Goal: Transaction & Acquisition: Download file/media

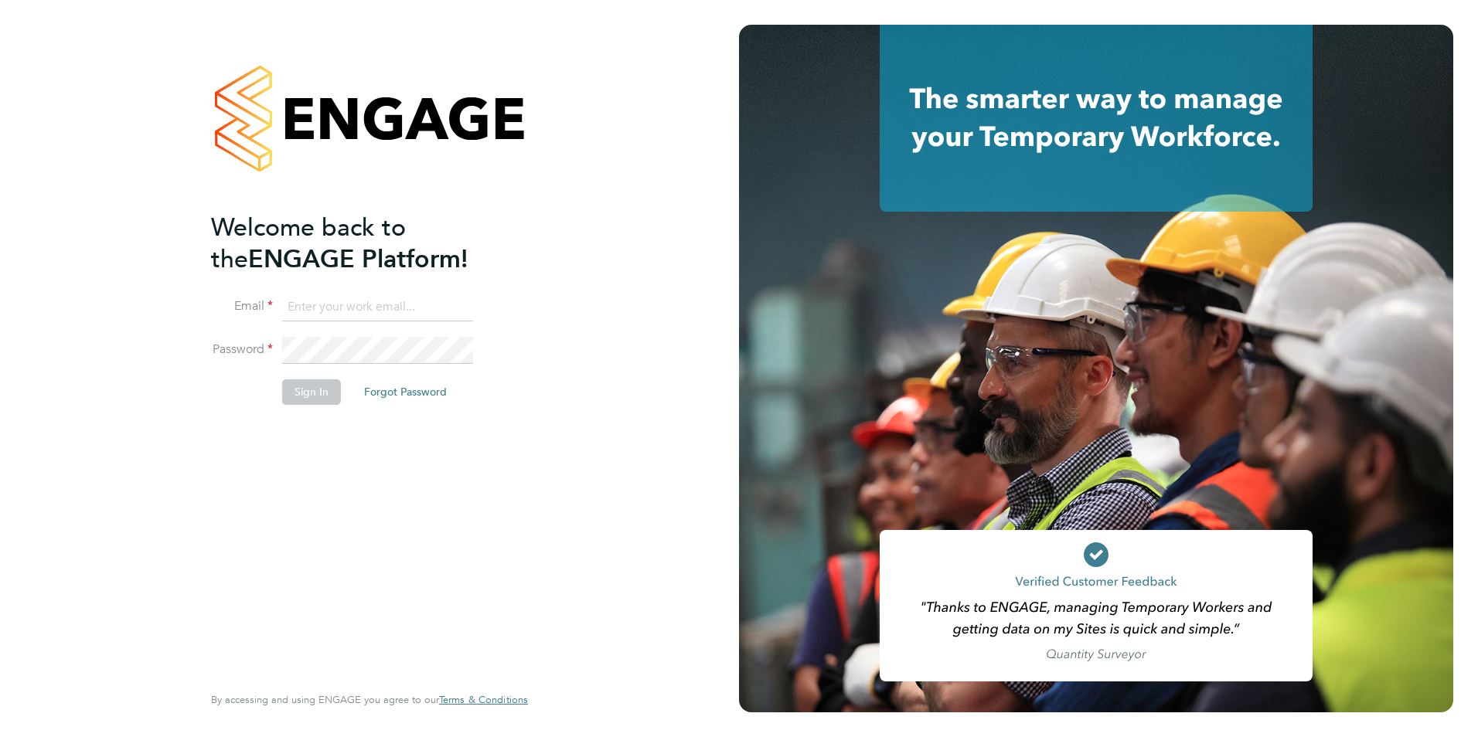
type input "creditcontrol@skilledcareers.co.uk"
click at [317, 394] on button "Sign In" at bounding box center [311, 392] width 59 height 25
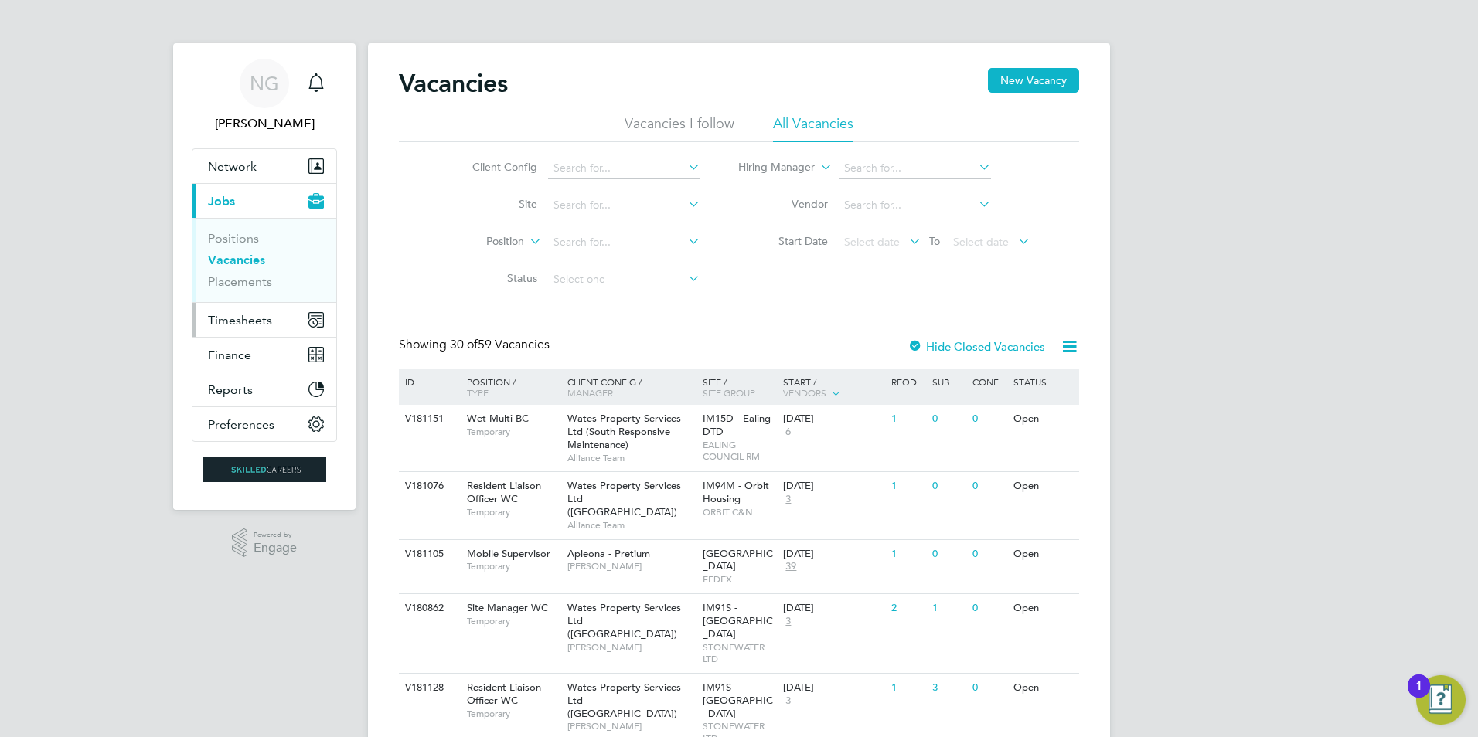
click at [249, 325] on span "Timesheets" at bounding box center [240, 320] width 64 height 15
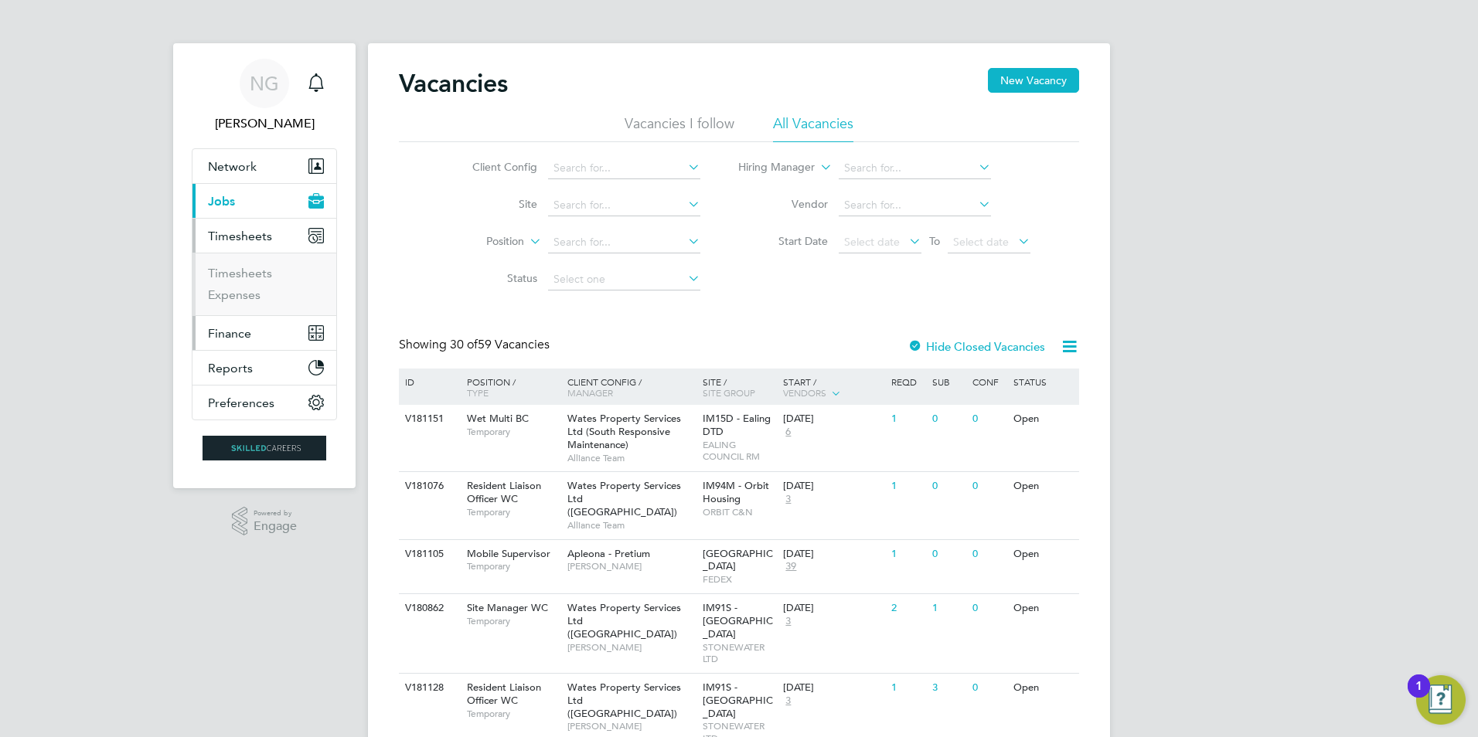
click at [237, 337] on span "Finance" at bounding box center [229, 333] width 43 height 15
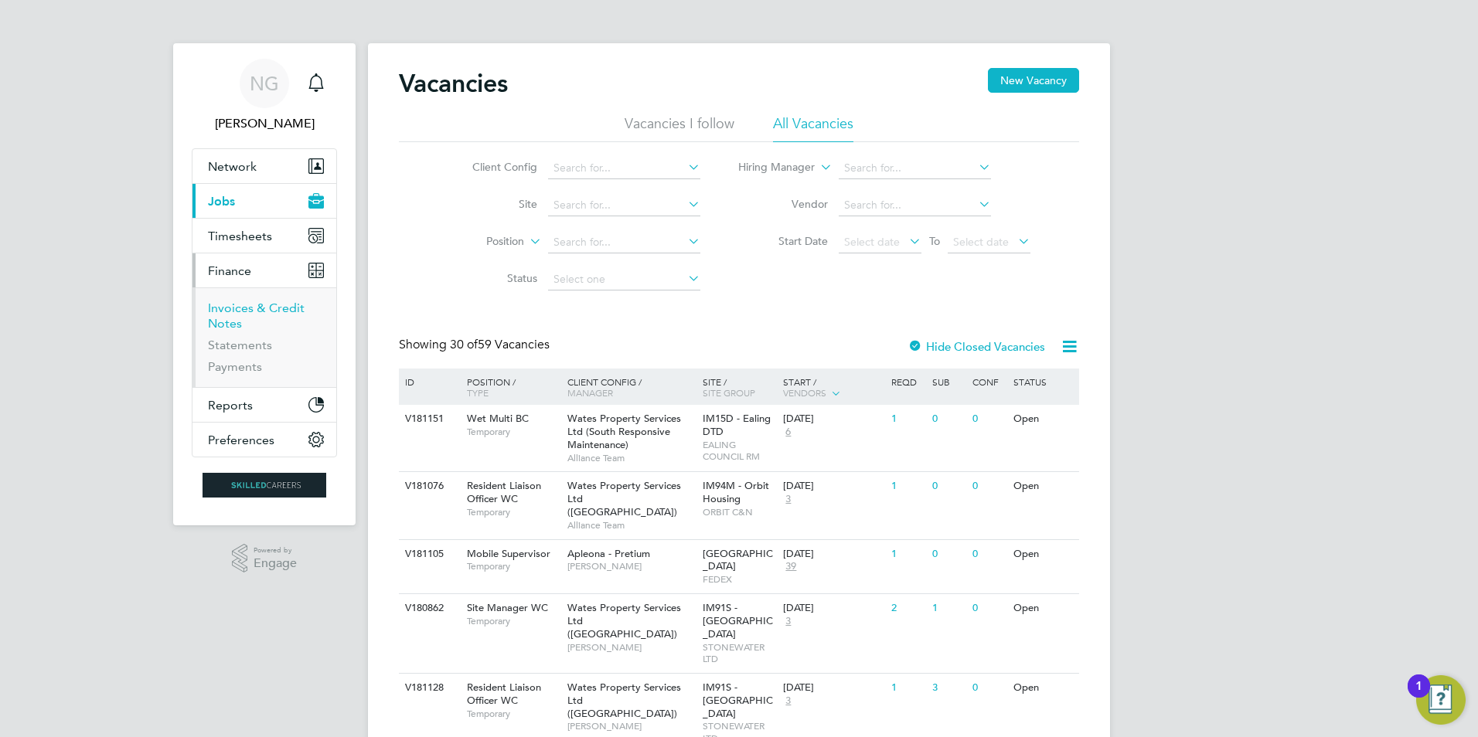
click at [235, 310] on link "Invoices & Credit Notes" at bounding box center [256, 316] width 97 height 30
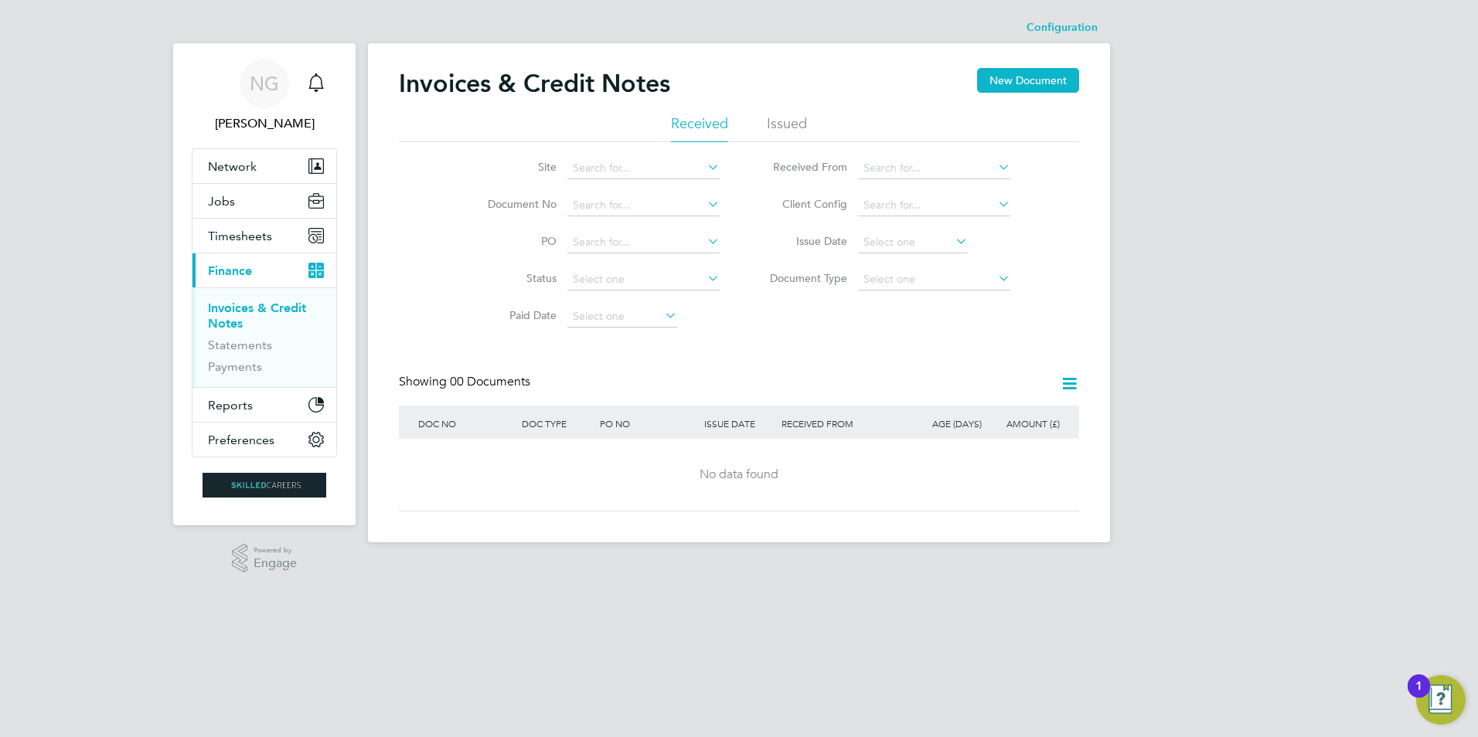
click at [790, 125] on li "Issued" at bounding box center [787, 128] width 40 height 28
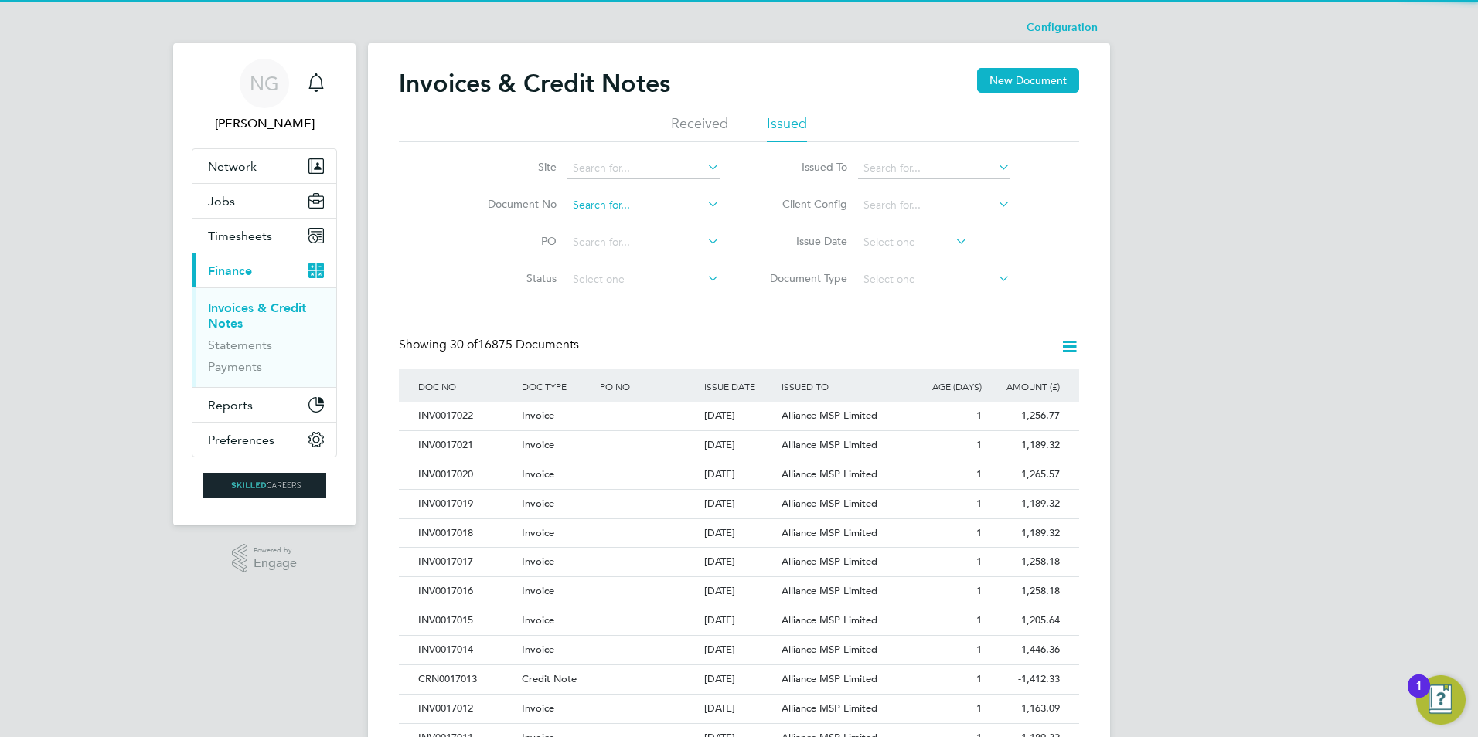
click at [623, 197] on input at bounding box center [643, 206] width 152 height 22
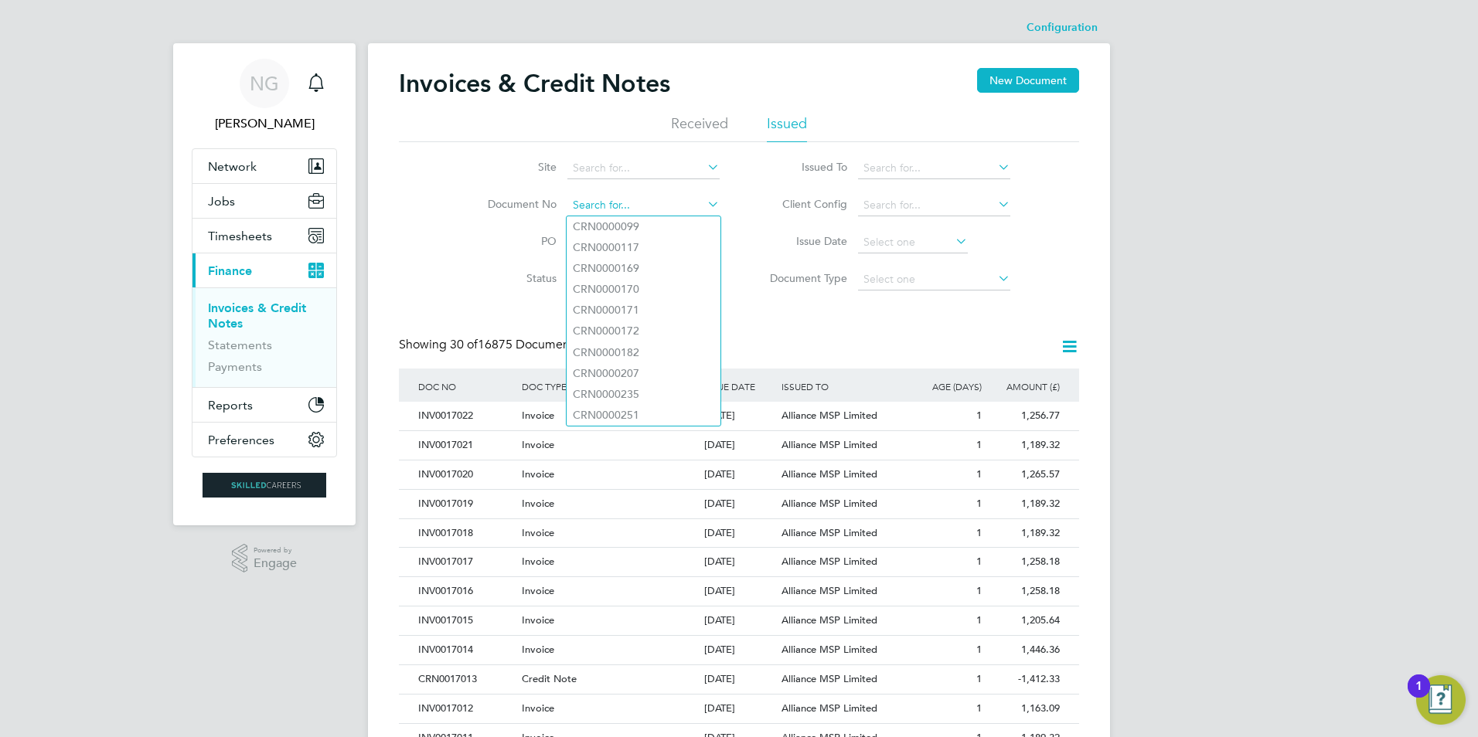
paste input "INV0015314"
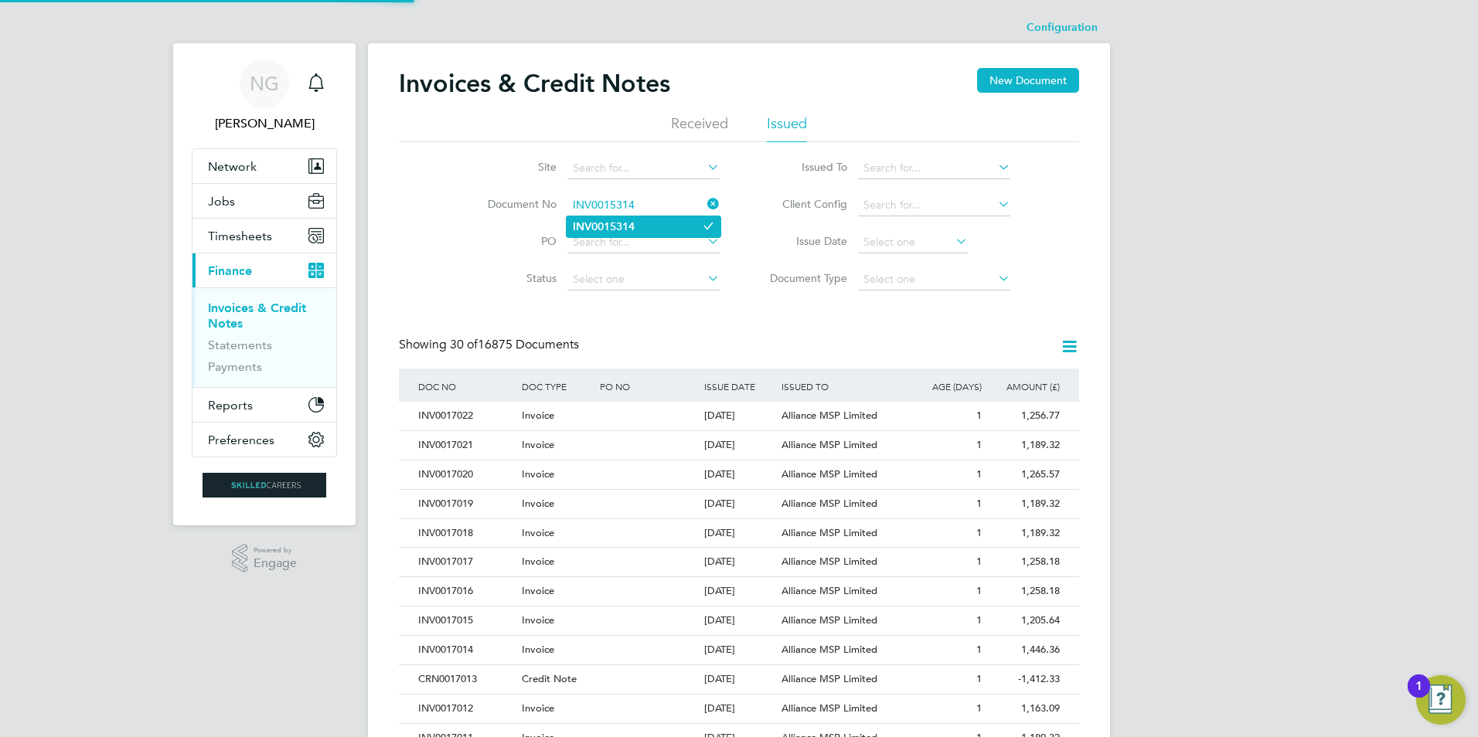
type input "INV0015314"
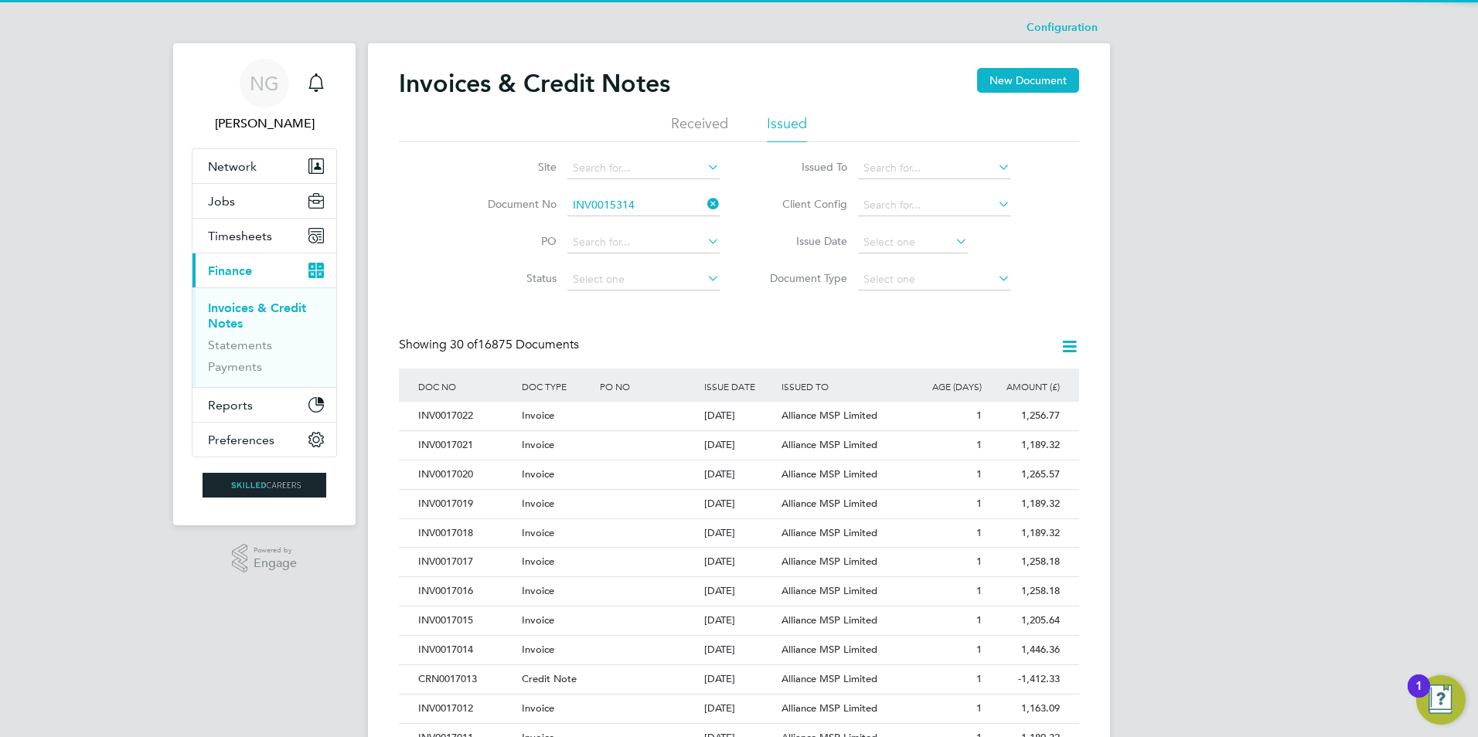
click at [623, 223] on b "INV0015314" at bounding box center [604, 226] width 62 height 13
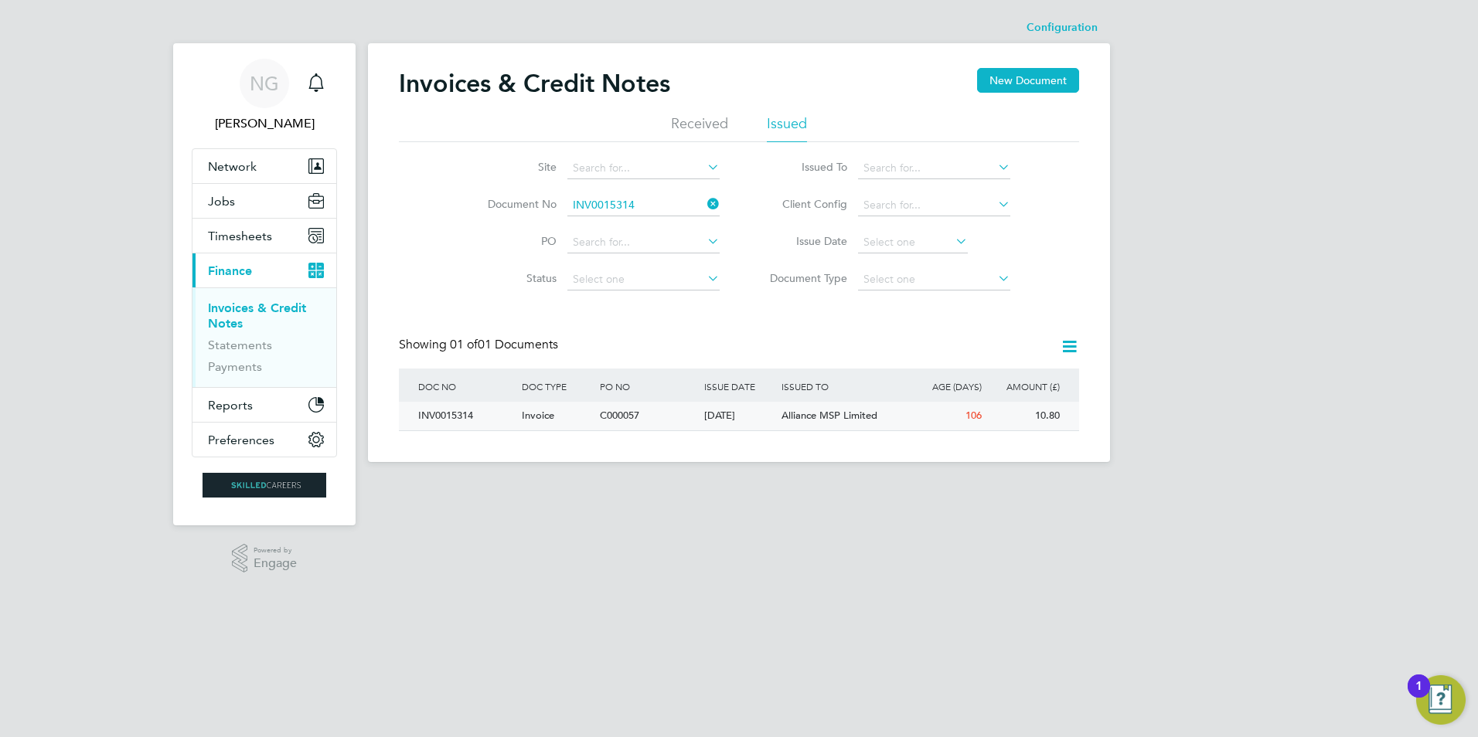
click at [452, 415] on div "INV0015314" at bounding box center [466, 416] width 104 height 29
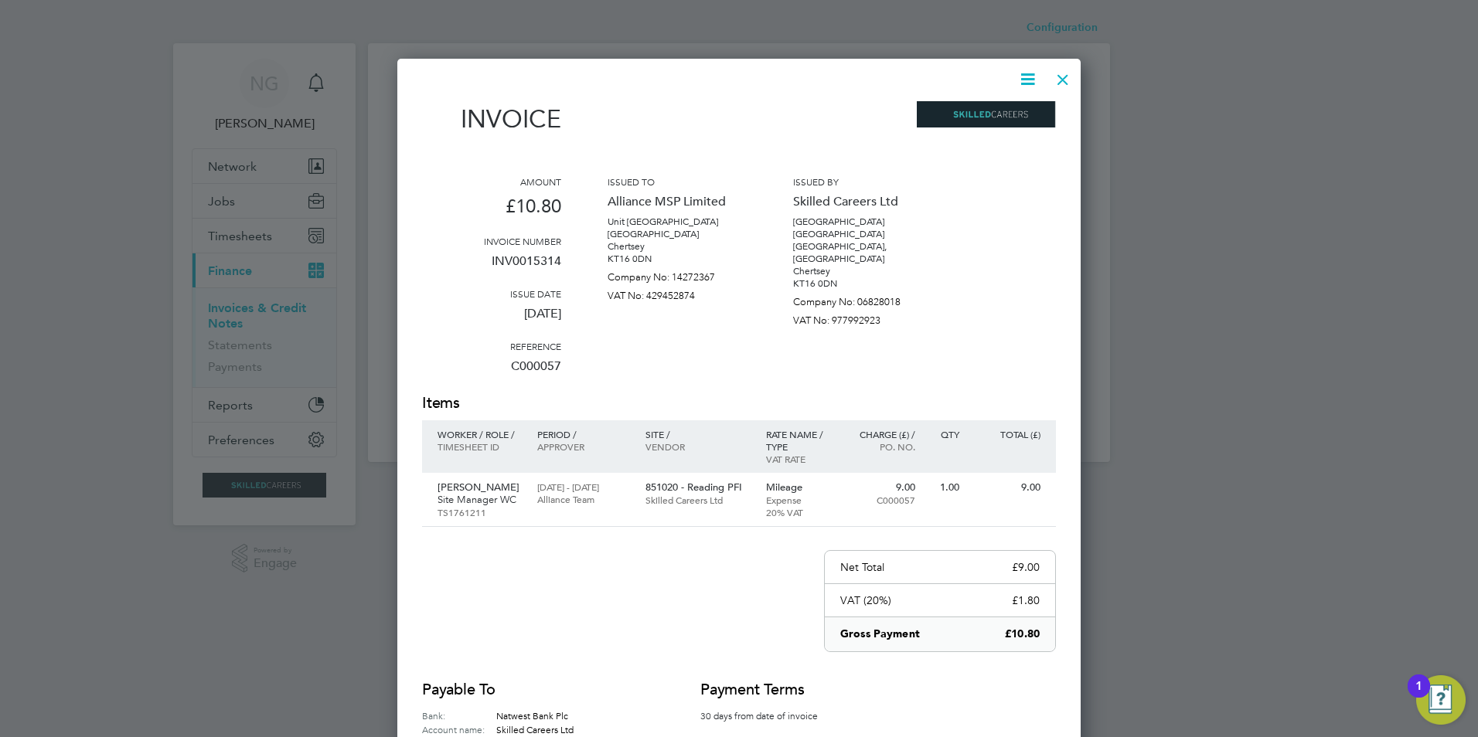
click at [1031, 77] on icon at bounding box center [1027, 79] width 19 height 19
click at [1002, 111] on li "Download Invoice" at bounding box center [981, 116] width 107 height 22
drag, startPoint x: 1068, startPoint y: 80, endPoint x: 1067, endPoint y: 90, distance: 10.2
click at [1068, 80] on div at bounding box center [1063, 76] width 28 height 28
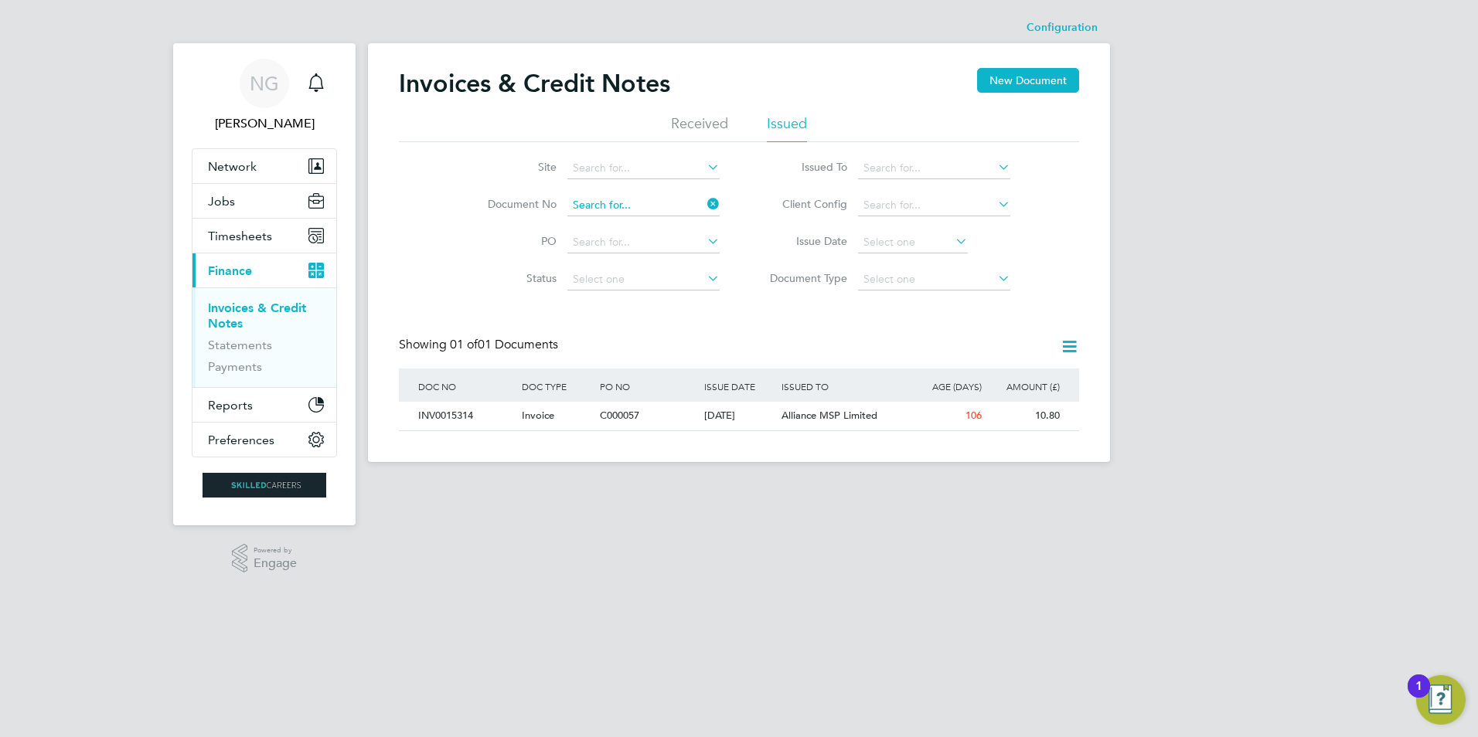
click at [663, 195] on input at bounding box center [643, 206] width 152 height 22
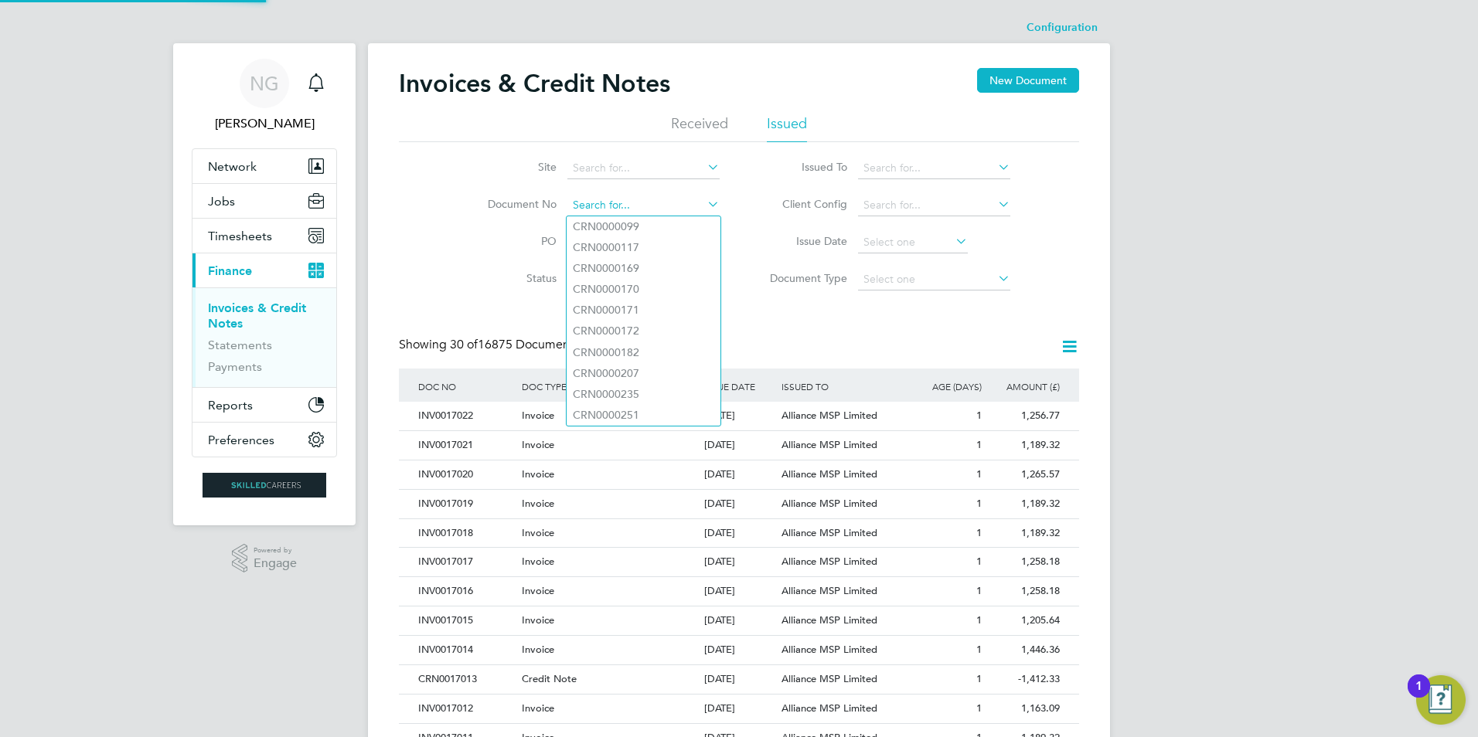
paste input "INV0016715"
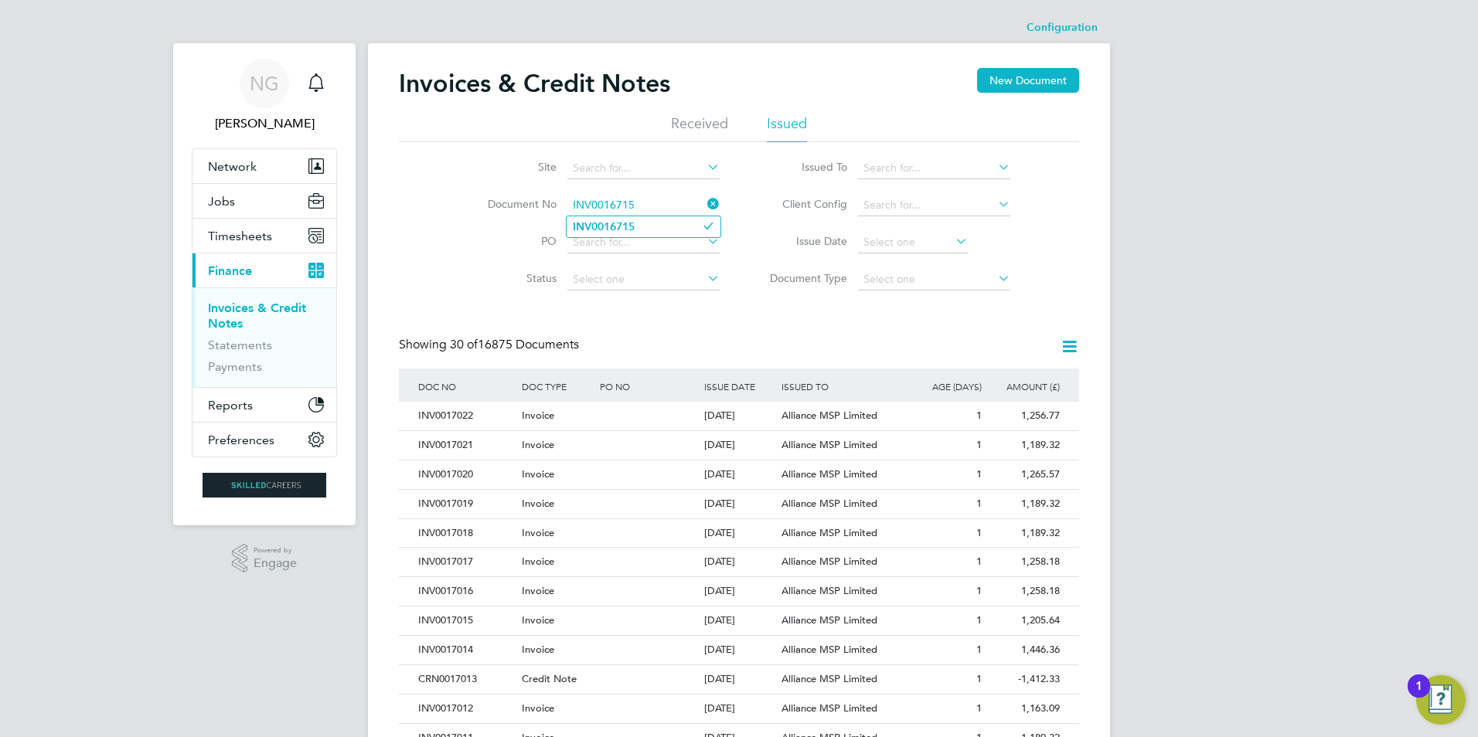
type input "INV0016715"
click at [633, 227] on b "INV0016715" at bounding box center [604, 226] width 62 height 13
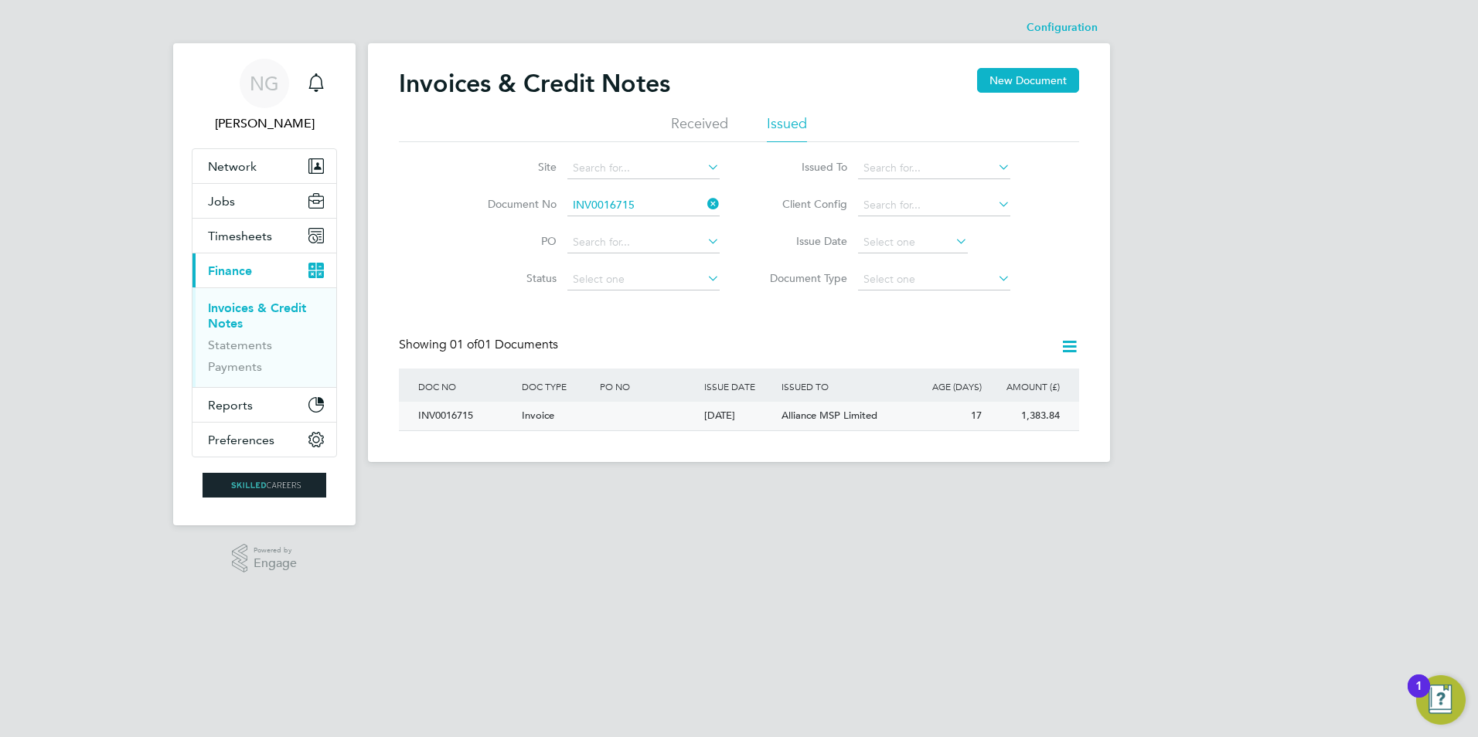
click at [451, 417] on div "INV0016715" at bounding box center [466, 416] width 104 height 29
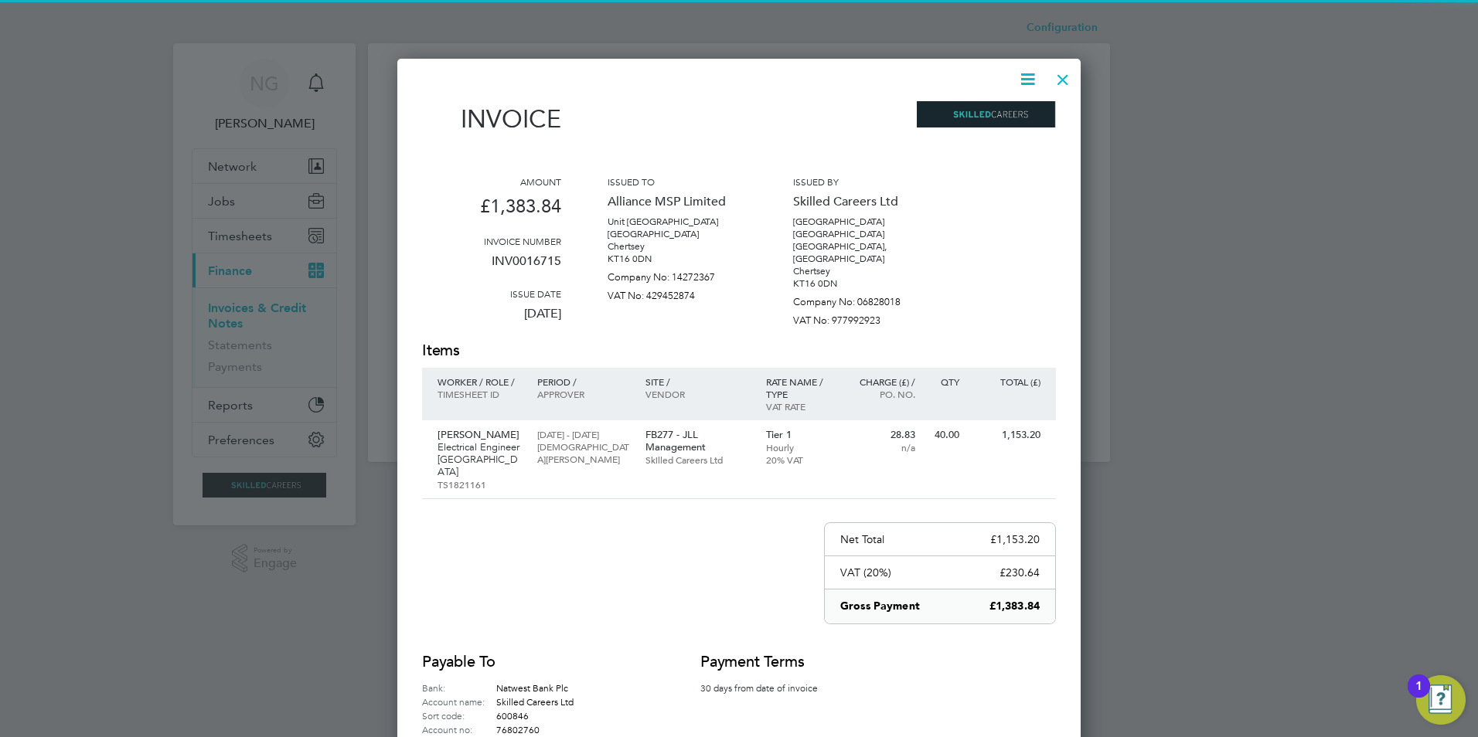
click at [1025, 77] on icon at bounding box center [1027, 79] width 19 height 19
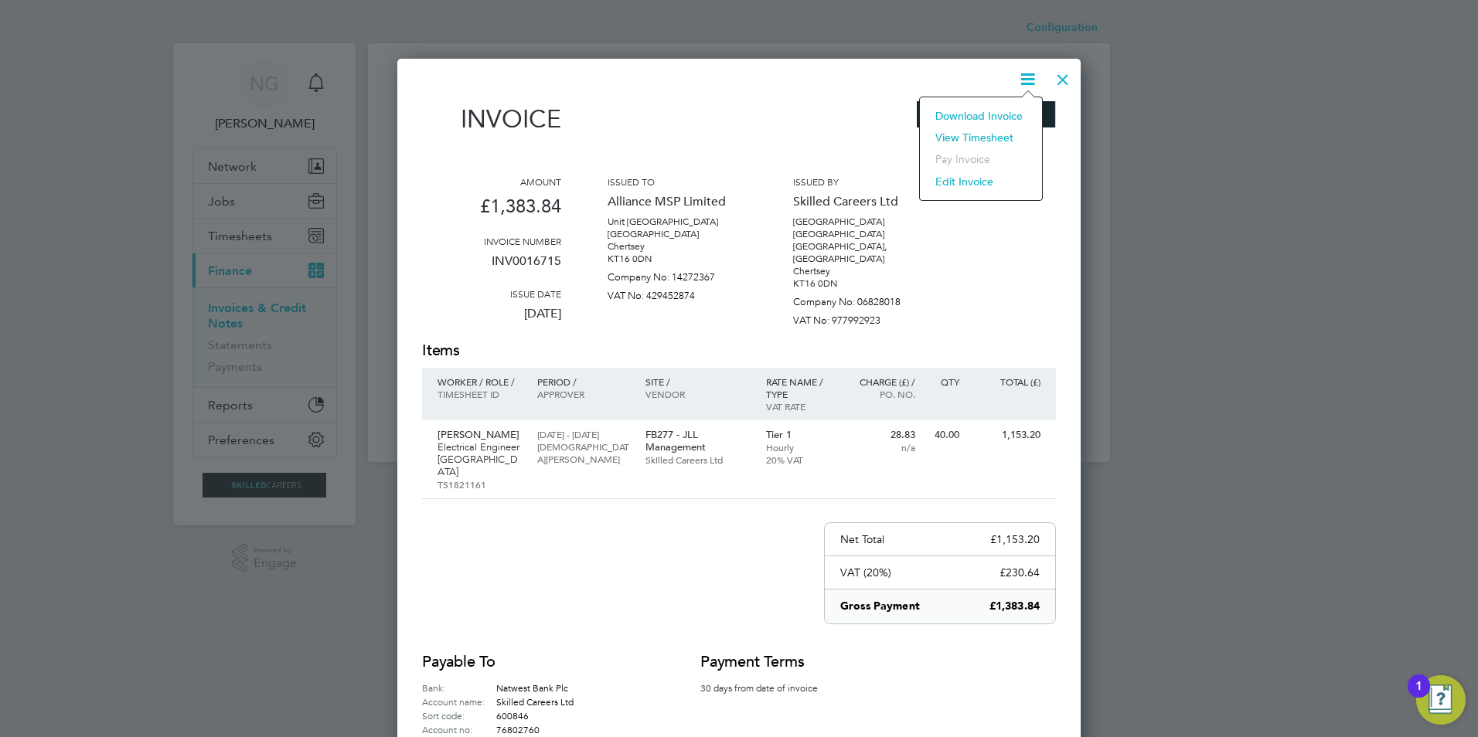
click at [1003, 118] on li "Download Invoice" at bounding box center [981, 116] width 107 height 22
click at [1064, 73] on div at bounding box center [1063, 76] width 28 height 28
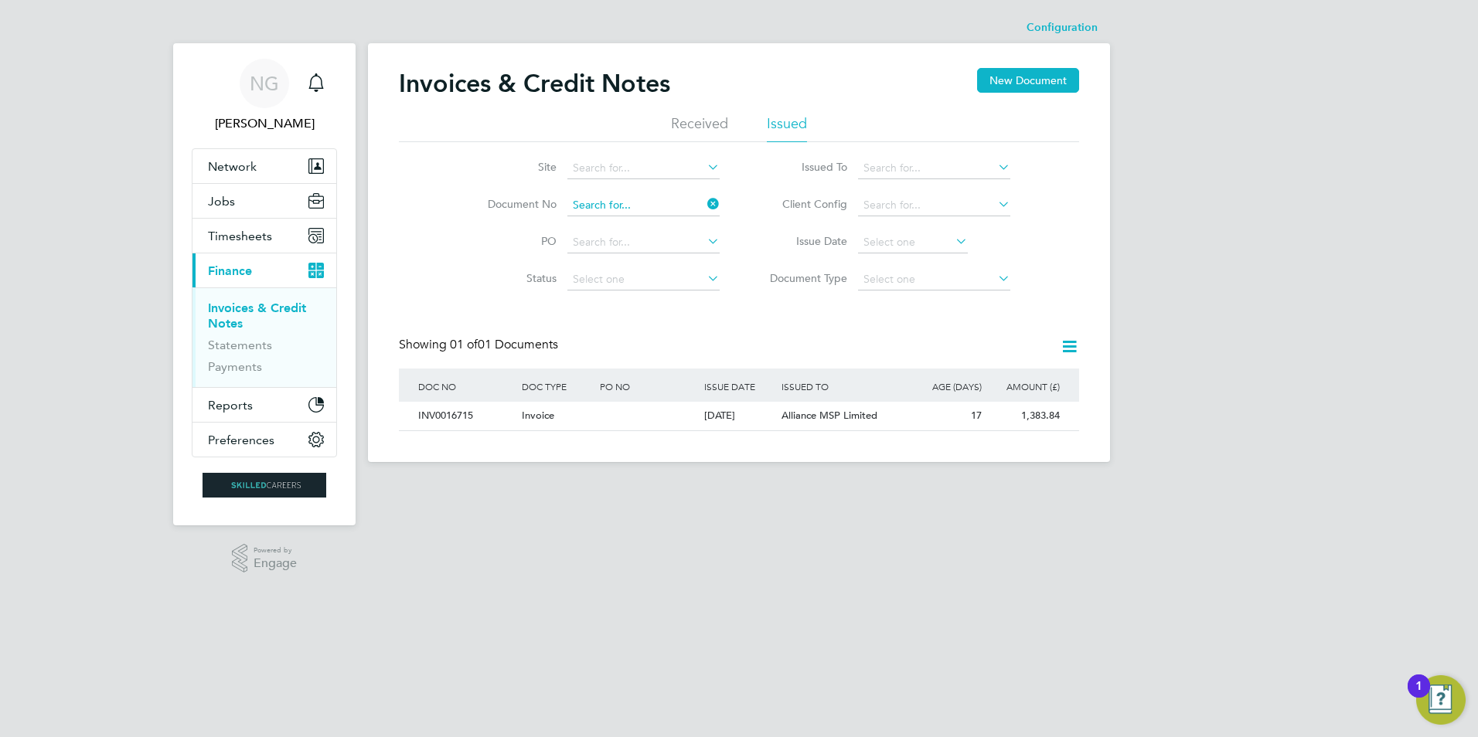
click at [644, 203] on input at bounding box center [643, 206] width 152 height 22
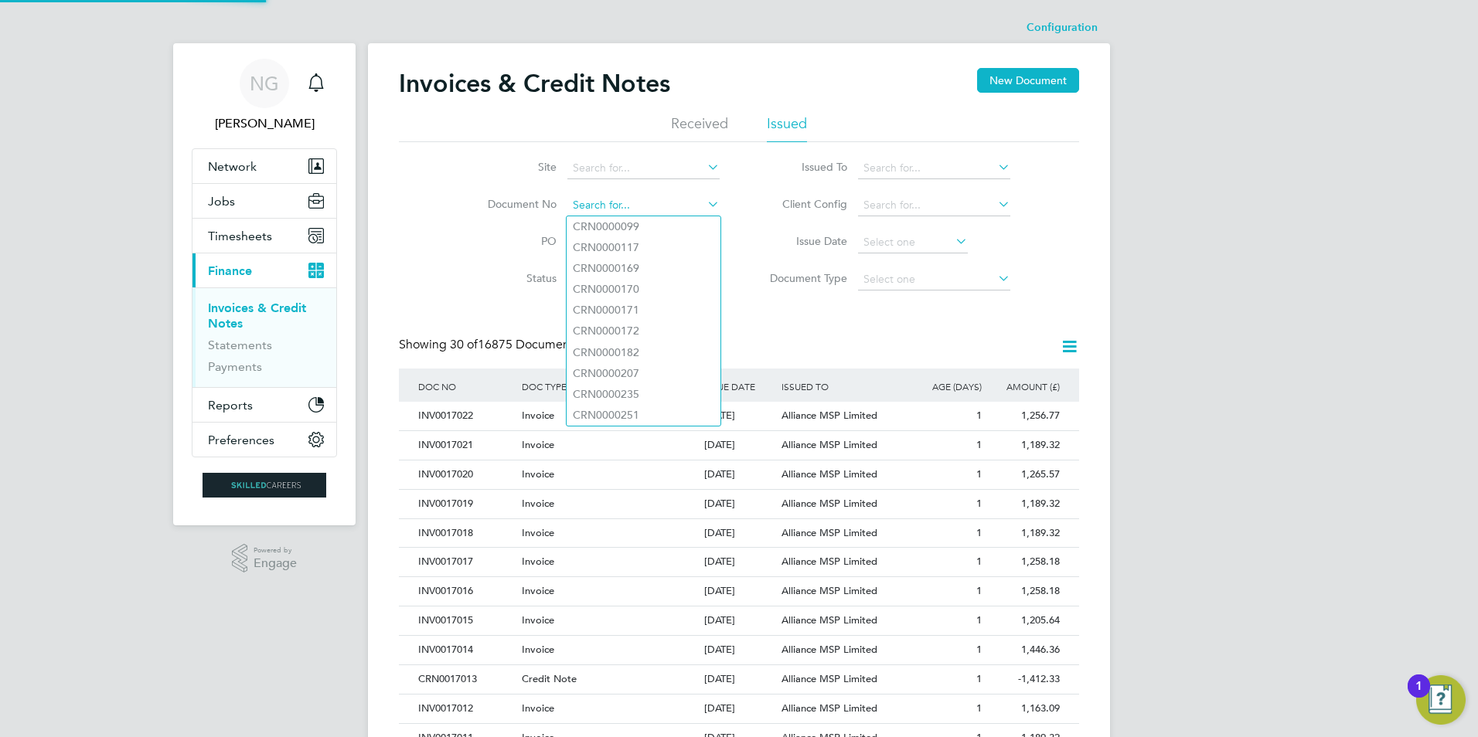
paste input "INV0016726"
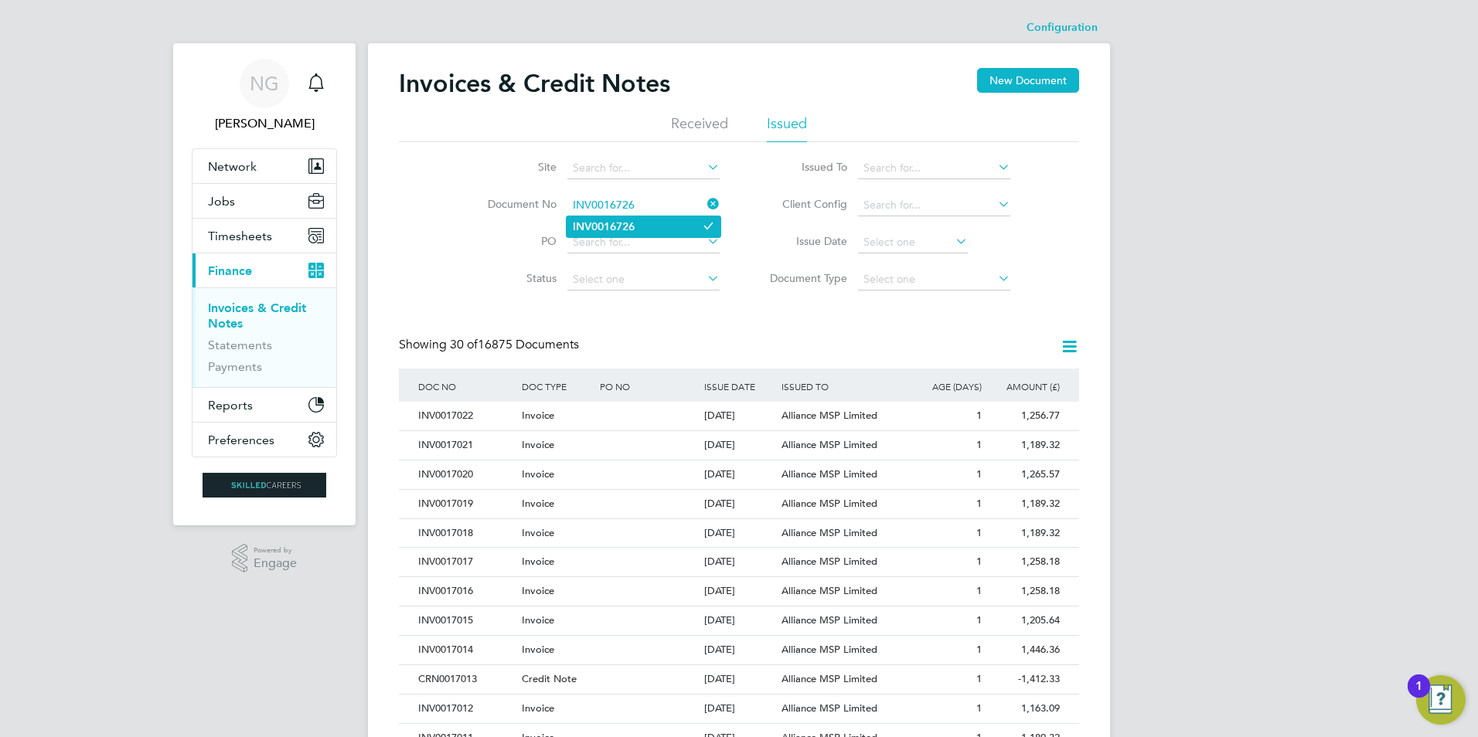
type input "INV0016726"
click at [621, 227] on b "INV0016726" at bounding box center [604, 226] width 62 height 13
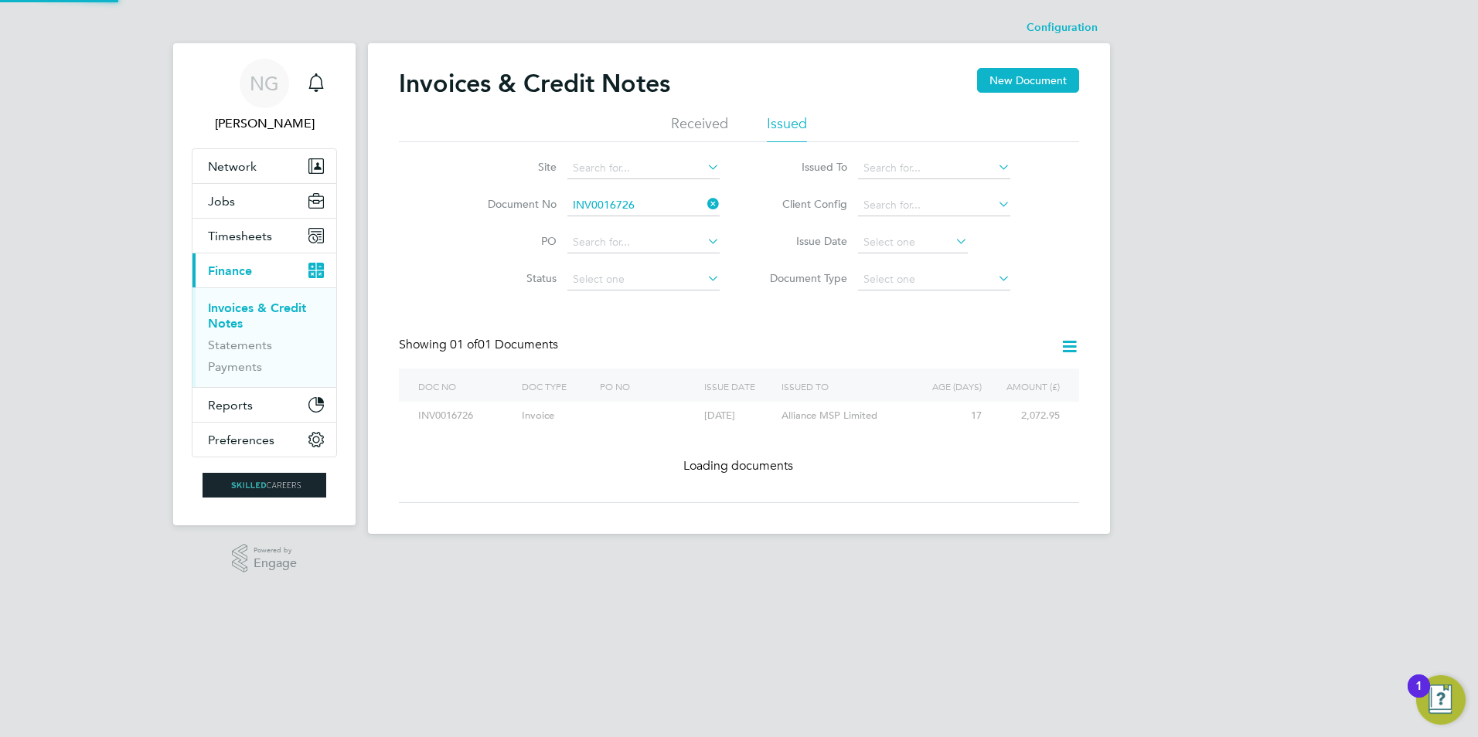
scroll to position [29, 105]
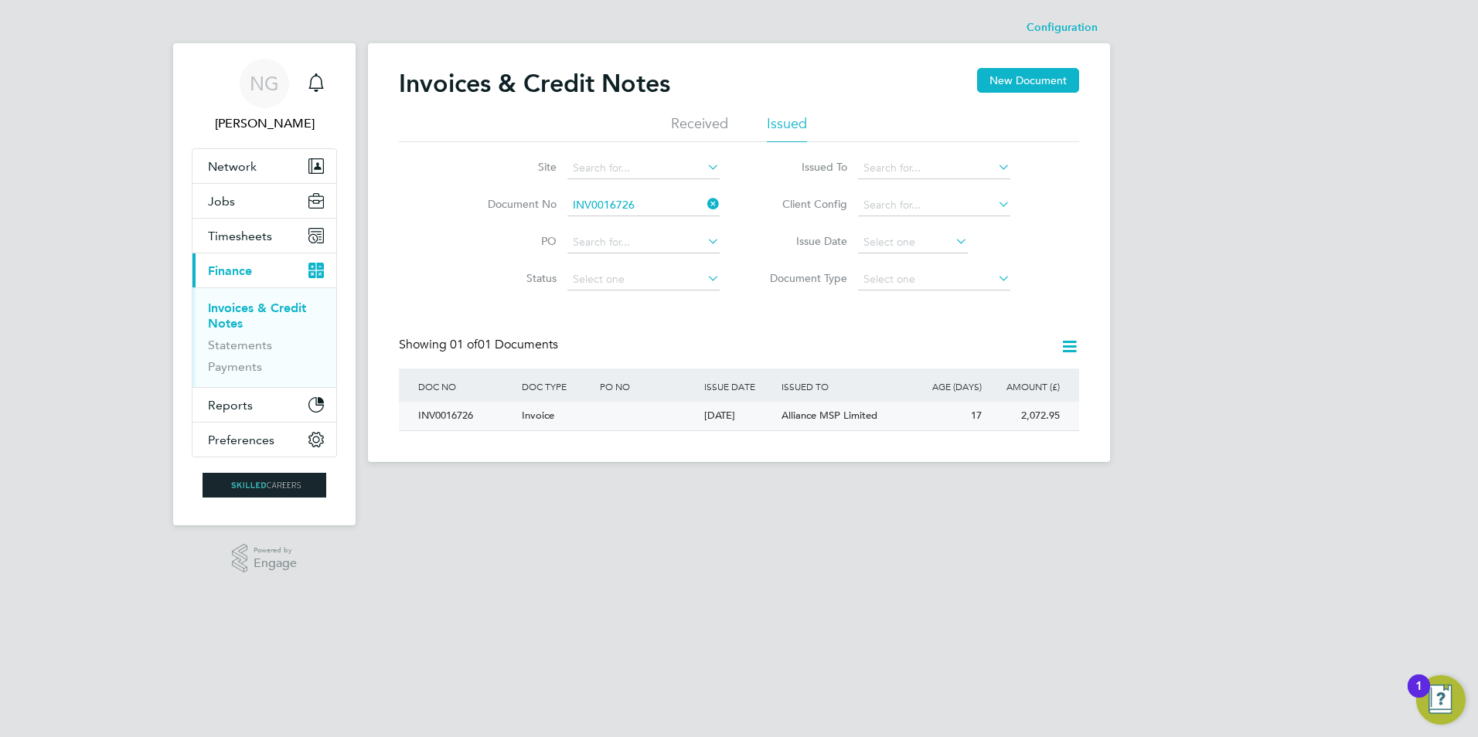
click at [461, 414] on div "INV0016726" at bounding box center [466, 416] width 104 height 29
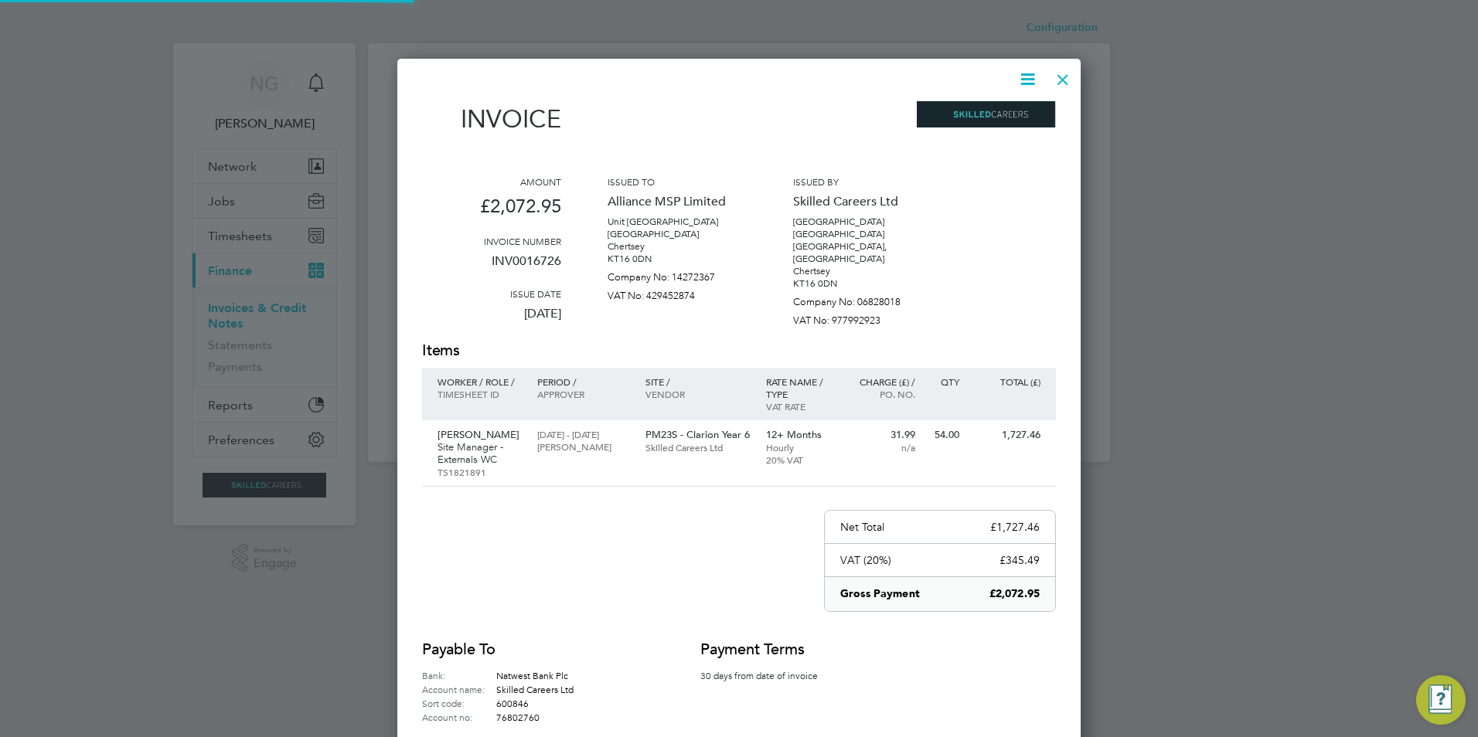
scroll to position [749, 684]
click at [1027, 79] on icon at bounding box center [1027, 79] width 19 height 19
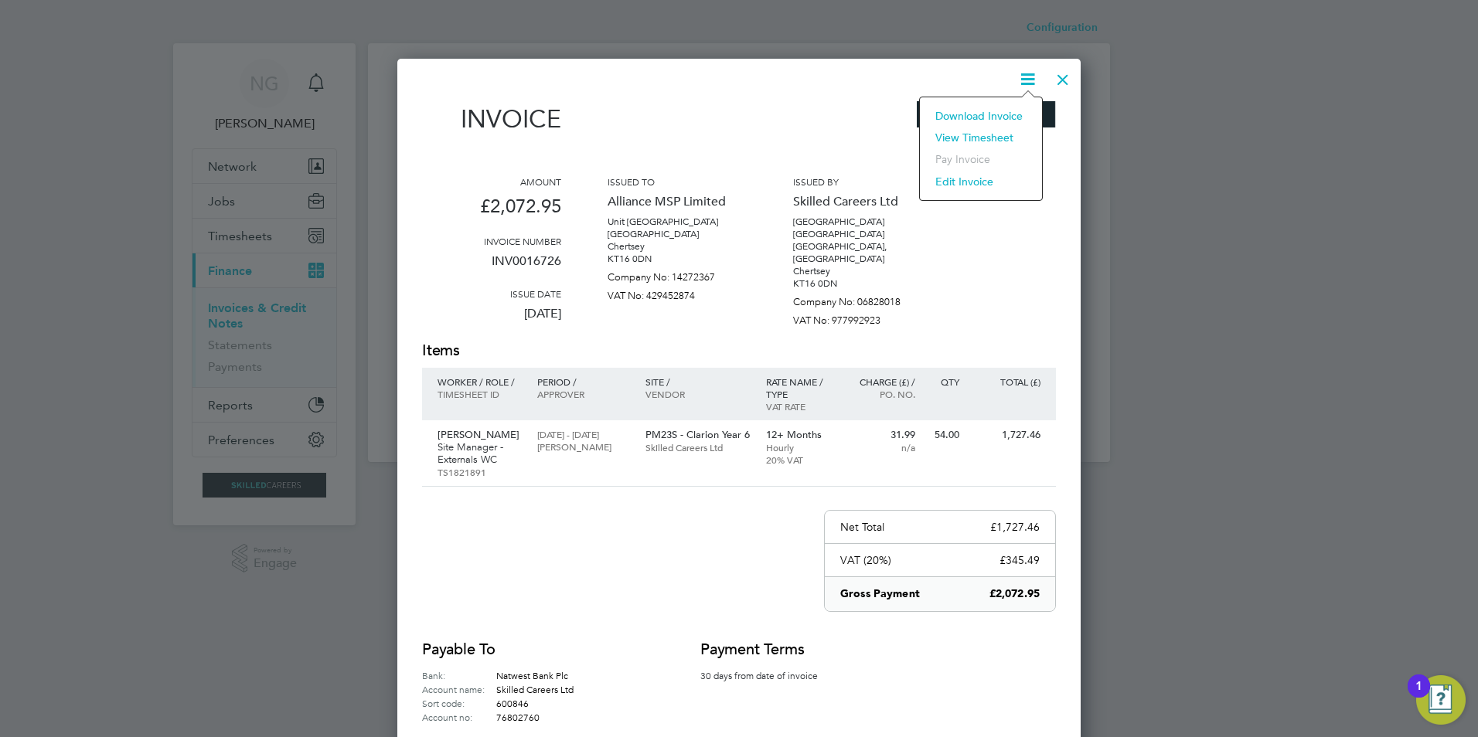
click at [1008, 121] on li "Download Invoice" at bounding box center [981, 116] width 107 height 22
click at [1071, 80] on div at bounding box center [1063, 76] width 28 height 28
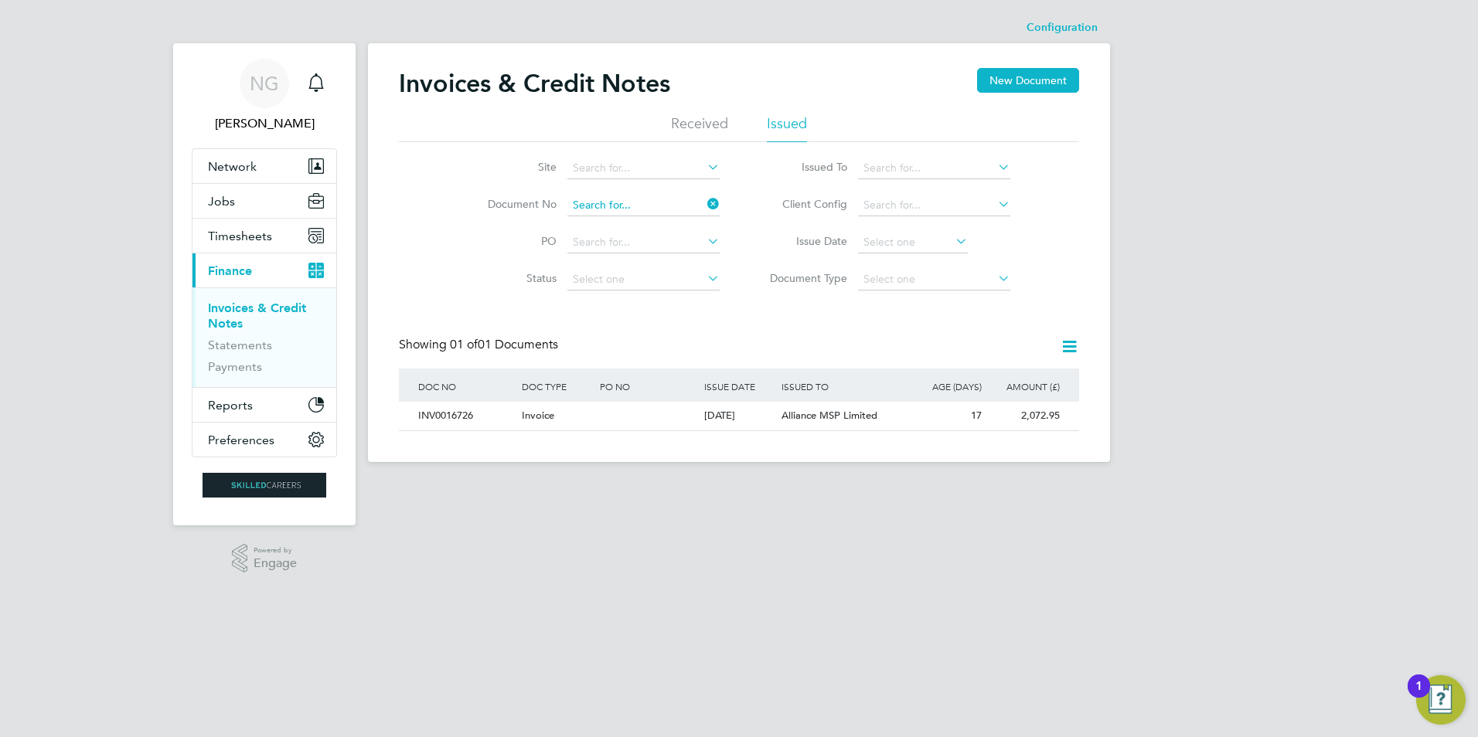
click at [671, 206] on input at bounding box center [643, 206] width 152 height 22
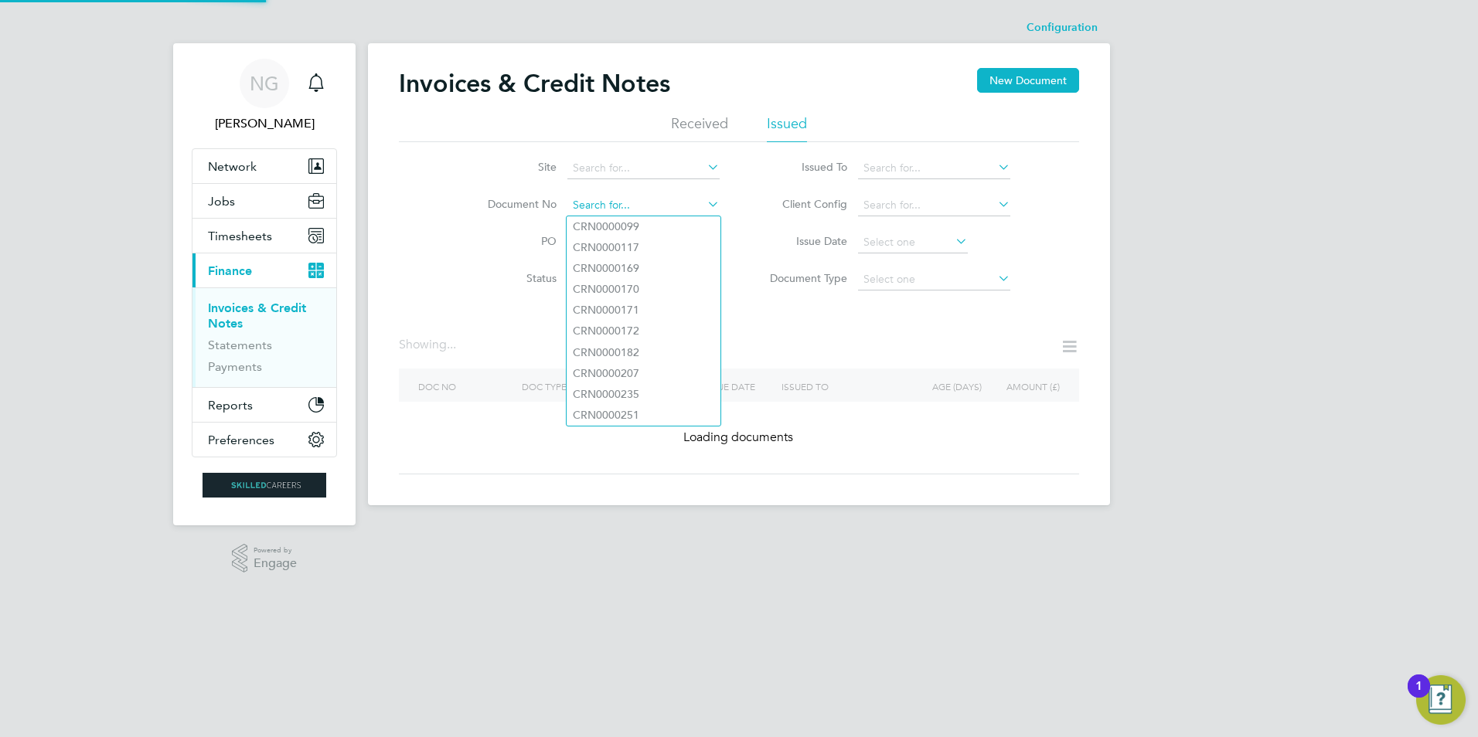
paste input "INV0016727"
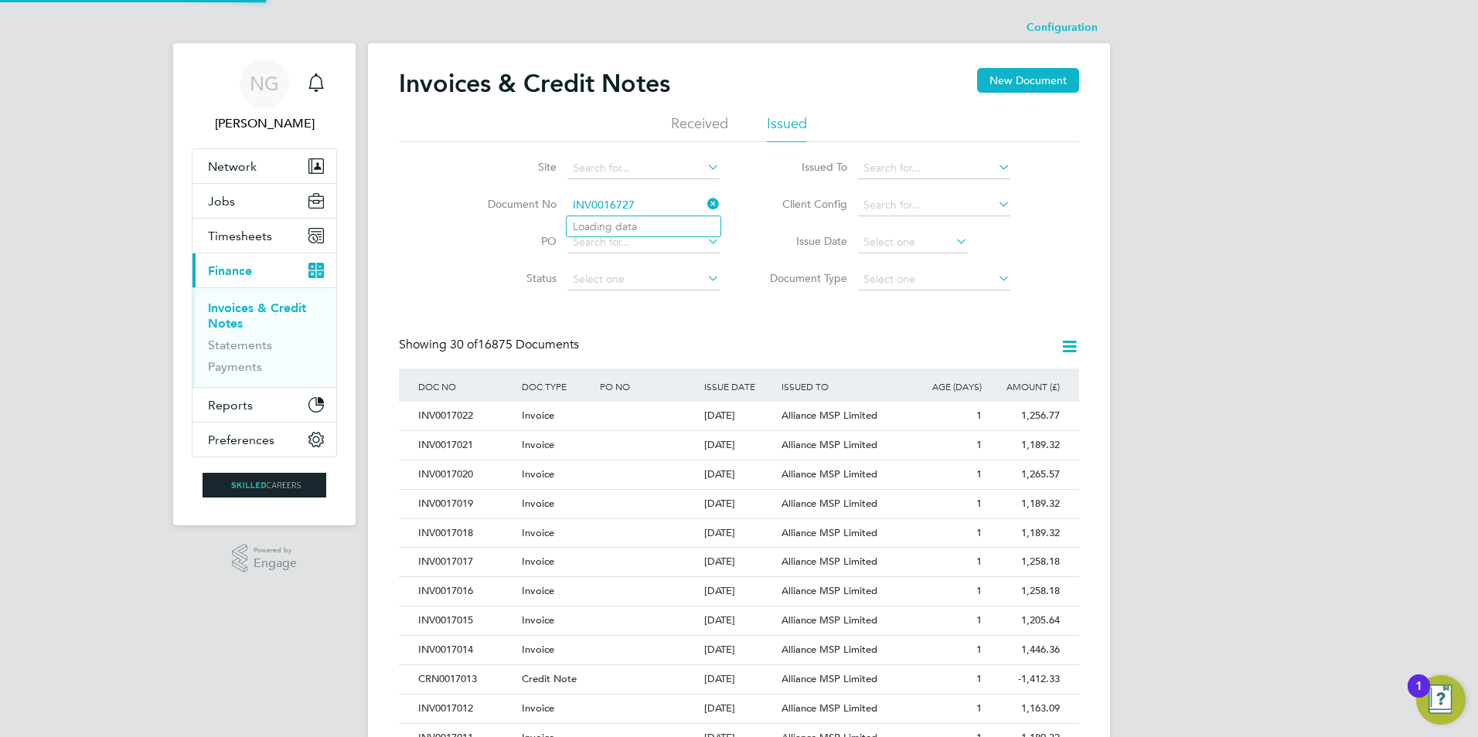
scroll to position [29, 105]
type input "INV0016727"
click at [654, 224] on li "INV0016727" at bounding box center [644, 226] width 154 height 21
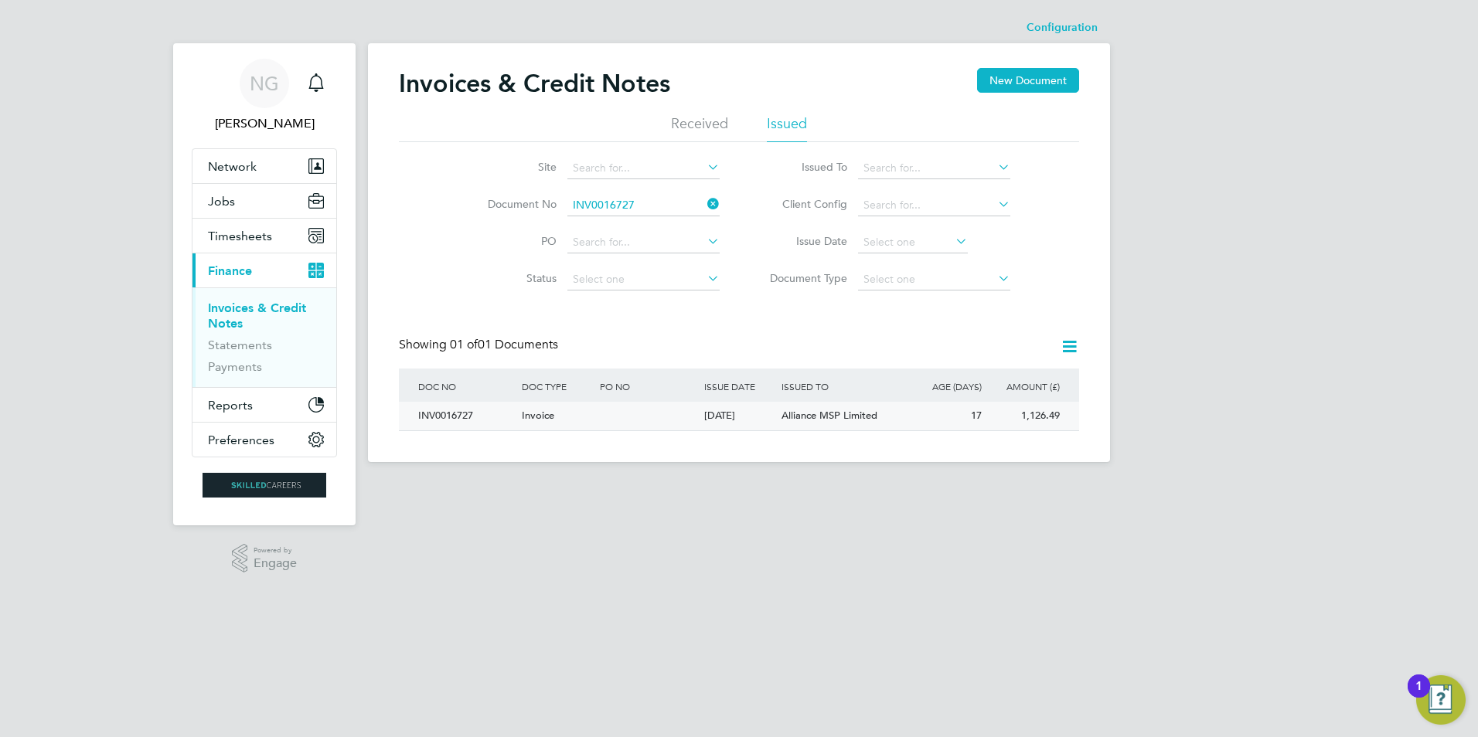
click at [426, 420] on div "INV0016727" at bounding box center [466, 416] width 104 height 29
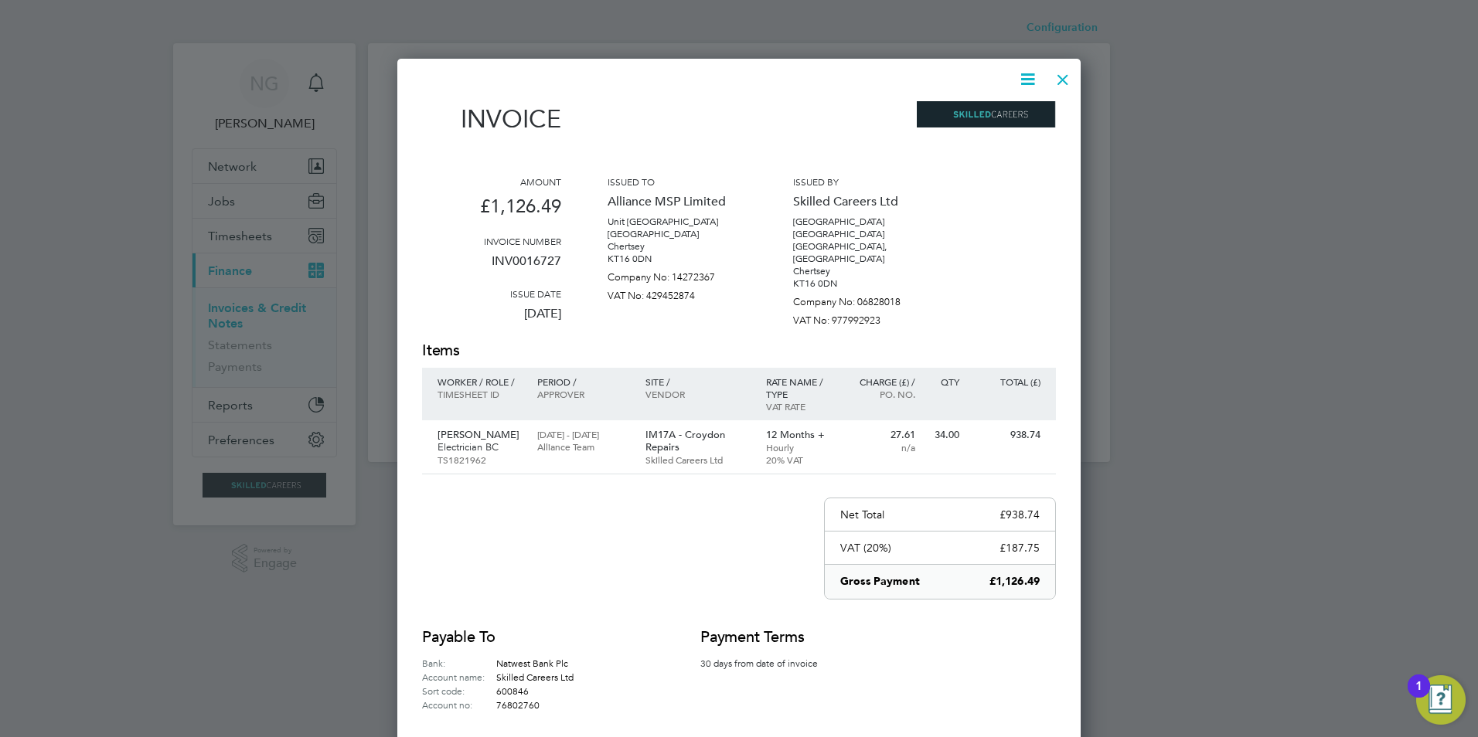
click at [1033, 77] on icon at bounding box center [1027, 79] width 19 height 19
click at [1003, 121] on li "Download Invoice" at bounding box center [981, 116] width 107 height 22
click at [1065, 77] on div at bounding box center [1063, 76] width 28 height 28
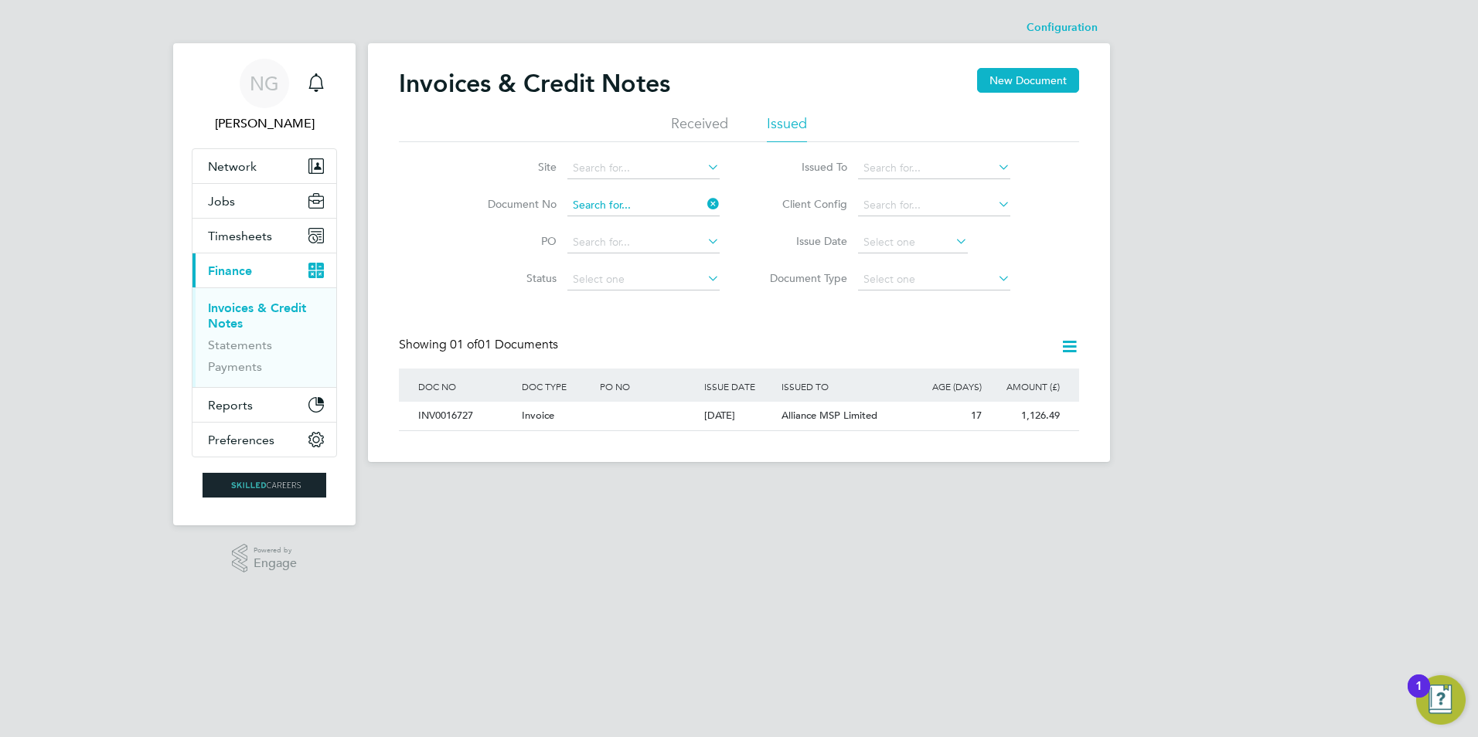
click at [653, 203] on input at bounding box center [643, 206] width 152 height 22
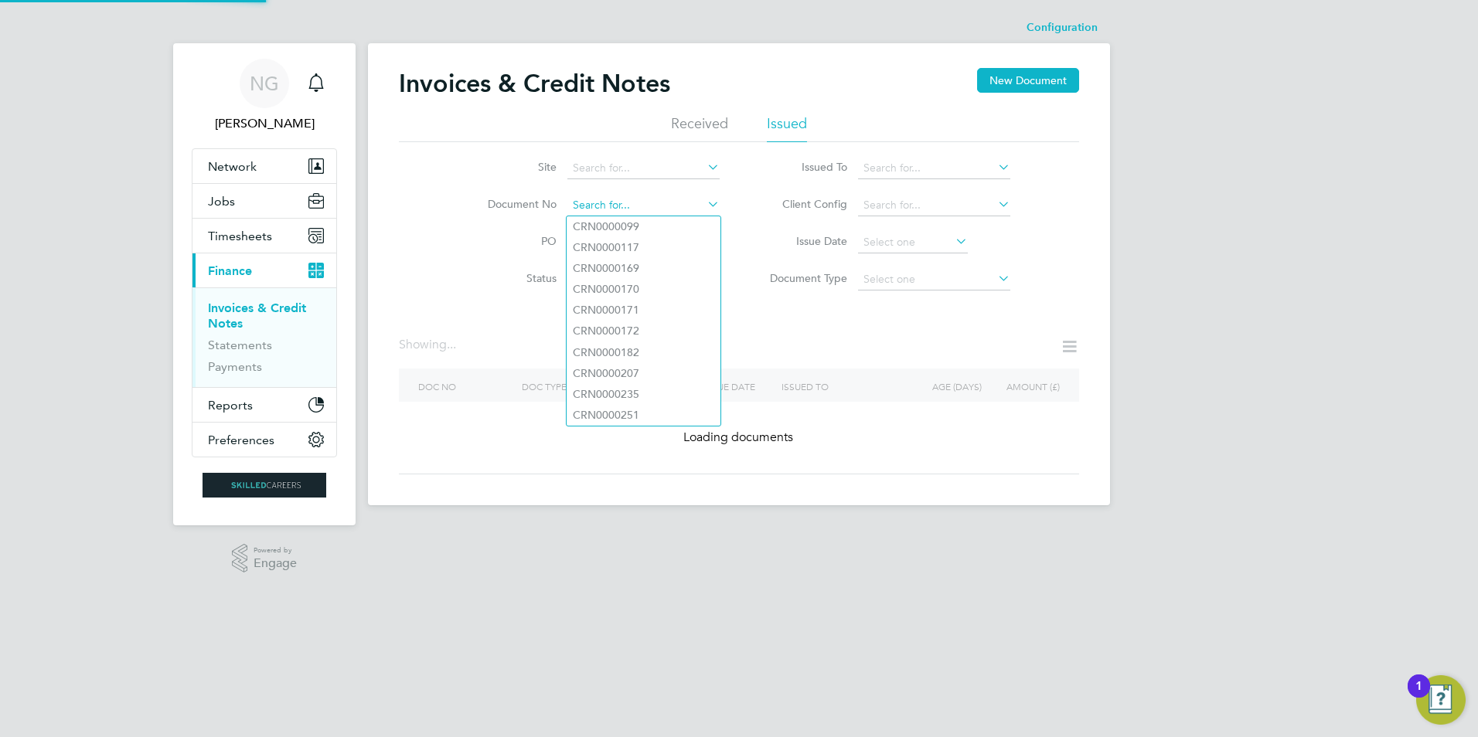
paste input "INV0016728"
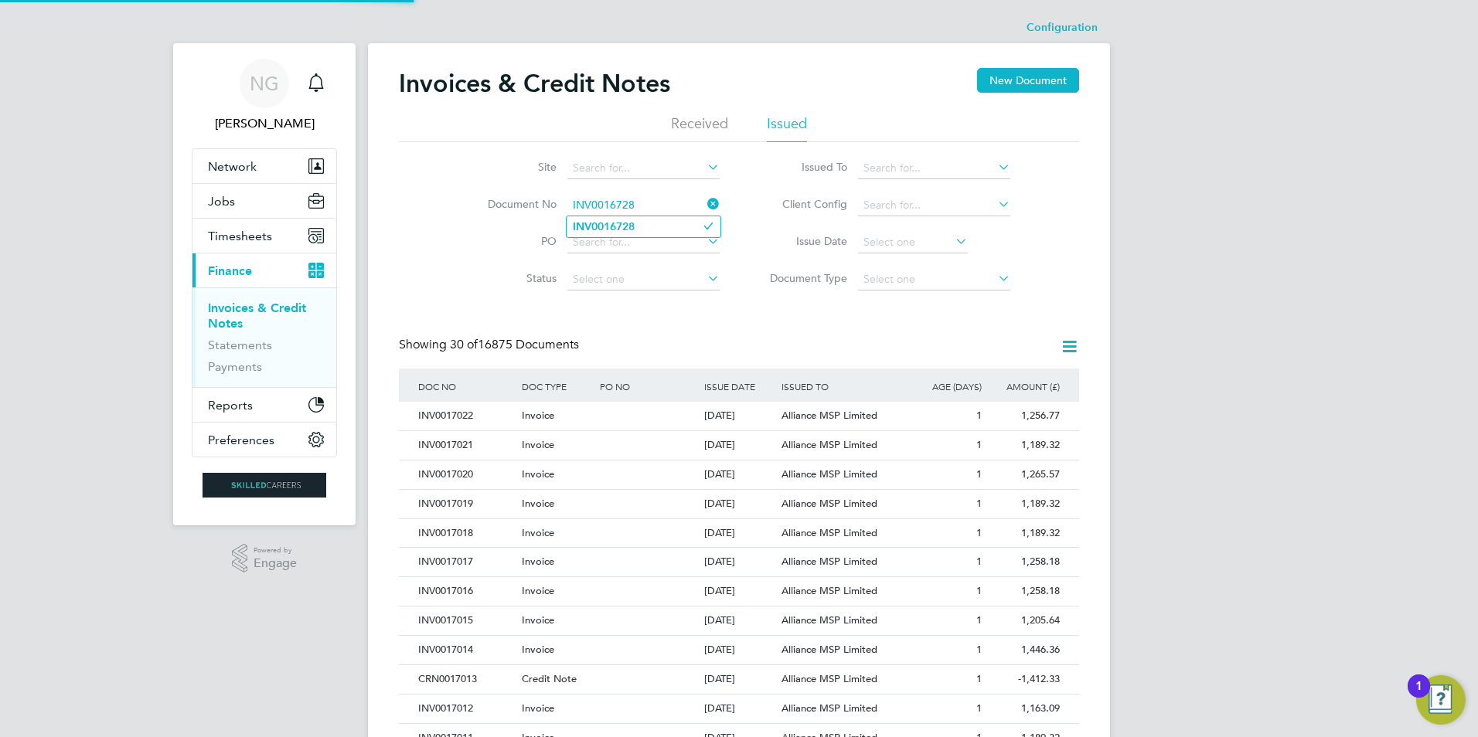
type input "INV0016728"
click at [642, 224] on li "INV0016728" at bounding box center [644, 226] width 154 height 21
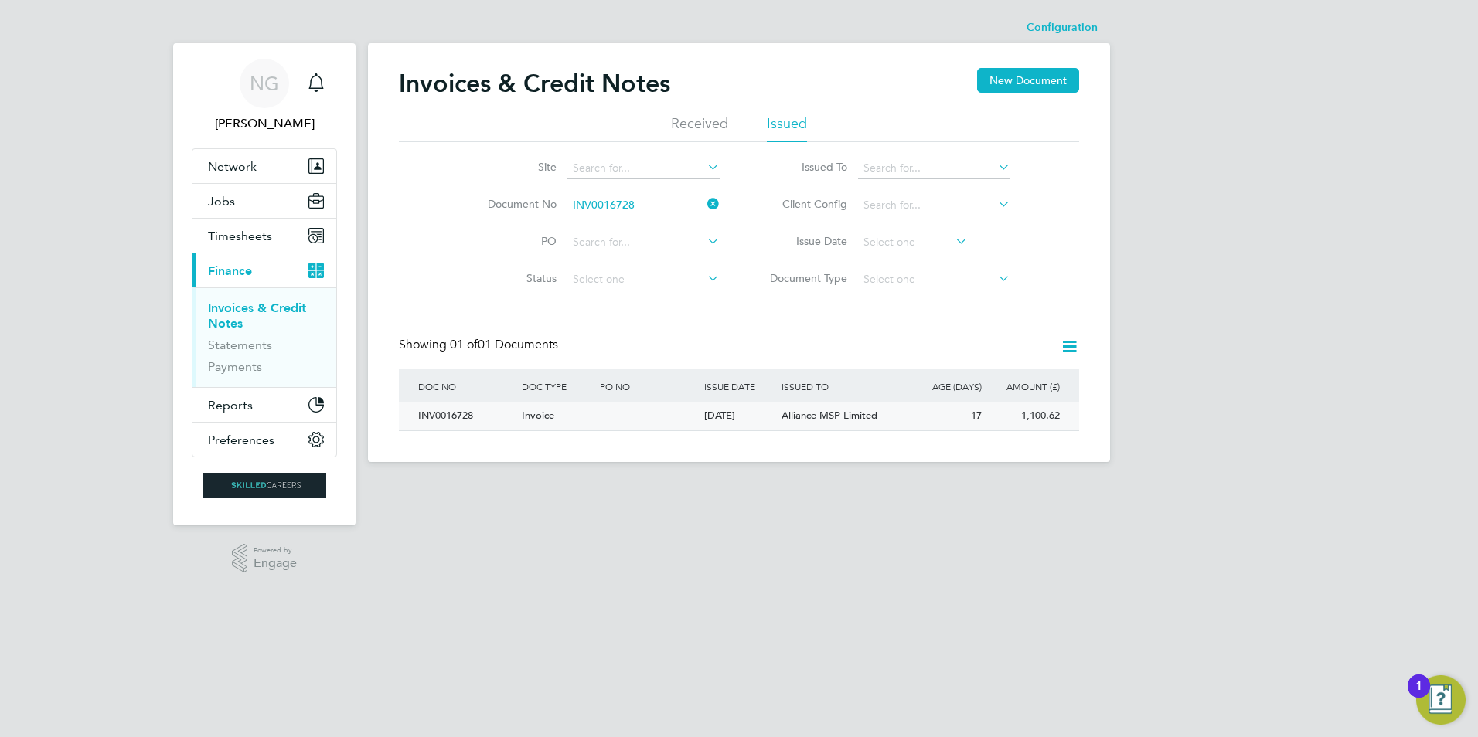
click at [448, 406] on div "INV0016728" at bounding box center [466, 416] width 104 height 29
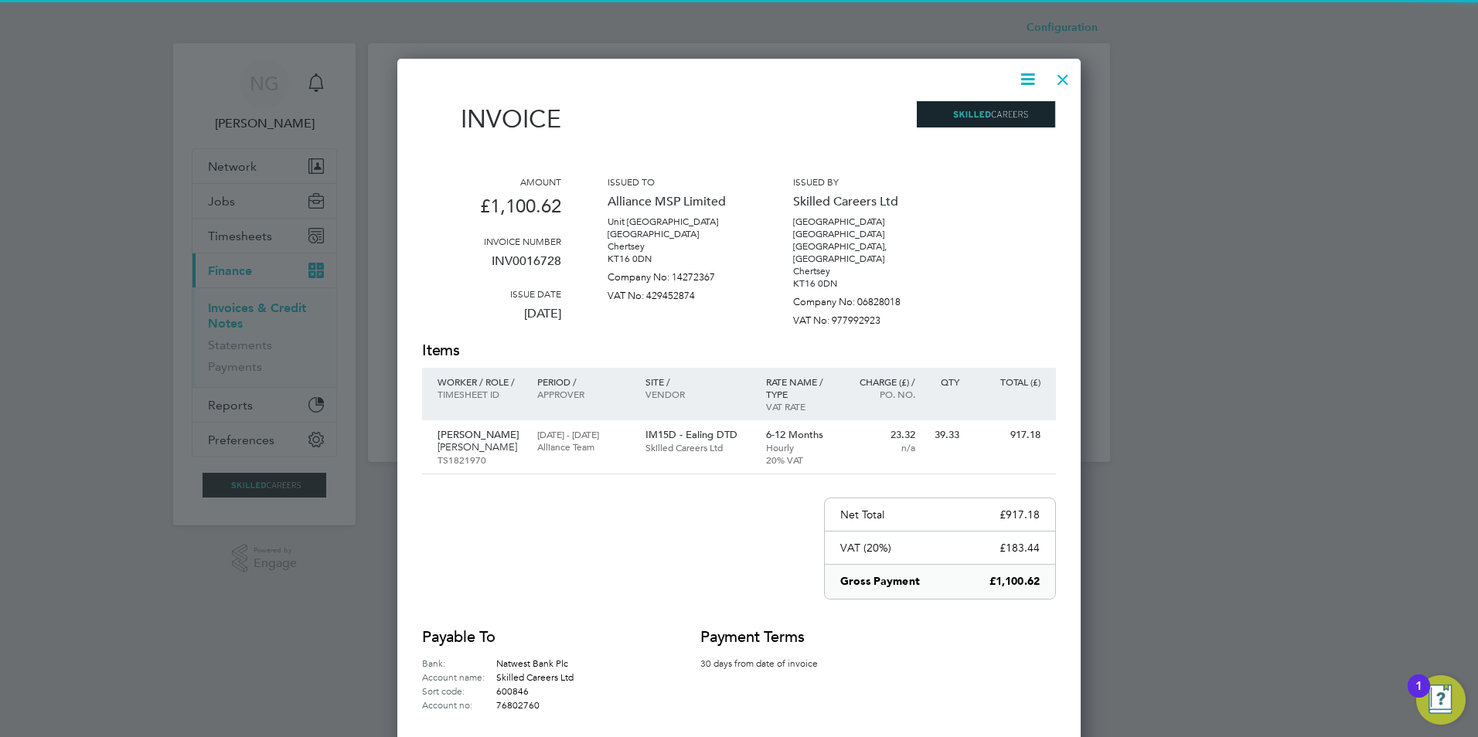
click at [1031, 76] on icon at bounding box center [1027, 79] width 19 height 19
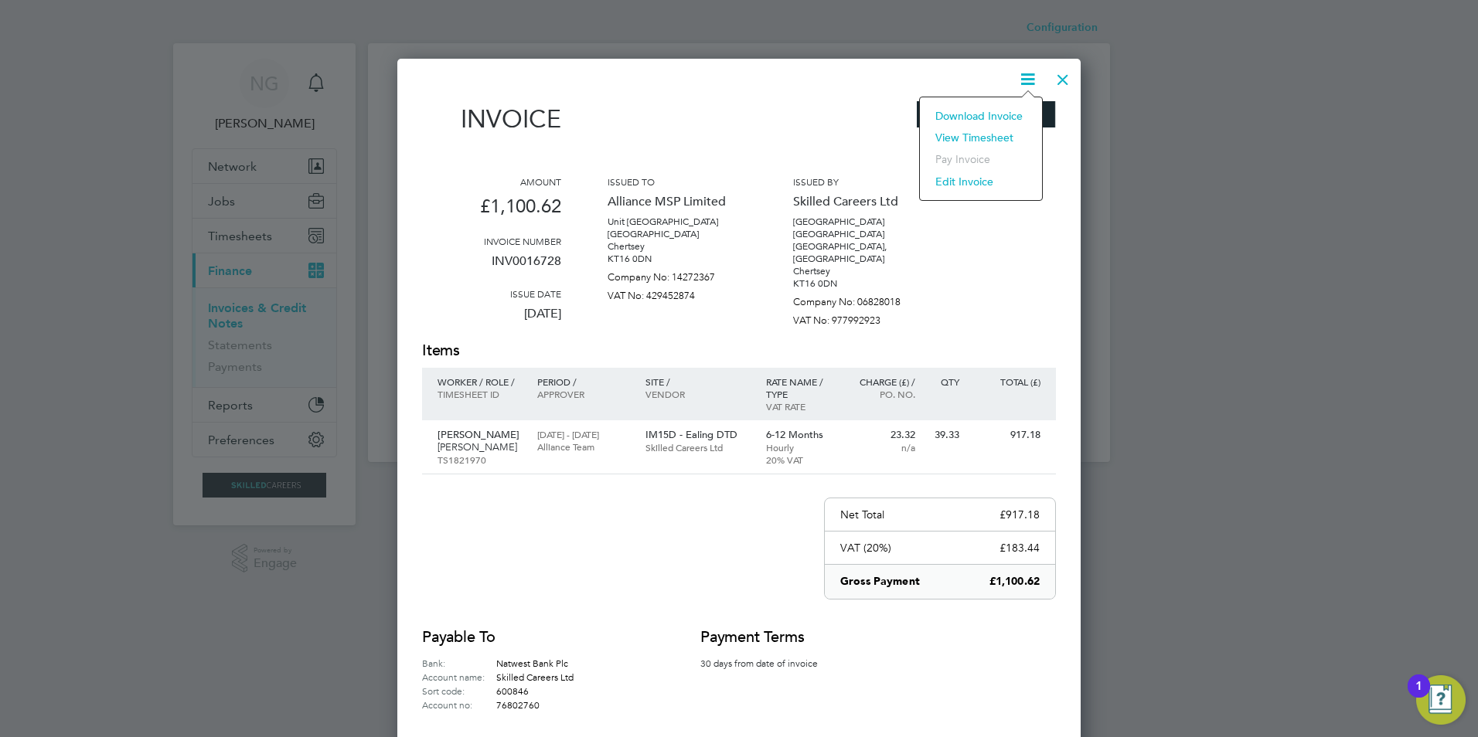
click at [1015, 116] on li "Download Invoice" at bounding box center [981, 116] width 107 height 22
drag, startPoint x: 1062, startPoint y: 74, endPoint x: 1044, endPoint y: 131, distance: 59.4
click at [1062, 74] on div at bounding box center [1063, 76] width 28 height 28
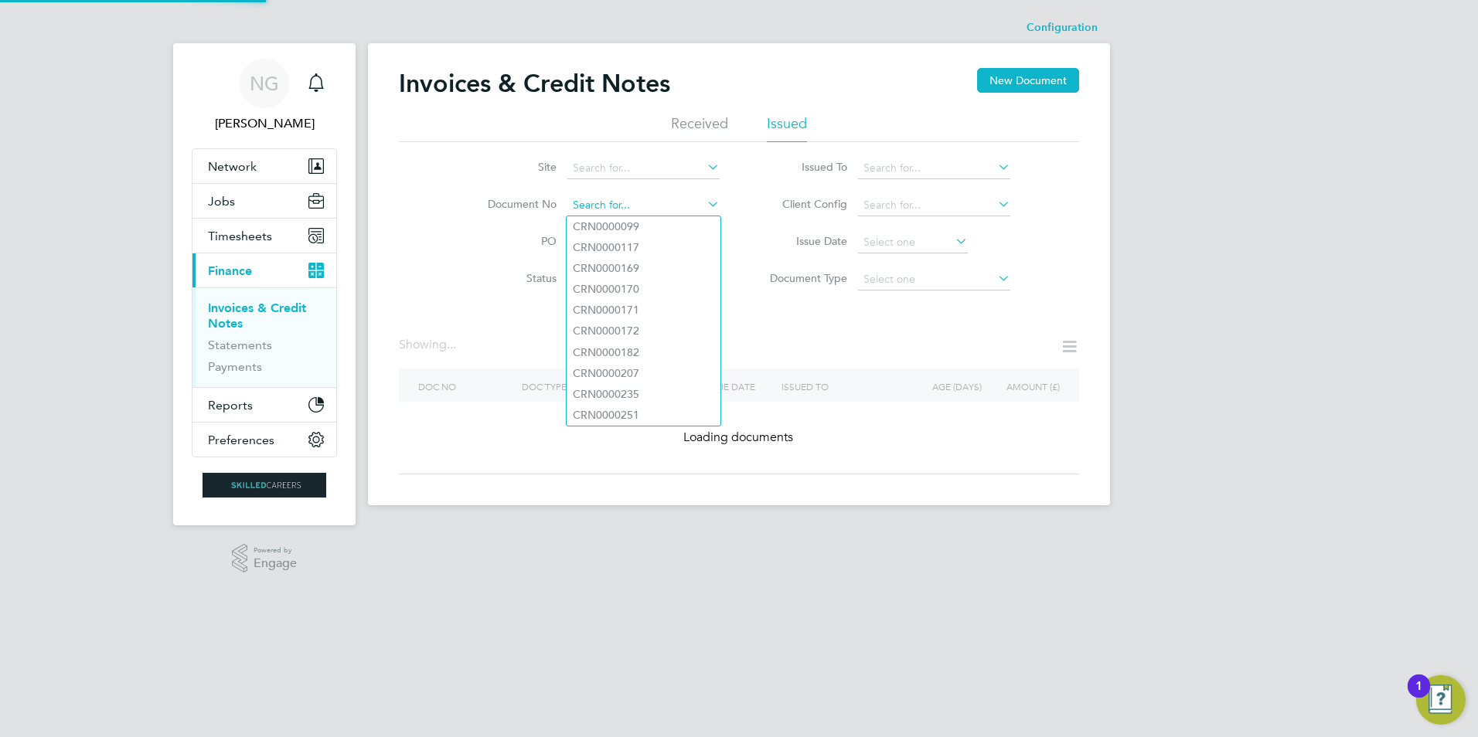
click at [652, 203] on input at bounding box center [643, 206] width 152 height 22
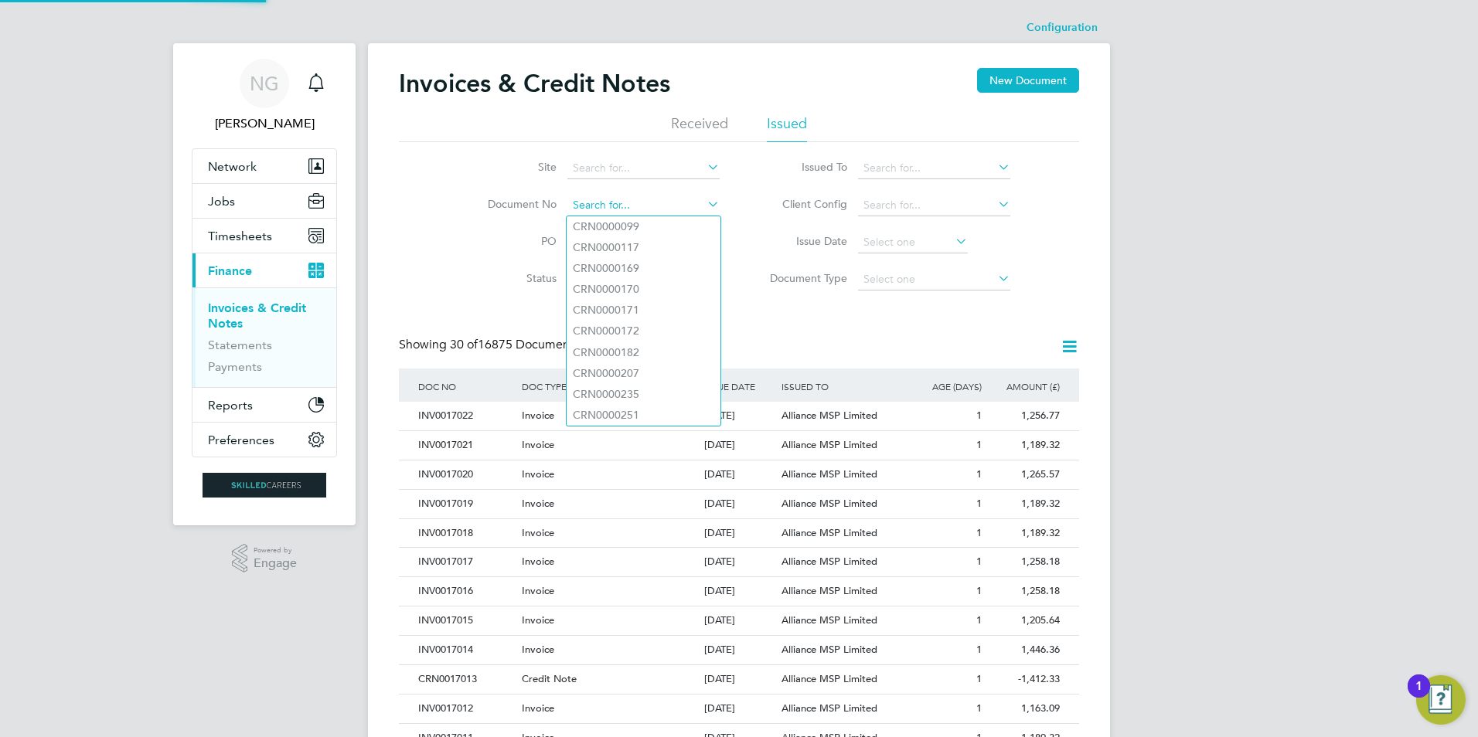
scroll to position [29, 105]
paste input "INV0016728"
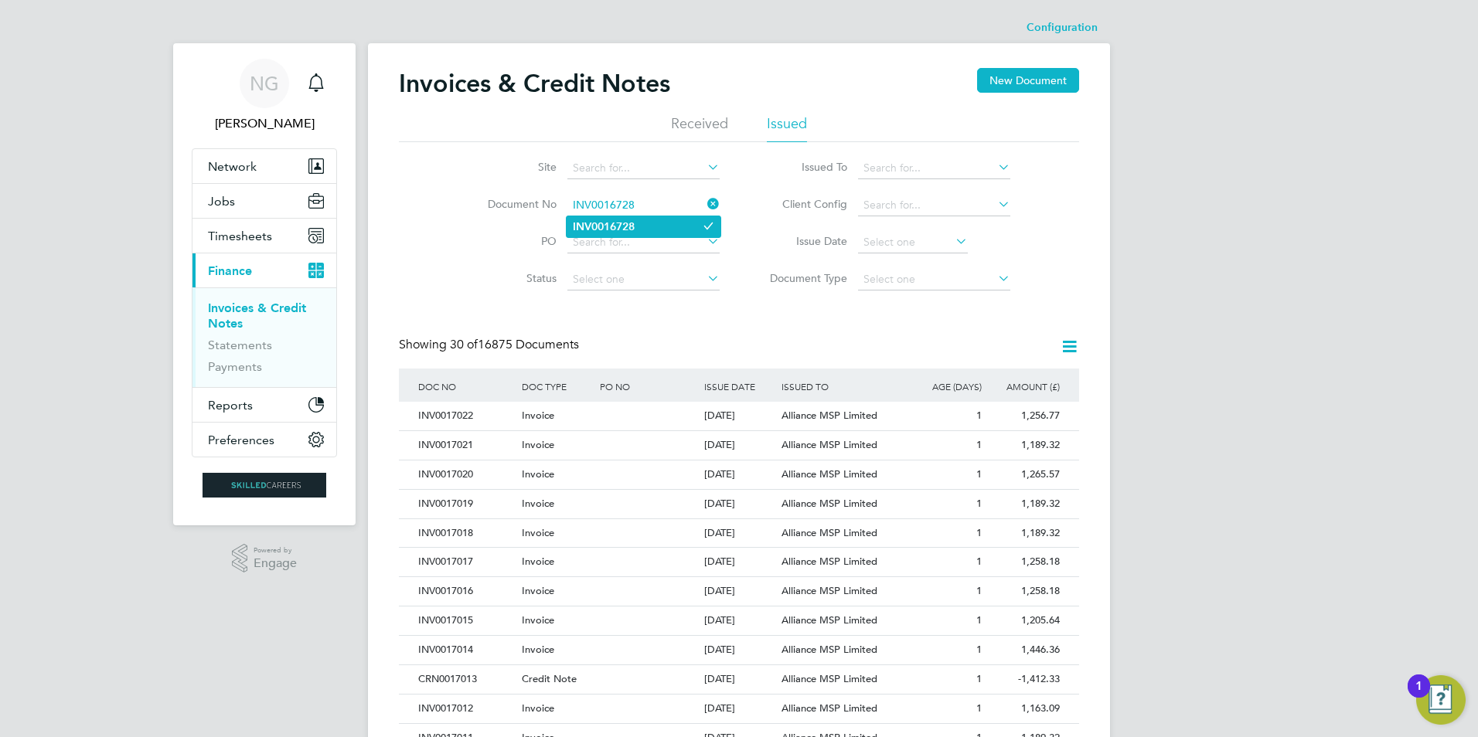
type input "INV0016728"
click at [631, 221] on b "INV0016728" at bounding box center [604, 226] width 62 height 13
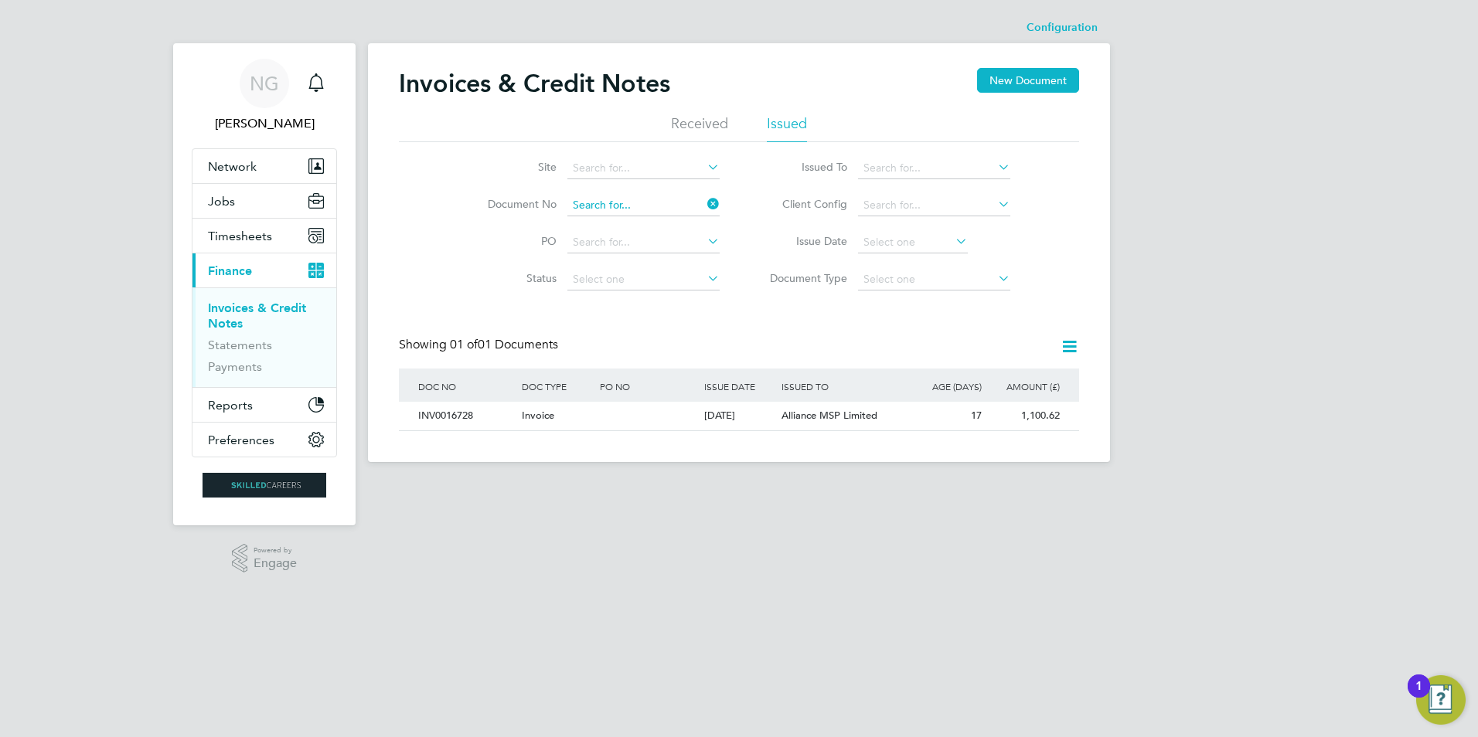
click at [647, 203] on input at bounding box center [643, 206] width 152 height 22
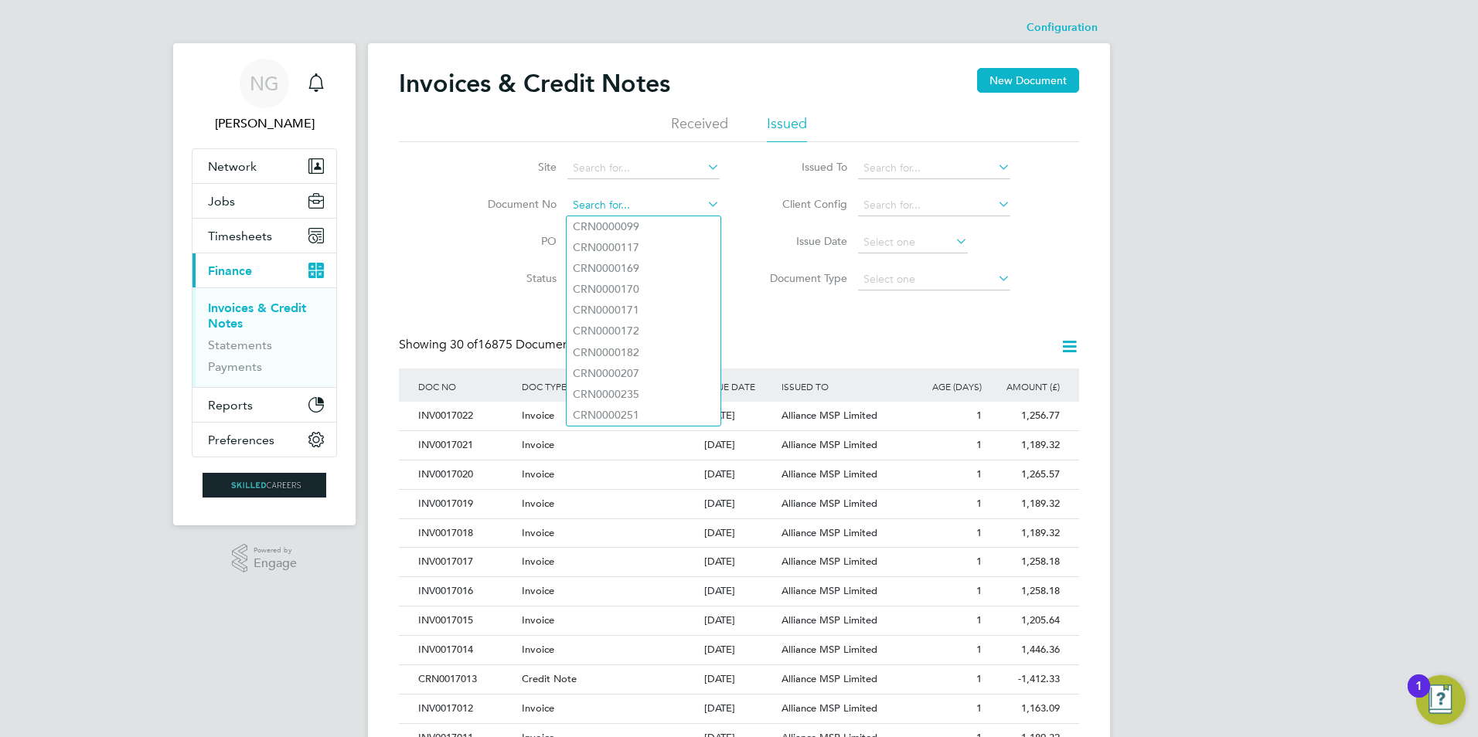
paste input "INV0016745"
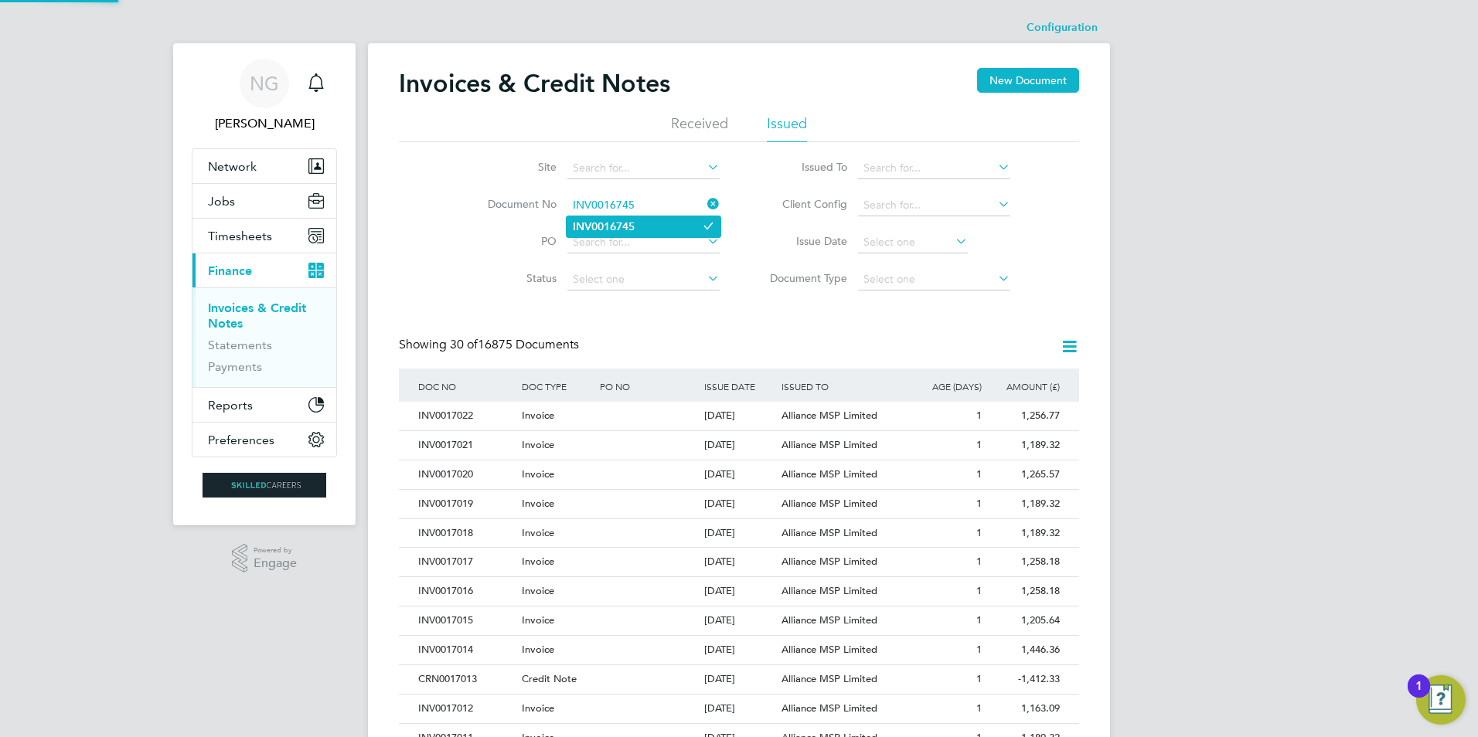
type input "INV0016745"
click at [628, 227] on b "INV0016745" at bounding box center [604, 226] width 62 height 13
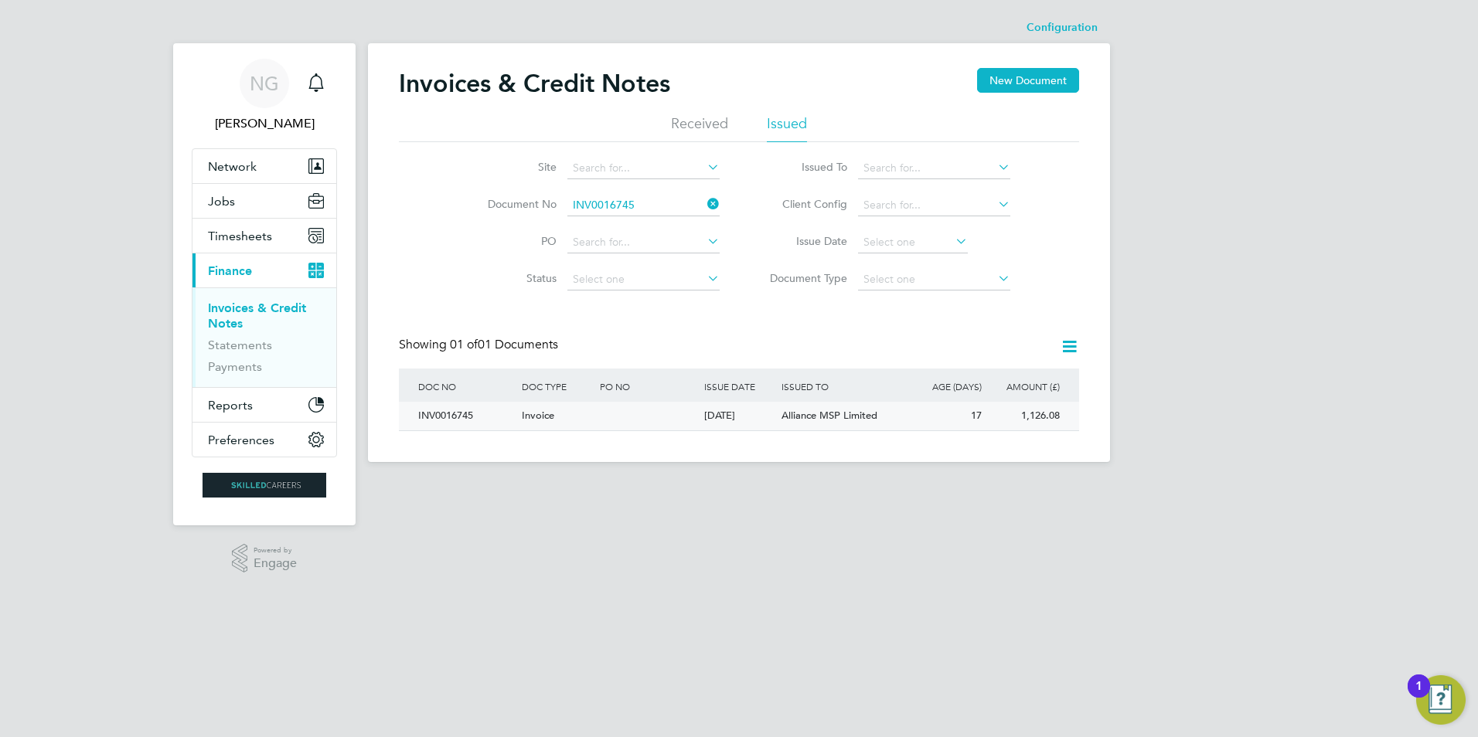
click at [435, 416] on div "INV0016745" at bounding box center [466, 416] width 104 height 29
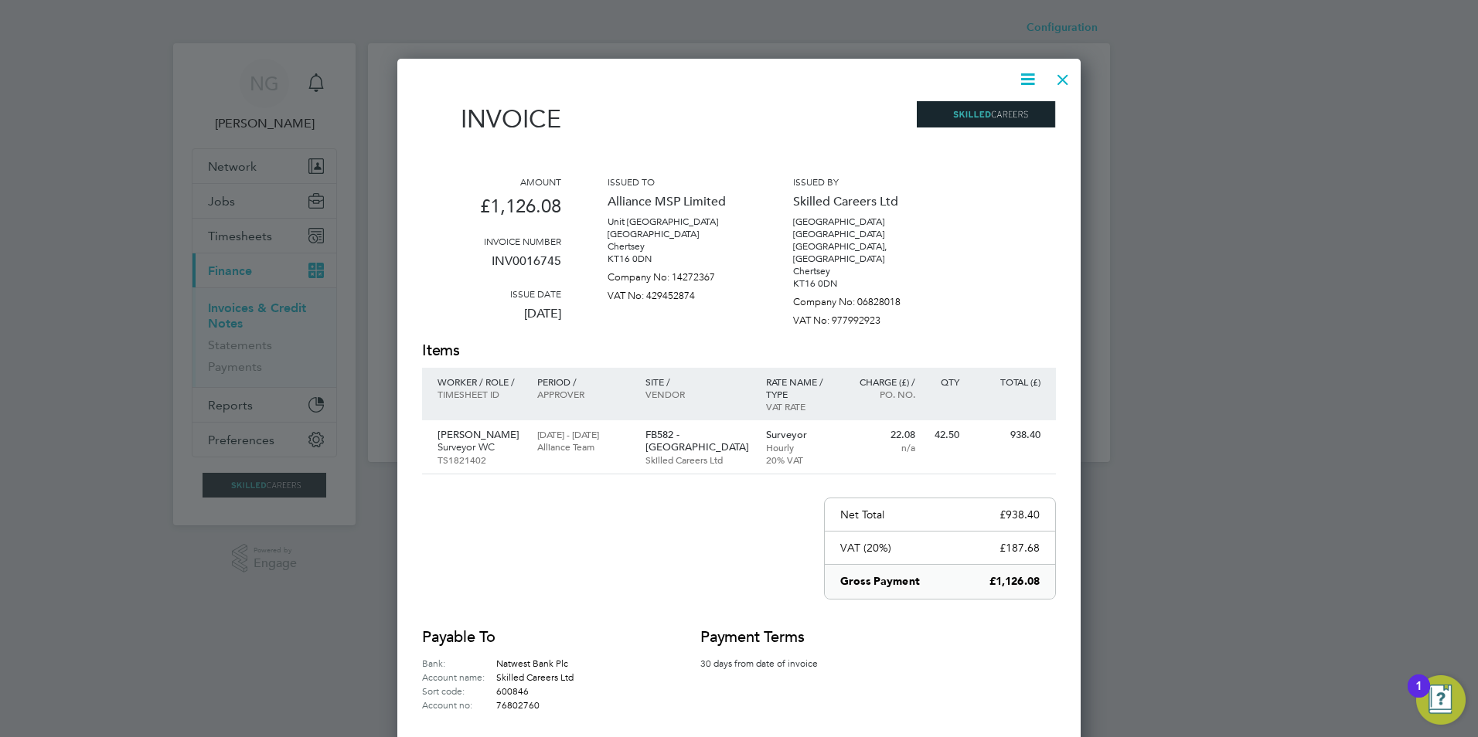
click at [1030, 73] on icon at bounding box center [1027, 79] width 19 height 19
click at [1003, 114] on li "Download Invoice" at bounding box center [981, 116] width 107 height 22
click at [1060, 80] on div at bounding box center [1063, 76] width 28 height 28
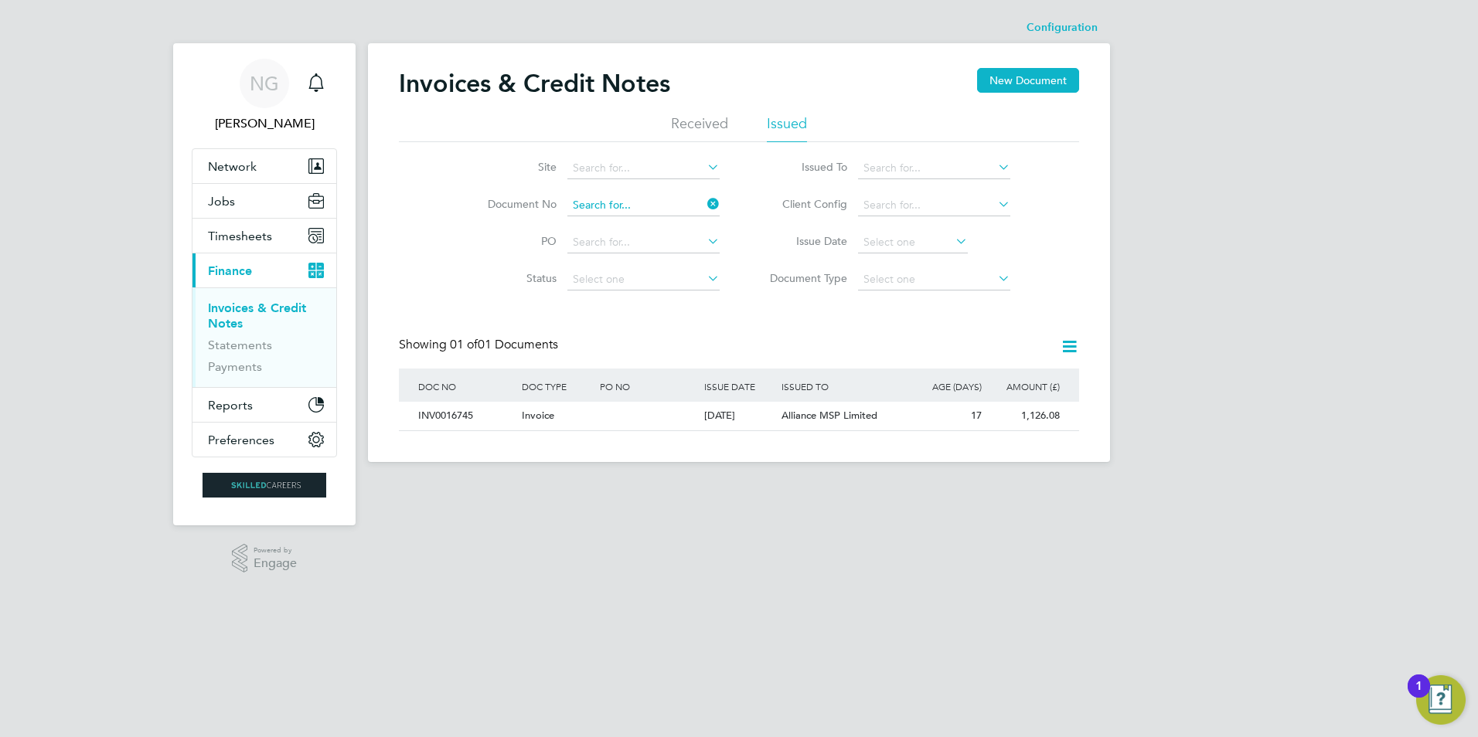
click at [640, 203] on input at bounding box center [643, 206] width 152 height 22
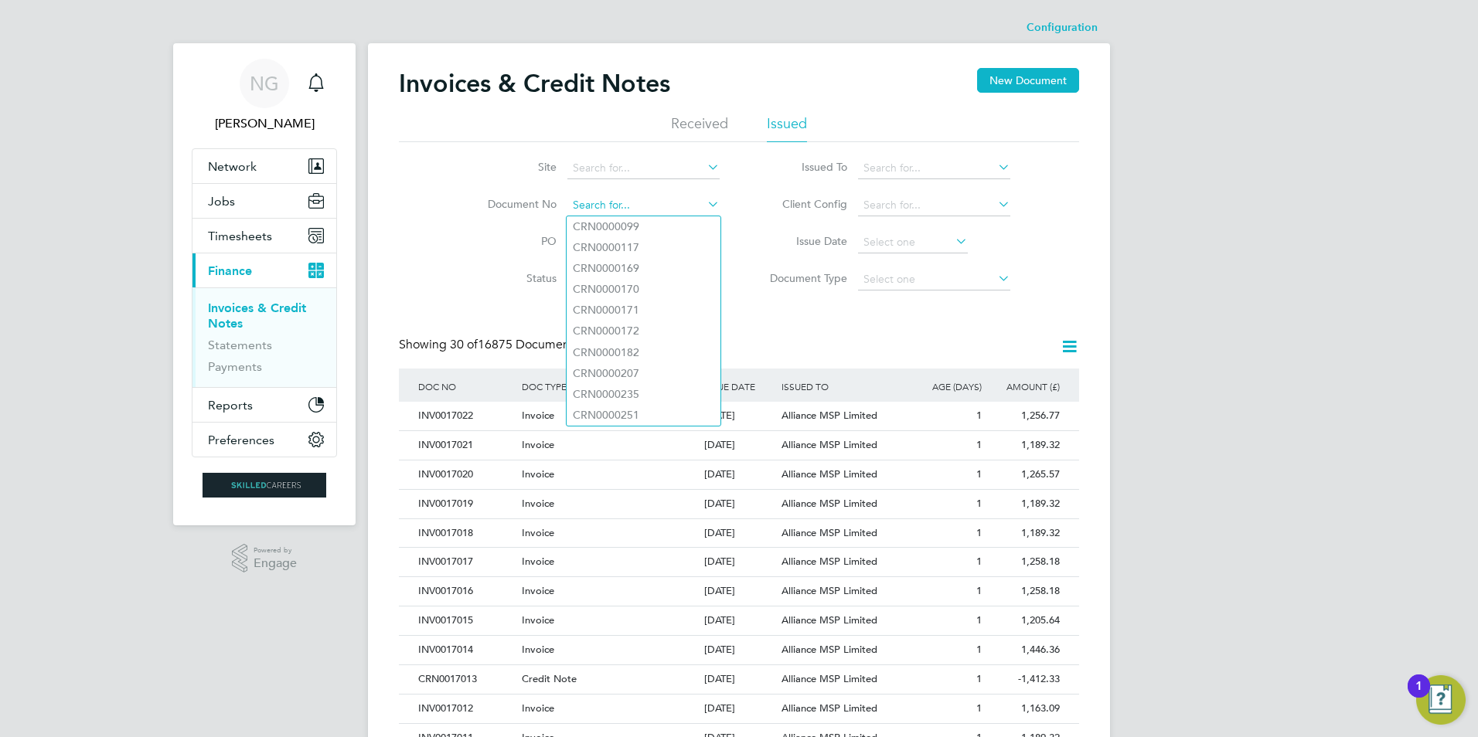
paste input "INV0016746"
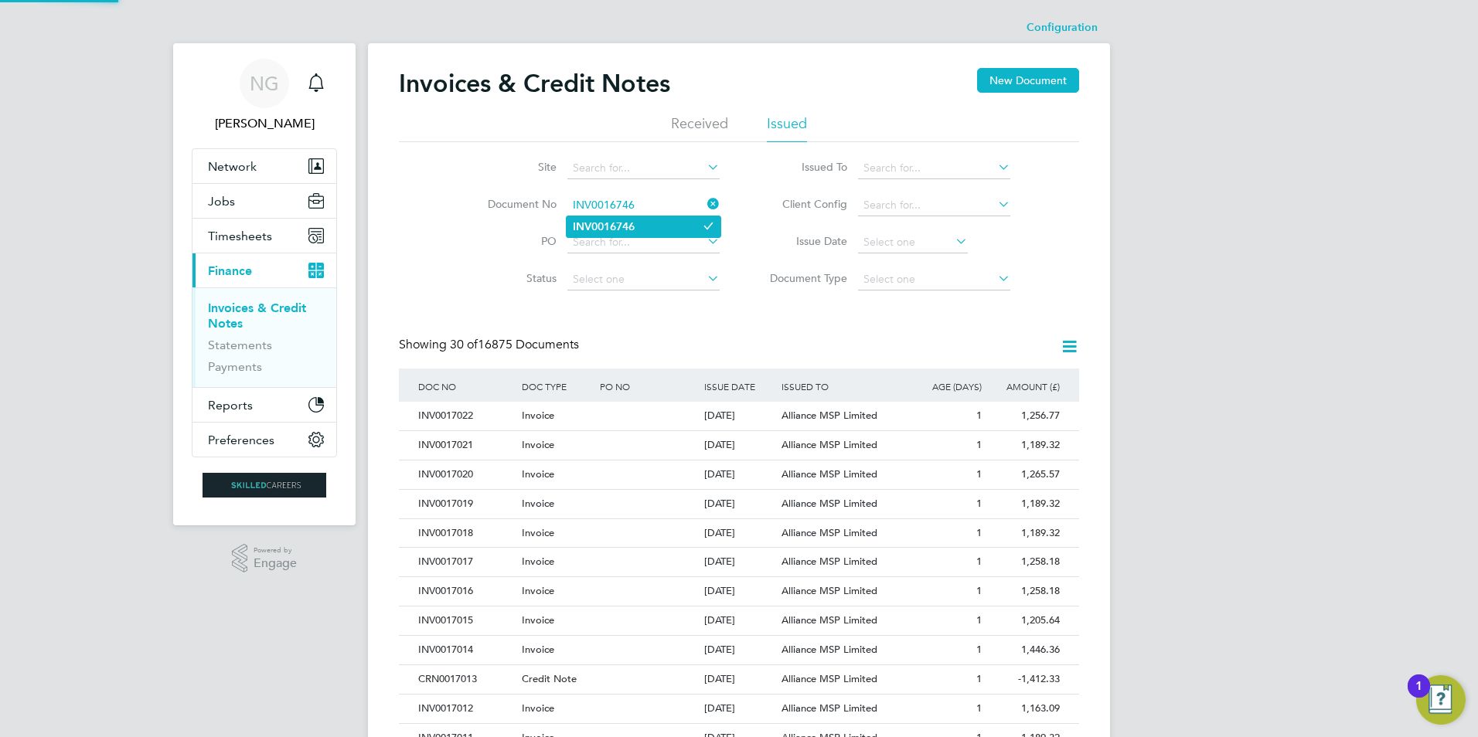
type input "INV0016746"
click at [631, 228] on b "INV0016746" at bounding box center [604, 226] width 62 height 13
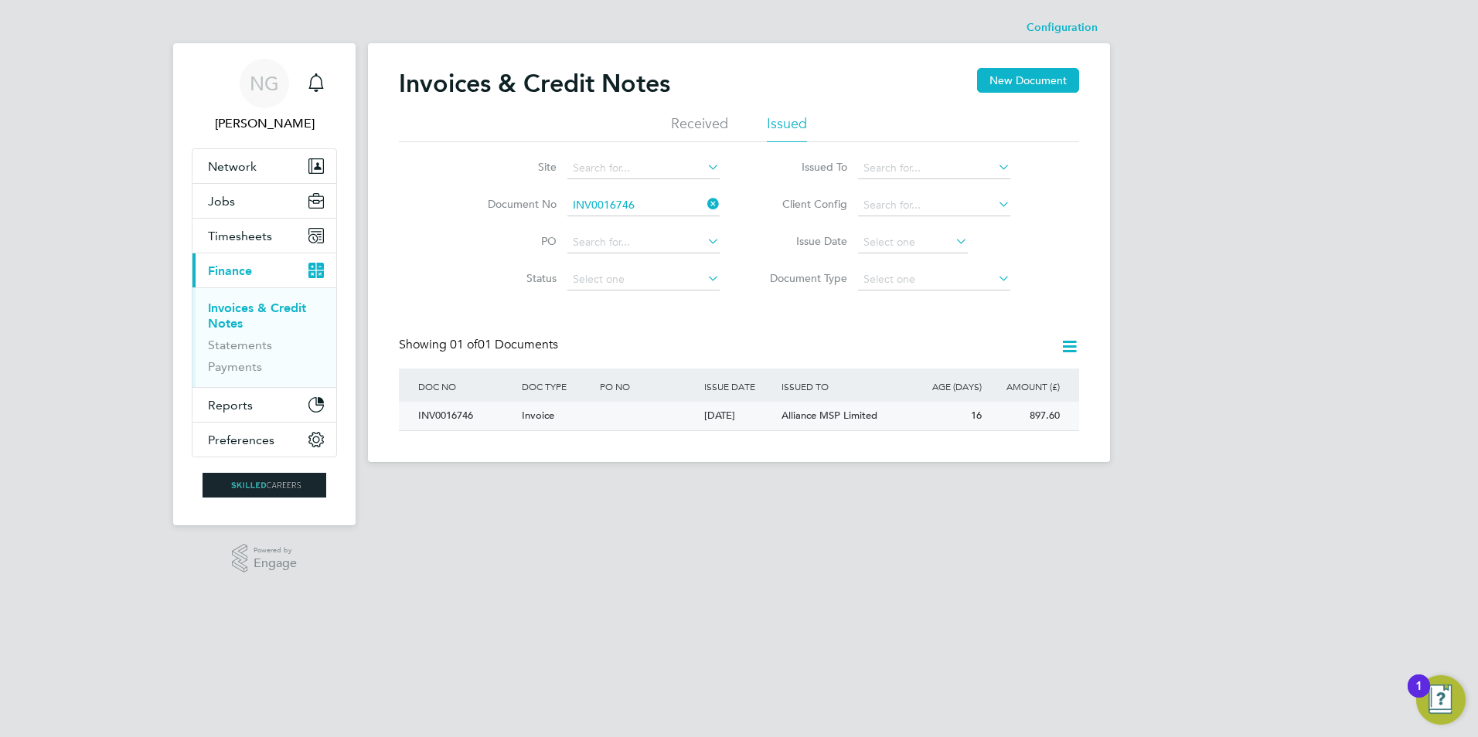
click at [442, 414] on div "INV0016746" at bounding box center [466, 416] width 104 height 29
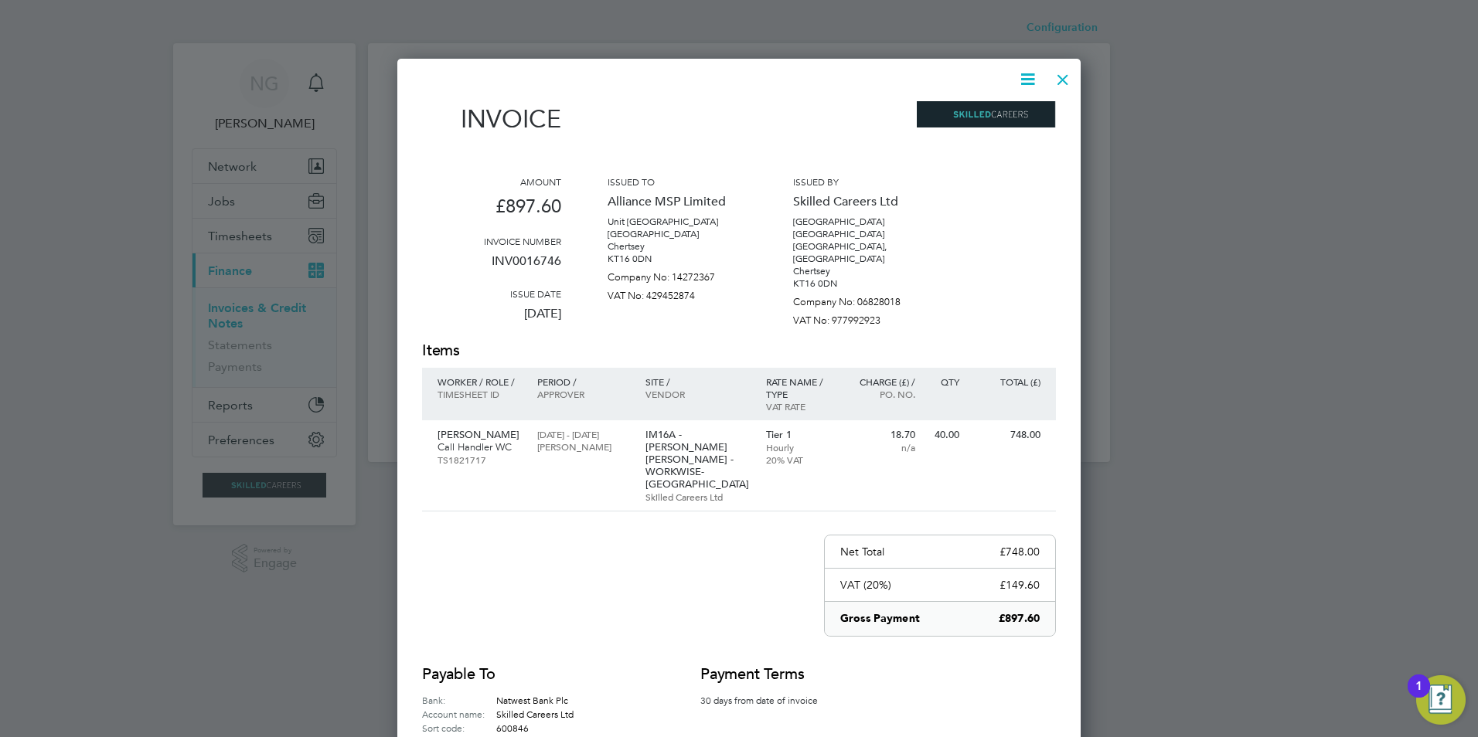
click at [1029, 83] on icon at bounding box center [1027, 79] width 19 height 19
click at [1012, 111] on li "Download Invoice" at bounding box center [981, 116] width 107 height 22
click at [1065, 82] on div at bounding box center [1063, 76] width 28 height 28
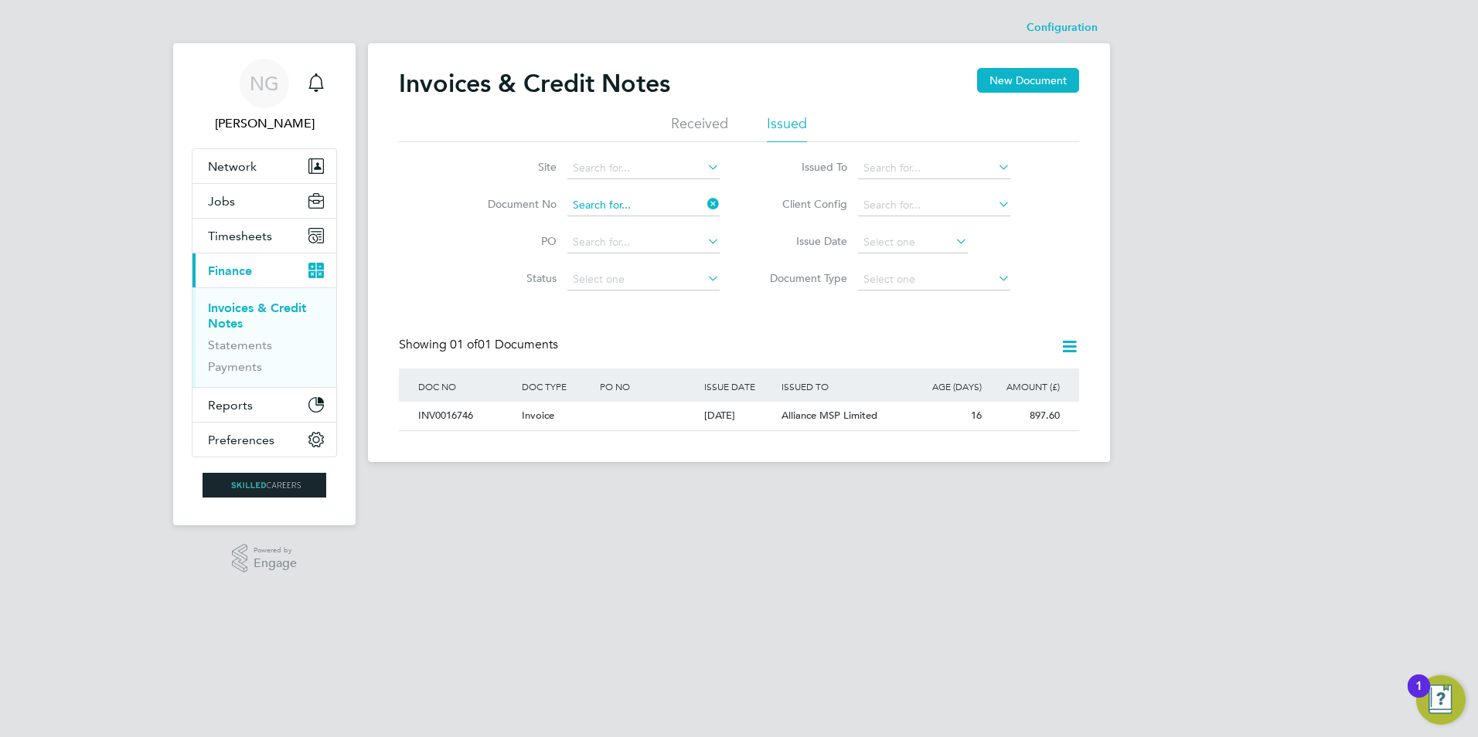
click at [646, 206] on input at bounding box center [643, 206] width 152 height 22
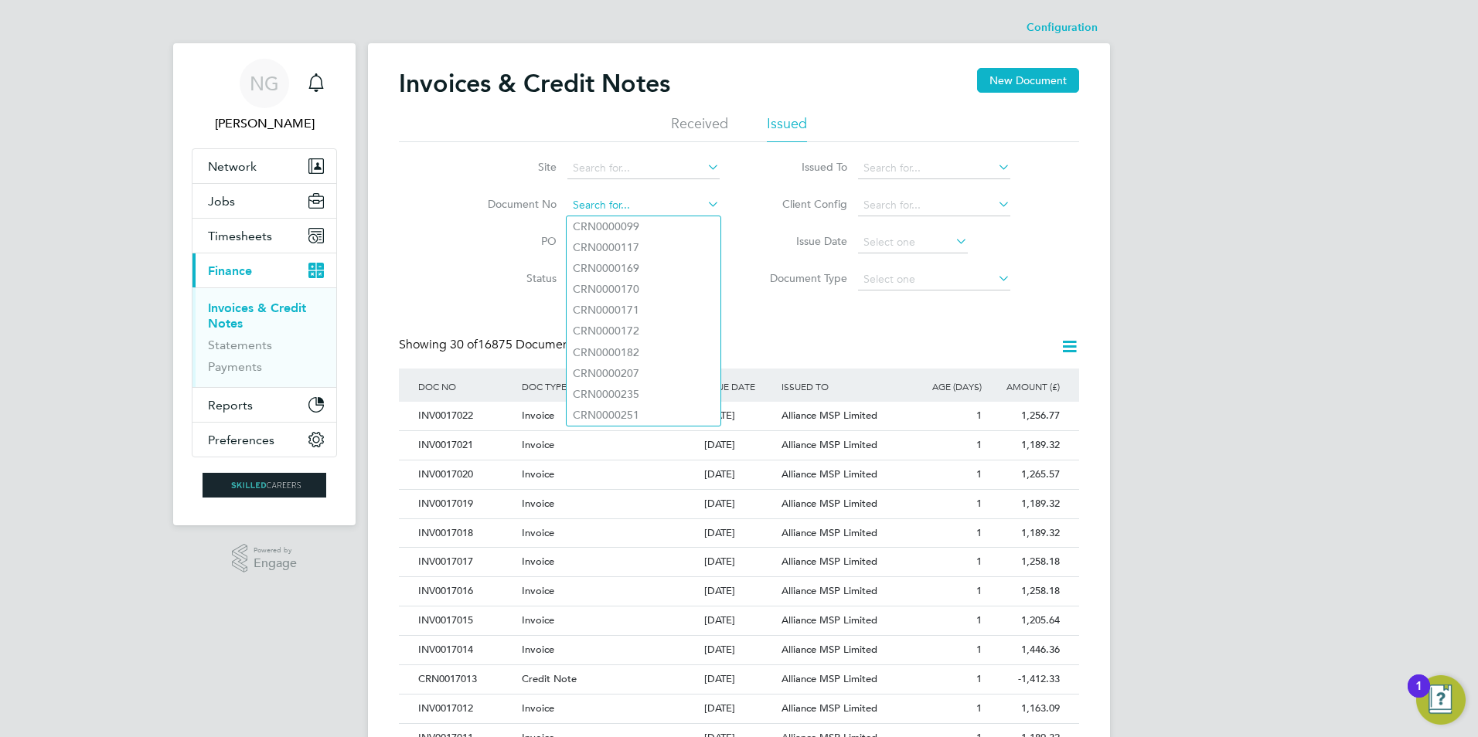
paste input "INV0016747"
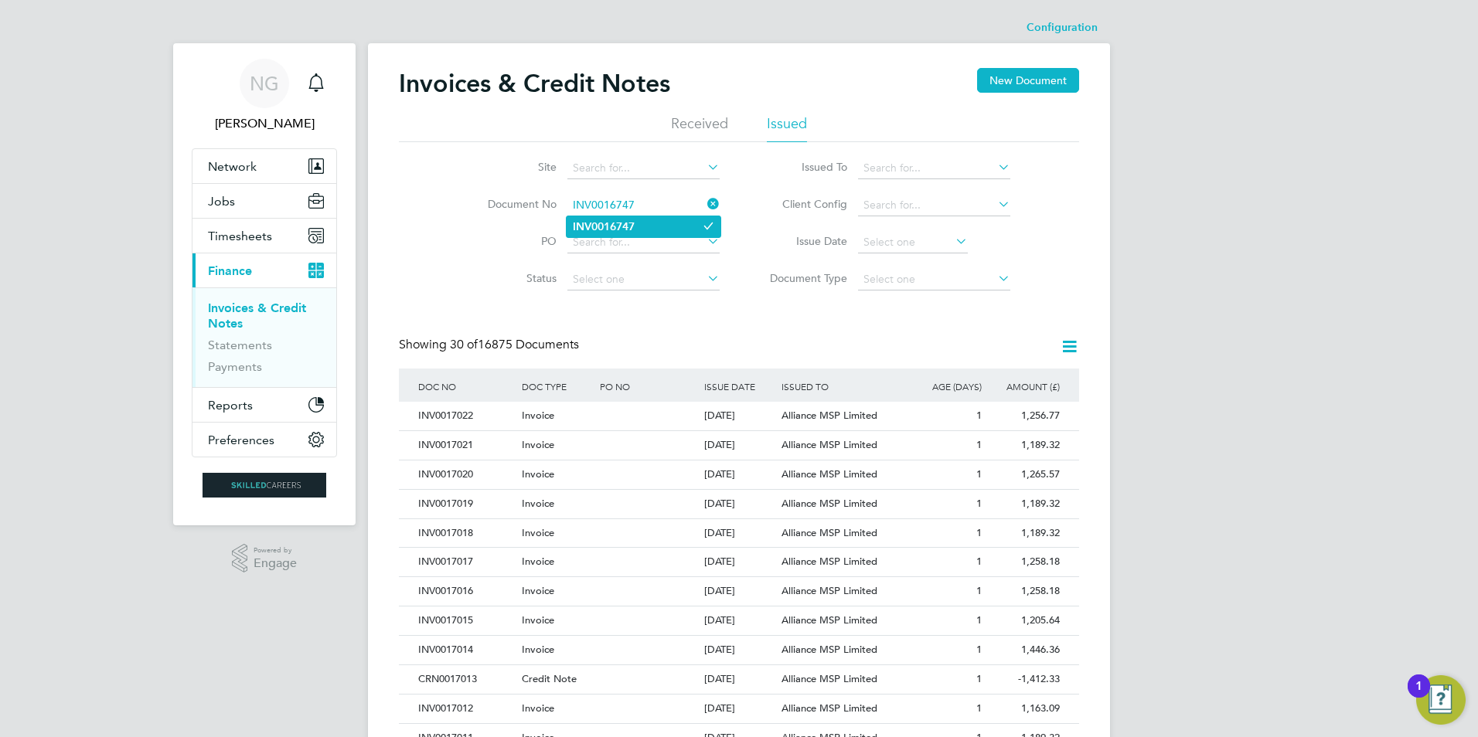
type input "INV0016747"
click at [613, 230] on b "INV0016747" at bounding box center [604, 226] width 62 height 13
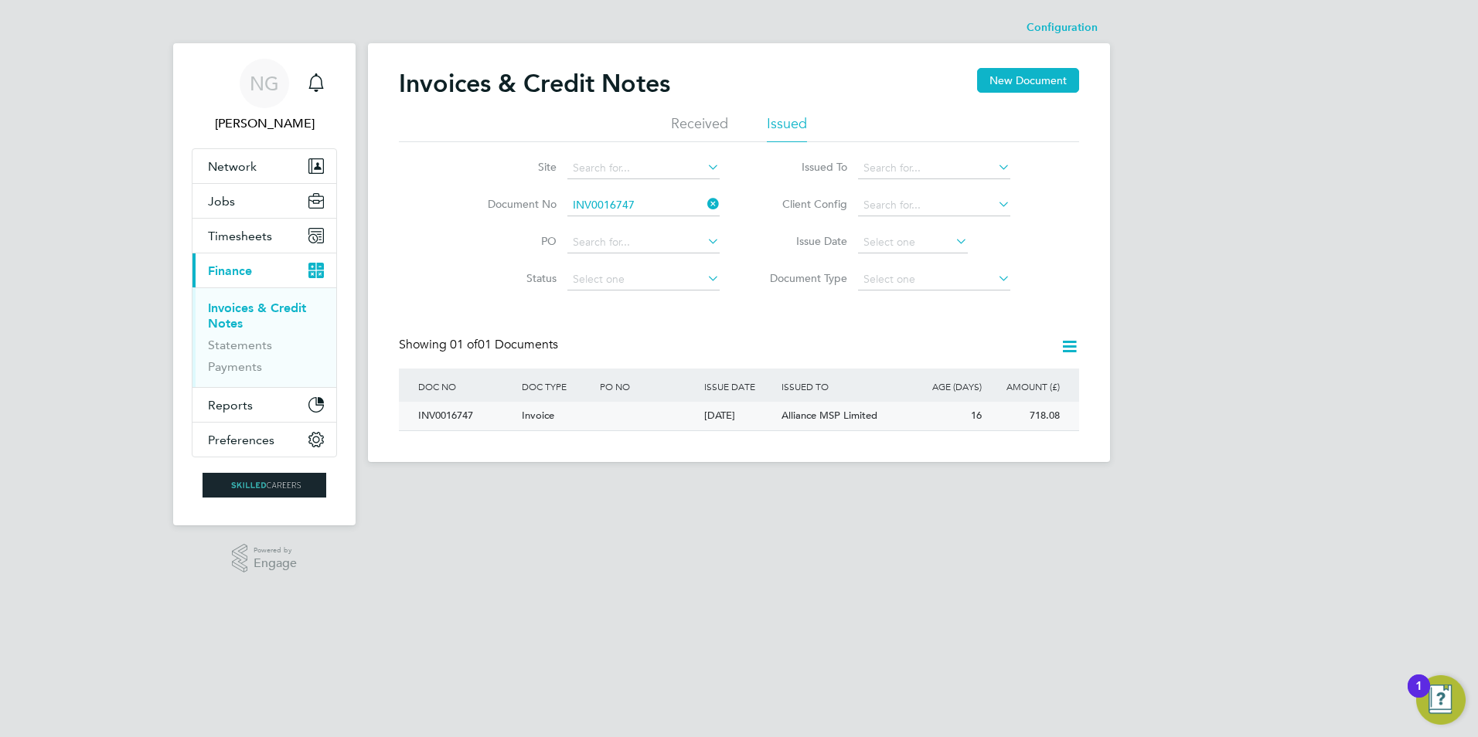
click at [445, 415] on div "INV0016747" at bounding box center [466, 416] width 104 height 29
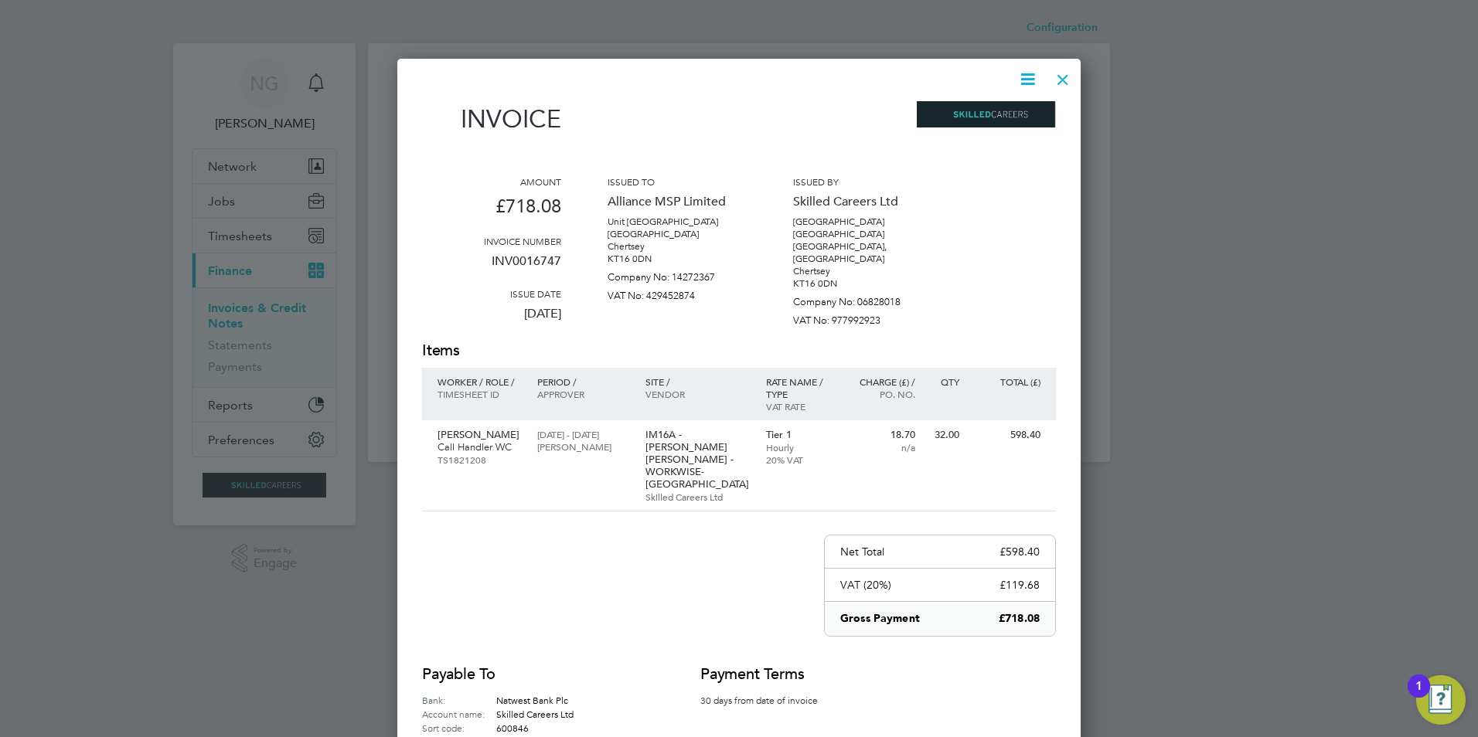
click at [1030, 78] on icon at bounding box center [1027, 79] width 19 height 19
click at [1003, 114] on li "Download Invoice" at bounding box center [981, 116] width 107 height 22
click at [1058, 86] on div at bounding box center [1063, 76] width 28 height 28
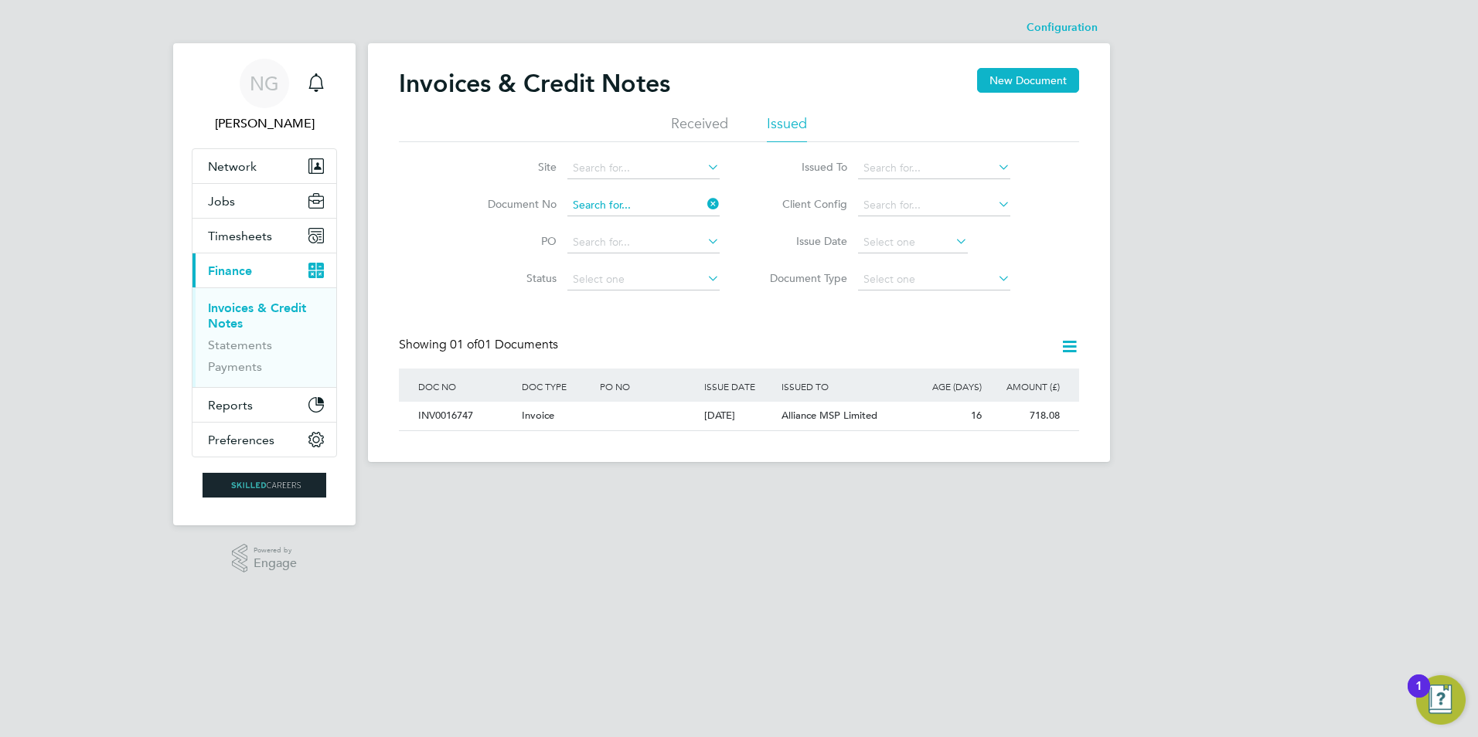
click at [647, 202] on input at bounding box center [643, 206] width 152 height 22
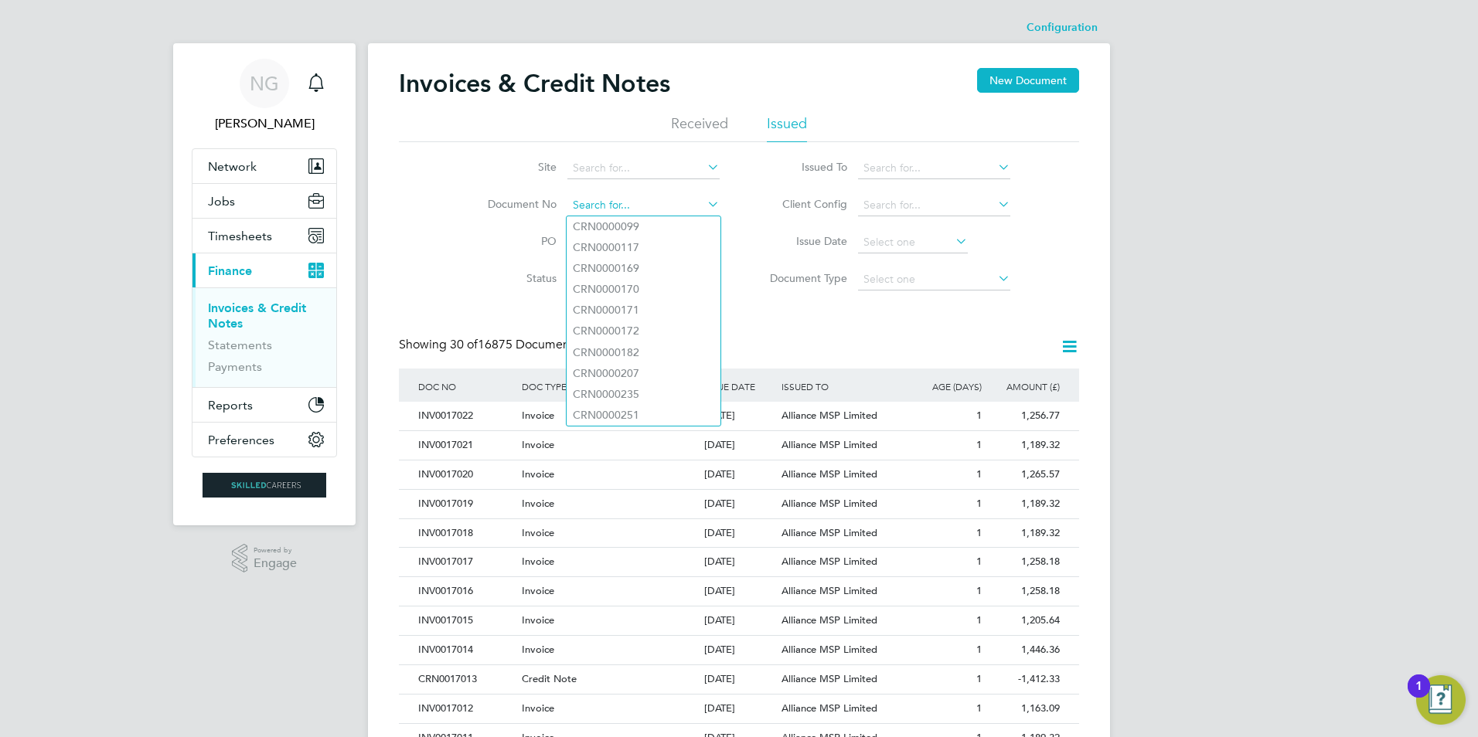
paste input "INV0016748"
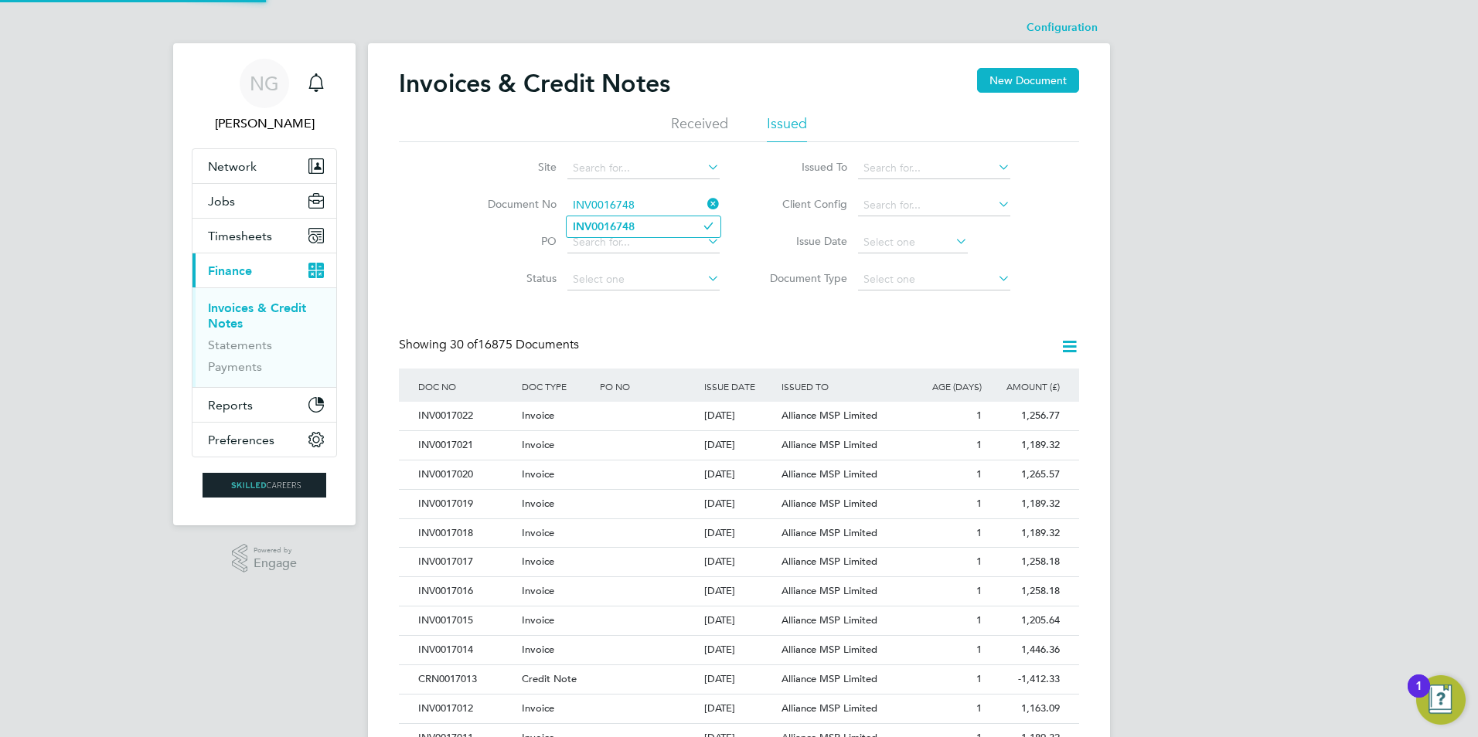
type input "INV0016748"
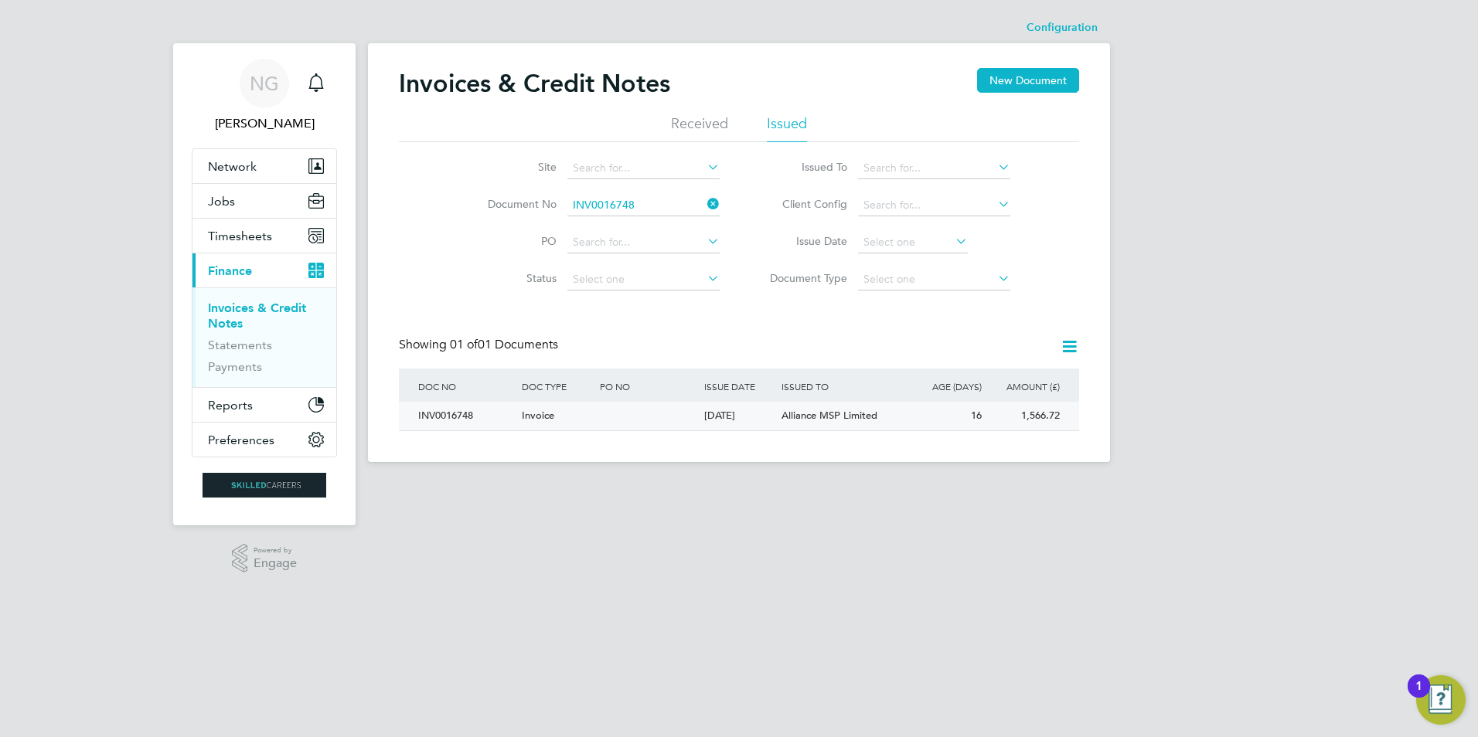
click at [441, 414] on div "INV0016748" at bounding box center [466, 416] width 104 height 29
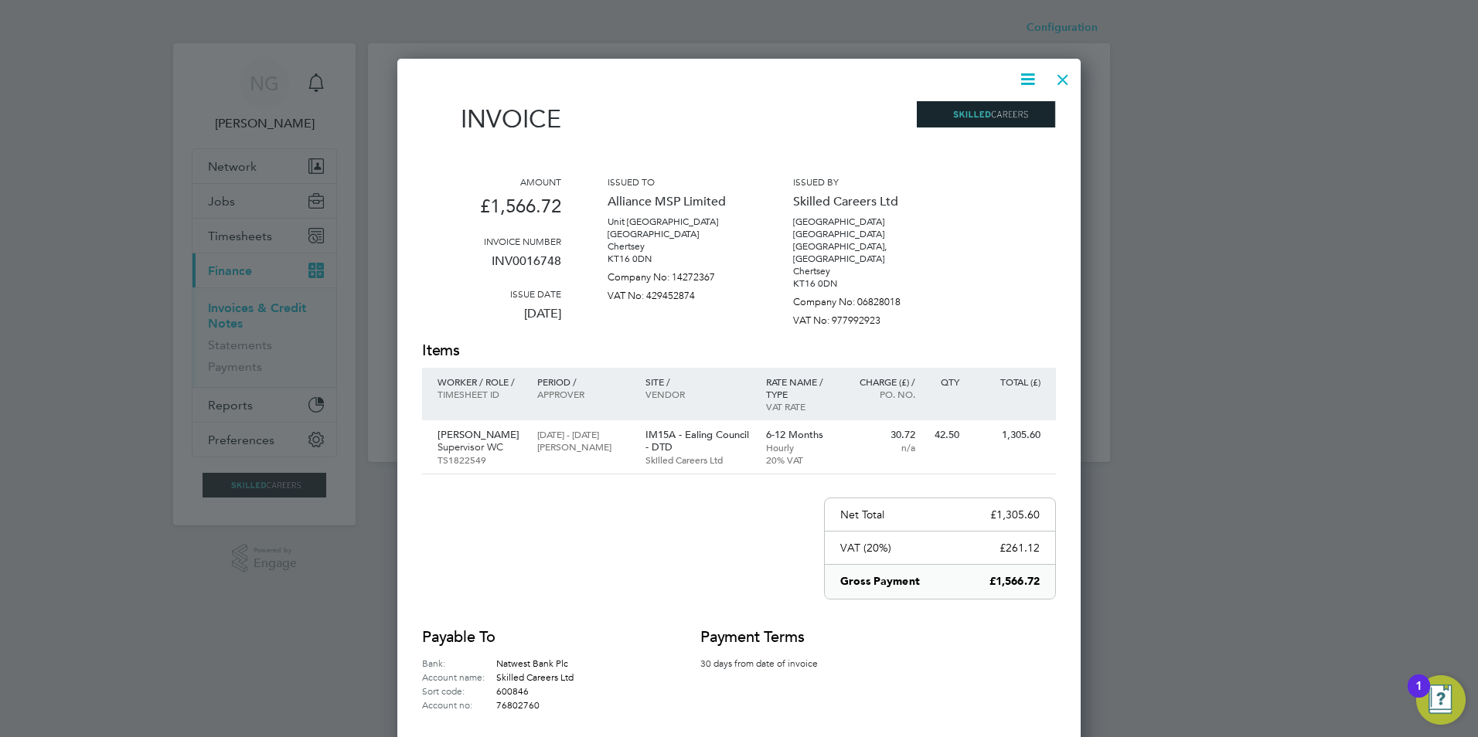
click at [1031, 76] on icon at bounding box center [1027, 79] width 19 height 19
click at [1010, 114] on li "Download Invoice" at bounding box center [981, 116] width 107 height 22
click at [1068, 73] on div at bounding box center [1063, 76] width 28 height 28
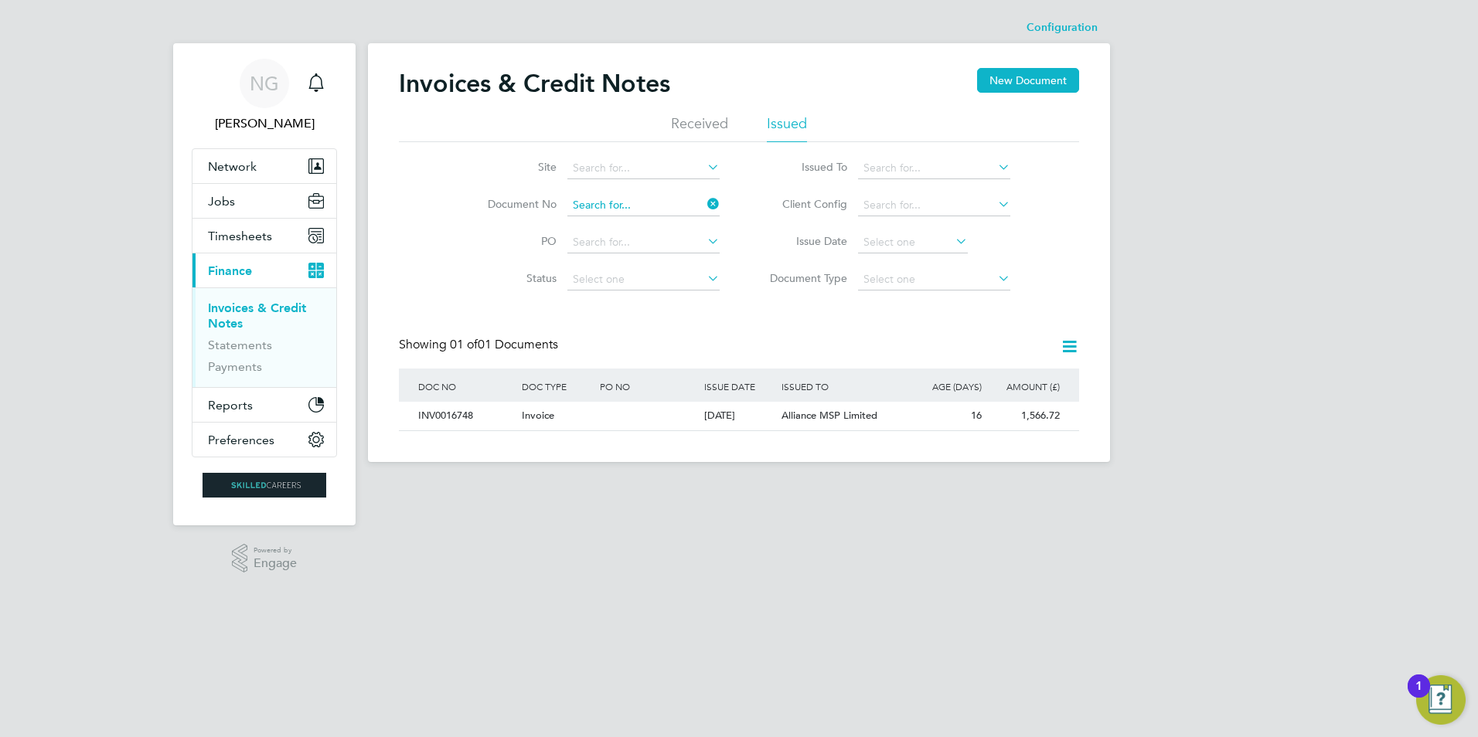
click at [649, 197] on input at bounding box center [643, 206] width 152 height 22
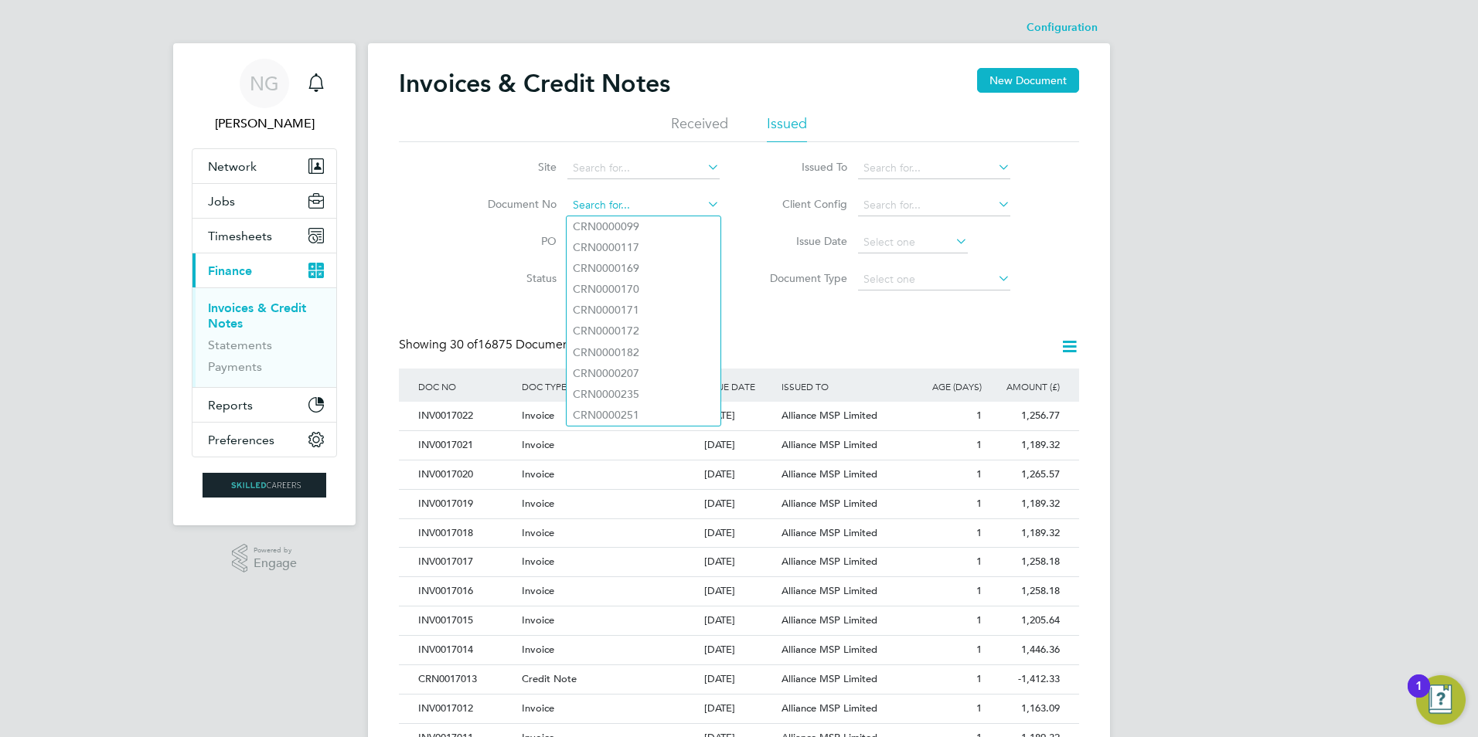
paste input "INV0016749"
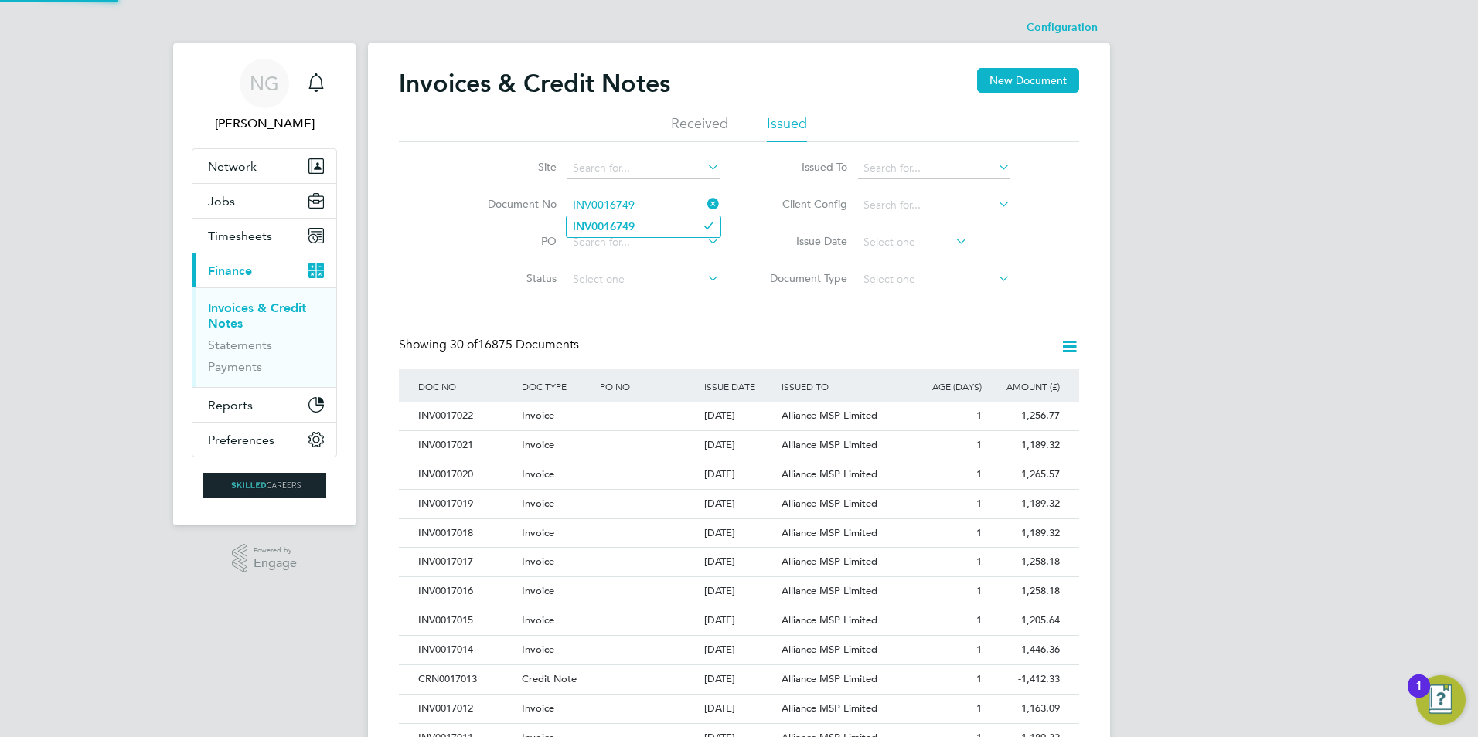
type input "INV0016749"
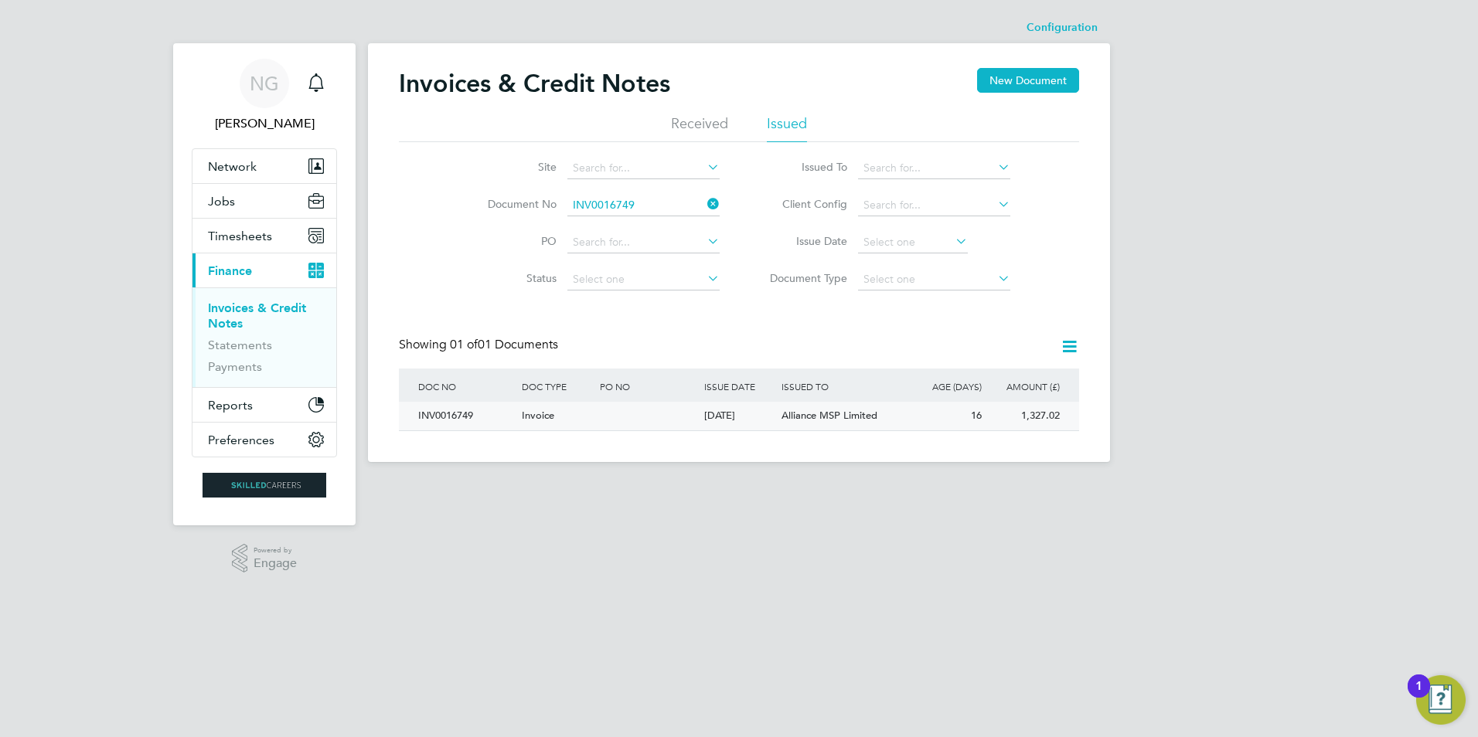
click at [448, 413] on div "INV0016749" at bounding box center [466, 416] width 104 height 29
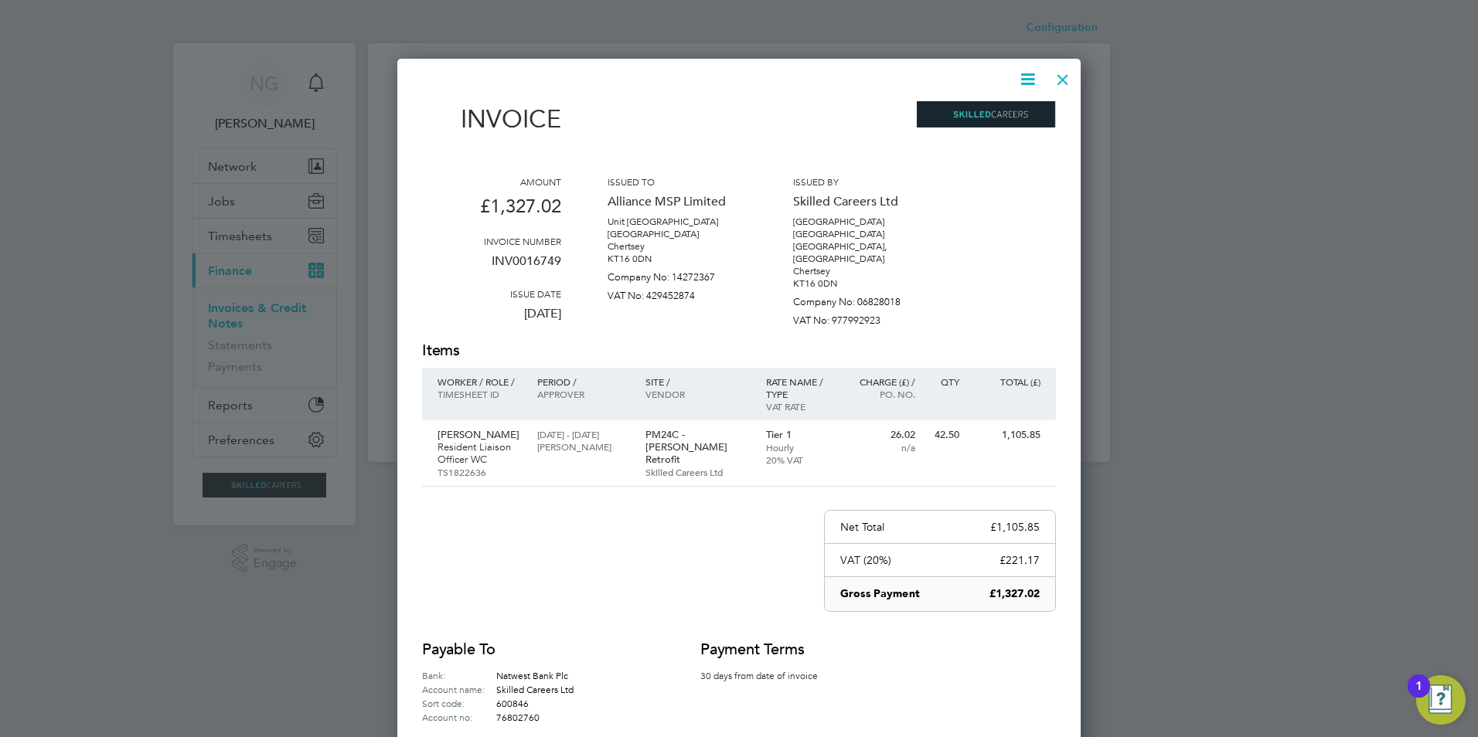
click at [1022, 82] on icon at bounding box center [1027, 79] width 19 height 19
click at [994, 117] on li "Download Invoice" at bounding box center [981, 116] width 107 height 22
drag, startPoint x: 1059, startPoint y: 77, endPoint x: 1005, endPoint y: 118, distance: 67.9
click at [1059, 77] on div at bounding box center [1063, 76] width 28 height 28
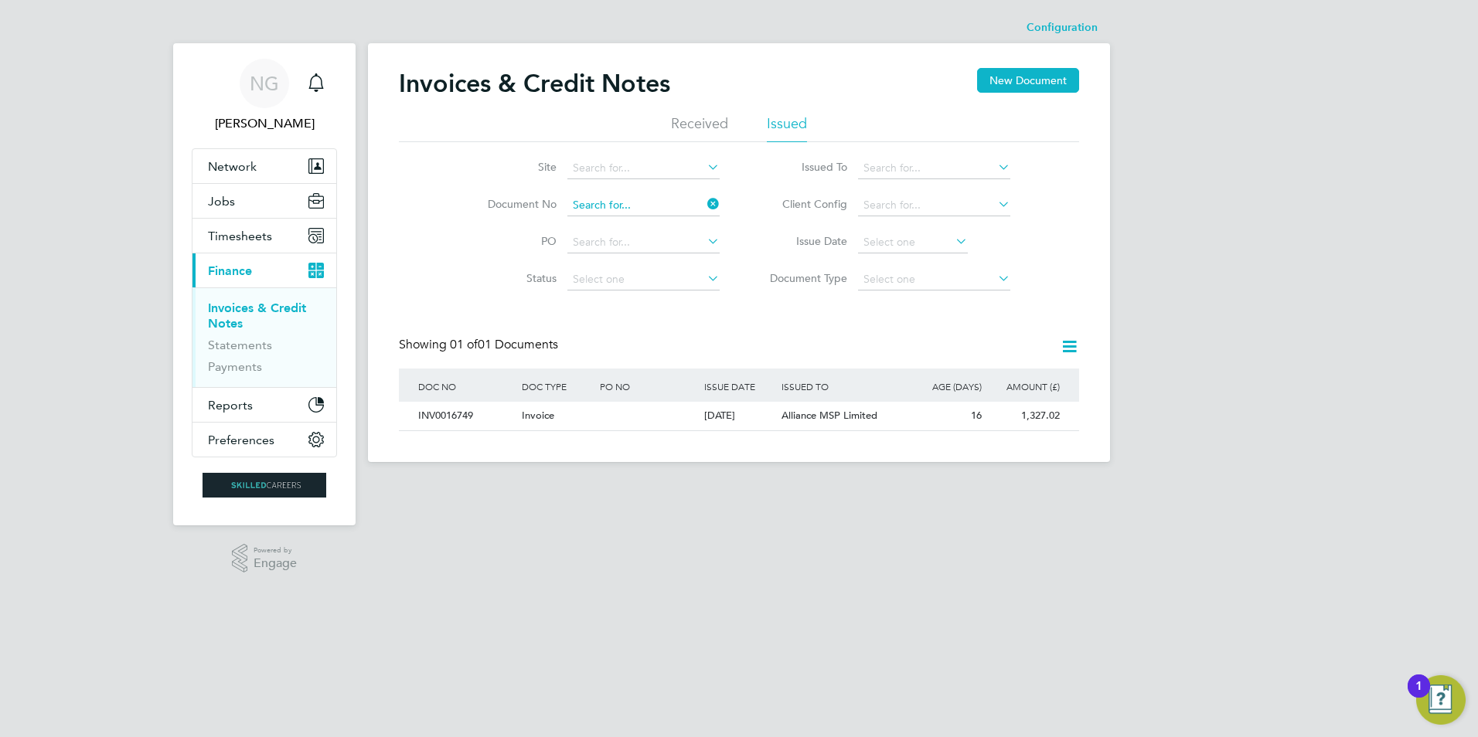
click at [659, 203] on input at bounding box center [643, 206] width 152 height 22
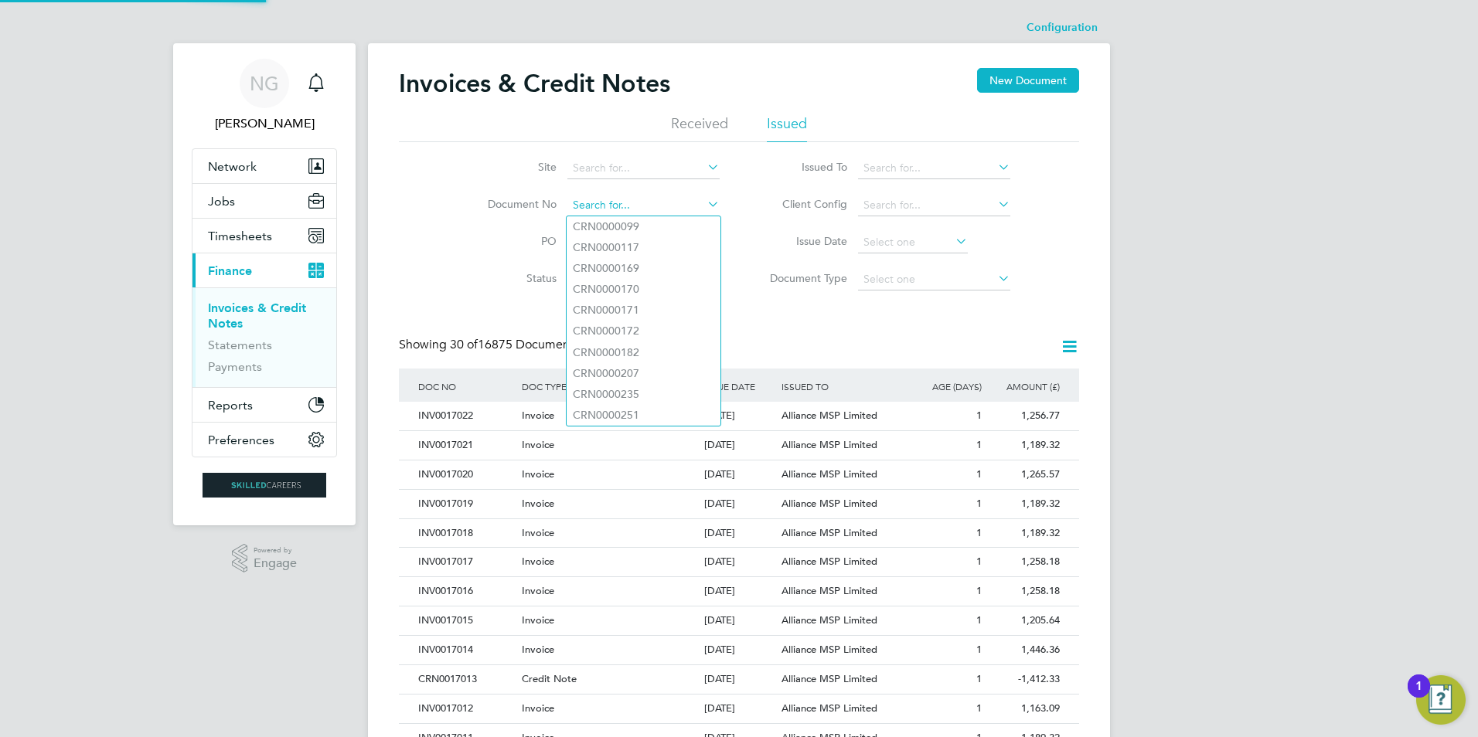
paste input "INV0016750"
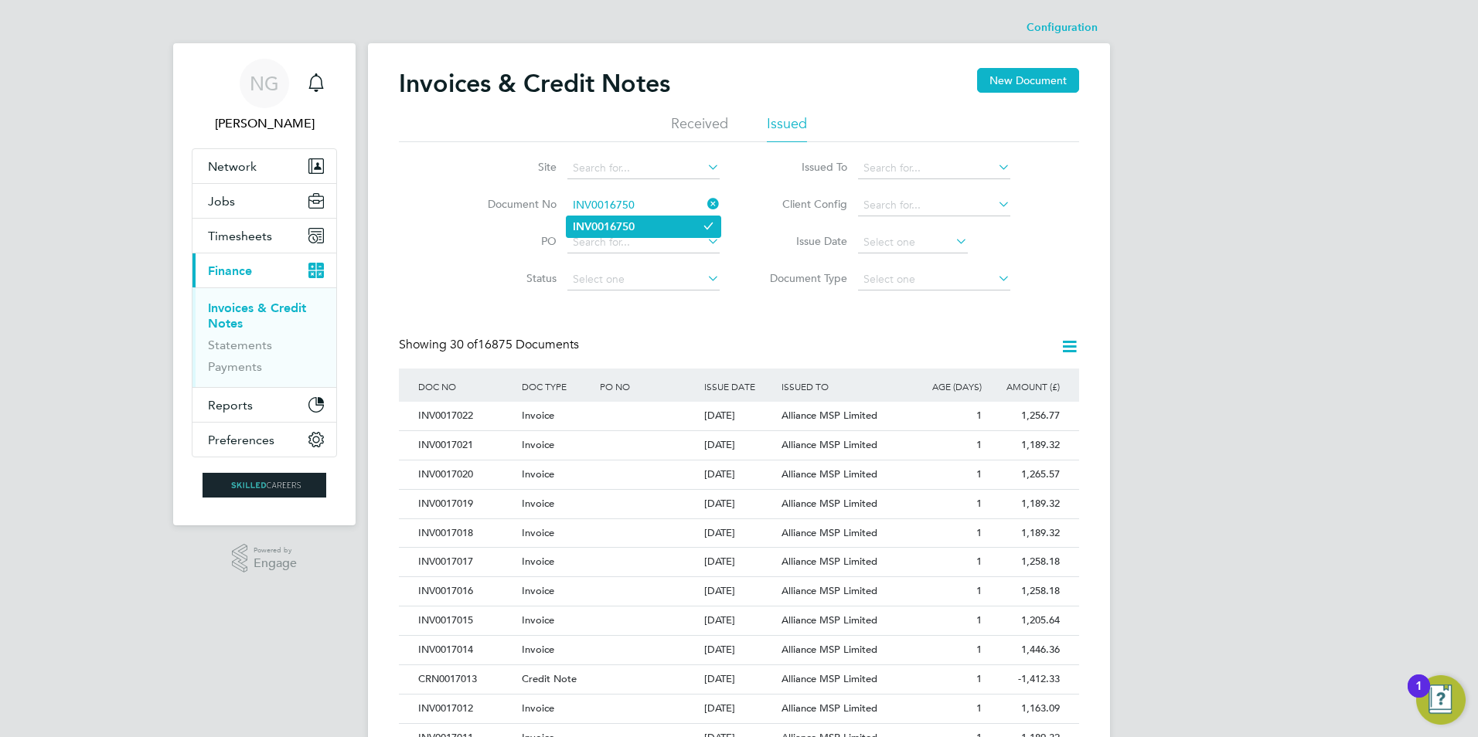
type input "INV0016750"
click at [625, 227] on b "INV0016750" at bounding box center [604, 226] width 62 height 13
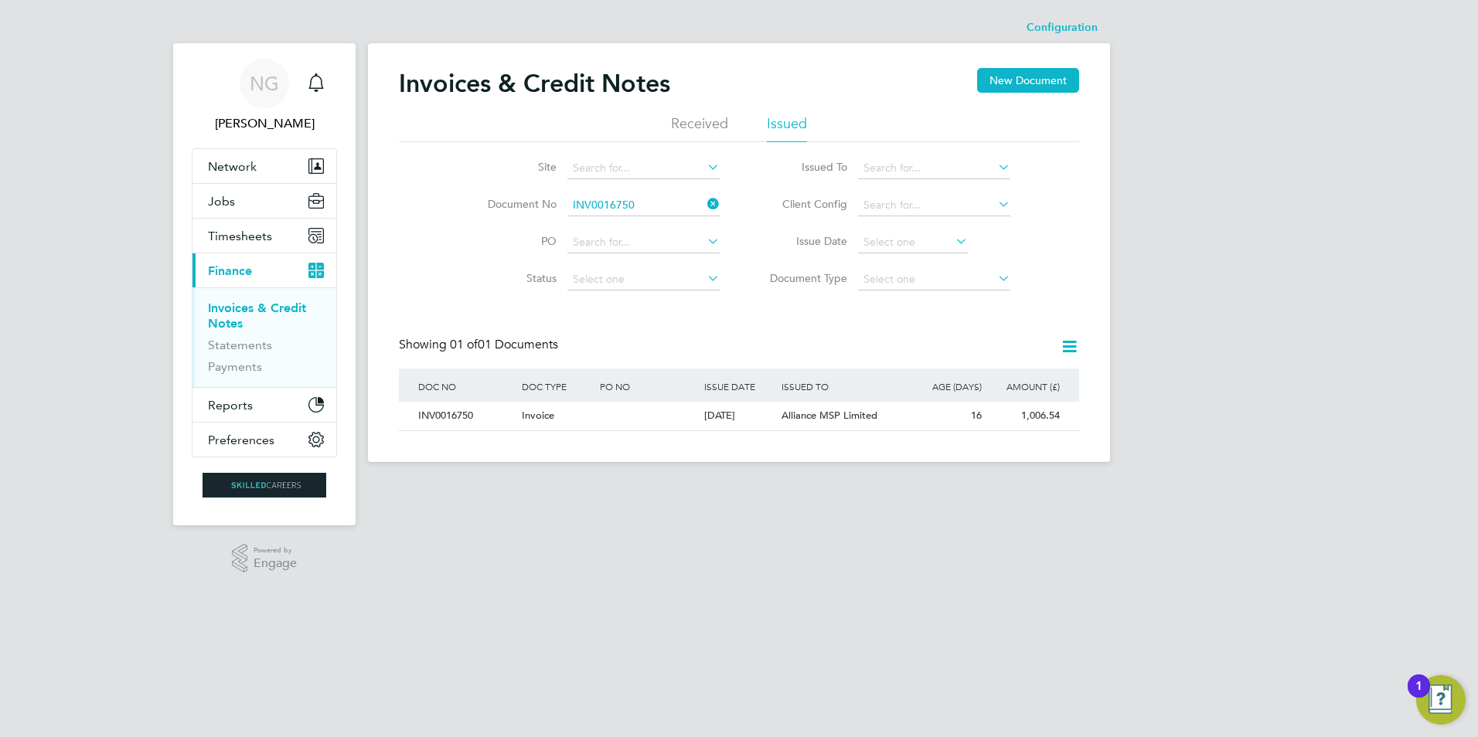
click at [431, 397] on div "DOC NO" at bounding box center [466, 387] width 104 height 36
click at [455, 424] on div "INV0016750" at bounding box center [466, 416] width 104 height 29
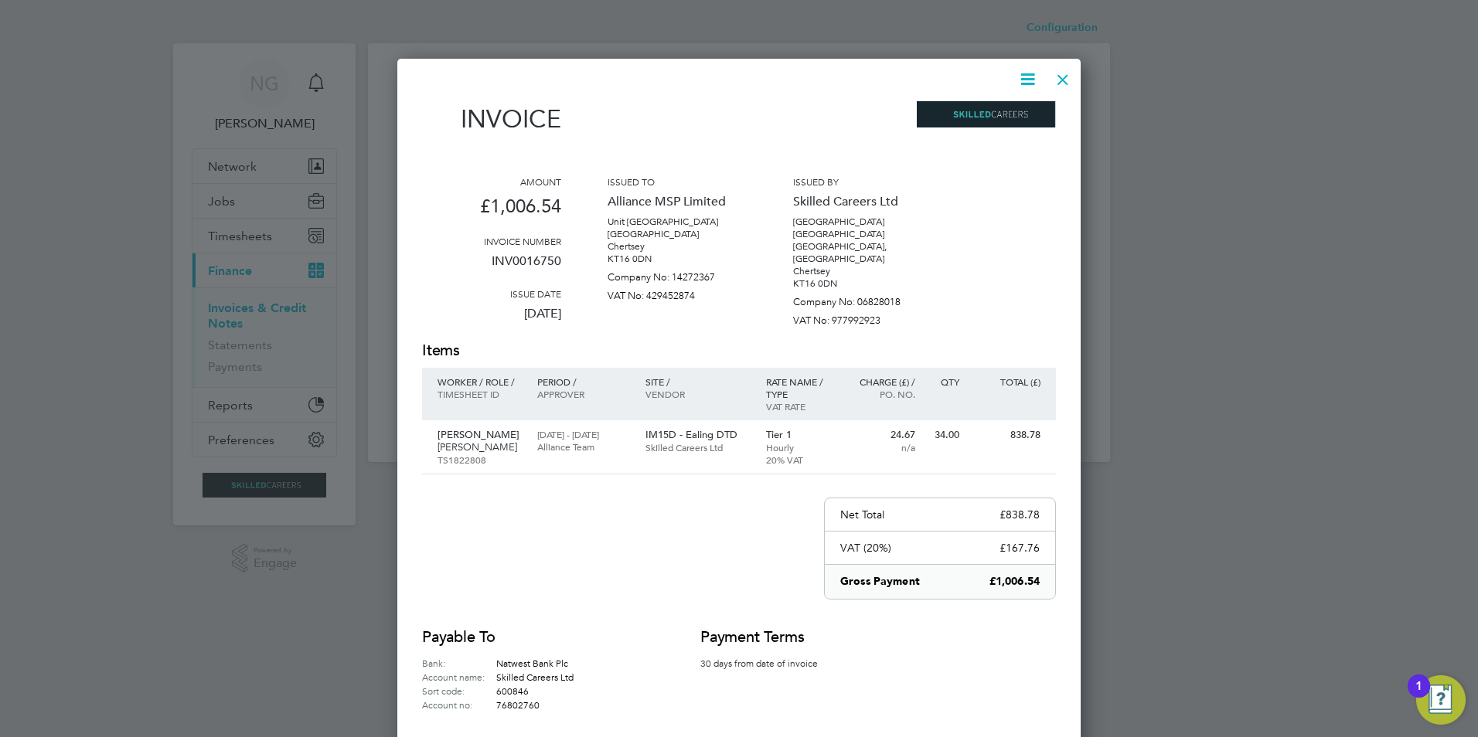
click at [1065, 80] on div at bounding box center [1063, 76] width 28 height 28
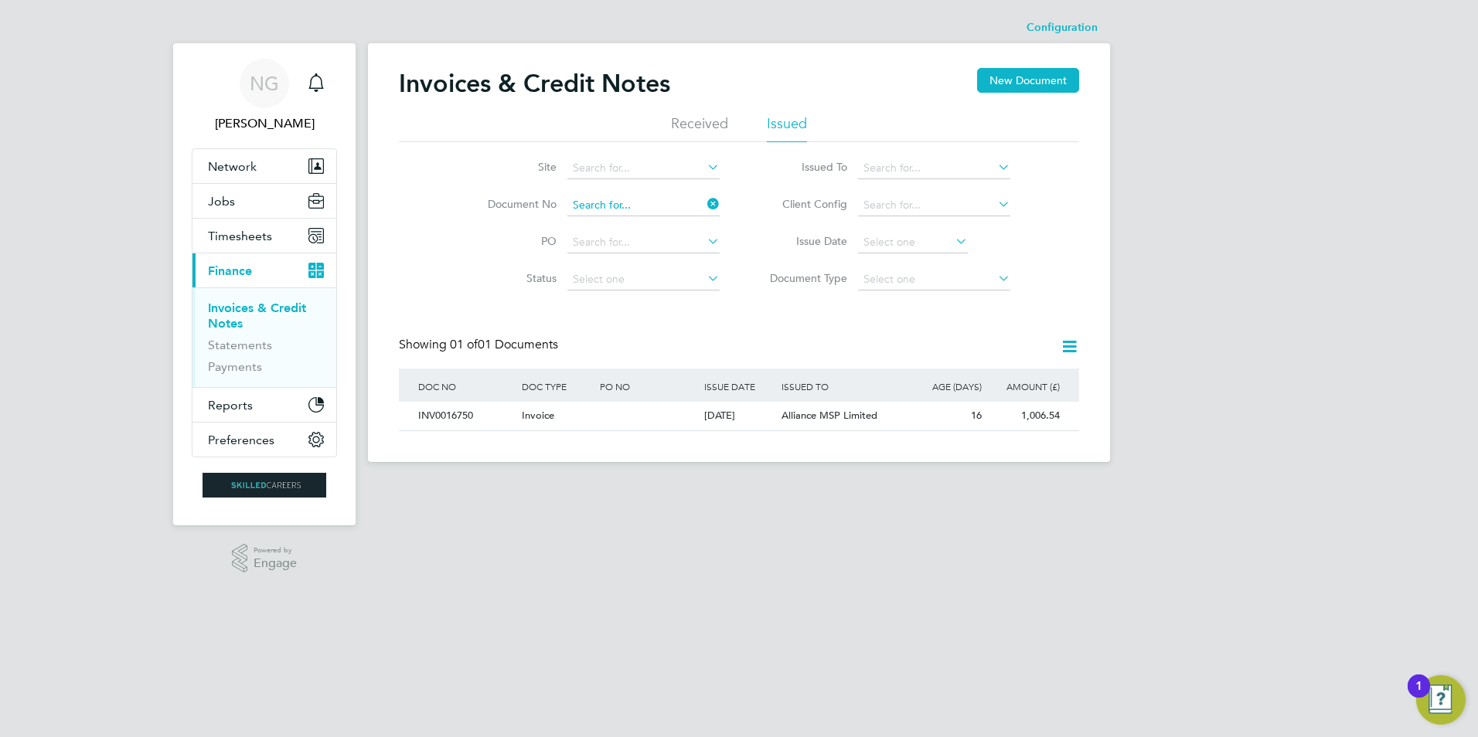
click at [652, 203] on input at bounding box center [643, 206] width 152 height 22
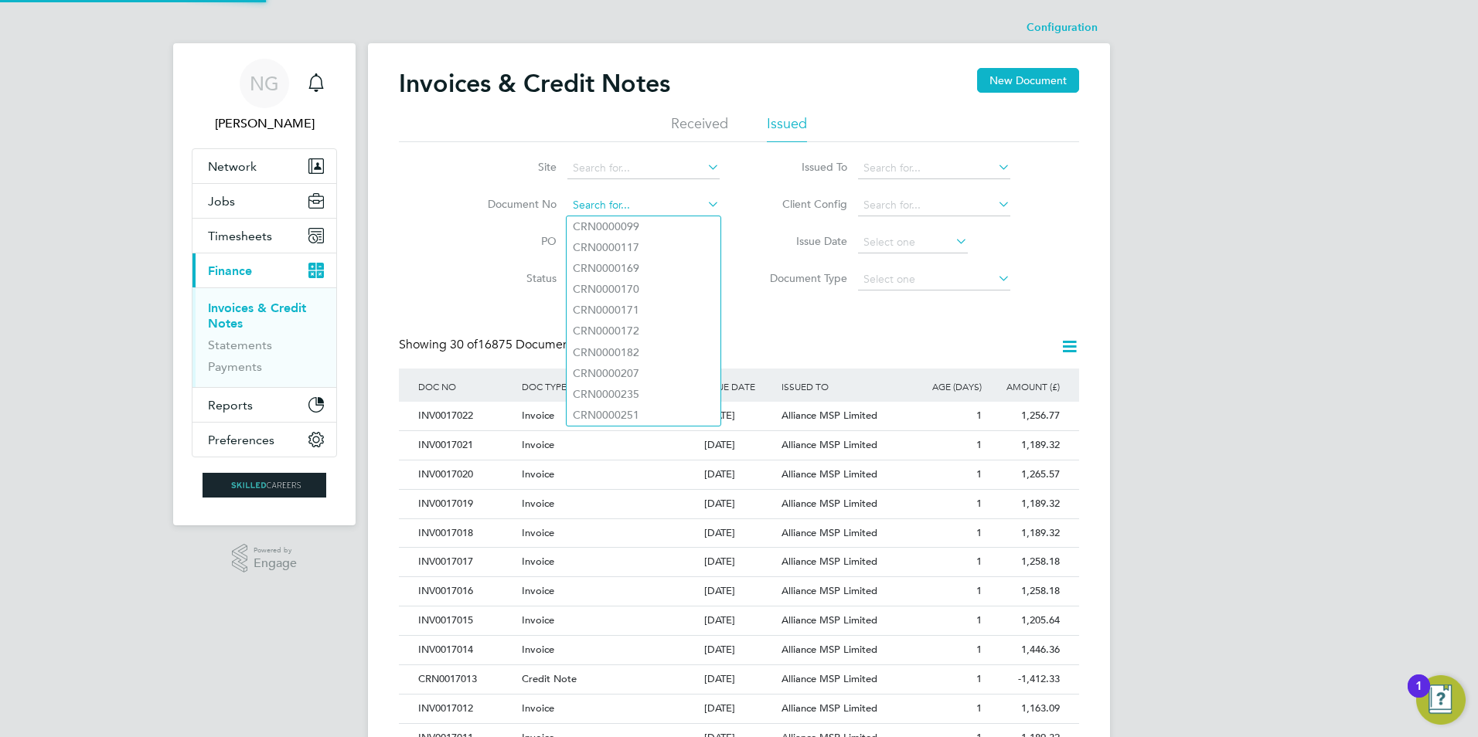
scroll to position [29, 105]
paste input "INV0016750"
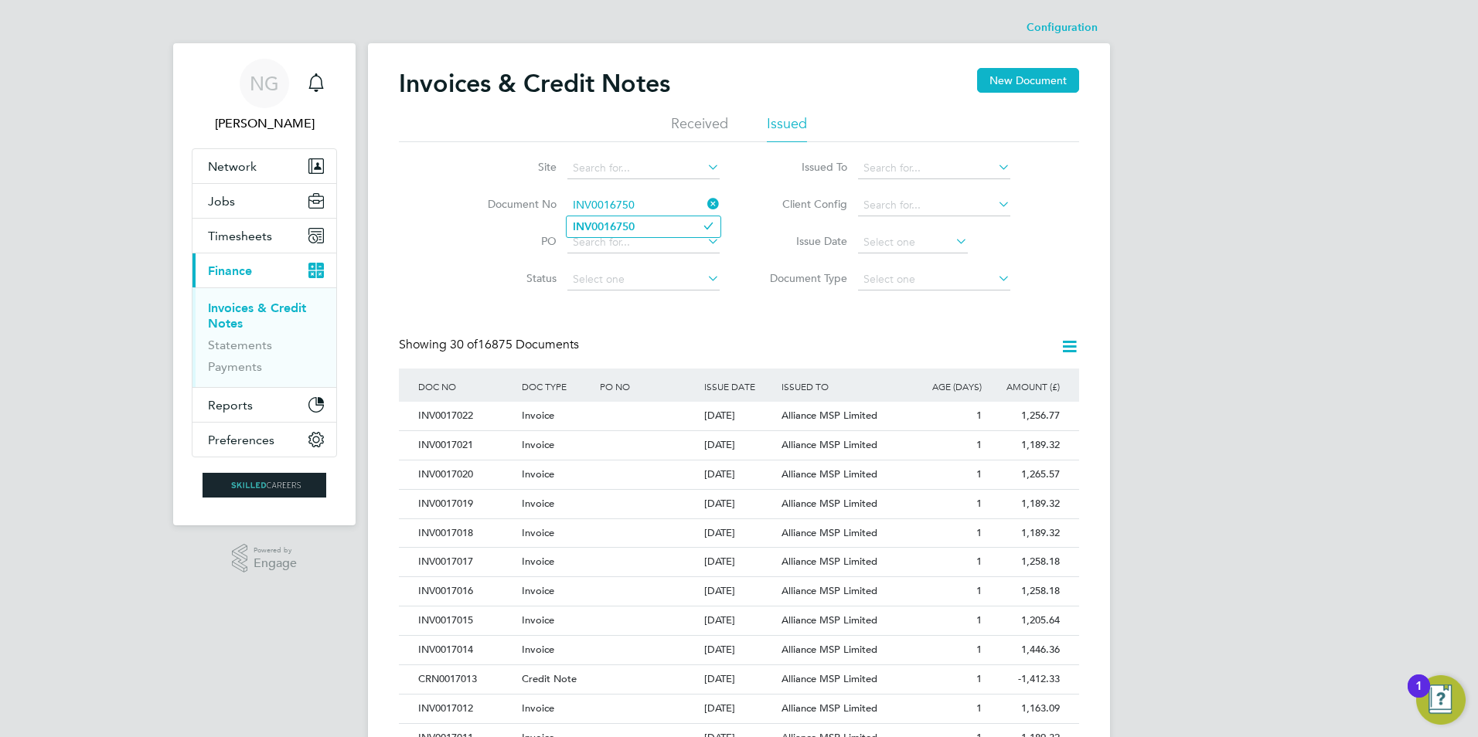
type input "INV0016750"
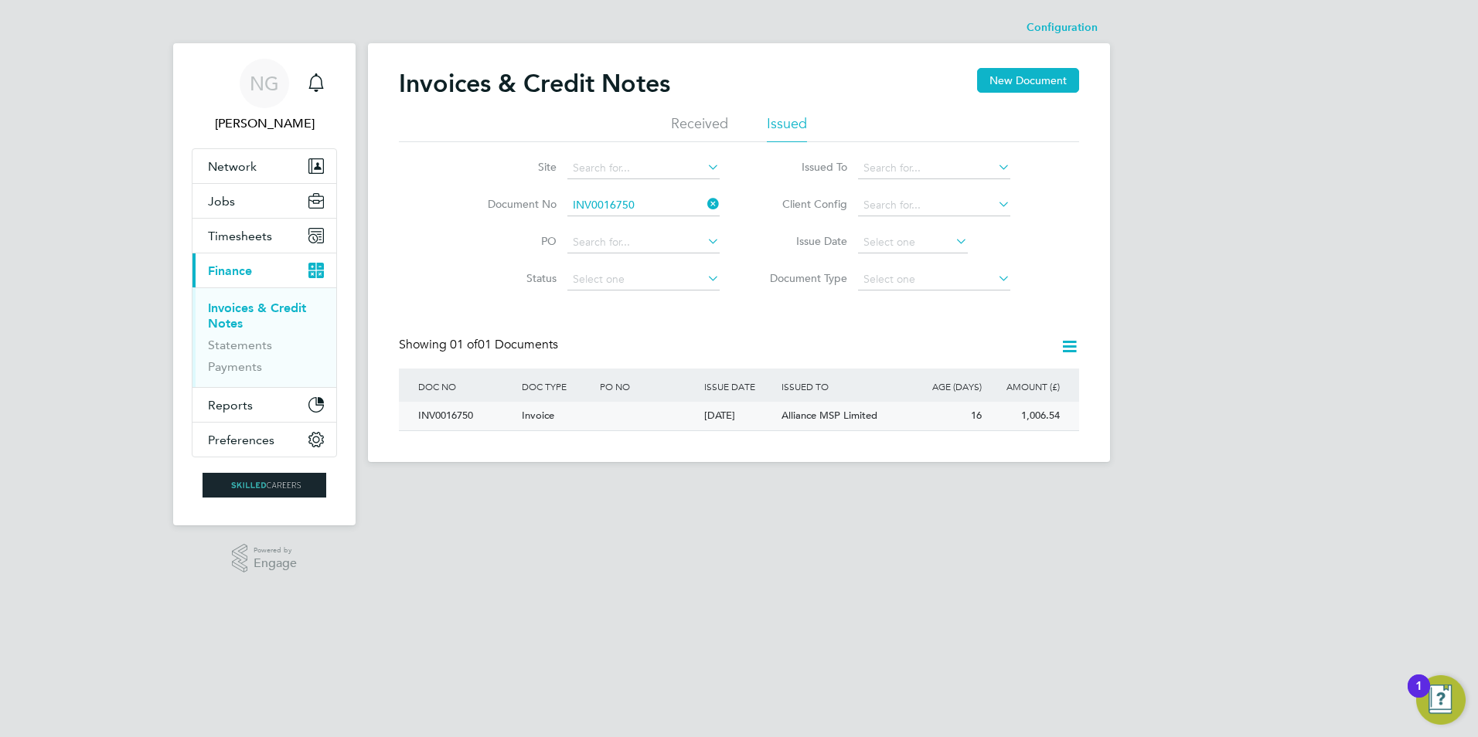
drag, startPoint x: 458, startPoint y: 418, endPoint x: 468, endPoint y: 416, distance: 10.3
click at [458, 418] on div "INV0016750" at bounding box center [466, 416] width 104 height 29
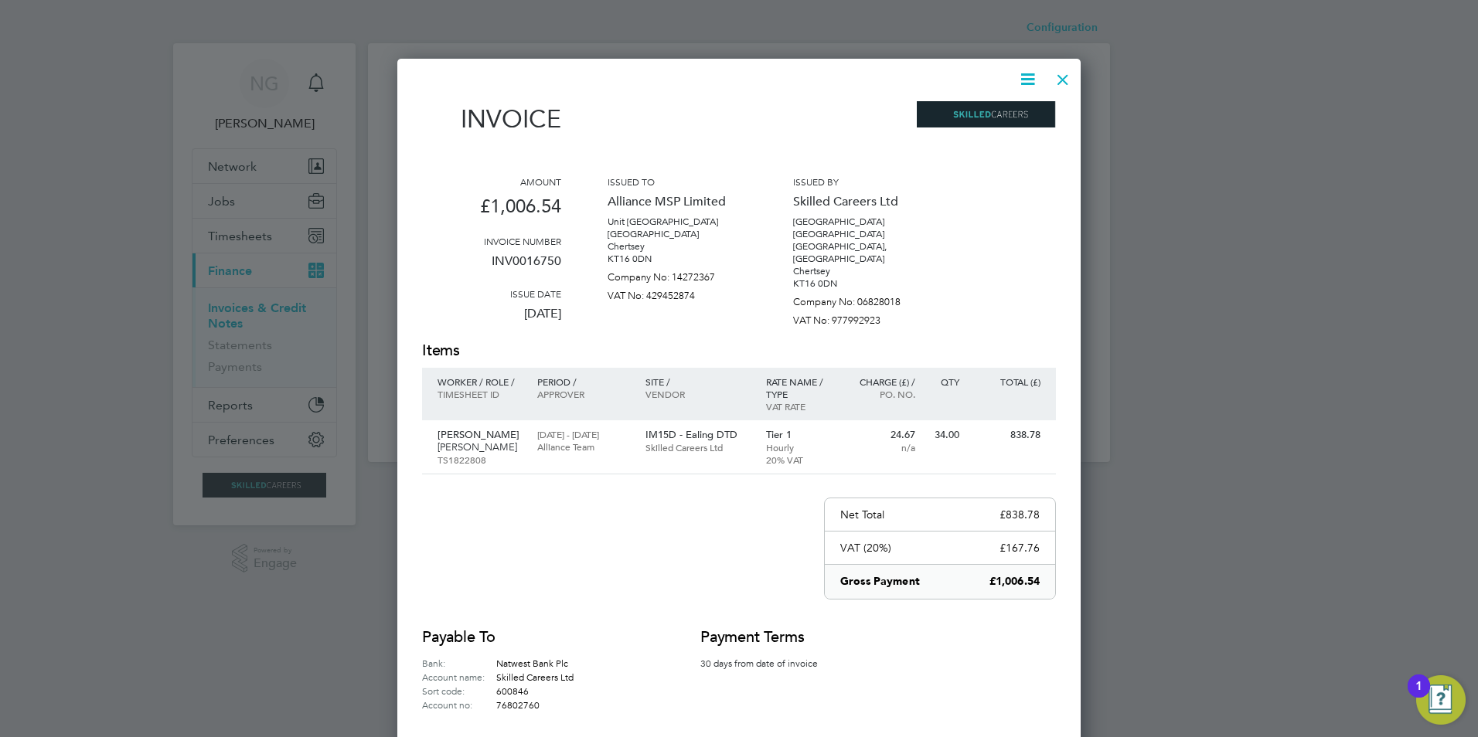
click at [1026, 80] on icon at bounding box center [1027, 79] width 19 height 19
click at [1002, 118] on li "Download Invoice" at bounding box center [981, 116] width 107 height 22
drag, startPoint x: 1062, startPoint y: 77, endPoint x: 1060, endPoint y: 85, distance: 8.8
click at [1062, 77] on div at bounding box center [1063, 76] width 28 height 28
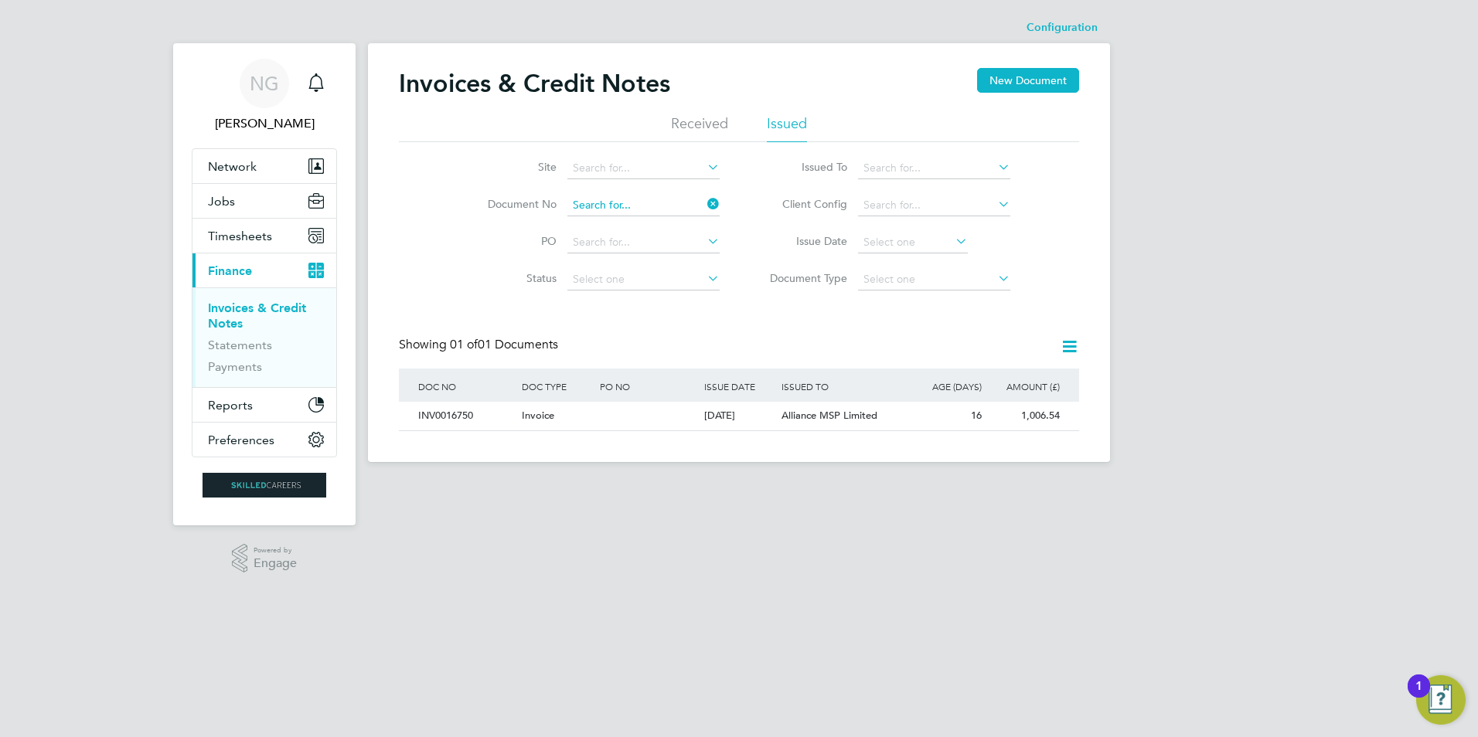
click at [642, 203] on input at bounding box center [643, 206] width 152 height 22
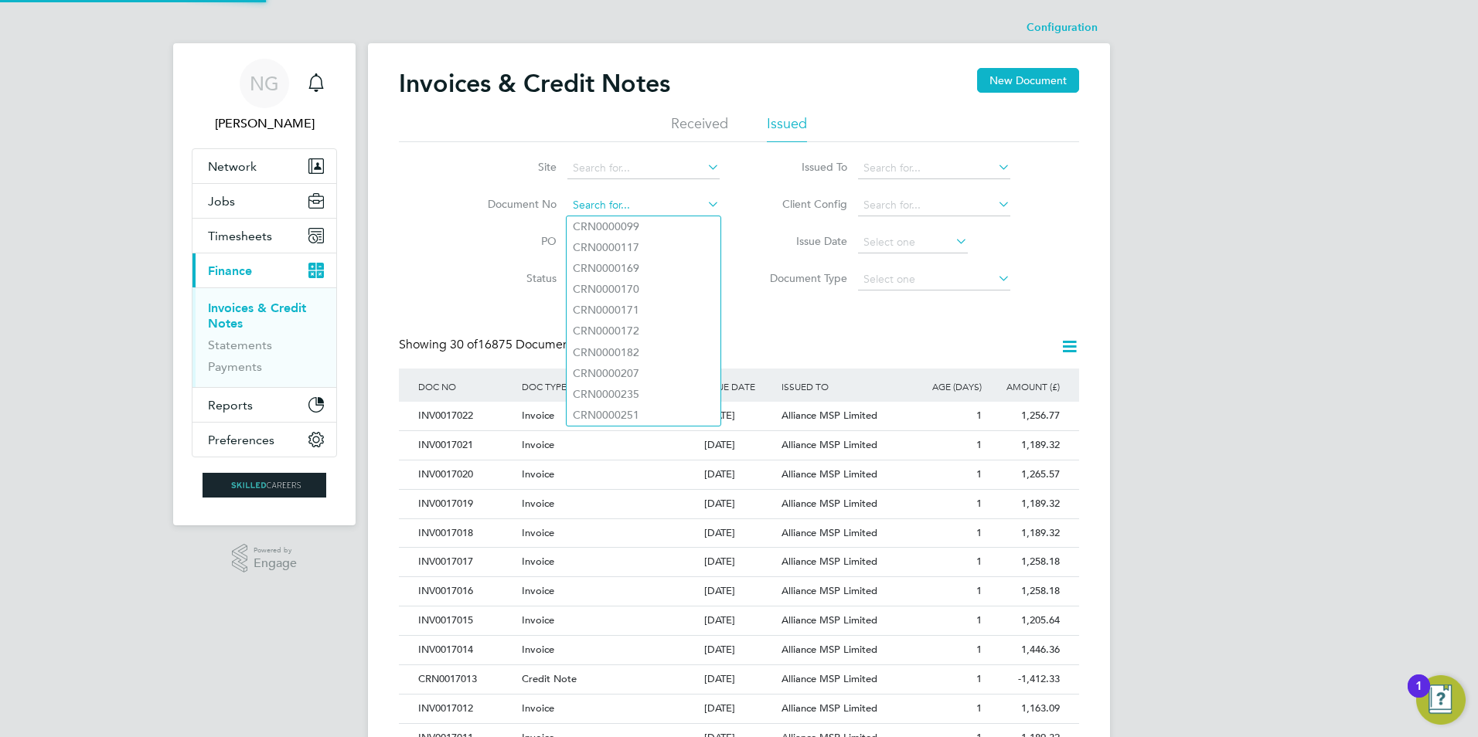
paste input "INV0016751"
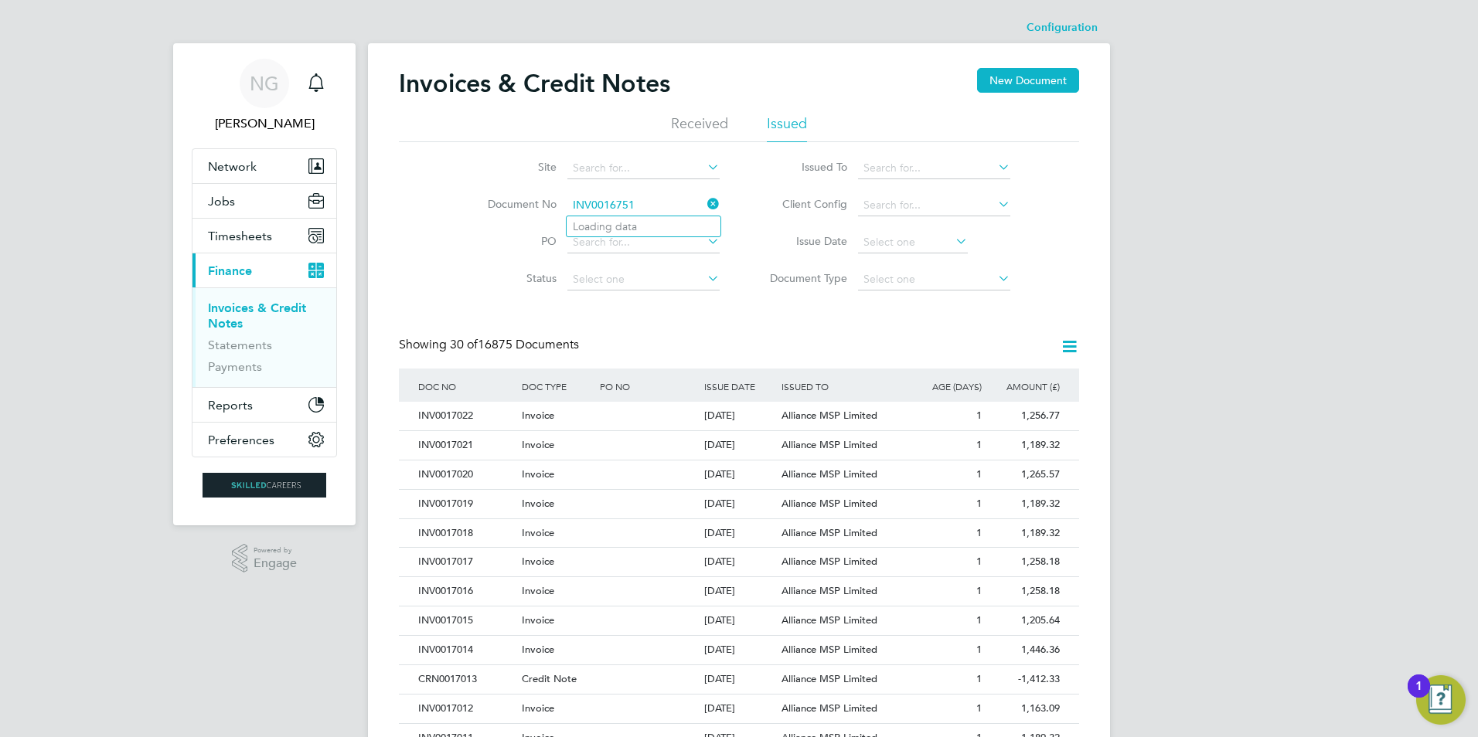
type input "INV0016751"
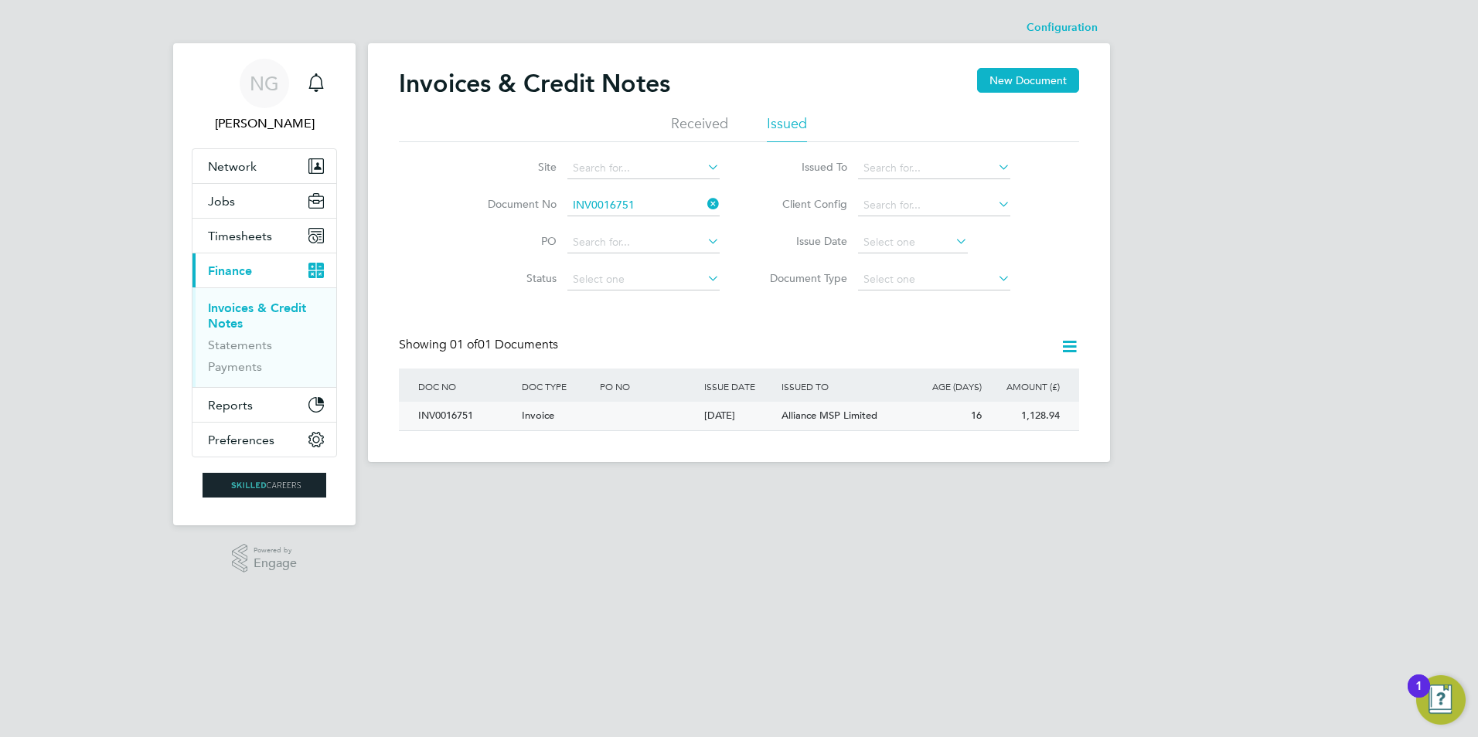
drag, startPoint x: 426, startPoint y: 416, endPoint x: 491, endPoint y: 414, distance: 65.0
click at [426, 416] on div "INV0016751" at bounding box center [466, 416] width 104 height 29
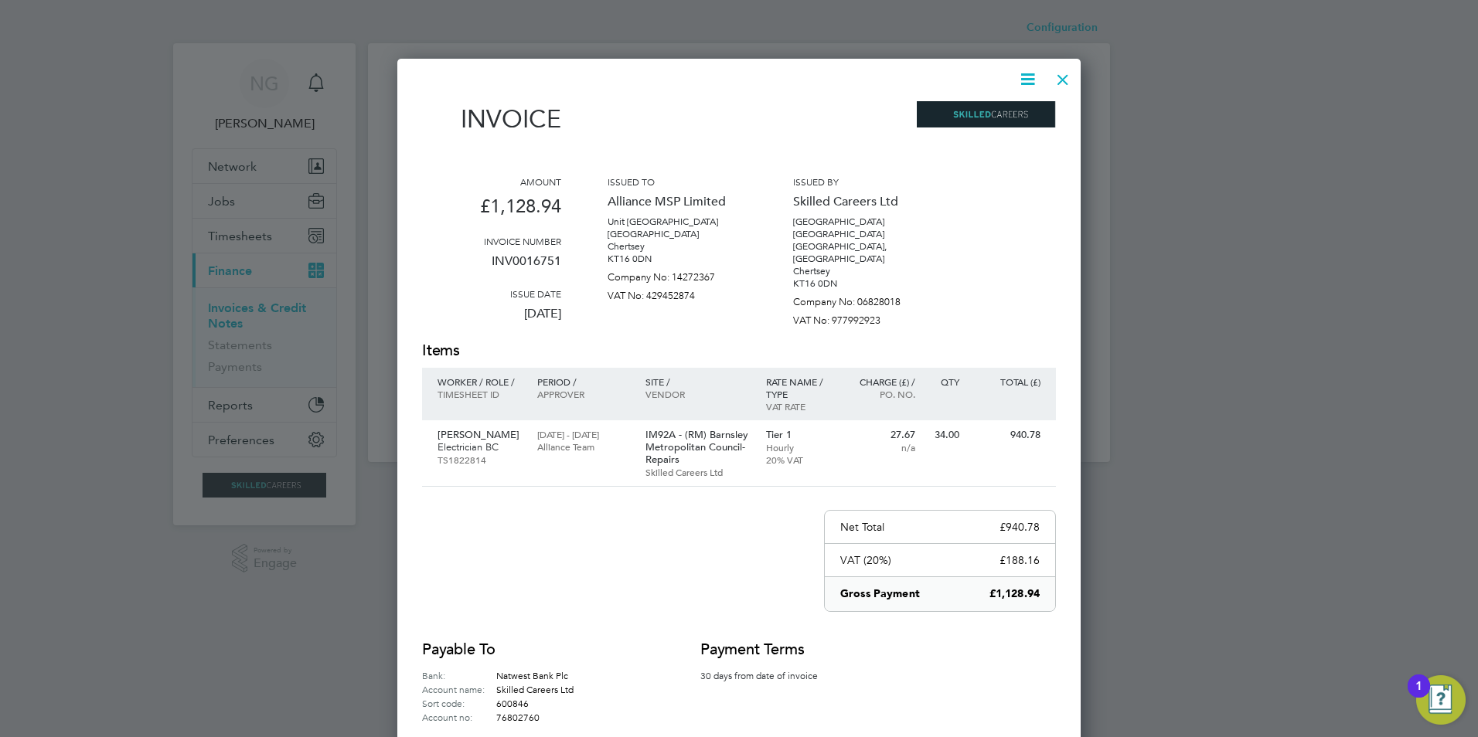
click at [1026, 83] on icon at bounding box center [1027, 79] width 19 height 19
click at [1009, 109] on li "Download Invoice" at bounding box center [981, 116] width 107 height 22
click at [1059, 77] on div at bounding box center [1063, 76] width 28 height 28
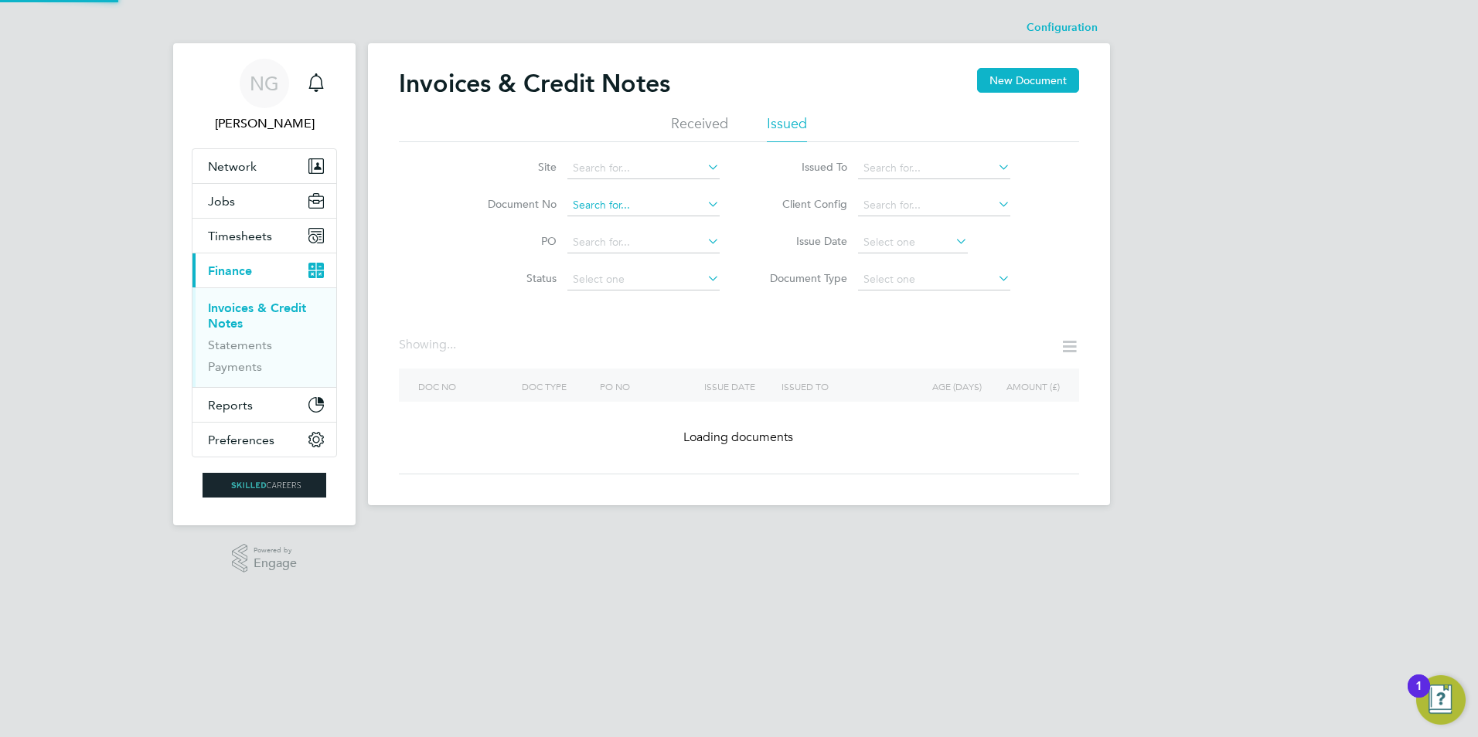
click at [627, 203] on input at bounding box center [643, 206] width 152 height 22
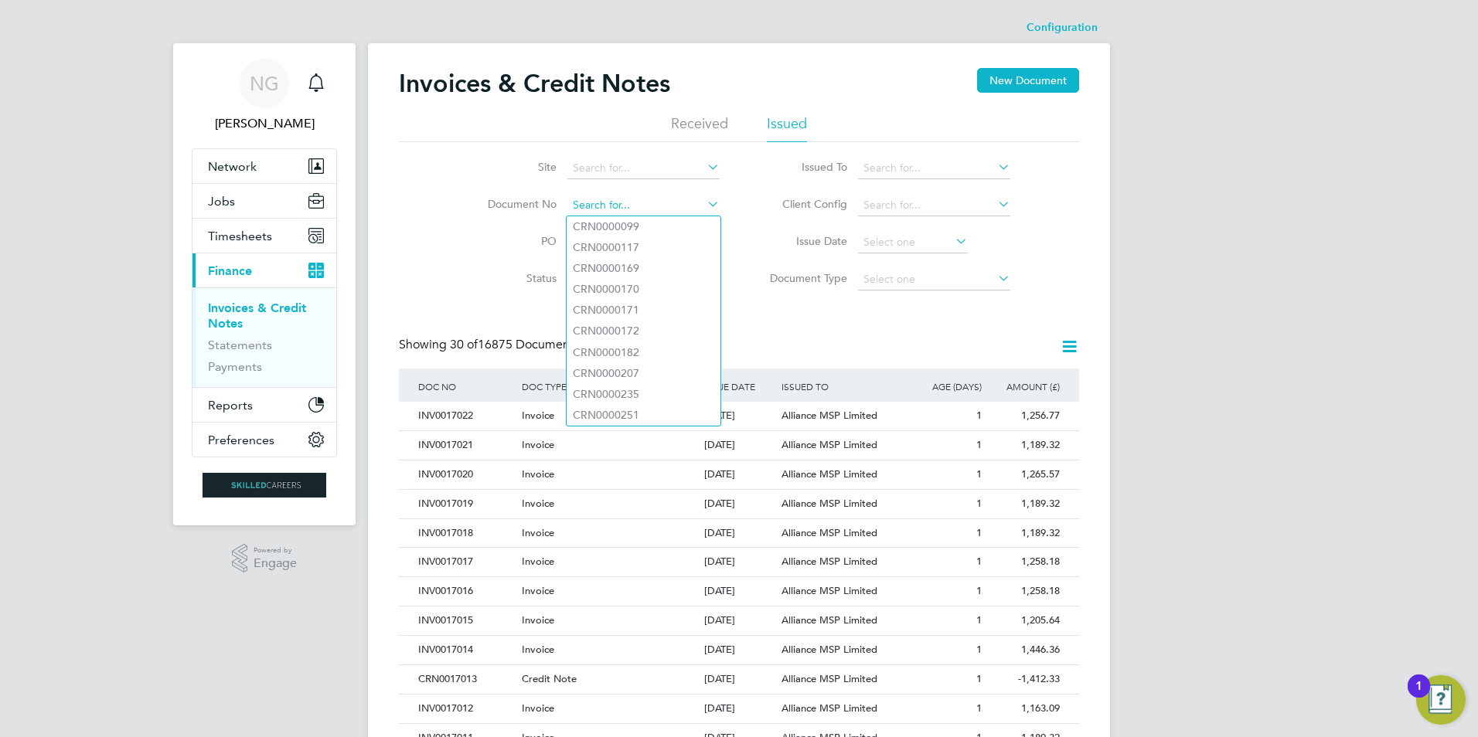
paste input "INV0016753"
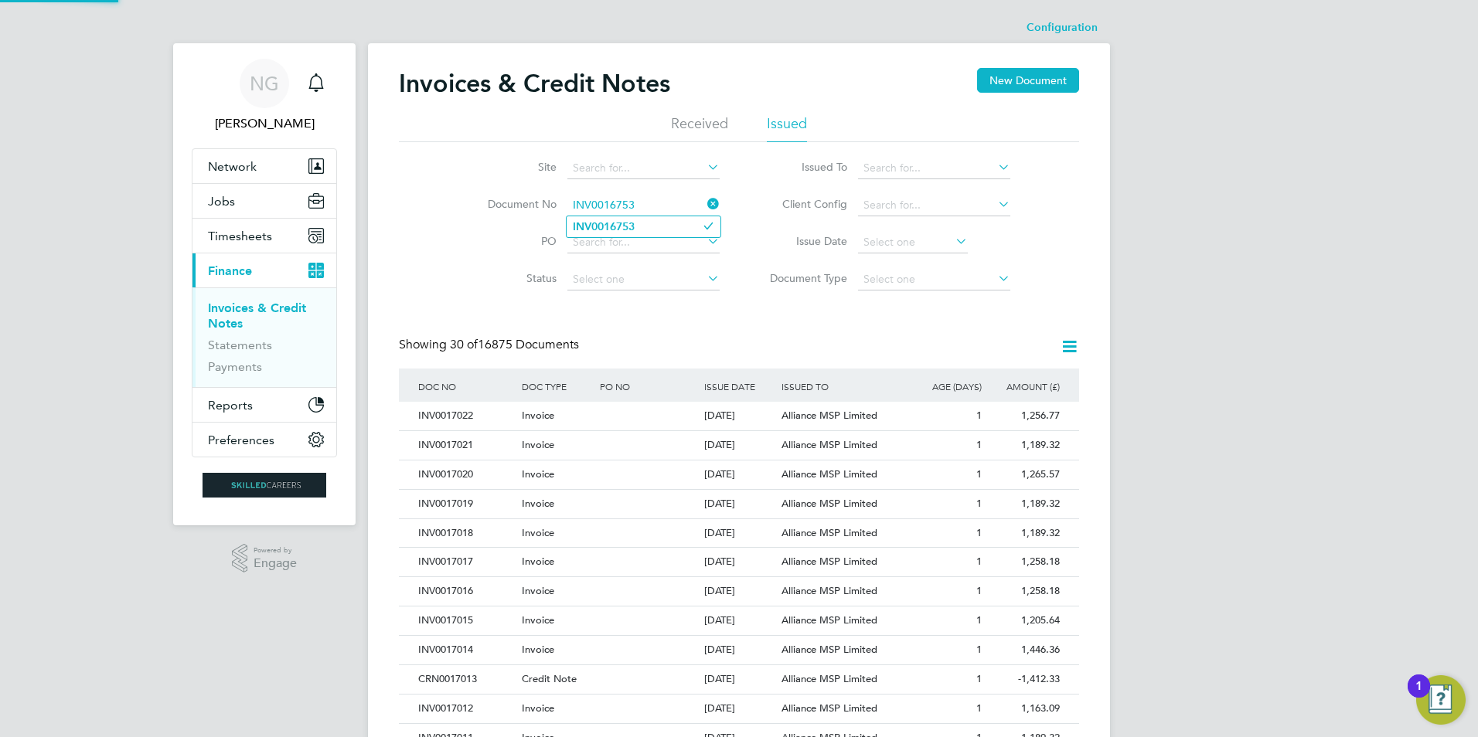
type input "INV0016753"
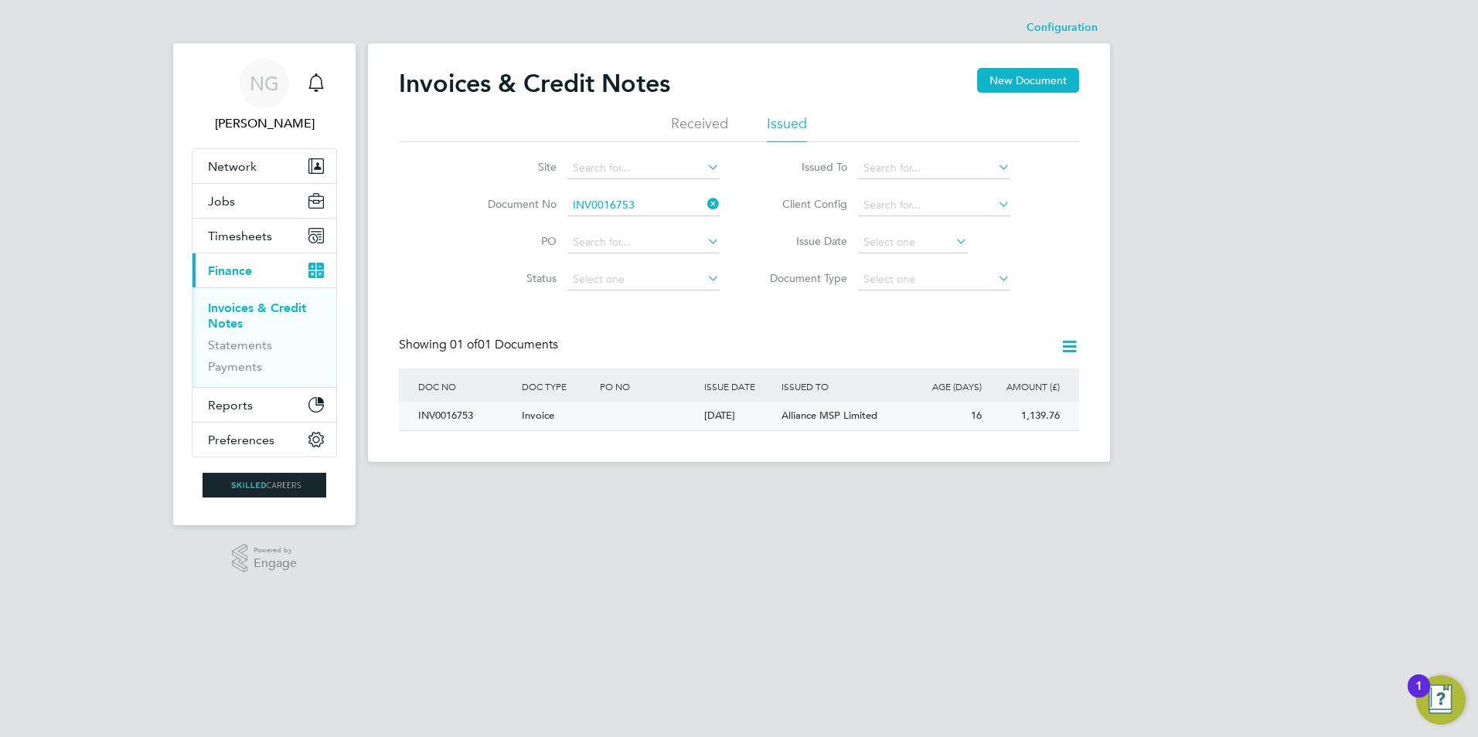
drag, startPoint x: 457, startPoint y: 407, endPoint x: 527, endPoint y: 414, distance: 70.7
click at [457, 407] on div "INV0016753" at bounding box center [466, 416] width 104 height 29
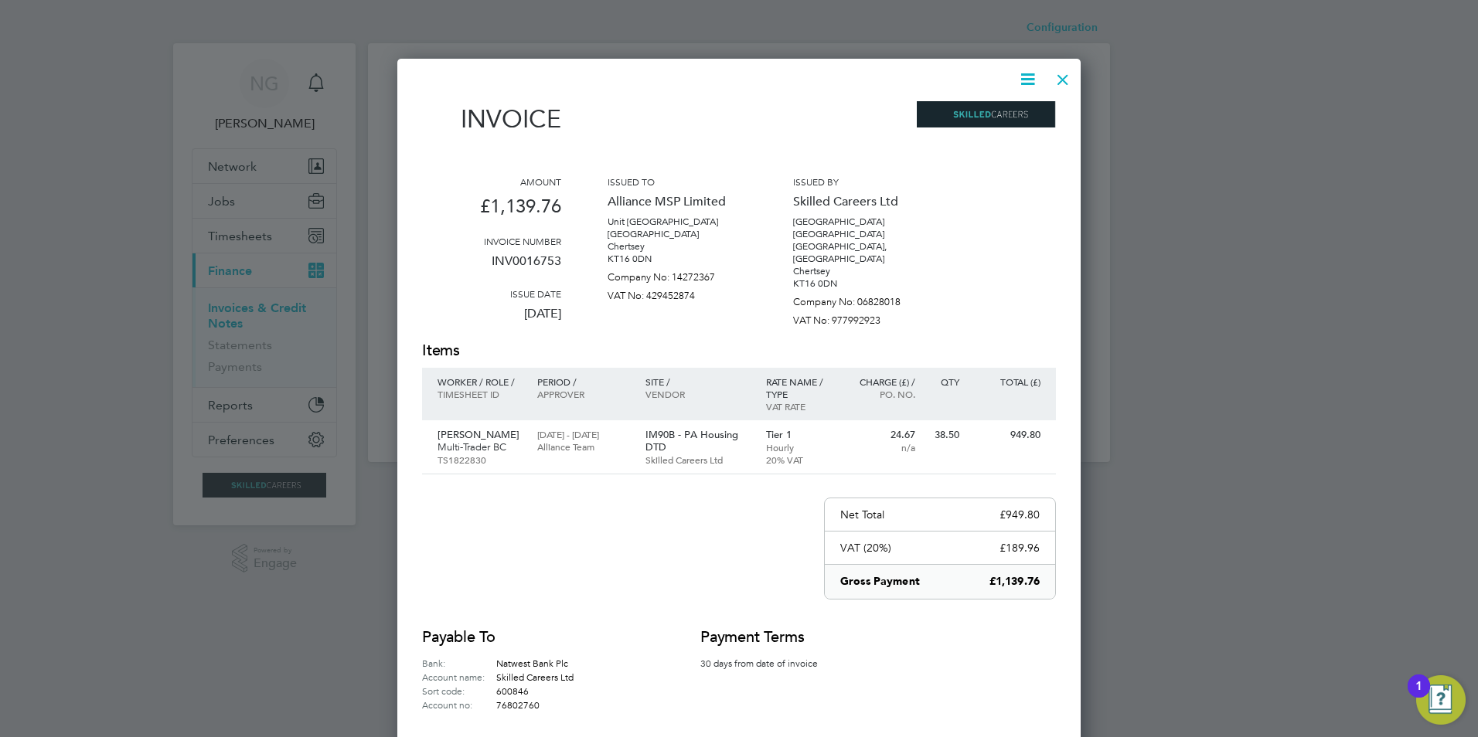
click at [1019, 74] on icon at bounding box center [1027, 79] width 19 height 19
click at [985, 118] on li "Download Invoice" at bounding box center [981, 116] width 107 height 22
drag, startPoint x: 1060, startPoint y: 75, endPoint x: 1051, endPoint y: 80, distance: 10.1
click at [1060, 75] on div at bounding box center [1063, 76] width 28 height 28
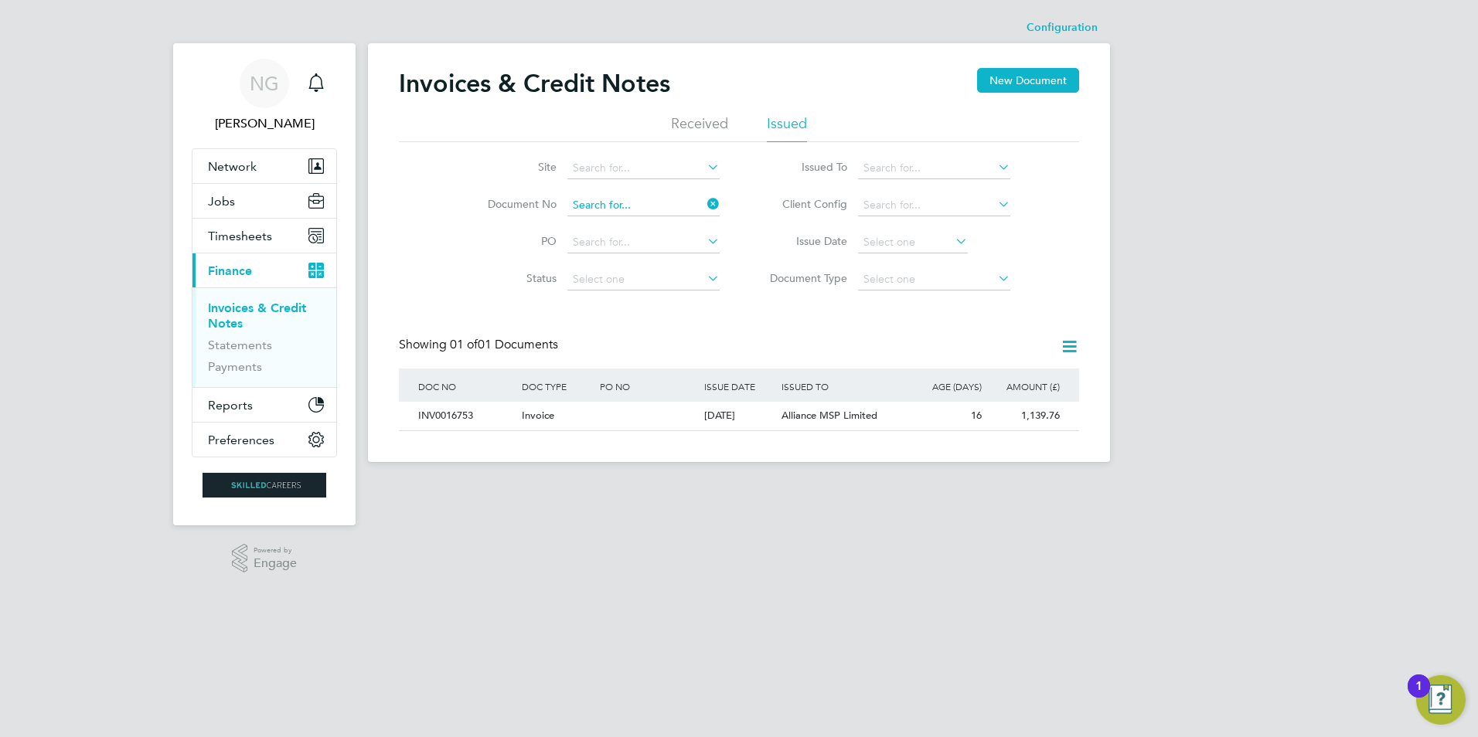
click at [670, 203] on input at bounding box center [643, 206] width 152 height 22
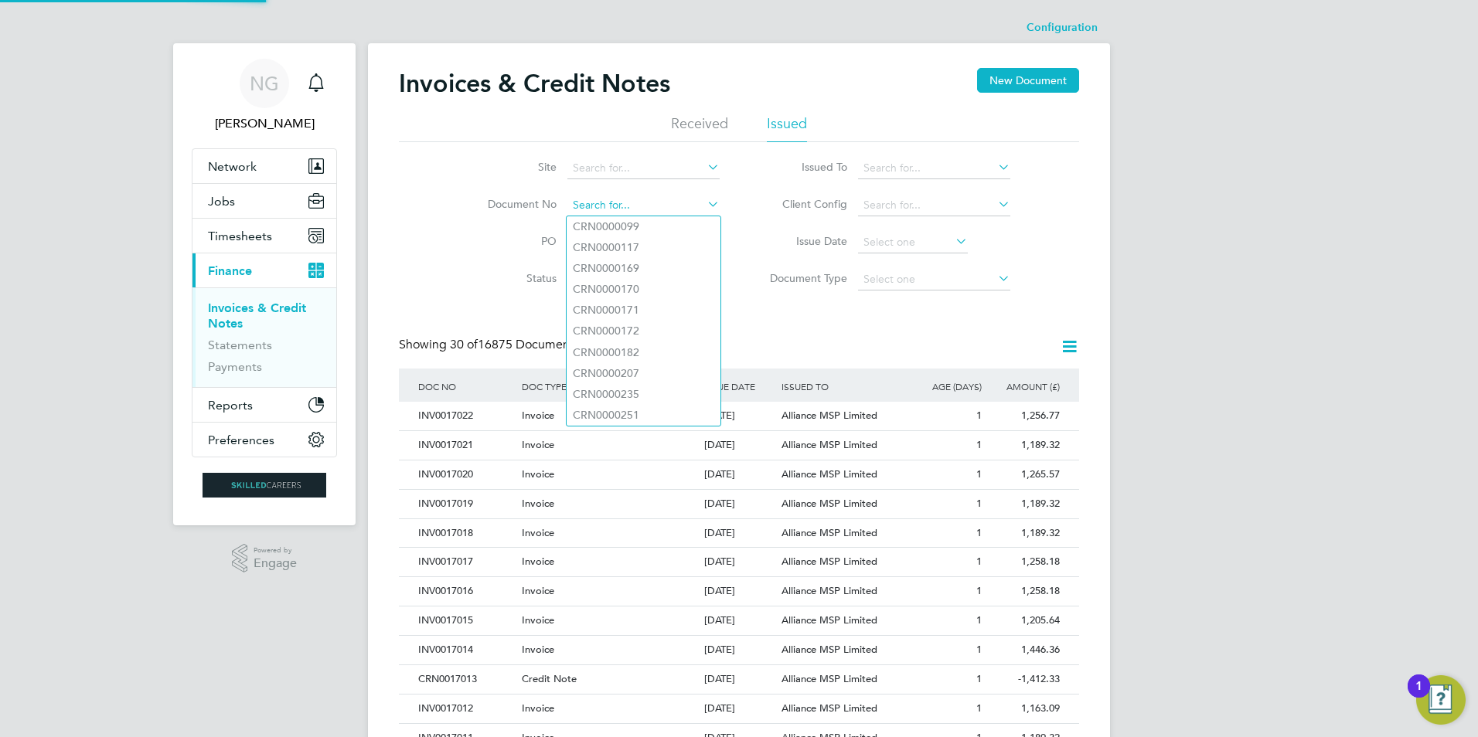
paste input "INV0016754"
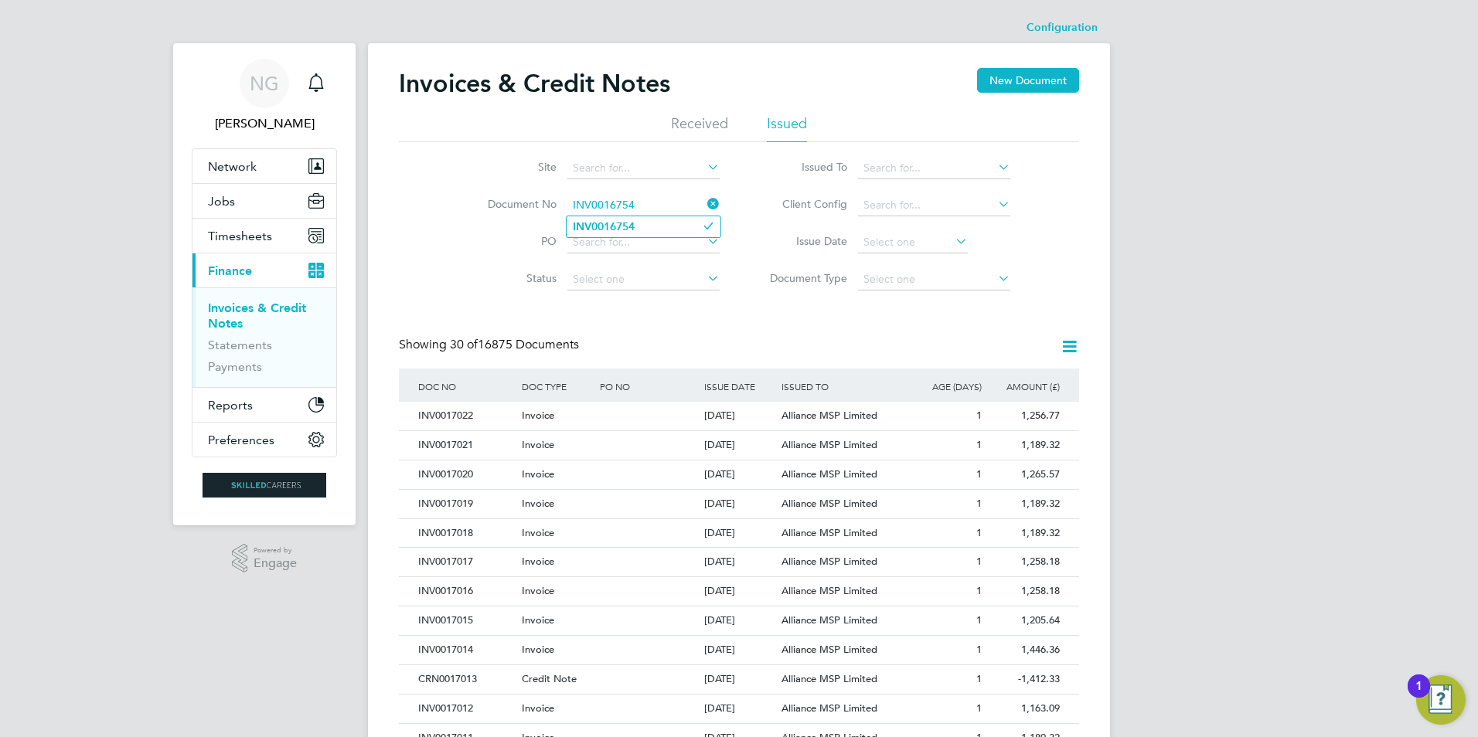
type input "INV0016754"
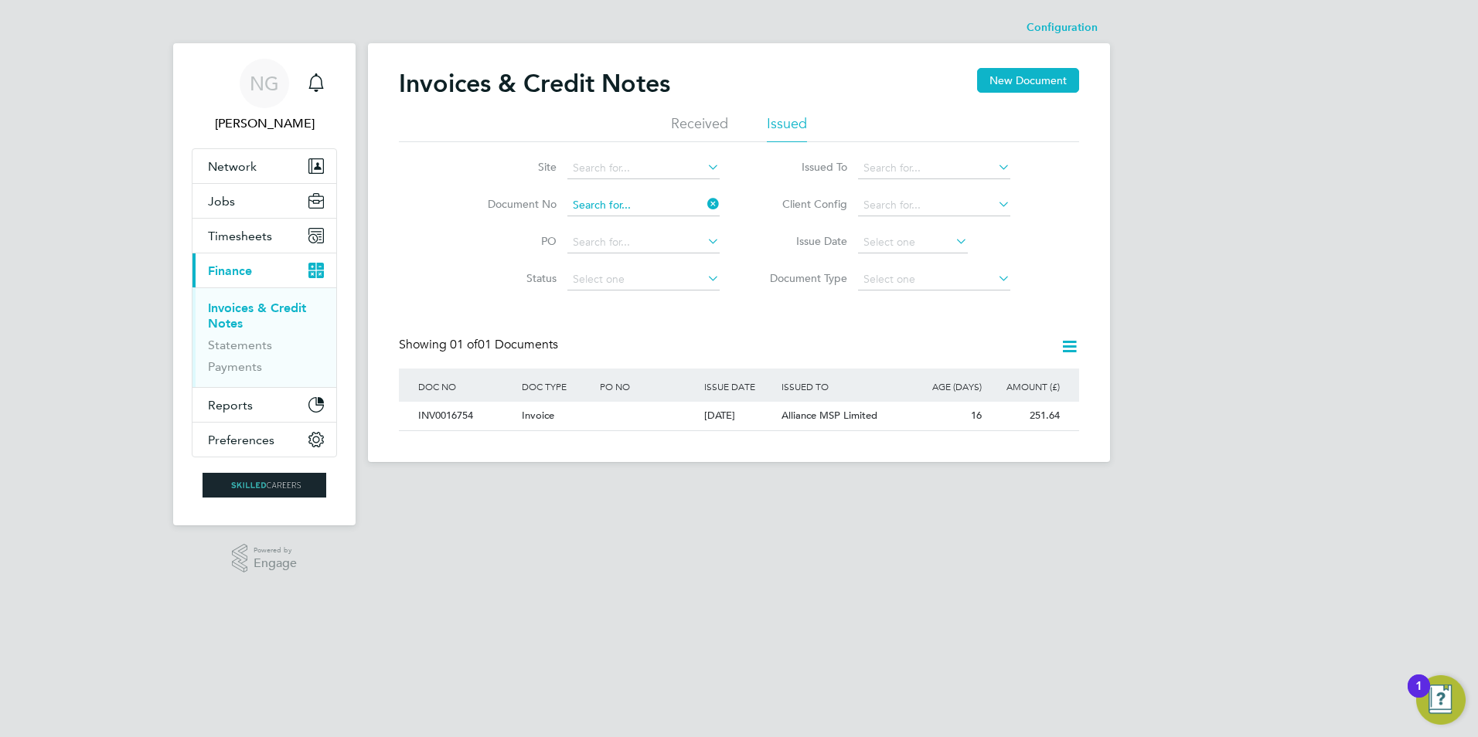
click at [637, 206] on input at bounding box center [643, 206] width 152 height 22
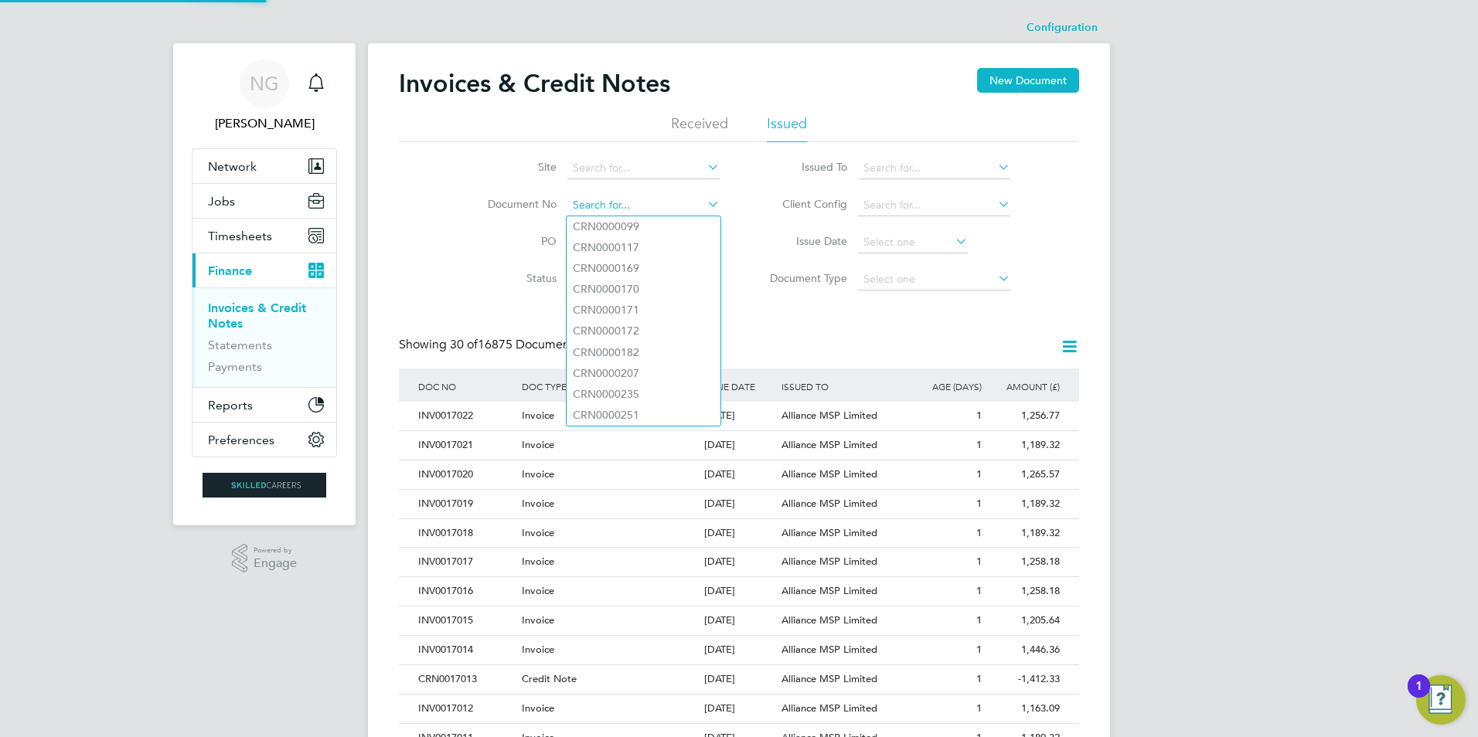
paste input "INV0016755"
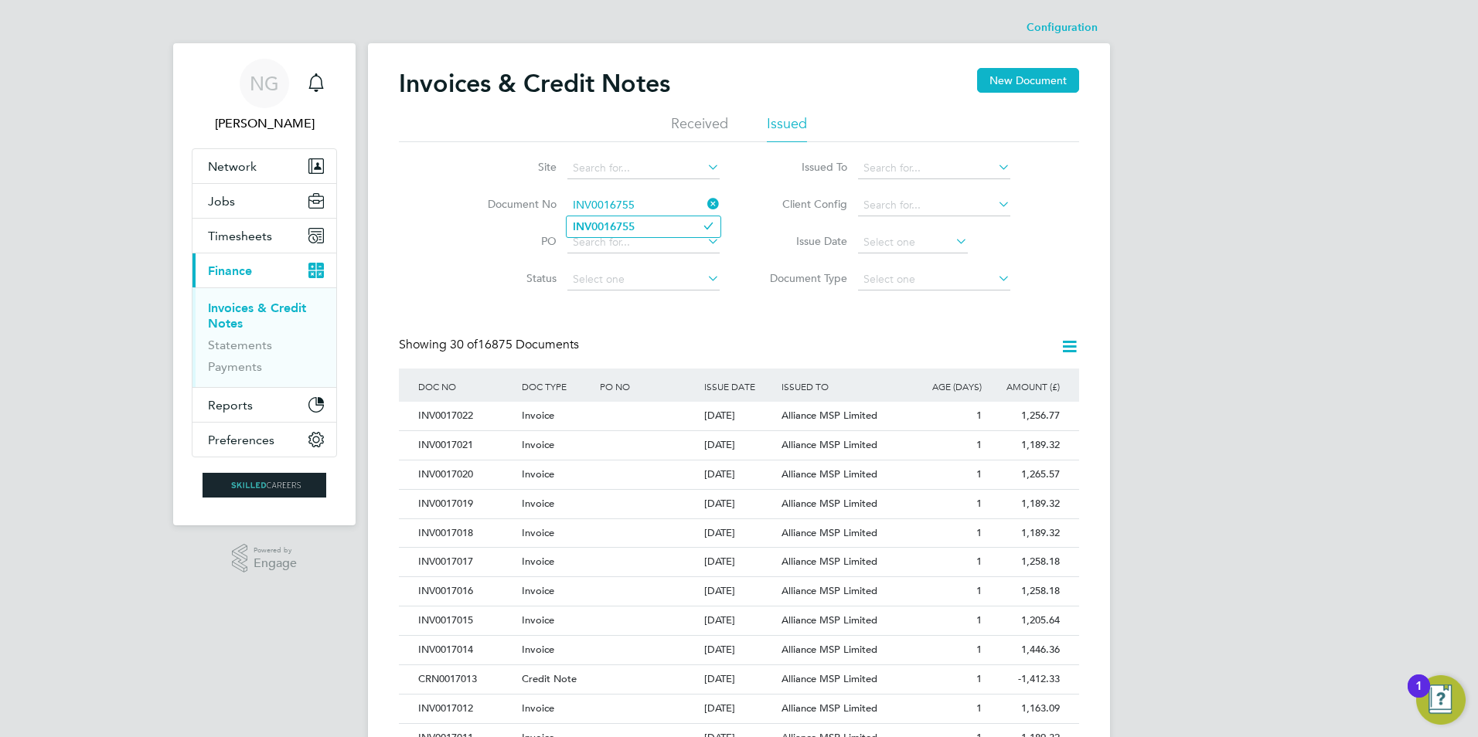
type input "INV0016755"
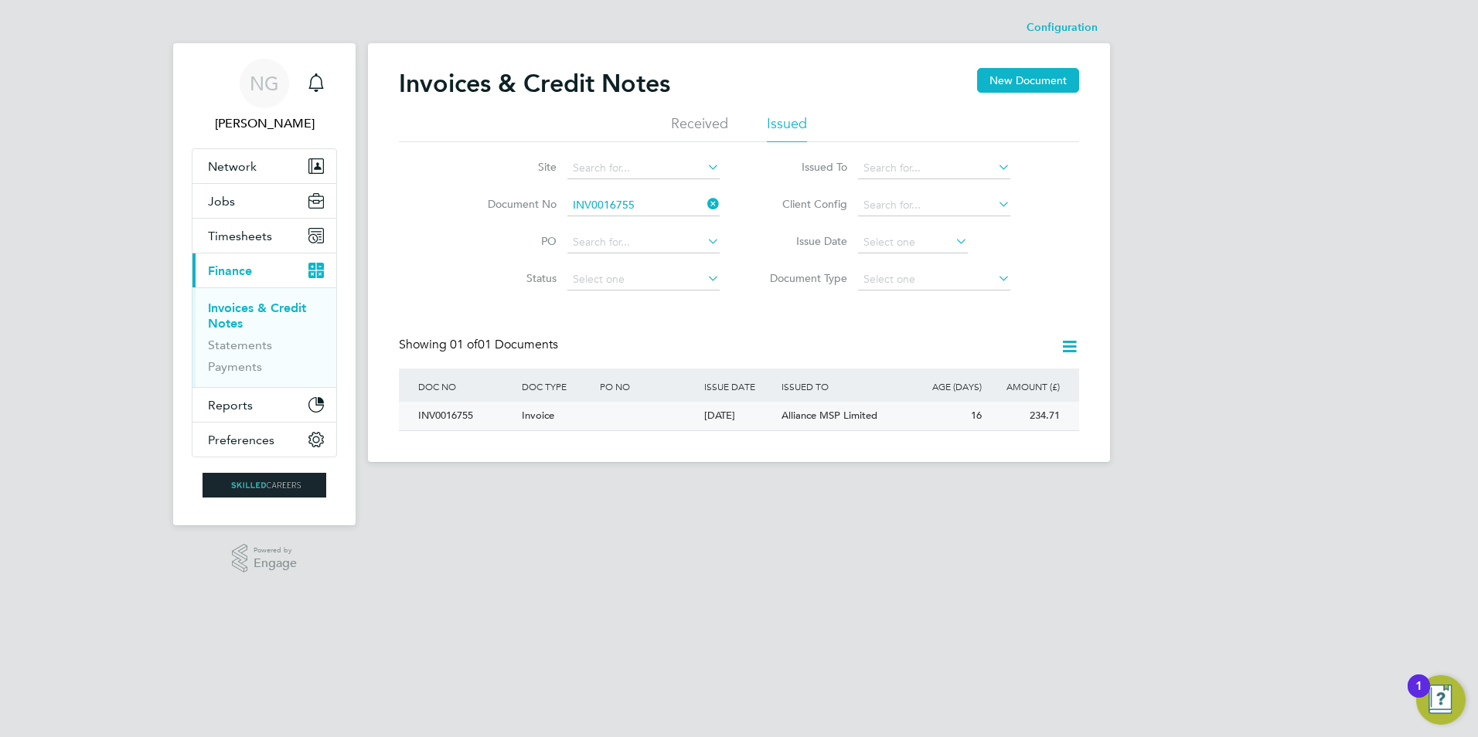
click at [450, 419] on div "INV0016755" at bounding box center [466, 416] width 104 height 29
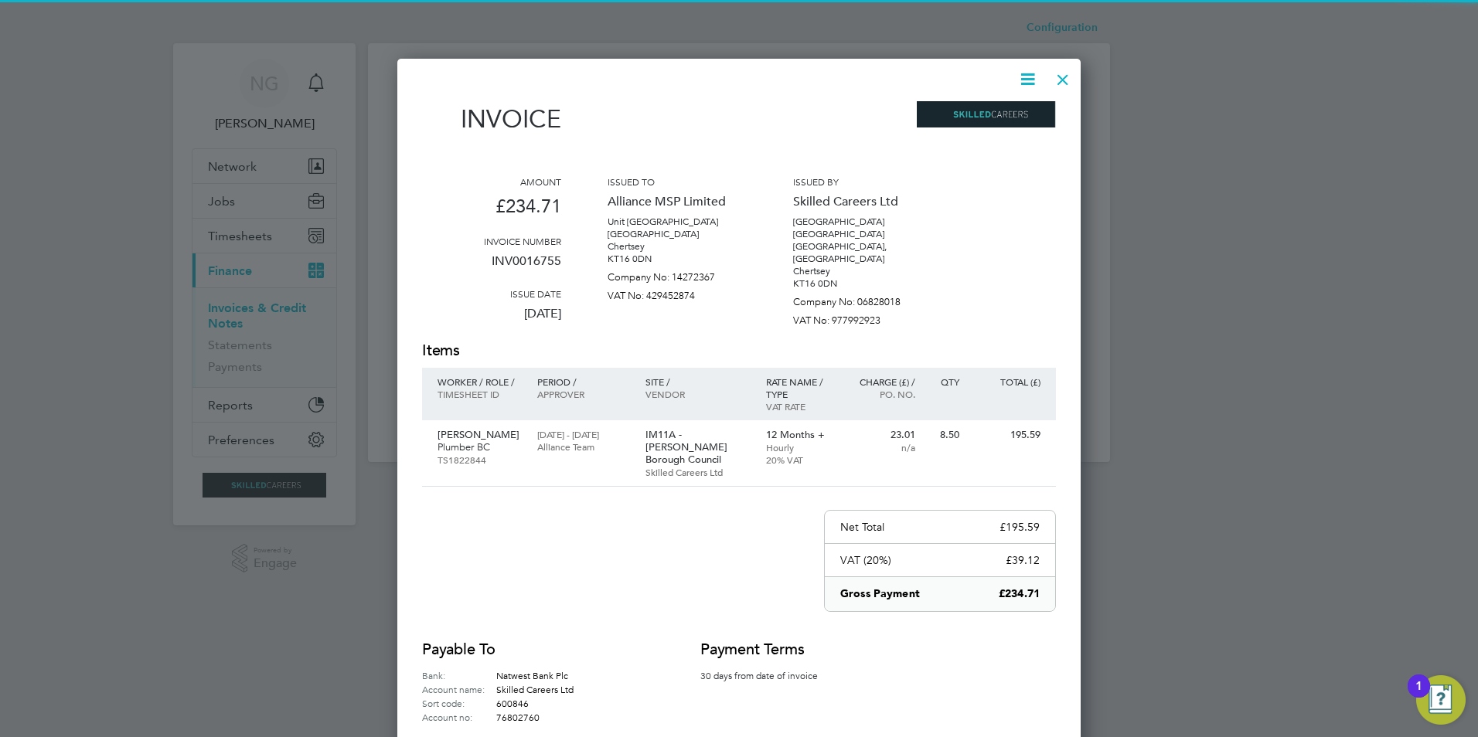
click at [1027, 74] on icon at bounding box center [1027, 79] width 19 height 19
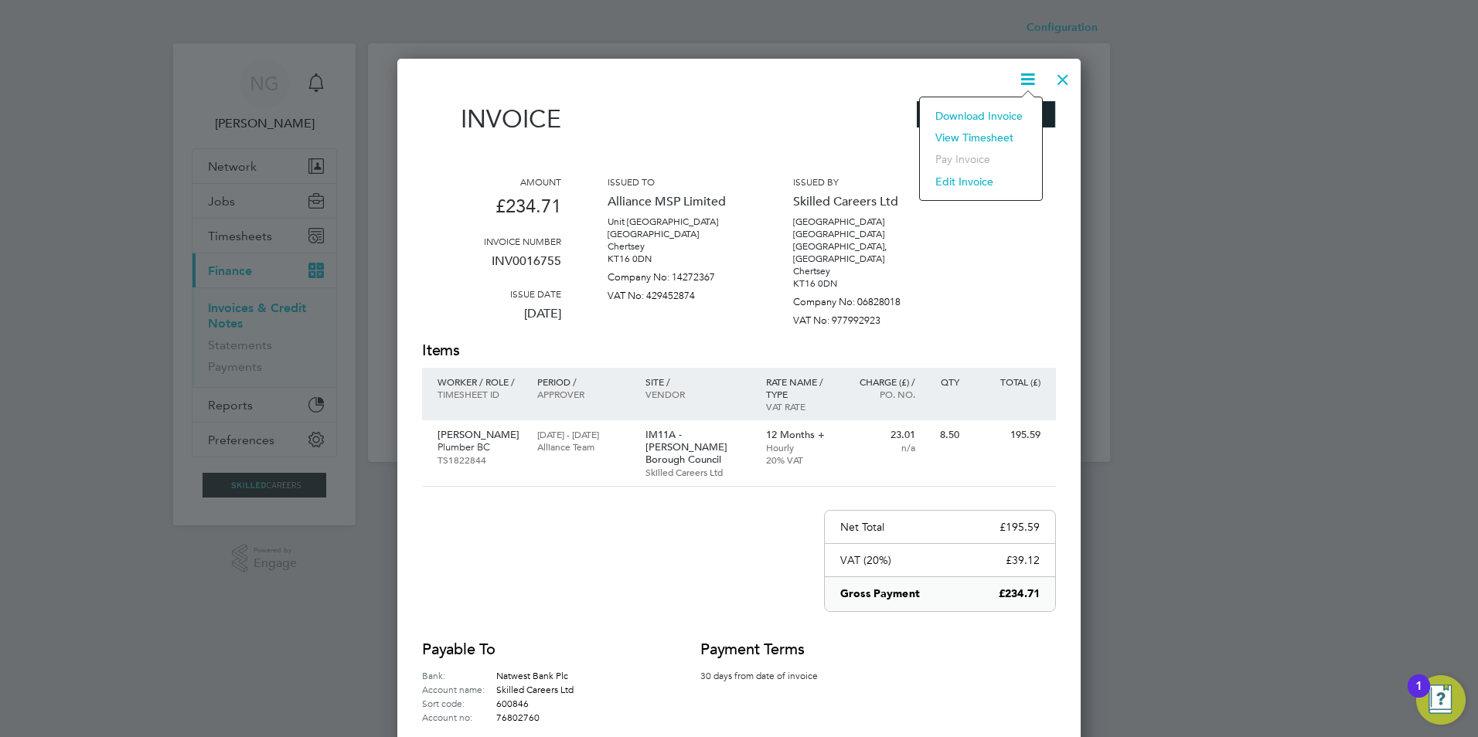
click at [1007, 116] on li "Download Invoice" at bounding box center [981, 116] width 107 height 22
drag, startPoint x: 1066, startPoint y: 75, endPoint x: 1034, endPoint y: 138, distance: 70.5
click at [1066, 75] on div at bounding box center [1063, 76] width 28 height 28
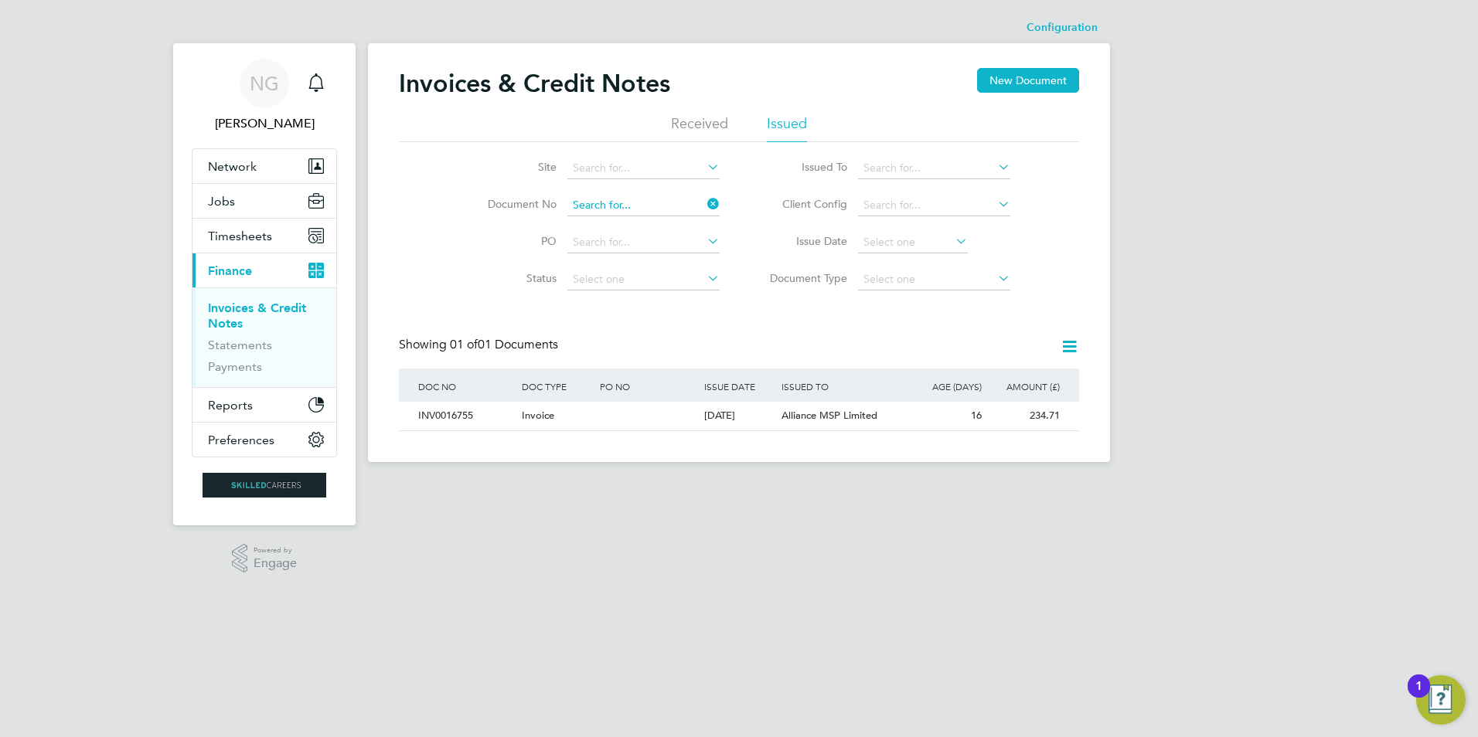
click at [642, 199] on input at bounding box center [643, 206] width 152 height 22
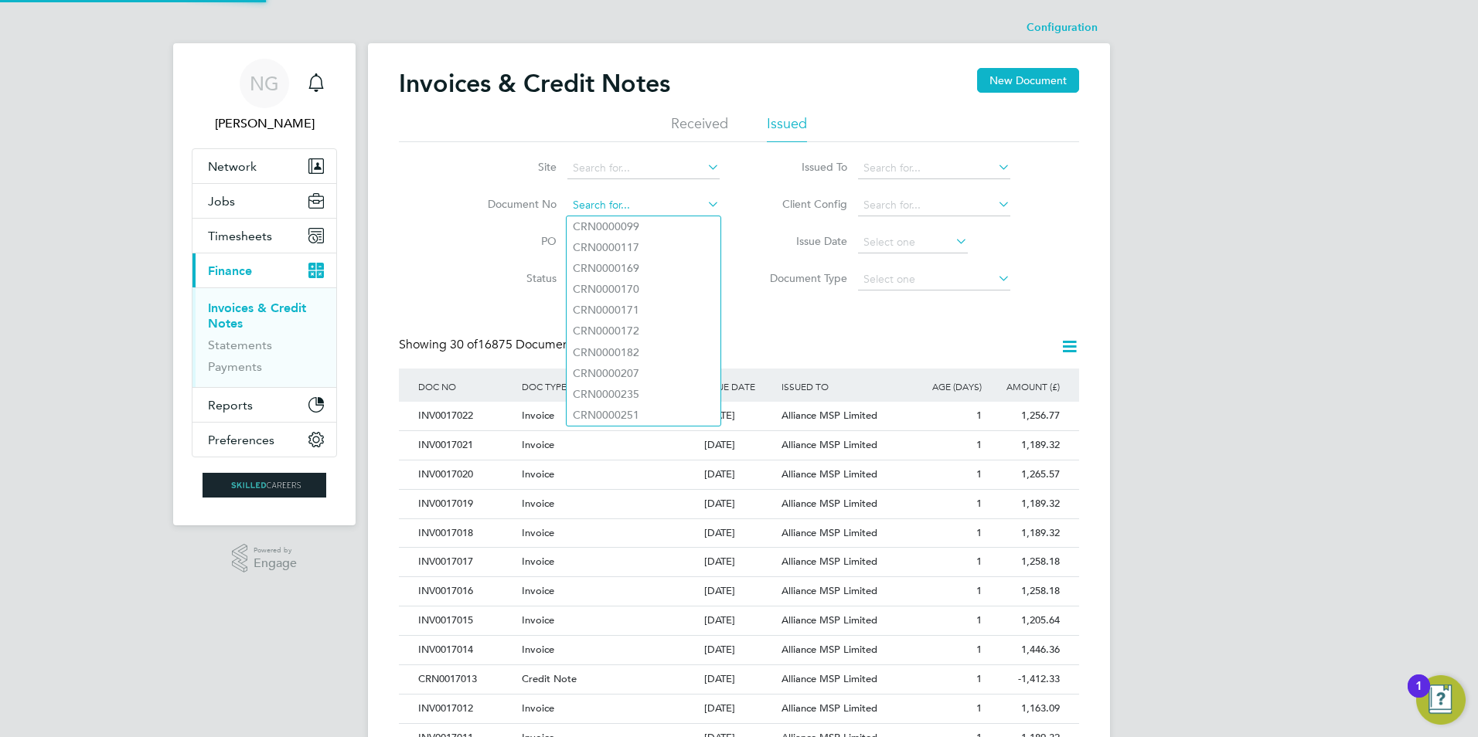
paste input "INV0016754"
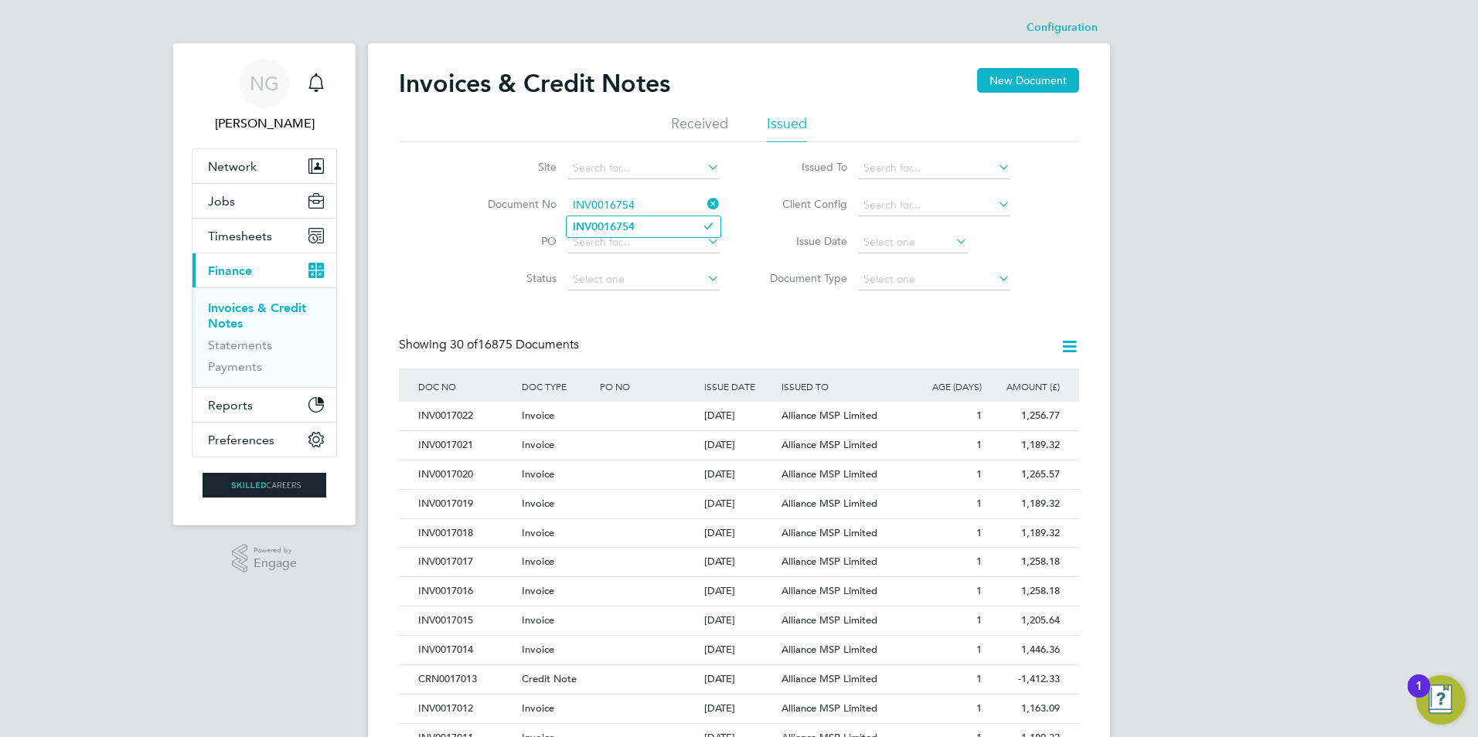
type input "INV0016754"
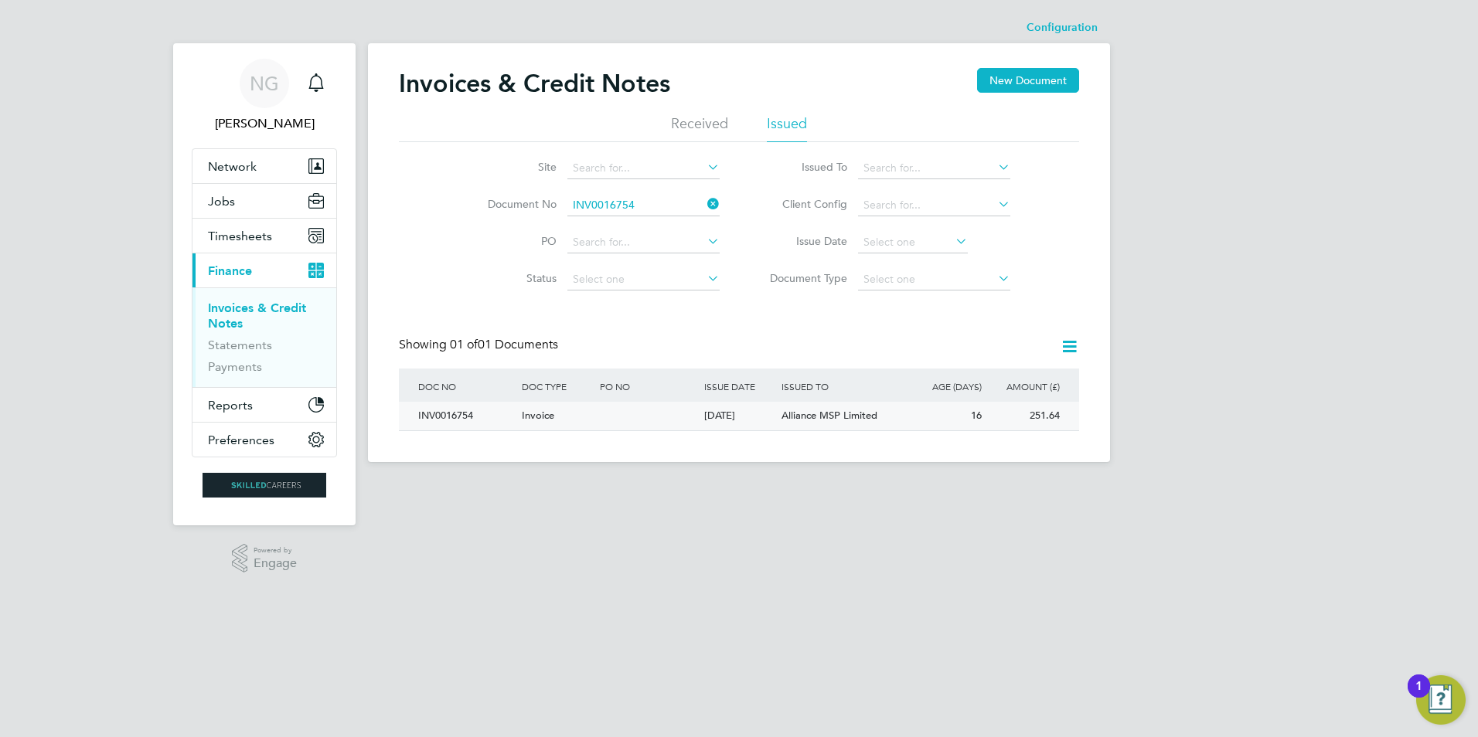
click at [463, 410] on div "INV0016754" at bounding box center [466, 416] width 104 height 29
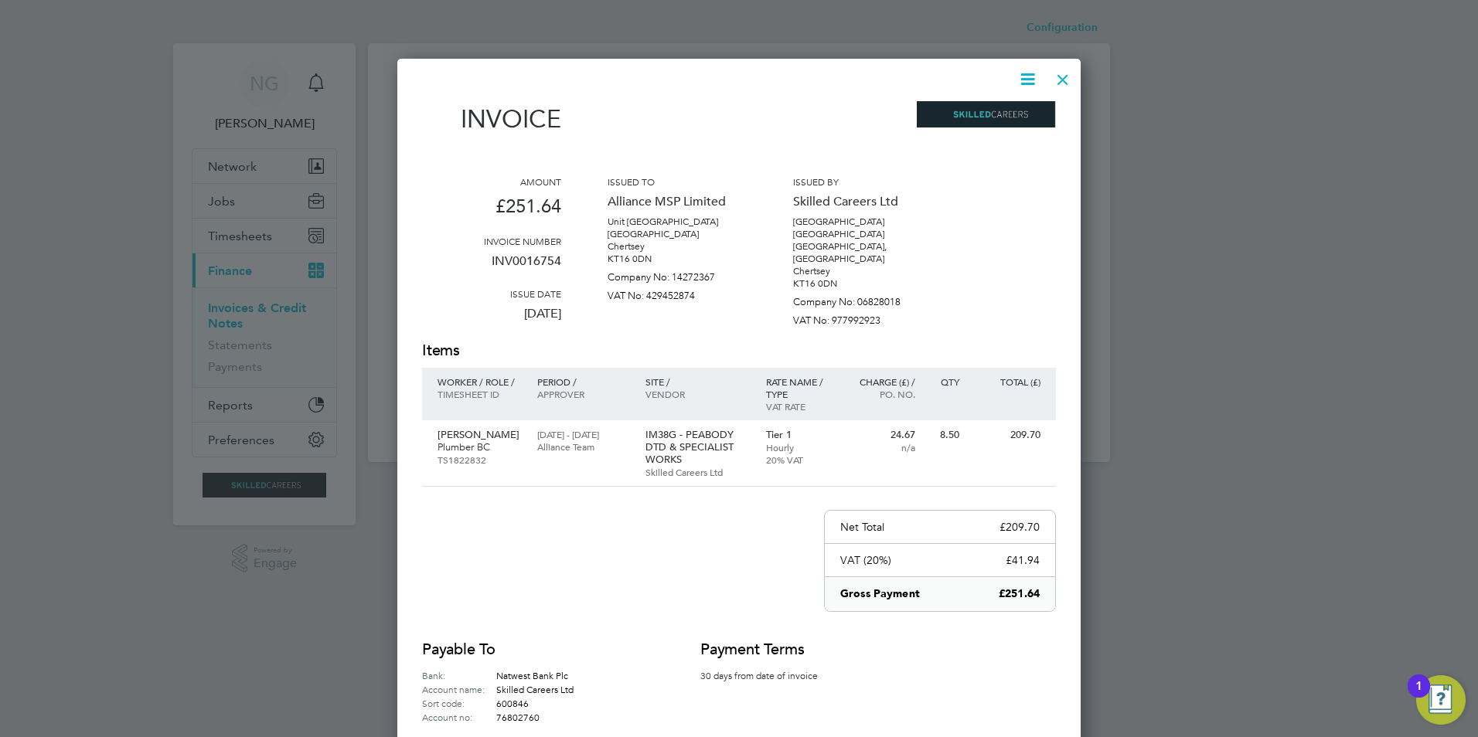
click at [1025, 77] on icon at bounding box center [1027, 79] width 19 height 19
click at [1010, 116] on li "Download Invoice" at bounding box center [981, 116] width 107 height 22
click at [1061, 80] on div at bounding box center [1063, 76] width 28 height 28
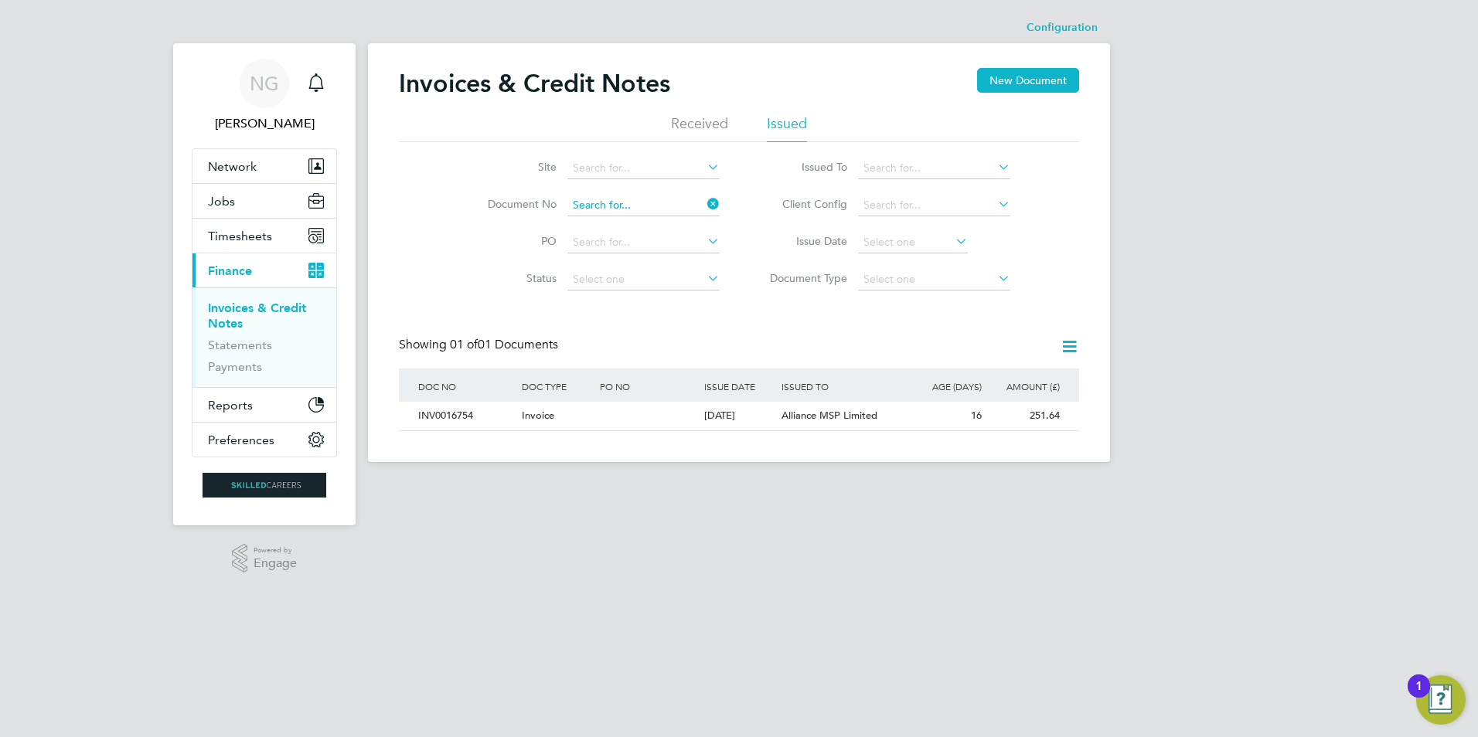
click at [666, 205] on input at bounding box center [643, 206] width 152 height 22
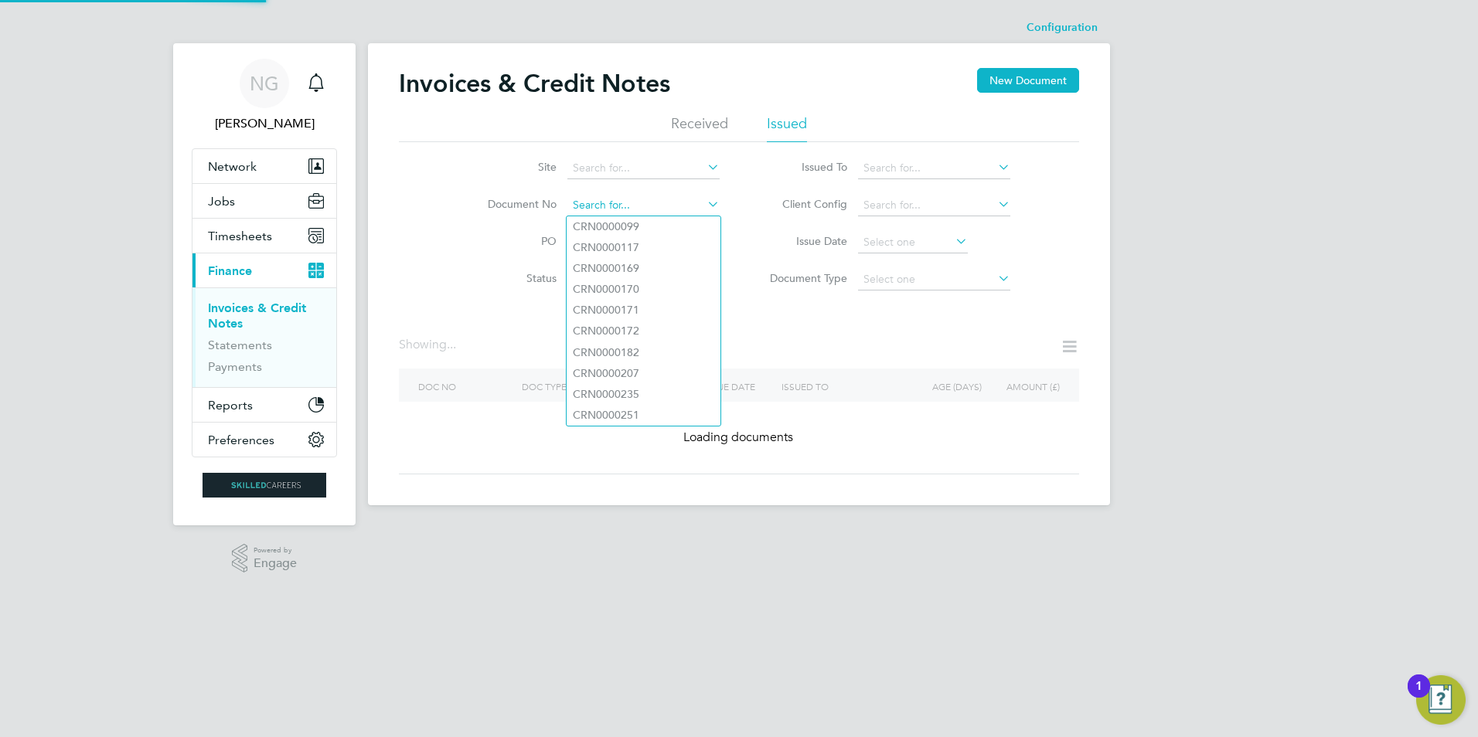
paste input "INV0016756"
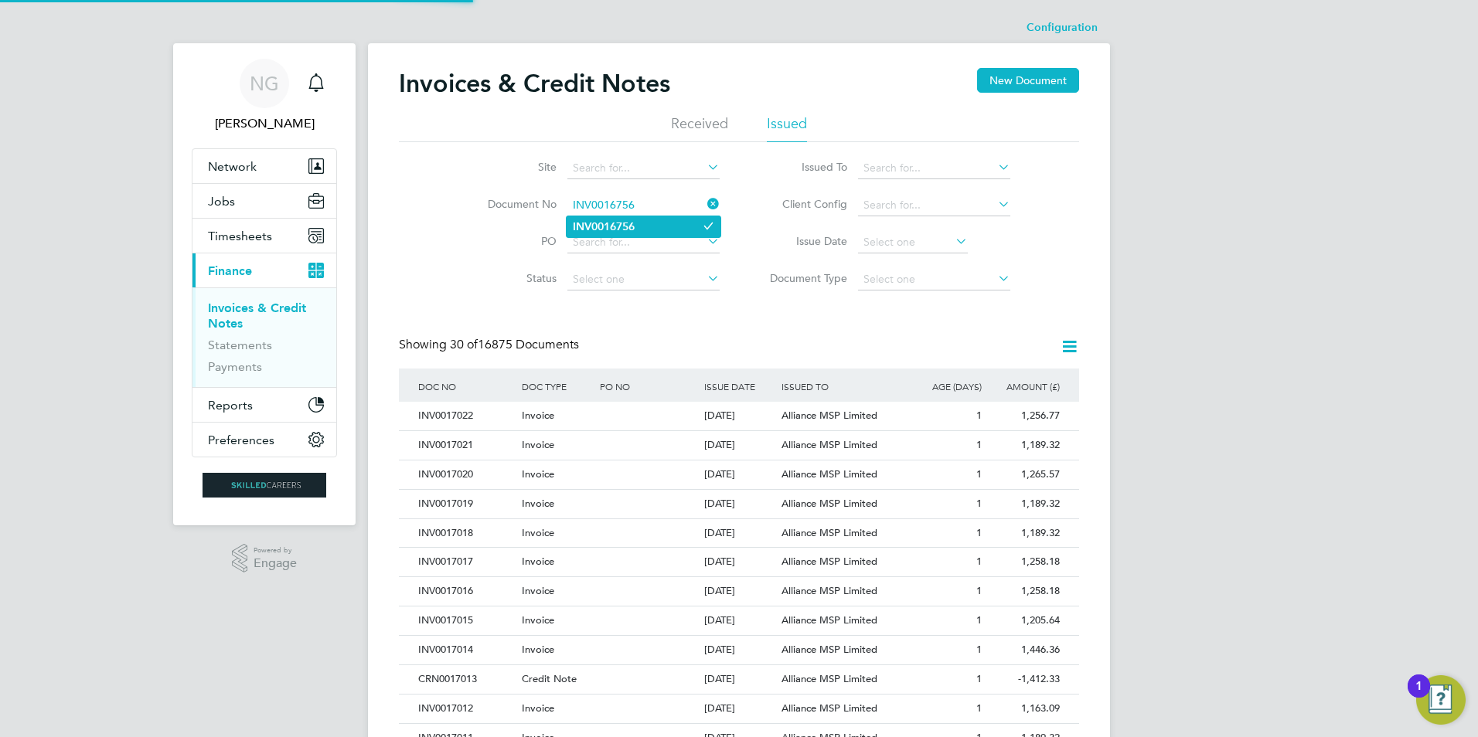
type input "INV0016756"
click at [624, 223] on b "INV0016756" at bounding box center [604, 226] width 62 height 13
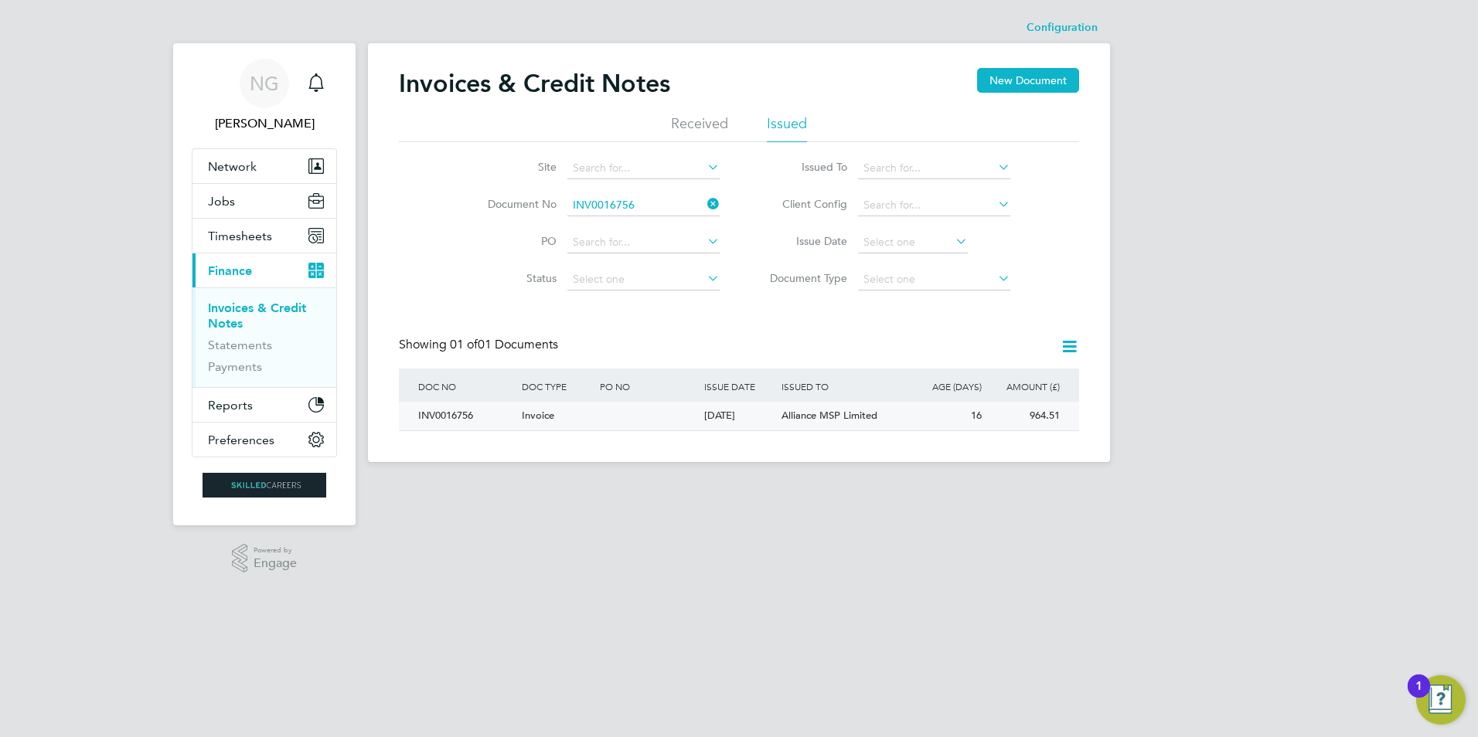
click at [433, 421] on div "INV0016756" at bounding box center [466, 416] width 104 height 29
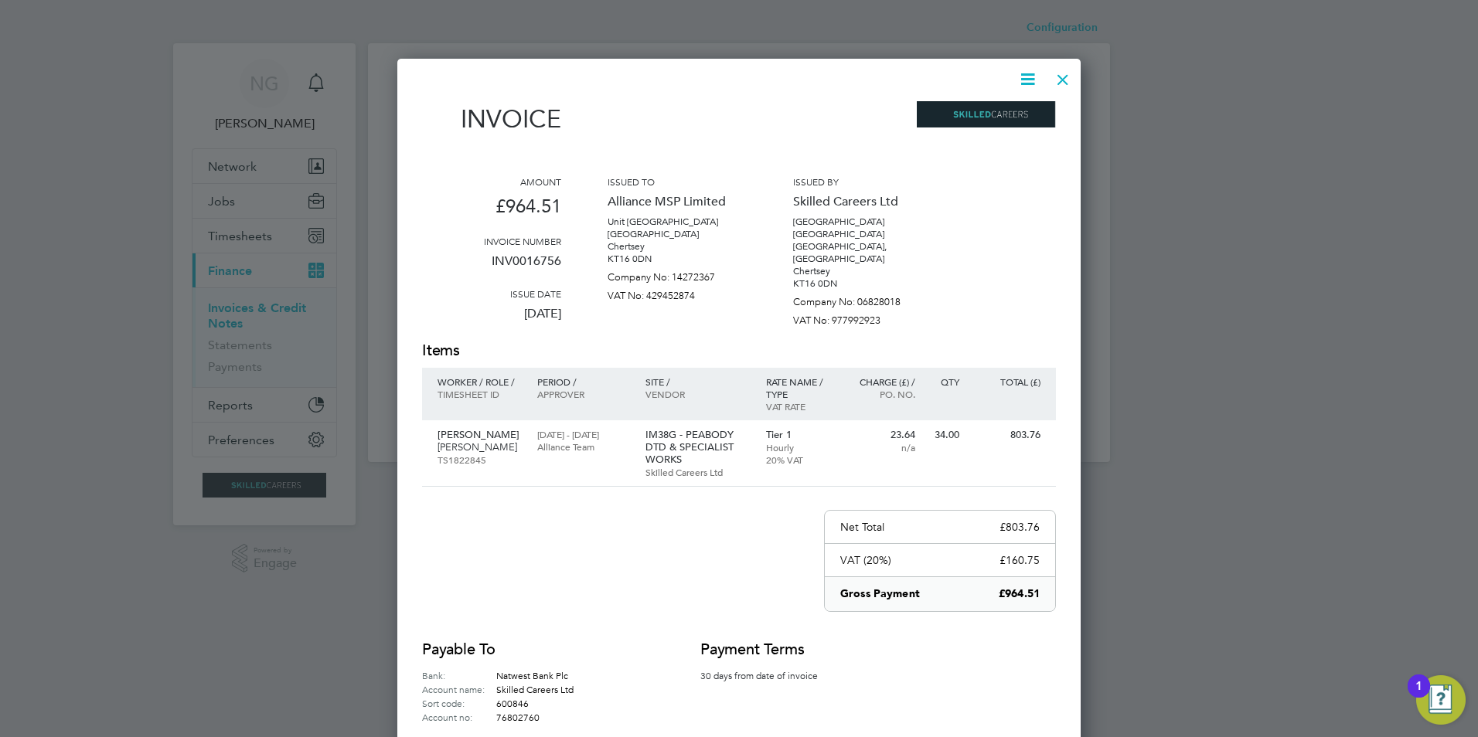
drag, startPoint x: 1027, startPoint y: 75, endPoint x: 1021, endPoint y: 86, distance: 12.1
click at [1027, 75] on icon at bounding box center [1027, 79] width 19 height 19
click at [997, 110] on li "Download Invoice" at bounding box center [981, 116] width 107 height 22
click at [1067, 80] on div at bounding box center [1063, 76] width 28 height 28
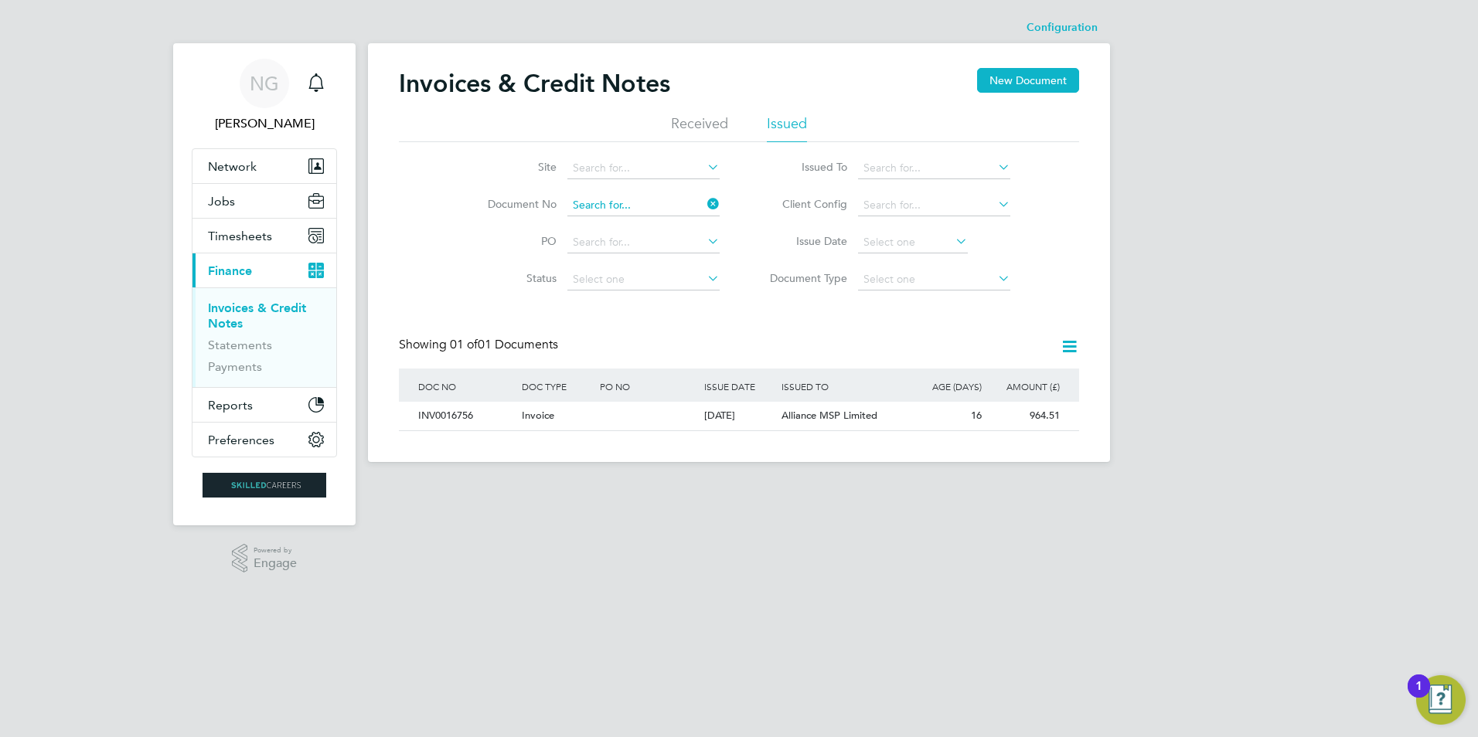
click at [659, 204] on input at bounding box center [643, 206] width 152 height 22
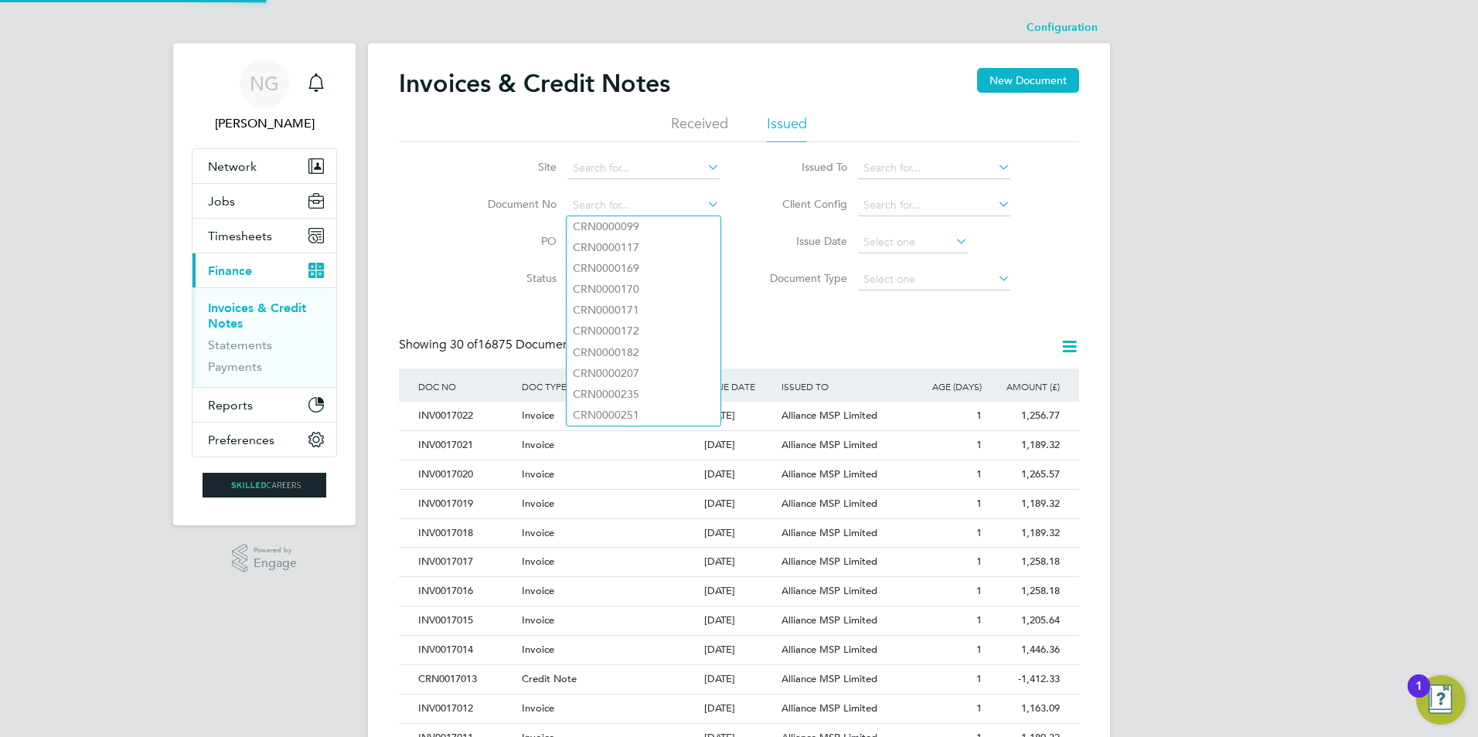
paste input "INV0016757"
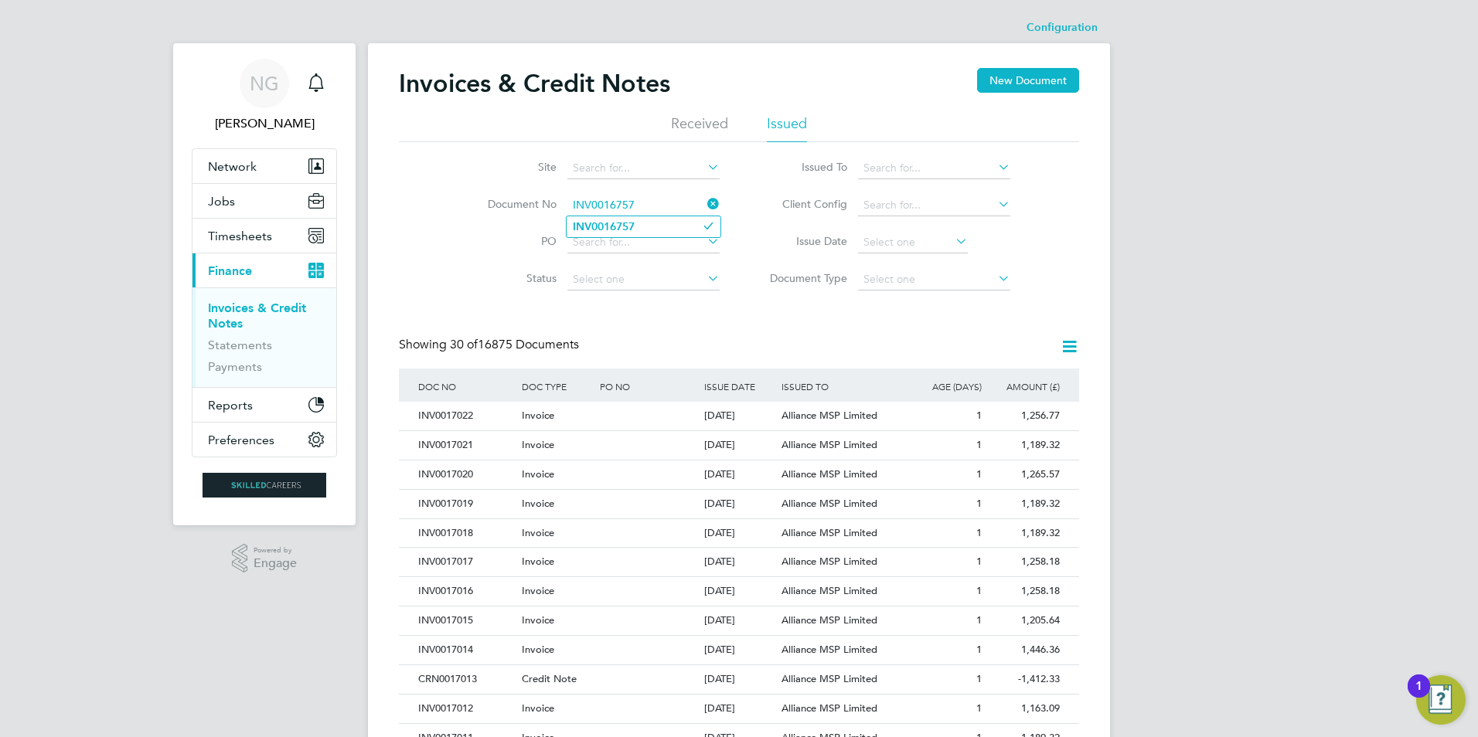
type input "INV0016757"
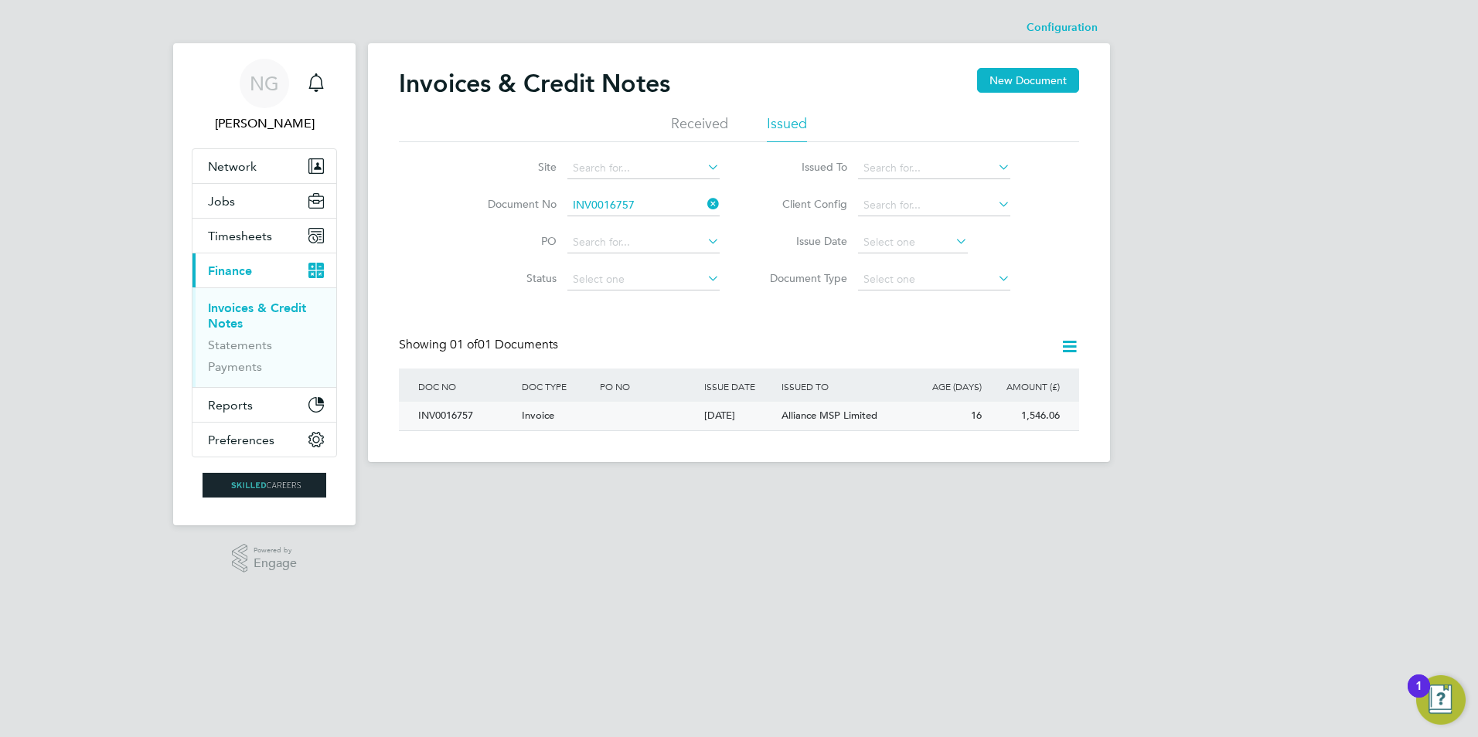
click at [445, 423] on div "INV0016757" at bounding box center [466, 416] width 104 height 29
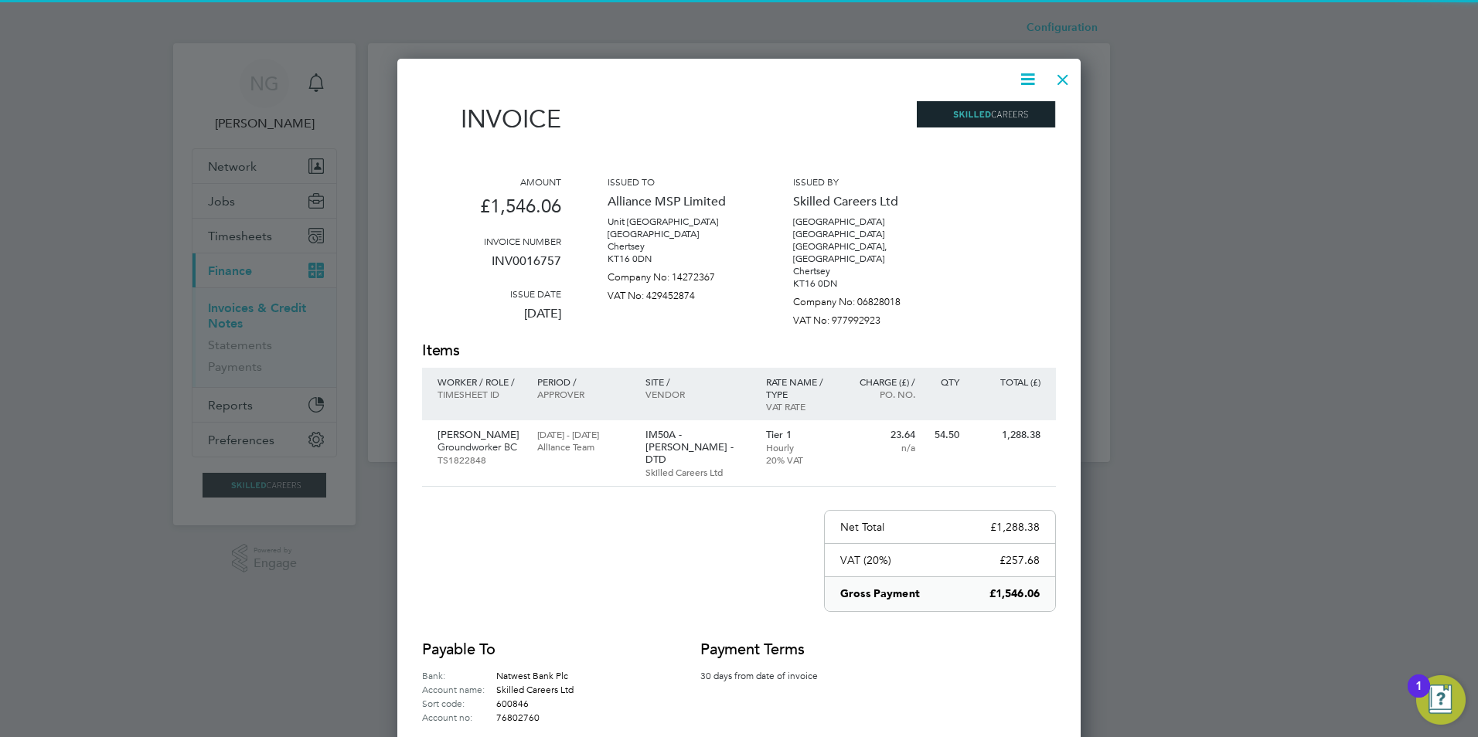
click at [1024, 82] on icon at bounding box center [1027, 79] width 19 height 19
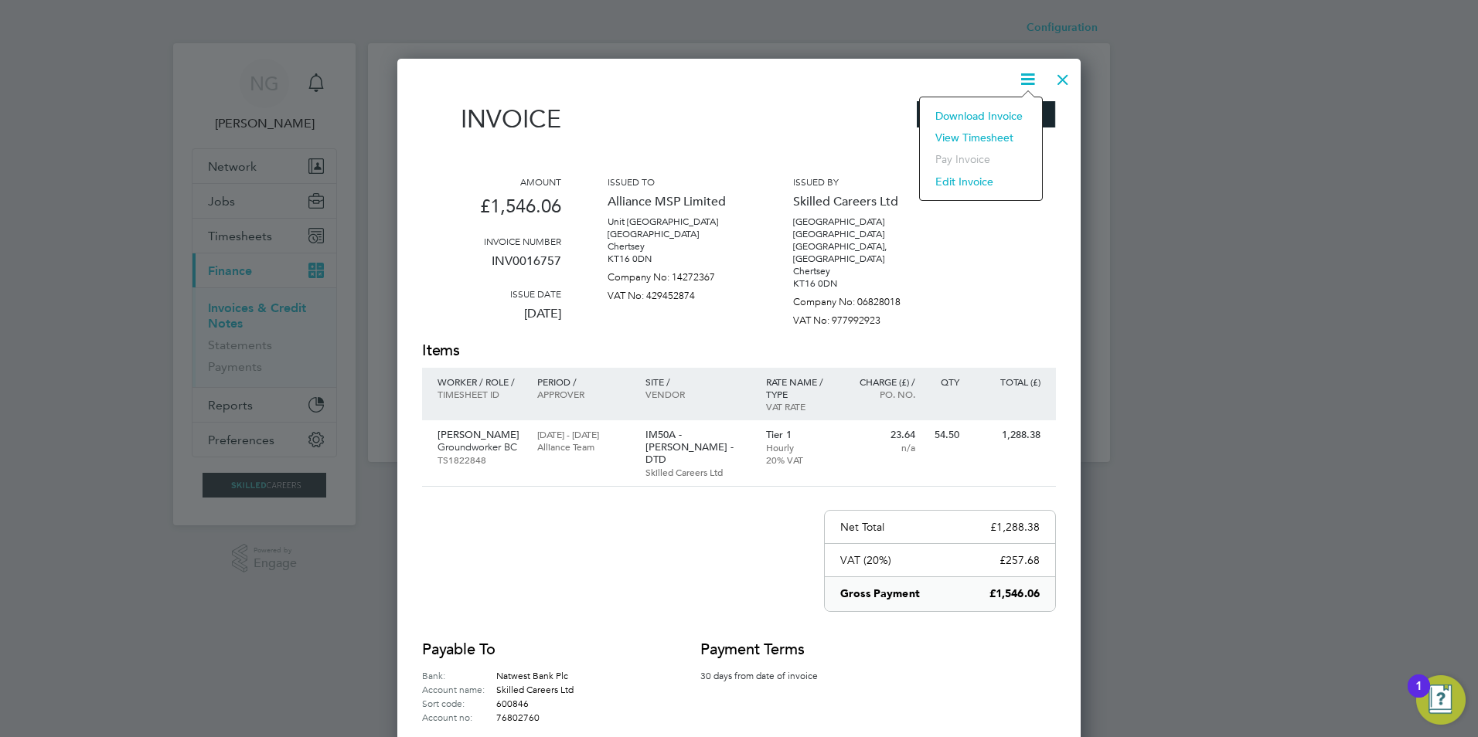
click at [1010, 114] on li "Download Invoice" at bounding box center [981, 116] width 107 height 22
click at [1063, 80] on div at bounding box center [1063, 76] width 28 height 28
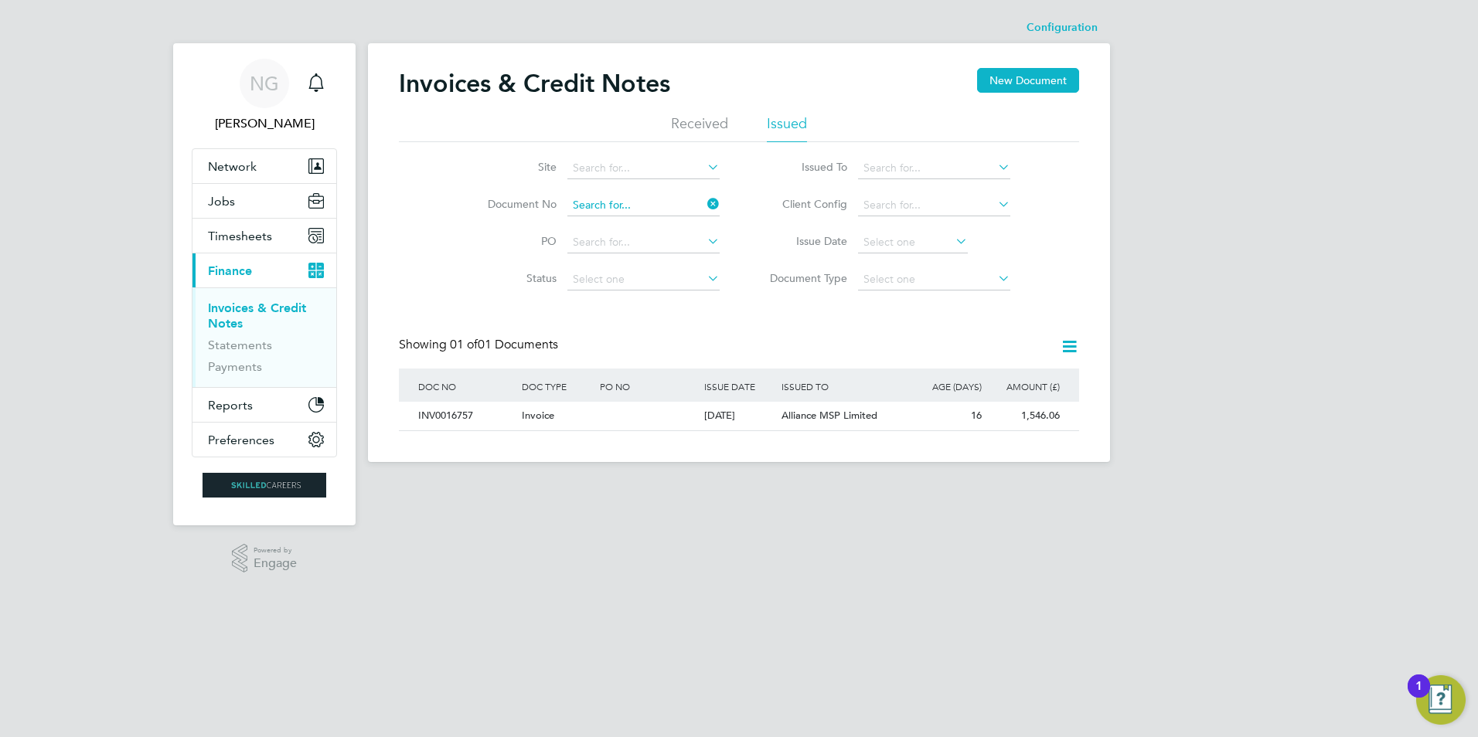
click at [663, 199] on input at bounding box center [643, 206] width 152 height 22
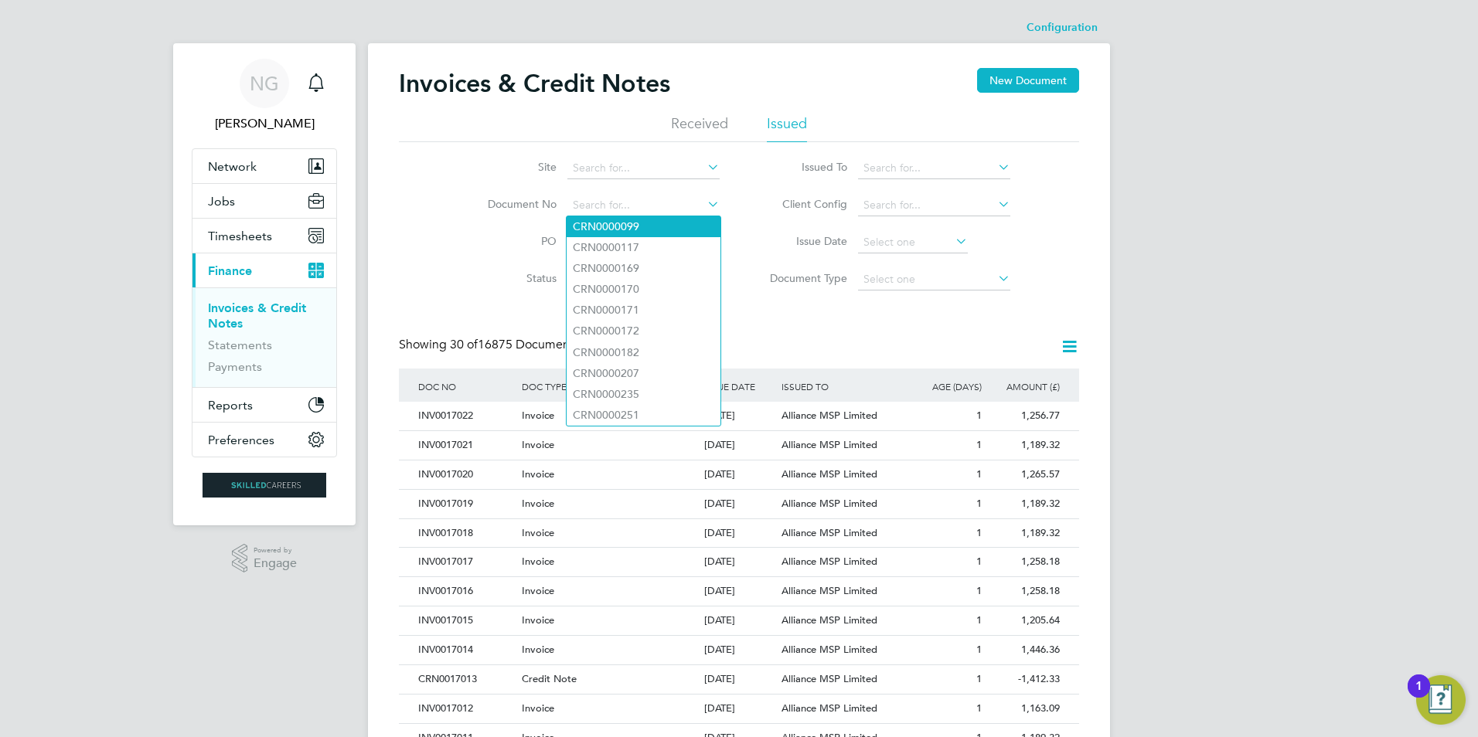
paste input "INV0016758"
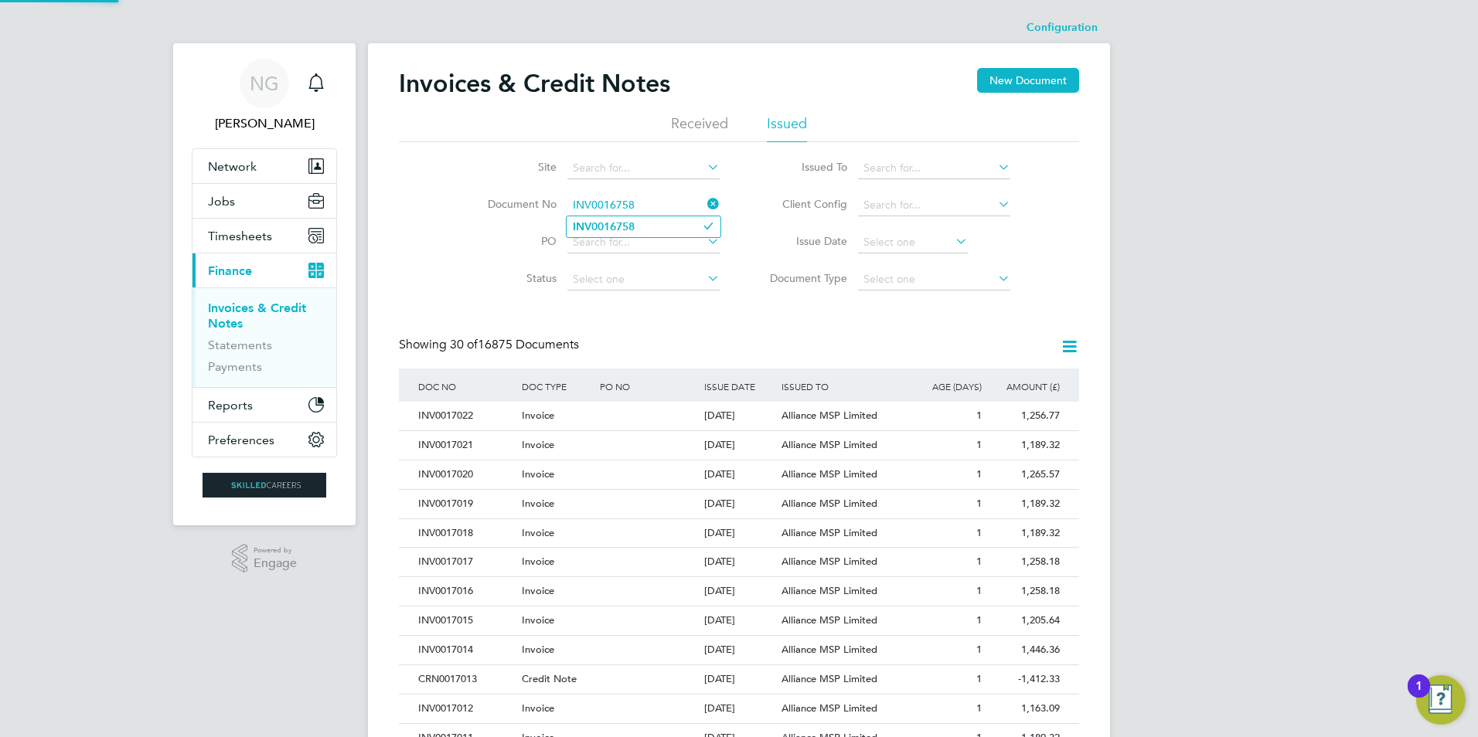
type input "INV0016758"
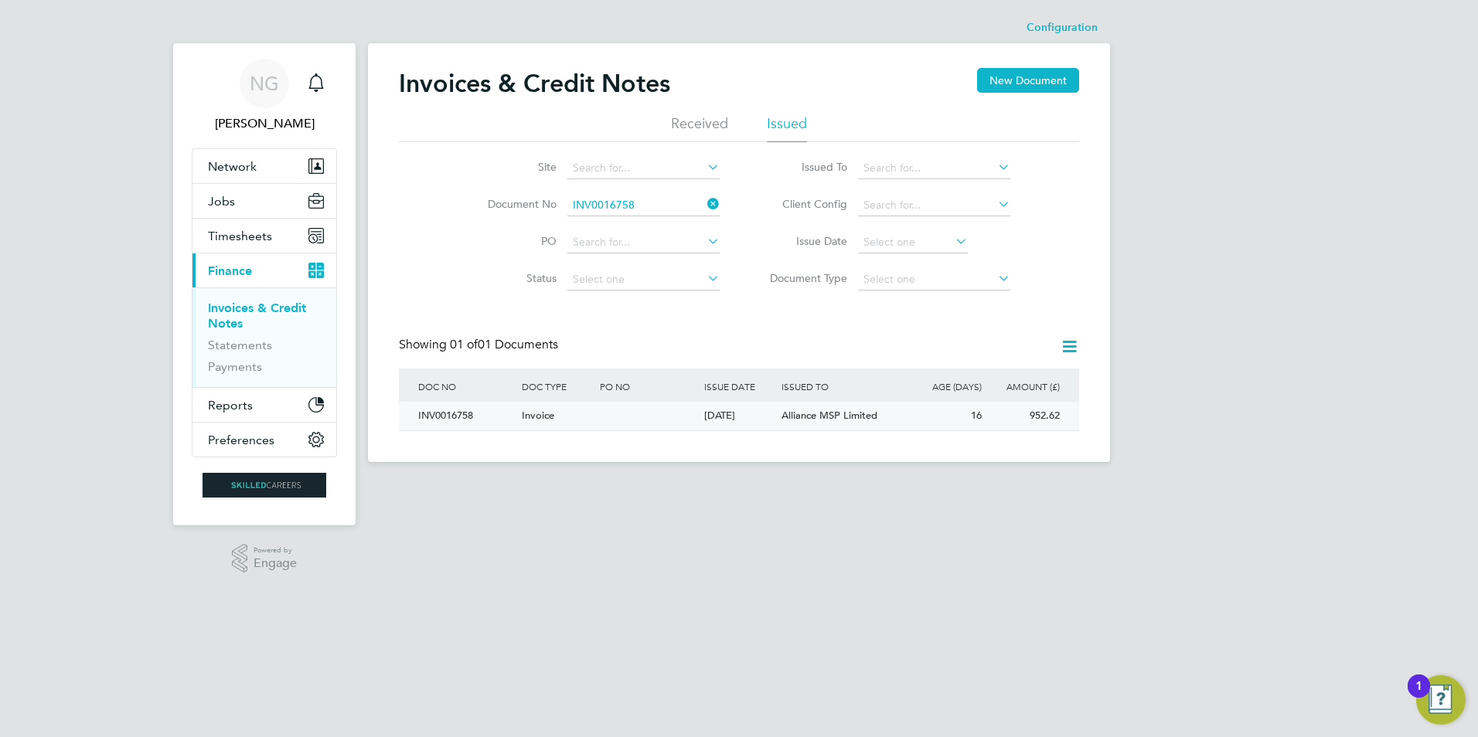
drag, startPoint x: 454, startPoint y: 413, endPoint x: 487, endPoint y: 416, distance: 33.4
click at [454, 413] on div "INV0016758" at bounding box center [466, 416] width 104 height 29
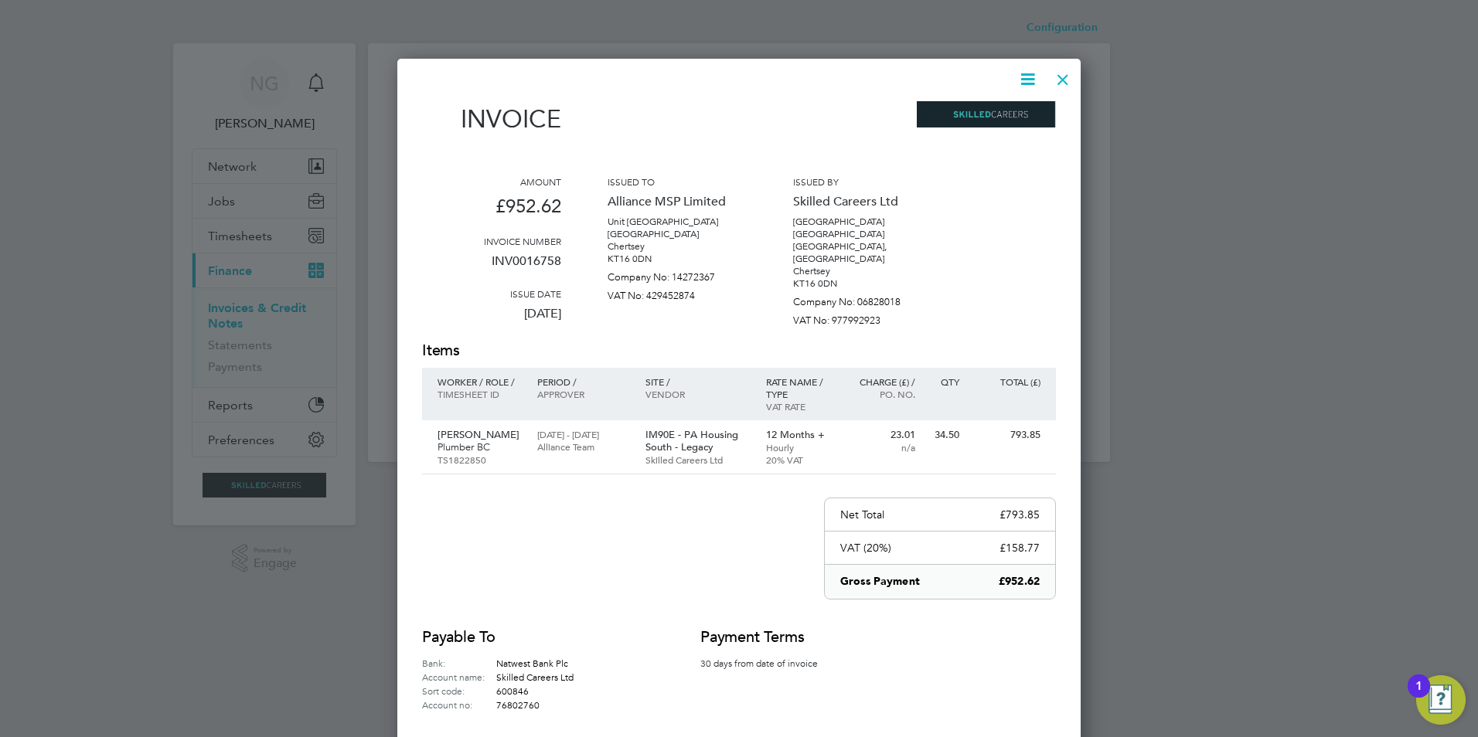
click at [1025, 71] on icon at bounding box center [1027, 79] width 19 height 19
click at [1002, 124] on li "Download Invoice" at bounding box center [981, 116] width 107 height 22
click at [1073, 73] on div at bounding box center [1063, 76] width 28 height 28
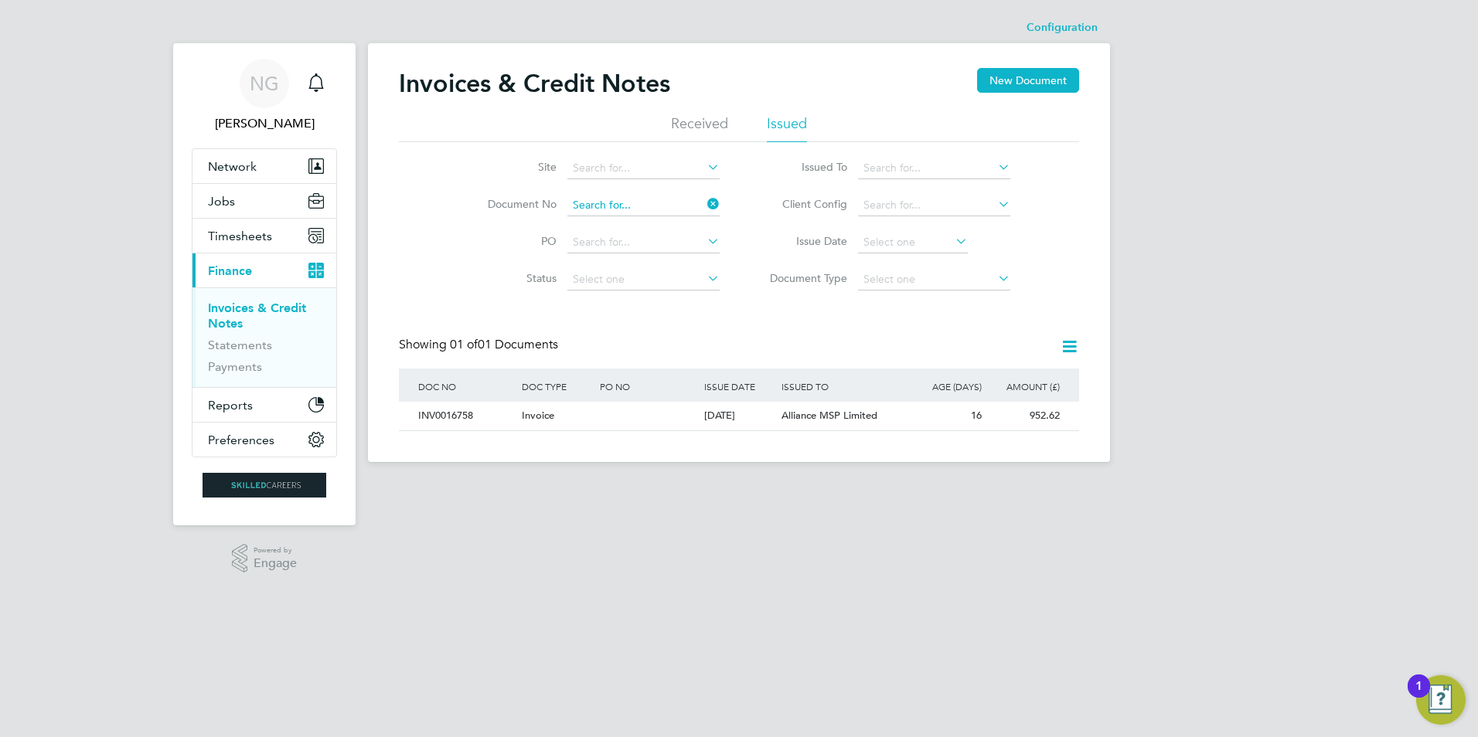
click at [639, 203] on input at bounding box center [643, 206] width 152 height 22
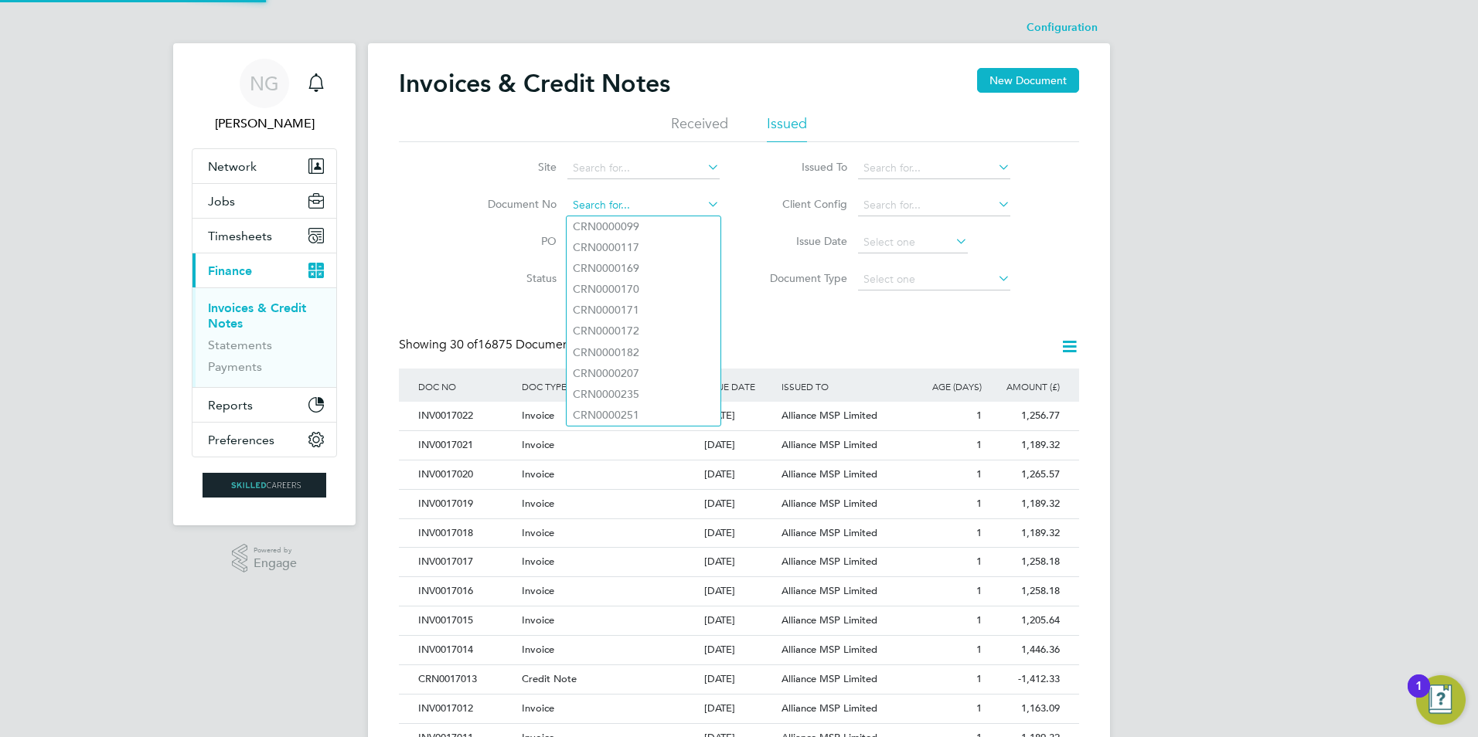
paste input "INV0016759"
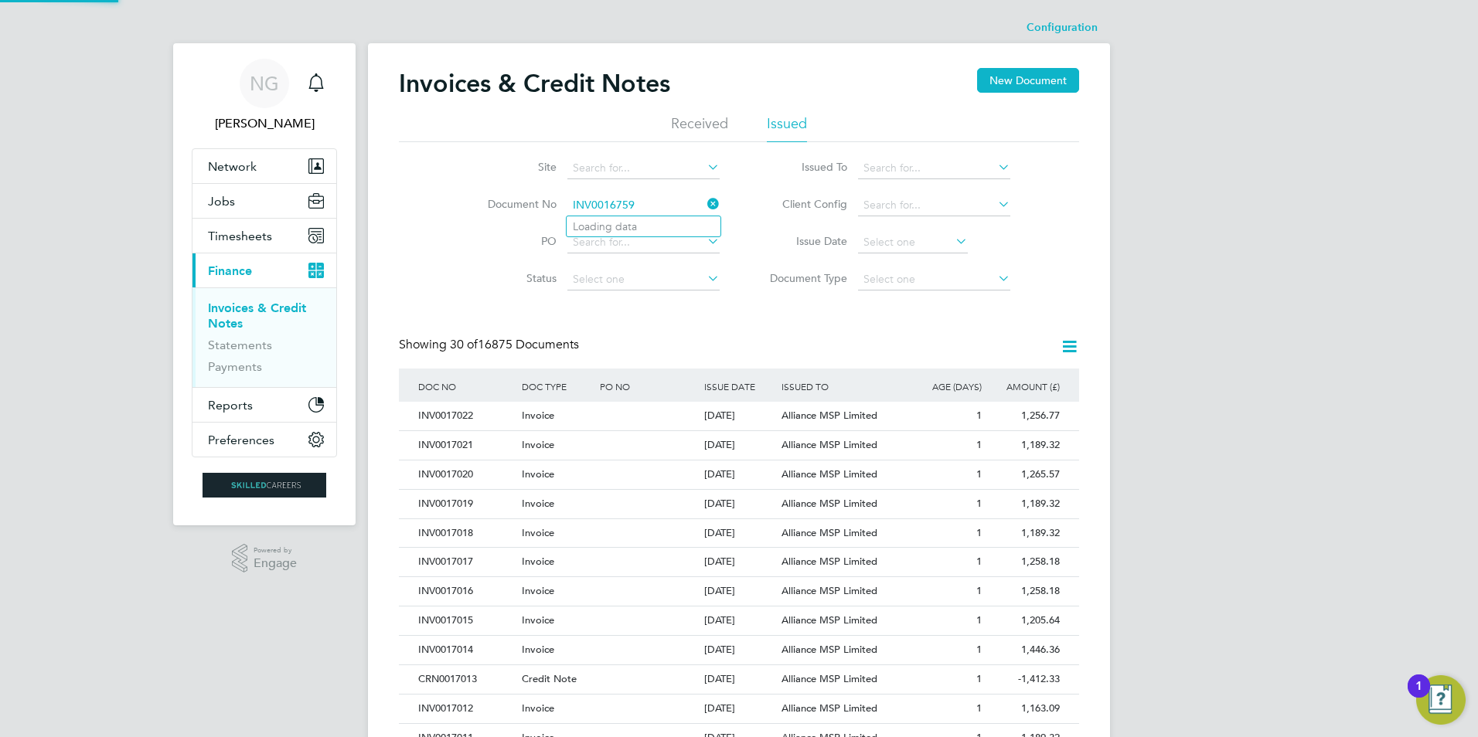
type input "INV0016759"
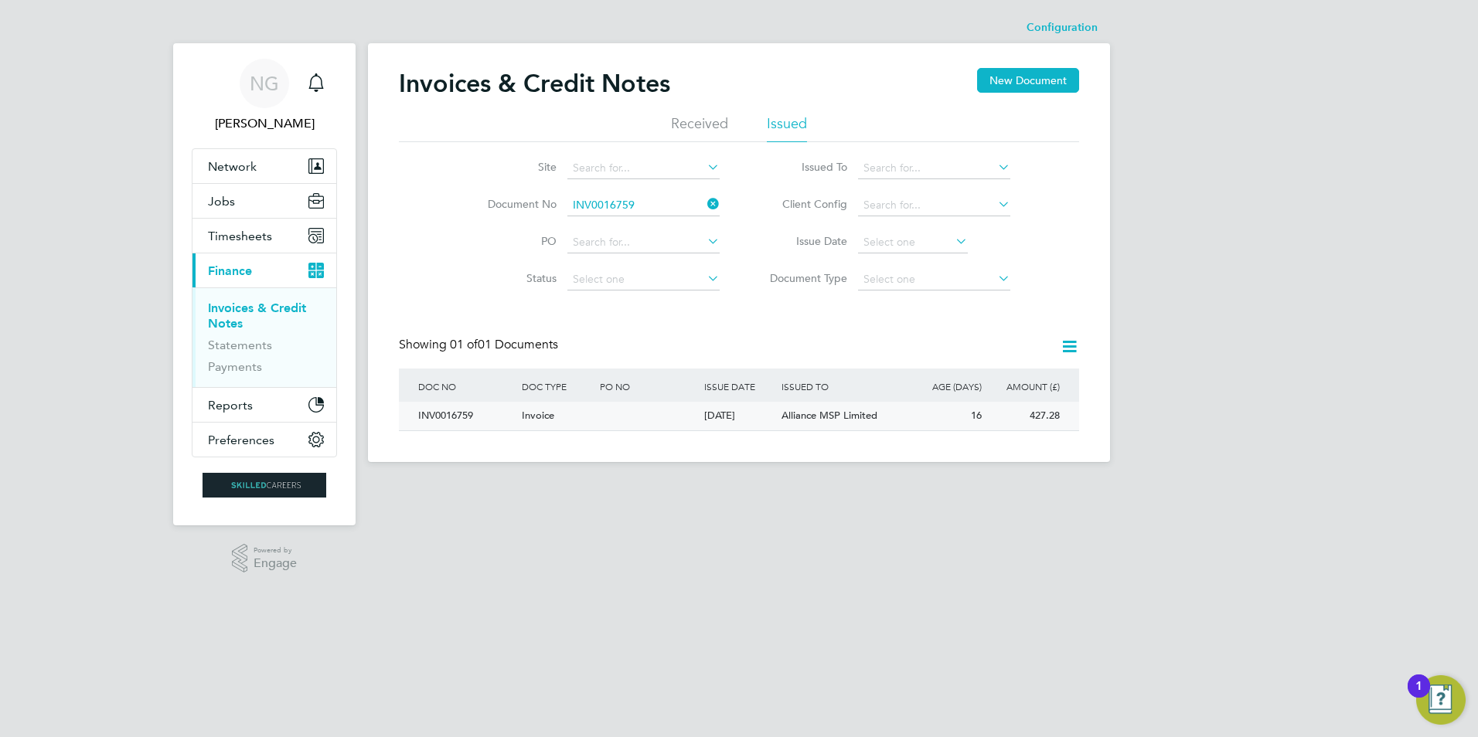
drag, startPoint x: 457, startPoint y: 418, endPoint x: 475, endPoint y: 424, distance: 18.8
click at [458, 418] on div "INV0016759" at bounding box center [466, 416] width 104 height 29
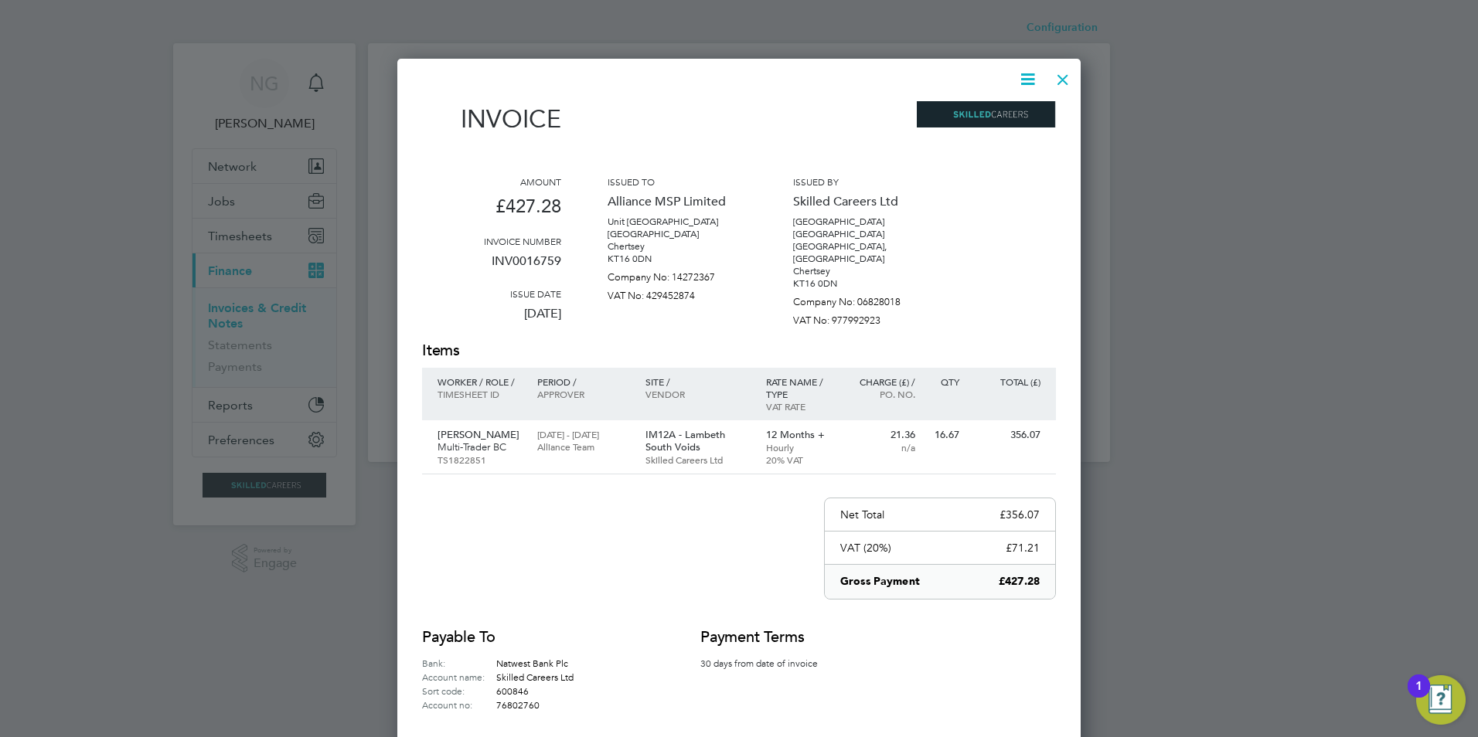
click at [1022, 83] on icon at bounding box center [1027, 79] width 19 height 19
click at [999, 111] on li "Download Invoice" at bounding box center [981, 116] width 107 height 22
click at [1061, 79] on div at bounding box center [1063, 76] width 28 height 28
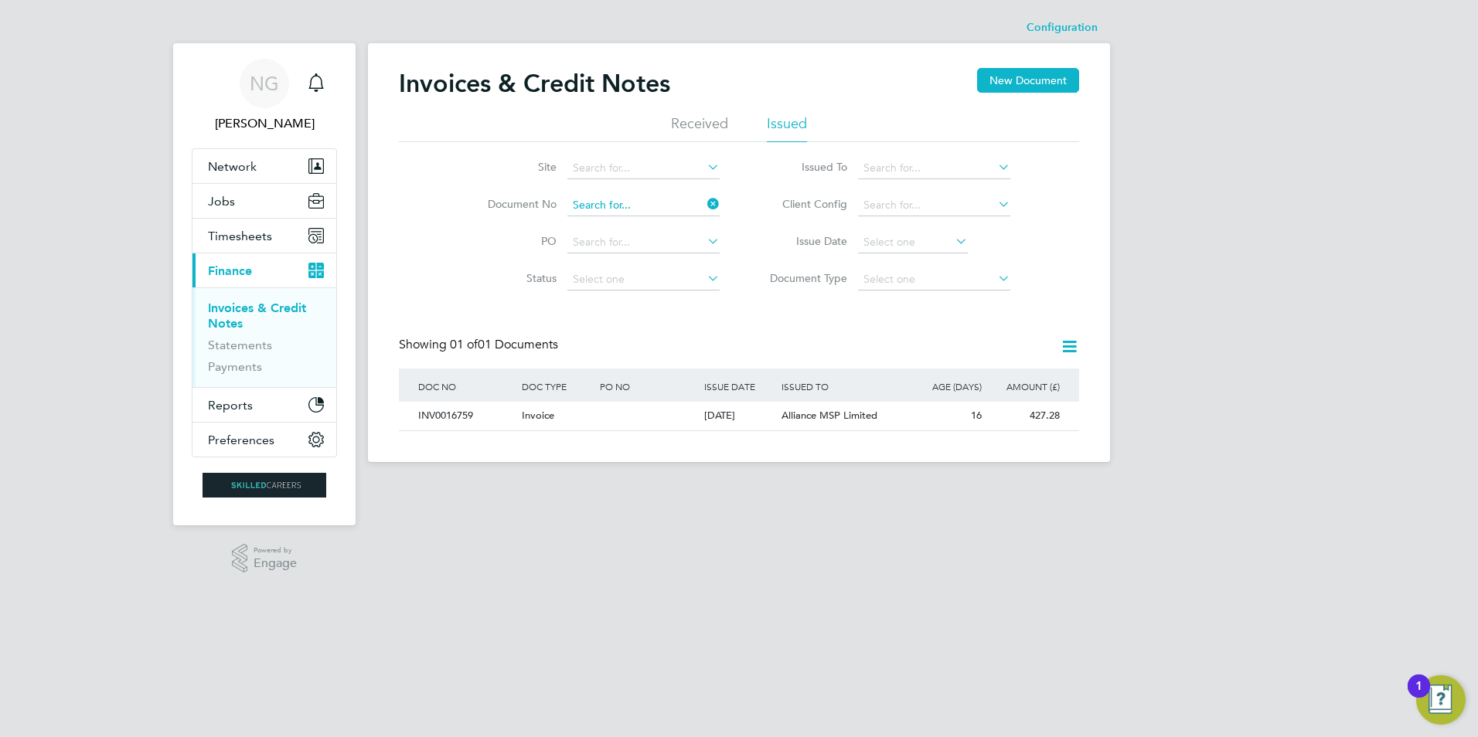
click at [639, 200] on input at bounding box center [643, 206] width 152 height 22
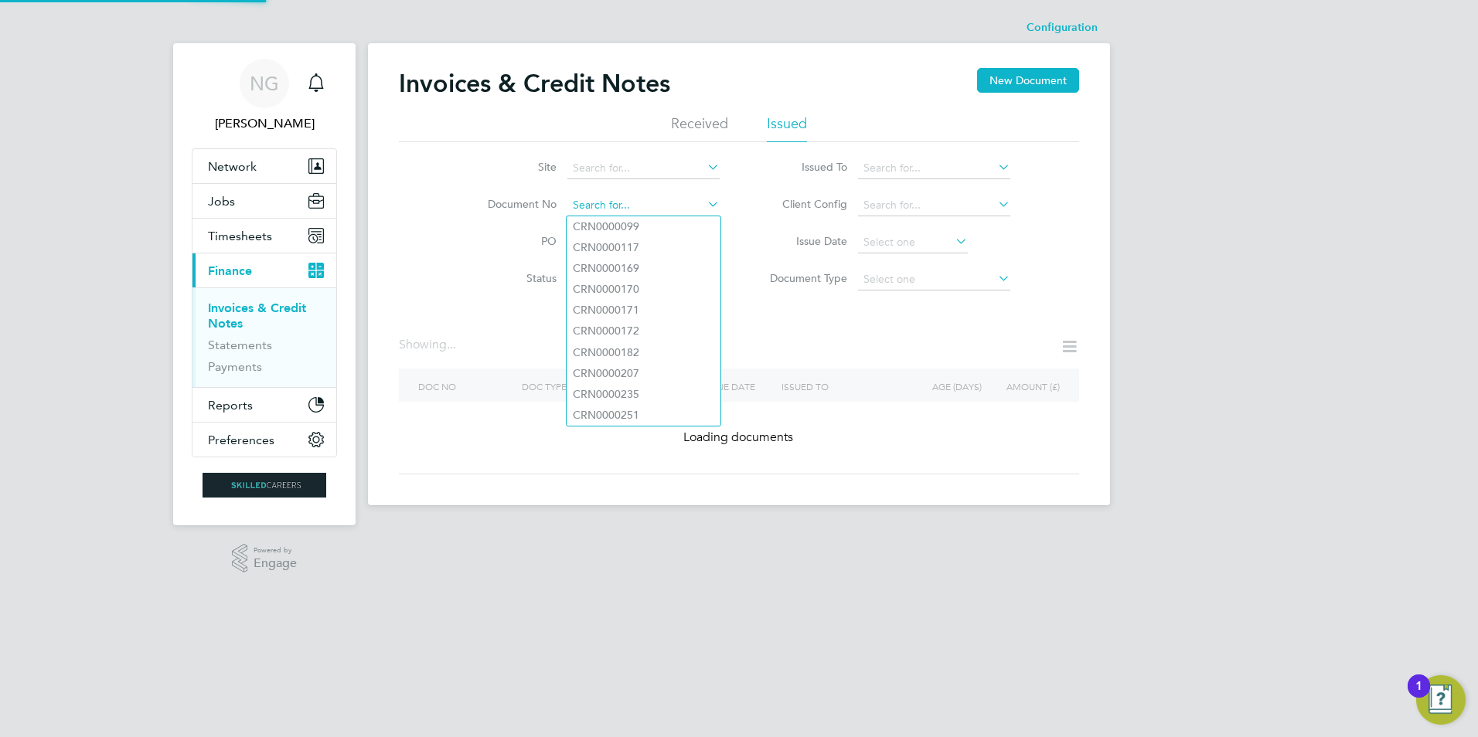
paste input "INV0016760"
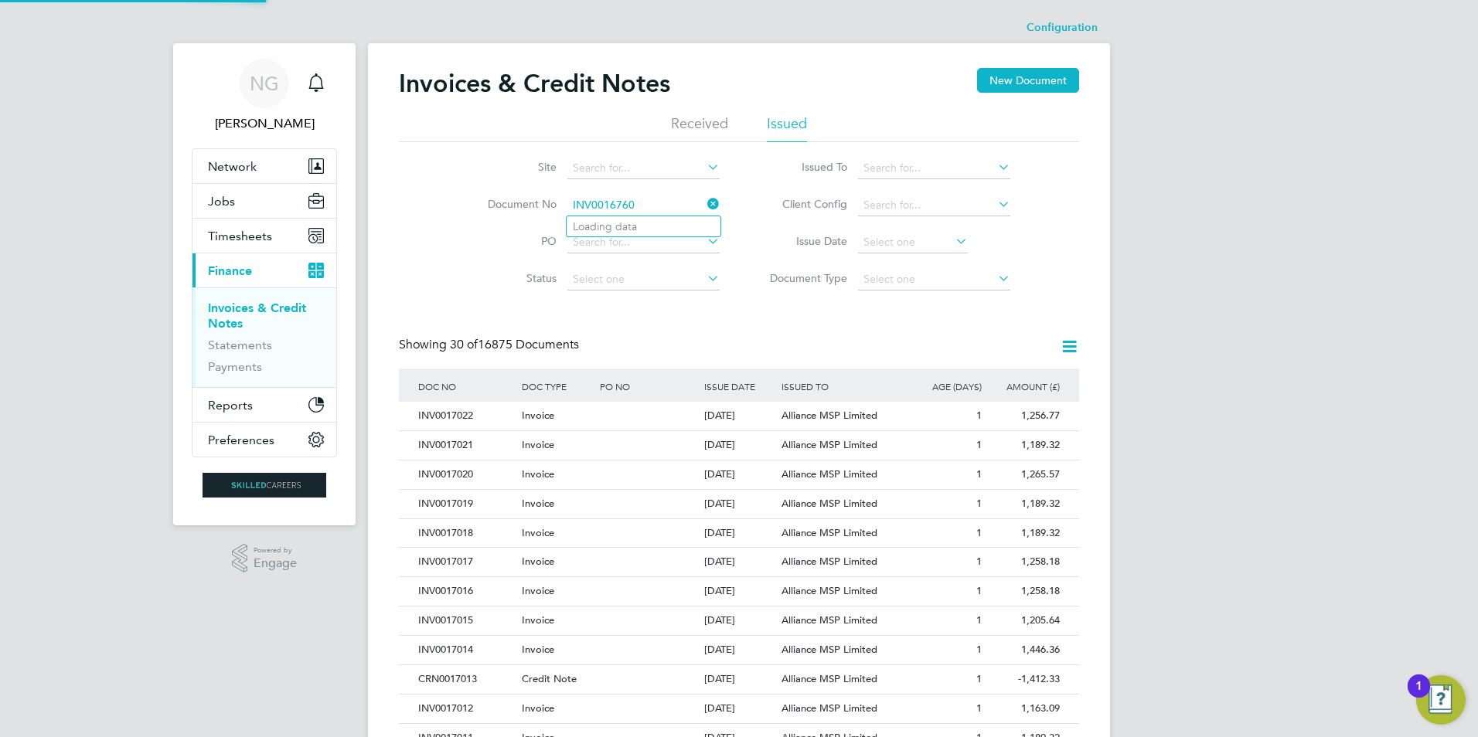
type input "CRN0000099"
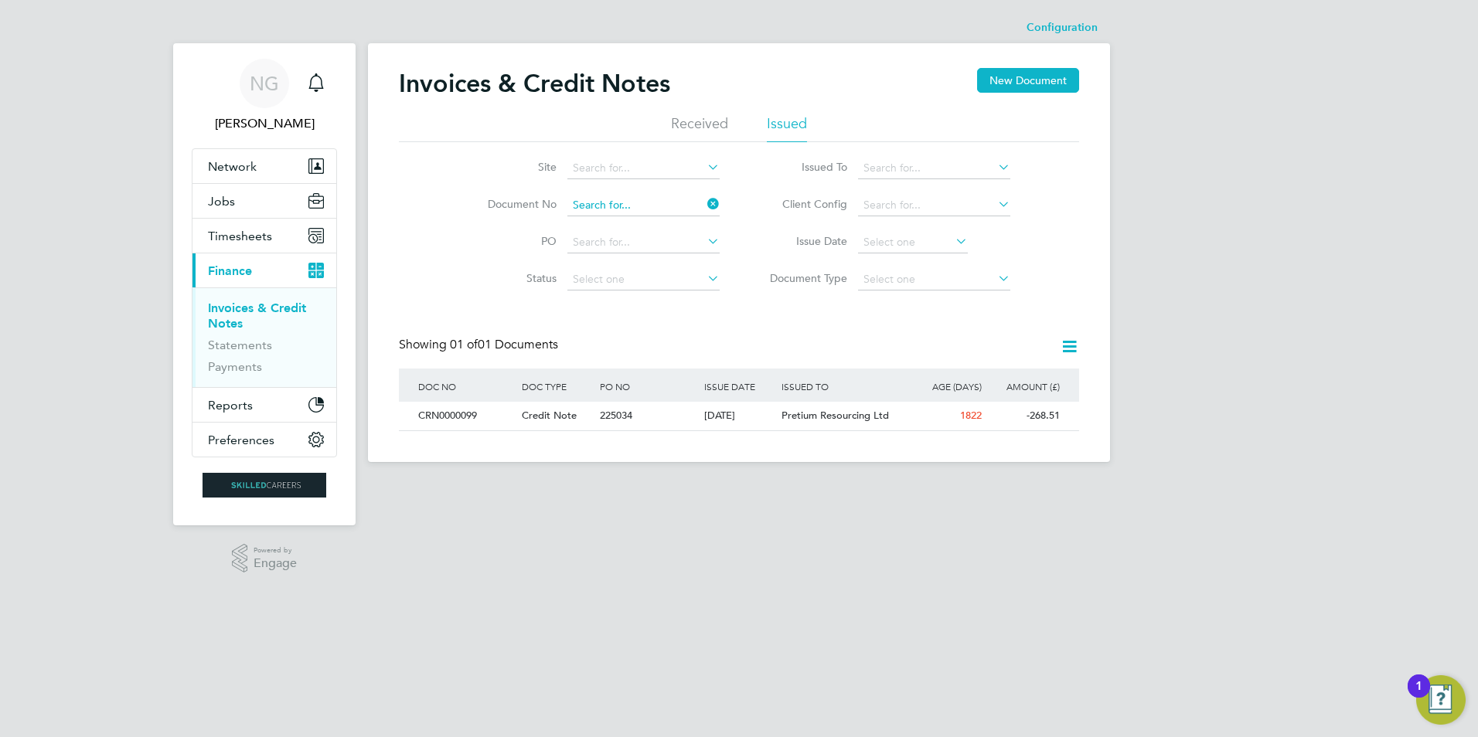
click at [648, 203] on input at bounding box center [643, 206] width 152 height 22
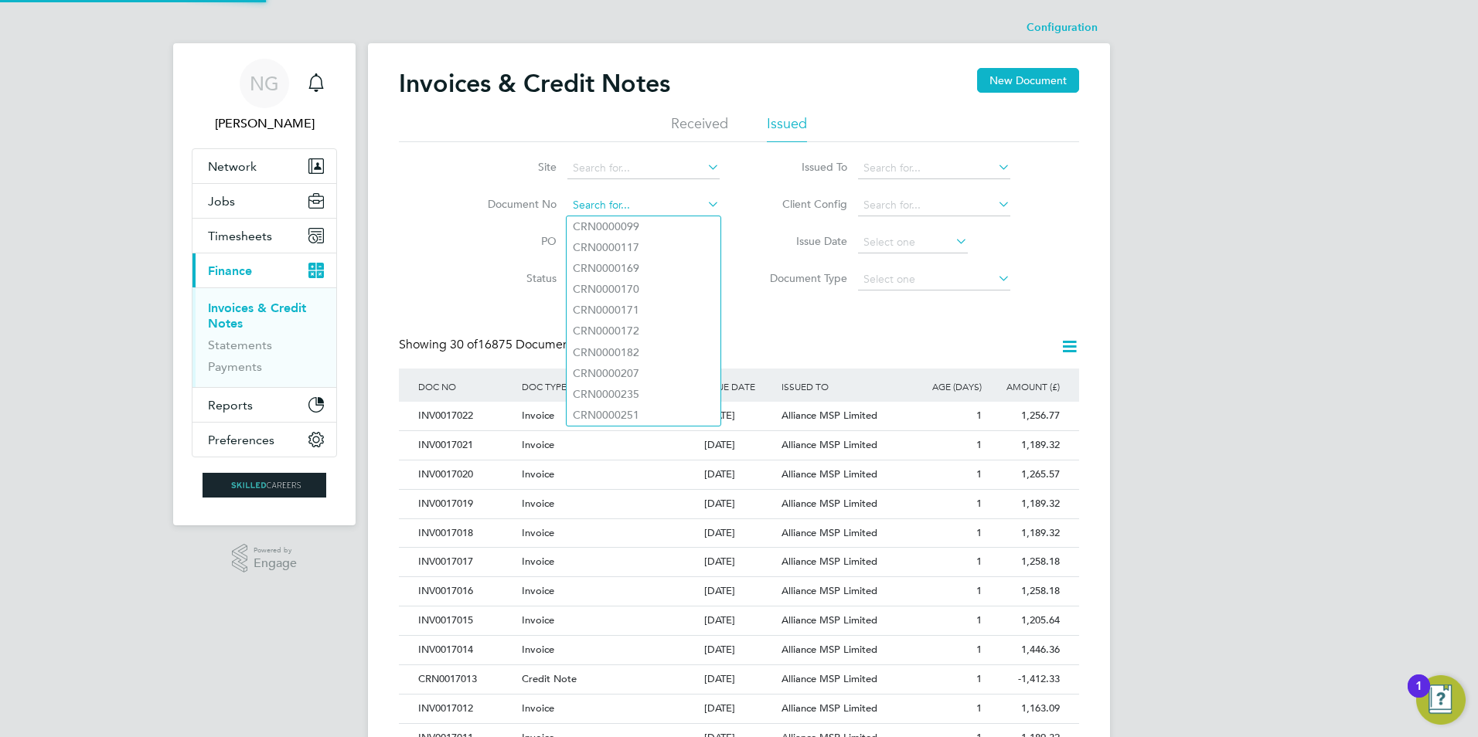
paste input "INV0016760"
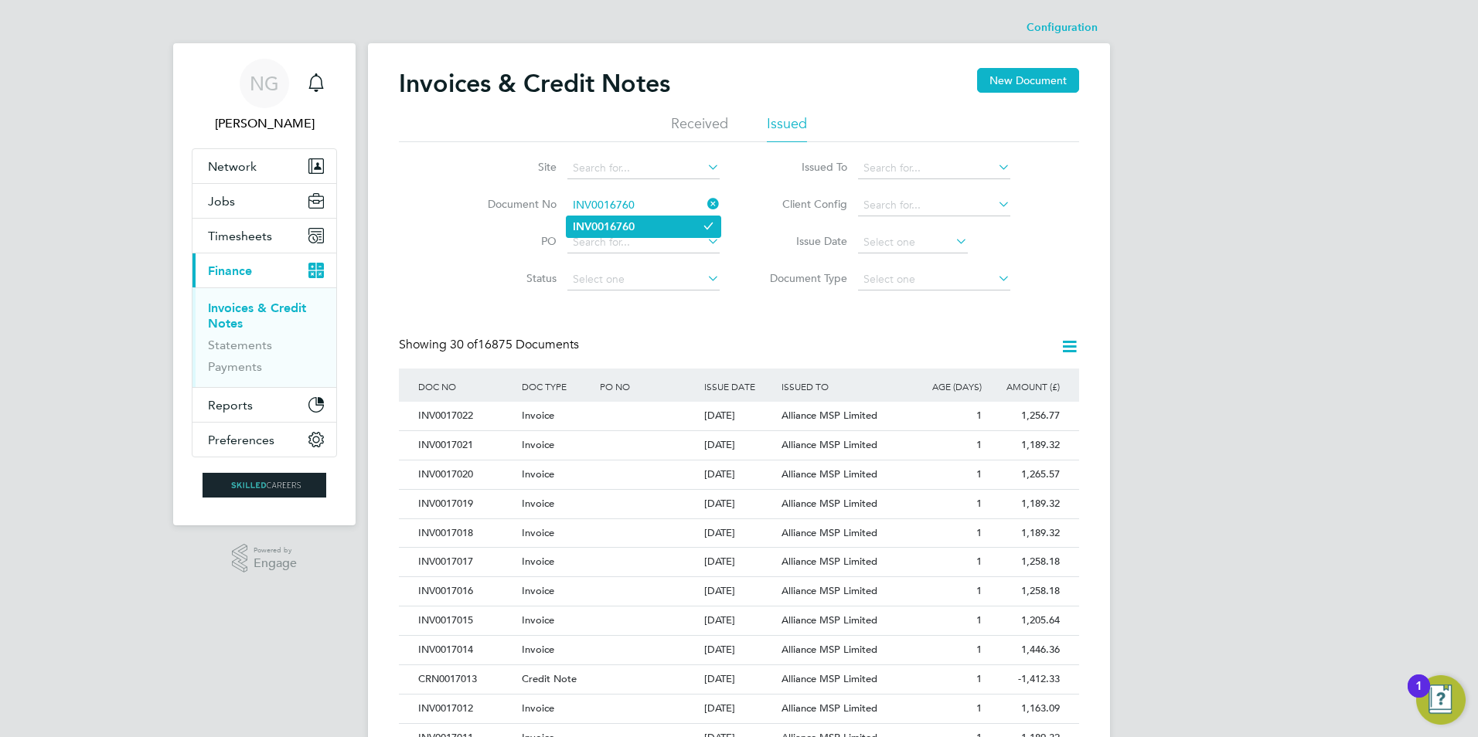
type input "INV0016760"
click at [635, 231] on b "INV0016760" at bounding box center [604, 226] width 62 height 13
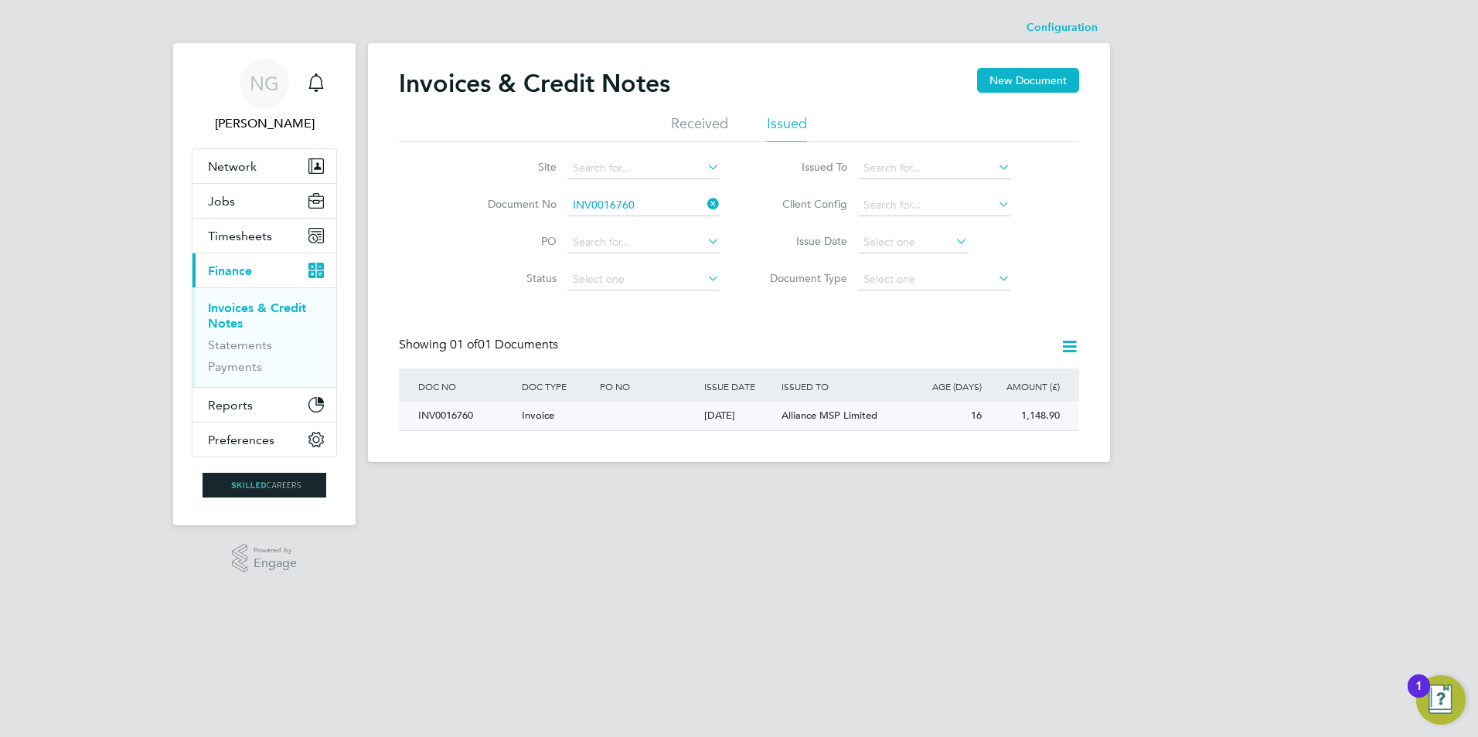
click at [436, 417] on div "INV0016760" at bounding box center [466, 416] width 104 height 29
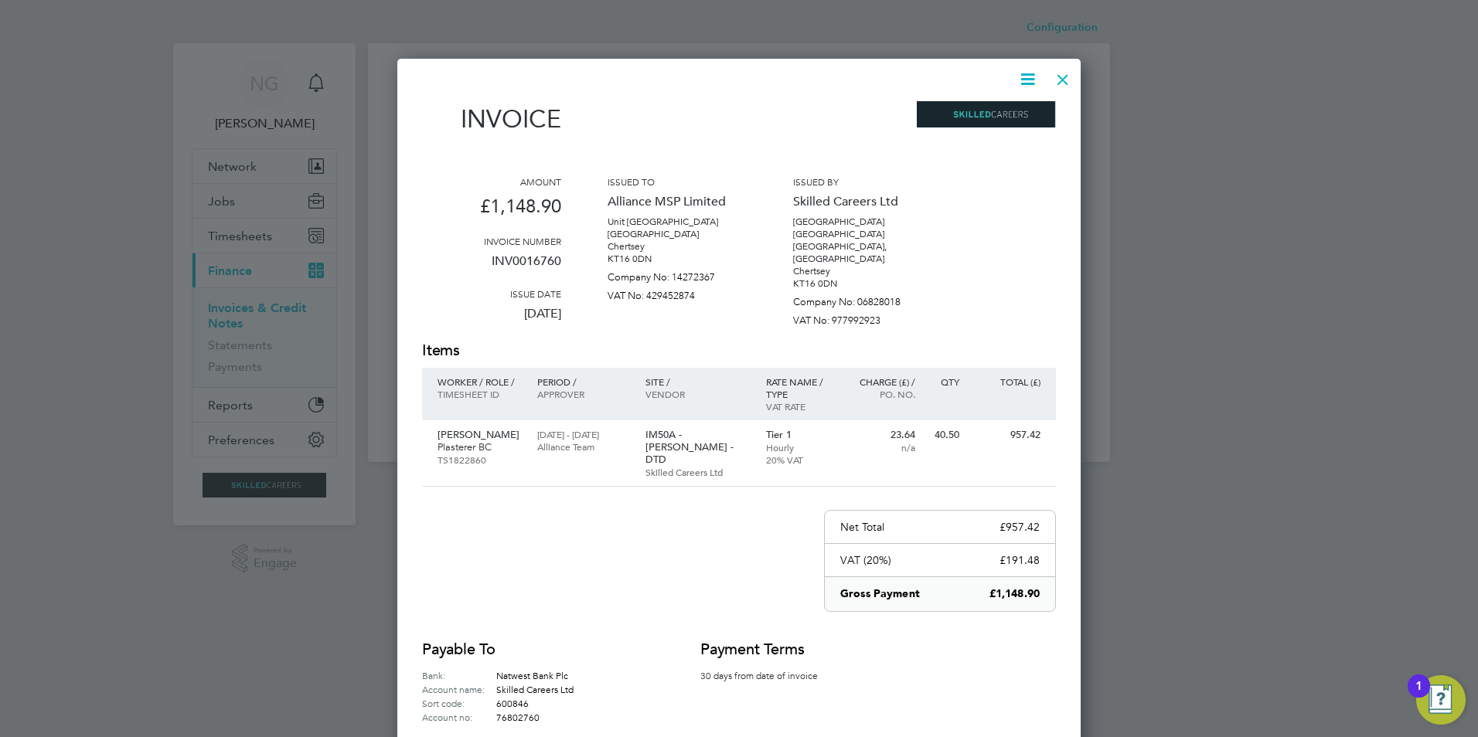
click at [1028, 80] on icon at bounding box center [1027, 79] width 19 height 19
click at [1015, 112] on li "Download Invoice" at bounding box center [981, 116] width 107 height 22
click at [1027, 77] on icon at bounding box center [1027, 79] width 19 height 19
click at [1019, 118] on li "Download Invoice" at bounding box center [981, 116] width 107 height 22
click at [1059, 79] on div at bounding box center [1063, 76] width 28 height 28
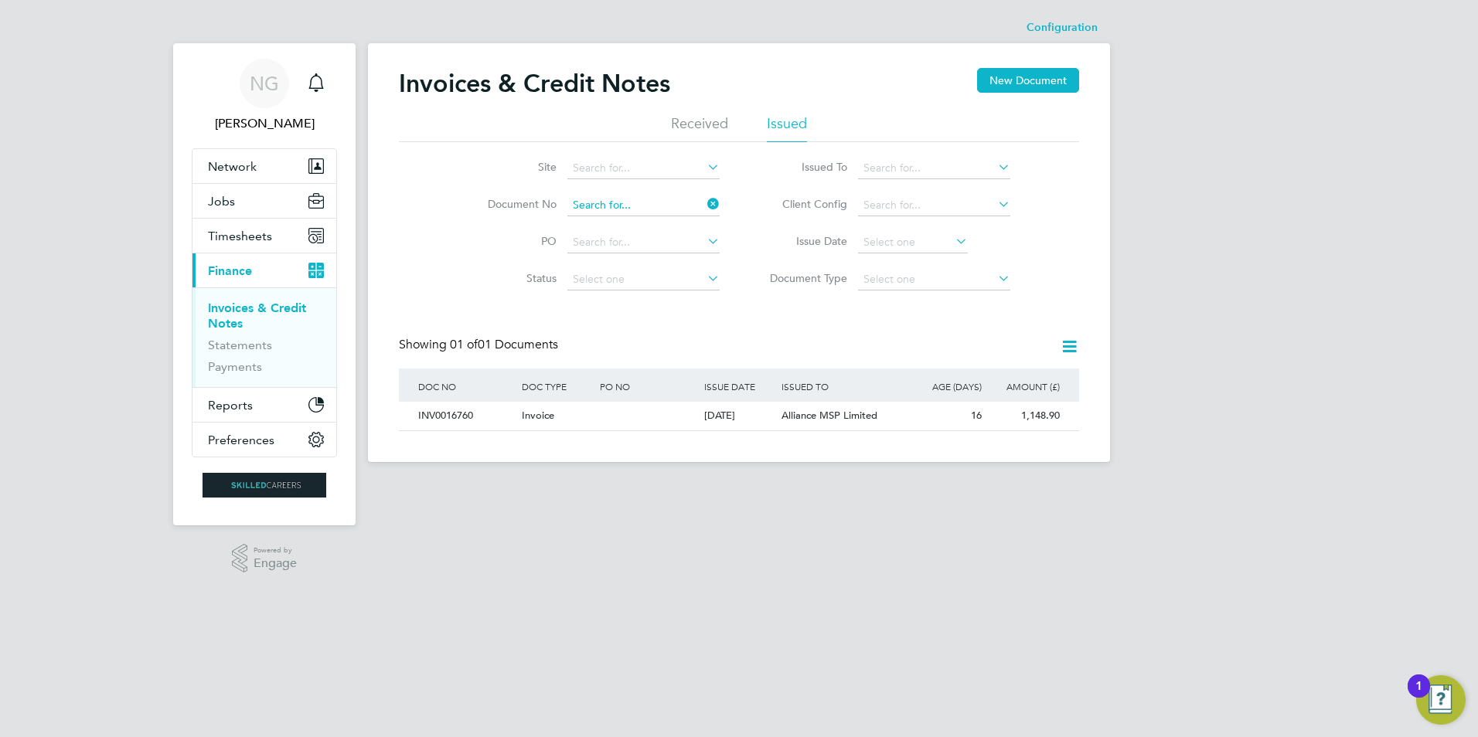
click at [637, 204] on input at bounding box center [643, 206] width 152 height 22
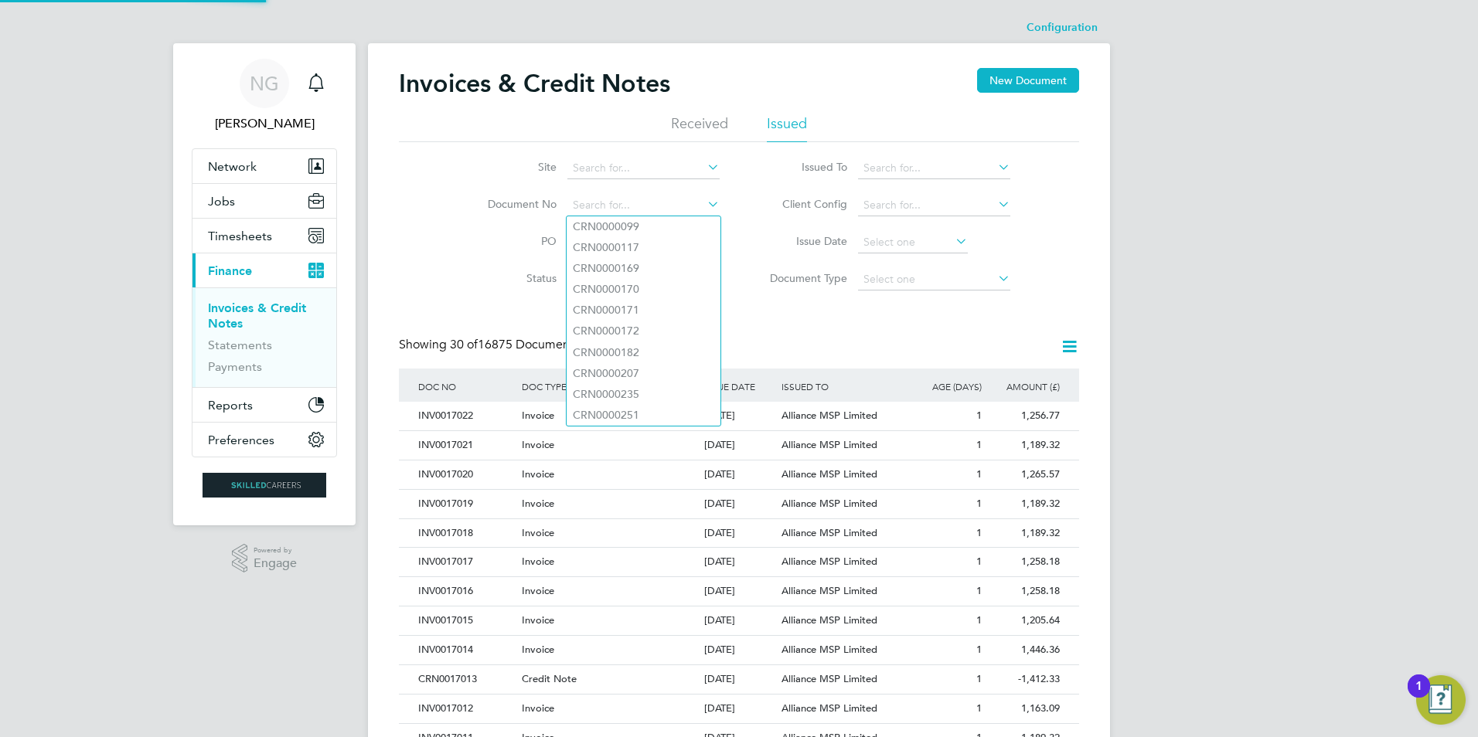
paste input "INV0016761"
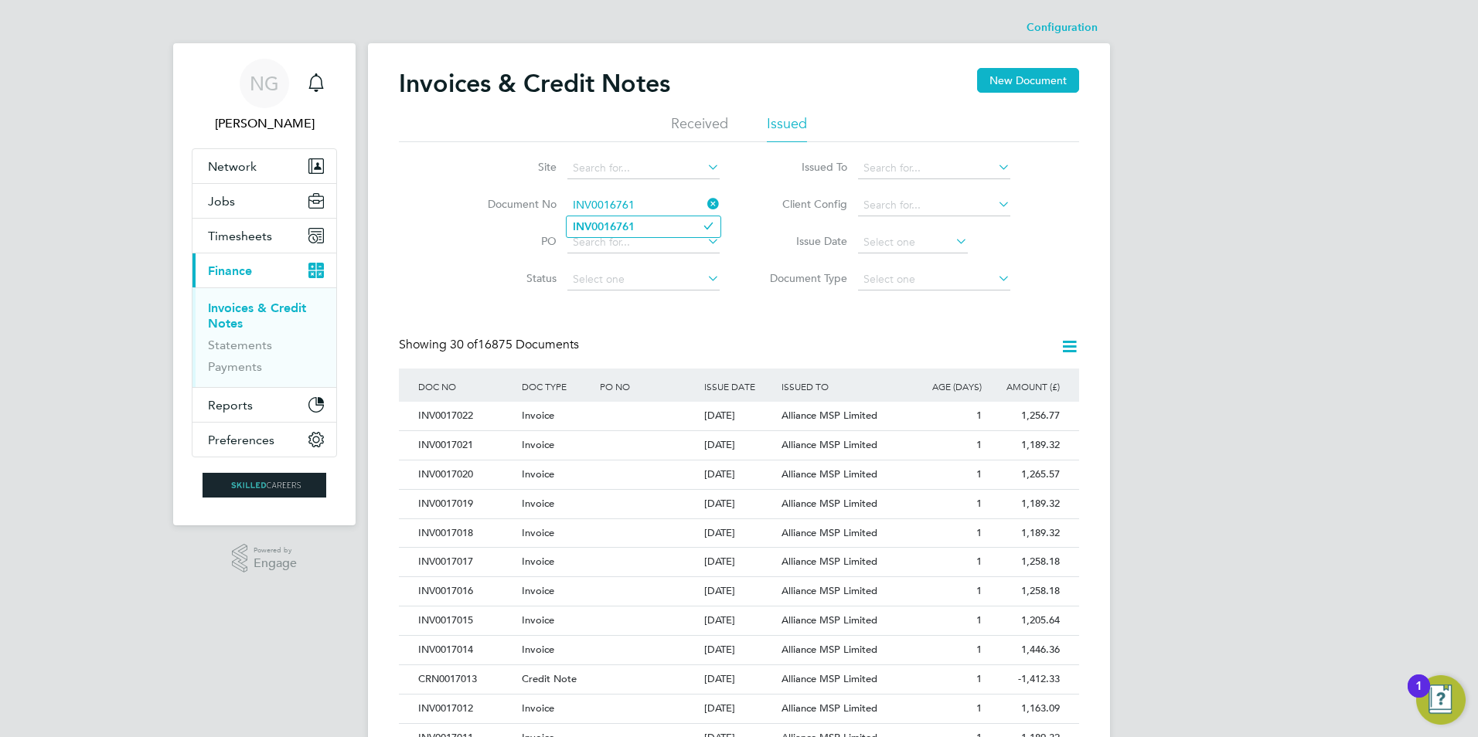
type input "INV0016761"
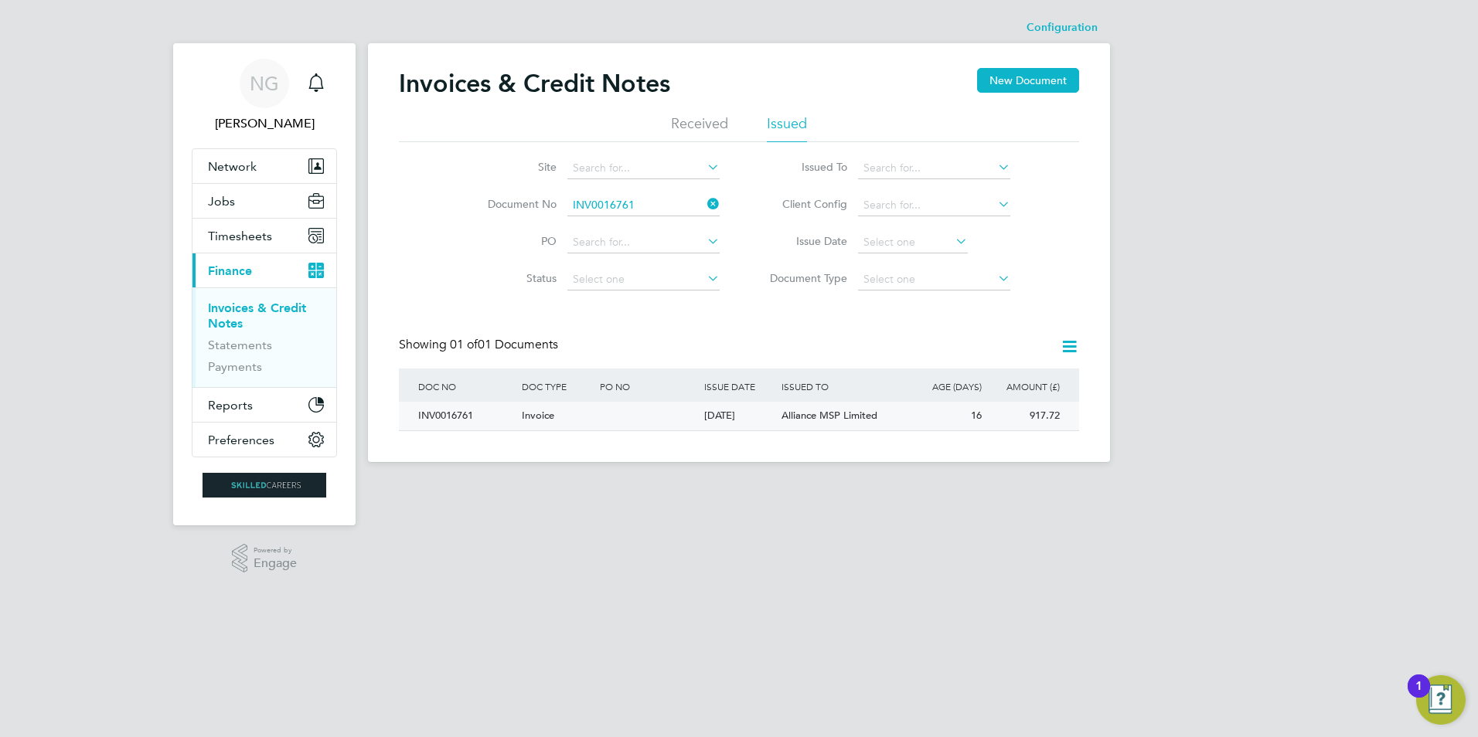
click at [468, 417] on div "INV0016761" at bounding box center [466, 416] width 104 height 29
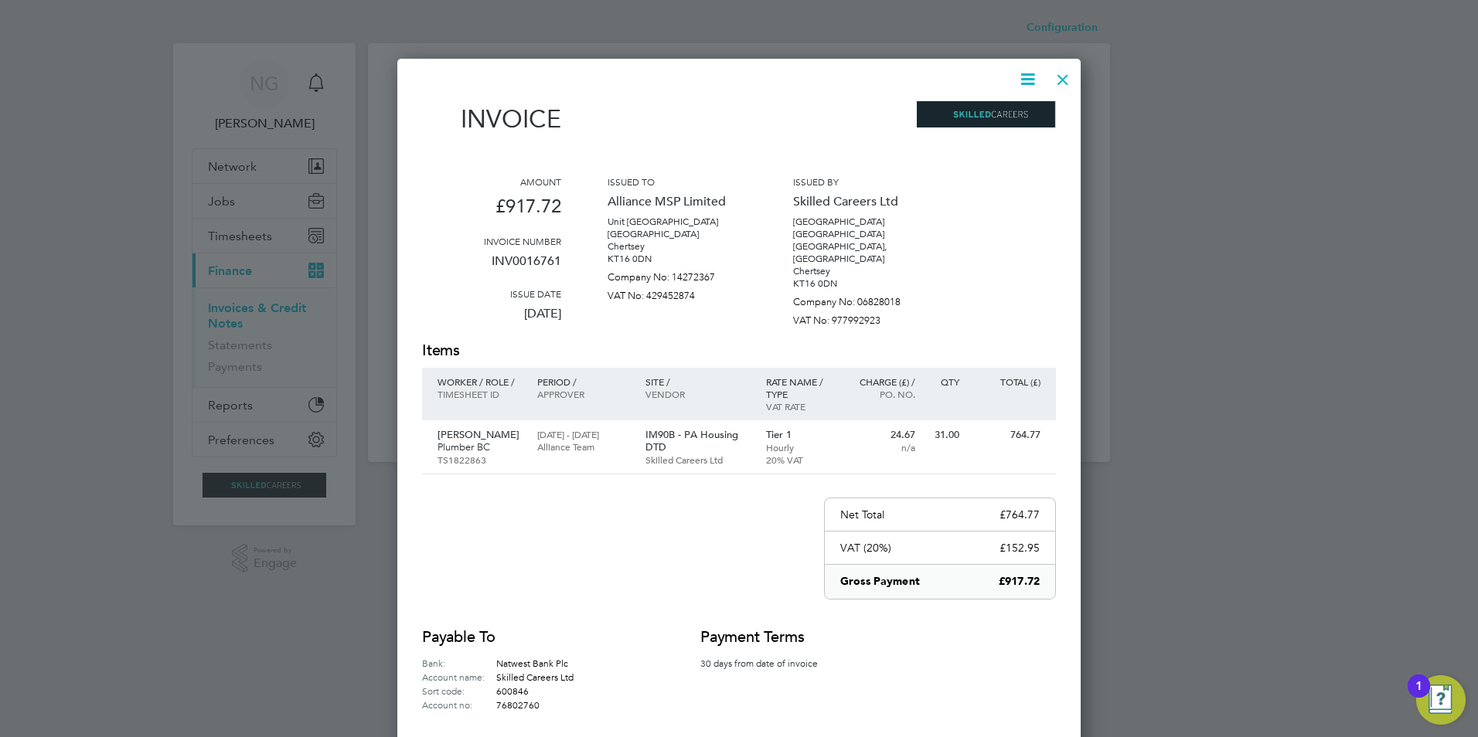
click at [1034, 79] on icon at bounding box center [1027, 79] width 19 height 19
click at [1017, 112] on li "Download Invoice" at bounding box center [981, 116] width 107 height 22
click at [1055, 82] on div at bounding box center [1063, 76] width 28 height 28
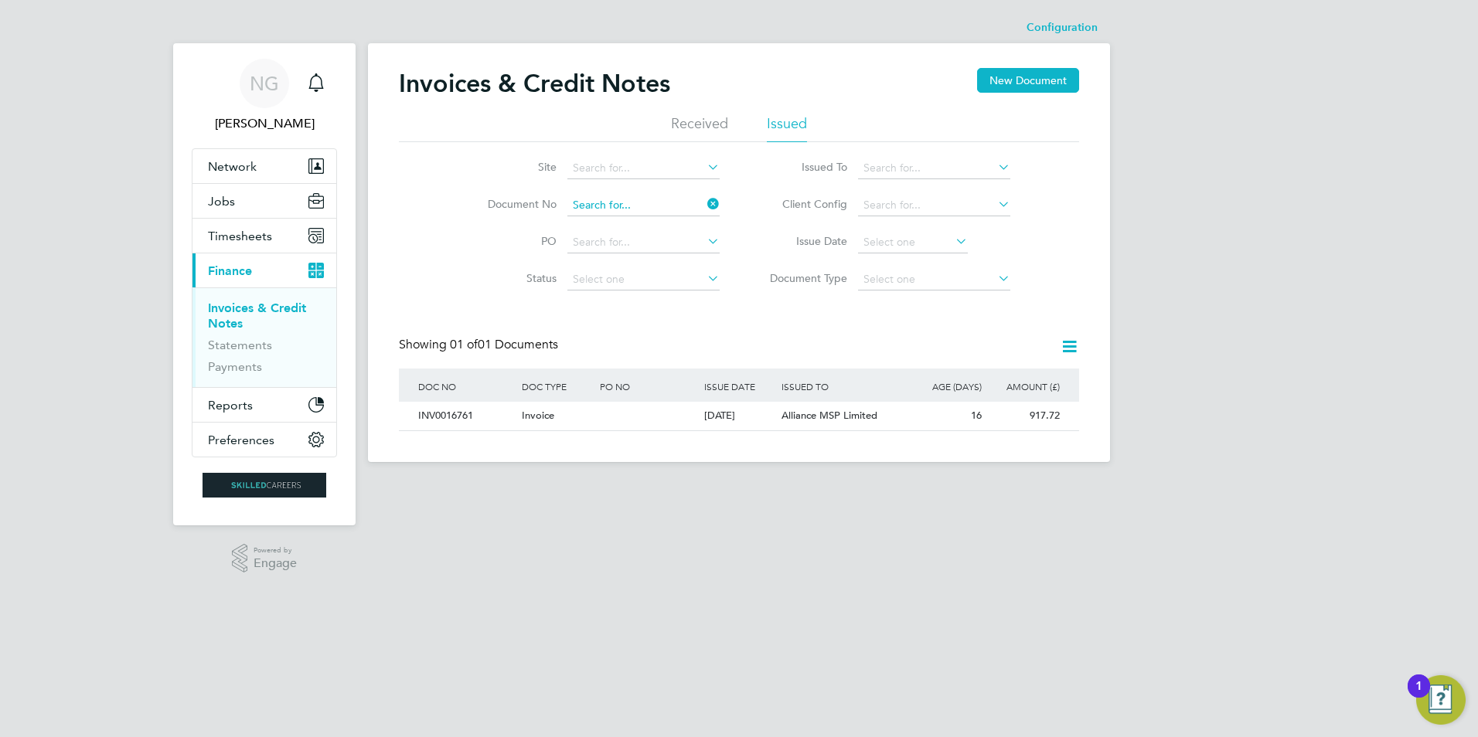
click at [666, 203] on input at bounding box center [643, 206] width 152 height 22
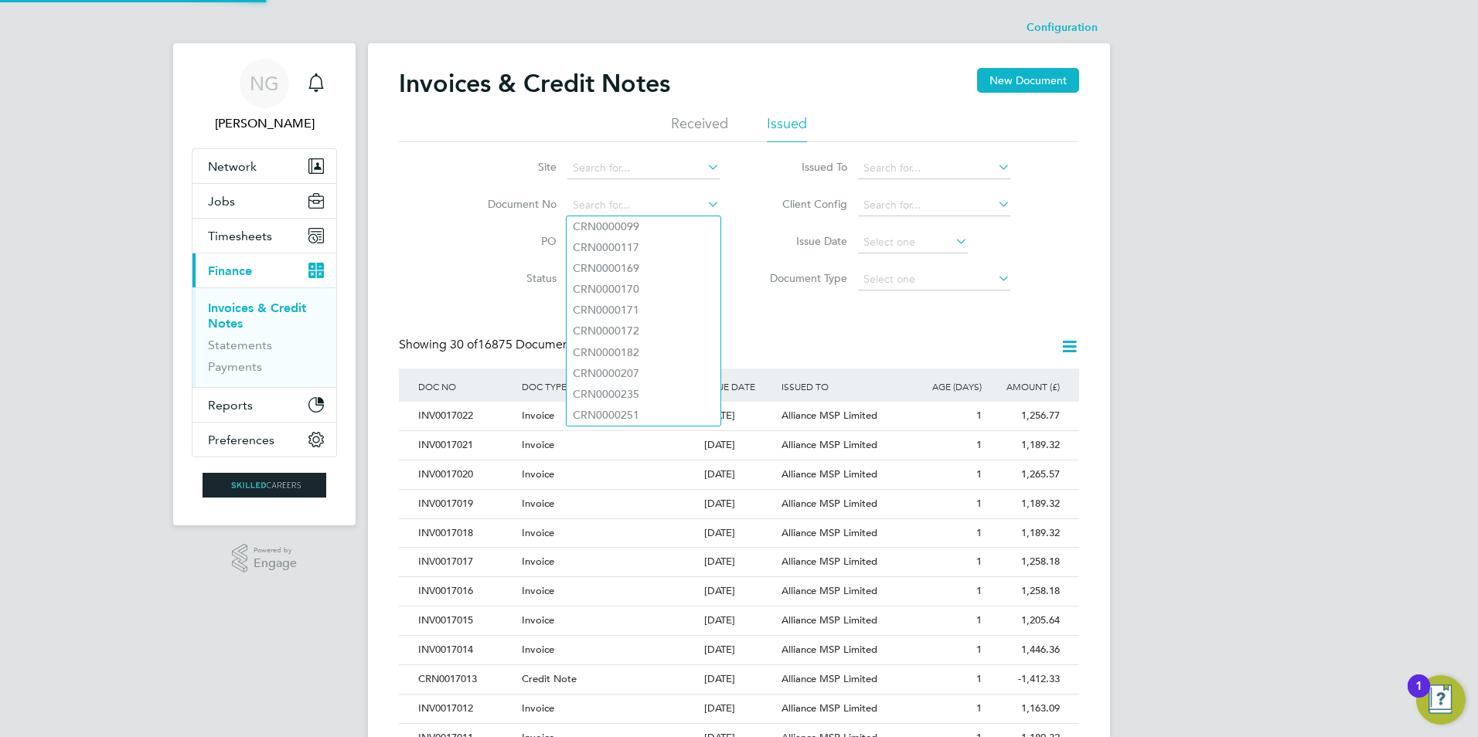
paste input "INV0016762"
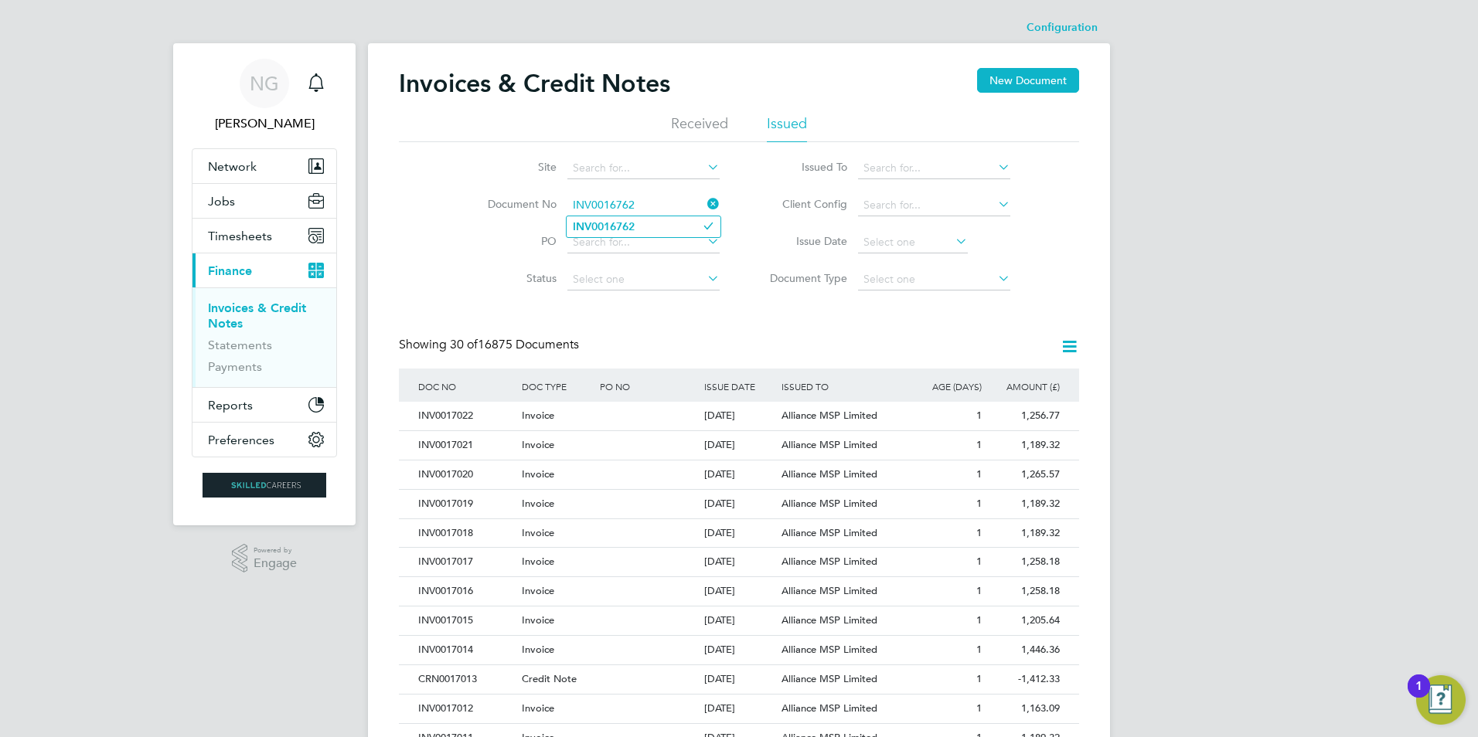
type input "INV0016762"
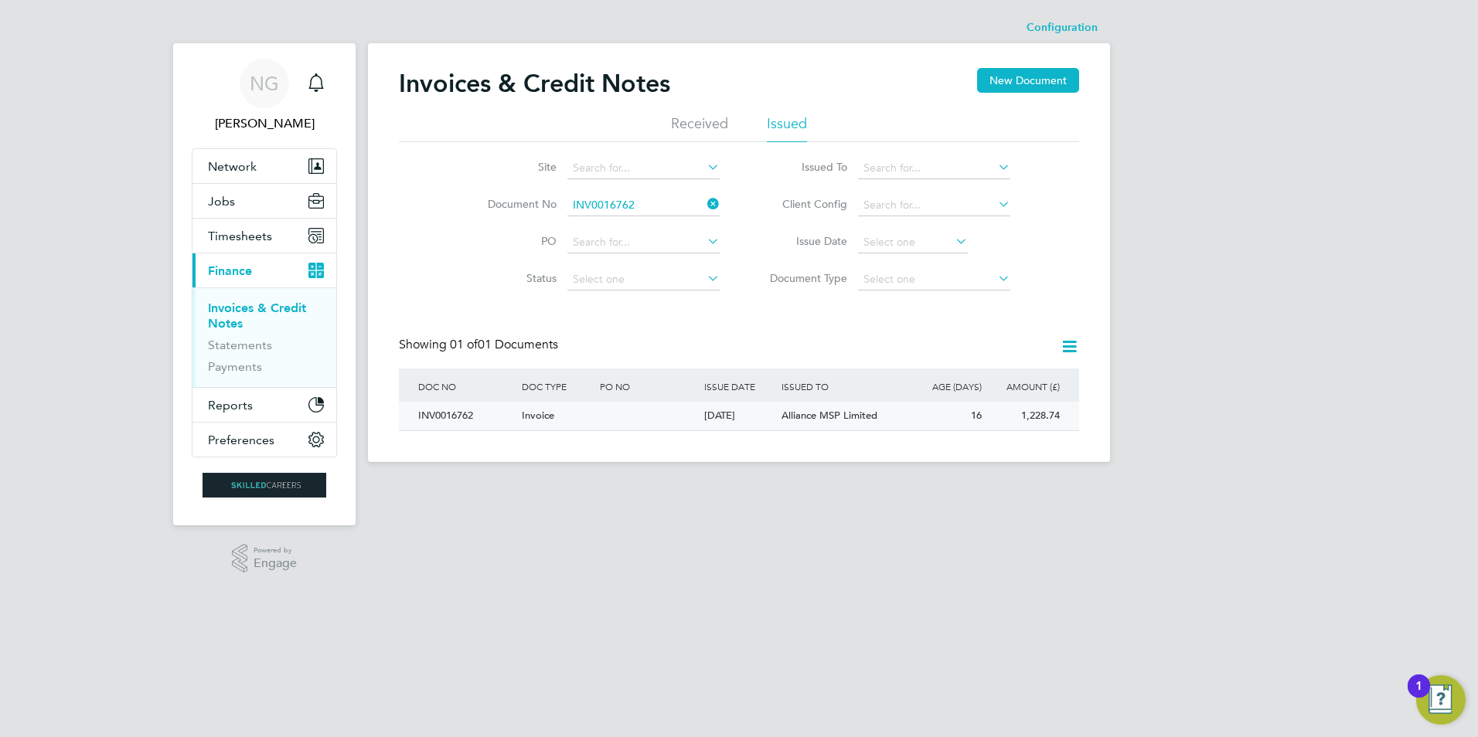
click at [452, 413] on div "INV0016762" at bounding box center [466, 416] width 104 height 29
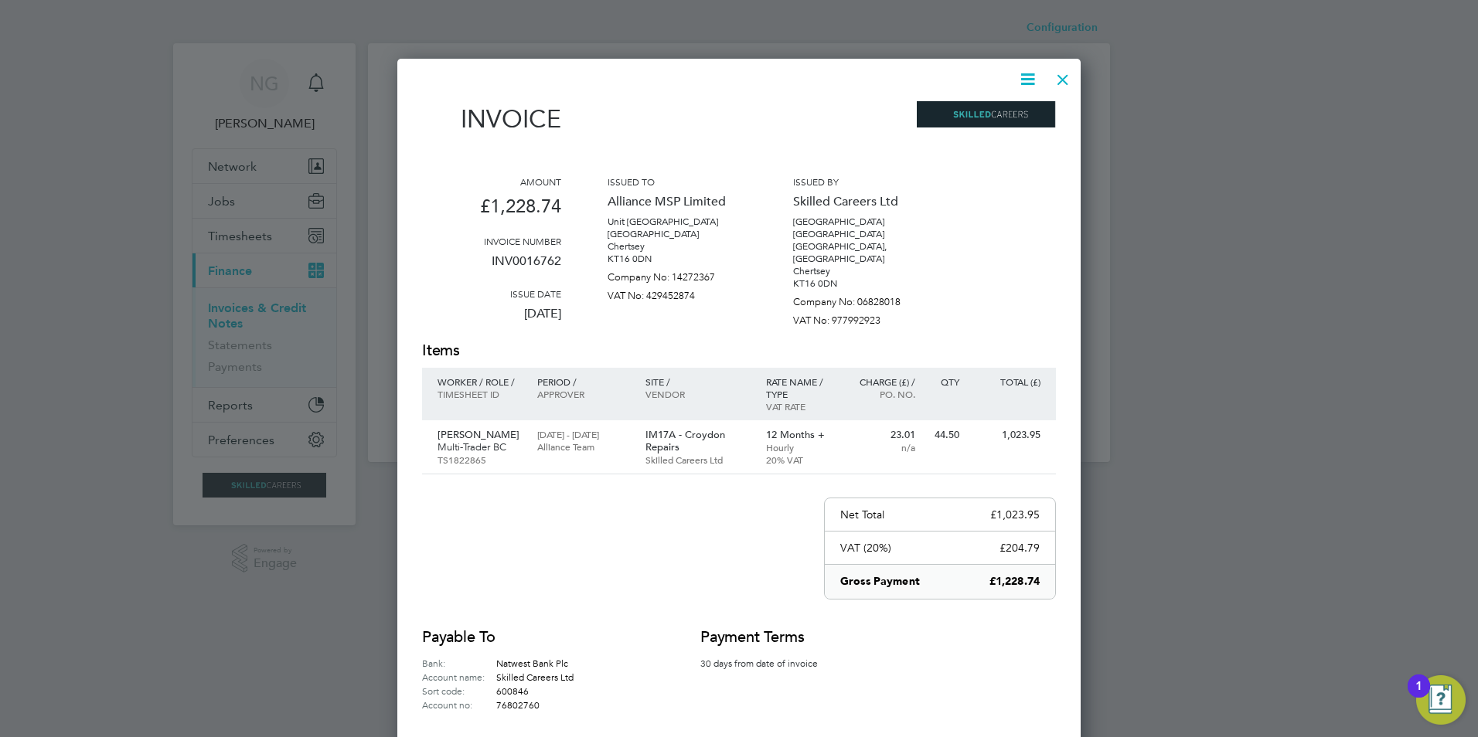
click at [1026, 77] on icon at bounding box center [1027, 79] width 19 height 19
click at [995, 114] on li "Download Invoice" at bounding box center [981, 116] width 107 height 22
click at [1062, 83] on div at bounding box center [1063, 76] width 28 height 28
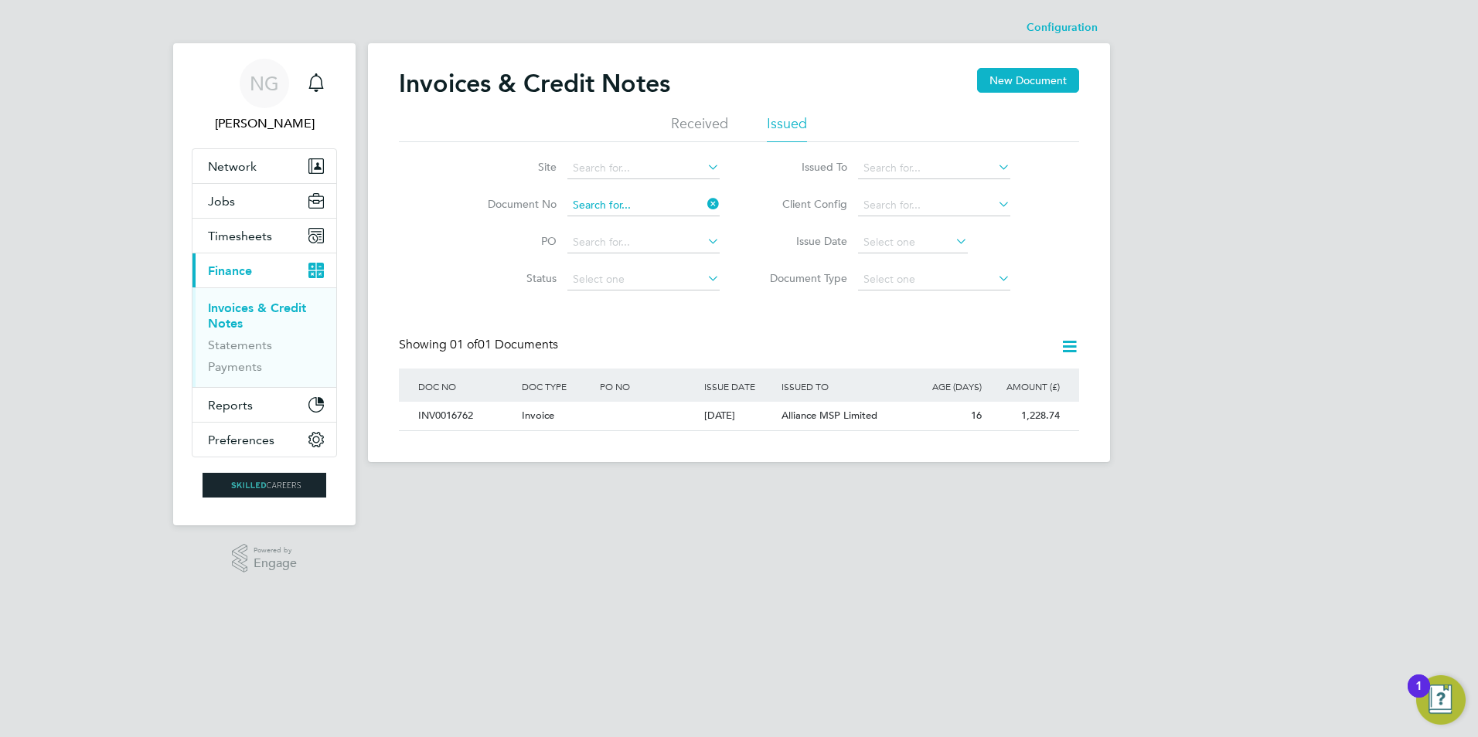
click at [666, 198] on input at bounding box center [643, 206] width 152 height 22
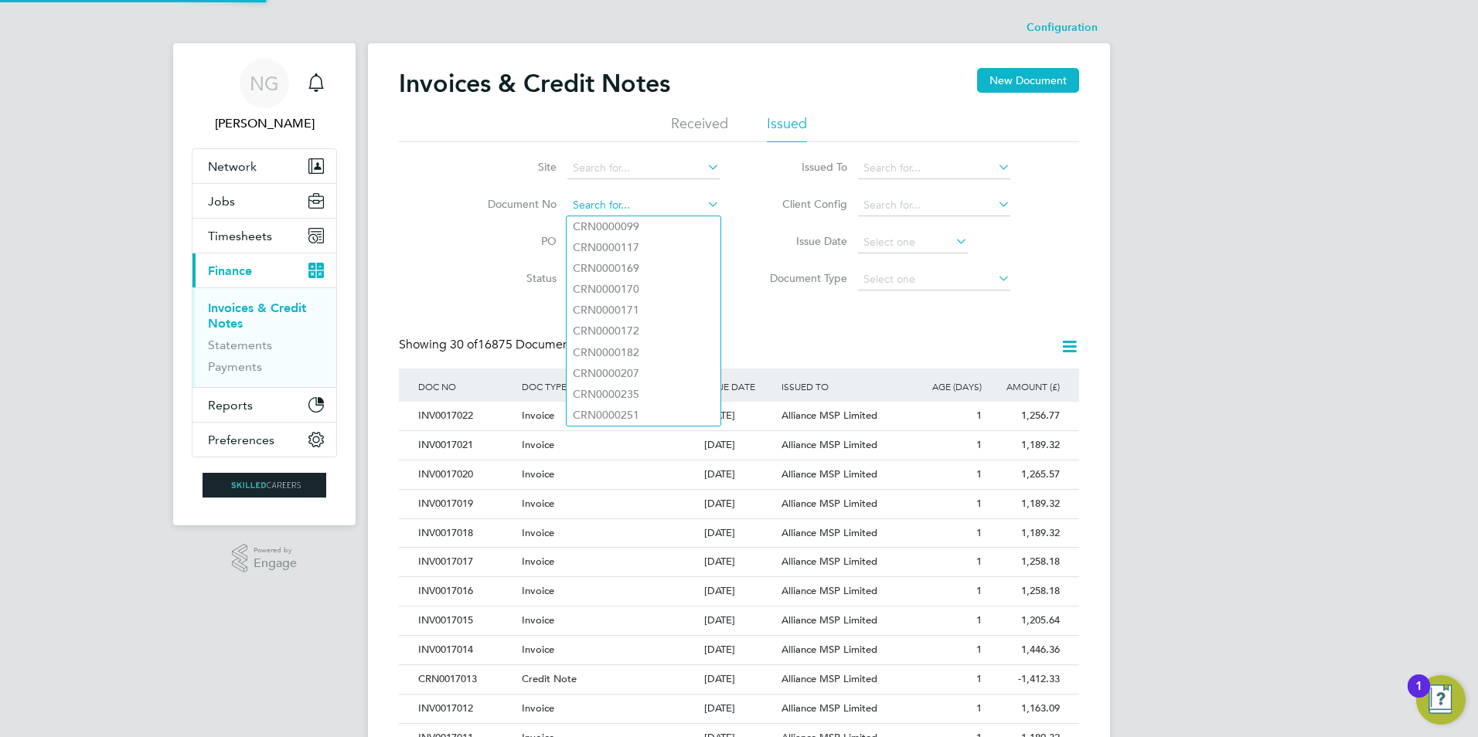
paste input "INV0016763"
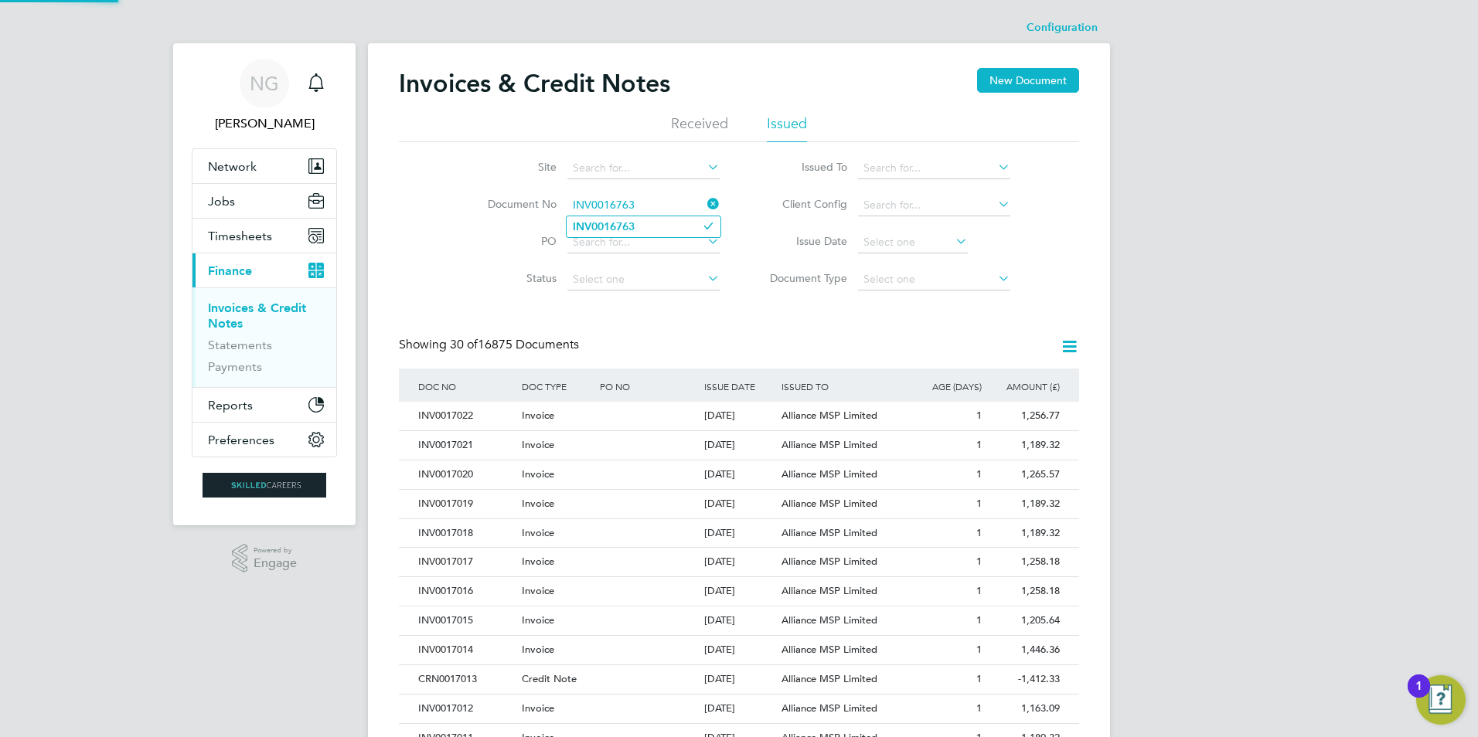
type input "INV0016763"
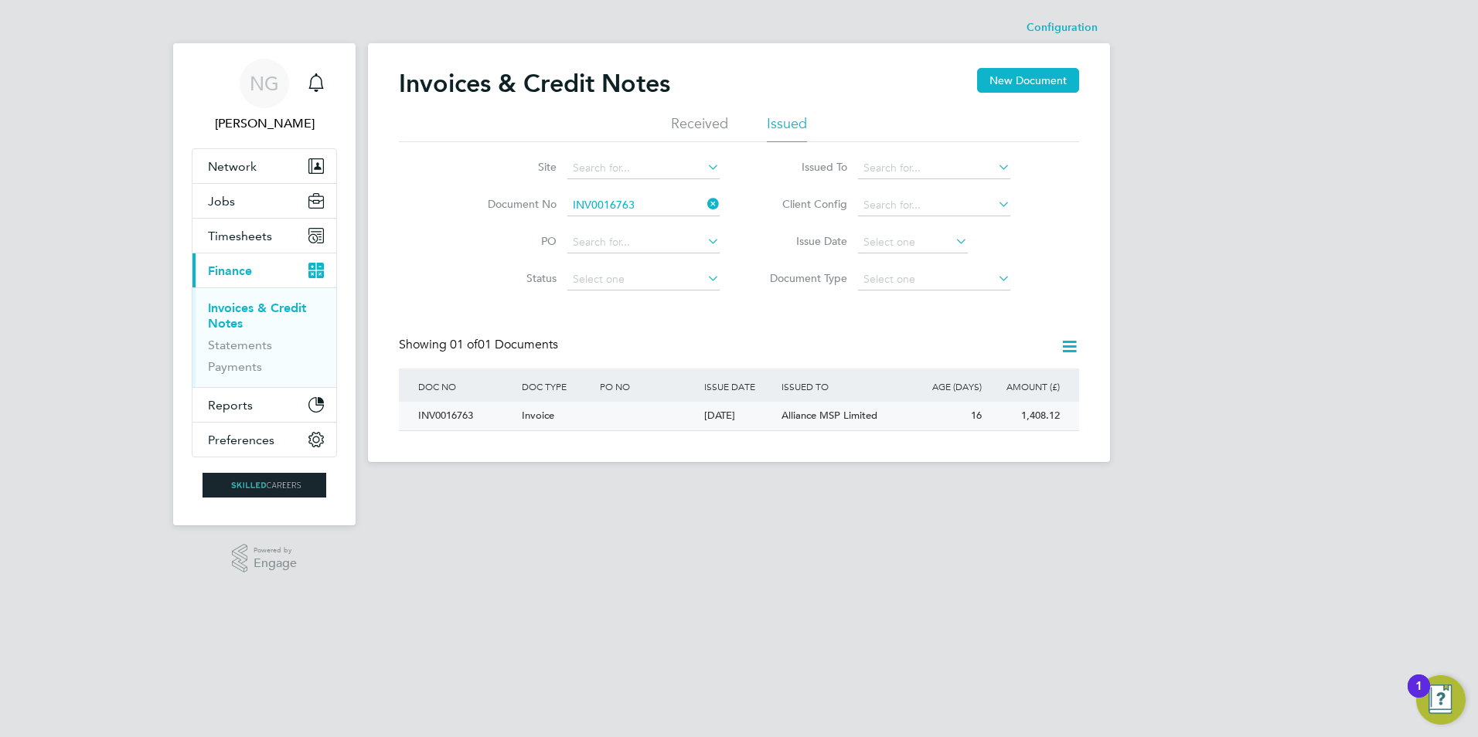
click at [458, 420] on div "INV0016763" at bounding box center [466, 416] width 104 height 29
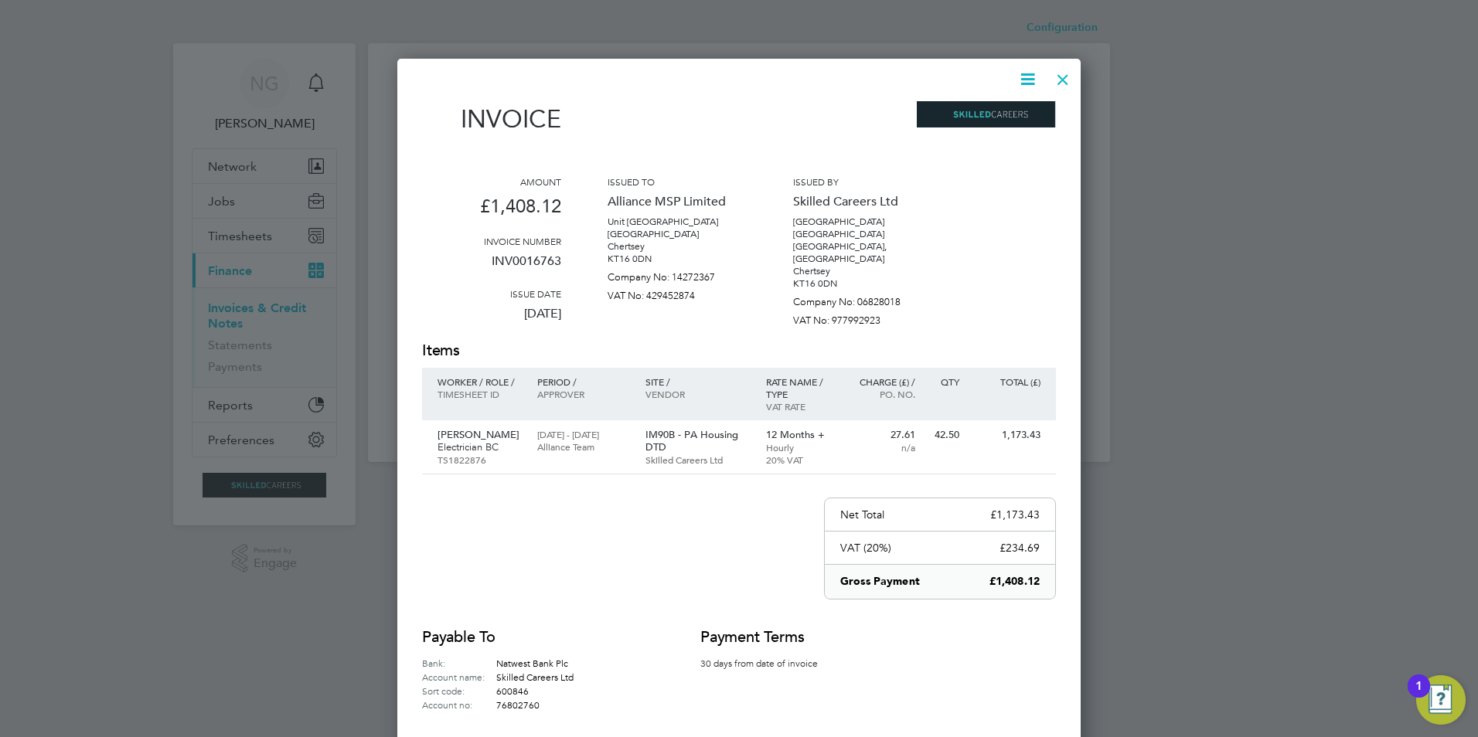
click at [1025, 77] on icon at bounding box center [1027, 79] width 19 height 19
click at [998, 114] on li "Download Invoice" at bounding box center [981, 116] width 107 height 22
drag, startPoint x: 1063, startPoint y: 81, endPoint x: 1054, endPoint y: 98, distance: 19.0
click at [1063, 81] on div at bounding box center [1063, 76] width 28 height 28
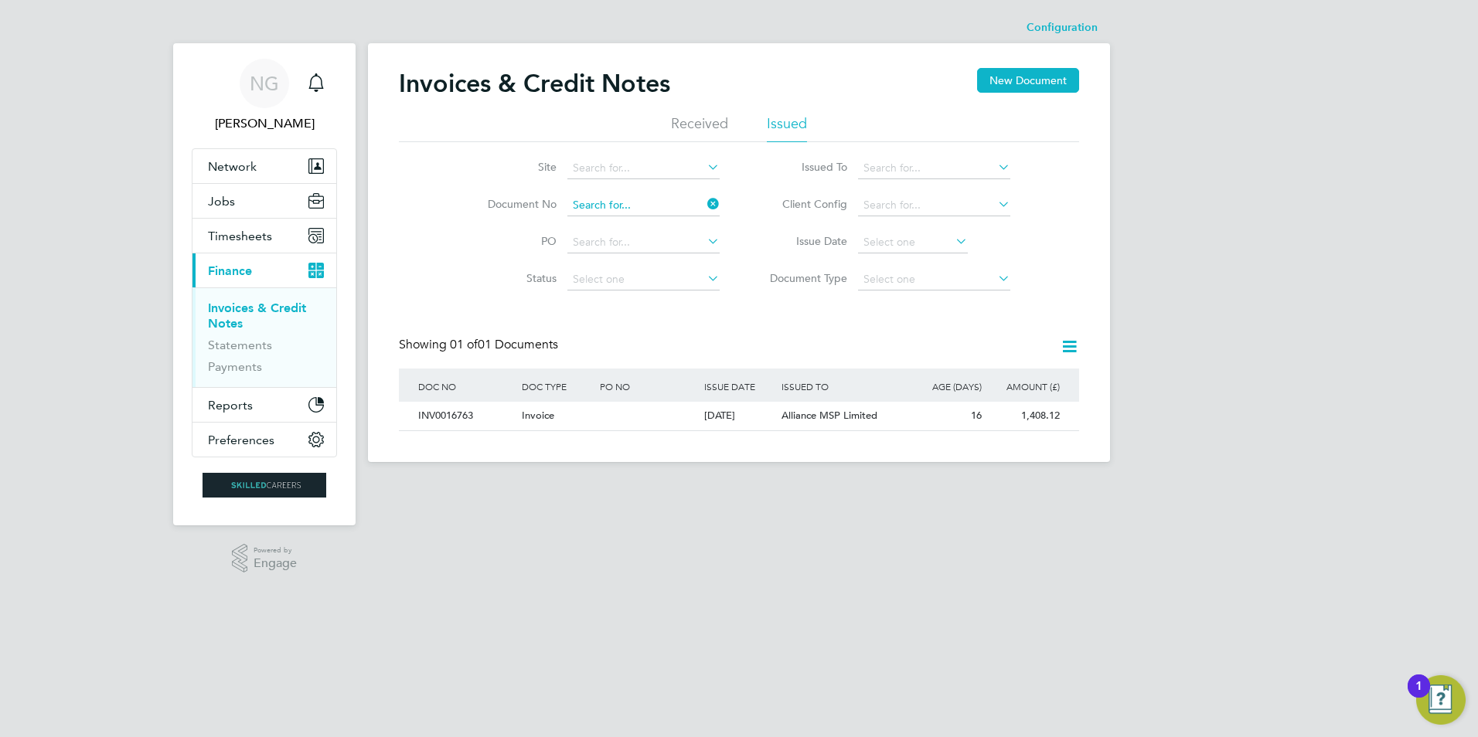
click at [655, 202] on input at bounding box center [643, 206] width 152 height 22
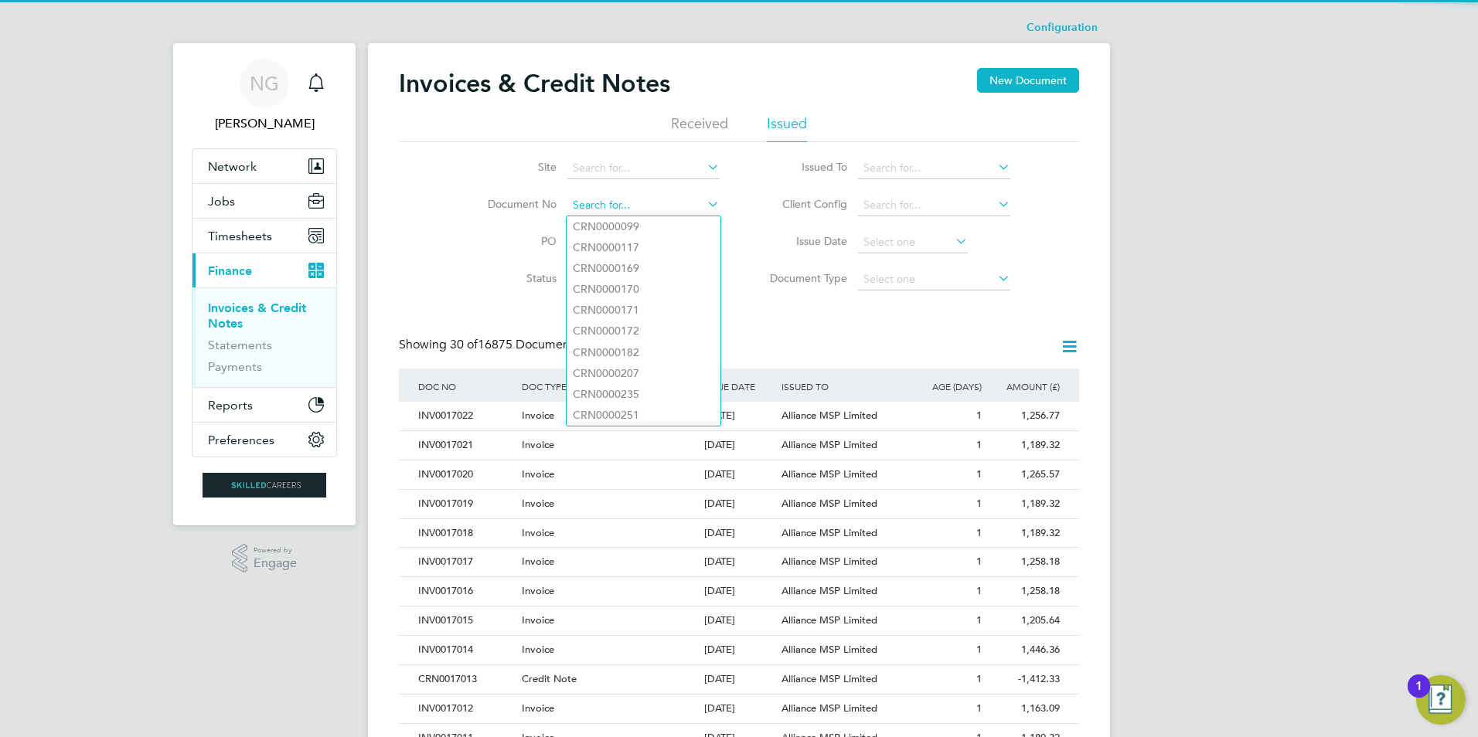
paste input "INV0016764"
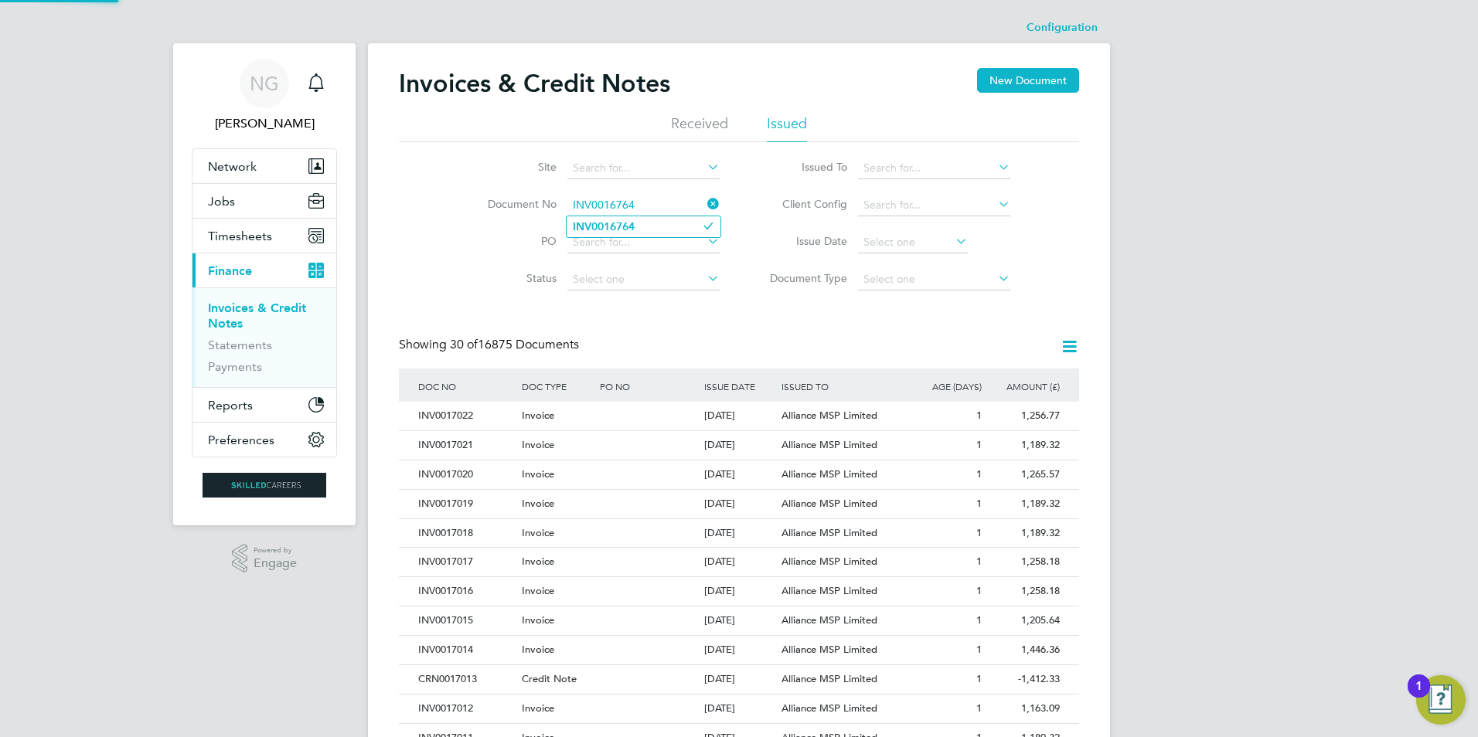
type input "INV0016764"
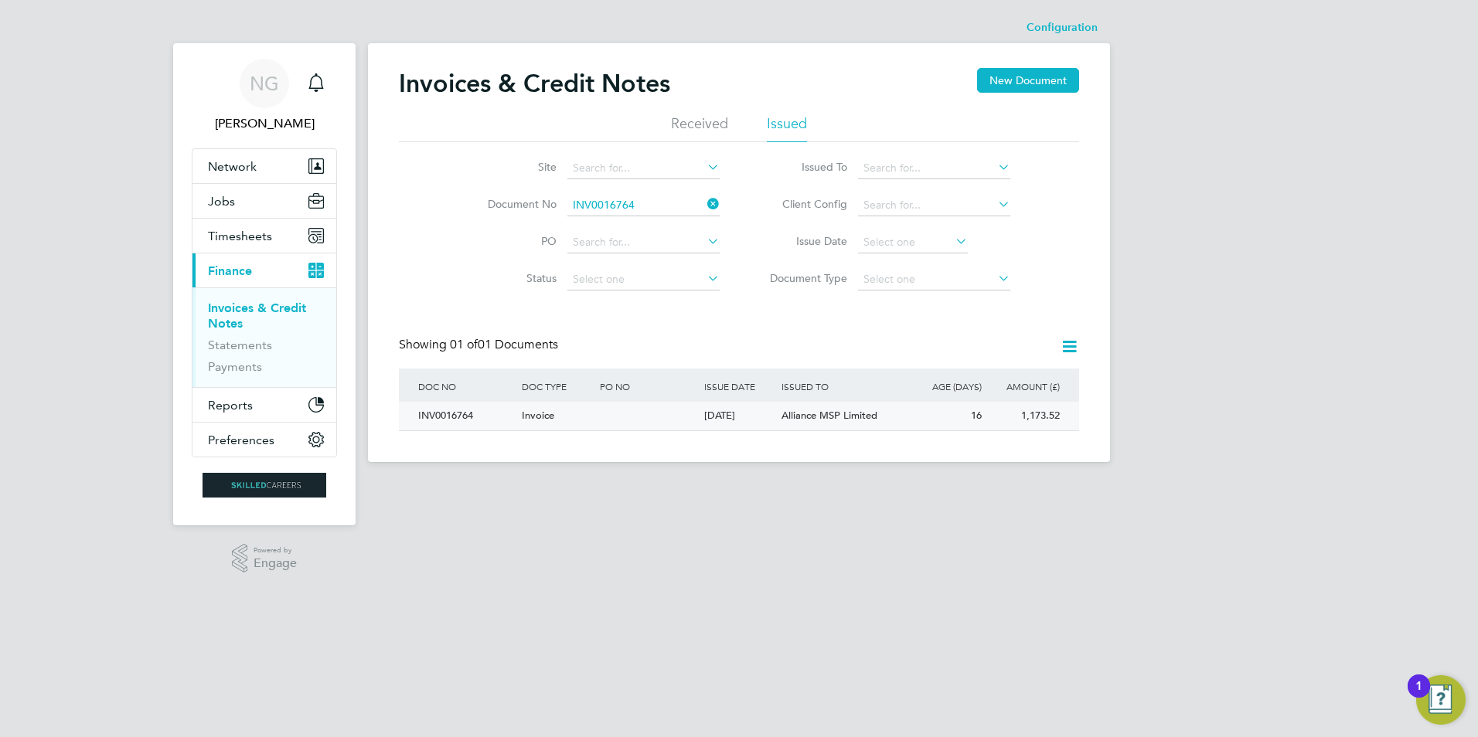
click at [441, 412] on div "INV0016764" at bounding box center [466, 416] width 104 height 29
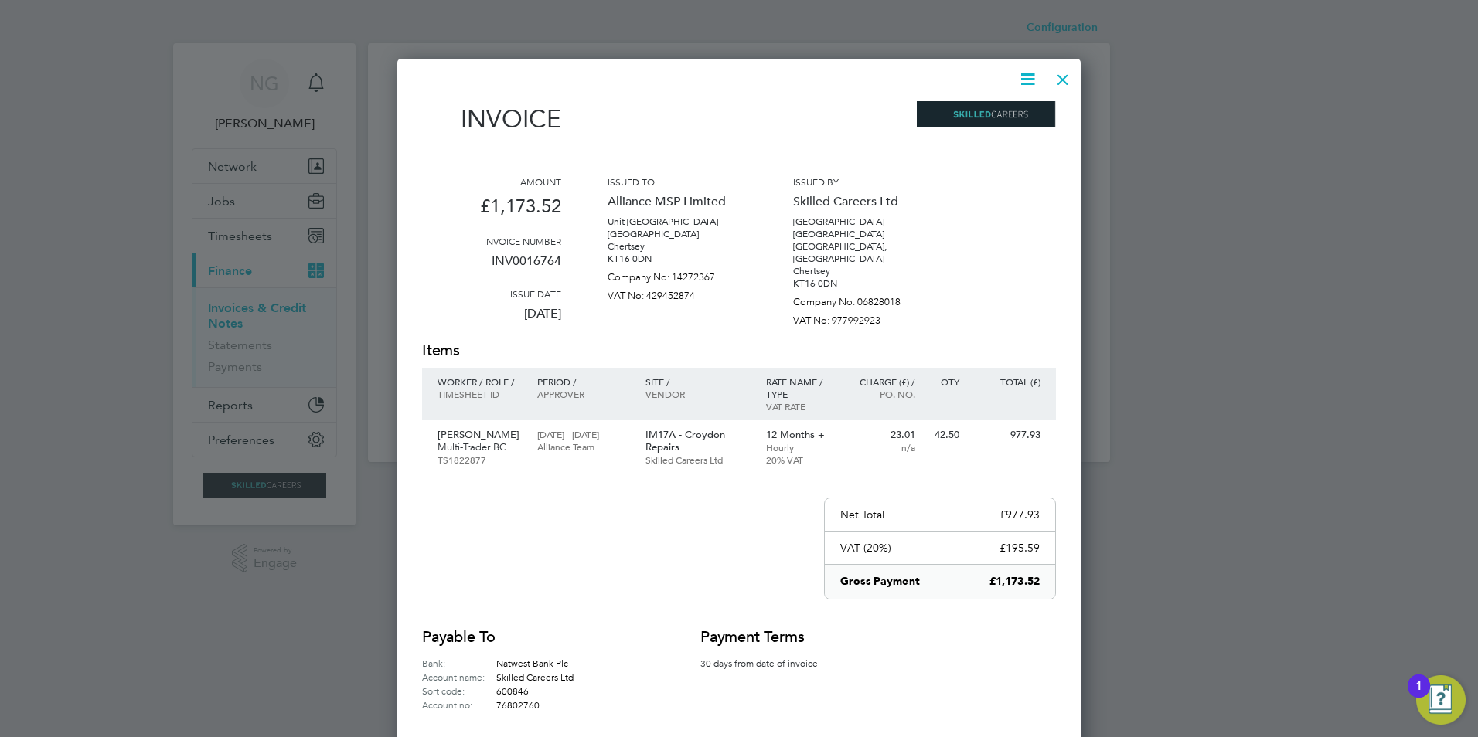
click at [1030, 79] on icon at bounding box center [1027, 79] width 19 height 19
click at [989, 115] on li "Download Invoice" at bounding box center [981, 116] width 107 height 22
drag, startPoint x: 1071, startPoint y: 79, endPoint x: 1054, endPoint y: 107, distance: 33.3
click at [1071, 79] on div at bounding box center [1063, 76] width 28 height 28
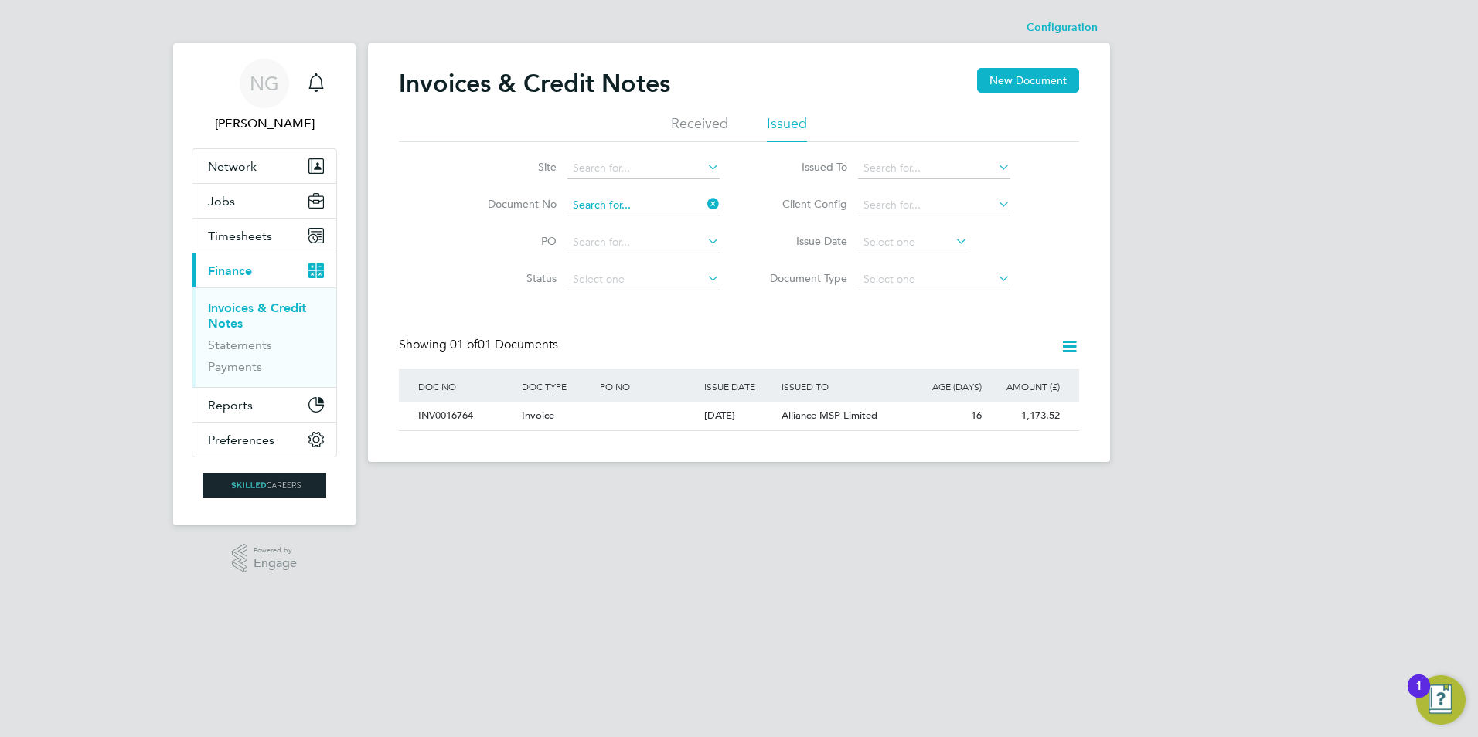
click at [642, 202] on input at bounding box center [643, 206] width 152 height 22
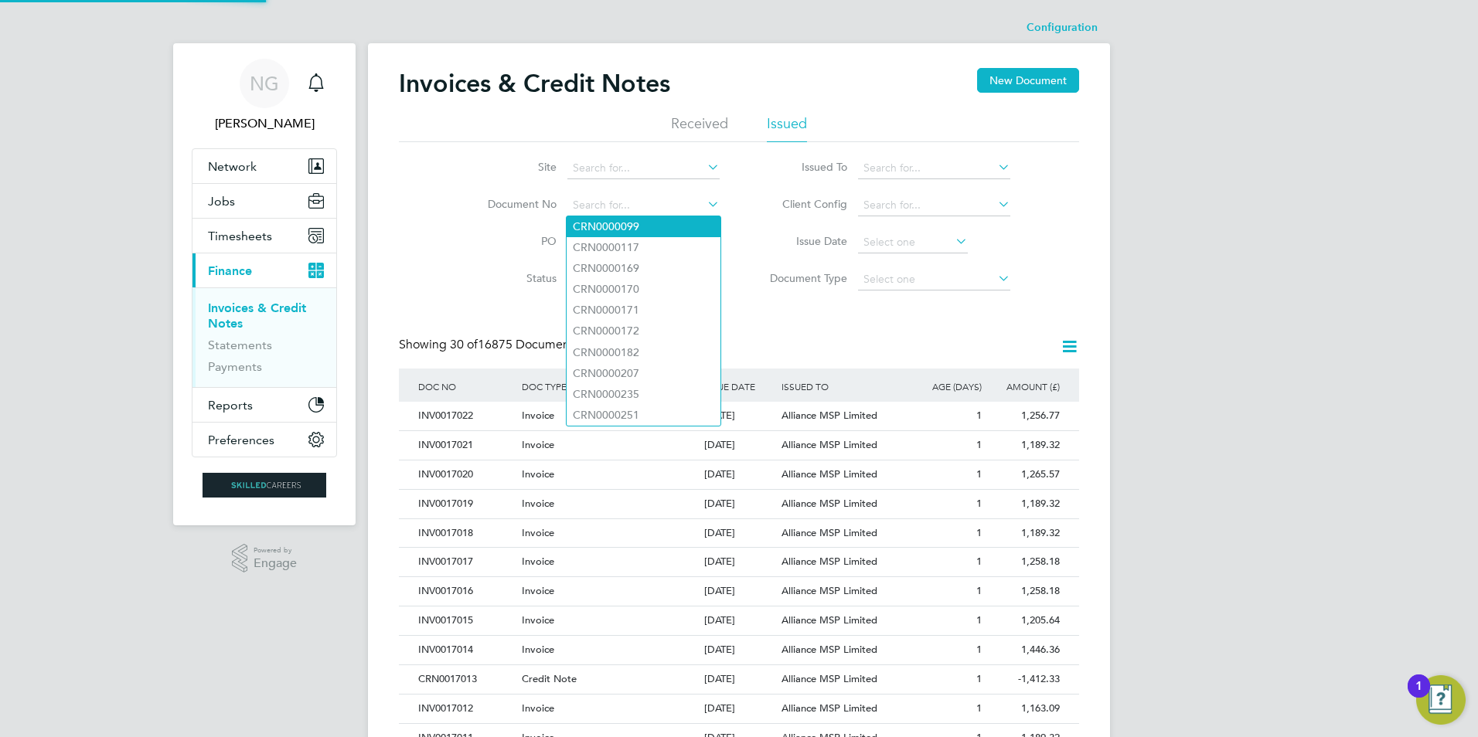
paste input "INV0016765"
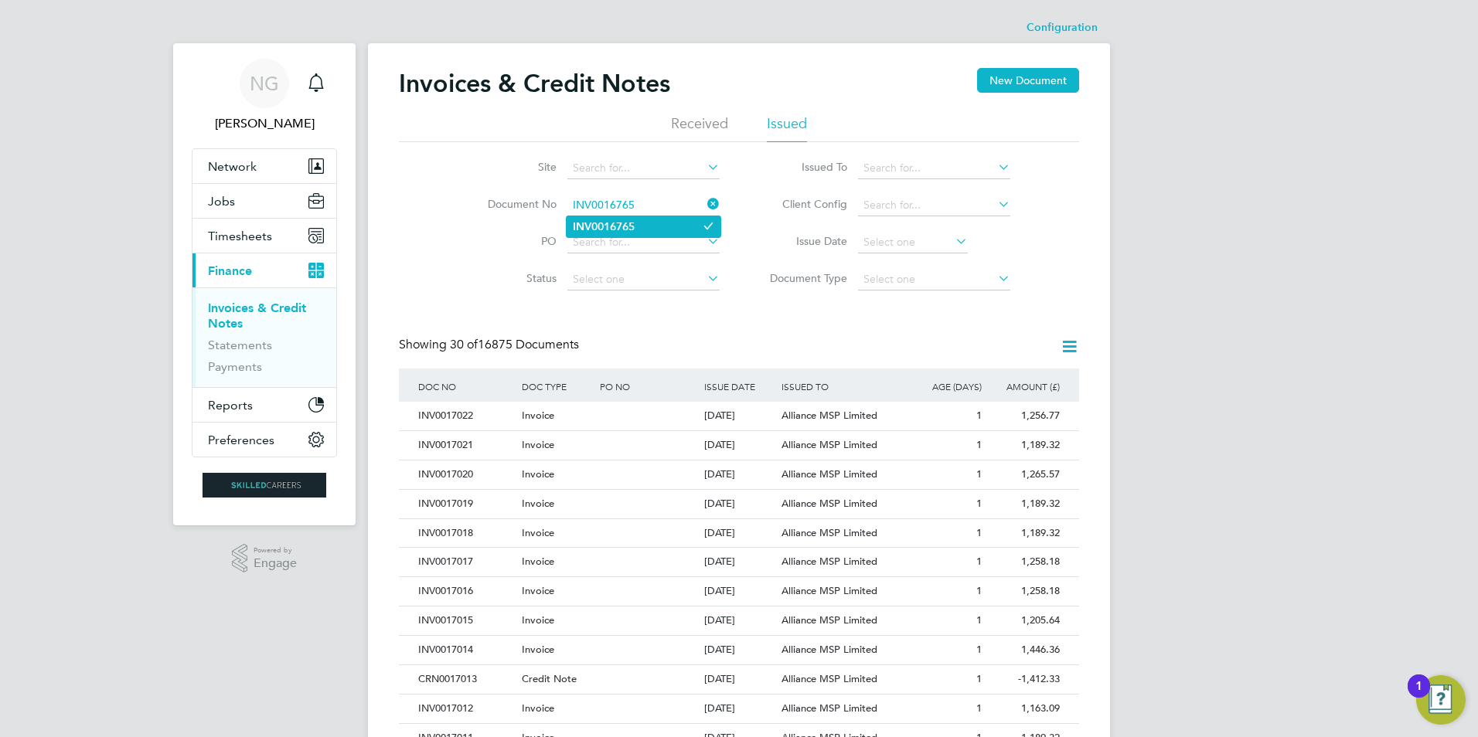
type input "INV0016765"
click at [620, 225] on b "INV0016765" at bounding box center [604, 226] width 62 height 13
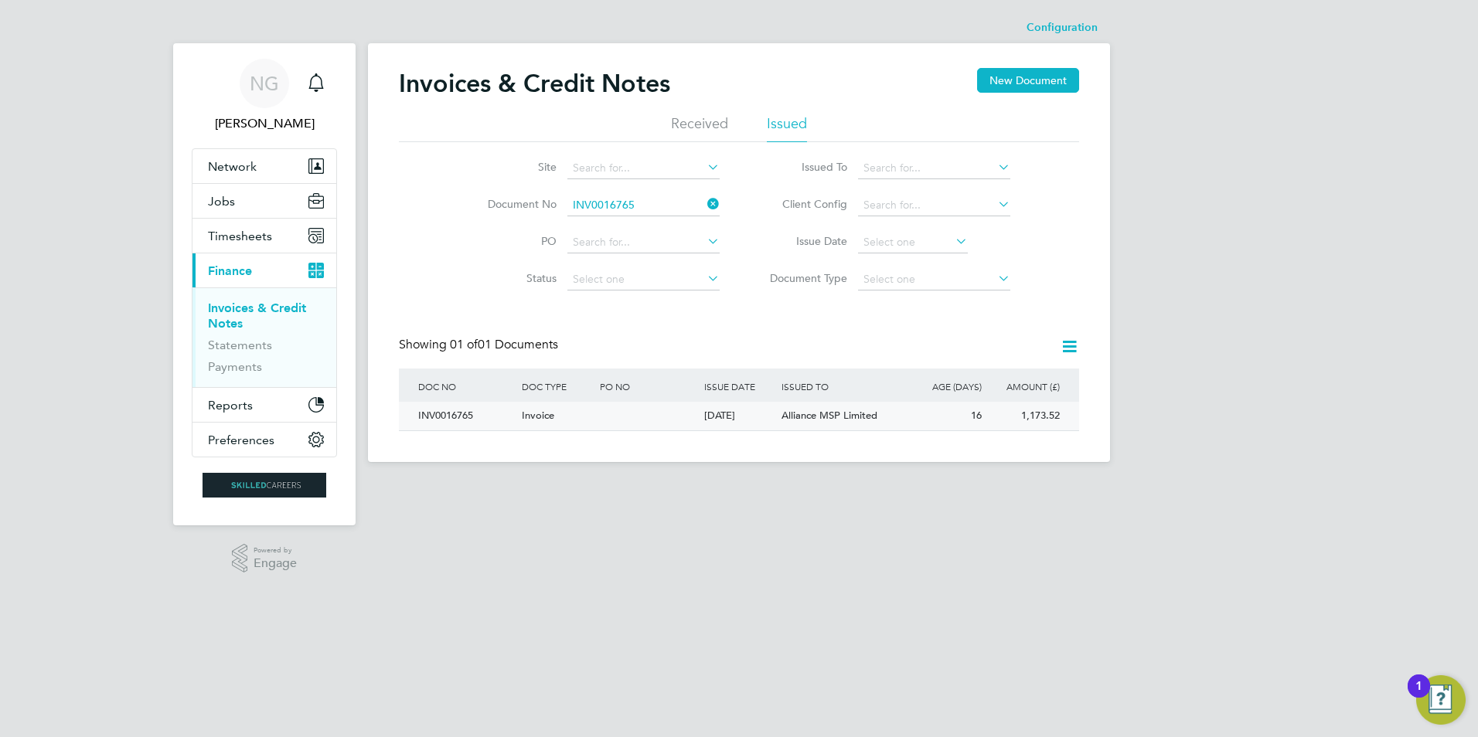
click at [438, 410] on div "INV0016765" at bounding box center [466, 416] width 104 height 29
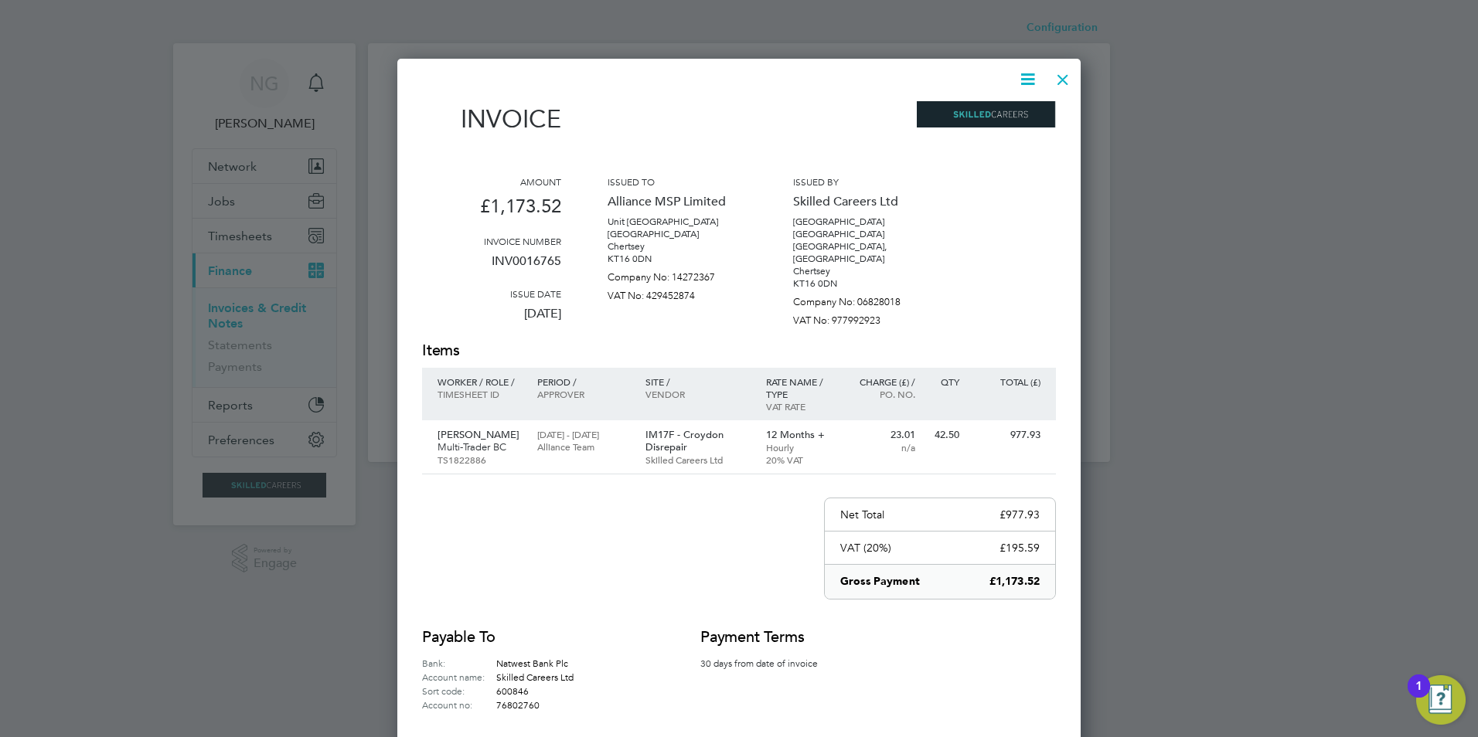
click at [1030, 82] on icon at bounding box center [1027, 79] width 19 height 19
click at [1001, 113] on li "Download Invoice" at bounding box center [981, 116] width 107 height 22
click at [1064, 78] on div at bounding box center [1063, 76] width 28 height 28
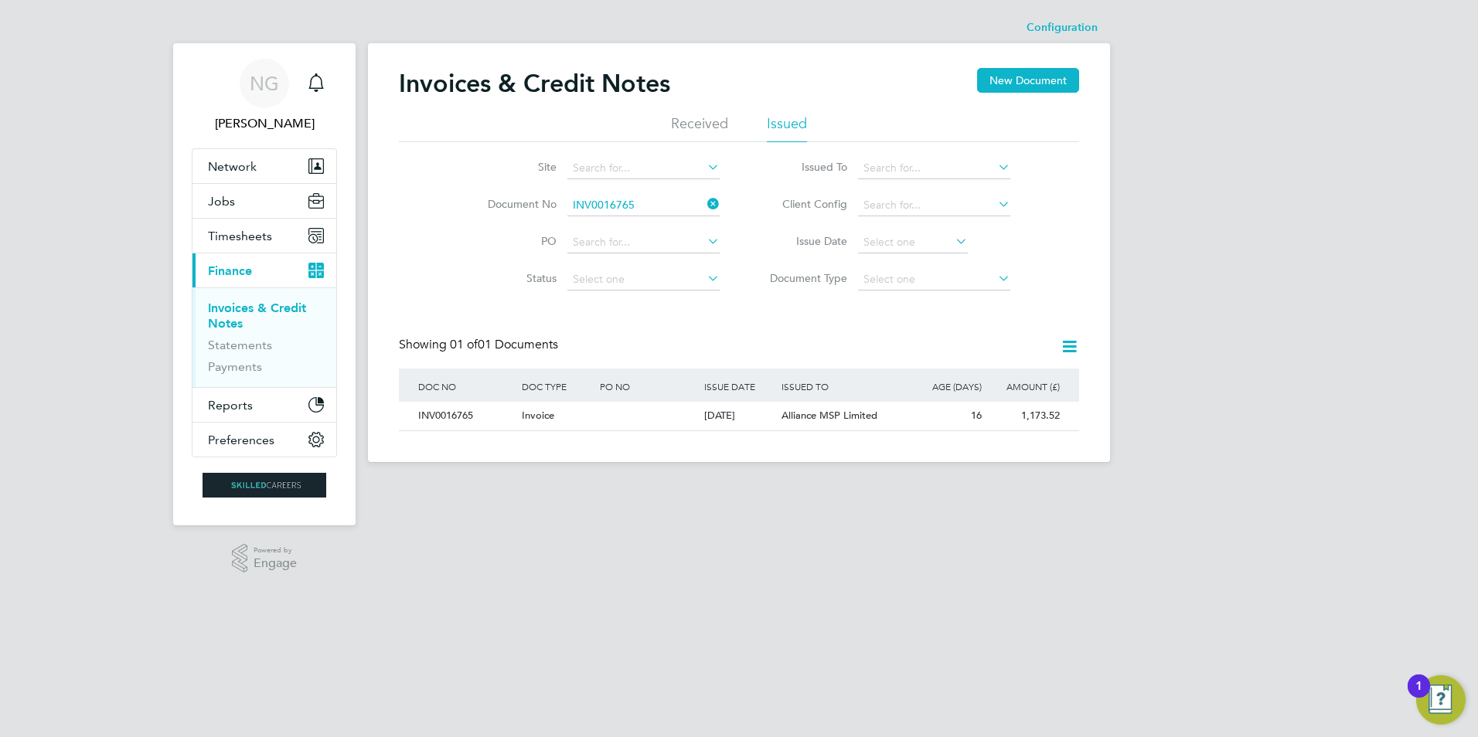
click at [638, 191] on li "Document No INV0016765" at bounding box center [593, 205] width 291 height 37
click at [649, 203] on input at bounding box center [643, 206] width 152 height 22
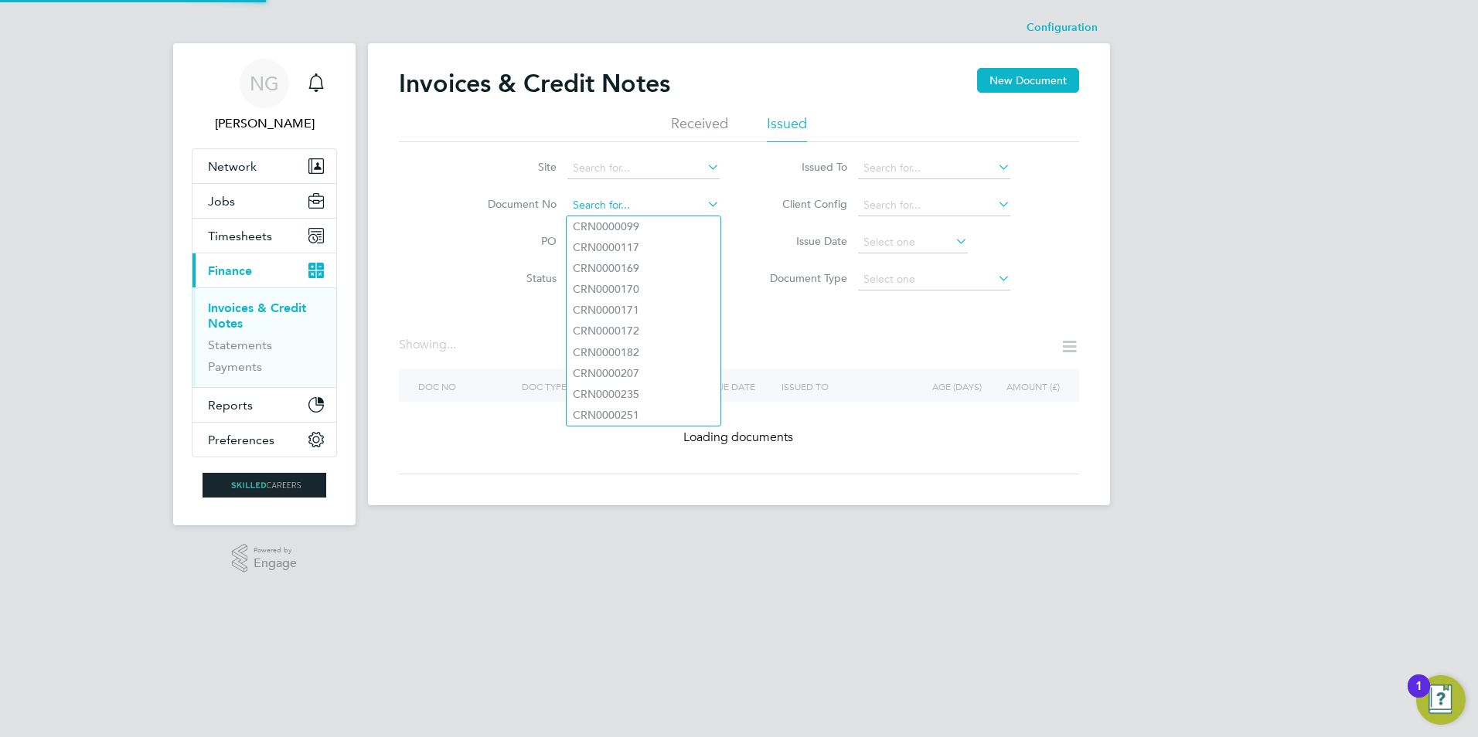
paste input "INV0016766"
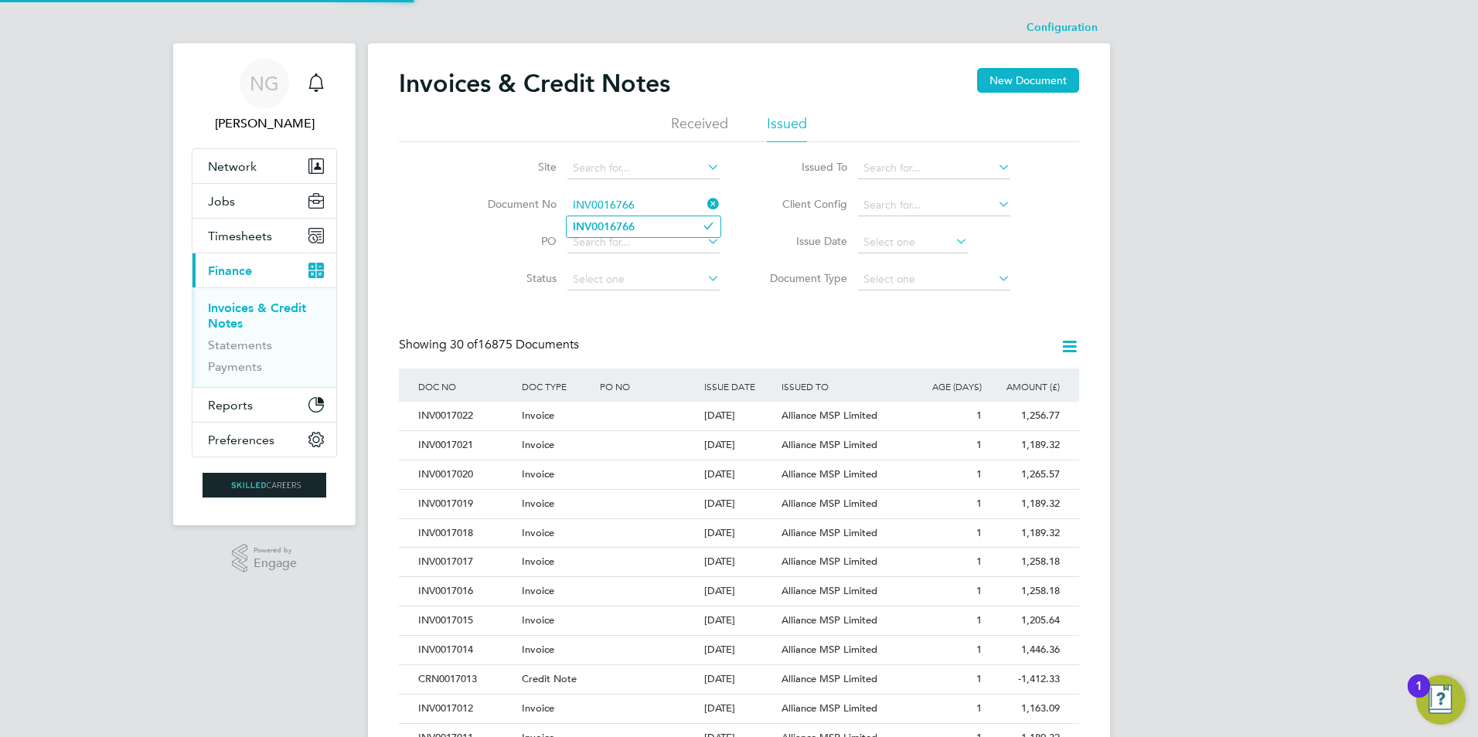
type input "INV0016766"
click at [642, 230] on li "INV0016766" at bounding box center [644, 226] width 154 height 21
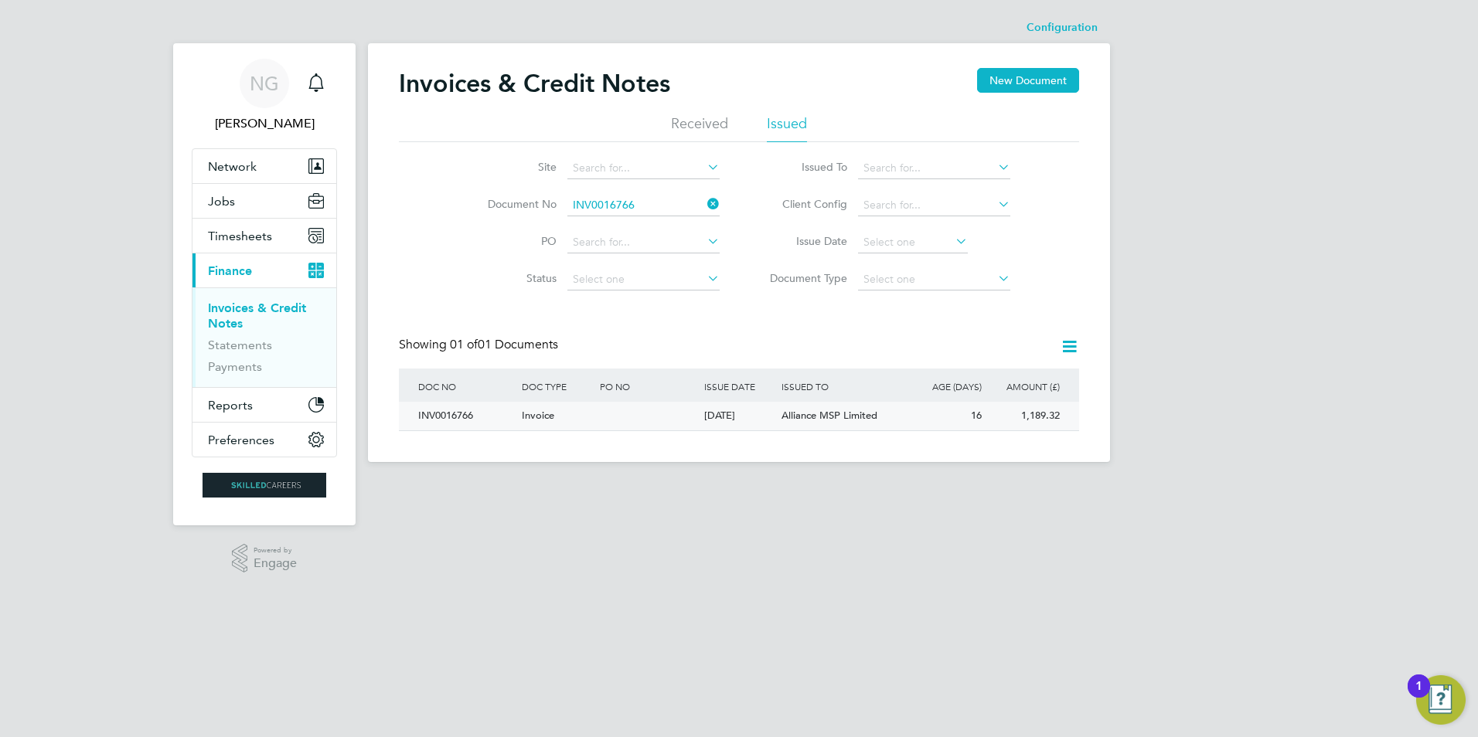
click at [448, 419] on div "INV0016766" at bounding box center [466, 416] width 104 height 29
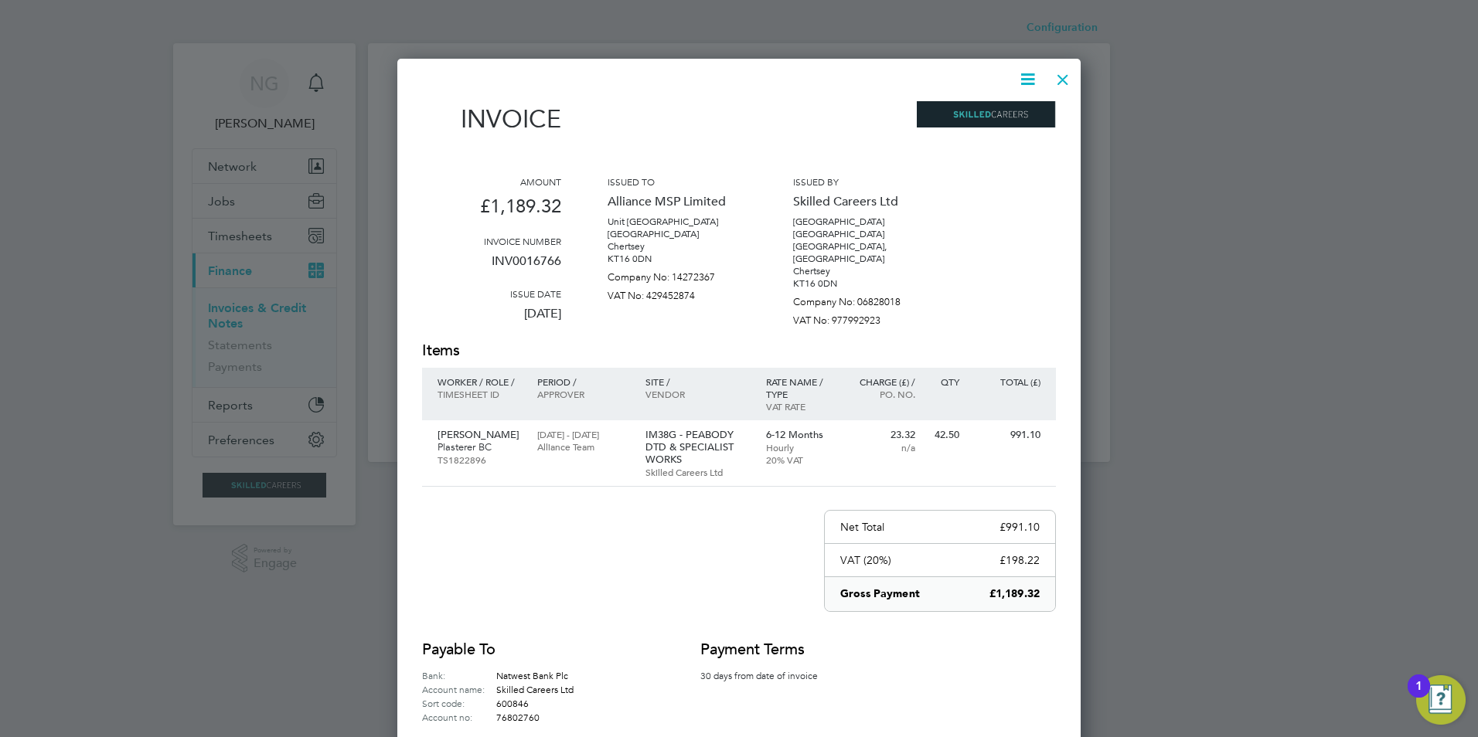
click at [1024, 73] on icon at bounding box center [1027, 79] width 19 height 19
click at [996, 112] on li "Download Invoice" at bounding box center [981, 116] width 107 height 22
click at [1061, 81] on div at bounding box center [1063, 76] width 28 height 28
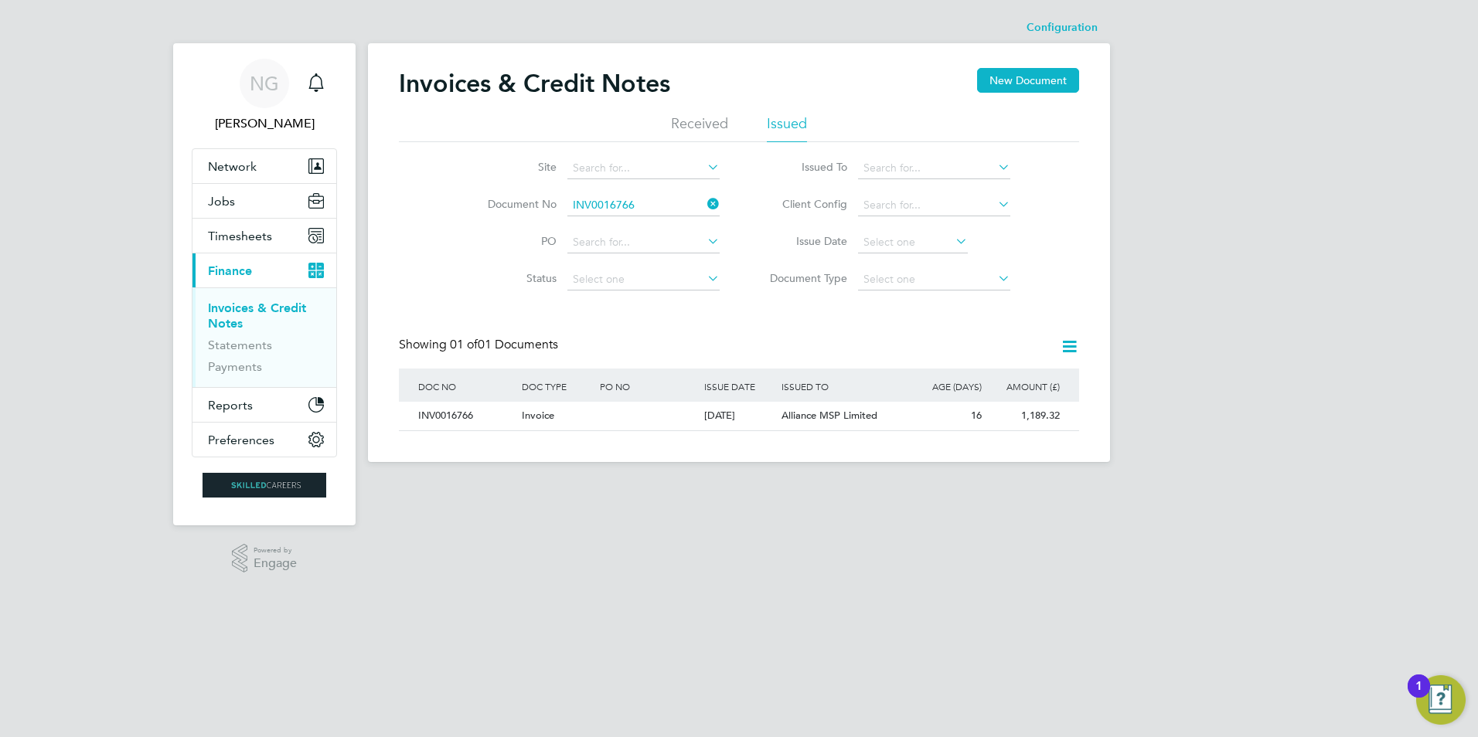
click at [671, 193] on li "Document No INV0016766" at bounding box center [593, 205] width 291 height 37
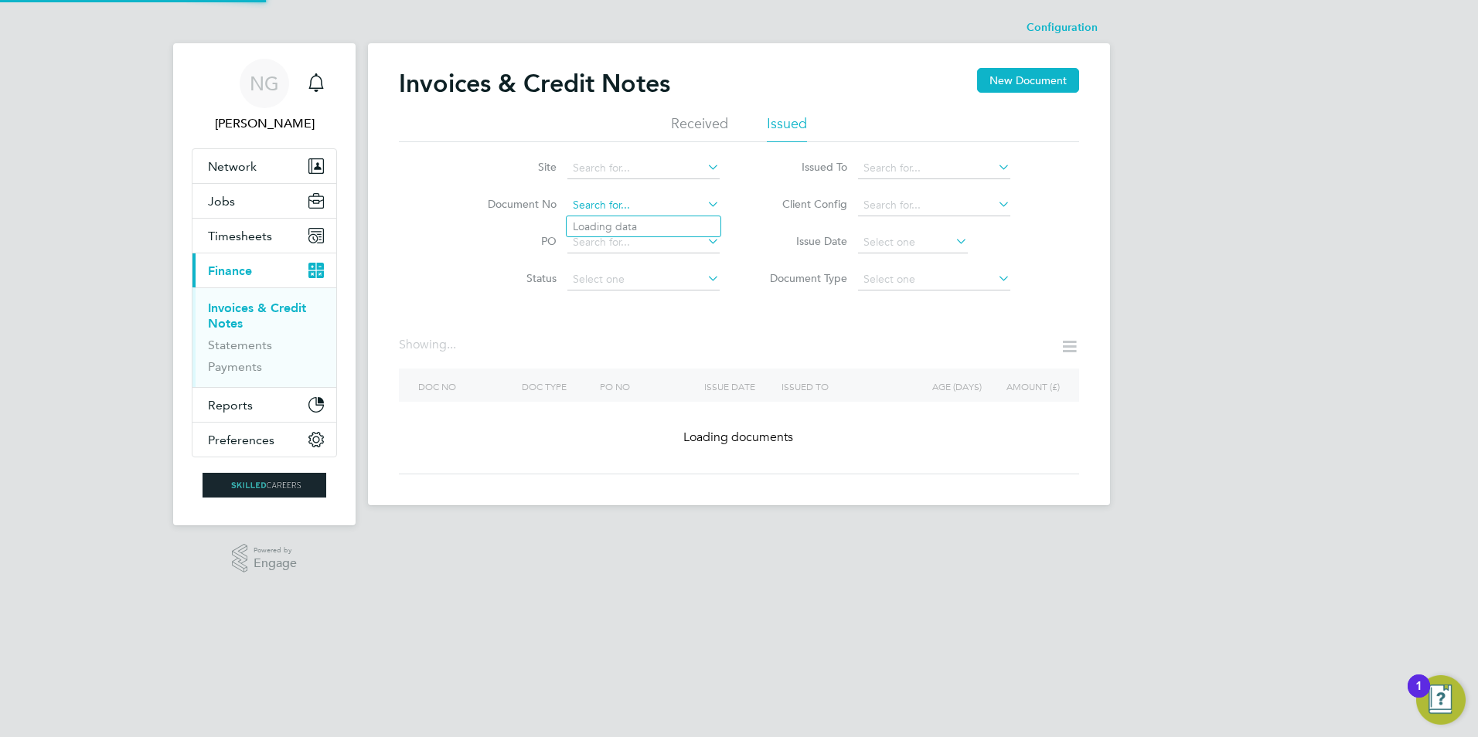
click at [659, 197] on input at bounding box center [643, 206] width 152 height 22
paste input "INV0016767"
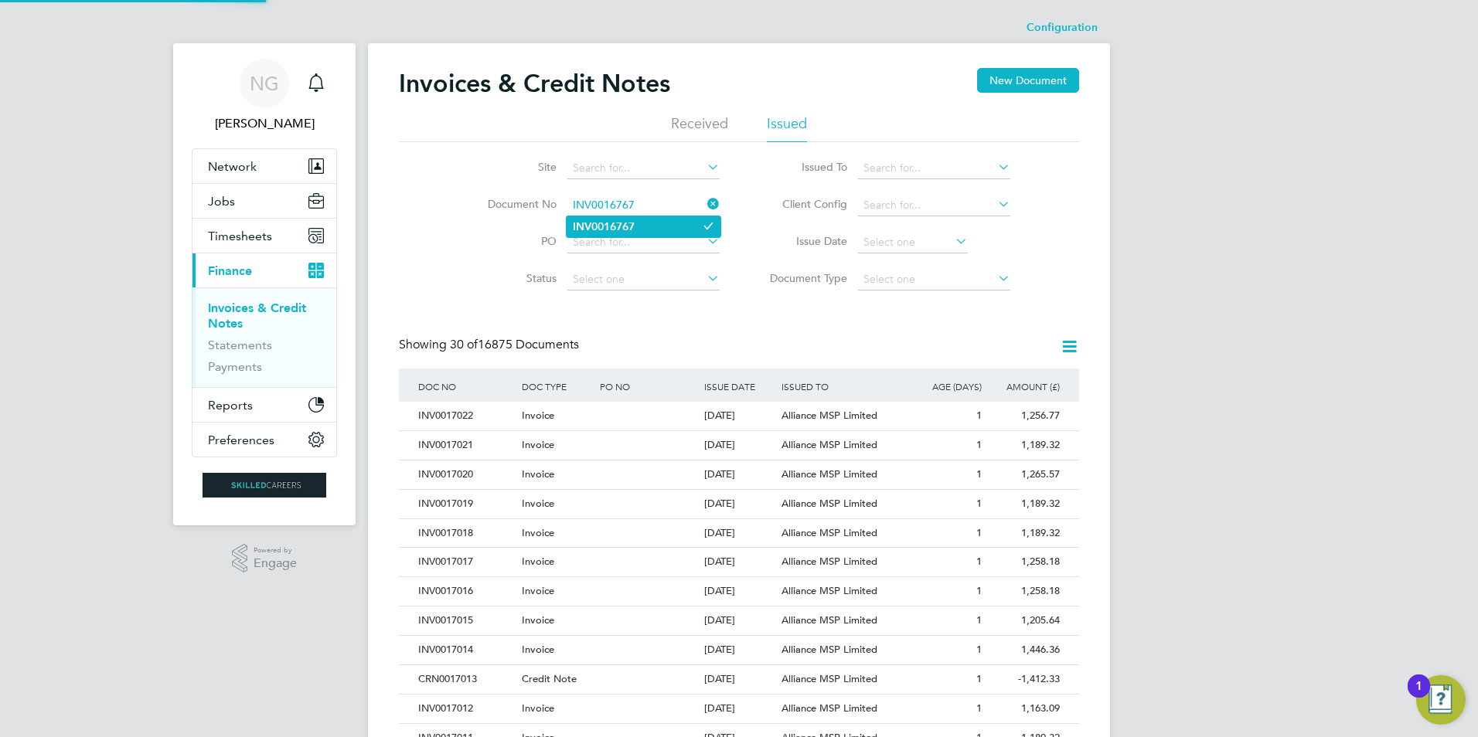
type input "INV0016767"
click at [643, 219] on li "INV0016767" at bounding box center [644, 226] width 154 height 21
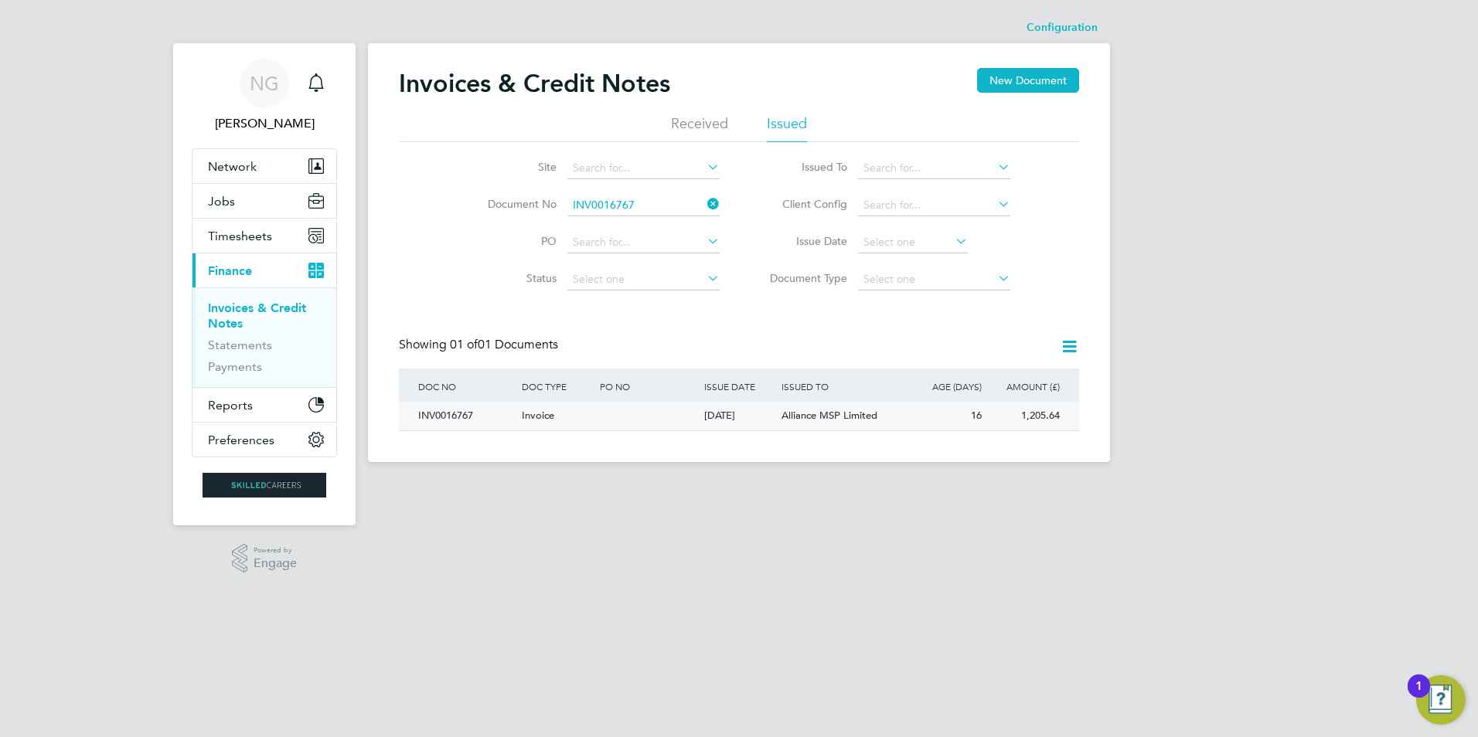
click at [457, 417] on div "INV0016767" at bounding box center [466, 416] width 104 height 29
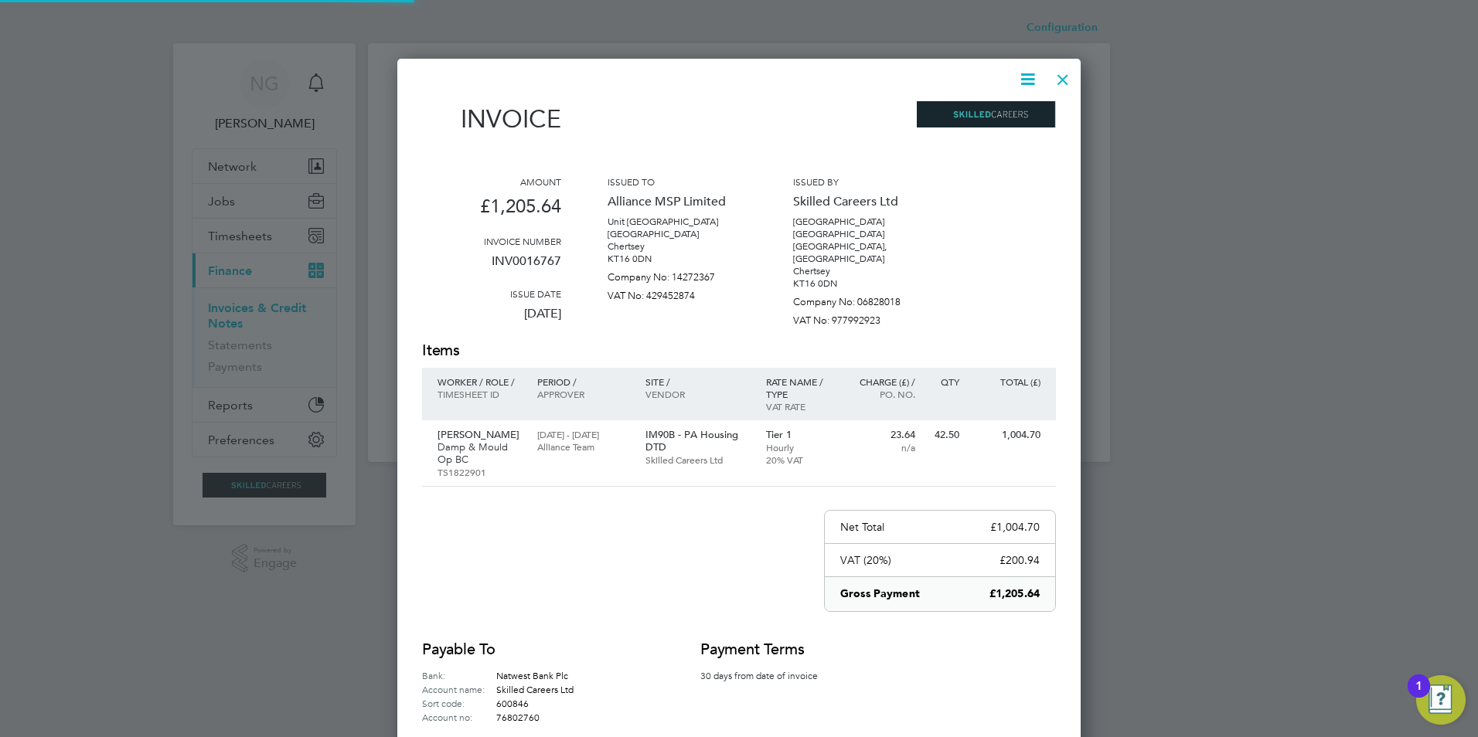
scroll to position [749, 684]
click at [1030, 79] on icon at bounding box center [1027, 79] width 19 height 19
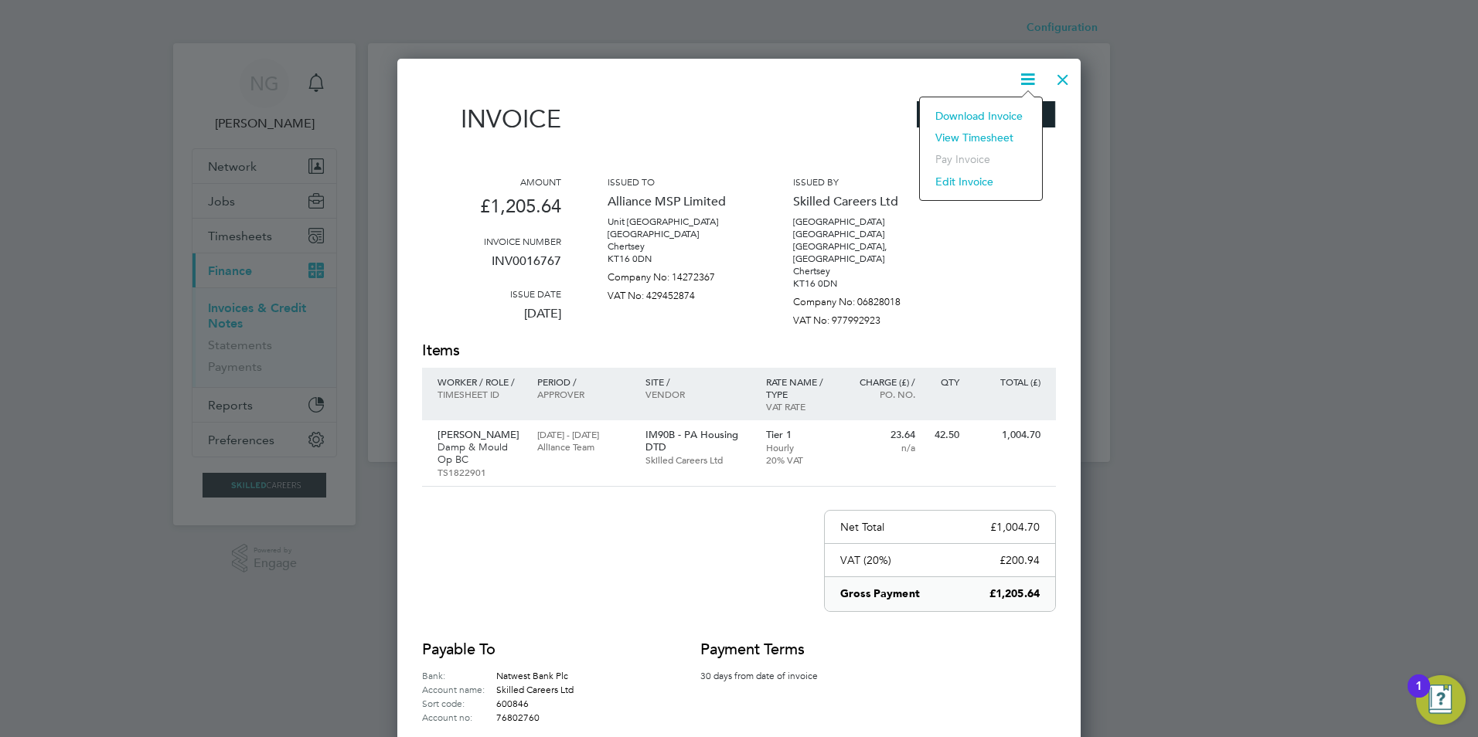
click at [995, 116] on li "Download Invoice" at bounding box center [981, 116] width 107 height 22
click at [1061, 78] on div at bounding box center [1063, 76] width 28 height 28
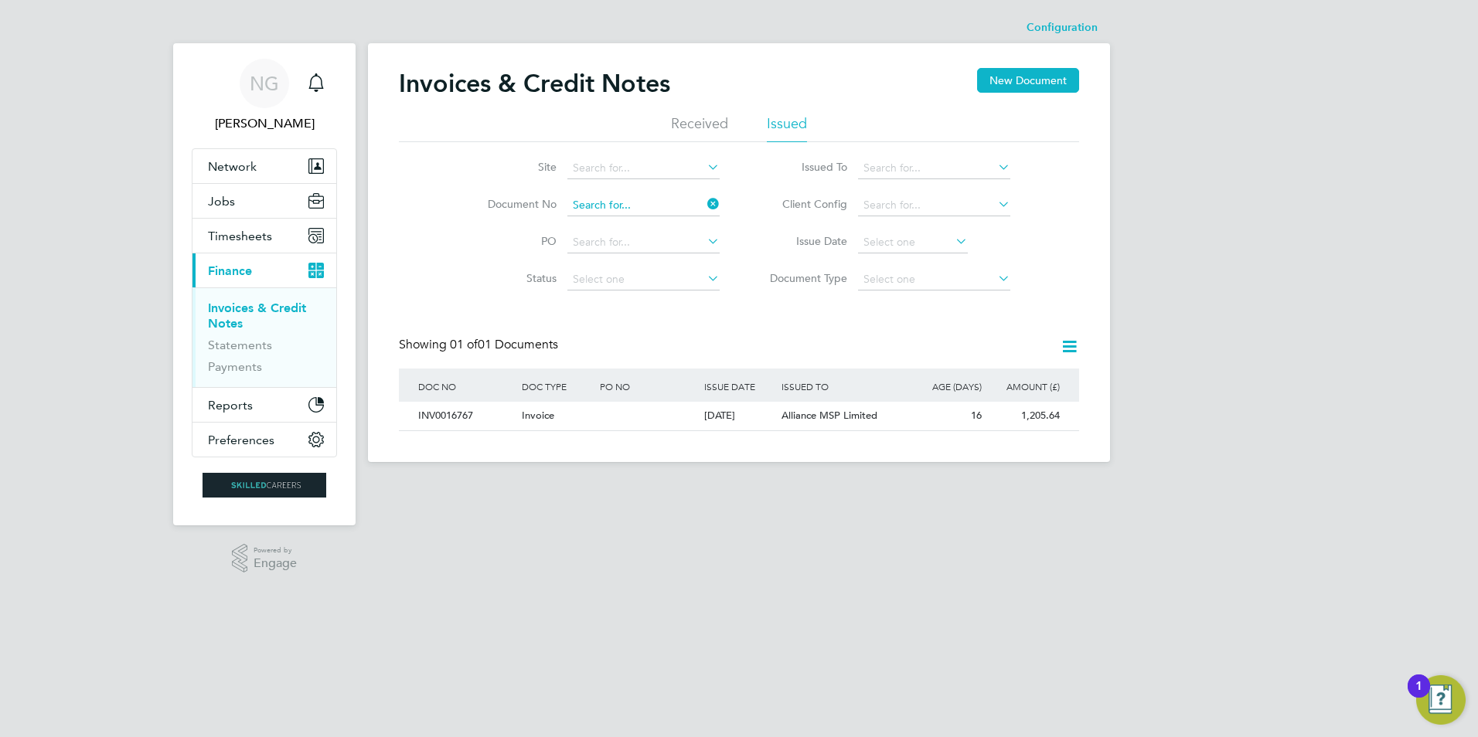
click at [643, 205] on input at bounding box center [643, 206] width 152 height 22
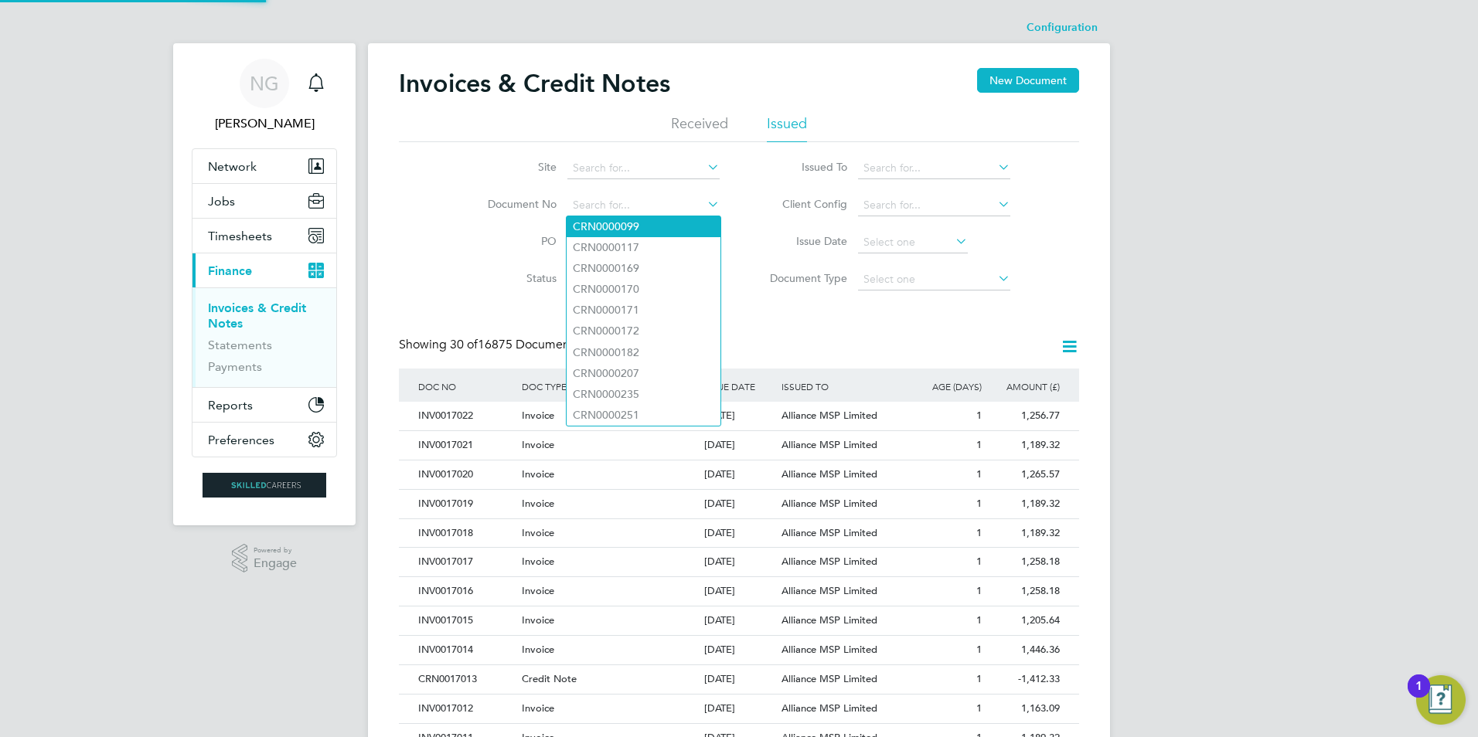
scroll to position [29, 105]
paste input "INV0016768"
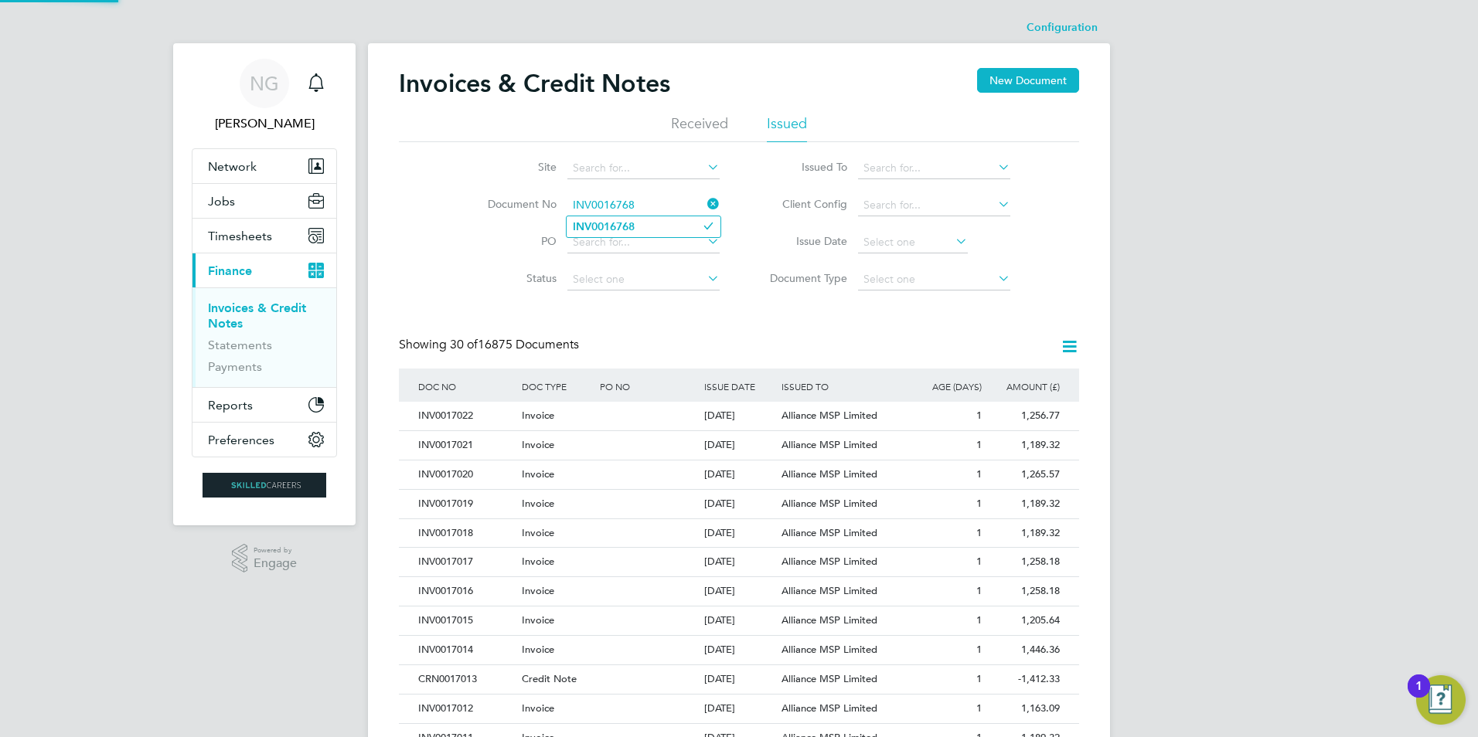
type input "INV0016768"
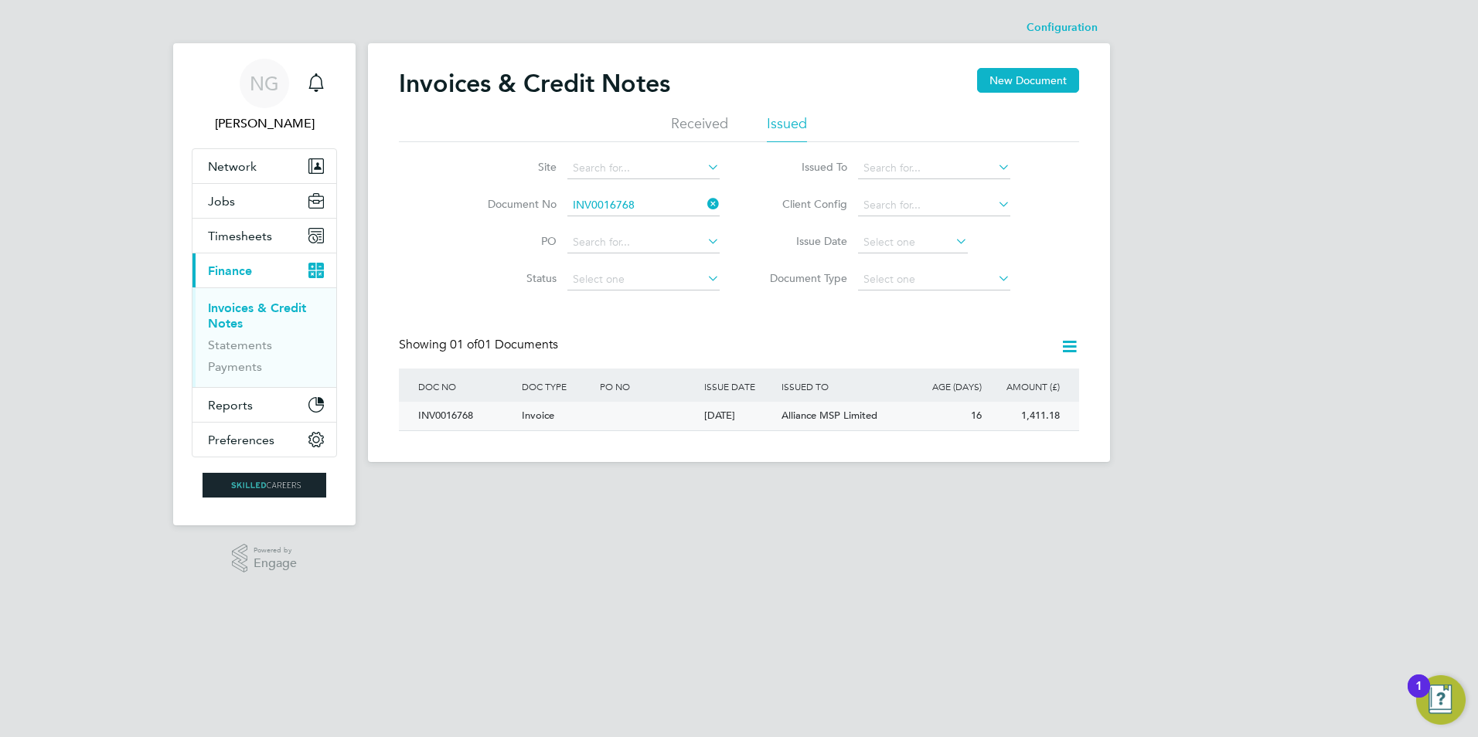
click at [435, 410] on div "INV0016768" at bounding box center [466, 416] width 104 height 29
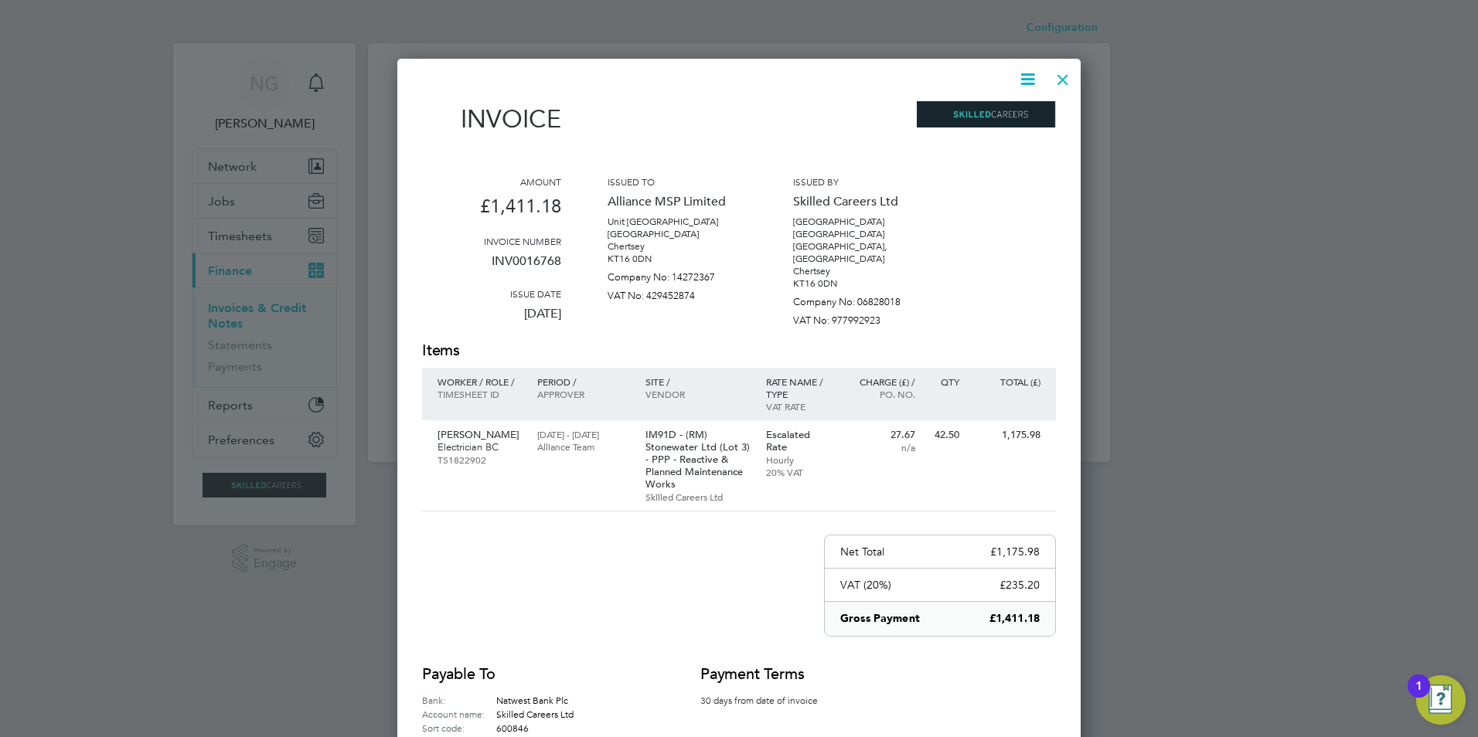
click at [1032, 79] on icon at bounding box center [1027, 79] width 19 height 19
click at [1005, 113] on li "Download Invoice" at bounding box center [981, 116] width 107 height 22
click at [1062, 78] on div at bounding box center [1063, 76] width 28 height 28
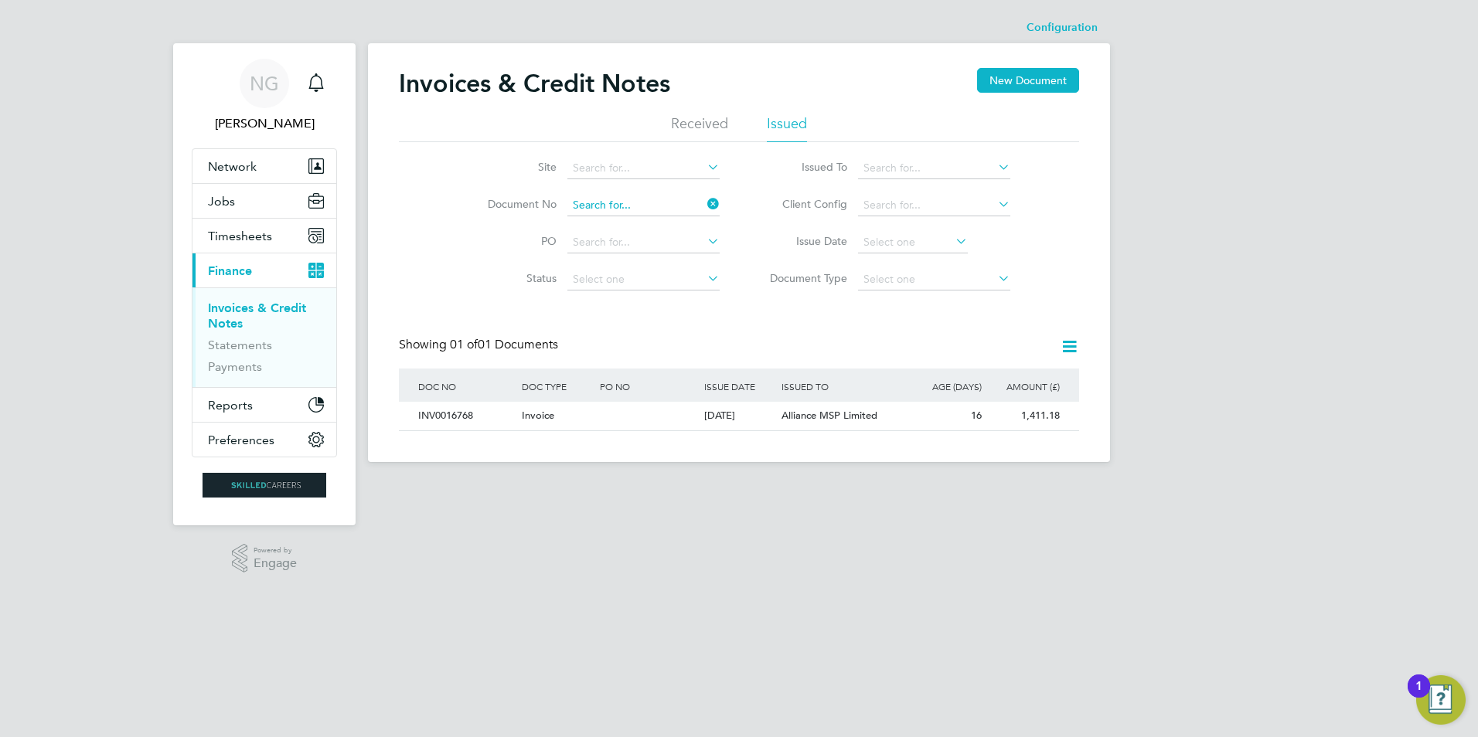
click at [653, 199] on input at bounding box center [643, 206] width 152 height 22
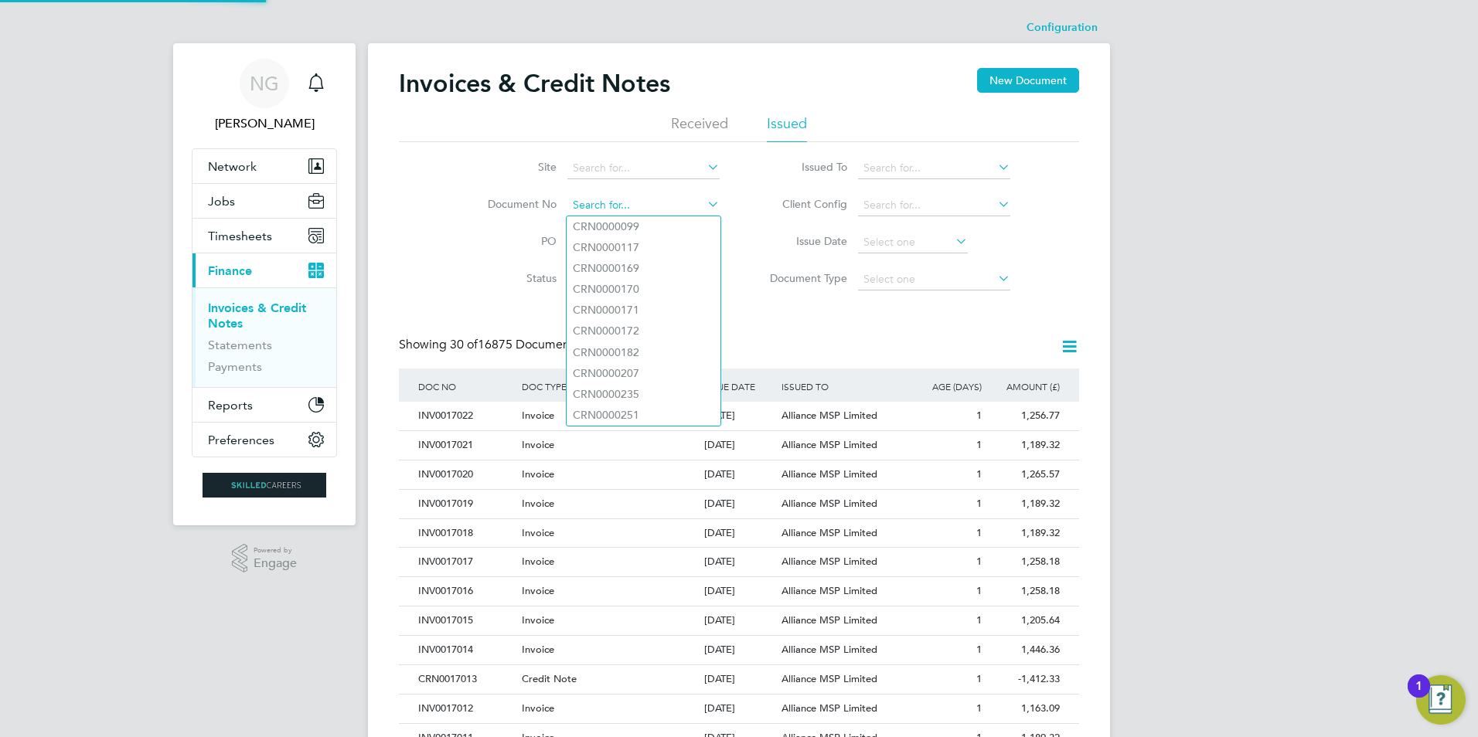
paste input "INV0016769"
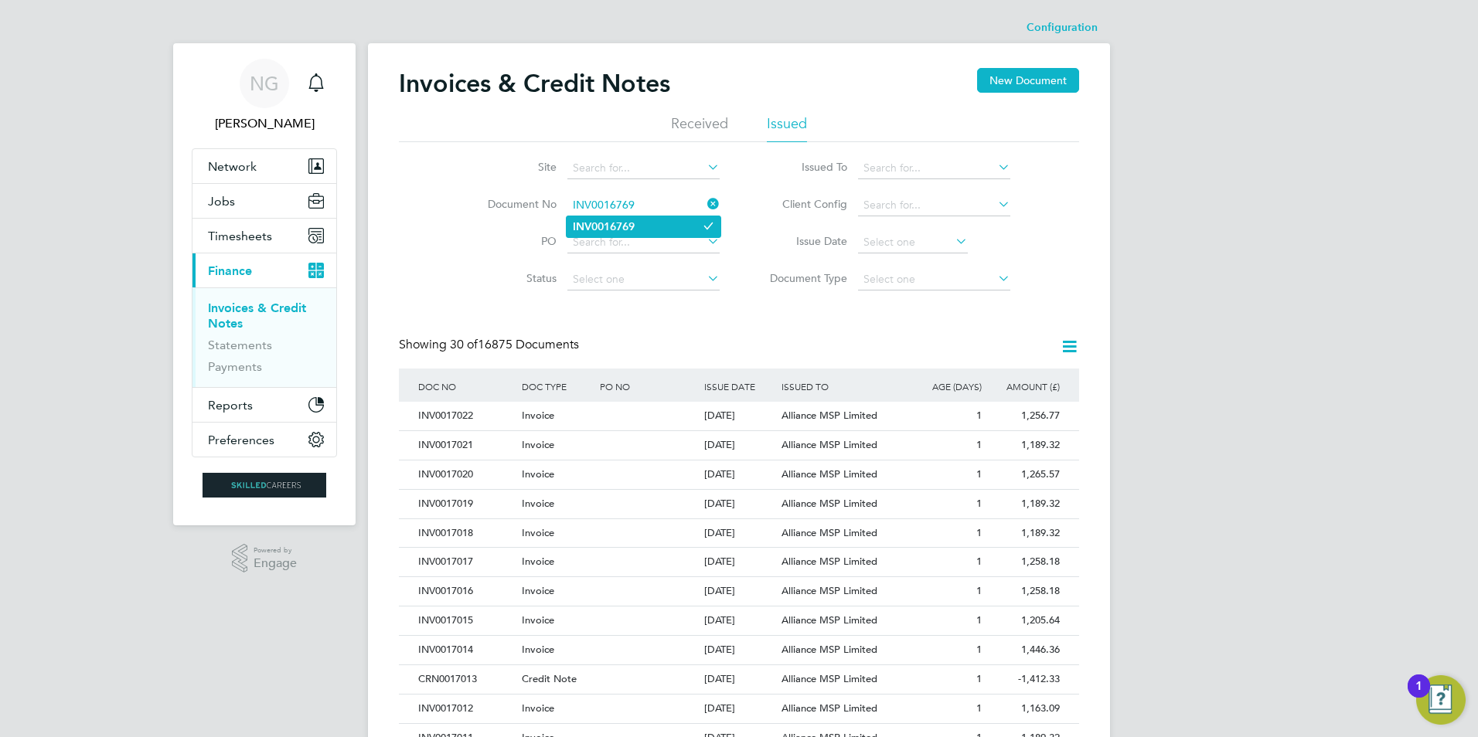
type input "INV0016769"
click at [649, 225] on li "INV0016769" at bounding box center [644, 226] width 154 height 21
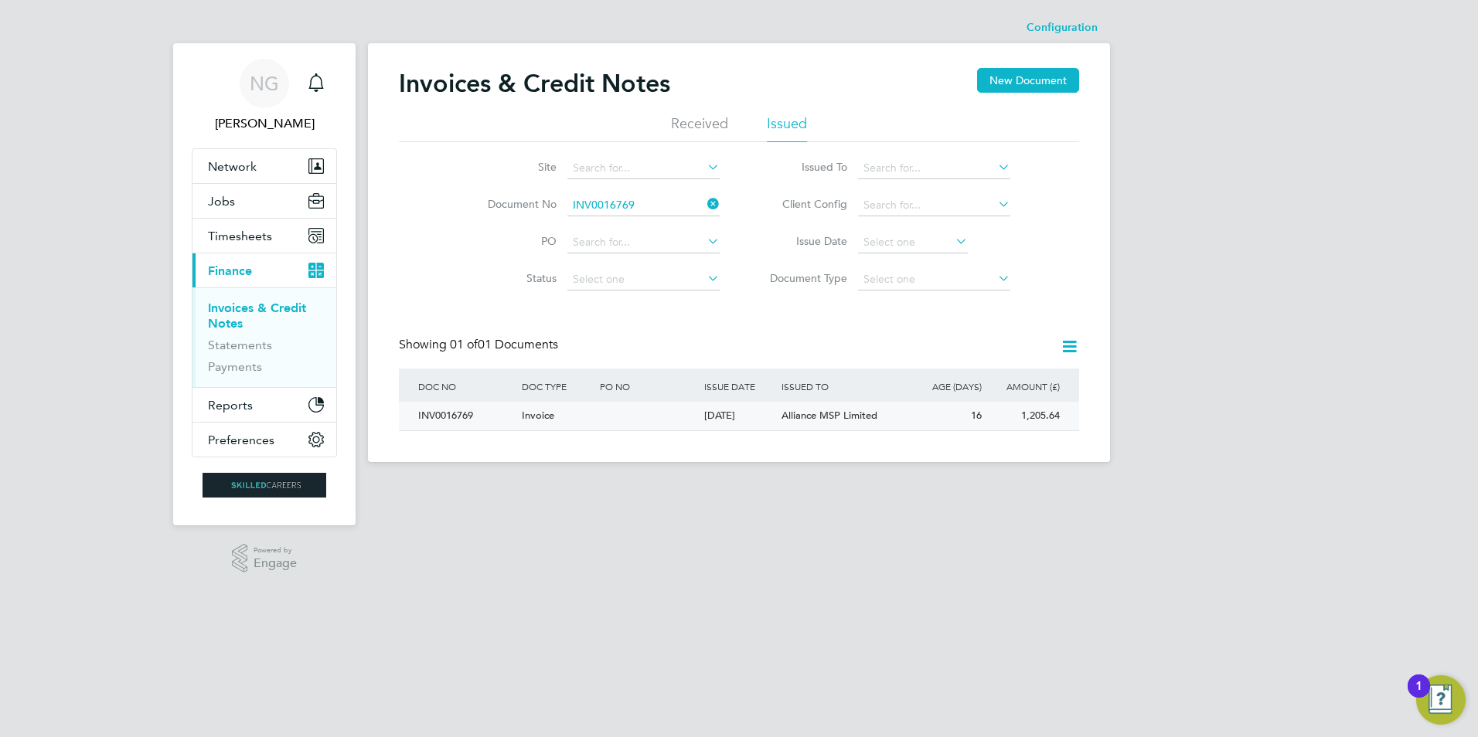
click at [438, 412] on div "INV0016769" at bounding box center [466, 416] width 104 height 29
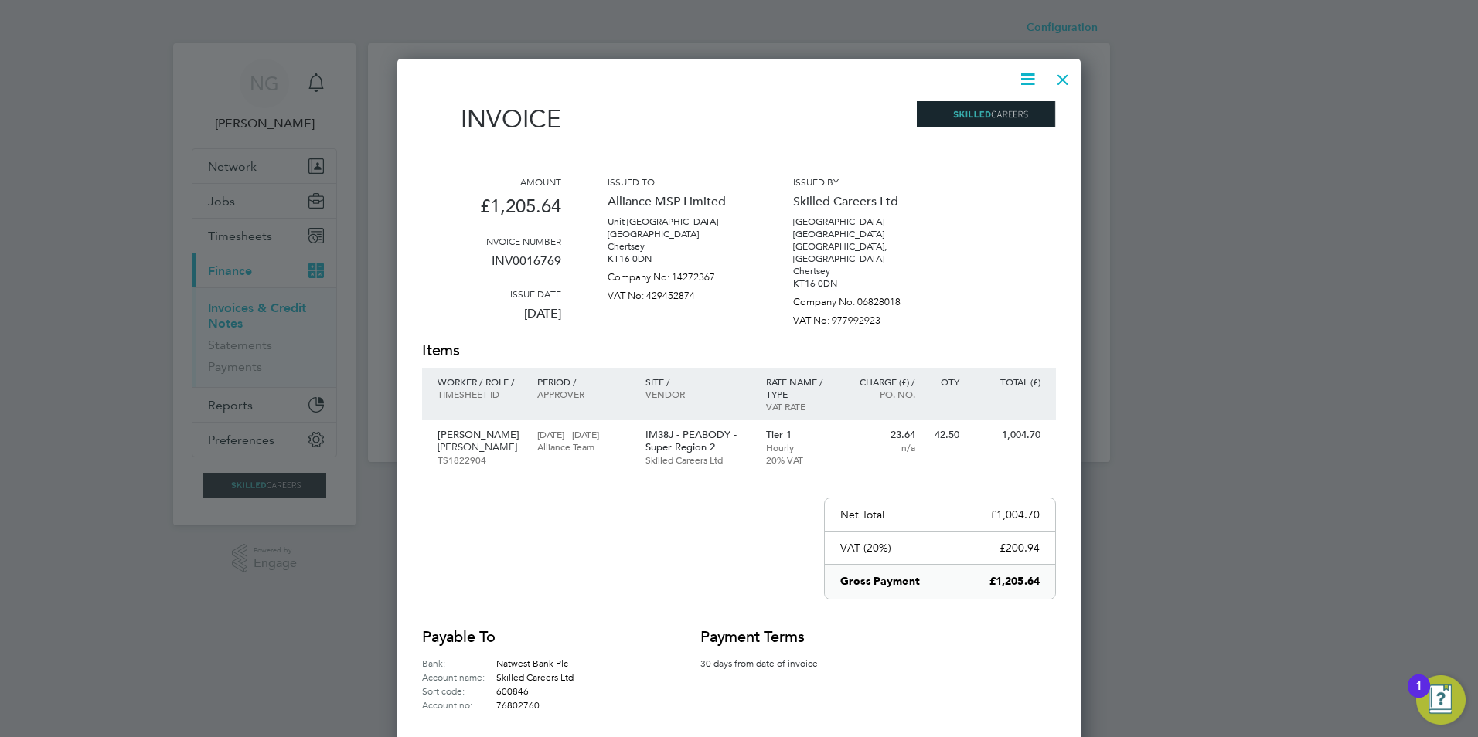
click at [1027, 83] on icon at bounding box center [1027, 79] width 19 height 19
click at [1013, 114] on li "Download Invoice" at bounding box center [981, 116] width 107 height 22
click at [1061, 77] on div at bounding box center [1063, 76] width 28 height 28
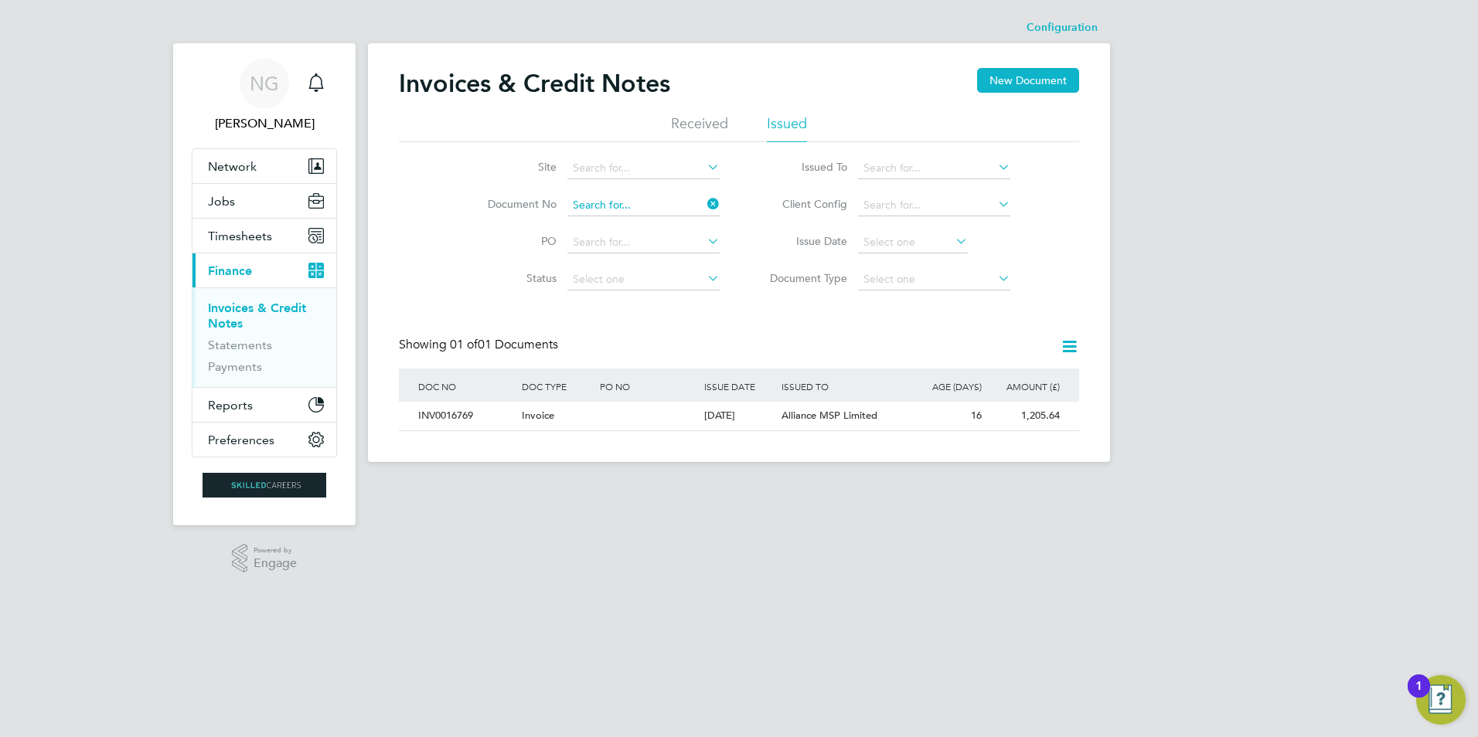
click at [669, 206] on input at bounding box center [643, 206] width 152 height 22
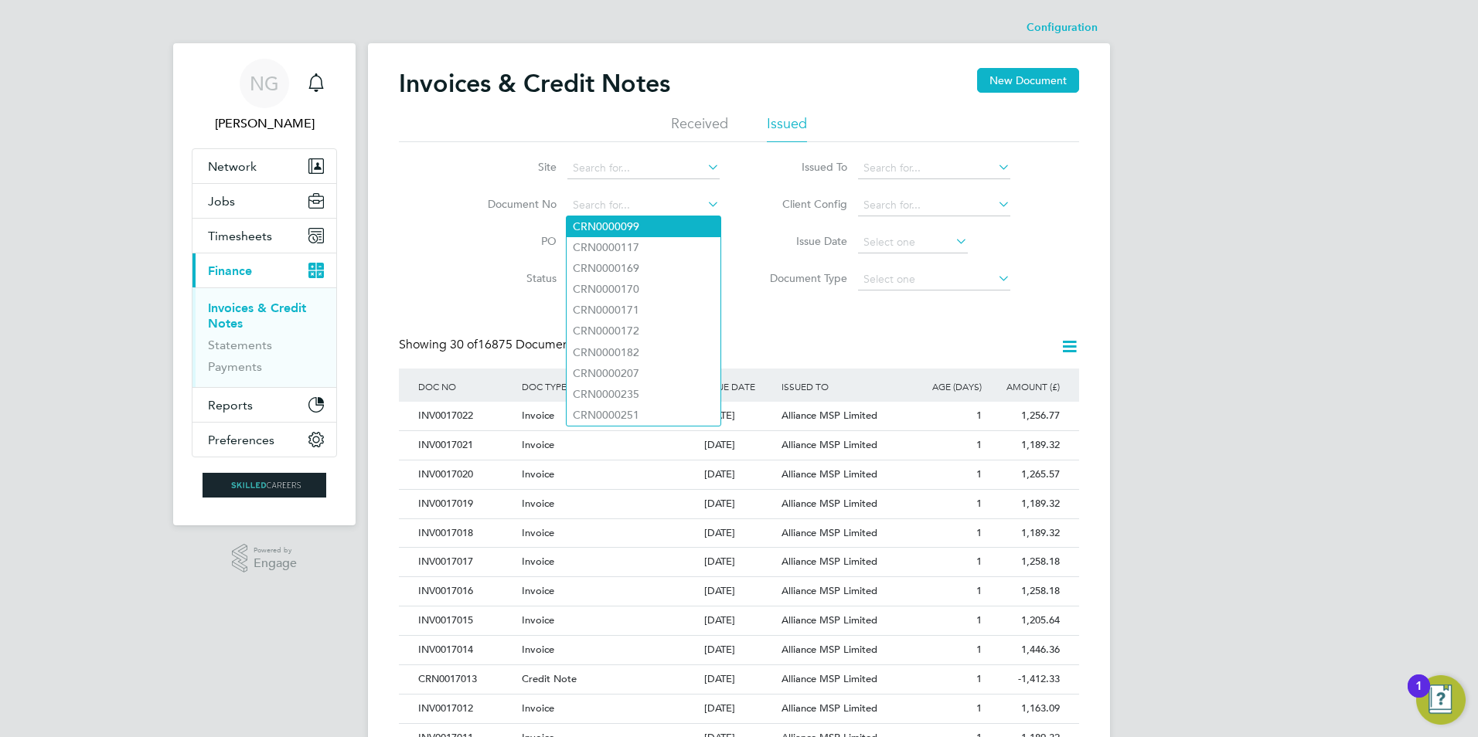
paste input "INV0016770"
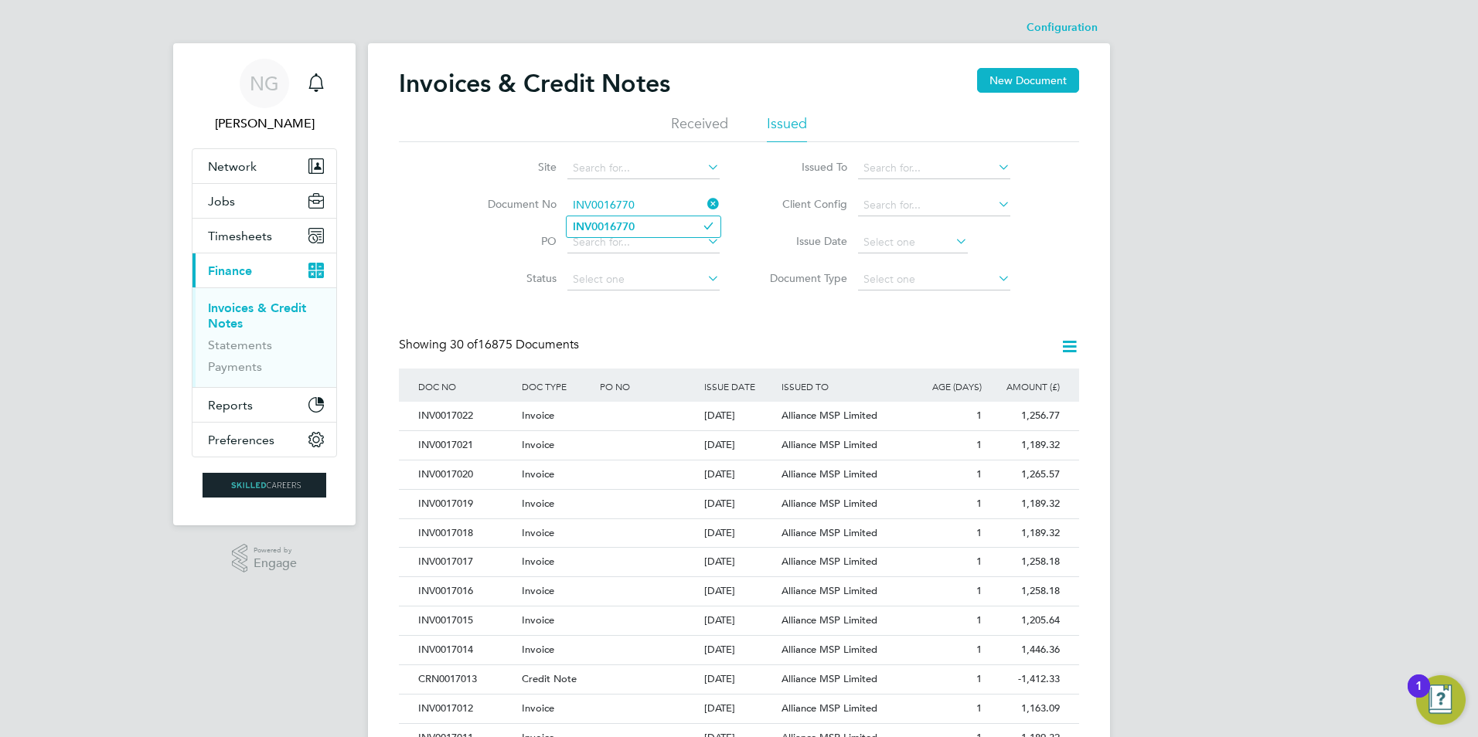
type input "INV0016770"
click at [628, 228] on b "INV0016770" at bounding box center [604, 226] width 62 height 13
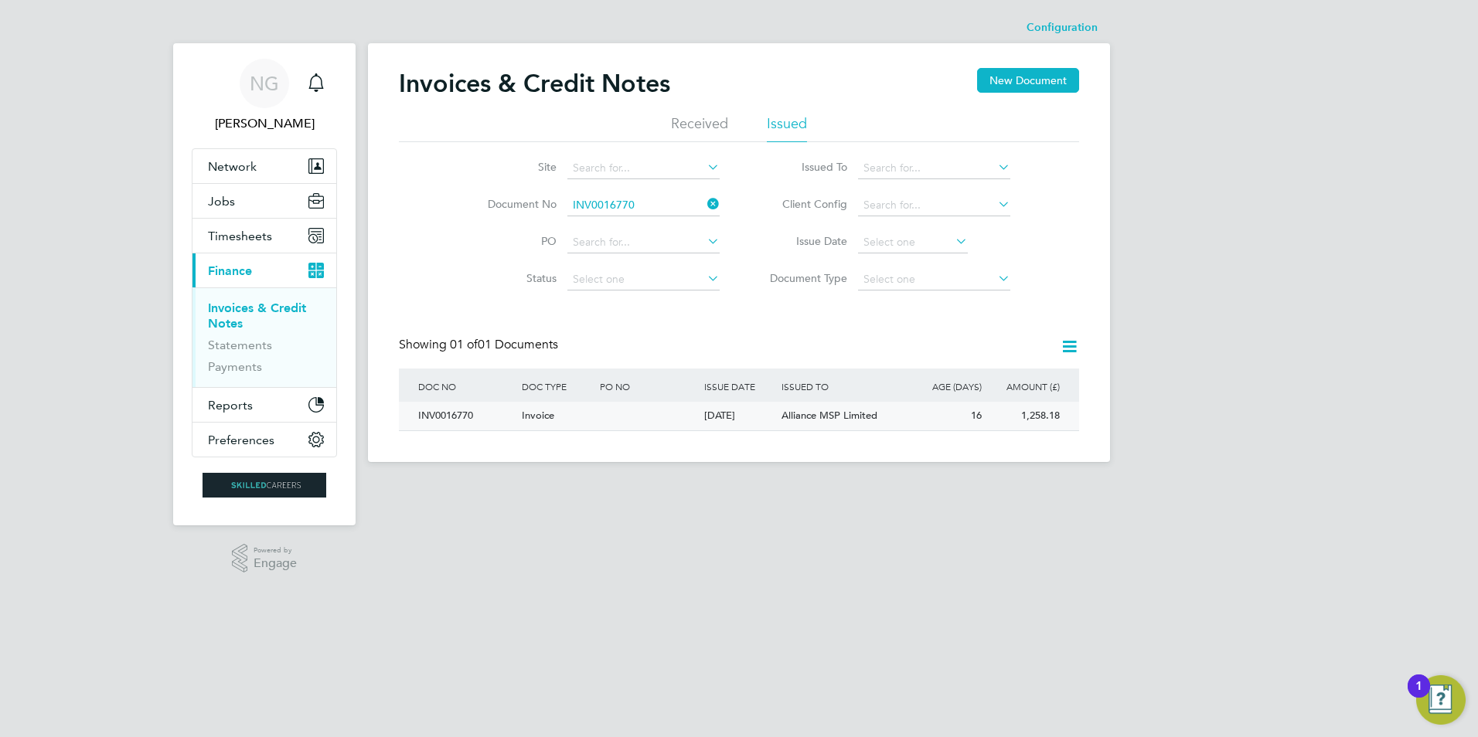
click at [427, 414] on div "INV0016770" at bounding box center [466, 416] width 104 height 29
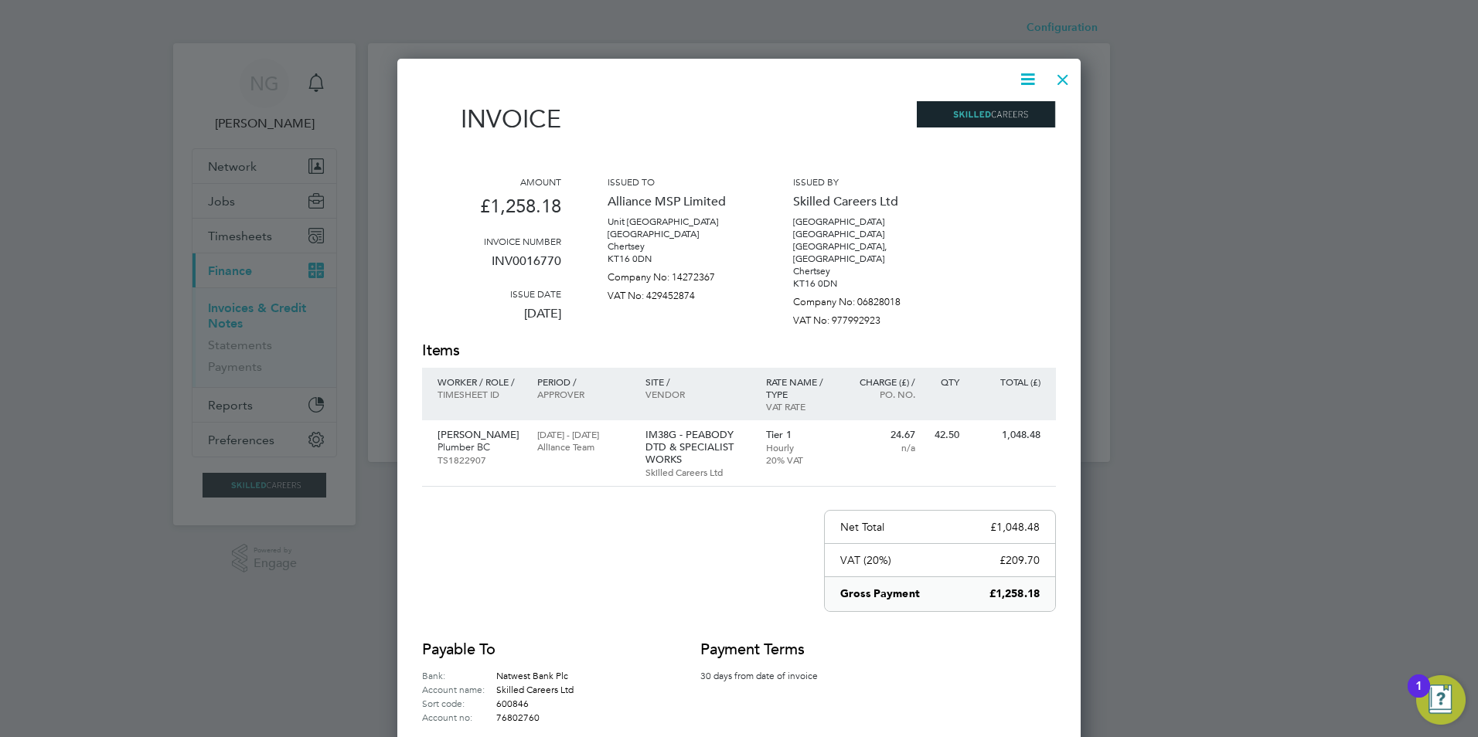
click at [1034, 80] on icon at bounding box center [1027, 79] width 19 height 19
click at [995, 113] on li "Download Invoice" at bounding box center [981, 116] width 107 height 22
click at [1068, 70] on div at bounding box center [1063, 76] width 28 height 28
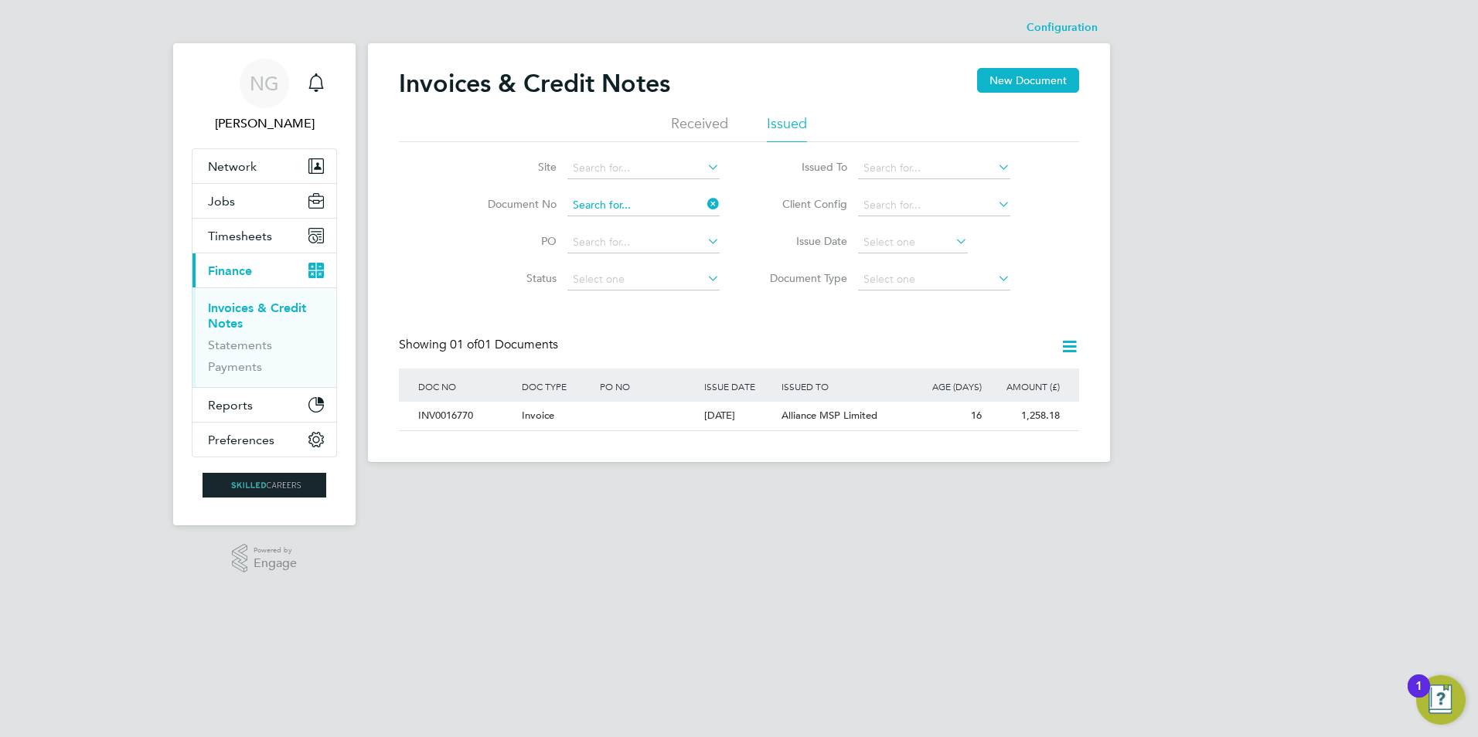
click at [647, 199] on input at bounding box center [643, 206] width 152 height 22
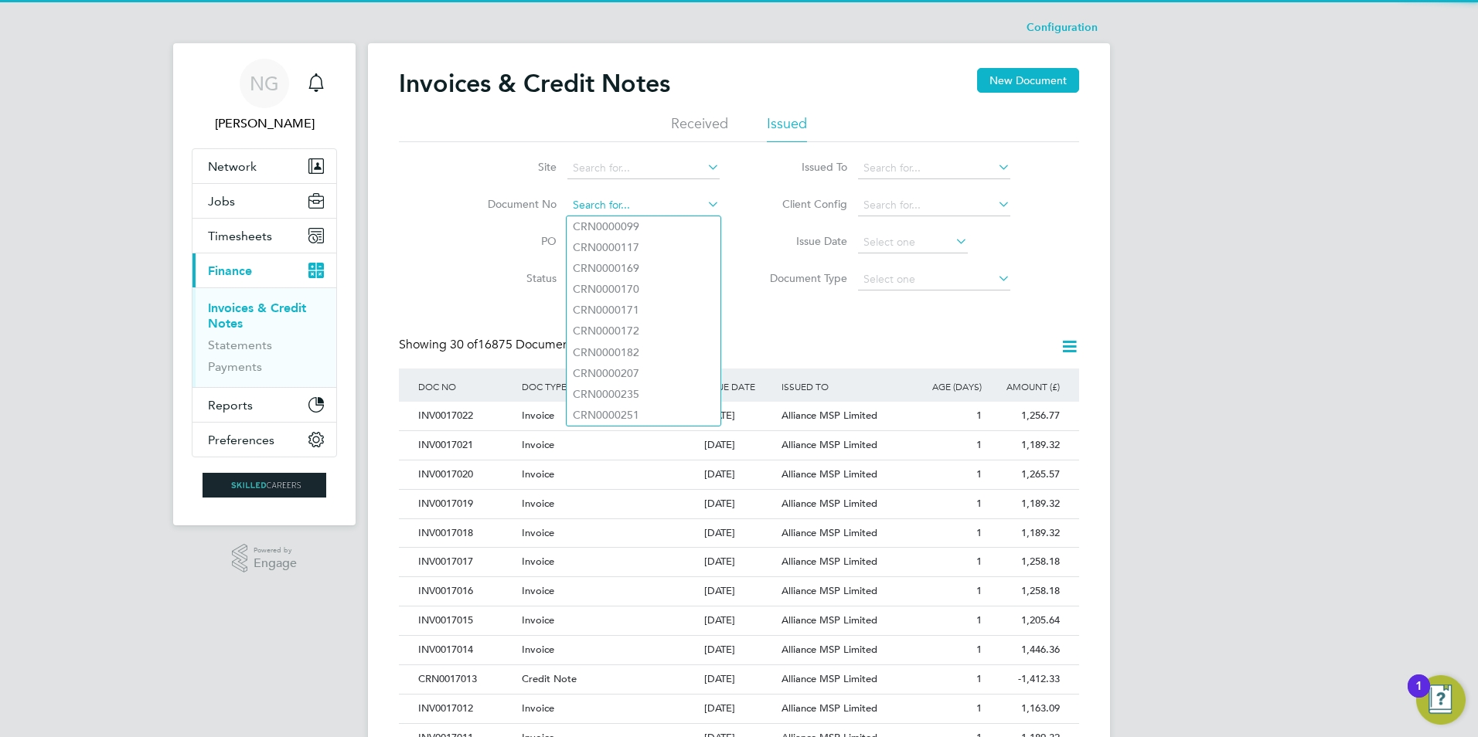
paste input "INV0016771"
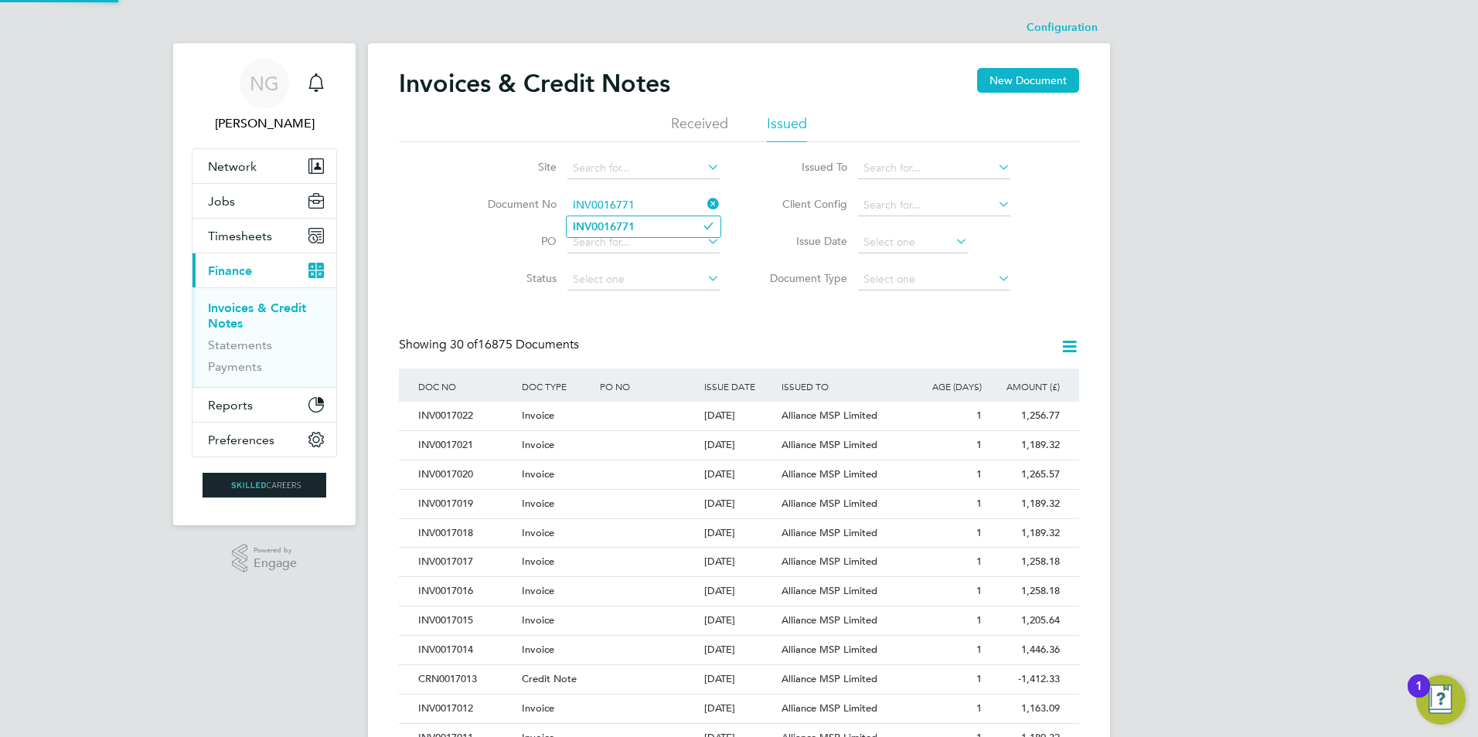
type input "INV0016771"
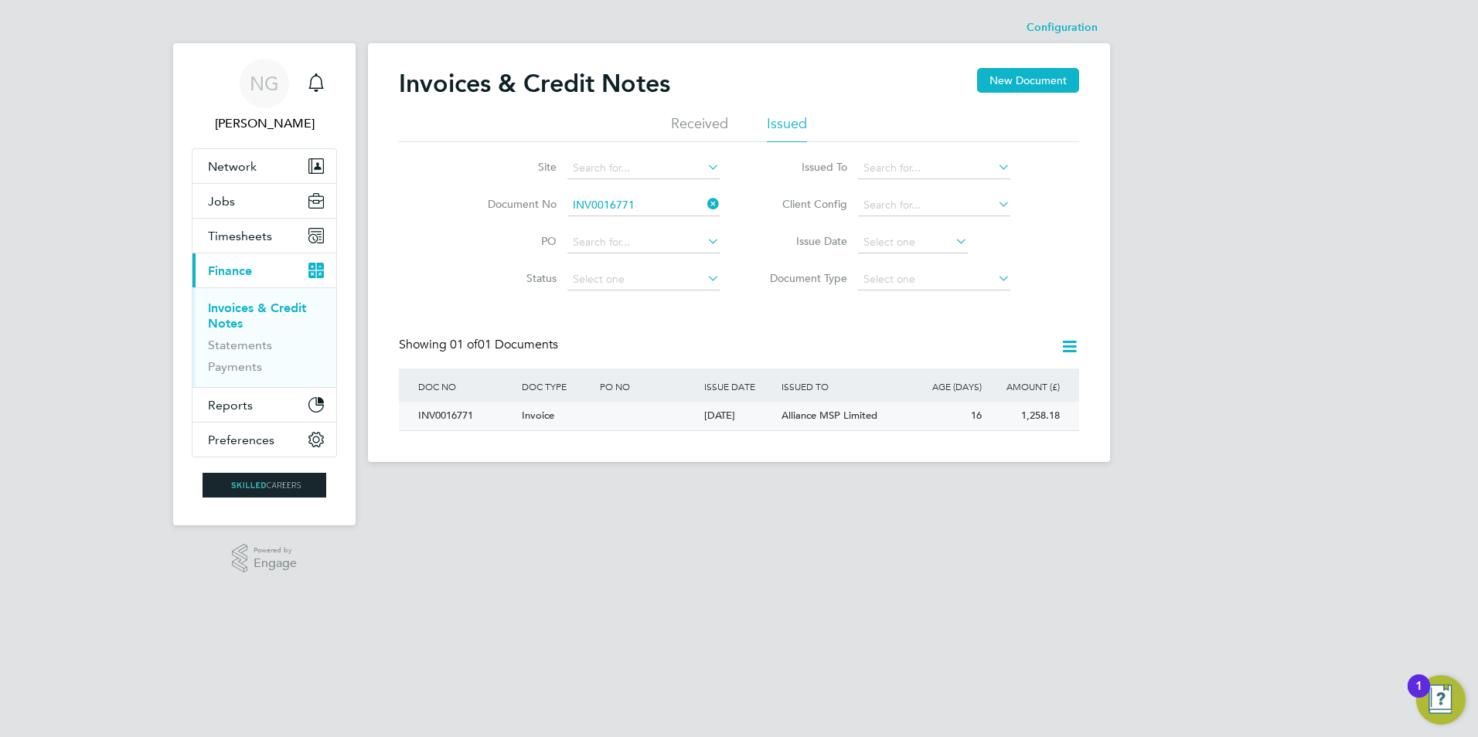
click at [453, 421] on div "INV0016771" at bounding box center [466, 416] width 104 height 29
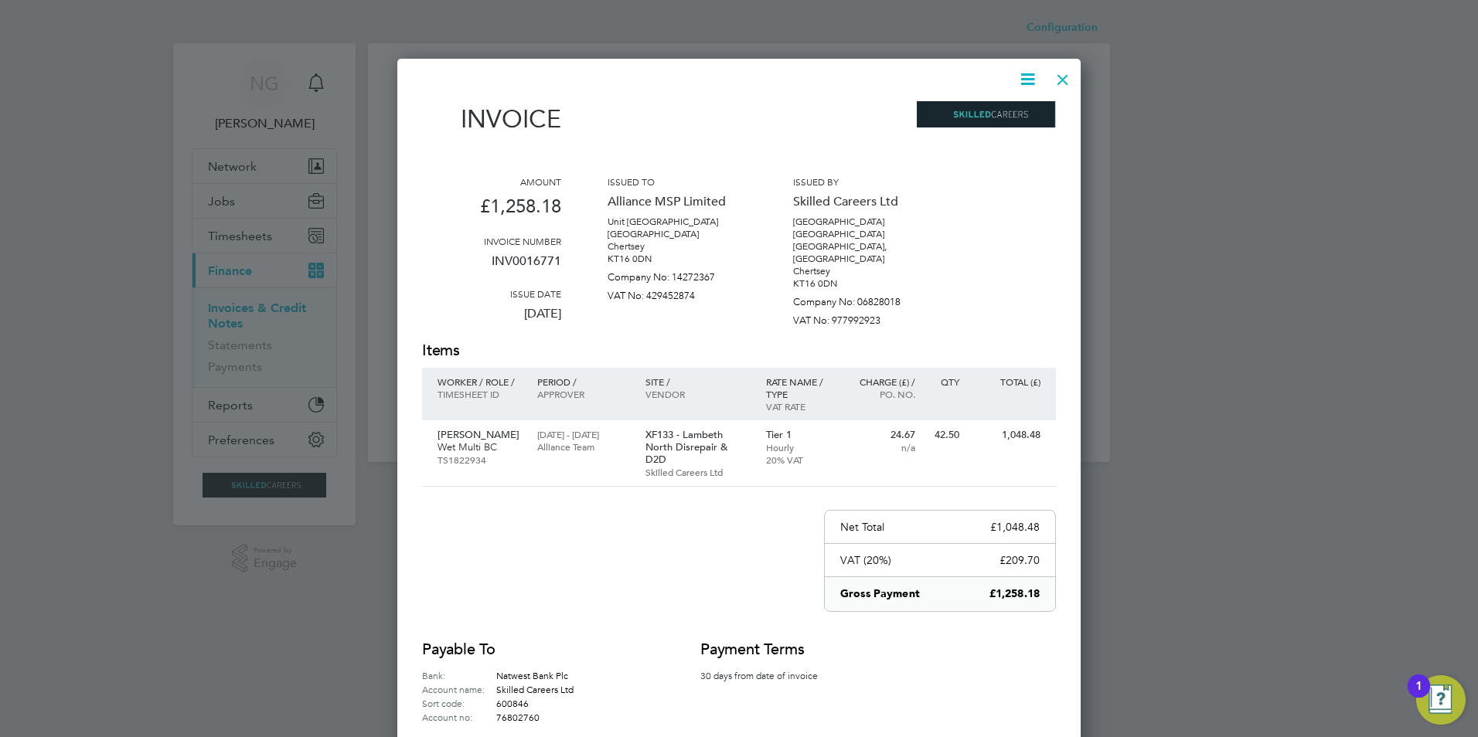
click at [1027, 78] on icon at bounding box center [1027, 79] width 19 height 19
click at [1003, 118] on li "Download Invoice" at bounding box center [981, 116] width 107 height 22
click at [1062, 77] on div at bounding box center [1063, 76] width 28 height 28
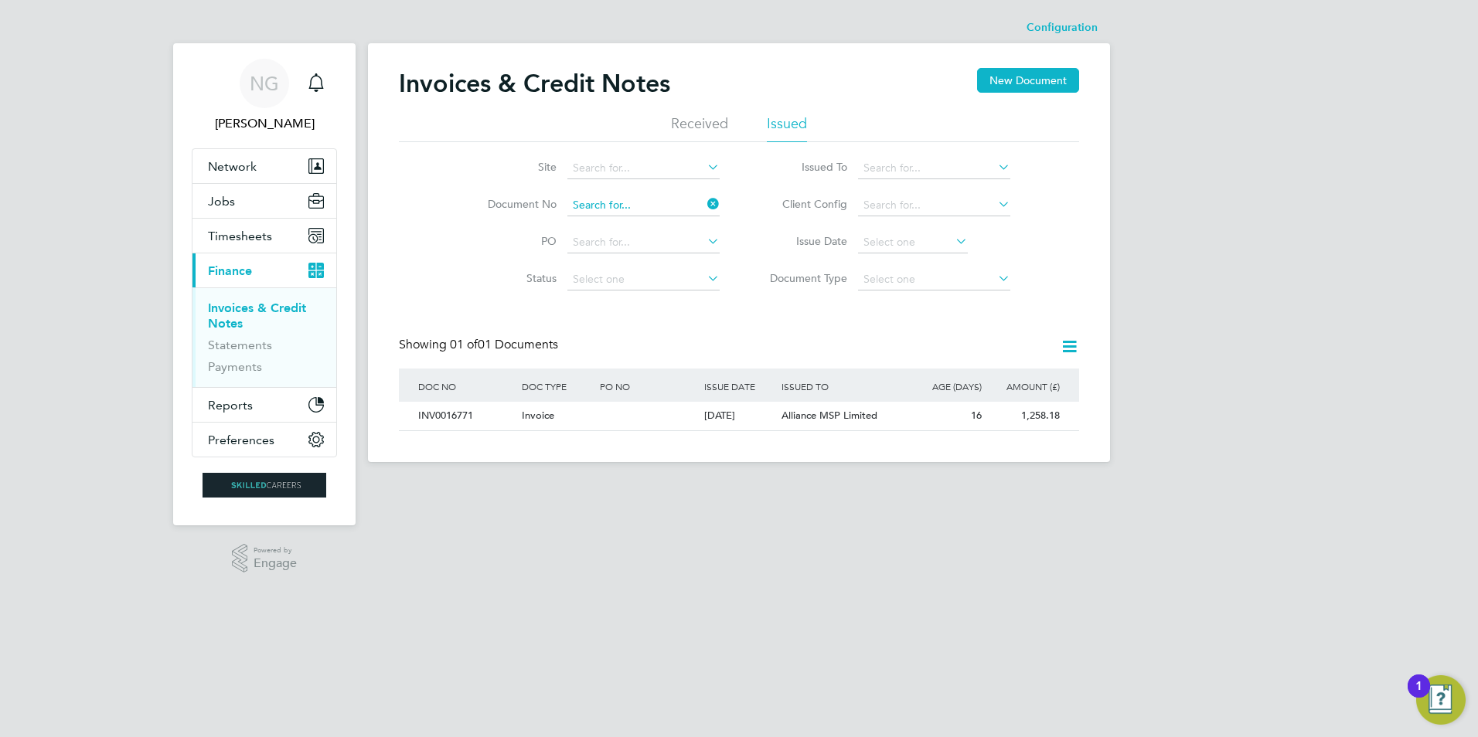
click at [662, 205] on input at bounding box center [643, 206] width 152 height 22
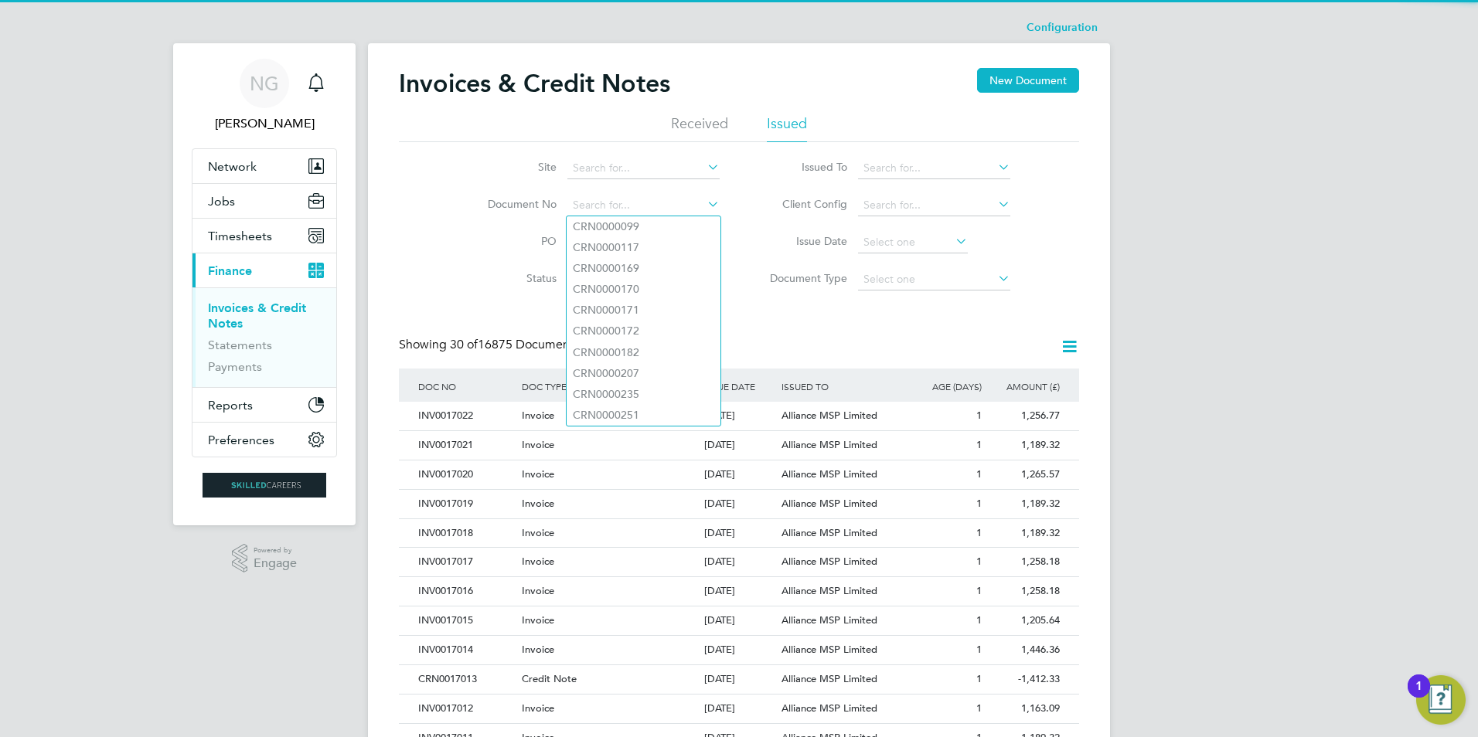
paste input "INV0016772"
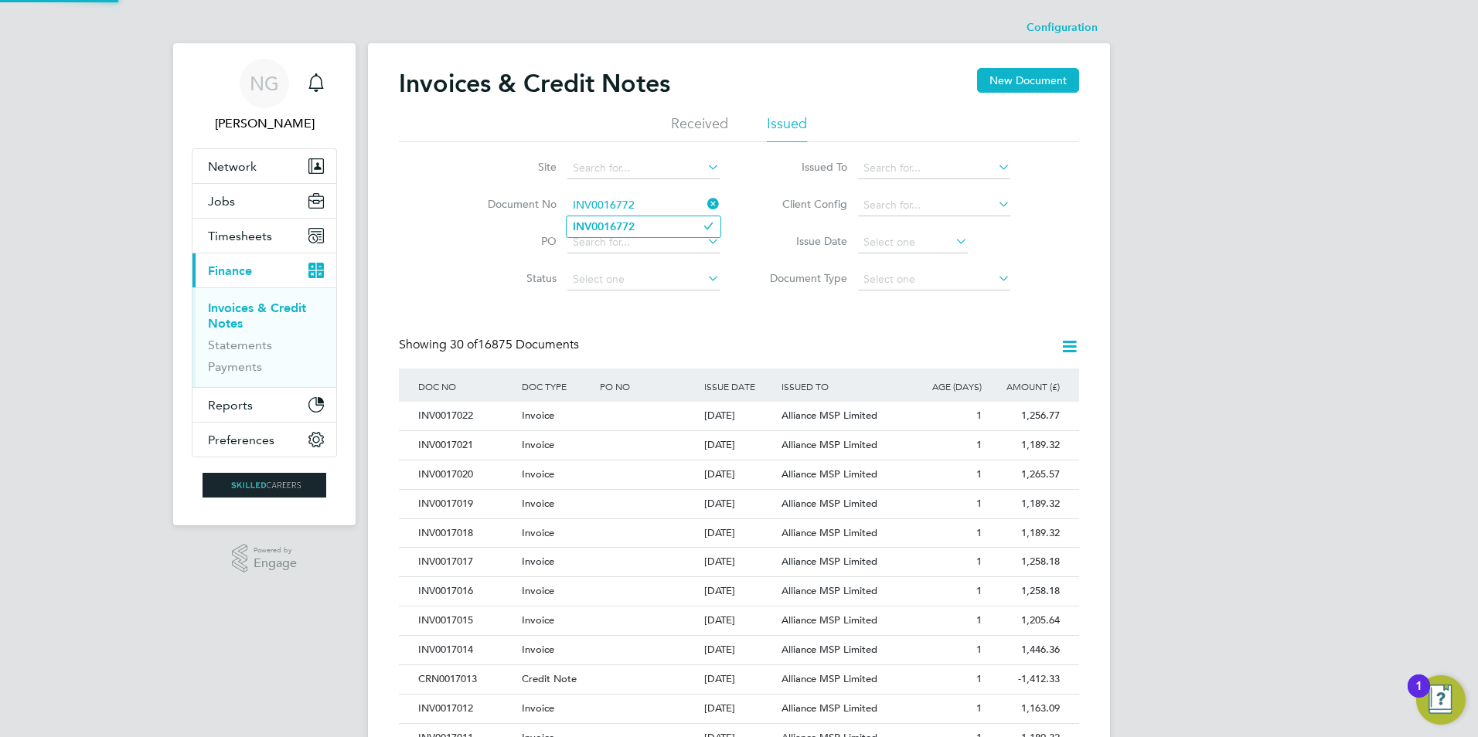
type input "INV0016772"
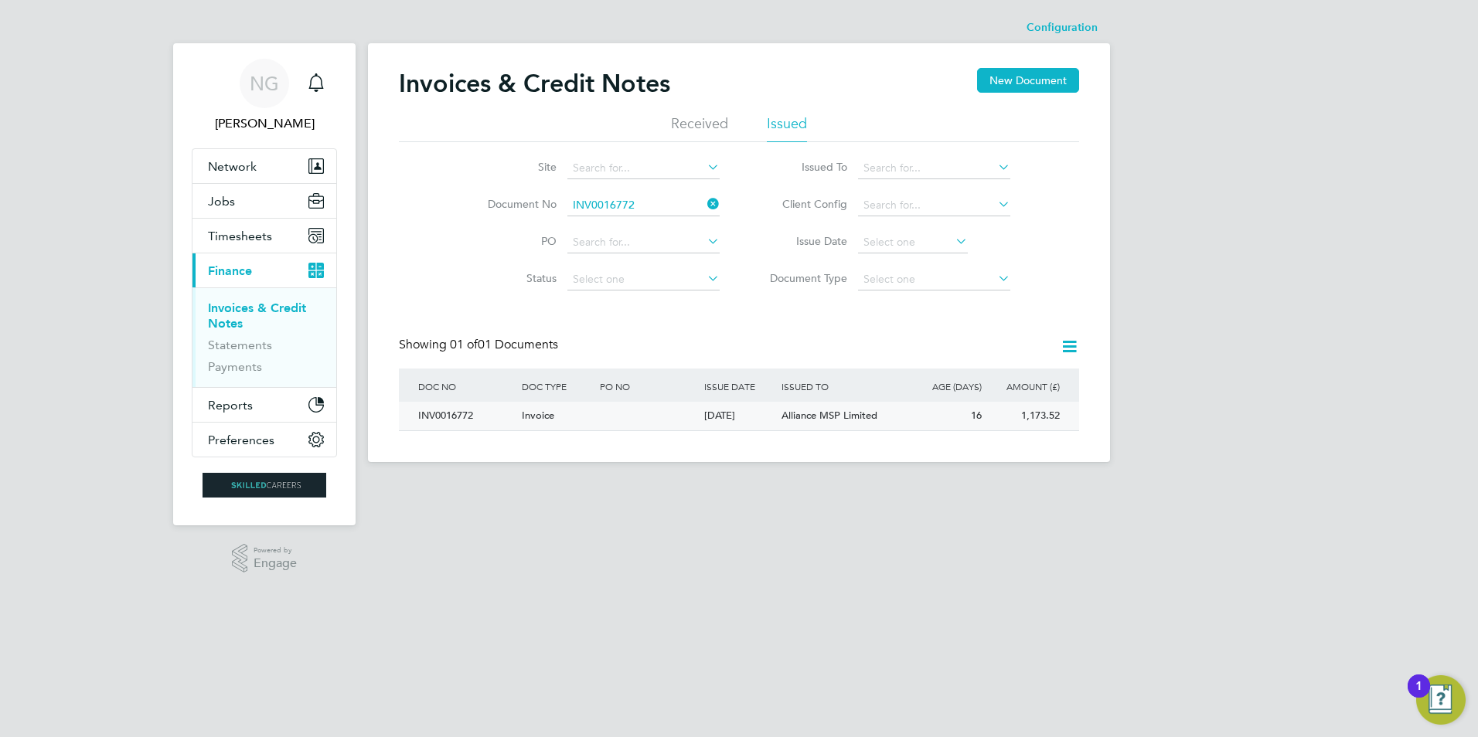
click at [447, 410] on div "INV0016772" at bounding box center [466, 416] width 104 height 29
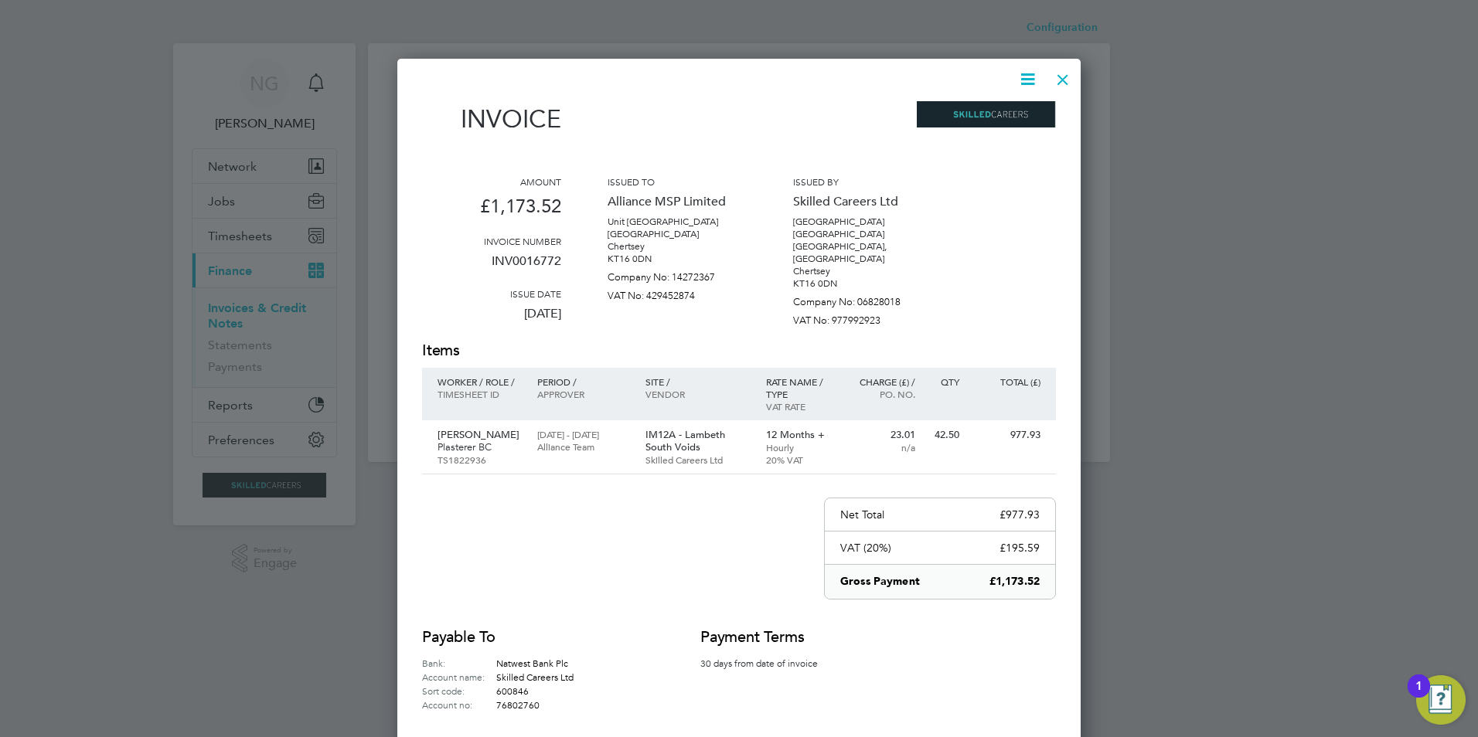
click at [1018, 78] on icon at bounding box center [1027, 79] width 19 height 19
click at [1016, 112] on li "Download Invoice" at bounding box center [981, 116] width 107 height 22
drag, startPoint x: 1065, startPoint y: 79, endPoint x: 1041, endPoint y: 104, distance: 35.0
click at [1065, 79] on div at bounding box center [1063, 76] width 28 height 28
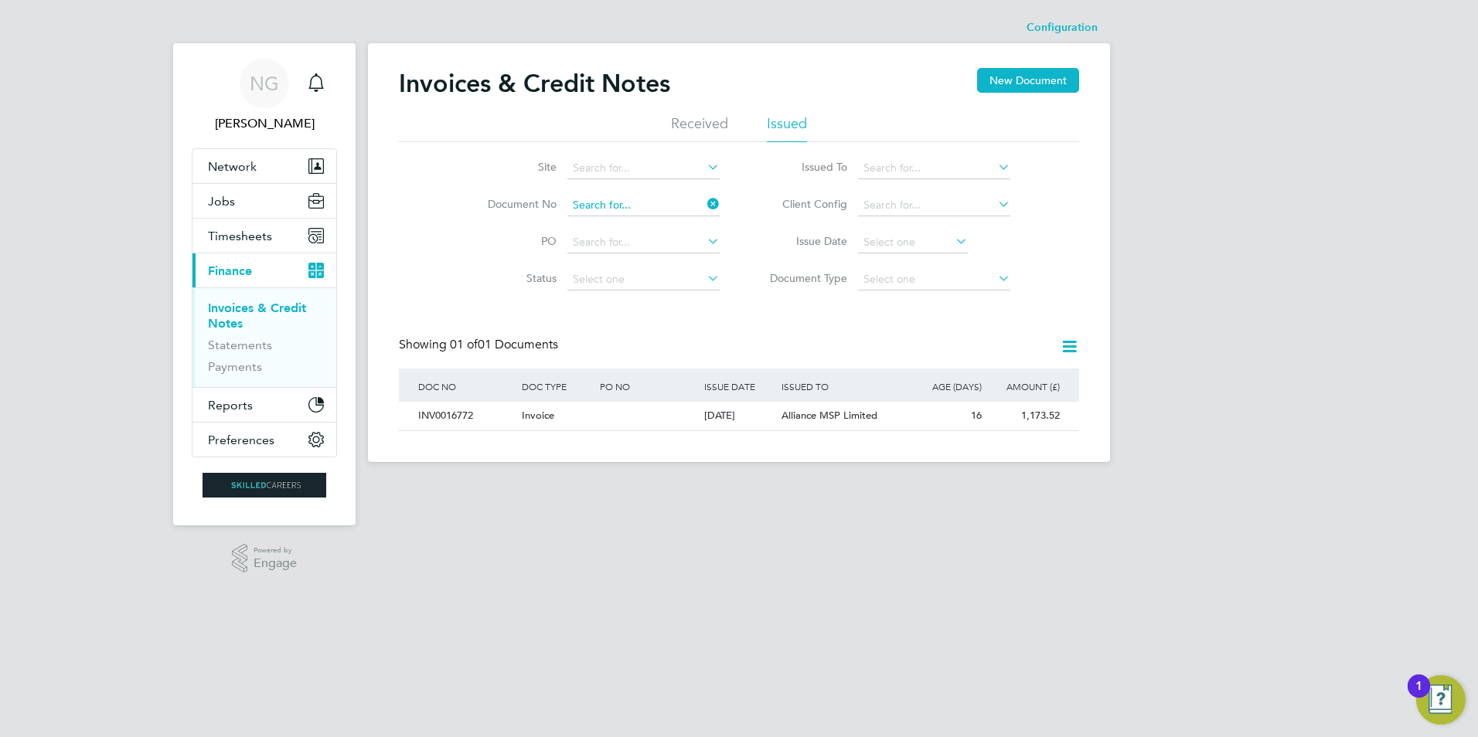
click at [631, 196] on input at bounding box center [643, 206] width 152 height 22
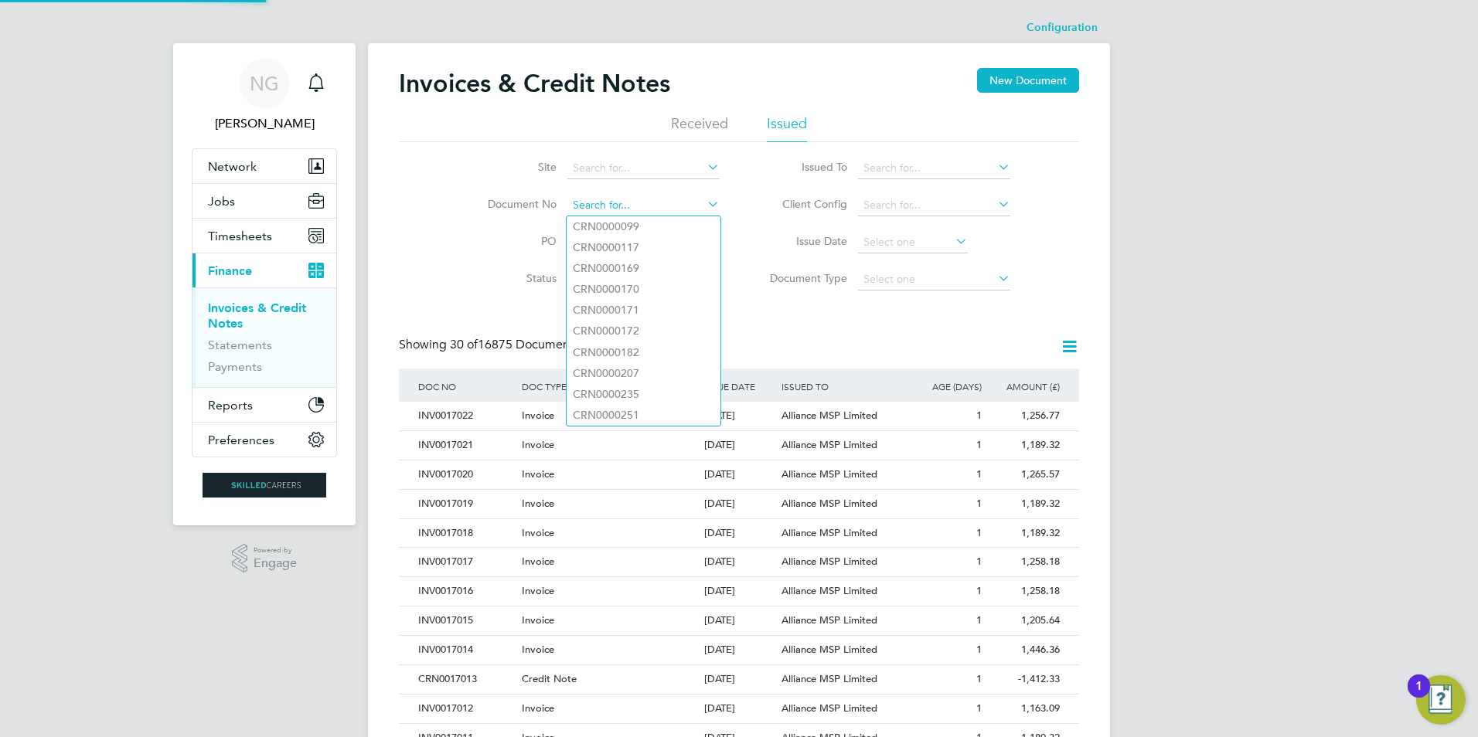
paste input "INV0016773"
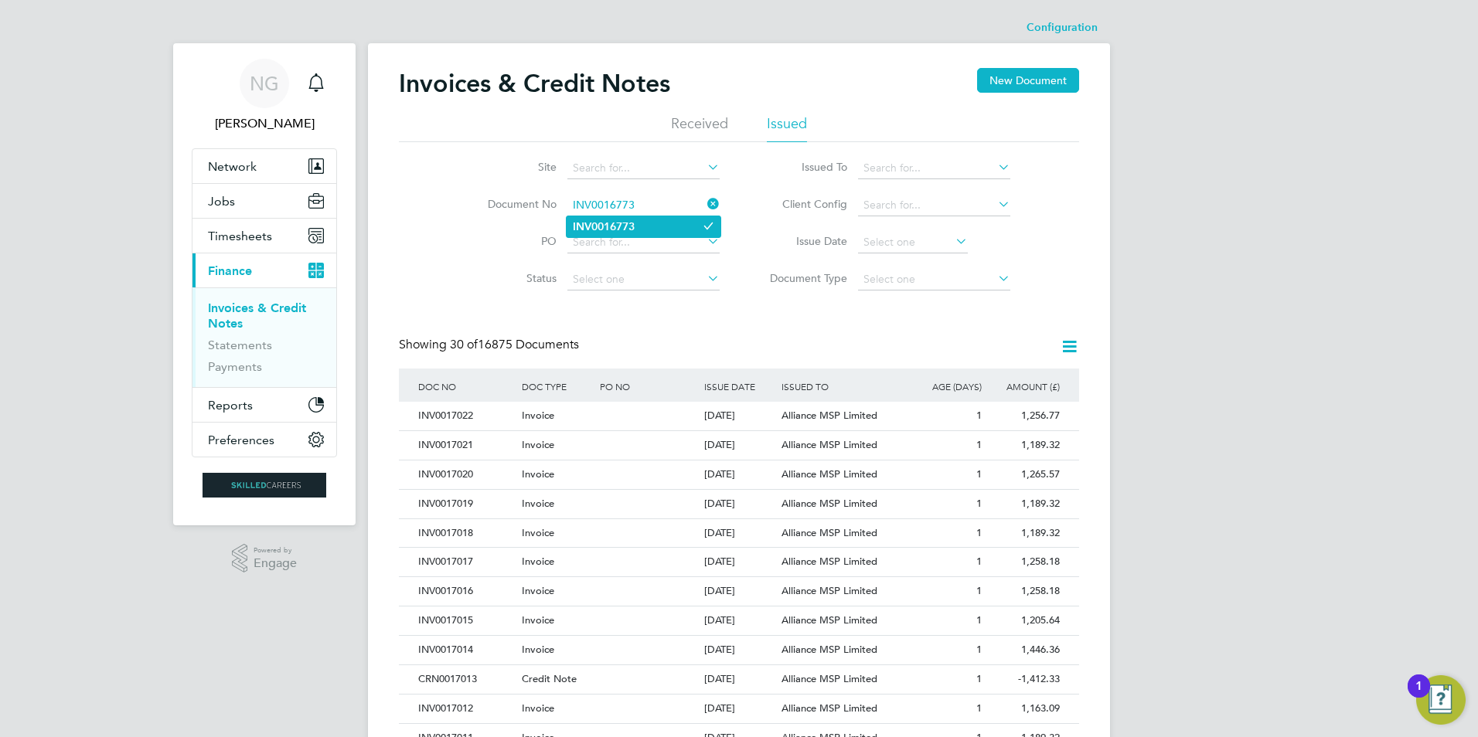
type input "INV0016773"
click at [643, 223] on li "INV0016773" at bounding box center [644, 226] width 154 height 21
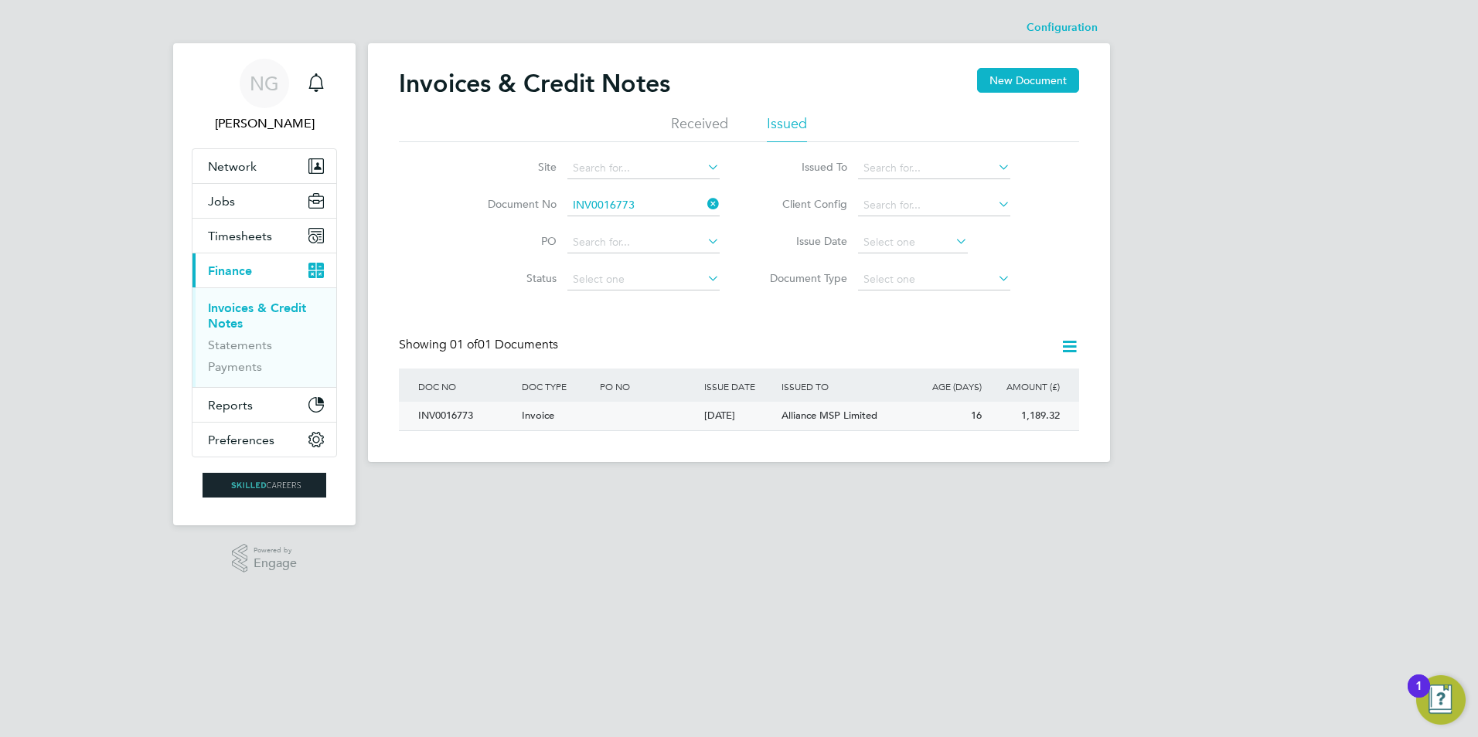
click at [439, 409] on div "INV0016773" at bounding box center [466, 416] width 104 height 29
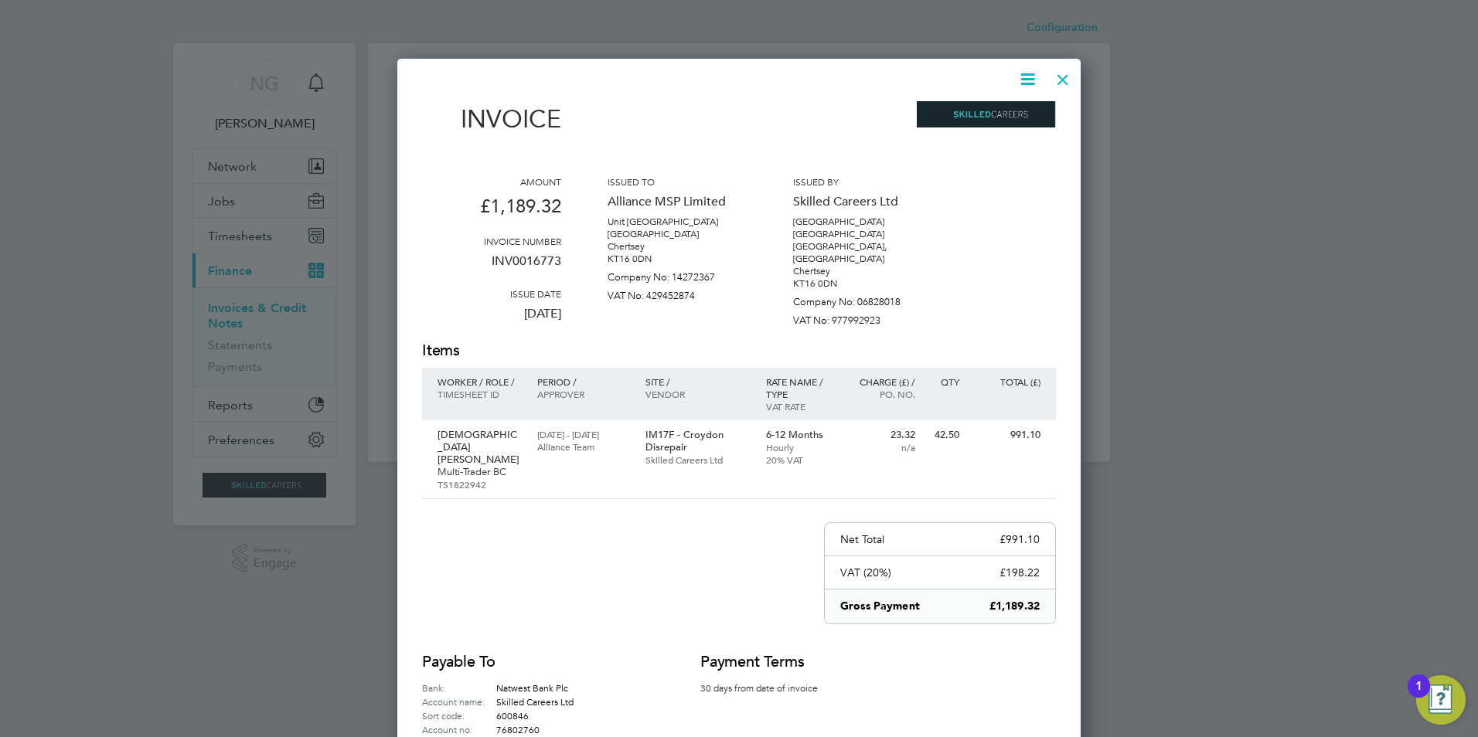
click at [1030, 78] on icon at bounding box center [1027, 79] width 19 height 19
click at [1005, 120] on li "Download Invoice" at bounding box center [981, 116] width 107 height 22
drag, startPoint x: 1062, startPoint y: 79, endPoint x: 1047, endPoint y: 91, distance: 19.8
click at [1062, 79] on div at bounding box center [1063, 76] width 28 height 28
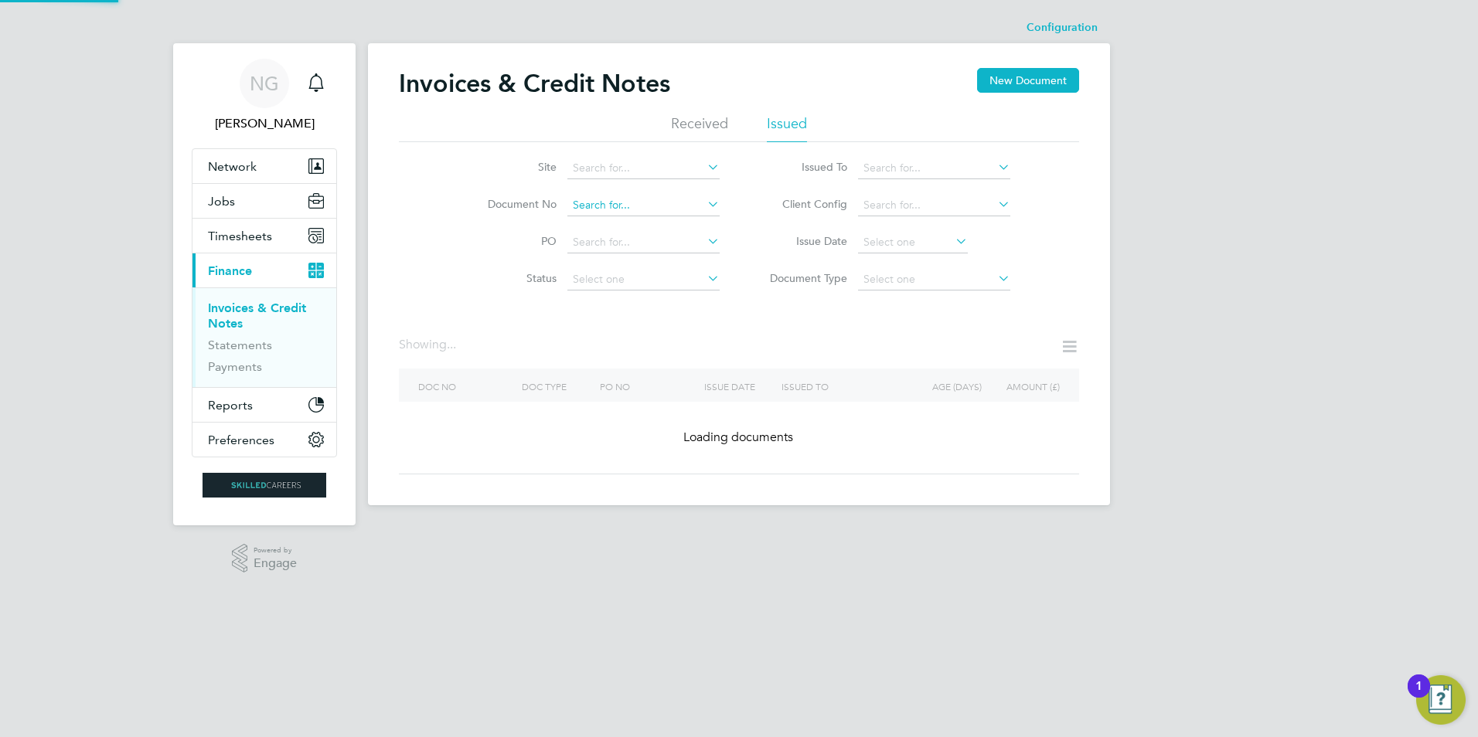
click at [651, 211] on input at bounding box center [643, 206] width 152 height 22
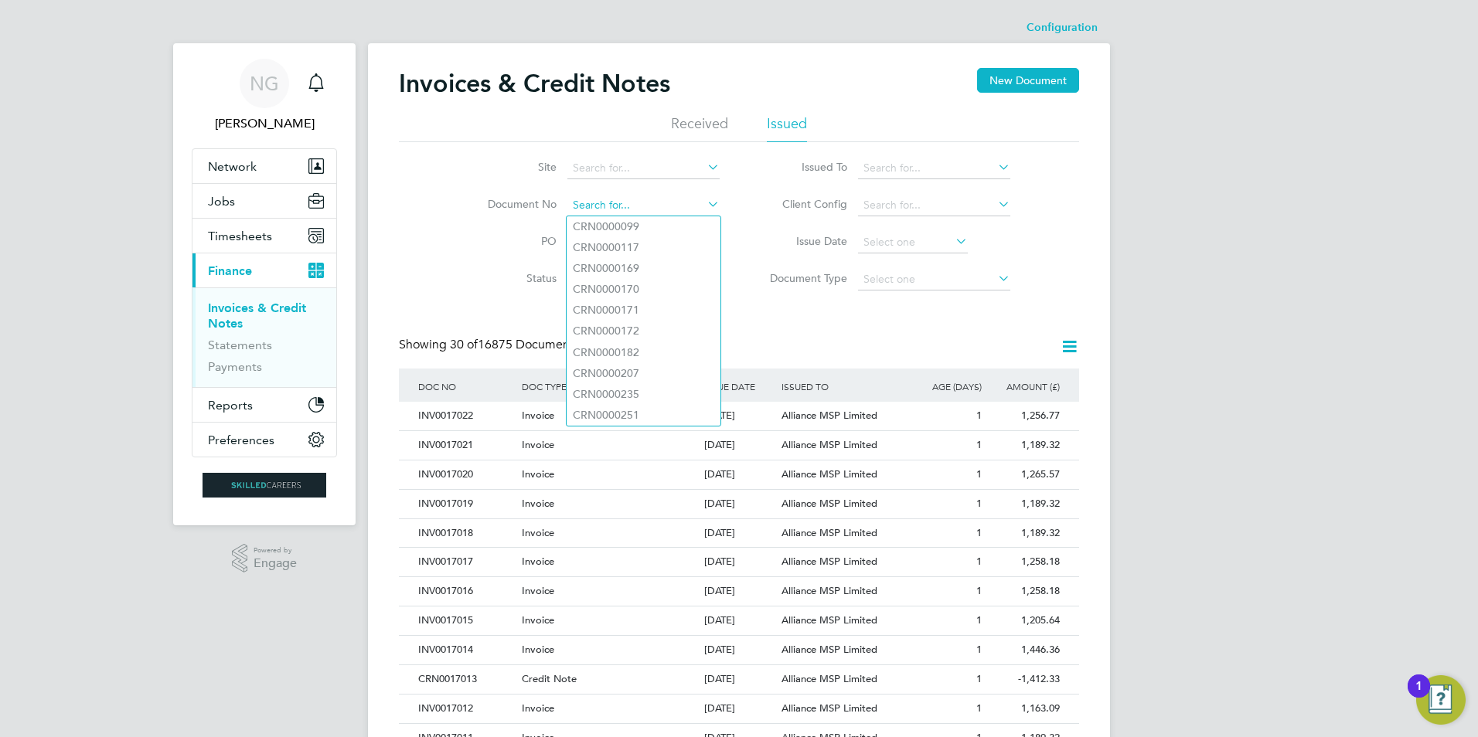
paste input "INV0016774"
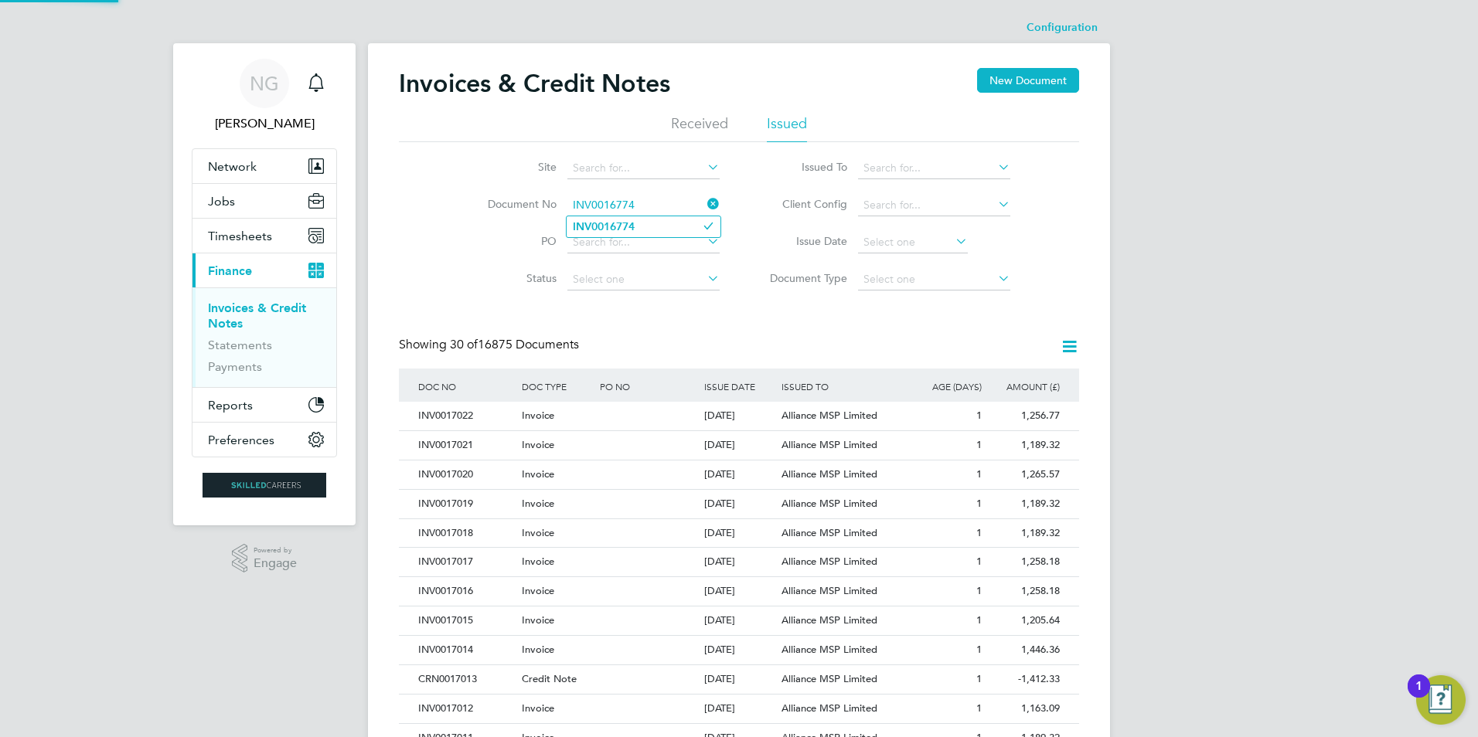
type input "INV0016774"
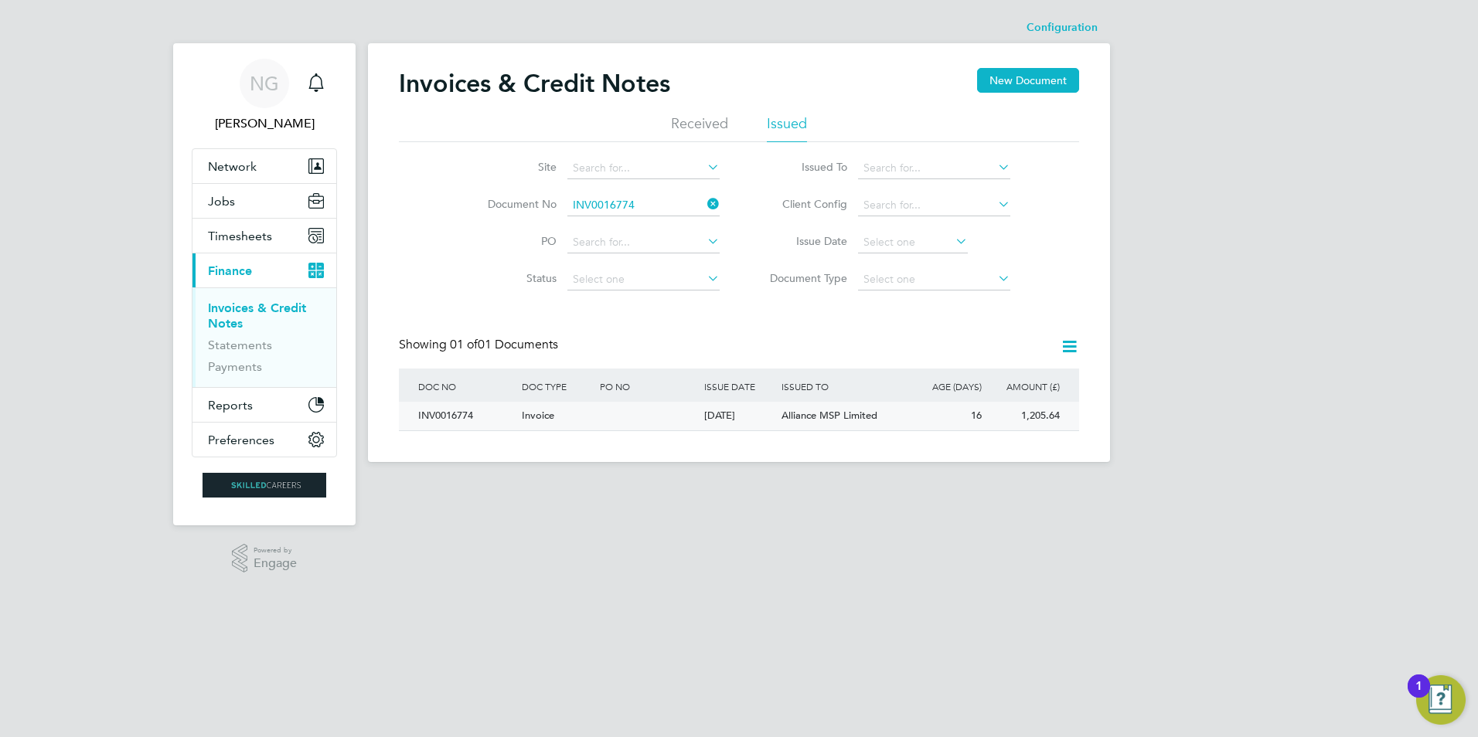
click at [434, 410] on div "INV0016774" at bounding box center [466, 416] width 104 height 29
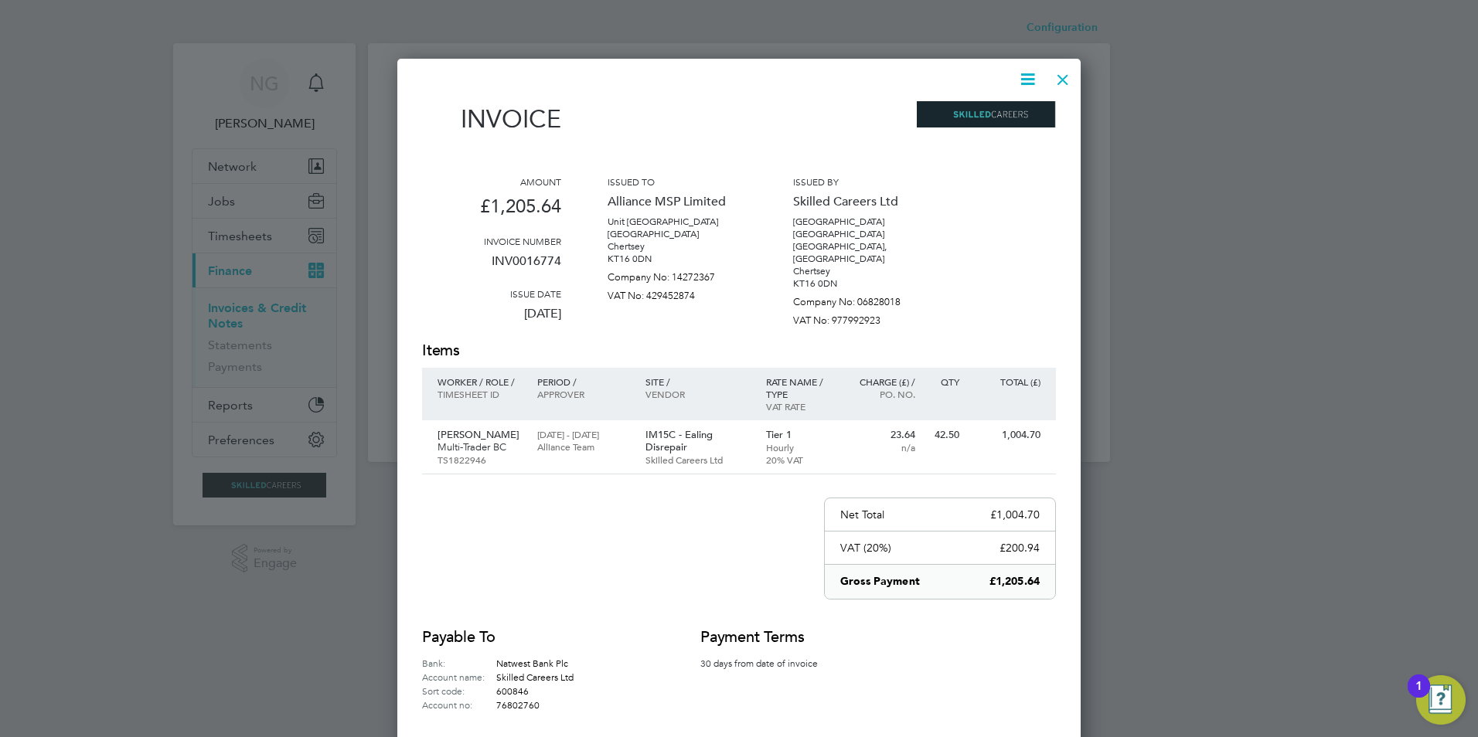
click at [1026, 80] on icon at bounding box center [1027, 79] width 19 height 19
click at [1010, 118] on li "Download Invoice" at bounding box center [981, 116] width 107 height 22
drag, startPoint x: 1067, startPoint y: 73, endPoint x: 1054, endPoint y: 94, distance: 24.9
click at [1067, 73] on div at bounding box center [1063, 76] width 28 height 28
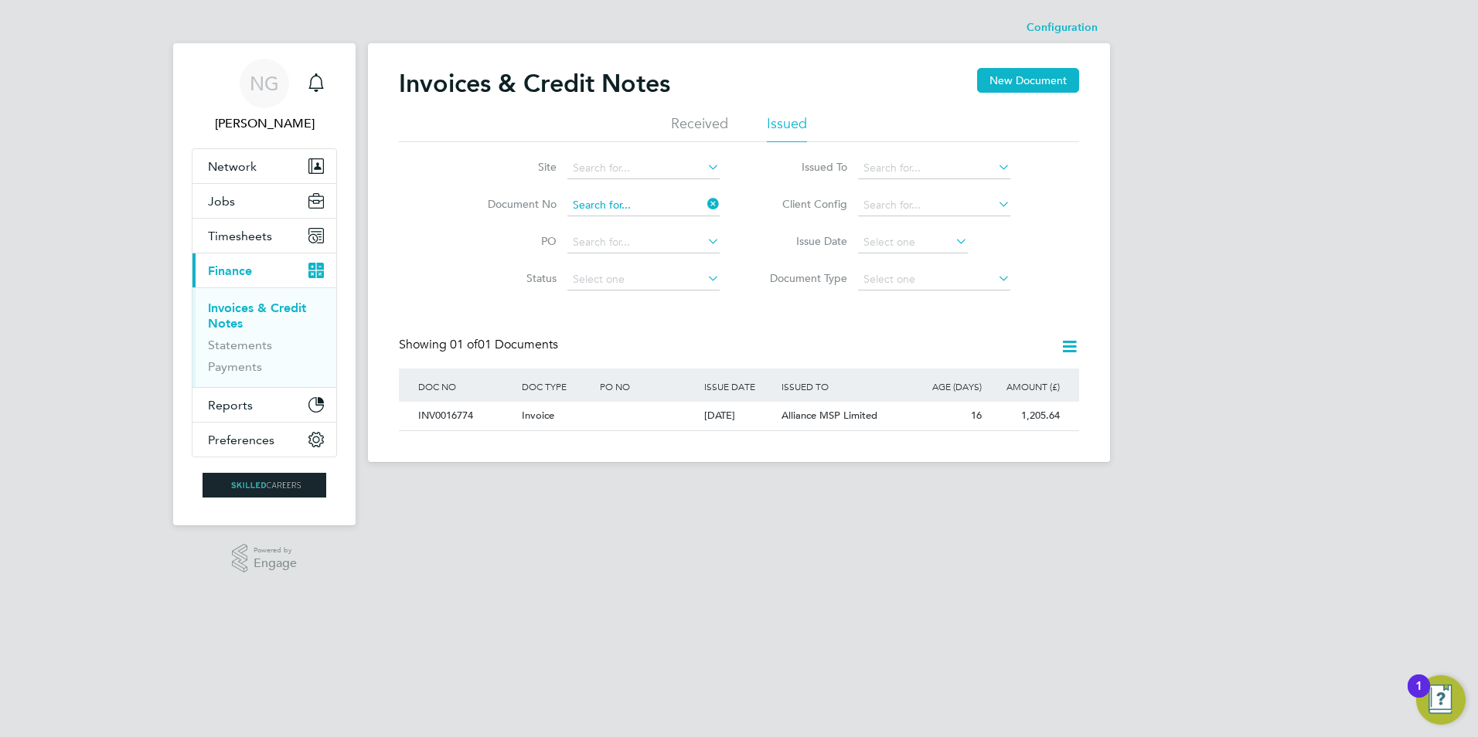
click at [648, 196] on input at bounding box center [643, 206] width 152 height 22
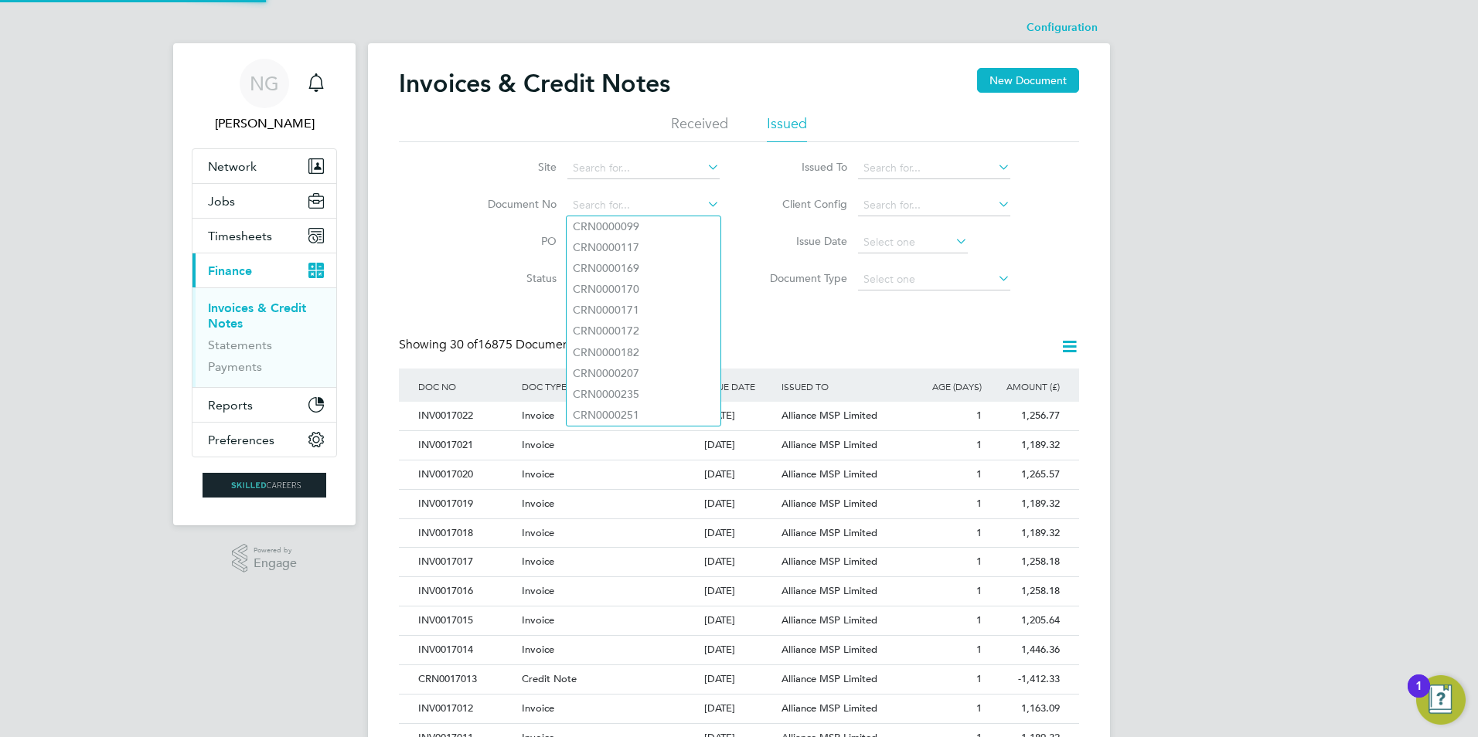
paste input "INV0016775"
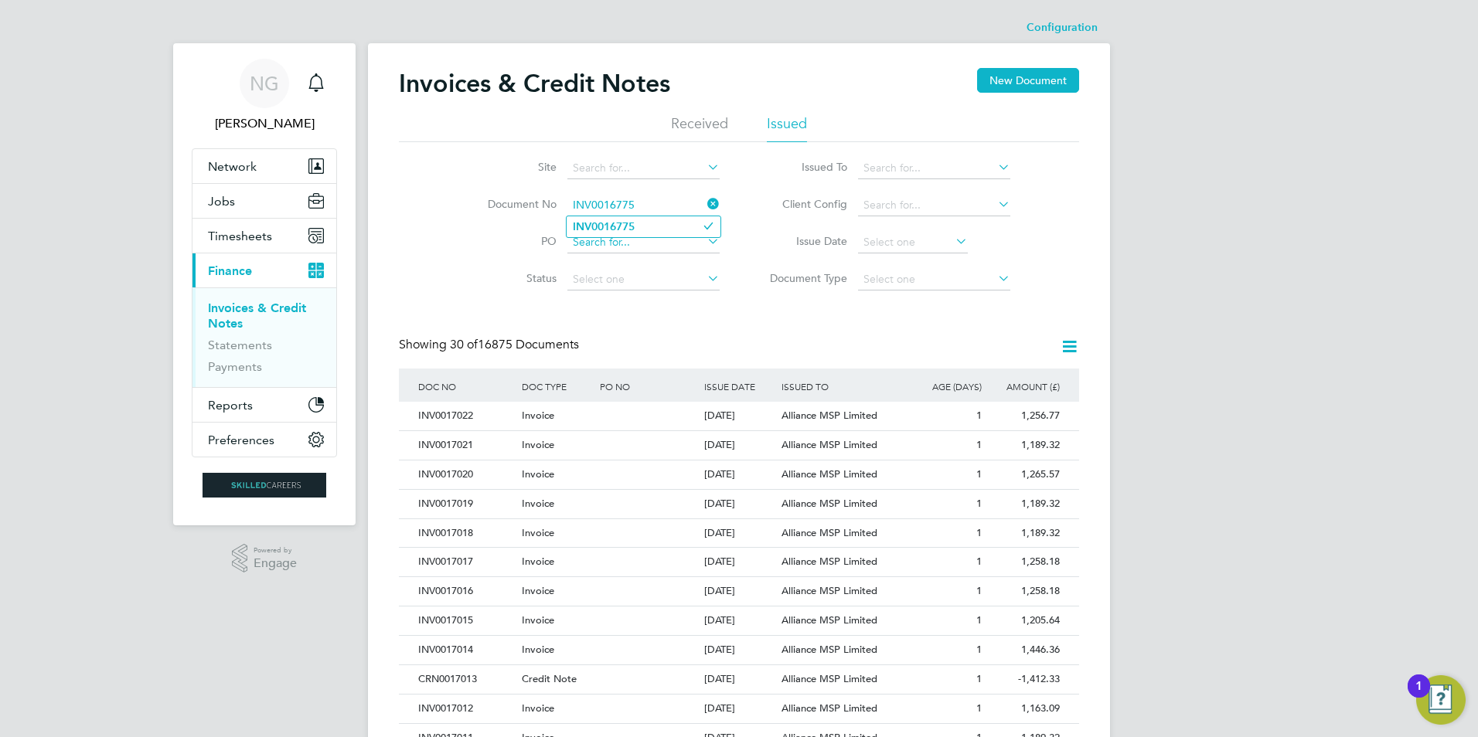
type input "INV0016775"
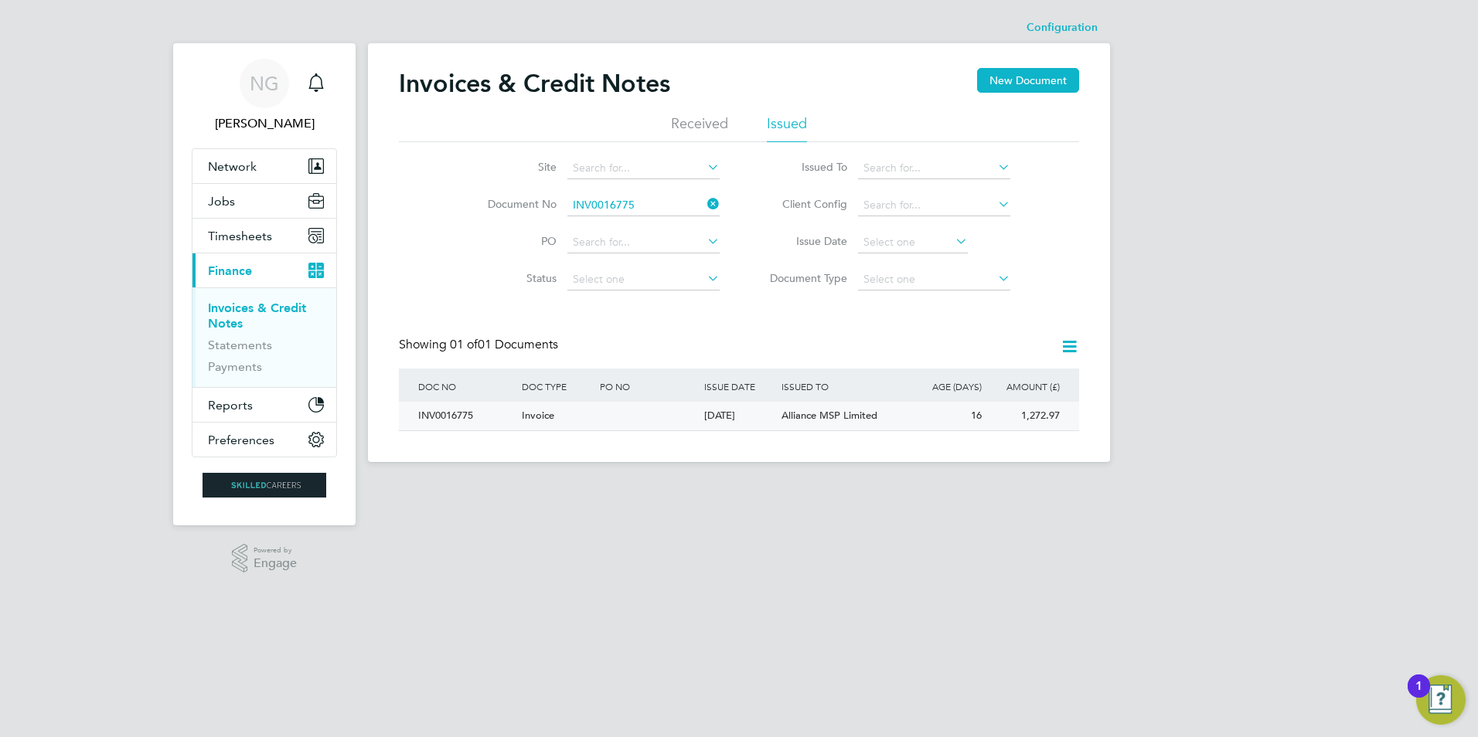
drag, startPoint x: 448, startPoint y: 410, endPoint x: 525, endPoint y: 407, distance: 77.4
click at [448, 410] on div "INV0016775" at bounding box center [466, 416] width 104 height 29
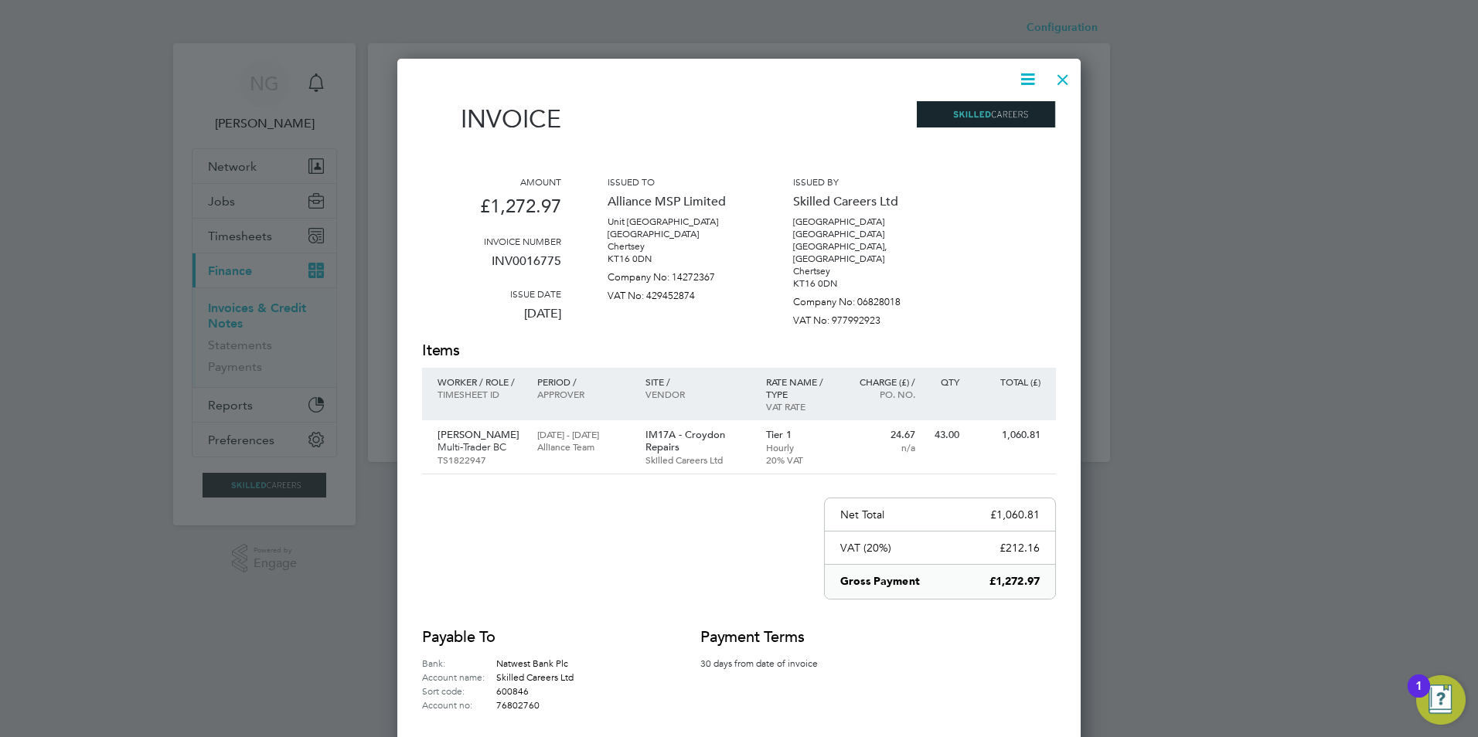
click at [1021, 70] on icon at bounding box center [1027, 79] width 19 height 19
click at [996, 113] on li "Download Invoice" at bounding box center [981, 116] width 107 height 22
click at [1065, 79] on div at bounding box center [1063, 76] width 28 height 28
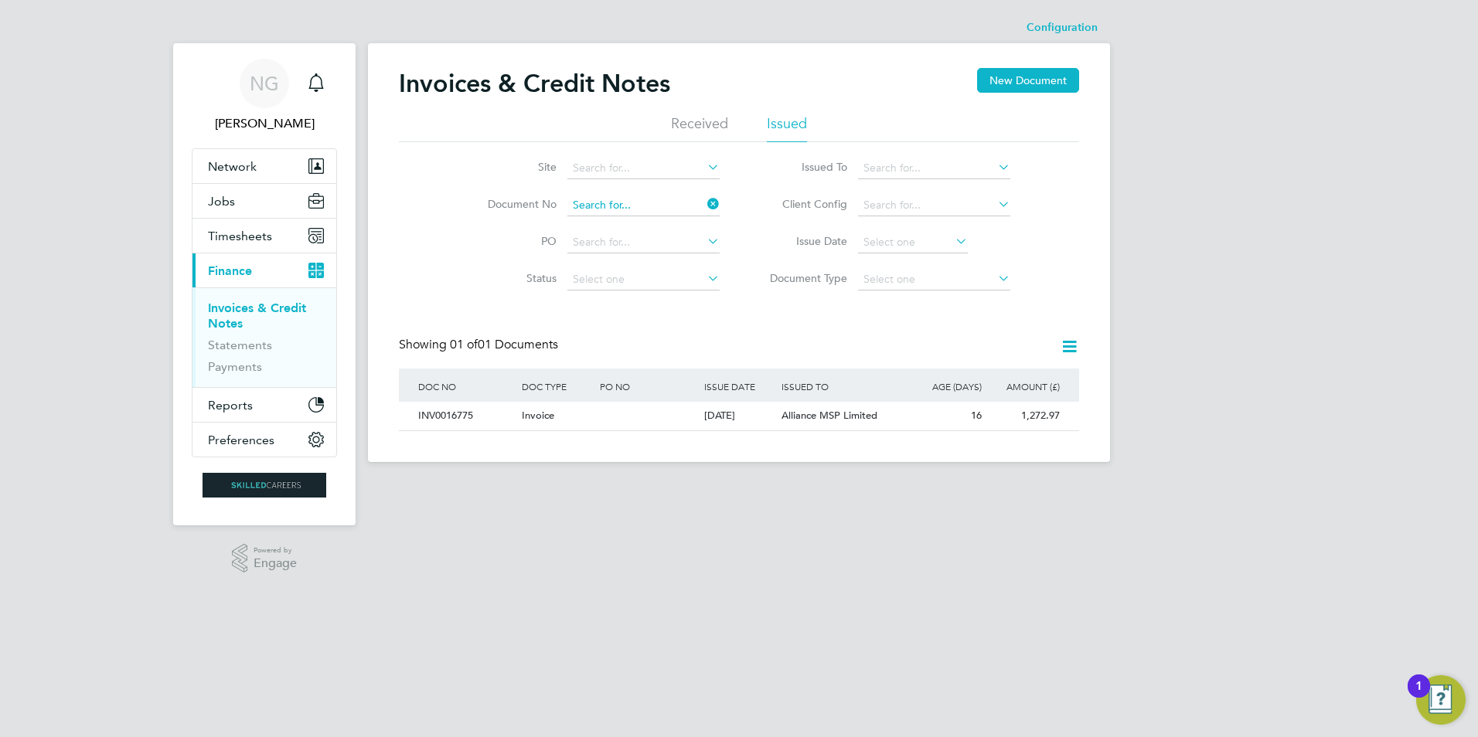
click at [652, 197] on input at bounding box center [643, 206] width 152 height 22
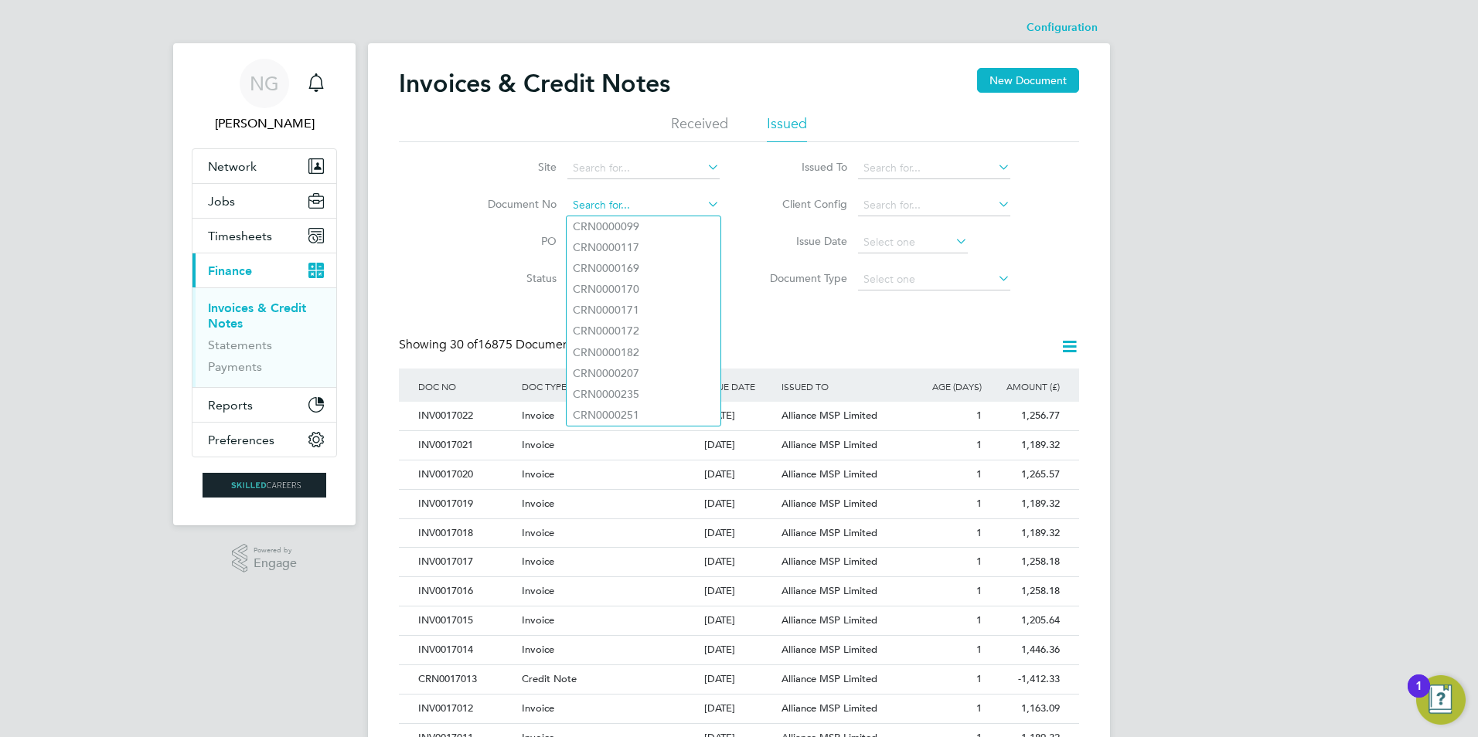
paste input "INV0016776"
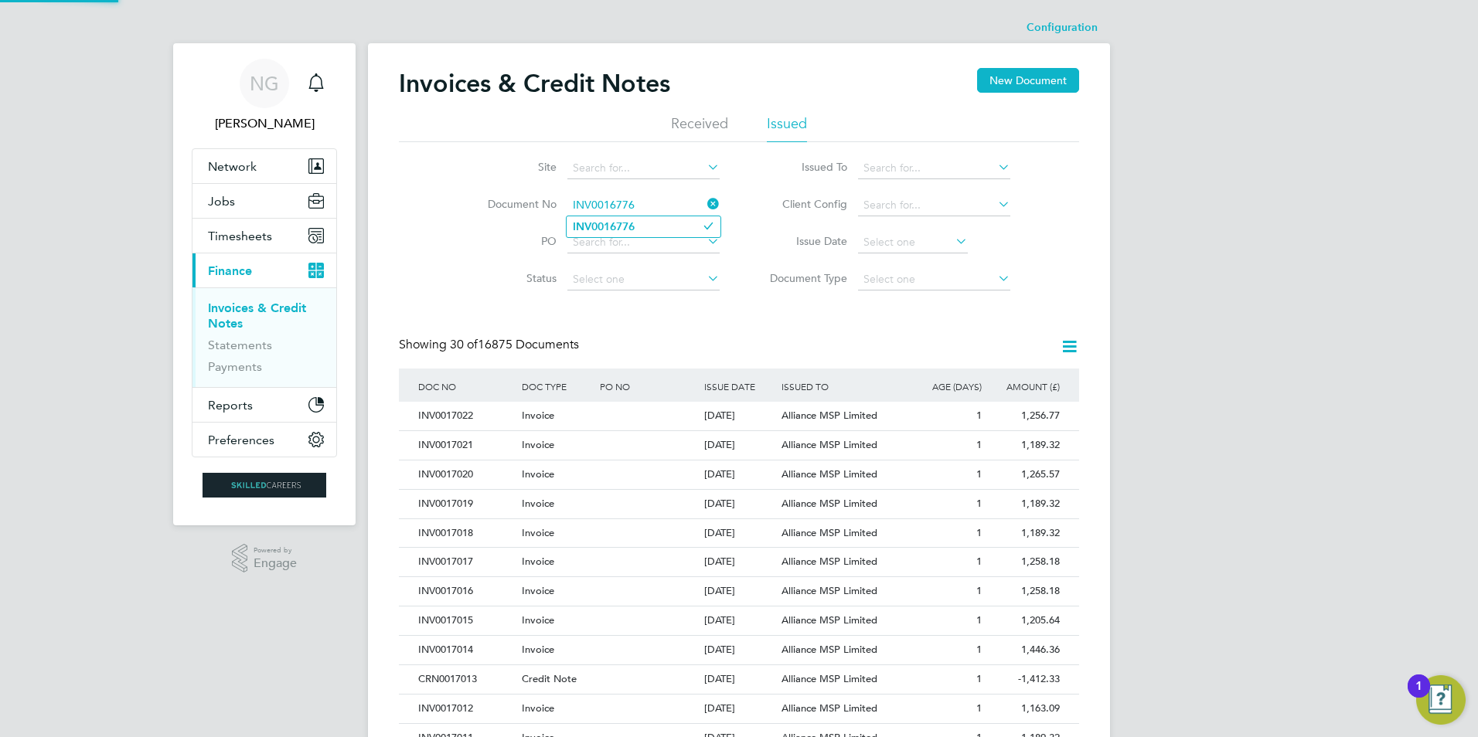
type input "INV0016776"
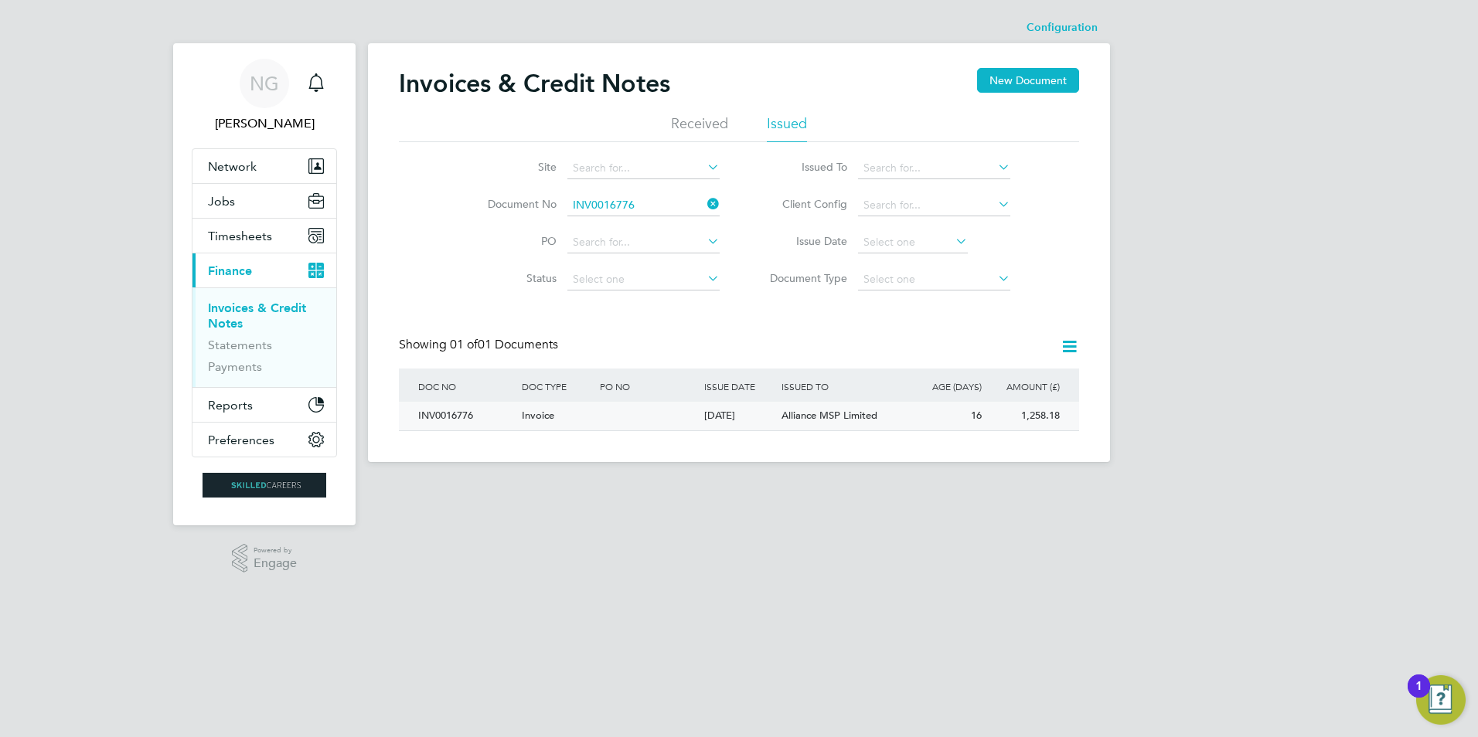
click at [450, 412] on div "INV0016776" at bounding box center [466, 416] width 104 height 29
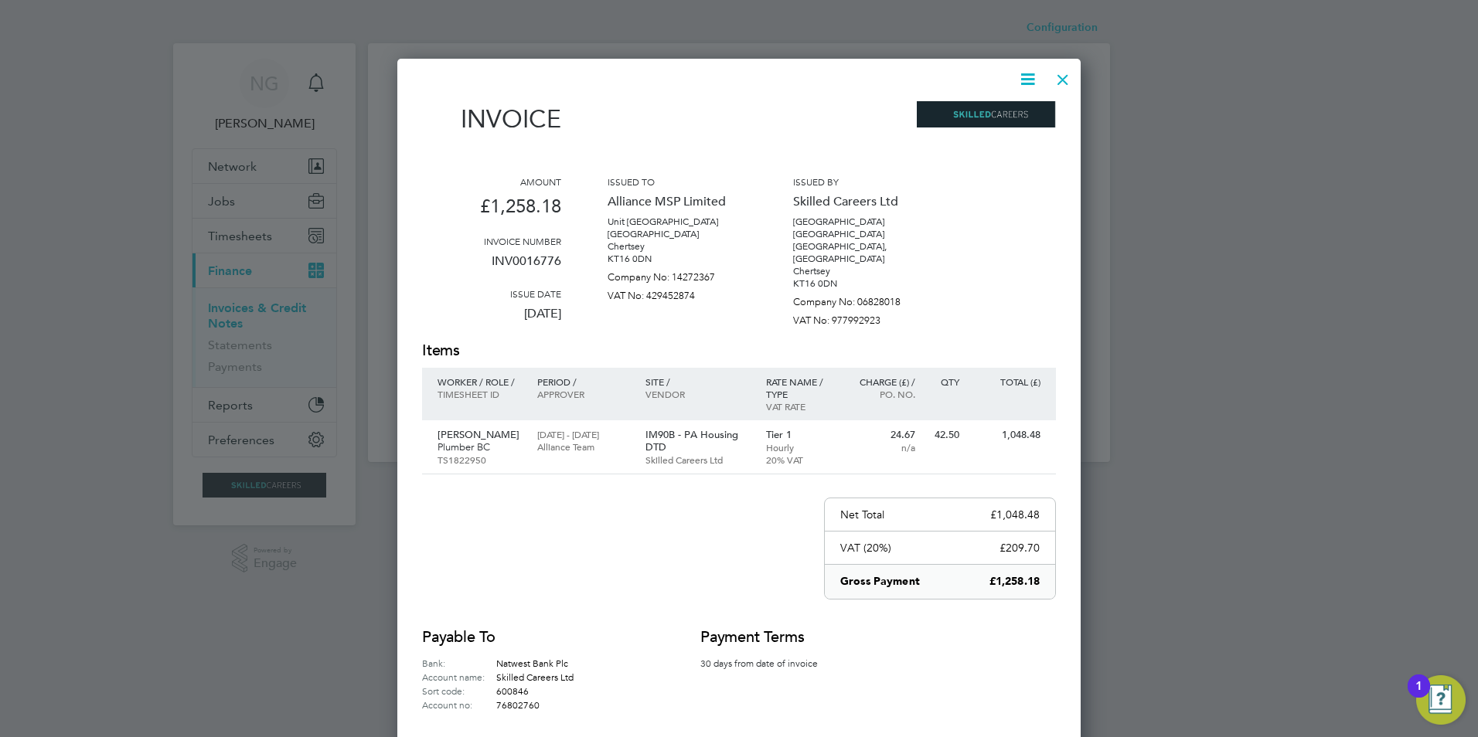
click at [1030, 83] on icon at bounding box center [1027, 79] width 19 height 19
click at [1006, 118] on li "Download Invoice" at bounding box center [981, 116] width 107 height 22
click at [1060, 79] on div at bounding box center [1063, 76] width 28 height 28
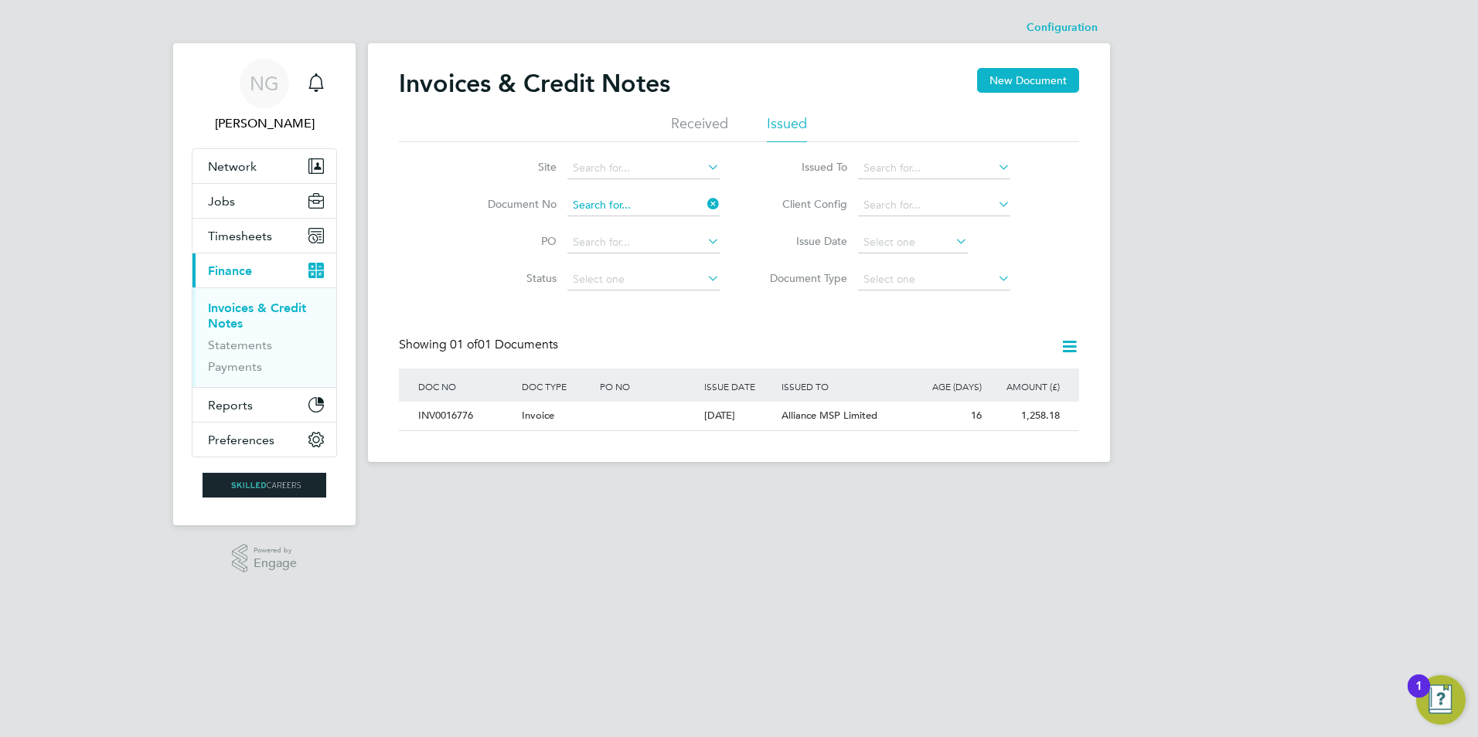
click at [666, 205] on input at bounding box center [643, 206] width 152 height 22
paste input "INV0016777"
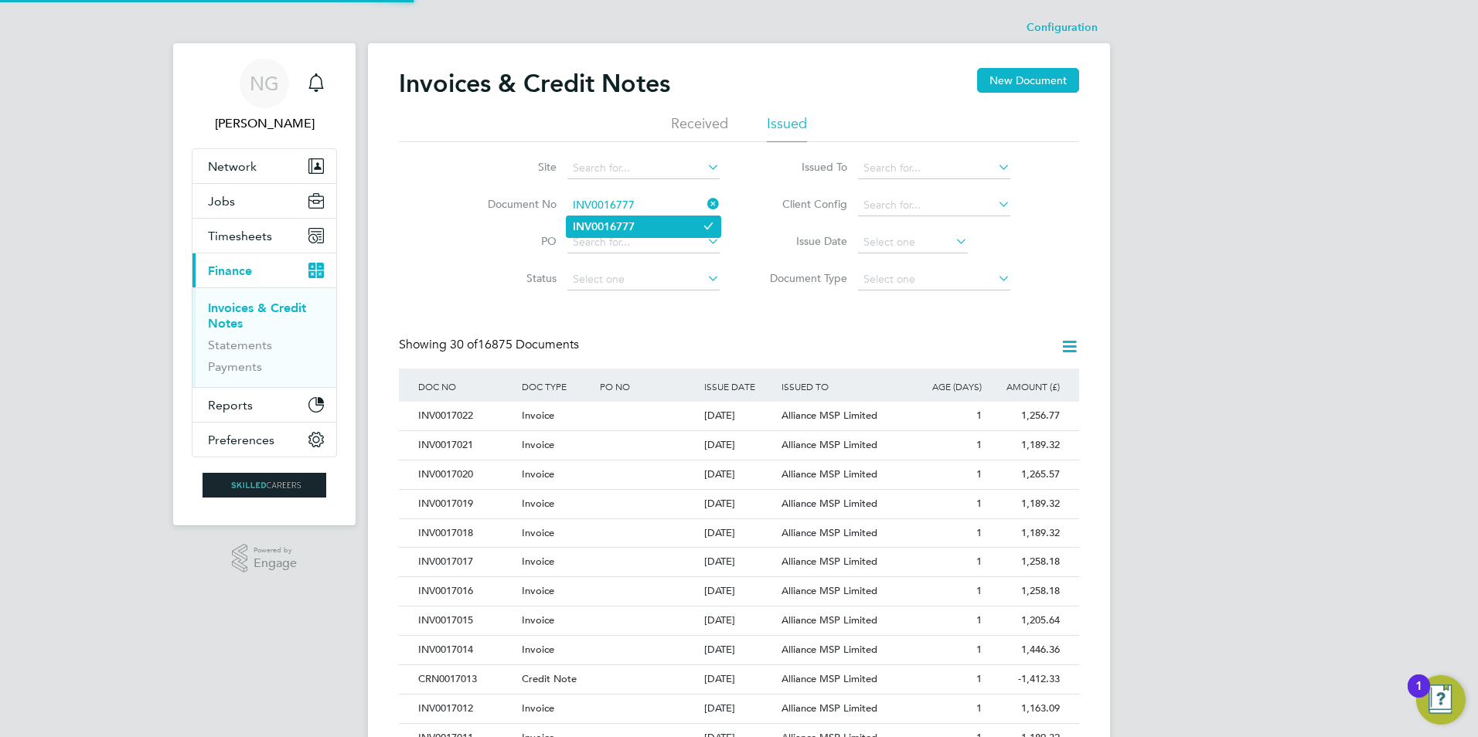
type input "INV0016777"
click at [625, 227] on b "INV0016777" at bounding box center [604, 226] width 62 height 13
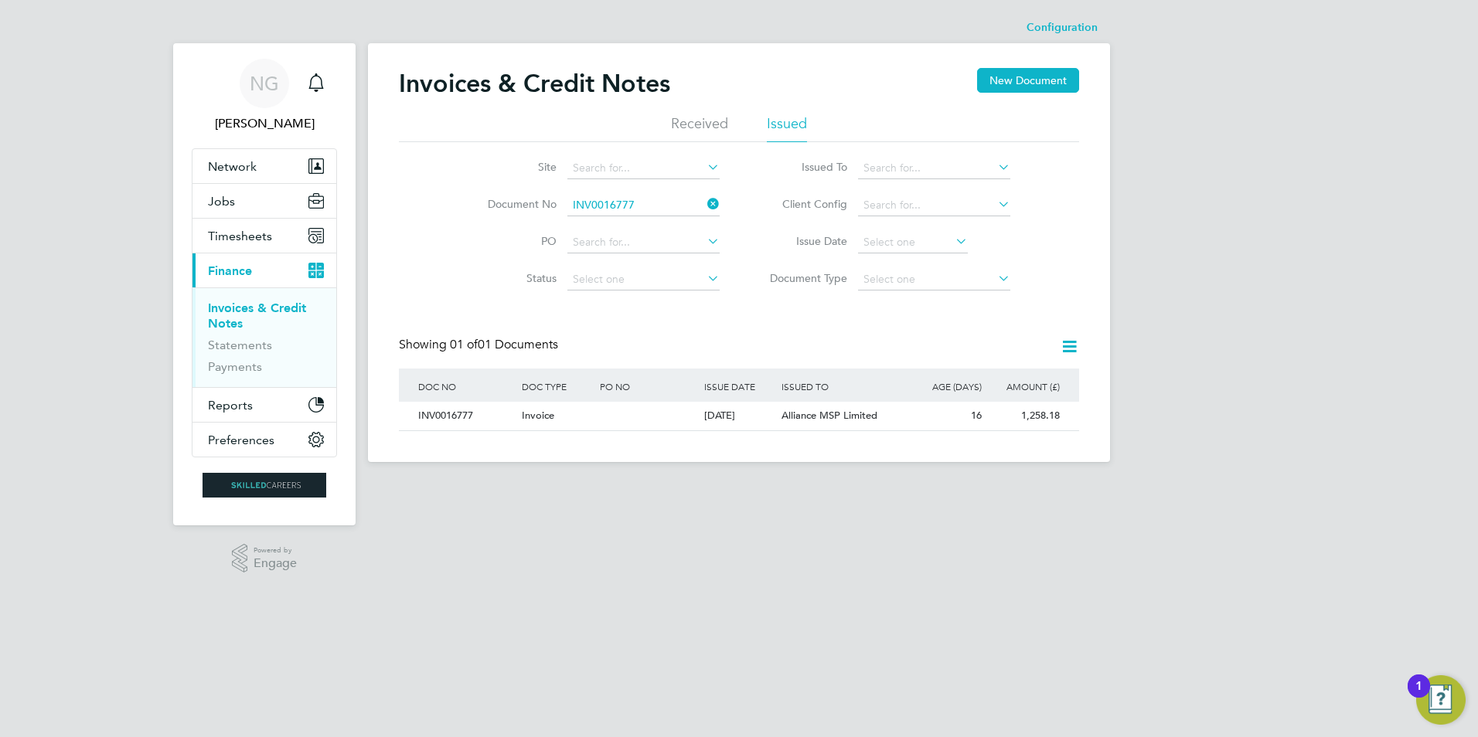
drag, startPoint x: 448, startPoint y: 421, endPoint x: 620, endPoint y: 397, distance: 173.2
click at [448, 421] on div "INV0016777" at bounding box center [466, 416] width 104 height 29
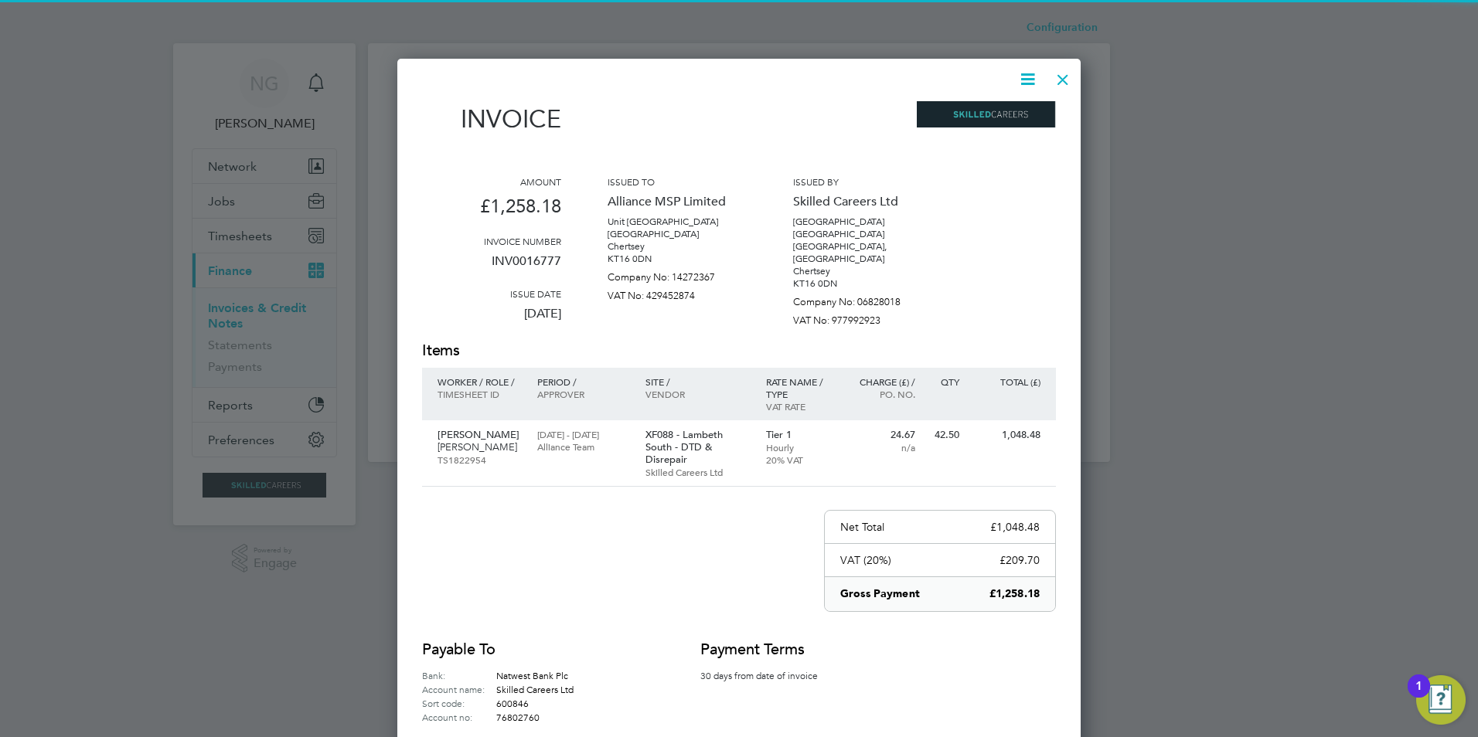
click at [1030, 75] on icon at bounding box center [1027, 79] width 19 height 19
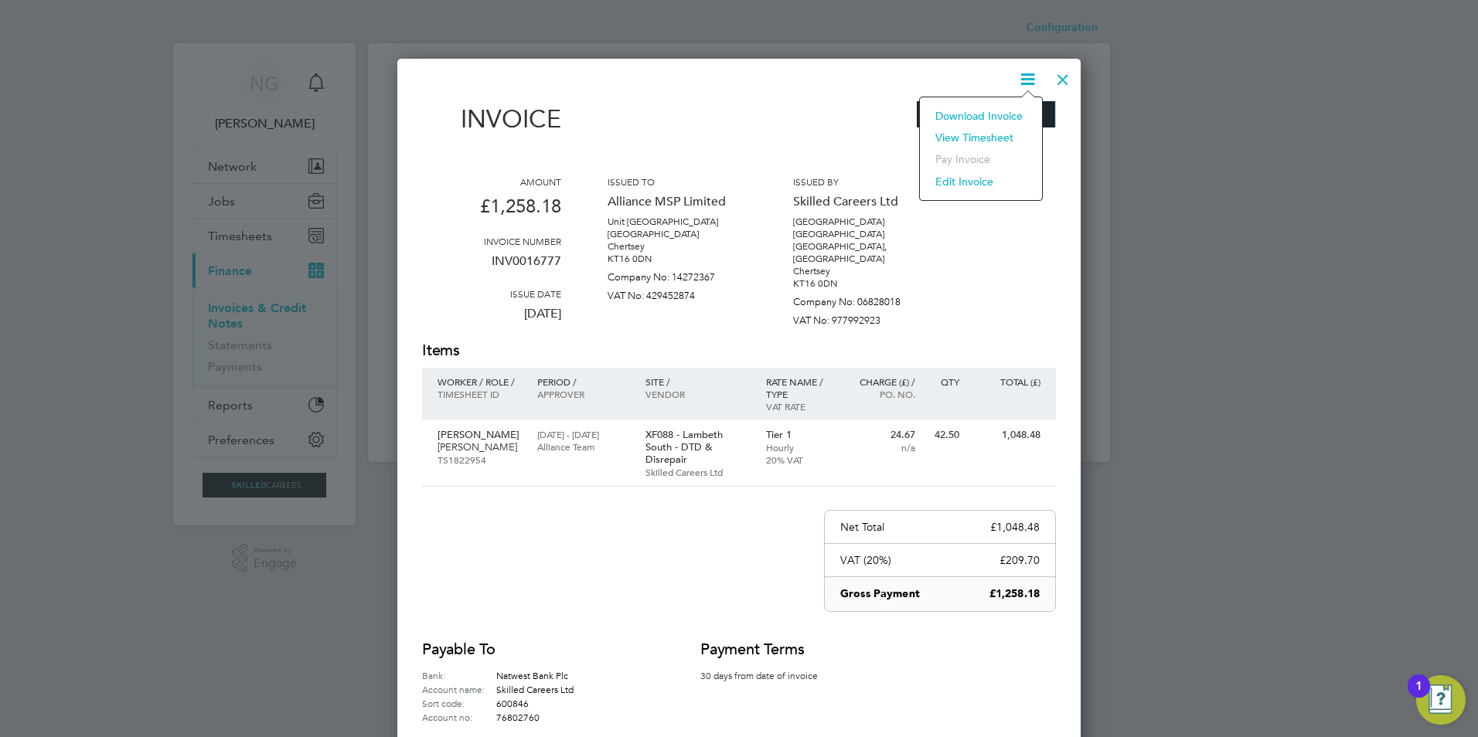
click at [1010, 113] on li "Download Invoice" at bounding box center [981, 116] width 107 height 22
drag, startPoint x: 1062, startPoint y: 77, endPoint x: 993, endPoint y: 117, distance: 80.0
click at [1062, 77] on div at bounding box center [1063, 76] width 28 height 28
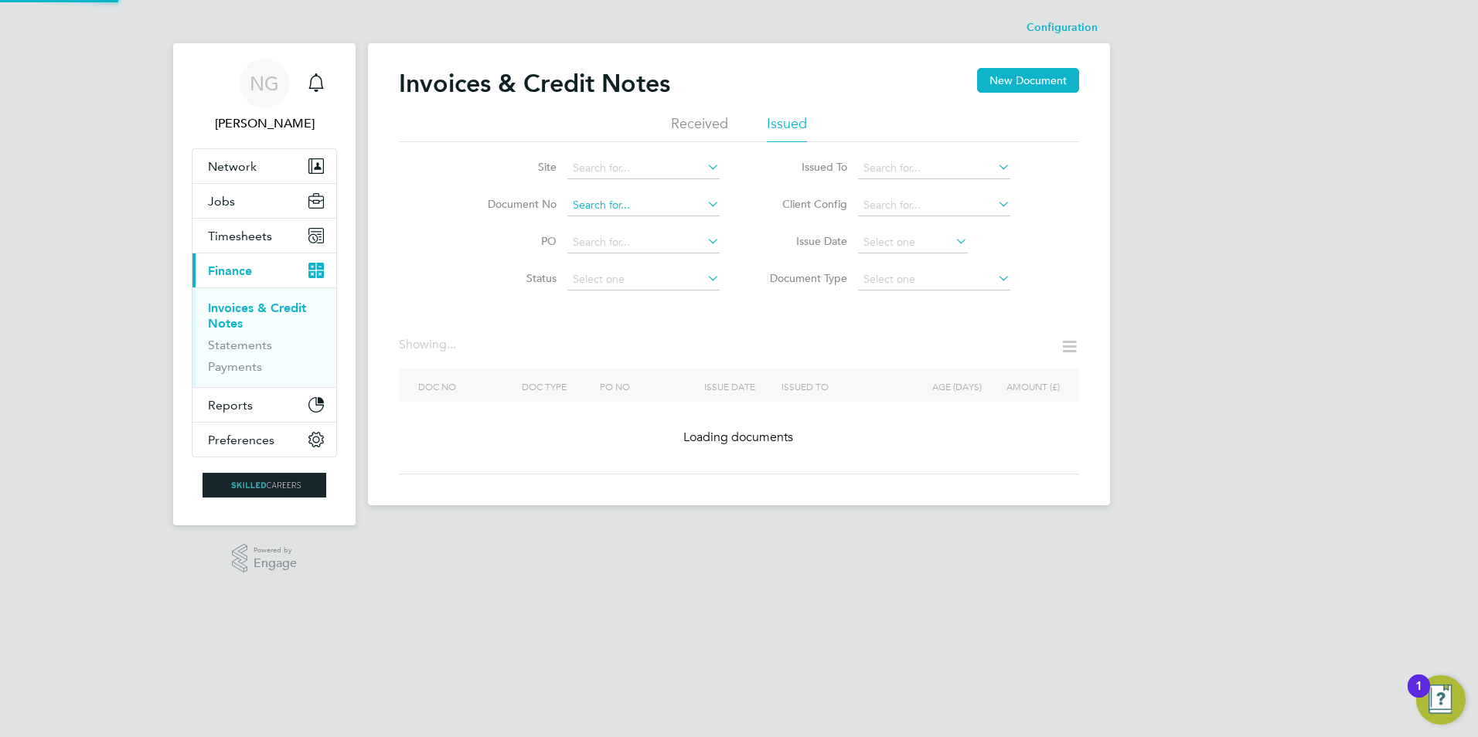
click at [645, 199] on input at bounding box center [643, 206] width 152 height 22
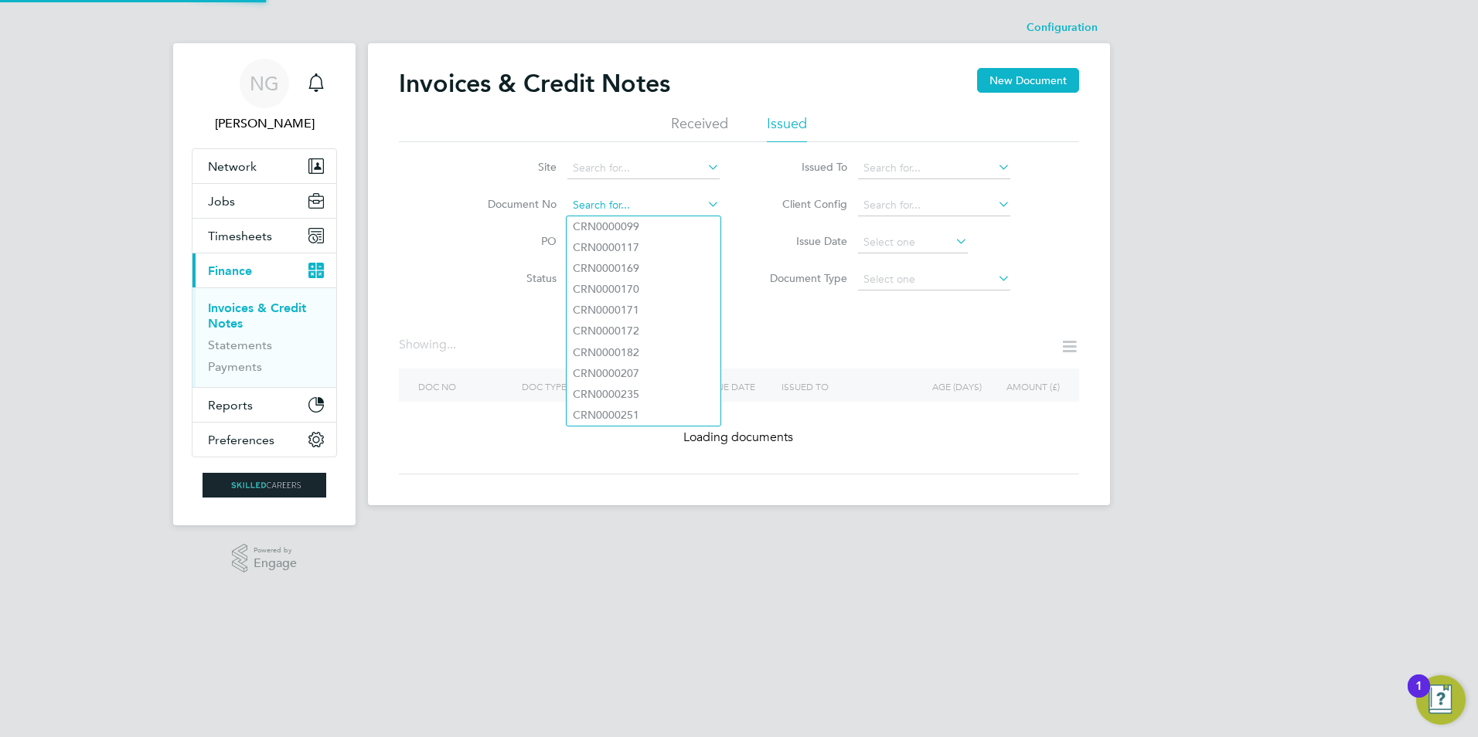
paste input "INV0016778"
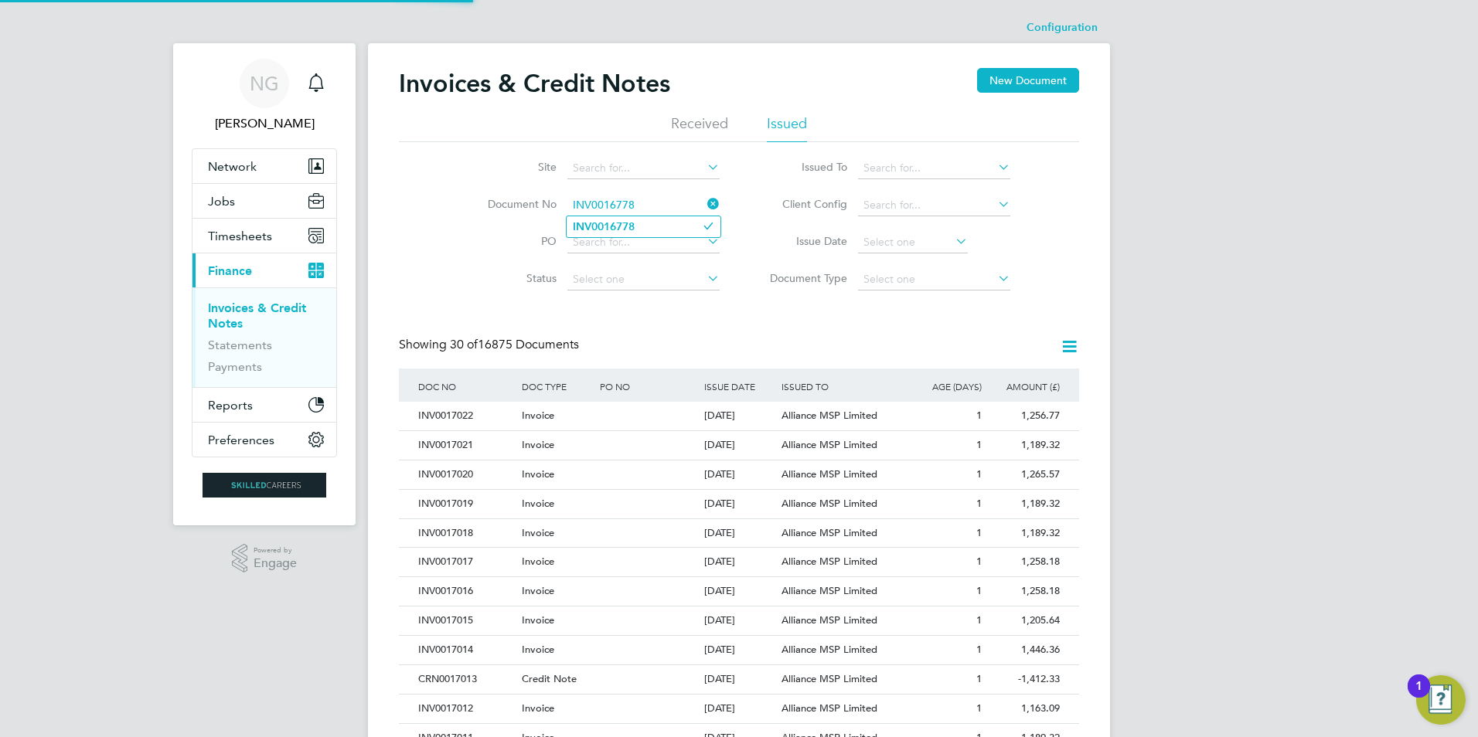
type input "INV0016778"
click at [632, 226] on b "INV0016778" at bounding box center [604, 226] width 62 height 13
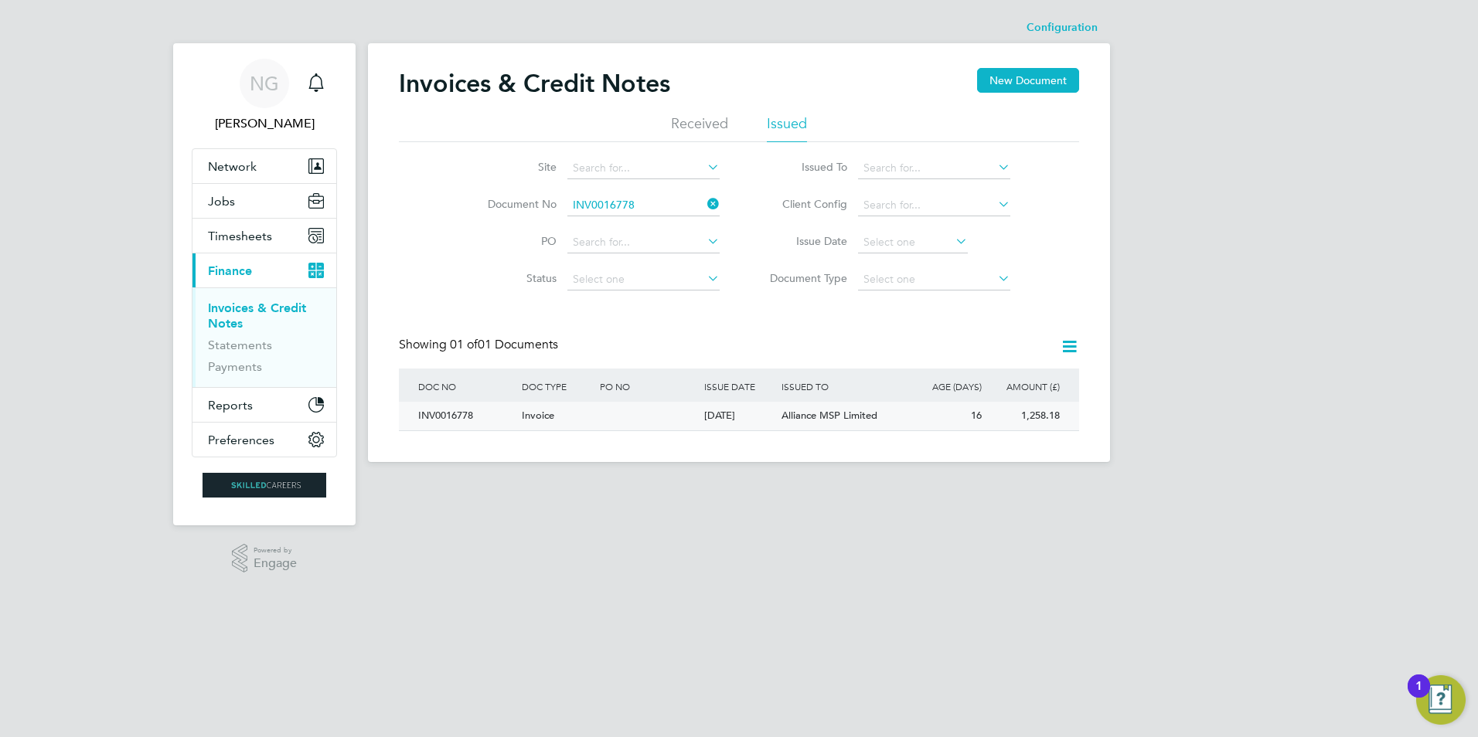
click at [448, 409] on div "INV0016778" at bounding box center [466, 416] width 104 height 29
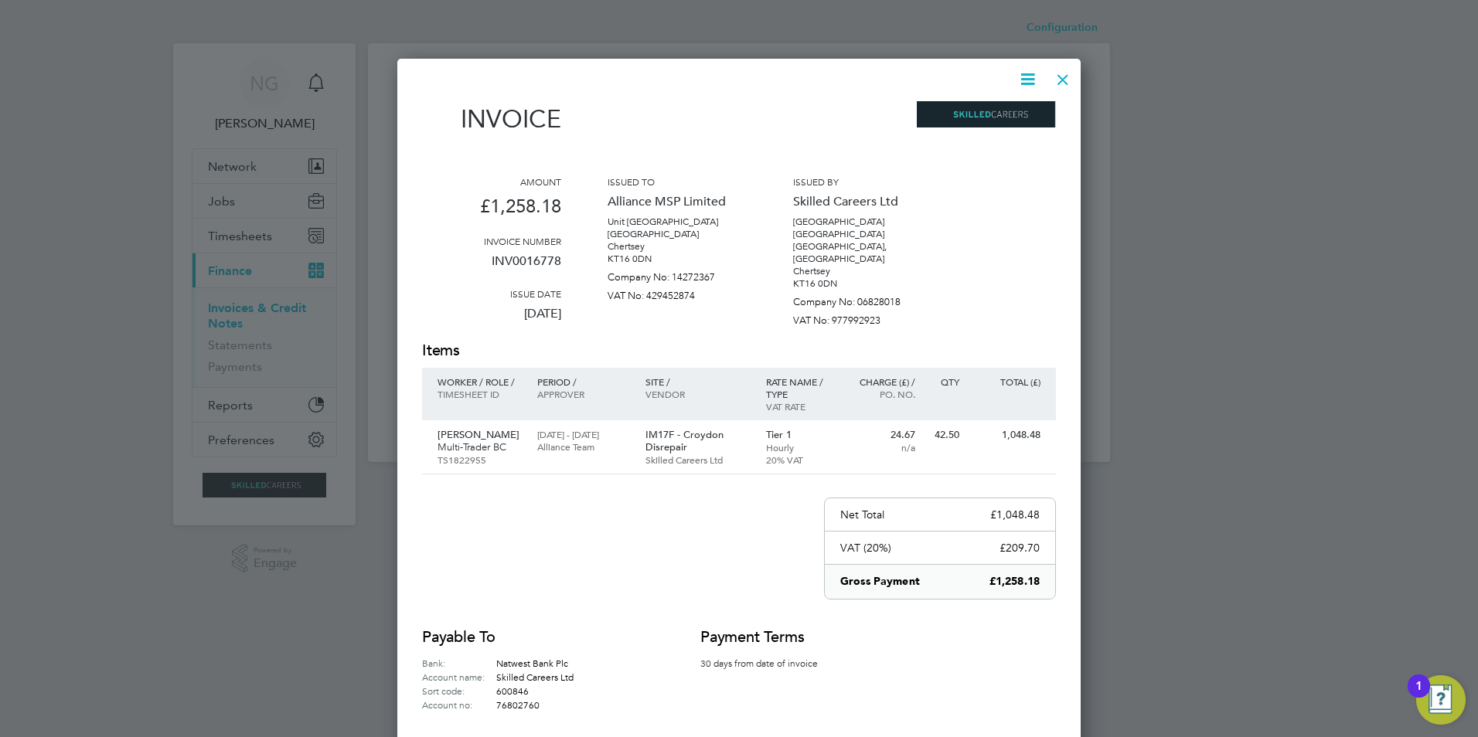
click at [1020, 82] on icon at bounding box center [1027, 79] width 19 height 19
click at [1011, 115] on li "Download Invoice" at bounding box center [981, 116] width 107 height 22
drag, startPoint x: 1058, startPoint y: 77, endPoint x: 990, endPoint y: 136, distance: 89.9
click at [1058, 77] on div at bounding box center [1063, 76] width 28 height 28
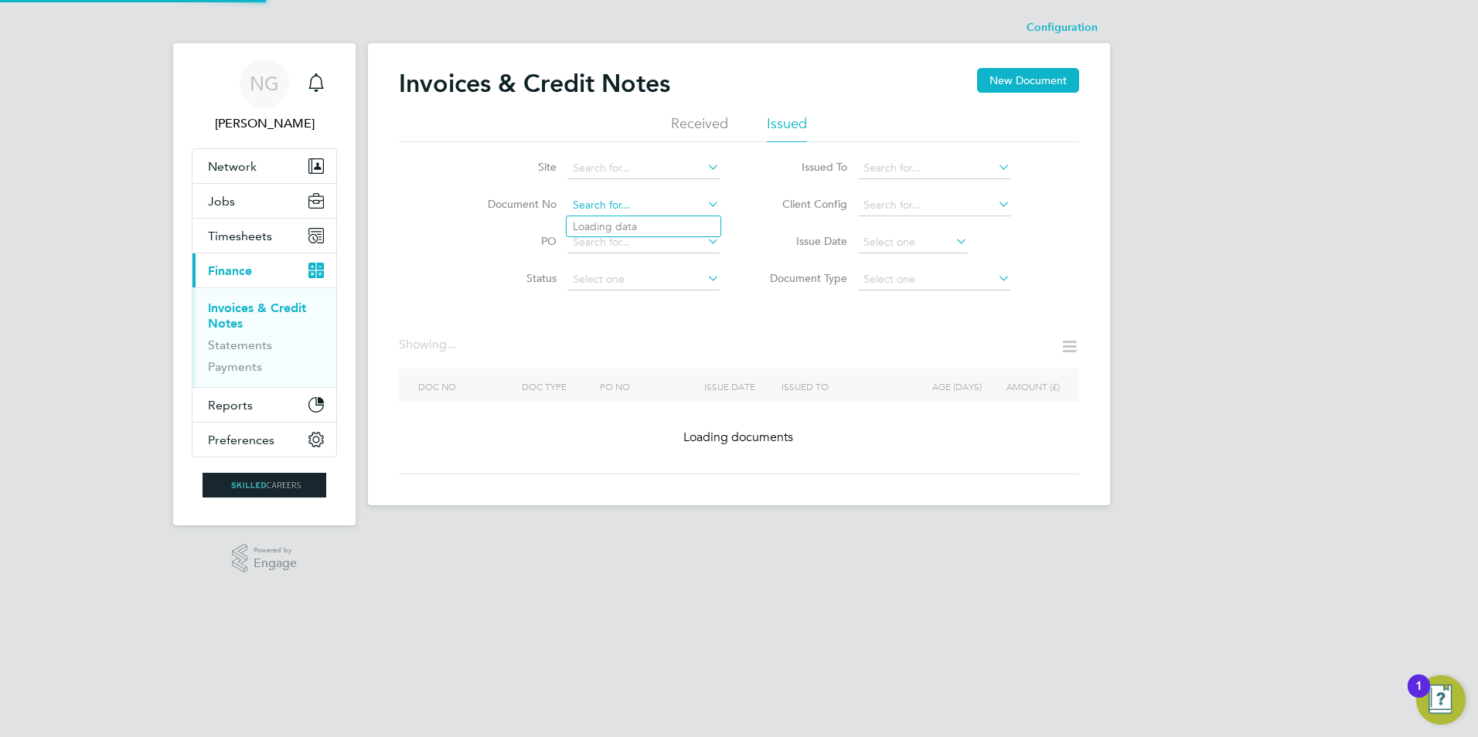
click at [637, 196] on input at bounding box center [643, 206] width 152 height 22
paste input "INV0016779"
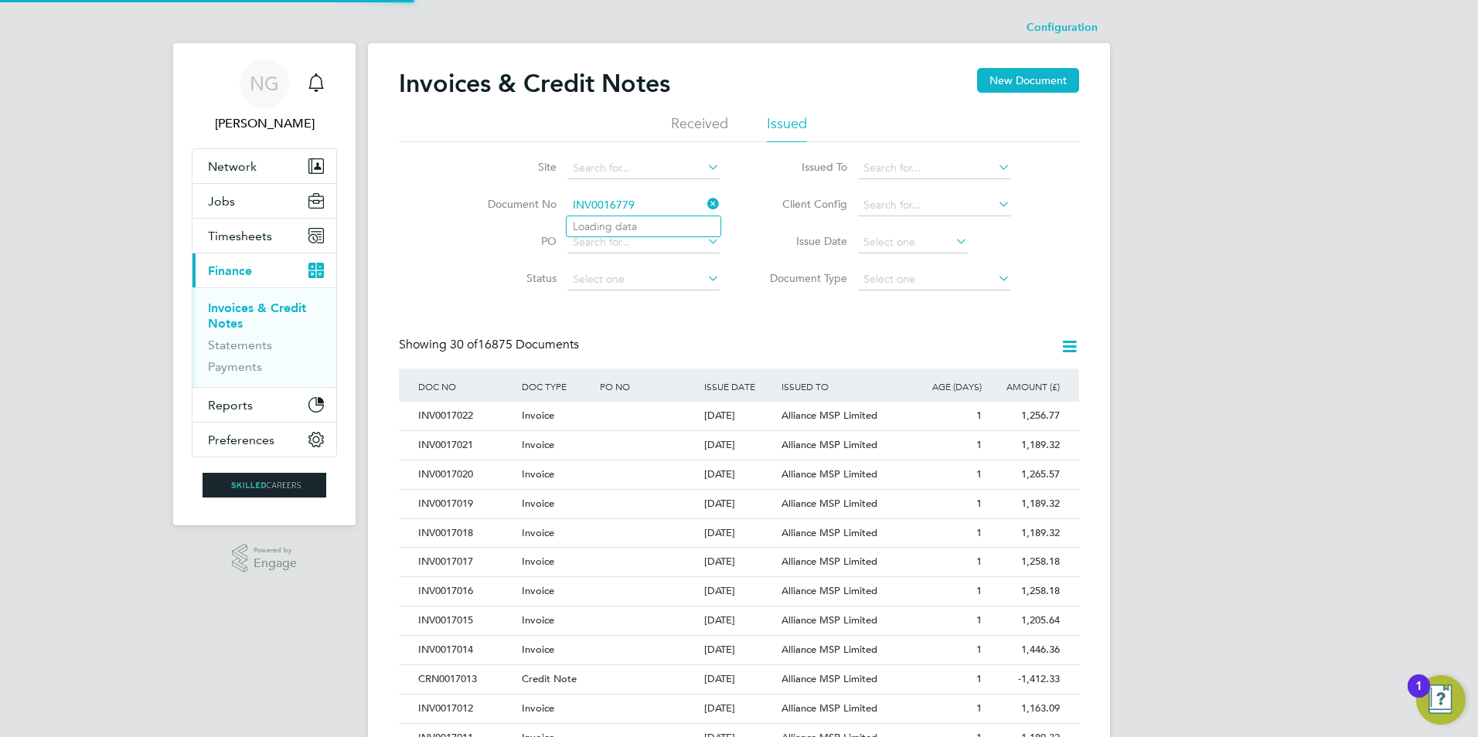
type input "INV0016779"
click at [634, 230] on b "INV0016779" at bounding box center [604, 226] width 62 height 13
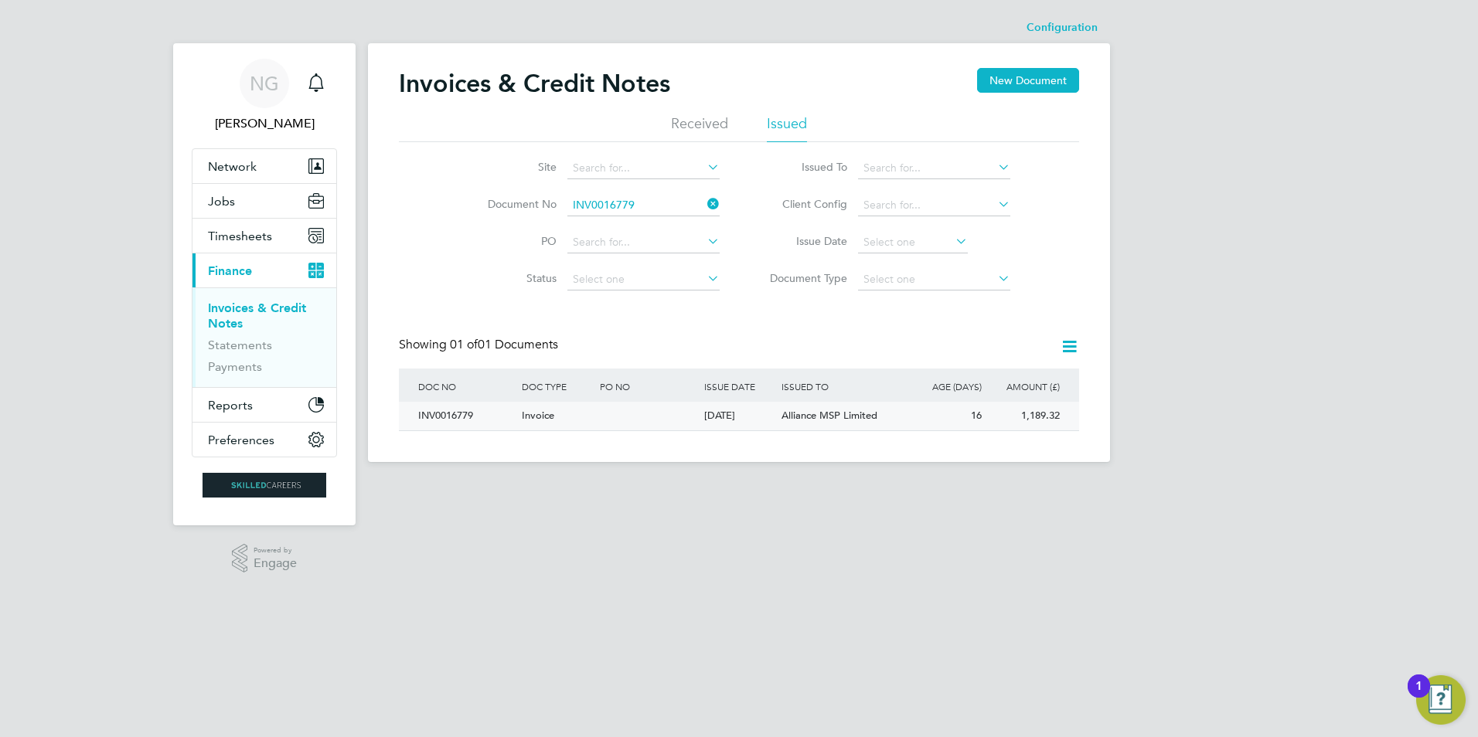
click at [435, 412] on div "INV0016779" at bounding box center [466, 416] width 104 height 29
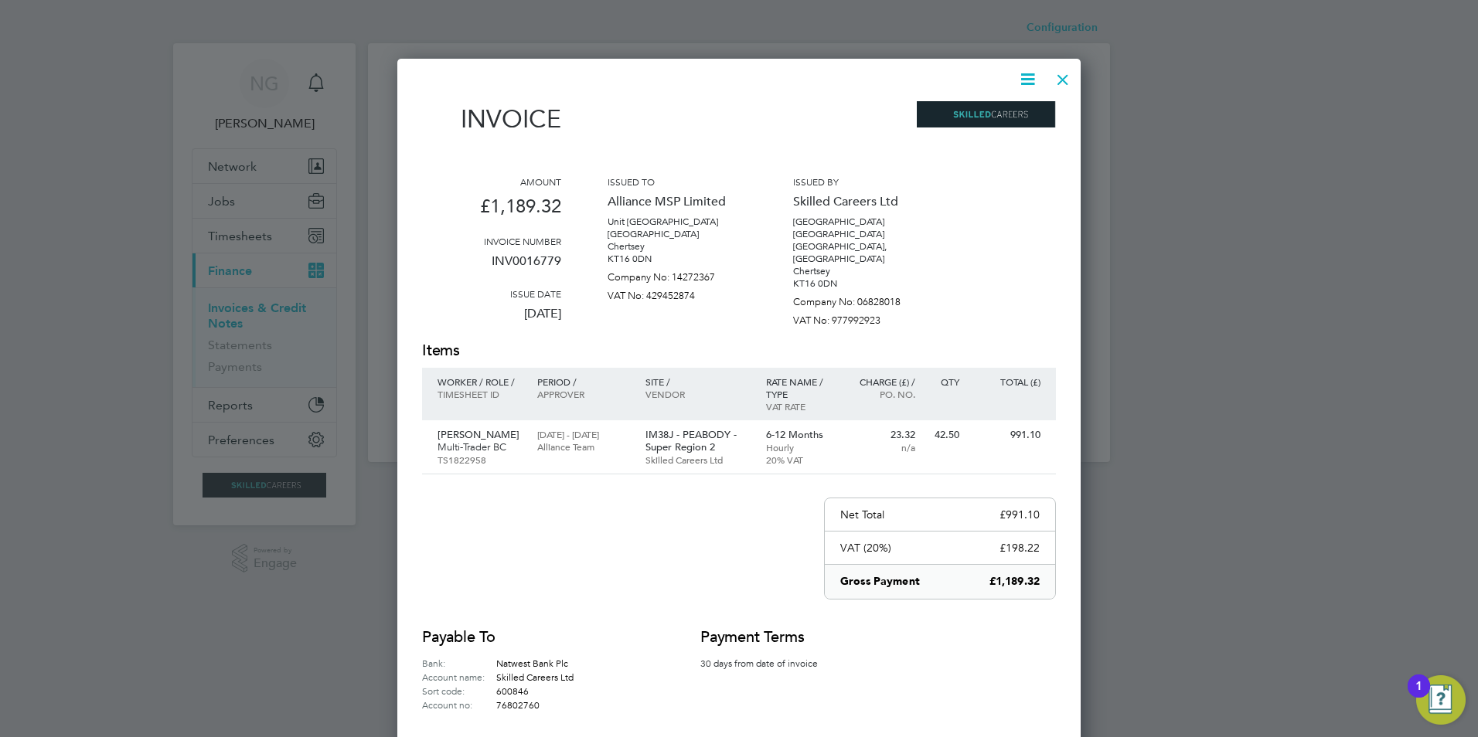
click at [1029, 77] on icon at bounding box center [1027, 79] width 19 height 19
click at [1006, 115] on li "Download Invoice" at bounding box center [981, 116] width 107 height 22
drag, startPoint x: 1067, startPoint y: 78, endPoint x: 1054, endPoint y: 101, distance: 26.7
click at [1067, 78] on div at bounding box center [1063, 76] width 28 height 28
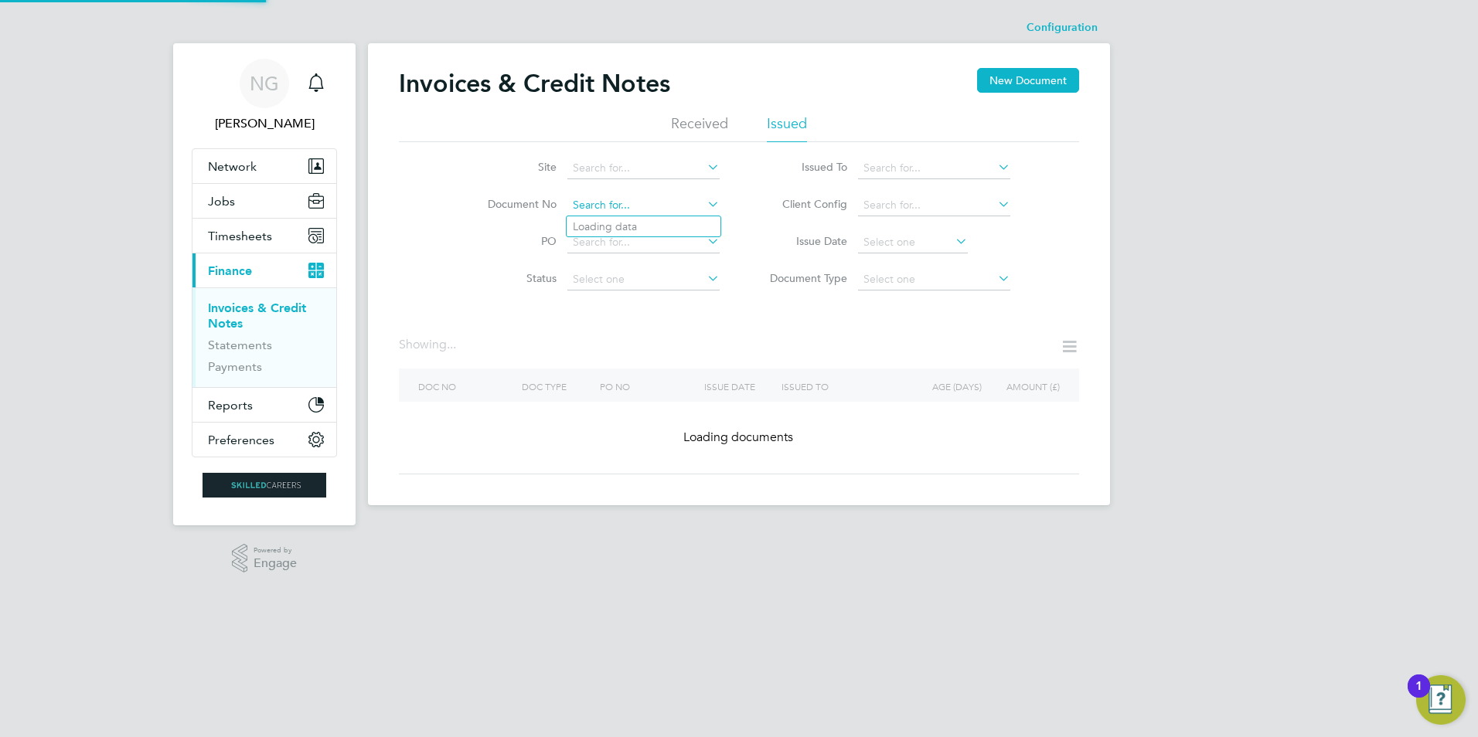
click at [665, 204] on input at bounding box center [643, 206] width 152 height 22
paste input "INV0016780"
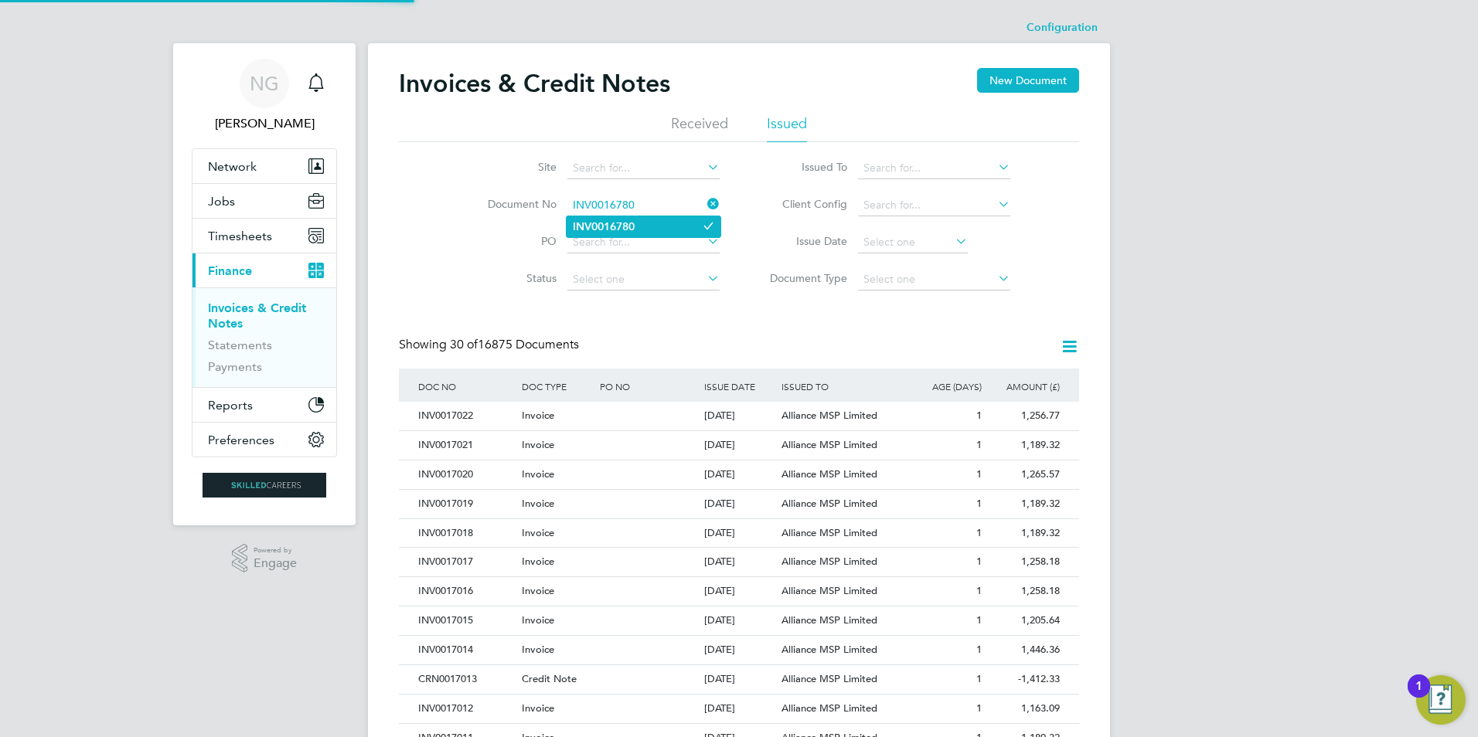
type input "INV0016780"
click at [650, 225] on li "INV0016780" at bounding box center [644, 226] width 154 height 21
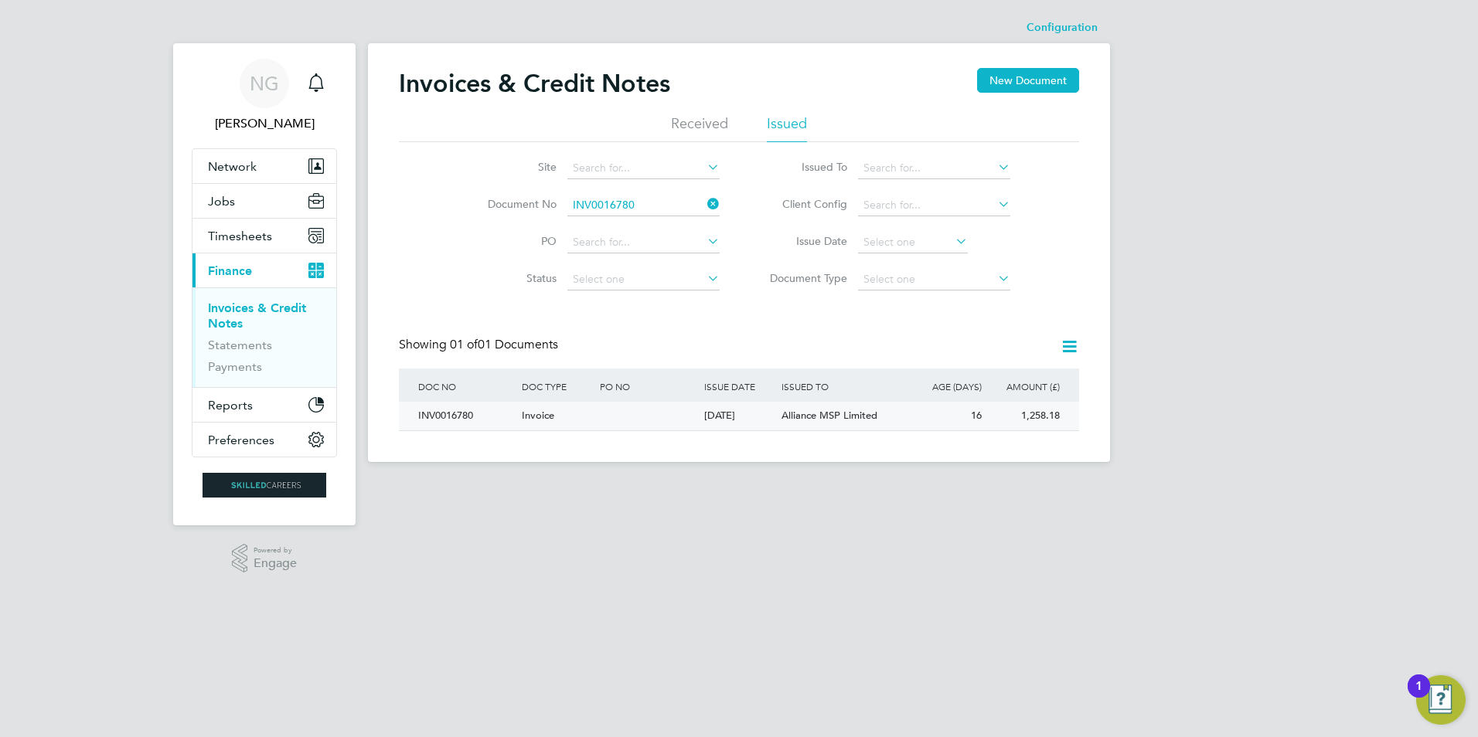
click at [422, 419] on div "INV0016780" at bounding box center [466, 416] width 104 height 29
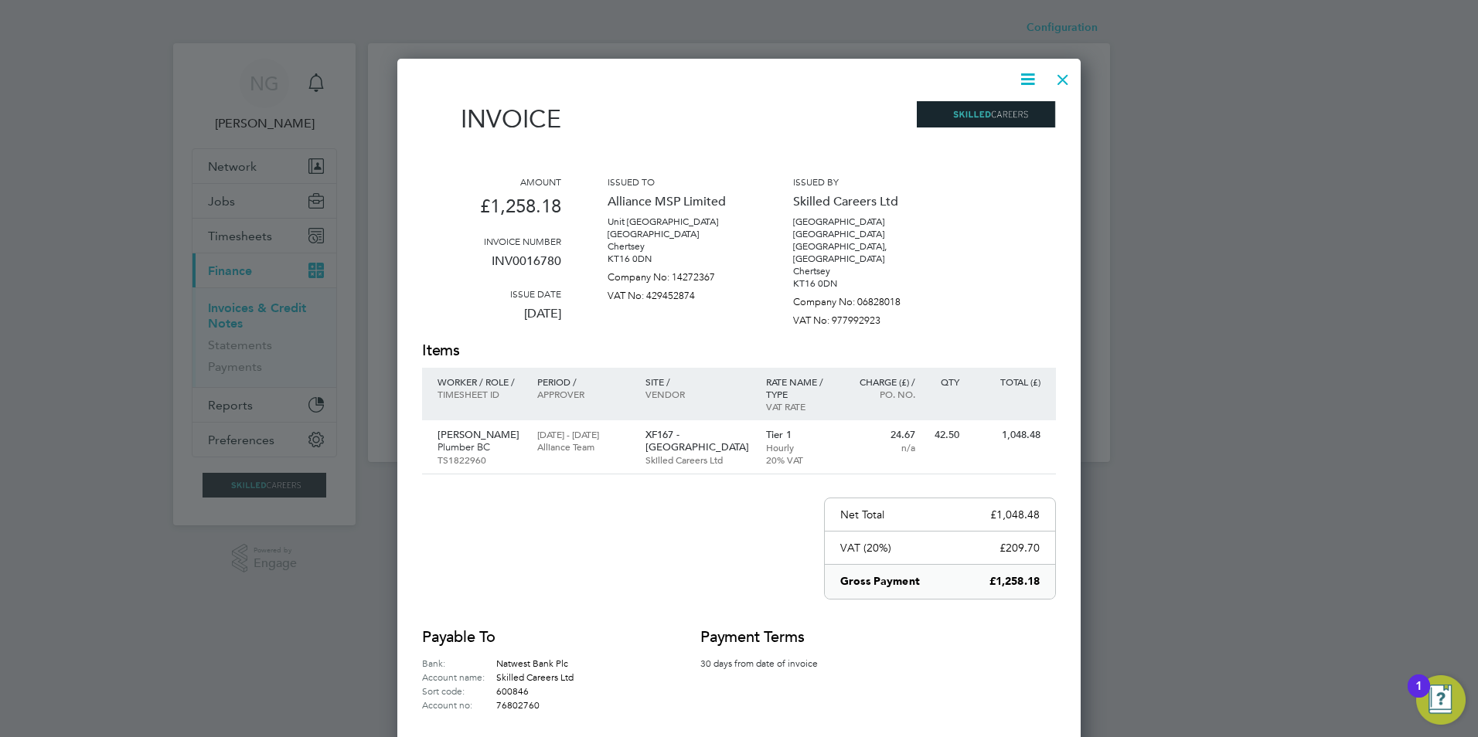
click at [1024, 80] on icon at bounding box center [1027, 79] width 19 height 19
click at [1015, 114] on li "Download Invoice" at bounding box center [981, 116] width 107 height 22
drag, startPoint x: 1068, startPoint y: 76, endPoint x: 1065, endPoint y: 86, distance: 10.5
click at [1068, 76] on div at bounding box center [1063, 76] width 28 height 28
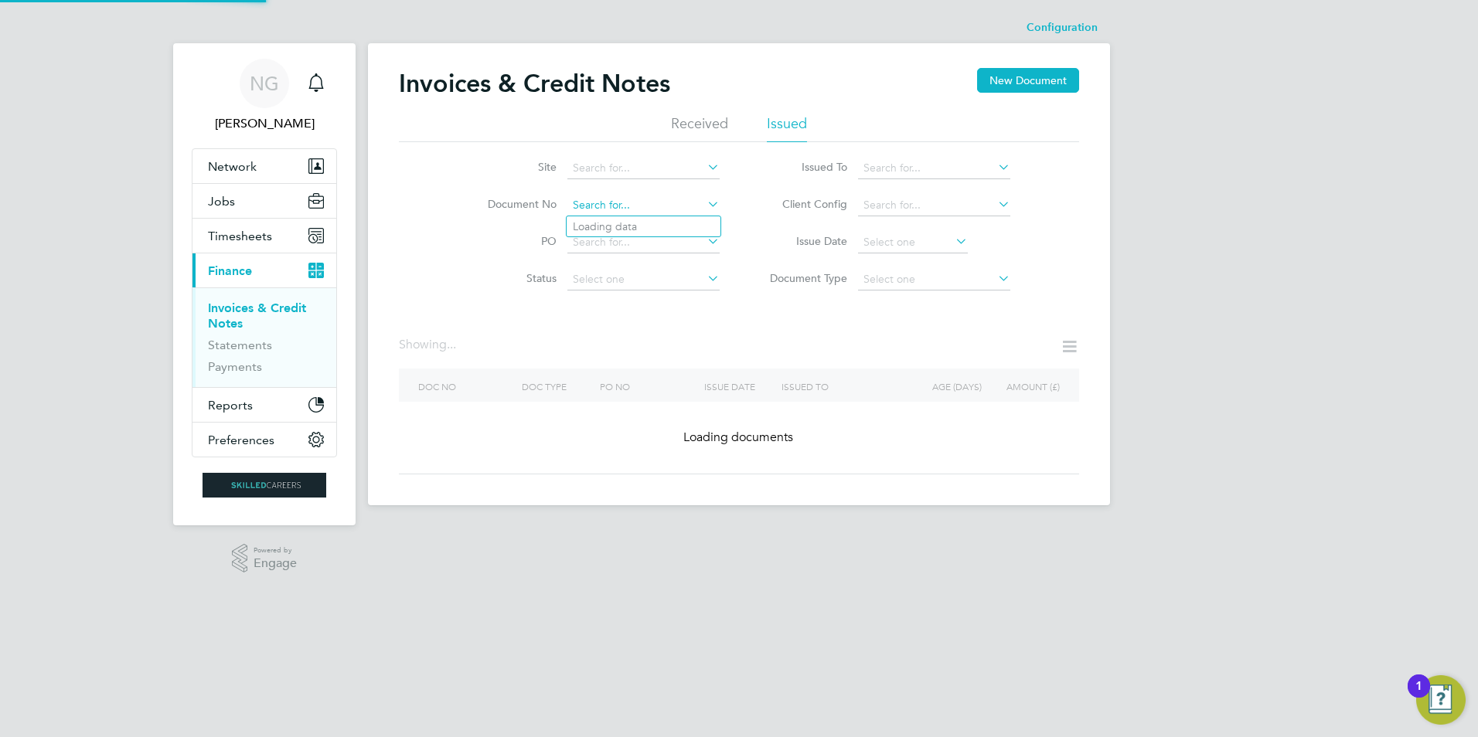
click at [644, 199] on input at bounding box center [643, 206] width 152 height 22
paste input "INV0016783"
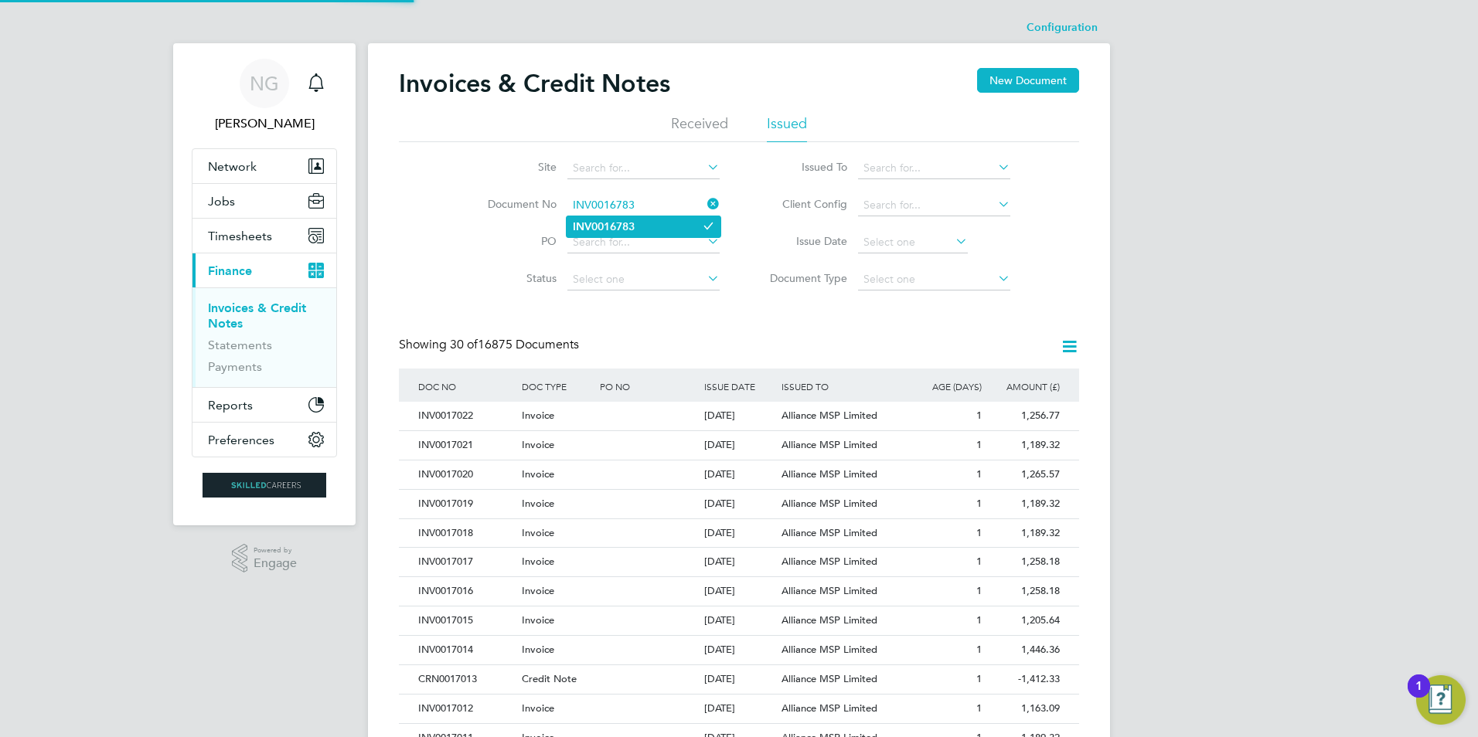
type input "INV0016783"
click at [646, 226] on li "INV0016783" at bounding box center [644, 226] width 154 height 21
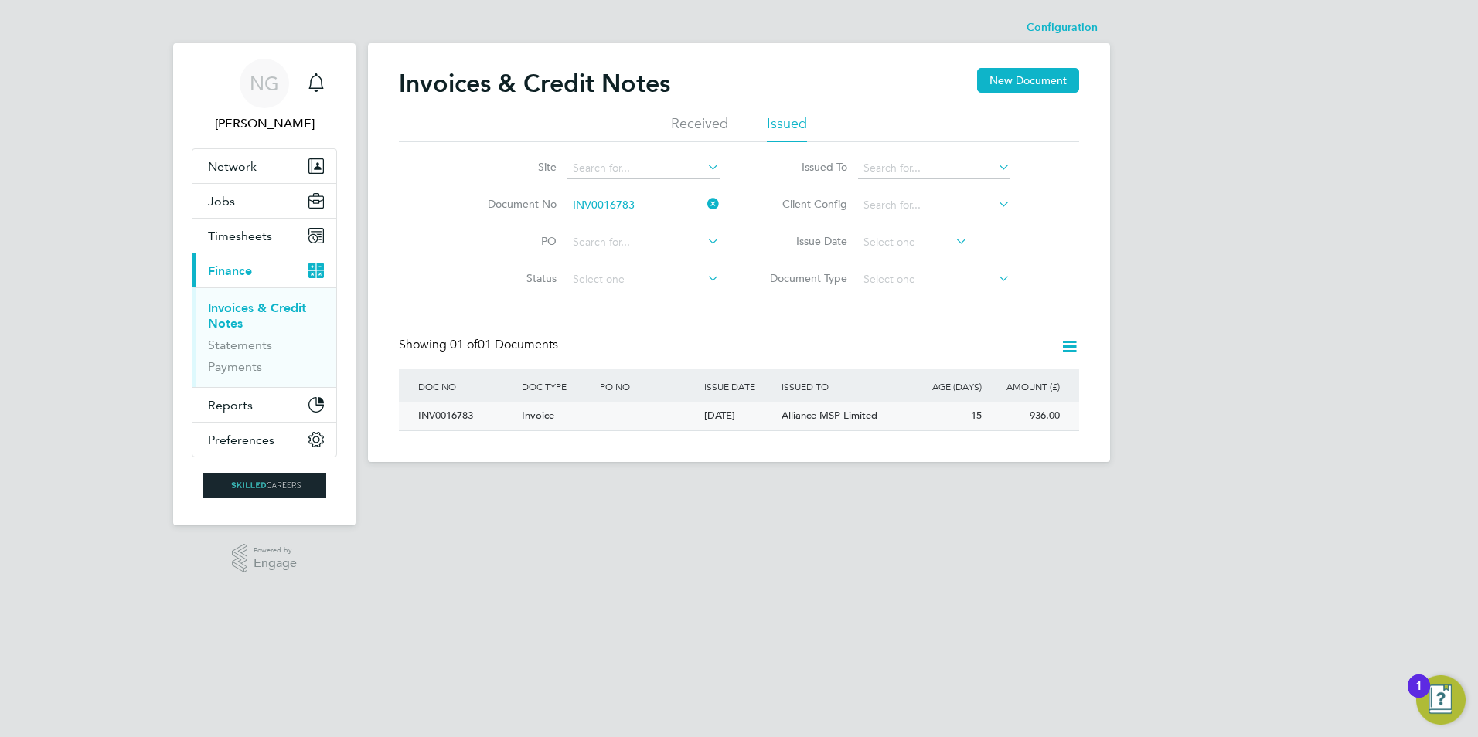
click at [453, 410] on div "INV0016783" at bounding box center [466, 416] width 104 height 29
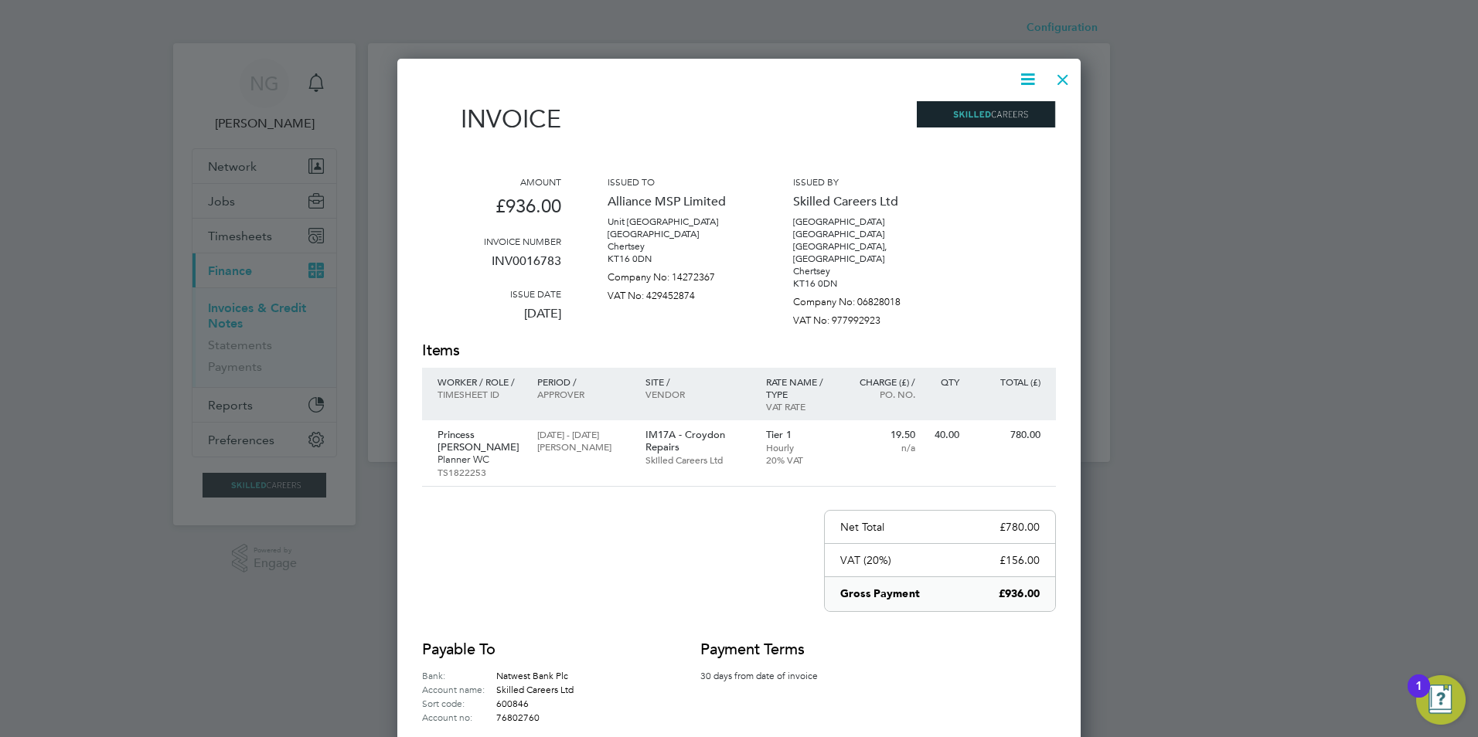
click at [1023, 82] on icon at bounding box center [1027, 79] width 19 height 19
click at [1007, 112] on li "Download Invoice" at bounding box center [981, 116] width 107 height 22
drag, startPoint x: 1061, startPoint y: 78, endPoint x: 1041, endPoint y: 100, distance: 29.5
click at [1061, 78] on div at bounding box center [1063, 76] width 28 height 28
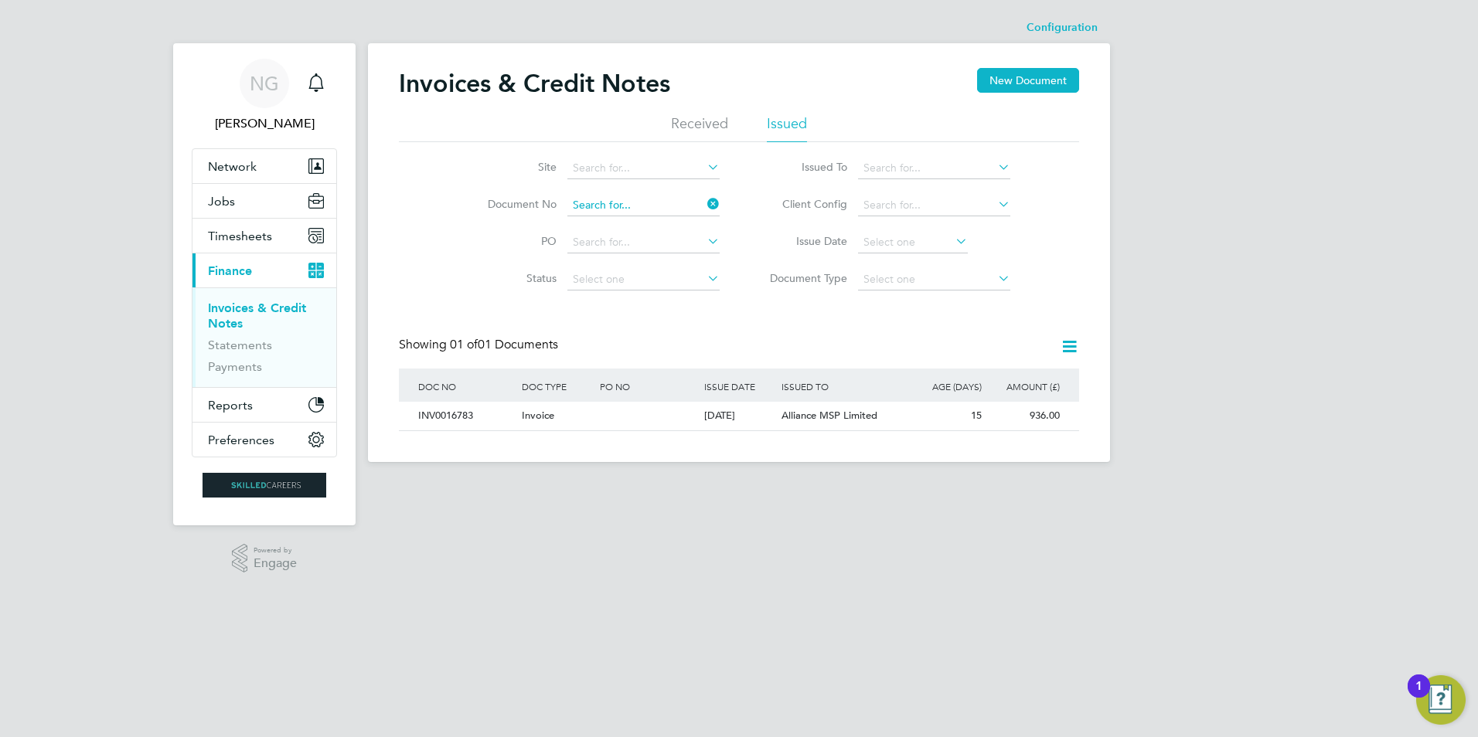
click at [655, 200] on input at bounding box center [643, 206] width 152 height 22
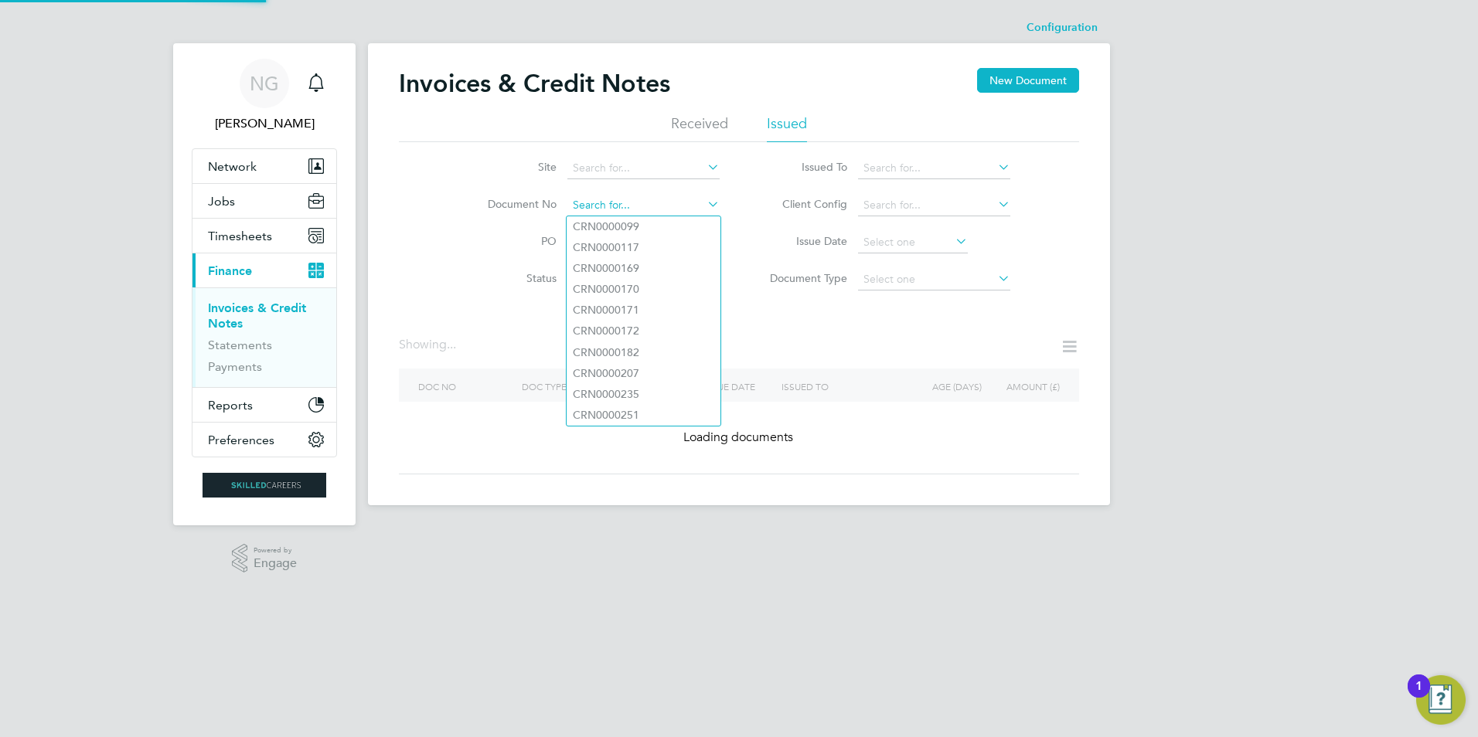
paste input "INV0016784"
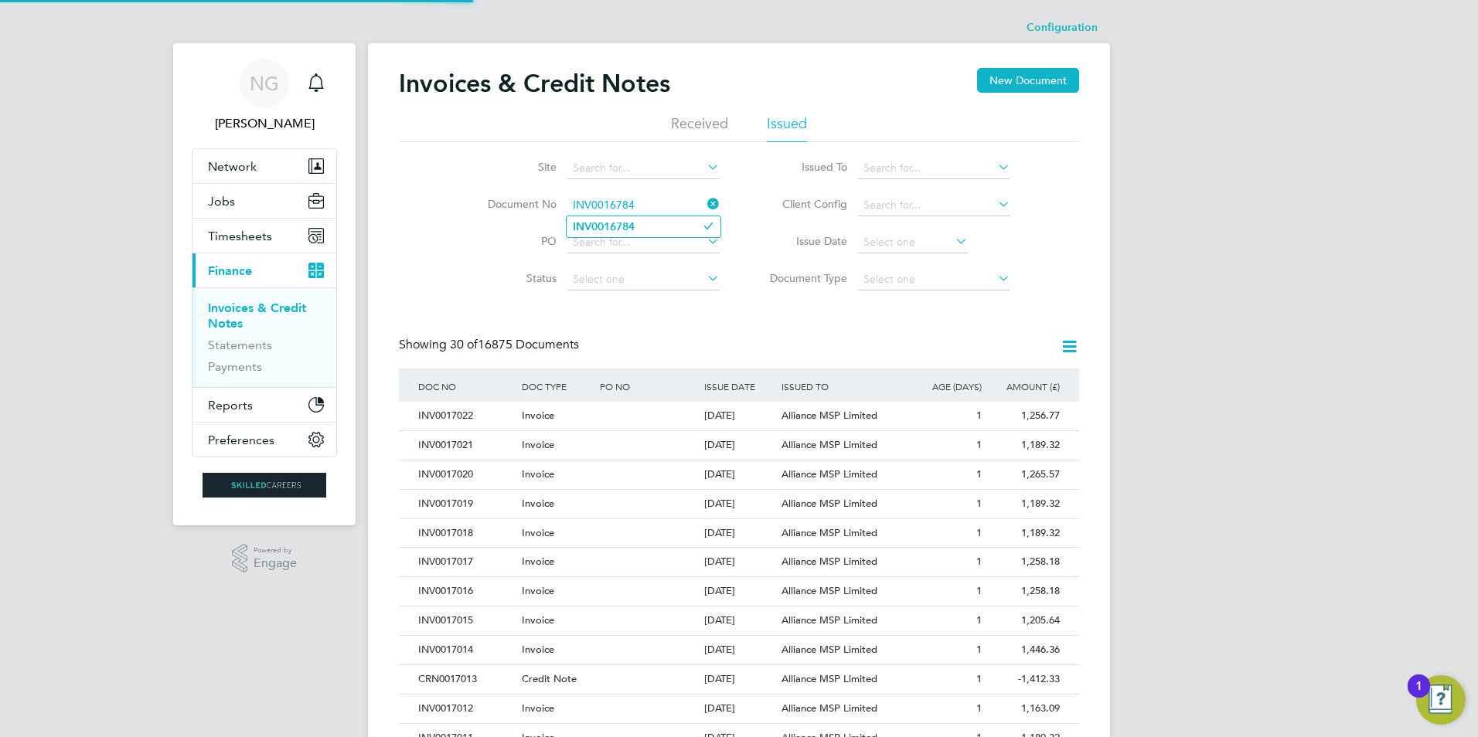
type input "INV0016784"
click at [647, 227] on li "INV0016784" at bounding box center [644, 226] width 154 height 21
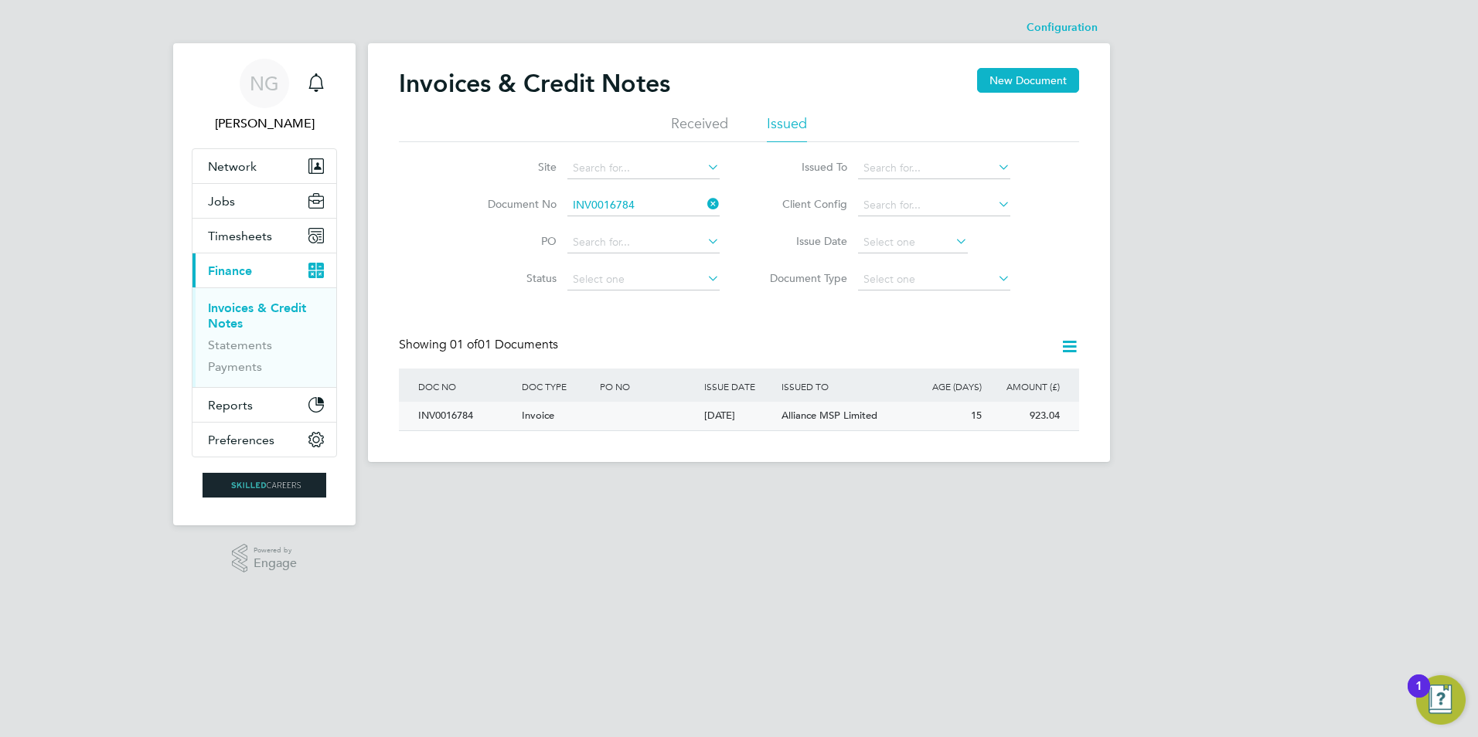
click at [448, 414] on div "INV0016784" at bounding box center [466, 416] width 104 height 29
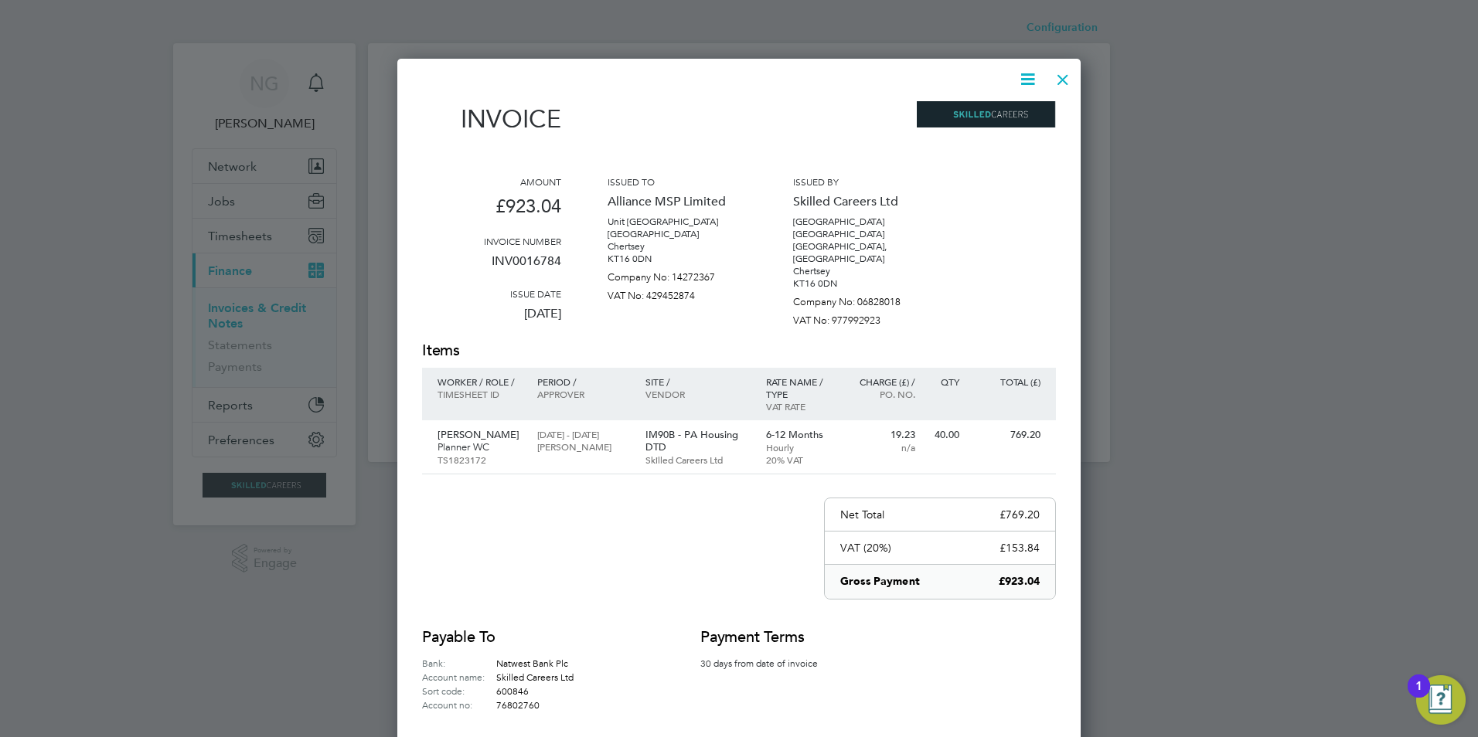
click at [1034, 79] on icon at bounding box center [1027, 79] width 19 height 19
click at [1008, 116] on li "Download Invoice" at bounding box center [981, 116] width 107 height 22
click at [1058, 78] on div at bounding box center [1063, 76] width 28 height 28
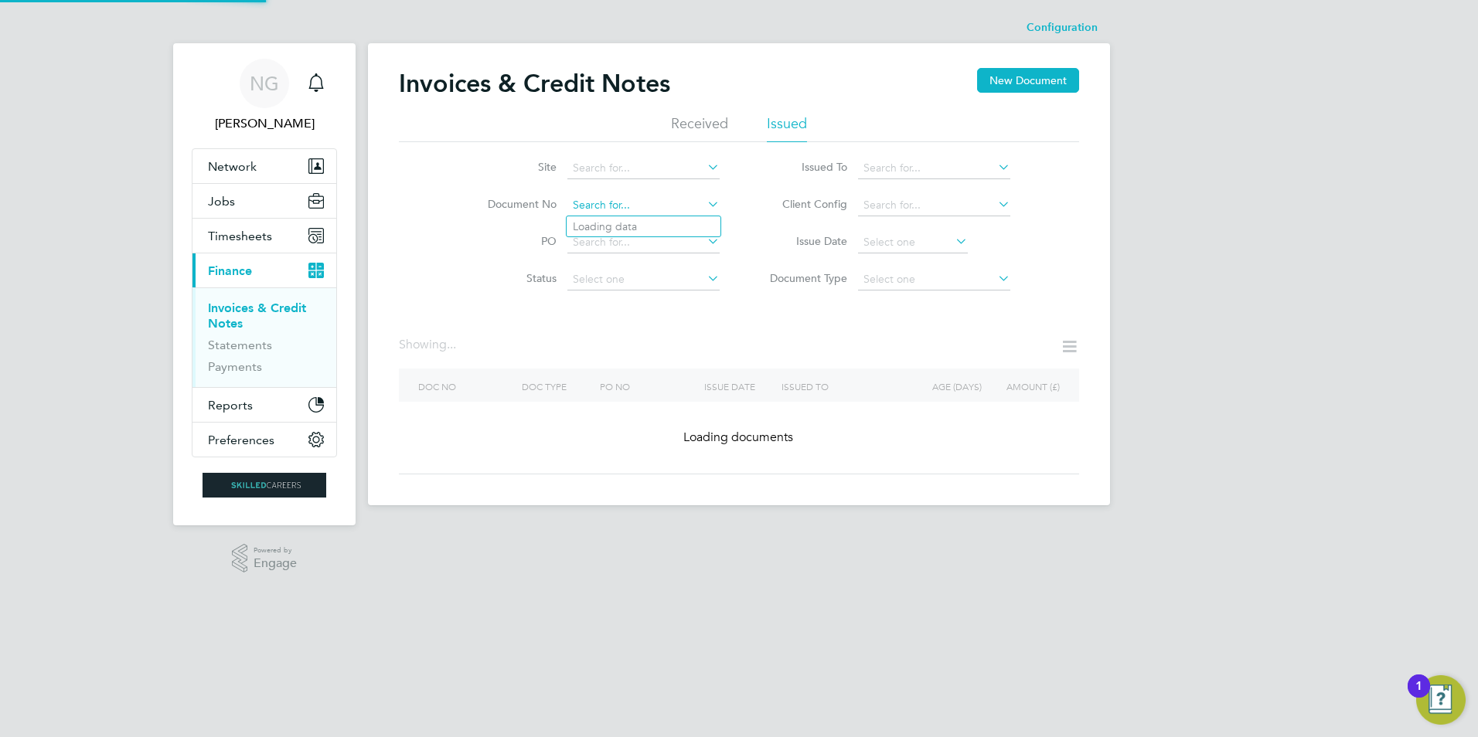
click at [628, 200] on input at bounding box center [643, 206] width 152 height 22
paste input "INV0016785"
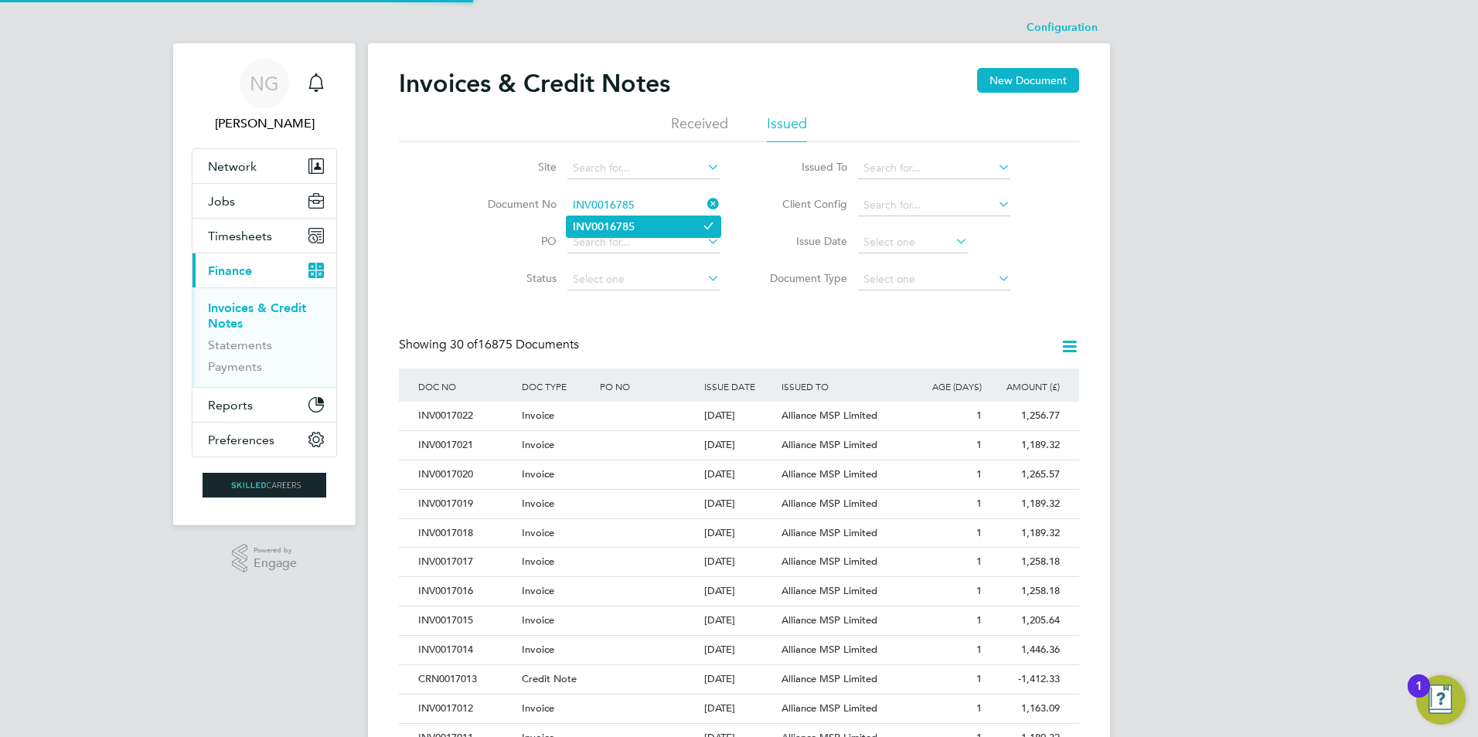
type input "INV0016785"
click at [617, 236] on li "INV0016785" at bounding box center [644, 226] width 154 height 21
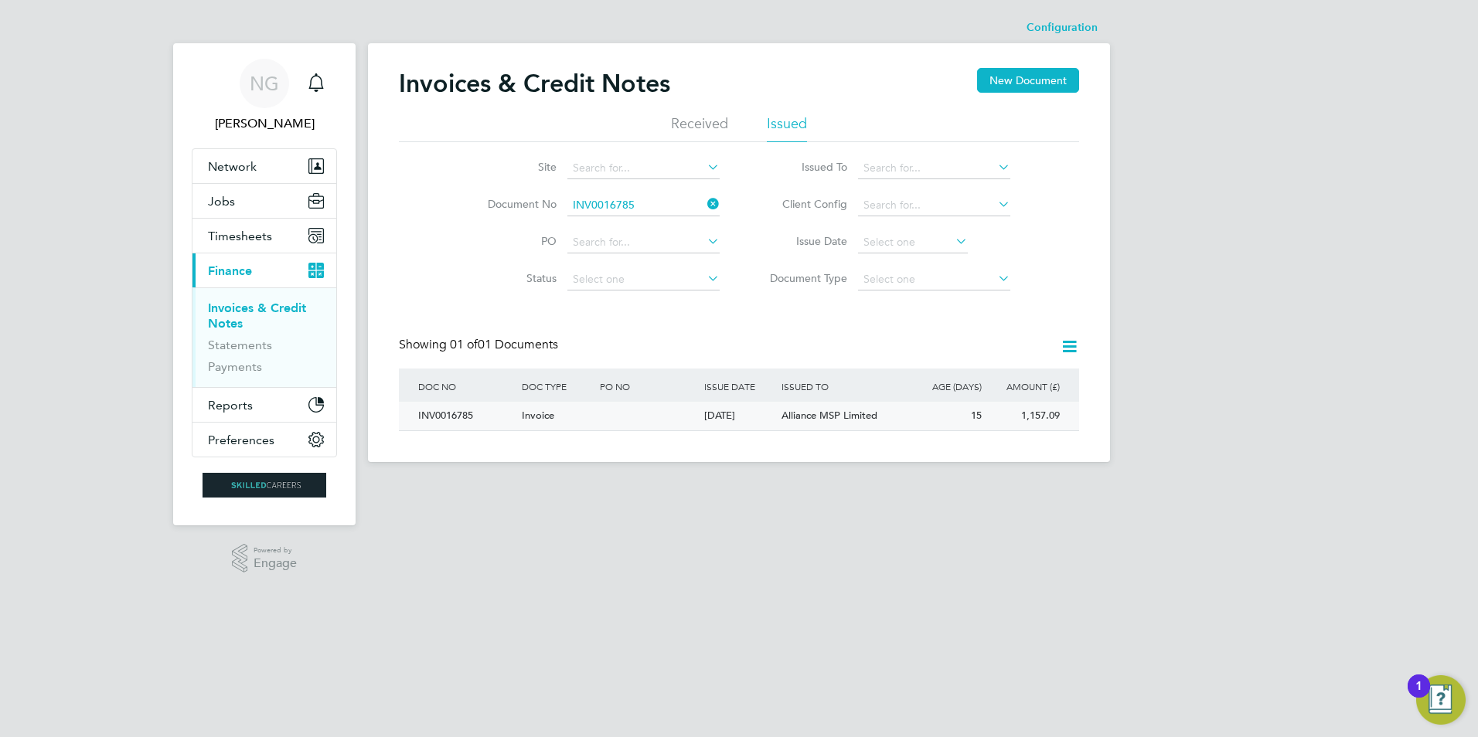
click at [441, 411] on div "INV0016785" at bounding box center [466, 416] width 104 height 29
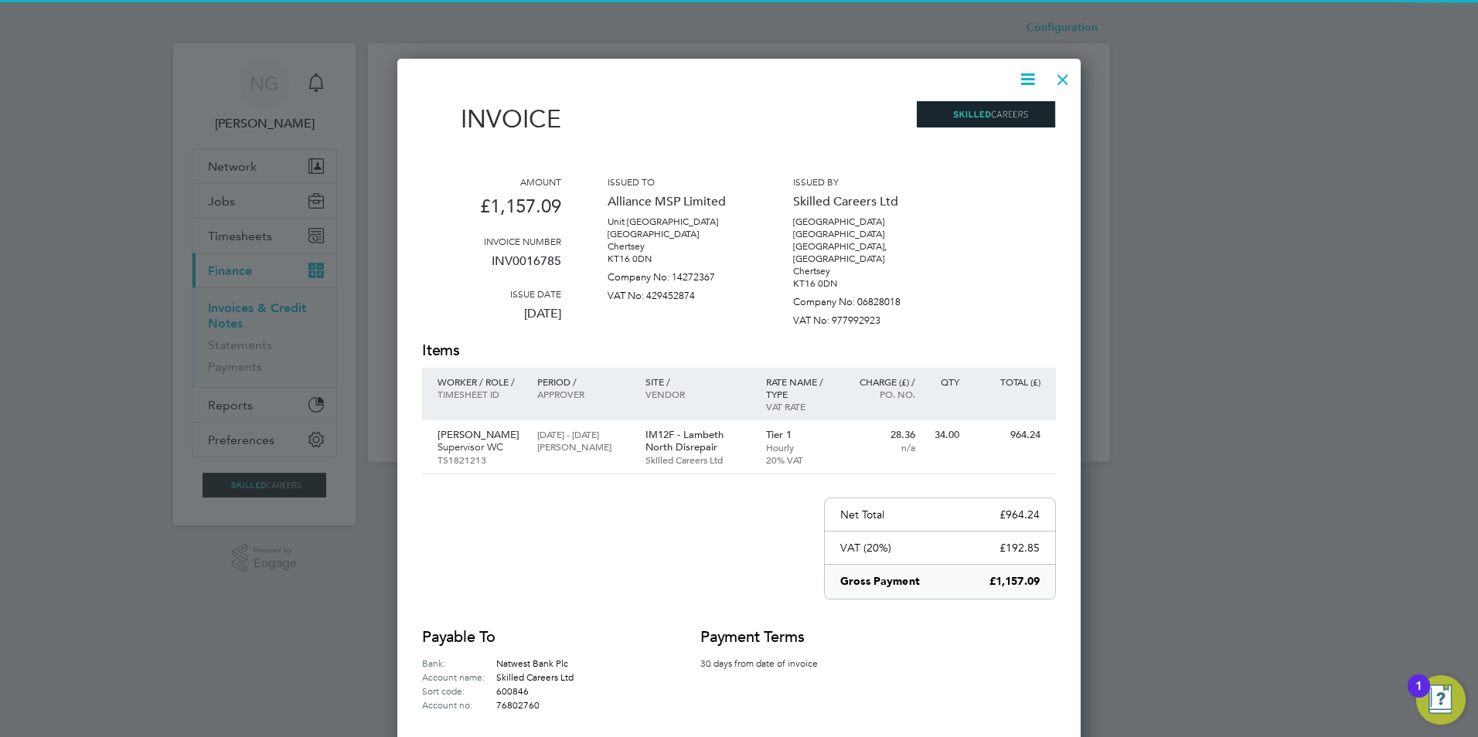
click at [1026, 76] on icon at bounding box center [1027, 79] width 19 height 19
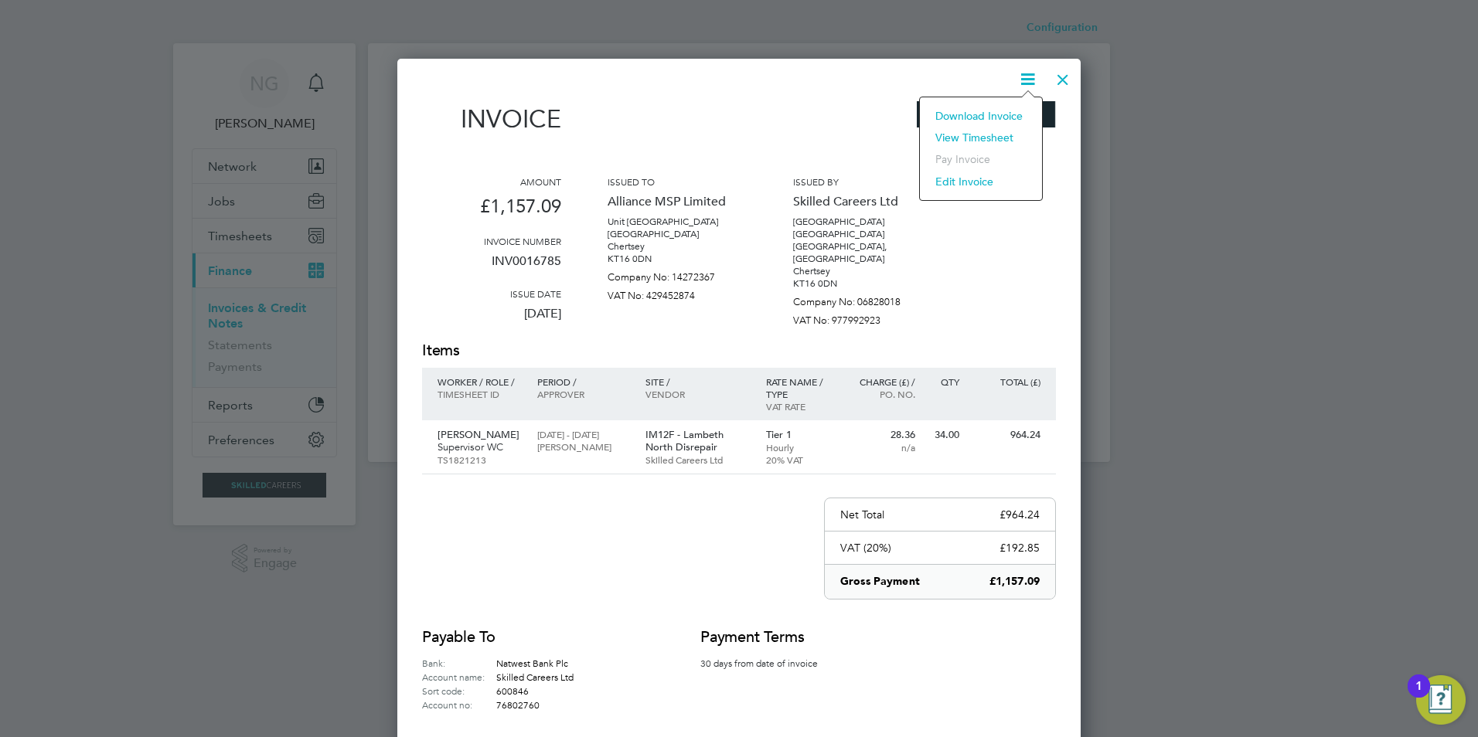
click at [992, 112] on li "Download Invoice" at bounding box center [981, 116] width 107 height 22
drag, startPoint x: 1063, startPoint y: 77, endPoint x: 1039, endPoint y: 116, distance: 45.5
click at [1061, 77] on div at bounding box center [1063, 76] width 28 height 28
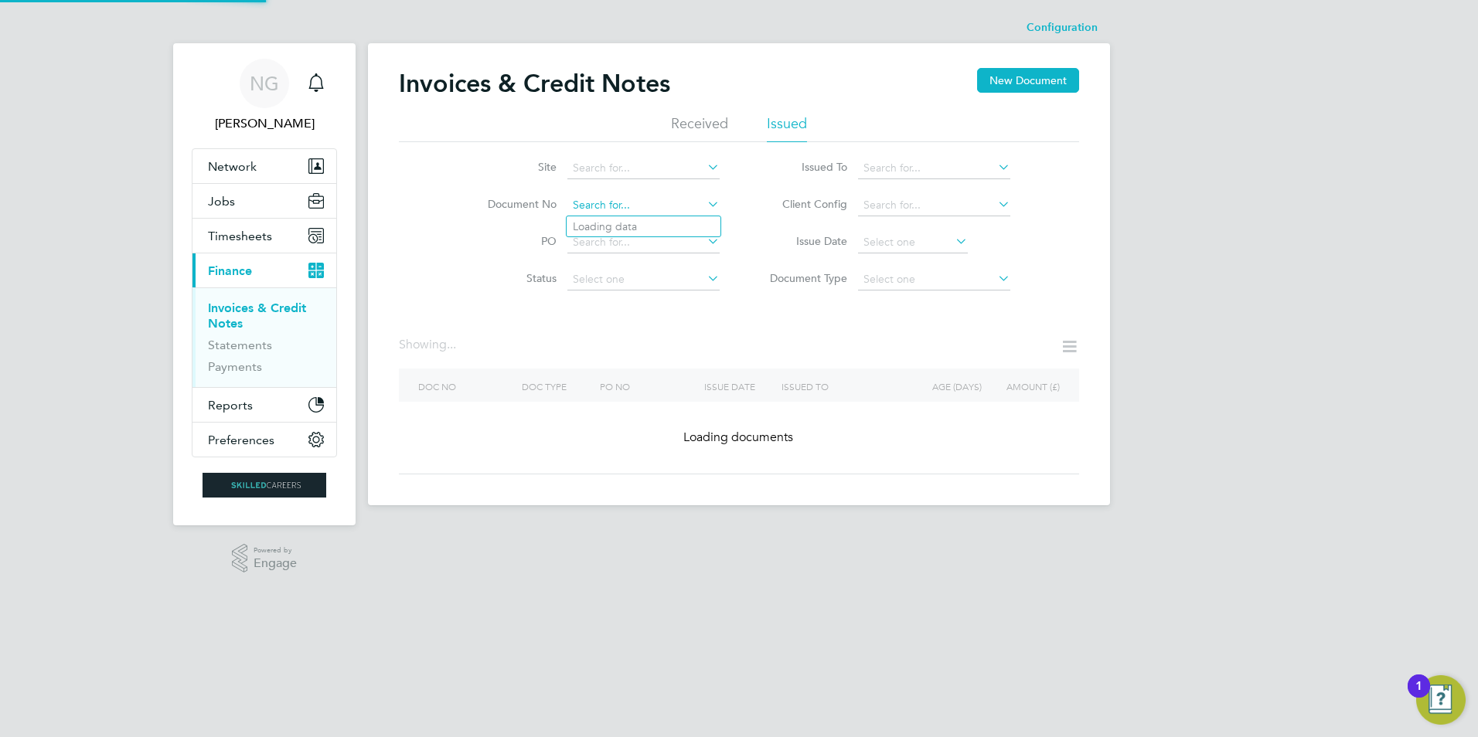
click at [648, 201] on input at bounding box center [643, 206] width 152 height 22
paste input "INV0016786"
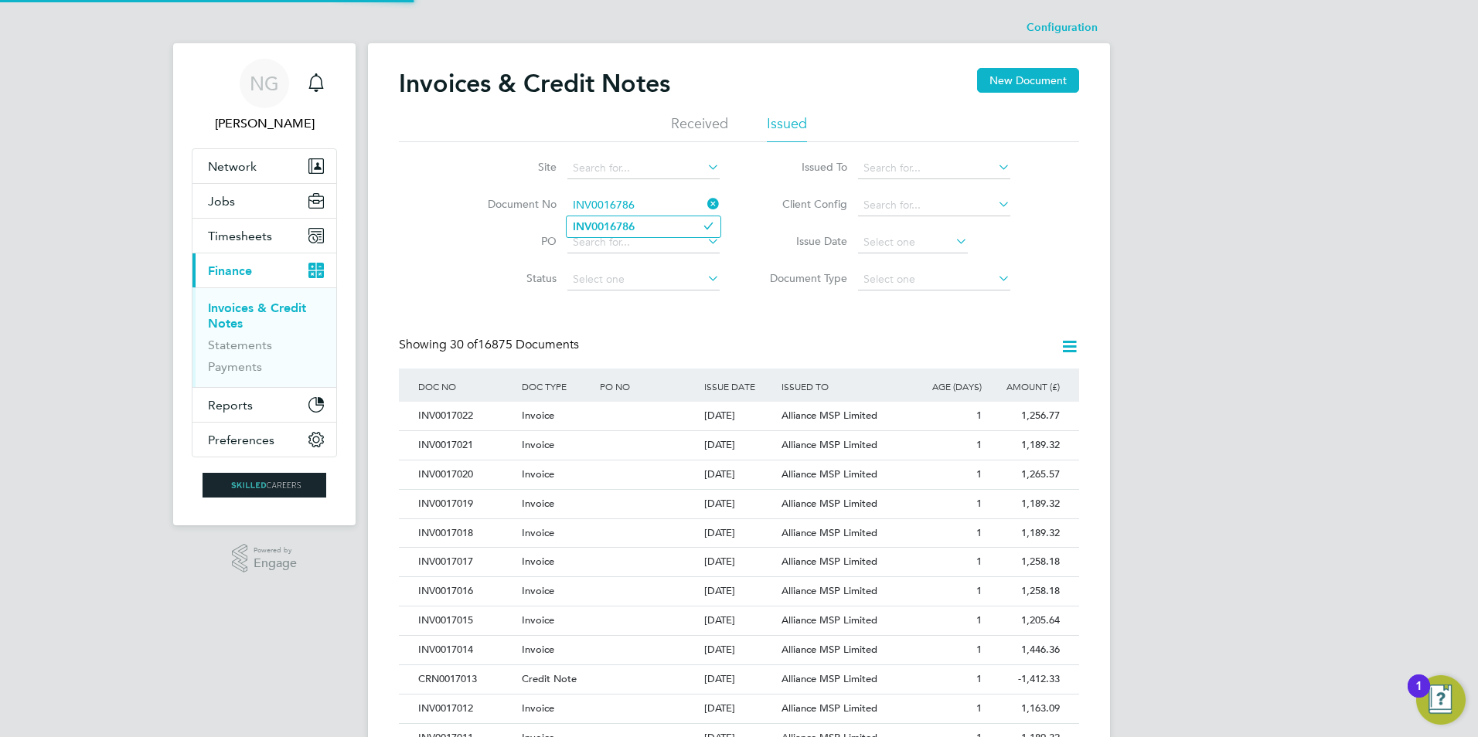
type input "INV0016786"
click at [630, 224] on b "INV0016786" at bounding box center [604, 226] width 62 height 13
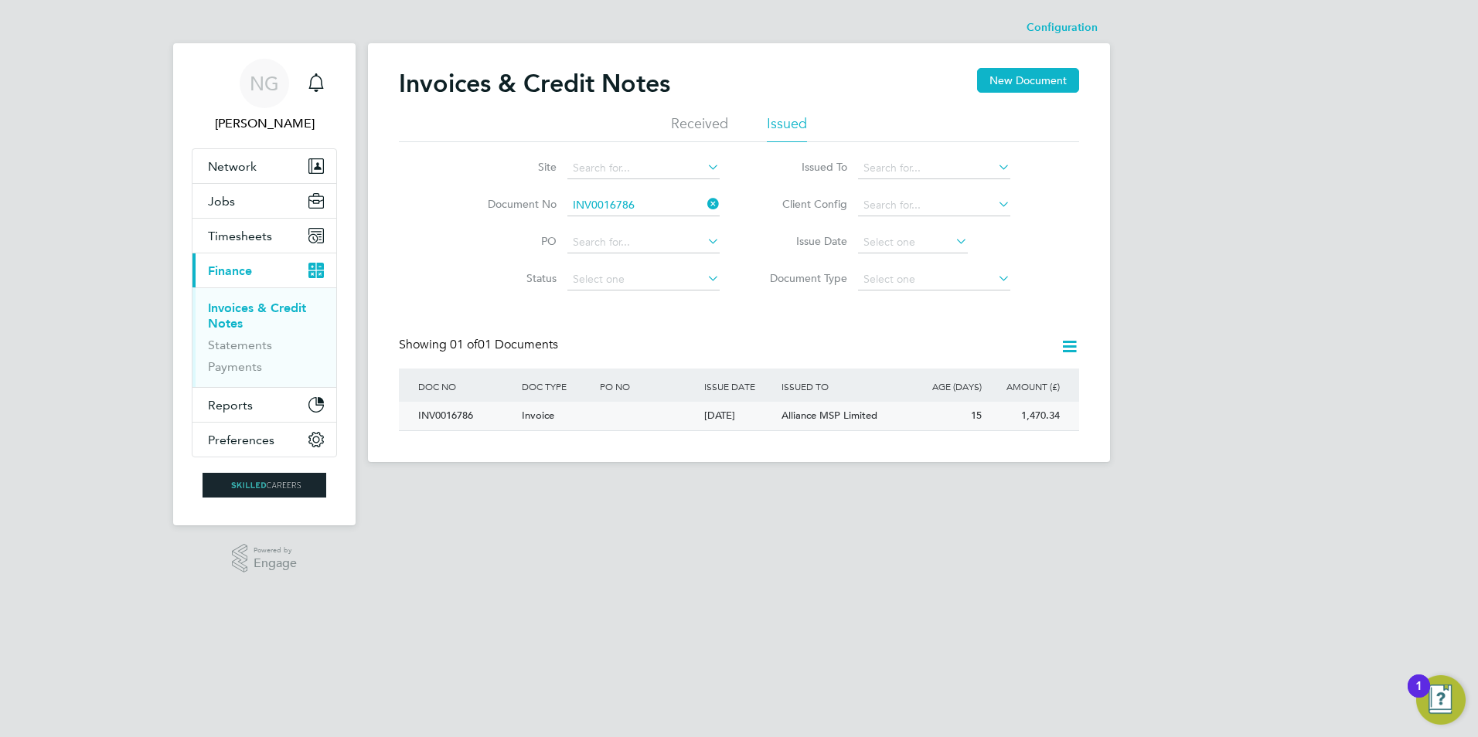
click at [445, 410] on div "INV0016786" at bounding box center [466, 416] width 104 height 29
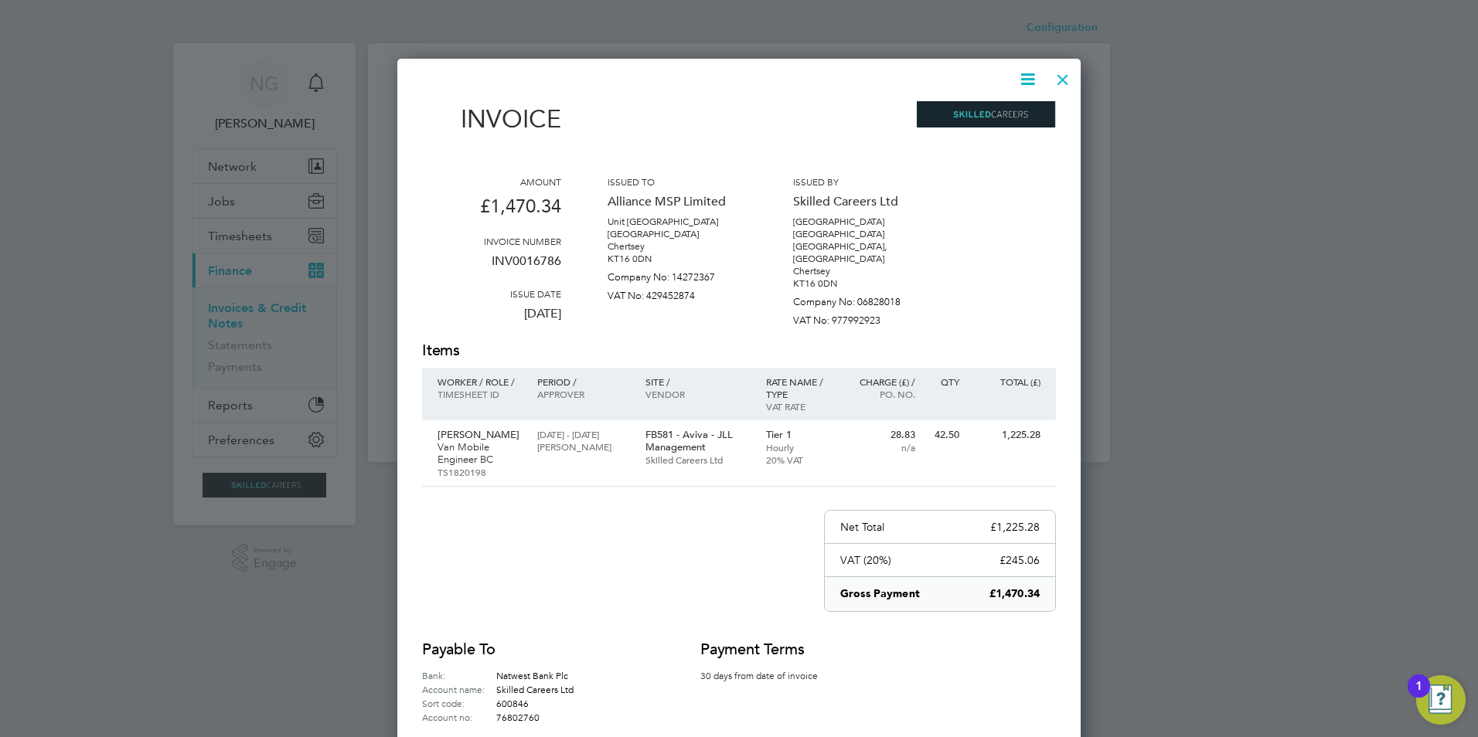
click at [1020, 76] on icon at bounding box center [1027, 79] width 19 height 19
click at [1009, 114] on li "Download Invoice" at bounding box center [981, 116] width 107 height 22
click at [1058, 77] on div at bounding box center [1063, 76] width 28 height 28
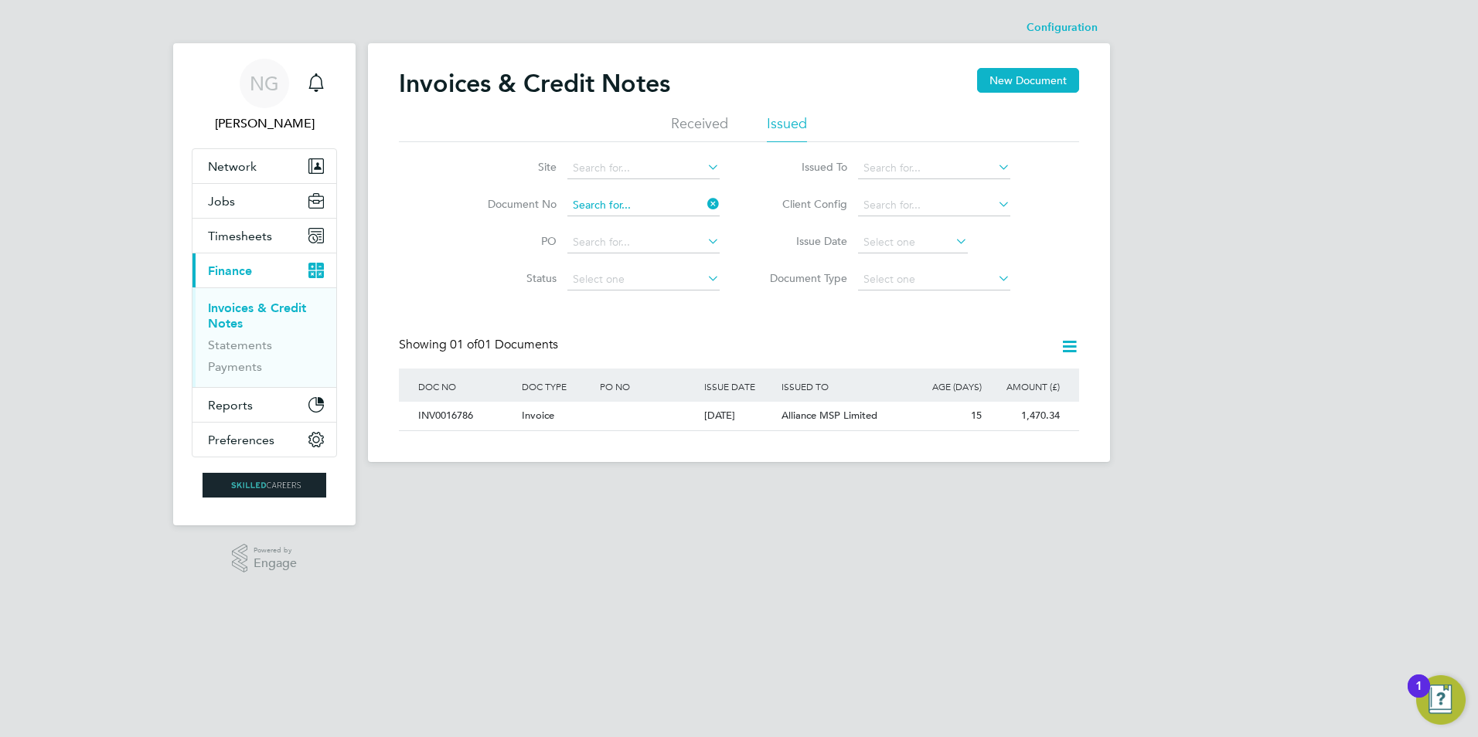
click at [649, 211] on input at bounding box center [643, 206] width 152 height 22
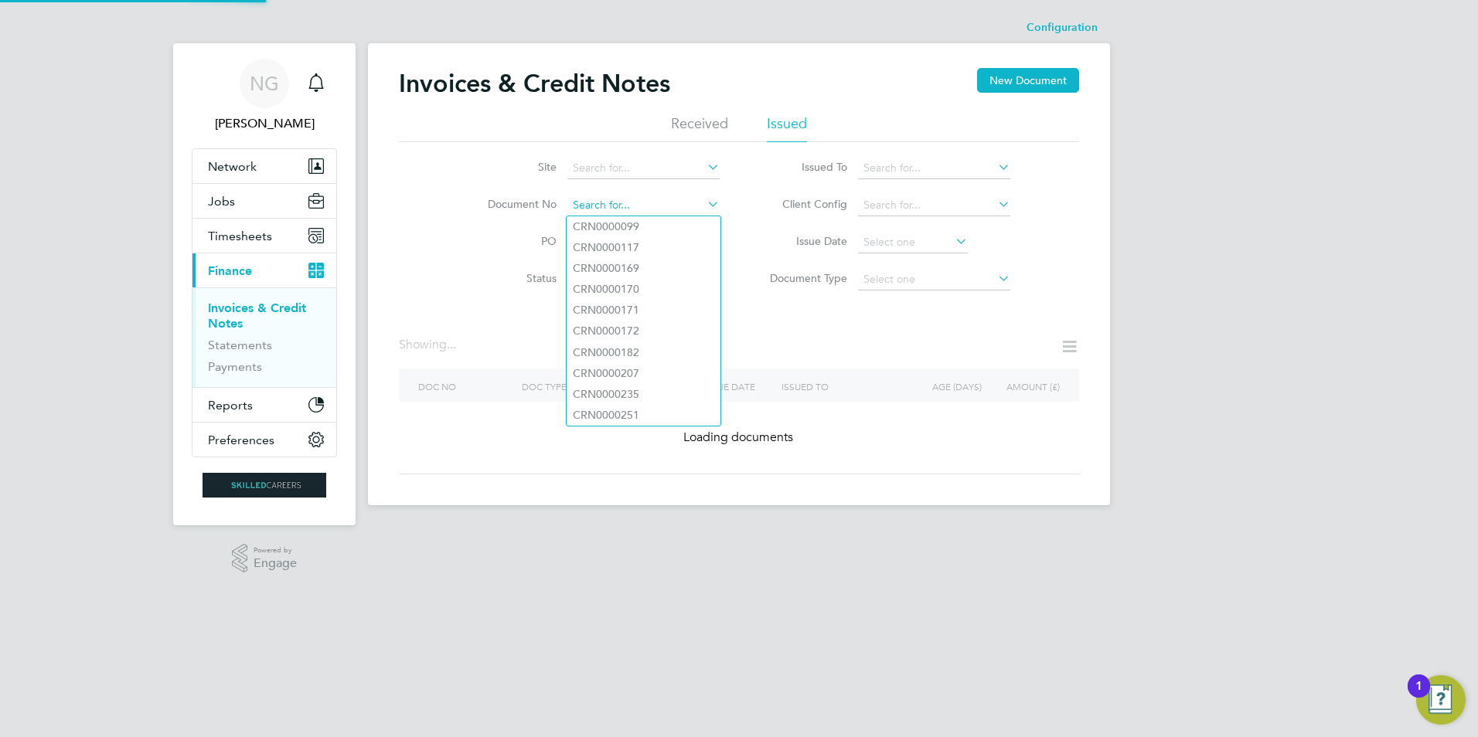
paste input "INV0016787"
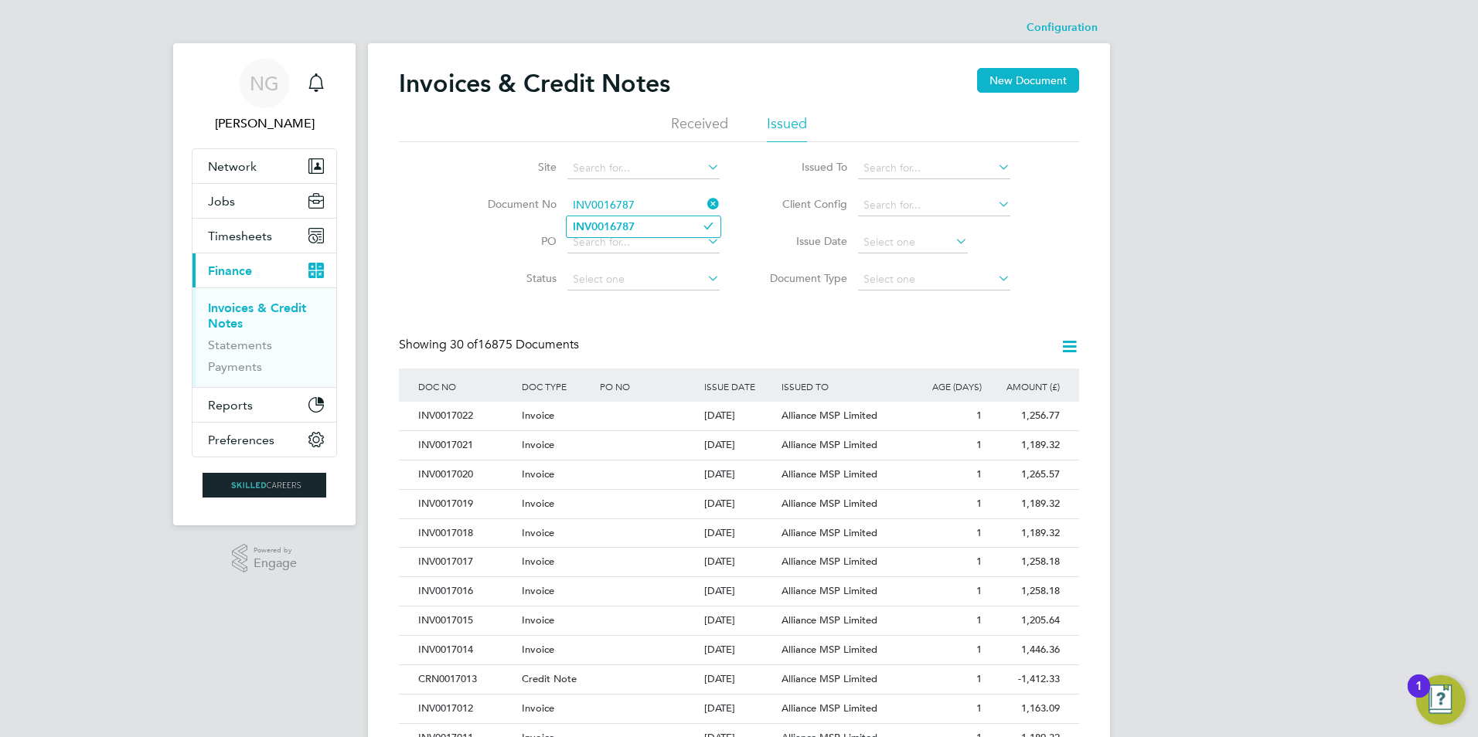
type input "INV0016787"
click at [635, 224] on b "INV0016787" at bounding box center [604, 226] width 62 height 13
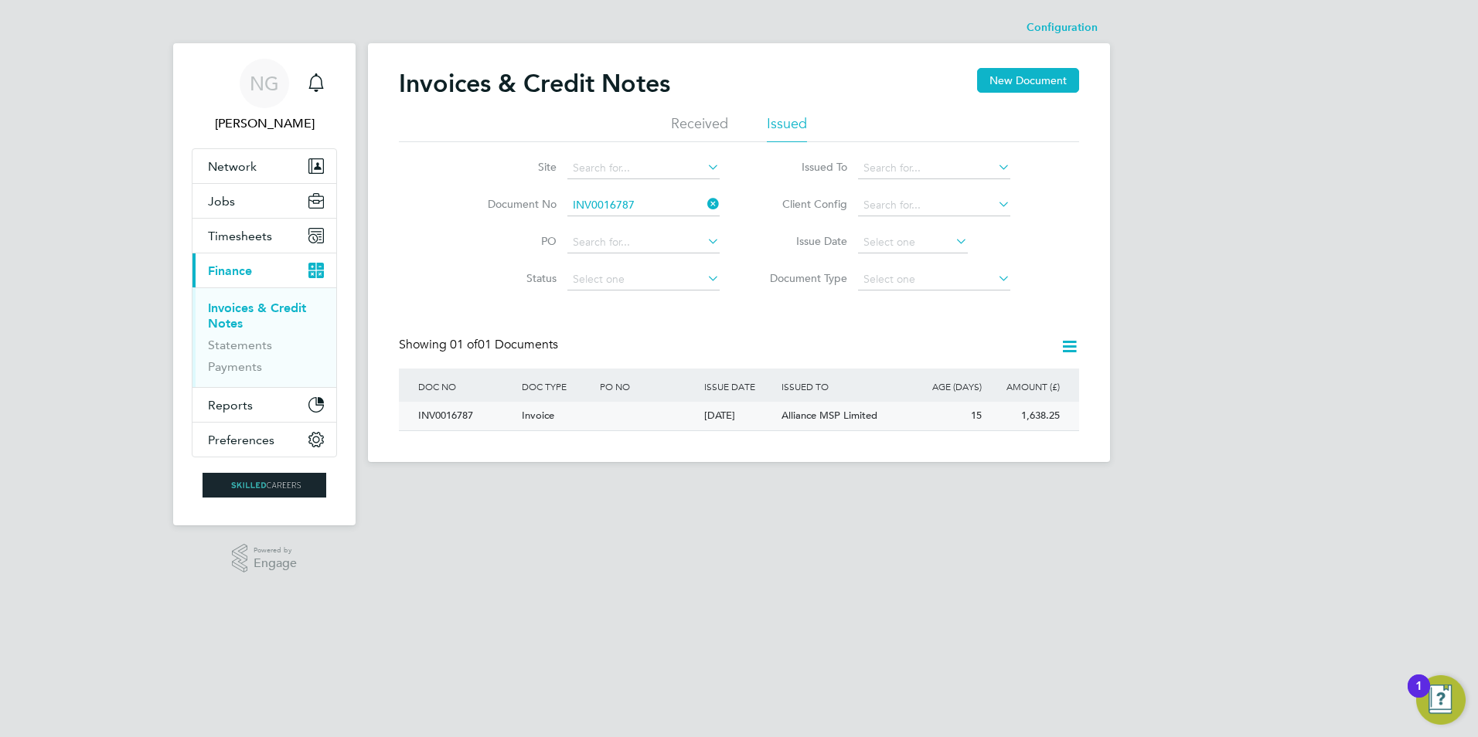
click at [425, 421] on div "INV0016787" at bounding box center [466, 416] width 104 height 29
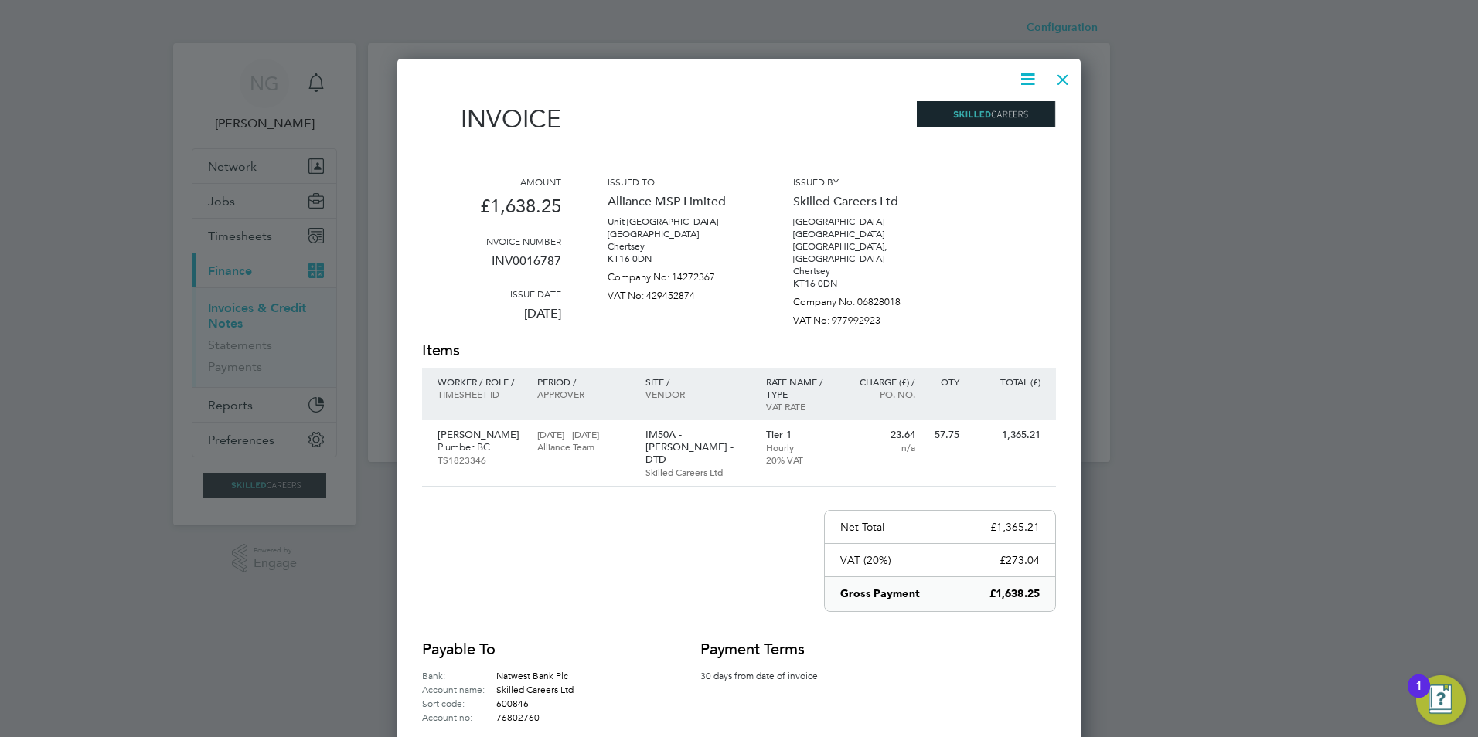
click at [1027, 80] on icon at bounding box center [1027, 79] width 19 height 19
click at [998, 114] on li "Download Invoice" at bounding box center [981, 116] width 107 height 22
drag, startPoint x: 1064, startPoint y: 71, endPoint x: 1036, endPoint y: 110, distance: 47.6
click at [1064, 71] on div at bounding box center [1063, 76] width 28 height 28
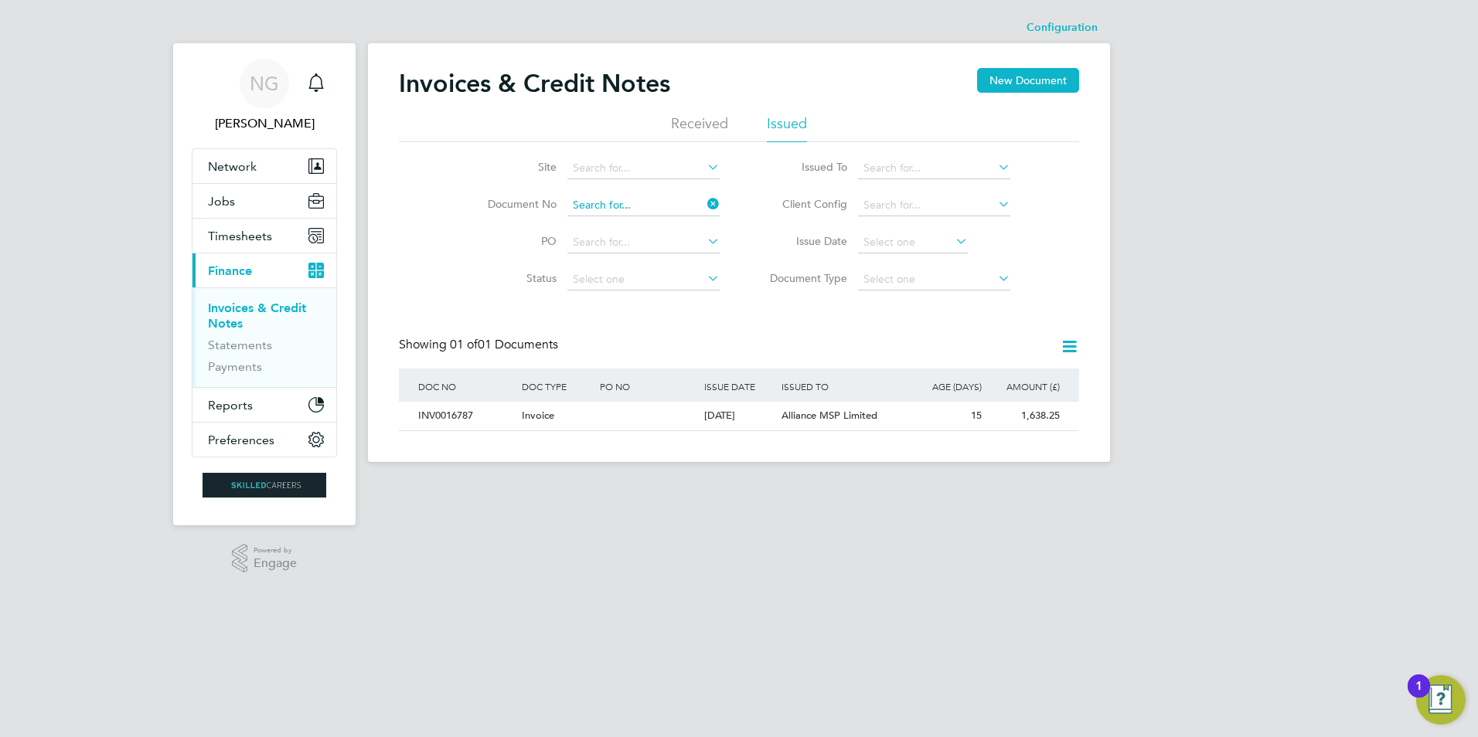
click at [635, 199] on input at bounding box center [643, 206] width 152 height 22
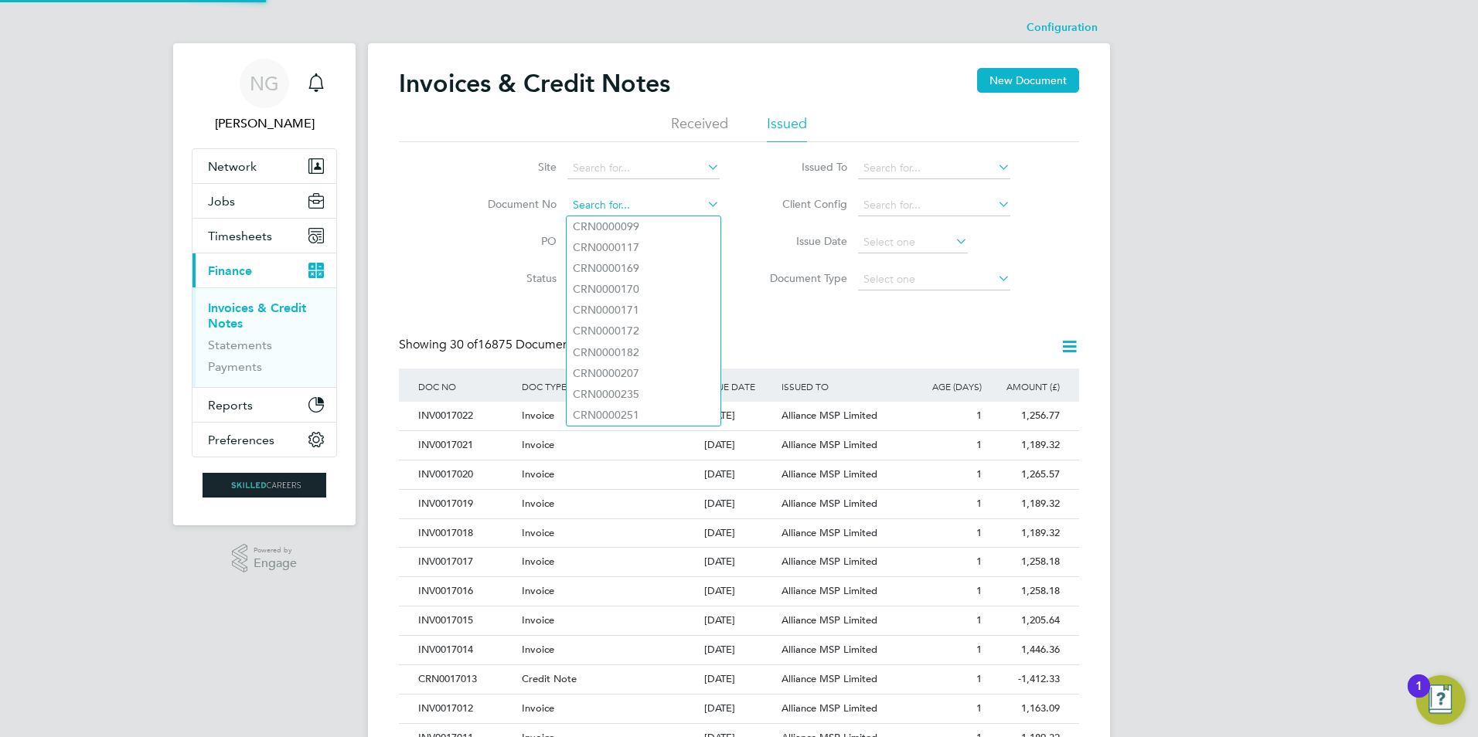
paste input "INV0016788"
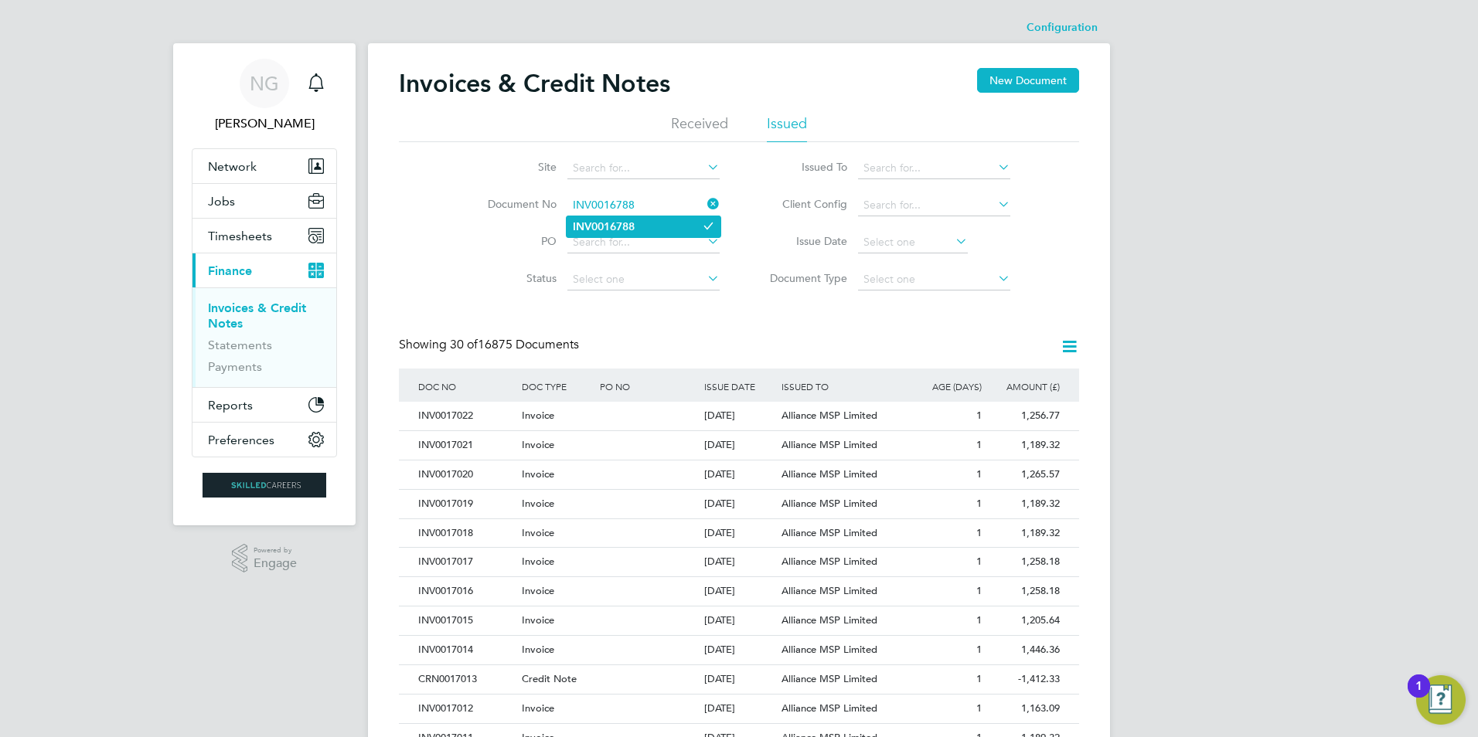
type input "INV0016788"
click at [637, 230] on li "INV0016788" at bounding box center [644, 226] width 154 height 21
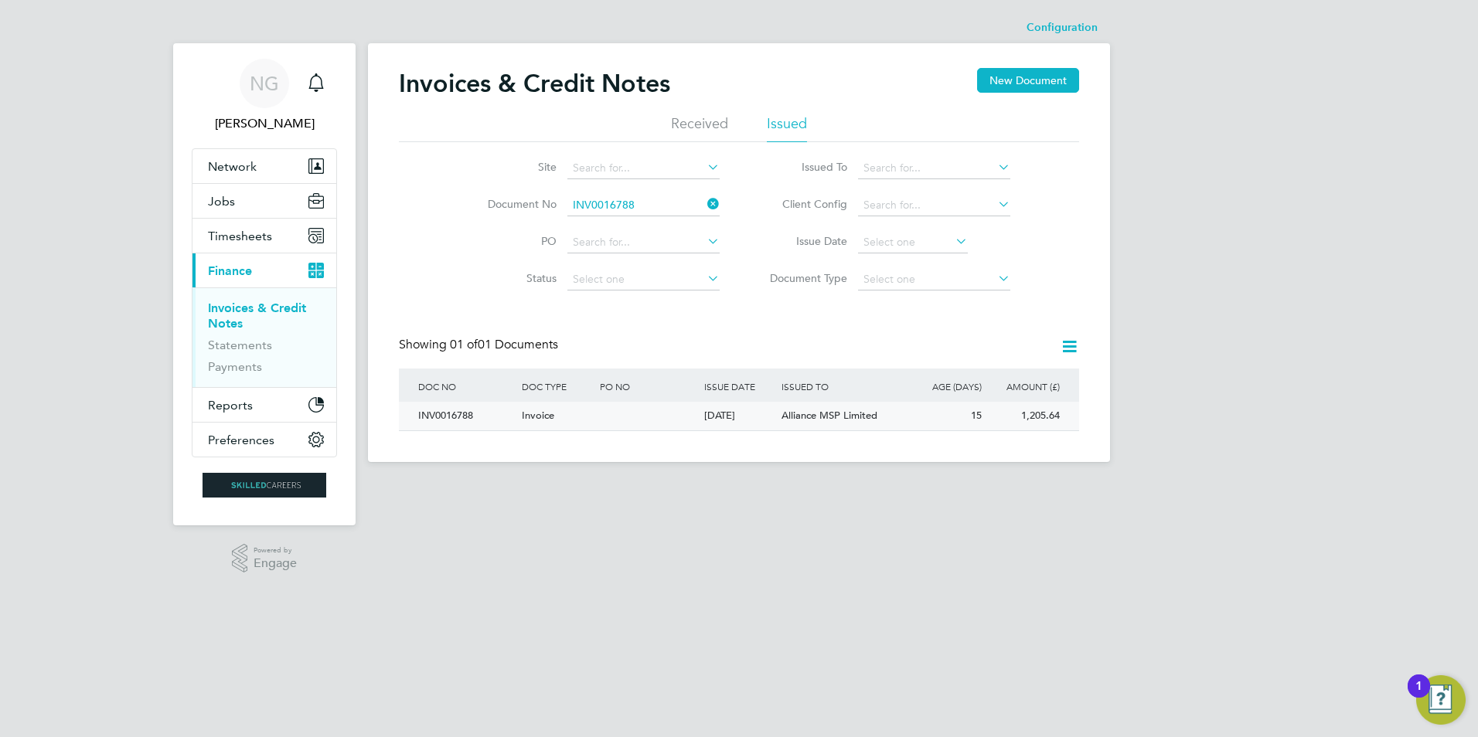
drag, startPoint x: 450, startPoint y: 414, endPoint x: 478, endPoint y: 419, distance: 28.2
click at [450, 414] on div "INV0016788" at bounding box center [466, 416] width 104 height 29
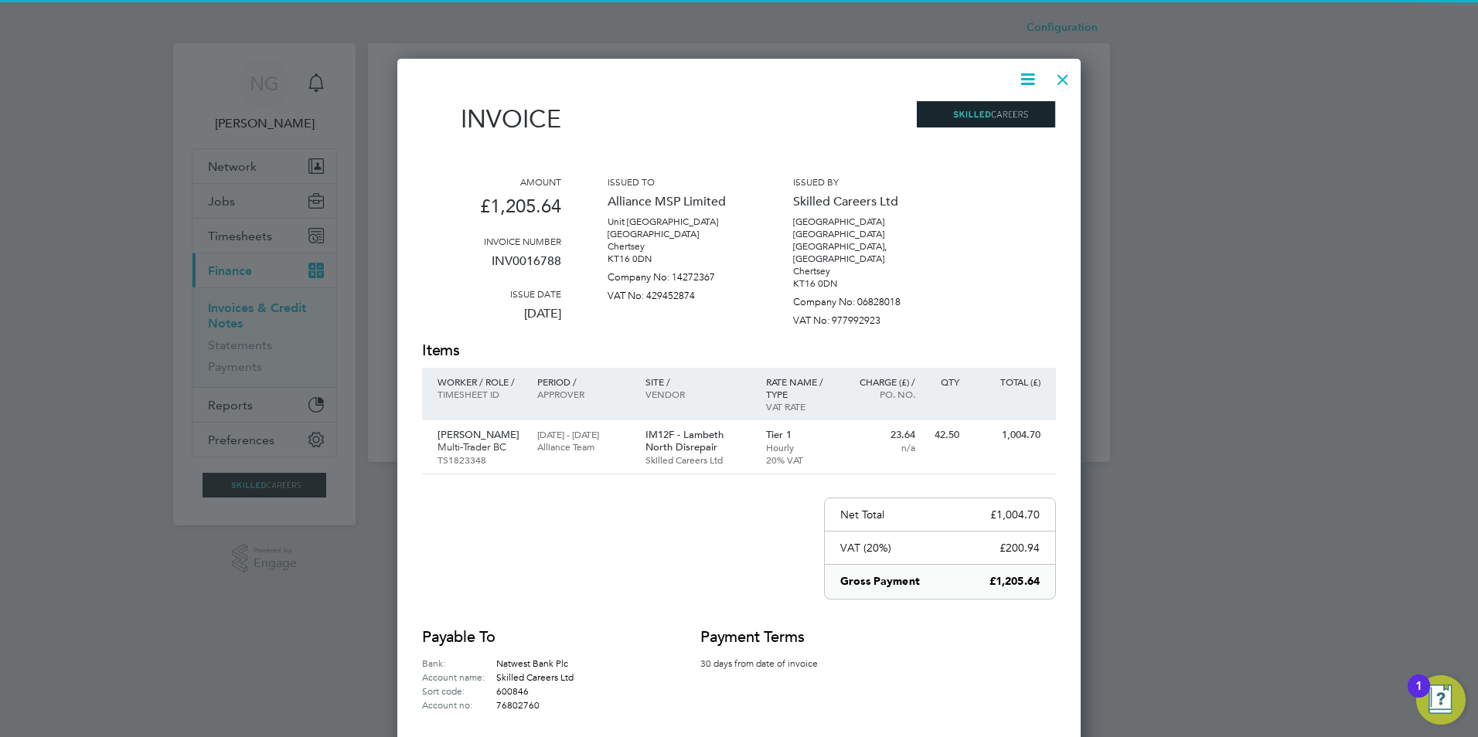
click at [1021, 82] on icon at bounding box center [1027, 79] width 19 height 19
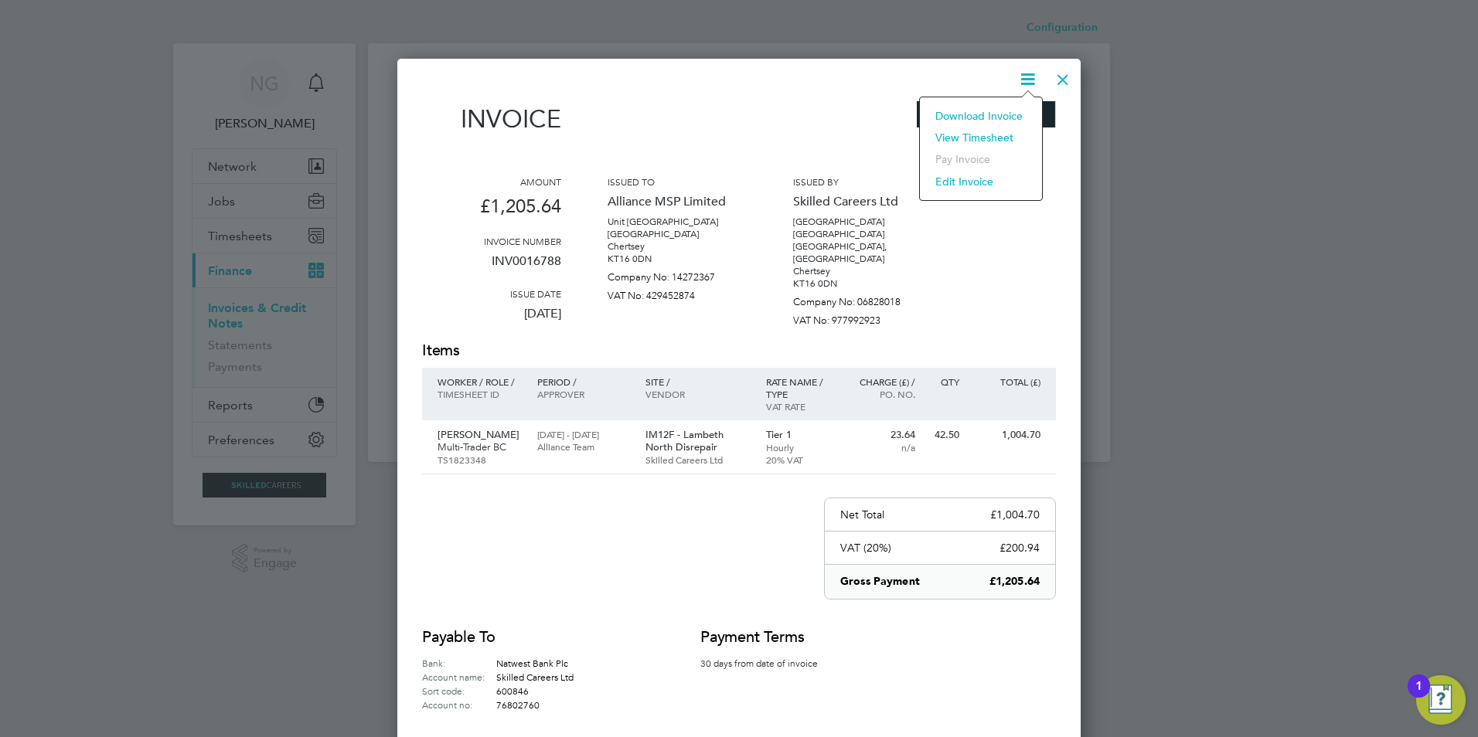
click at [1013, 106] on li "Download Invoice" at bounding box center [981, 116] width 107 height 22
click at [1061, 80] on div at bounding box center [1063, 76] width 28 height 28
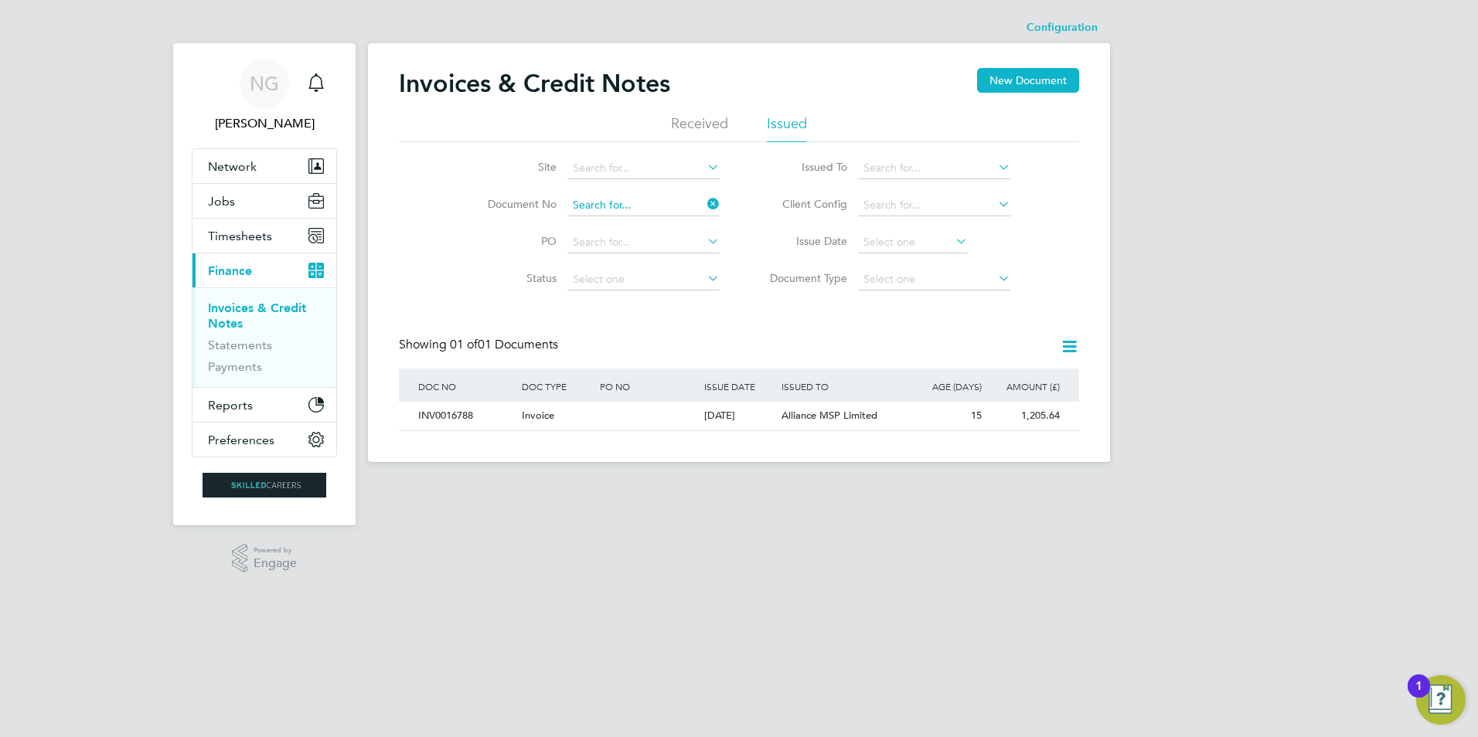
click at [651, 209] on input at bounding box center [643, 206] width 152 height 22
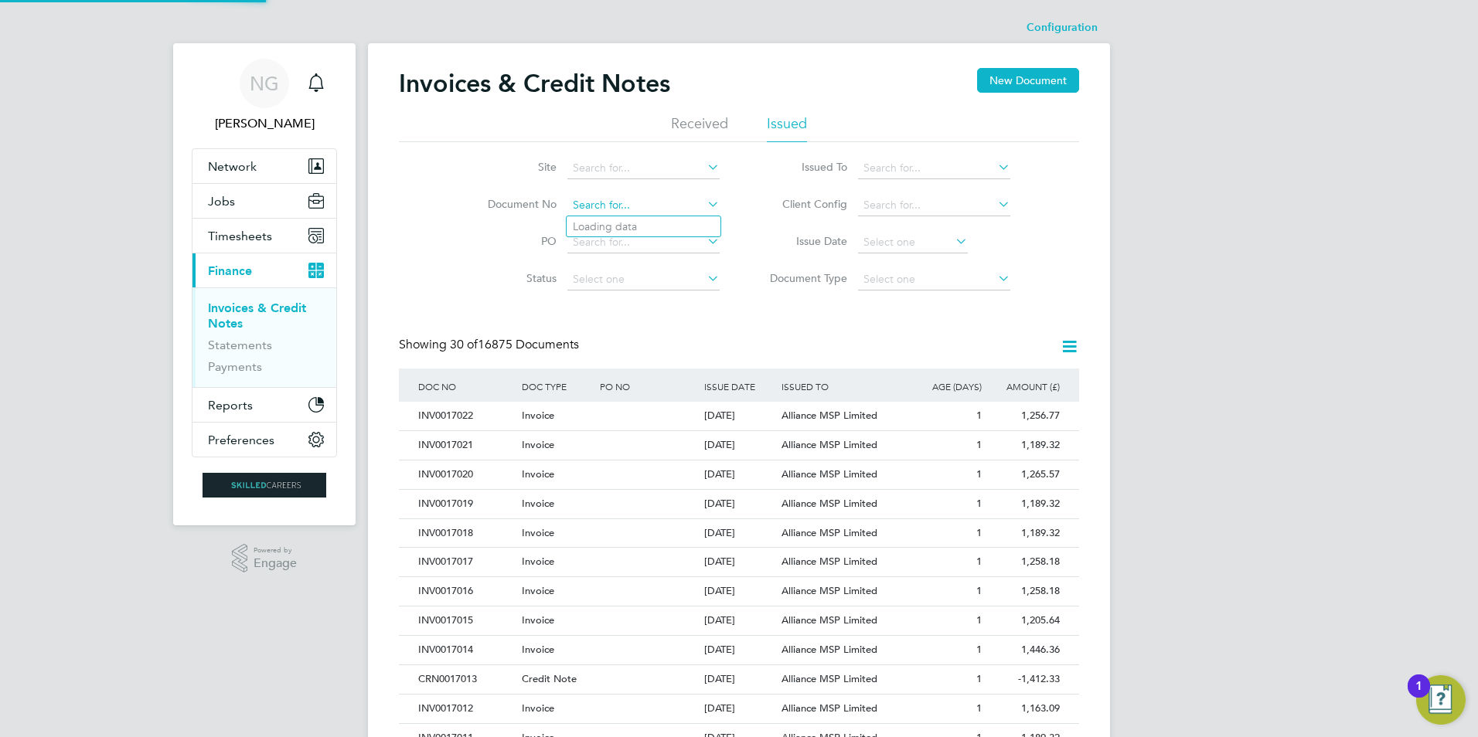
paste input "INV0016789"
type input "INV0016789"
click at [635, 231] on b "INV0016789" at bounding box center [604, 226] width 62 height 13
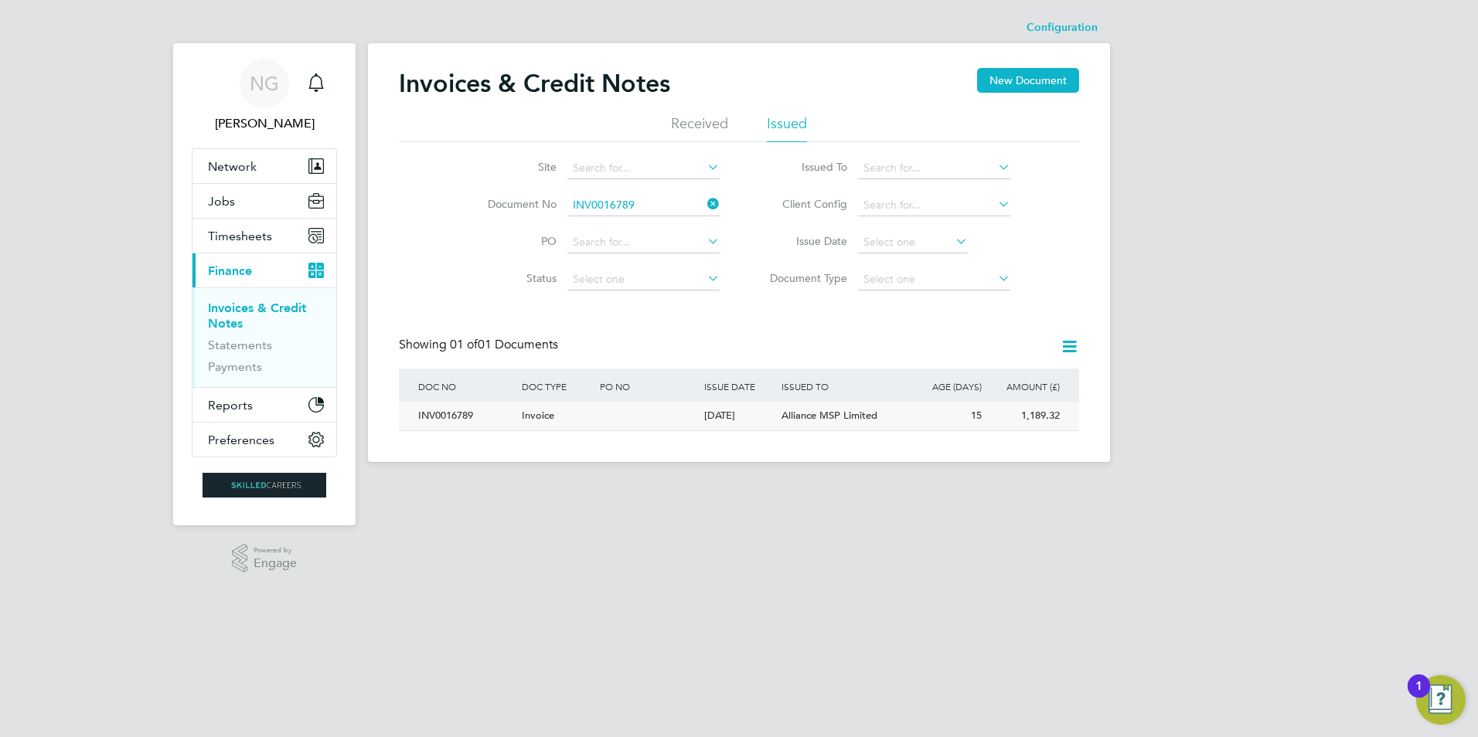
click at [455, 408] on div "INV0016789" at bounding box center [466, 416] width 104 height 29
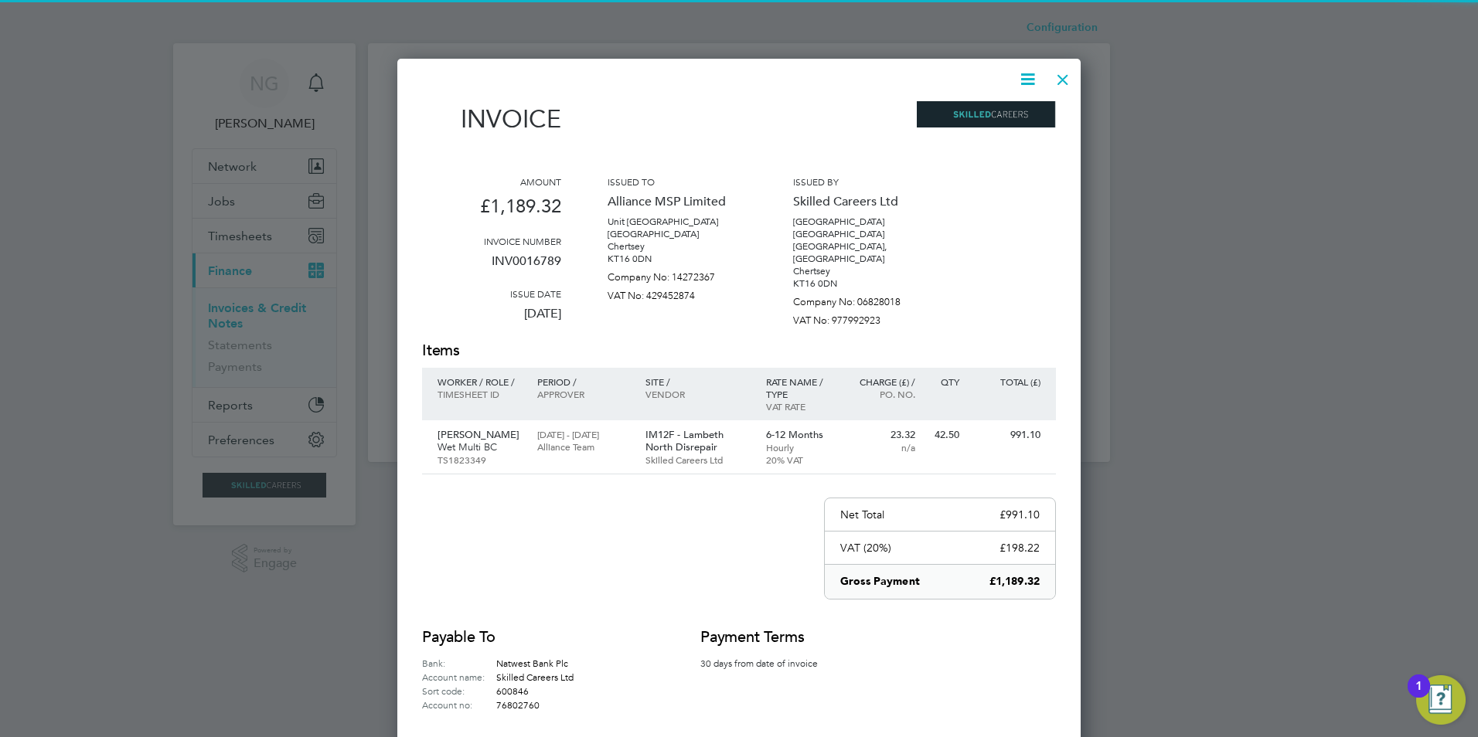
click at [1032, 73] on icon at bounding box center [1027, 79] width 19 height 19
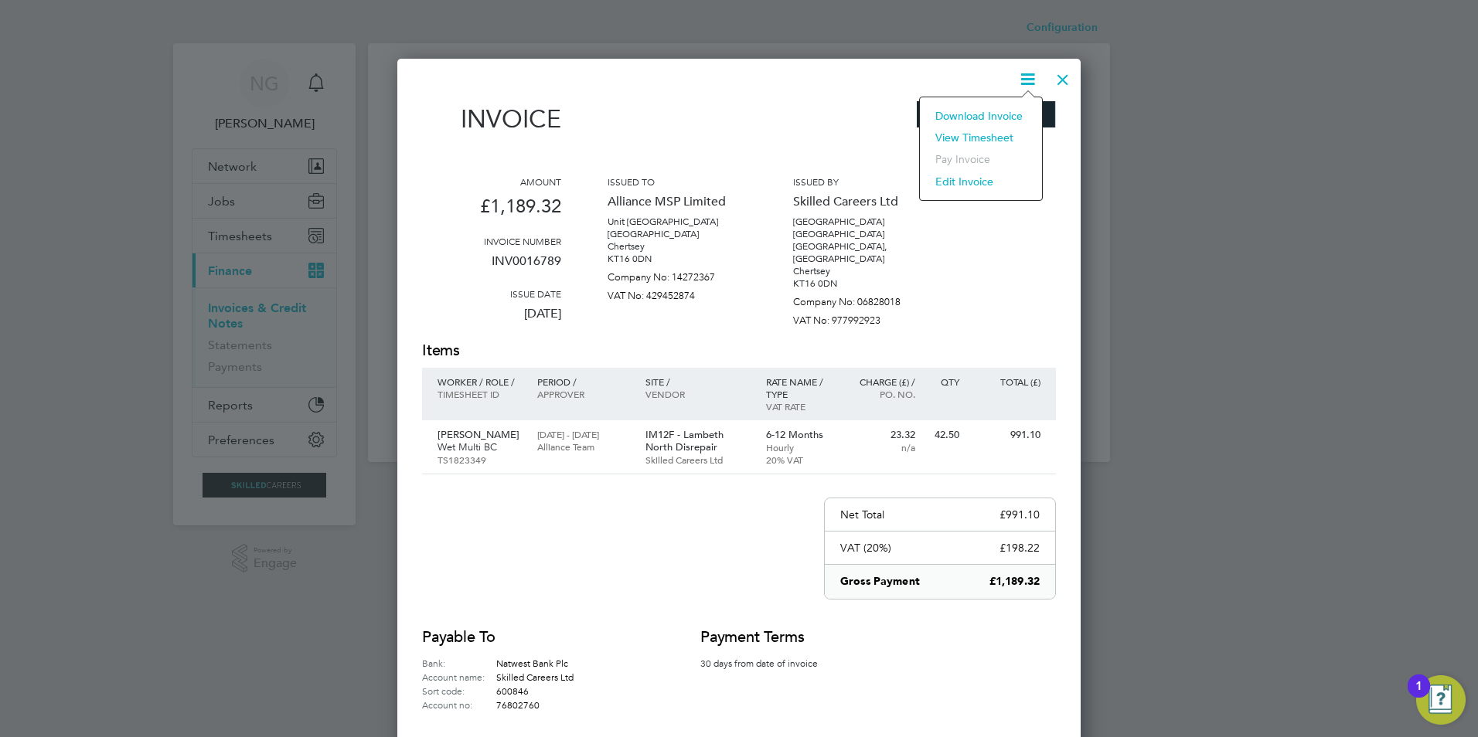
click at [1011, 109] on li "Download Invoice" at bounding box center [981, 116] width 107 height 22
click at [1065, 71] on div at bounding box center [1063, 76] width 28 height 28
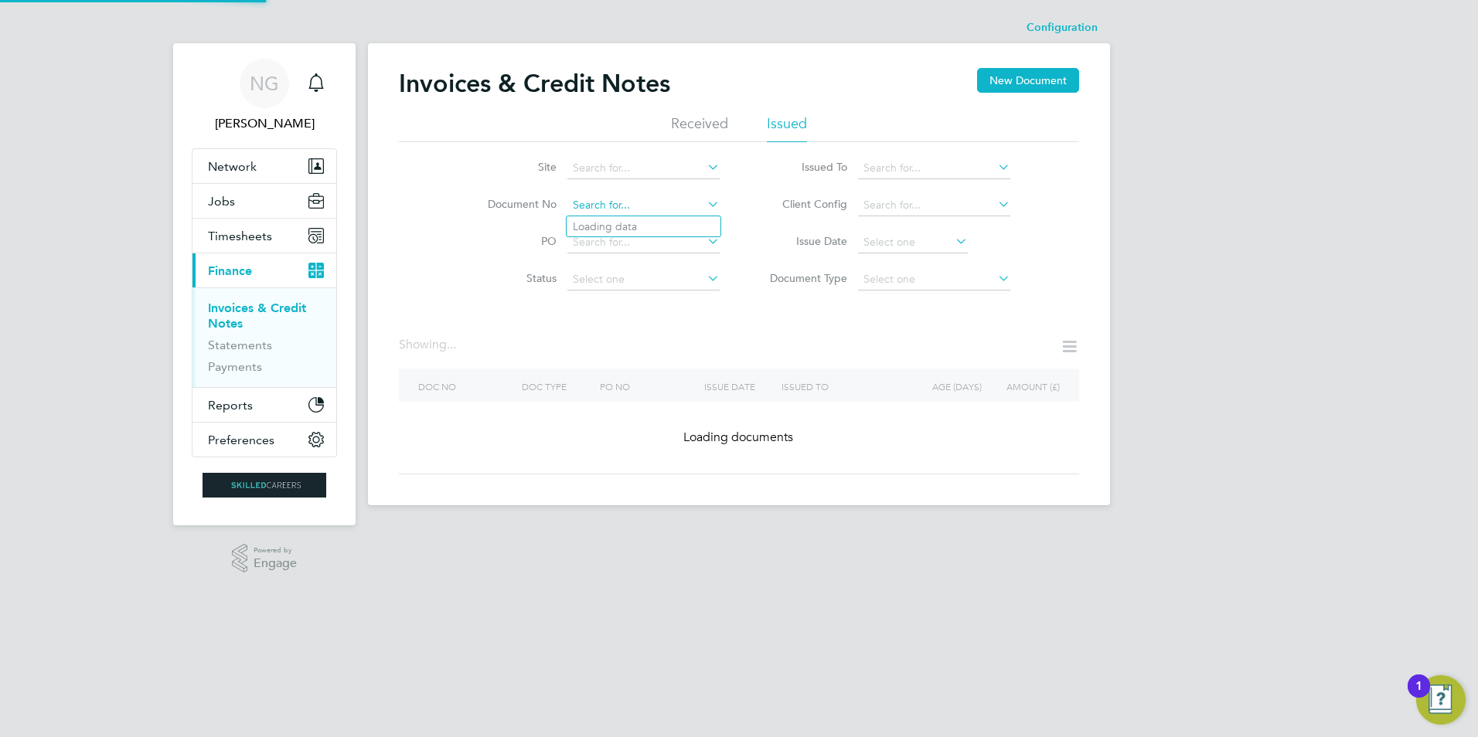
click at [663, 200] on input at bounding box center [643, 206] width 152 height 22
paste input "INV0016790"
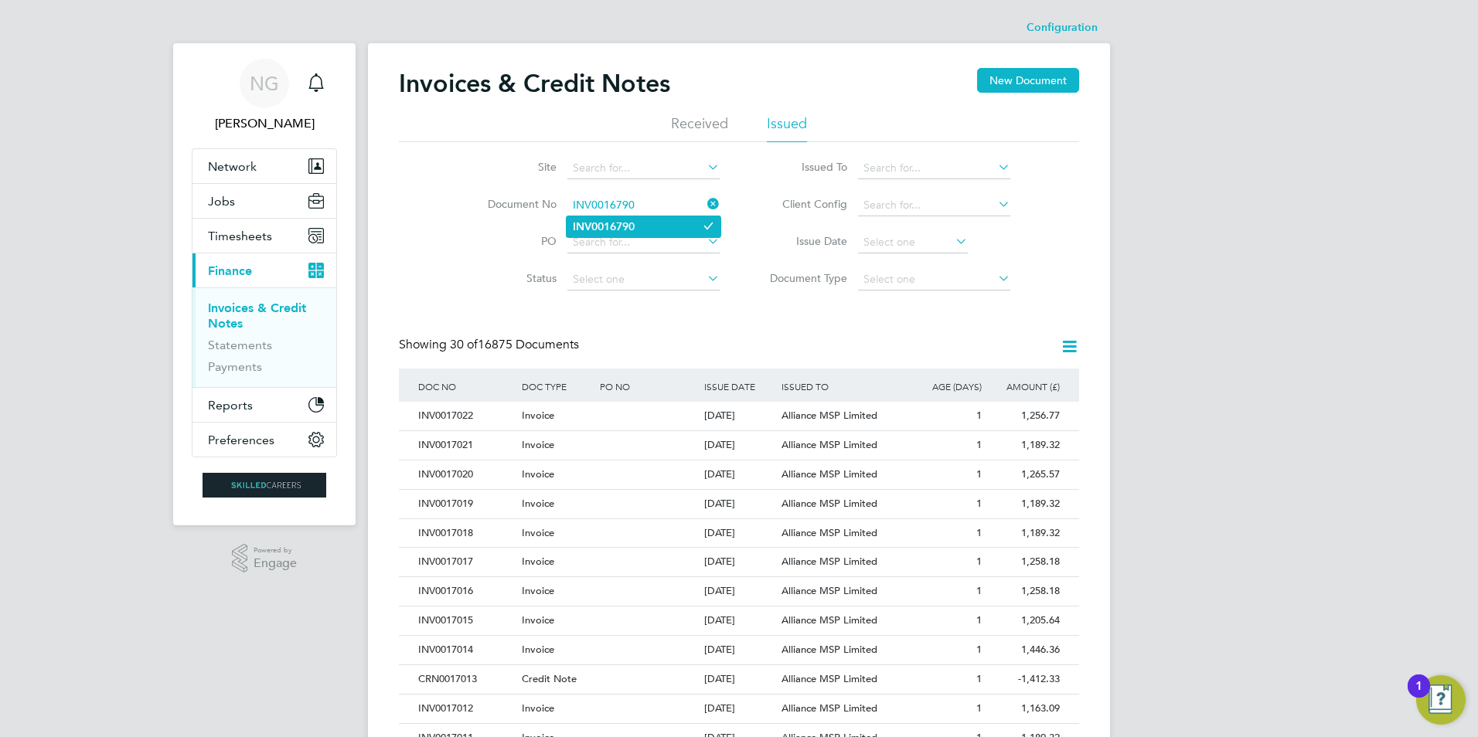
type input "INV0016790"
click at [625, 226] on b "INV0016790" at bounding box center [604, 226] width 62 height 13
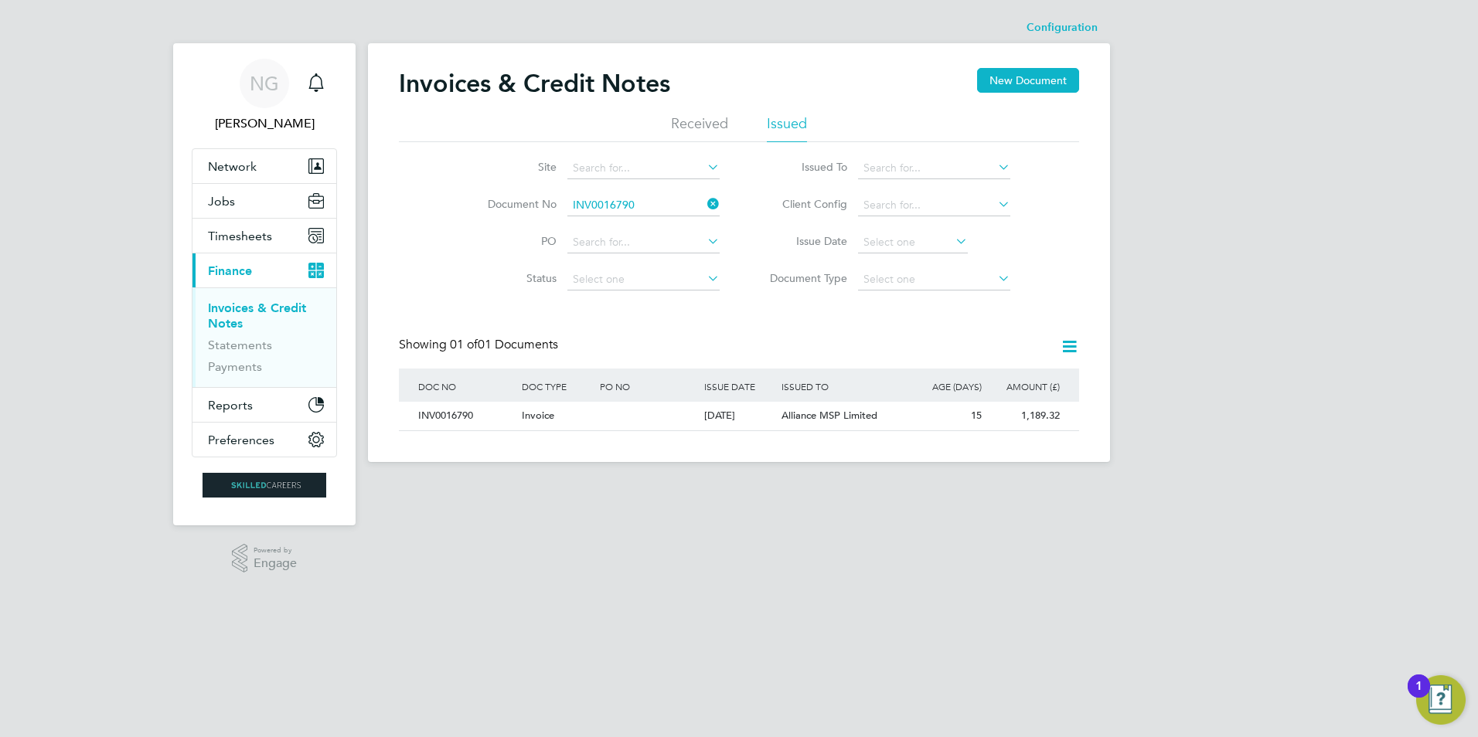
drag, startPoint x: 432, startPoint y: 410, endPoint x: 513, endPoint y: 434, distance: 84.9
click at [432, 410] on div "INV0016790" at bounding box center [466, 416] width 104 height 29
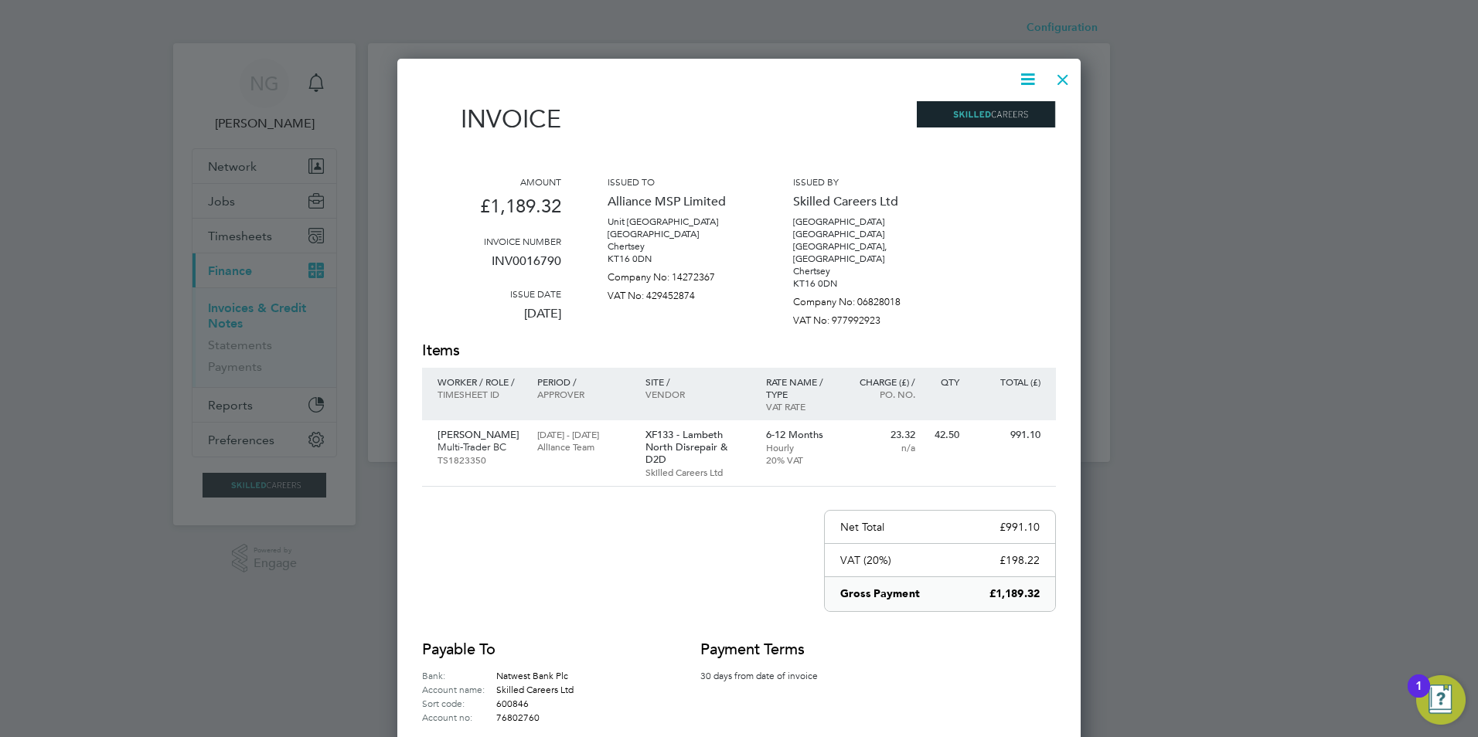
click at [1036, 76] on icon at bounding box center [1027, 79] width 19 height 19
click at [1003, 115] on li "Download Invoice" at bounding box center [981, 116] width 107 height 22
click at [1061, 77] on div at bounding box center [1063, 76] width 28 height 28
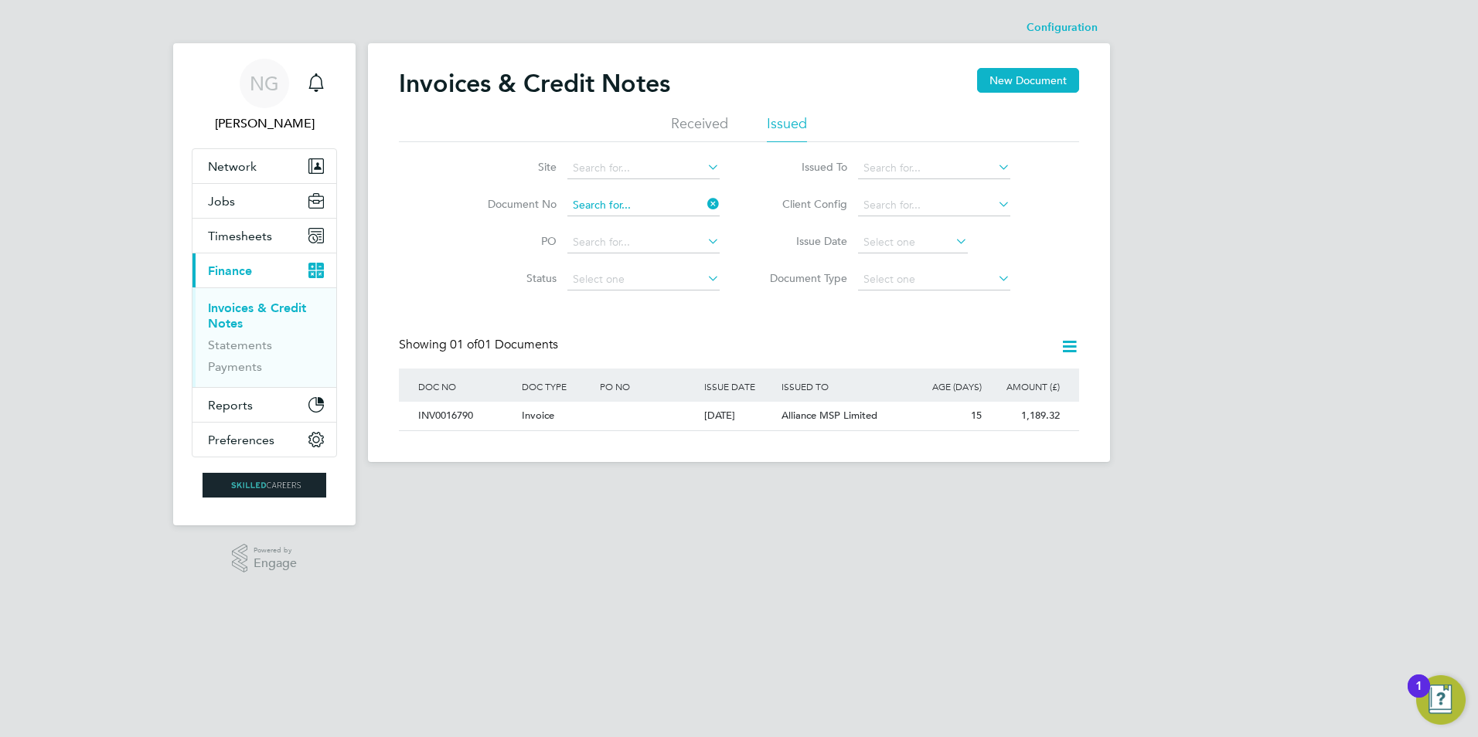
click at [667, 200] on input at bounding box center [643, 206] width 152 height 22
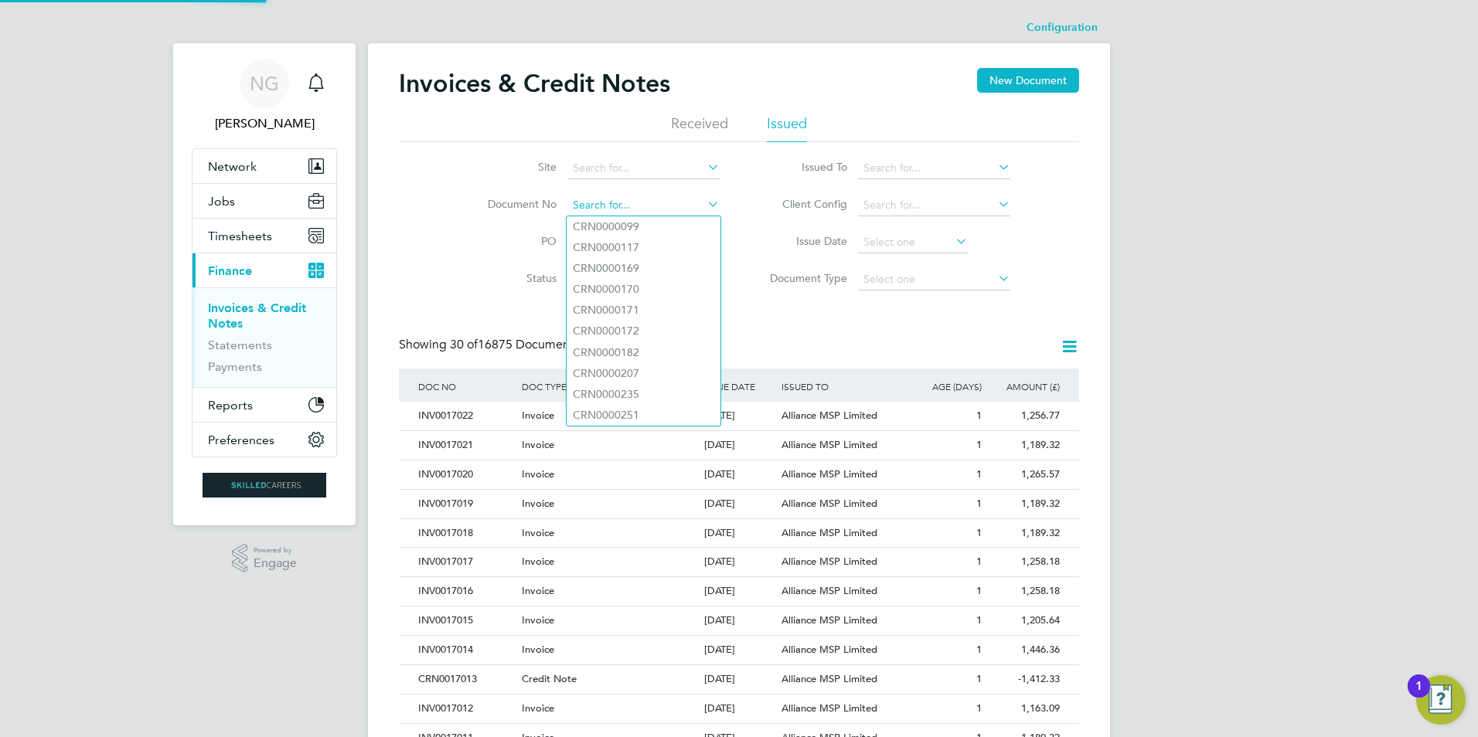
paste input "INV0016791"
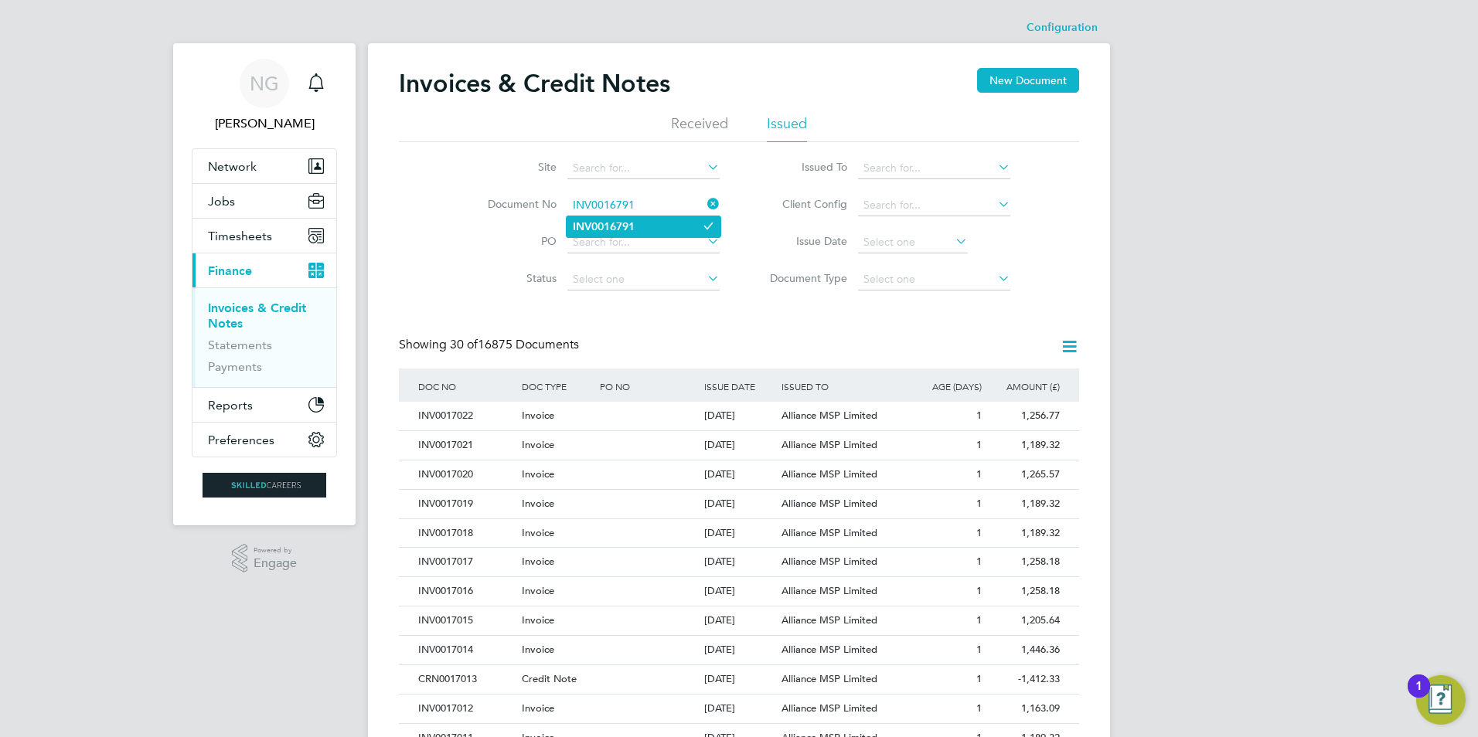
type input "INV0016791"
click at [628, 228] on b "INV0016791" at bounding box center [604, 226] width 62 height 13
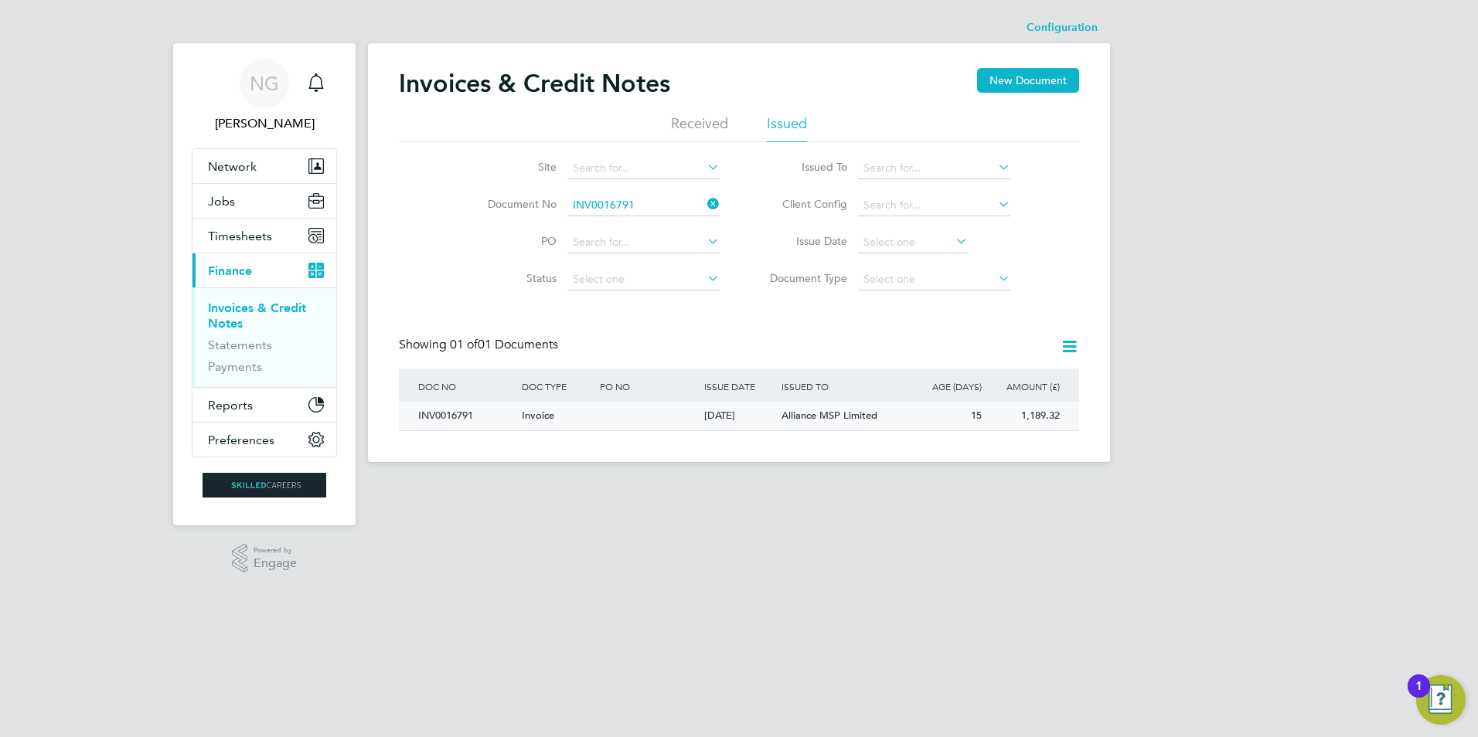
drag, startPoint x: 456, startPoint y: 414, endPoint x: 532, endPoint y: 445, distance: 82.1
click at [458, 415] on div "INV0016791" at bounding box center [466, 416] width 104 height 29
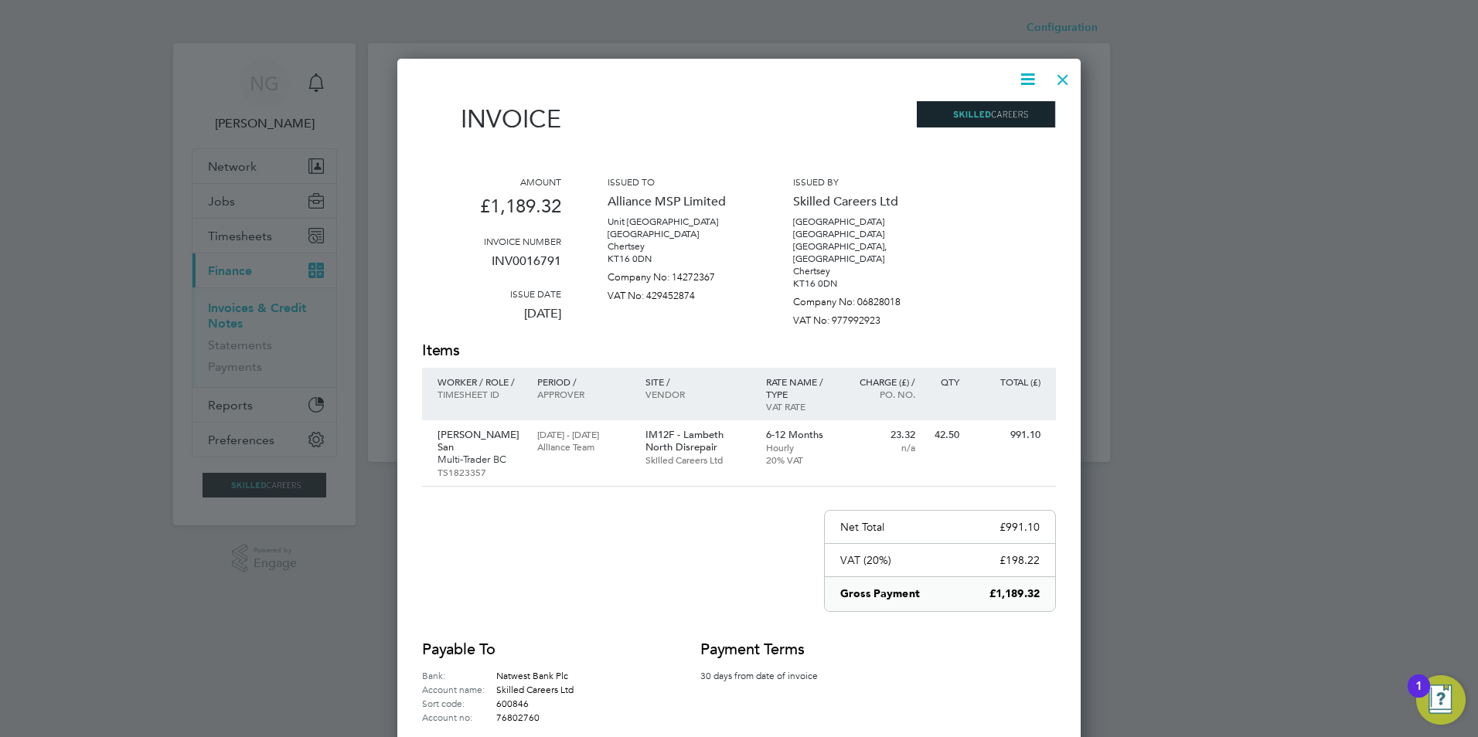
click at [1028, 84] on icon at bounding box center [1027, 79] width 19 height 19
click at [986, 118] on li "Download Invoice" at bounding box center [981, 116] width 107 height 22
click at [1057, 70] on div at bounding box center [1063, 76] width 28 height 28
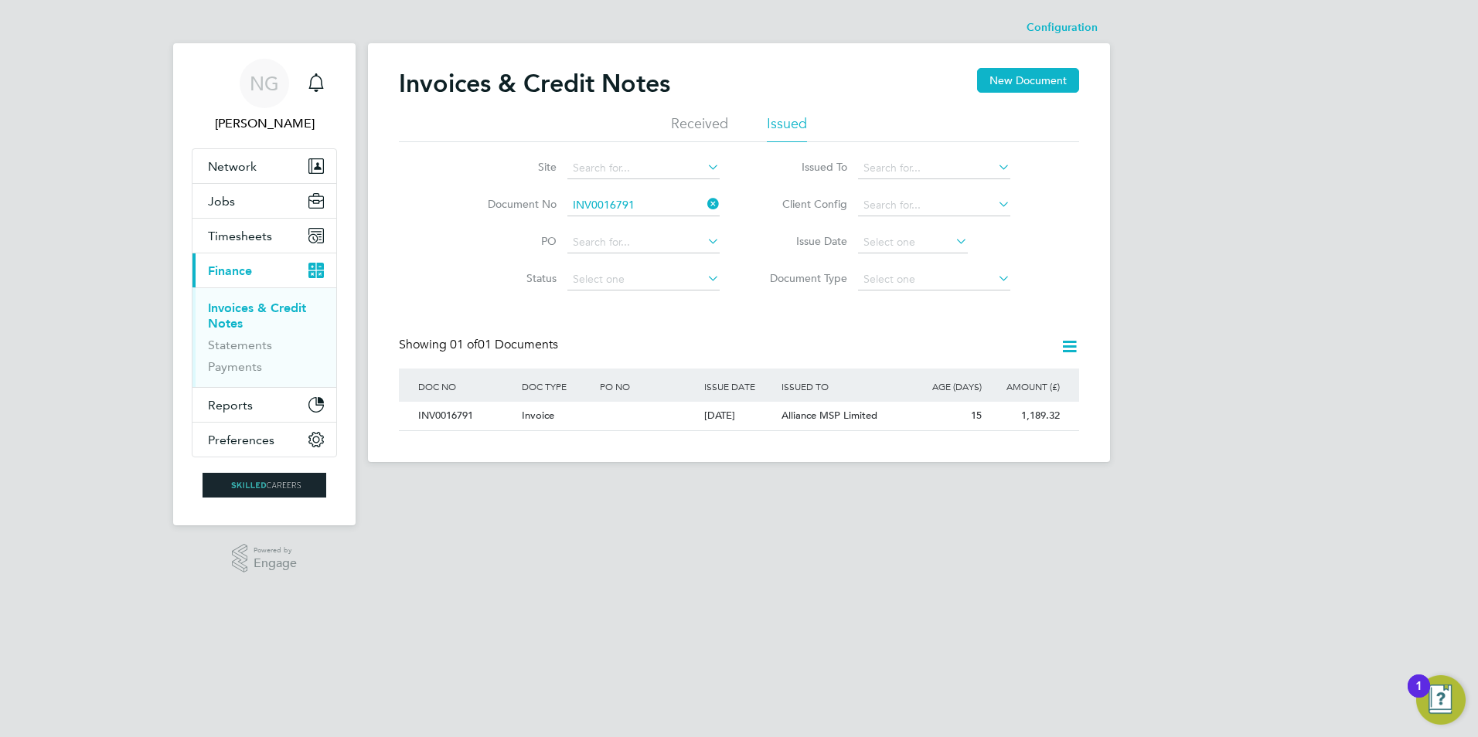
click at [650, 192] on li "Document No INV0016791" at bounding box center [593, 205] width 291 height 37
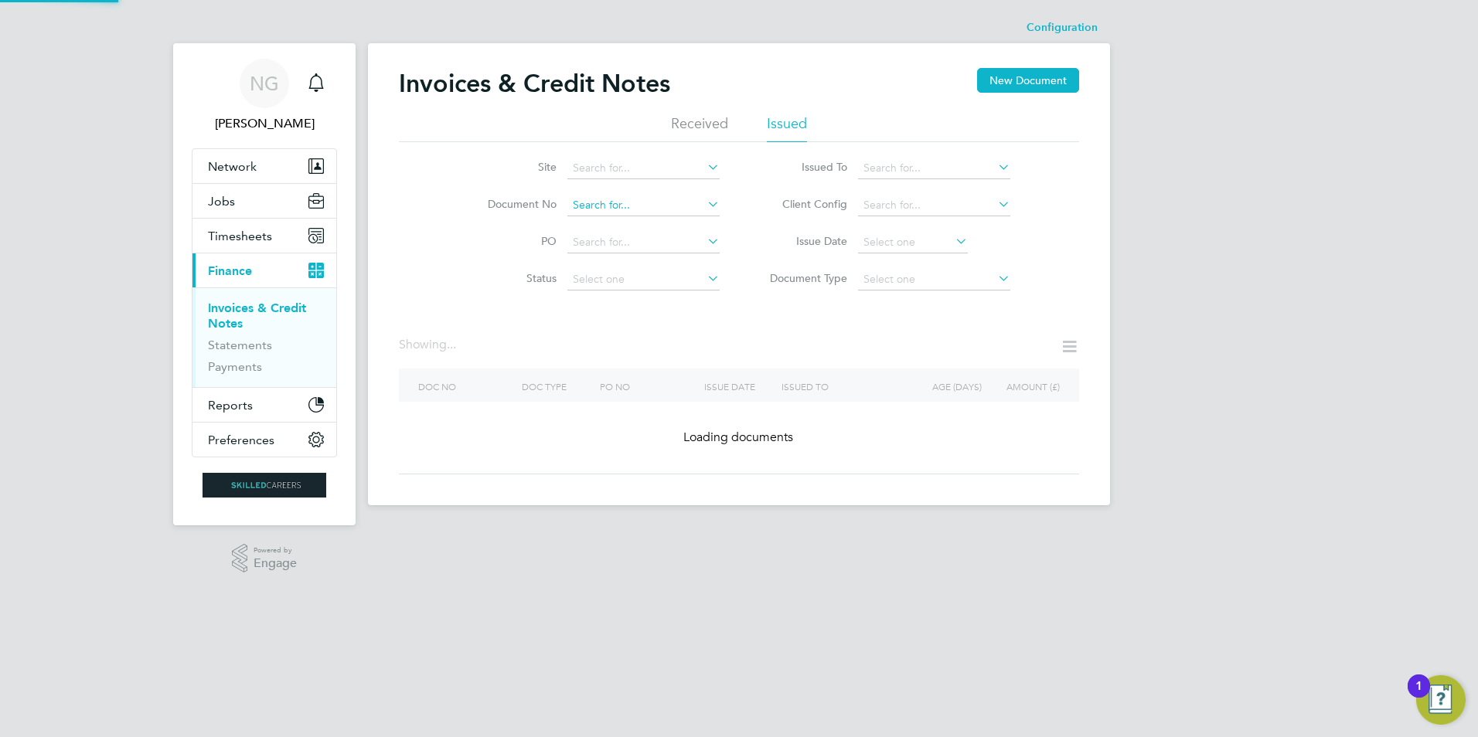
click at [650, 201] on input at bounding box center [643, 206] width 152 height 22
paste input "INV0016792"
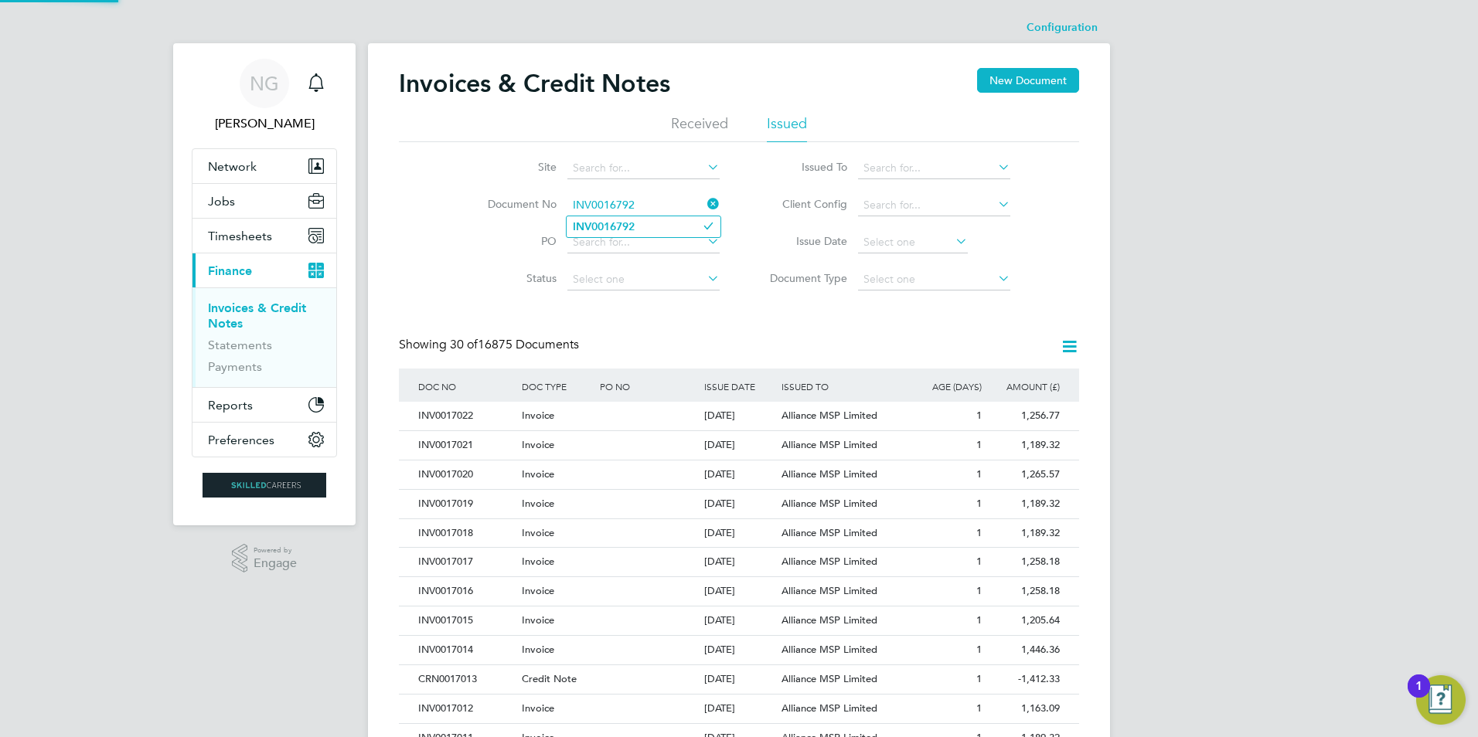
type input "INV0016792"
click at [649, 216] on li "INV0016792" at bounding box center [644, 226] width 154 height 21
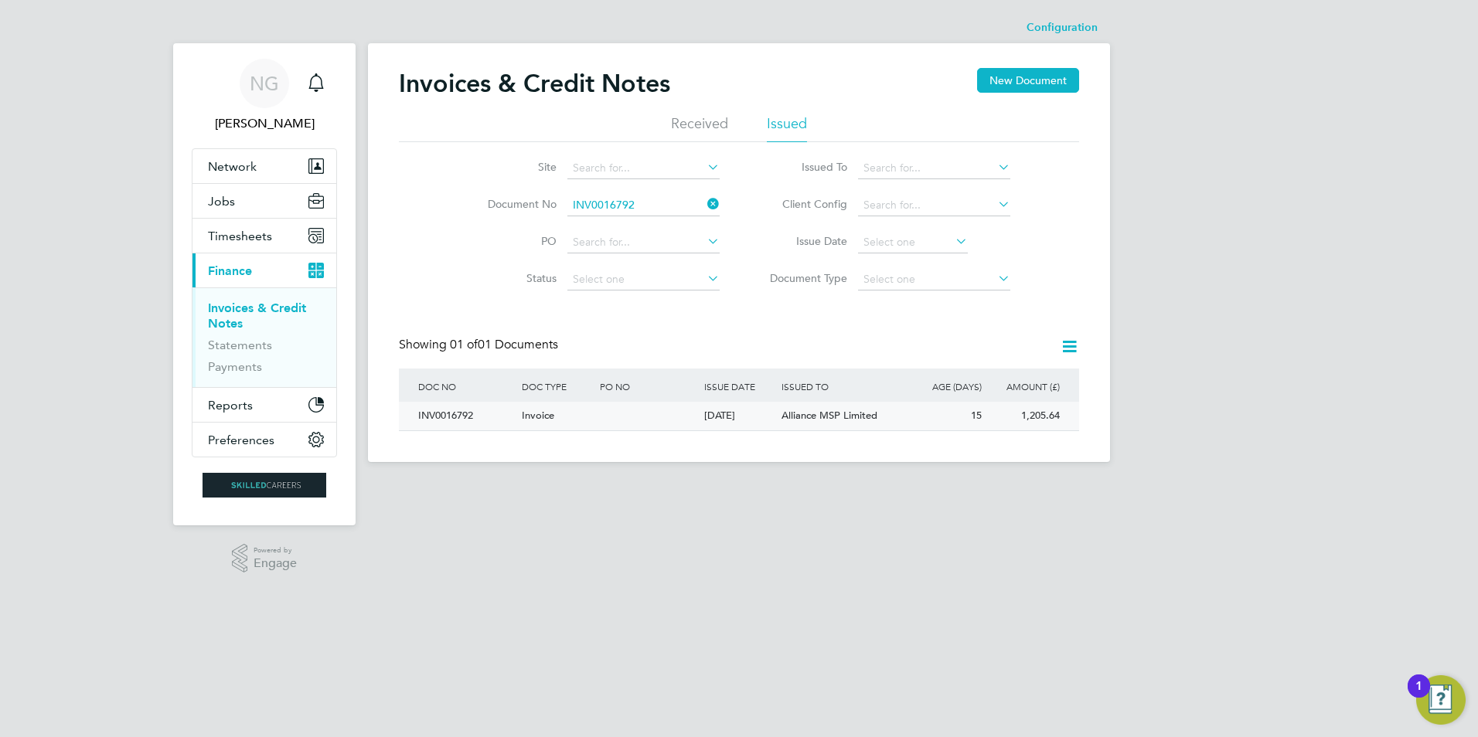
click at [448, 410] on div "INV0016792" at bounding box center [466, 416] width 104 height 29
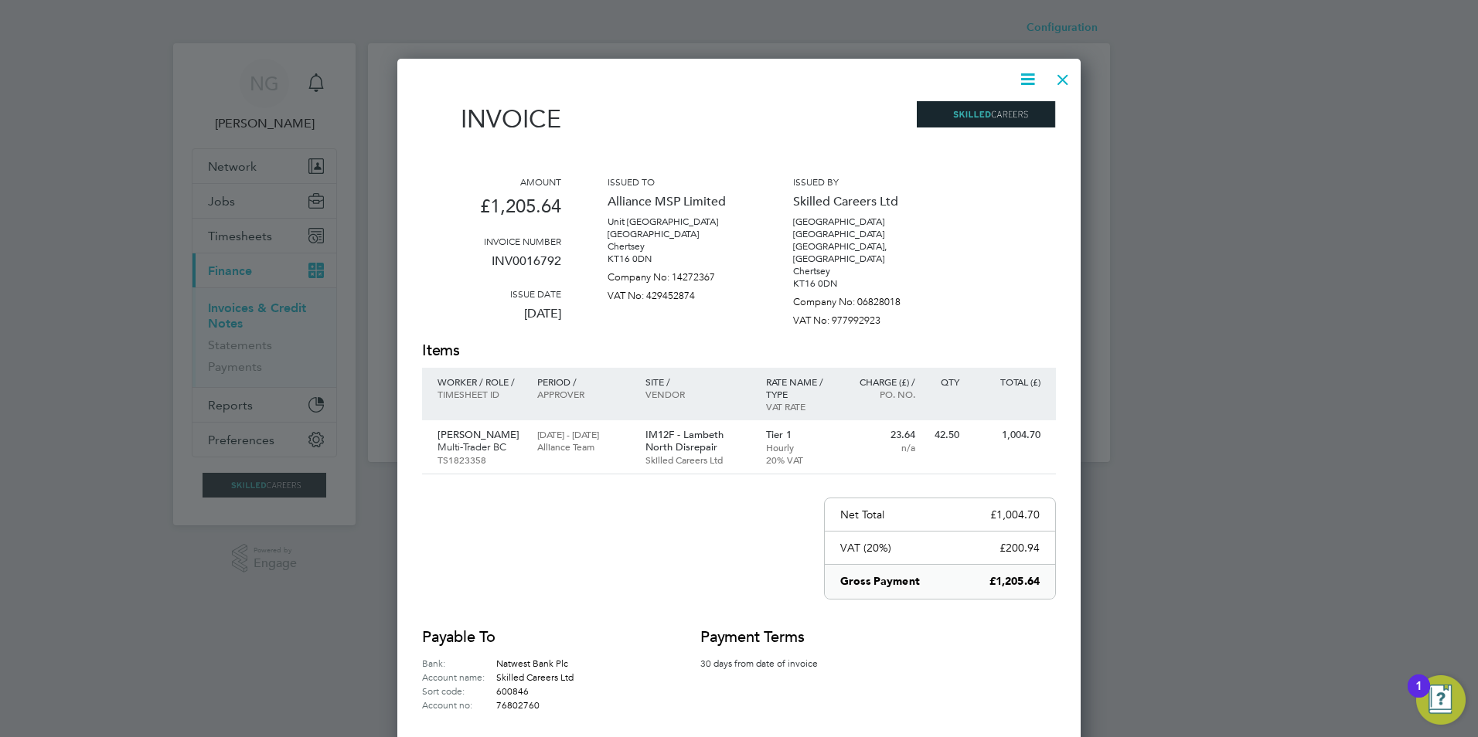
click at [1026, 80] on icon at bounding box center [1027, 79] width 19 height 19
drag, startPoint x: 1004, startPoint y: 112, endPoint x: 1000, endPoint y: 123, distance: 11.5
click at [1005, 113] on li "Download Invoice" at bounding box center [981, 116] width 107 height 22
click at [1065, 80] on div at bounding box center [1063, 76] width 28 height 28
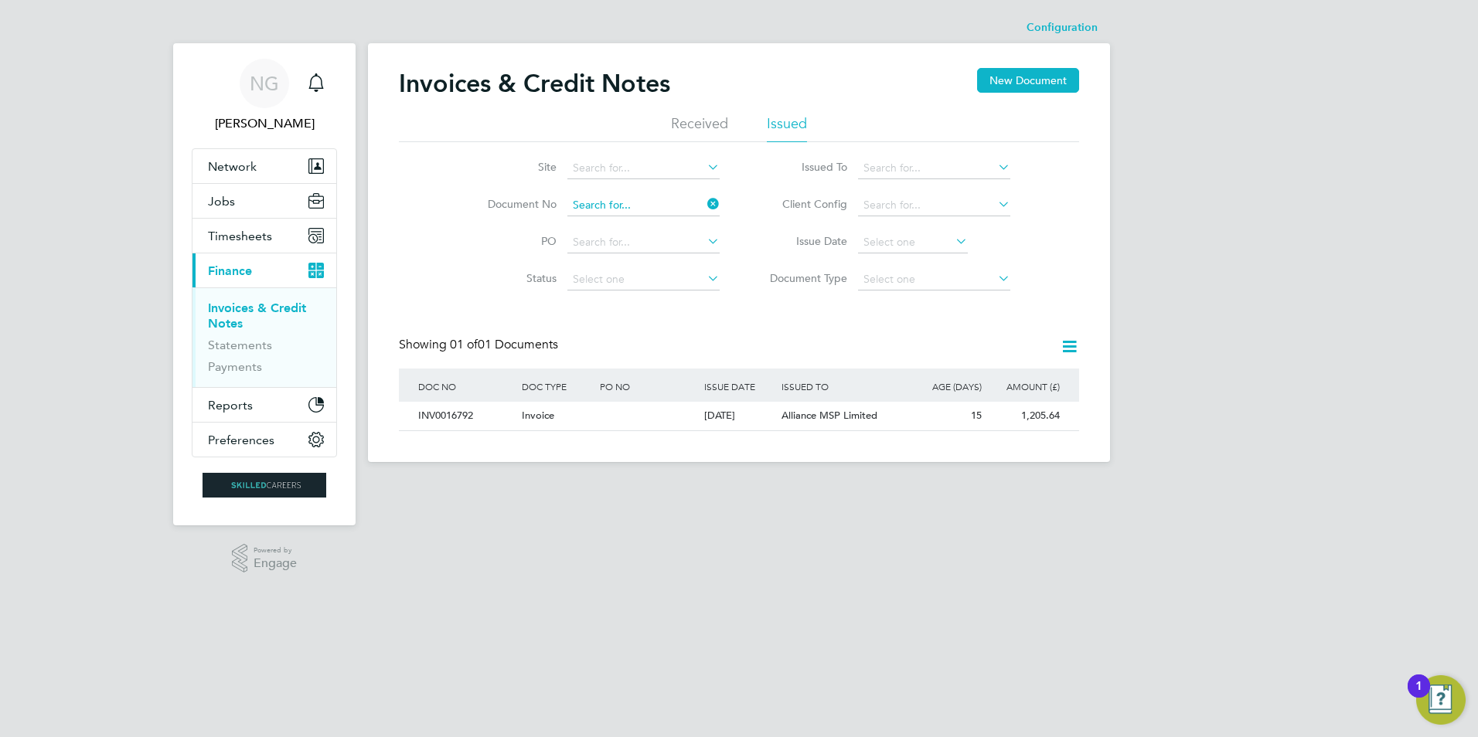
click at [640, 202] on input at bounding box center [643, 206] width 152 height 22
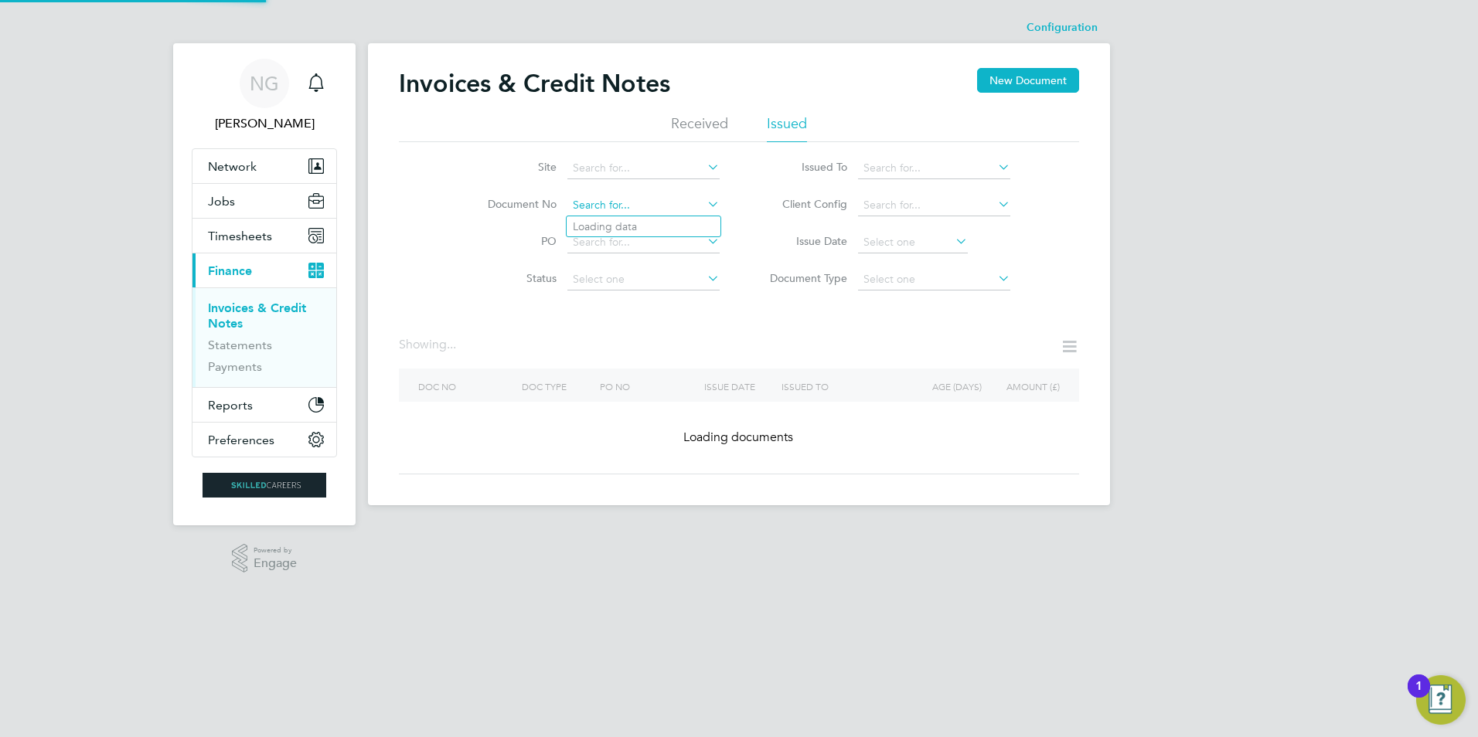
paste input "INV0016793"
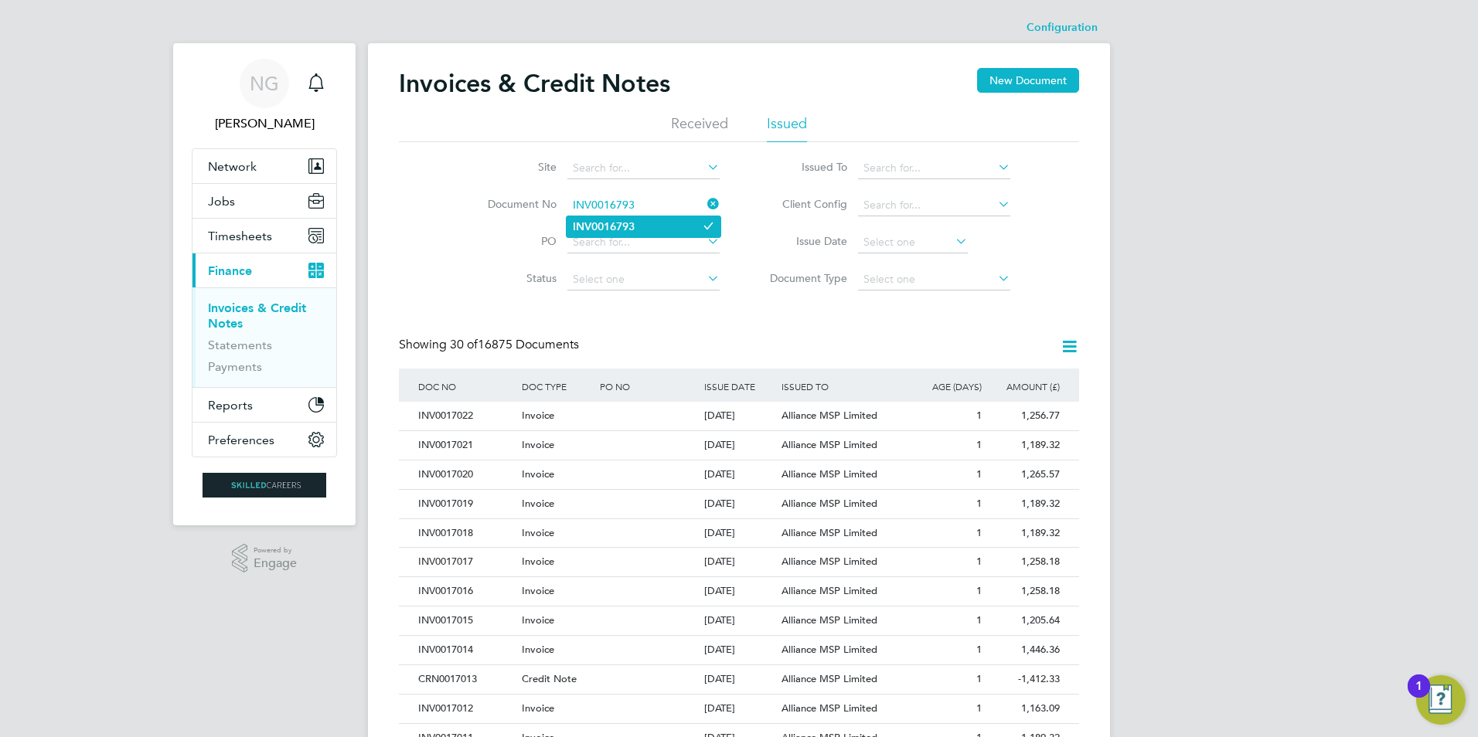
type input "INV0016793"
click at [638, 222] on li "INV0016793" at bounding box center [644, 226] width 154 height 21
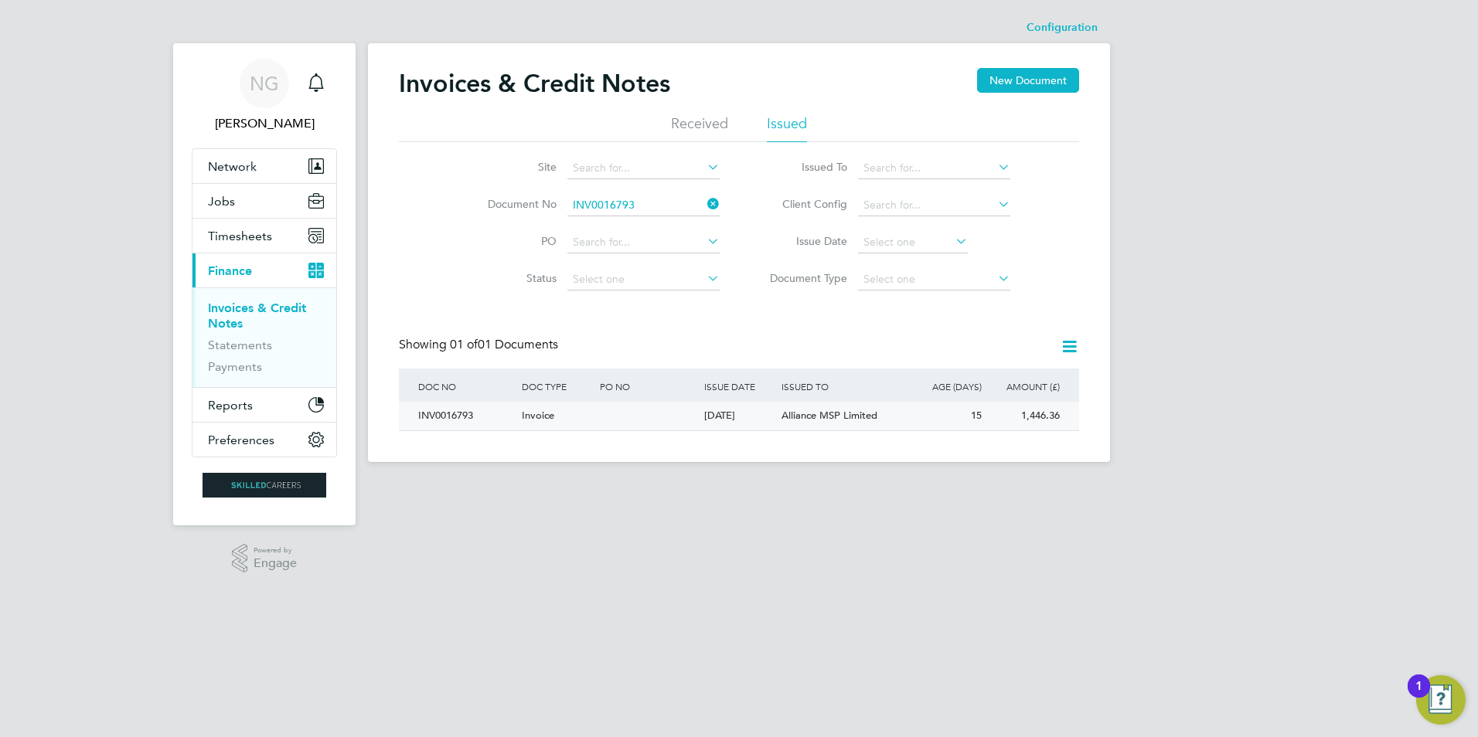
drag, startPoint x: 441, startPoint y: 427, endPoint x: 540, endPoint y: 414, distance: 100.6
click at [441, 427] on div "INV0016793" at bounding box center [466, 416] width 104 height 29
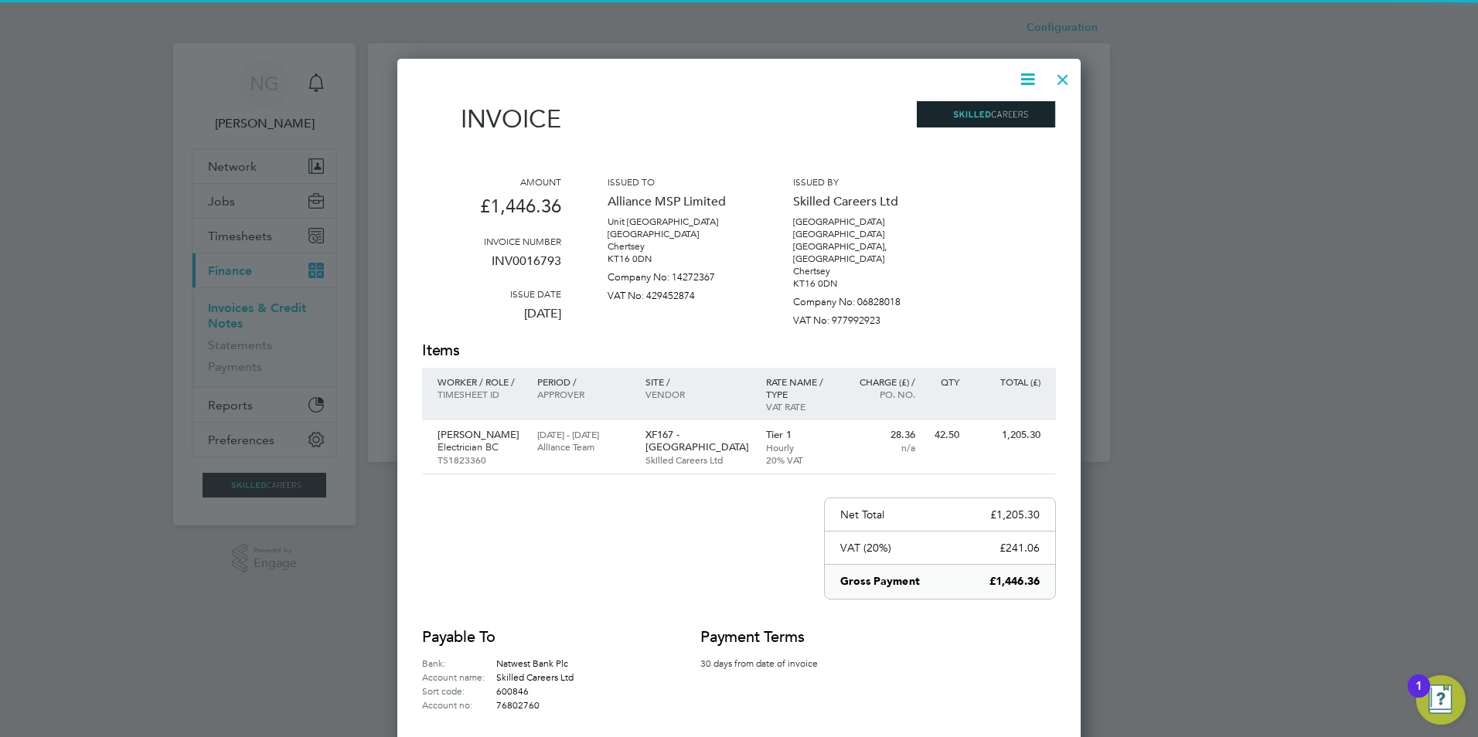
click at [1037, 83] on icon at bounding box center [1027, 79] width 19 height 19
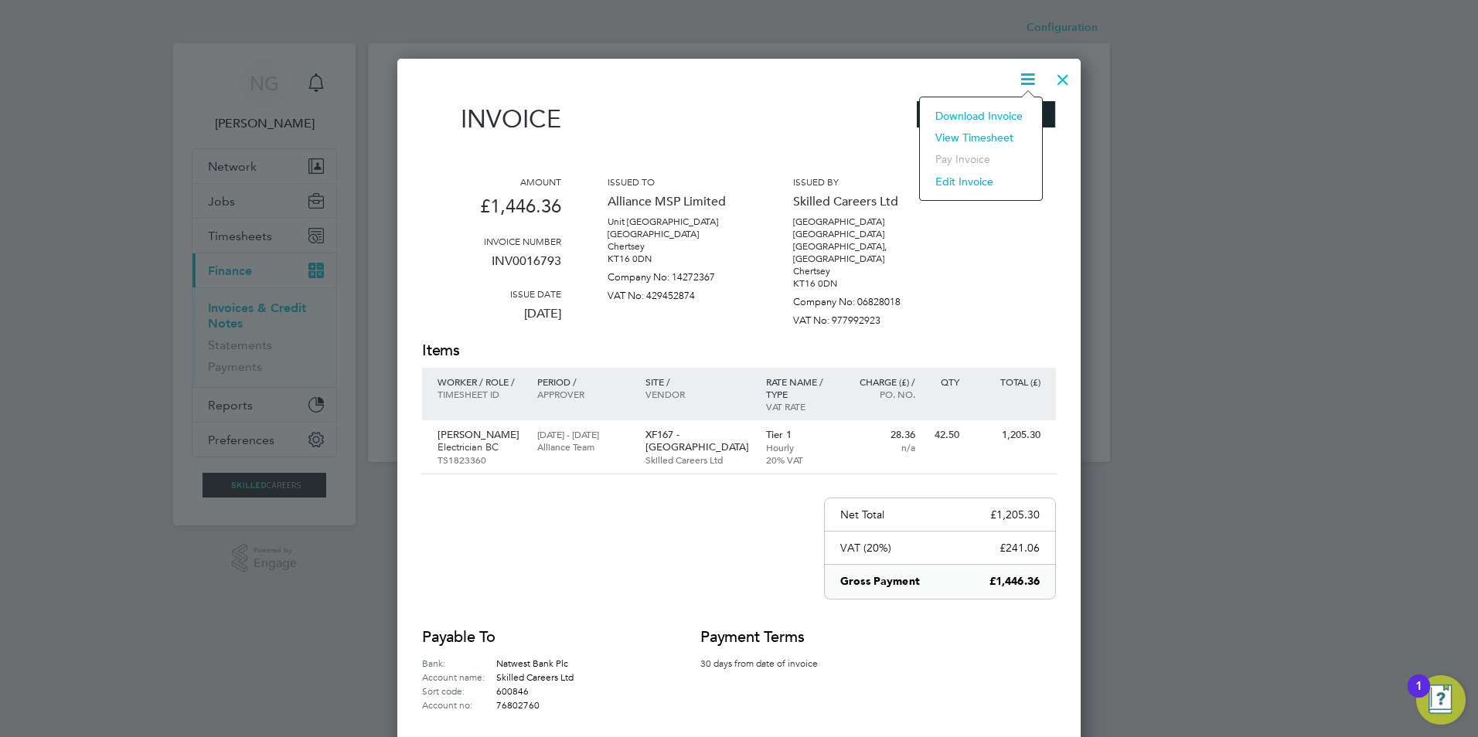
click at [1013, 112] on li "Download Invoice" at bounding box center [981, 116] width 107 height 22
click at [1061, 73] on div at bounding box center [1063, 76] width 28 height 28
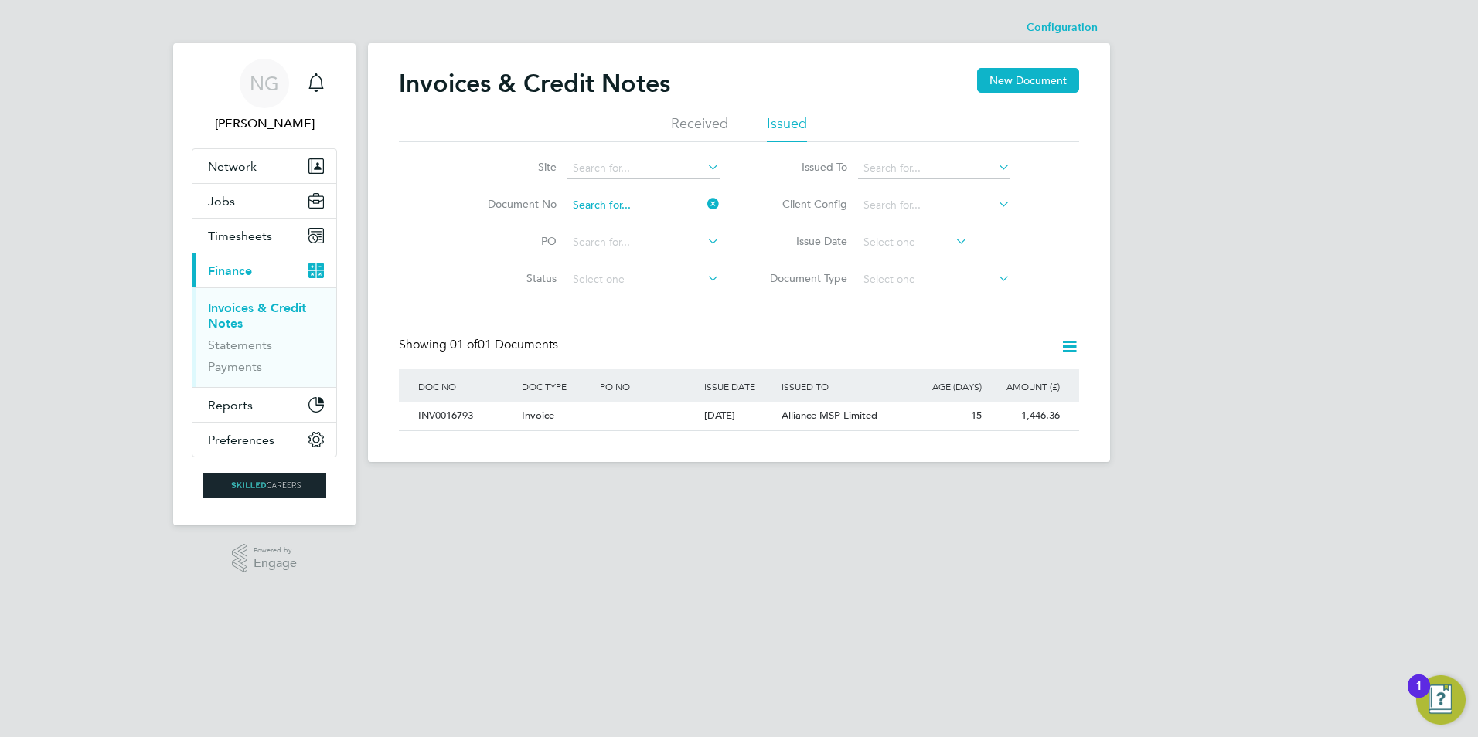
click at [619, 208] on input at bounding box center [643, 206] width 152 height 22
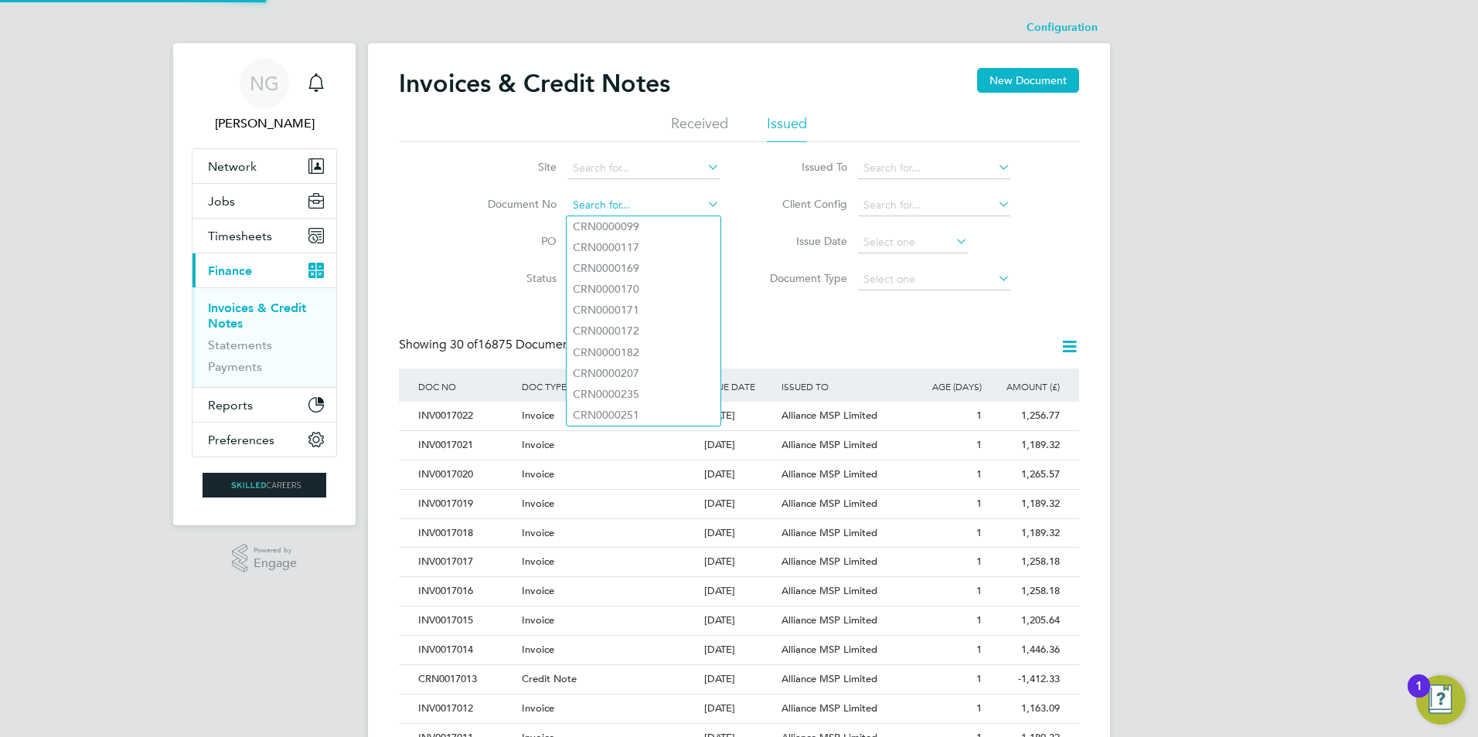
paste input "INV0016794"
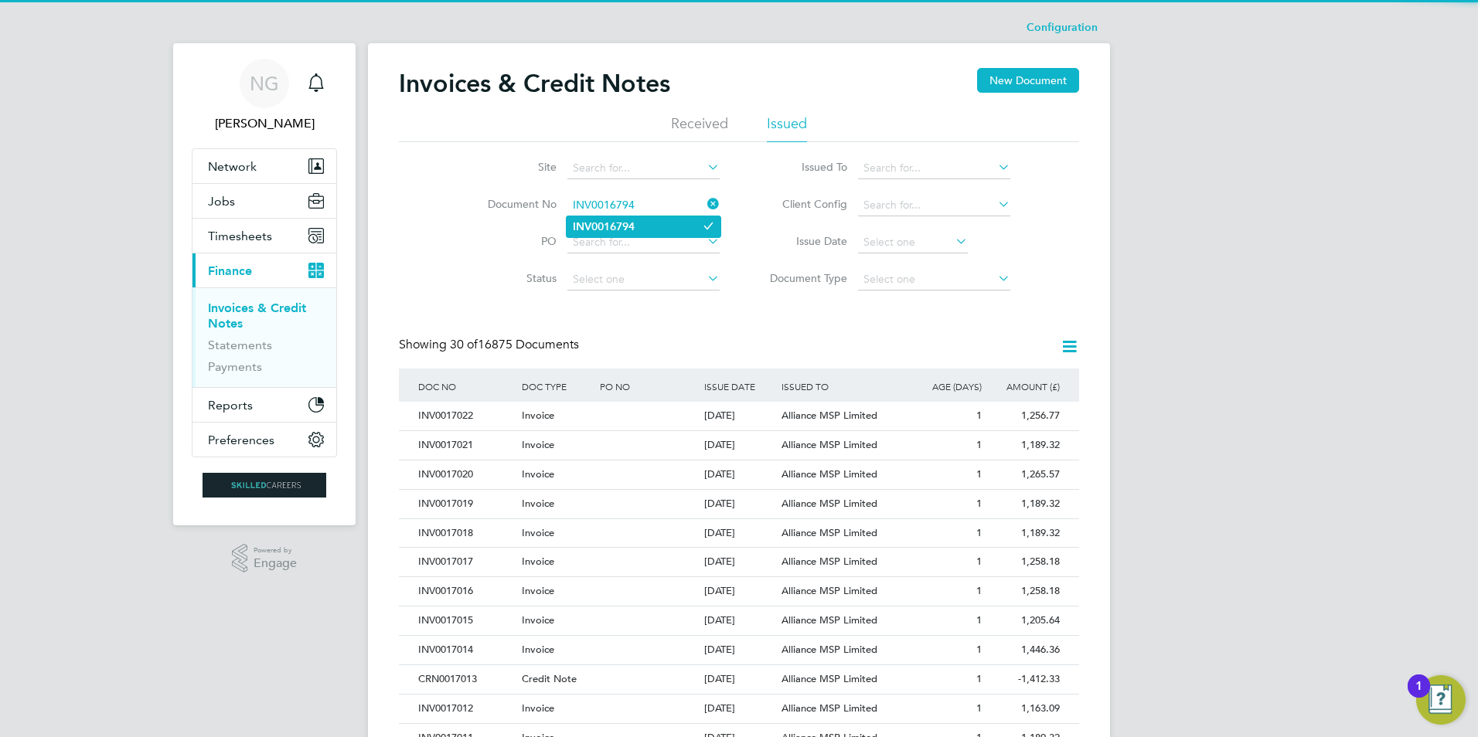
type input "INV0016794"
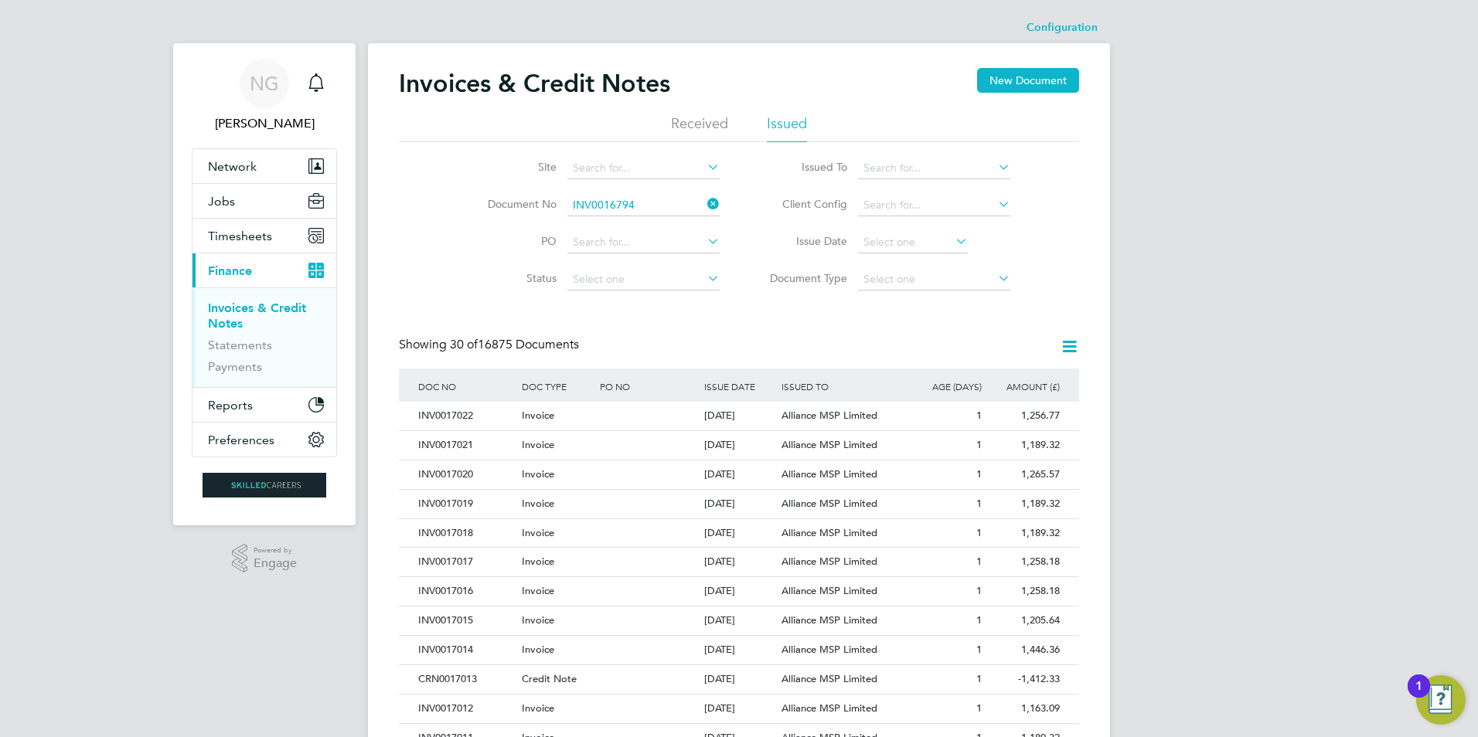
click at [621, 233] on li "INV0016794" at bounding box center [644, 226] width 154 height 21
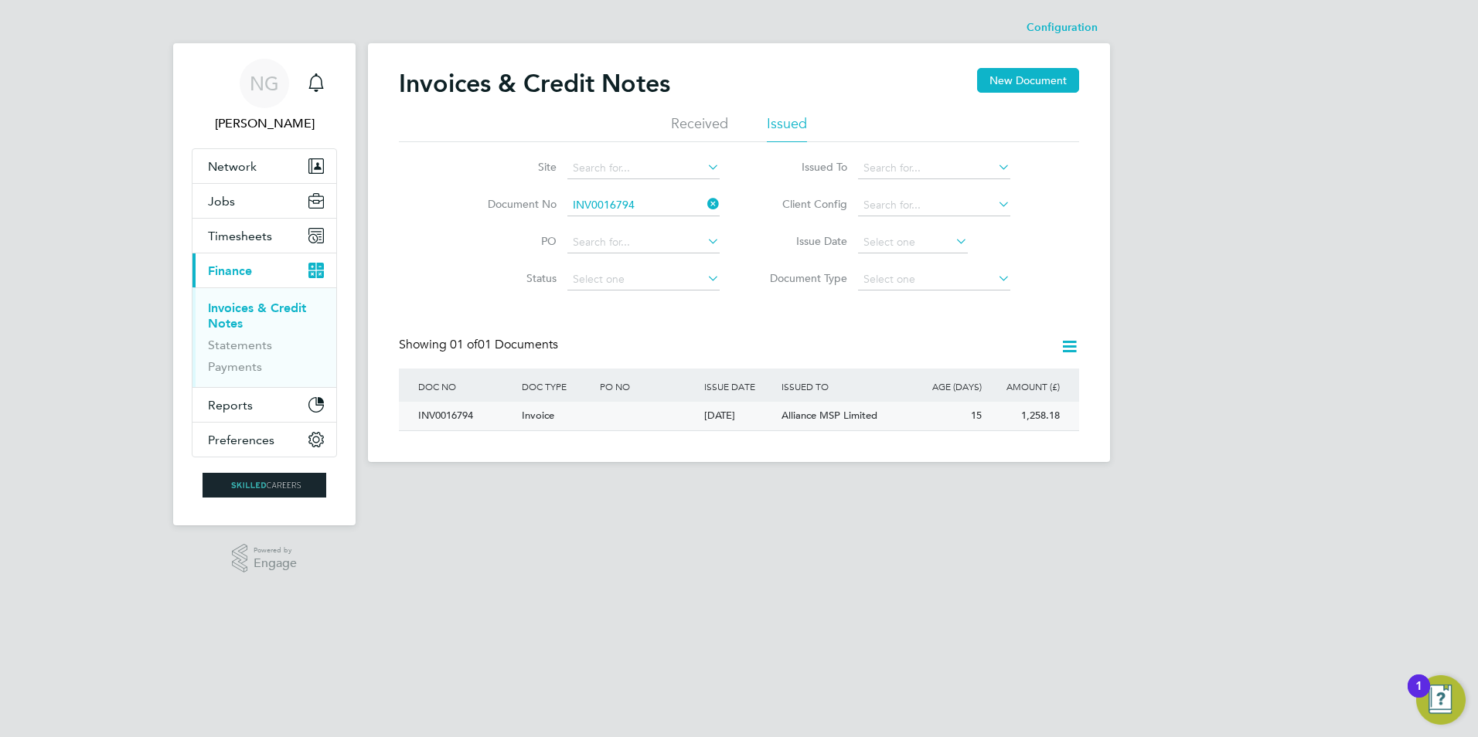
drag, startPoint x: 454, startPoint y: 414, endPoint x: 648, endPoint y: 414, distance: 194.0
click at [454, 414] on div "INV0016794" at bounding box center [466, 416] width 104 height 29
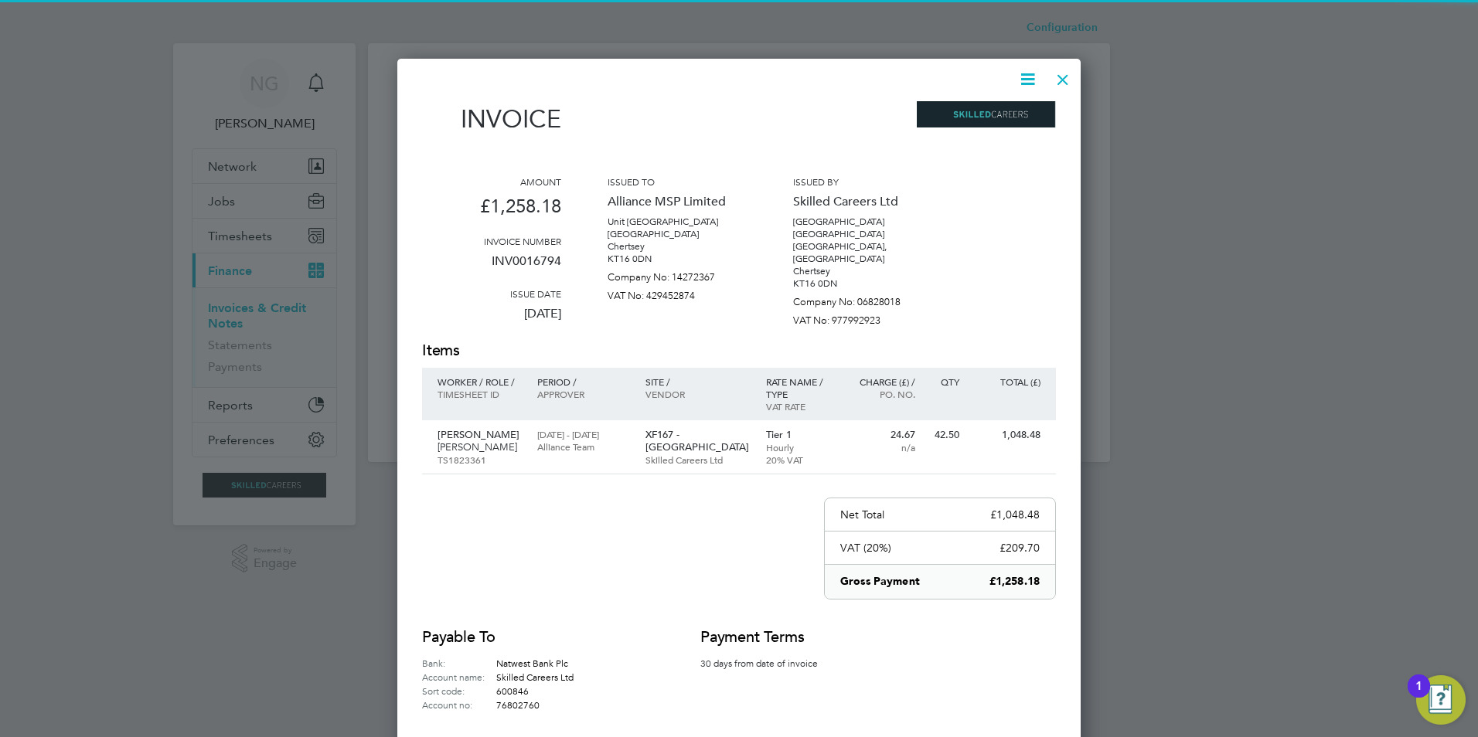
click at [1019, 80] on icon at bounding box center [1027, 79] width 19 height 19
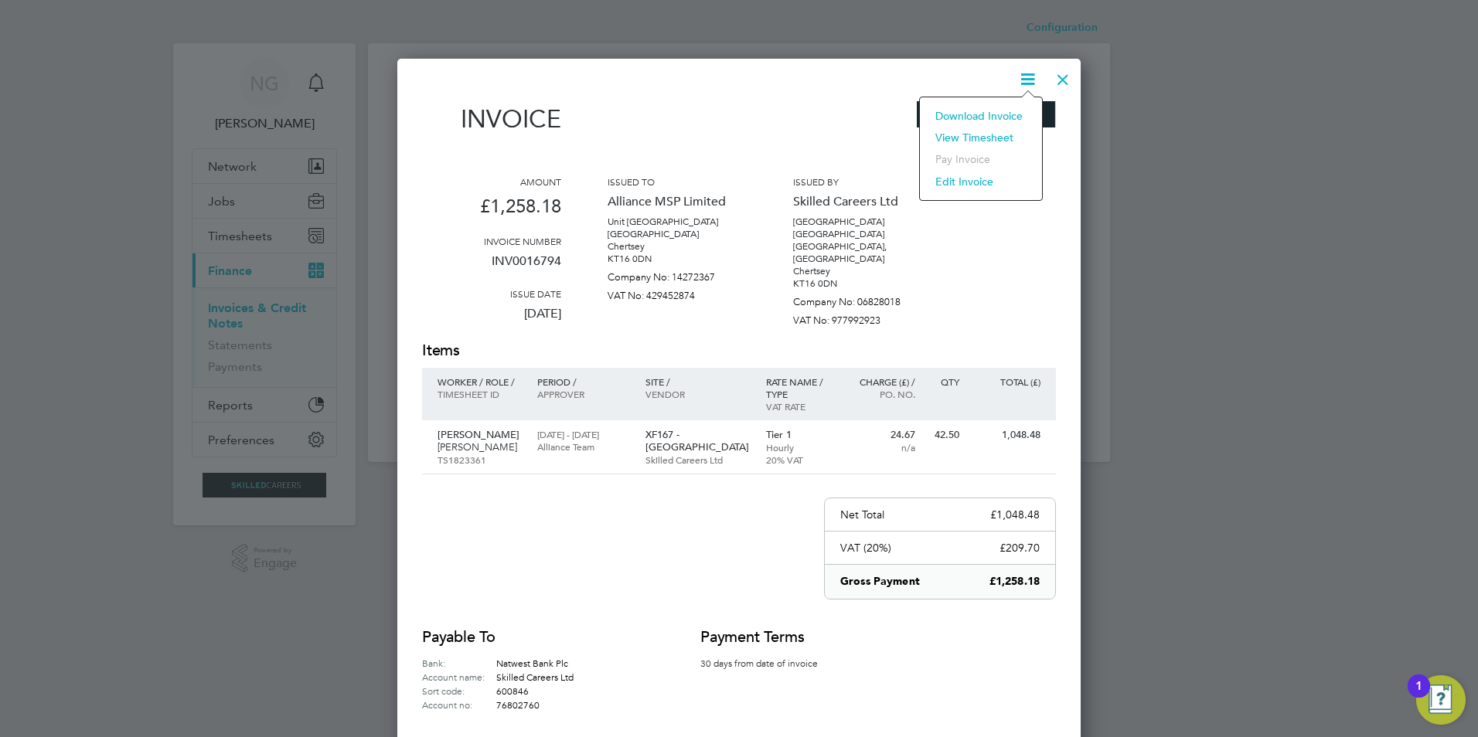
click at [980, 114] on li "Download Invoice" at bounding box center [981, 116] width 107 height 22
click at [1066, 67] on div at bounding box center [1063, 76] width 28 height 28
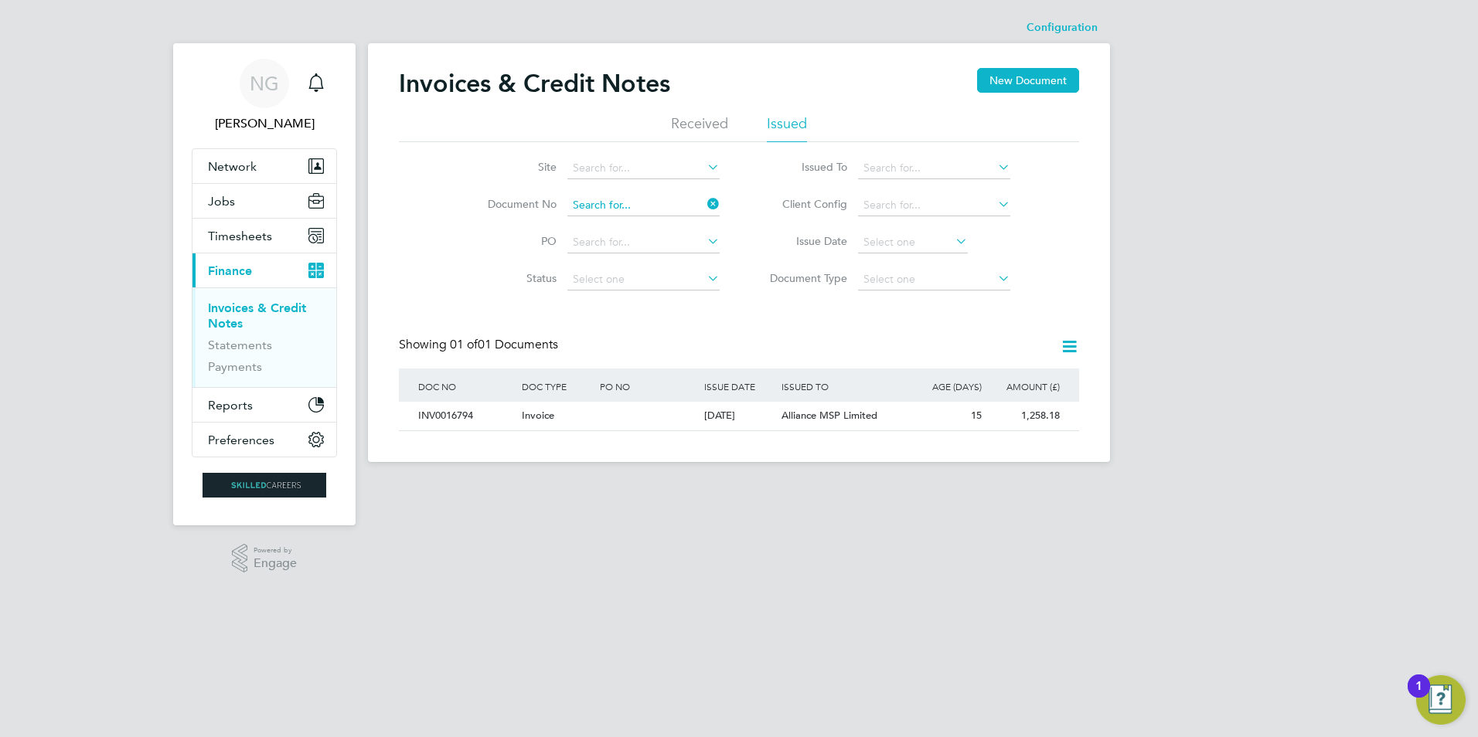
click at [663, 206] on input at bounding box center [643, 206] width 152 height 22
paste input "INV0016795"
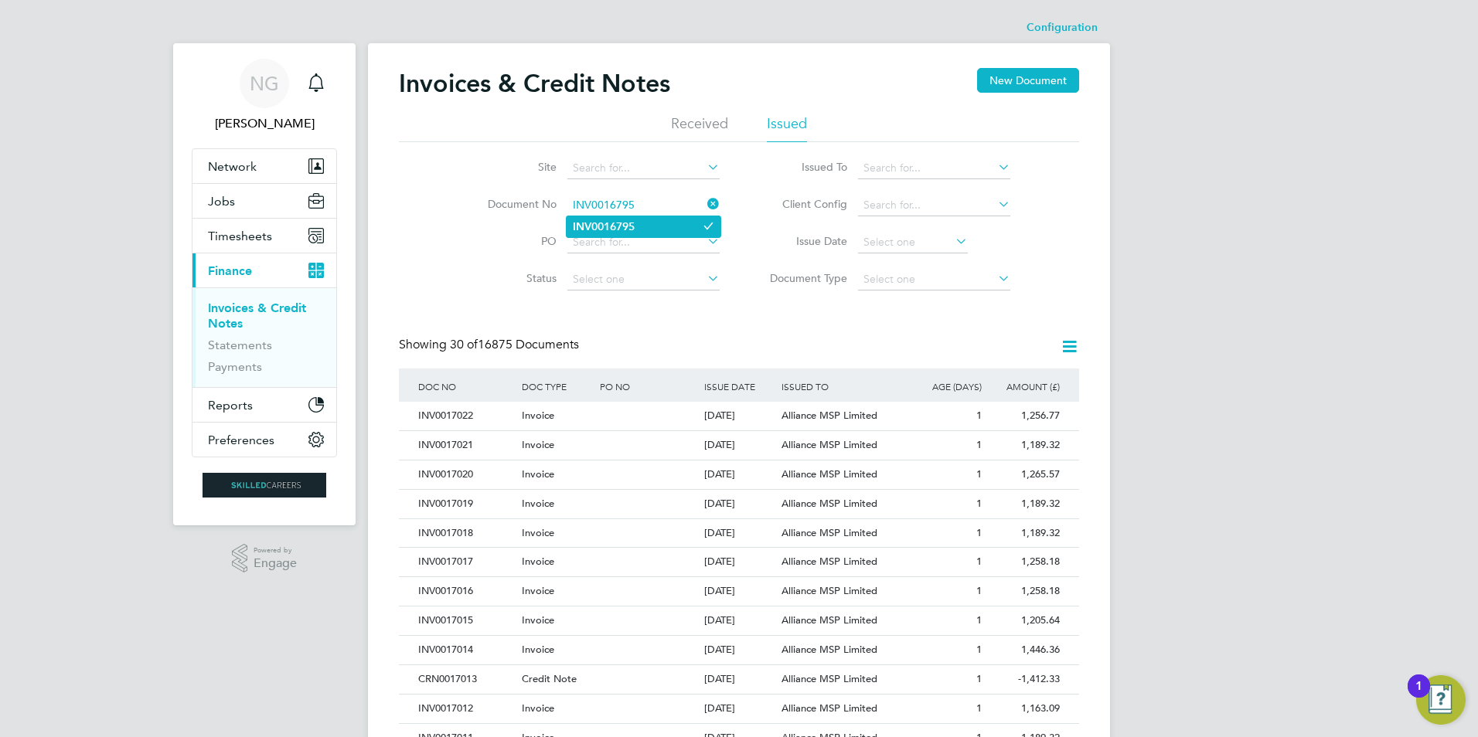
type input "INV0016795"
click at [649, 222] on li "INV0016795" at bounding box center [644, 226] width 154 height 21
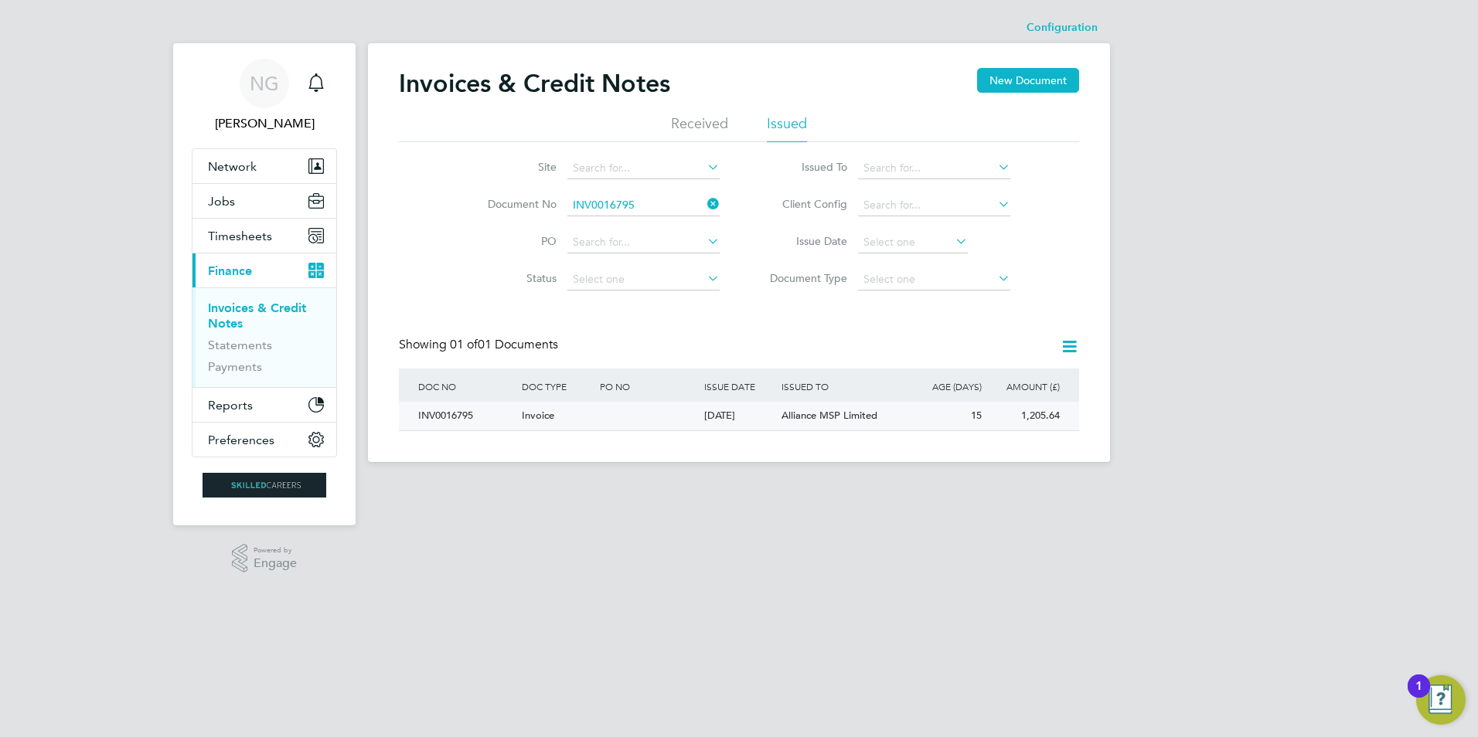
click at [458, 408] on div "INV0016795" at bounding box center [466, 416] width 104 height 29
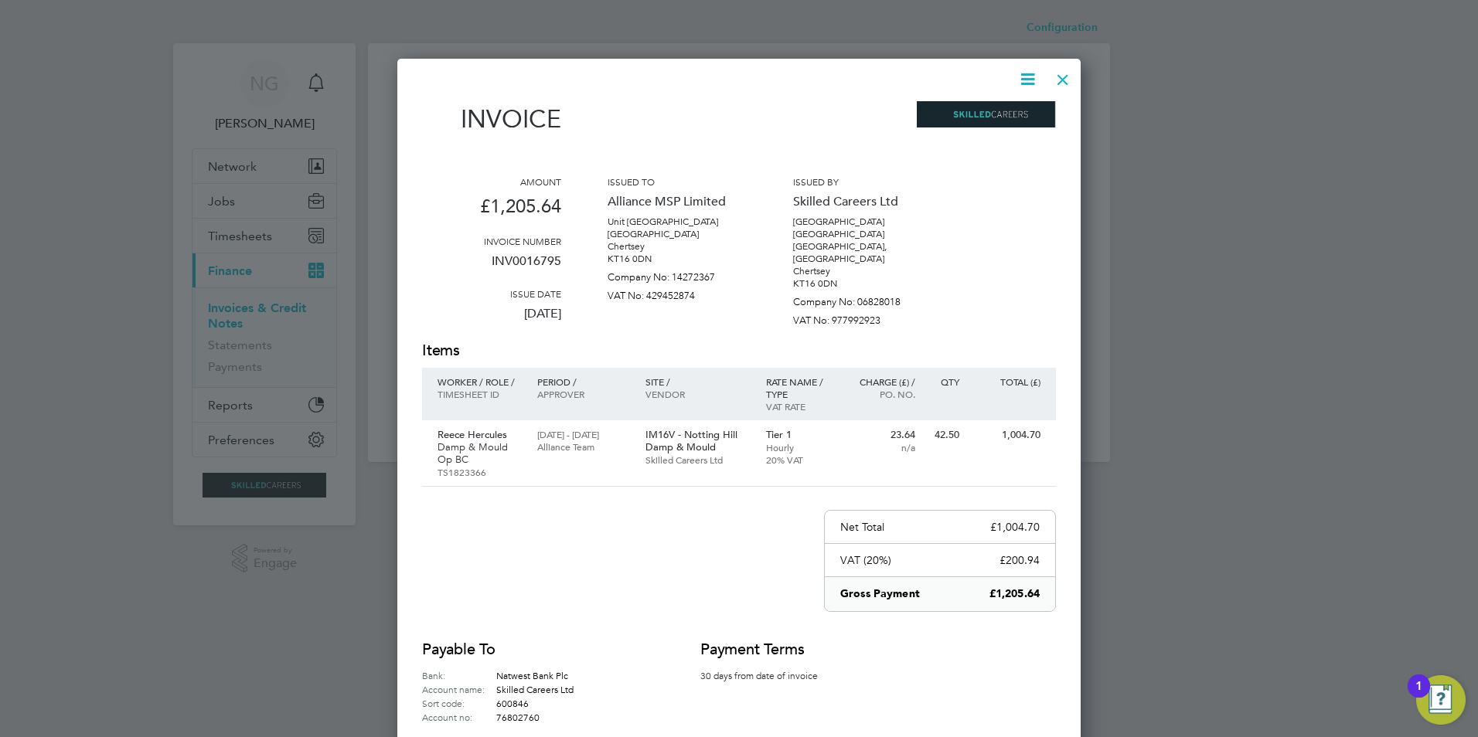
click at [1027, 82] on icon at bounding box center [1027, 79] width 19 height 19
click at [1001, 128] on li "View timesheet" at bounding box center [981, 138] width 107 height 22
click at [1024, 80] on icon at bounding box center [1027, 79] width 19 height 19
click at [1010, 115] on li "Download Invoice" at bounding box center [981, 116] width 107 height 22
click at [1063, 74] on div at bounding box center [1063, 76] width 28 height 28
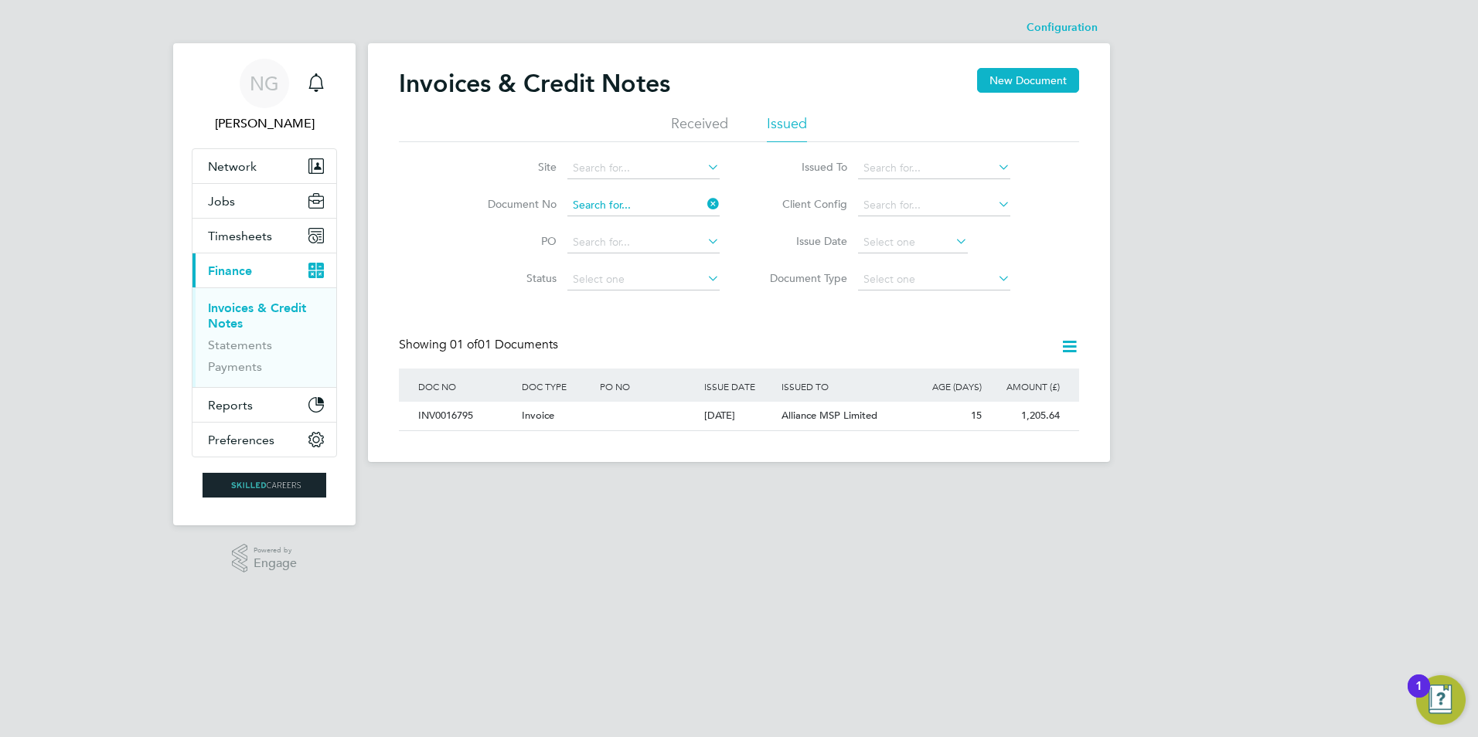
click at [666, 199] on input at bounding box center [643, 206] width 152 height 22
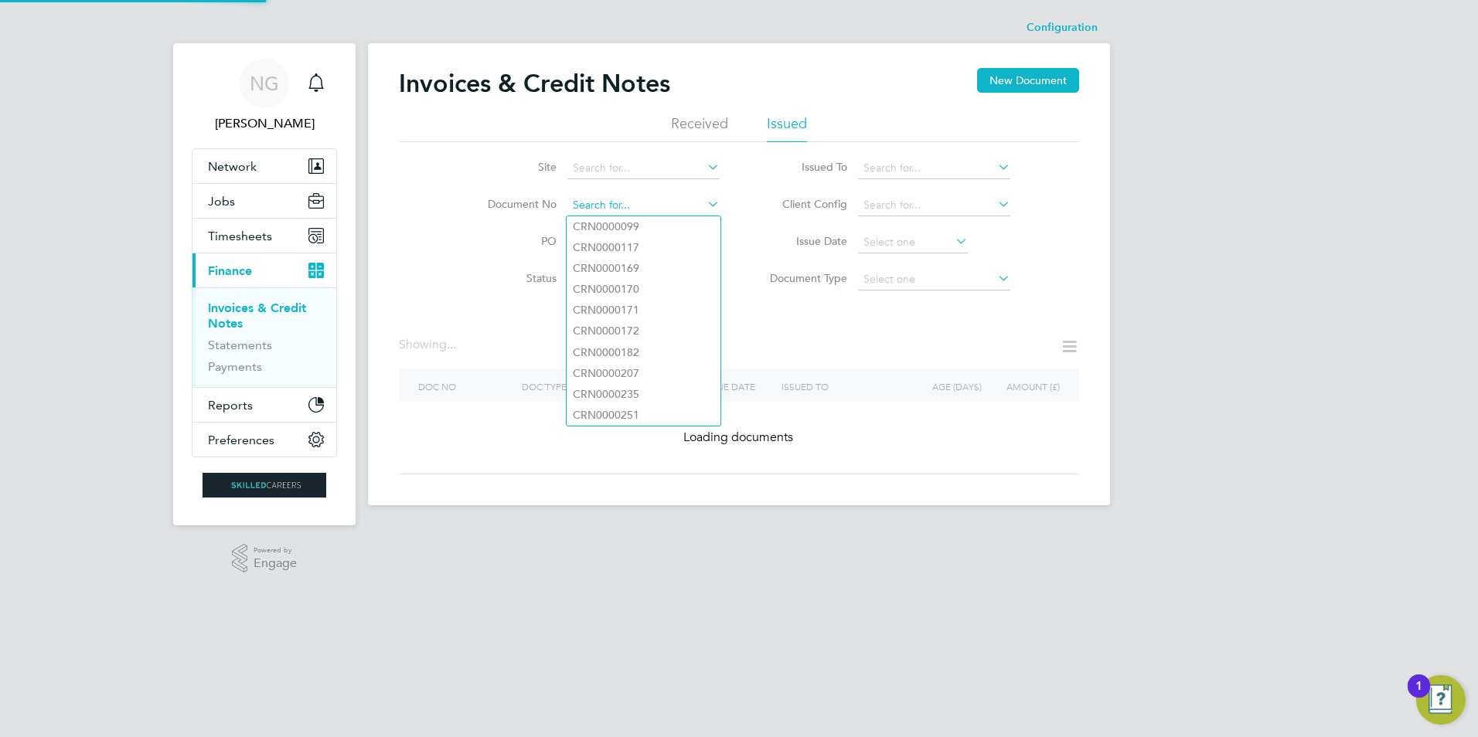
paste input "INV0016796"
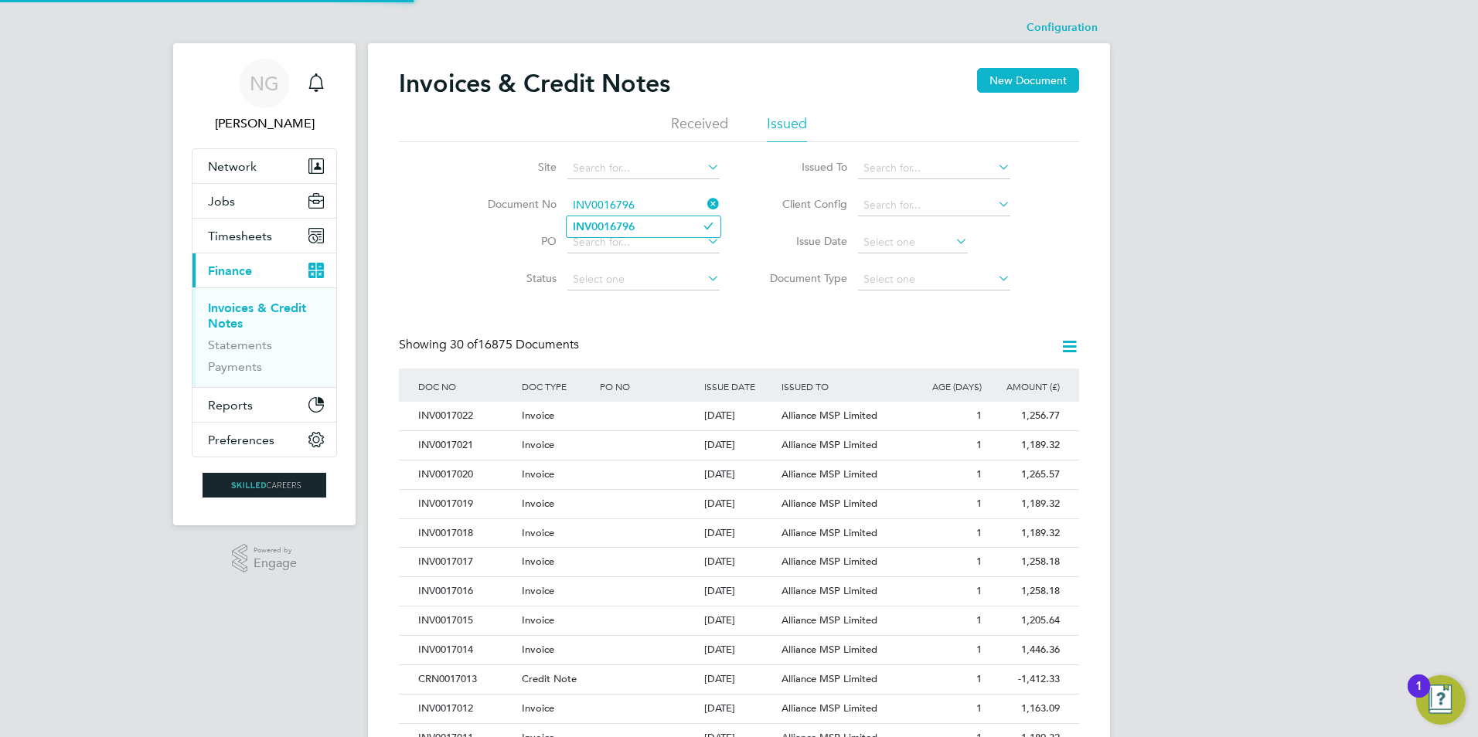
type input "INV0016796"
click at [652, 227] on li "INV0016796" at bounding box center [644, 226] width 154 height 21
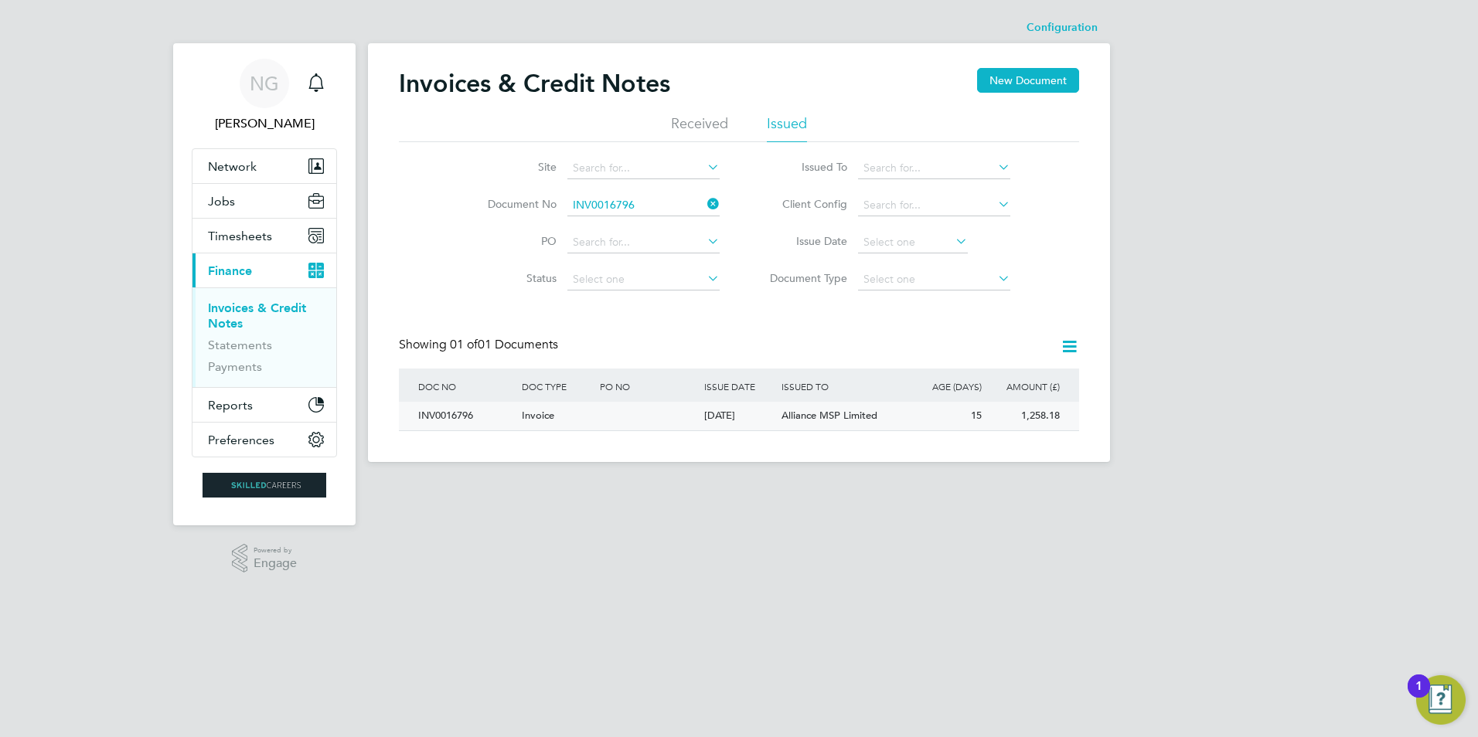
drag, startPoint x: 459, startPoint y: 414, endPoint x: 494, endPoint y: 406, distance: 35.8
click at [459, 414] on div "INV0016796" at bounding box center [466, 416] width 104 height 29
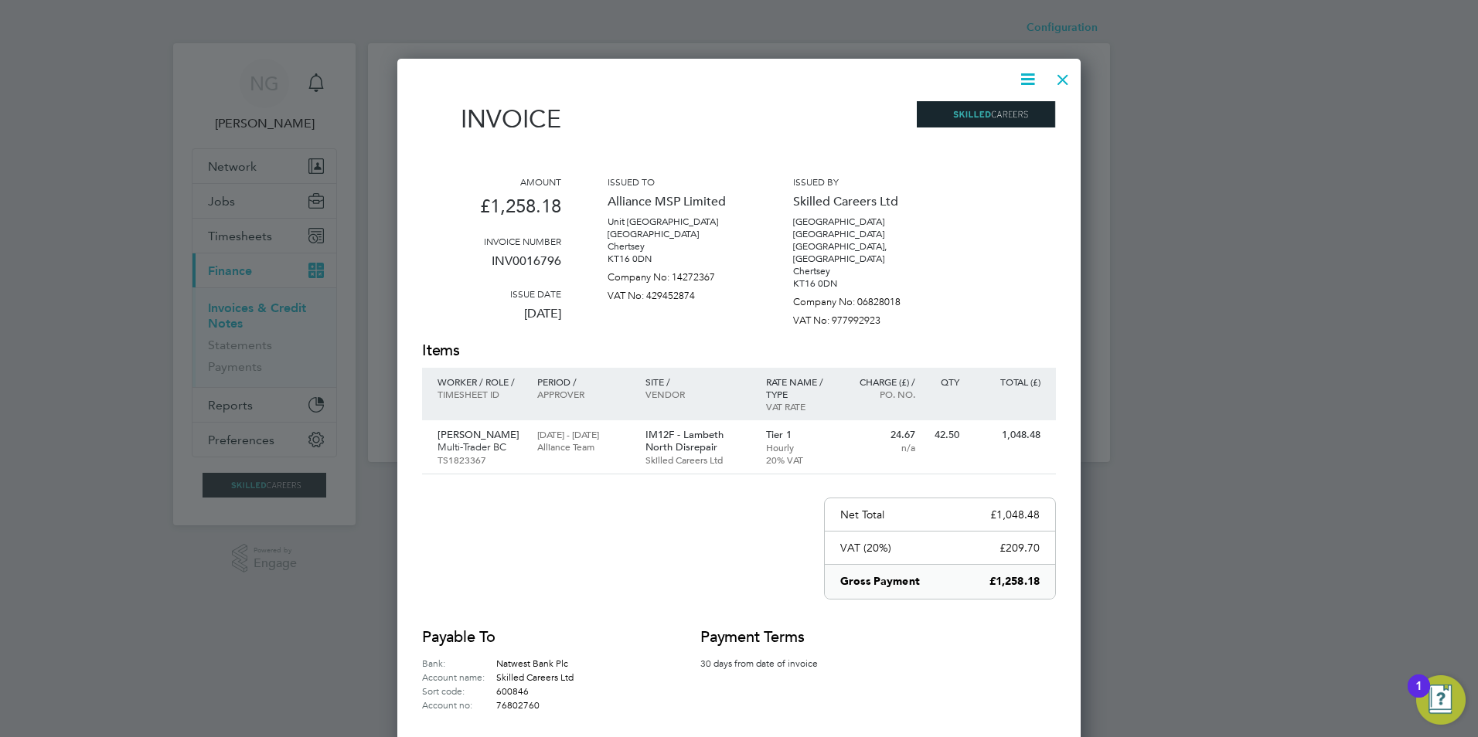
click at [1027, 83] on icon at bounding box center [1027, 79] width 19 height 19
click at [1000, 114] on li "Download Invoice" at bounding box center [981, 116] width 107 height 22
click at [1059, 83] on div at bounding box center [1063, 76] width 28 height 28
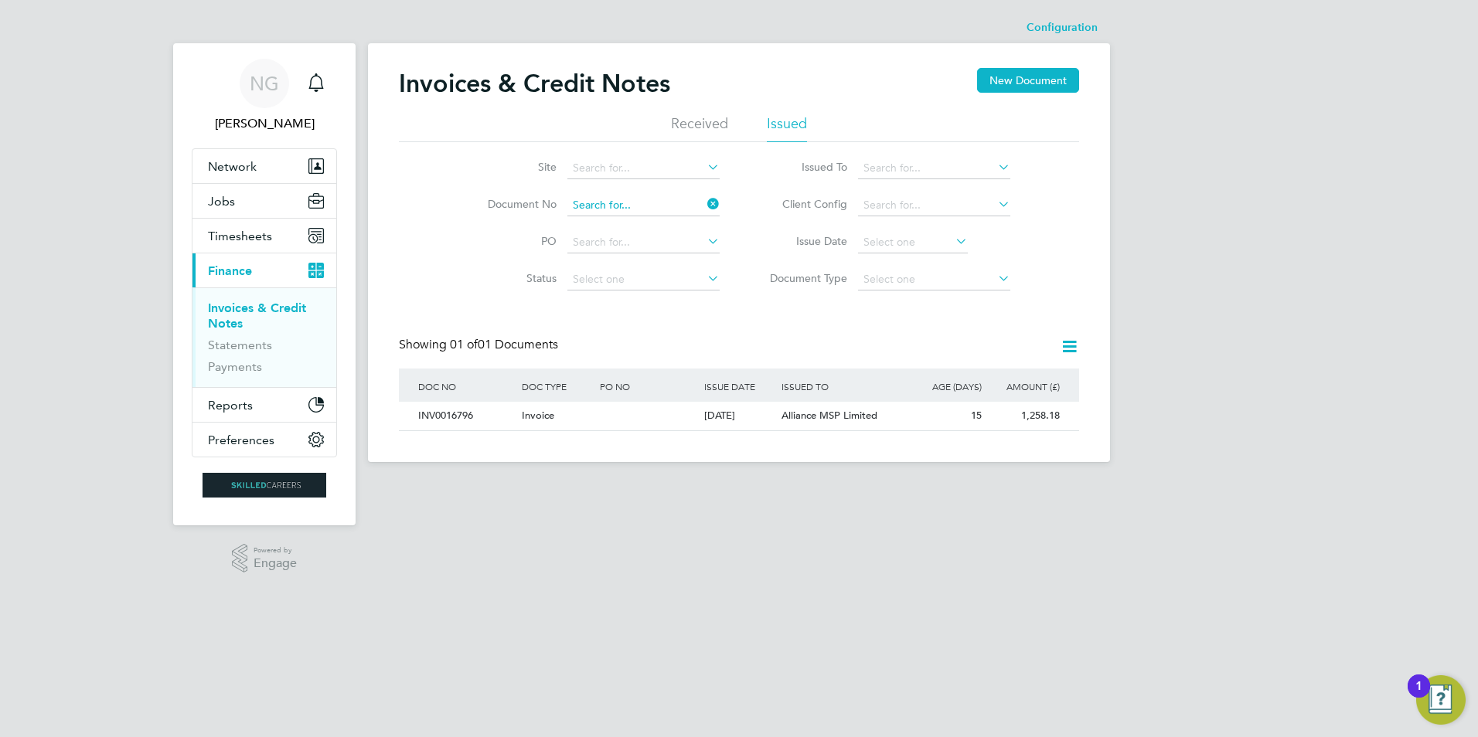
click at [642, 199] on input at bounding box center [643, 206] width 152 height 22
paste input "INV0016797"
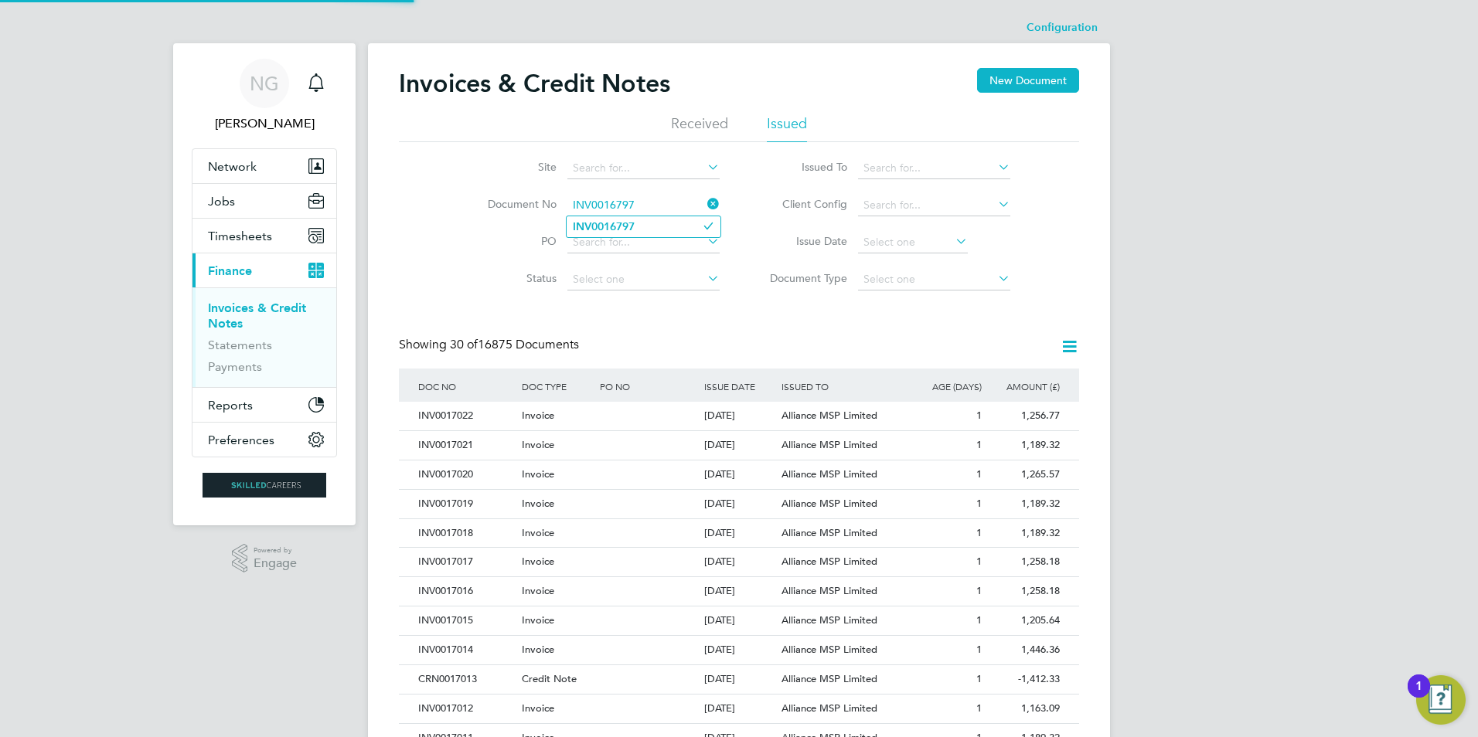
type input "INV0016797"
click at [635, 222] on b "INV0016797" at bounding box center [604, 226] width 62 height 13
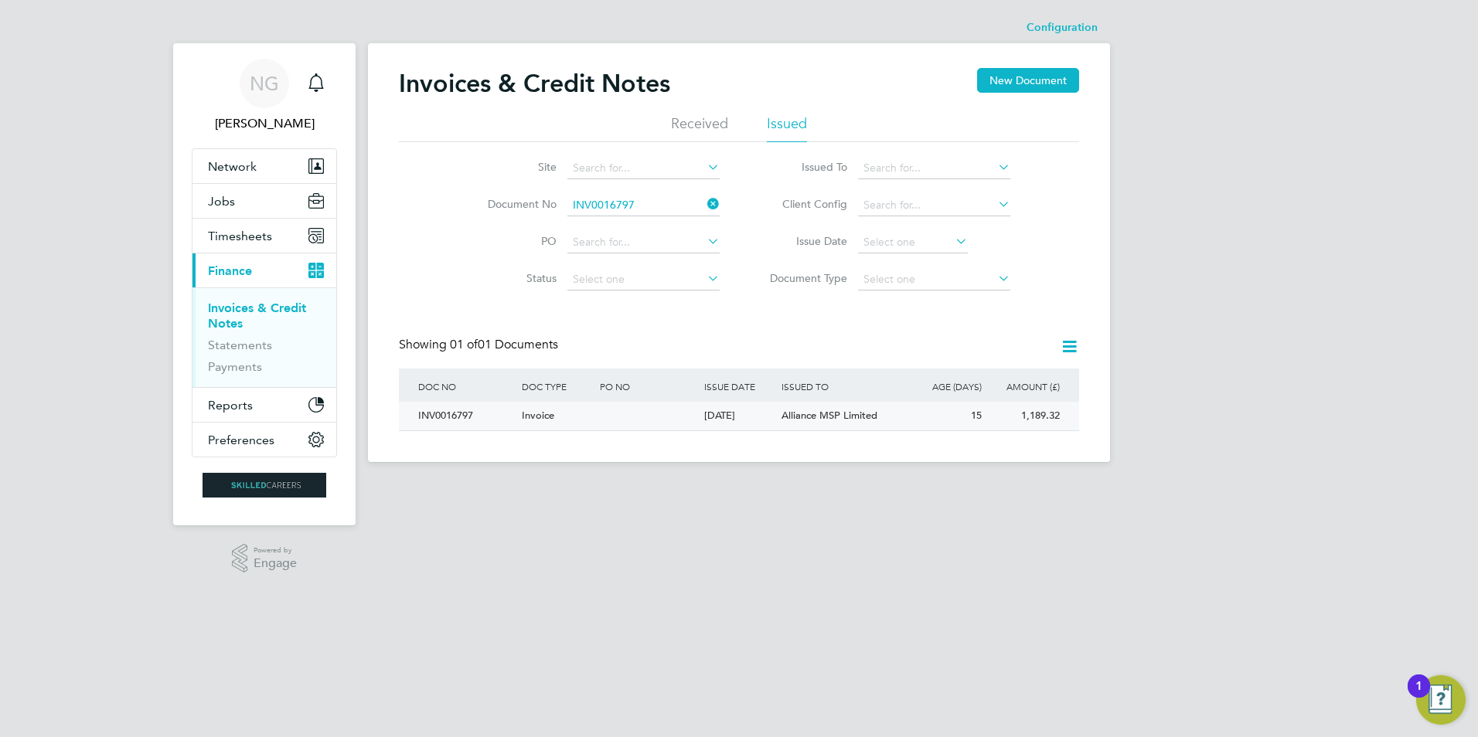
drag, startPoint x: 443, startPoint y: 417, endPoint x: 455, endPoint y: 421, distance: 12.7
click at [442, 417] on div "INV0016797" at bounding box center [466, 416] width 104 height 29
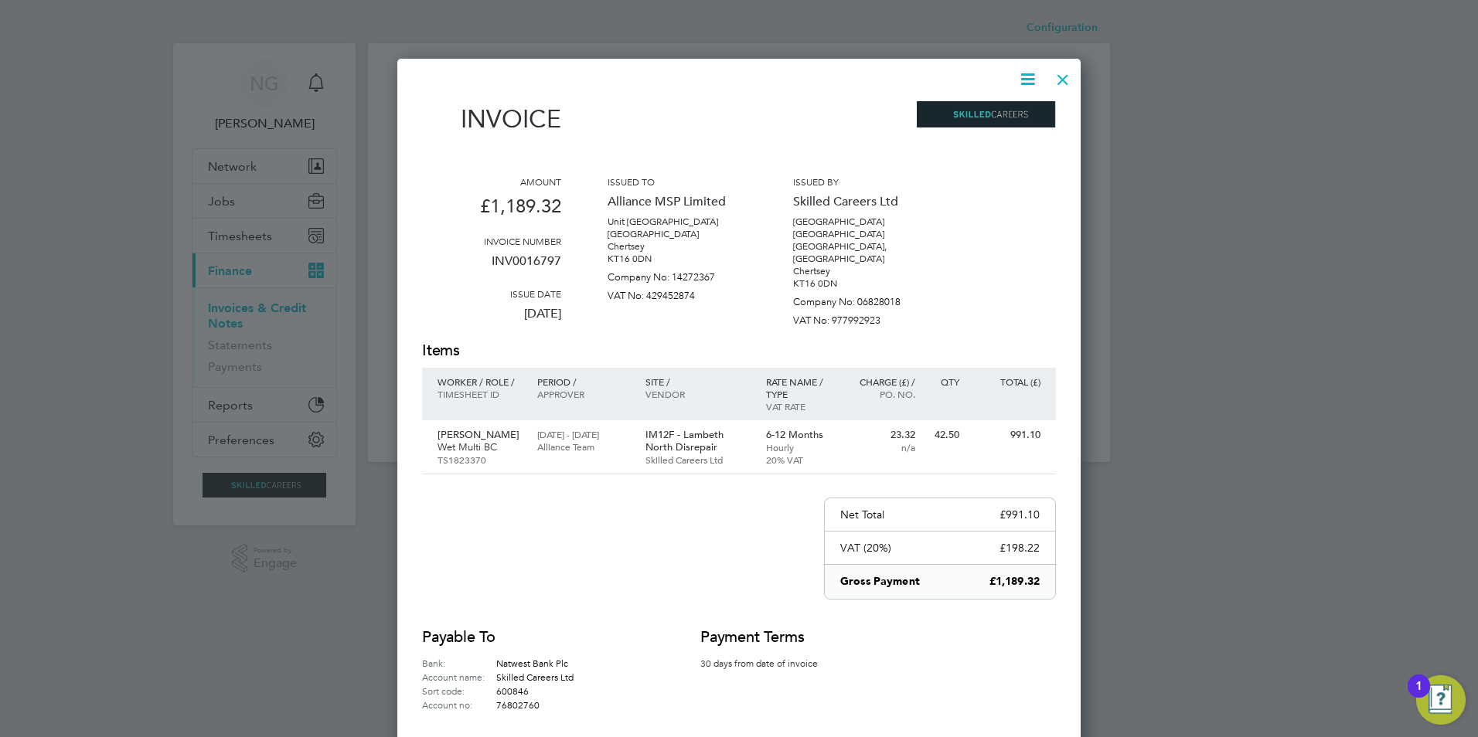
click at [1019, 82] on icon at bounding box center [1027, 79] width 19 height 19
click at [1021, 114] on li "Download Invoice" at bounding box center [981, 116] width 107 height 22
drag, startPoint x: 1062, startPoint y: 82, endPoint x: 1003, endPoint y: 130, distance: 75.8
click at [1062, 82] on div at bounding box center [1063, 76] width 28 height 28
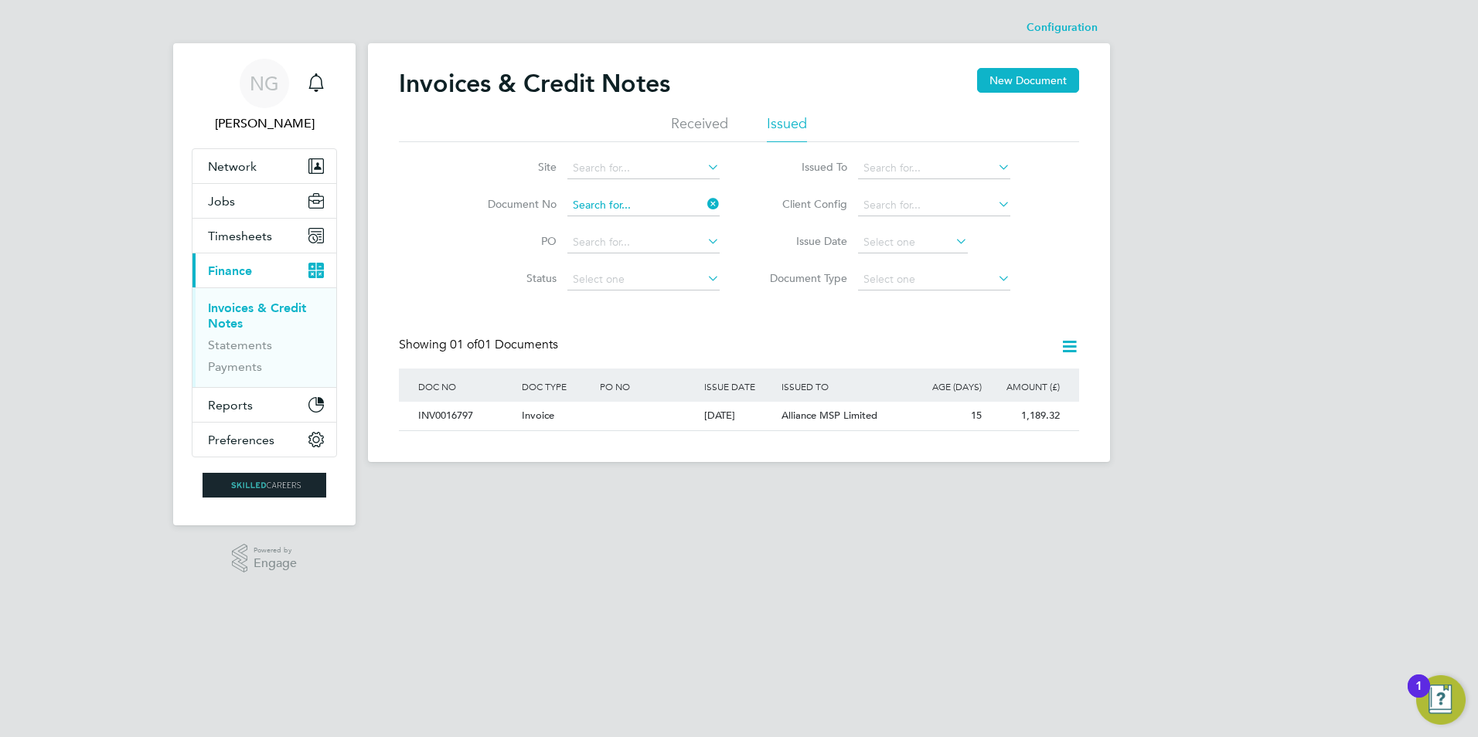
click at [671, 211] on input at bounding box center [643, 206] width 152 height 22
paste input "INV0016798"
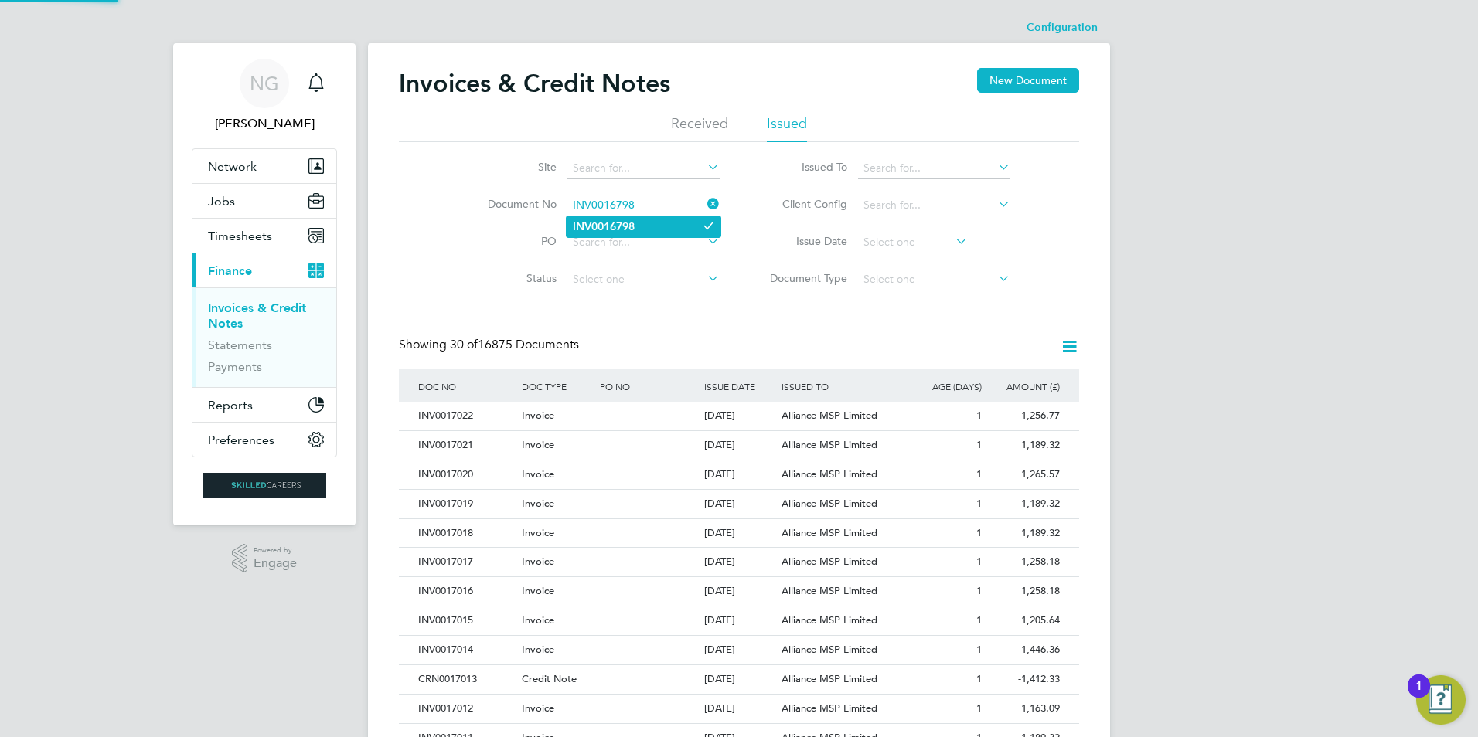
type input "INV0016798"
click at [648, 227] on li "INV0016798" at bounding box center [644, 226] width 154 height 21
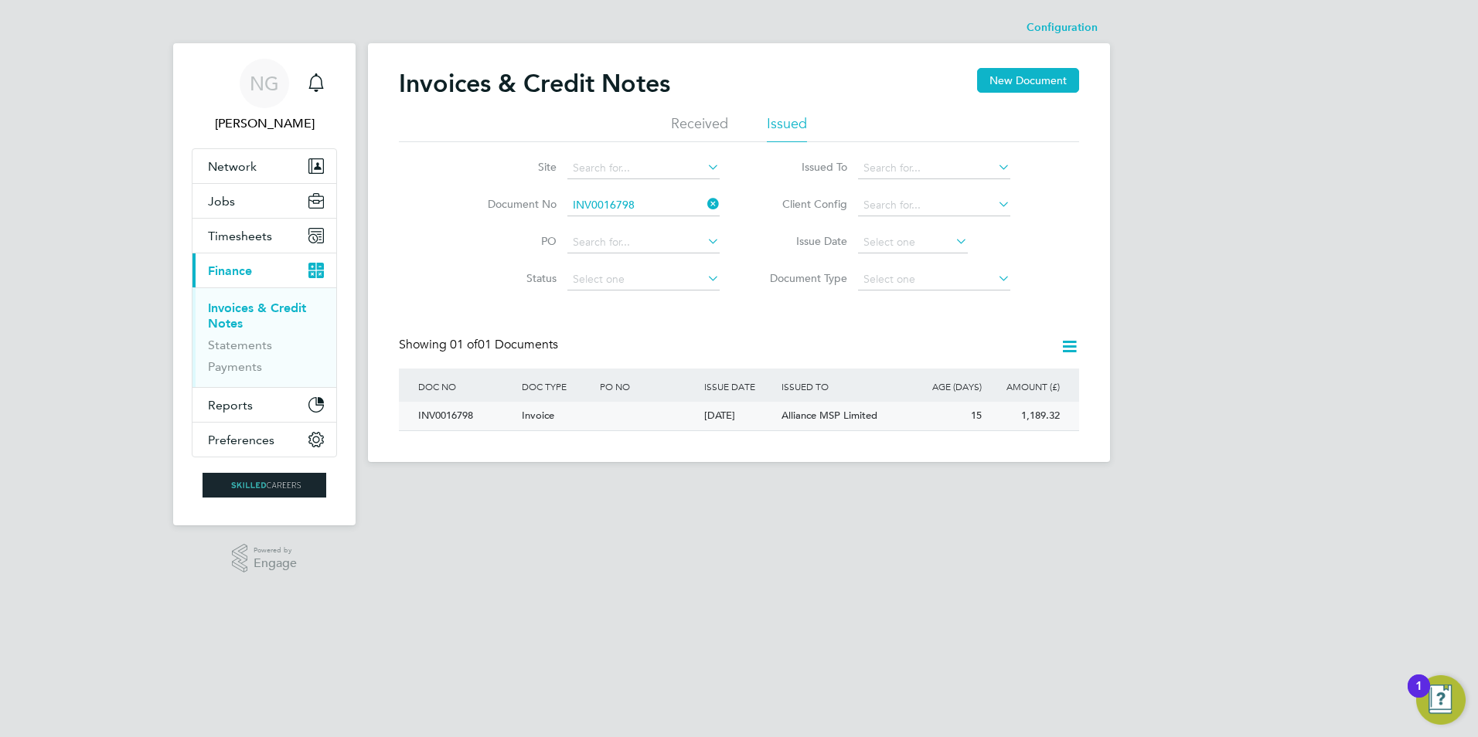
click at [468, 410] on div "INV0016798" at bounding box center [466, 416] width 104 height 29
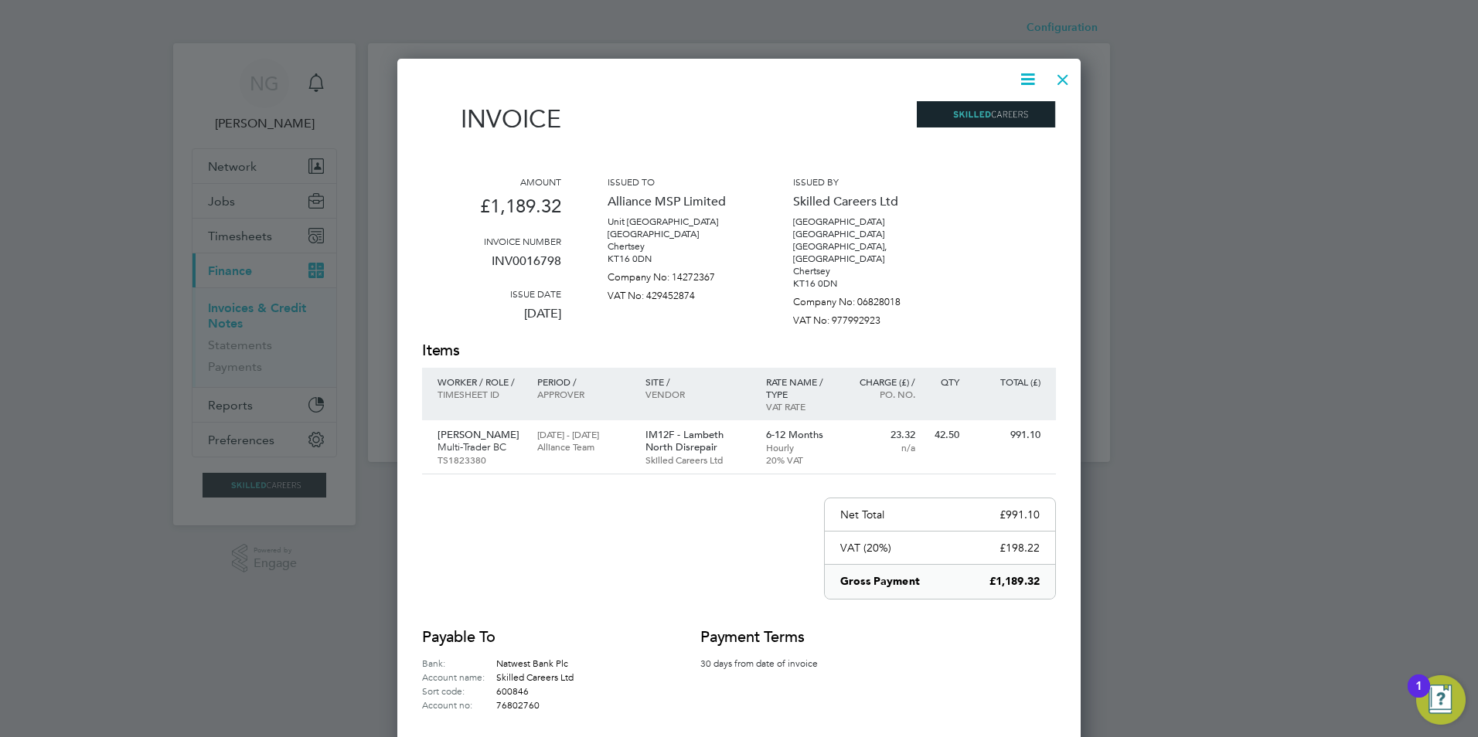
click at [1026, 77] on icon at bounding box center [1027, 79] width 19 height 19
click at [984, 116] on li "Download Invoice" at bounding box center [981, 116] width 107 height 22
click at [1063, 76] on div at bounding box center [1063, 76] width 28 height 28
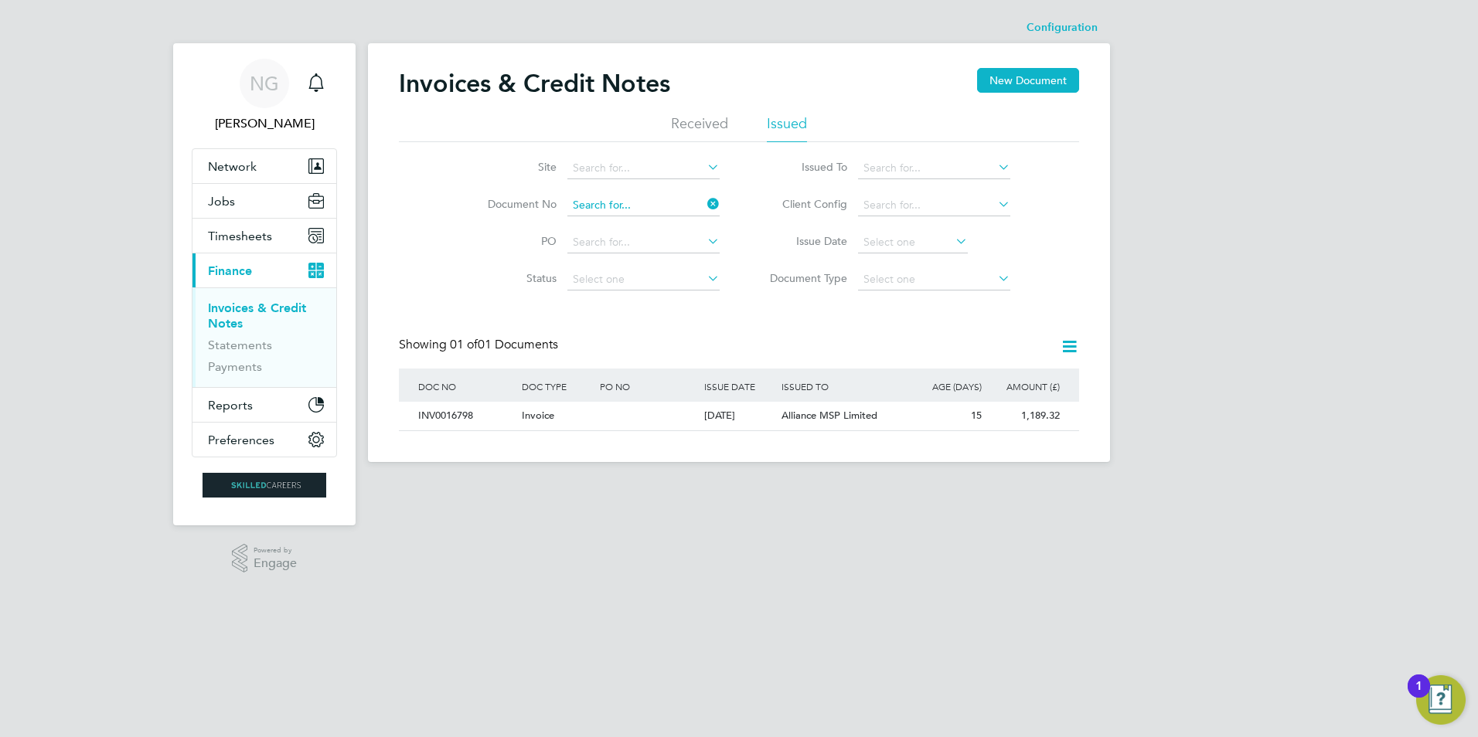
click at [657, 207] on input at bounding box center [643, 206] width 152 height 22
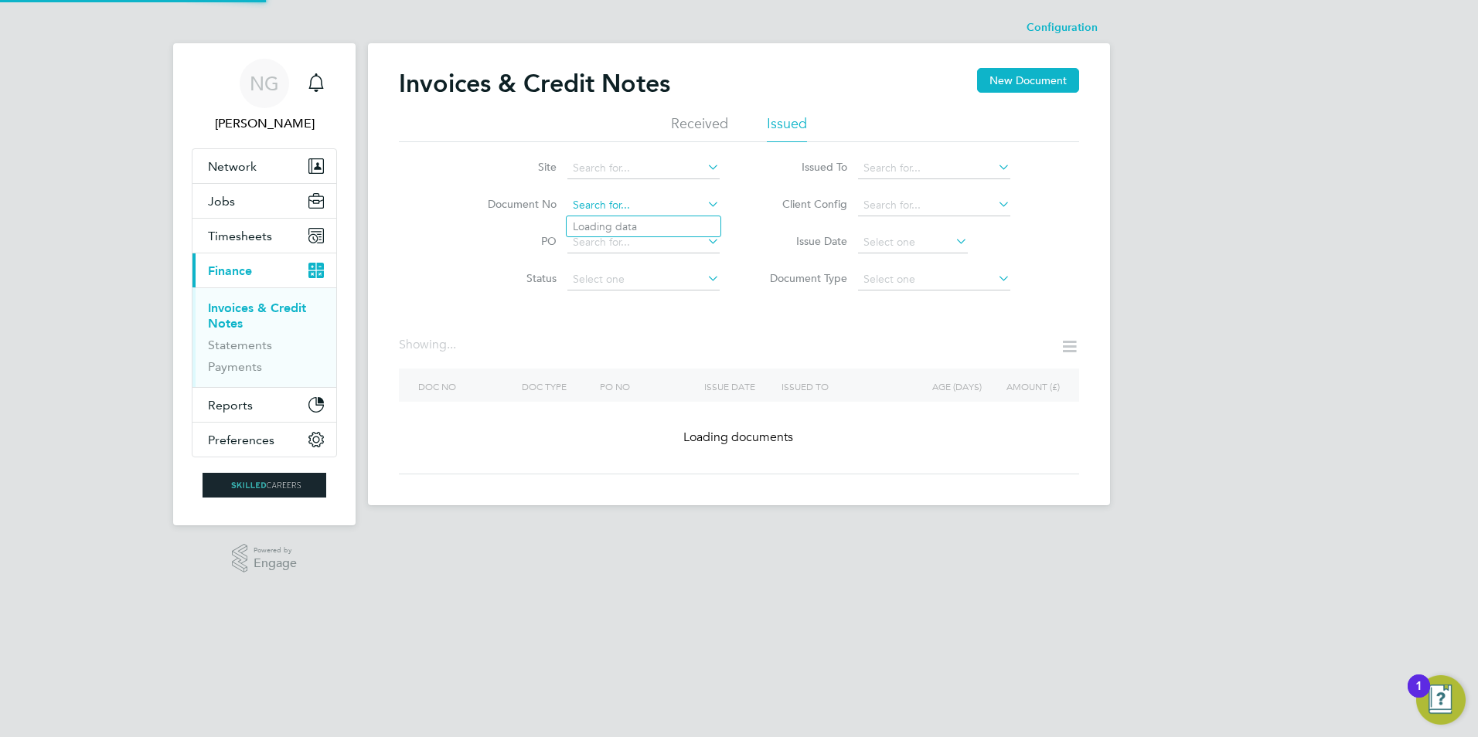
paste input "INV0016799"
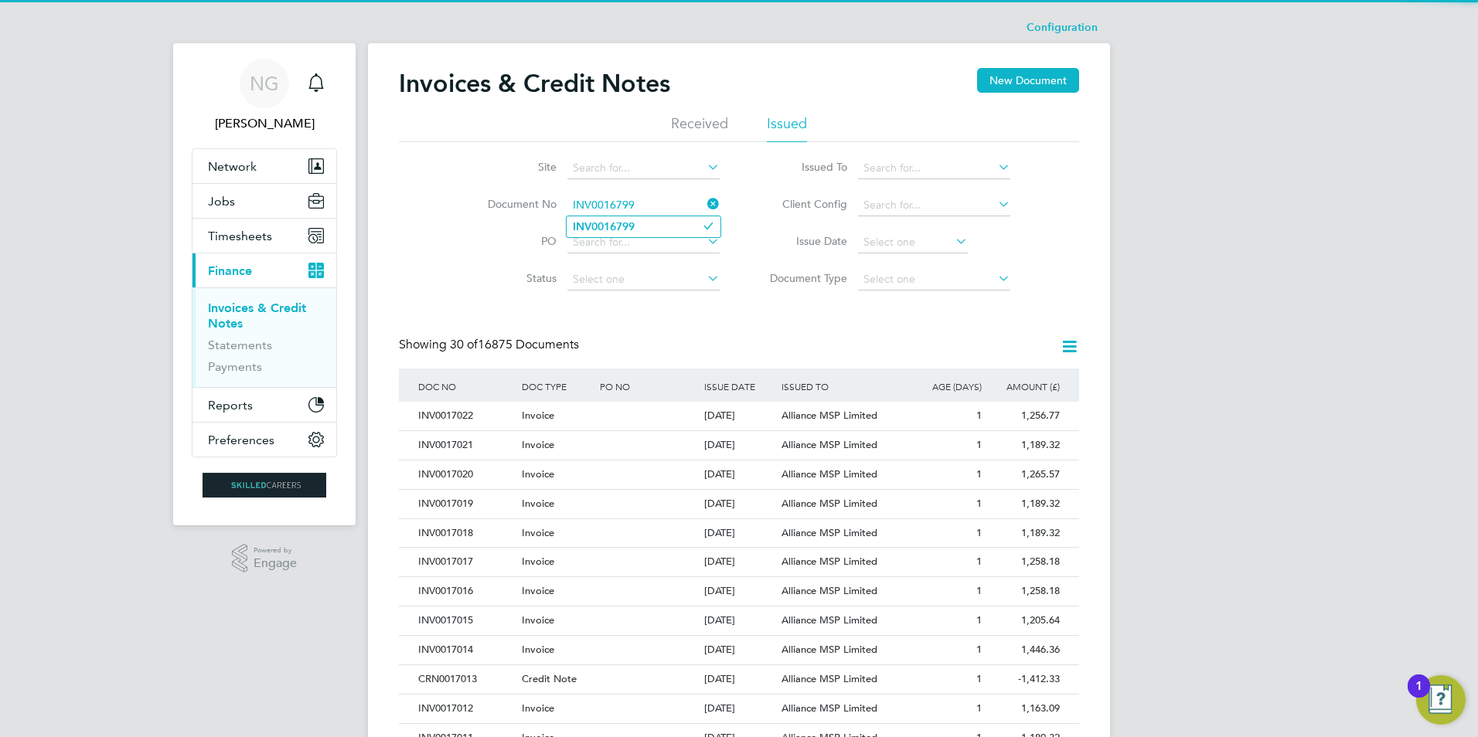
type input "INV0016799"
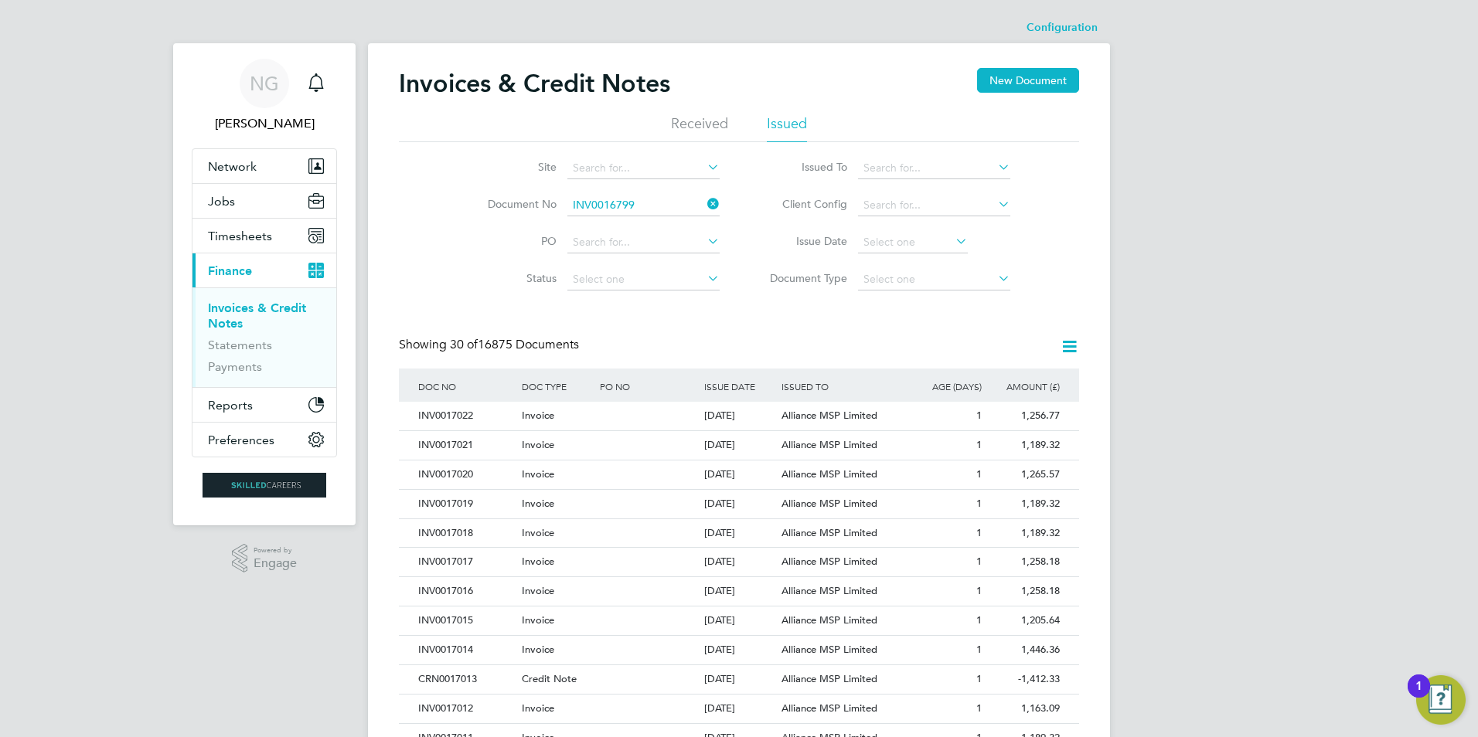
click at [646, 222] on li "INV0016799" at bounding box center [644, 226] width 154 height 21
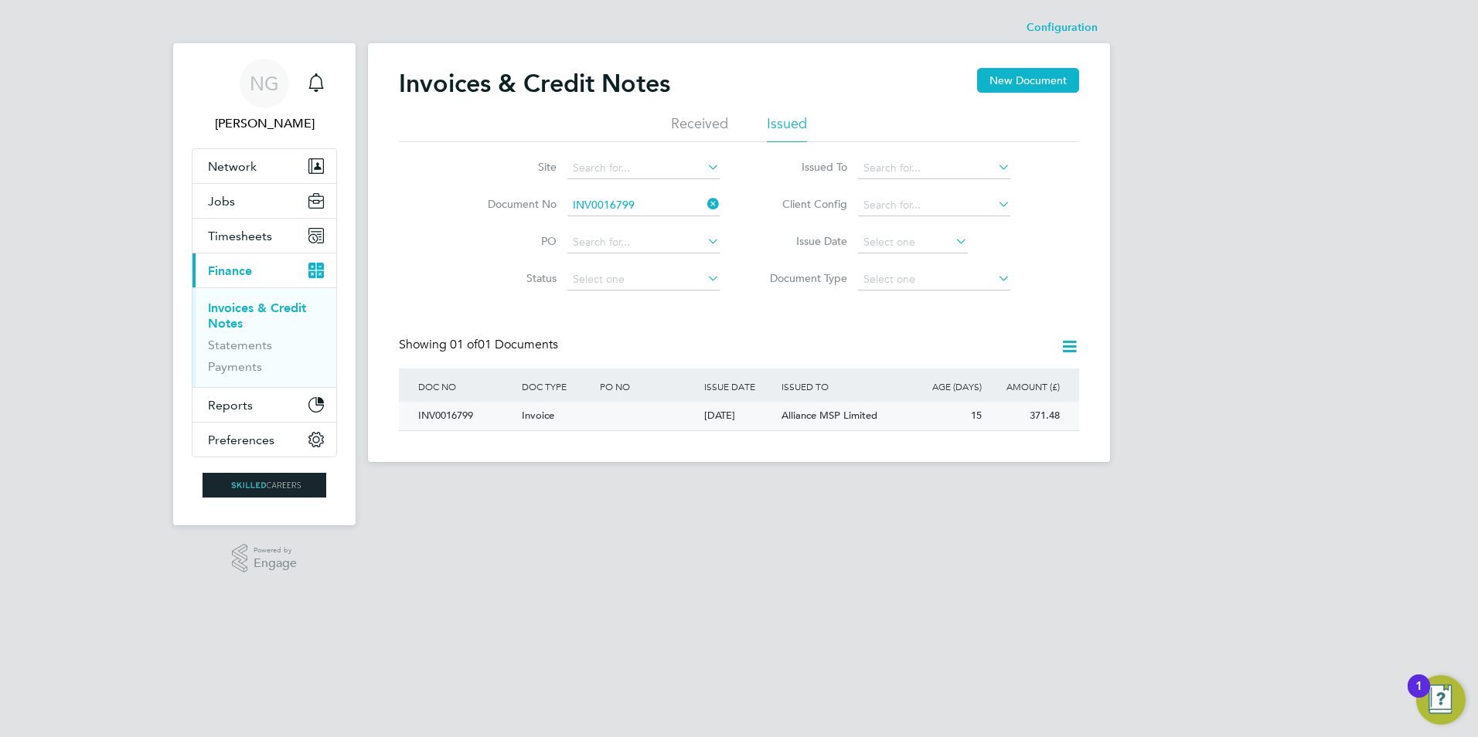
click at [450, 417] on div "INV0016799" at bounding box center [466, 416] width 104 height 29
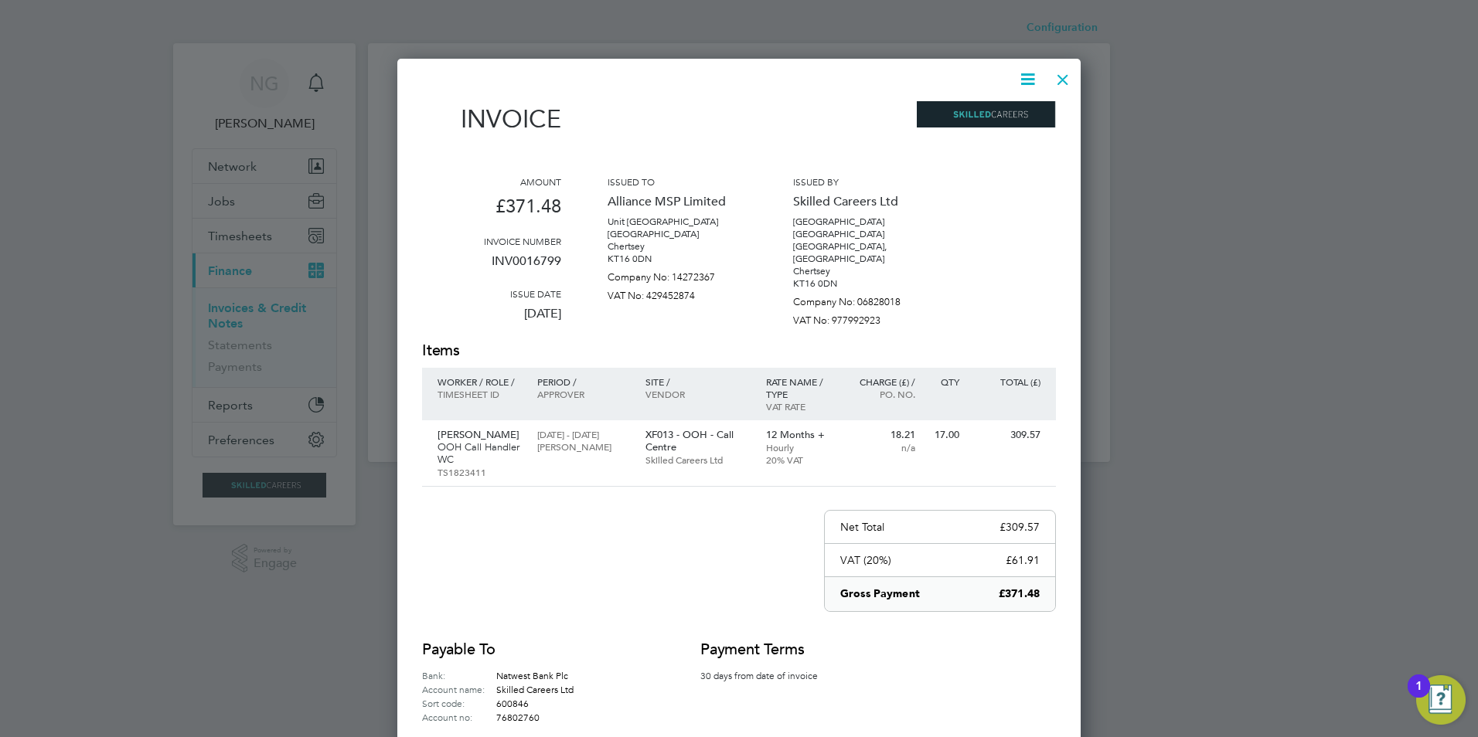
click at [1024, 81] on icon at bounding box center [1027, 79] width 19 height 19
click at [990, 117] on li "Download Invoice" at bounding box center [981, 116] width 107 height 22
click at [1059, 78] on div at bounding box center [1063, 76] width 28 height 28
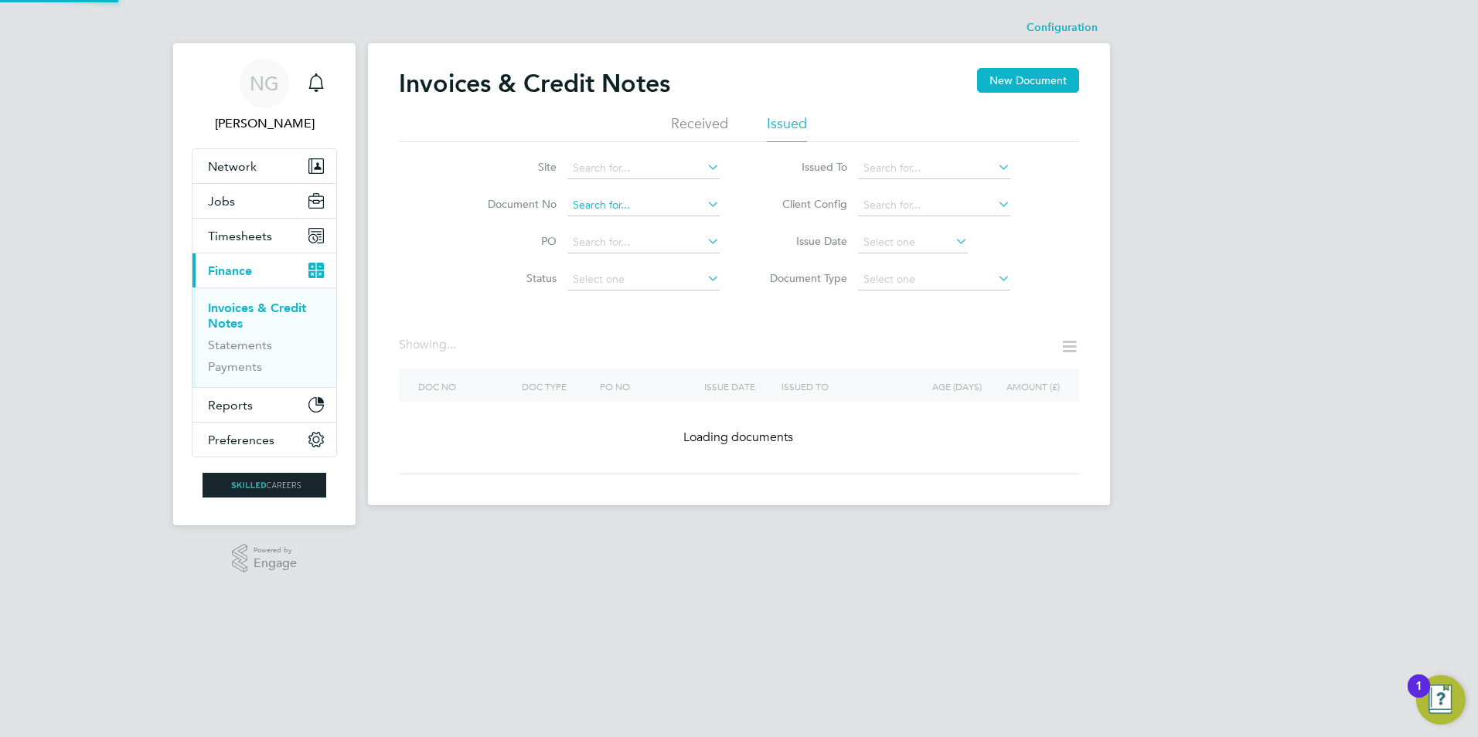
click at [643, 196] on input at bounding box center [643, 206] width 152 height 22
paste input "INV0016800"
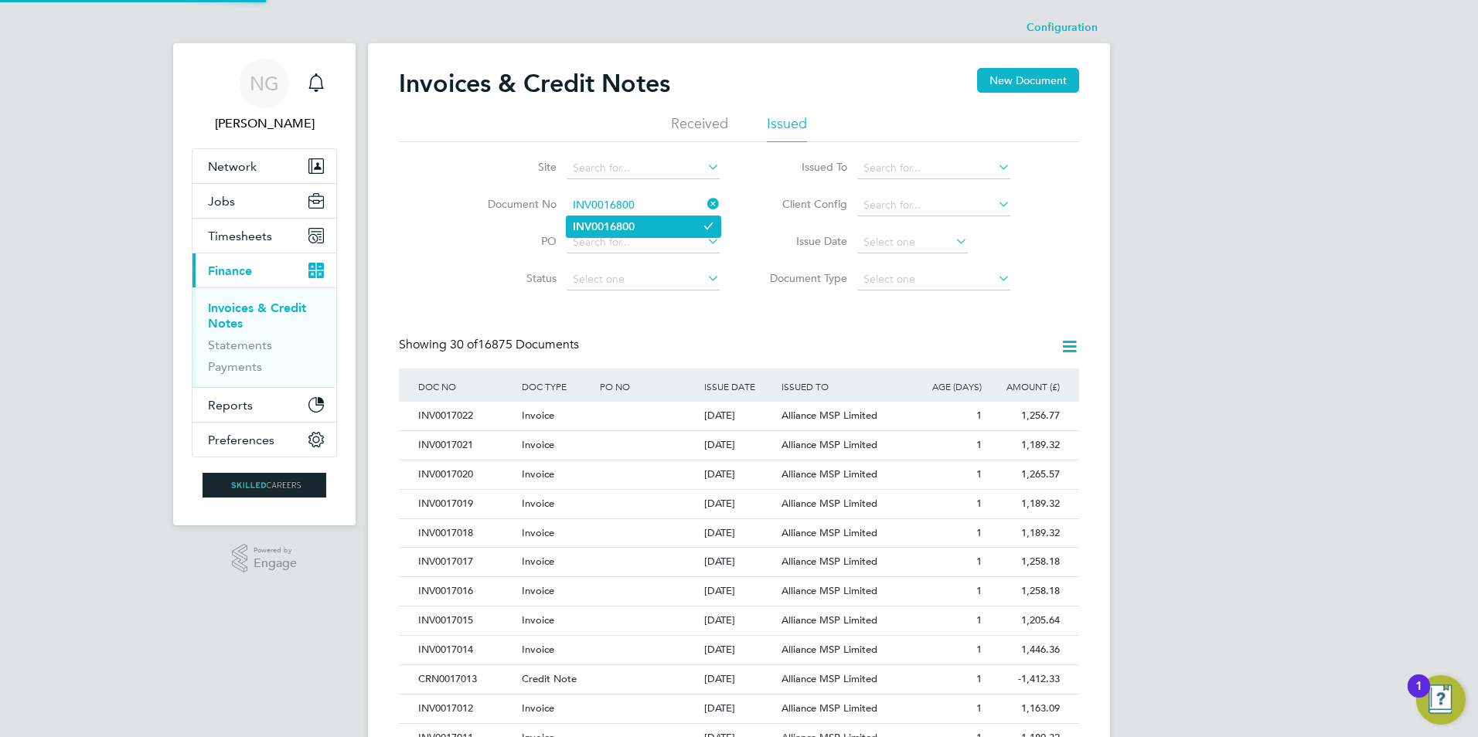
type input "INV0016800"
click at [639, 226] on li "INV0016800" at bounding box center [644, 226] width 154 height 21
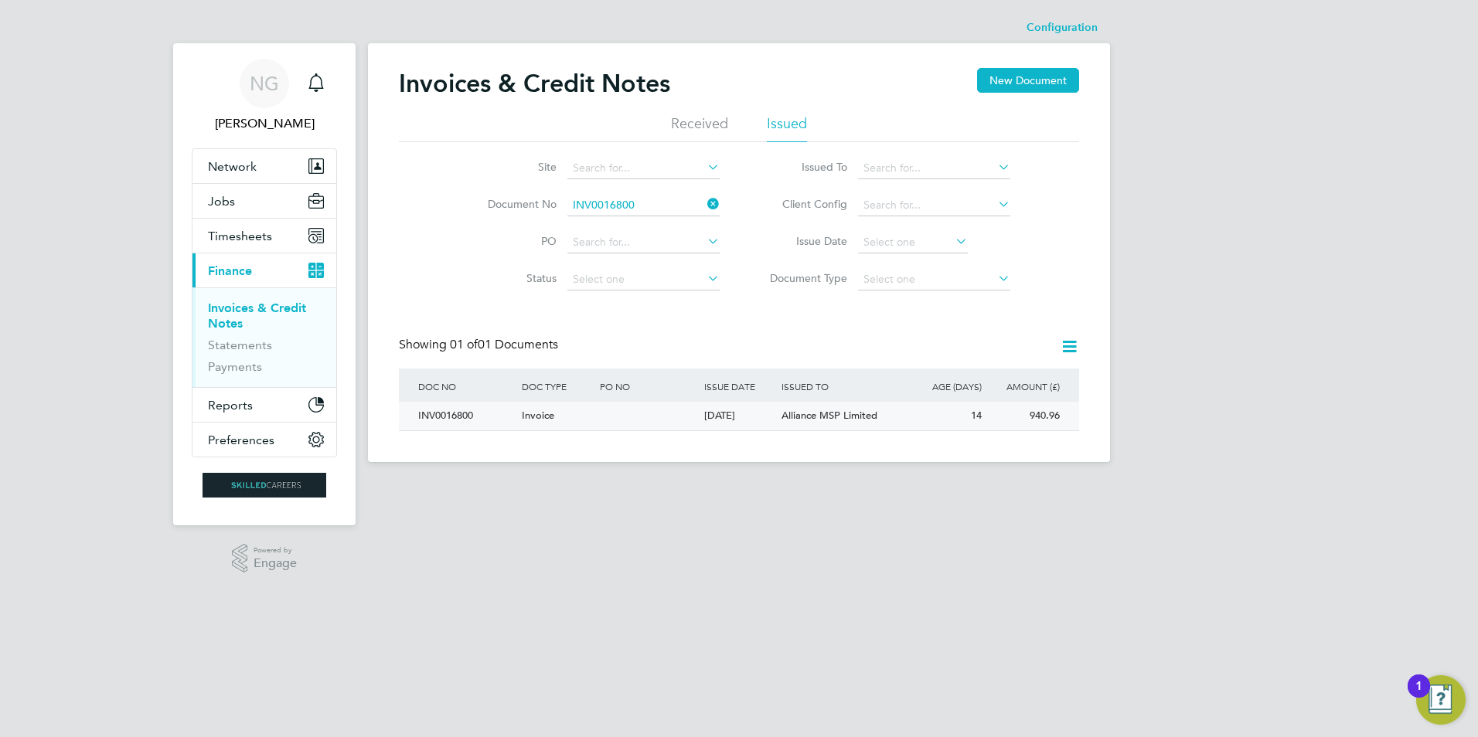
click at [441, 411] on div "INV0016800" at bounding box center [466, 416] width 104 height 29
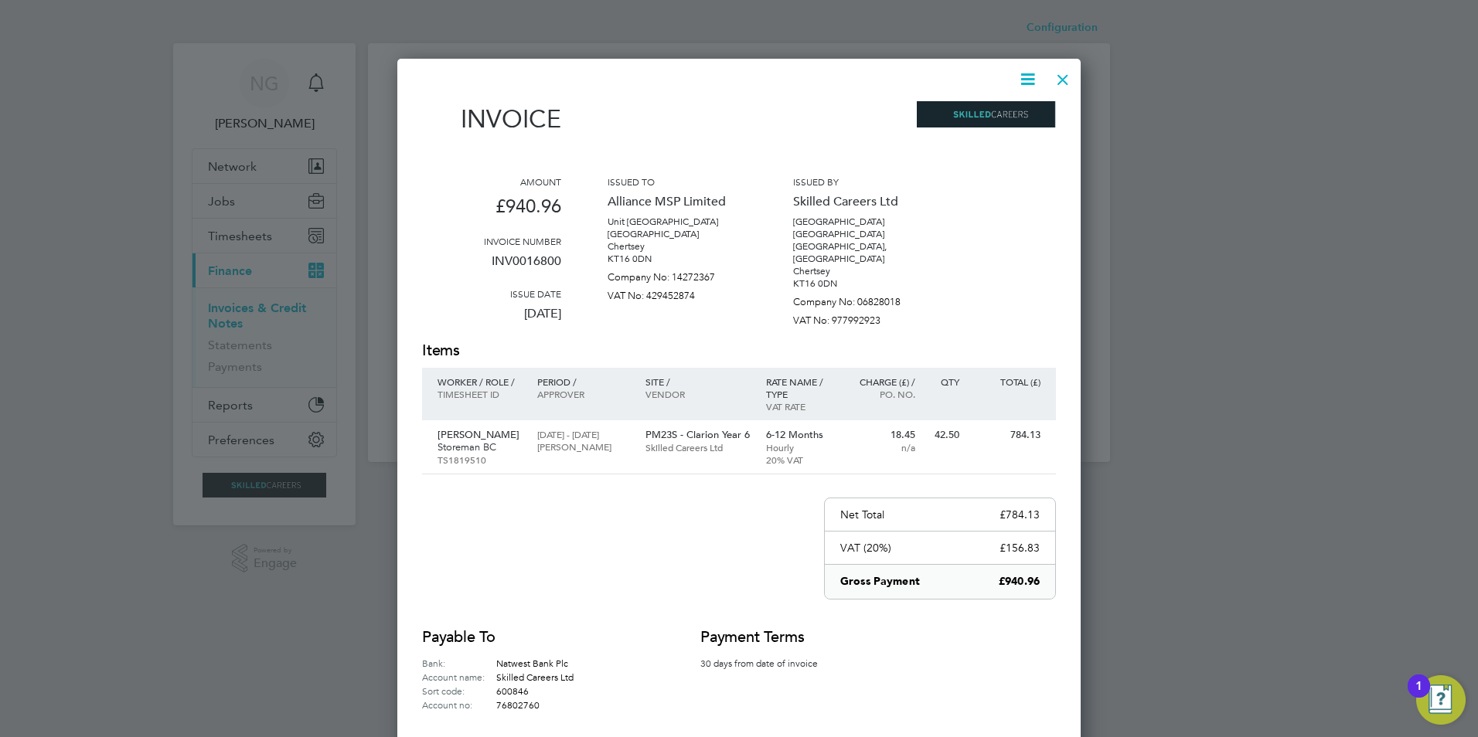
click at [1030, 78] on icon at bounding box center [1027, 79] width 19 height 19
click at [1010, 114] on li "Download Invoice" at bounding box center [981, 116] width 107 height 22
click at [1061, 82] on div at bounding box center [1063, 76] width 28 height 28
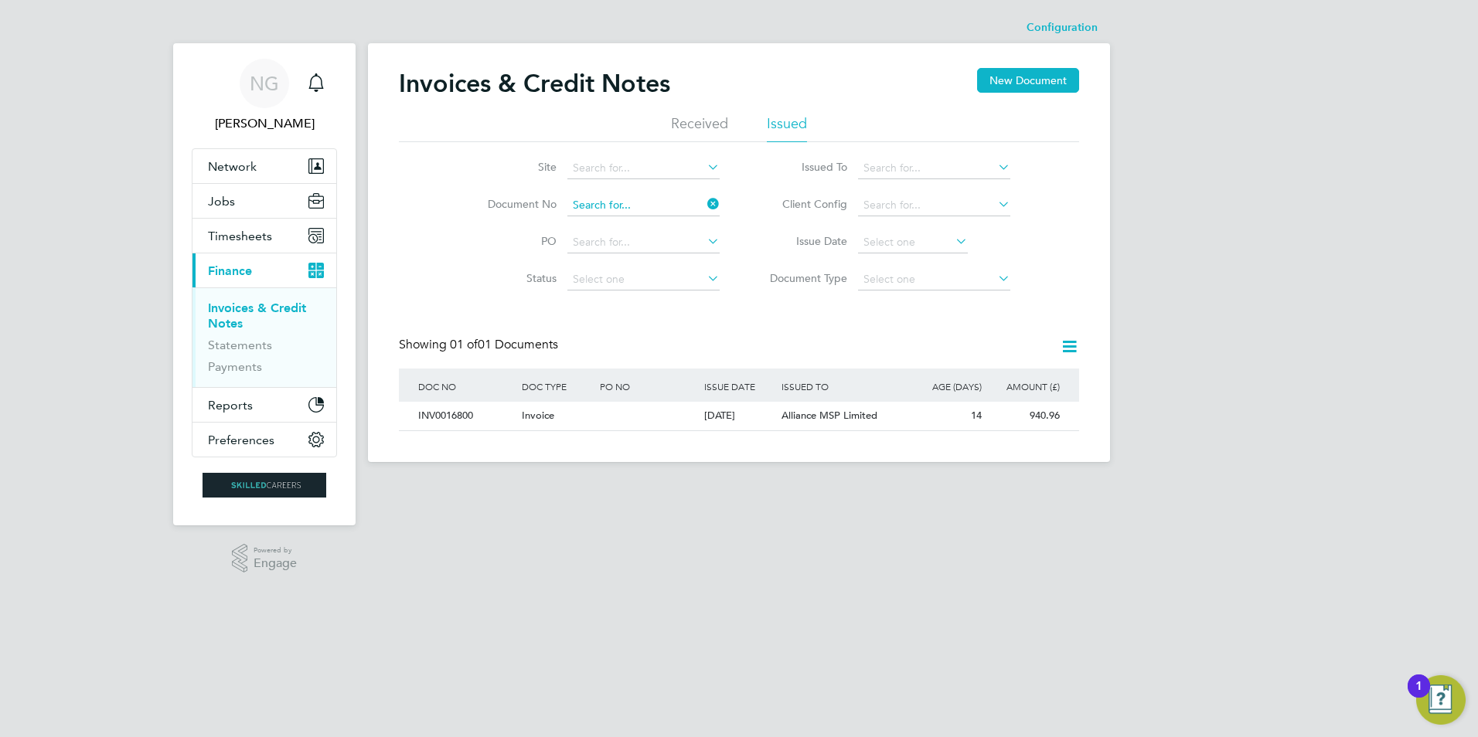
click at [656, 201] on input at bounding box center [643, 206] width 152 height 22
paste input "INV0016801"
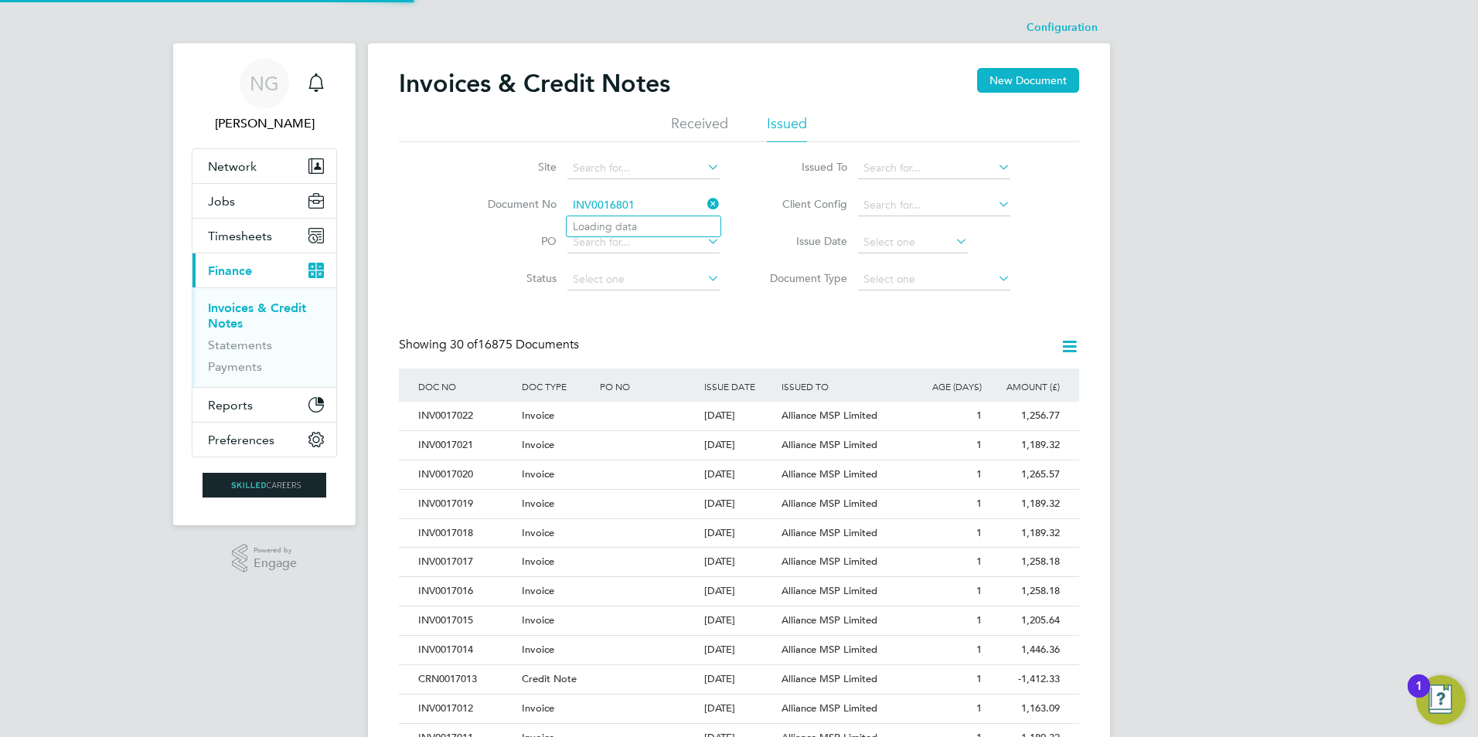
type input "INV0016801"
click at [655, 220] on li "INV0016801" at bounding box center [644, 226] width 154 height 21
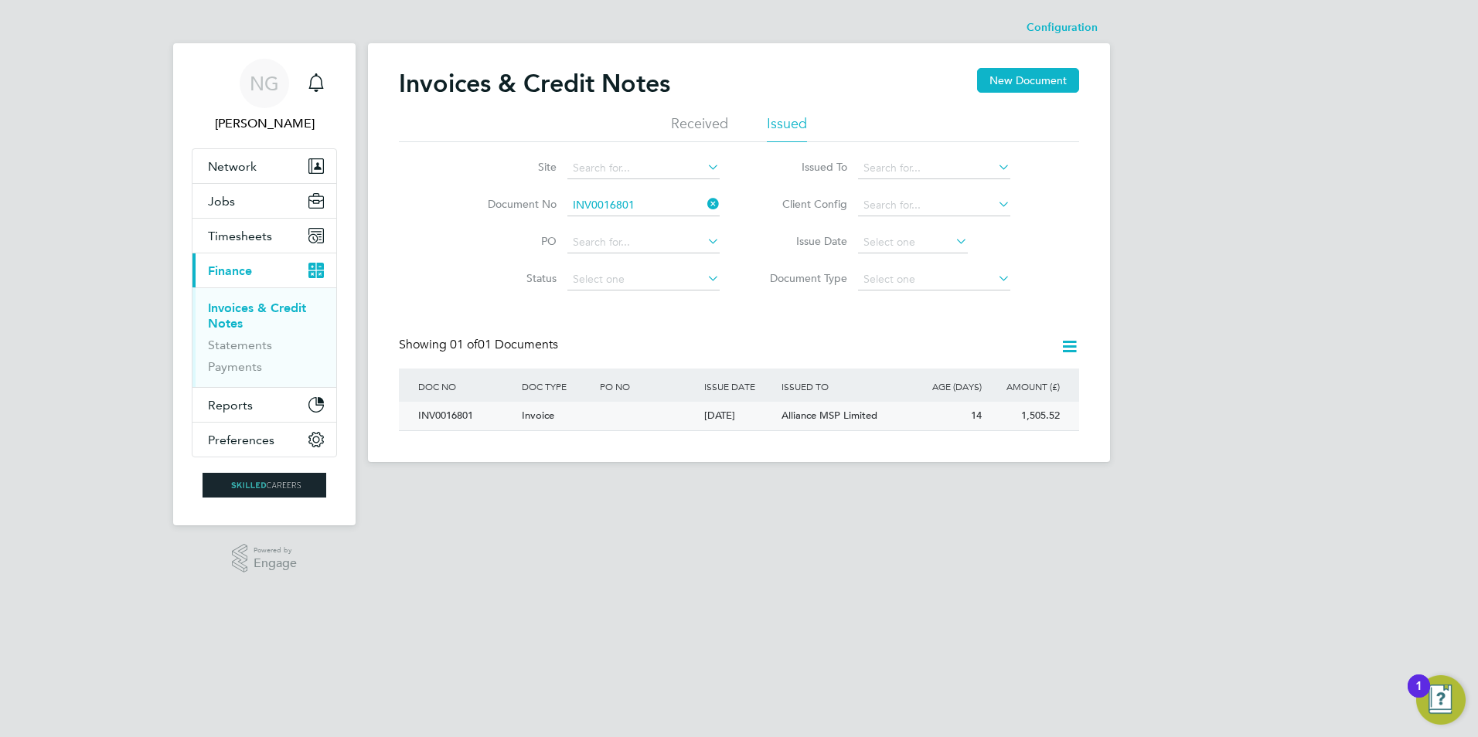
click at [442, 410] on div "INV0016801" at bounding box center [466, 416] width 104 height 29
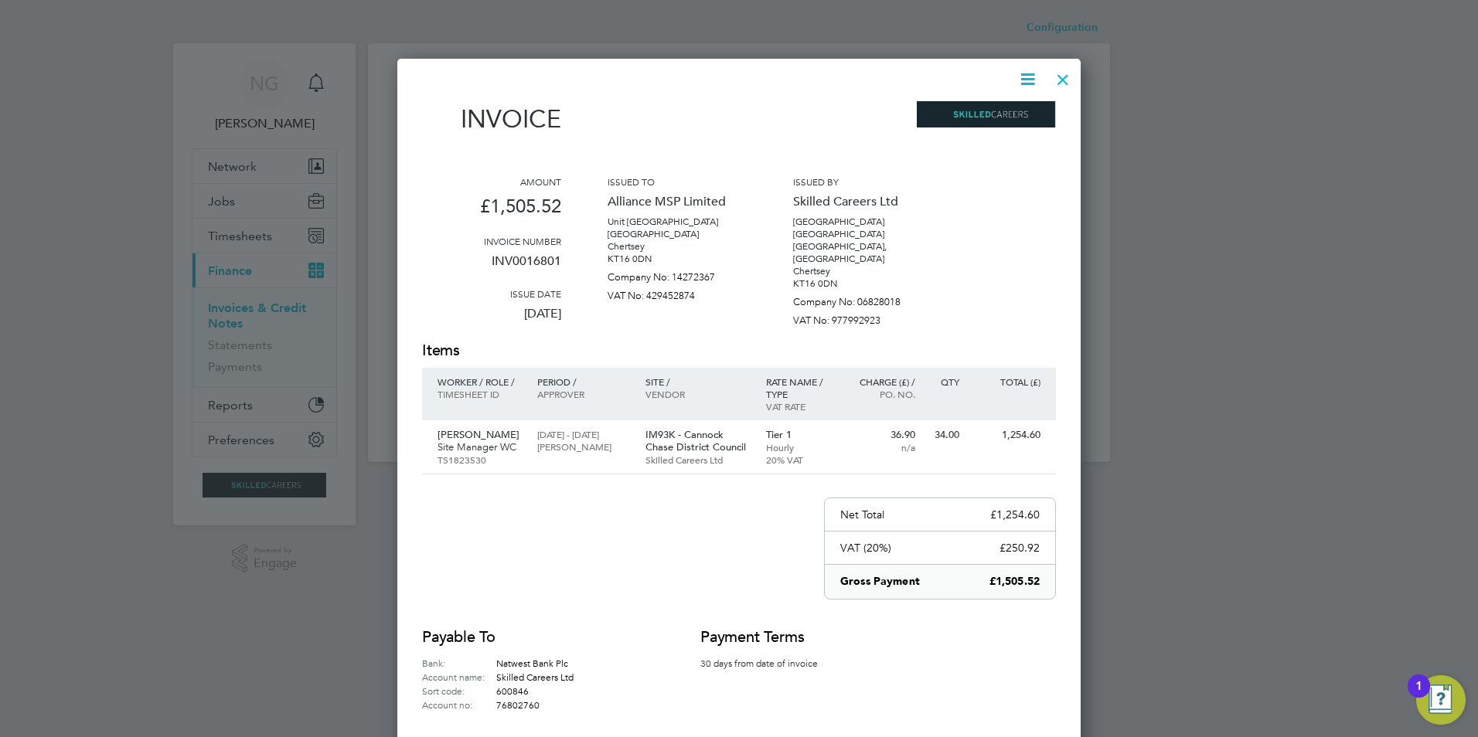
click at [1025, 81] on icon at bounding box center [1027, 79] width 19 height 19
click at [1010, 111] on li "Download Invoice" at bounding box center [981, 116] width 107 height 22
click at [1054, 80] on div at bounding box center [1063, 76] width 28 height 28
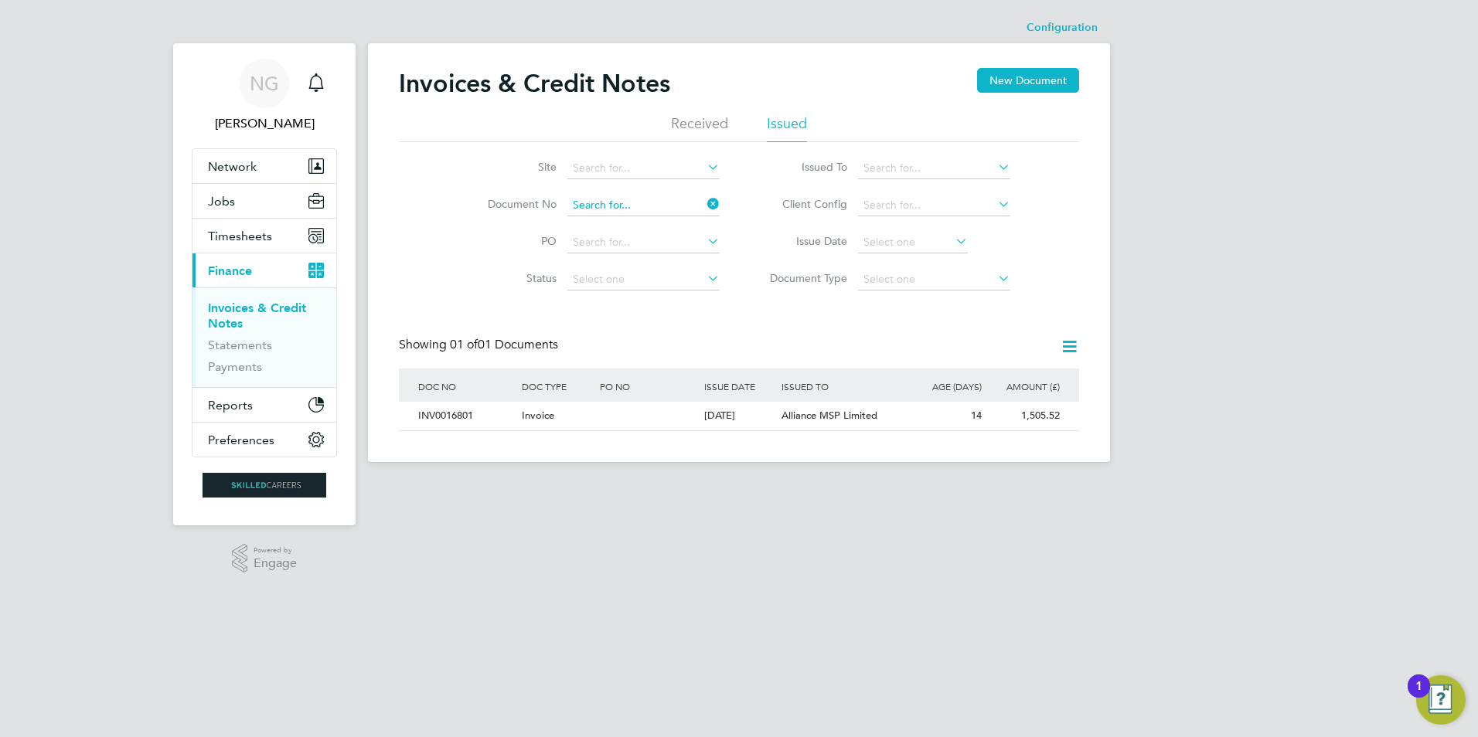
click at [656, 205] on input at bounding box center [643, 206] width 152 height 22
paste input "INV0016802"
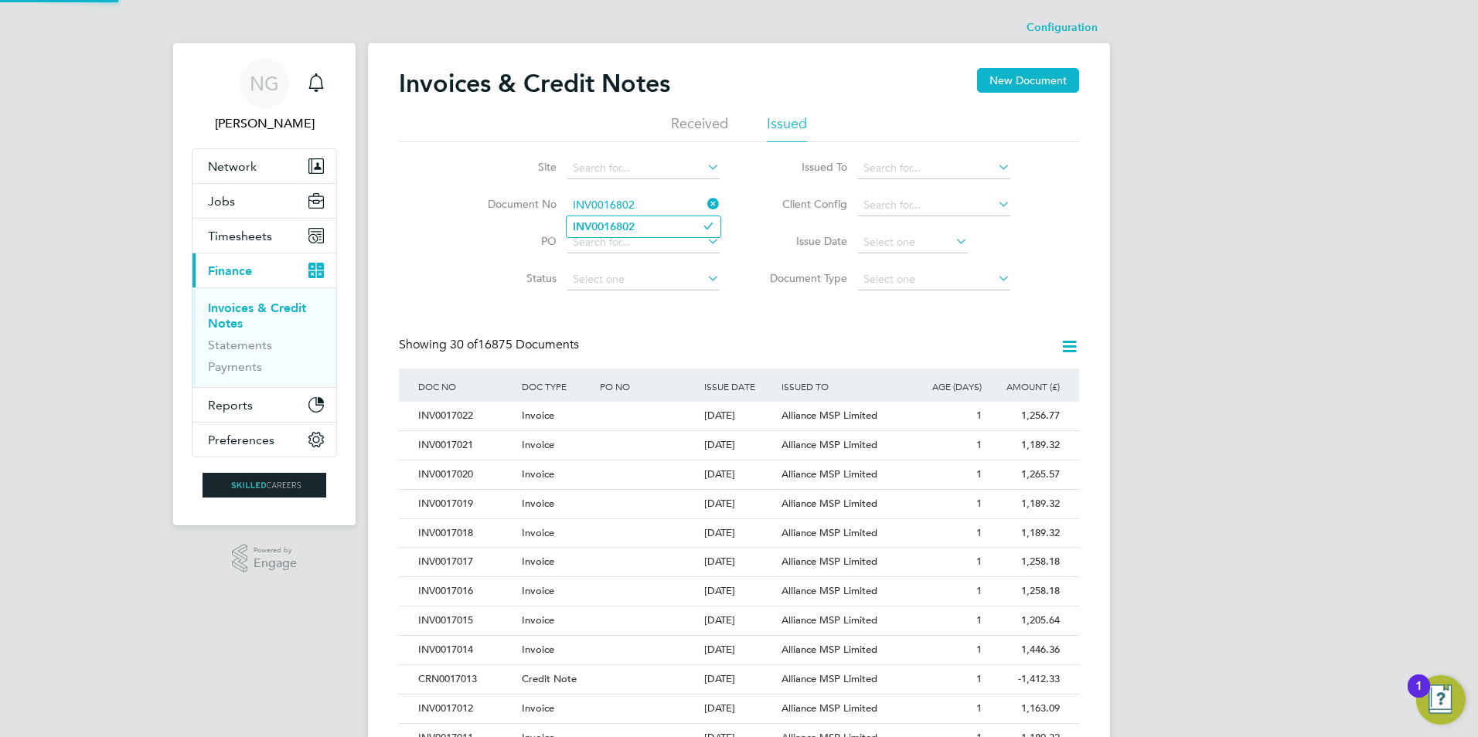
type input "INV0016802"
click at [651, 225] on li "INV0016802" at bounding box center [644, 226] width 154 height 21
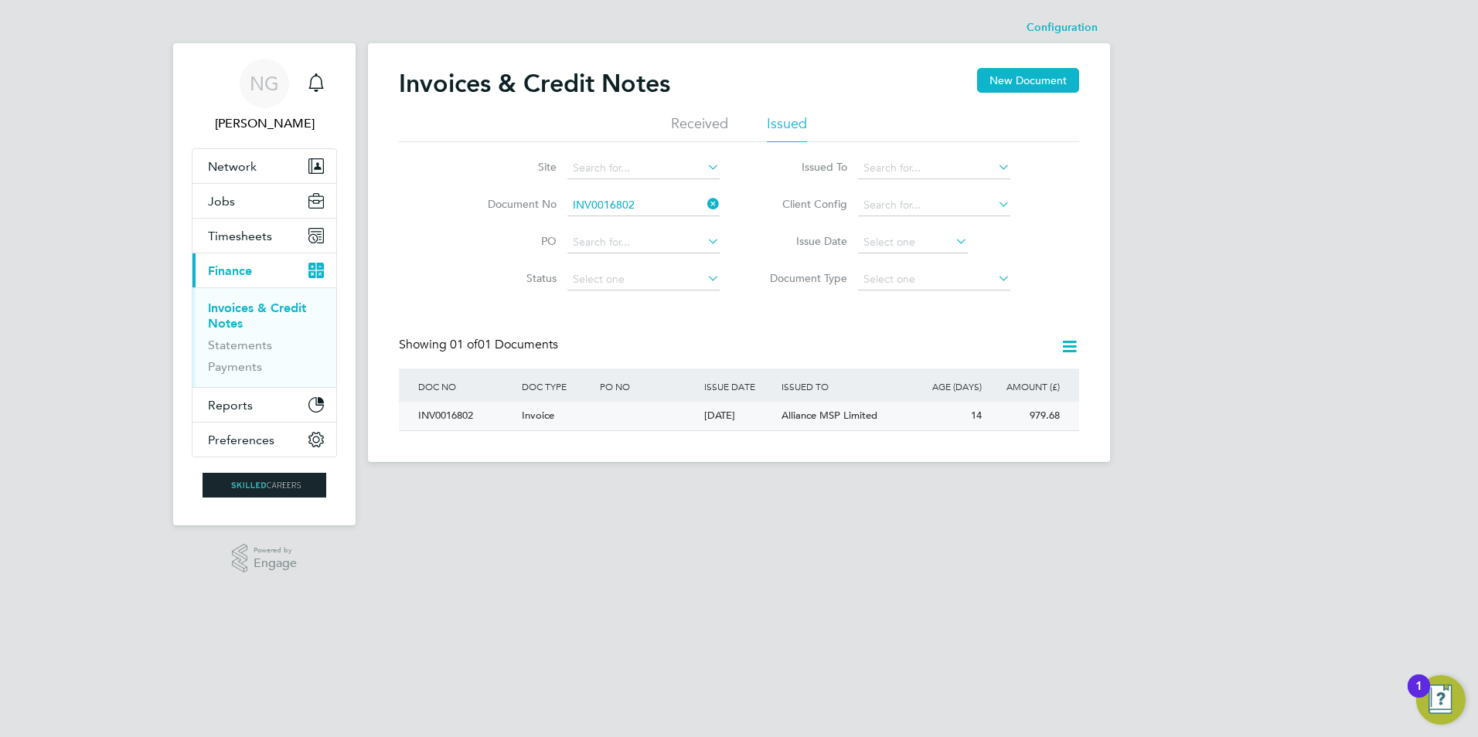
drag, startPoint x: 462, startPoint y: 415, endPoint x: 542, endPoint y: 428, distance: 81.5
click at [462, 415] on div "INV0016802" at bounding box center [466, 416] width 104 height 29
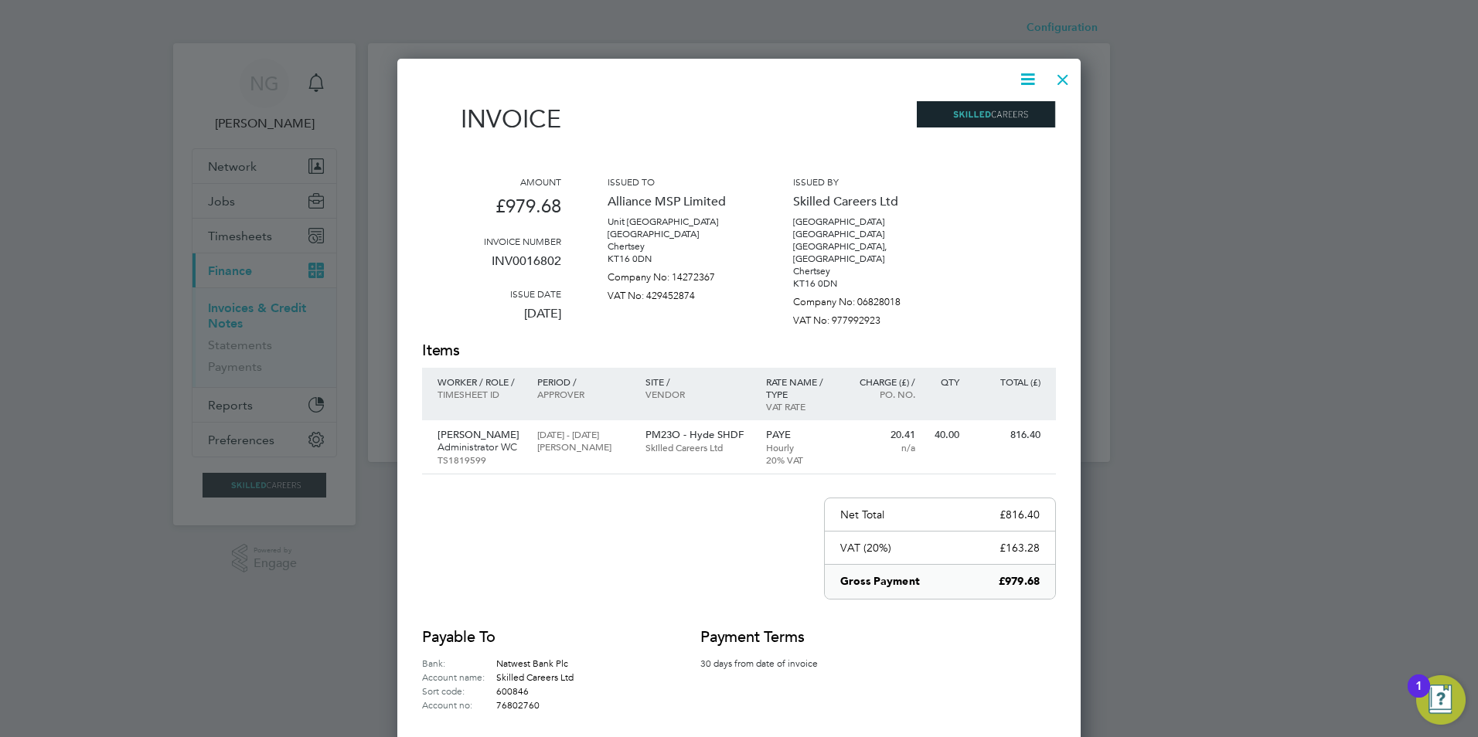
click at [1031, 74] on icon at bounding box center [1027, 79] width 19 height 19
click at [1000, 118] on li "Download Invoice" at bounding box center [981, 116] width 107 height 22
click at [1068, 77] on div at bounding box center [1063, 76] width 28 height 28
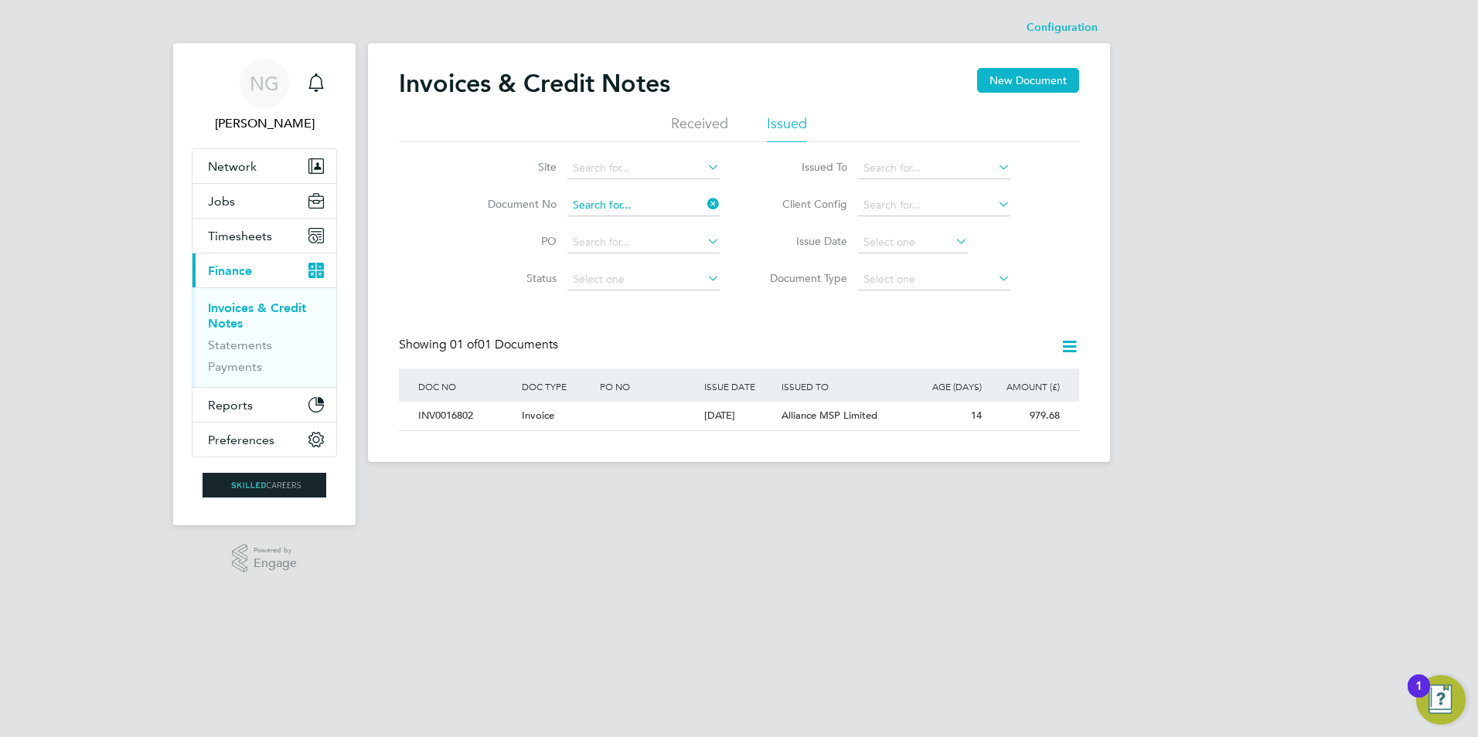
click at [661, 205] on input at bounding box center [643, 206] width 152 height 22
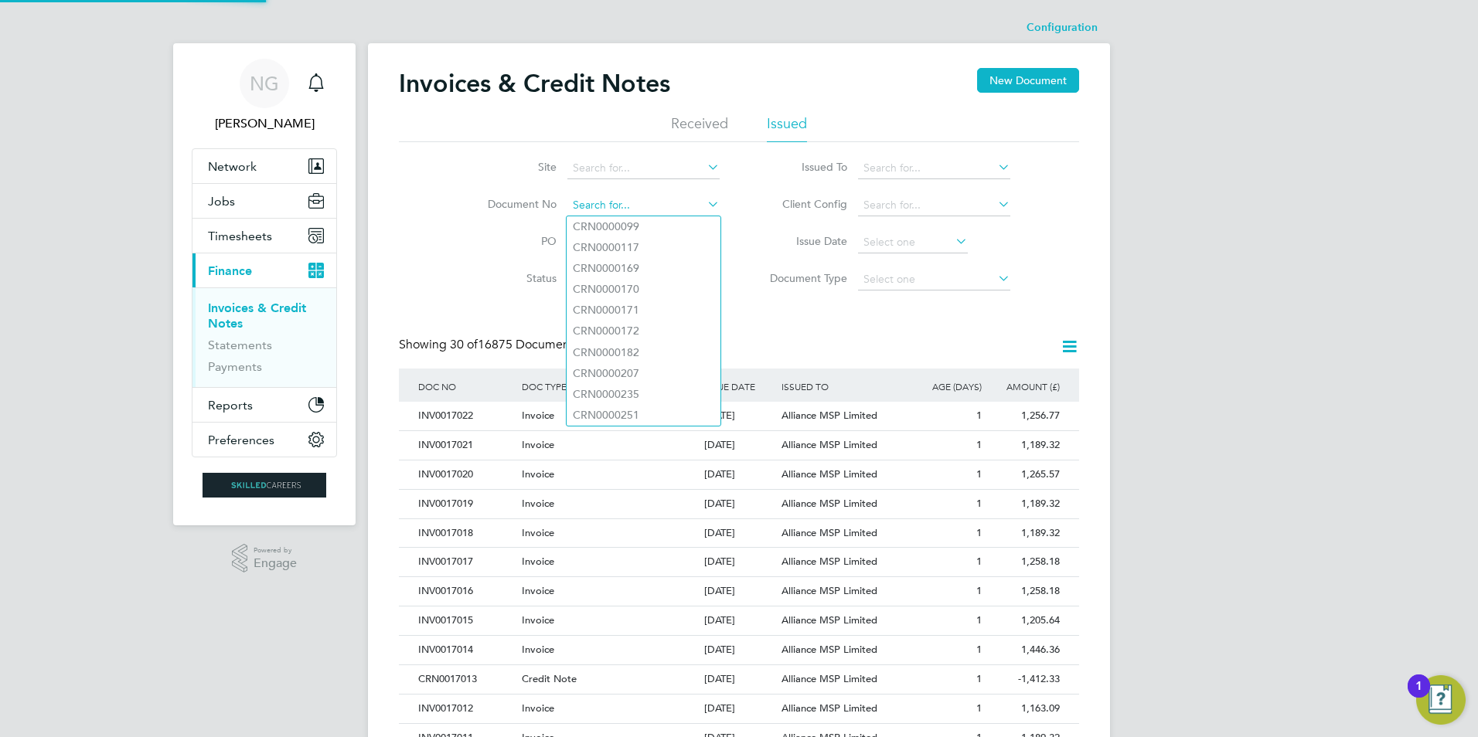
paste input "INV0016803"
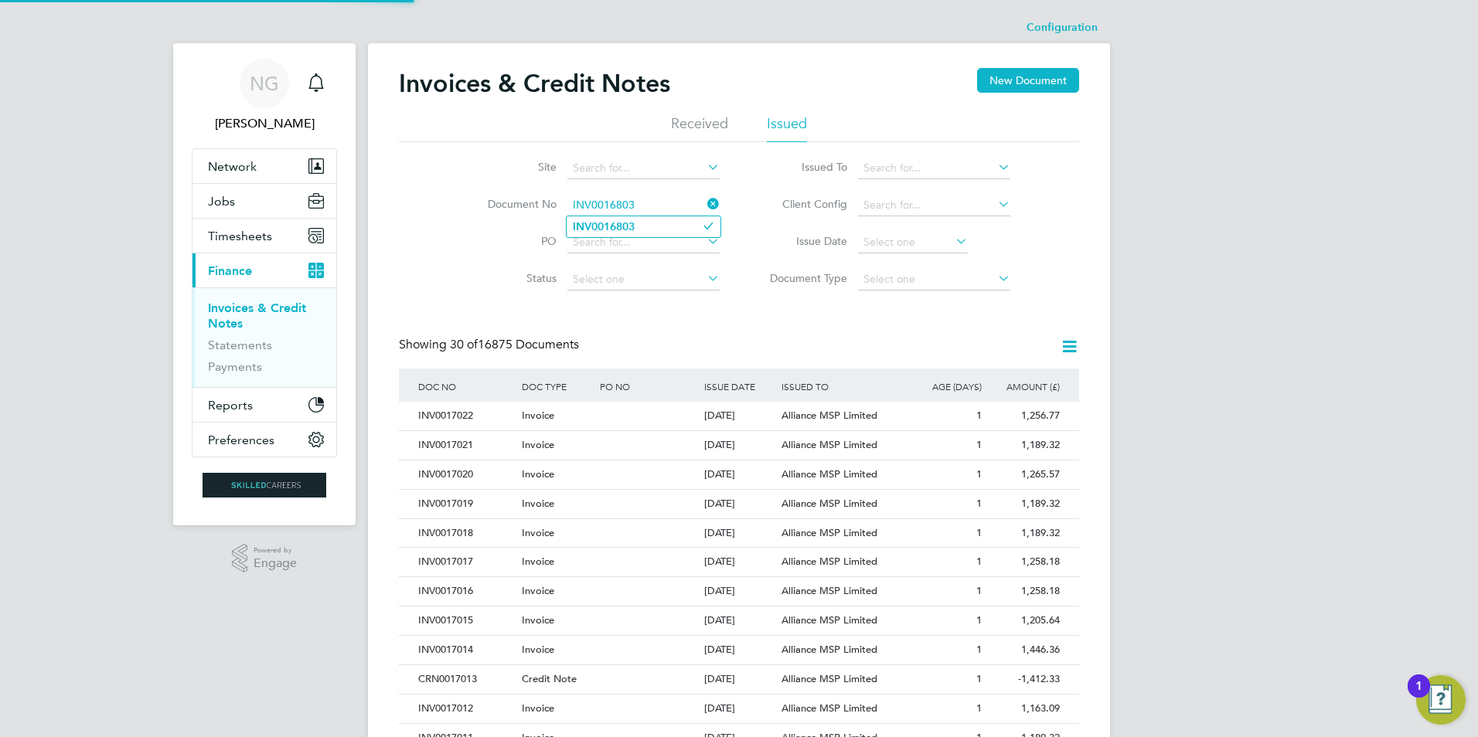
type input "INV0016803"
click at [643, 225] on li "INV0016803" at bounding box center [644, 226] width 154 height 21
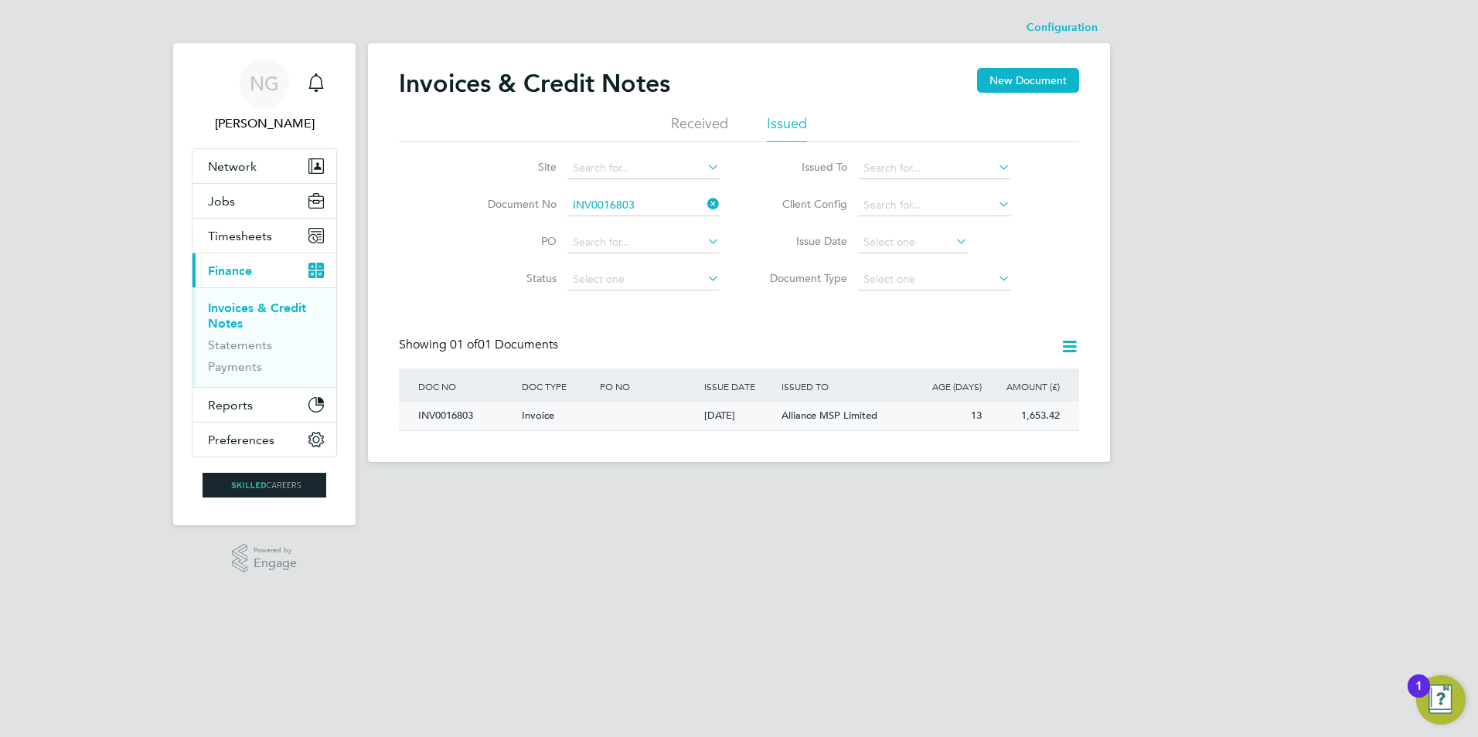
drag, startPoint x: 448, startPoint y: 422, endPoint x: 475, endPoint y: 417, distance: 28.2
click at [448, 422] on div "INV0016803" at bounding box center [466, 416] width 104 height 29
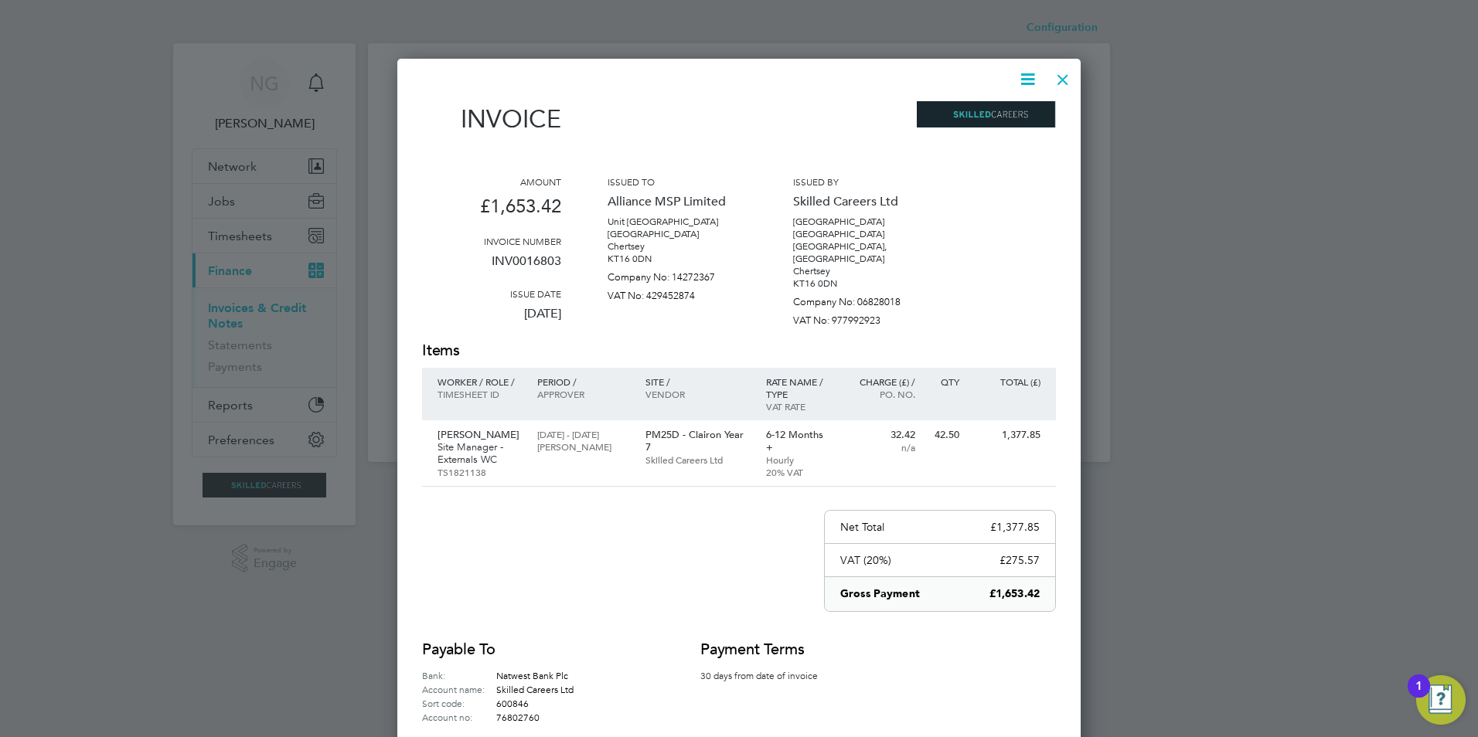
click at [1030, 75] on icon at bounding box center [1027, 79] width 19 height 19
click at [1012, 111] on li "Download Invoice" at bounding box center [981, 116] width 107 height 22
drag, startPoint x: 1066, startPoint y: 78, endPoint x: 1015, endPoint y: 140, distance: 80.2
click at [1066, 78] on div at bounding box center [1063, 76] width 28 height 28
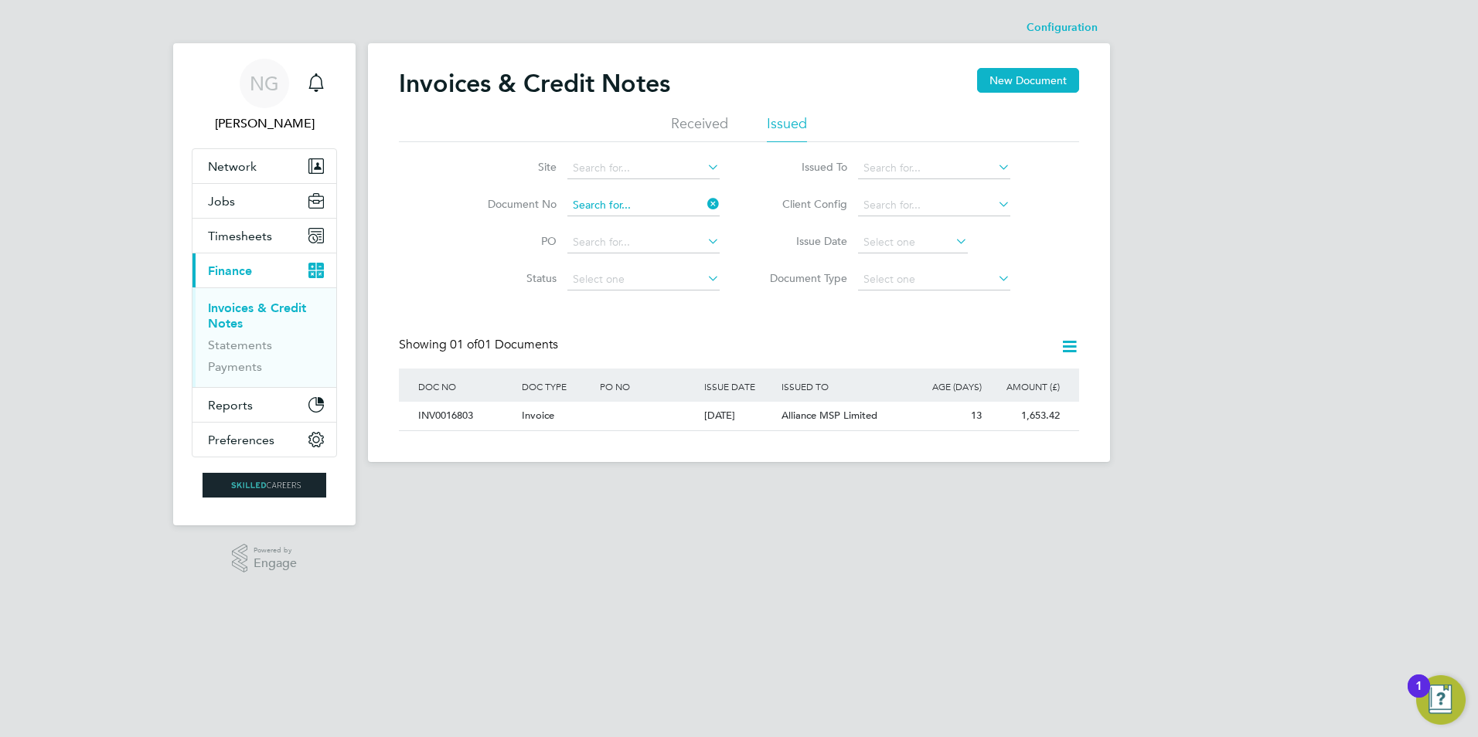
click at [655, 210] on input at bounding box center [643, 206] width 152 height 22
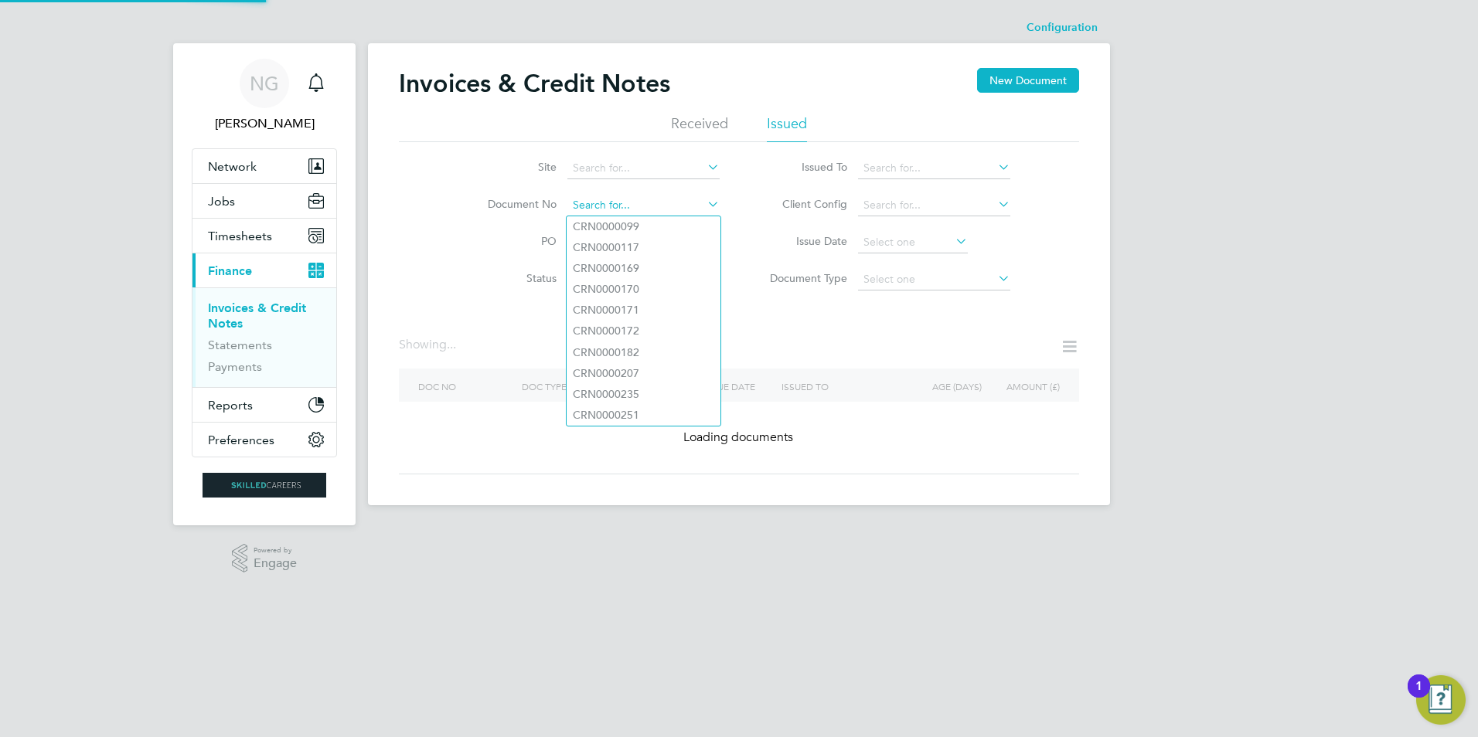
paste input "INV0016804"
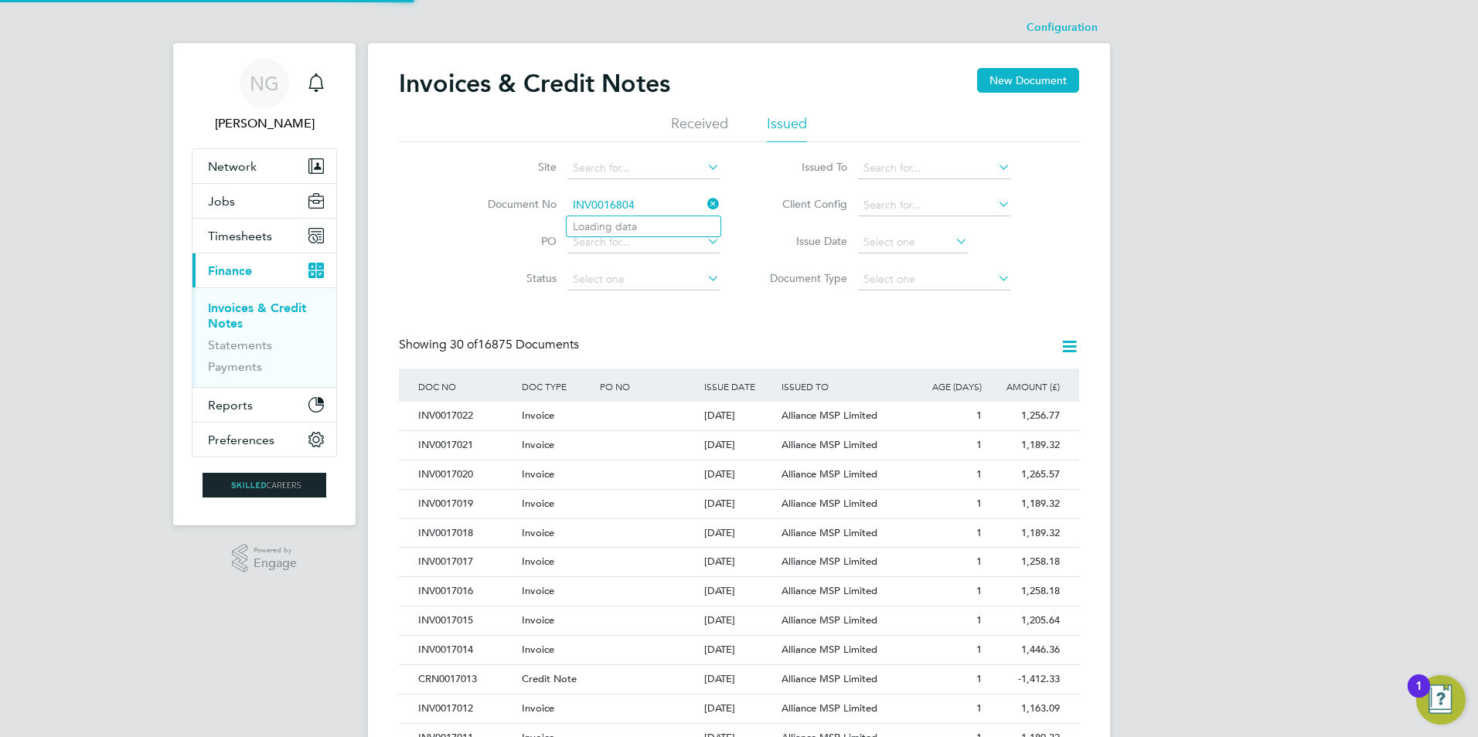
type input "INV0016804"
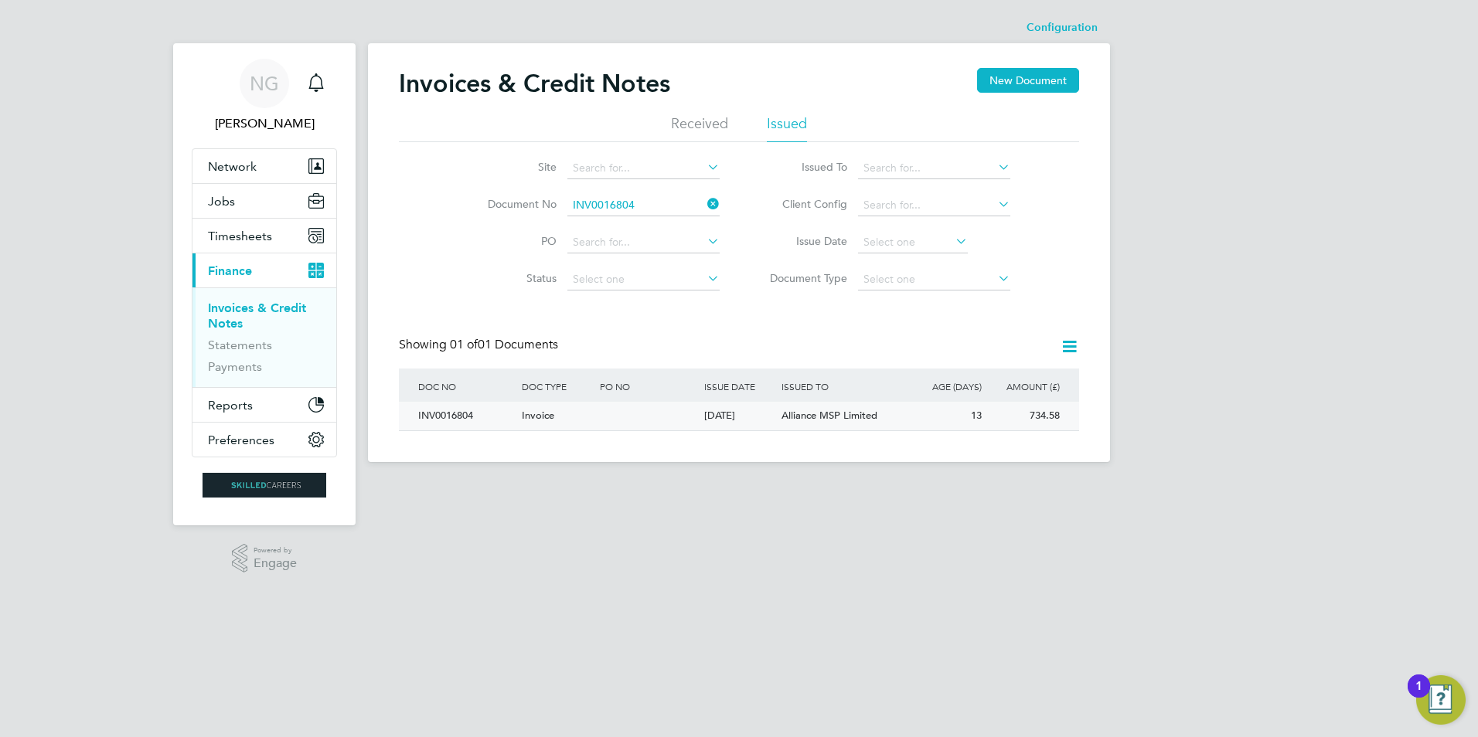
click at [454, 415] on div "INV0016804" at bounding box center [466, 416] width 104 height 29
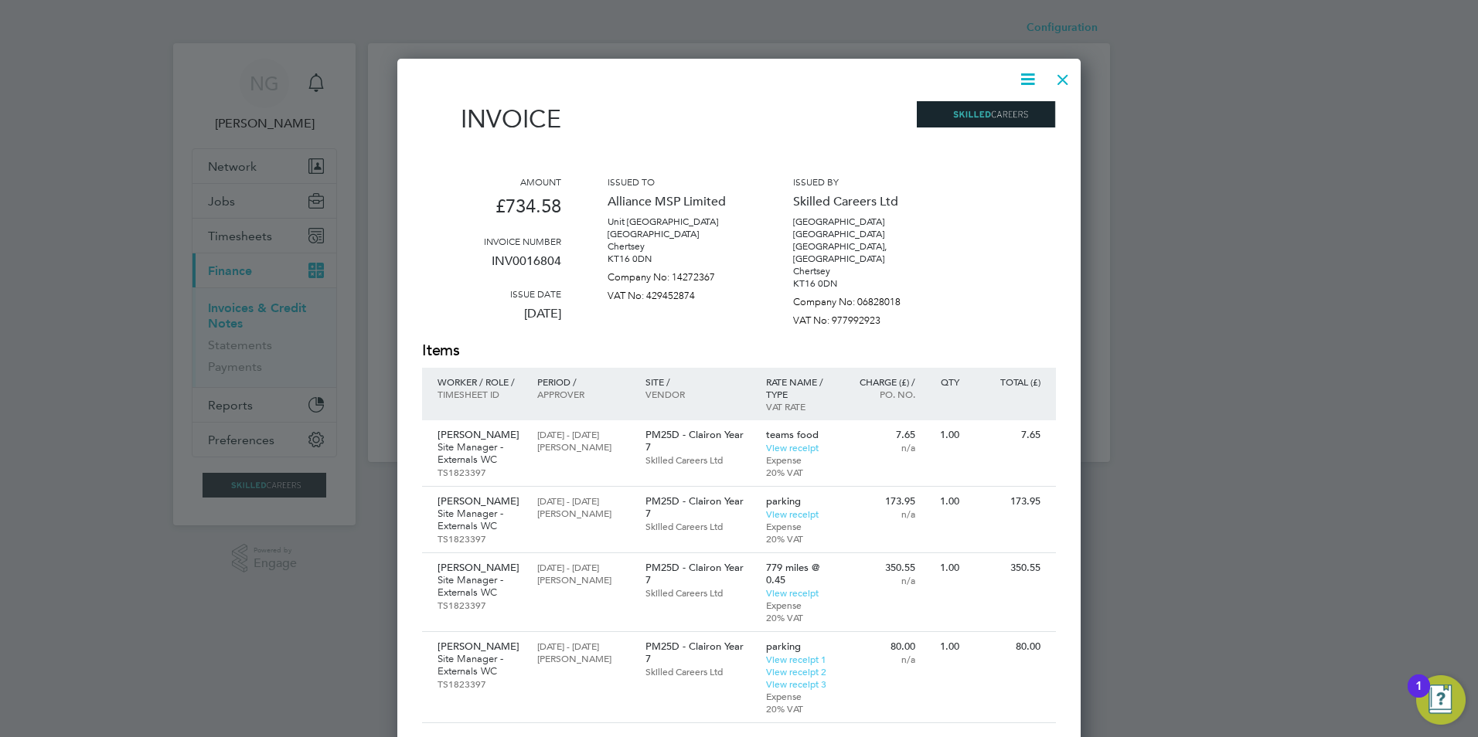
click at [1031, 82] on icon at bounding box center [1027, 79] width 19 height 19
click at [1002, 110] on li "Download Invoice" at bounding box center [981, 116] width 107 height 22
click at [1056, 80] on div at bounding box center [1063, 76] width 28 height 28
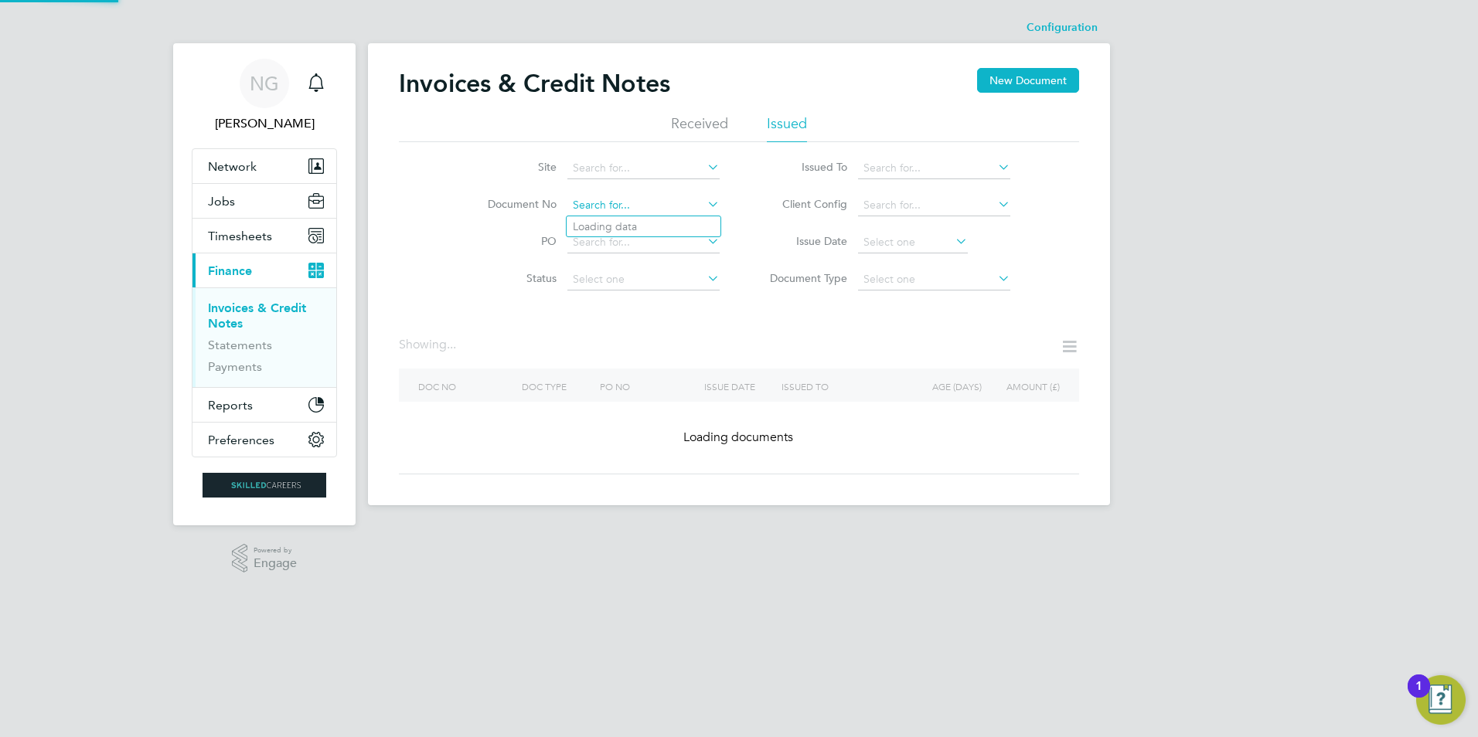
click at [650, 205] on input at bounding box center [643, 206] width 152 height 22
paste input "INV0016805"
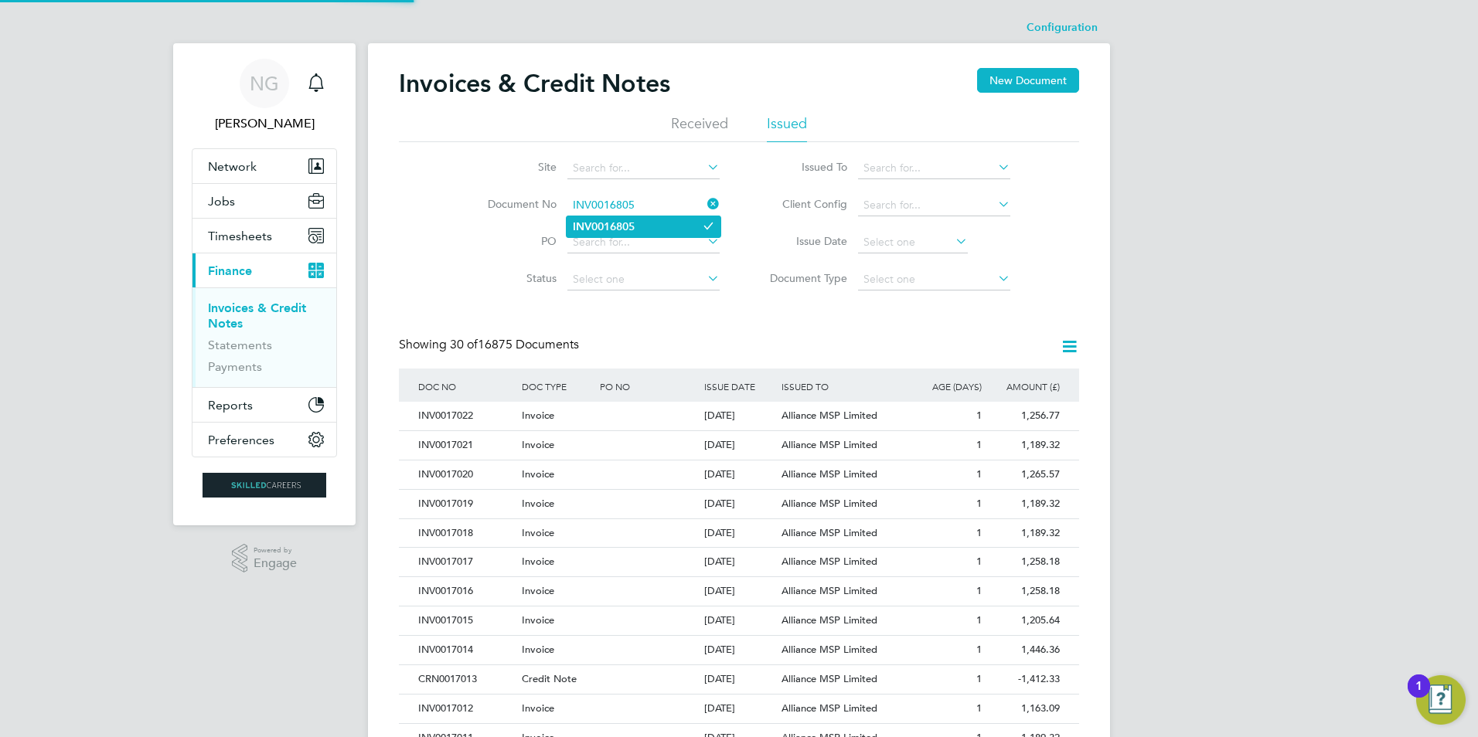
type input "INV0016805"
click at [645, 221] on li "INV0016805" at bounding box center [644, 226] width 154 height 21
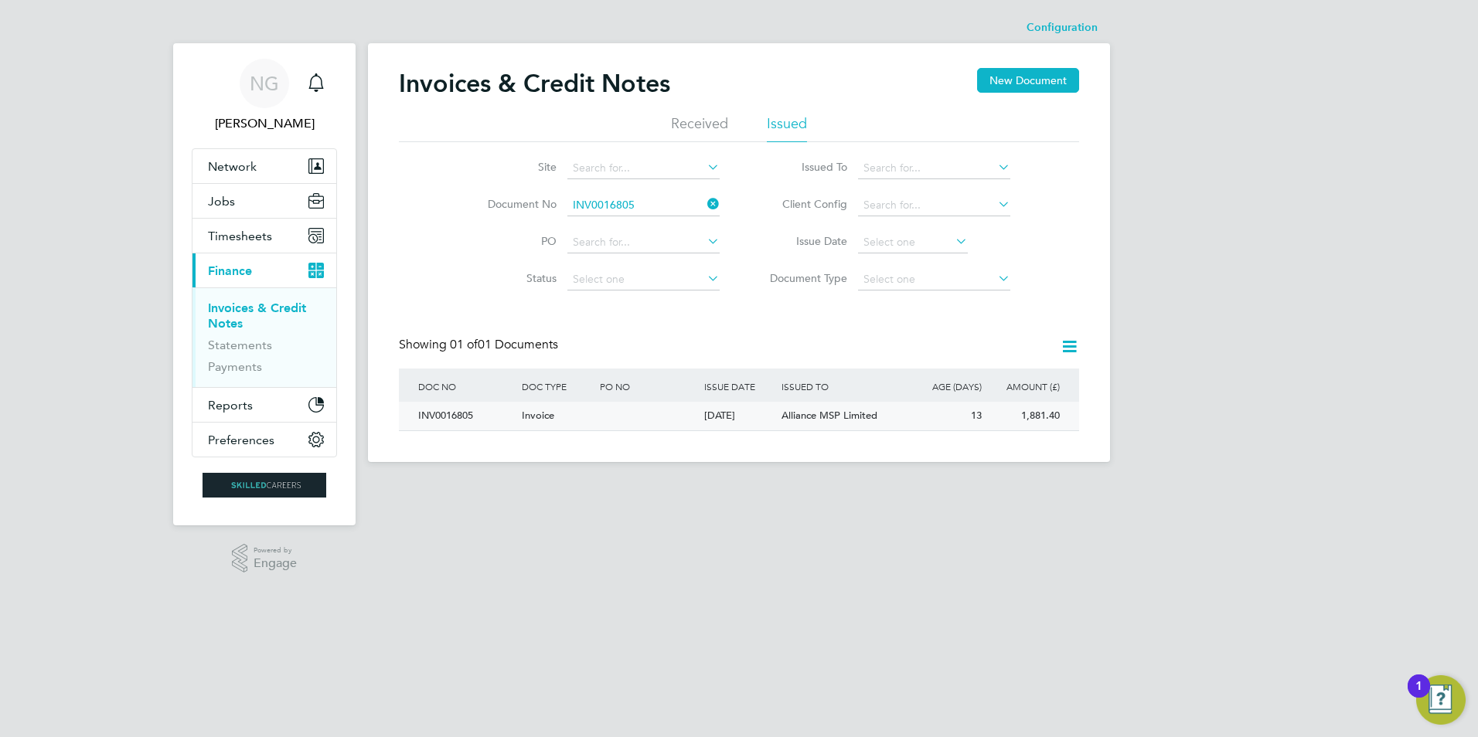
drag, startPoint x: 441, startPoint y: 417, endPoint x: 472, endPoint y: 415, distance: 31.0
click at [441, 416] on div "INV0016805" at bounding box center [466, 416] width 104 height 29
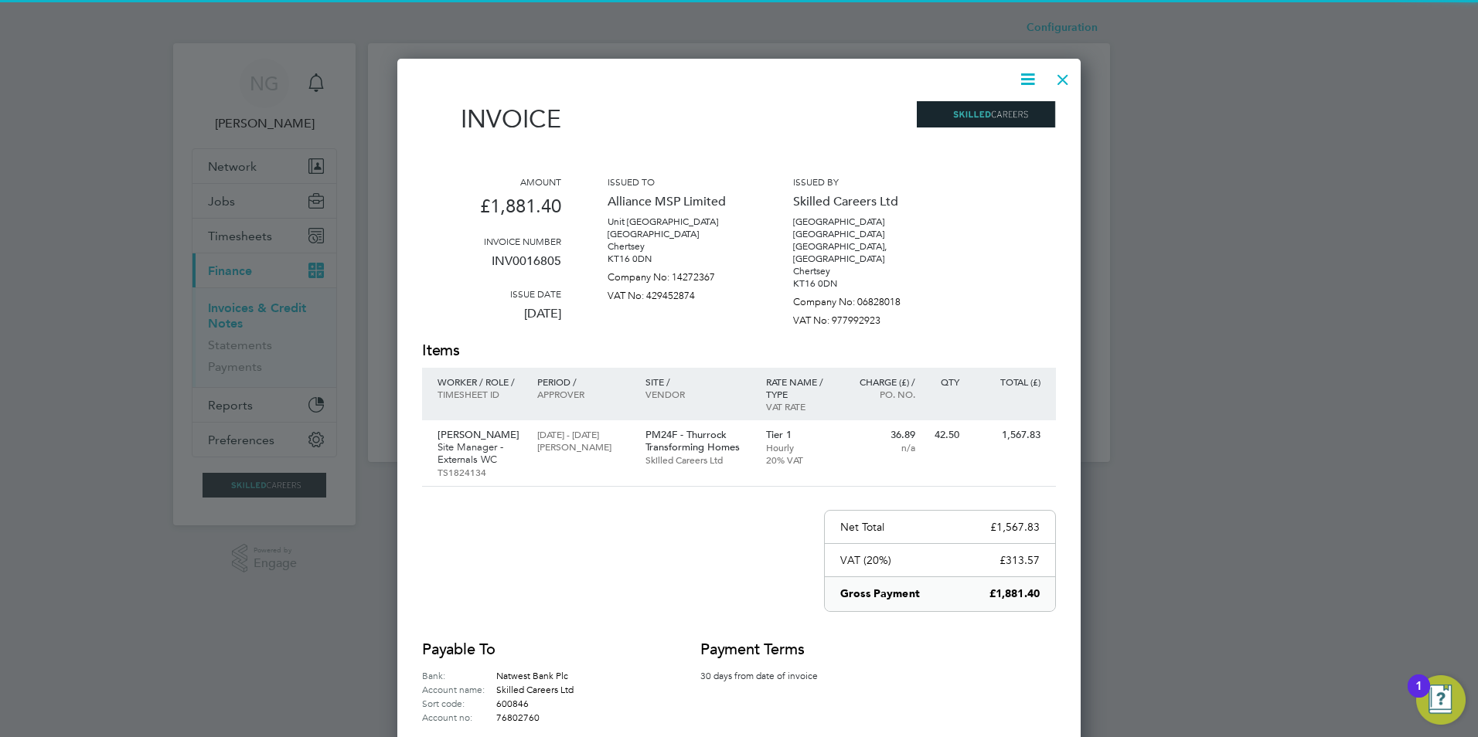
click at [1030, 77] on icon at bounding box center [1027, 79] width 19 height 19
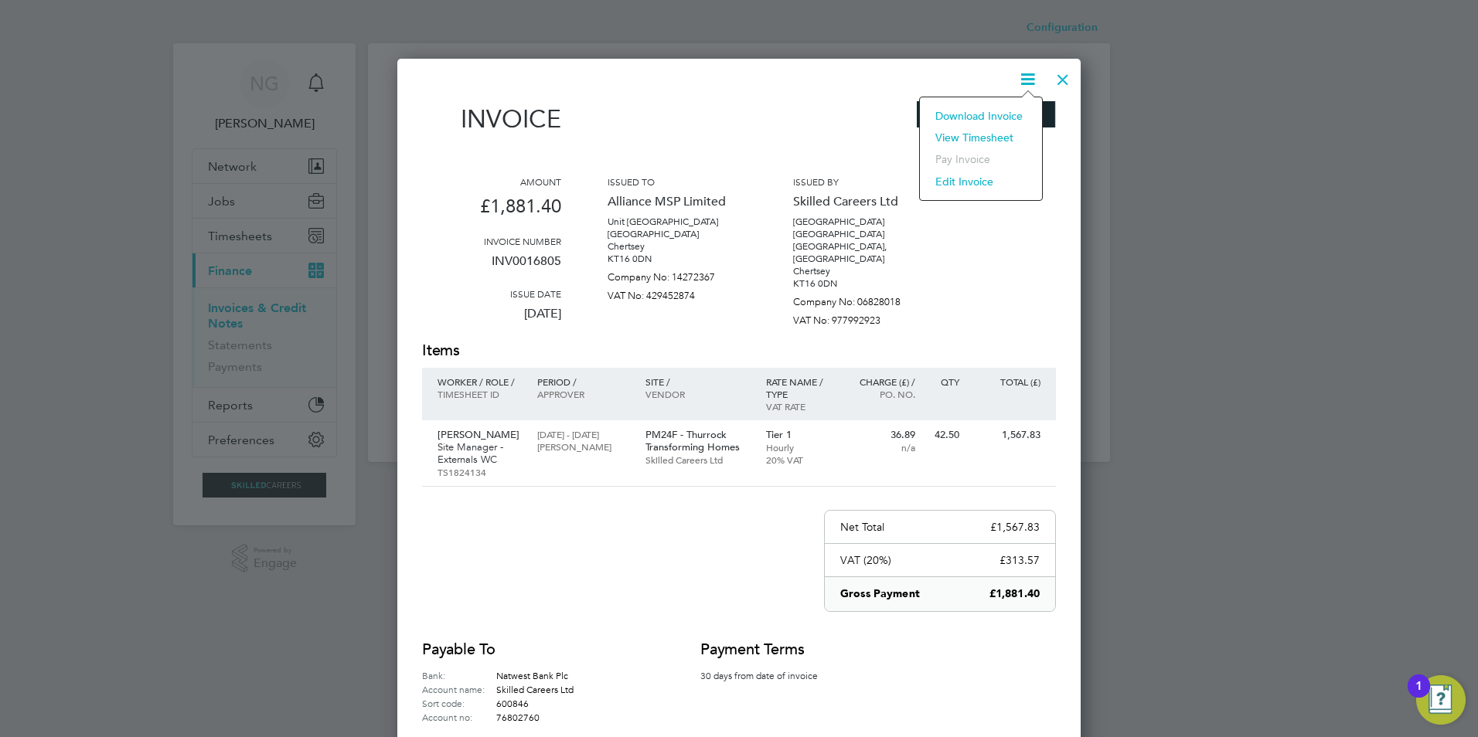
click at [1014, 114] on li "Download Invoice" at bounding box center [981, 116] width 107 height 22
click at [1069, 79] on div at bounding box center [1063, 76] width 28 height 28
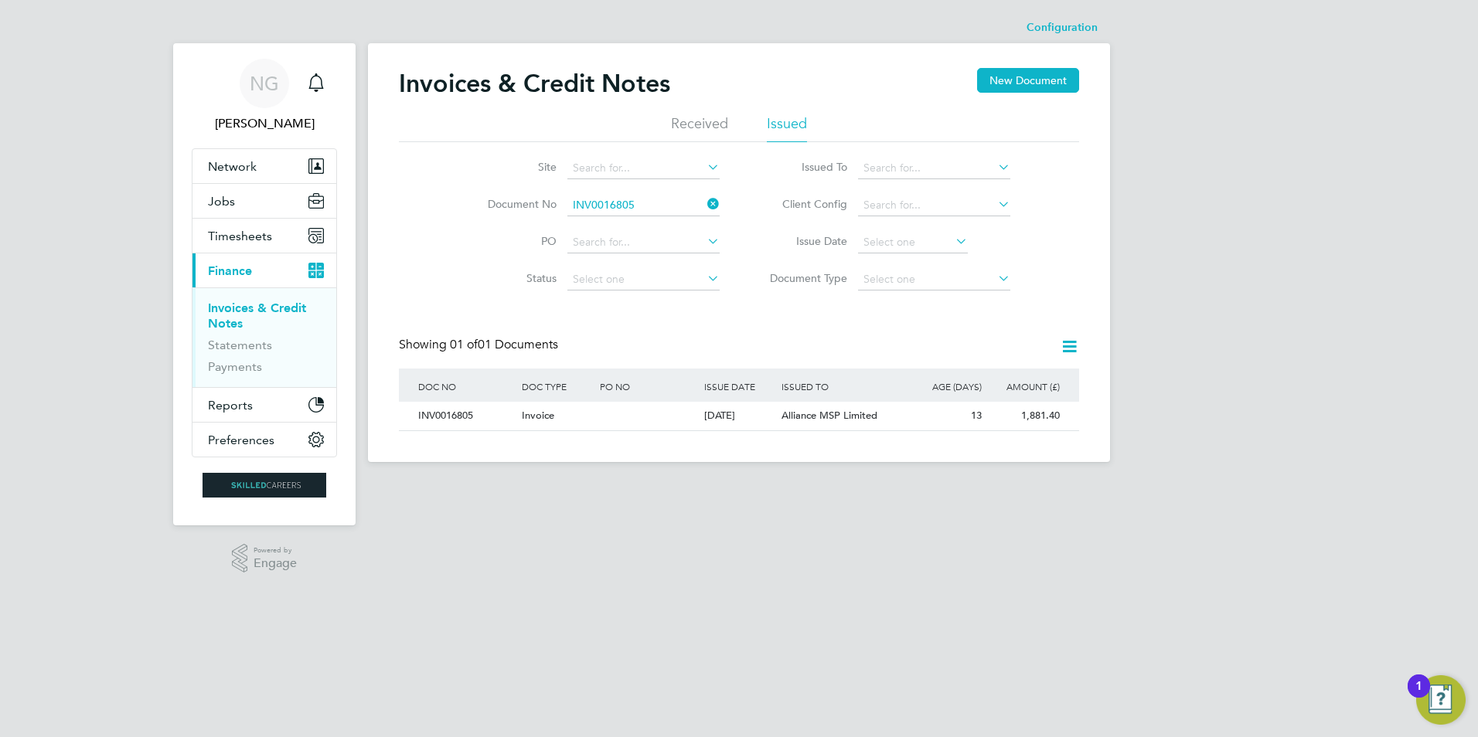
click at [655, 193] on li "Document No INV0016805" at bounding box center [593, 205] width 291 height 37
click at [652, 200] on input at bounding box center [643, 206] width 152 height 22
paste input "INV0016806"
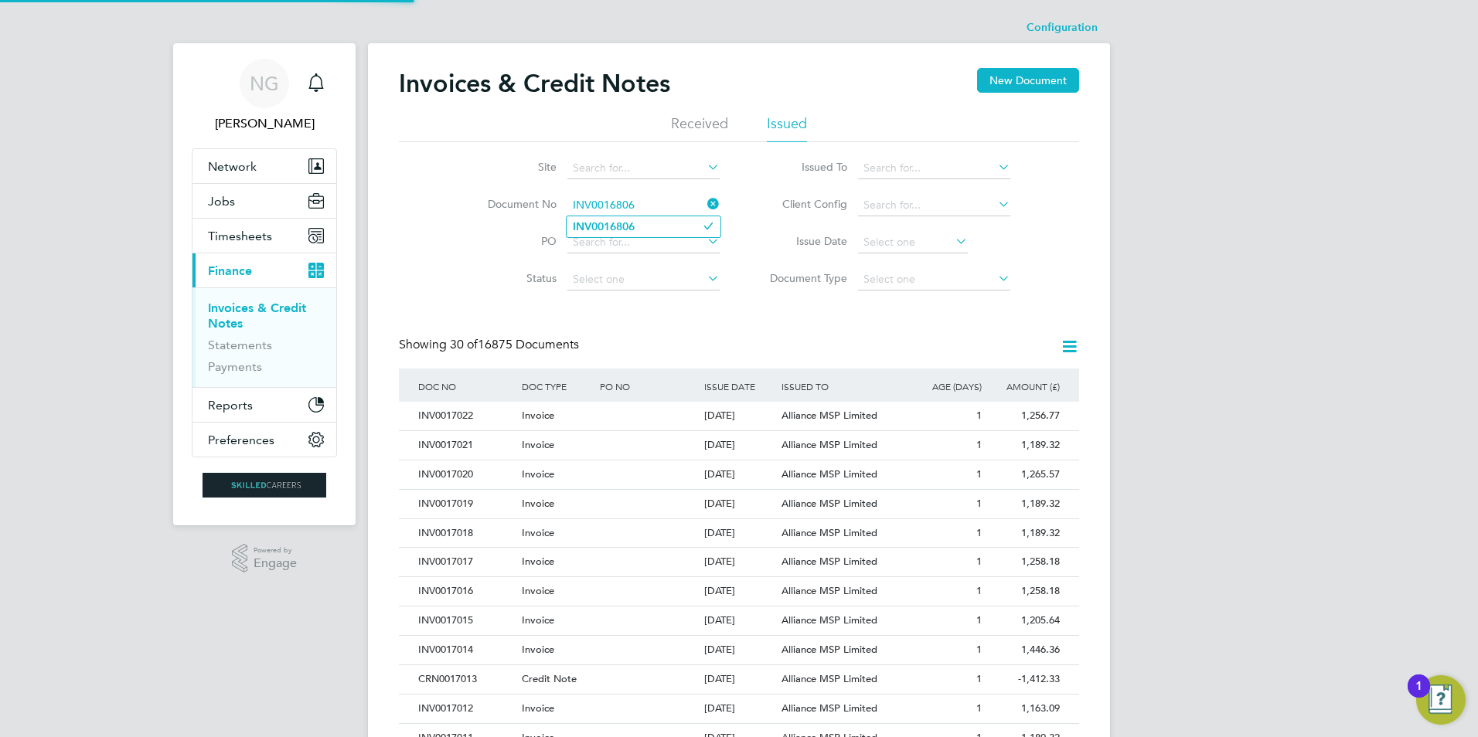
type input "INV0016806"
click at [631, 230] on b "INV0016806" at bounding box center [604, 226] width 62 height 13
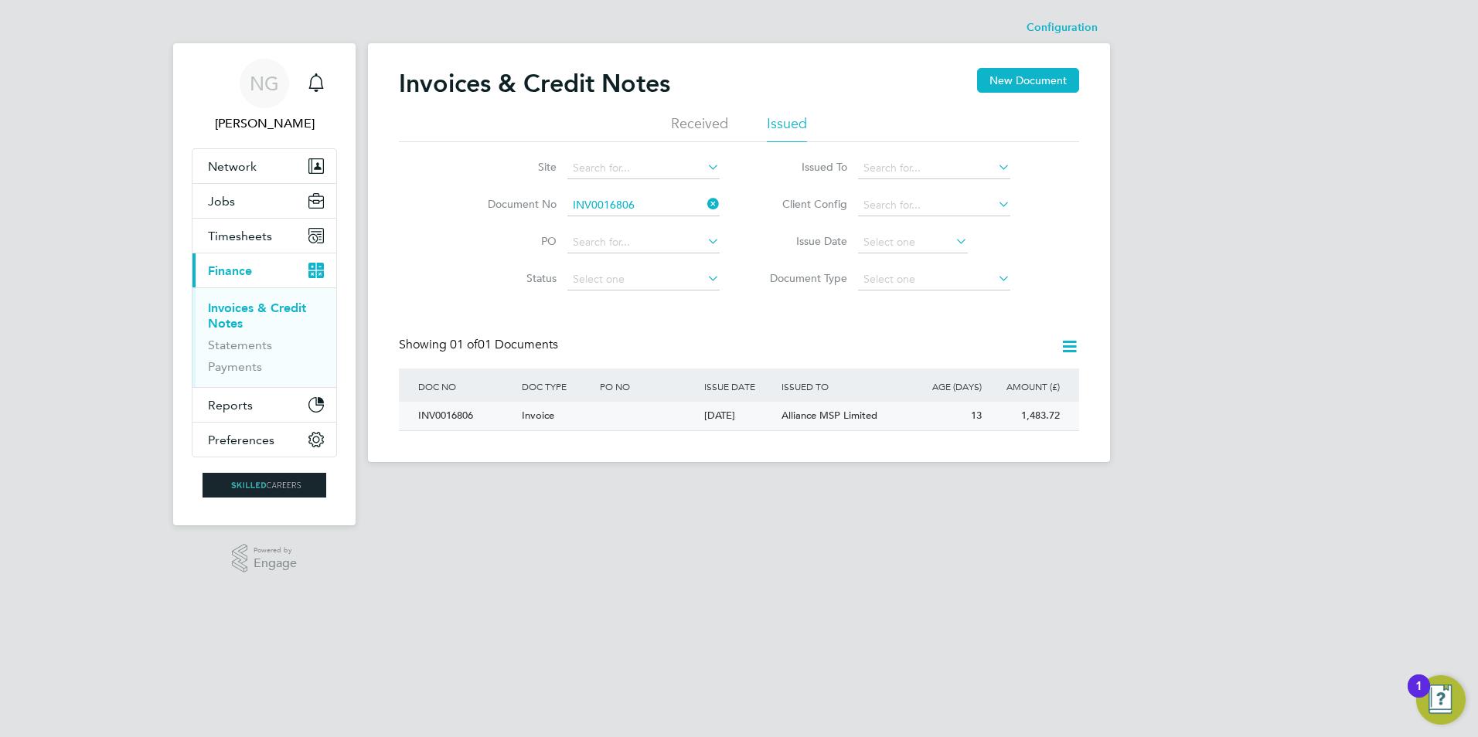
drag, startPoint x: 441, startPoint y: 411, endPoint x: 556, endPoint y: 427, distance: 116.2
click at [441, 411] on div "INV0016806" at bounding box center [466, 416] width 104 height 29
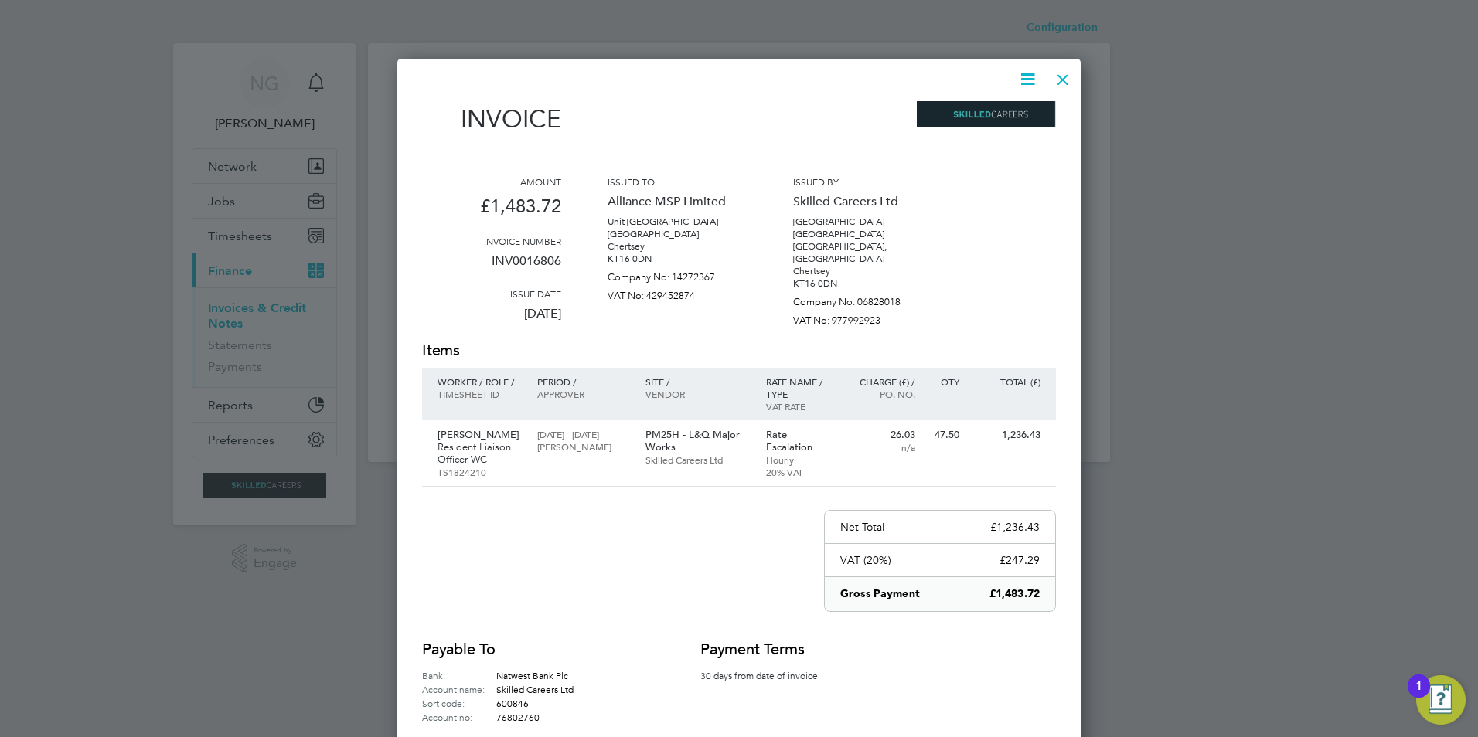
click at [1018, 79] on icon at bounding box center [1027, 79] width 19 height 19
click at [993, 114] on li "Download Invoice" at bounding box center [981, 116] width 107 height 22
click at [1065, 80] on div at bounding box center [1063, 76] width 28 height 28
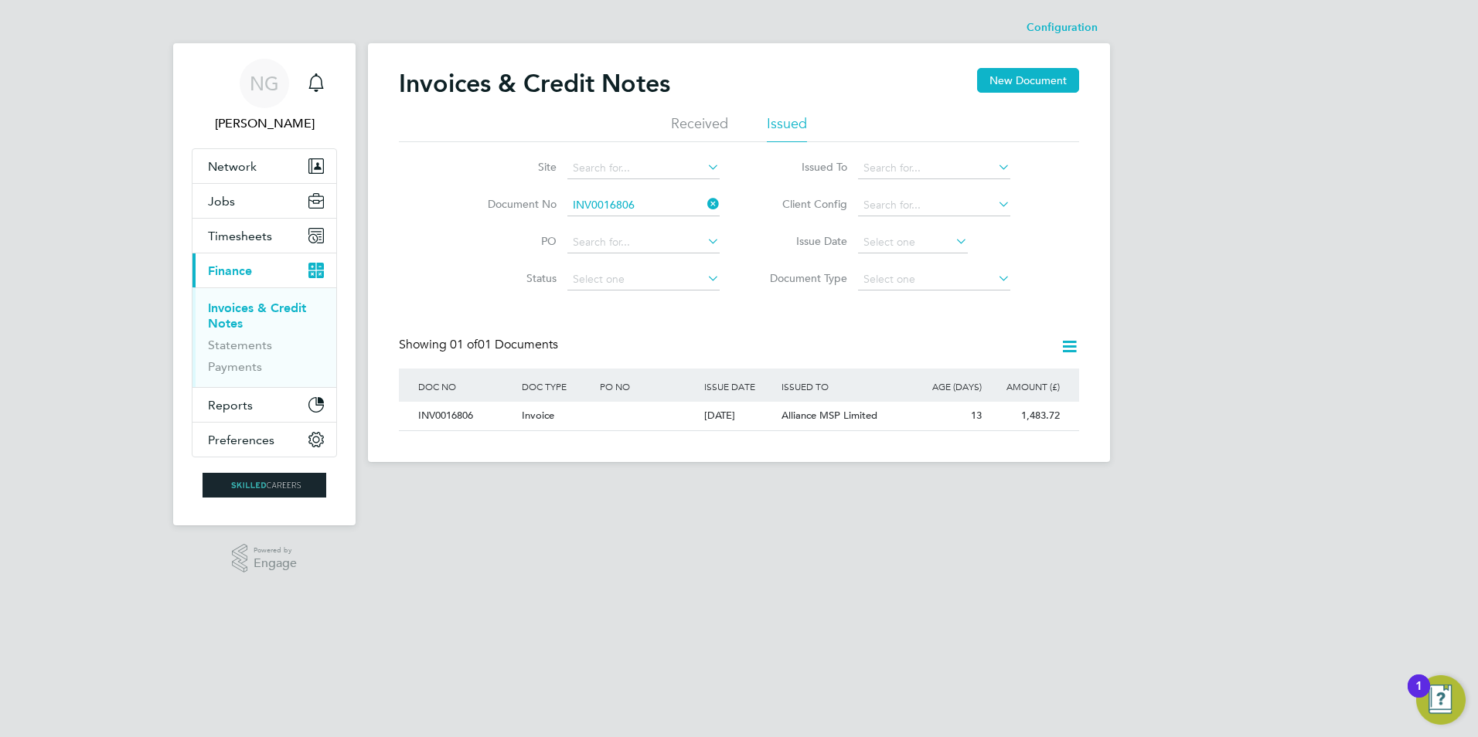
click at [664, 193] on li "Document No INV0016806" at bounding box center [593, 205] width 291 height 37
click at [660, 196] on input at bounding box center [643, 206] width 152 height 22
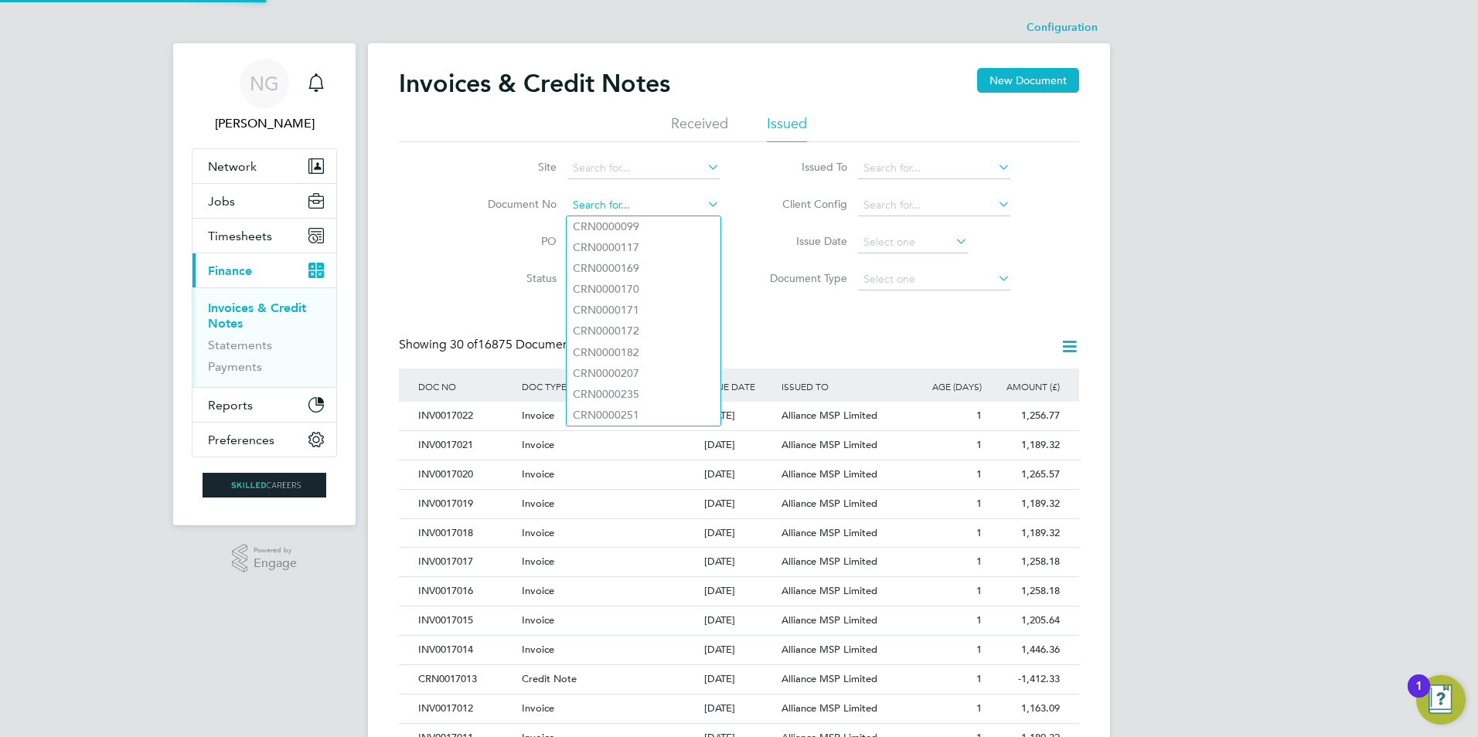
paste input "INV0016807"
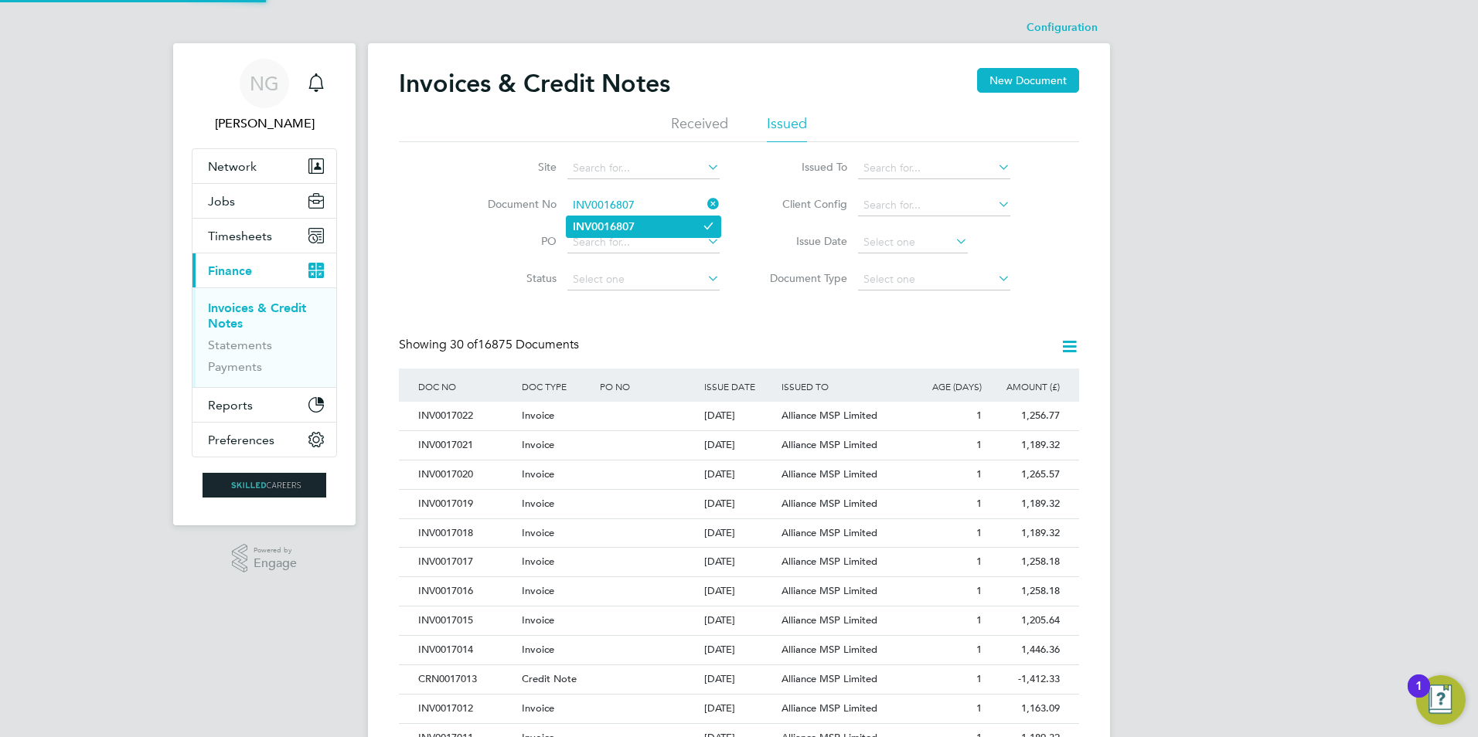
type input "INV0016807"
click at [638, 231] on li "INV0016807" at bounding box center [644, 226] width 154 height 21
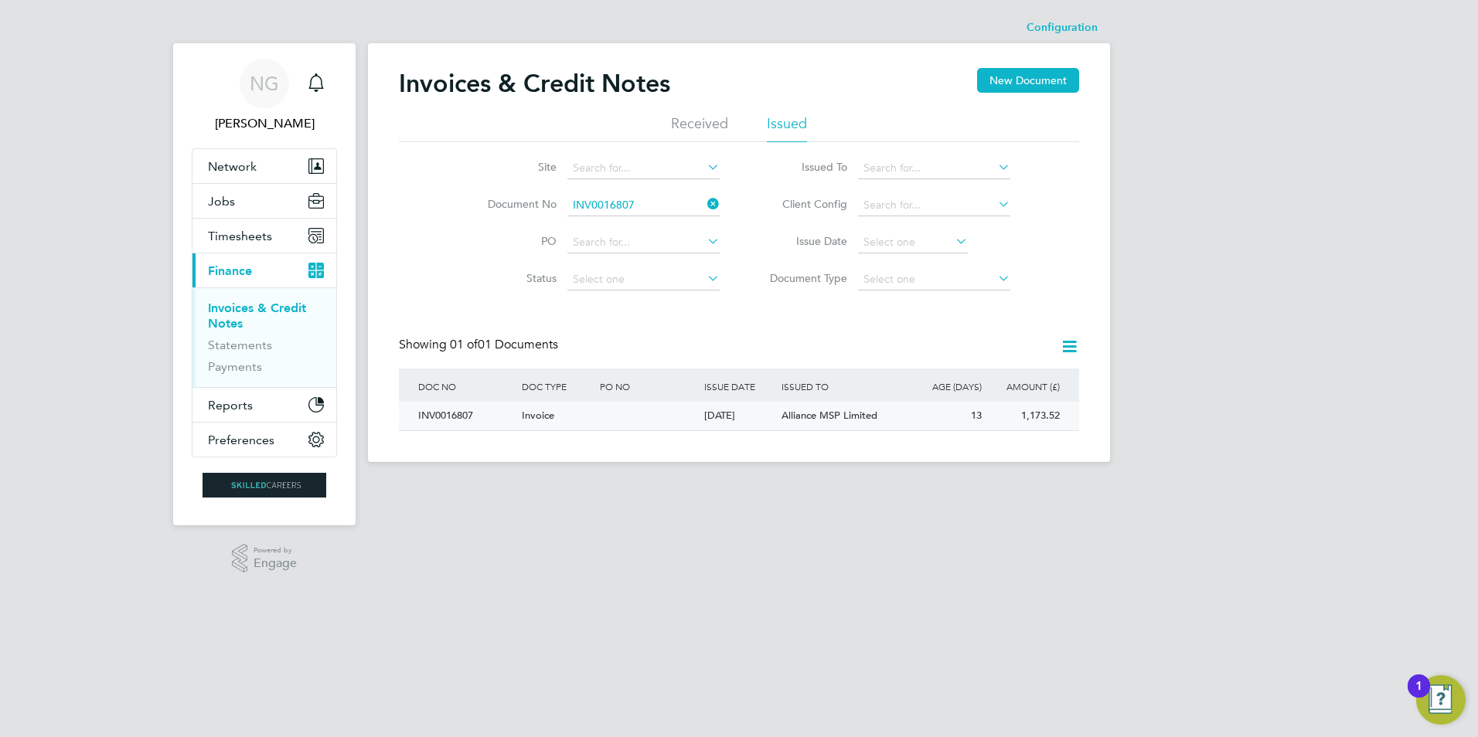
click at [428, 417] on div "INV0016807" at bounding box center [466, 416] width 104 height 29
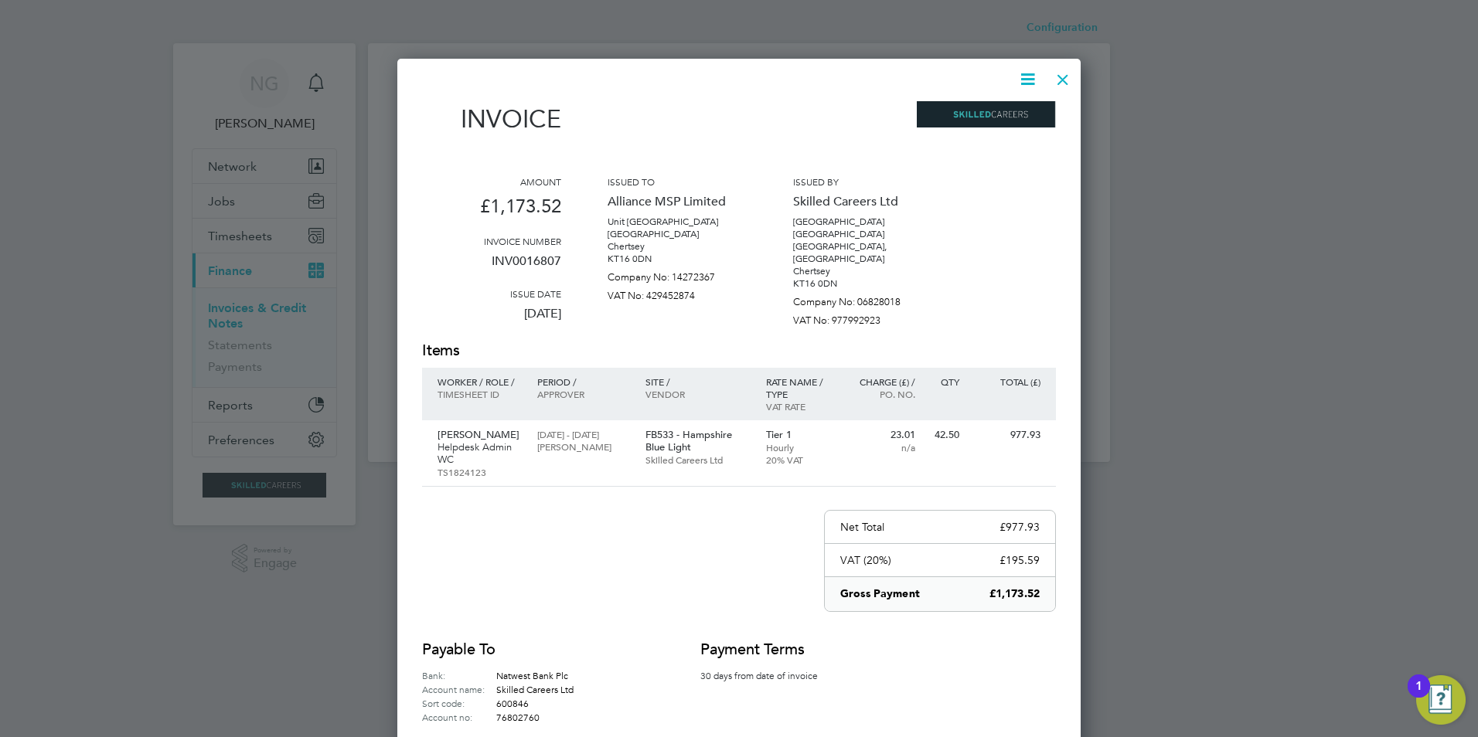
click at [1029, 77] on icon at bounding box center [1027, 79] width 19 height 19
click at [1001, 118] on li "Download Invoice" at bounding box center [981, 116] width 107 height 22
drag, startPoint x: 1057, startPoint y: 75, endPoint x: 1037, endPoint y: 90, distance: 25.4
click at [1057, 75] on div at bounding box center [1063, 76] width 28 height 28
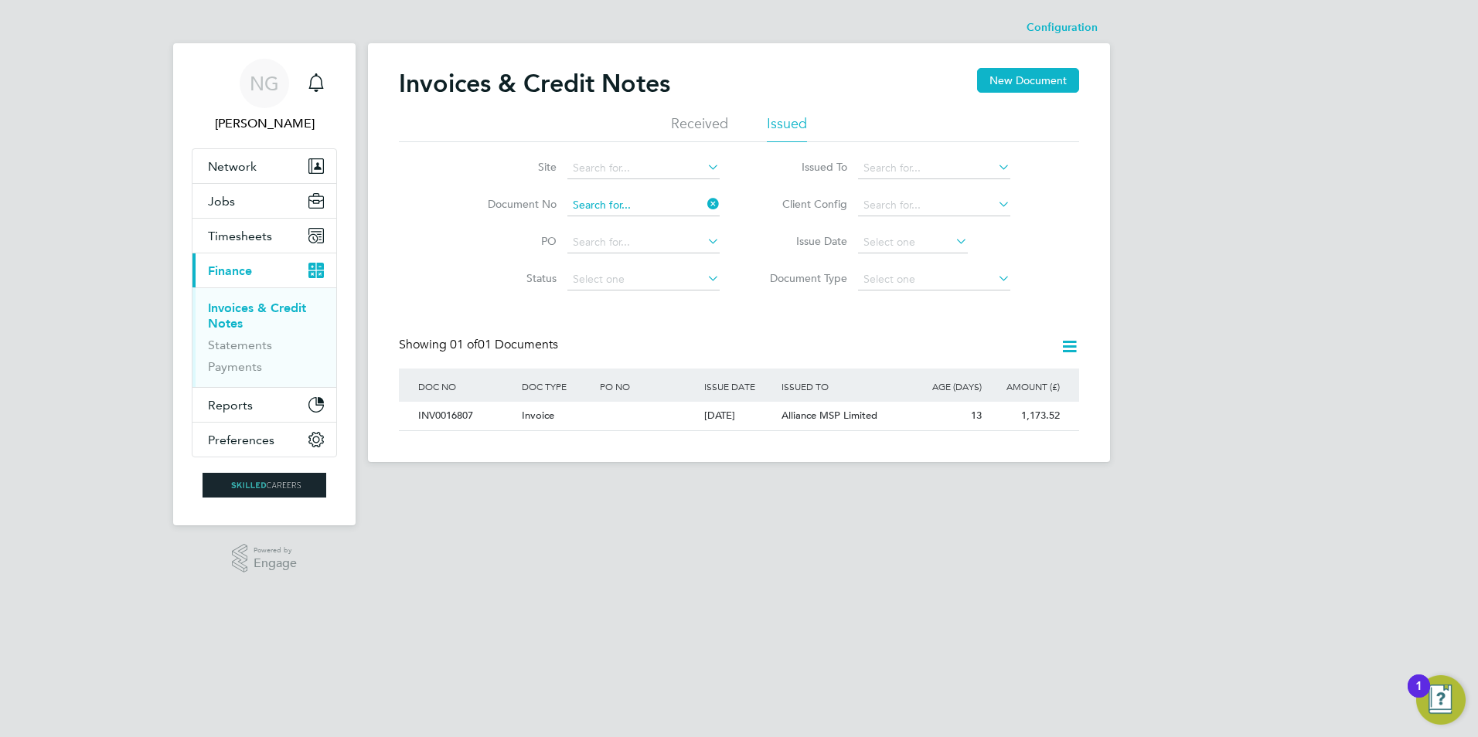
click at [651, 197] on input at bounding box center [643, 206] width 152 height 22
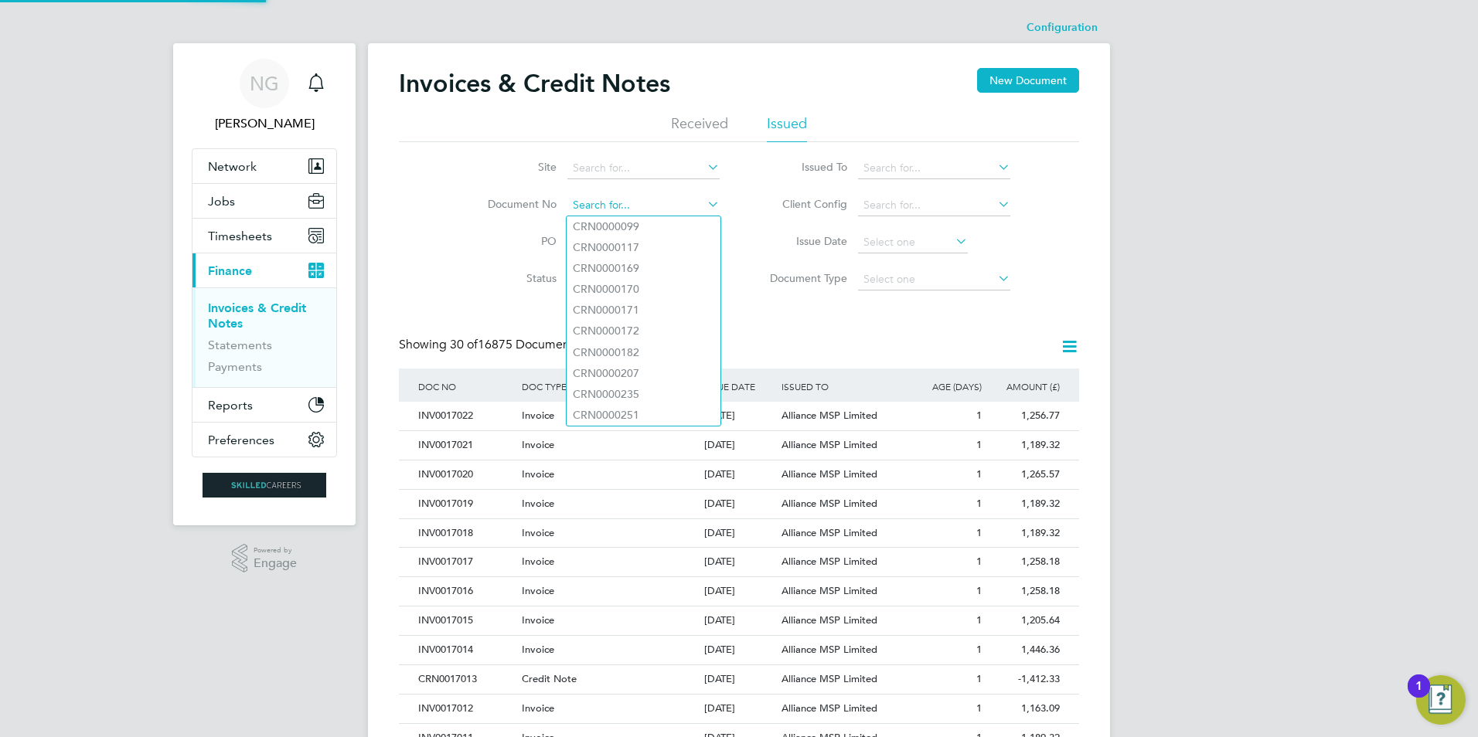
paste input "INV0016808"
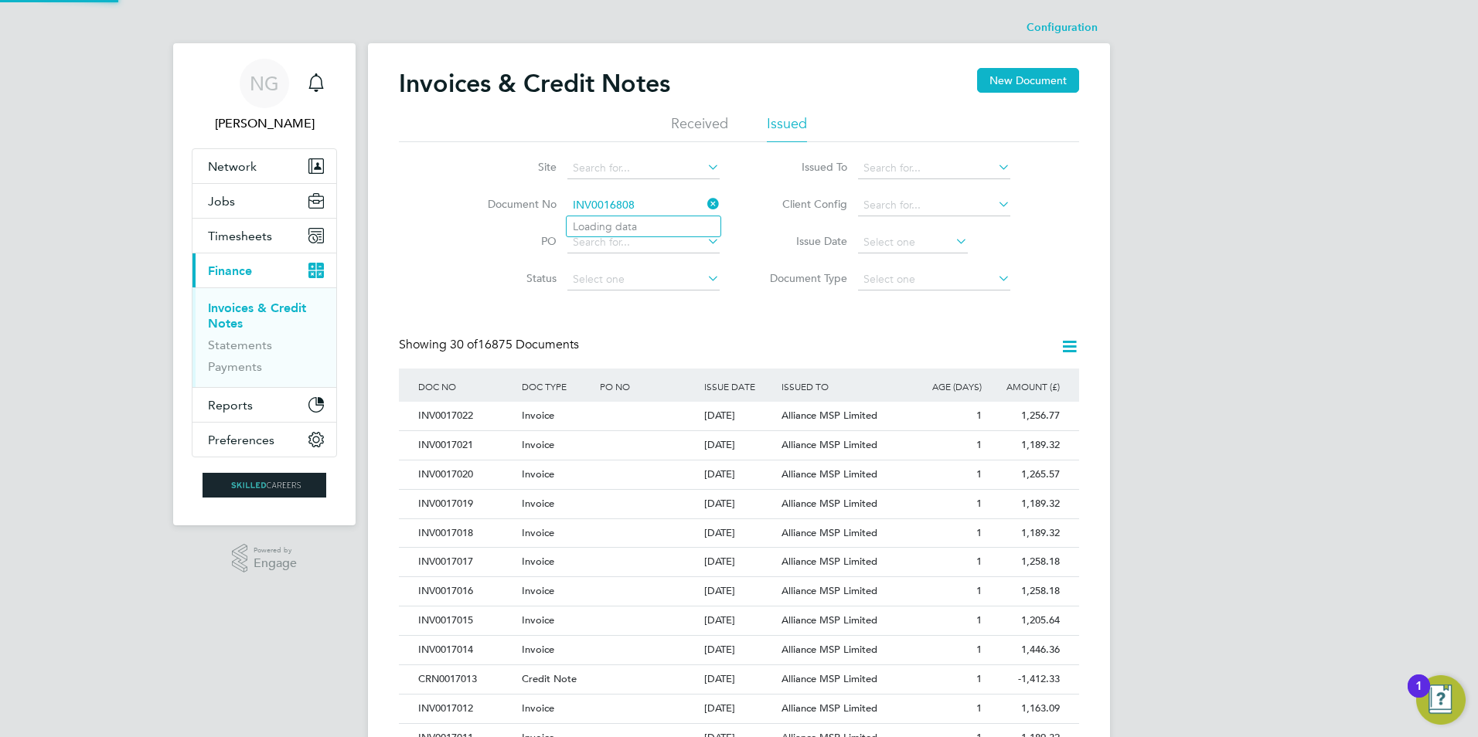
type input "INV0016808"
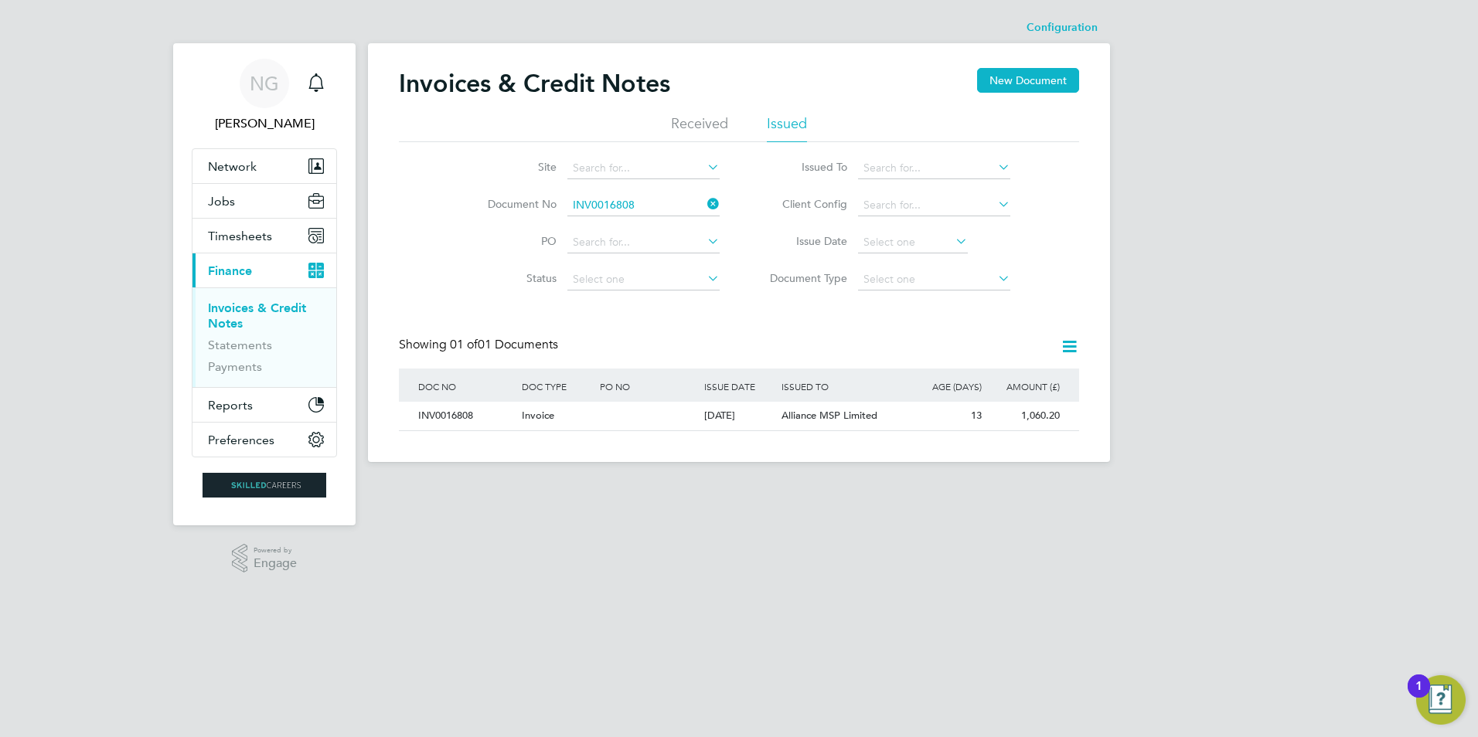
drag, startPoint x: 435, startPoint y: 414, endPoint x: 590, endPoint y: 394, distance: 155.9
click at [435, 414] on div "INV0016808" at bounding box center [466, 416] width 104 height 29
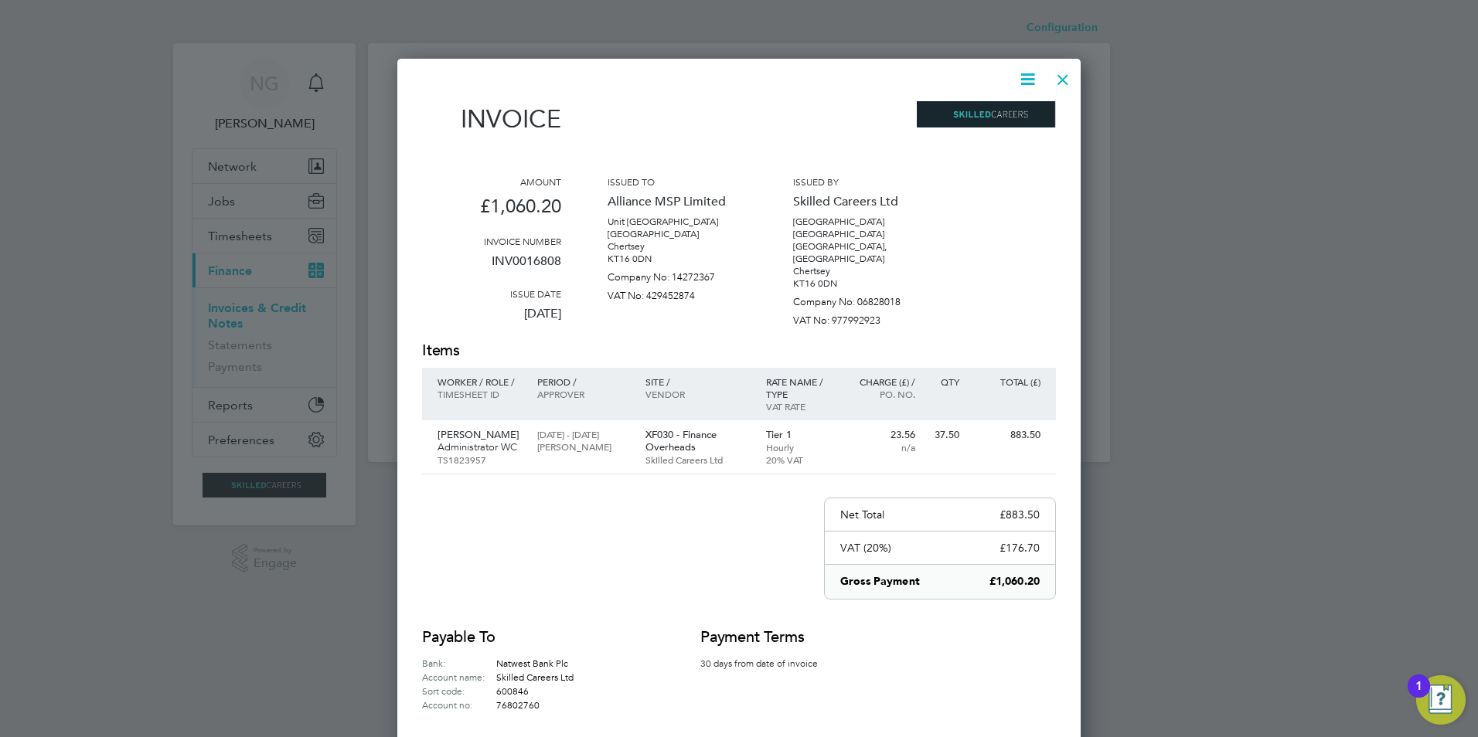
click at [1034, 79] on icon at bounding box center [1027, 79] width 19 height 19
click at [1015, 108] on li "Download Invoice" at bounding box center [981, 116] width 107 height 22
click at [1058, 79] on div at bounding box center [1063, 76] width 28 height 28
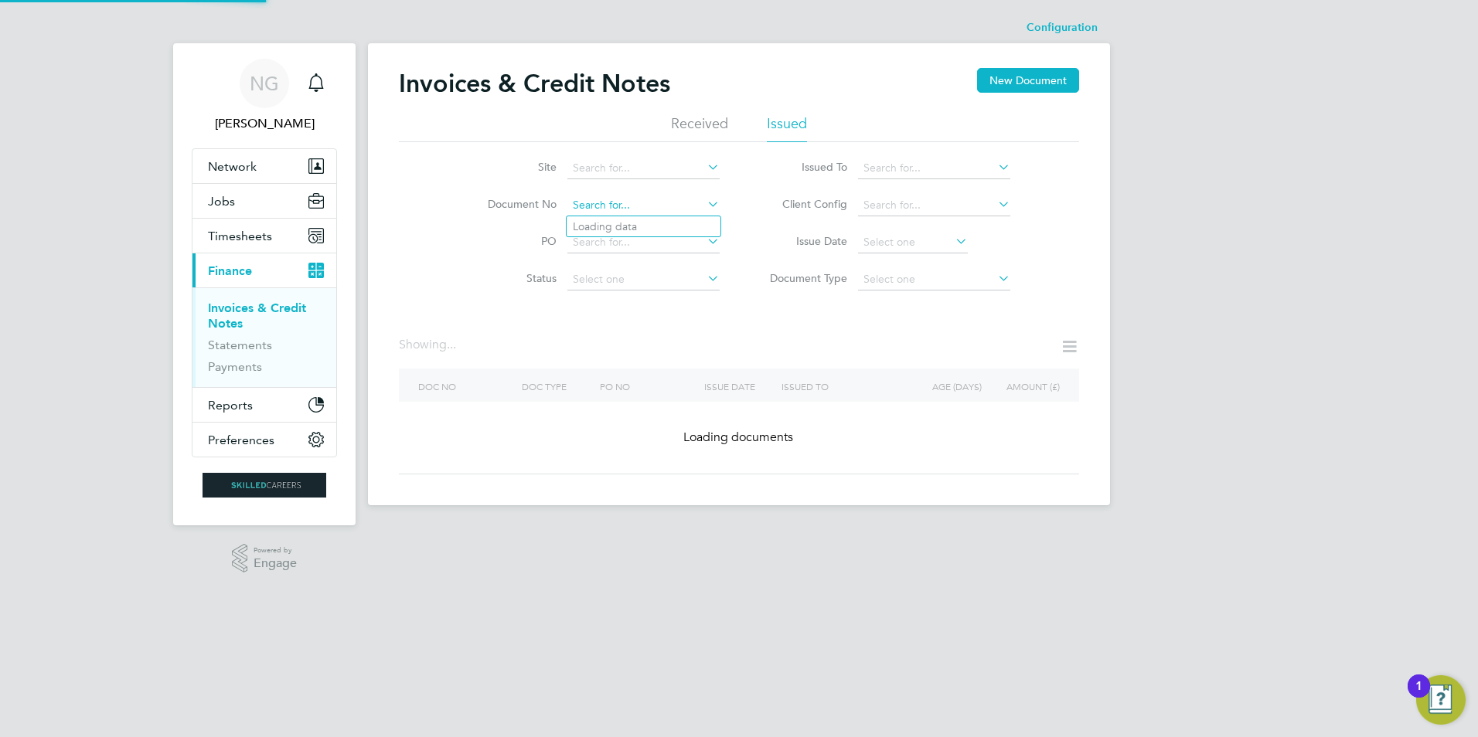
click at [651, 202] on input at bounding box center [643, 206] width 152 height 22
paste input "INV0016809"
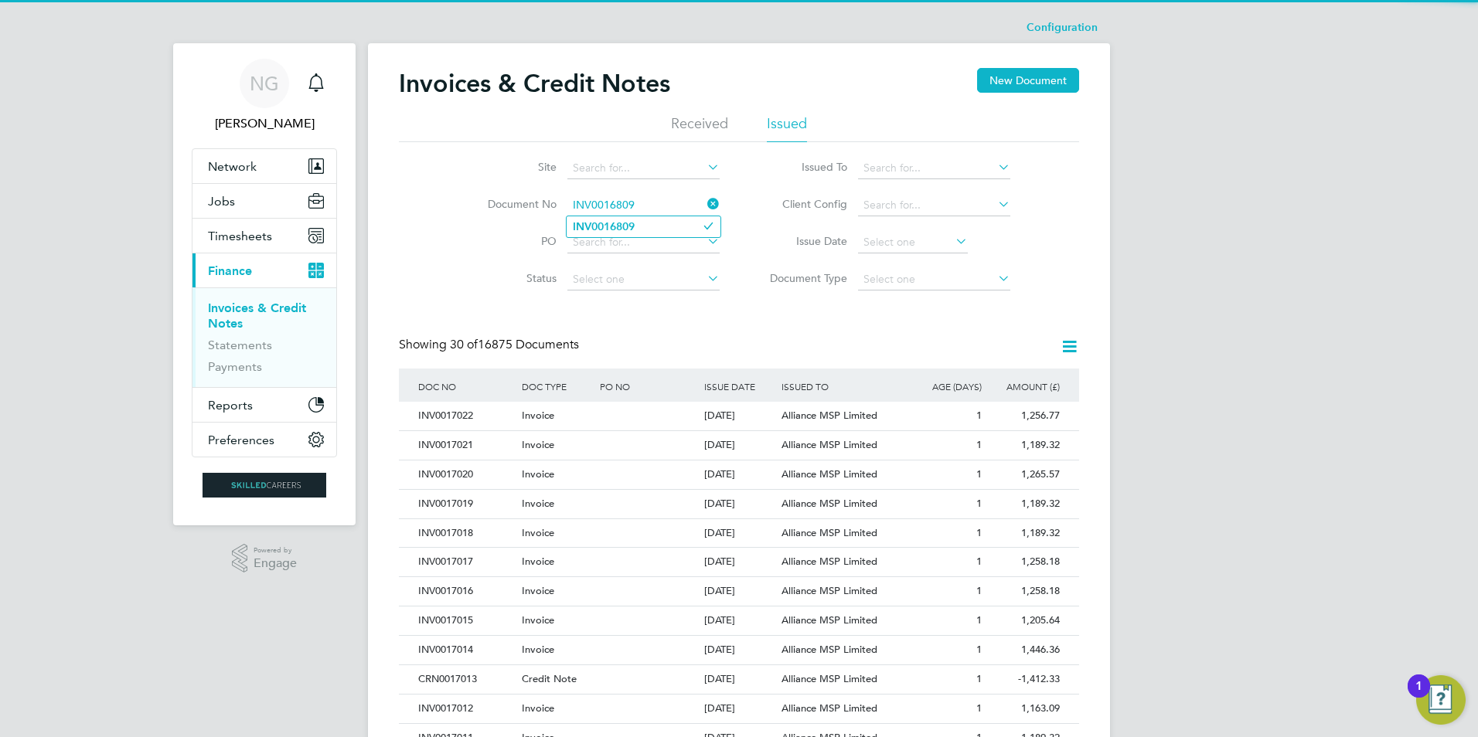
type input "INV0016809"
click at [638, 221] on li "INV0016809" at bounding box center [644, 226] width 154 height 21
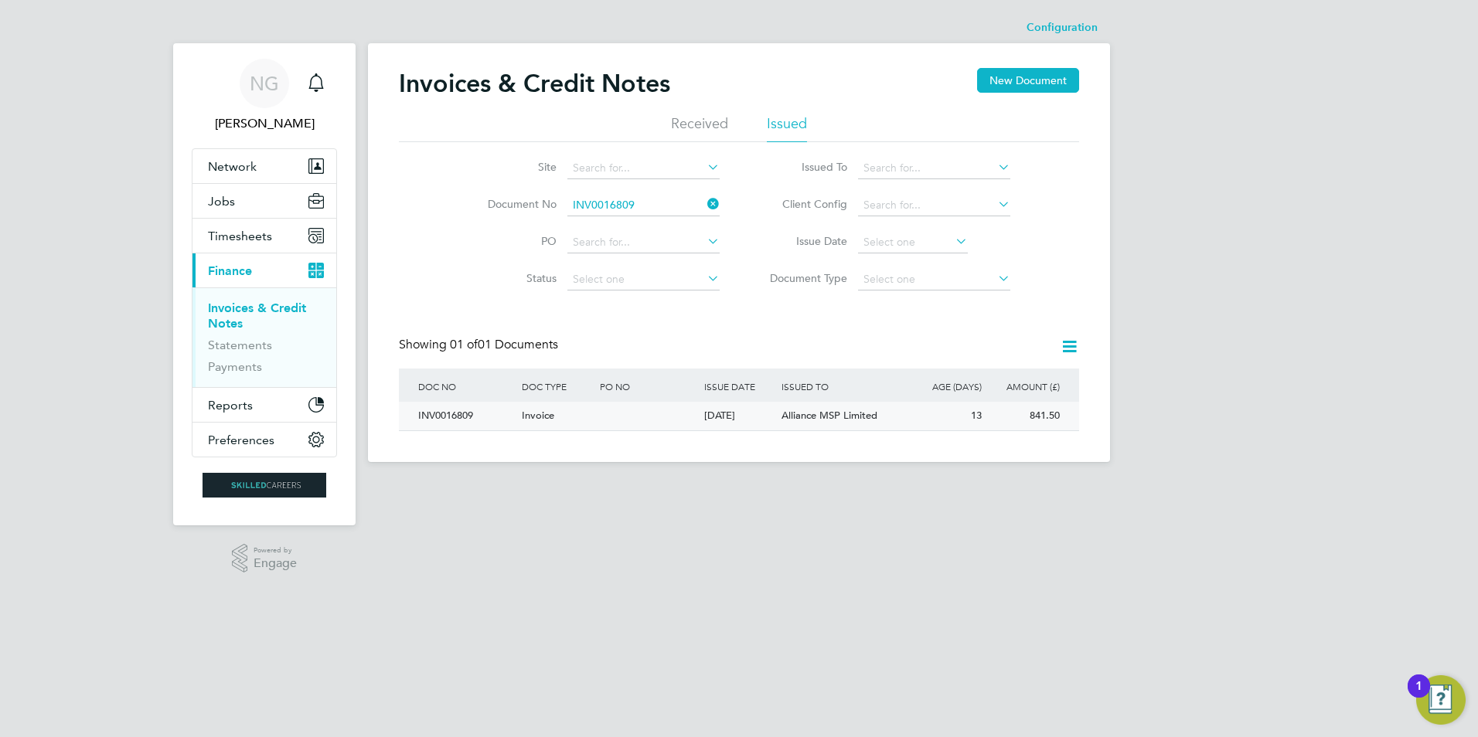
click at [428, 414] on div "INV0016809" at bounding box center [466, 416] width 104 height 29
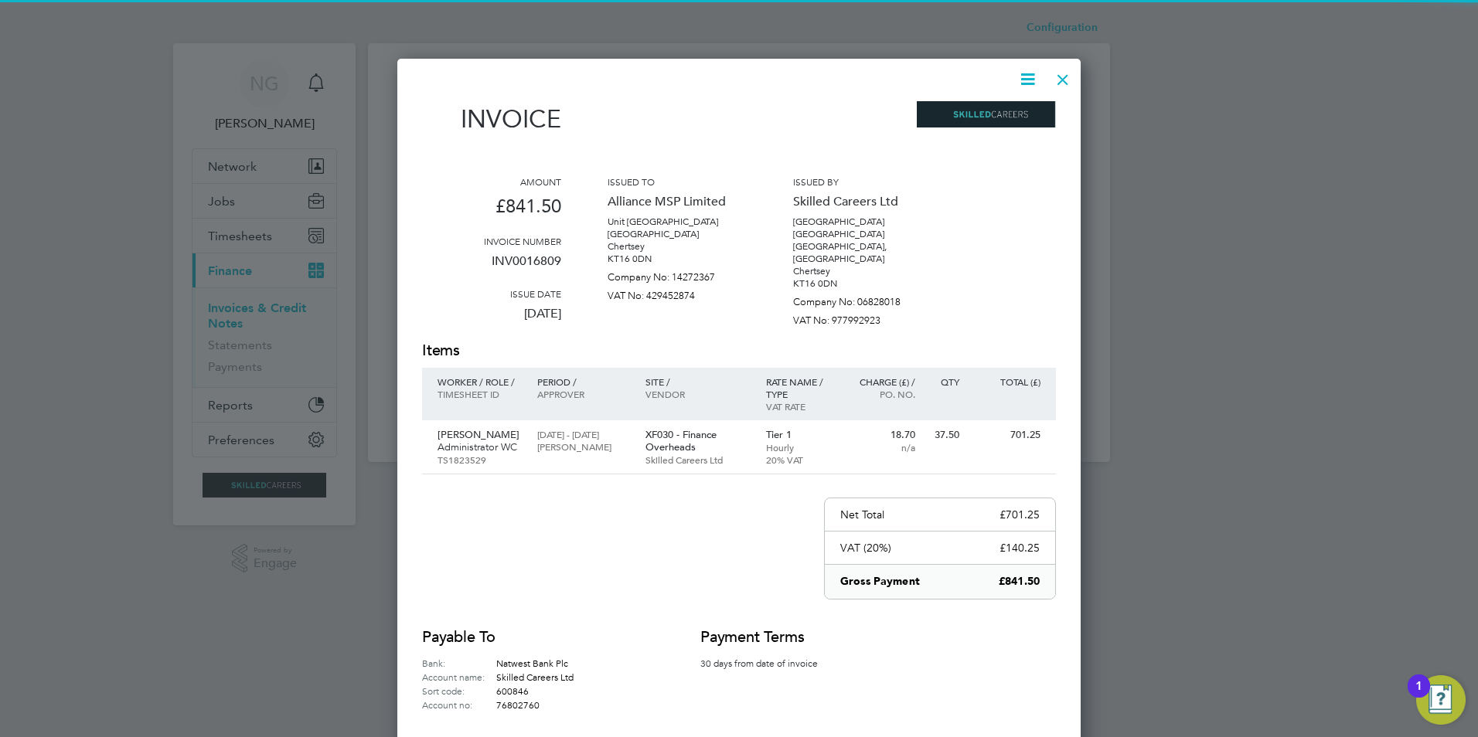
click at [1030, 77] on icon at bounding box center [1027, 79] width 19 height 19
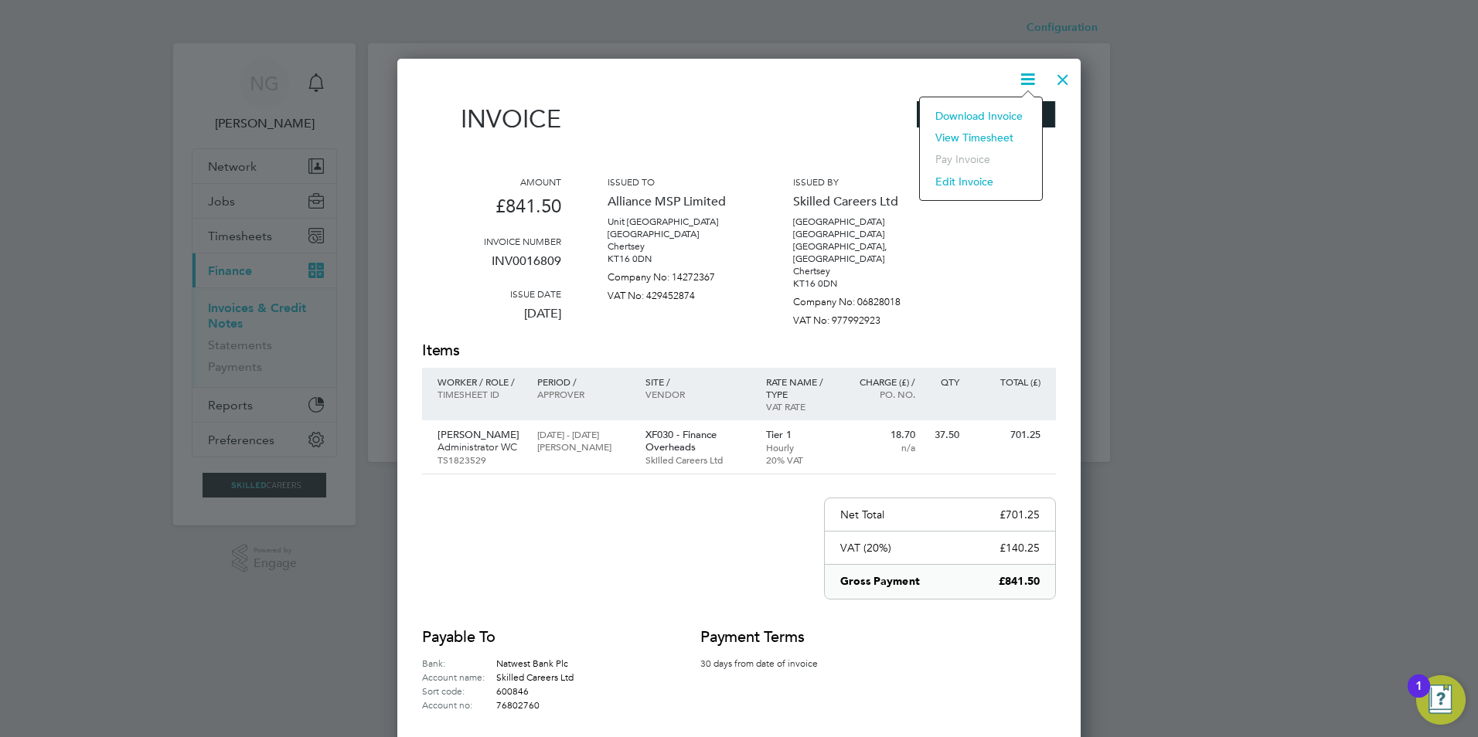
click at [1006, 121] on li "Download Invoice" at bounding box center [981, 116] width 107 height 22
click at [1062, 80] on div at bounding box center [1063, 76] width 28 height 28
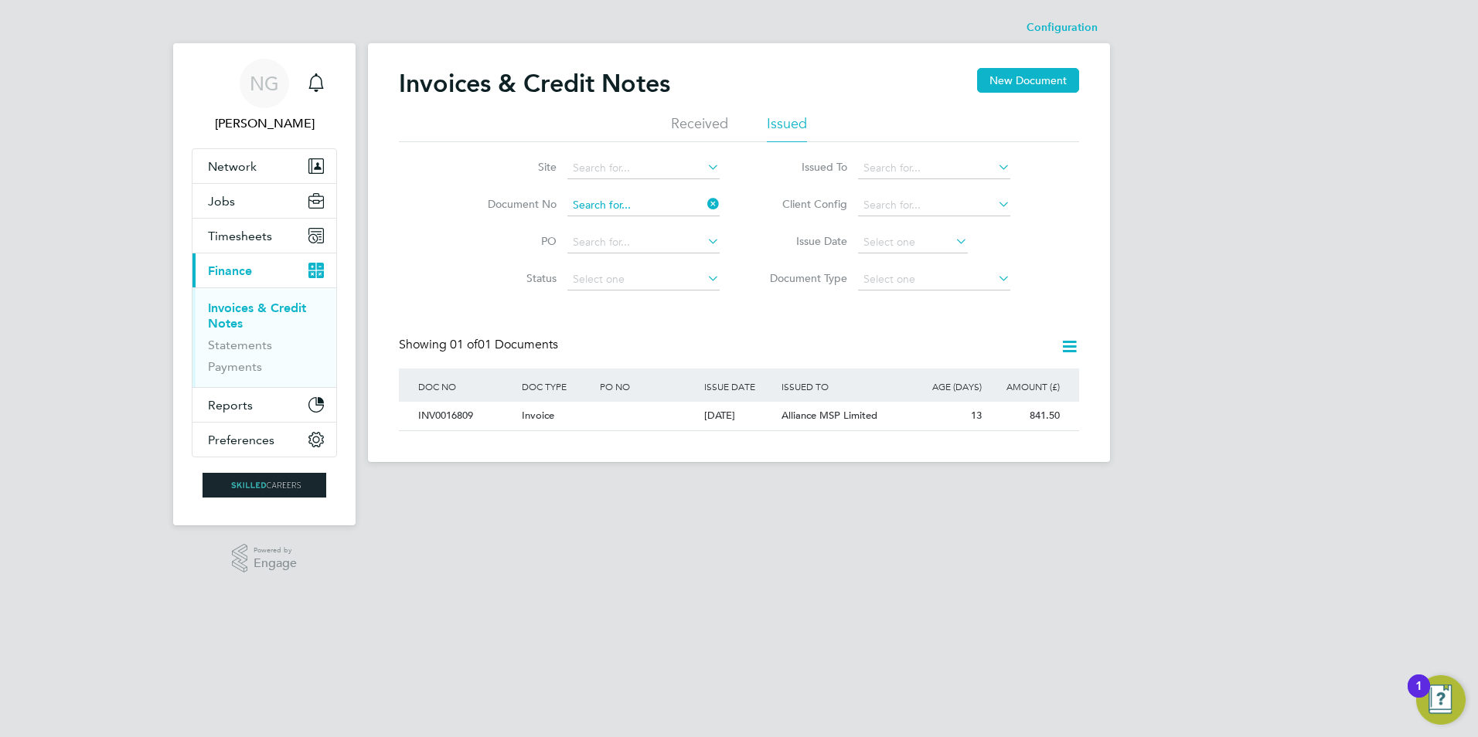
click at [659, 199] on input at bounding box center [643, 206] width 152 height 22
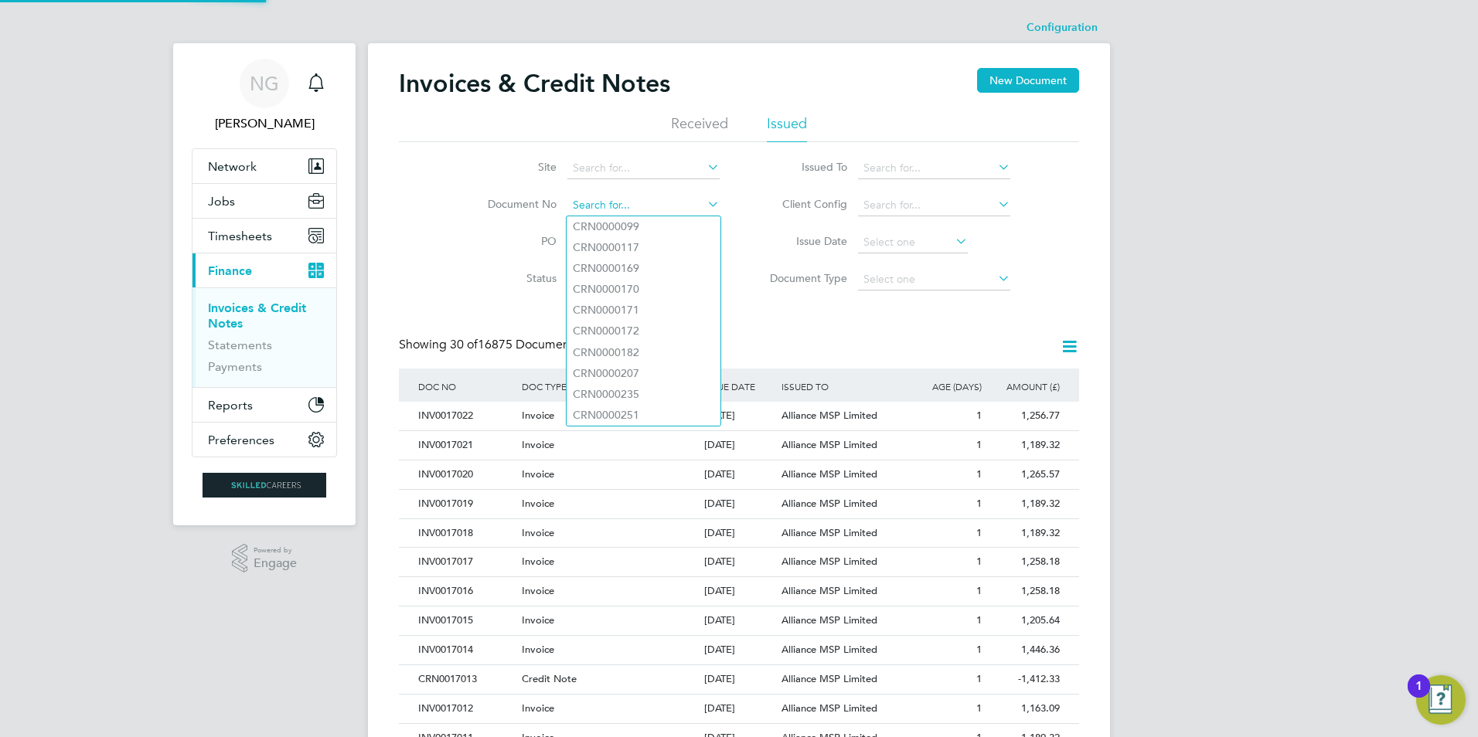
paste input "INV0016810"
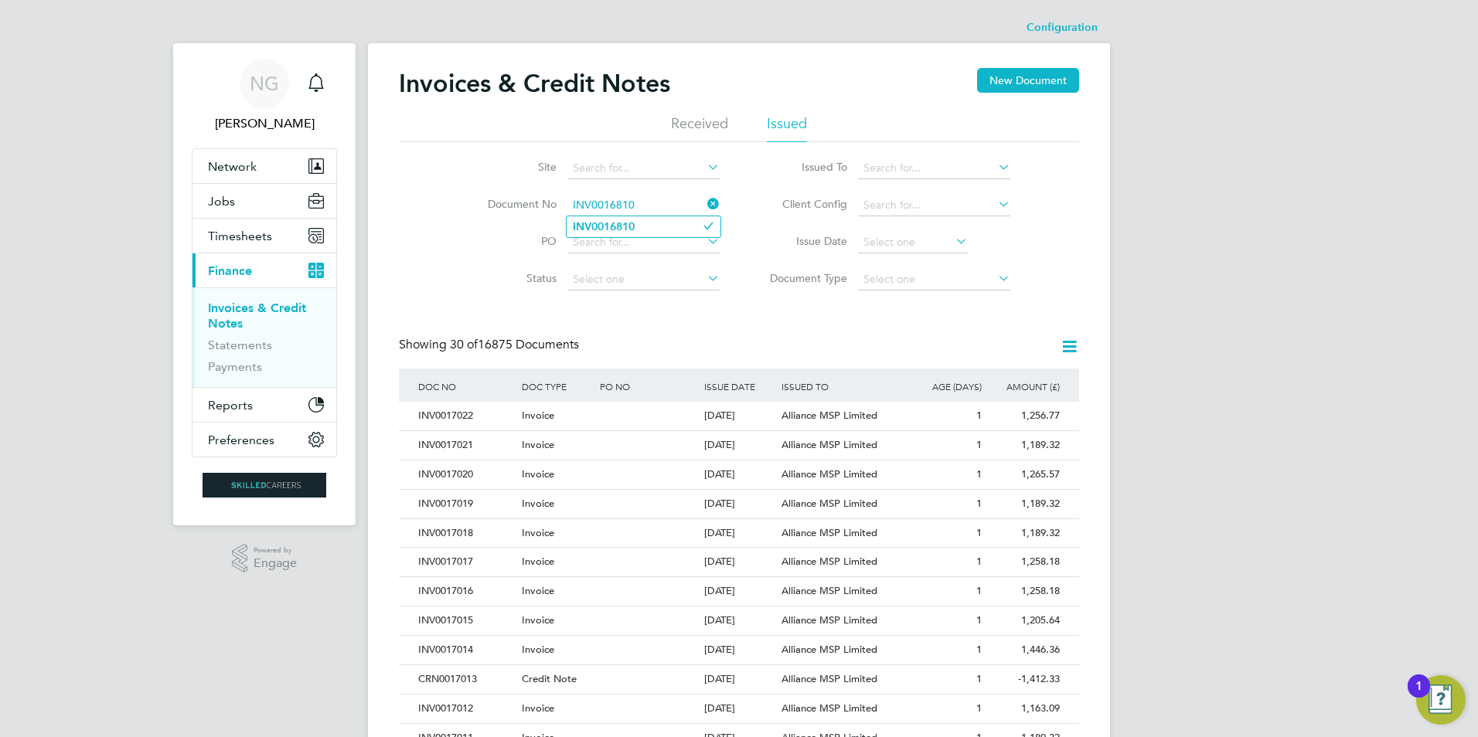
type input "INV0016810"
click at [642, 224] on li "INV0016810" at bounding box center [644, 226] width 154 height 21
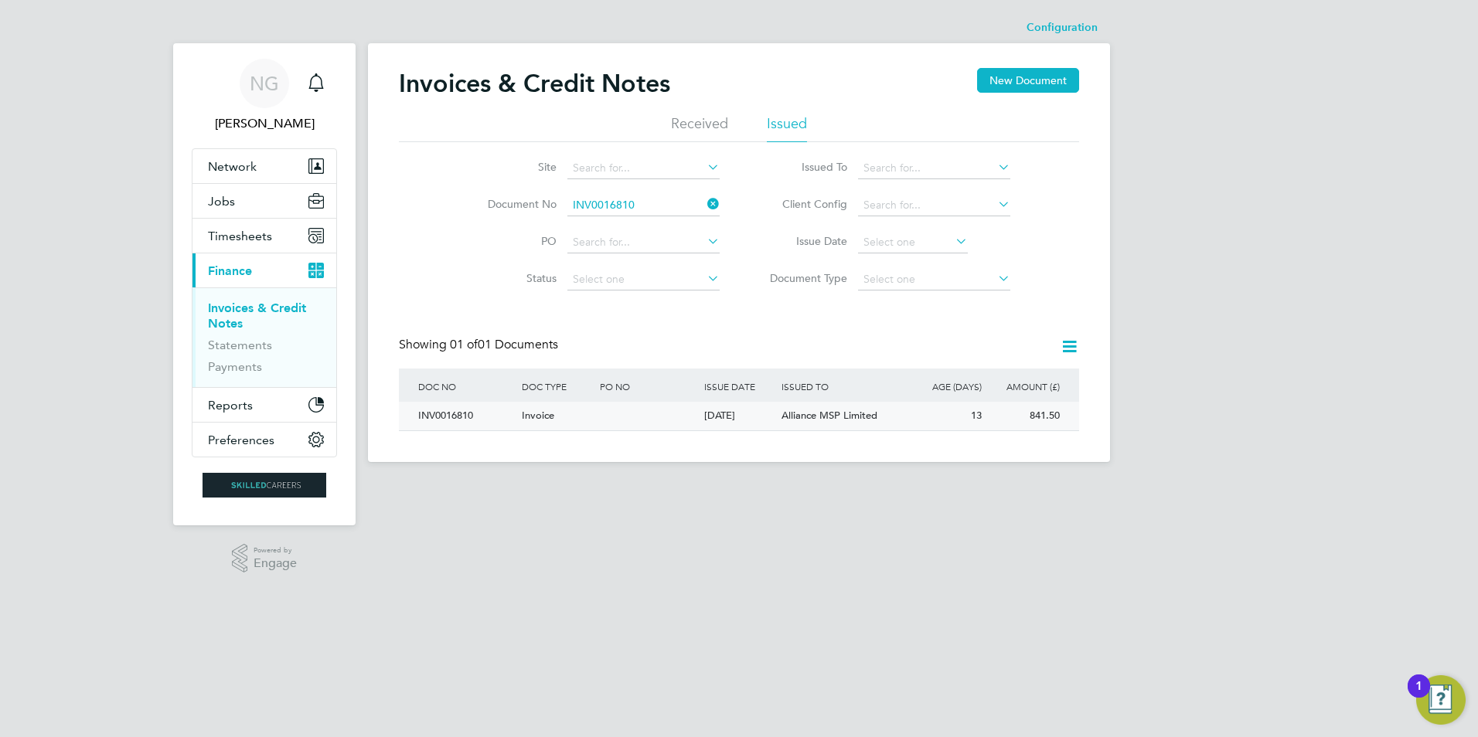
drag, startPoint x: 434, startPoint y: 414, endPoint x: 516, endPoint y: 422, distance: 81.5
click at [434, 414] on div "INV0016810" at bounding box center [466, 416] width 104 height 29
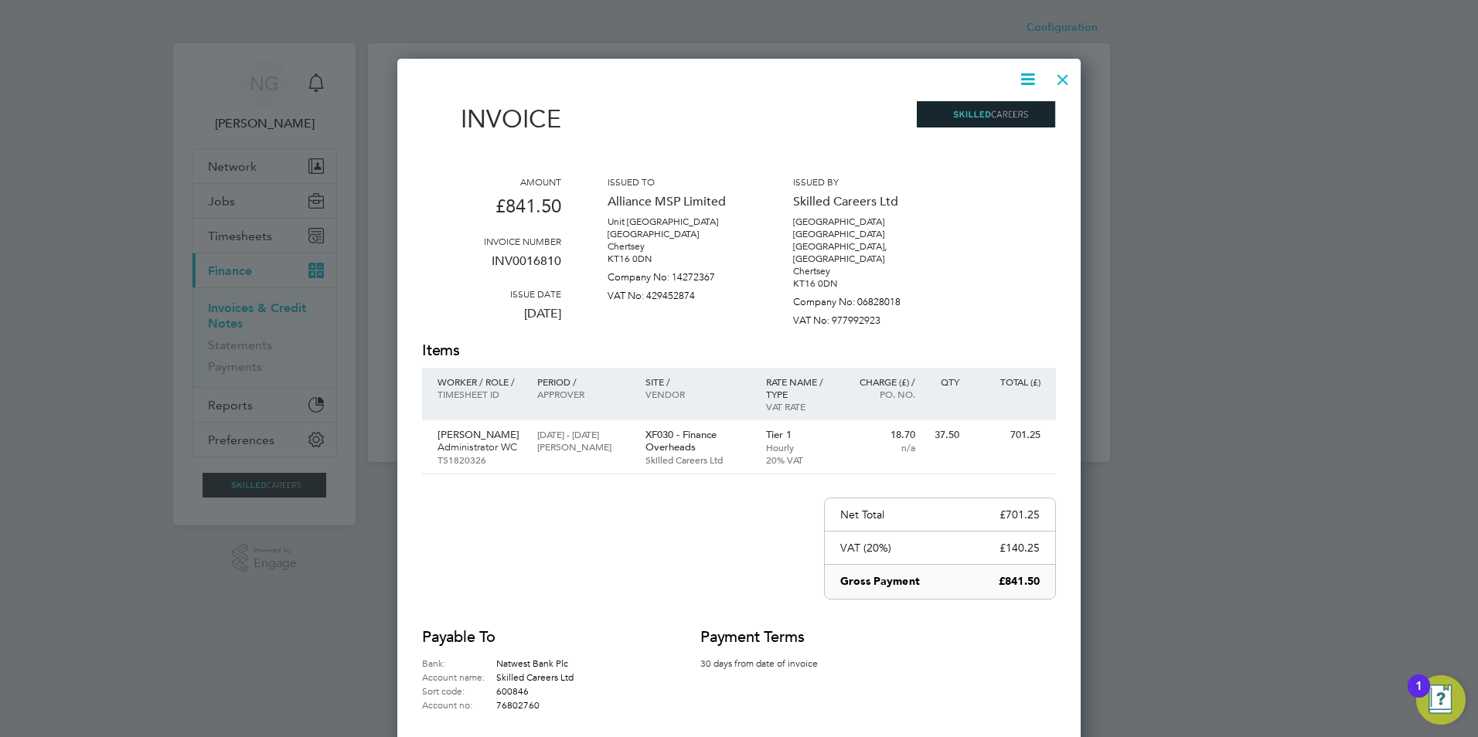
click at [1023, 80] on icon at bounding box center [1027, 79] width 19 height 19
click at [1000, 110] on li "Download Invoice" at bounding box center [981, 116] width 107 height 22
drag, startPoint x: 1064, startPoint y: 73, endPoint x: 1006, endPoint y: 139, distance: 87.6
click at [1064, 73] on div at bounding box center [1063, 76] width 28 height 28
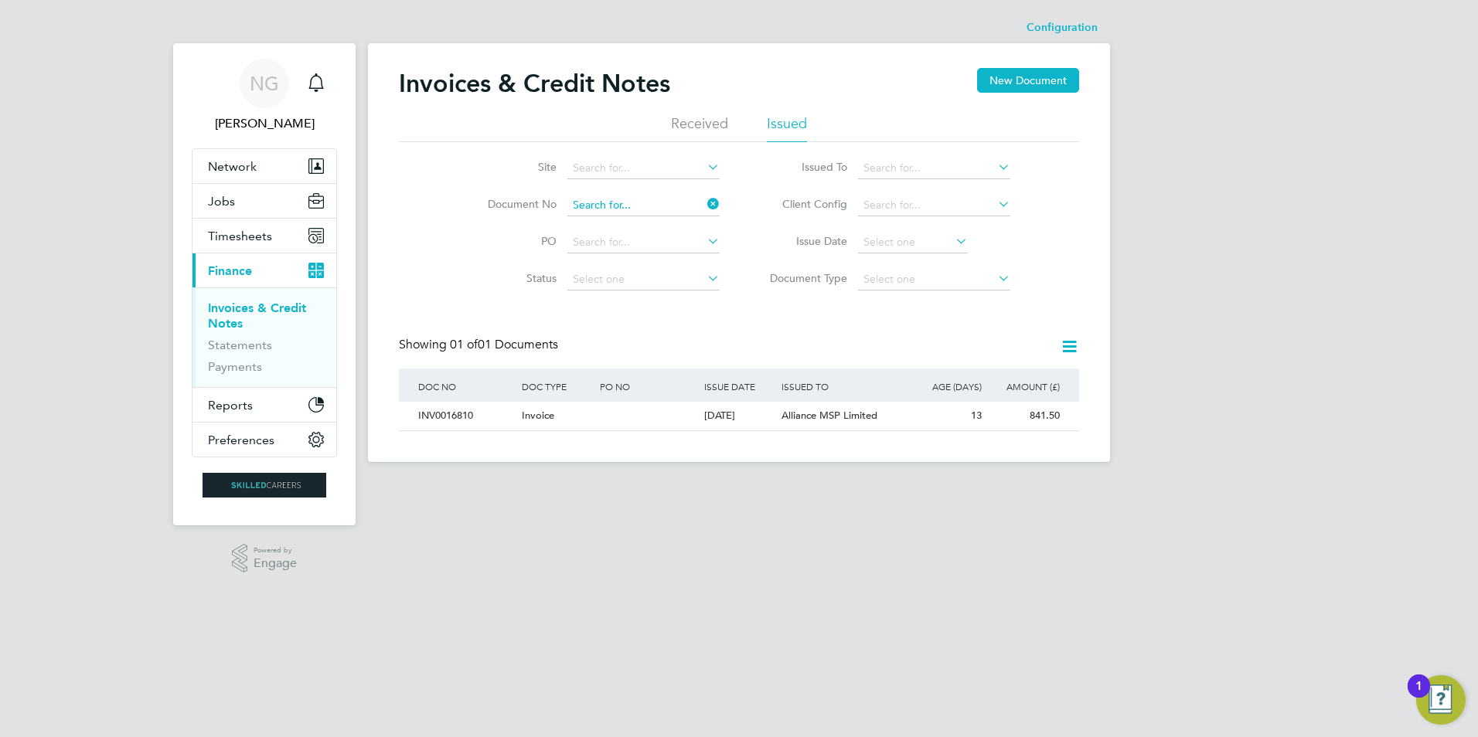
click at [639, 197] on input at bounding box center [643, 206] width 152 height 22
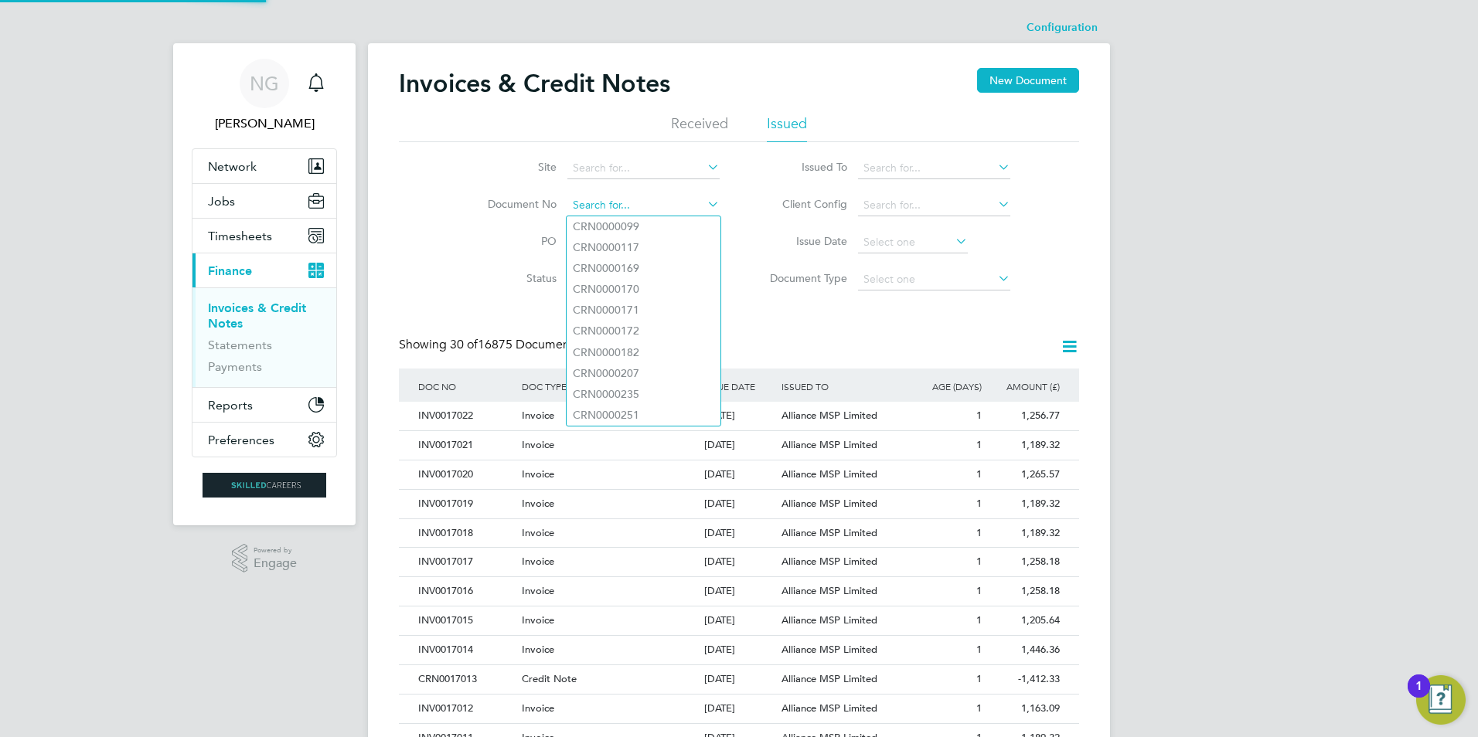
paste input "INV0016811"
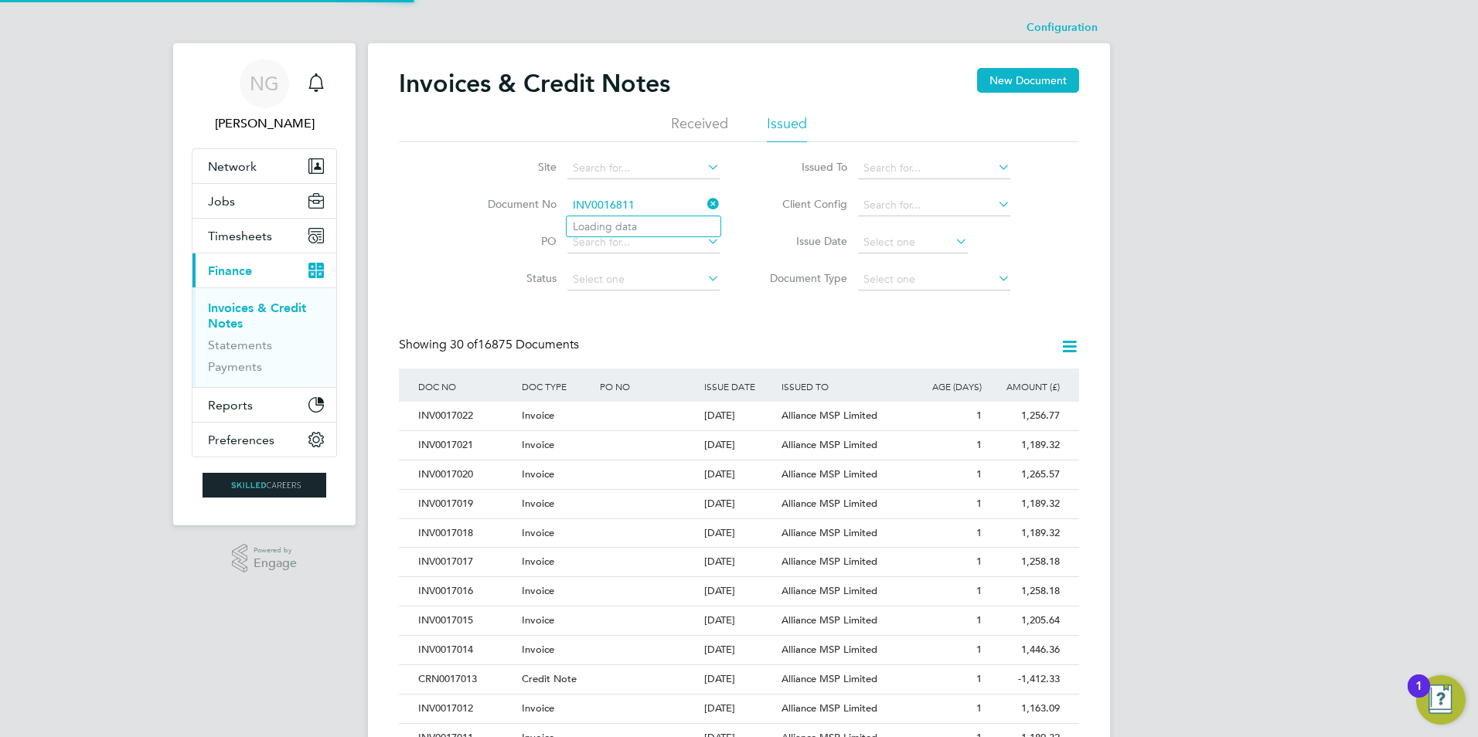
type input "INV0016811"
click at [632, 216] on li "Loading data" at bounding box center [644, 226] width 154 height 20
click at [631, 211] on input at bounding box center [643, 206] width 152 height 22
paste input "INV0016811"
type input "INV0016811"
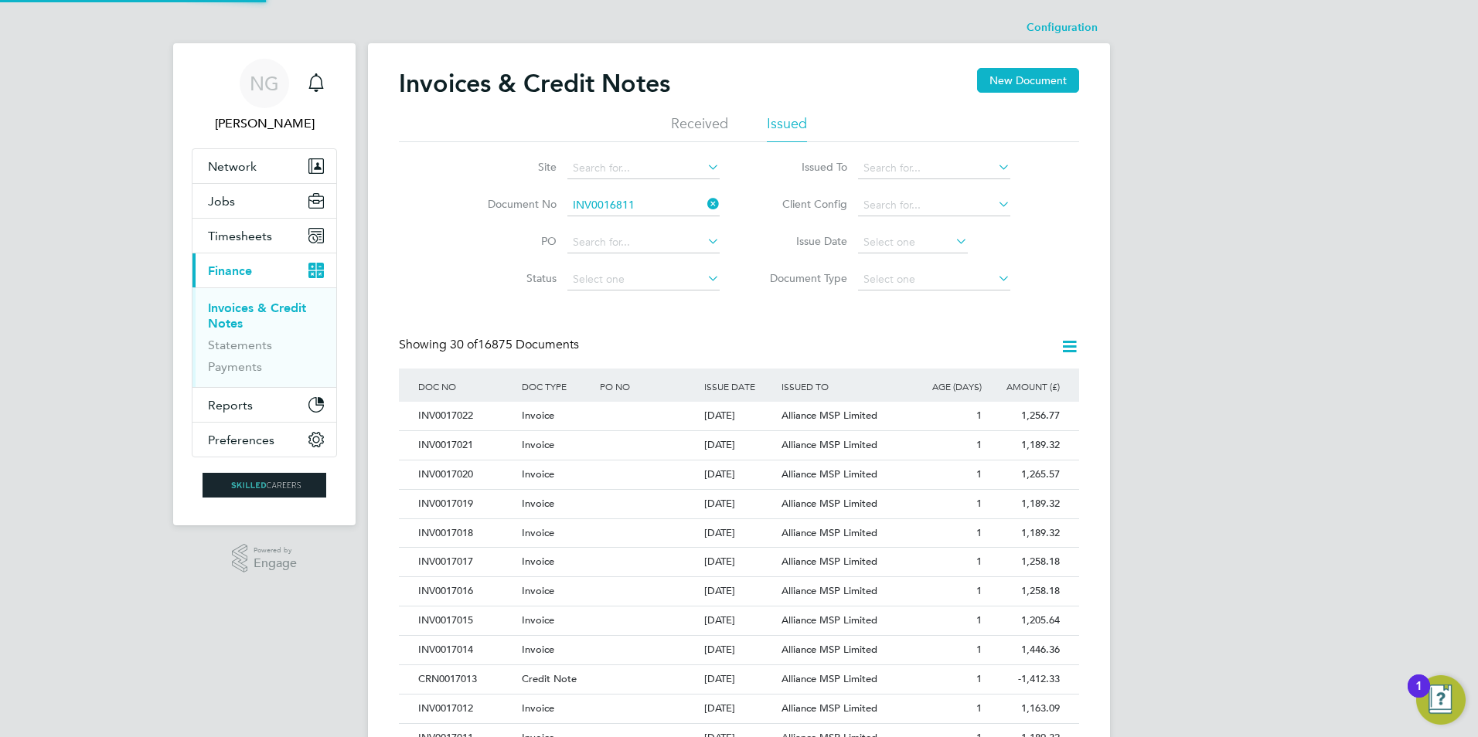
click at [622, 228] on b "INV0016811" at bounding box center [604, 226] width 62 height 13
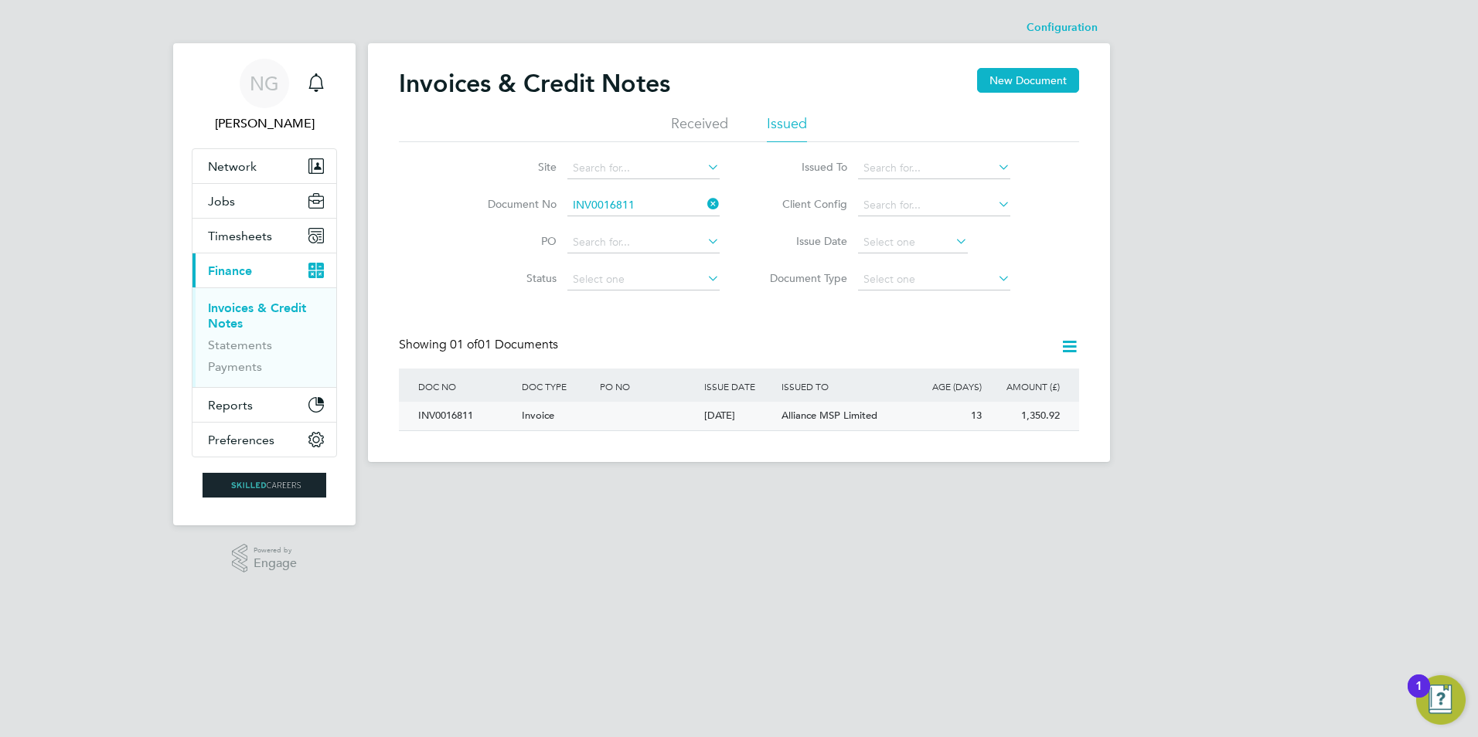
drag, startPoint x: 440, startPoint y: 417, endPoint x: 477, endPoint y: 417, distance: 37.1
click at [440, 417] on div "INV0016811" at bounding box center [466, 416] width 104 height 29
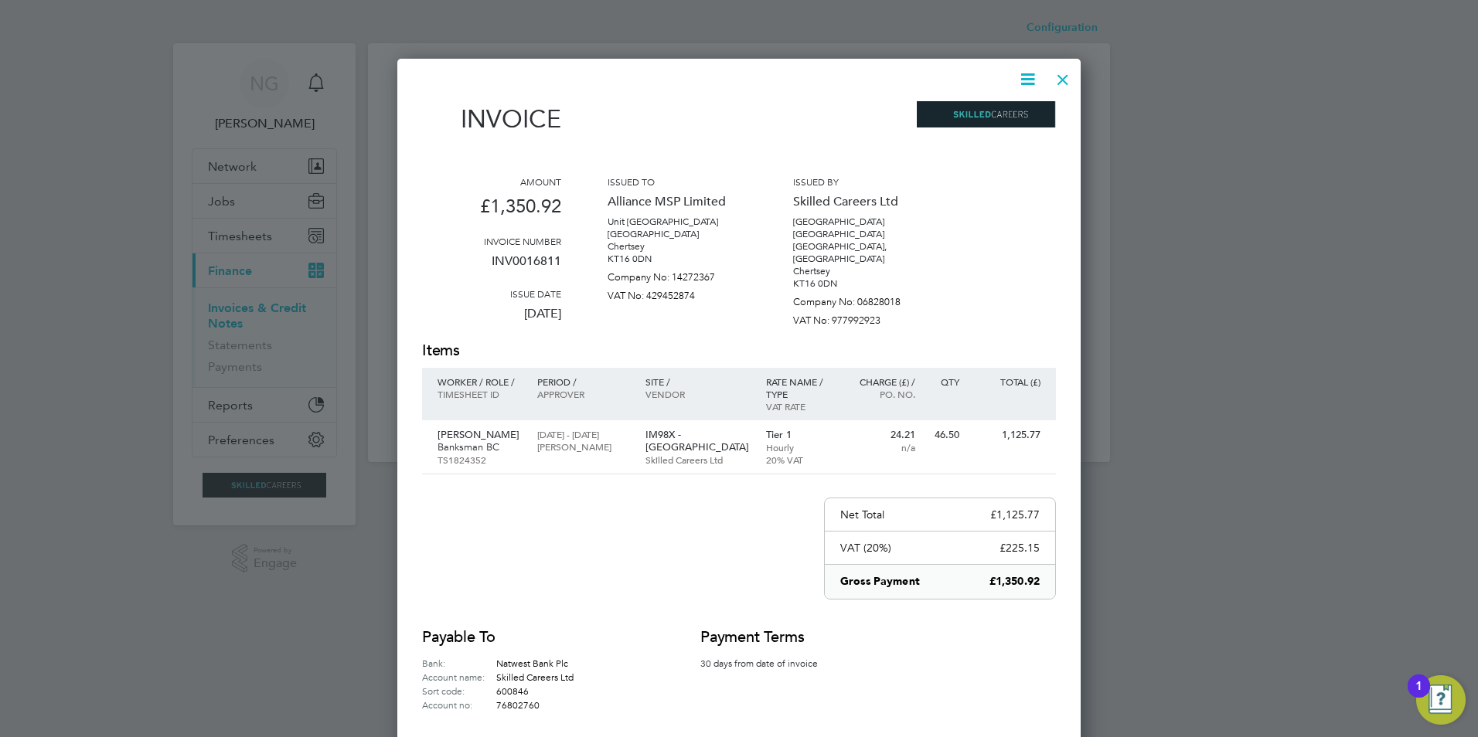
click at [1030, 77] on icon at bounding box center [1027, 79] width 19 height 19
click at [999, 121] on li "Download Invoice" at bounding box center [981, 116] width 107 height 22
click at [1062, 75] on div at bounding box center [1063, 76] width 28 height 28
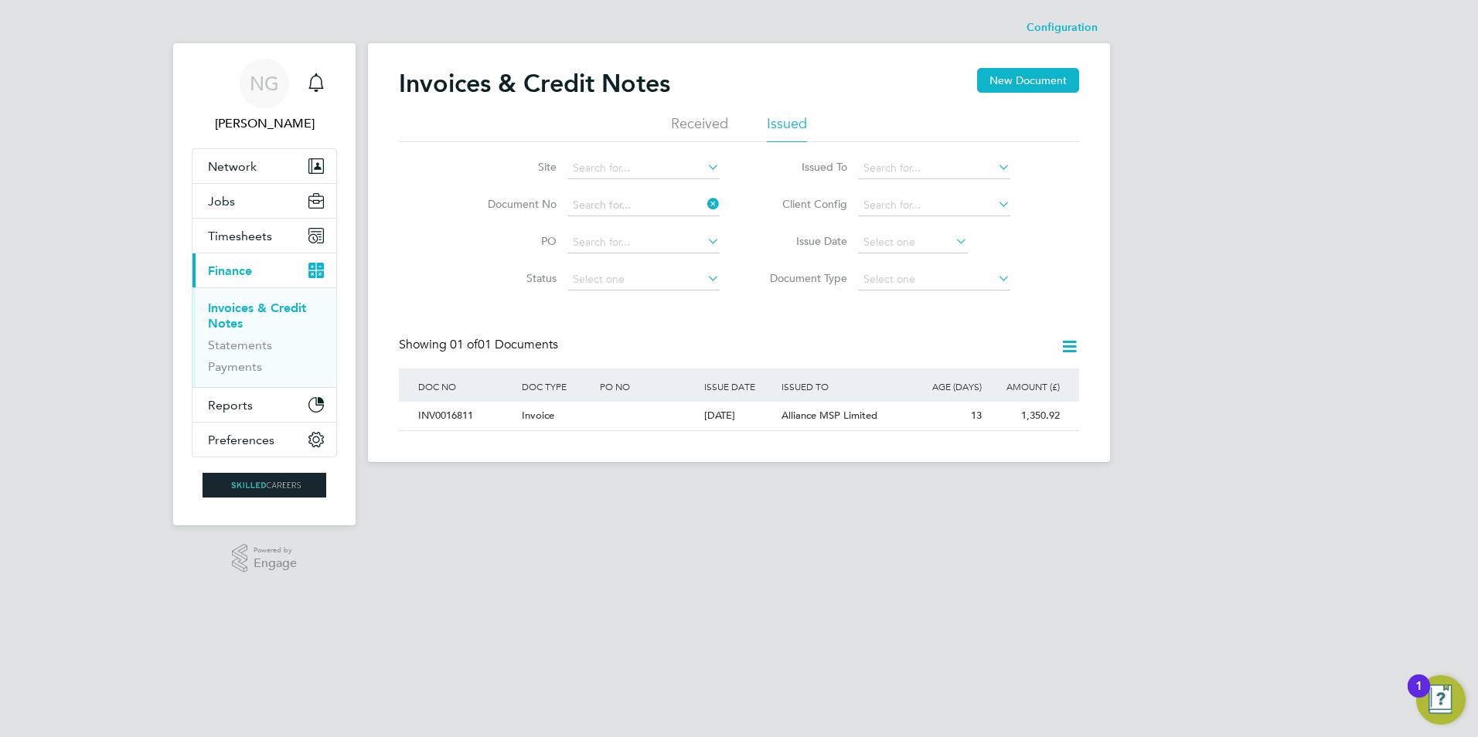
drag, startPoint x: 638, startPoint y: 203, endPoint x: 630, endPoint y: 215, distance: 13.9
click at [638, 203] on input at bounding box center [643, 206] width 152 height 22
paste input "INV0016812"
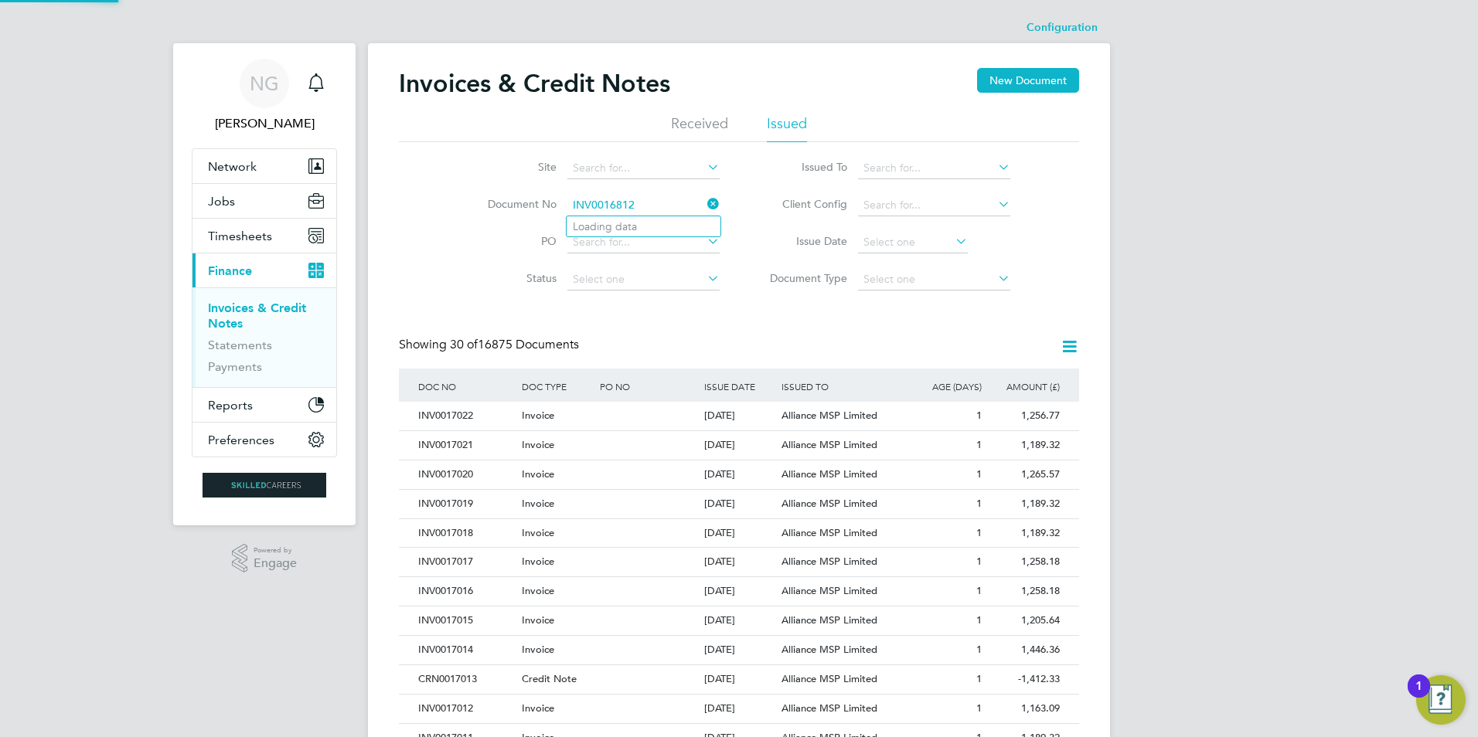
type input "INV0016812"
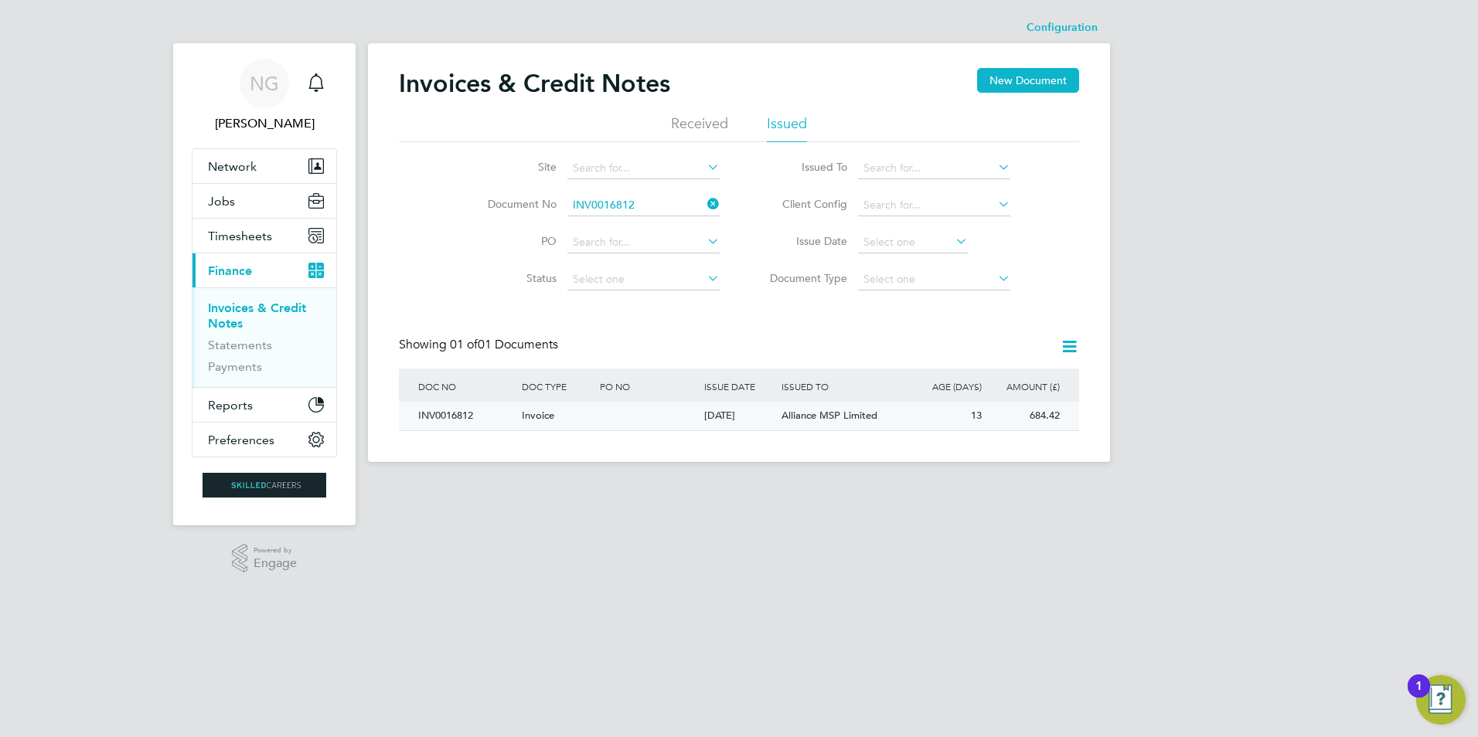
click at [431, 421] on div "INV0016812" at bounding box center [466, 416] width 104 height 29
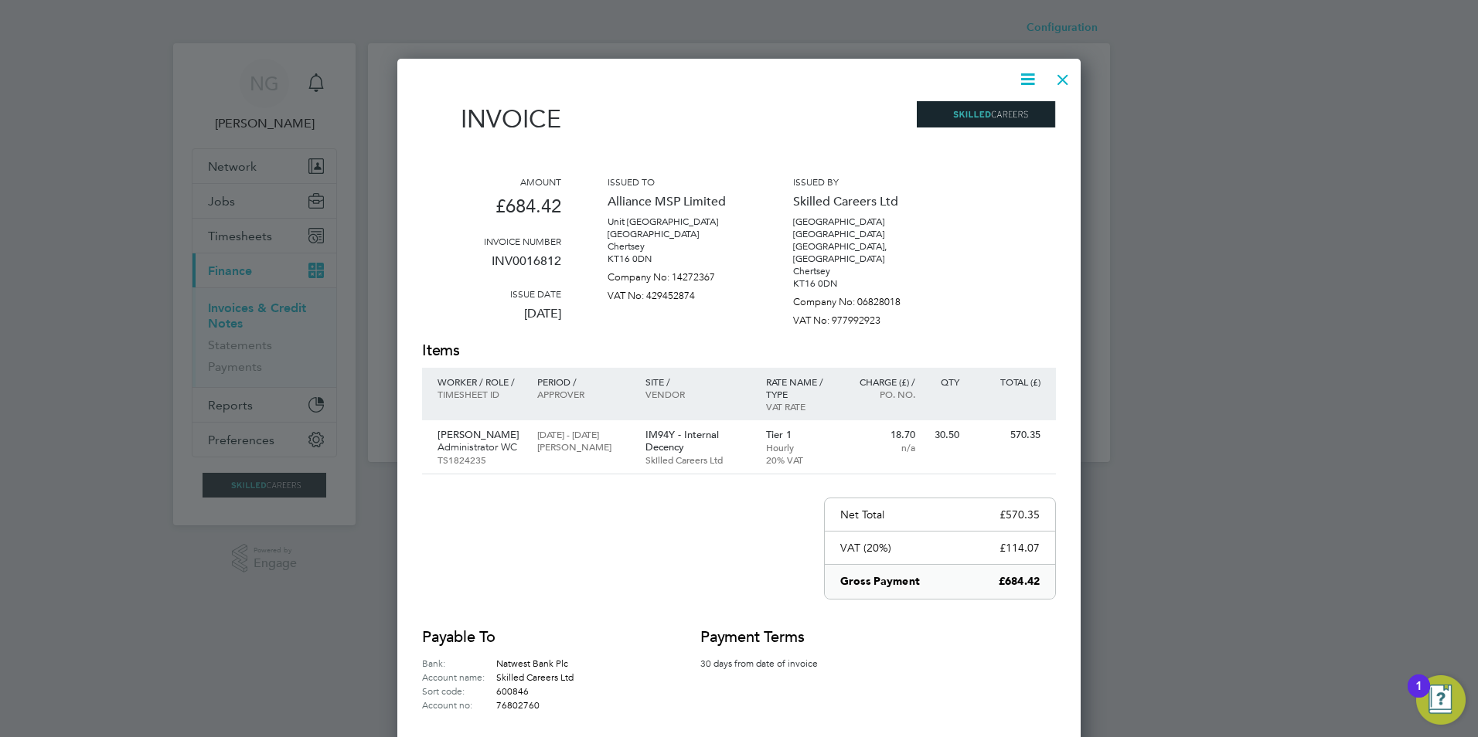
click at [1026, 81] on icon at bounding box center [1027, 79] width 19 height 19
click at [1015, 117] on li "Download Invoice" at bounding box center [981, 116] width 107 height 22
click at [1060, 82] on div at bounding box center [1063, 76] width 28 height 28
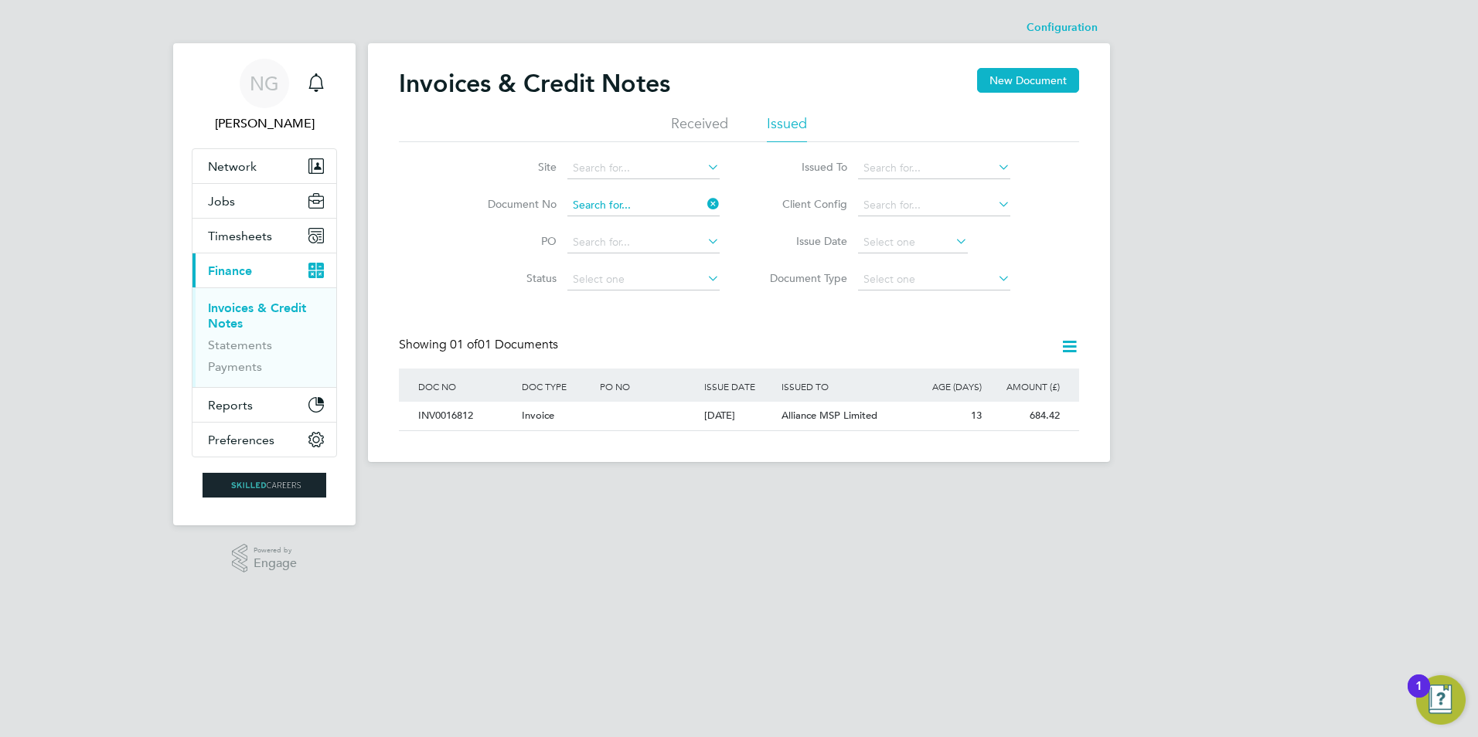
click at [650, 197] on input at bounding box center [643, 206] width 152 height 22
paste input "INV0016813"
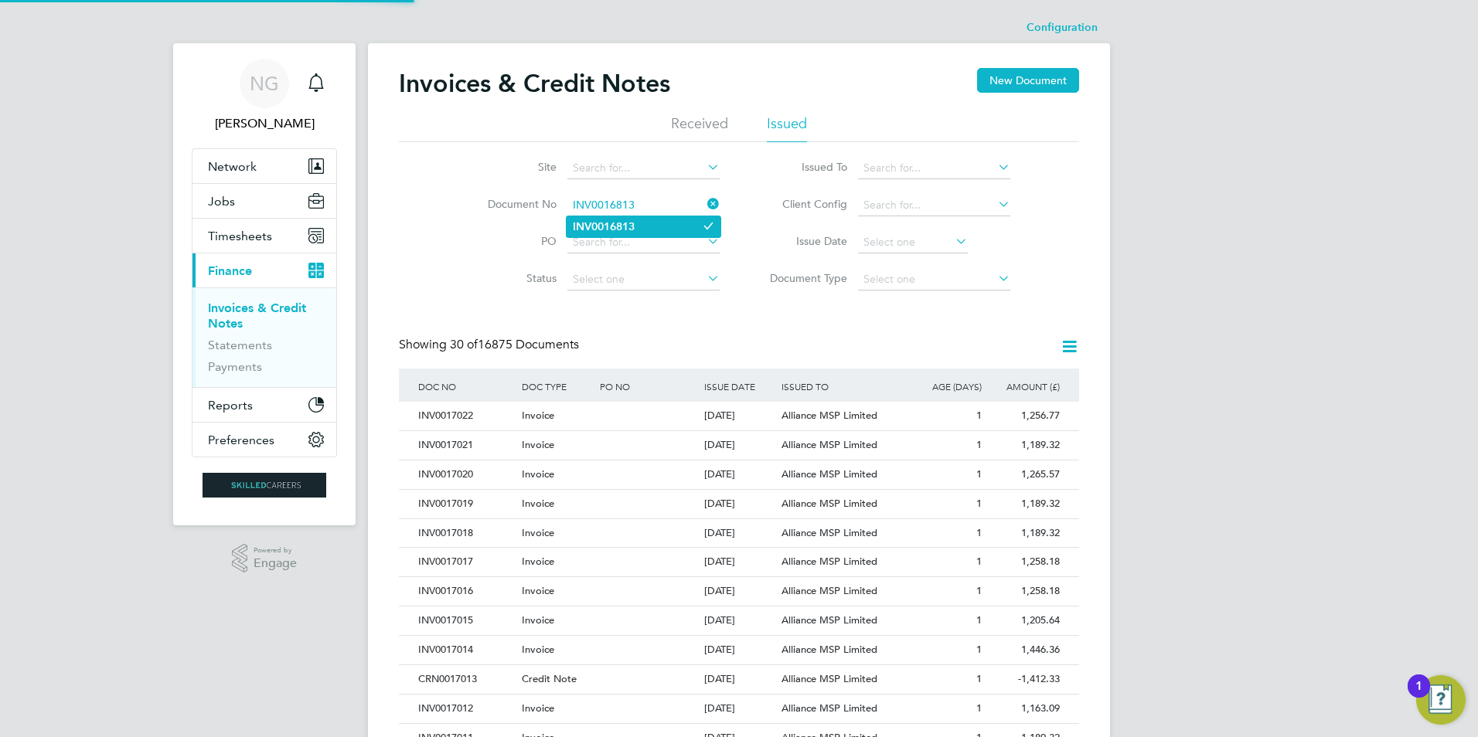
type input "INV0016813"
click at [625, 229] on b "INV0016813" at bounding box center [604, 226] width 62 height 13
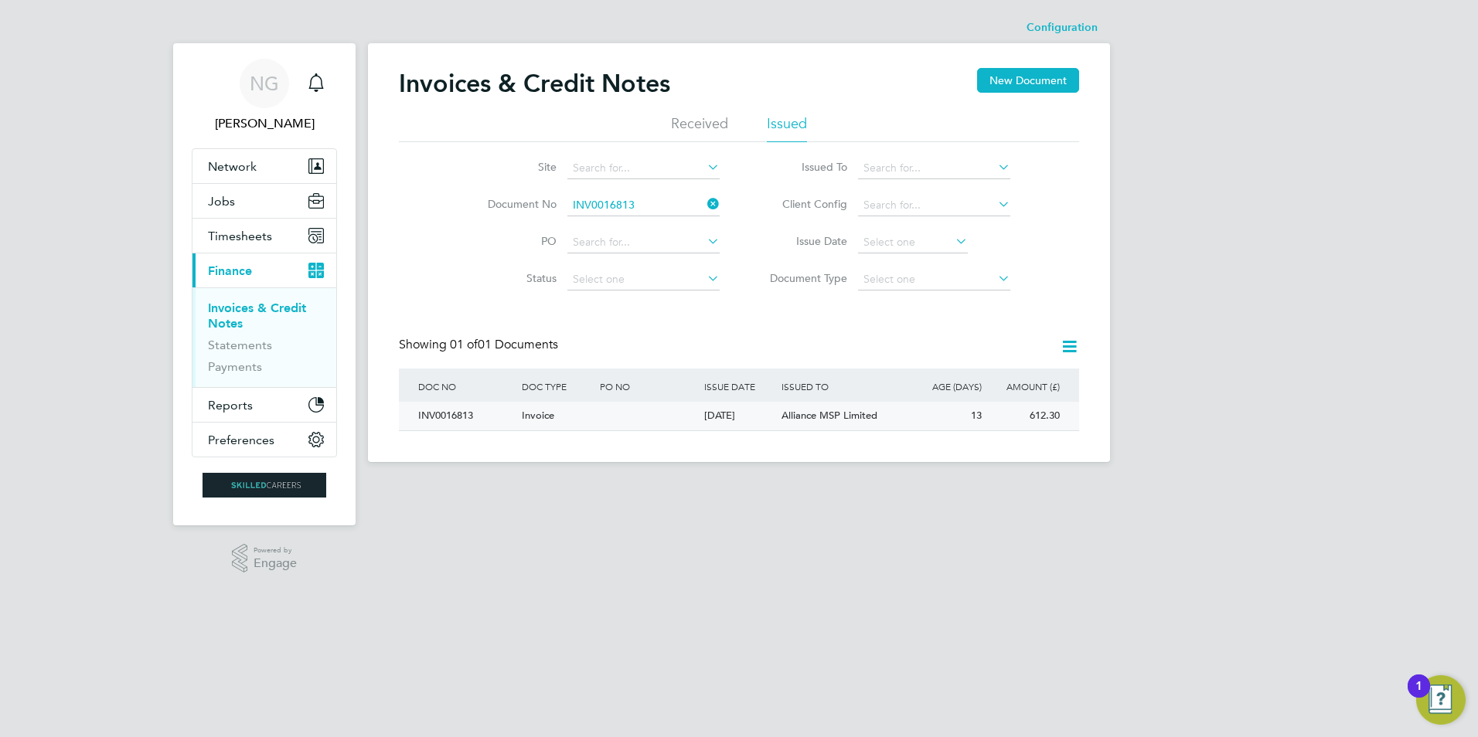
click at [442, 411] on div "INV0016813" at bounding box center [466, 416] width 104 height 29
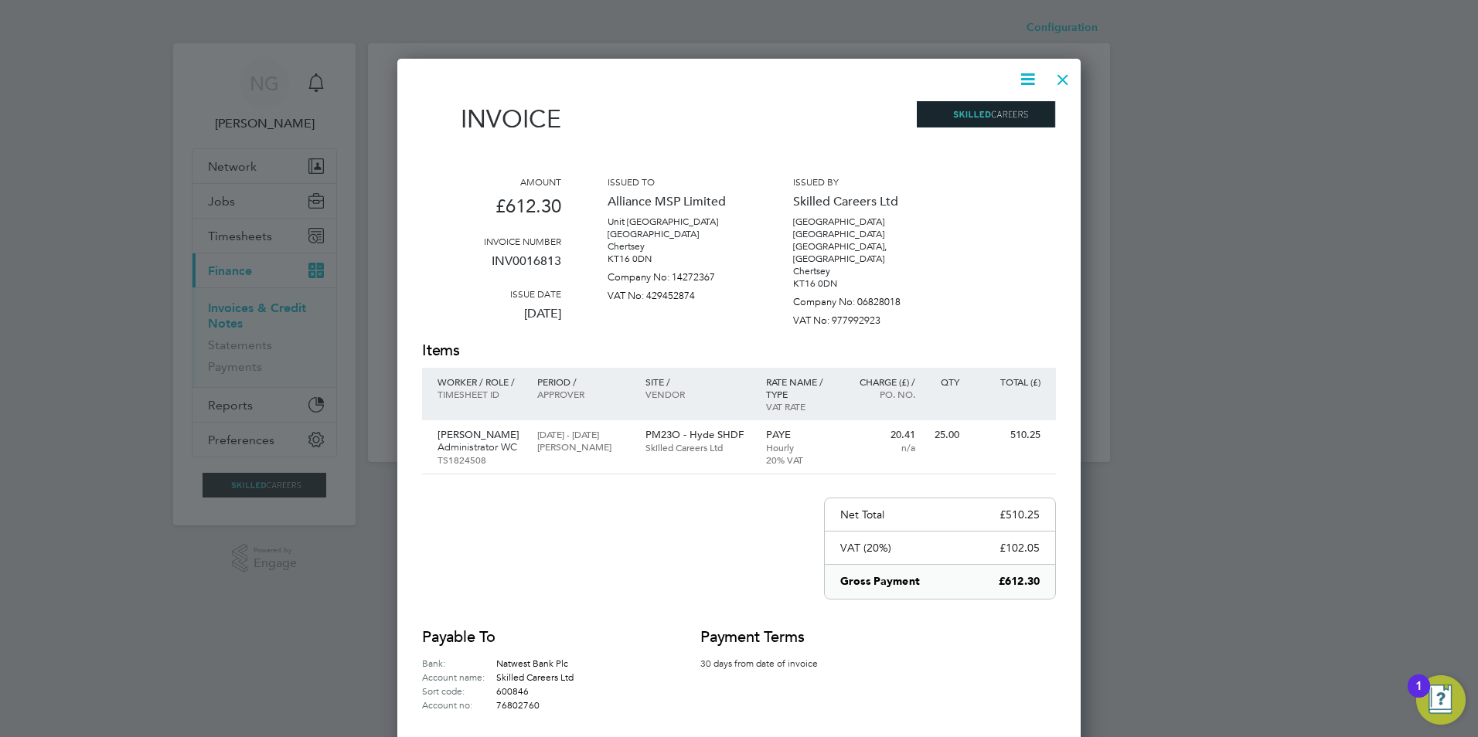
click at [1026, 79] on icon at bounding box center [1027, 79] width 19 height 19
click at [994, 111] on li "Download Invoice" at bounding box center [981, 116] width 107 height 22
click at [1061, 75] on div at bounding box center [1063, 76] width 28 height 28
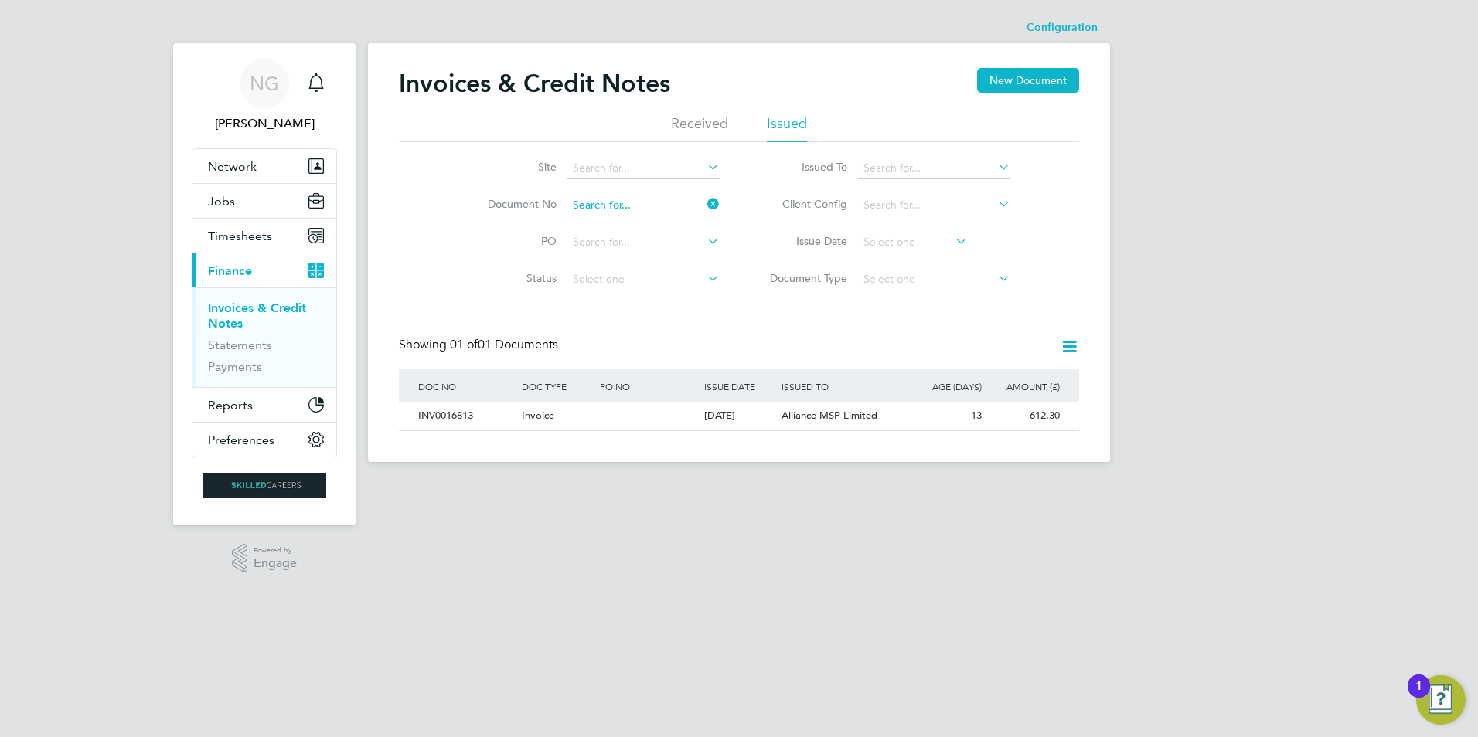
click at [639, 215] on div "Configuration Configuration Invoices & Credit Notes New Document Received Issue…" at bounding box center [739, 237] width 742 height 450
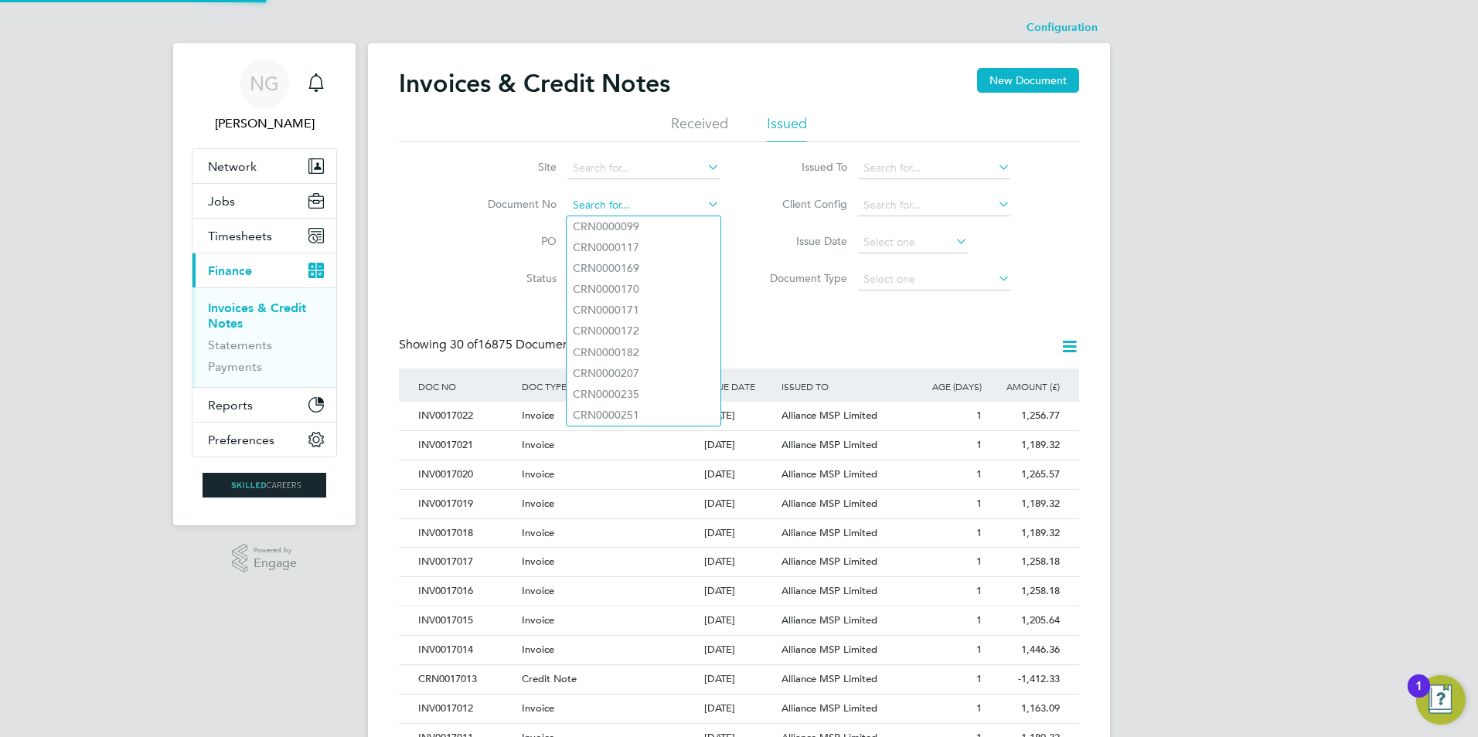
paste input "INV0016814"
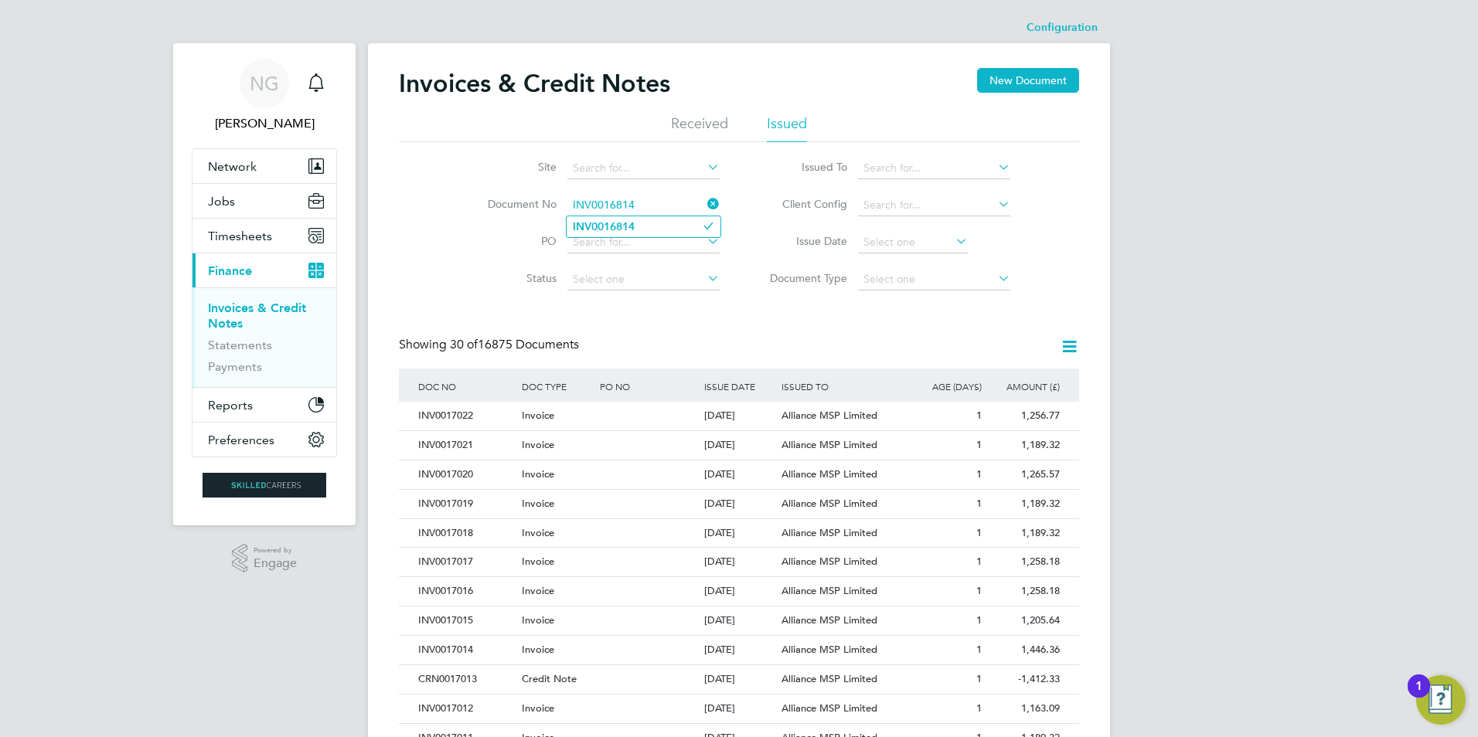
type input "INV0016814"
click at [637, 226] on li "INV0016814" at bounding box center [644, 226] width 154 height 21
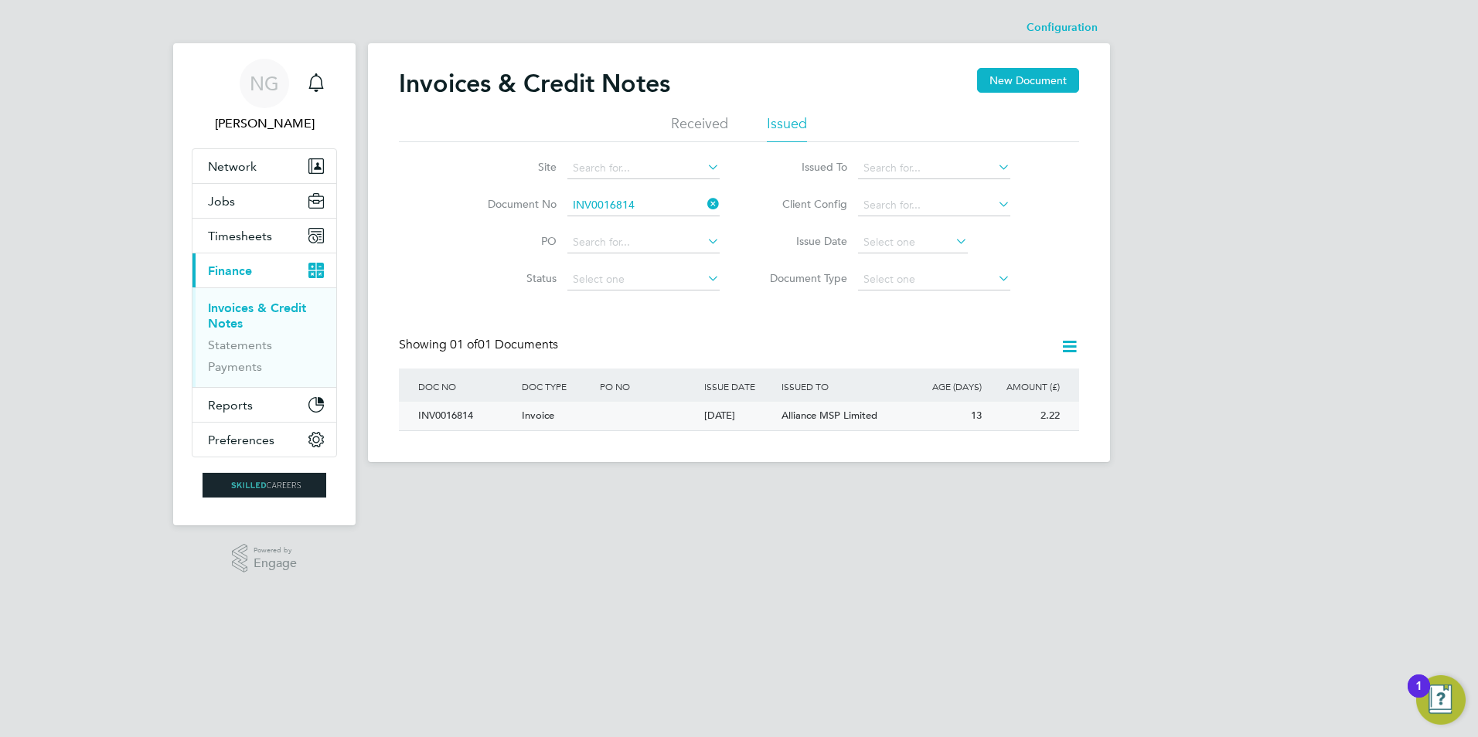
click at [455, 407] on div "INV0016814" at bounding box center [466, 416] width 104 height 29
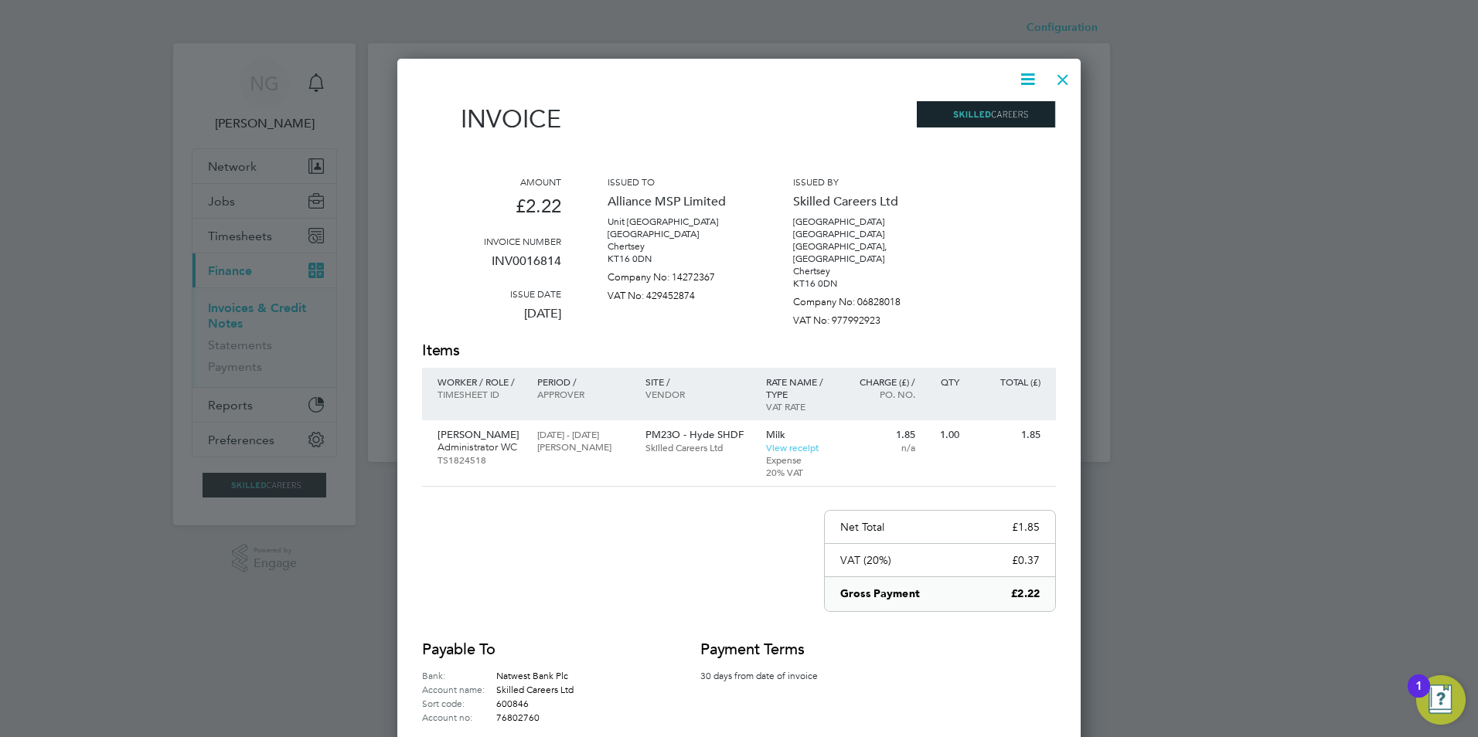
click at [1027, 73] on icon at bounding box center [1027, 79] width 19 height 19
click at [1003, 116] on li "Download Invoice" at bounding box center [981, 116] width 107 height 22
drag, startPoint x: 1058, startPoint y: 79, endPoint x: 1011, endPoint y: 125, distance: 66.1
click at [1058, 79] on div at bounding box center [1063, 76] width 28 height 28
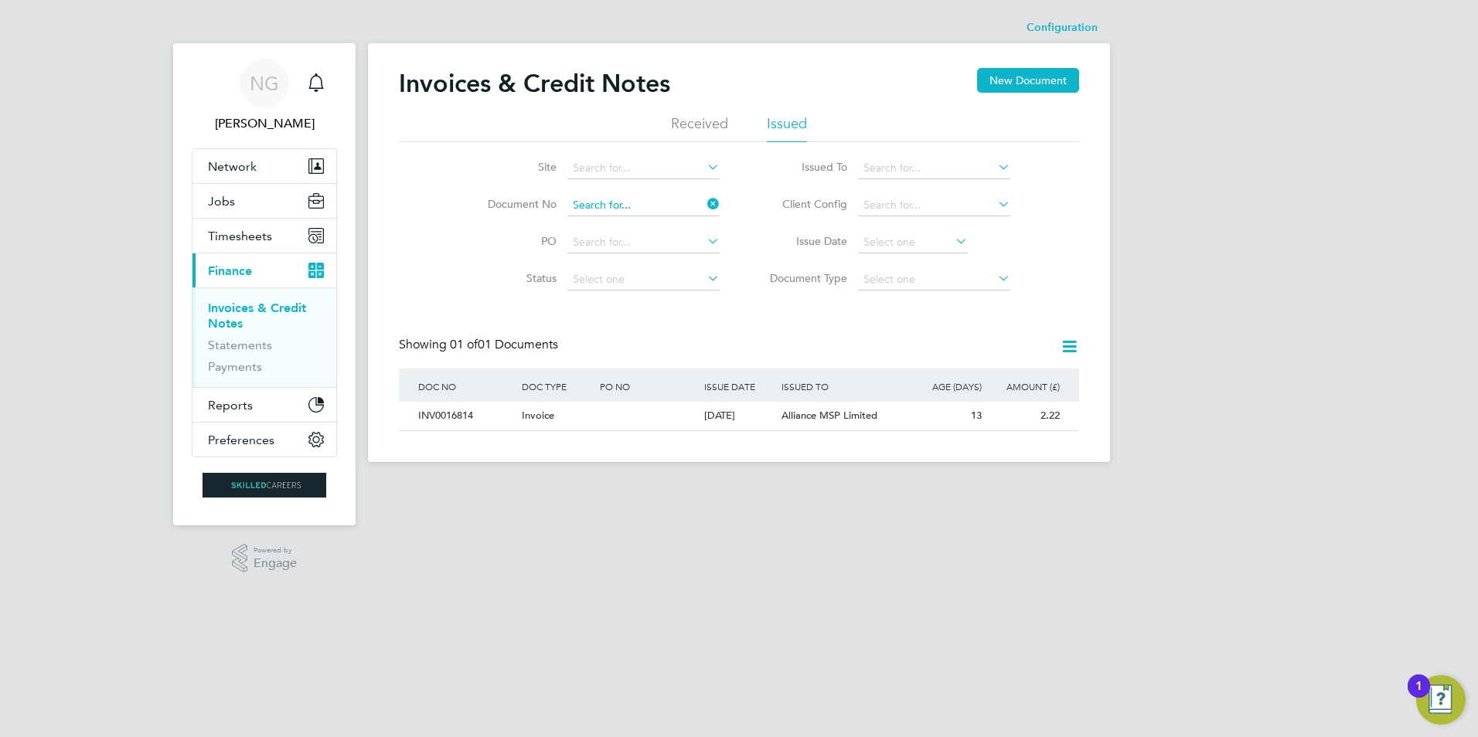
click at [650, 211] on input at bounding box center [643, 206] width 152 height 22
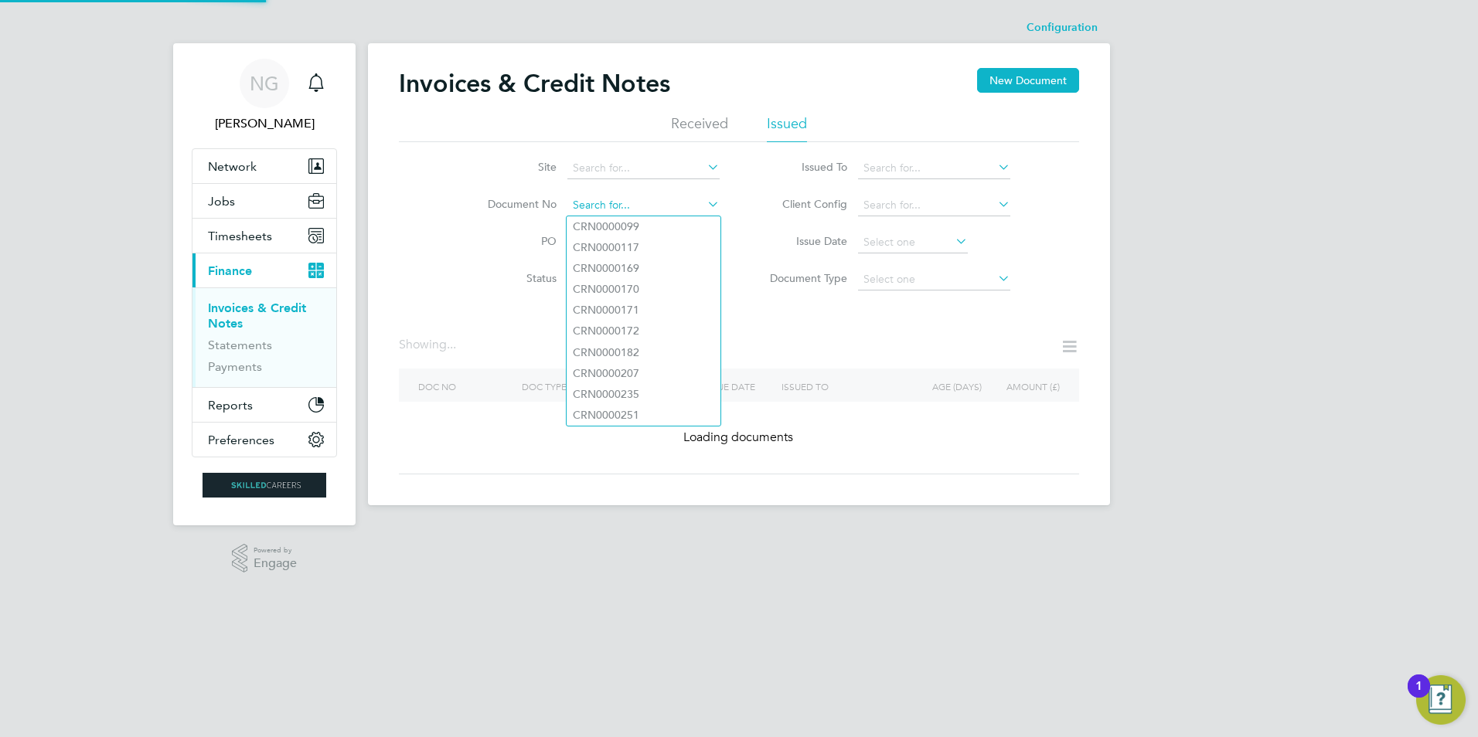
paste input "INV0016815"
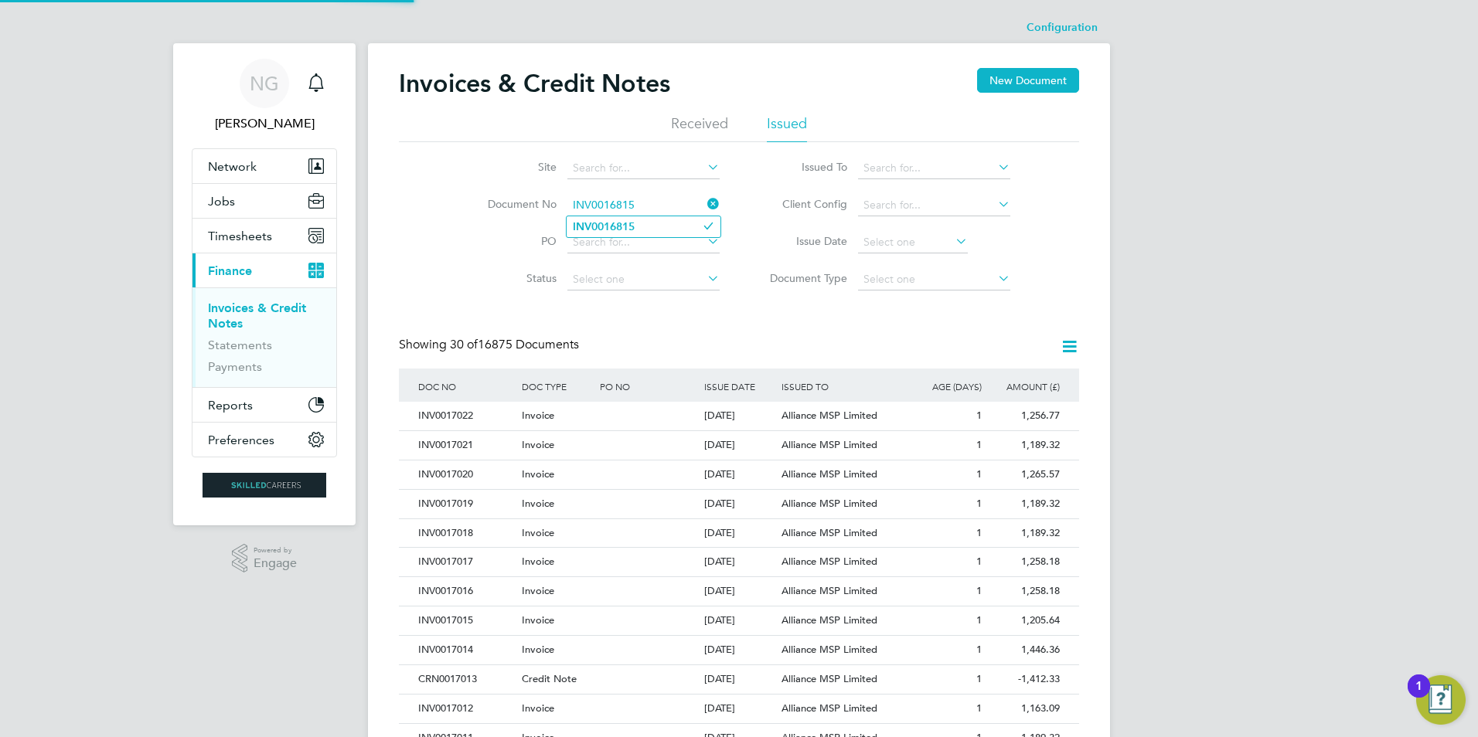
type input "INV0016815"
drag, startPoint x: 644, startPoint y: 223, endPoint x: 664, endPoint y: 228, distance: 20.6
click at [643, 223] on li "INV0016815" at bounding box center [644, 226] width 154 height 21
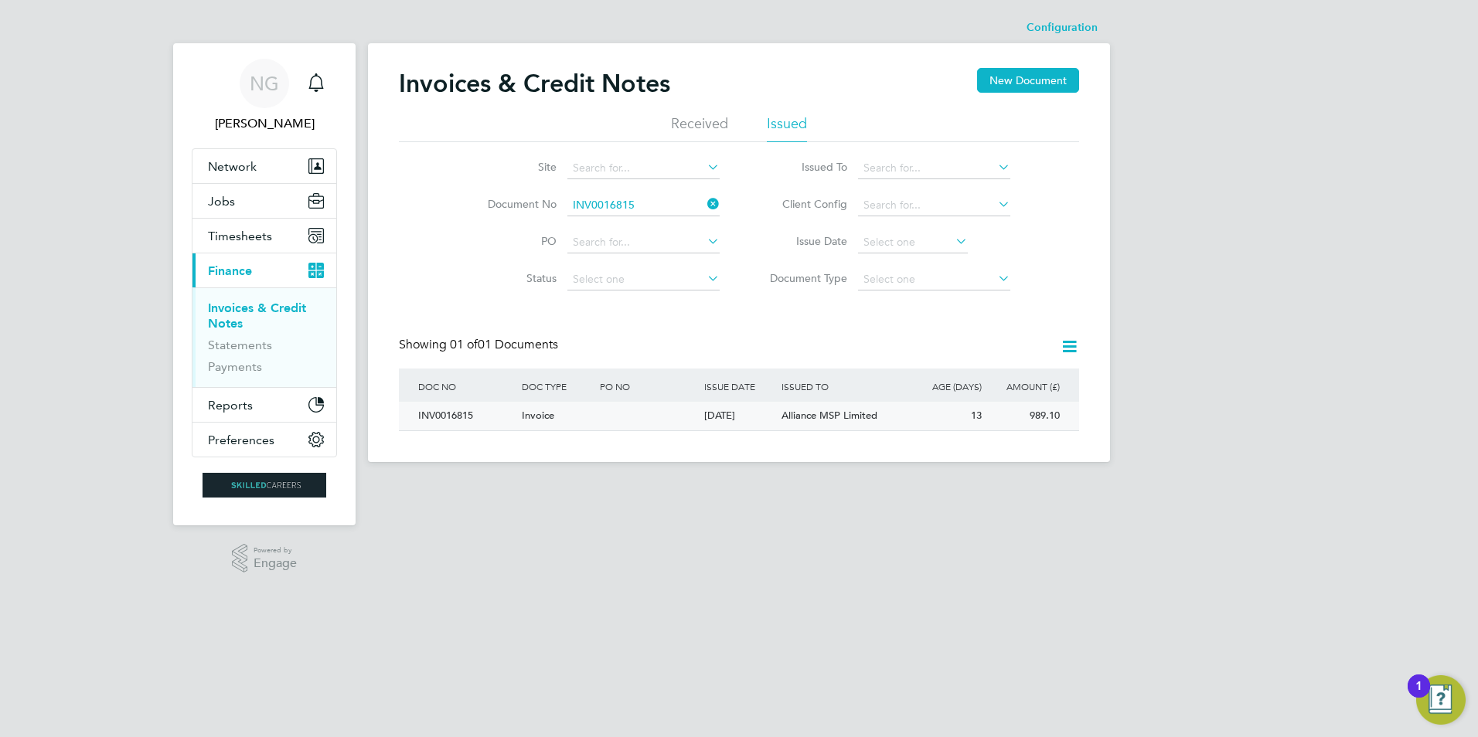
drag, startPoint x: 451, startPoint y: 410, endPoint x: 477, endPoint y: 421, distance: 27.4
click at [448, 412] on div "INV0016815" at bounding box center [466, 416] width 104 height 29
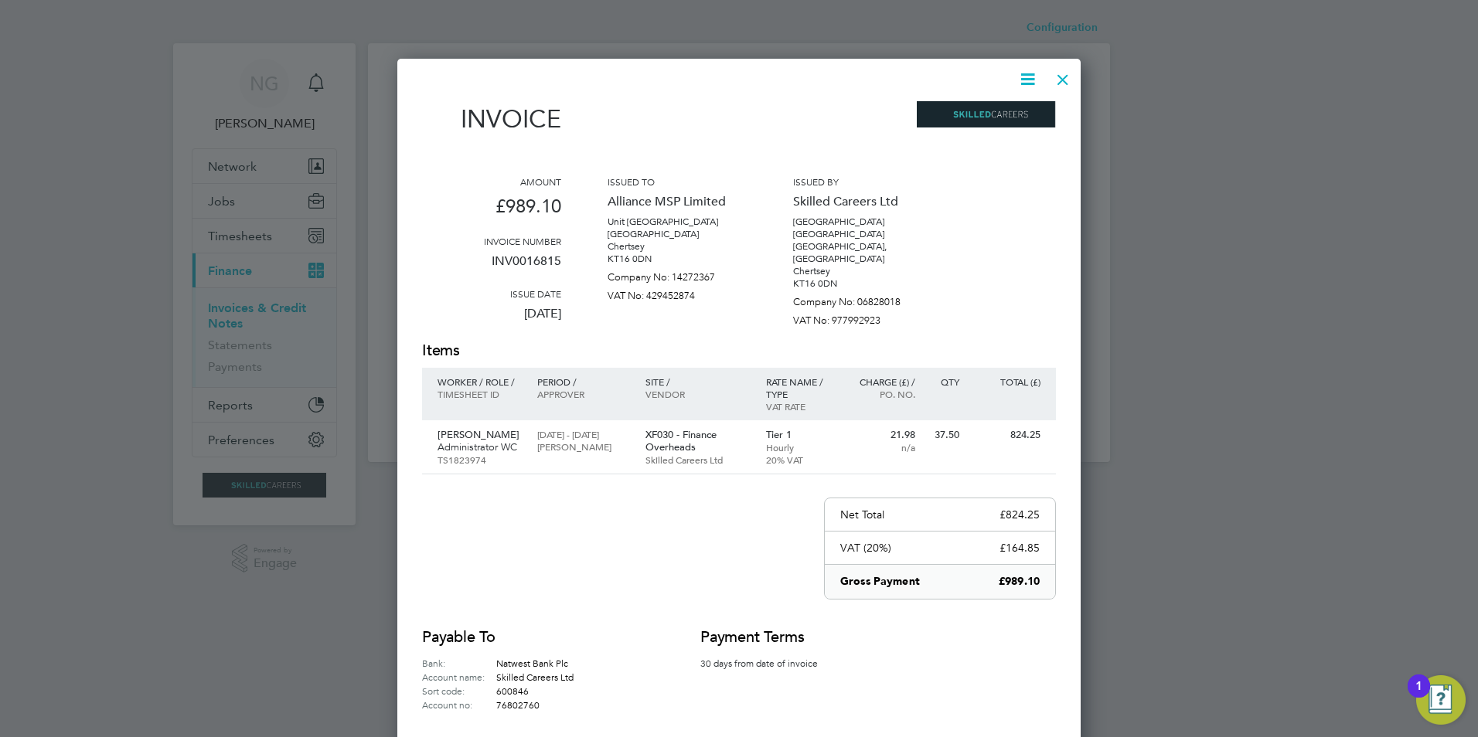
click at [1025, 84] on icon at bounding box center [1027, 79] width 19 height 19
click at [1002, 119] on li "Download Invoice" at bounding box center [981, 116] width 107 height 22
click at [1063, 79] on div at bounding box center [1063, 76] width 28 height 28
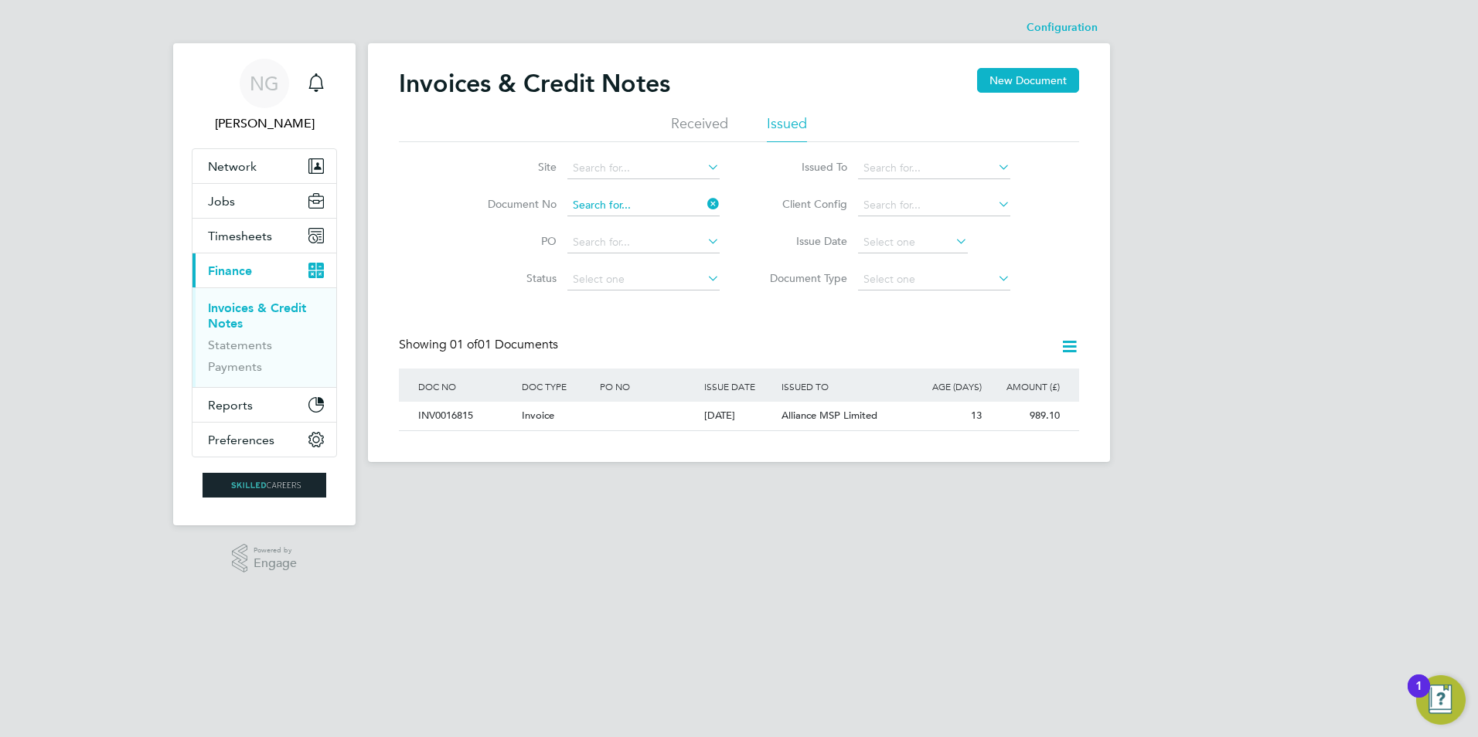
click at [659, 206] on input at bounding box center [643, 206] width 152 height 22
paste input "INV0016816"
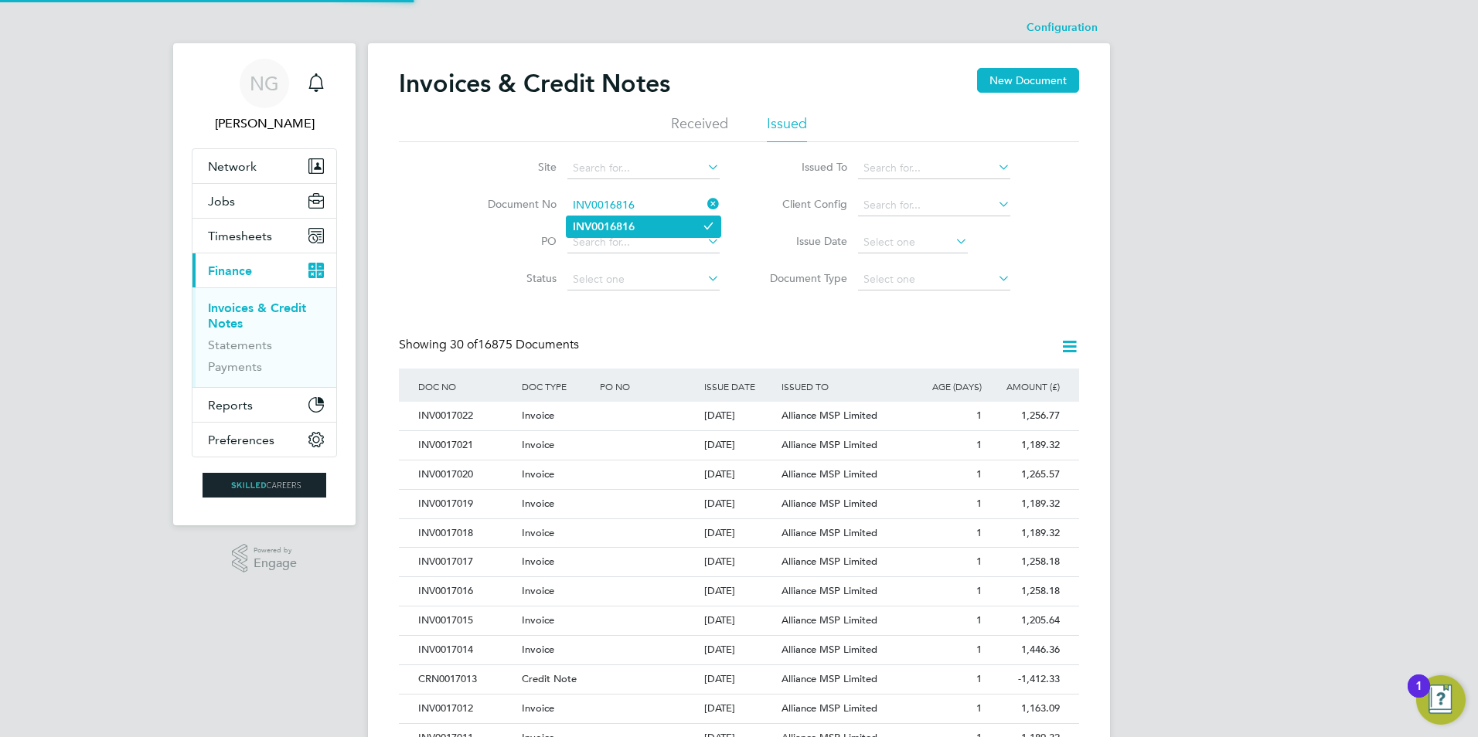
type input "INV0016816"
click at [648, 227] on li "INV0016816" at bounding box center [644, 226] width 154 height 21
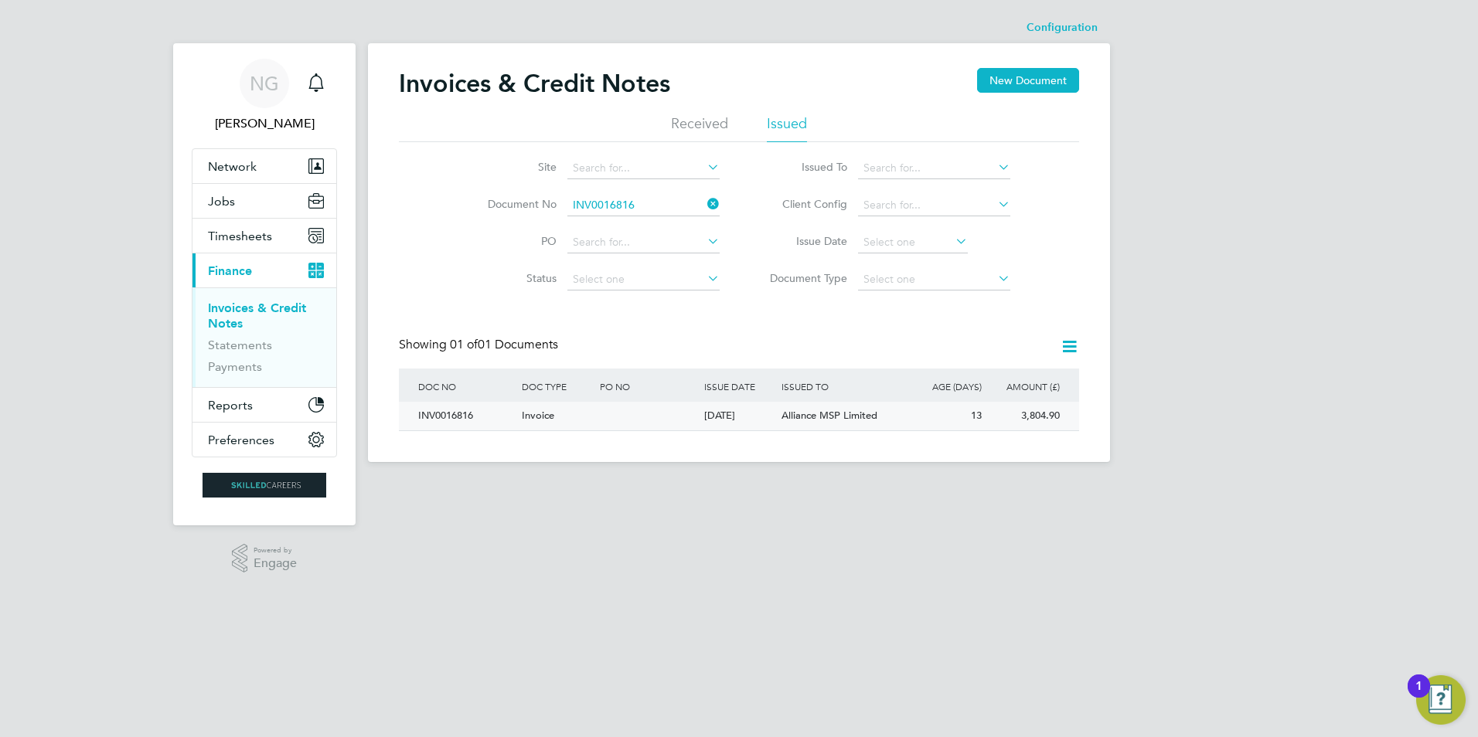
click at [443, 410] on div "INV0016816" at bounding box center [466, 416] width 104 height 29
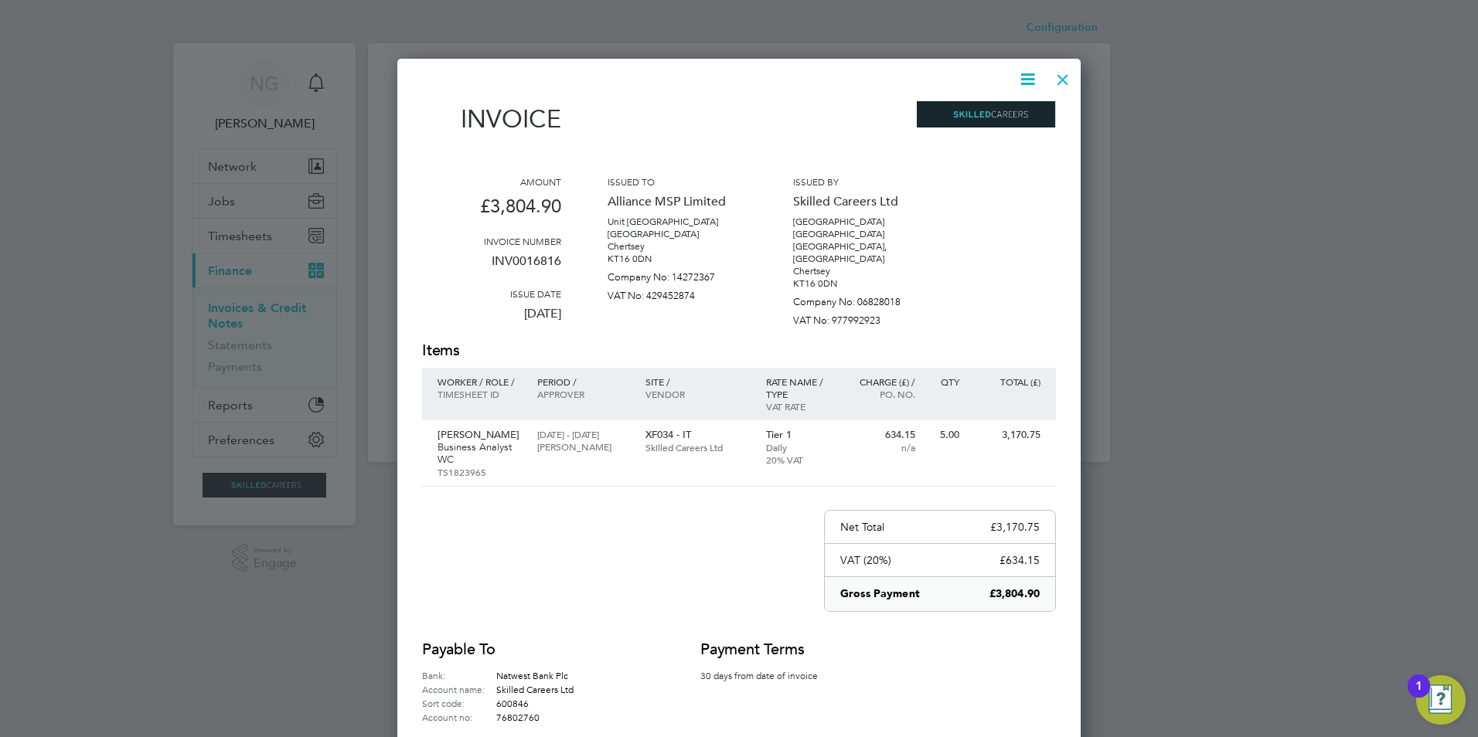
click at [1024, 78] on icon at bounding box center [1027, 79] width 19 height 19
click at [1000, 109] on li "Download Invoice" at bounding box center [981, 116] width 107 height 22
drag, startPoint x: 1061, startPoint y: 73, endPoint x: 1001, endPoint y: 116, distance: 73.8
click at [1061, 73] on div at bounding box center [1063, 76] width 28 height 28
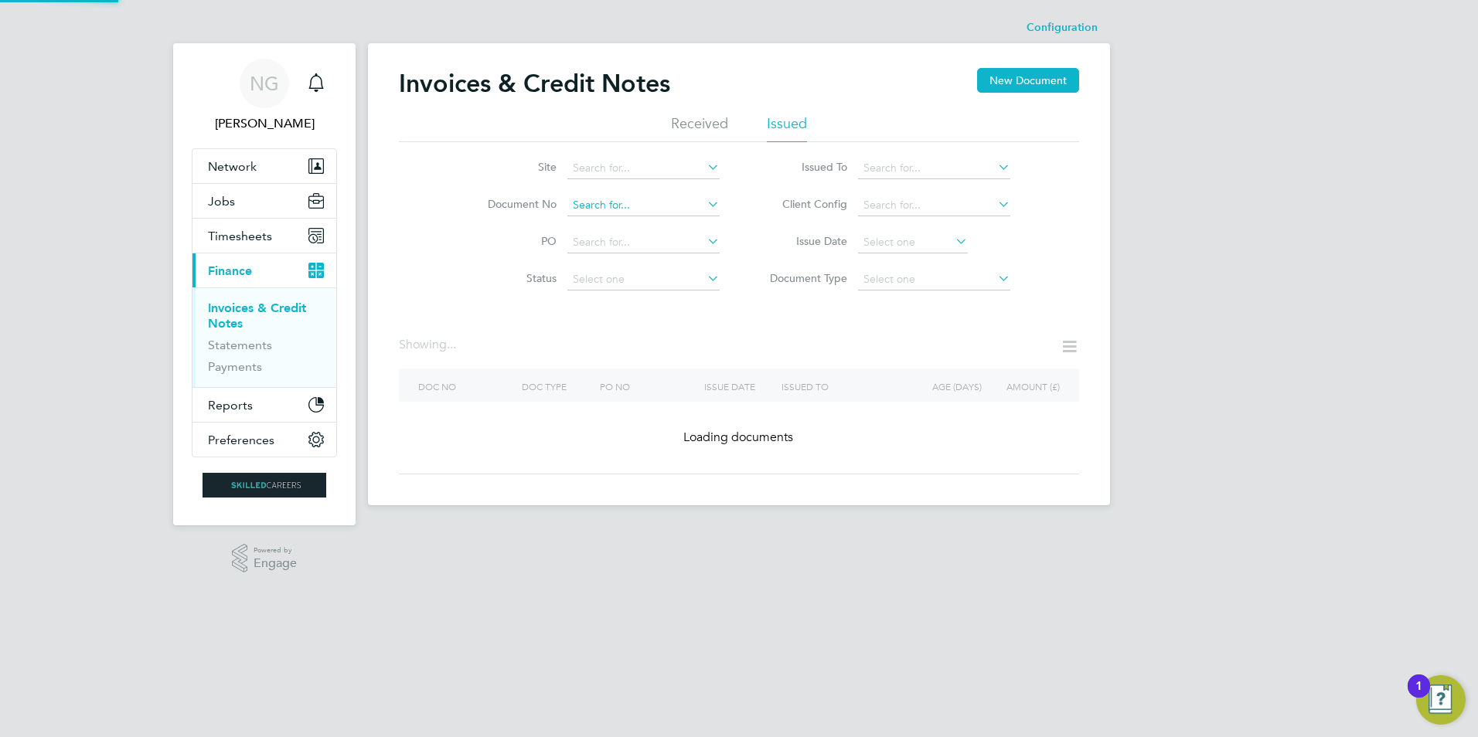
click at [652, 206] on input at bounding box center [643, 206] width 152 height 22
paste input "INV0016817"
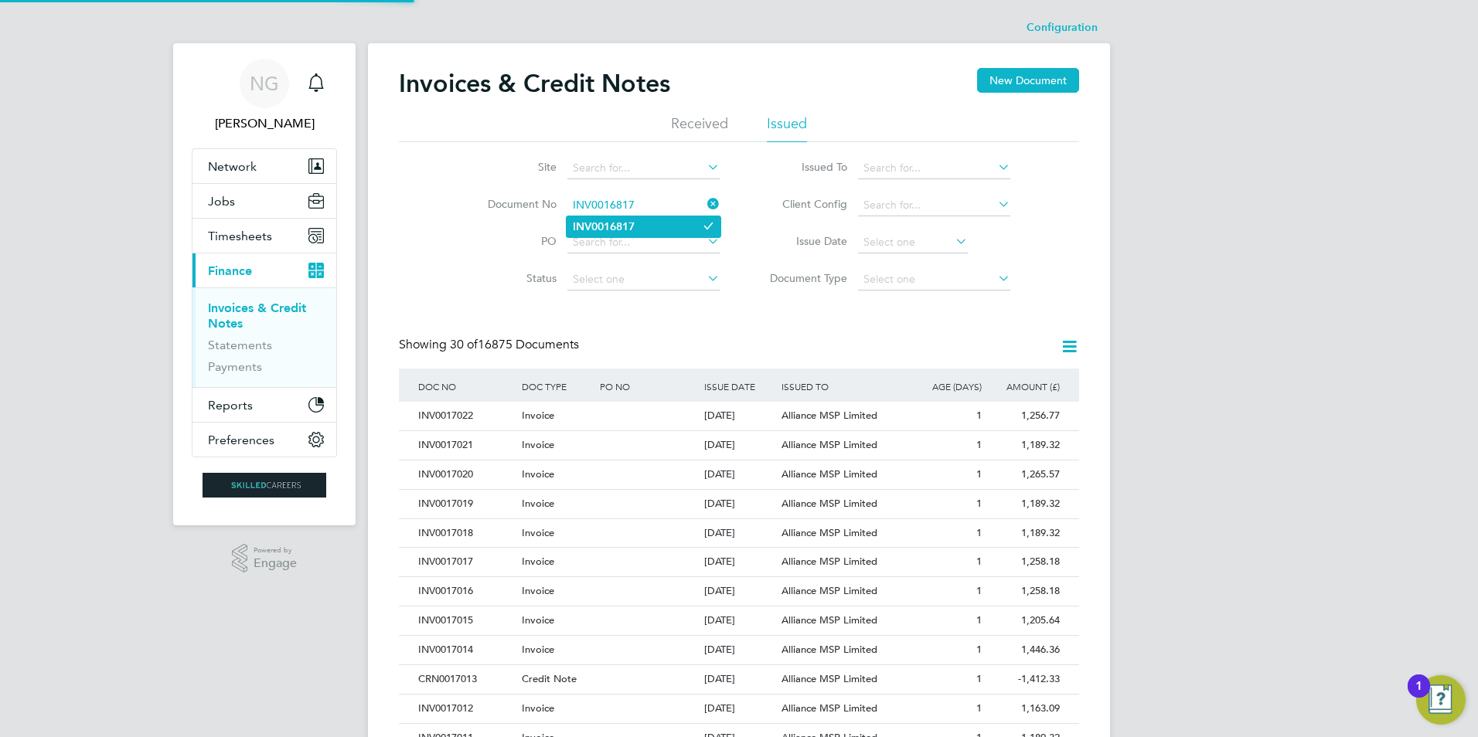
type input "INV0016817"
click at [638, 230] on li "INV0016817" at bounding box center [644, 226] width 154 height 21
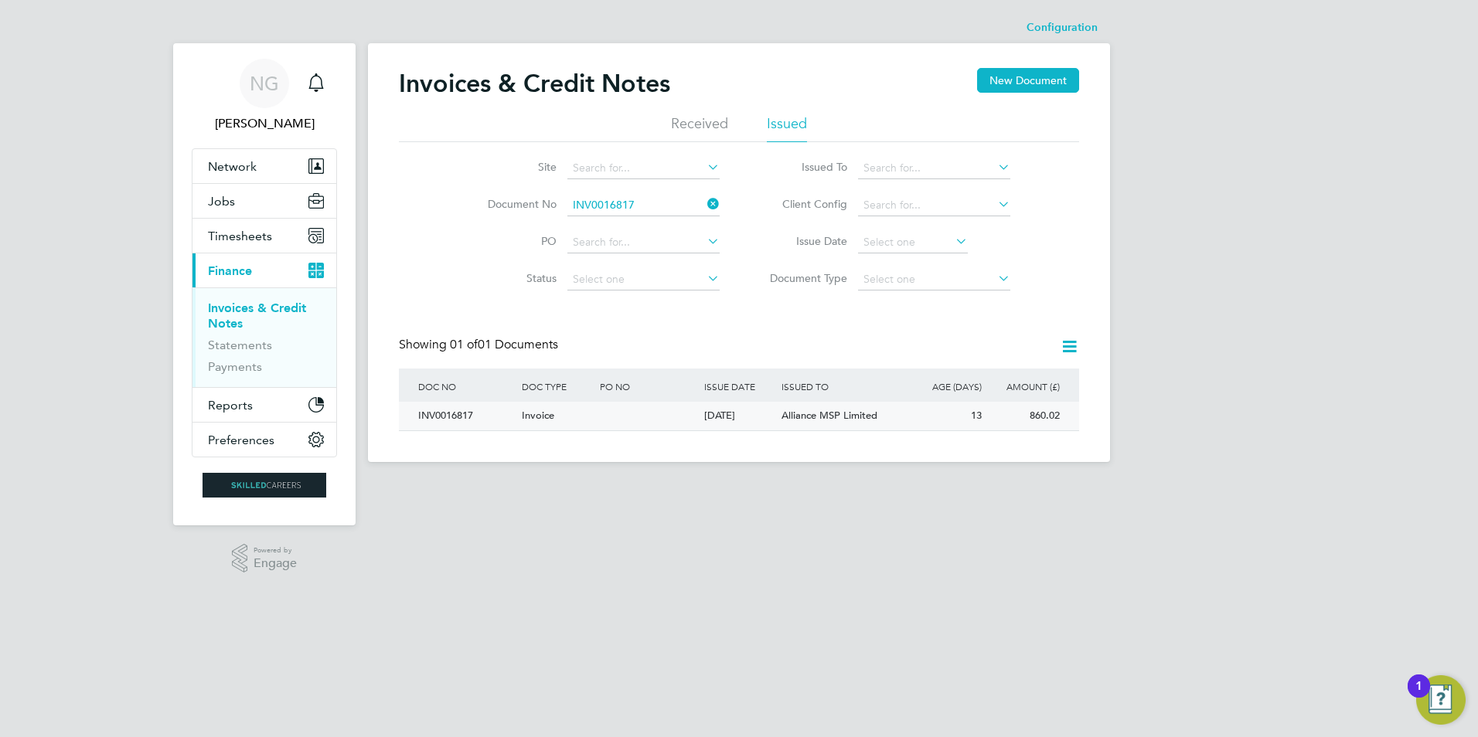
click at [442, 417] on div "INV0016817" at bounding box center [466, 416] width 104 height 29
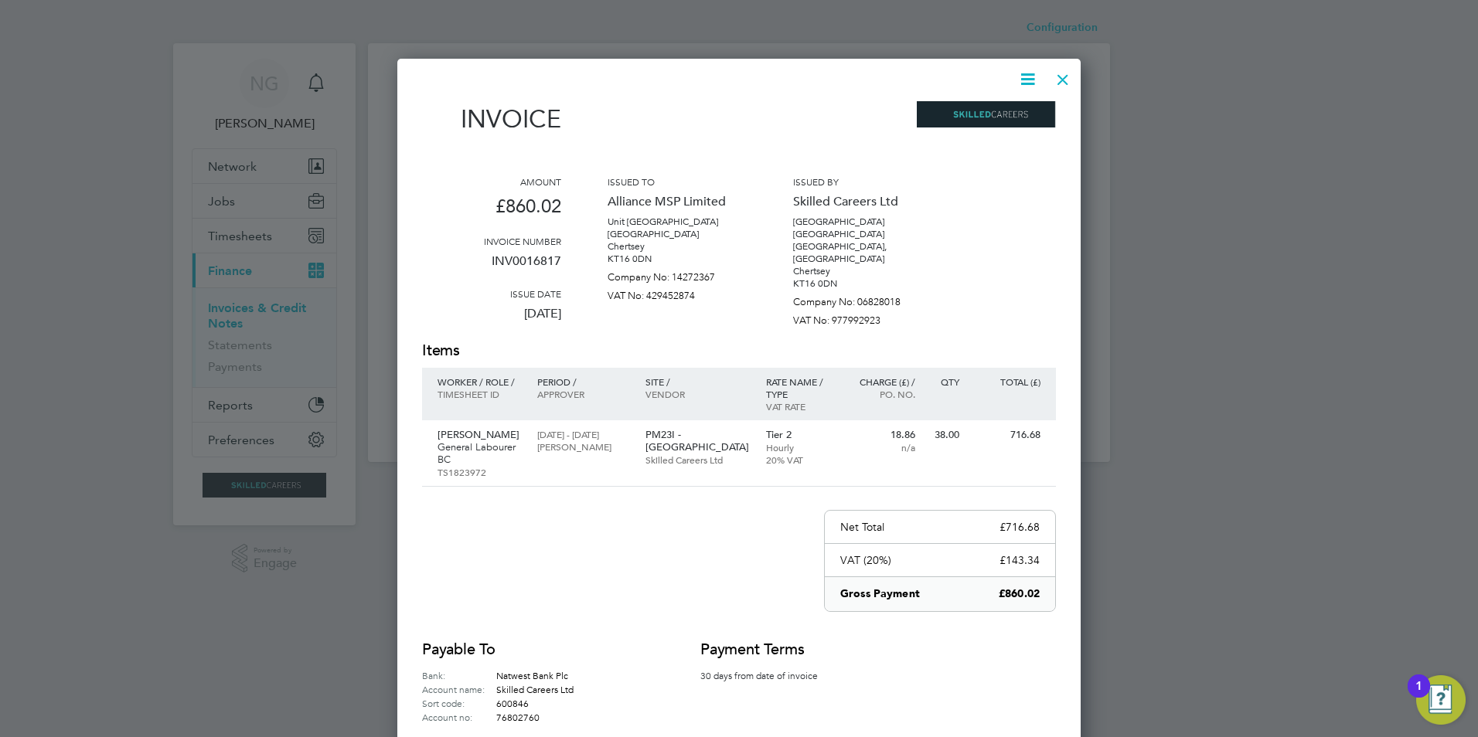
drag, startPoint x: 1025, startPoint y: 79, endPoint x: 1021, endPoint y: 87, distance: 8.6
click at [1025, 78] on icon at bounding box center [1027, 79] width 19 height 19
click at [1005, 110] on li "Download Invoice" at bounding box center [981, 116] width 107 height 22
click at [1065, 71] on div at bounding box center [1063, 76] width 28 height 28
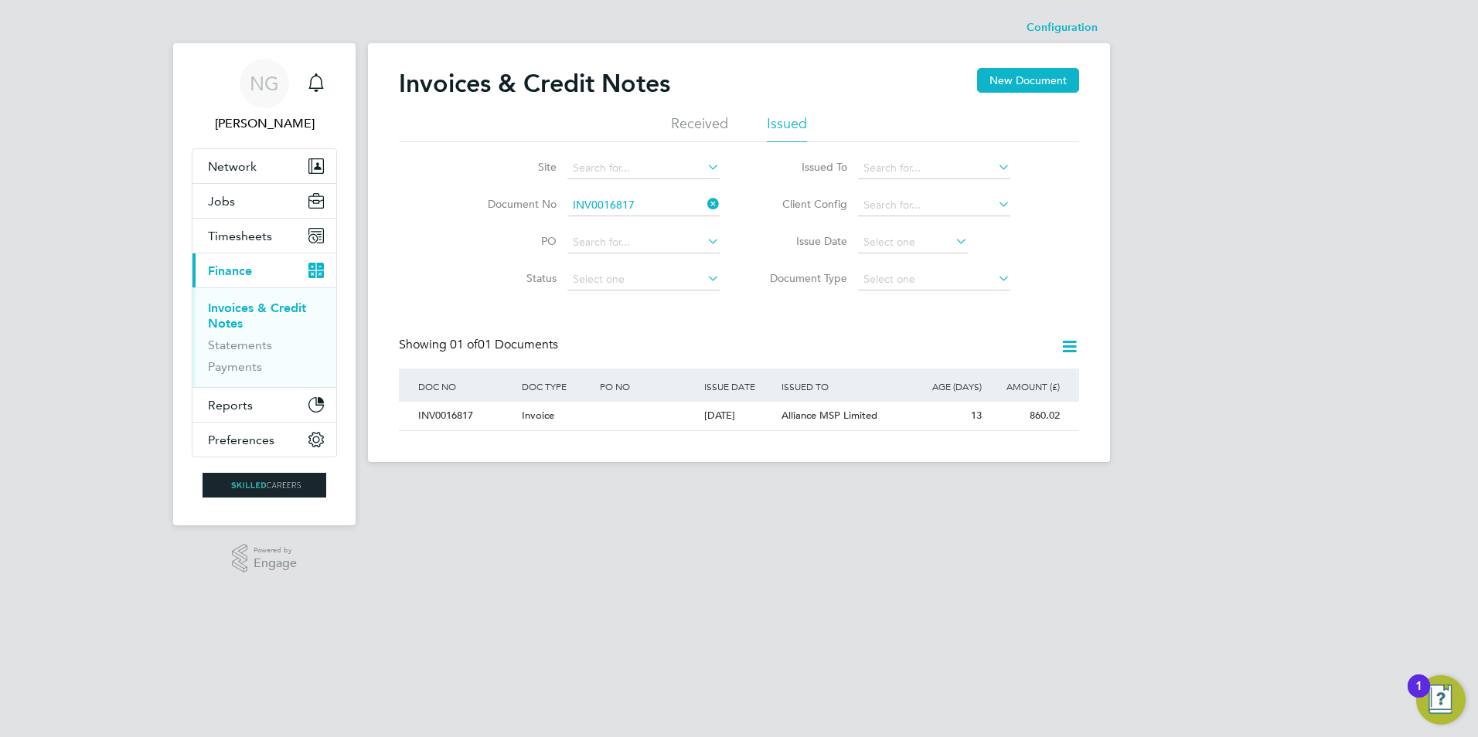
click at [640, 190] on li "Document No INV0016817" at bounding box center [593, 205] width 291 height 37
click at [641, 207] on input at bounding box center [643, 206] width 152 height 22
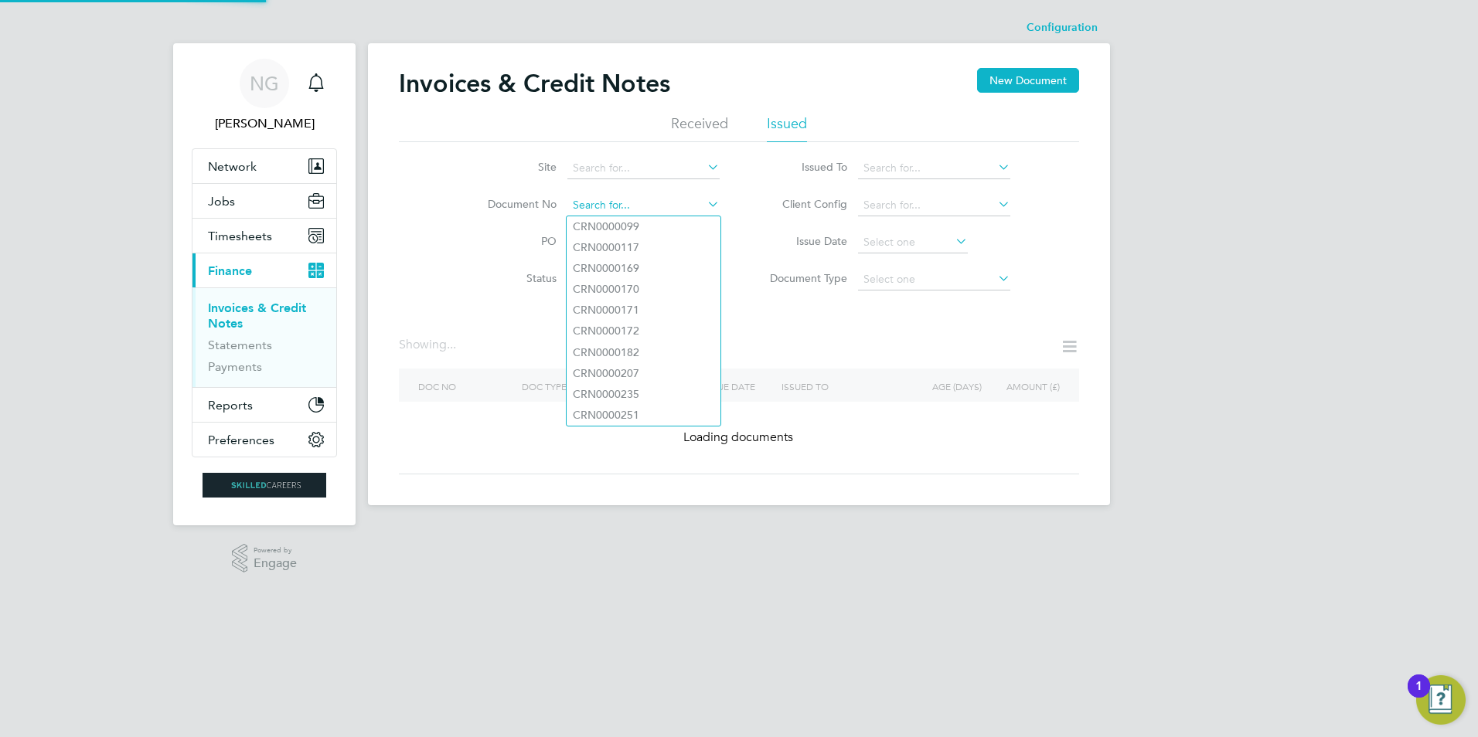
paste input "INV0016818"
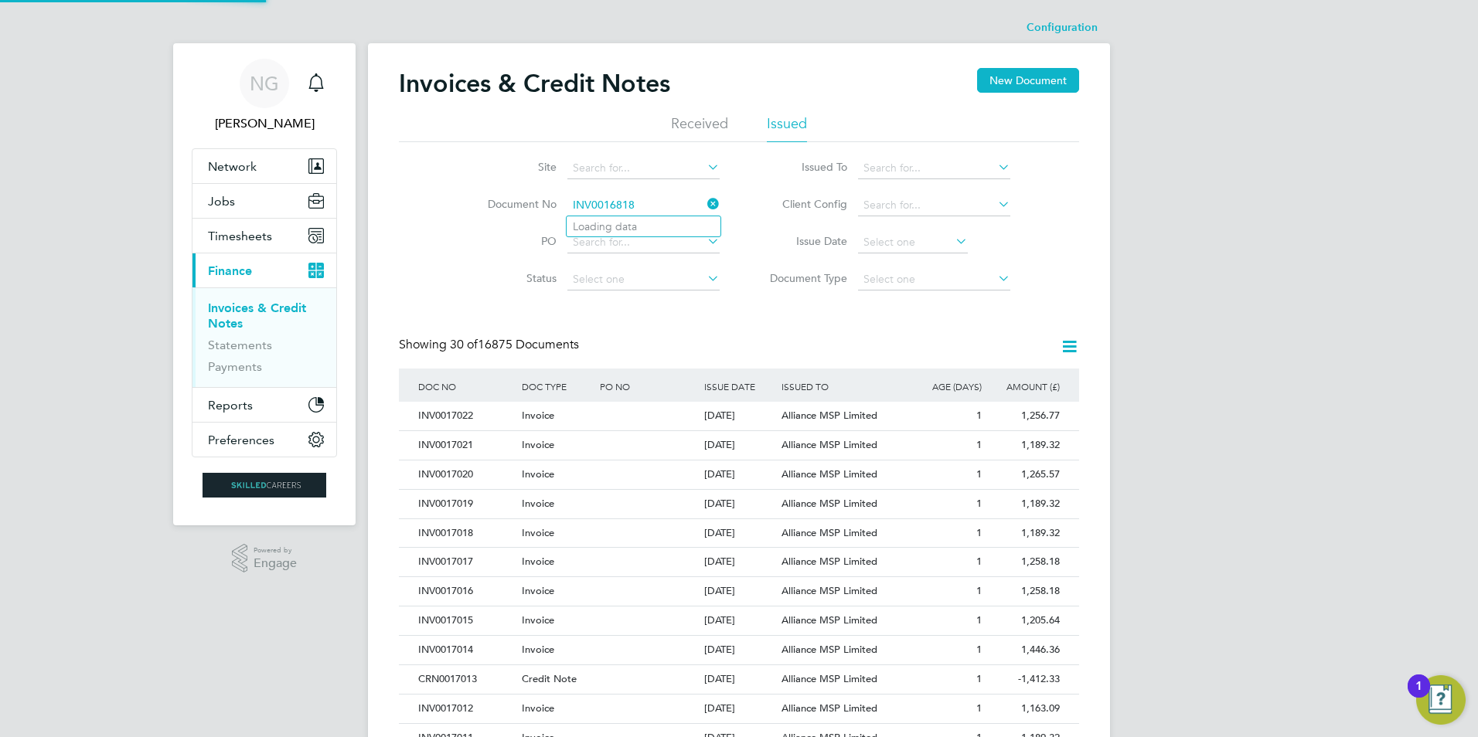
type input "INV0016818"
click at [635, 228] on b "INV0016818" at bounding box center [604, 226] width 62 height 13
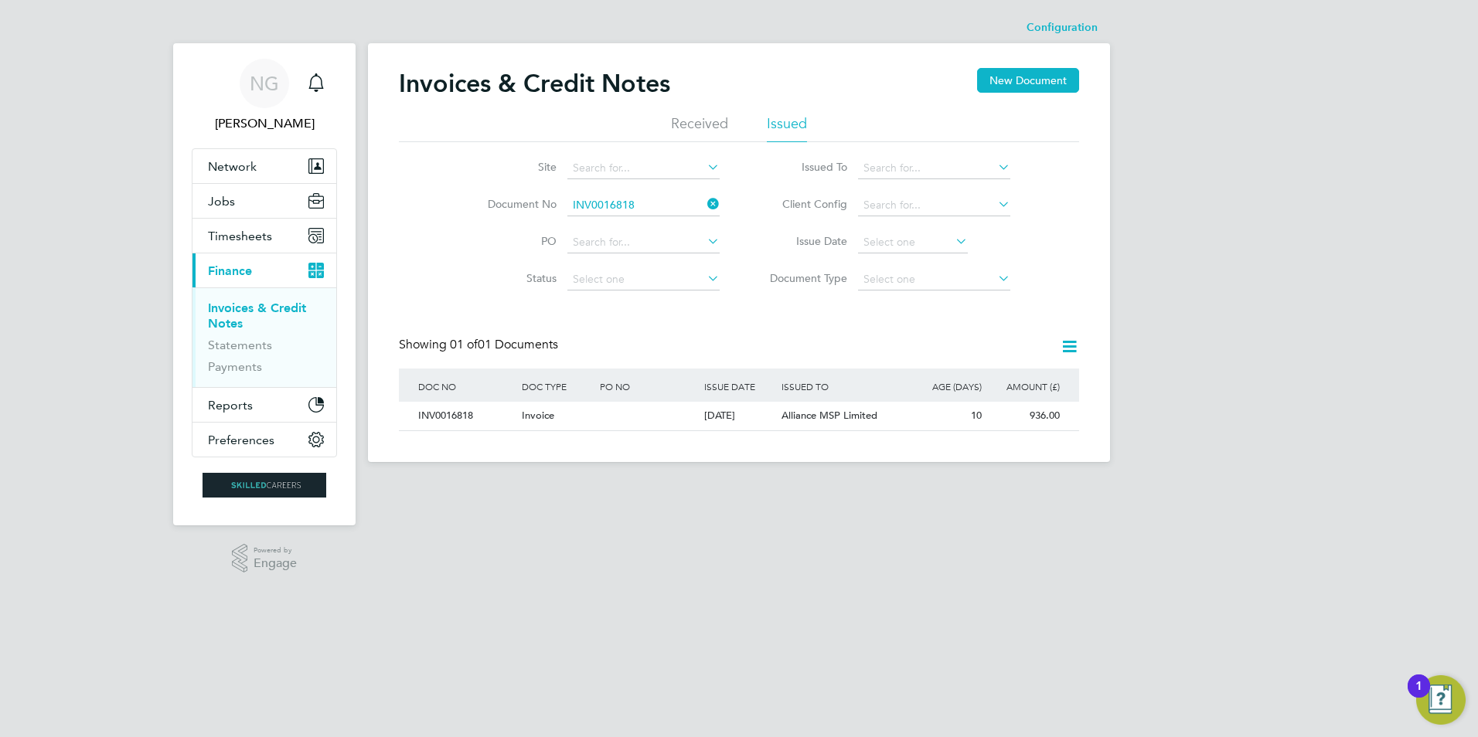
drag, startPoint x: 435, startPoint y: 424, endPoint x: 489, endPoint y: 433, distance: 54.9
click at [435, 424] on div "INV0016818" at bounding box center [466, 416] width 104 height 29
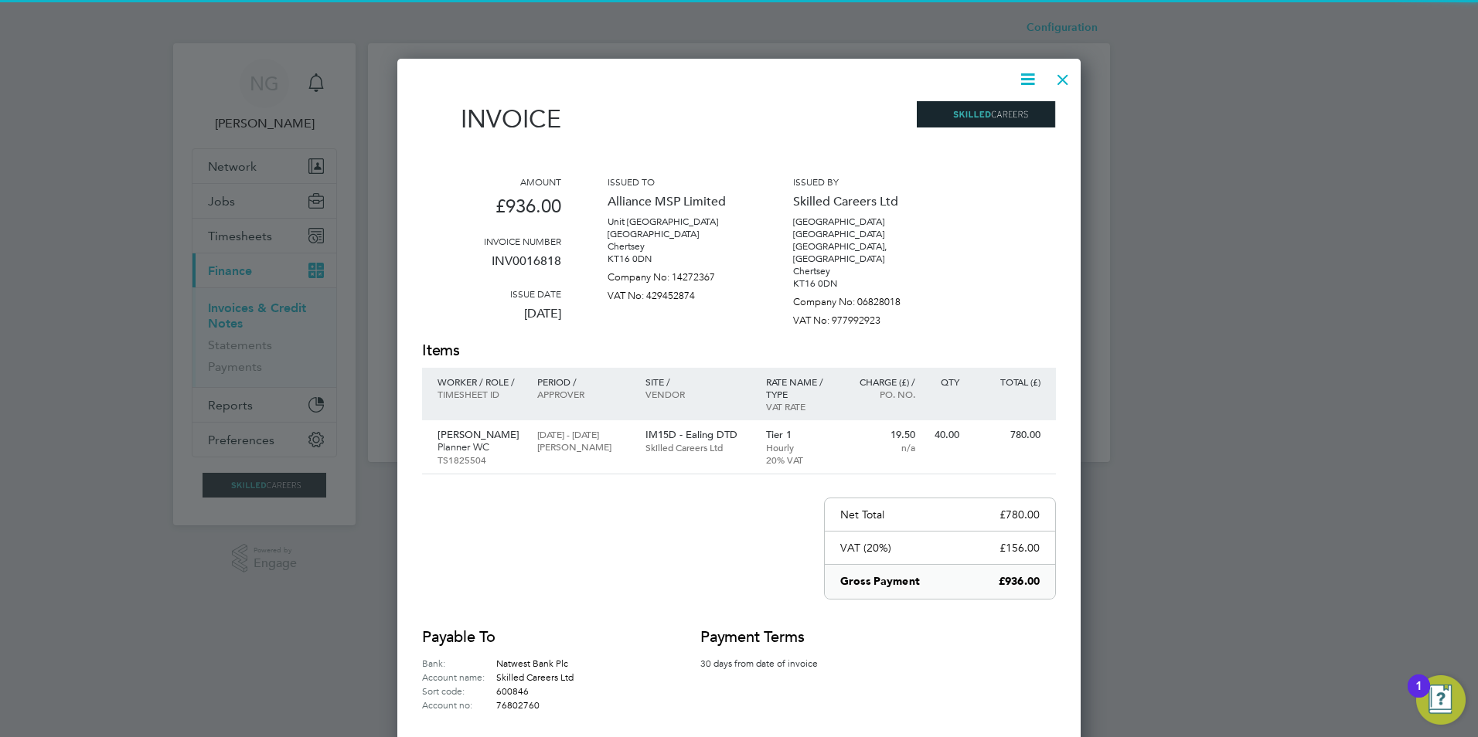
click at [1024, 73] on icon at bounding box center [1027, 79] width 19 height 19
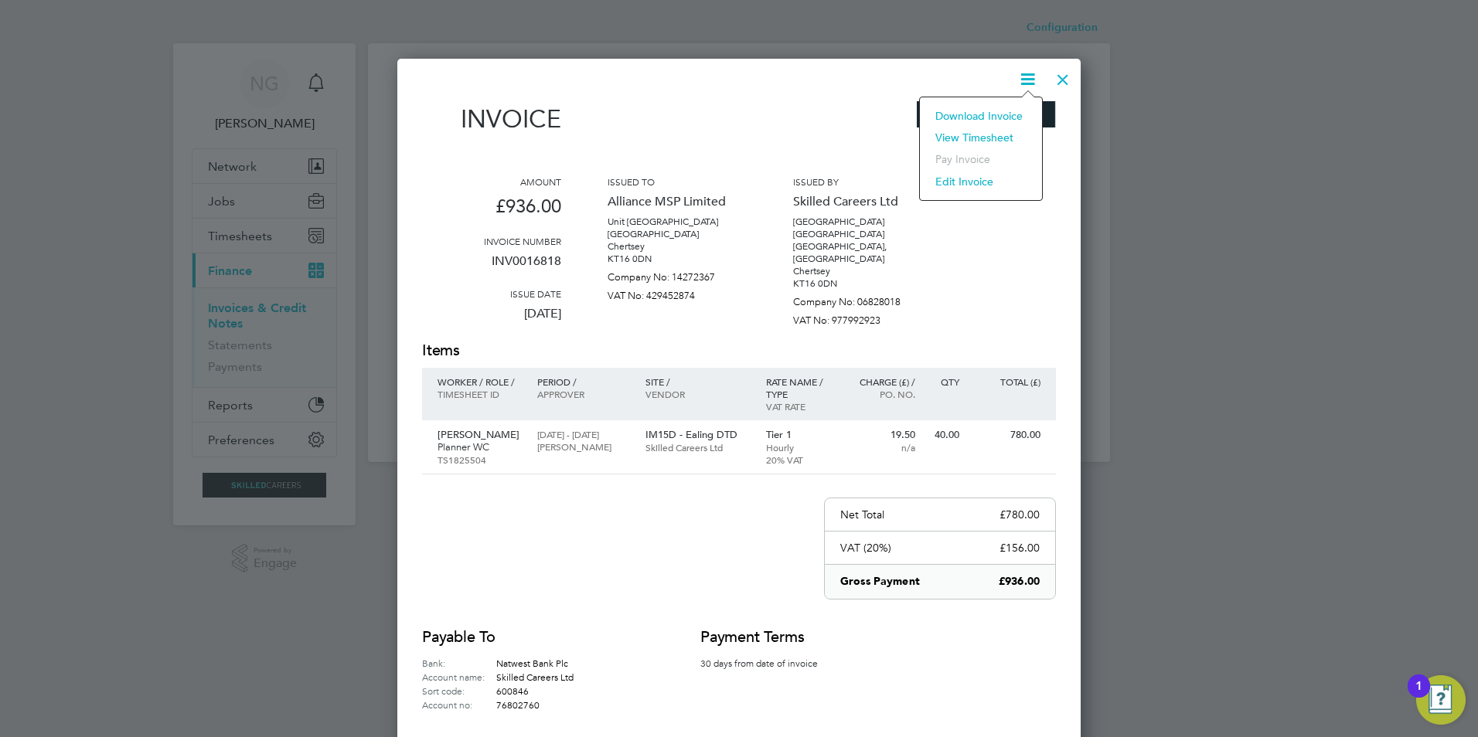
click at [1013, 104] on div "Download Invoice View timesheet Pay invoice Edit invoice" at bounding box center [981, 149] width 124 height 104
click at [1024, 80] on icon at bounding box center [1027, 79] width 19 height 19
click at [1013, 121] on li "Download Invoice" at bounding box center [981, 116] width 107 height 22
drag, startPoint x: 1057, startPoint y: 79, endPoint x: 1000, endPoint y: 140, distance: 83.2
click at [1057, 79] on div at bounding box center [1063, 76] width 28 height 28
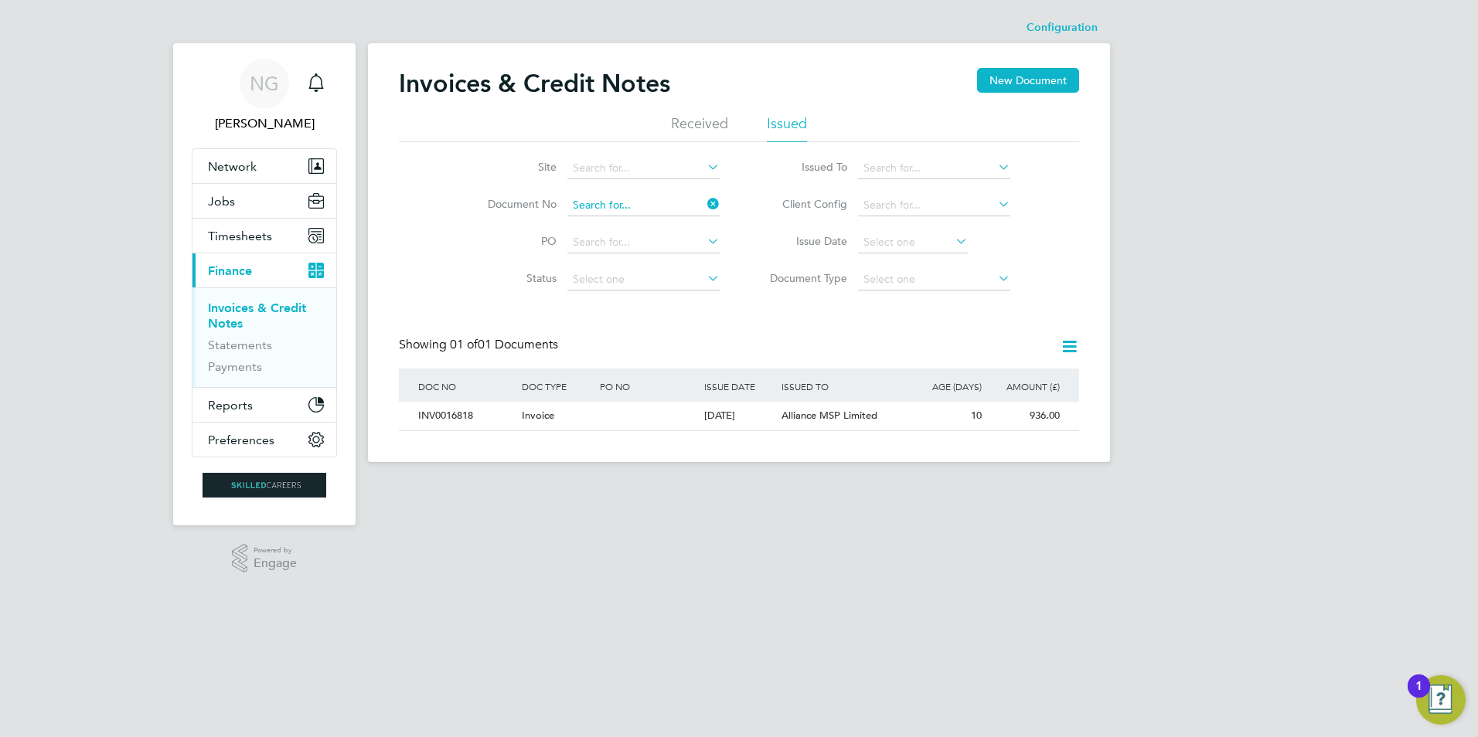
click at [652, 208] on input at bounding box center [643, 206] width 152 height 22
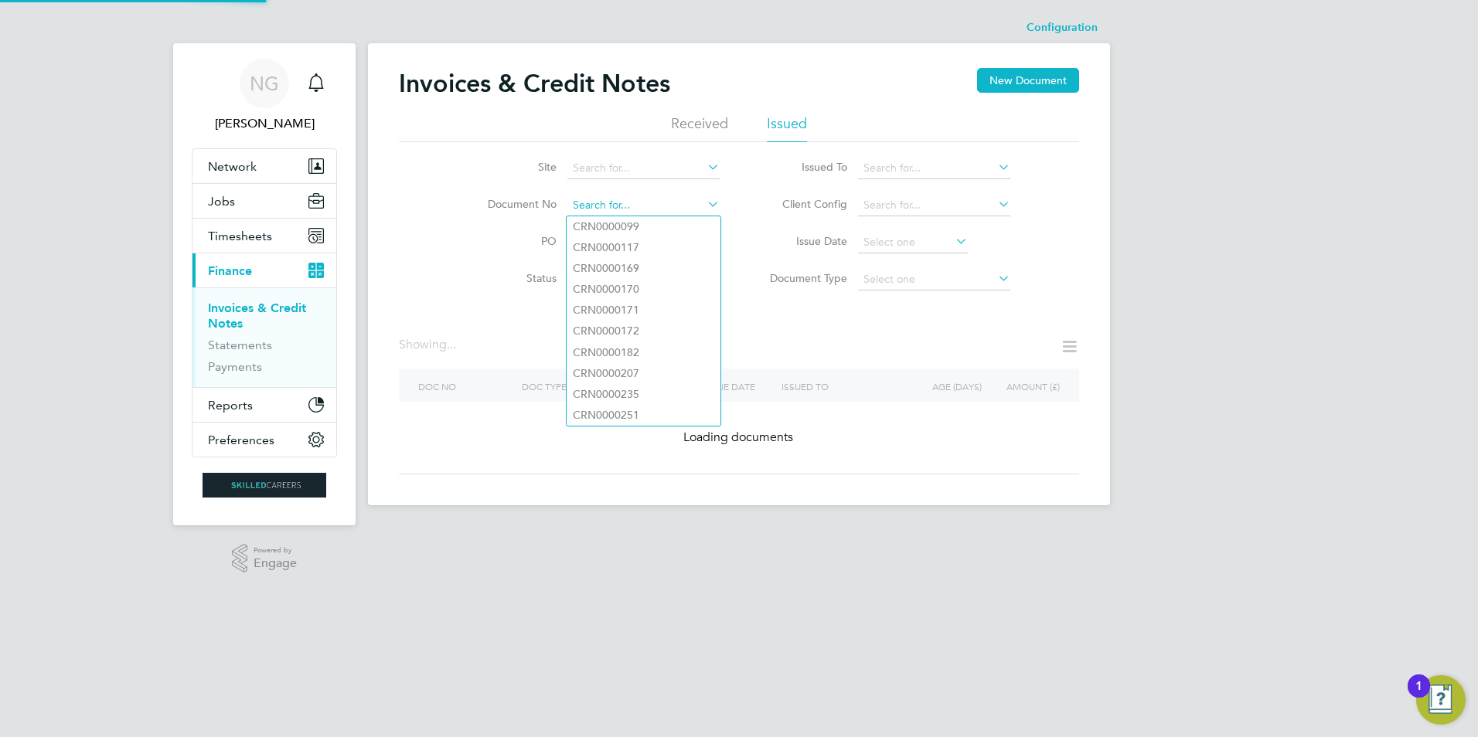
paste input "INV0016819"
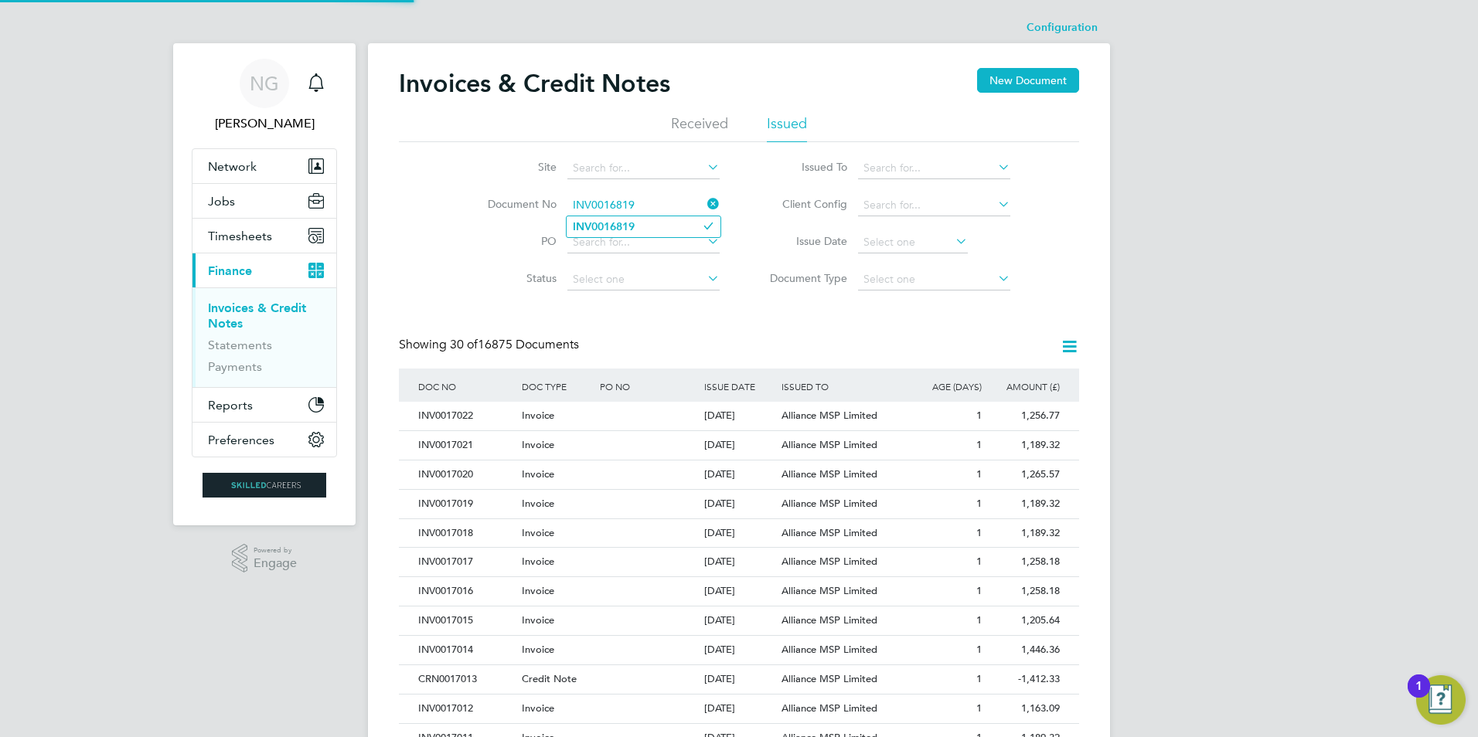
type input "INV0016819"
click at [646, 226] on li "INV0016819" at bounding box center [644, 226] width 154 height 21
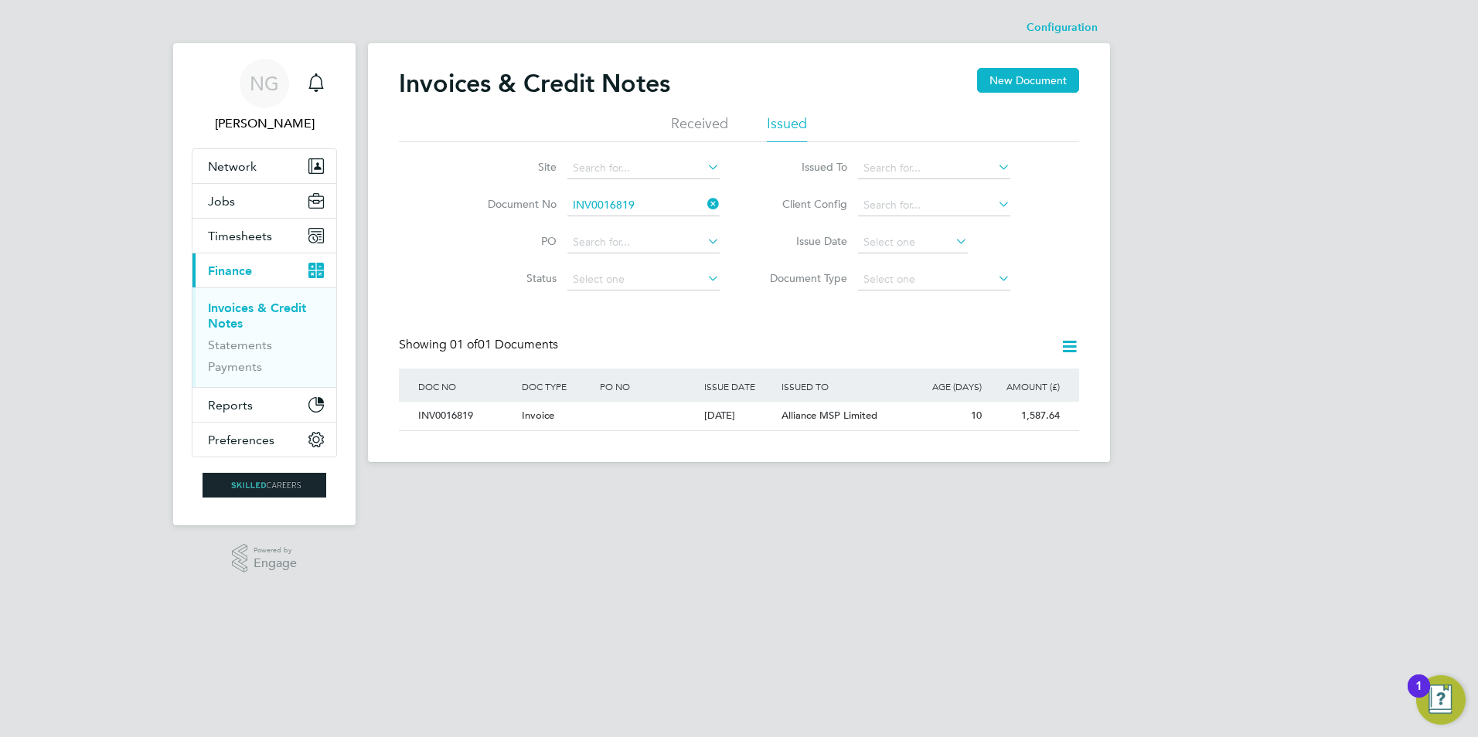
drag, startPoint x: 428, startPoint y: 408, endPoint x: 566, endPoint y: 446, distance: 143.5
click at [428, 409] on div "INV0016819" at bounding box center [466, 416] width 104 height 29
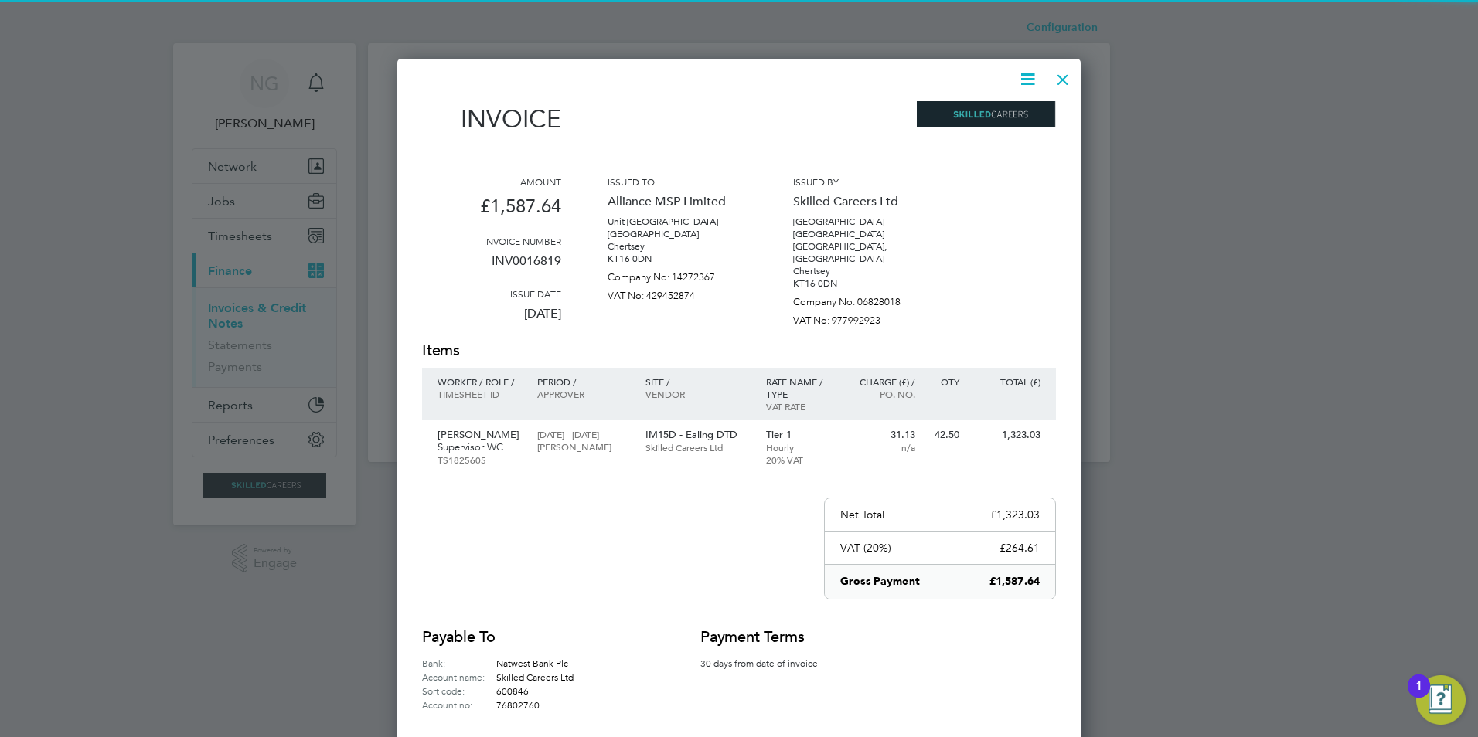
click at [1025, 81] on icon at bounding box center [1027, 79] width 19 height 19
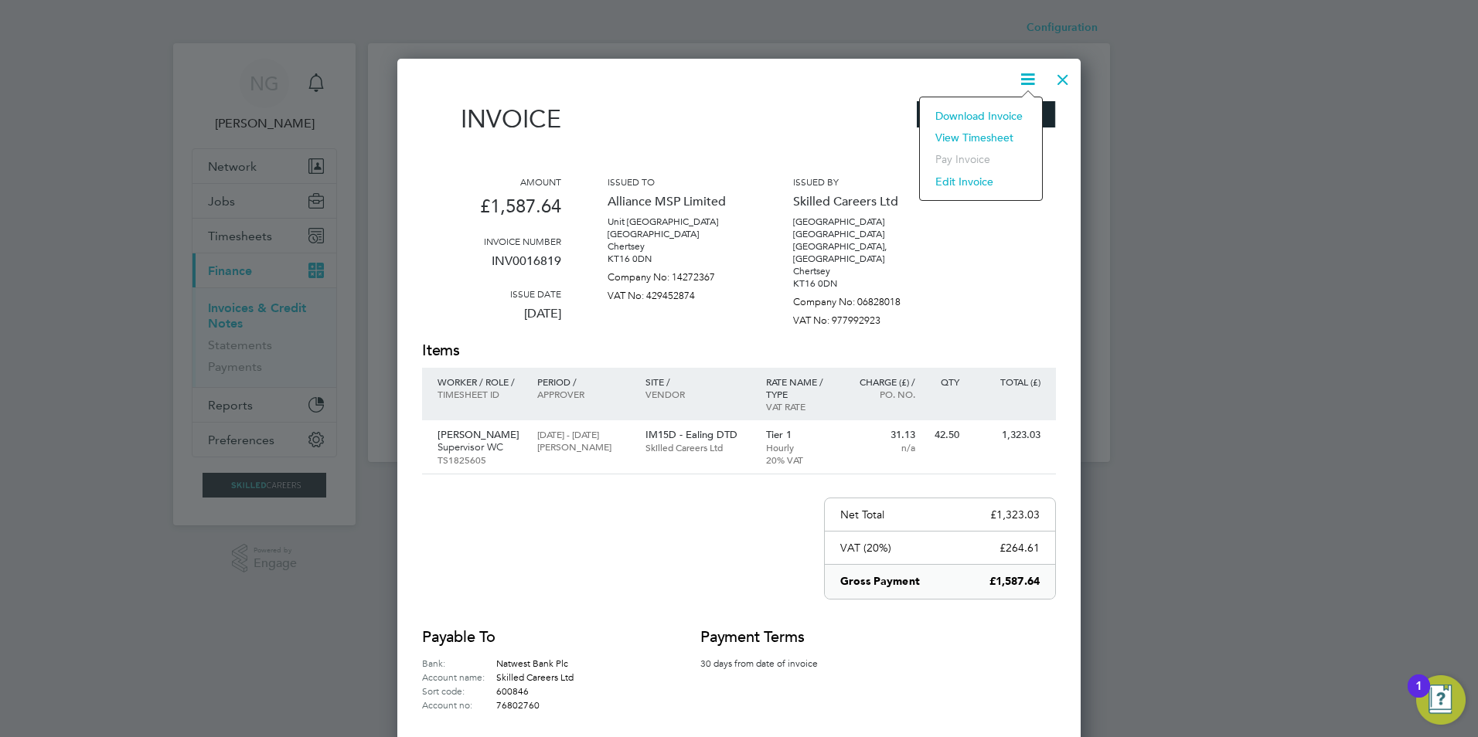
click at [1013, 117] on li "Download Invoice" at bounding box center [981, 116] width 107 height 22
click at [1054, 80] on div at bounding box center [1063, 76] width 28 height 28
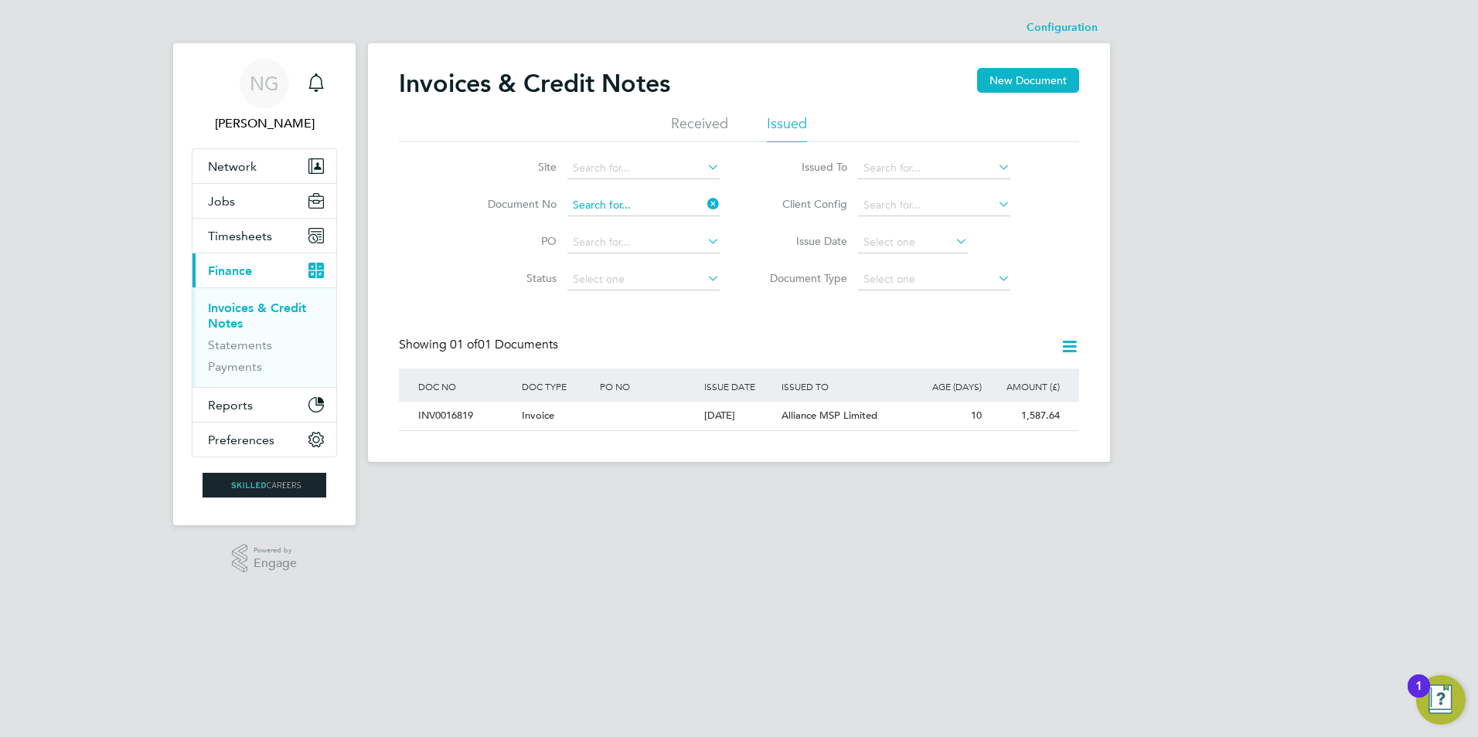
click at [656, 198] on input at bounding box center [643, 206] width 152 height 22
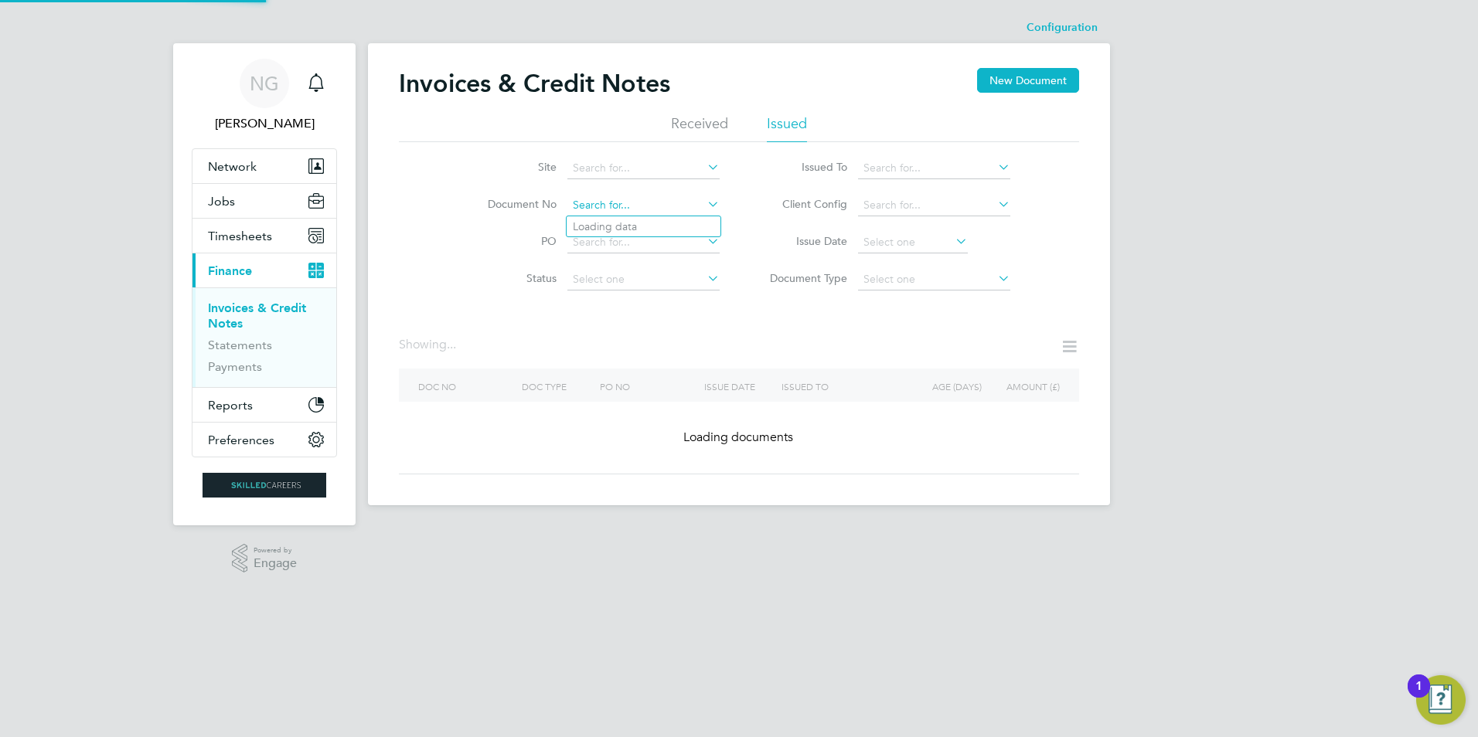
paste input "INV0016820"
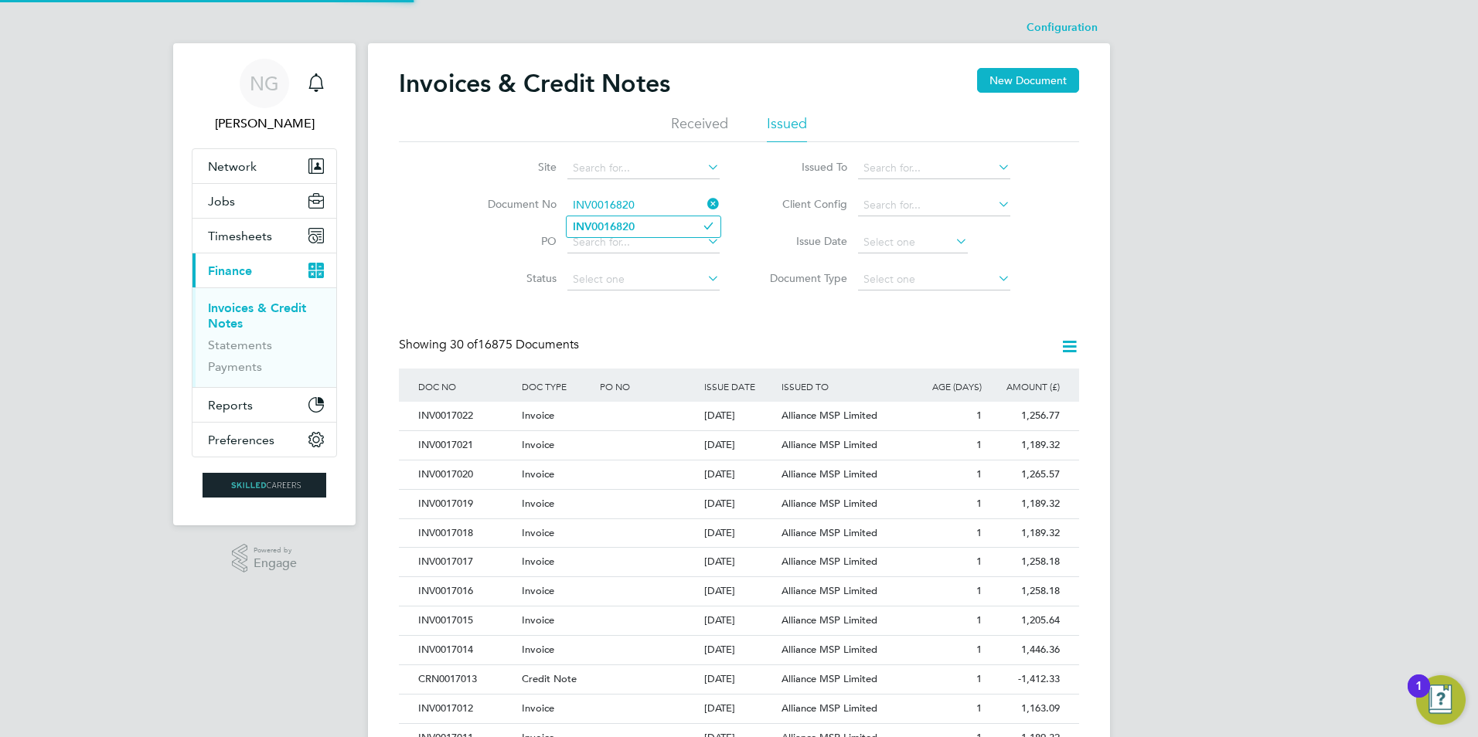
type input "INV0016820"
click at [635, 230] on b "INV0016820" at bounding box center [604, 226] width 62 height 13
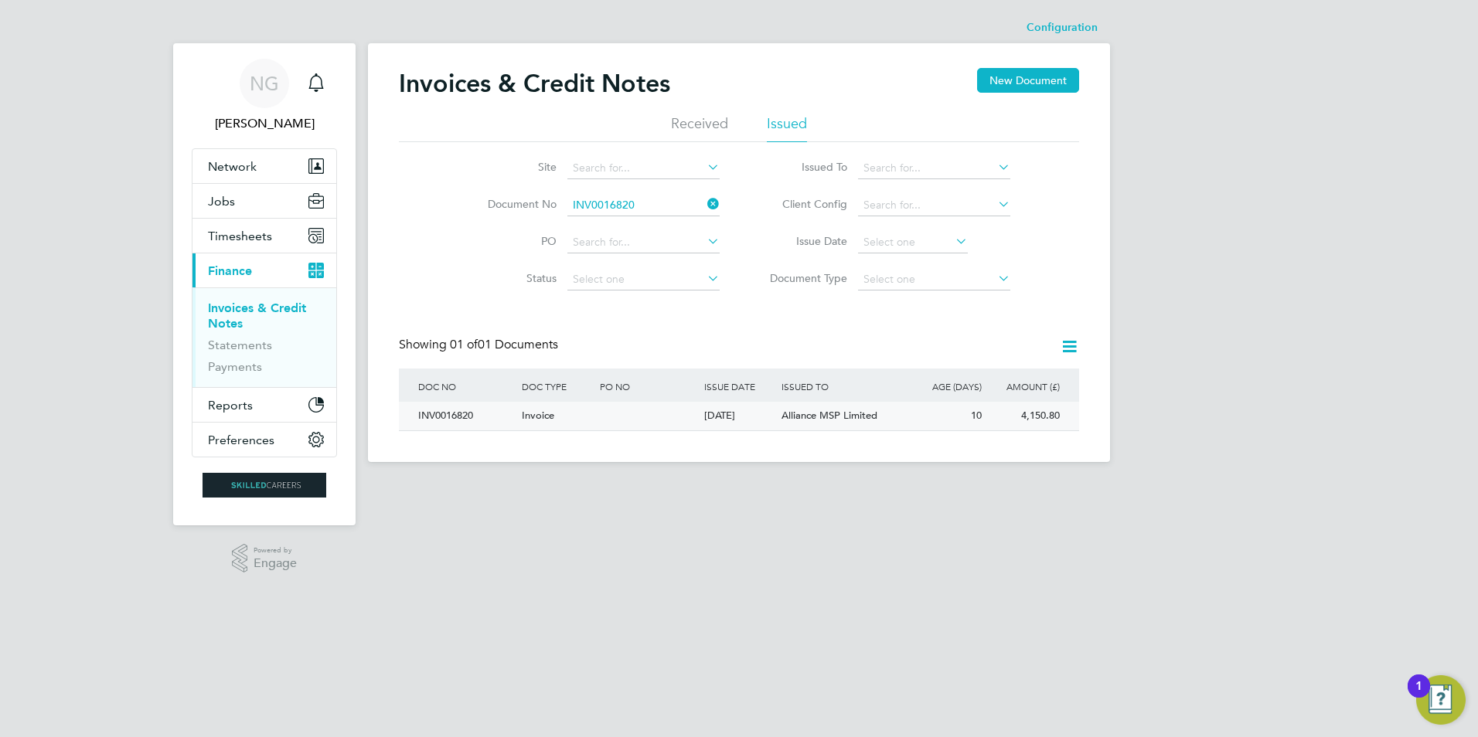
click at [451, 414] on div "INV0016820" at bounding box center [466, 416] width 104 height 29
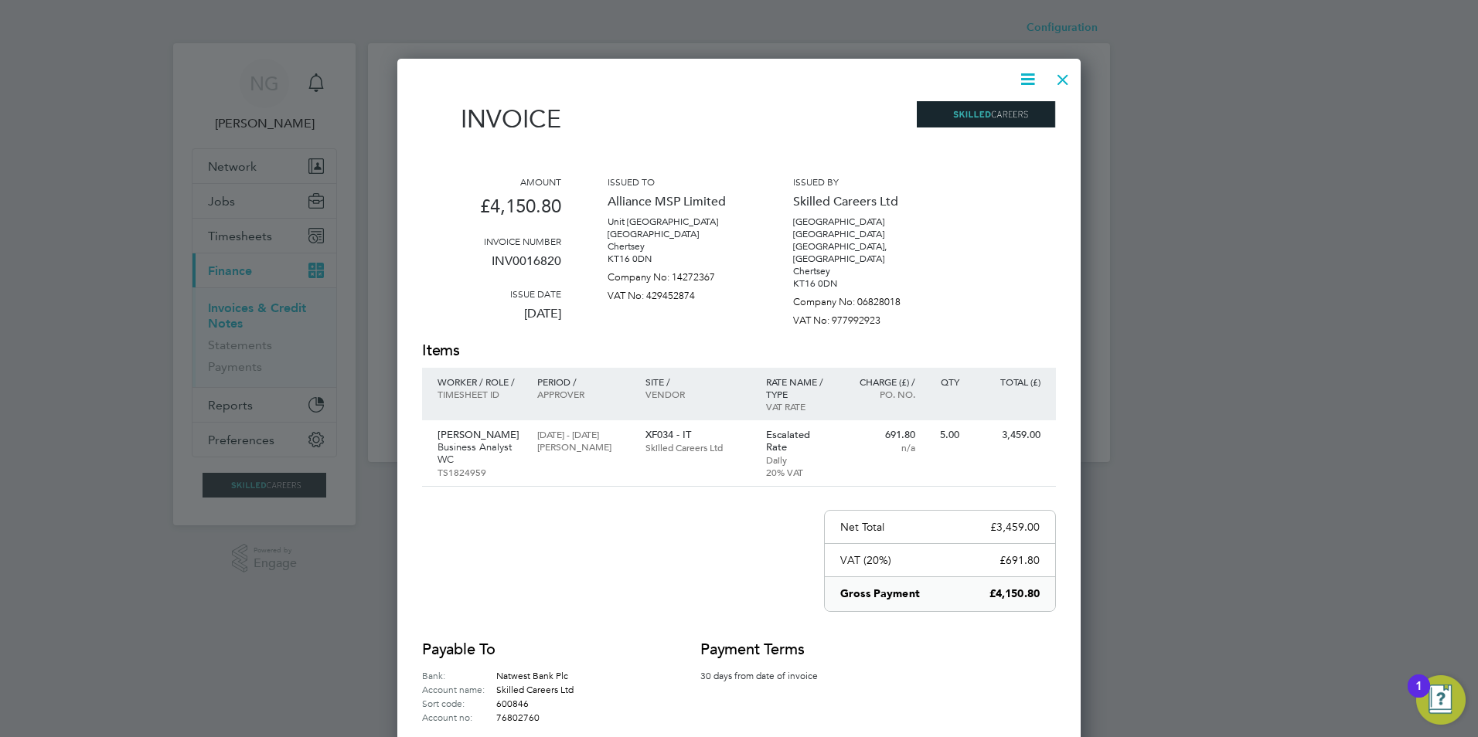
click at [1026, 83] on icon at bounding box center [1027, 79] width 19 height 19
click at [1010, 117] on li "Download Invoice" at bounding box center [981, 116] width 107 height 22
click at [1062, 79] on div at bounding box center [1063, 76] width 28 height 28
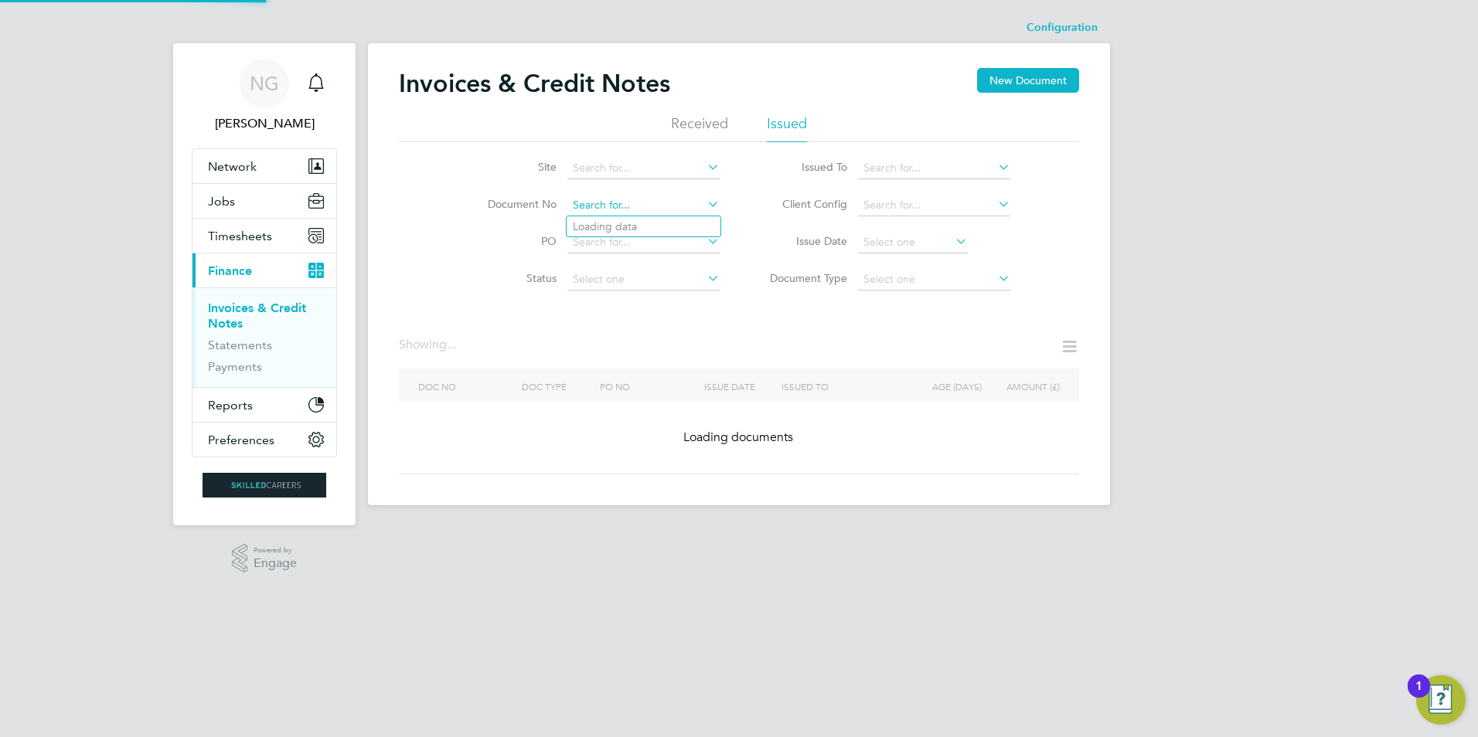
click at [647, 199] on input at bounding box center [643, 206] width 152 height 22
paste input "INV0016821"
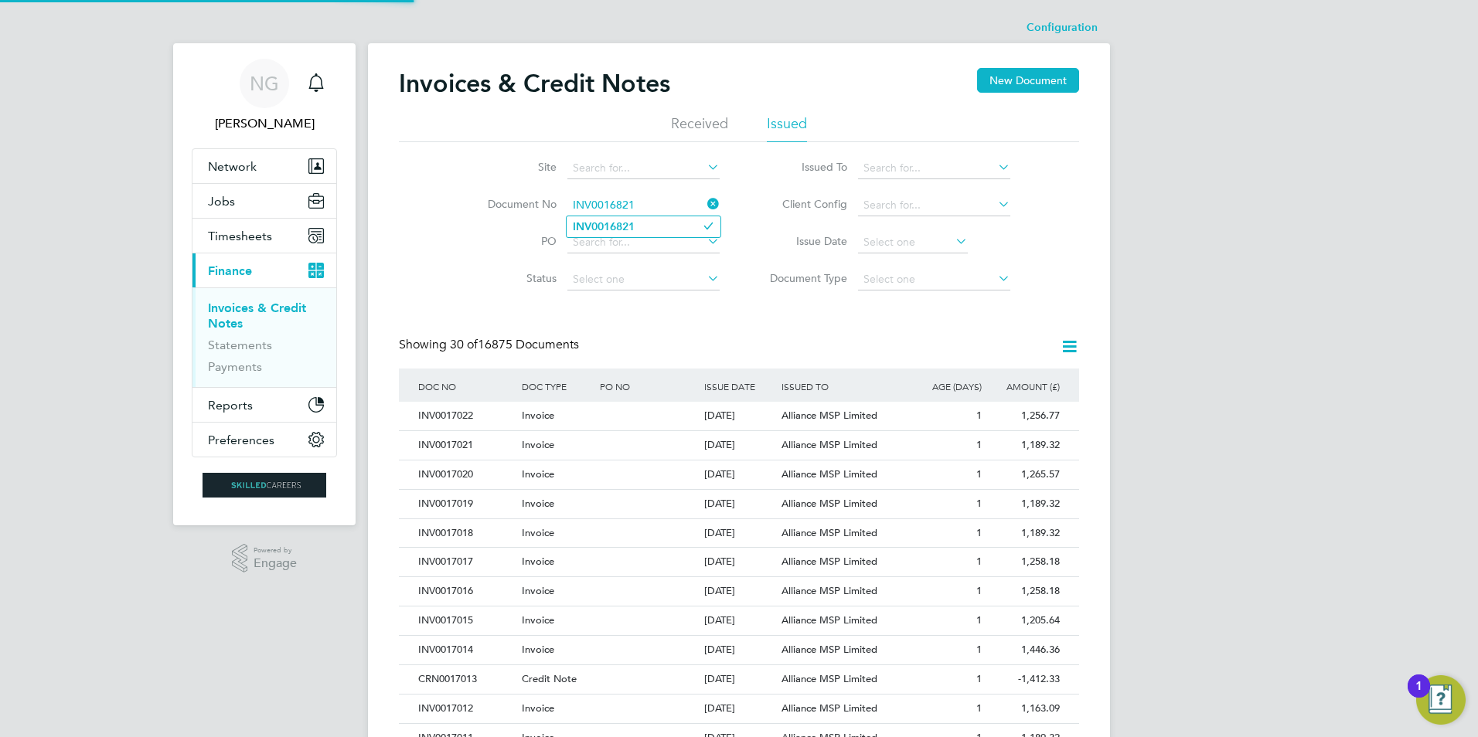
type input "INV0016821"
click at [646, 224] on li "INV0016821" at bounding box center [644, 226] width 154 height 21
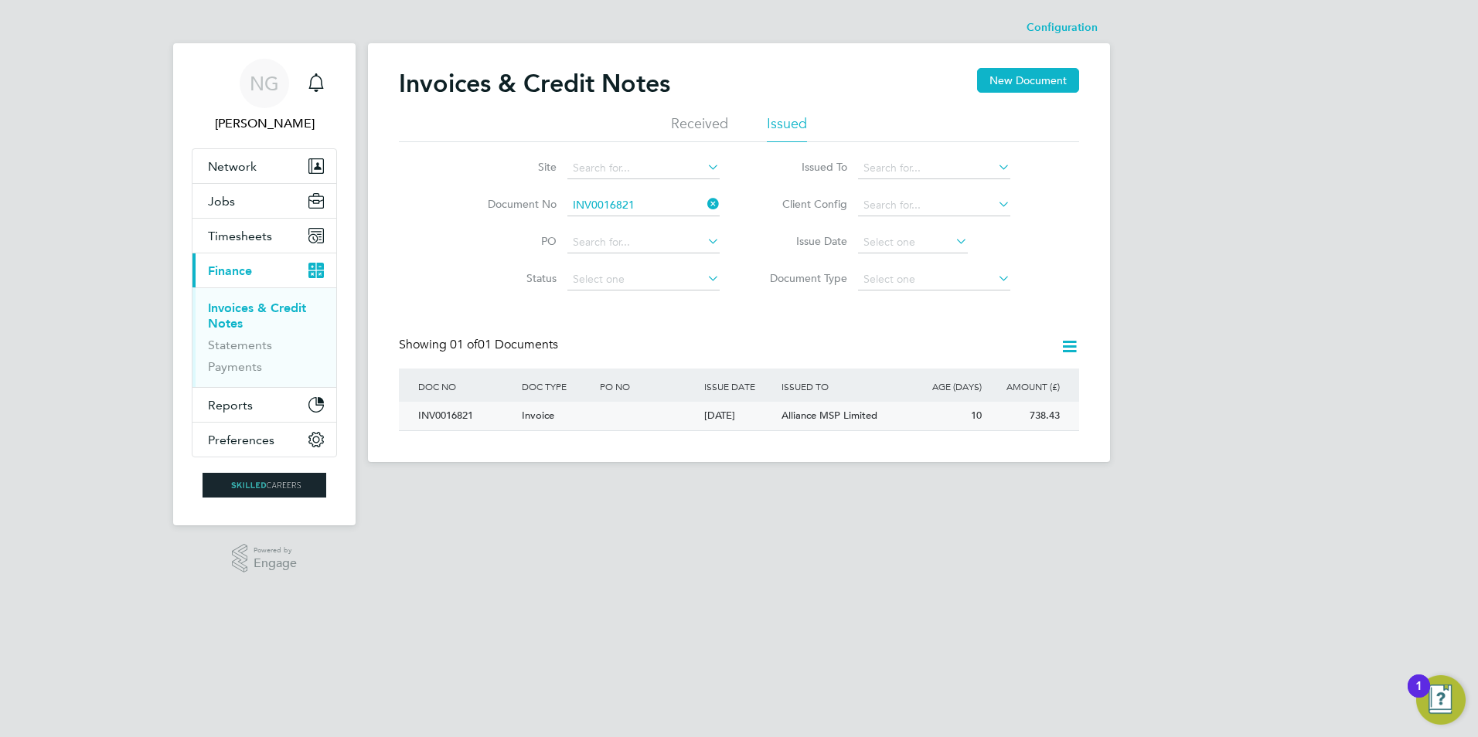
drag, startPoint x: 435, startPoint y: 410, endPoint x: 451, endPoint y: 417, distance: 18.0
click at [437, 412] on div "INV0016821" at bounding box center [466, 416] width 104 height 29
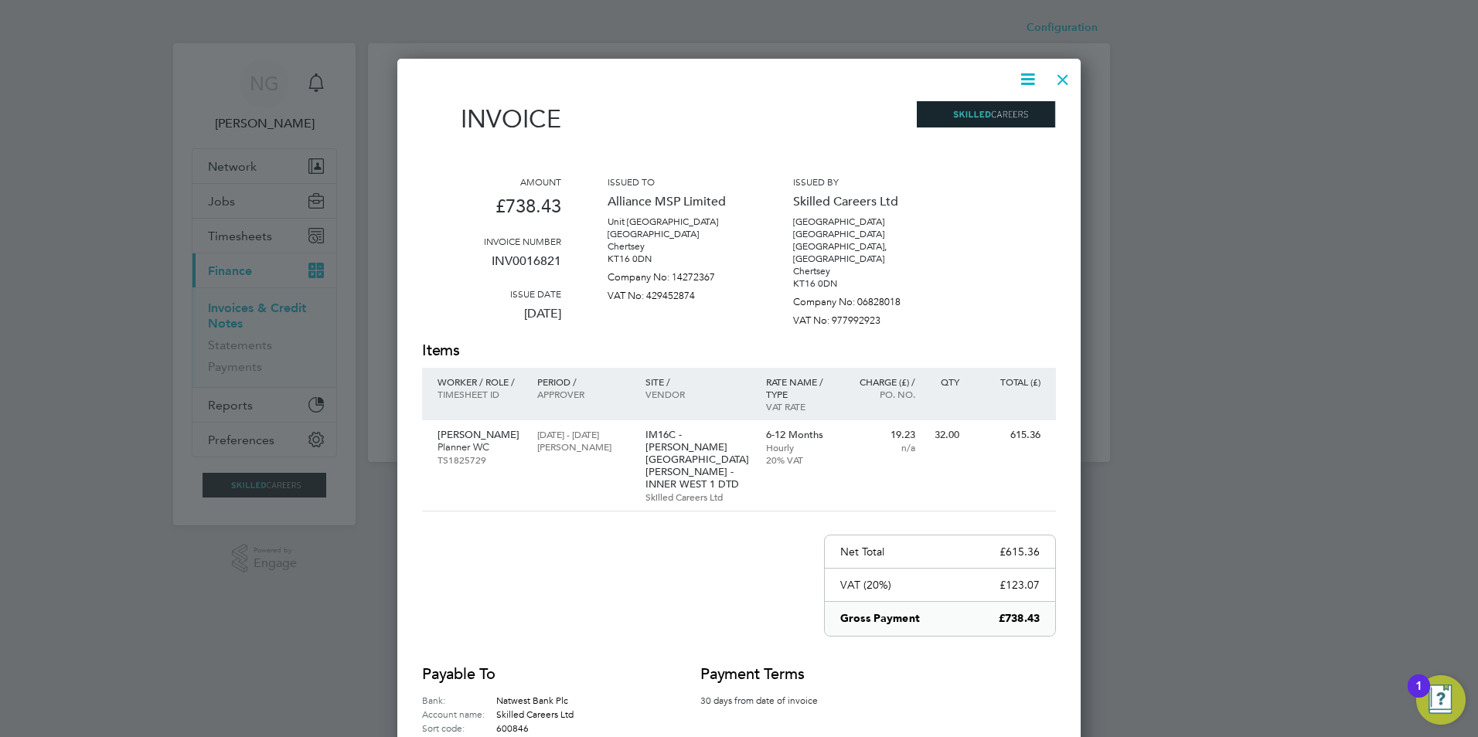
click at [1022, 77] on icon at bounding box center [1027, 79] width 19 height 19
click at [987, 114] on li "Download Invoice" at bounding box center [981, 116] width 107 height 22
click at [1058, 81] on div at bounding box center [1063, 76] width 28 height 28
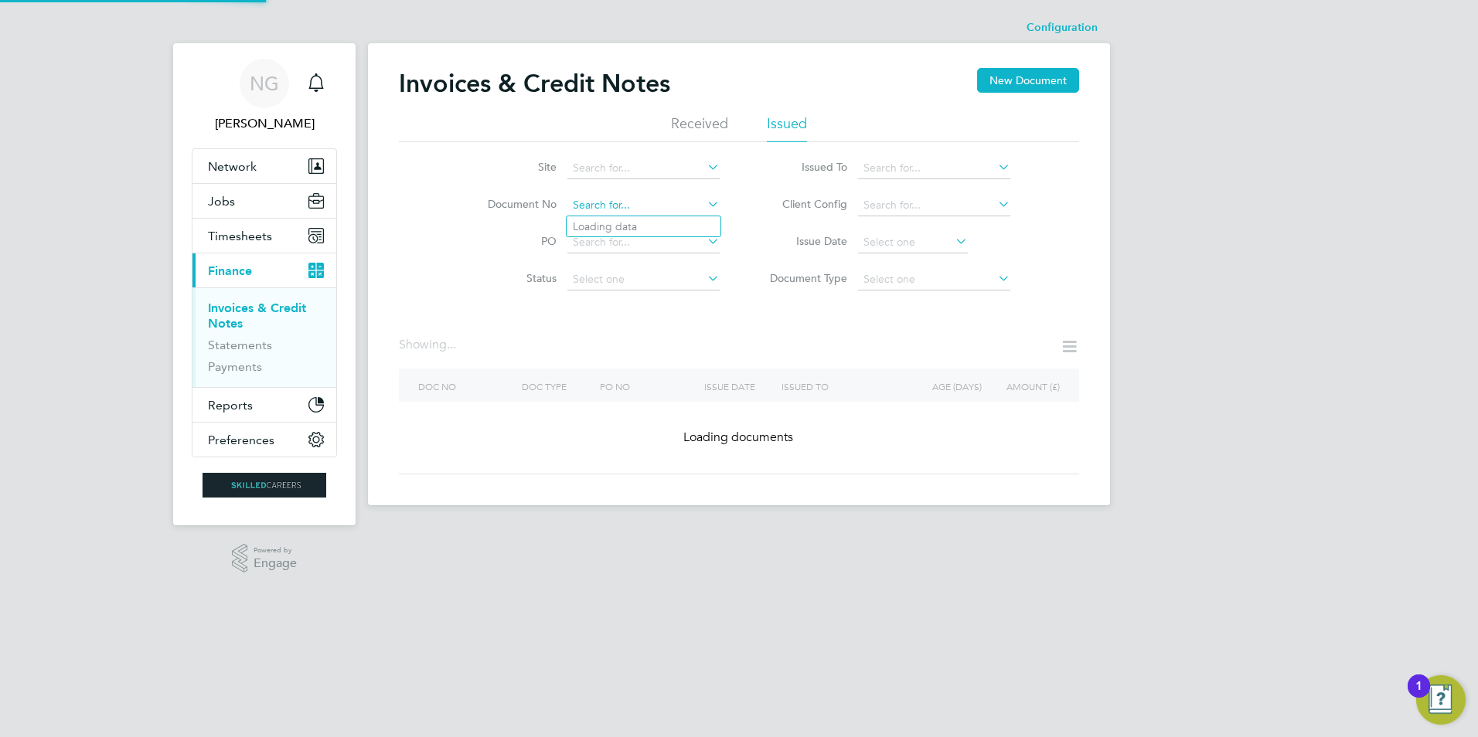
click at [652, 197] on input at bounding box center [643, 206] width 152 height 22
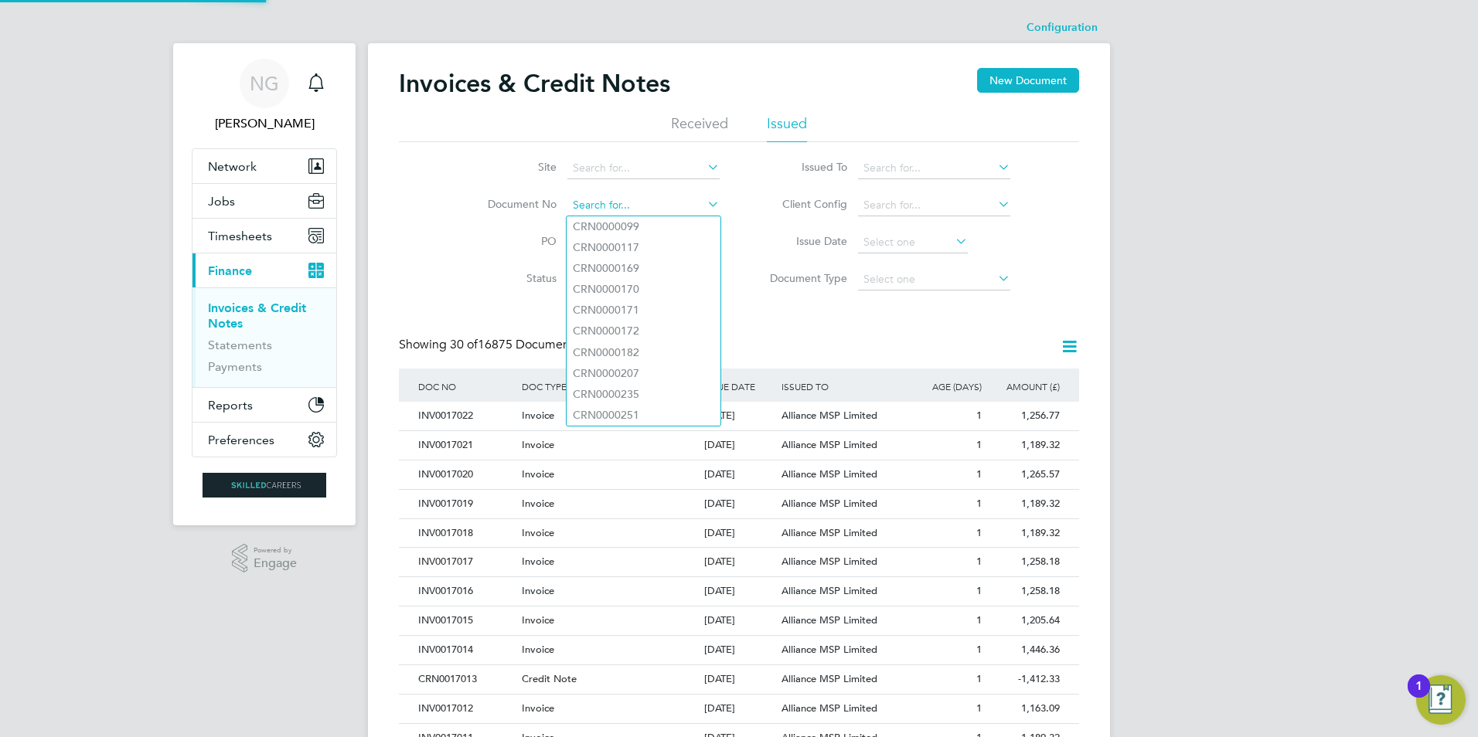
paste input "INV0016822"
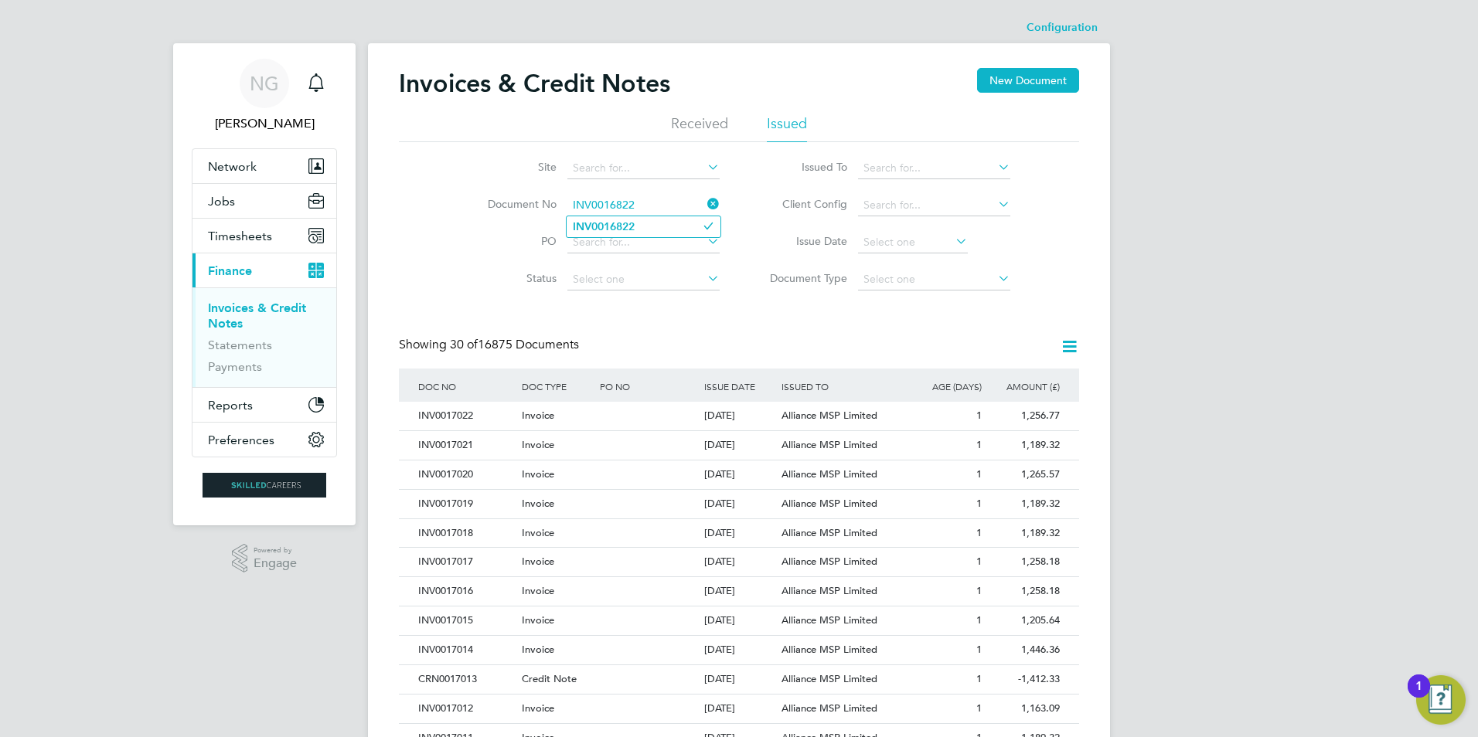
type input "INV0016822"
drag, startPoint x: 642, startPoint y: 228, endPoint x: 727, endPoint y: 217, distance: 85.7
click at [647, 229] on li "INV0016822" at bounding box center [644, 226] width 154 height 21
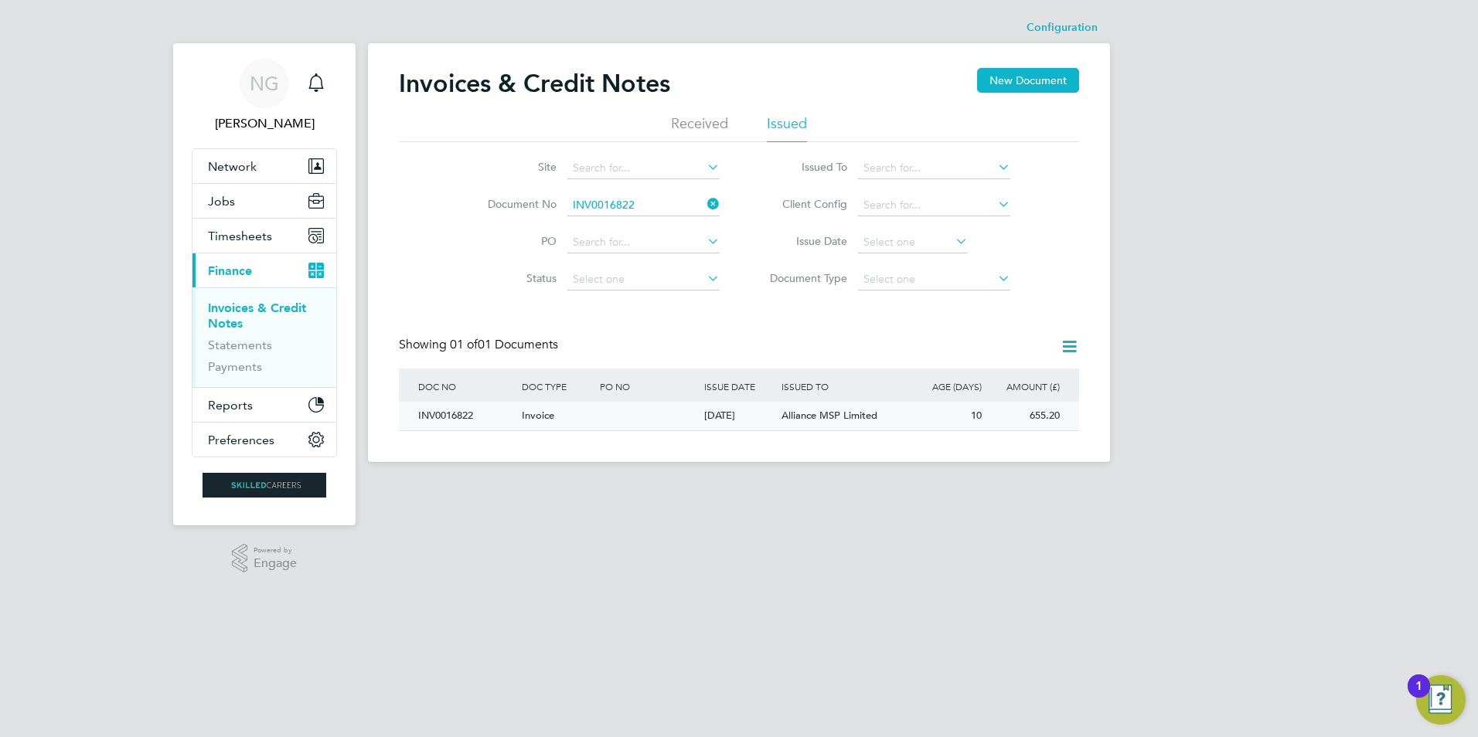
drag, startPoint x: 440, startPoint y: 424, endPoint x: 461, endPoint y: 421, distance: 21.0
click at [441, 424] on div "INV0016822" at bounding box center [466, 416] width 104 height 29
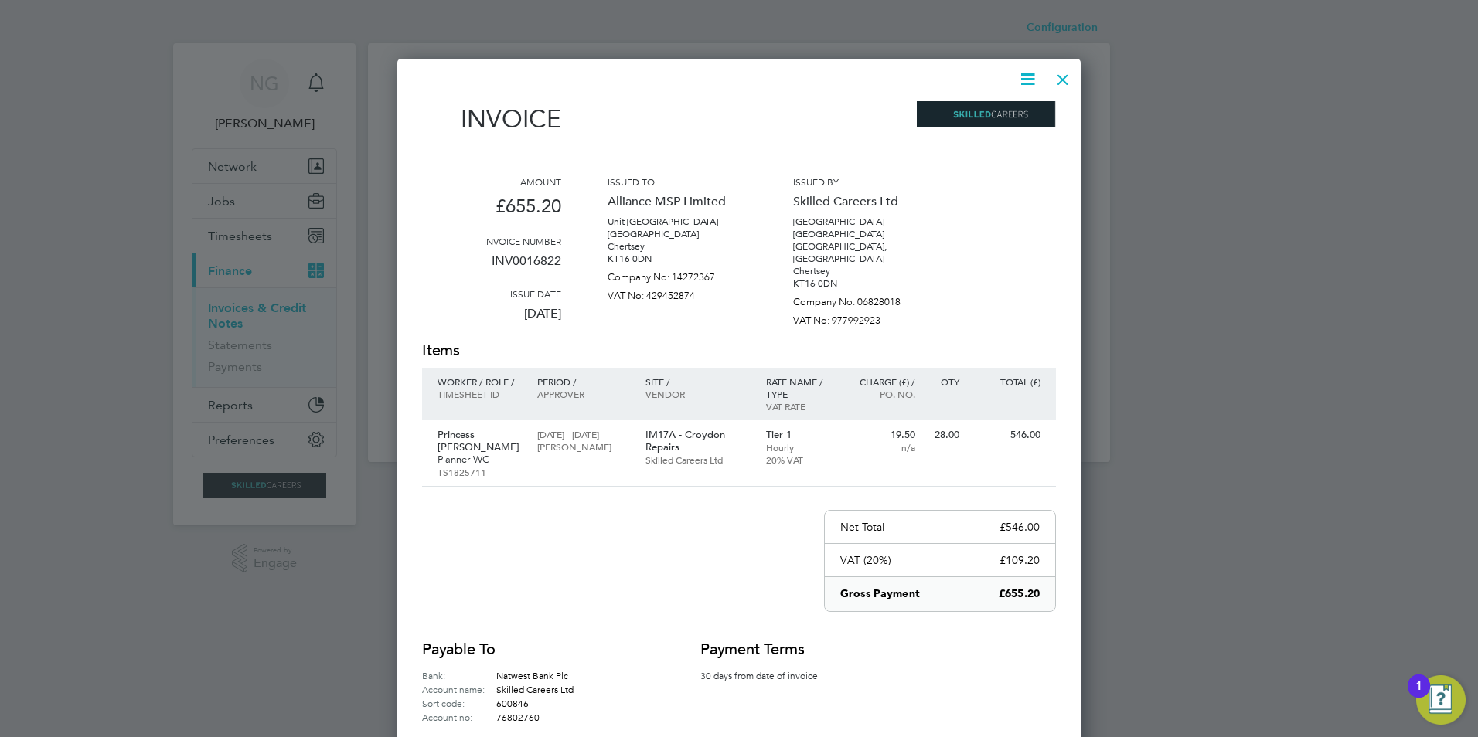
click at [1026, 80] on icon at bounding box center [1027, 79] width 19 height 19
click at [1000, 121] on li "Download Invoice" at bounding box center [981, 116] width 107 height 22
click at [1061, 78] on div at bounding box center [1063, 76] width 28 height 28
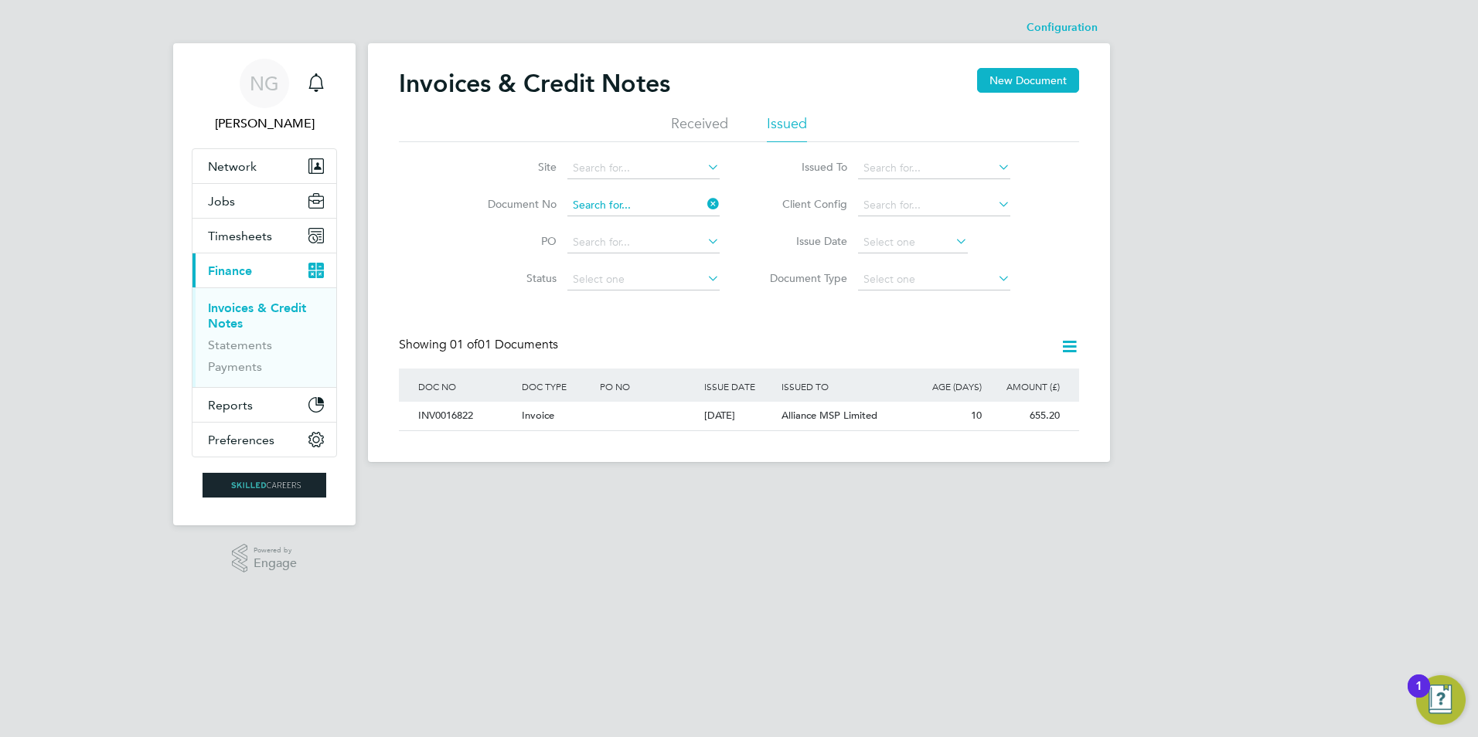
click at [682, 209] on input at bounding box center [643, 206] width 152 height 22
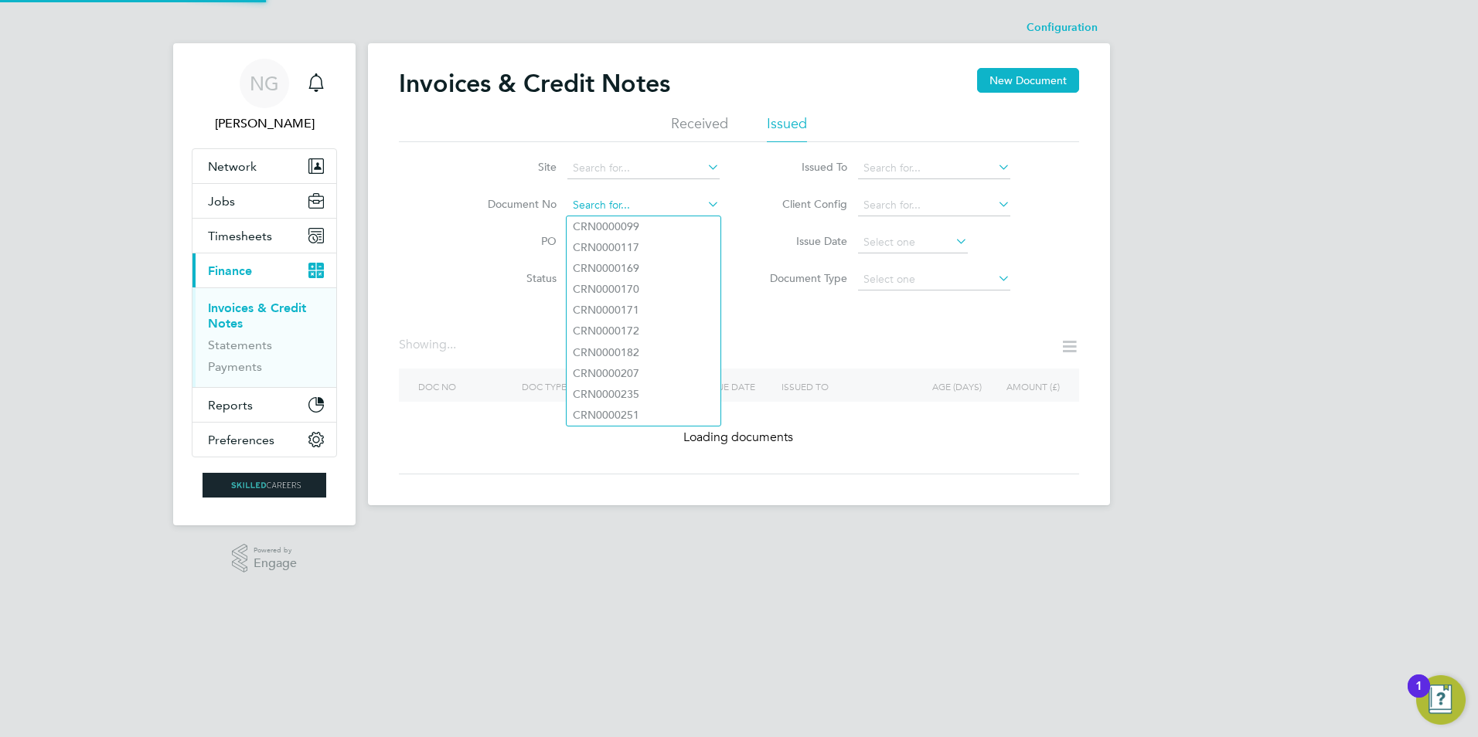
paste input "INV0016823"
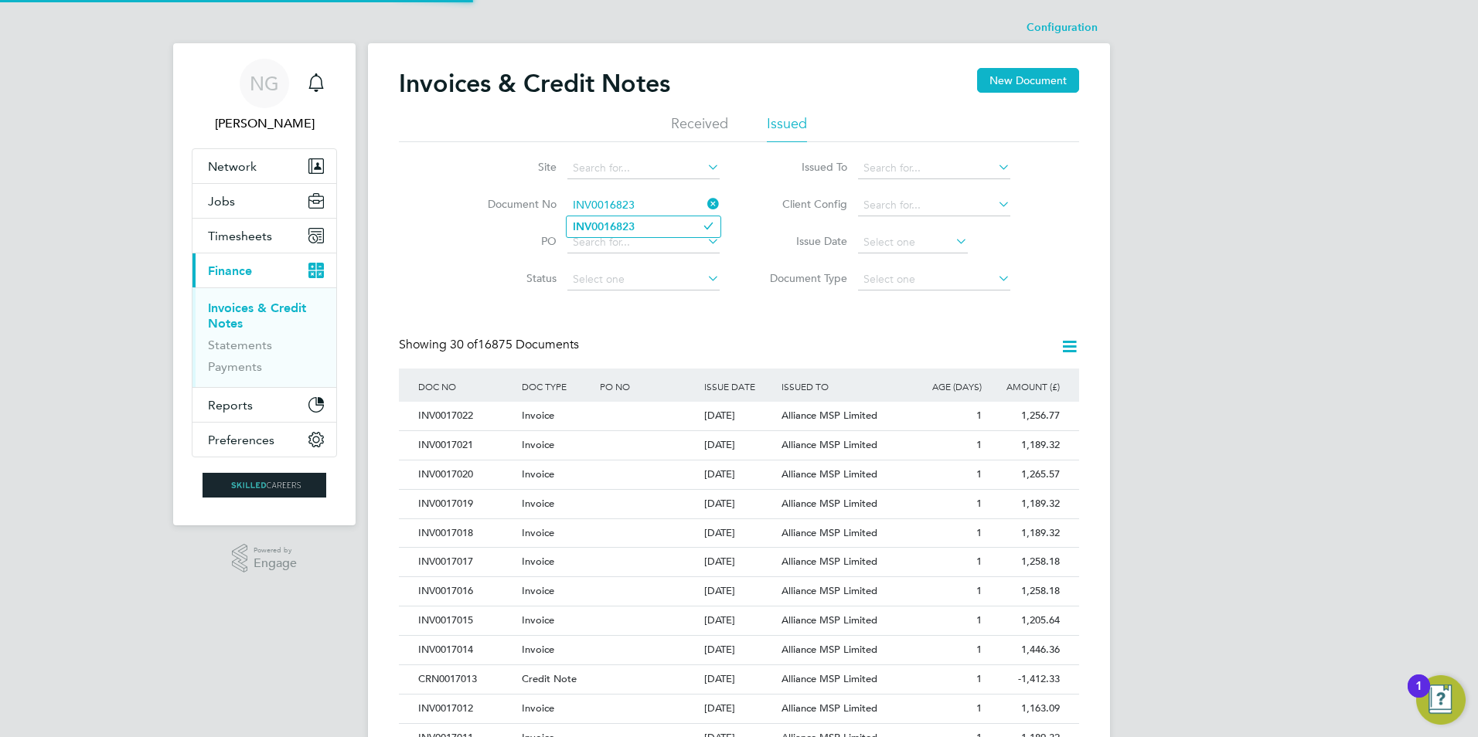
type input "INV0016823"
click at [649, 230] on li "INV0016823" at bounding box center [644, 226] width 154 height 21
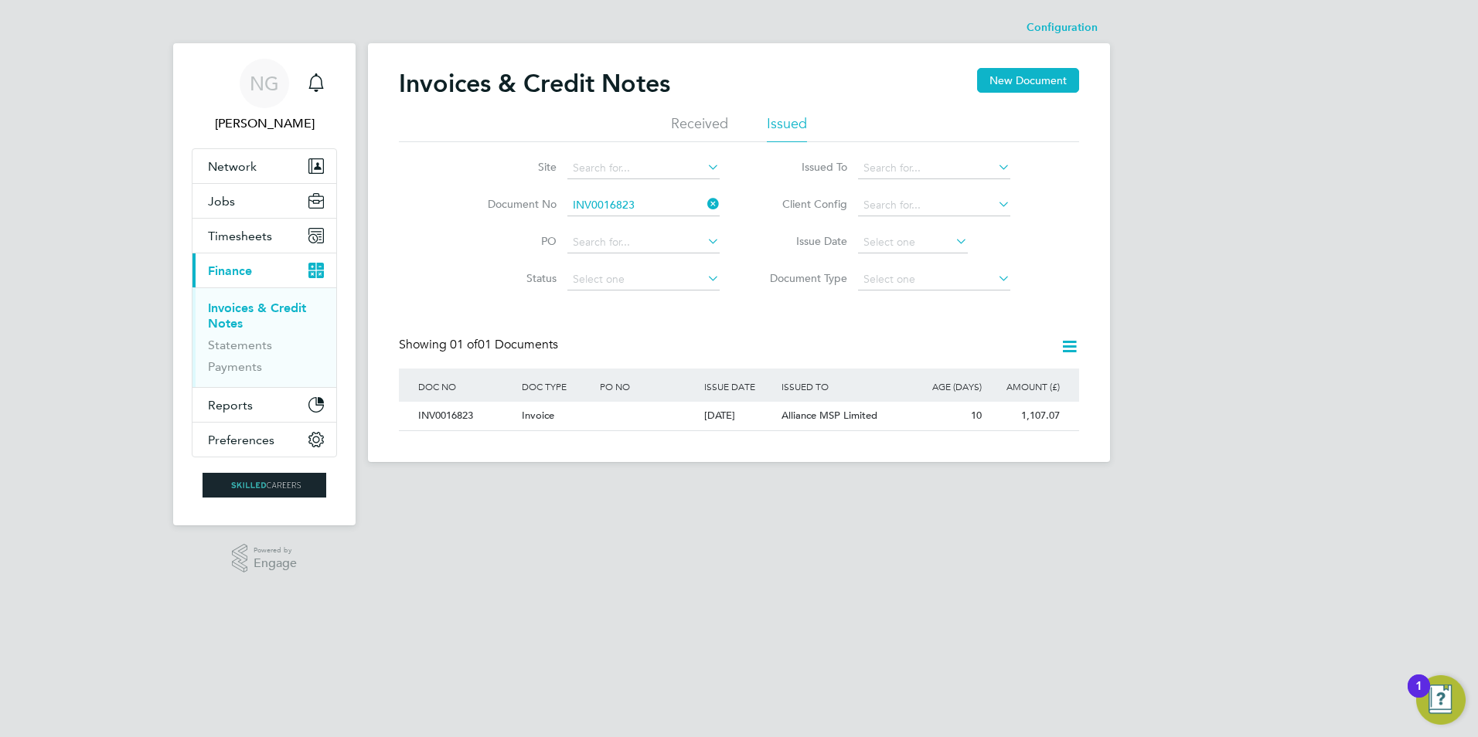
drag, startPoint x: 441, startPoint y: 418, endPoint x: 622, endPoint y: 435, distance: 180.9
click at [441, 418] on div "INV0016823" at bounding box center [466, 416] width 104 height 29
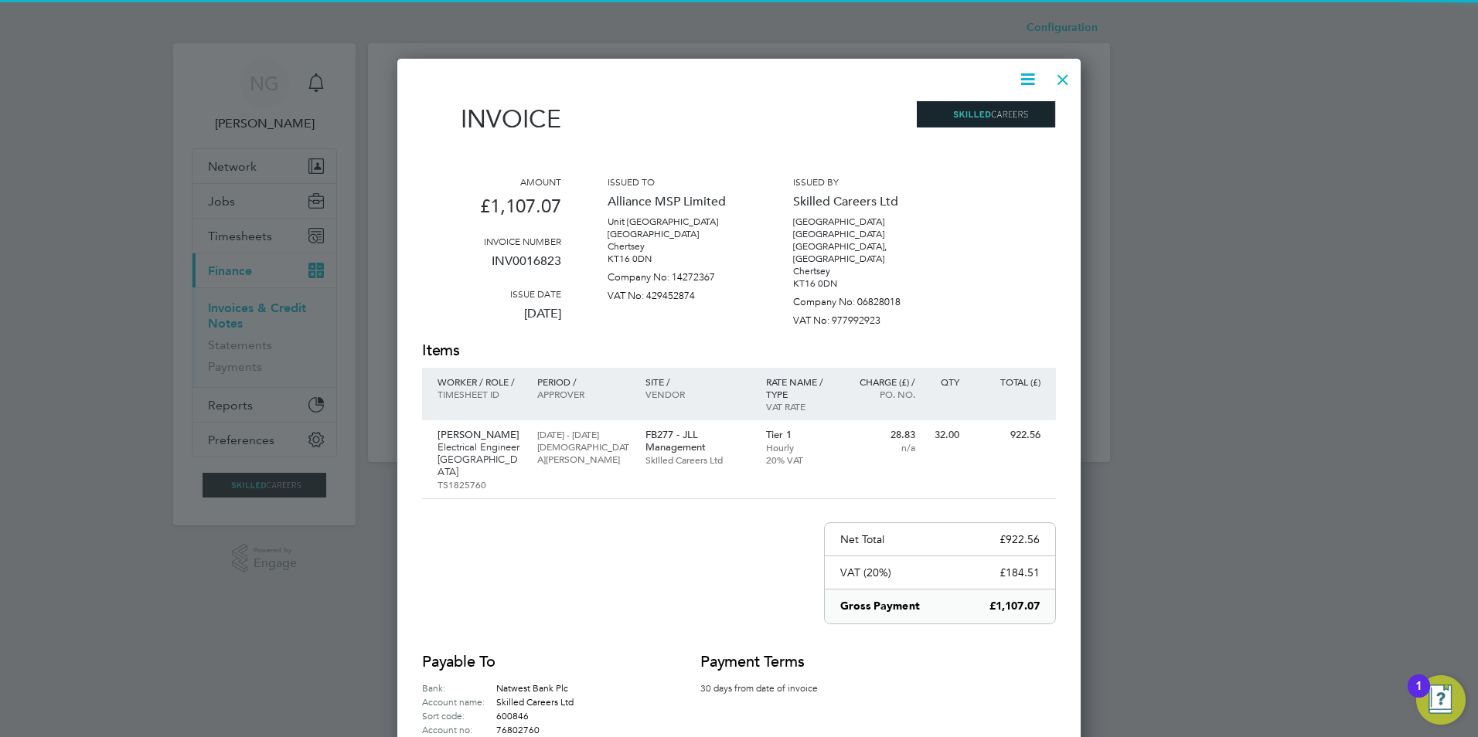
click at [1032, 73] on icon at bounding box center [1027, 79] width 19 height 19
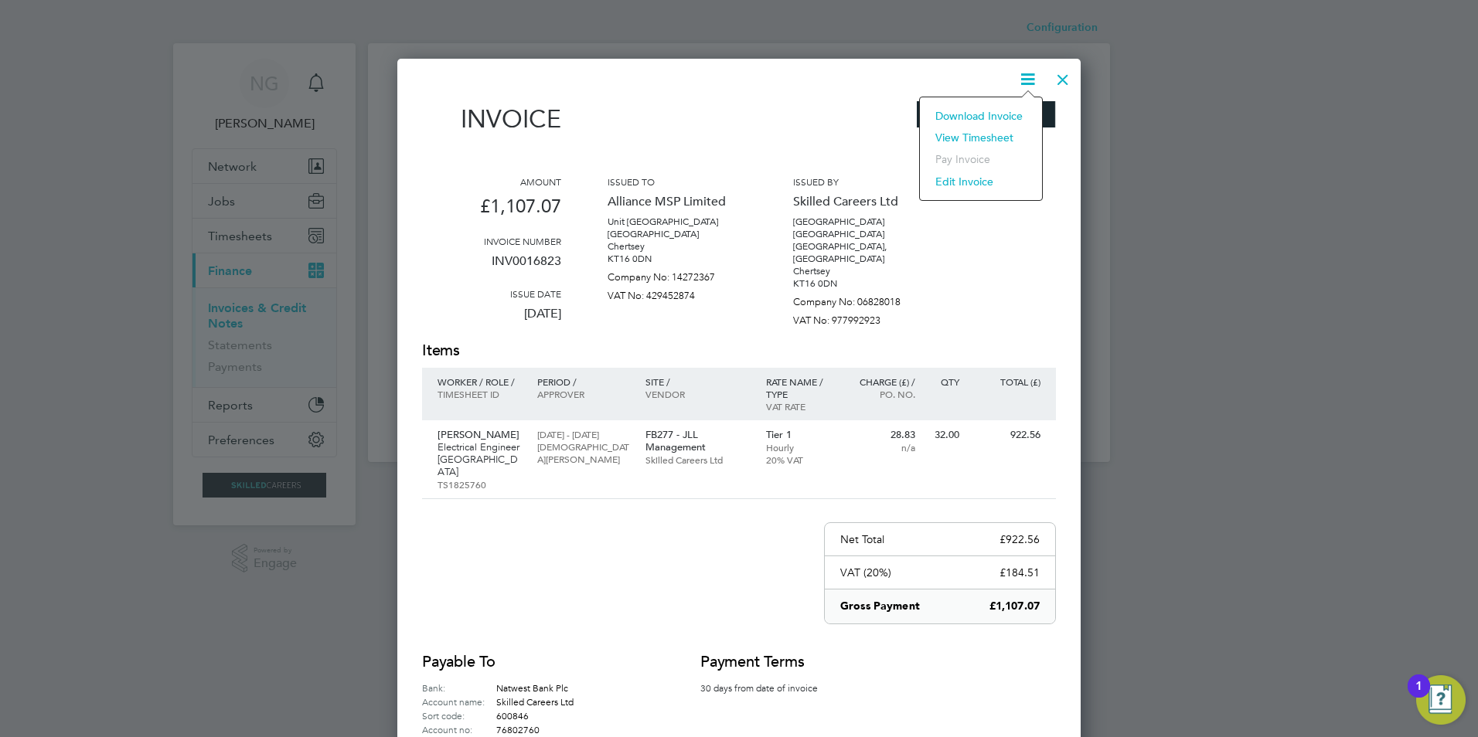
click at [1005, 119] on li "Download Invoice" at bounding box center [981, 116] width 107 height 22
drag, startPoint x: 1058, startPoint y: 83, endPoint x: 1000, endPoint y: 142, distance: 82.5
click at [1058, 83] on div at bounding box center [1063, 76] width 28 height 28
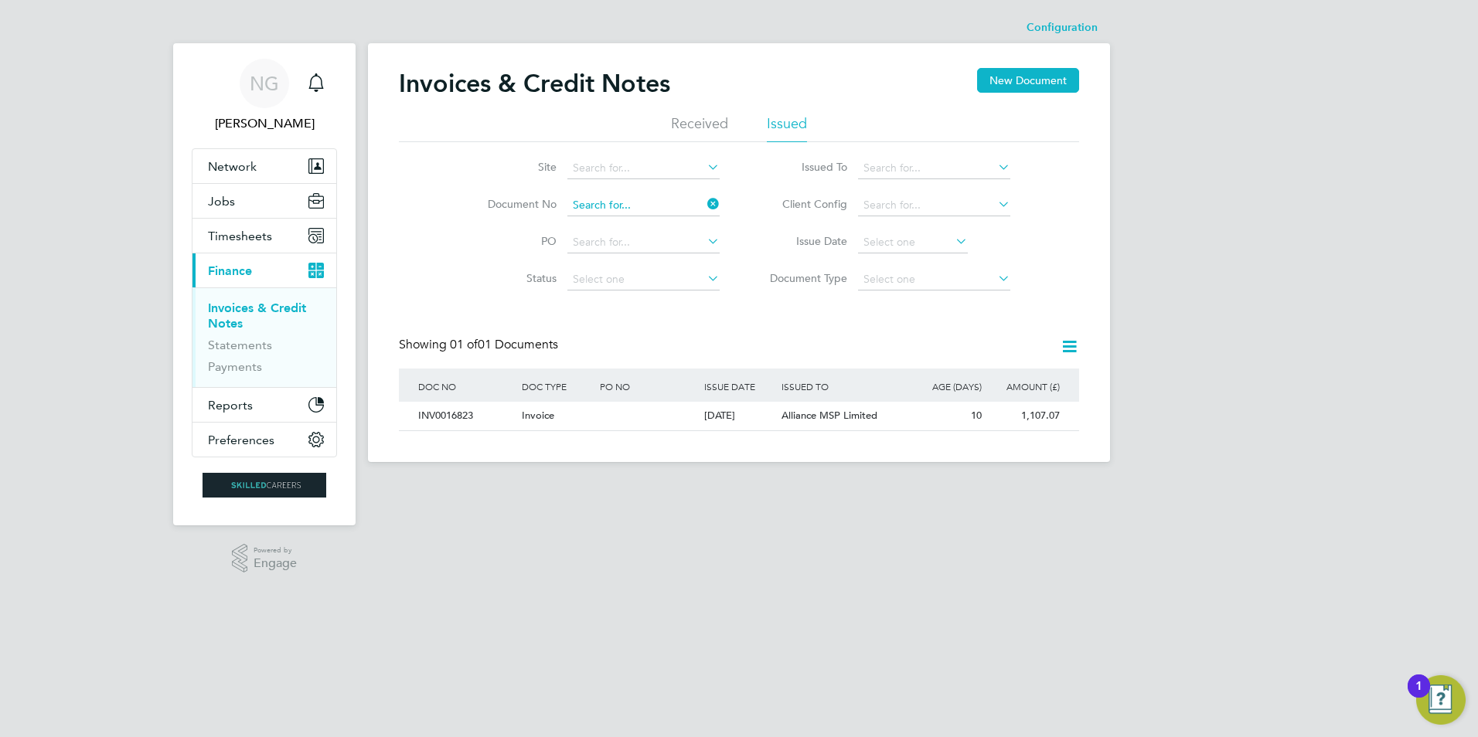
click at [685, 200] on input at bounding box center [643, 206] width 152 height 22
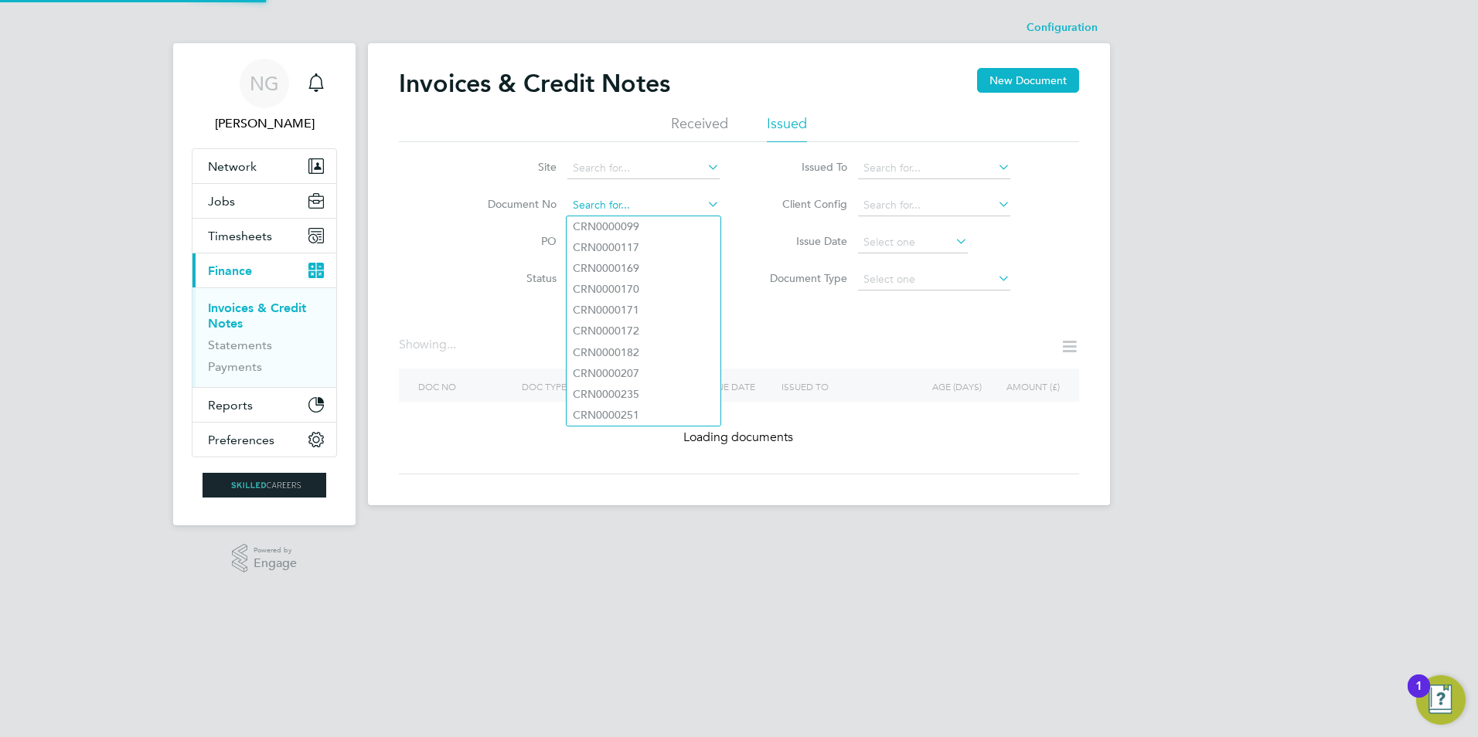
paste input "INV0016824"
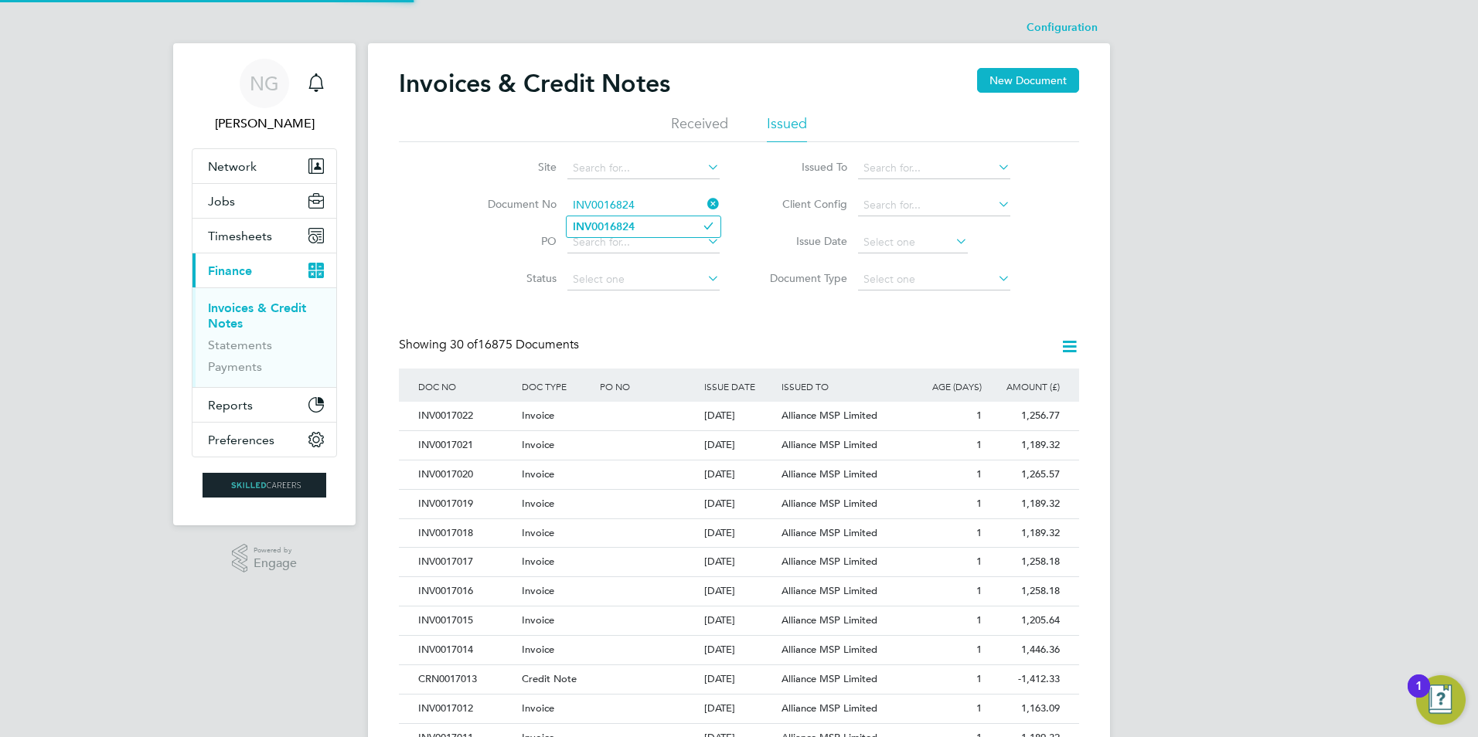
type input "INV0016824"
click at [656, 223] on li "INV0016824" at bounding box center [644, 226] width 154 height 21
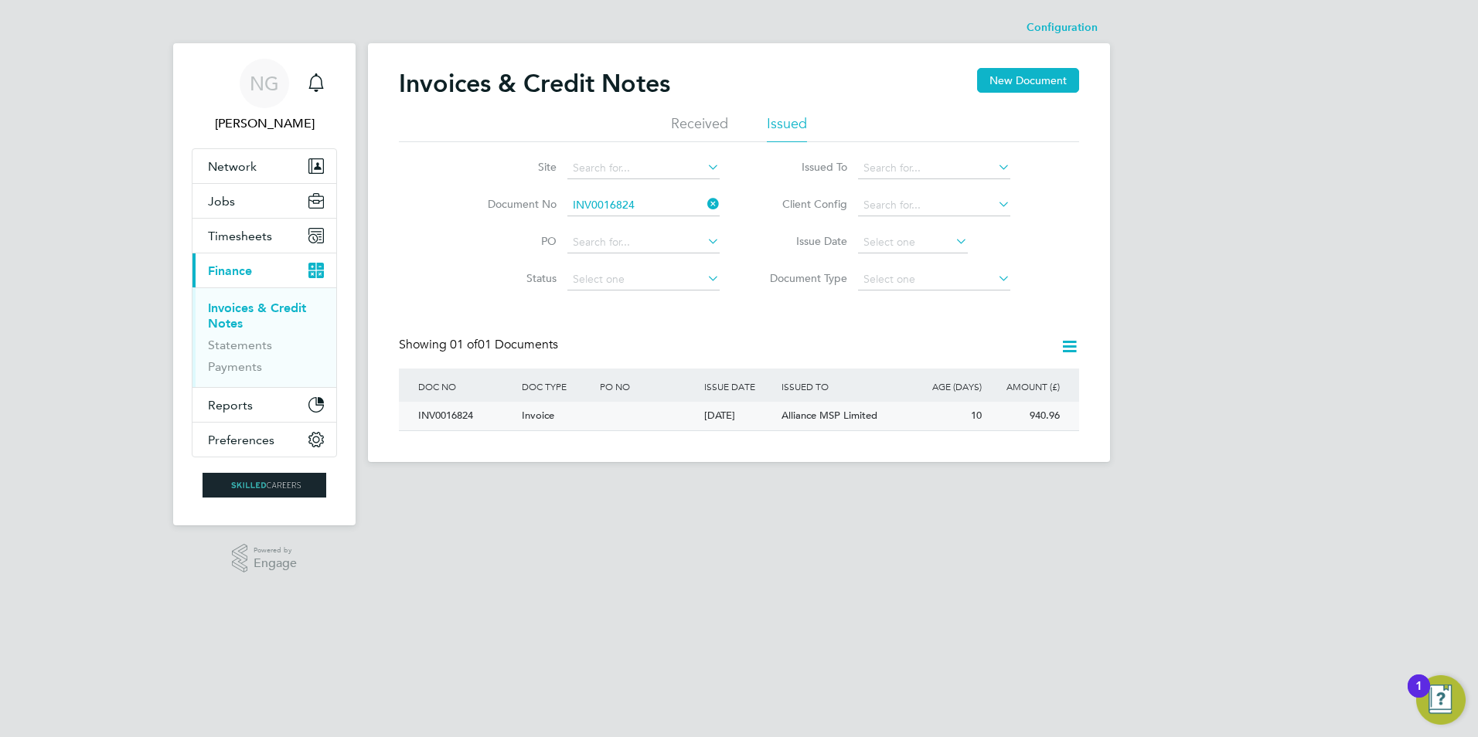
click at [441, 418] on div "INV0016824" at bounding box center [466, 416] width 104 height 29
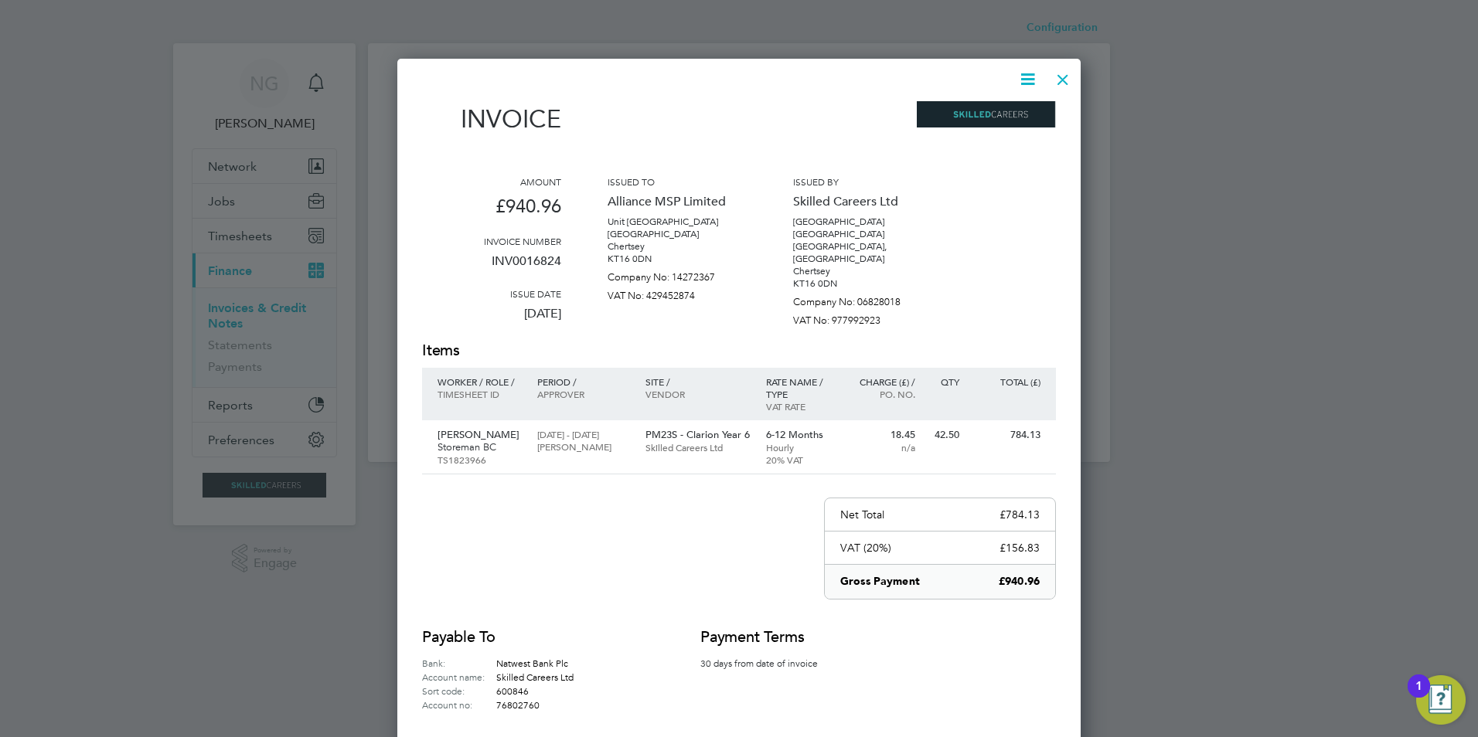
click at [1027, 71] on icon at bounding box center [1027, 79] width 19 height 19
click at [995, 115] on li "Download Invoice" at bounding box center [981, 116] width 107 height 22
drag, startPoint x: 1065, startPoint y: 83, endPoint x: 1045, endPoint y: 108, distance: 32.5
click at [1065, 83] on div at bounding box center [1063, 76] width 28 height 28
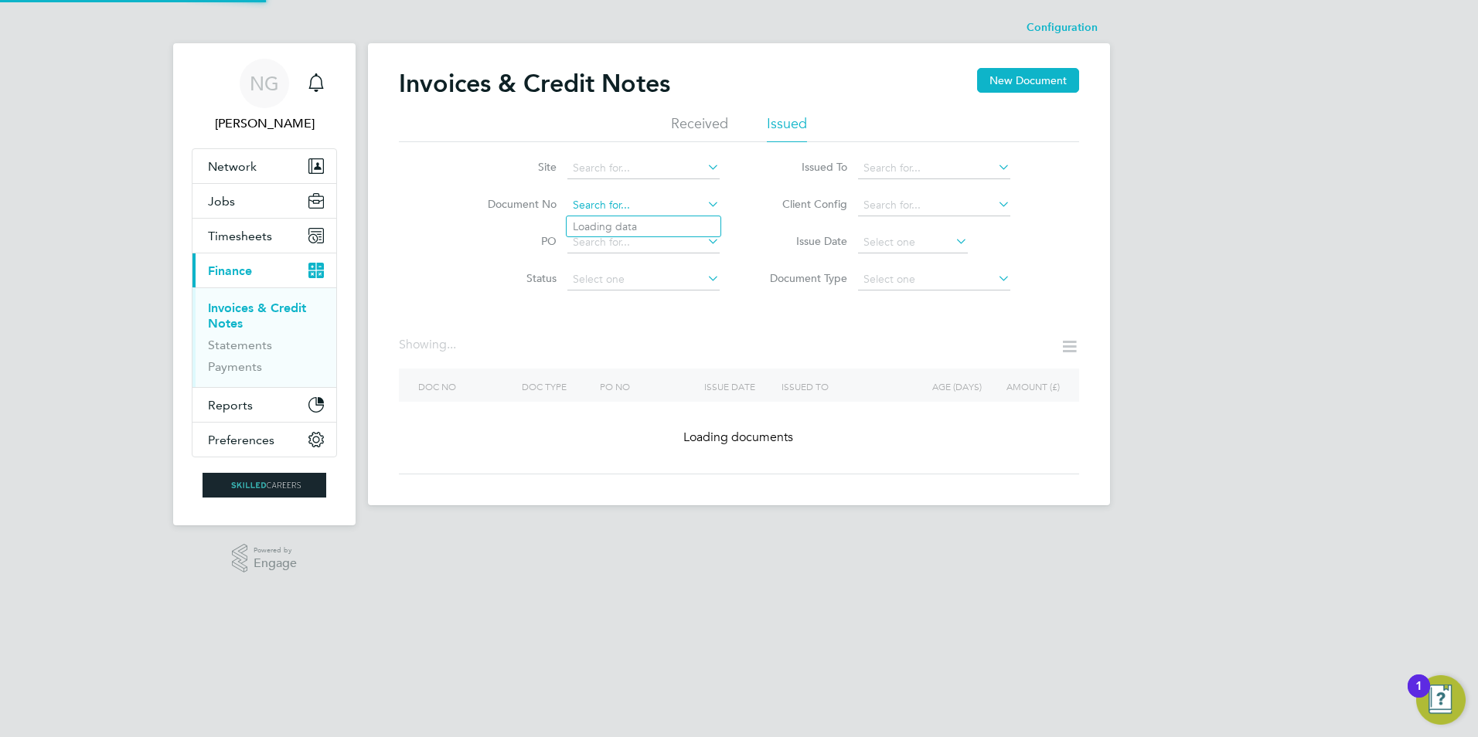
click at [649, 209] on input at bounding box center [643, 206] width 152 height 22
paste input "INV0016825"
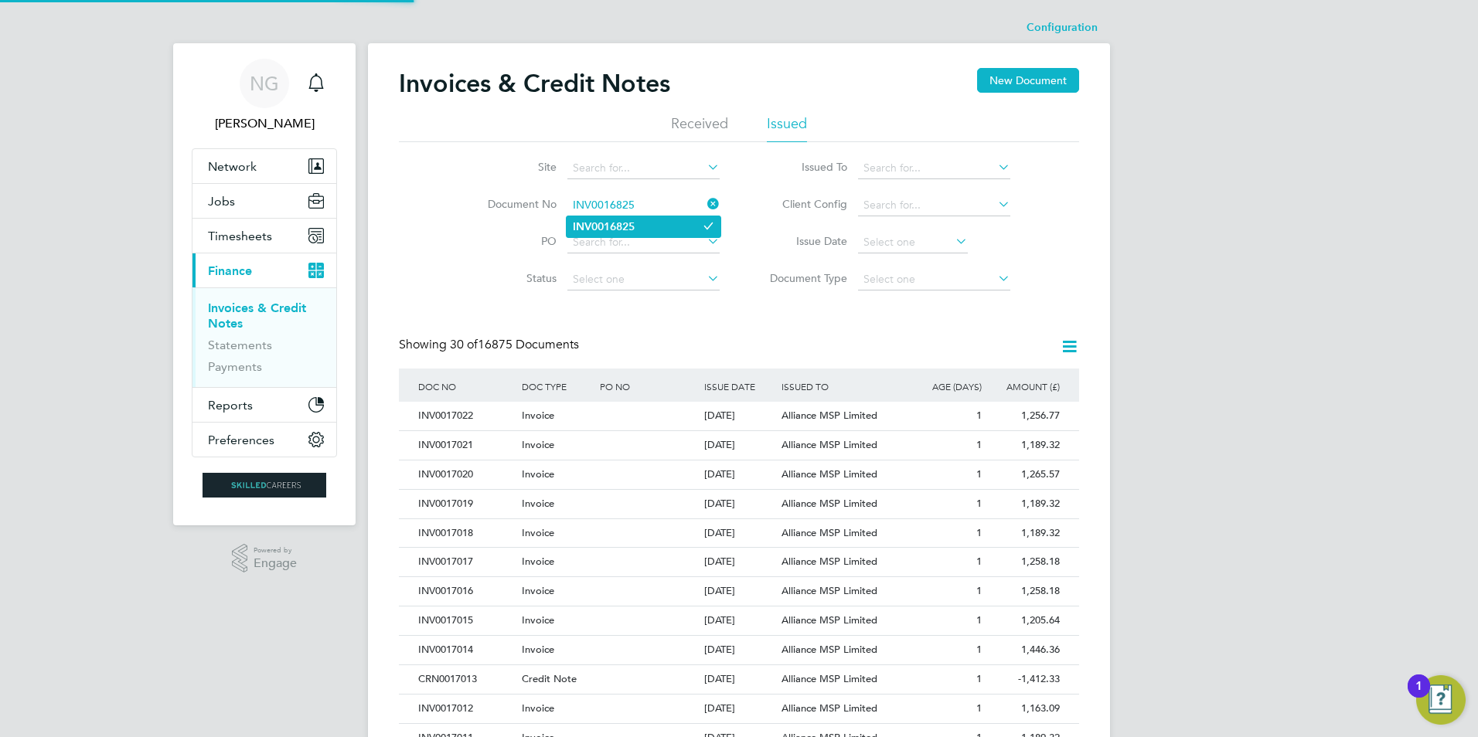
type input "INV0016825"
click at [626, 227] on b "INV0016825" at bounding box center [604, 226] width 62 height 13
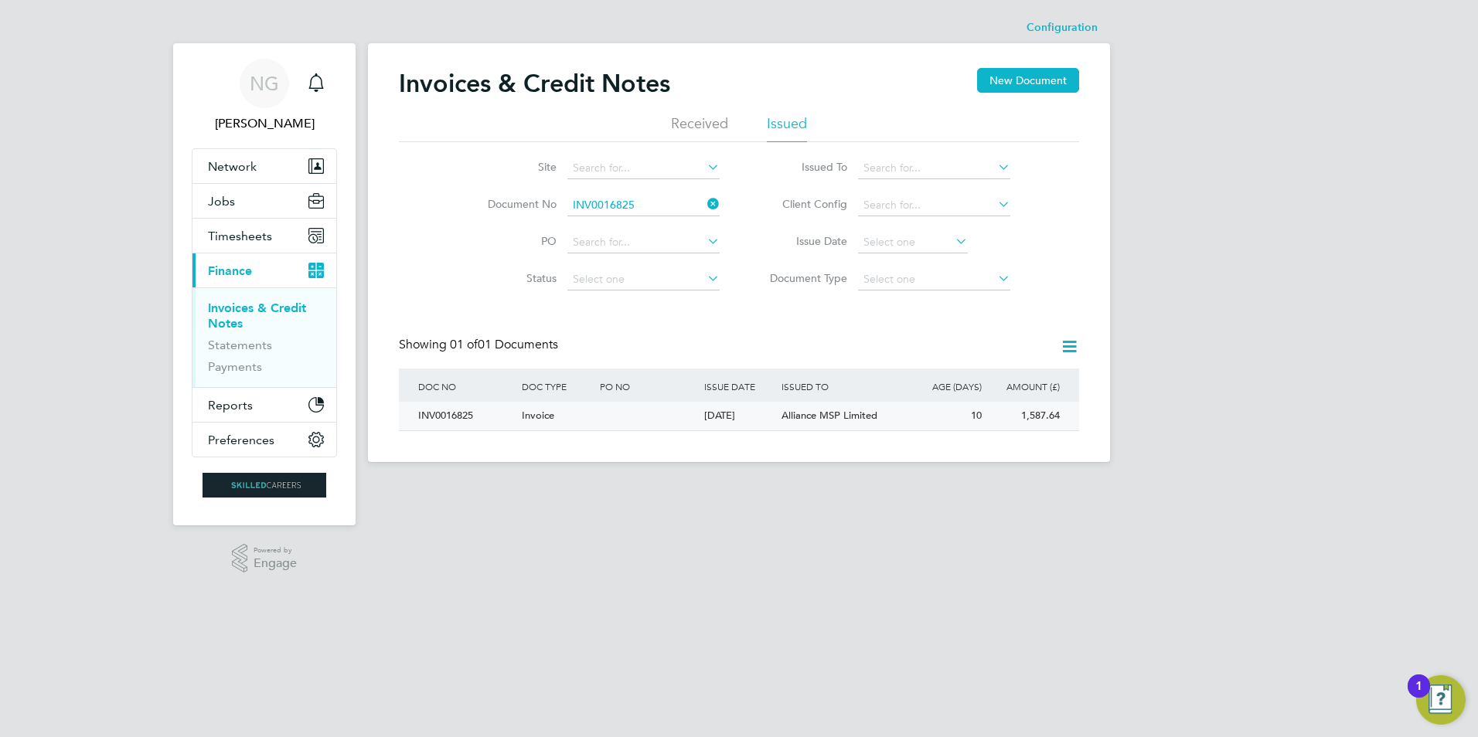
click at [415, 411] on div "INV0016825" at bounding box center [466, 416] width 104 height 29
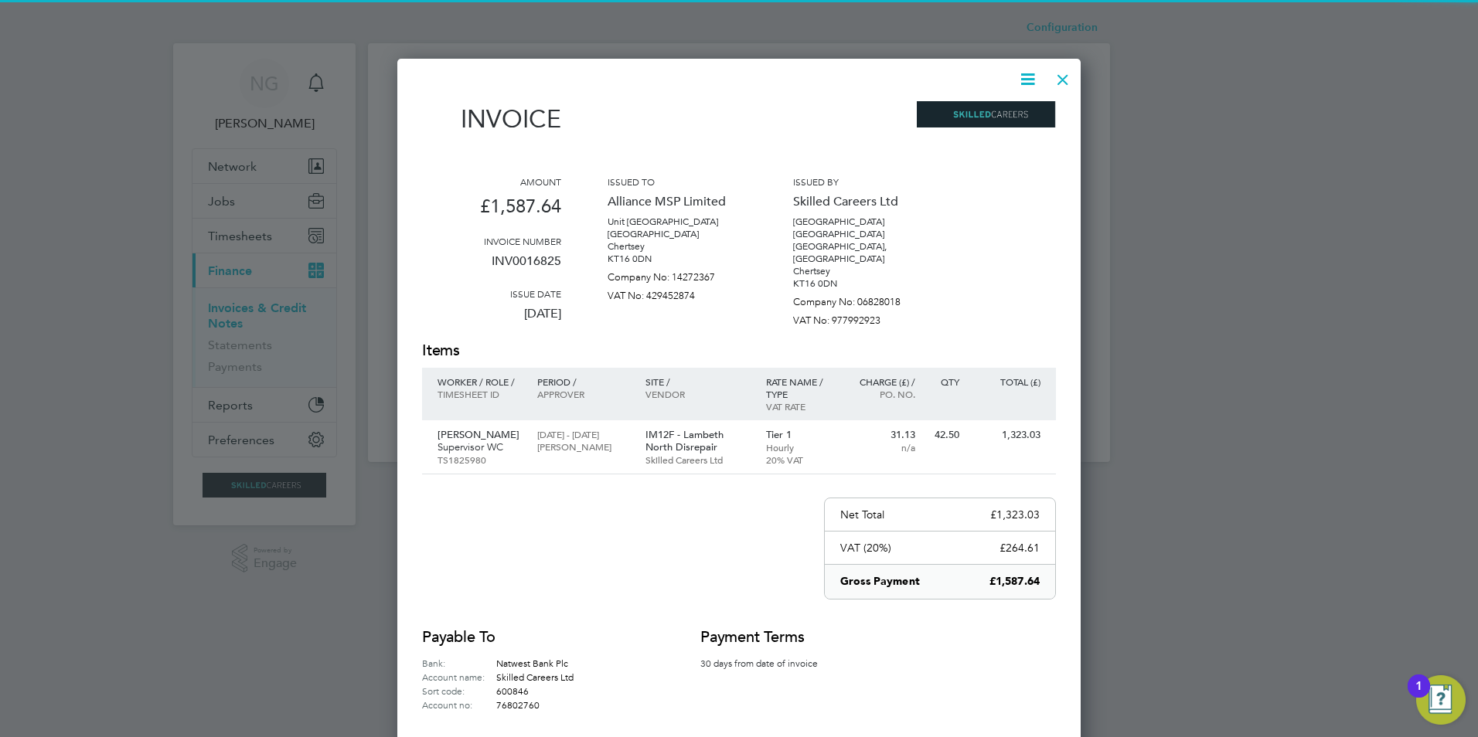
click at [1024, 78] on icon at bounding box center [1027, 79] width 19 height 19
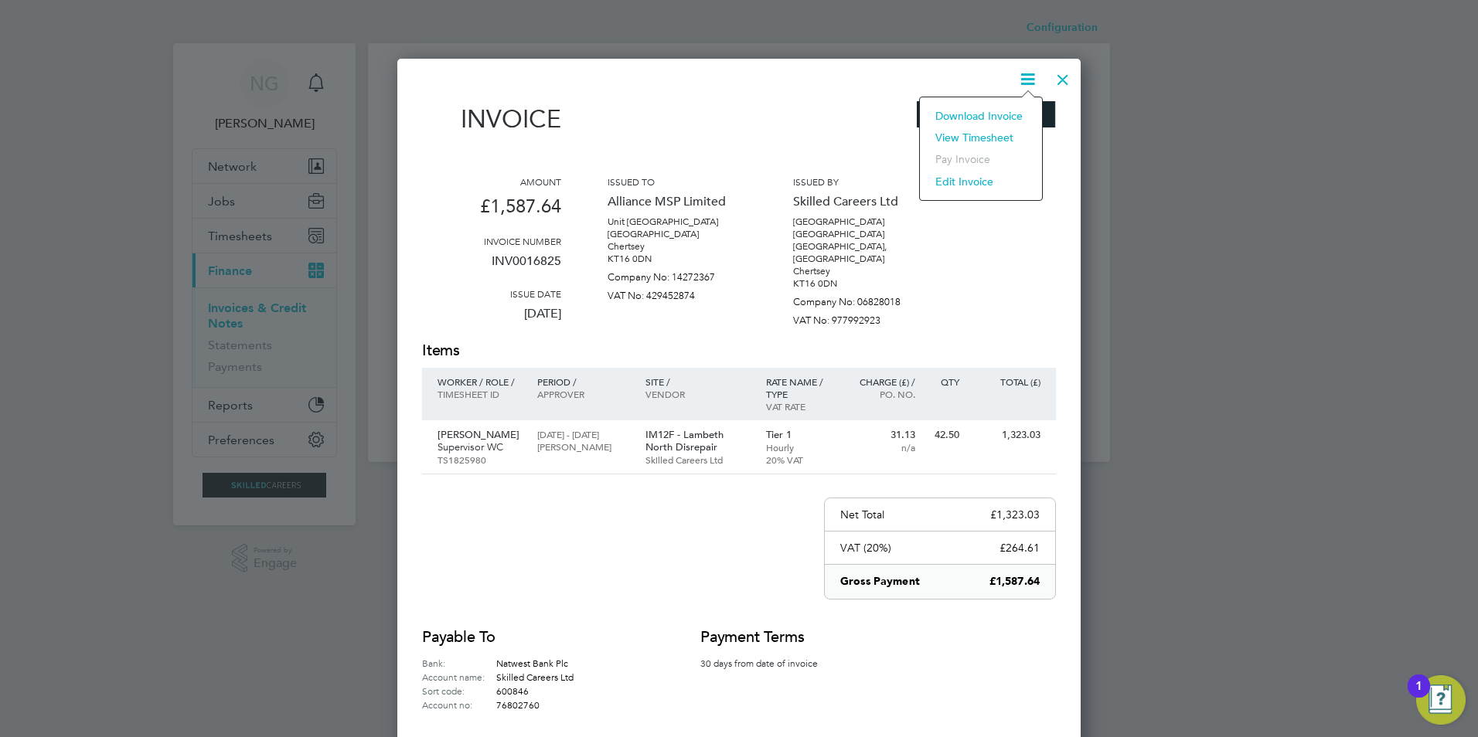
click at [1016, 109] on li "Download Invoice" at bounding box center [981, 116] width 107 height 22
drag, startPoint x: 1055, startPoint y: 80, endPoint x: 1043, endPoint y: 91, distance: 17.0
click at [1055, 80] on div at bounding box center [1063, 76] width 28 height 28
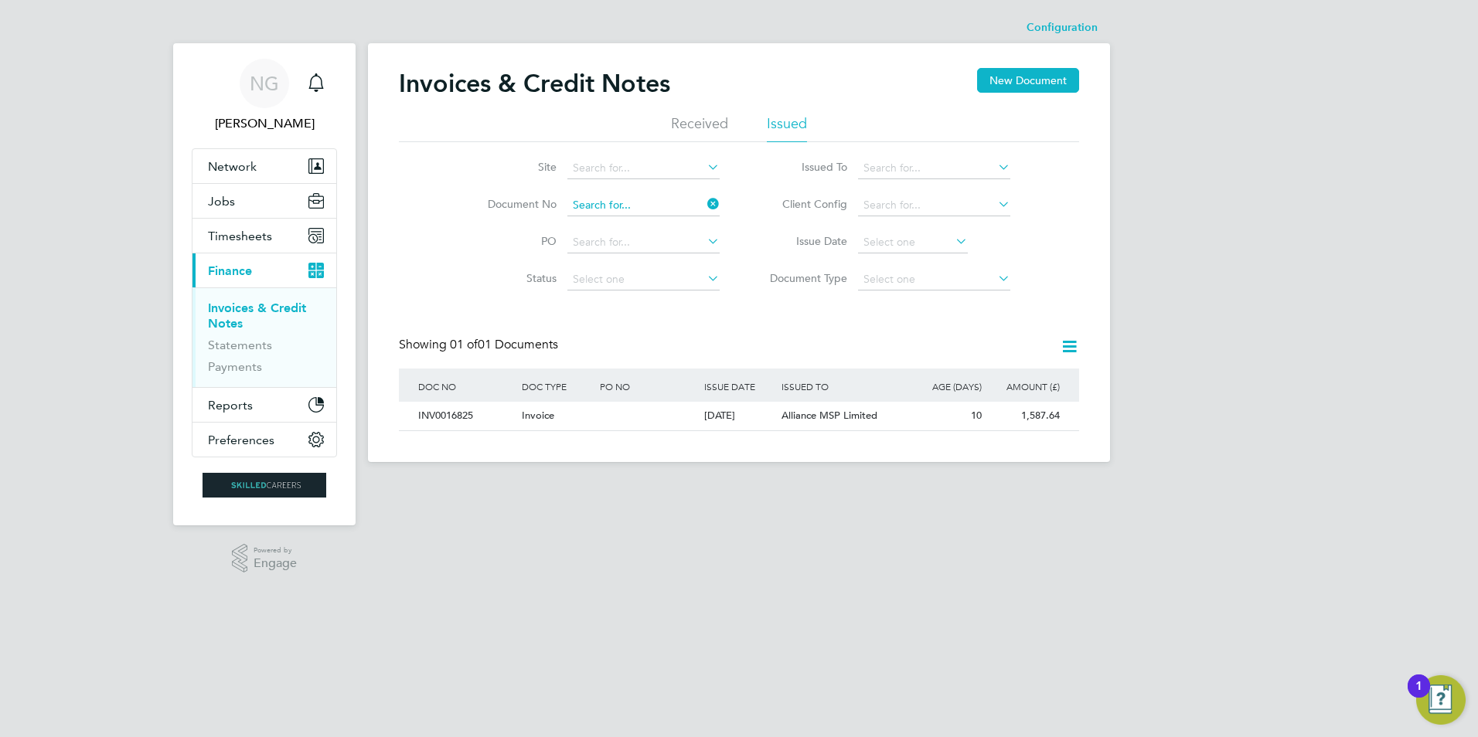
click at [674, 205] on input at bounding box center [643, 206] width 152 height 22
paste input "INV0016826"
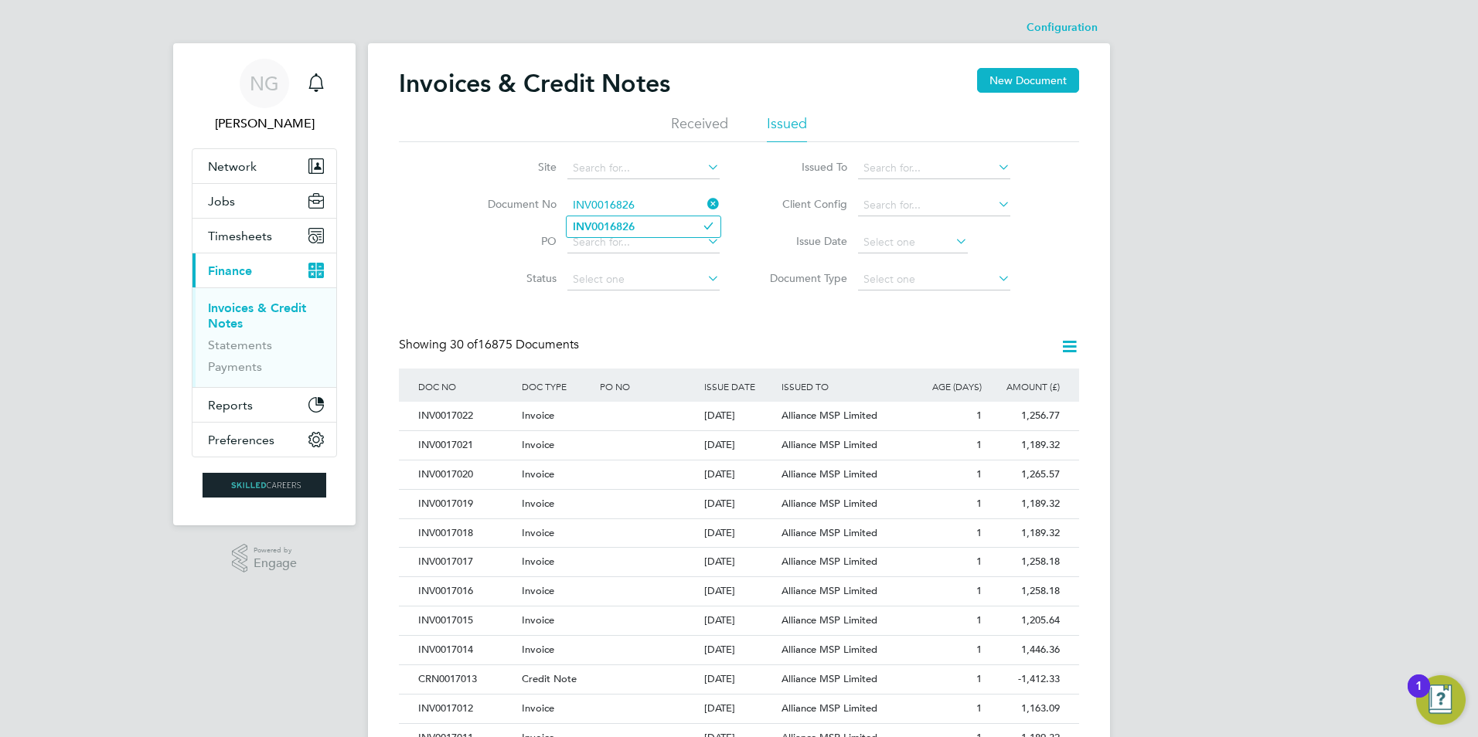
type input "INV0016826"
click at [661, 223] on li "INV0016826" at bounding box center [644, 226] width 154 height 21
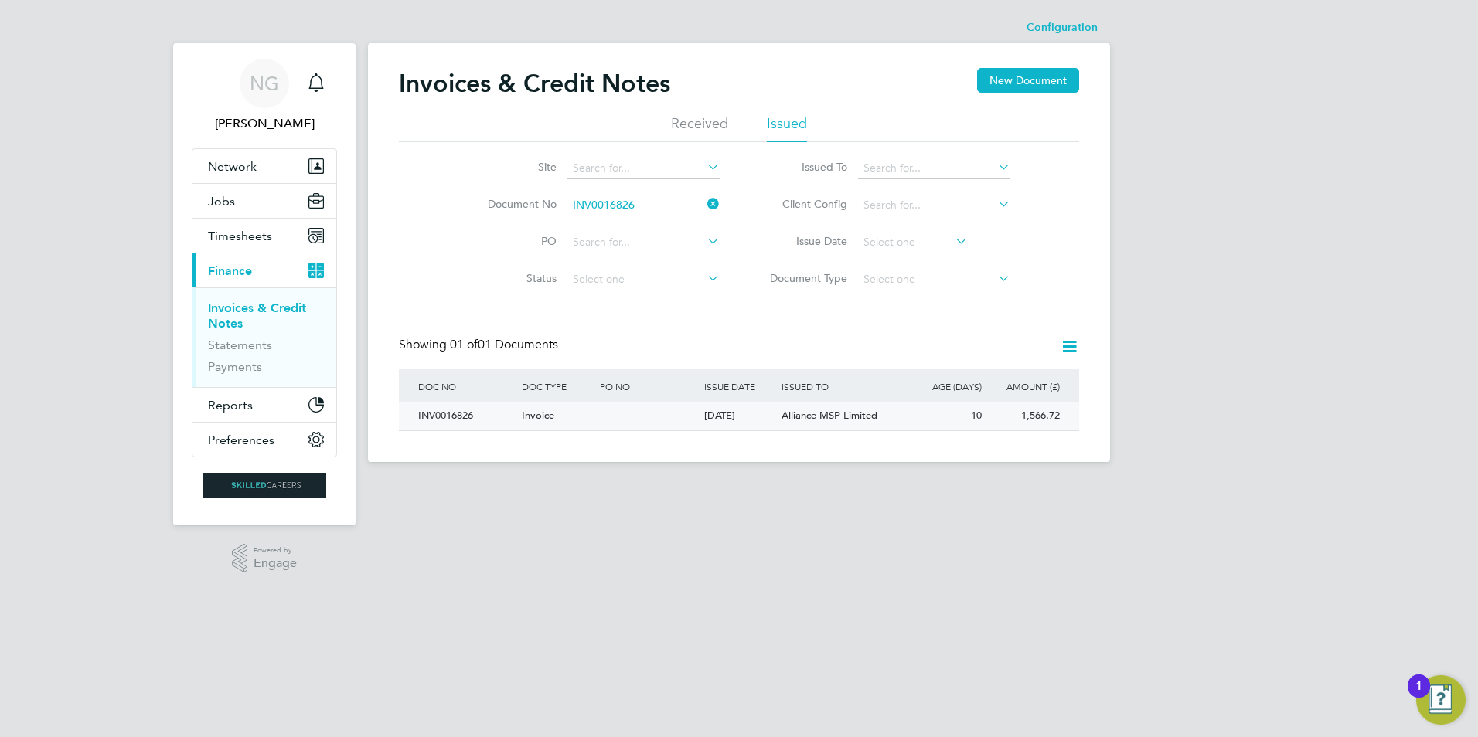
click at [471, 413] on div "INV0016826" at bounding box center [466, 416] width 104 height 29
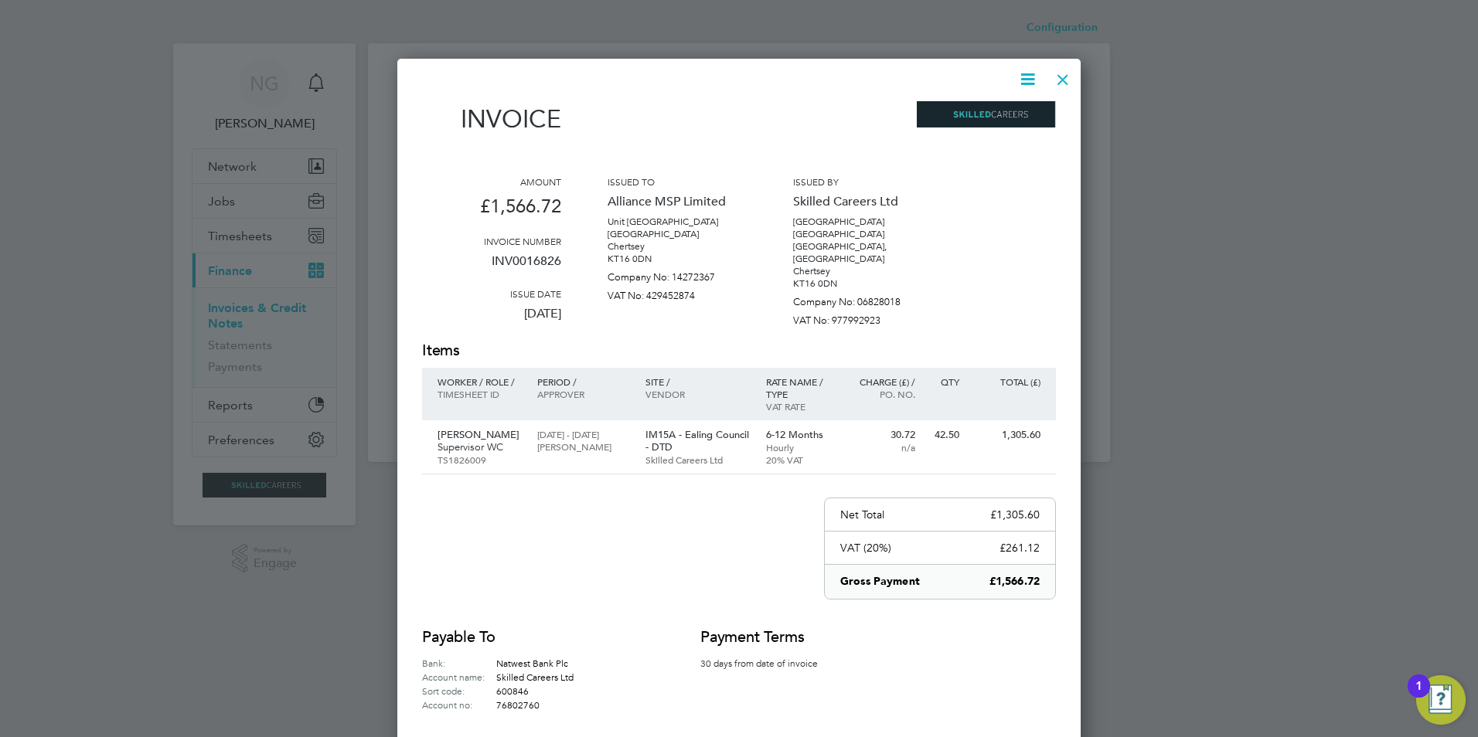
click at [1027, 81] on icon at bounding box center [1027, 79] width 19 height 19
click at [1010, 107] on li "Download Invoice" at bounding box center [981, 116] width 107 height 22
click at [1062, 70] on div at bounding box center [1063, 76] width 28 height 28
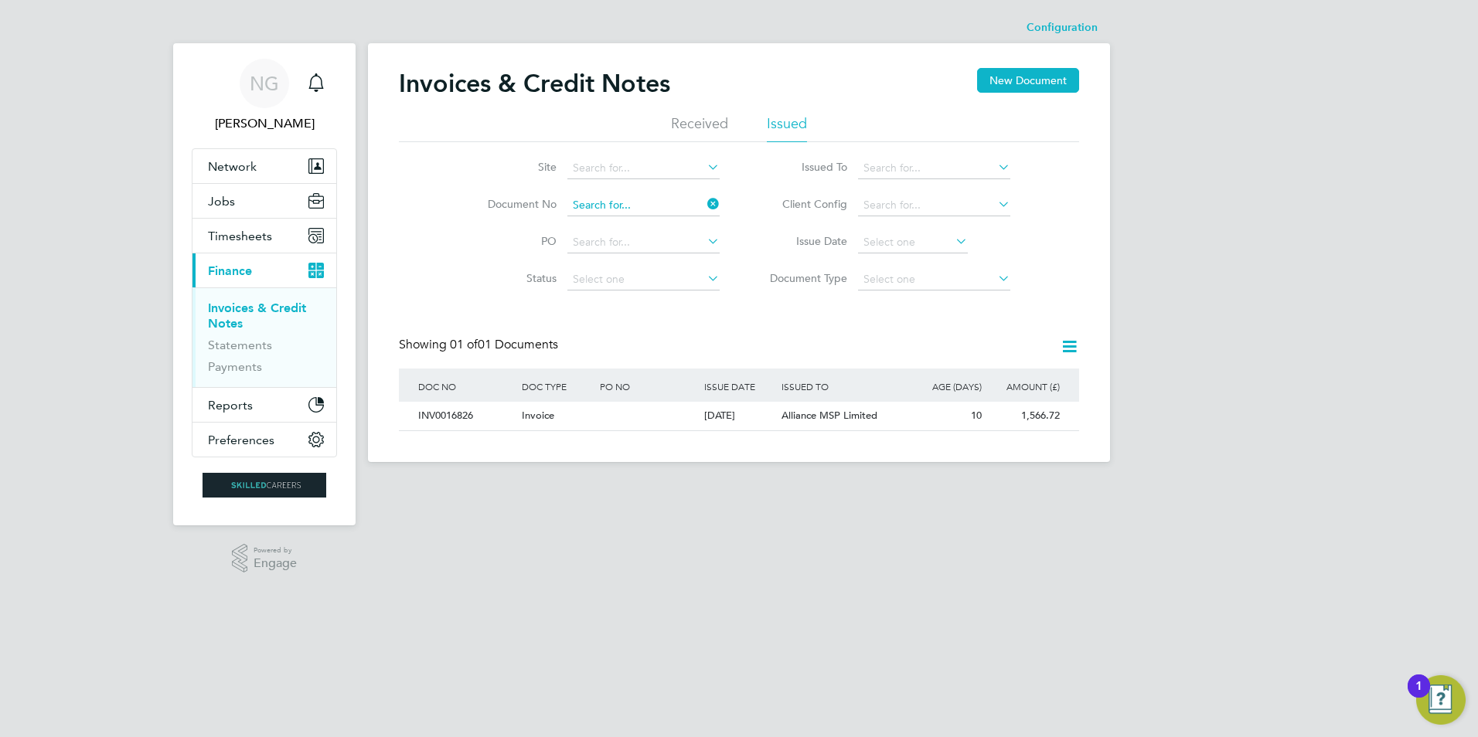
click at [652, 198] on input at bounding box center [643, 206] width 152 height 22
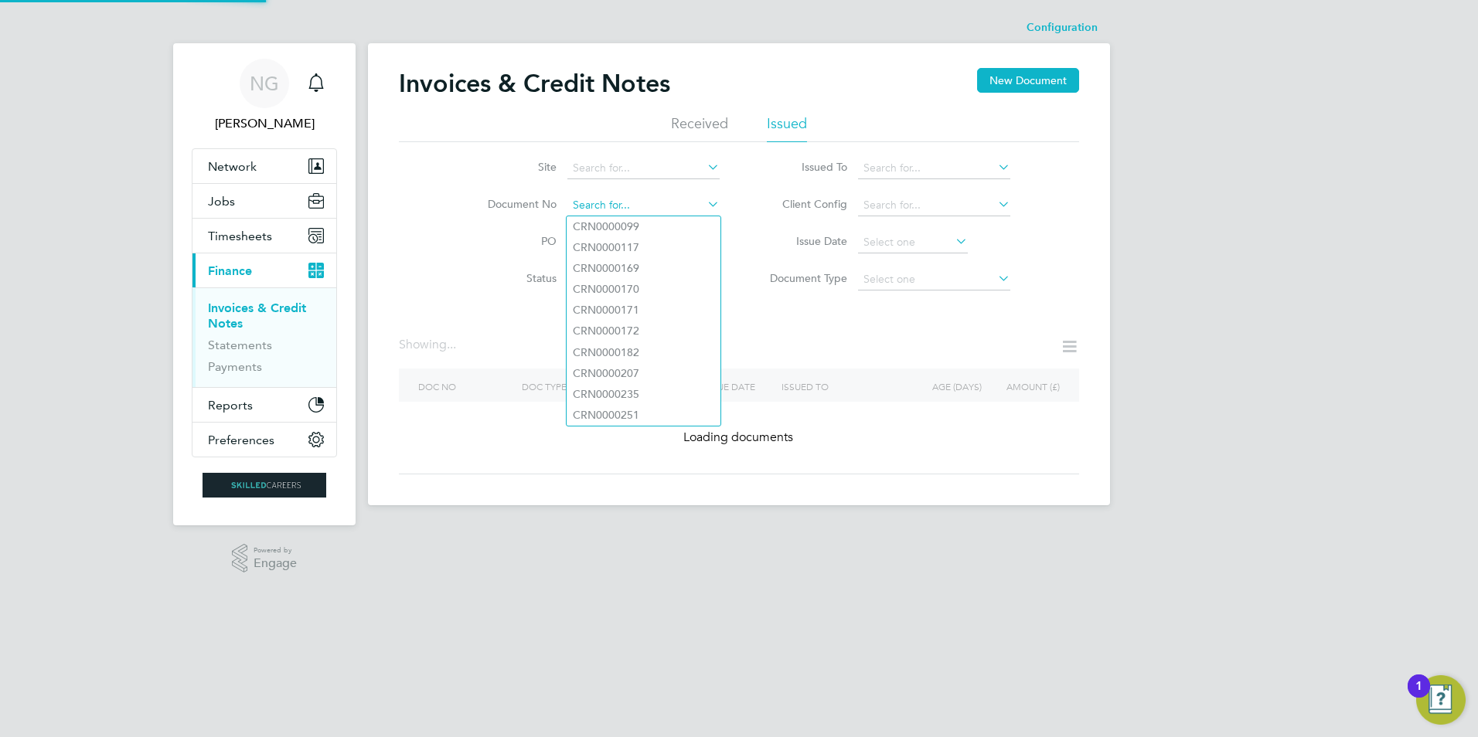
paste input "INV0016827"
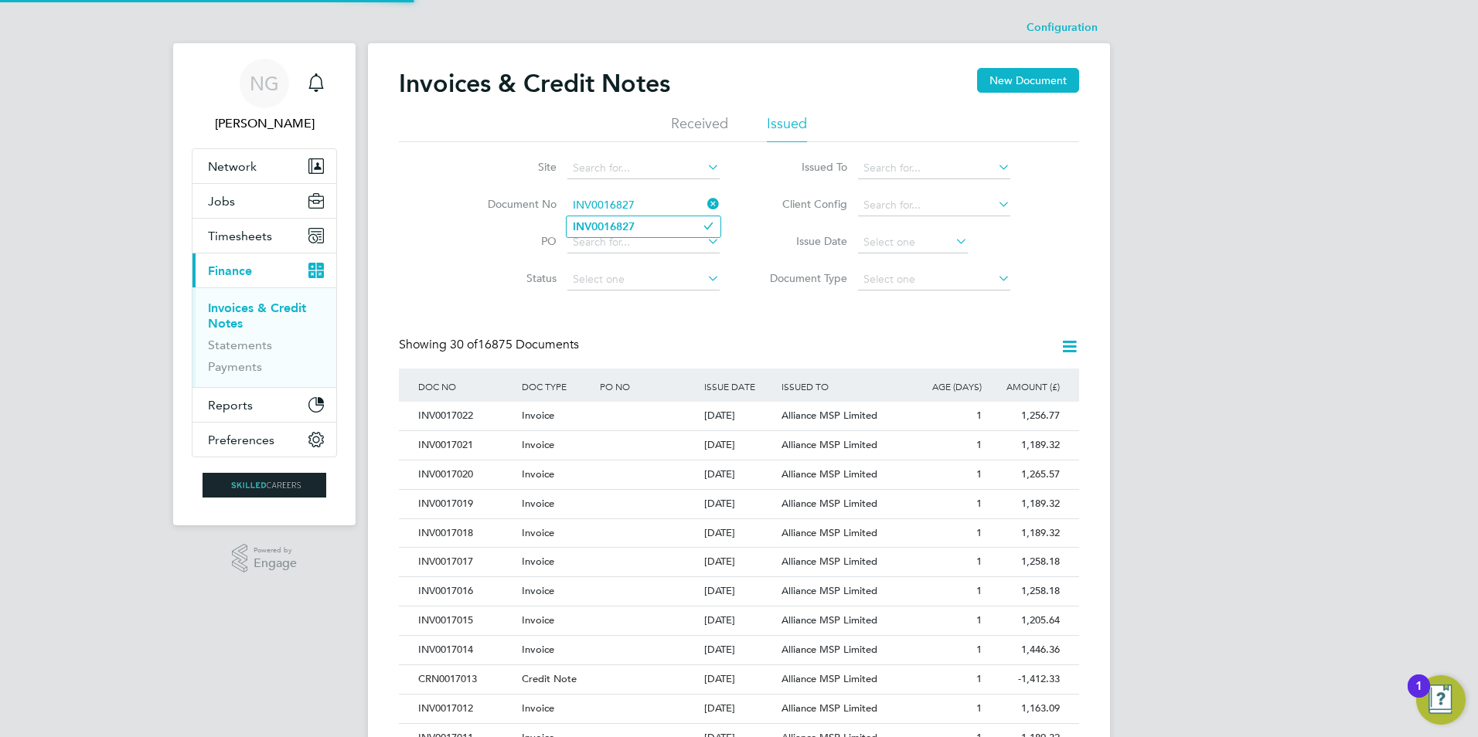
type input "INV0016827"
click at [637, 223] on li "INV0016827" at bounding box center [644, 226] width 154 height 21
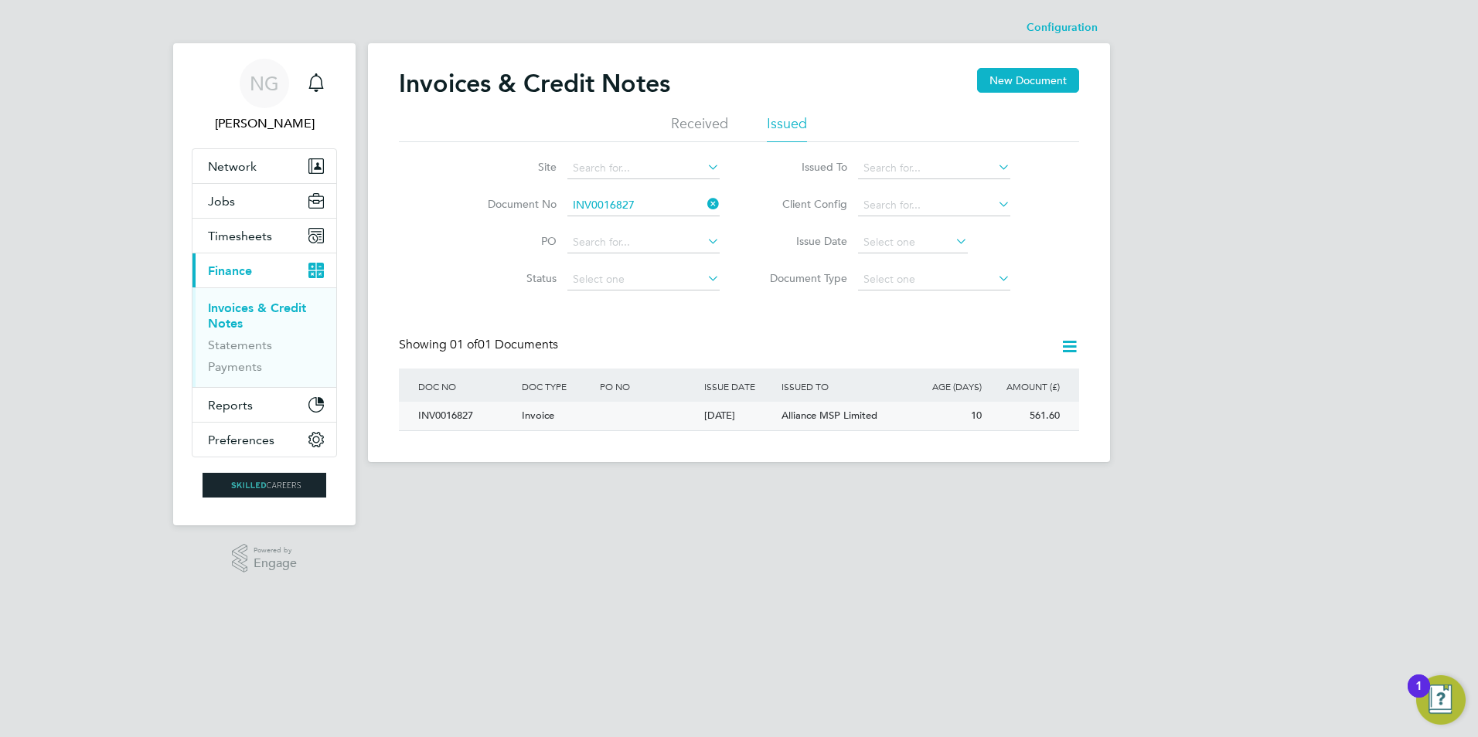
click at [437, 413] on div "INV0016827" at bounding box center [466, 416] width 104 height 29
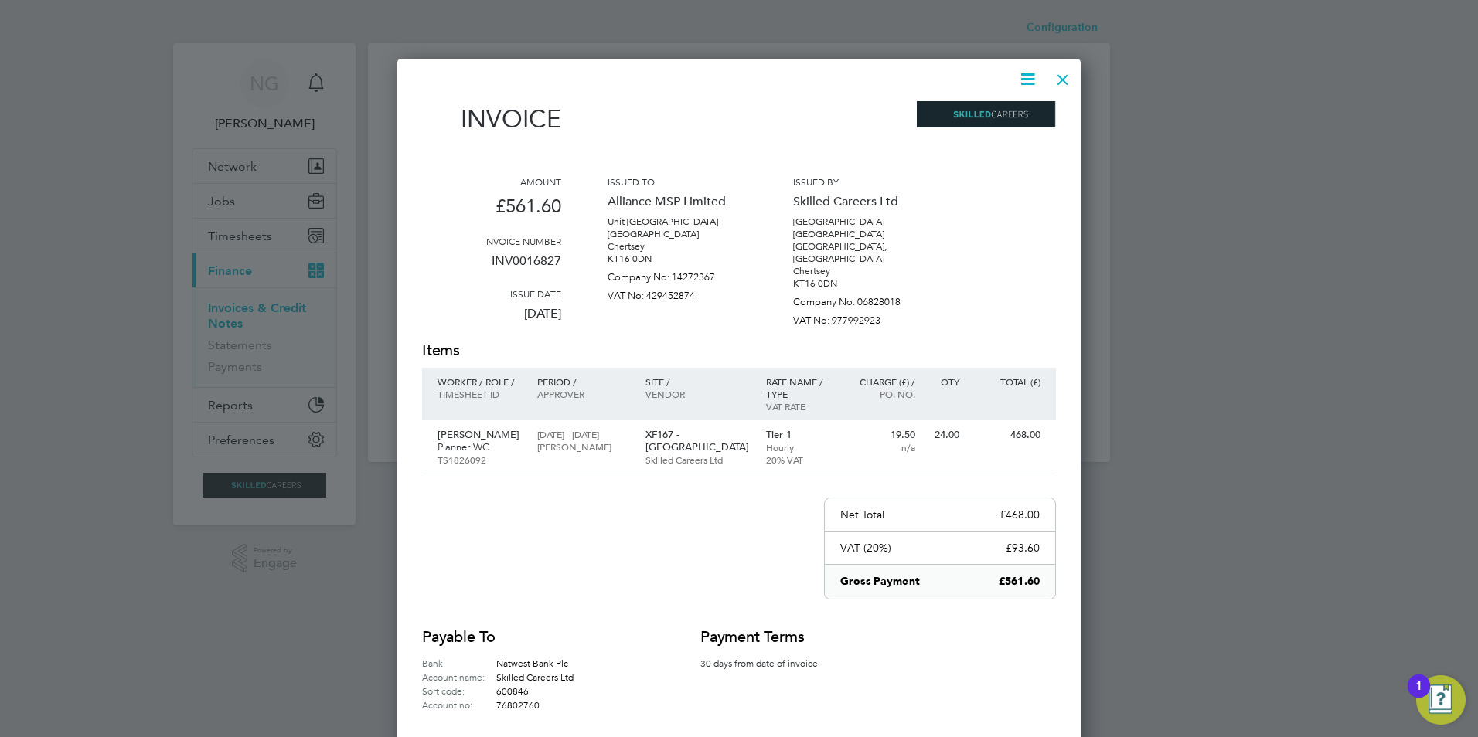
click at [1030, 79] on icon at bounding box center [1027, 79] width 19 height 19
click at [1010, 108] on li "Download Invoice" at bounding box center [981, 116] width 107 height 22
click at [1059, 74] on div at bounding box center [1063, 76] width 28 height 28
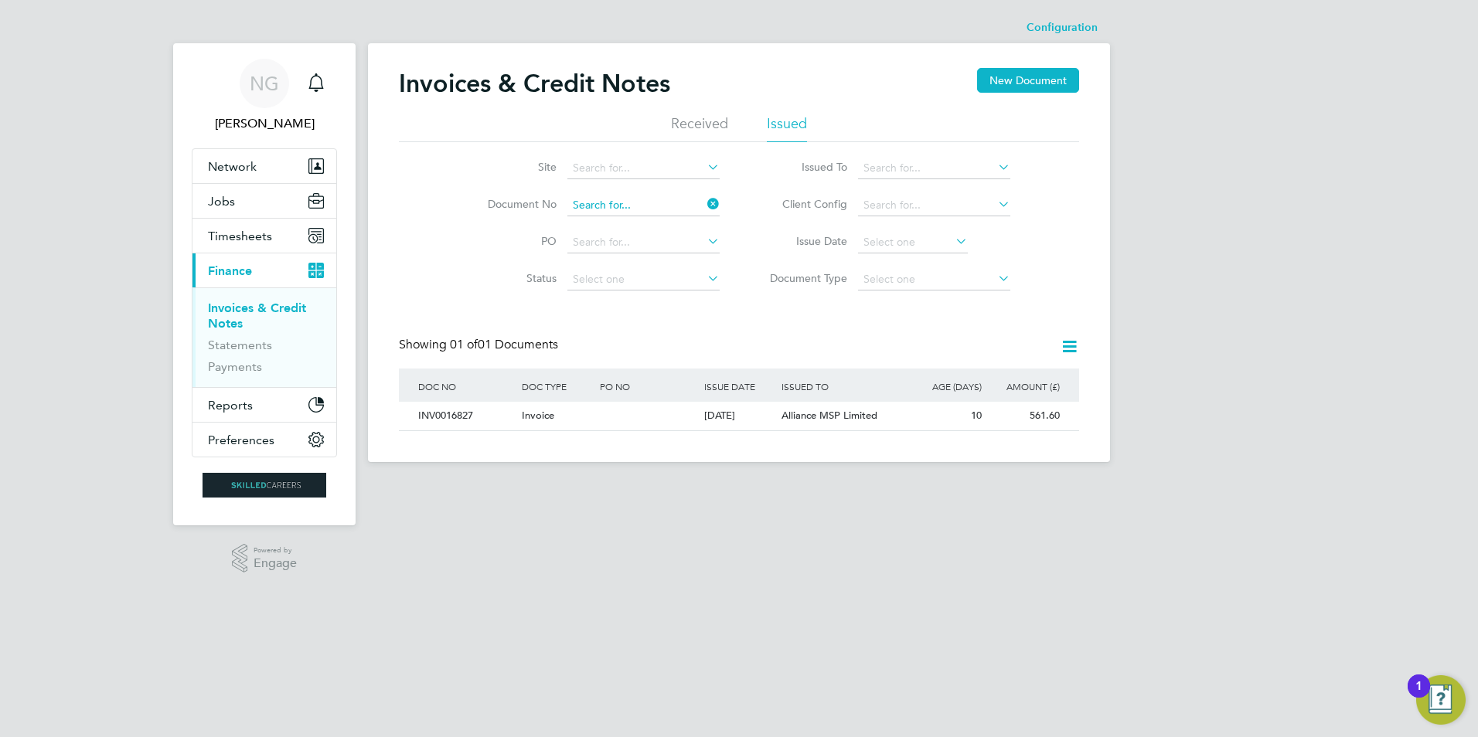
click at [632, 206] on input at bounding box center [643, 206] width 152 height 22
paste input "INV0016828"
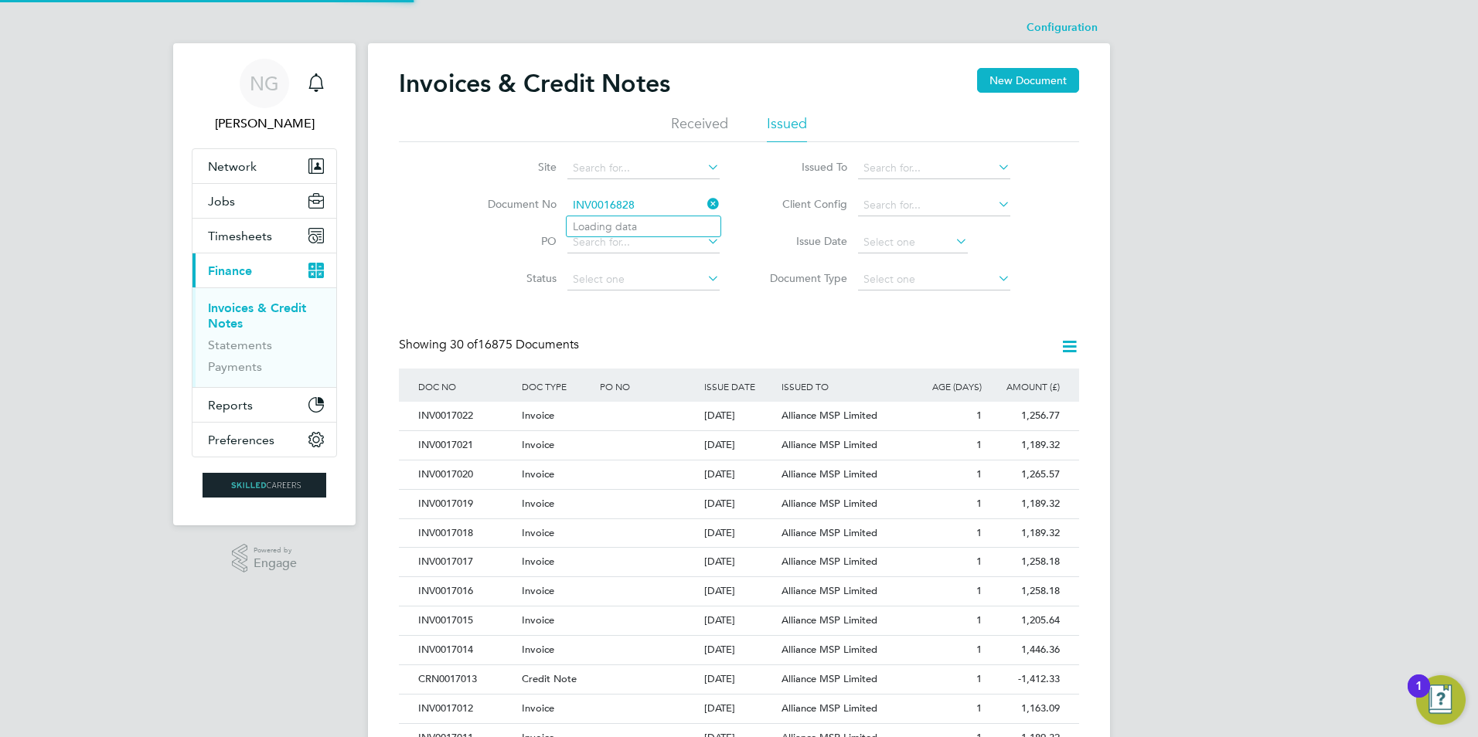
type input "INV0016828"
click at [626, 234] on li "INV0016828" at bounding box center [644, 226] width 154 height 21
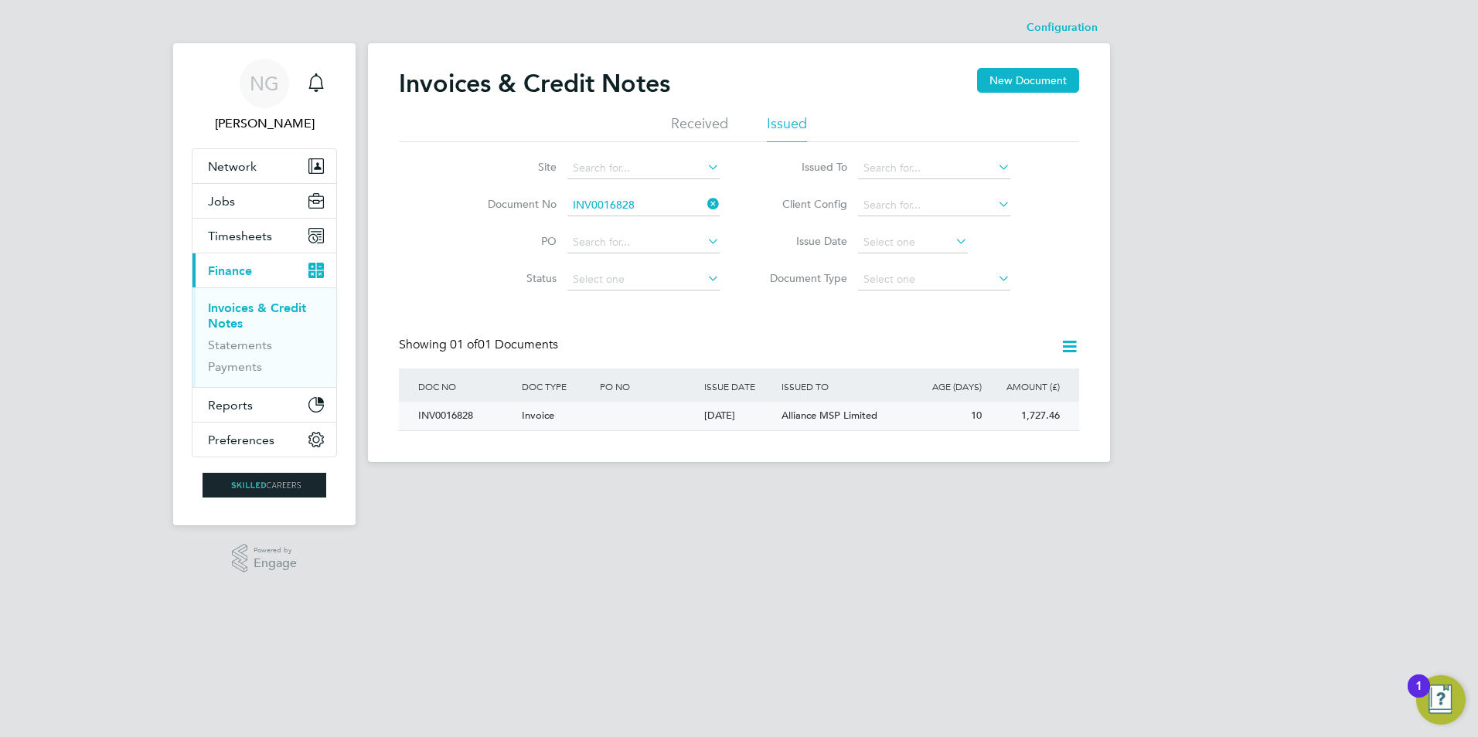
click at [457, 416] on div "INV0016828" at bounding box center [466, 416] width 104 height 29
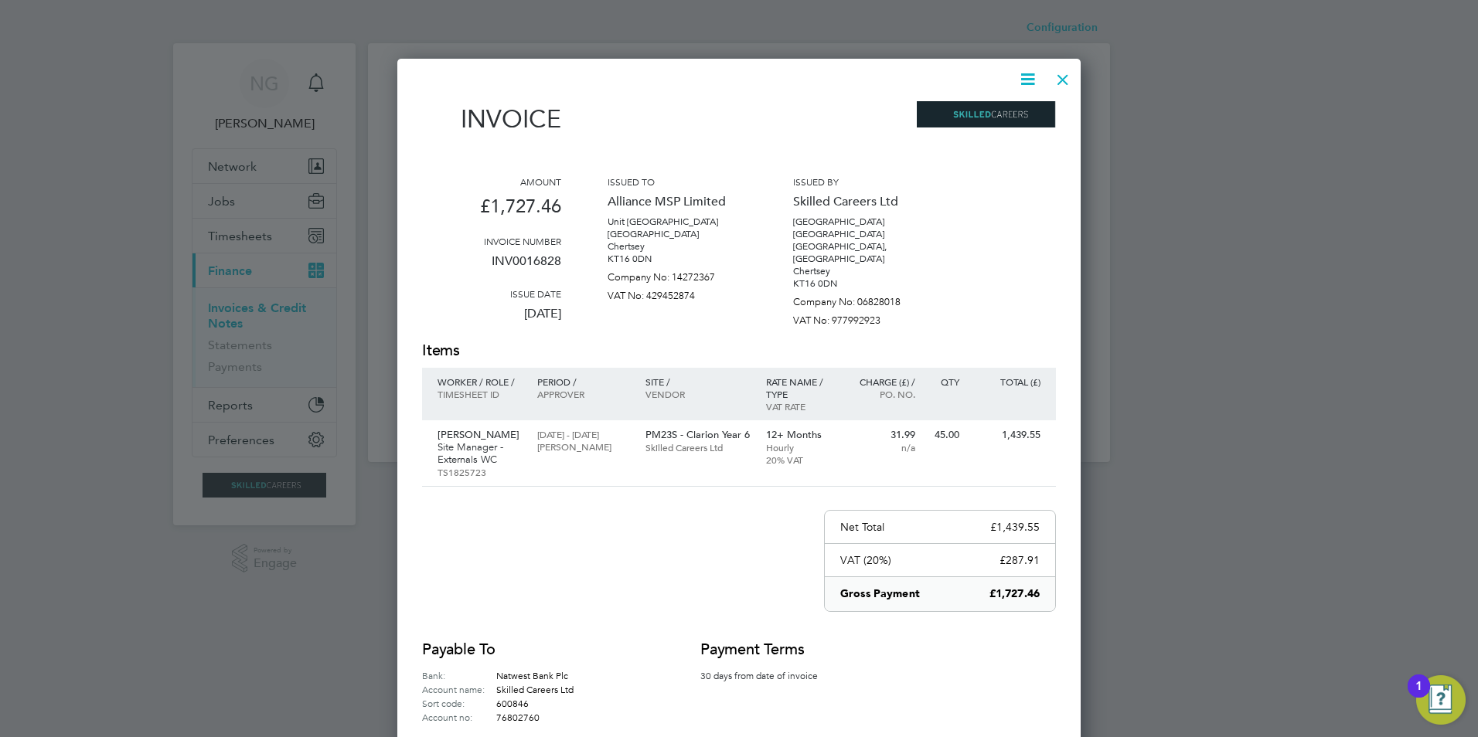
click at [1022, 83] on icon at bounding box center [1027, 79] width 19 height 19
click at [1015, 118] on li "Download Invoice" at bounding box center [981, 116] width 107 height 22
drag, startPoint x: 1063, startPoint y: 78, endPoint x: 1030, endPoint y: 105, distance: 42.9
click at [1063, 78] on div at bounding box center [1063, 76] width 28 height 28
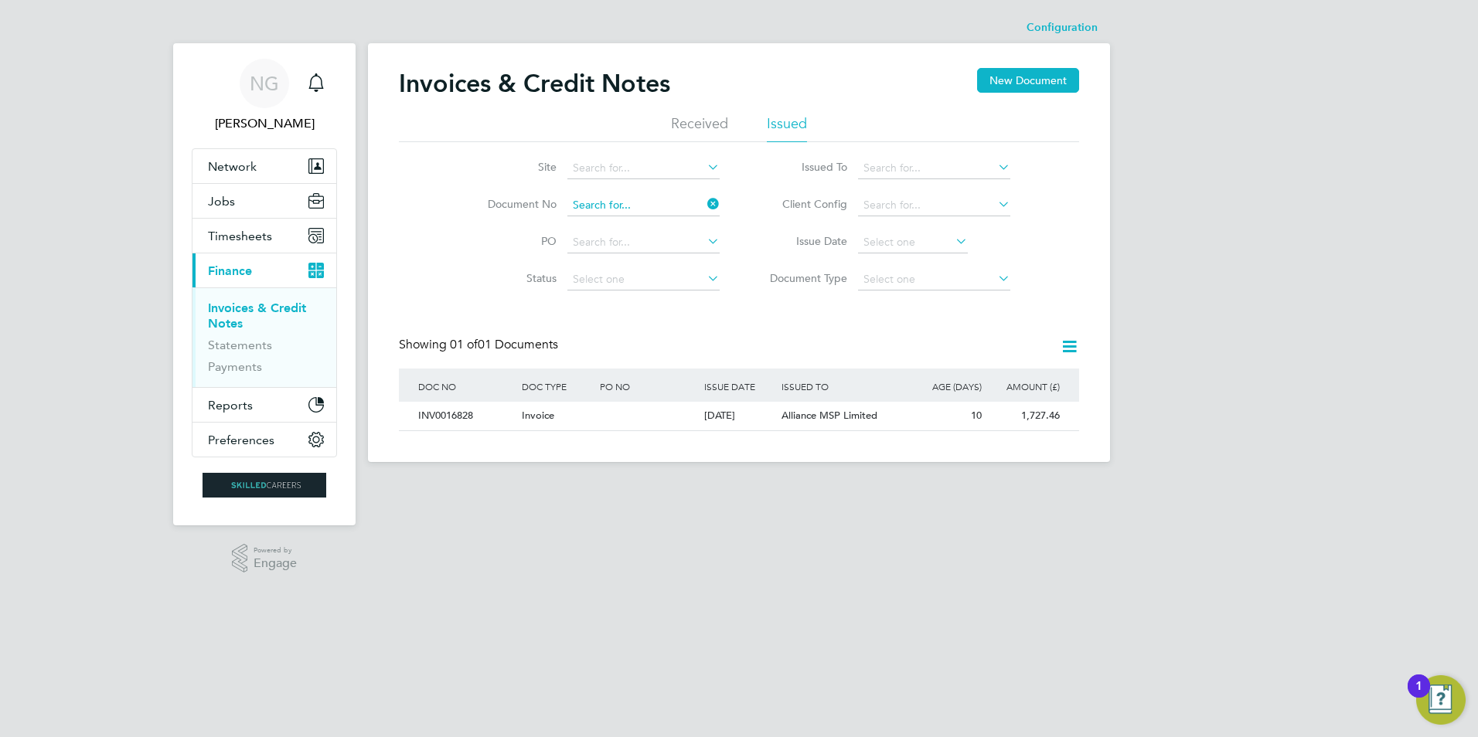
click at [640, 203] on input at bounding box center [643, 206] width 152 height 22
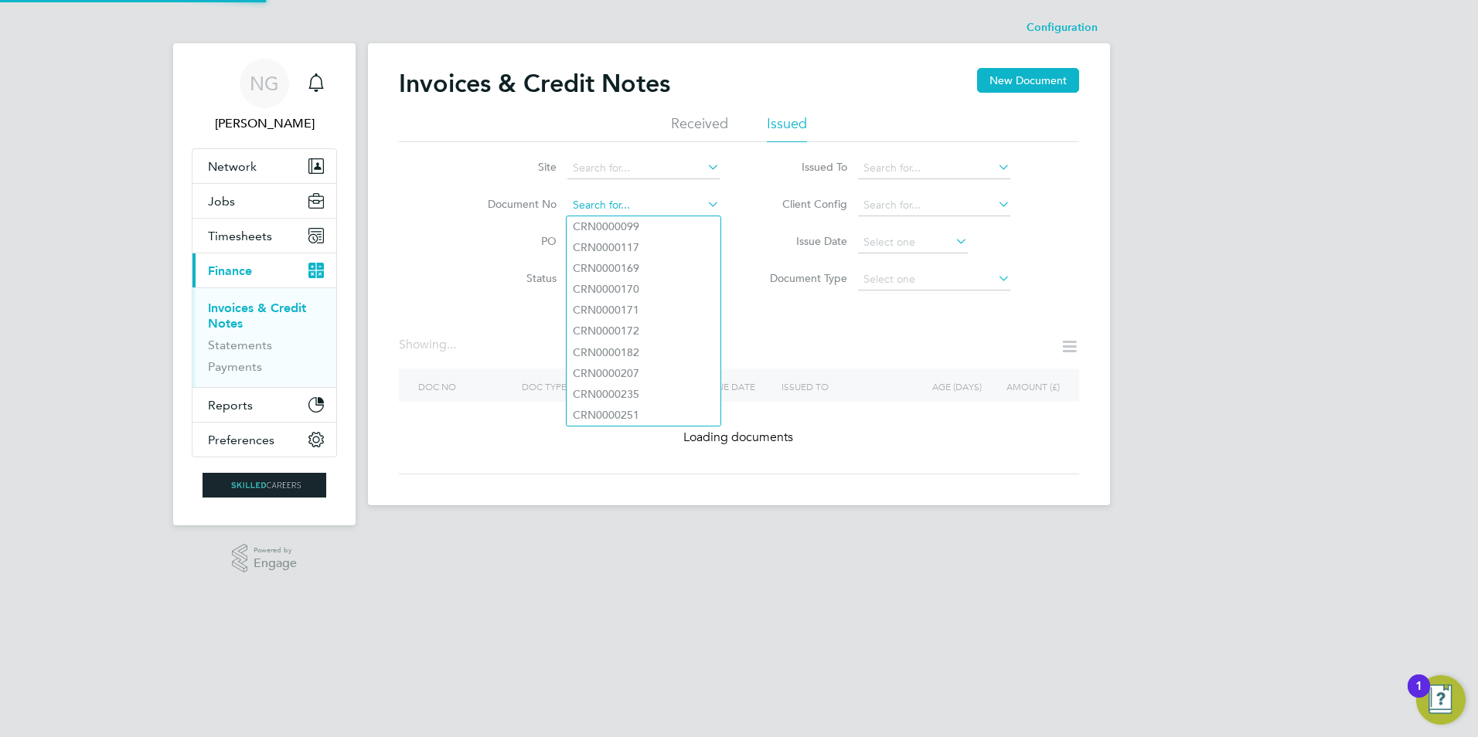
paste input "INV0016829"
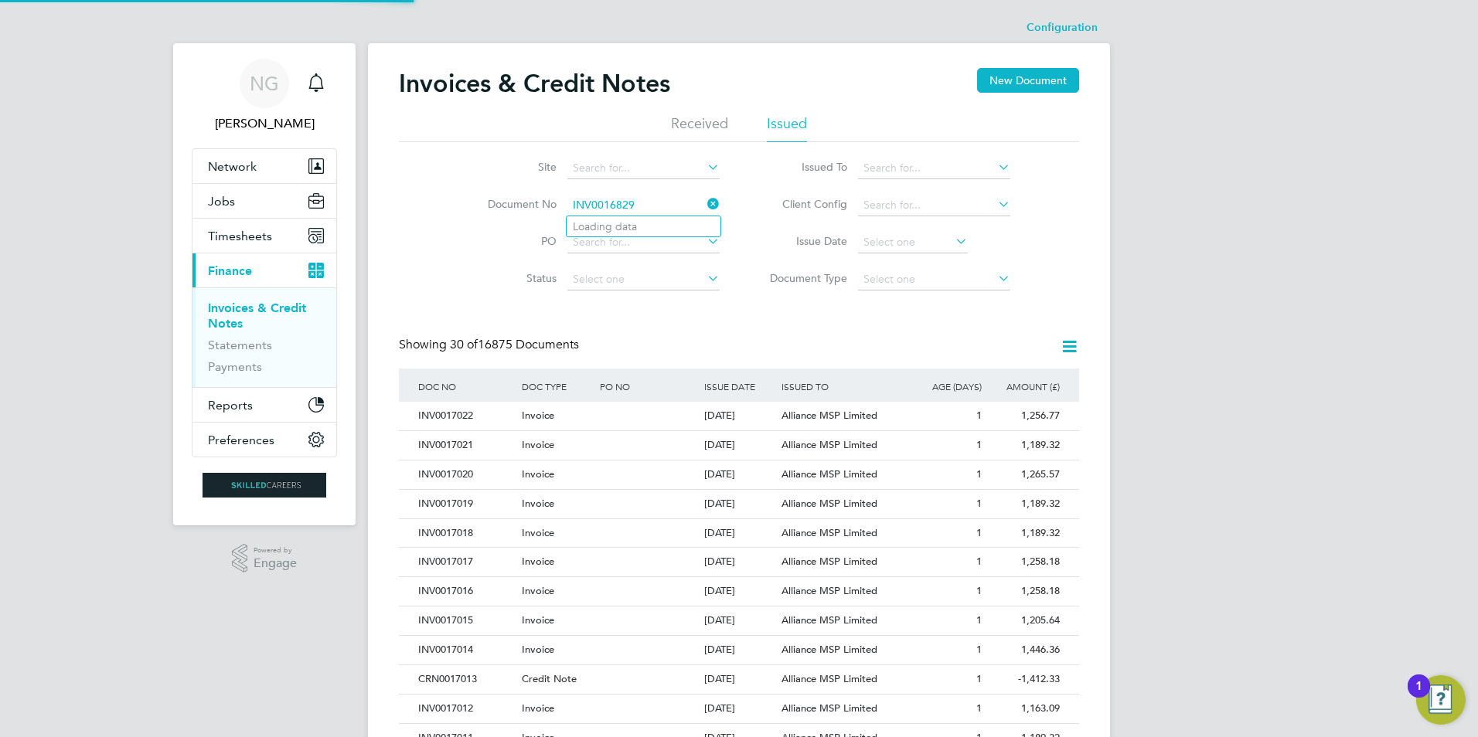
type input "INV0016829"
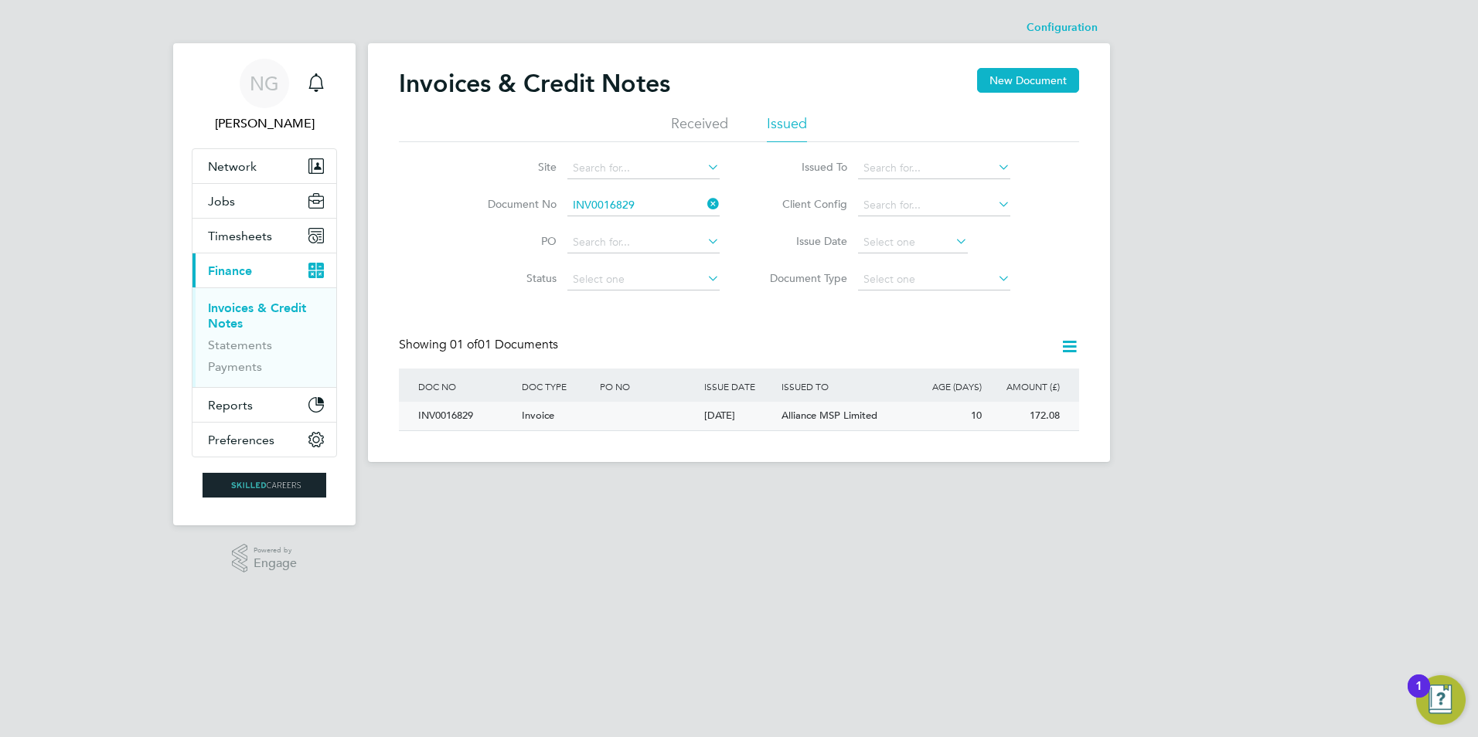
click at [440, 410] on div "INV0016829" at bounding box center [466, 416] width 104 height 29
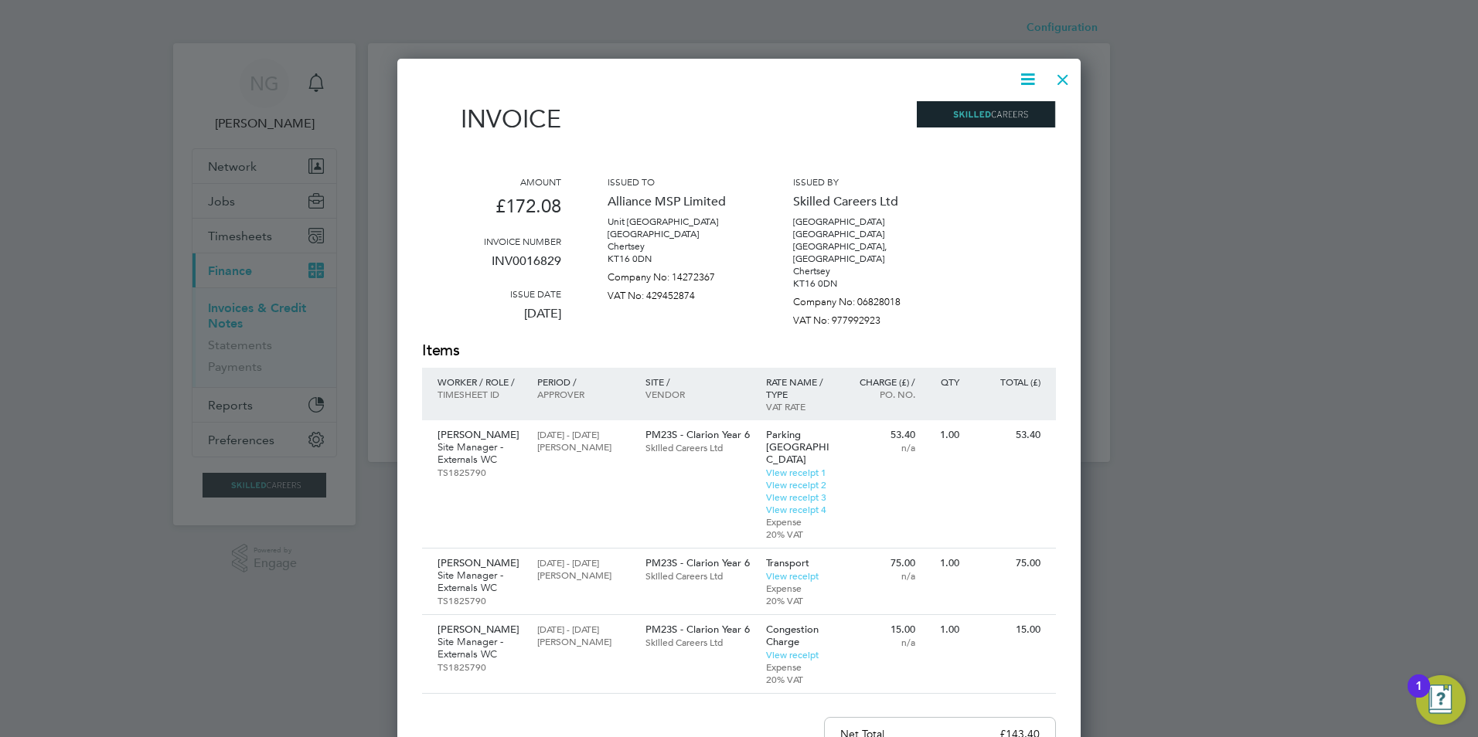
click at [1030, 79] on icon at bounding box center [1027, 79] width 19 height 19
click at [1005, 111] on li "Download Invoice" at bounding box center [981, 116] width 107 height 22
click at [1062, 77] on div at bounding box center [1063, 76] width 28 height 28
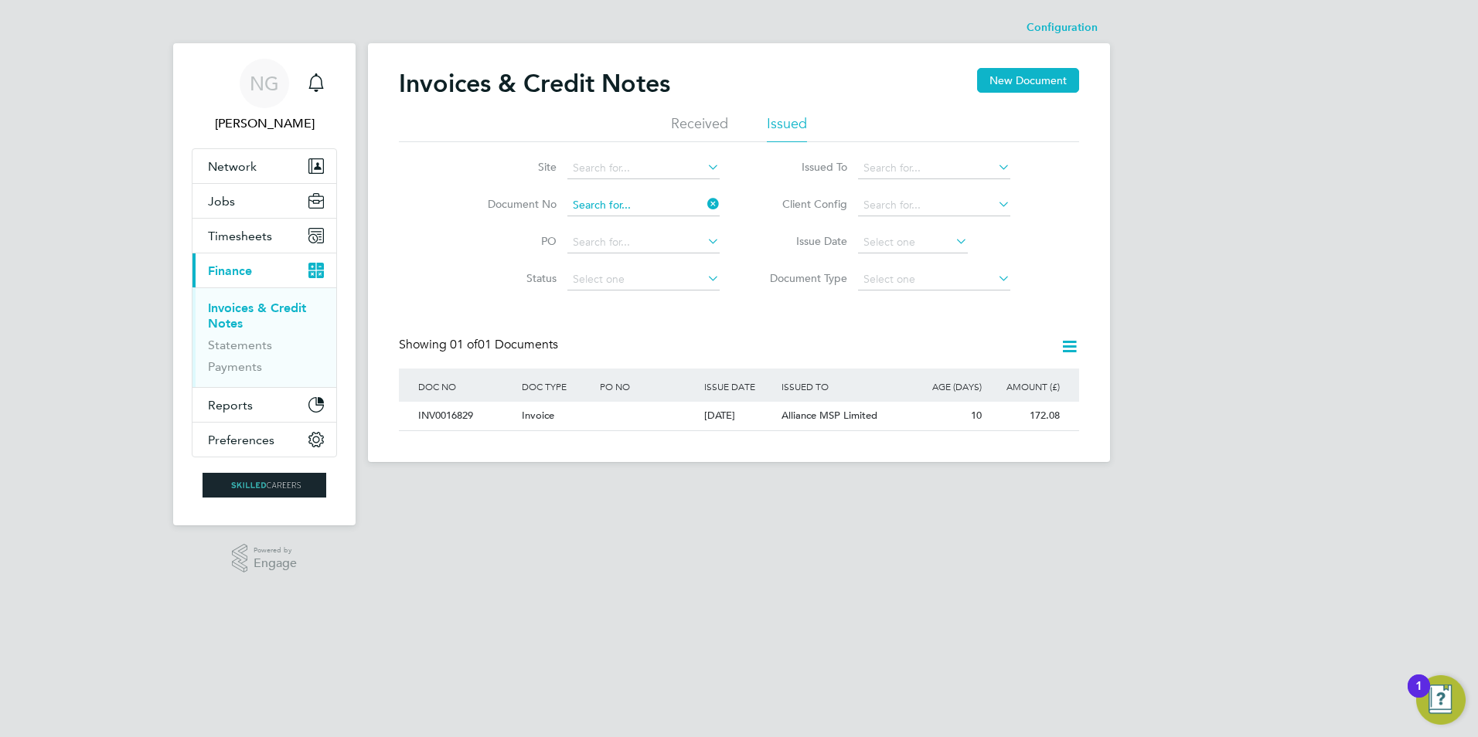
click at [669, 198] on input at bounding box center [643, 206] width 152 height 22
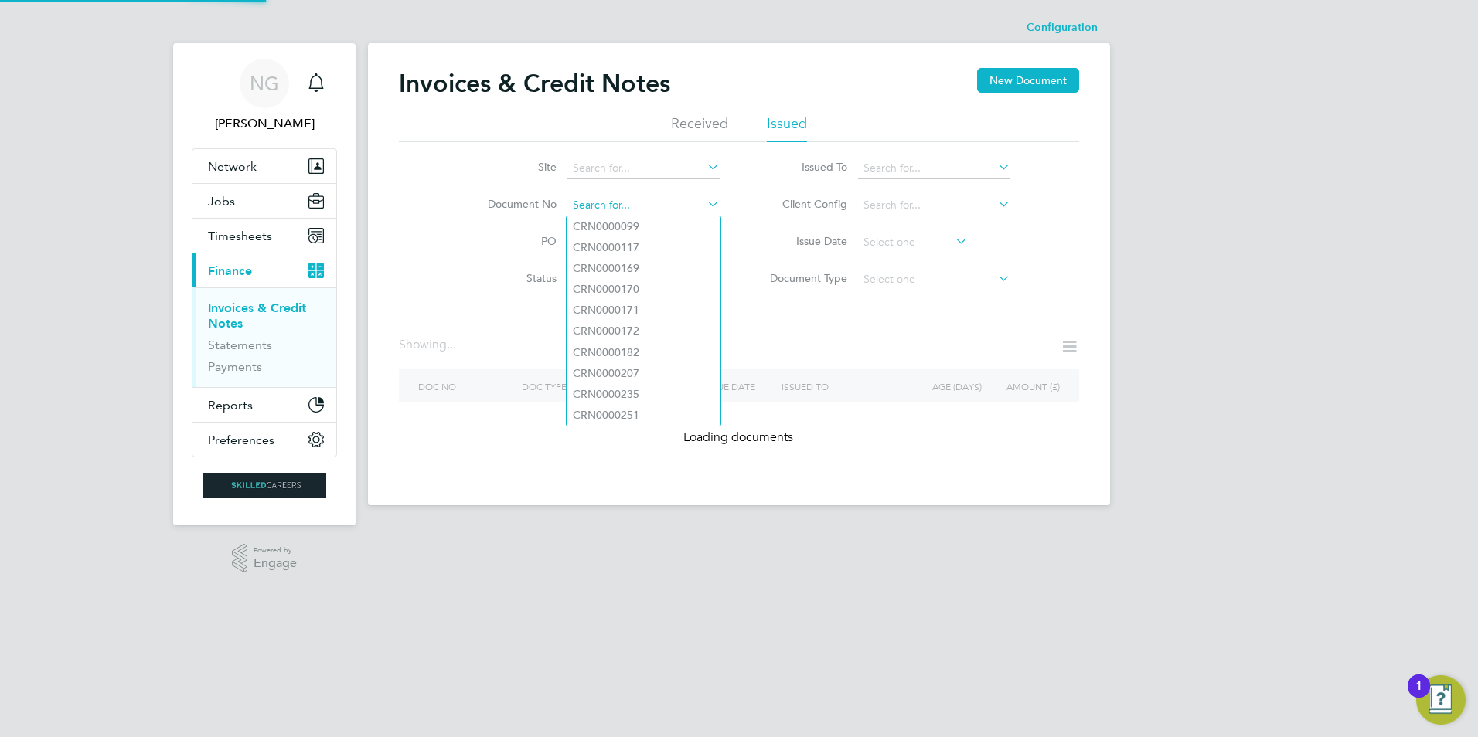
paste input "INV0016830"
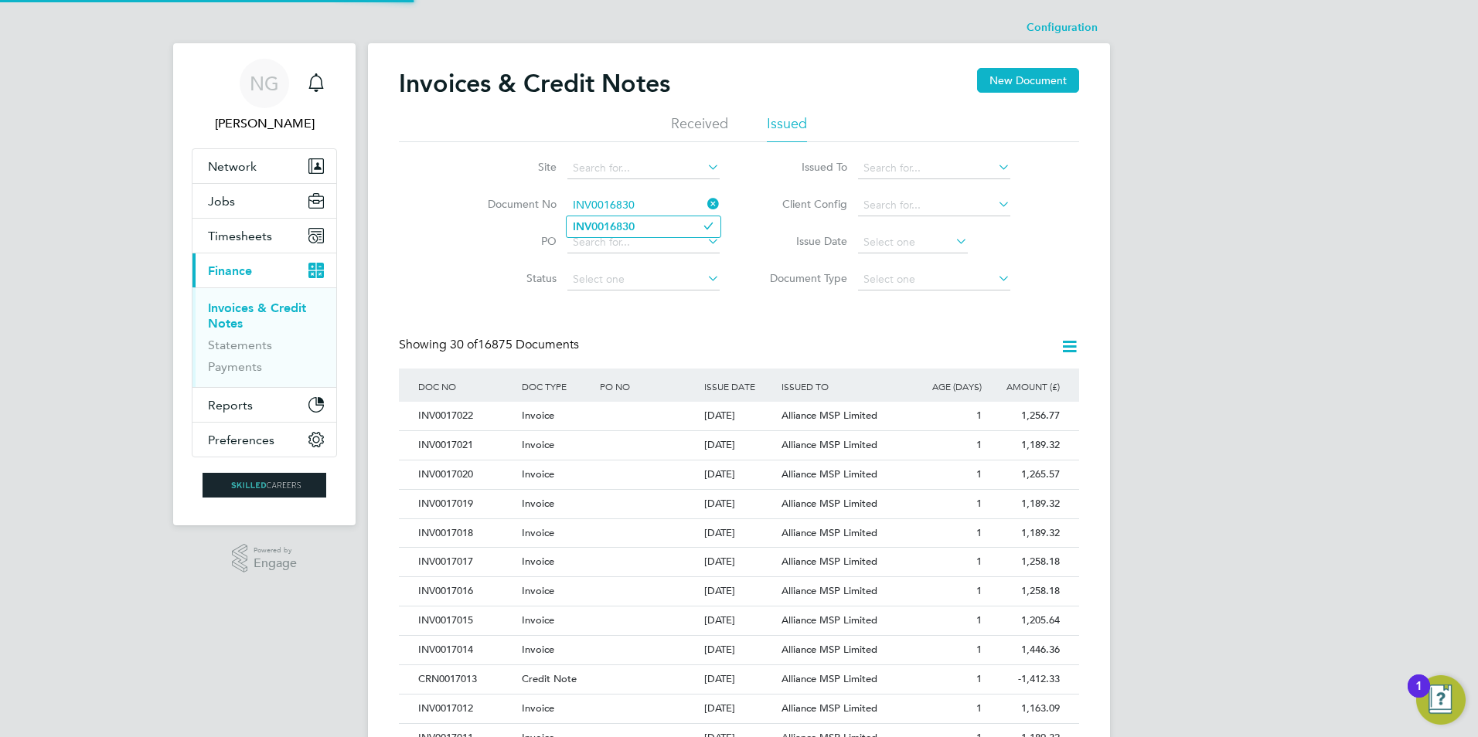
type input "INV0016830"
click at [656, 223] on li "INV0016830" at bounding box center [644, 226] width 154 height 21
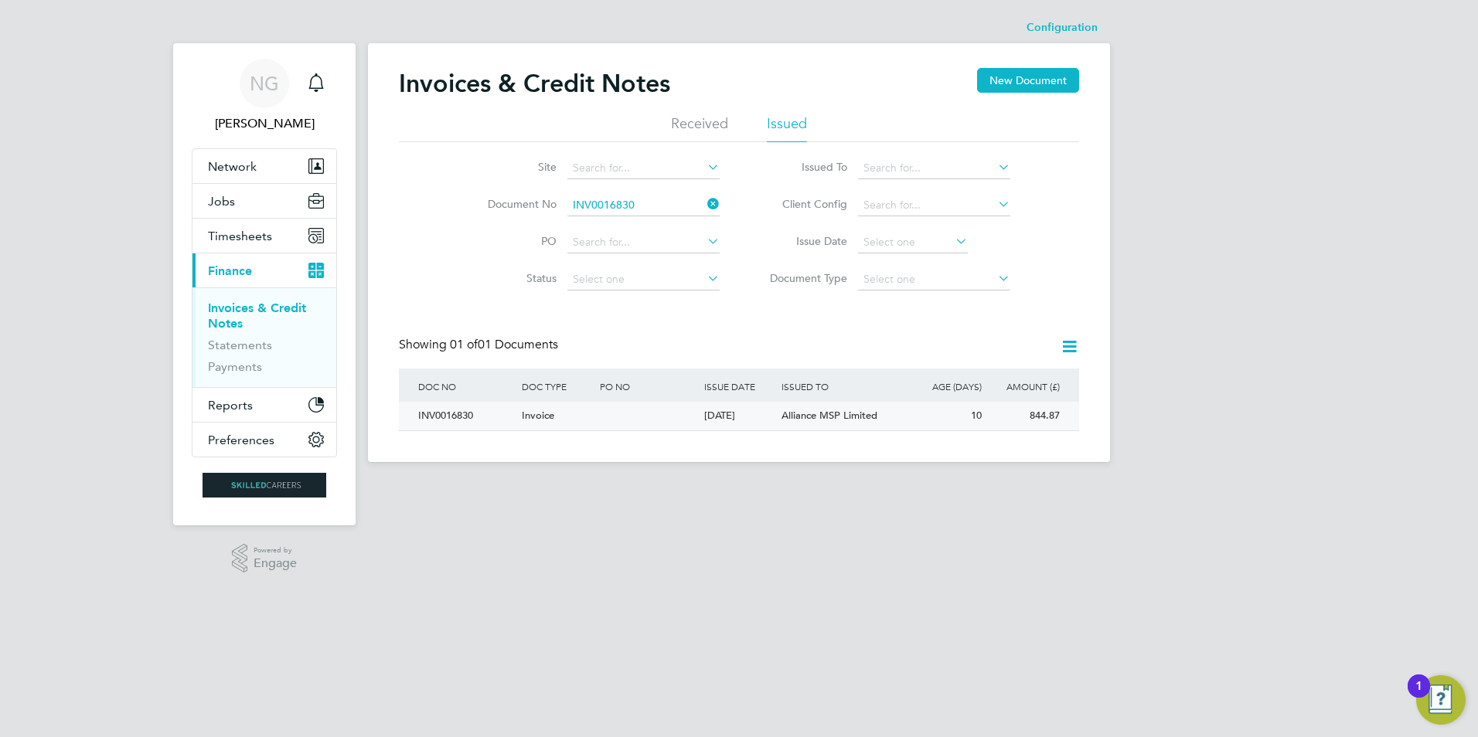
drag, startPoint x: 462, startPoint y: 410, endPoint x: 542, endPoint y: 426, distance: 81.9
click at [462, 410] on div "INV0016830" at bounding box center [466, 416] width 104 height 29
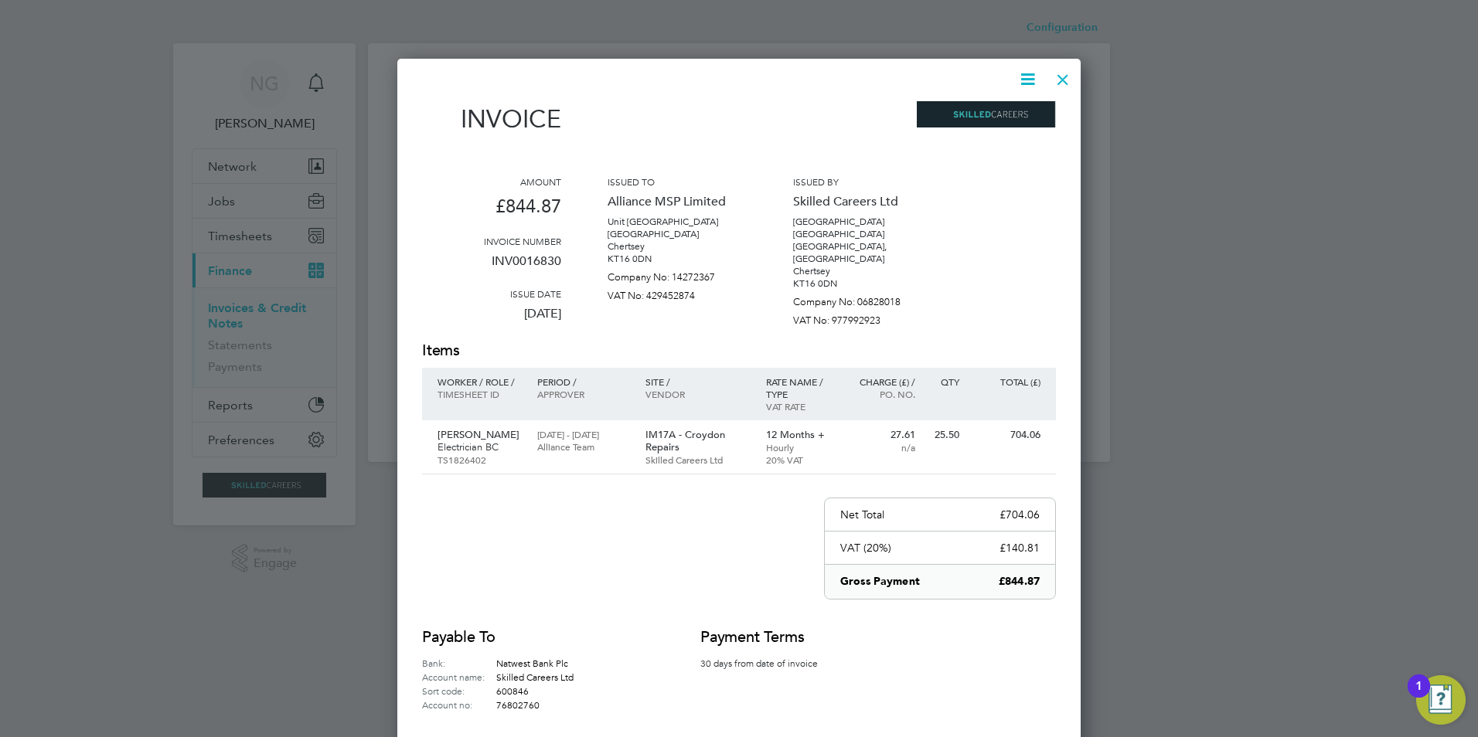
click at [1027, 80] on icon at bounding box center [1027, 79] width 19 height 19
click at [999, 114] on li "Download Invoice" at bounding box center [981, 116] width 107 height 22
click at [1065, 83] on div at bounding box center [1063, 76] width 28 height 28
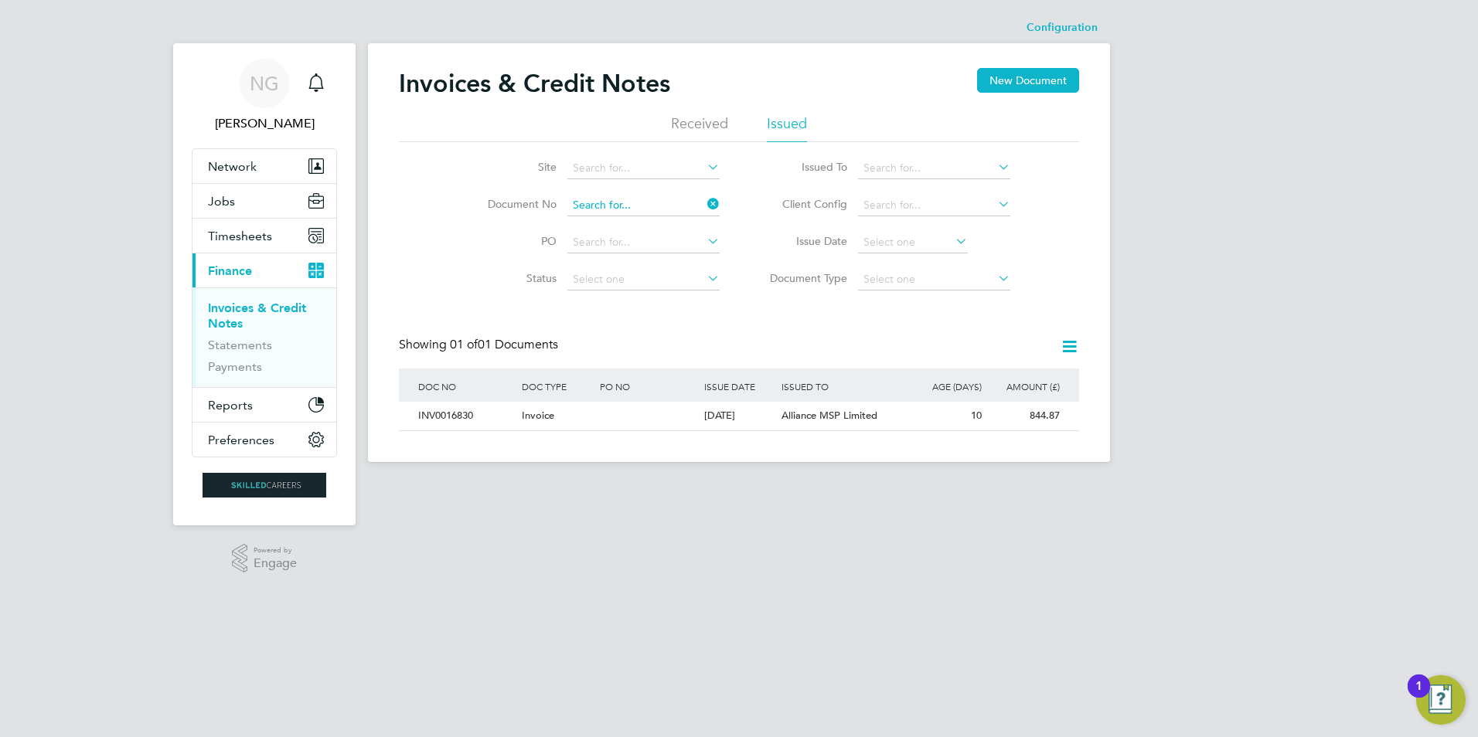
click at [654, 203] on input at bounding box center [643, 206] width 152 height 22
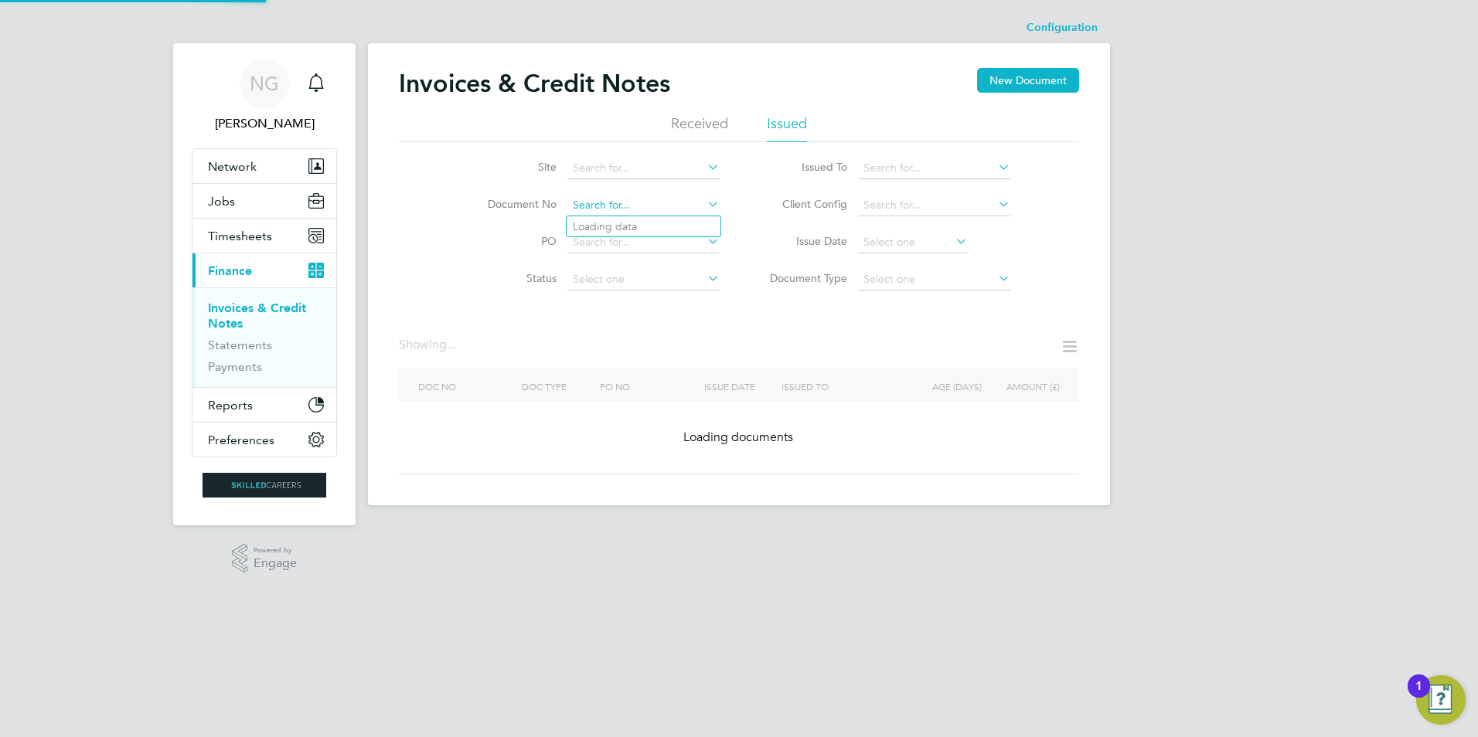
paste input "INV0016831"
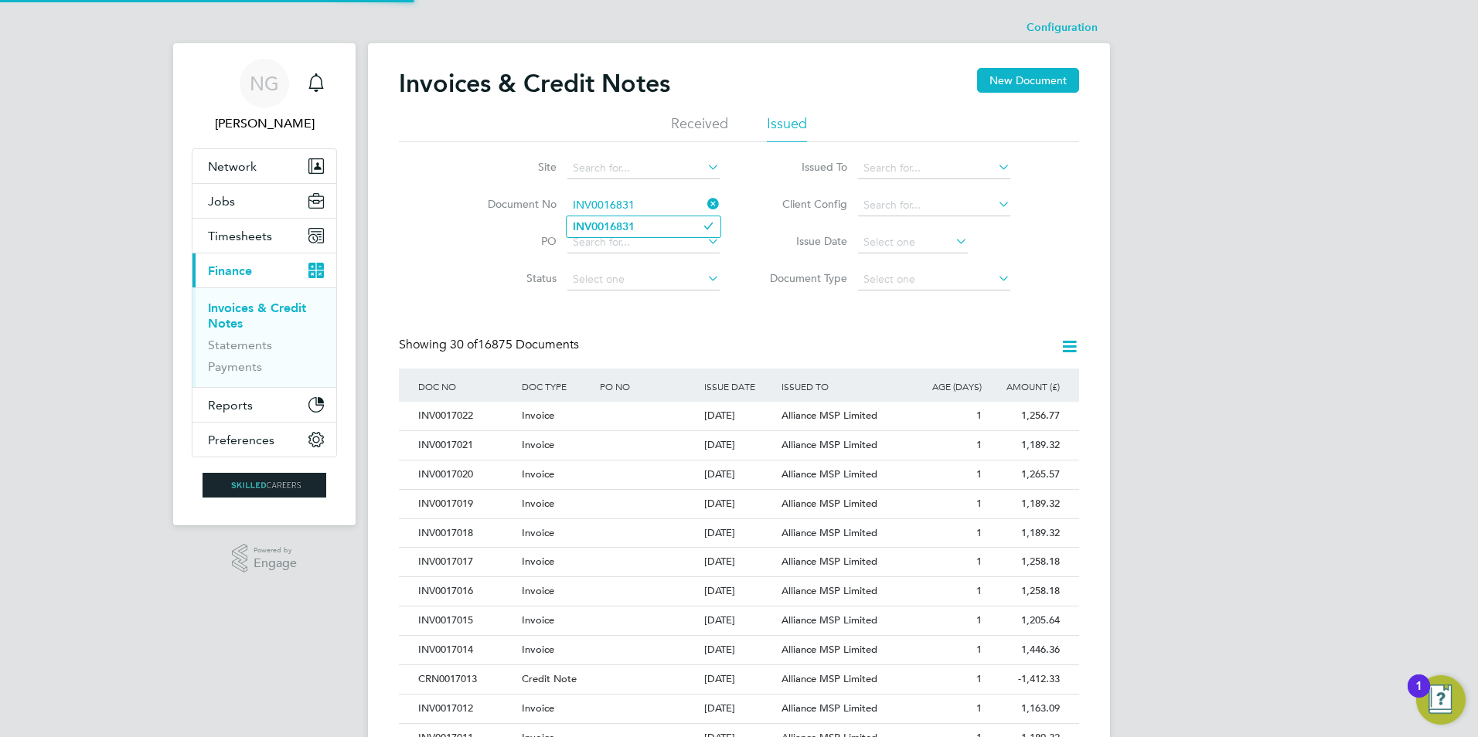
type input "INV0016831"
click at [642, 221] on li "INV0016831" at bounding box center [644, 226] width 154 height 21
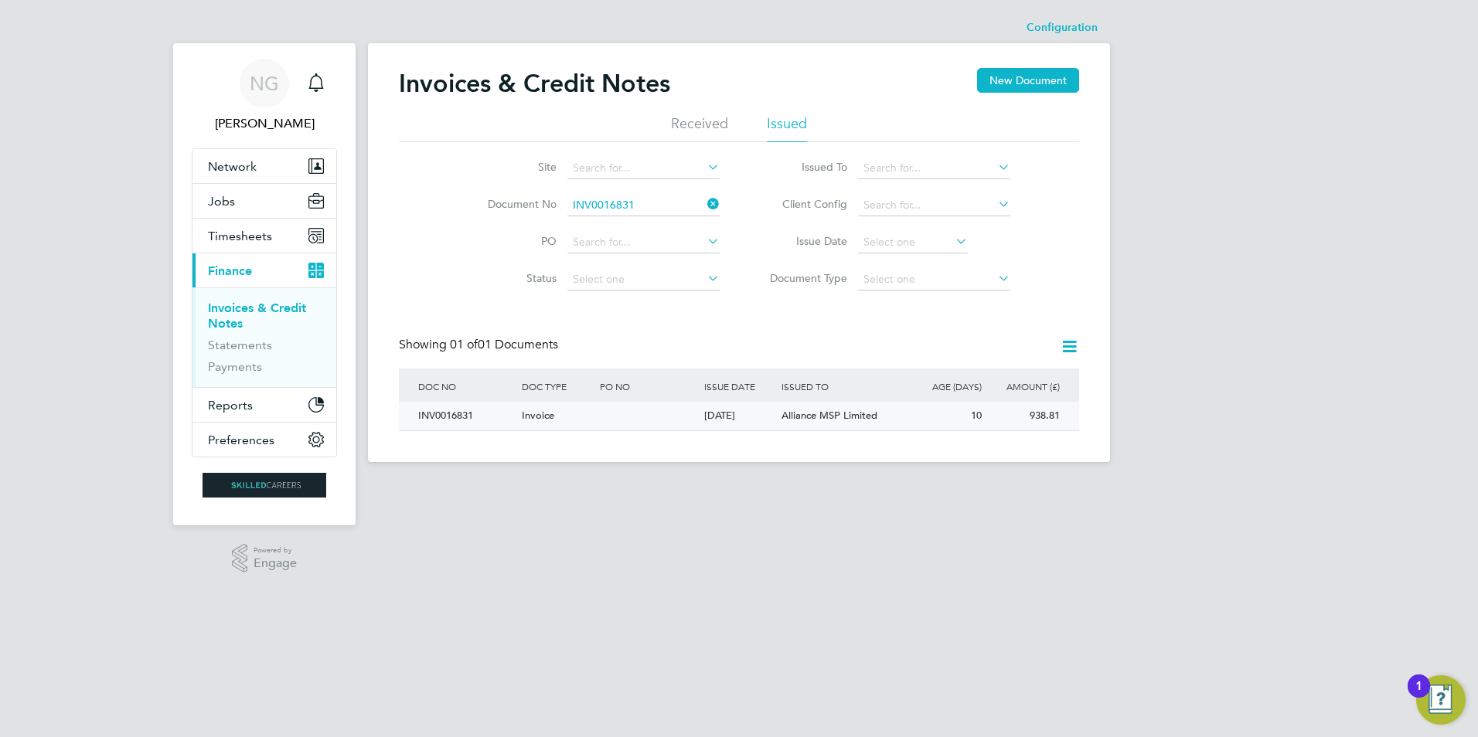
drag, startPoint x: 448, startPoint y: 409, endPoint x: 517, endPoint y: 421, distance: 70.5
click at [448, 409] on div "INV0016831" at bounding box center [466, 416] width 104 height 29
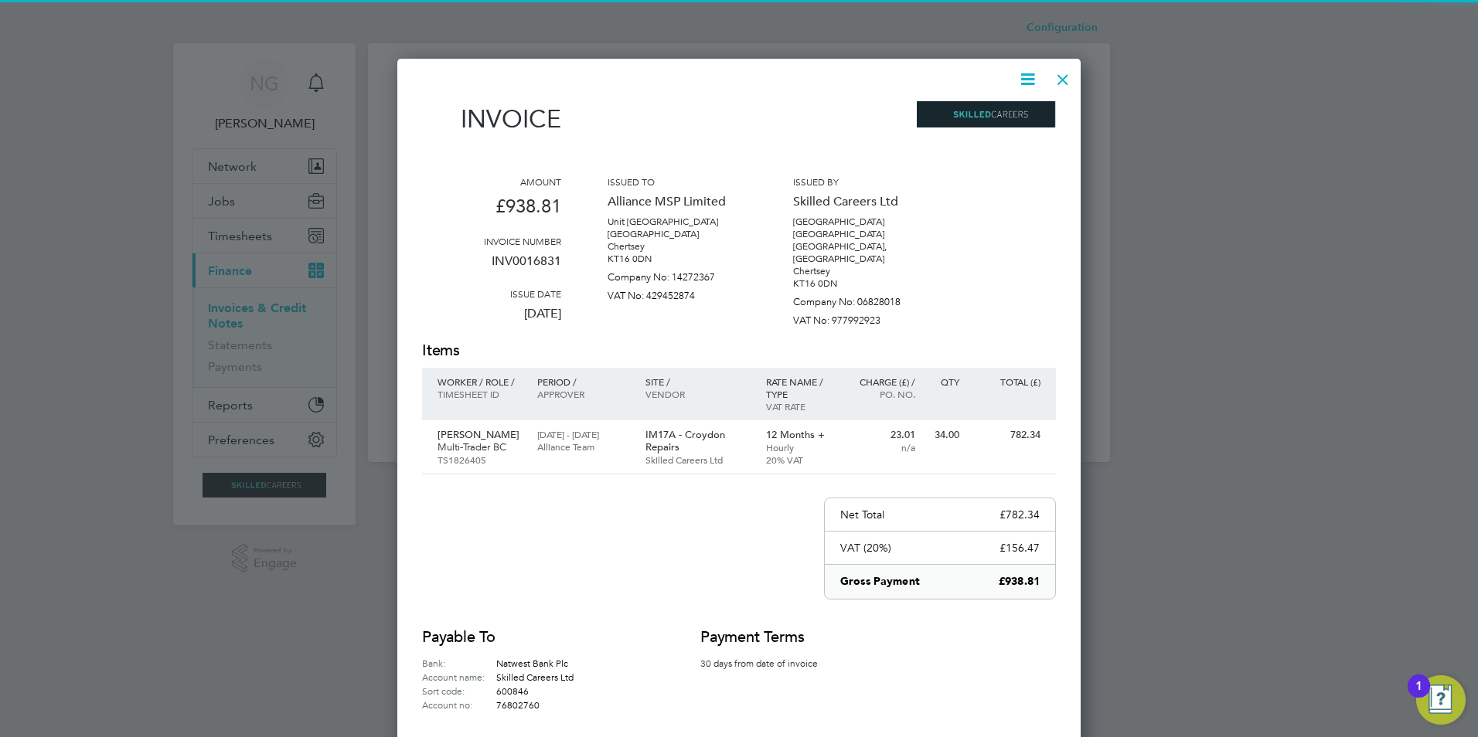
click at [1027, 75] on icon at bounding box center [1027, 79] width 19 height 19
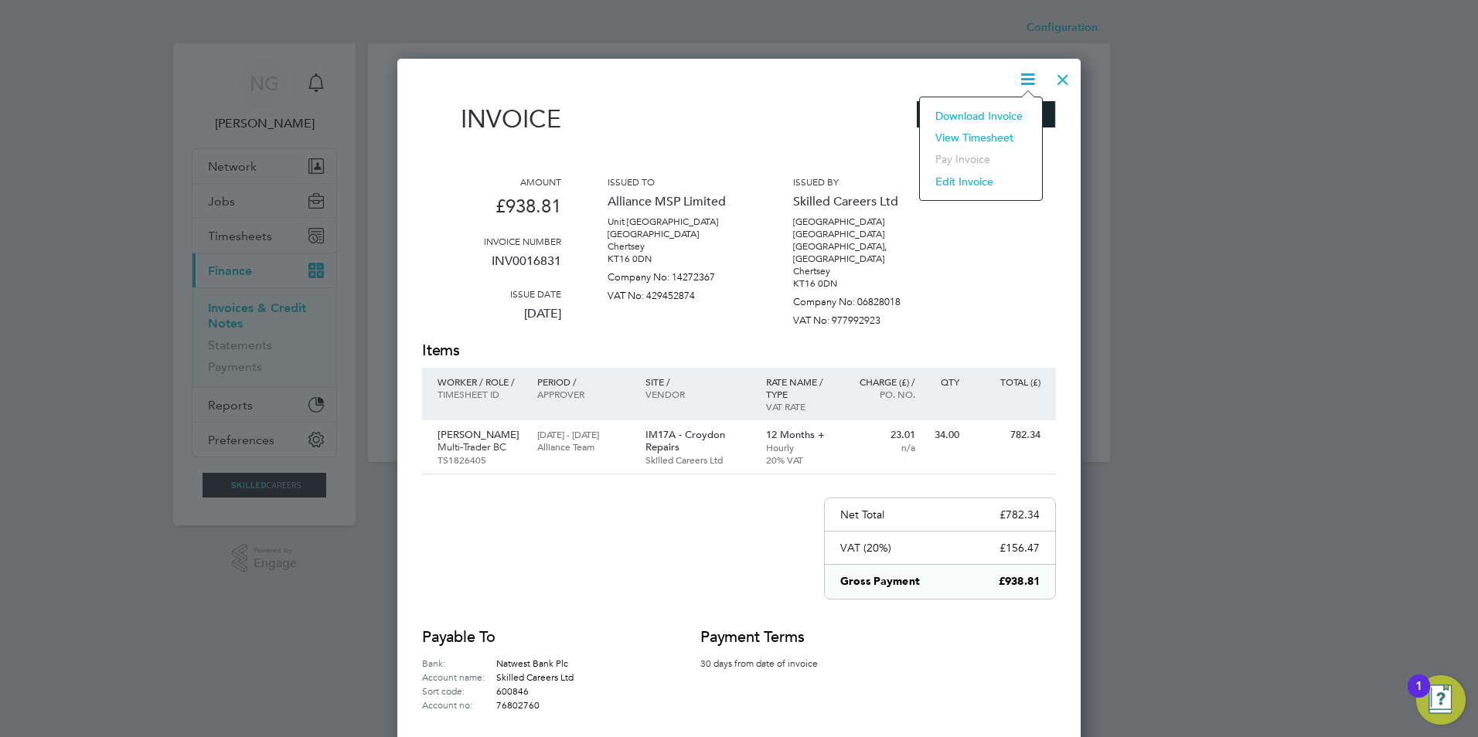
click at [1014, 111] on li "Download Invoice" at bounding box center [981, 116] width 107 height 22
click at [1062, 73] on div at bounding box center [1063, 76] width 28 height 28
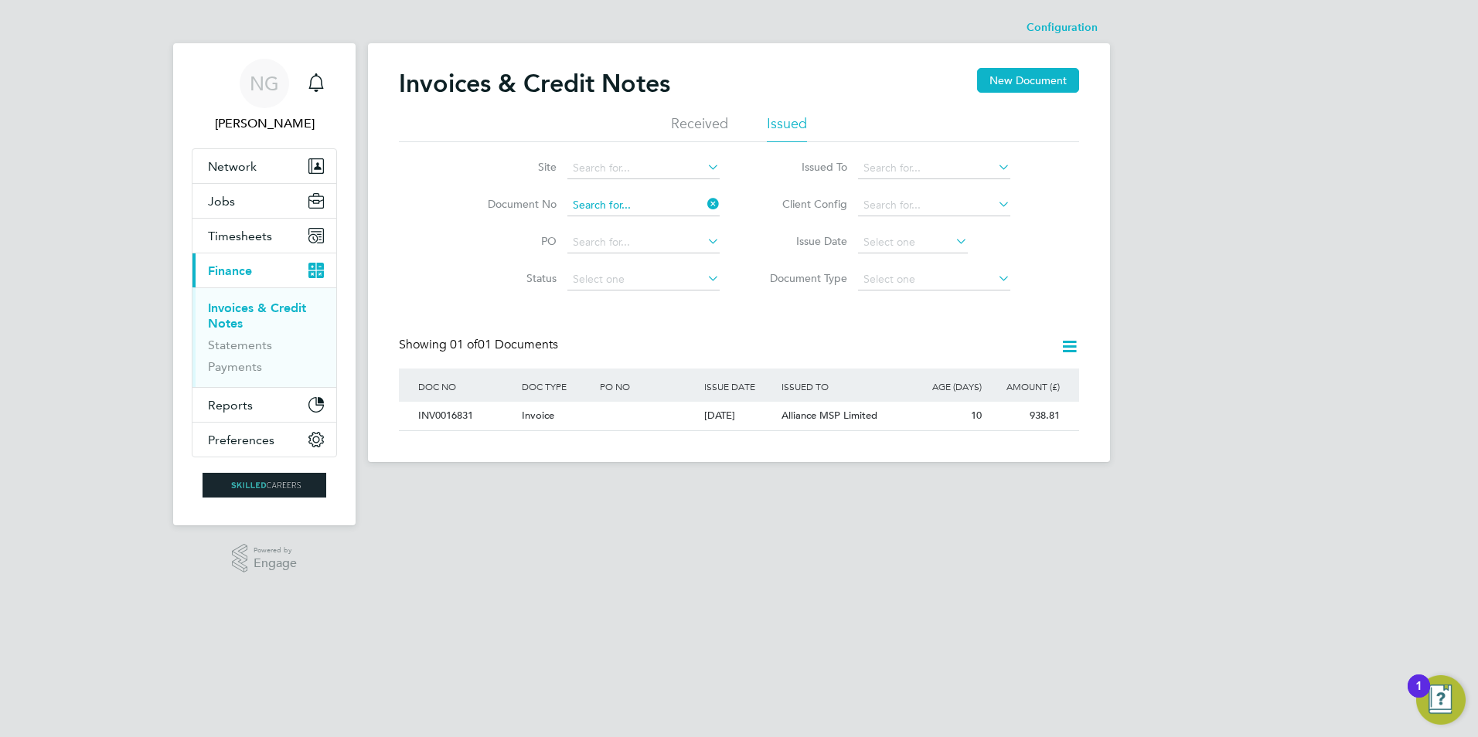
click at [652, 209] on input at bounding box center [643, 206] width 152 height 22
paste input "INV0016832"
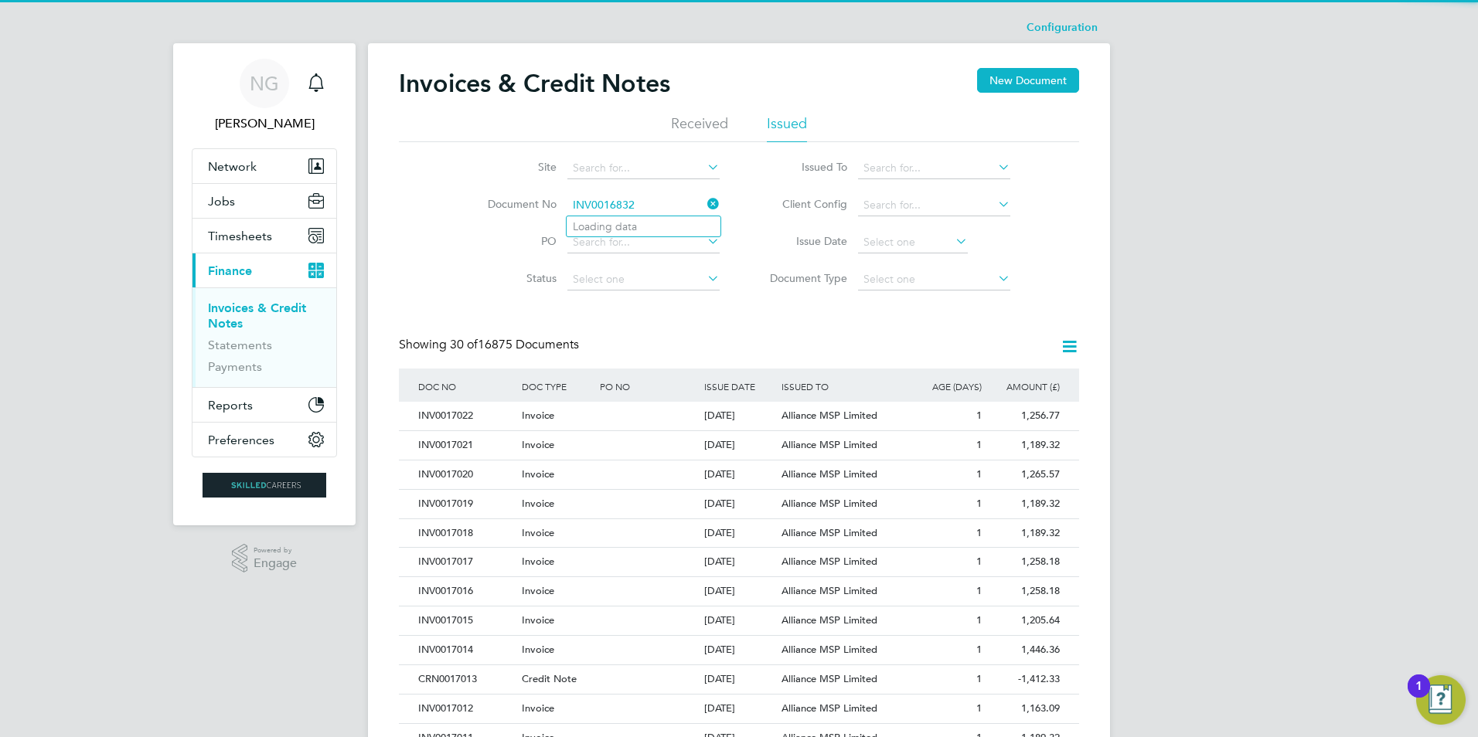
type input "INV0016832"
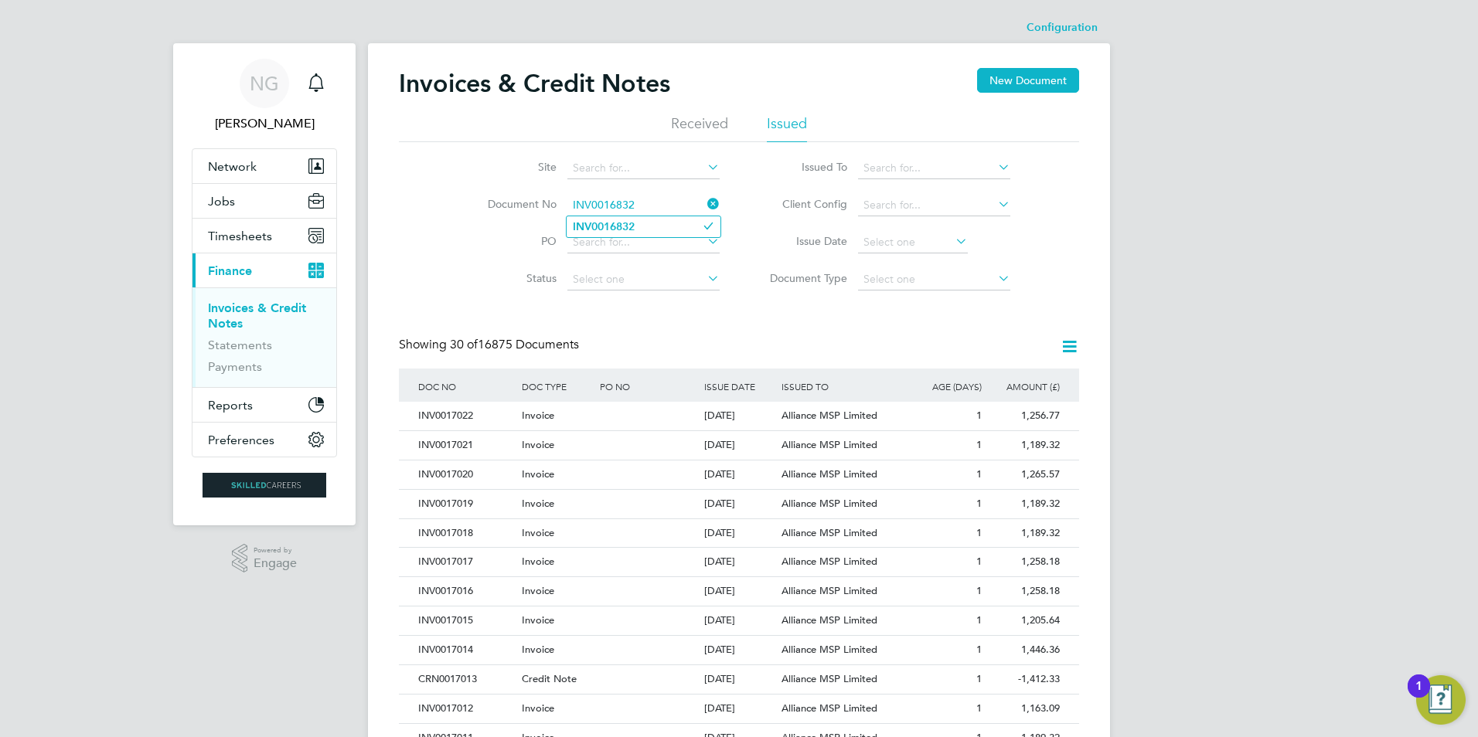
click at [635, 225] on b "INV0016832" at bounding box center [604, 226] width 62 height 13
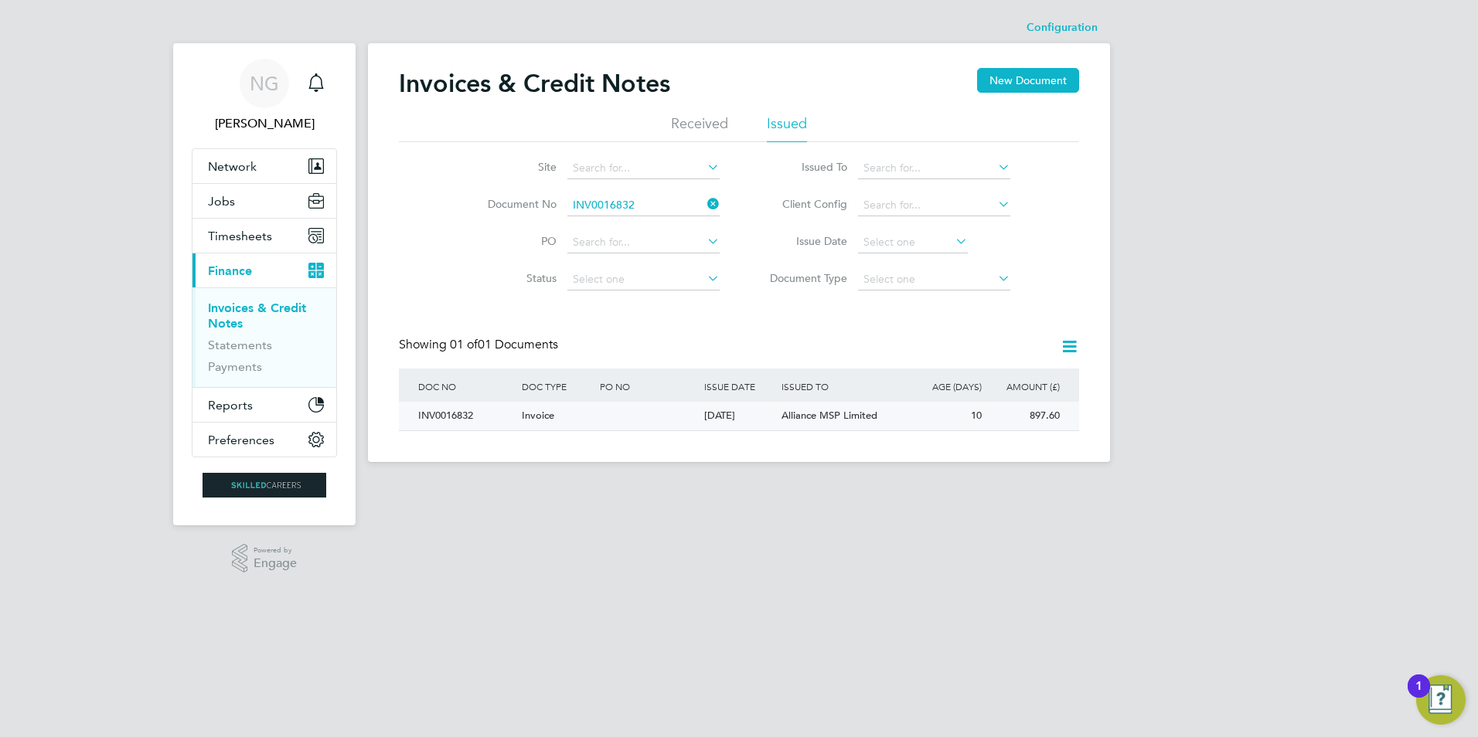
click at [431, 415] on div "INV0016832" at bounding box center [466, 416] width 104 height 29
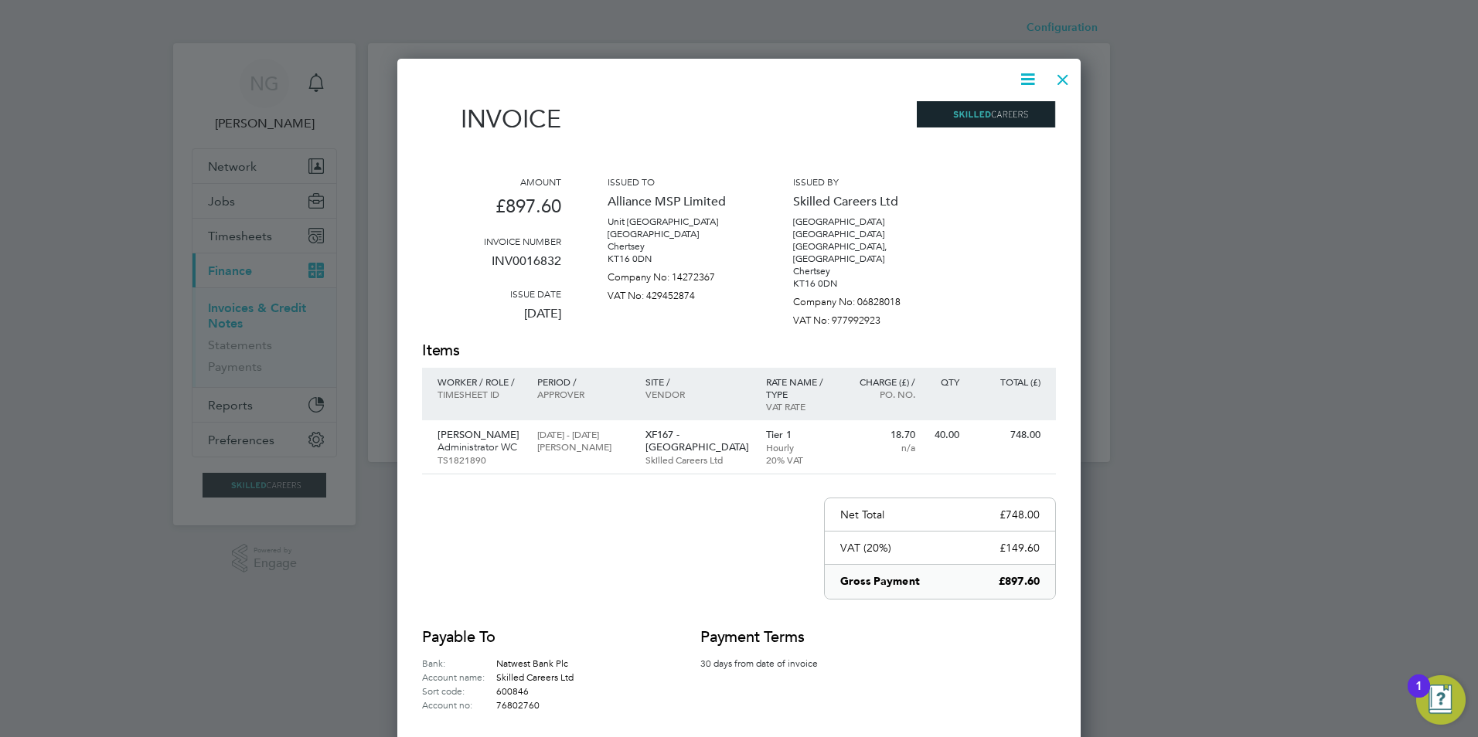
click at [1031, 73] on icon at bounding box center [1027, 79] width 19 height 19
click at [997, 115] on li "Download Invoice" at bounding box center [981, 116] width 107 height 22
drag, startPoint x: 1065, startPoint y: 78, endPoint x: 1058, endPoint y: 91, distance: 15.2
click at [1066, 77] on div at bounding box center [1063, 76] width 28 height 28
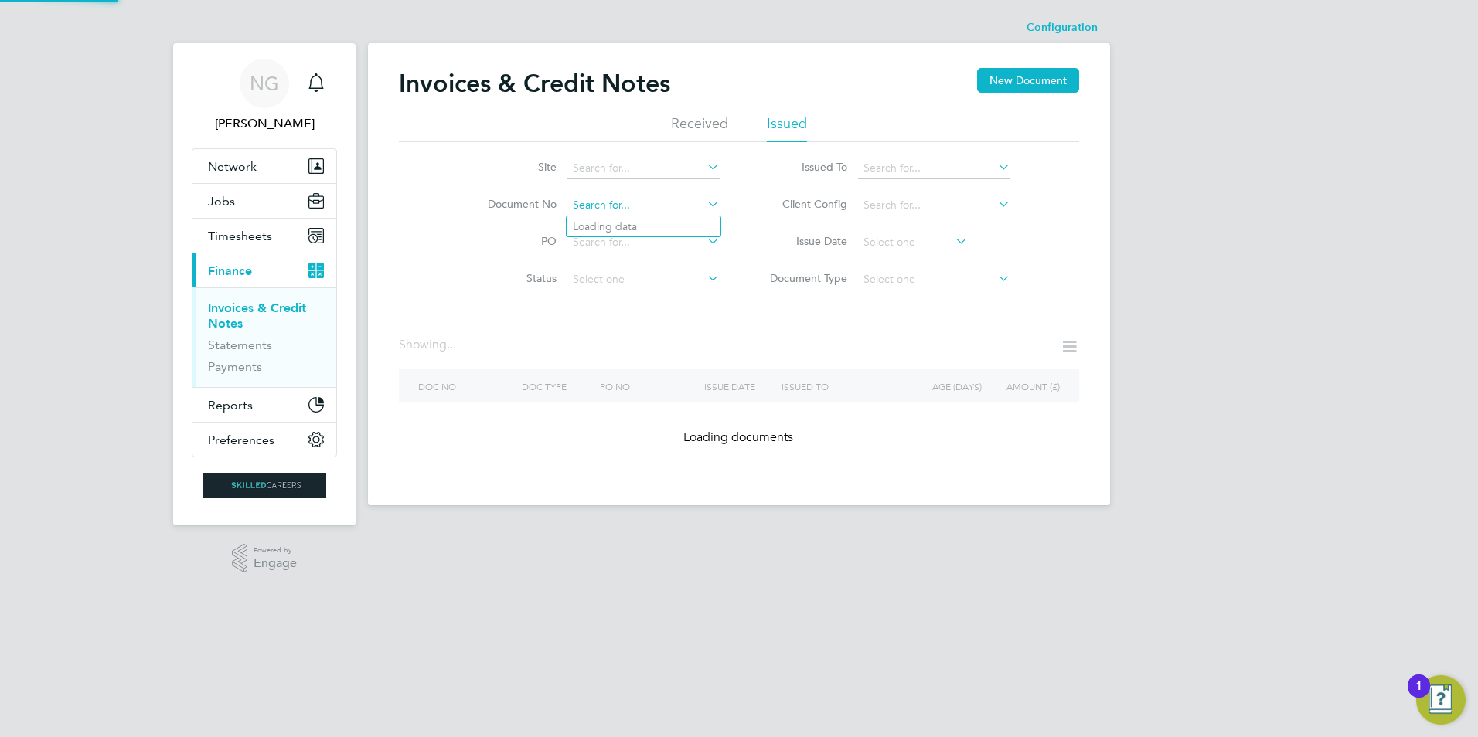
click at [661, 201] on input at bounding box center [643, 206] width 152 height 22
paste input "INV0016833"
type input "INV0016833"
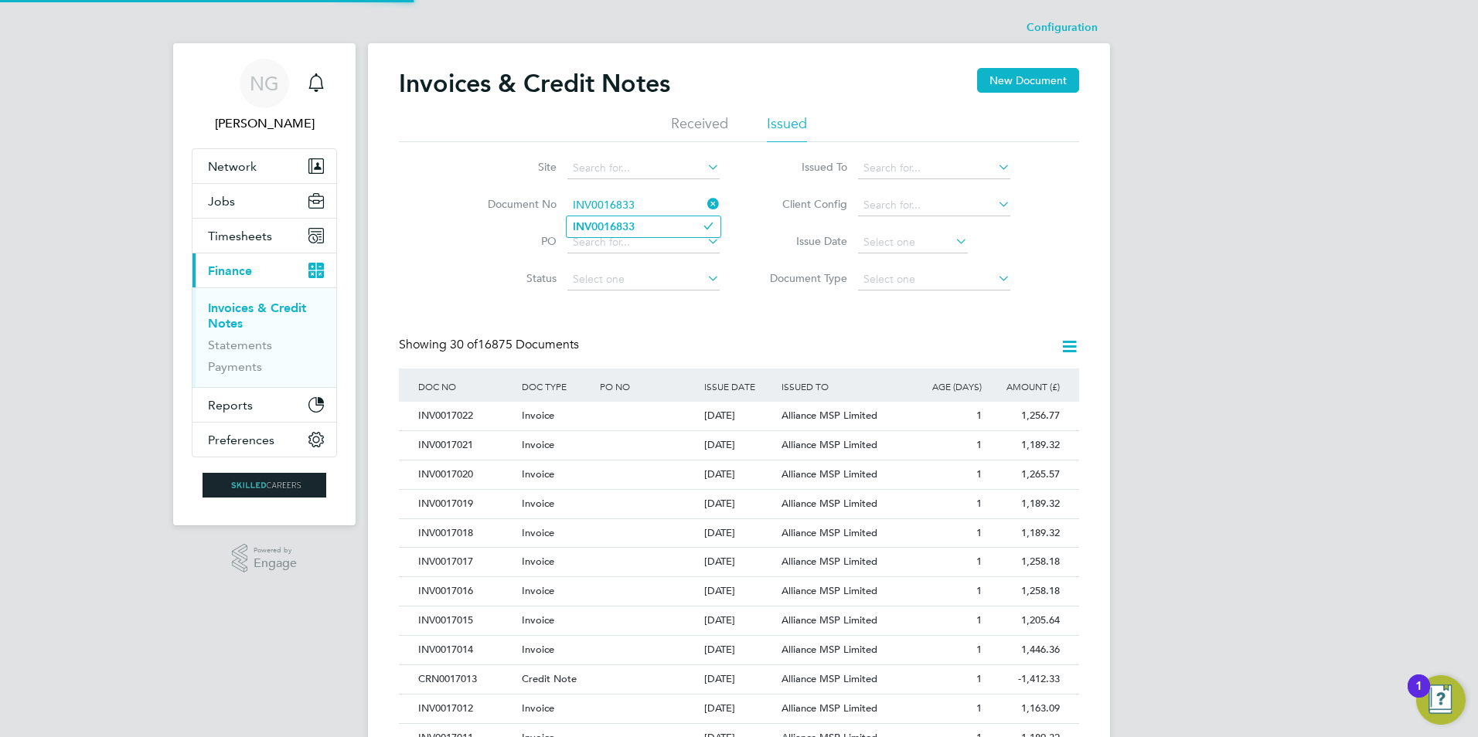
click at [643, 226] on li "INV0016833" at bounding box center [644, 226] width 154 height 21
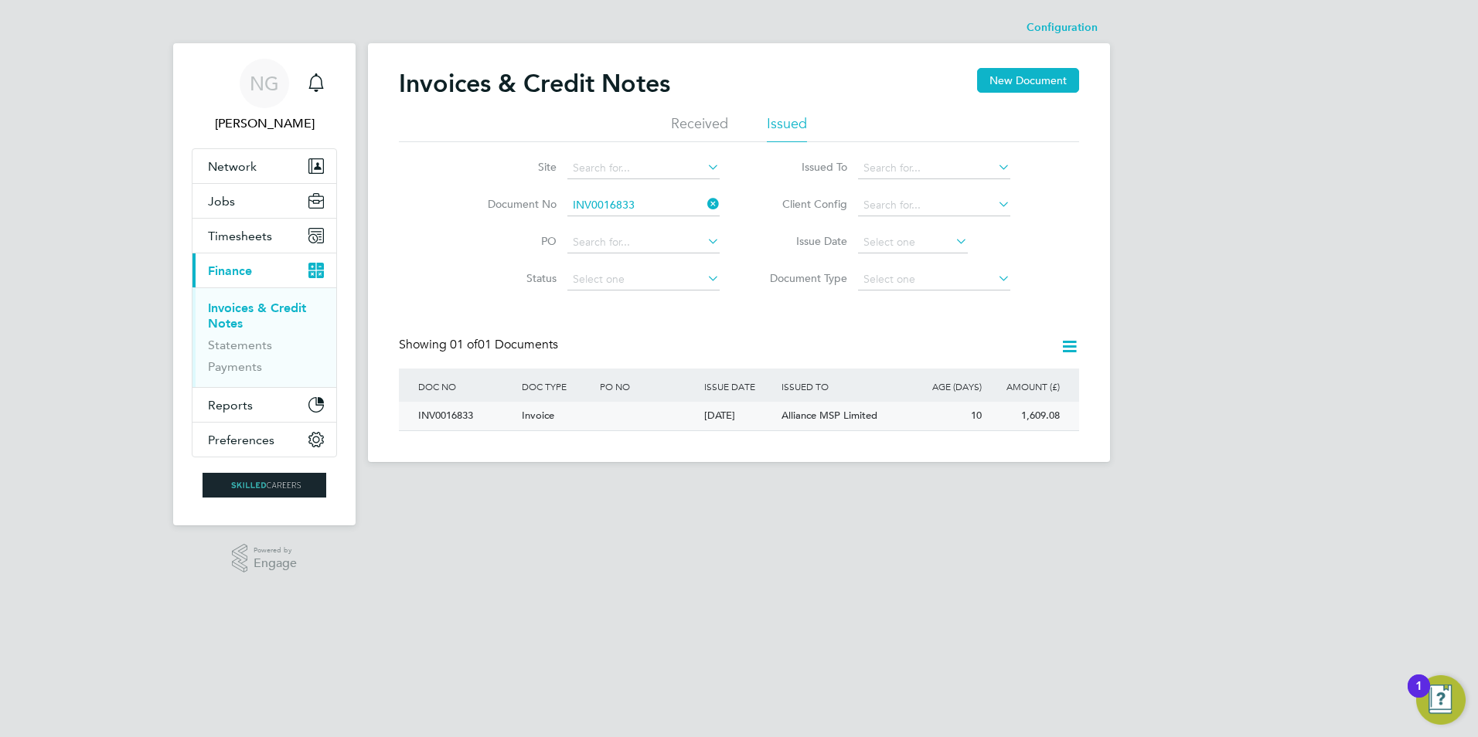
click at [454, 412] on div "INV0016833" at bounding box center [466, 416] width 104 height 29
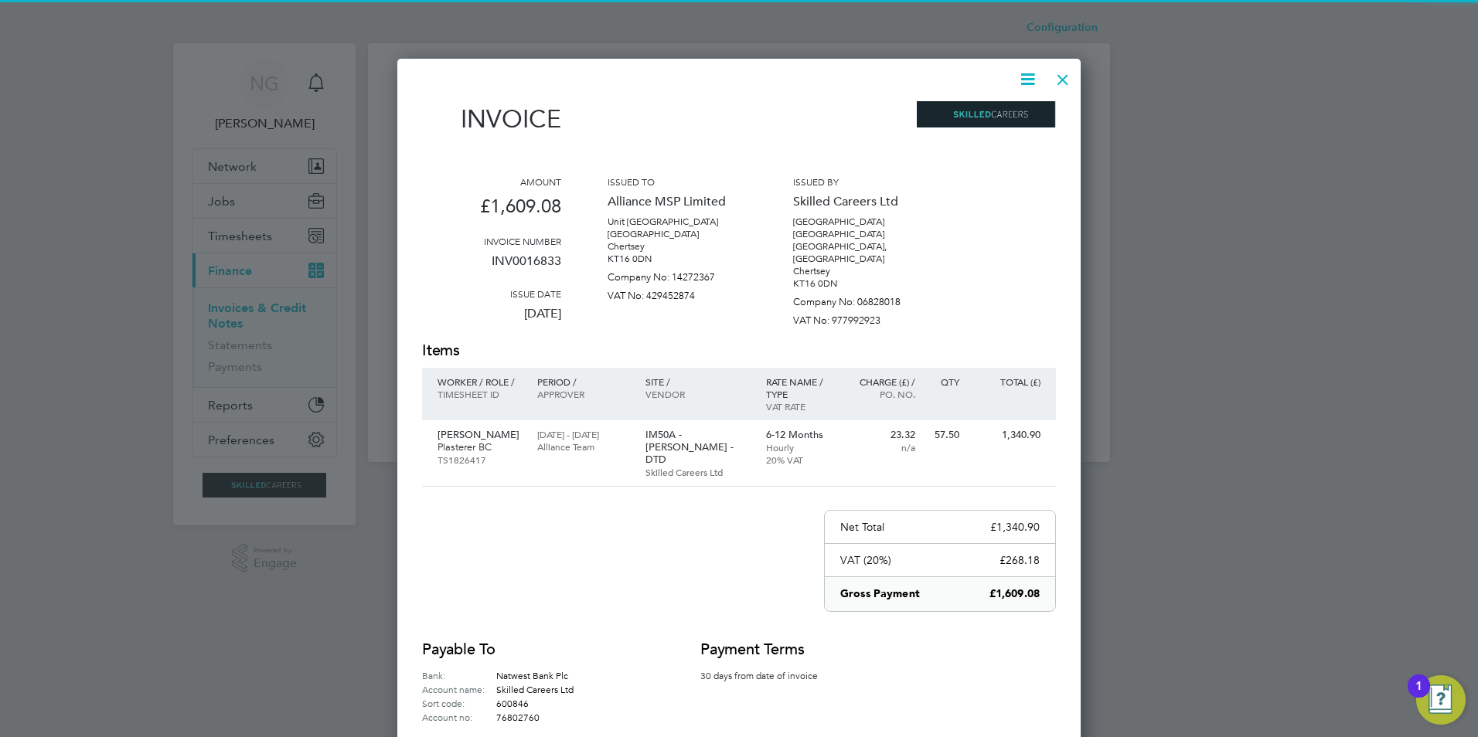
click at [1028, 76] on icon at bounding box center [1027, 79] width 19 height 19
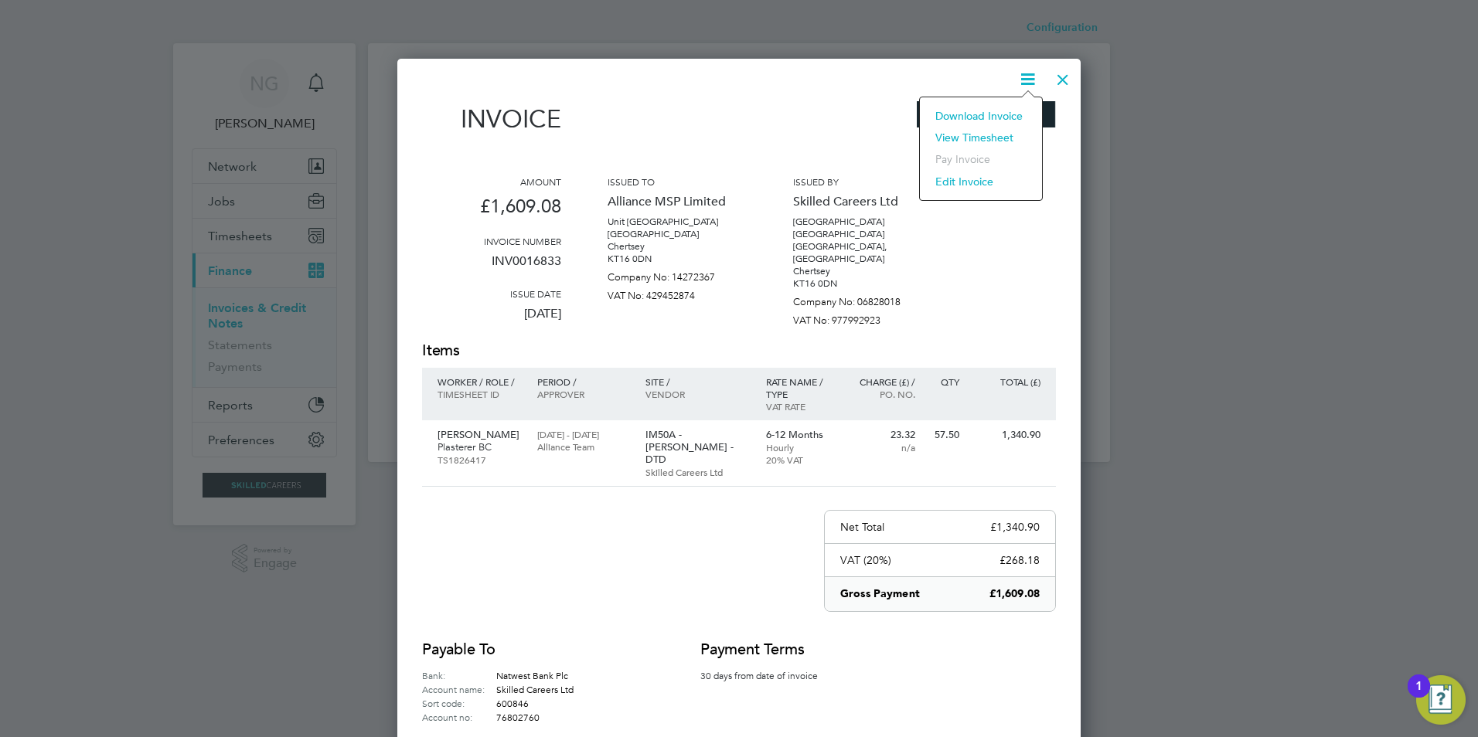
click at [1005, 117] on li "Download Invoice" at bounding box center [981, 116] width 107 height 22
click at [1063, 80] on div at bounding box center [1063, 76] width 28 height 28
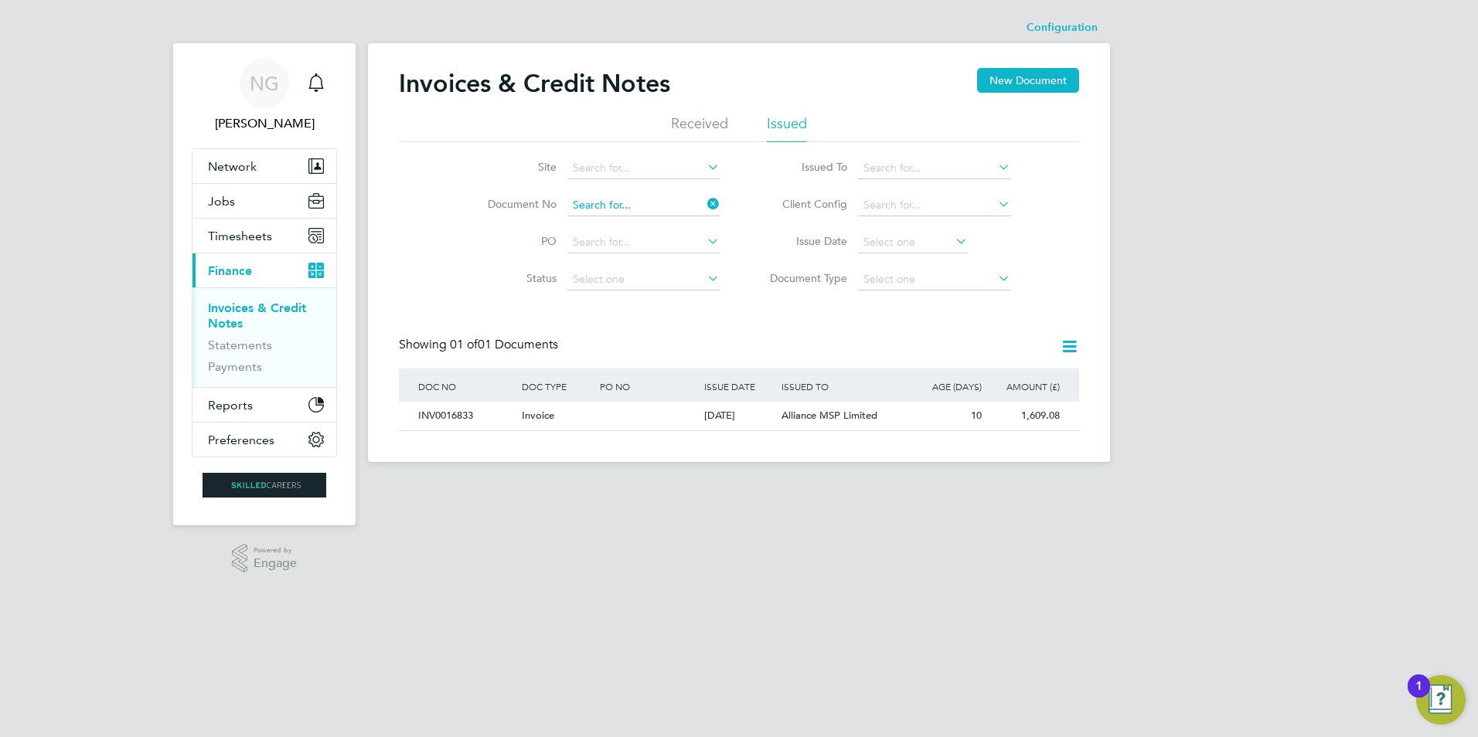
click at [648, 211] on input at bounding box center [643, 206] width 152 height 22
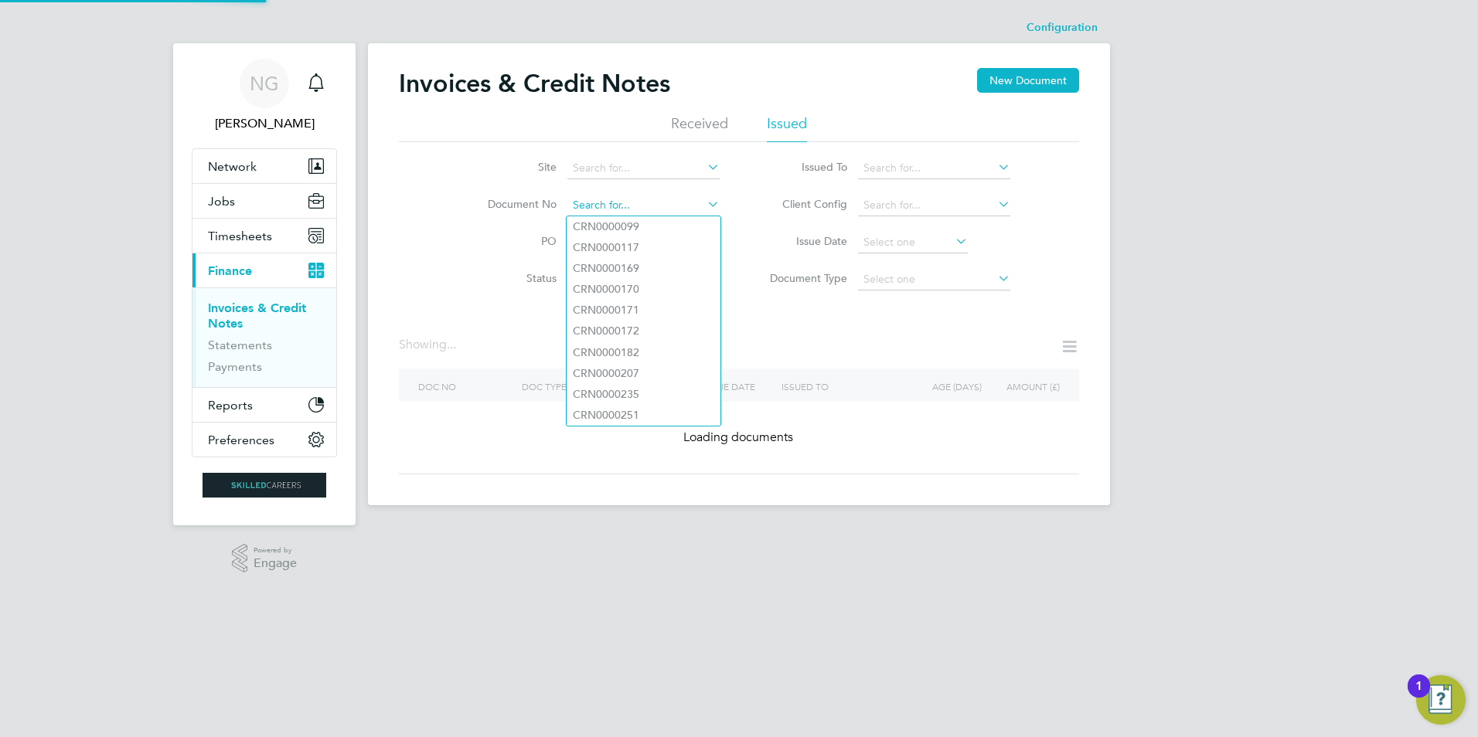
paste input "INV0016834"
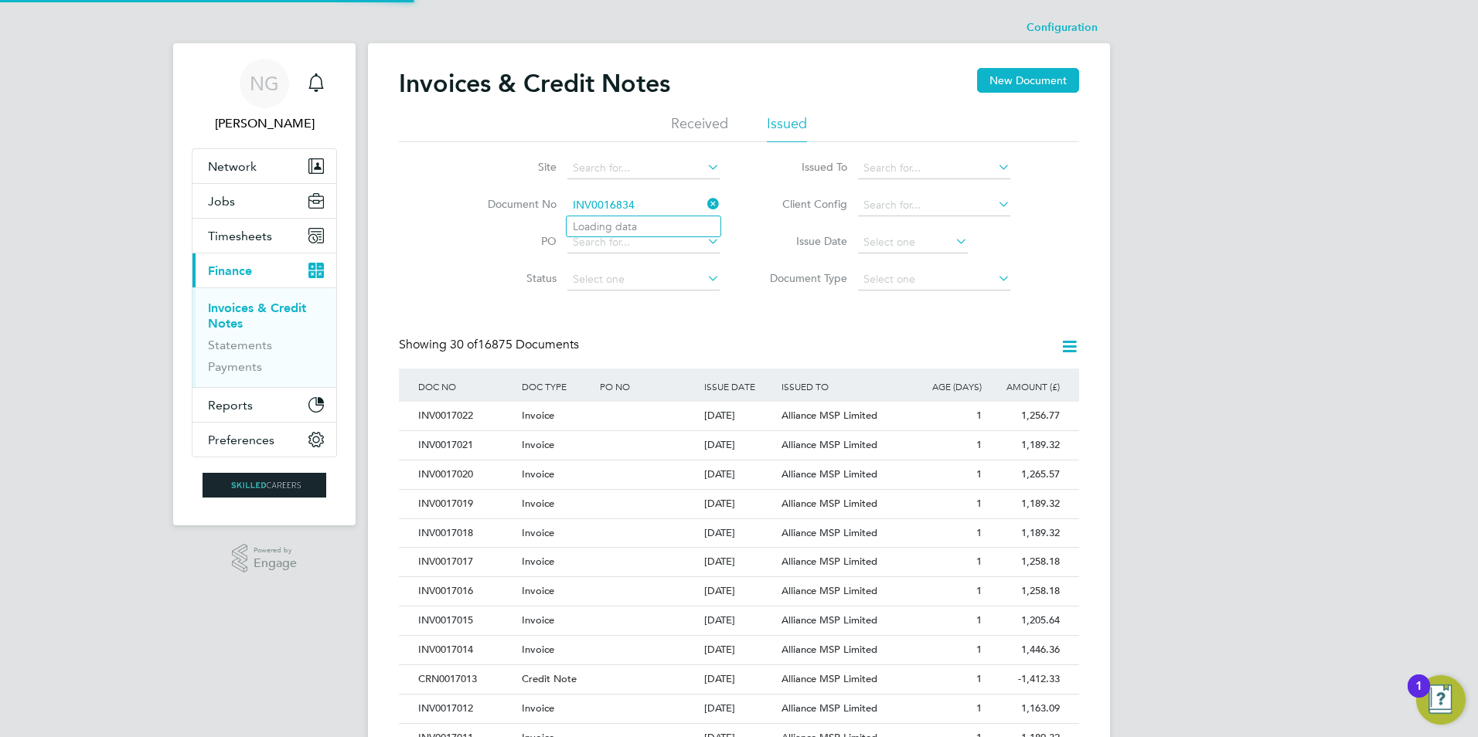
type input "INV0016834"
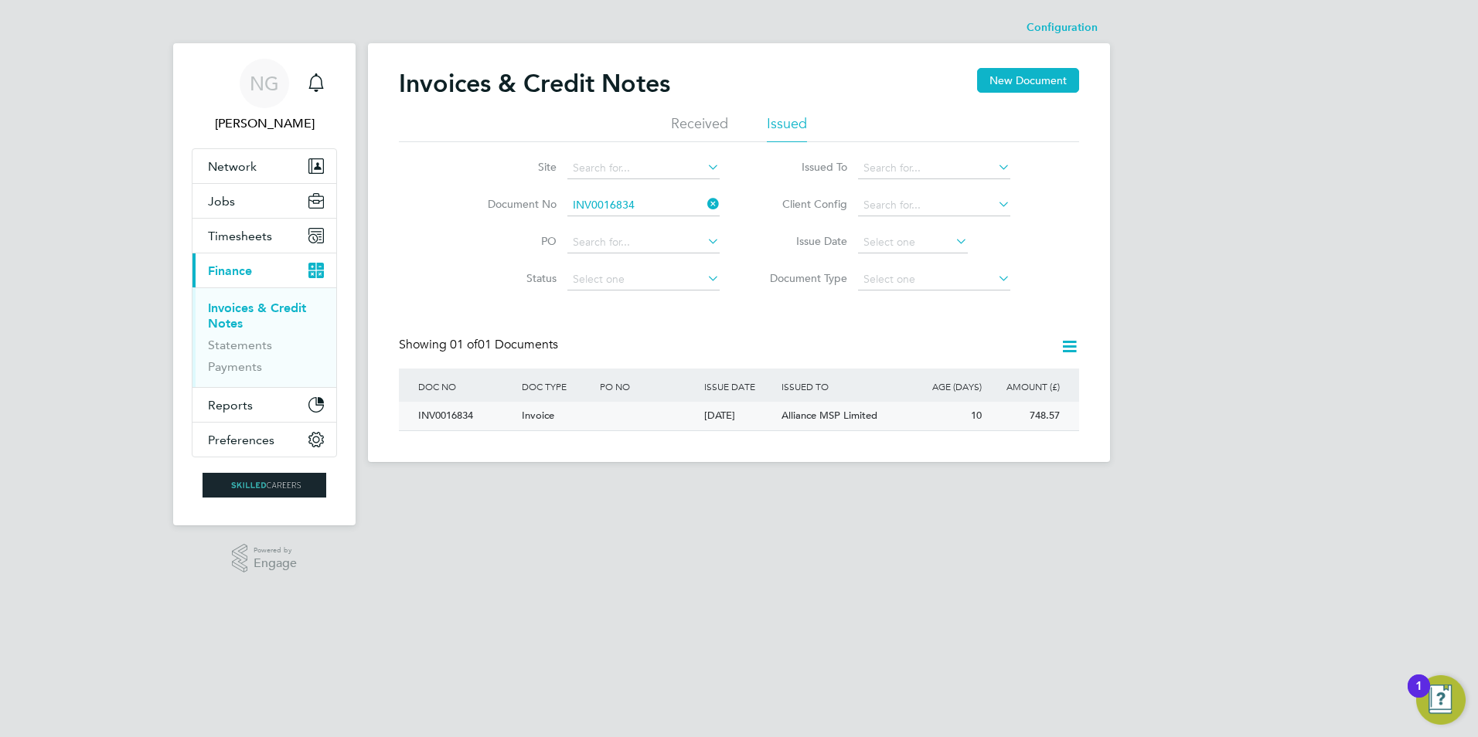
click at [434, 412] on div "INV0016834" at bounding box center [466, 416] width 104 height 29
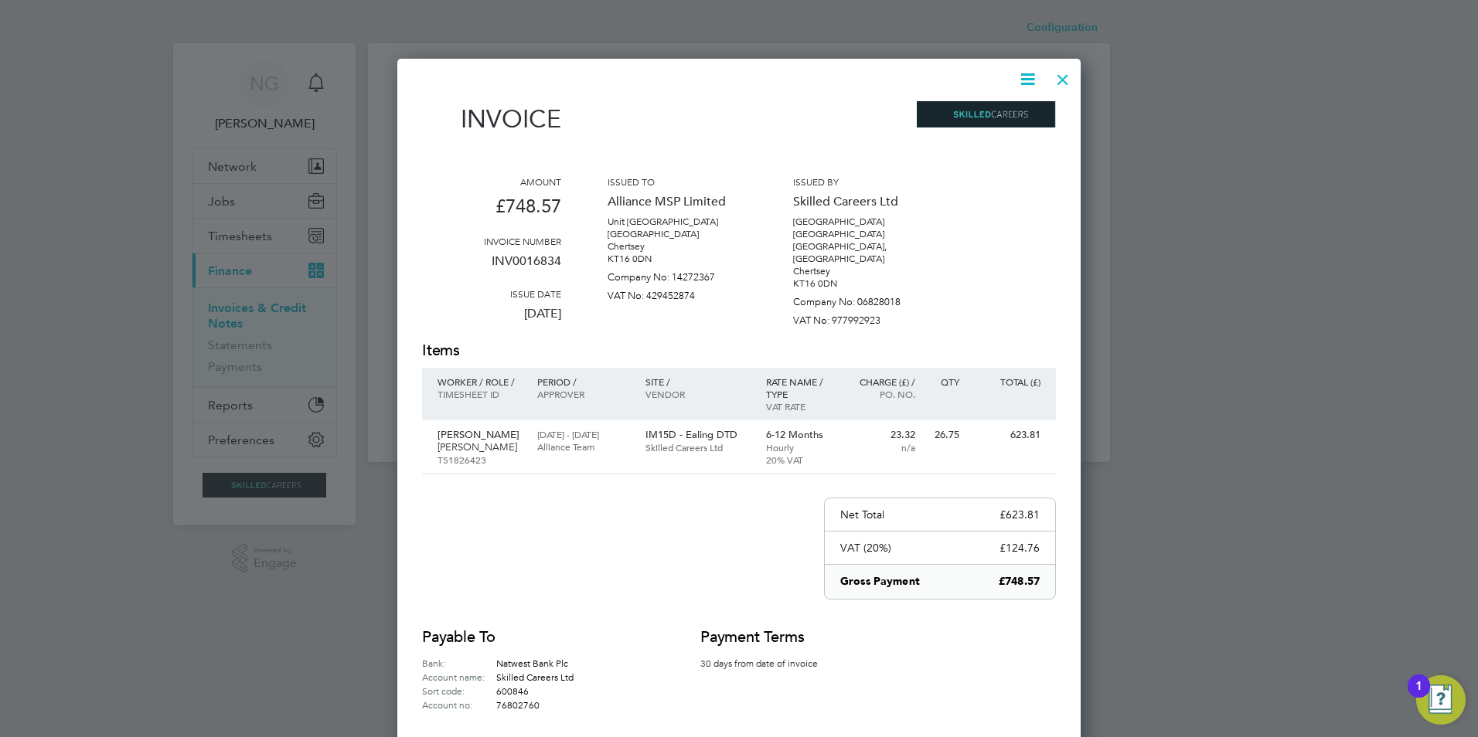
click at [1030, 70] on icon at bounding box center [1027, 79] width 19 height 19
click at [994, 121] on li "Download Invoice" at bounding box center [981, 116] width 107 height 22
drag, startPoint x: 1066, startPoint y: 78, endPoint x: 1063, endPoint y: 108, distance: 30.3
click at [1066, 78] on div at bounding box center [1063, 76] width 28 height 28
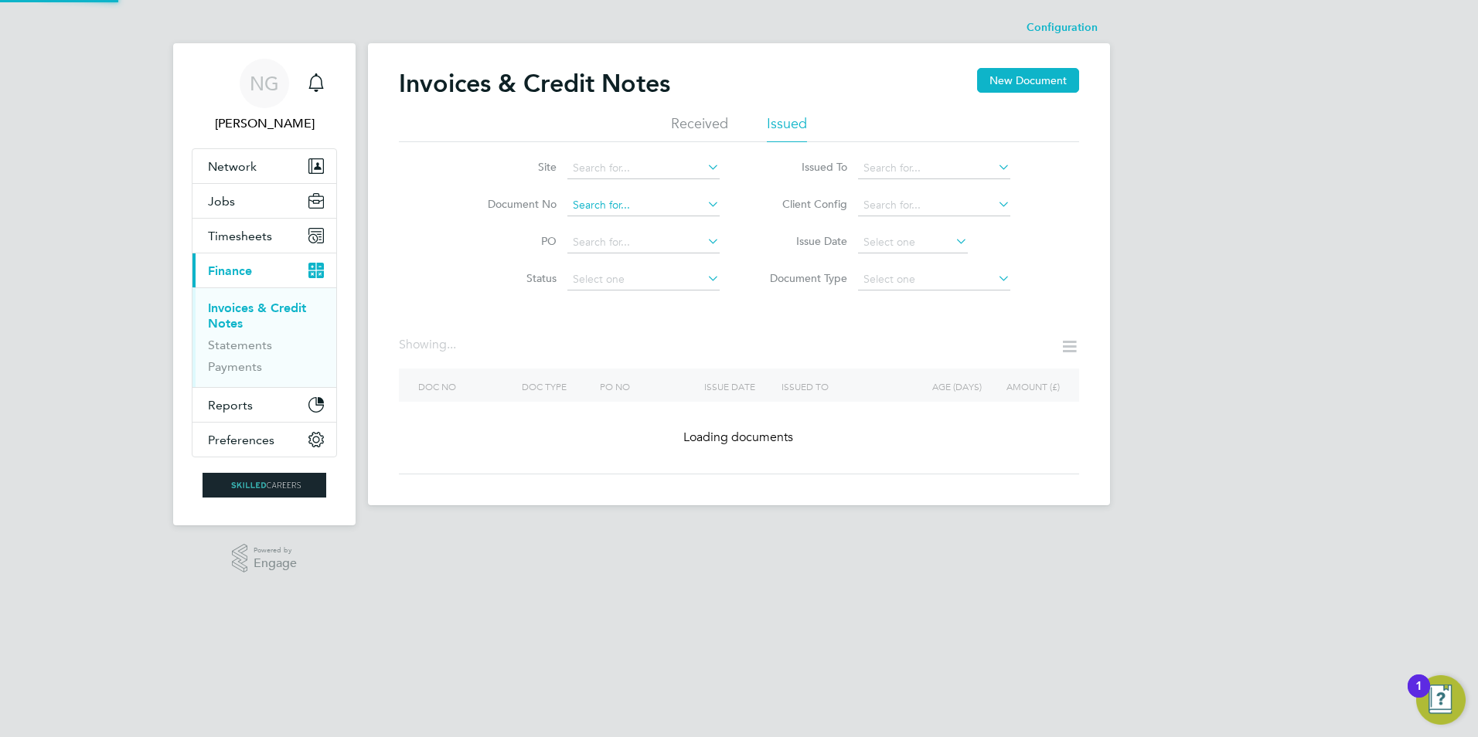
click at [653, 204] on input at bounding box center [643, 206] width 152 height 22
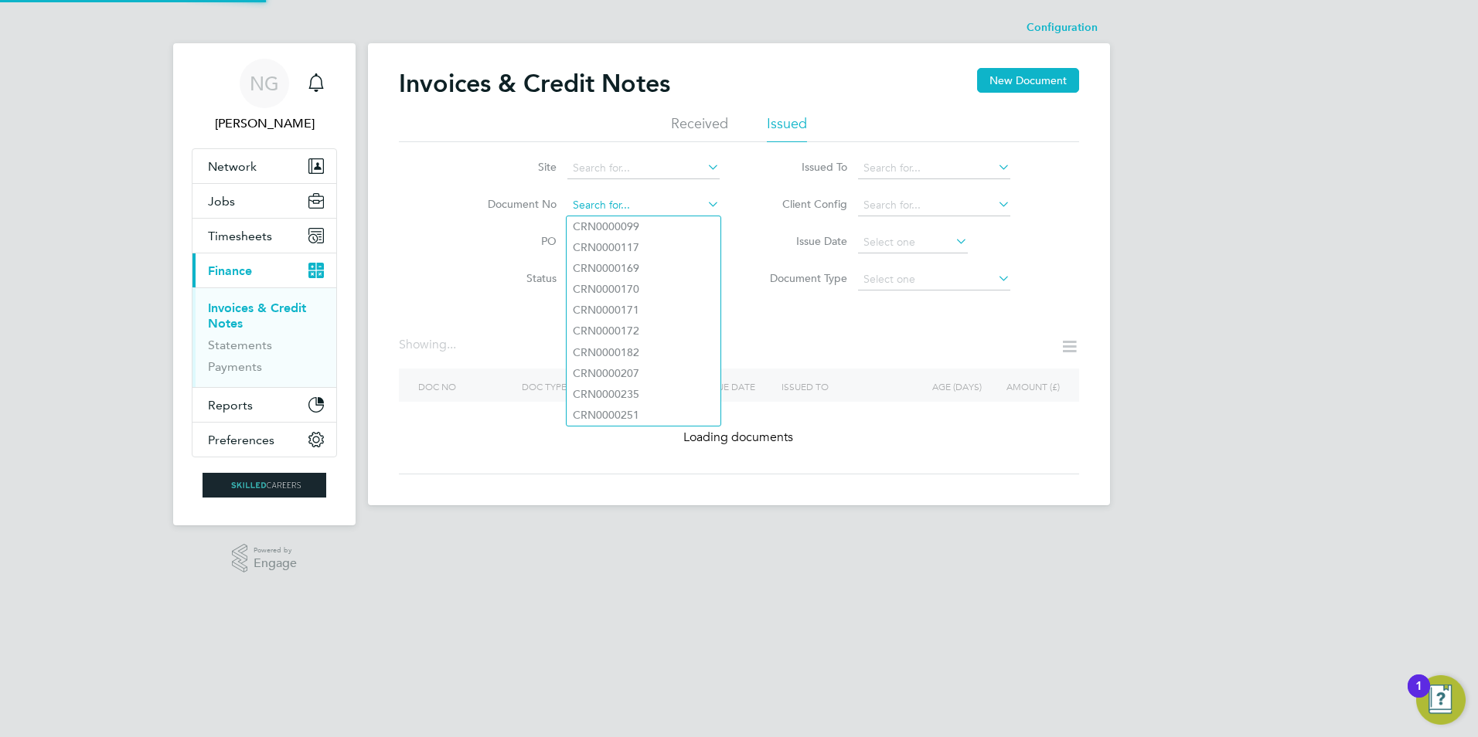
paste input "INV0016835"
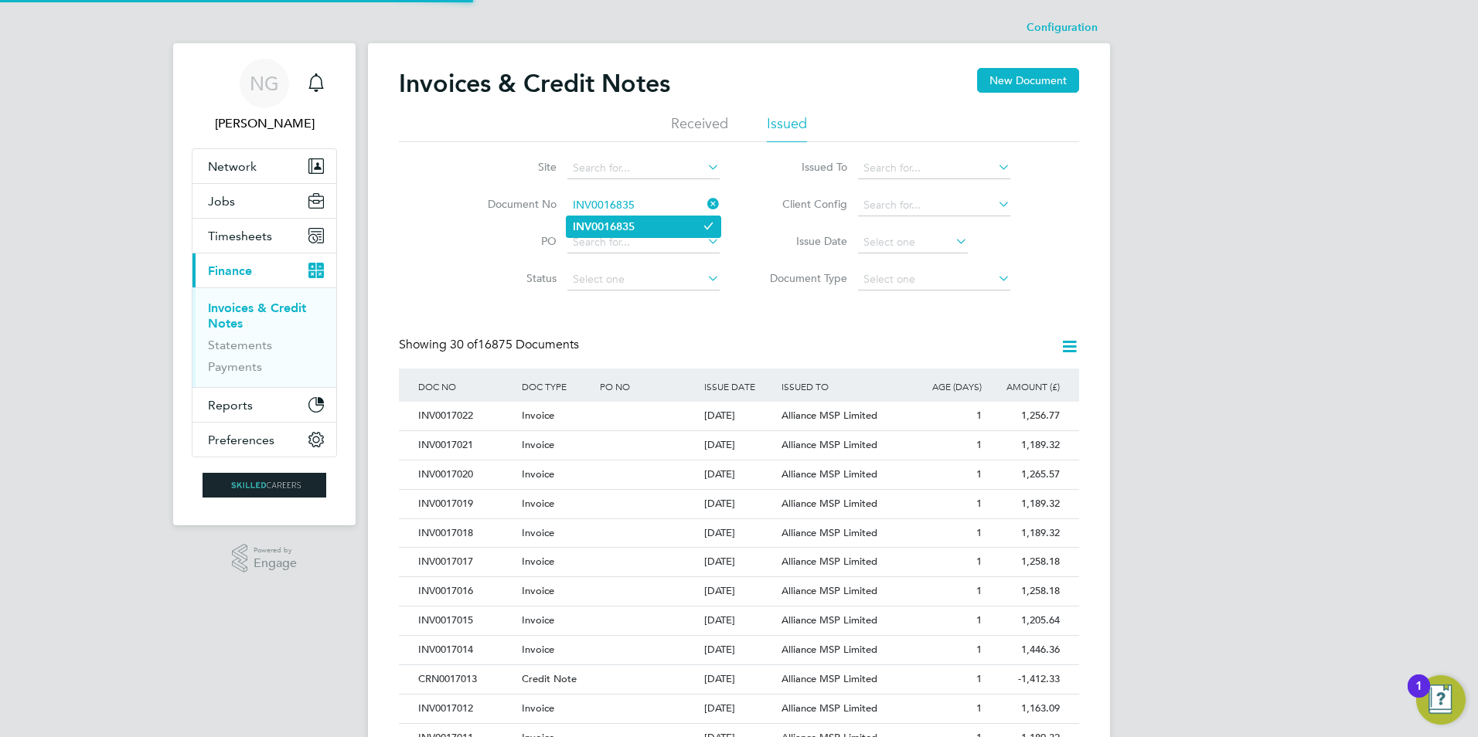
type input "INV0016835"
click at [631, 226] on b "INV0016835" at bounding box center [604, 226] width 62 height 13
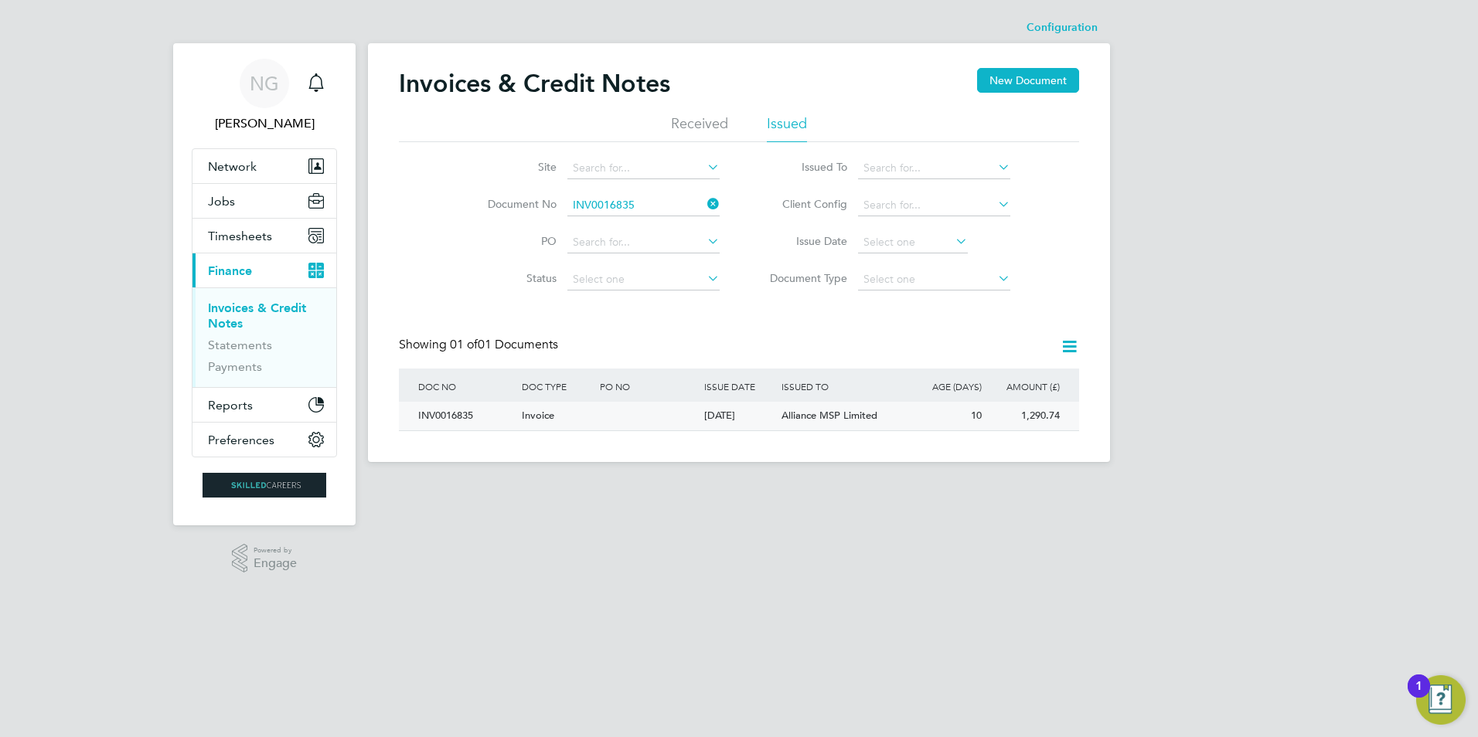
click at [442, 411] on div "INV0016835" at bounding box center [466, 416] width 104 height 29
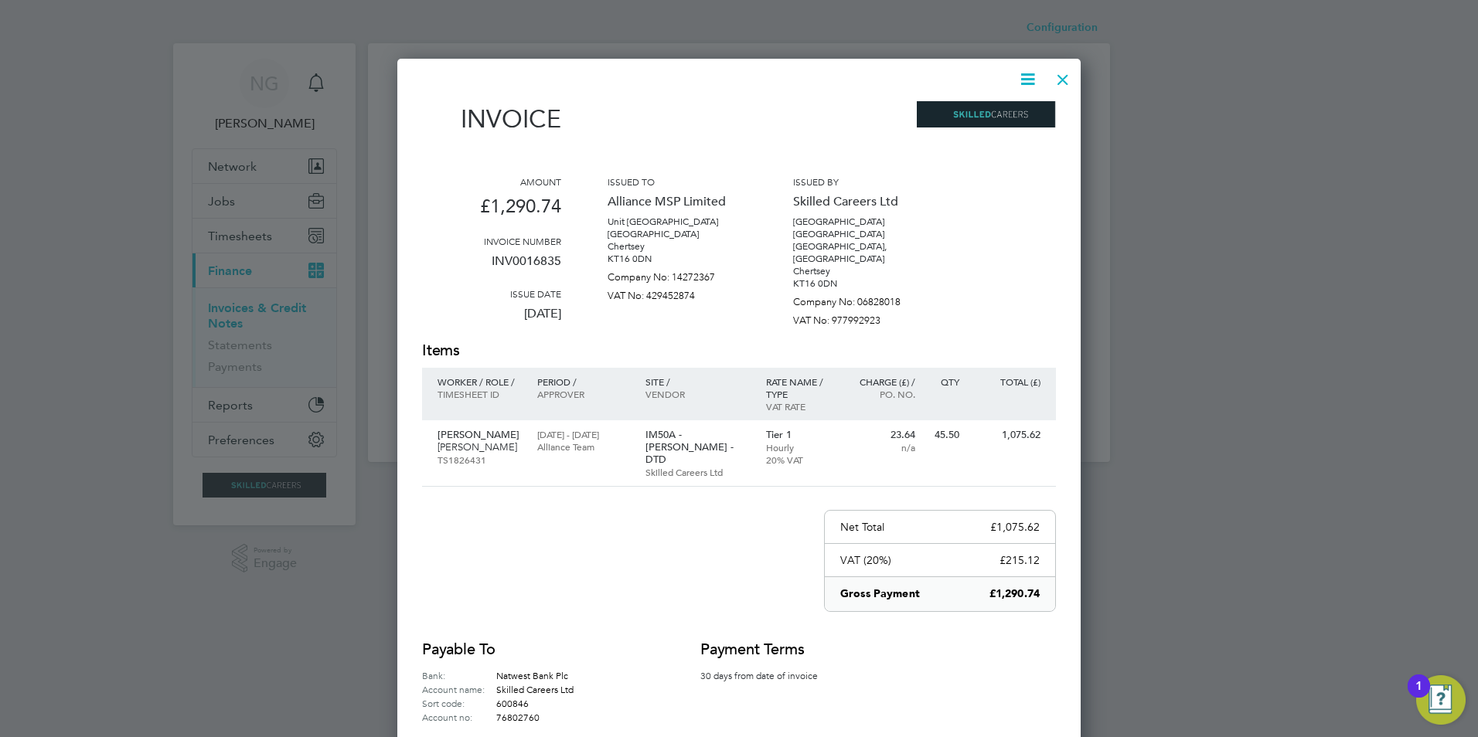
click at [1030, 77] on icon at bounding box center [1027, 79] width 19 height 19
click at [997, 113] on li "Download Invoice" at bounding box center [981, 116] width 107 height 22
drag, startPoint x: 1056, startPoint y: 77, endPoint x: 984, endPoint y: 136, distance: 92.8
click at [1056, 77] on div at bounding box center [1063, 76] width 28 height 28
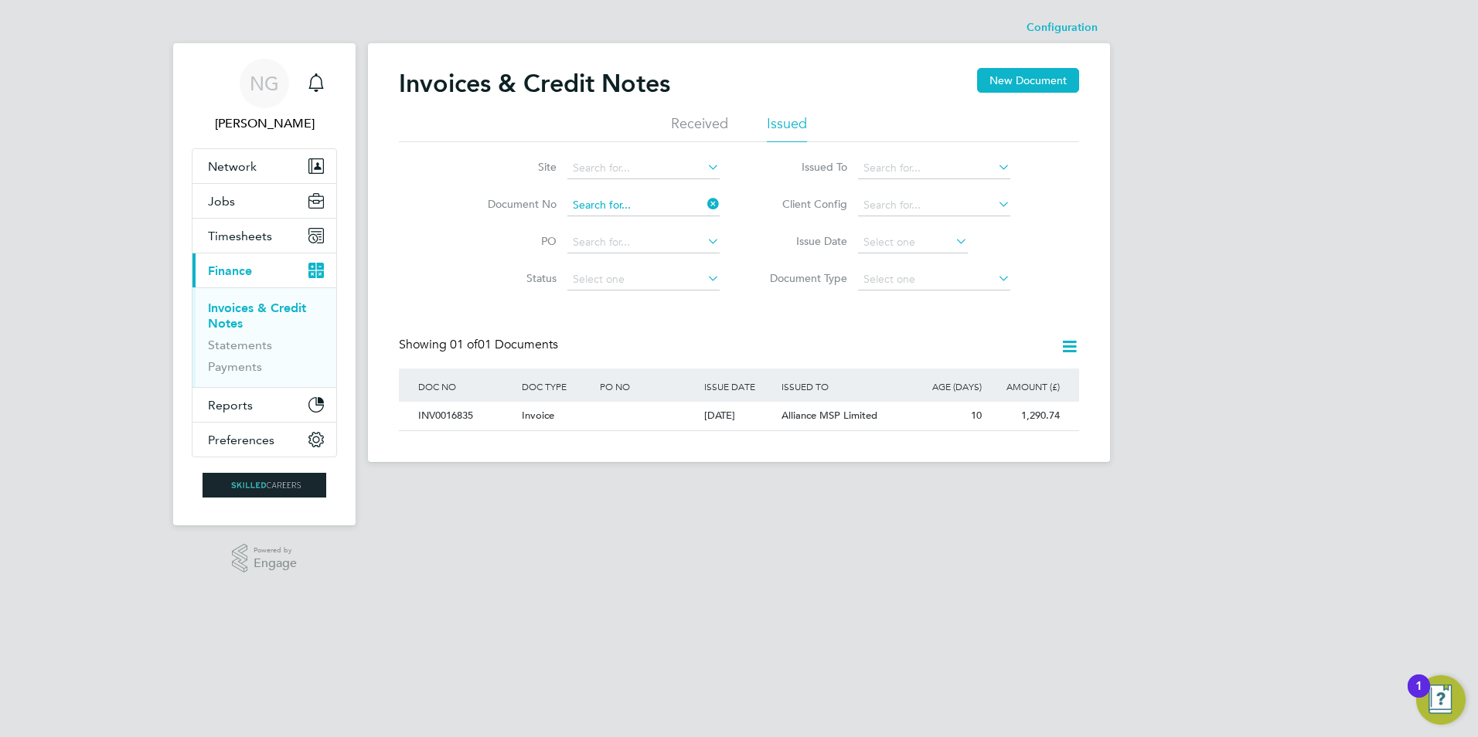
click at [636, 201] on input at bounding box center [643, 206] width 152 height 22
paste input "INV0016836"
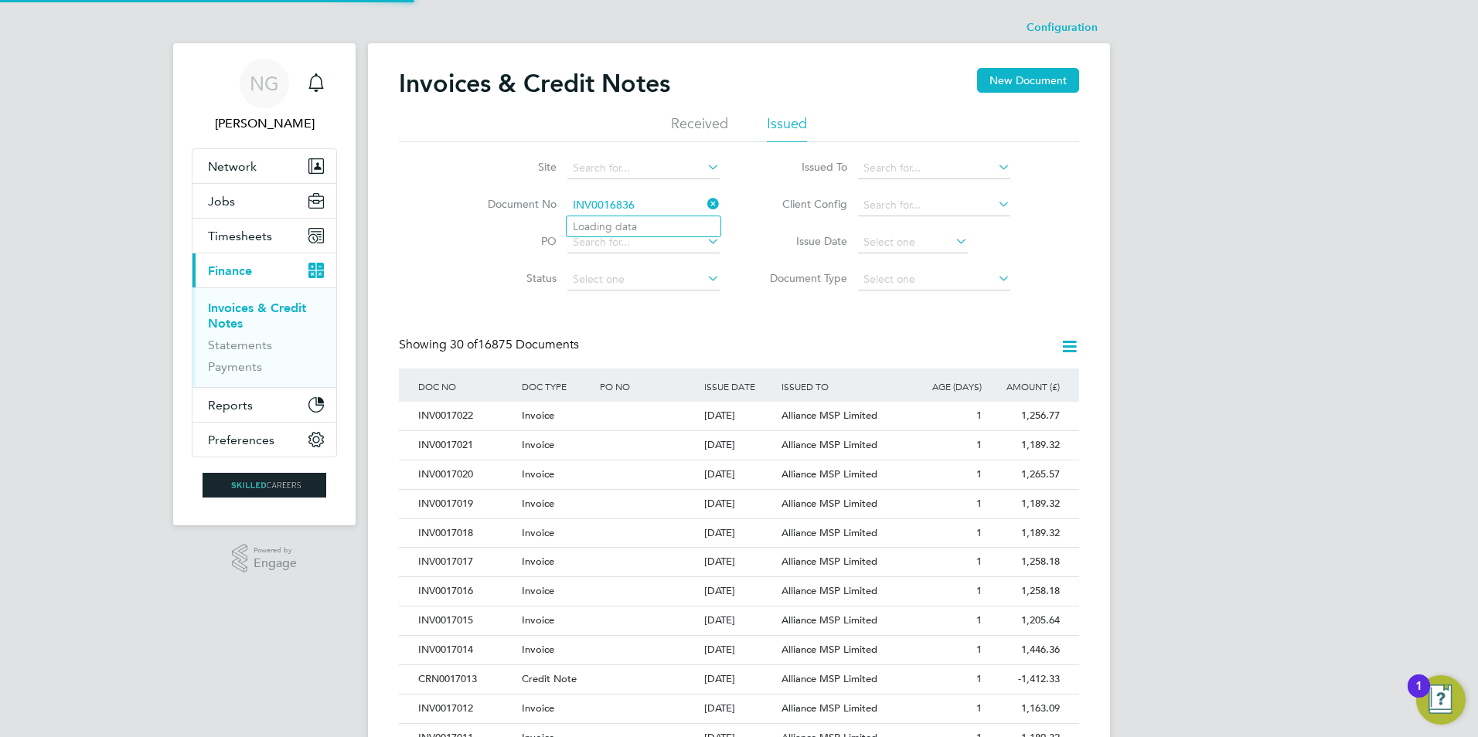
type input "INV0016836"
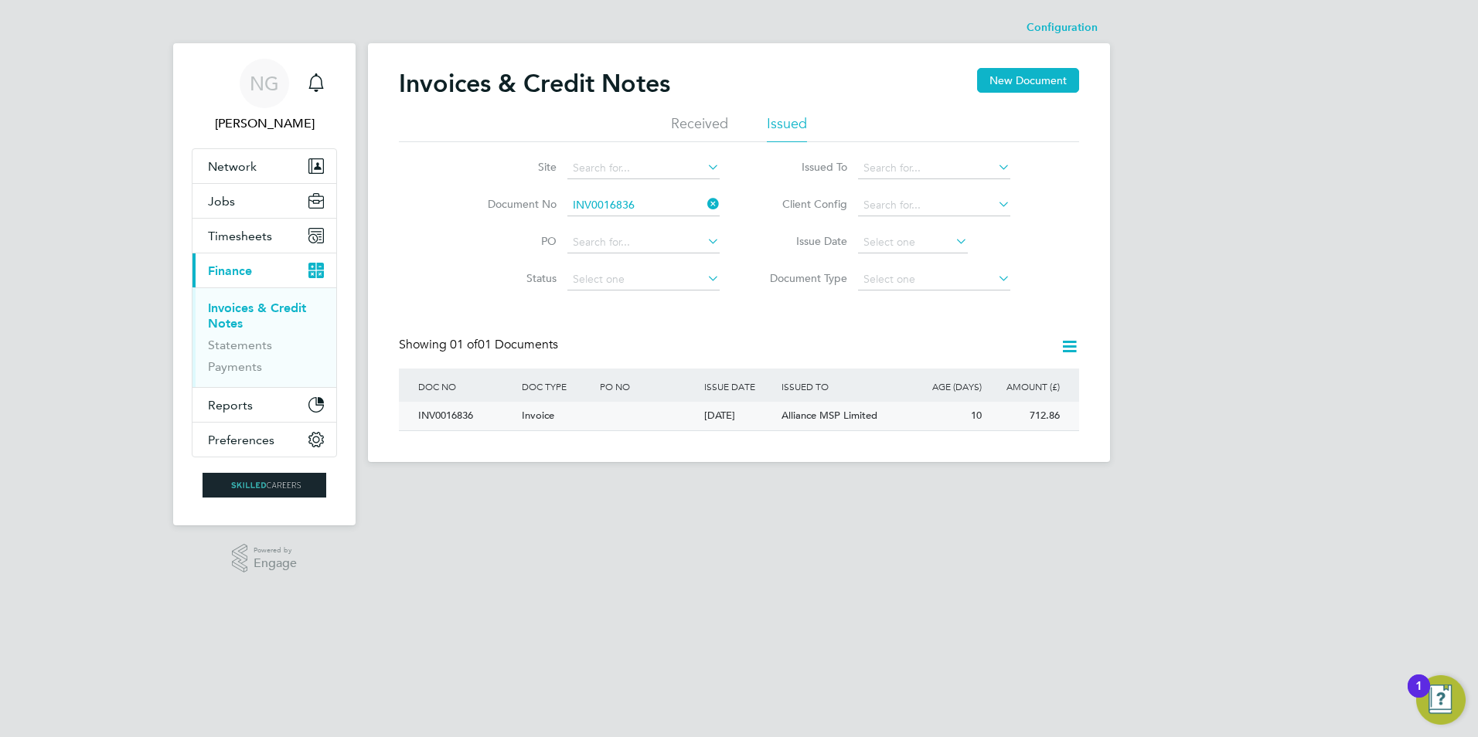
click at [437, 416] on div "INV0016836" at bounding box center [466, 416] width 104 height 29
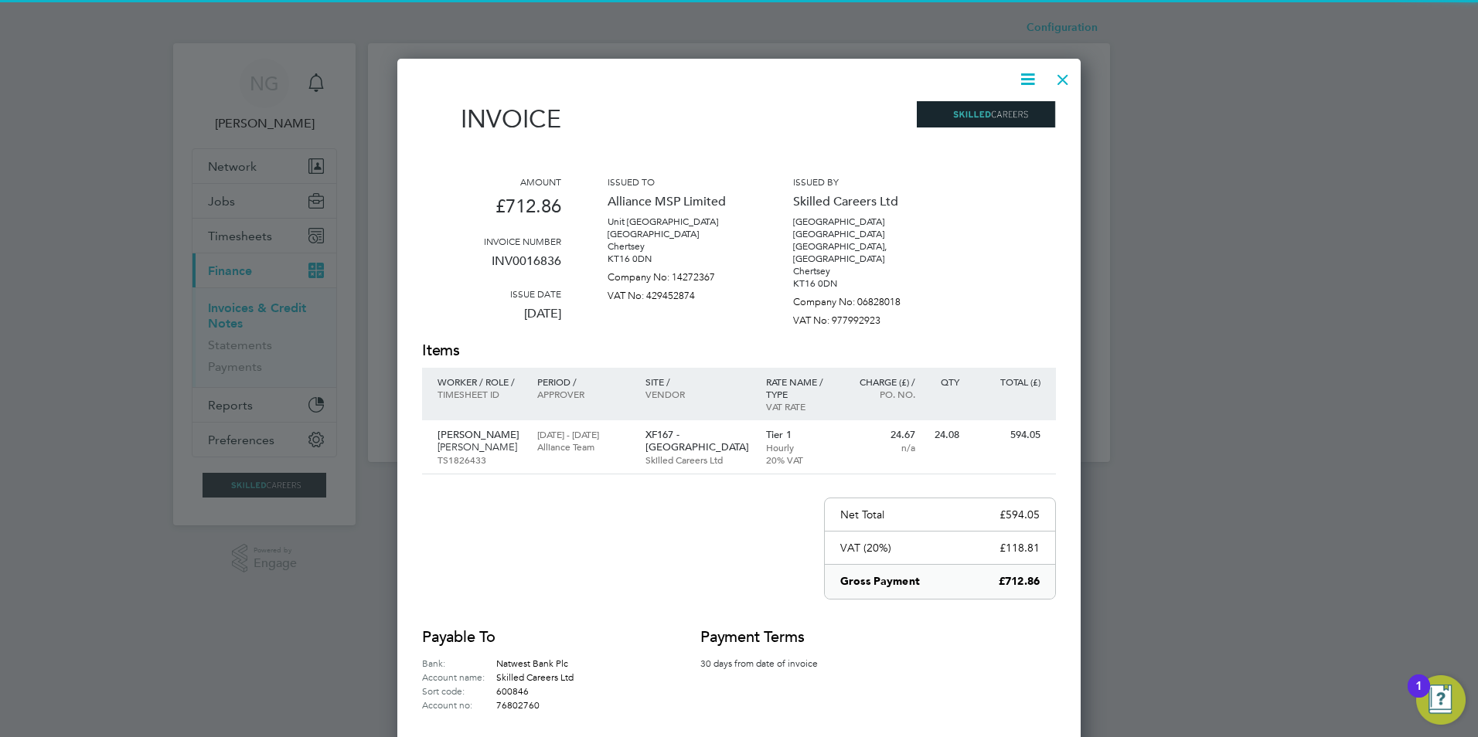
click at [1025, 78] on icon at bounding box center [1027, 79] width 19 height 19
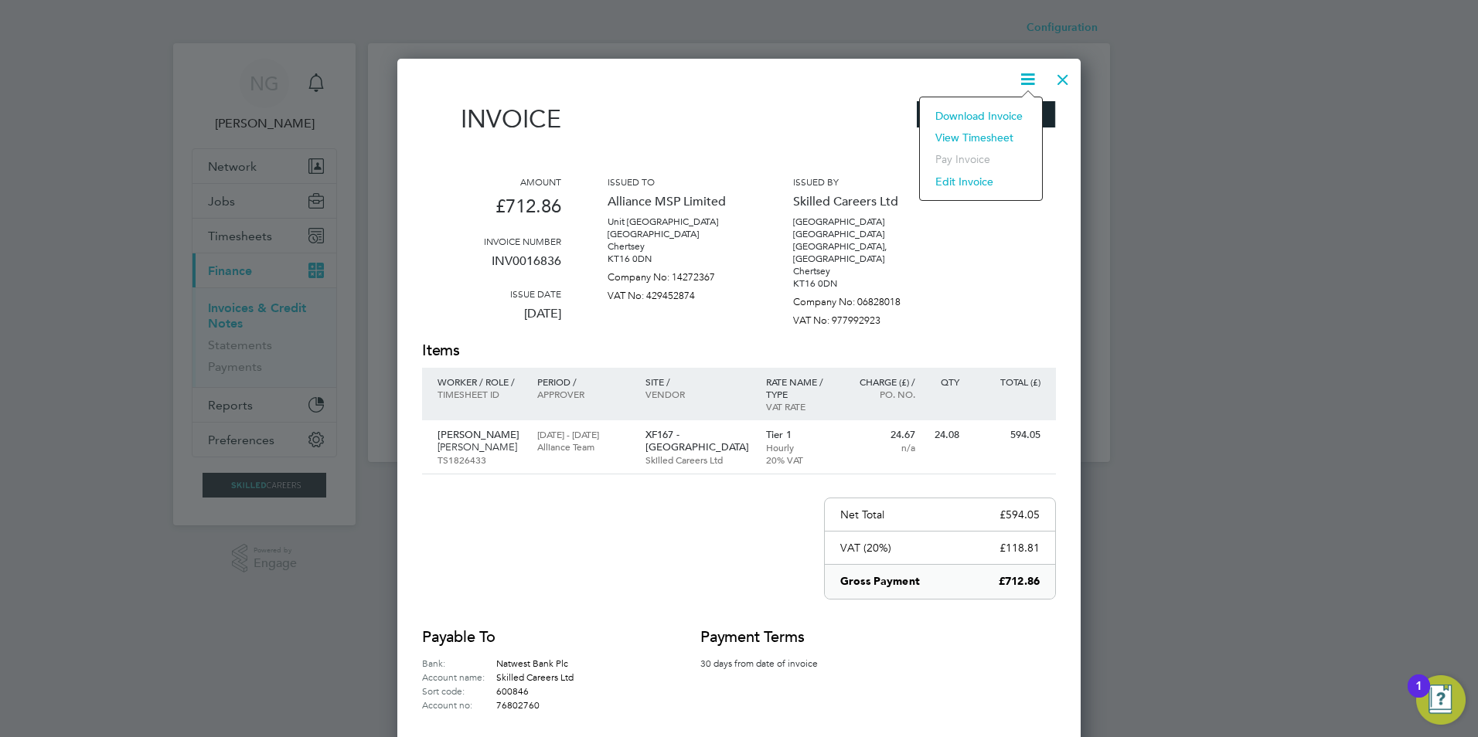
click at [1001, 119] on li "Download Invoice" at bounding box center [981, 116] width 107 height 22
click at [1059, 84] on div at bounding box center [1063, 76] width 28 height 28
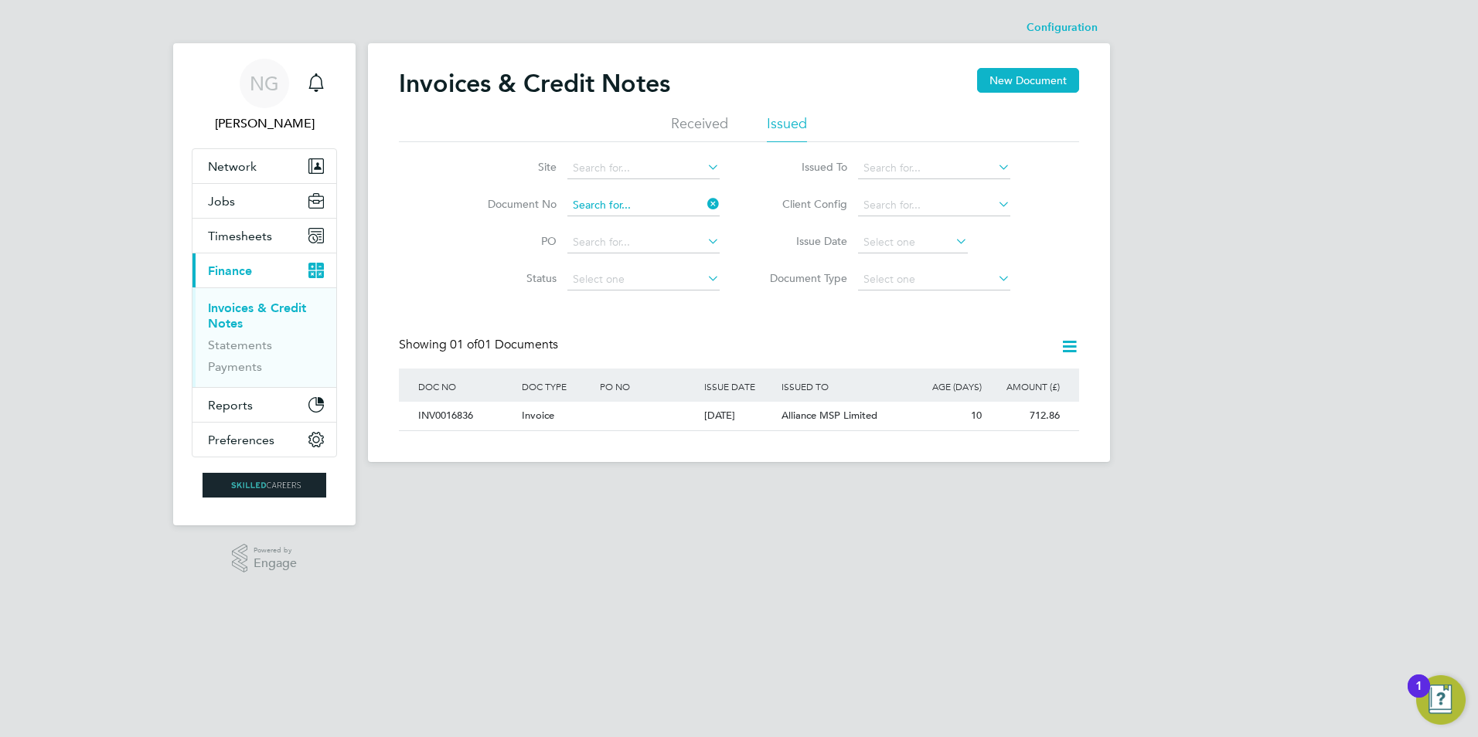
click at [643, 196] on input at bounding box center [643, 206] width 152 height 22
paste input "INV0016839"
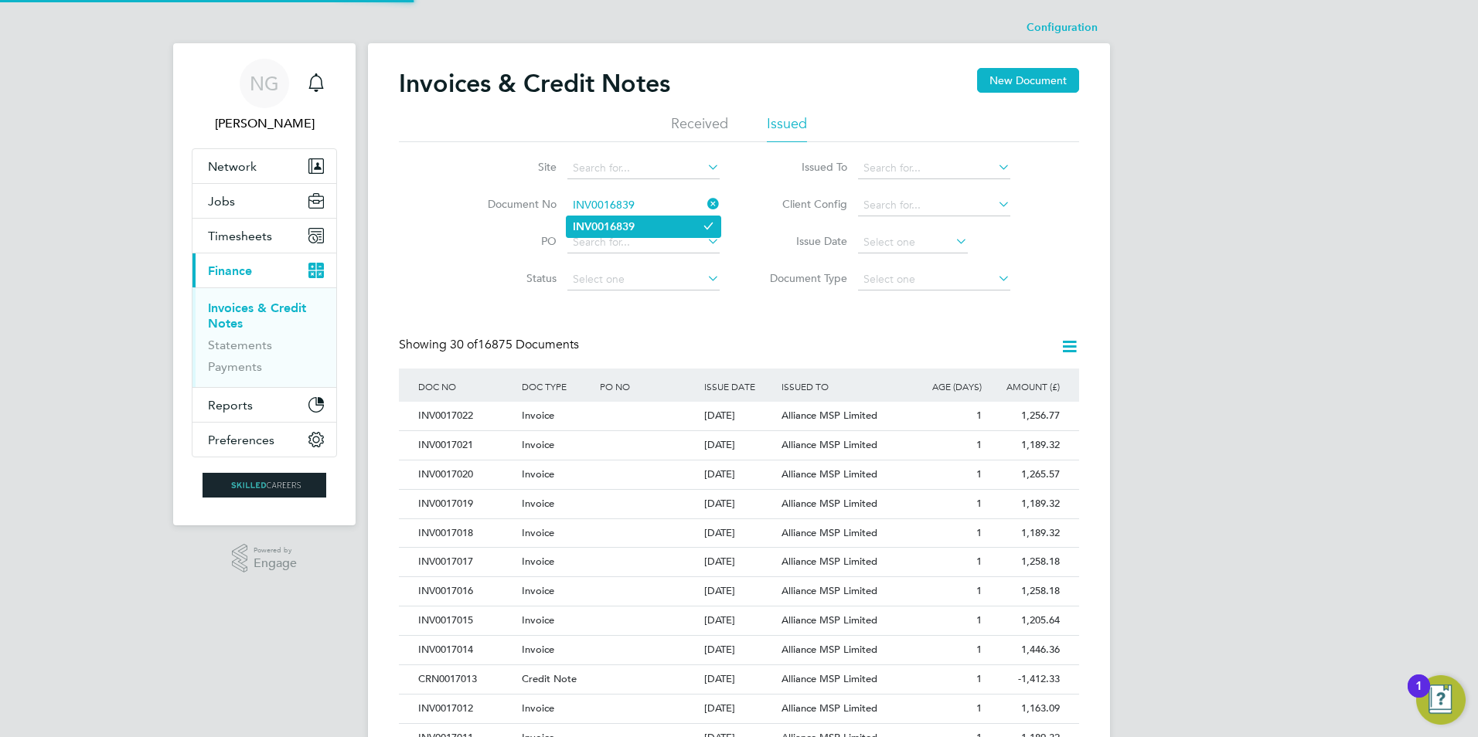
type input "INV0016839"
click at [635, 220] on b "INV0016839" at bounding box center [604, 226] width 62 height 13
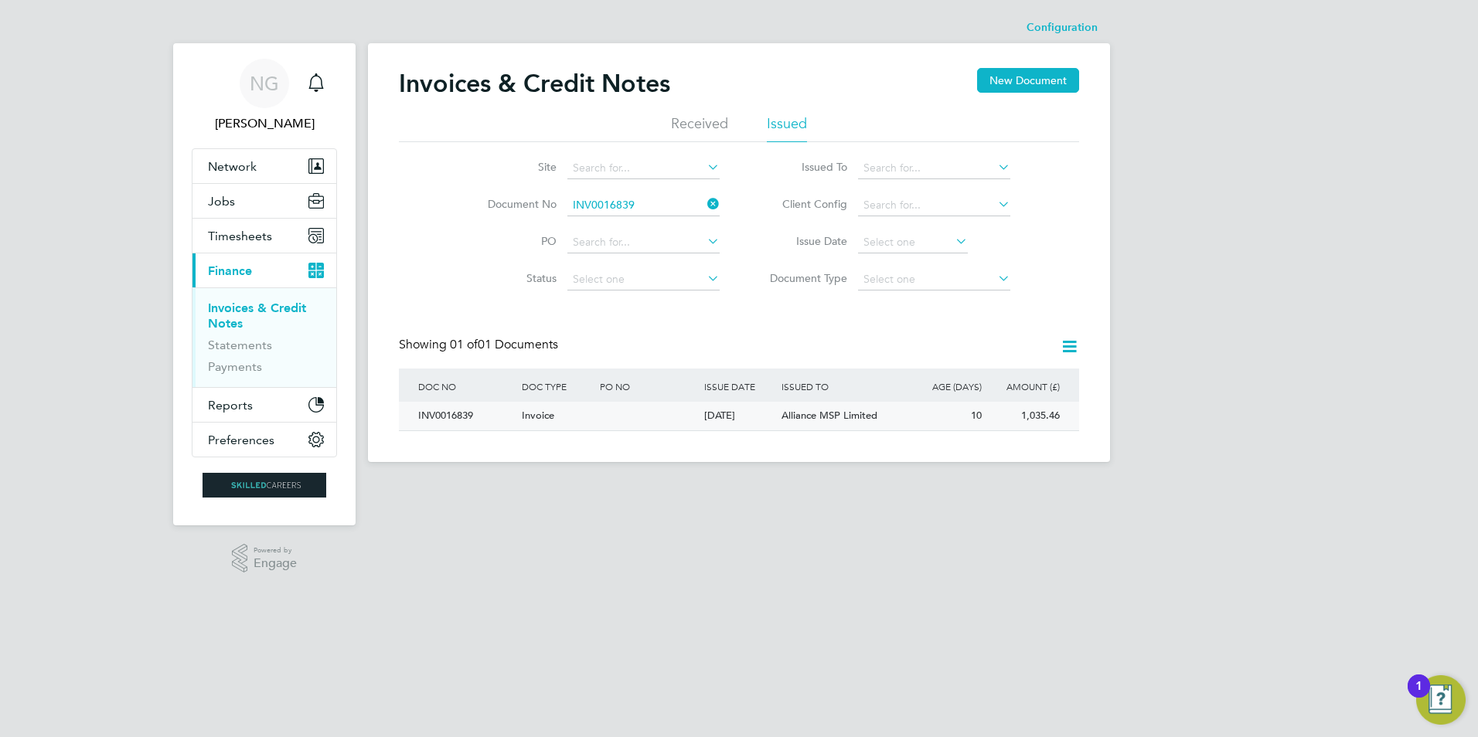
click at [435, 410] on div "INV0016839" at bounding box center [466, 416] width 104 height 29
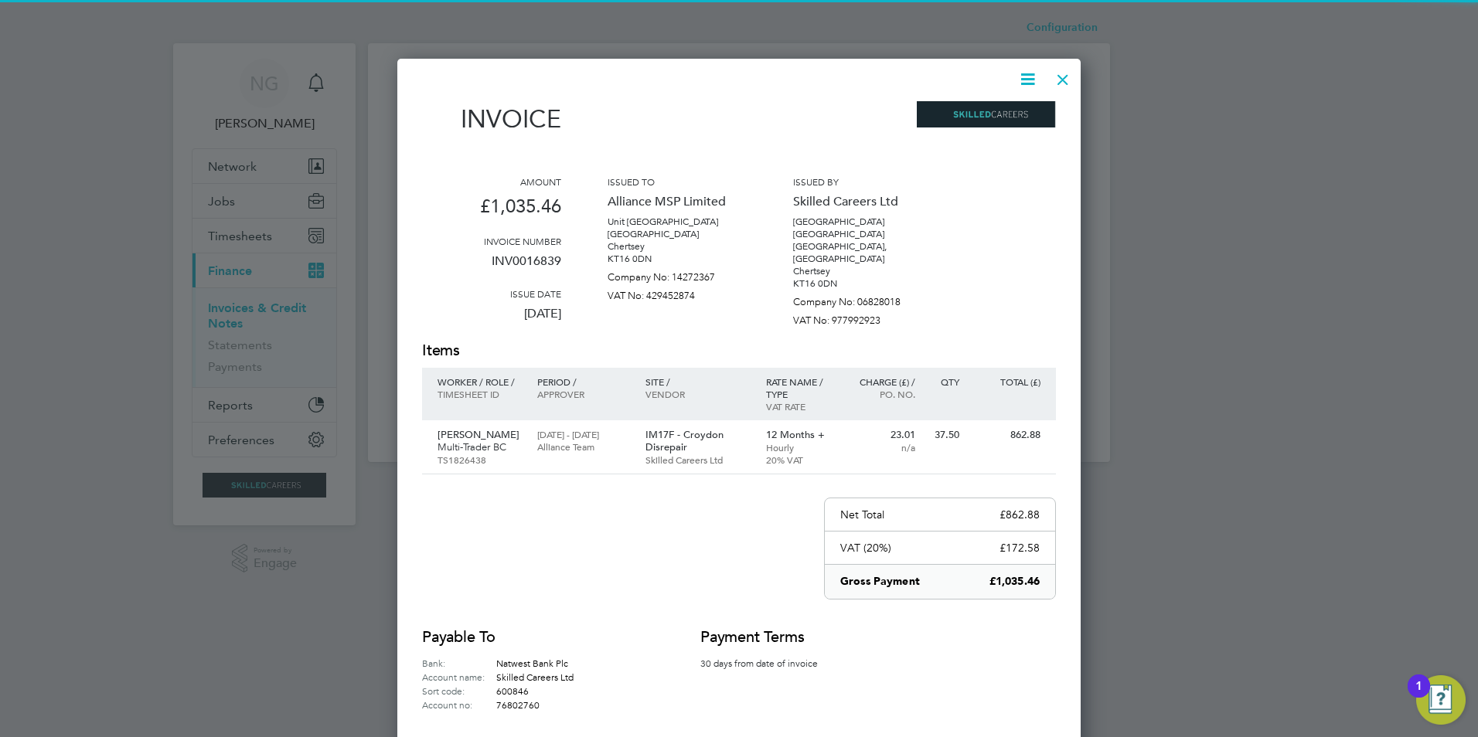
click at [1024, 79] on icon at bounding box center [1027, 79] width 19 height 19
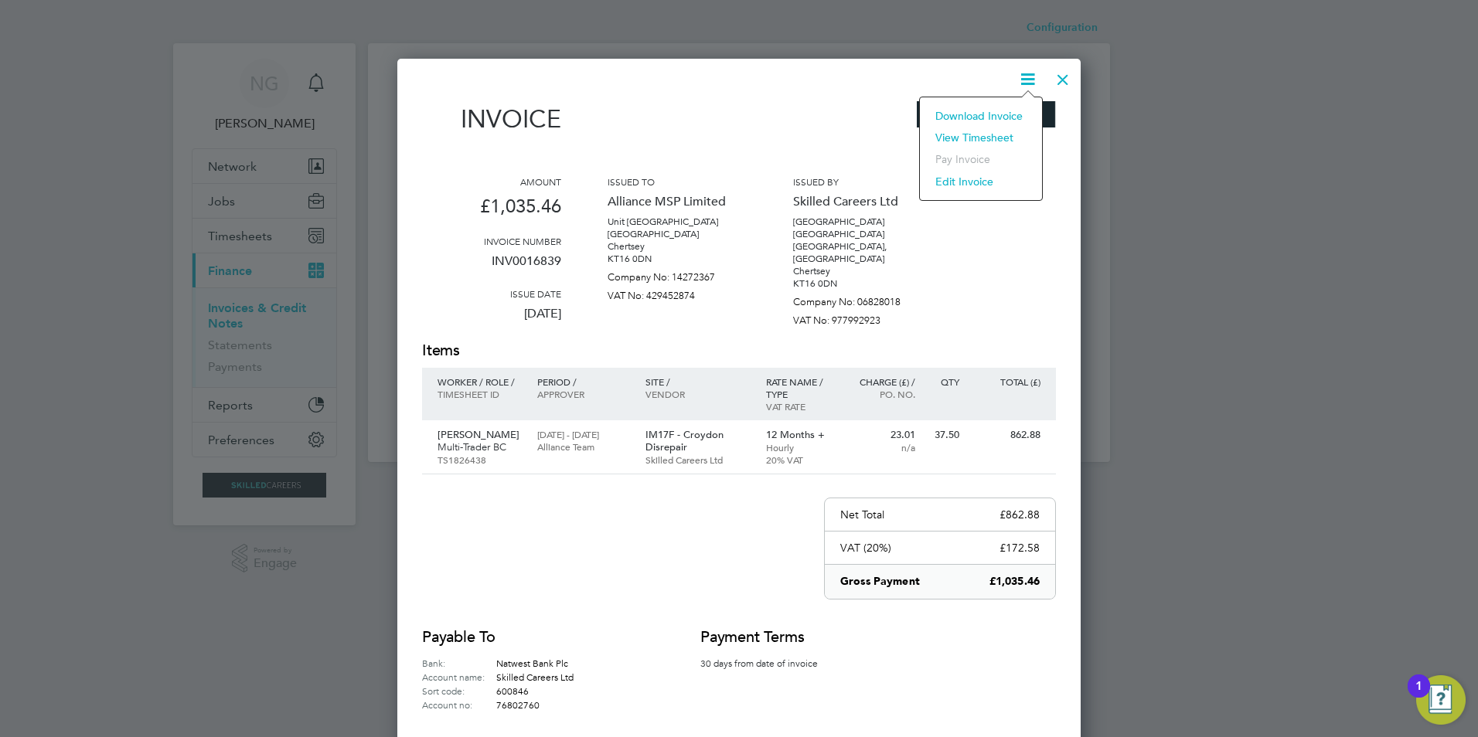
click at [991, 111] on li "Download Invoice" at bounding box center [981, 116] width 107 height 22
click at [1057, 73] on div at bounding box center [1063, 76] width 28 height 28
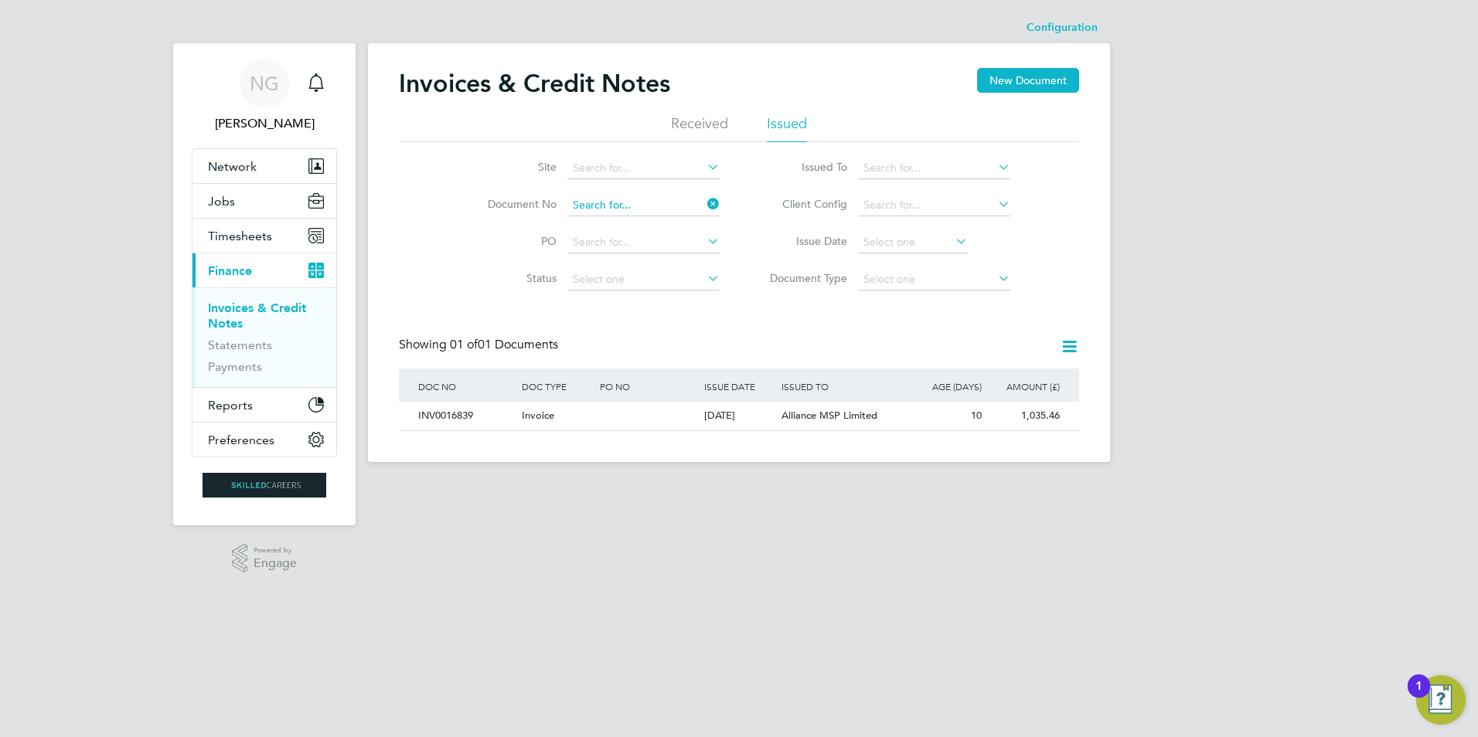
click at [648, 201] on input at bounding box center [643, 206] width 152 height 22
paste
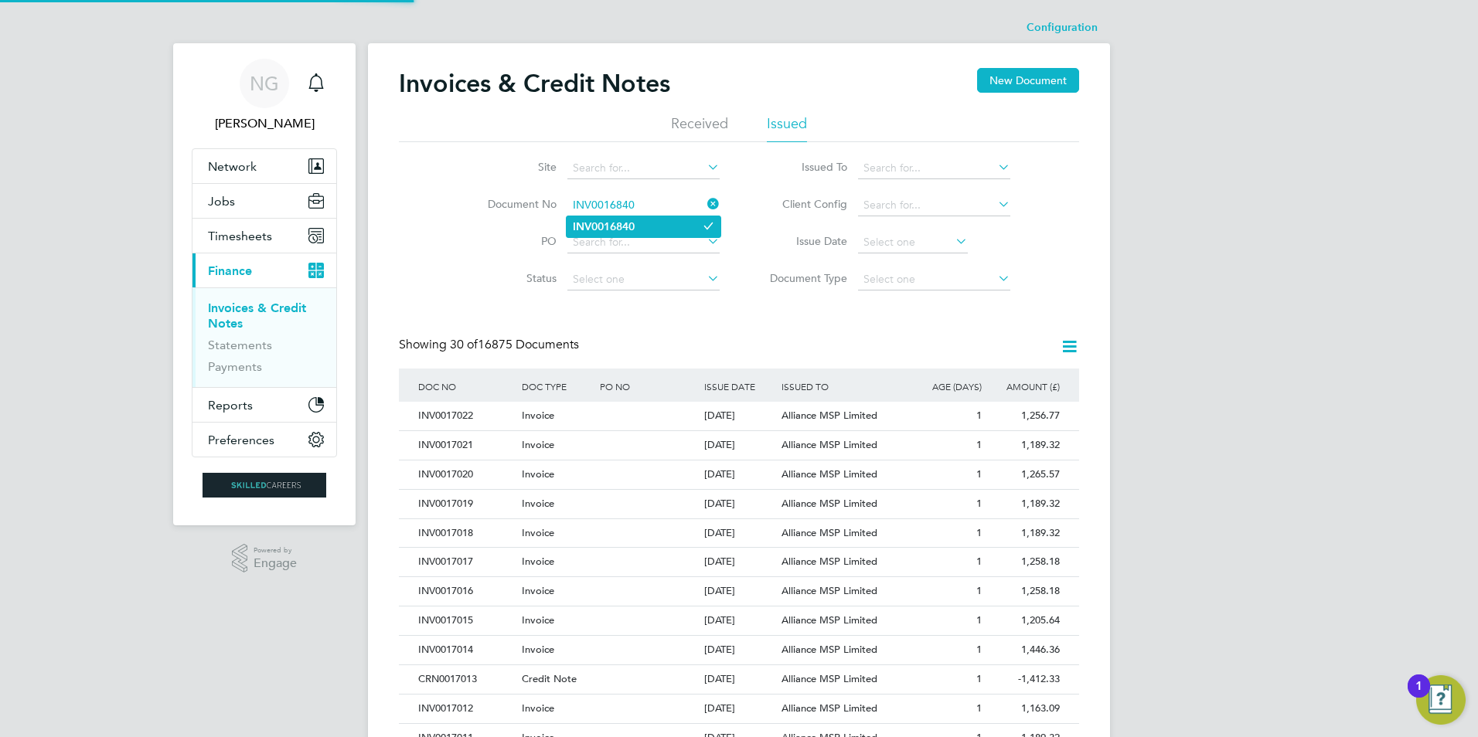
type input "INV0016840"
click at [635, 226] on b "INV0016840" at bounding box center [604, 226] width 62 height 13
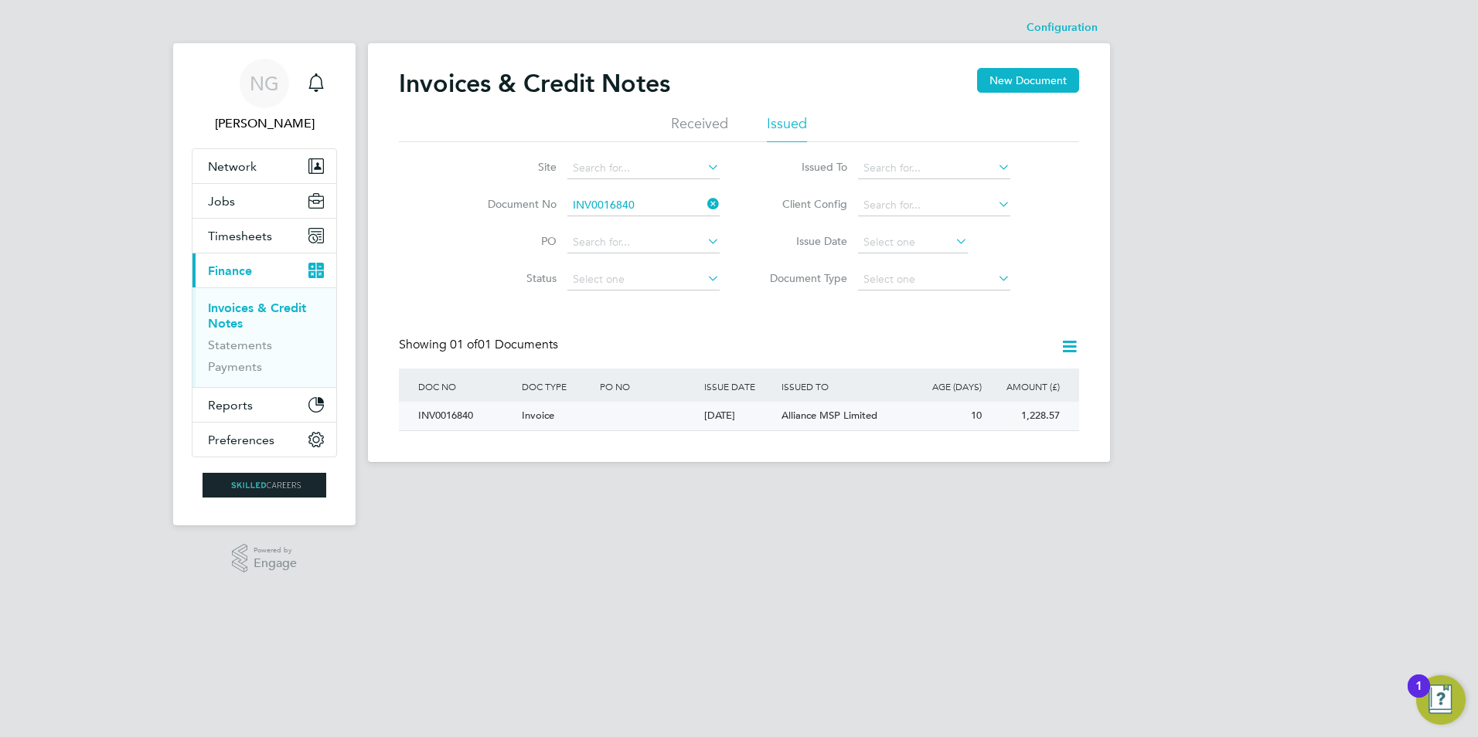
click at [451, 415] on div "INV0016840" at bounding box center [466, 416] width 104 height 29
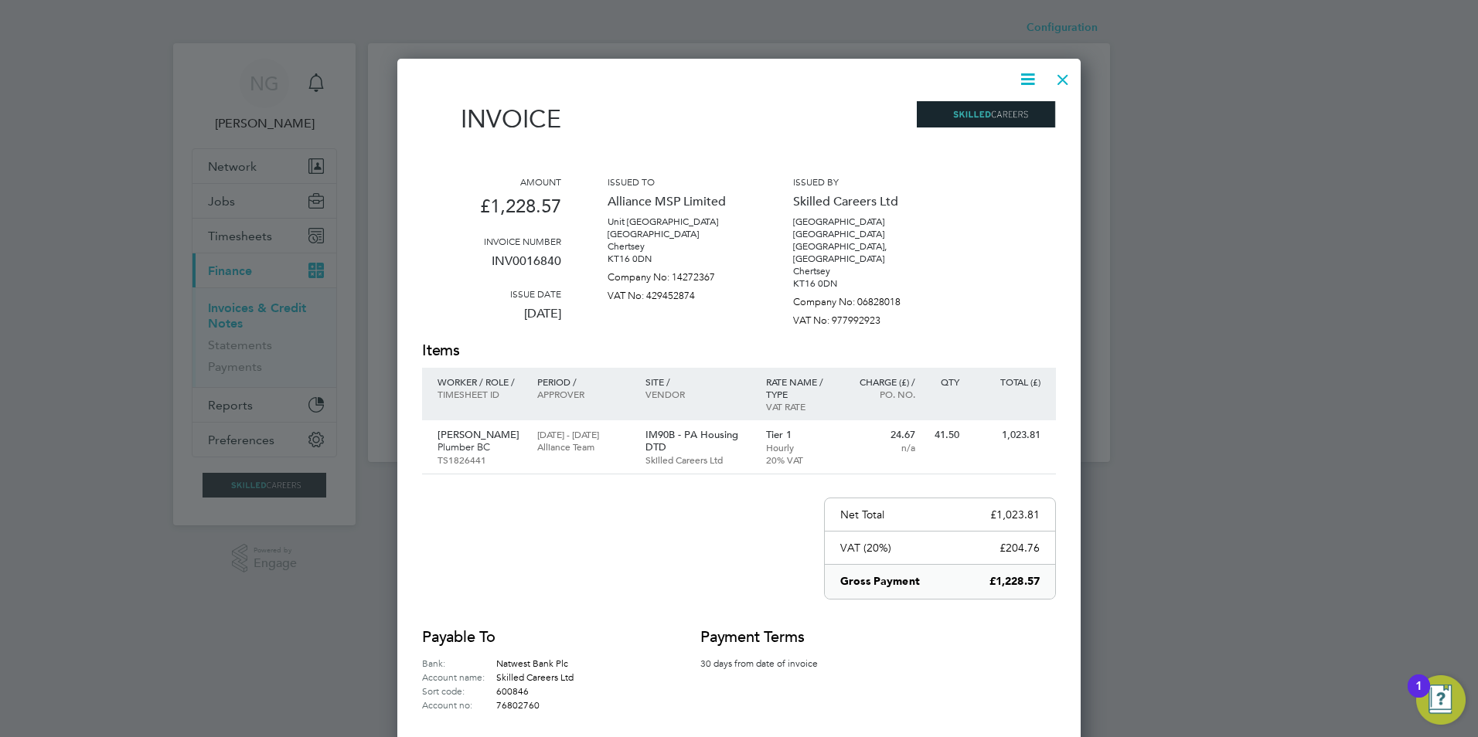
click at [1023, 77] on icon at bounding box center [1027, 79] width 19 height 19
click at [1010, 114] on li "Download Invoice" at bounding box center [981, 116] width 107 height 22
click at [1055, 73] on div at bounding box center [1063, 76] width 28 height 28
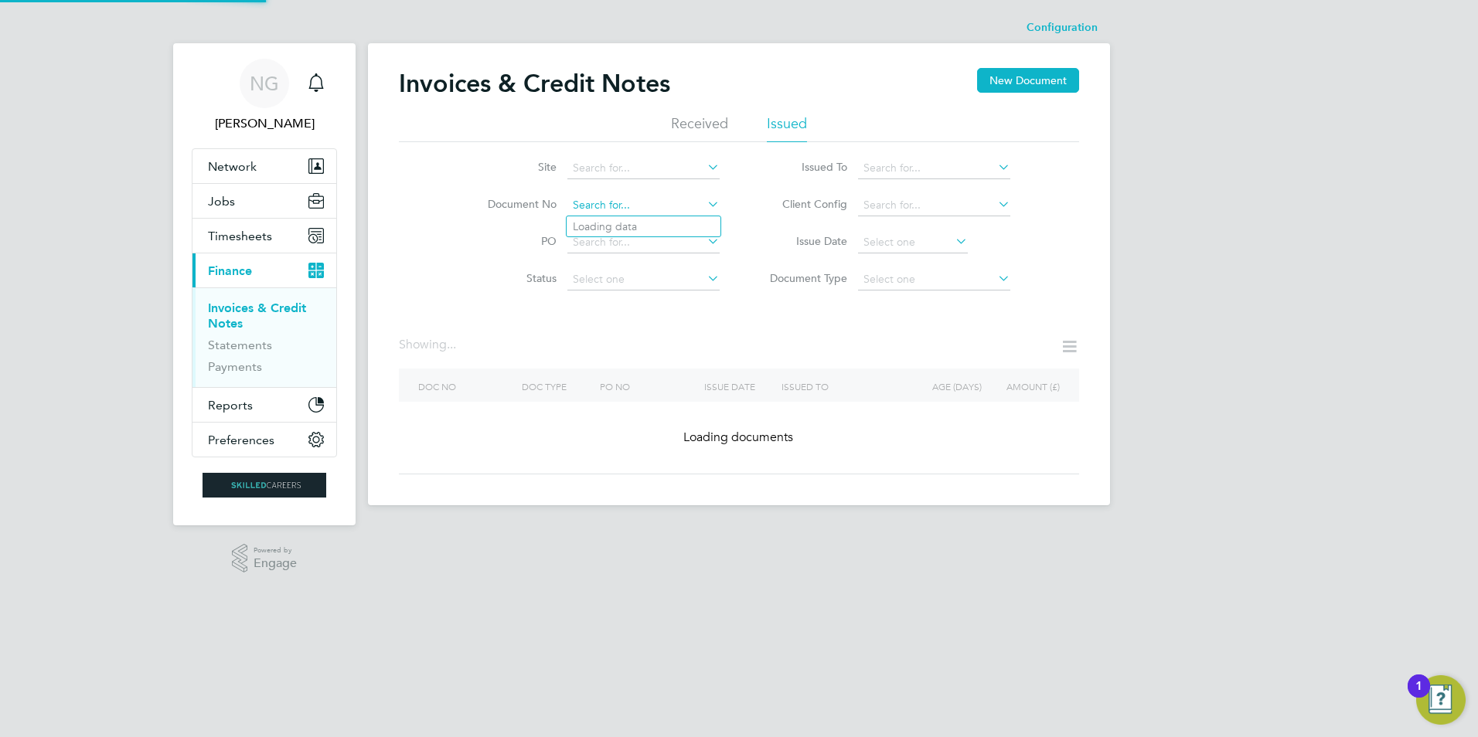
click at [660, 203] on input at bounding box center [643, 206] width 152 height 22
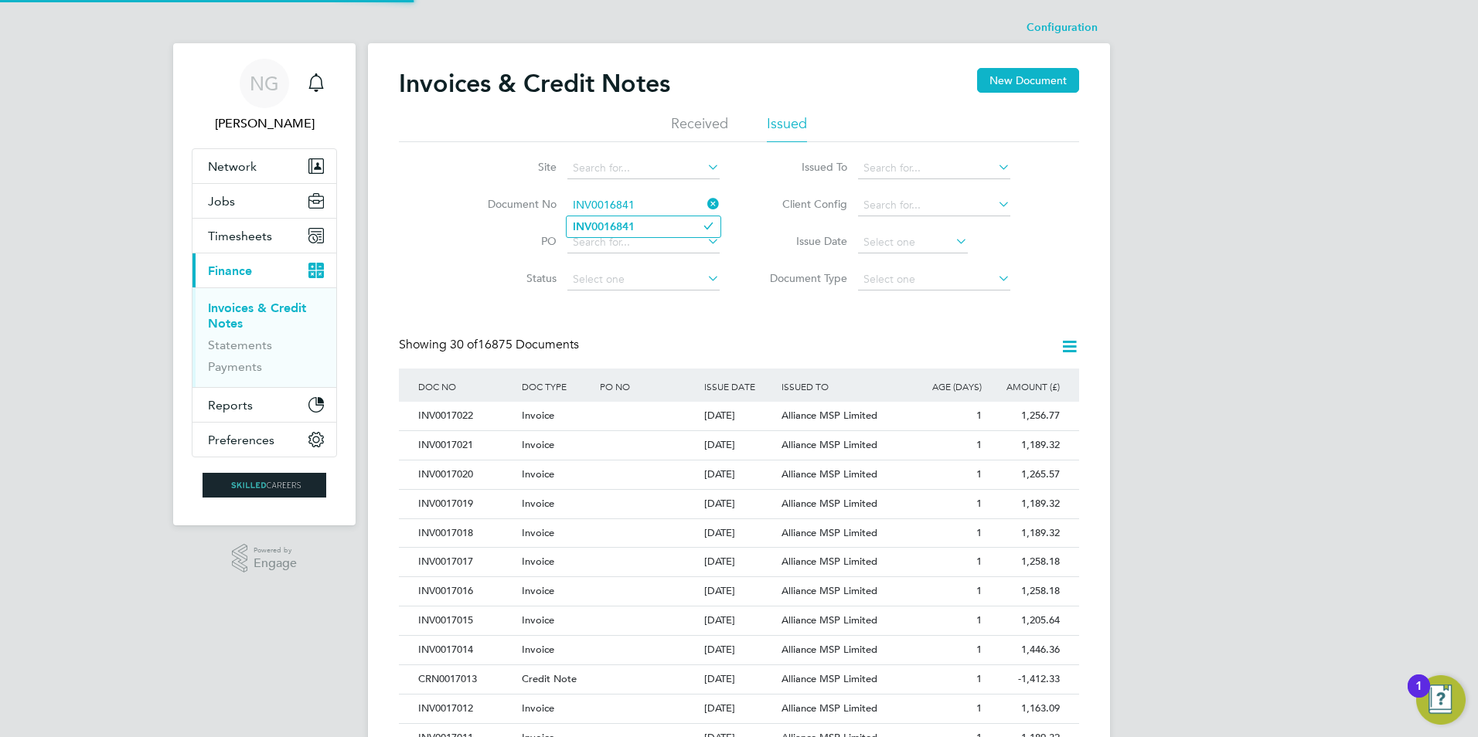
type input "INV0016841"
click at [621, 229] on b "INV0016841" at bounding box center [604, 226] width 62 height 13
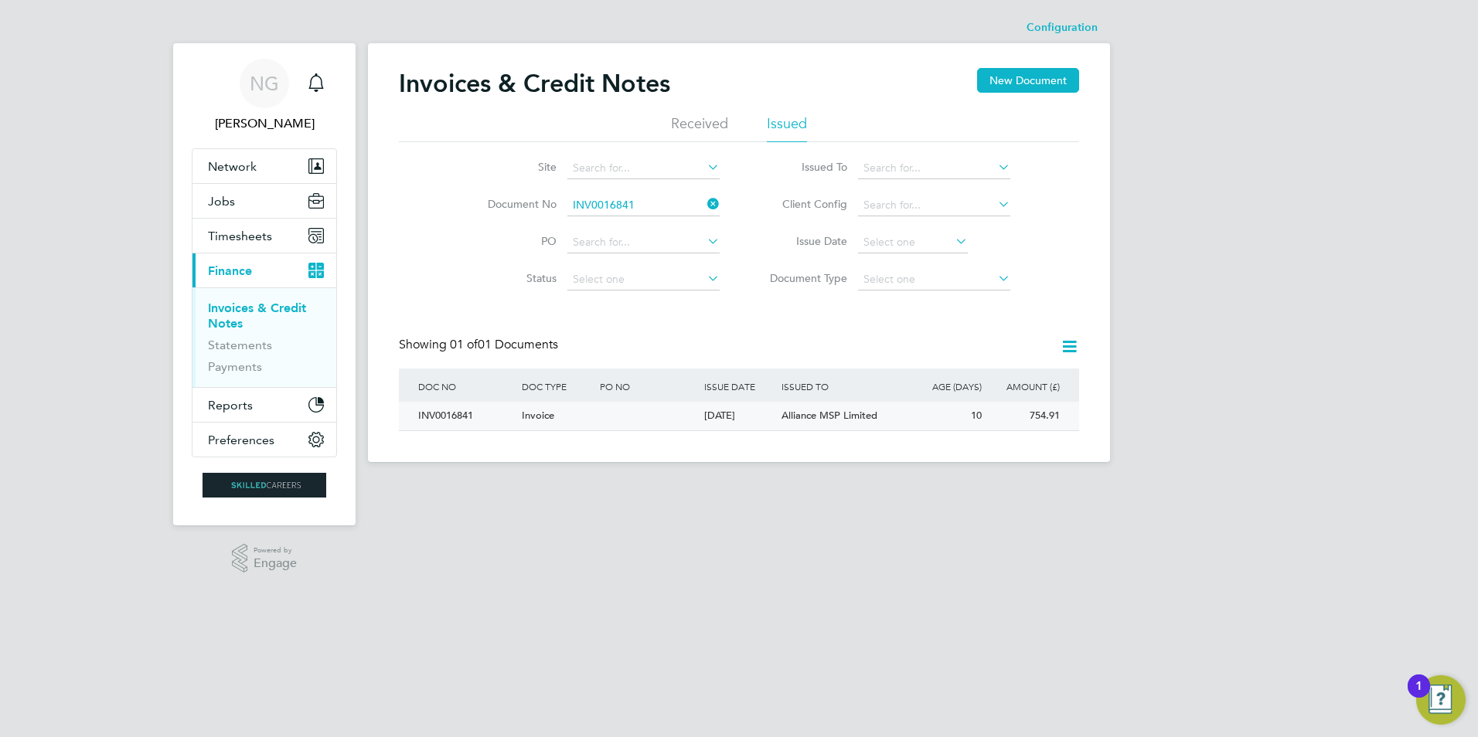
click at [448, 419] on div "INV0016841" at bounding box center [466, 416] width 104 height 29
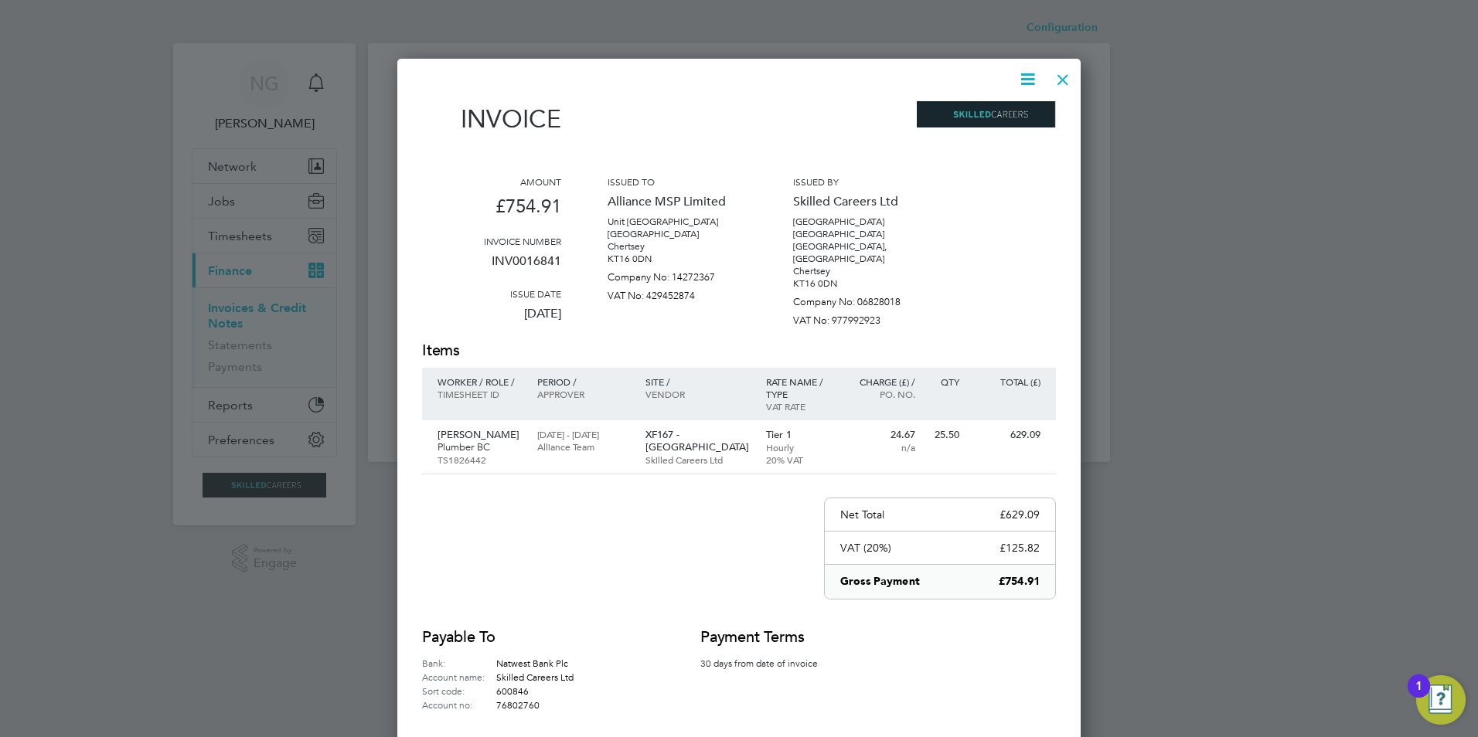
click at [1030, 77] on icon at bounding box center [1027, 79] width 19 height 19
click at [1006, 103] on div "Download Invoice View timesheet Pay invoice Edit invoice" at bounding box center [981, 149] width 124 height 104
click at [1031, 71] on icon at bounding box center [1027, 79] width 19 height 19
click at [1001, 113] on li "Download Invoice" at bounding box center [981, 116] width 107 height 22
click at [1063, 83] on div at bounding box center [1063, 76] width 28 height 28
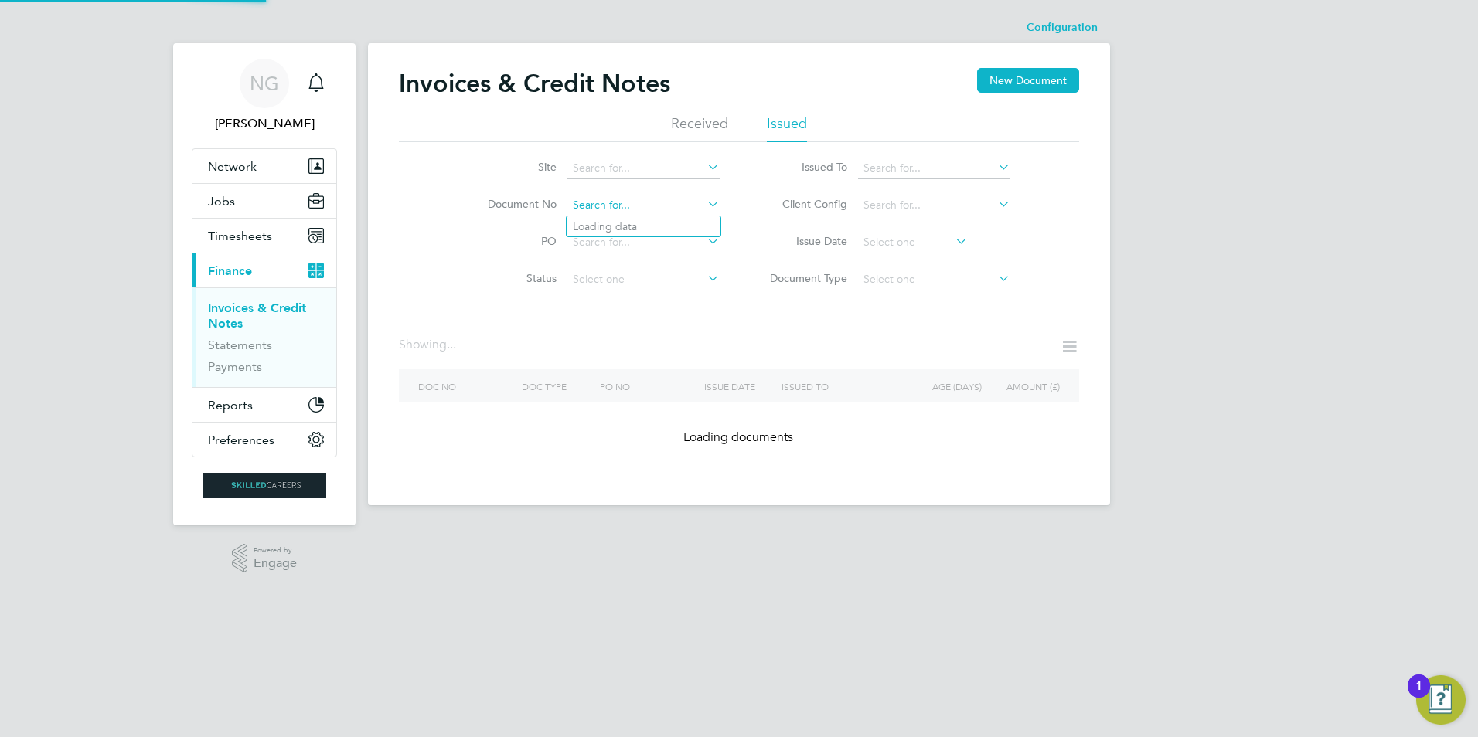
click at [643, 206] on input at bounding box center [643, 206] width 152 height 22
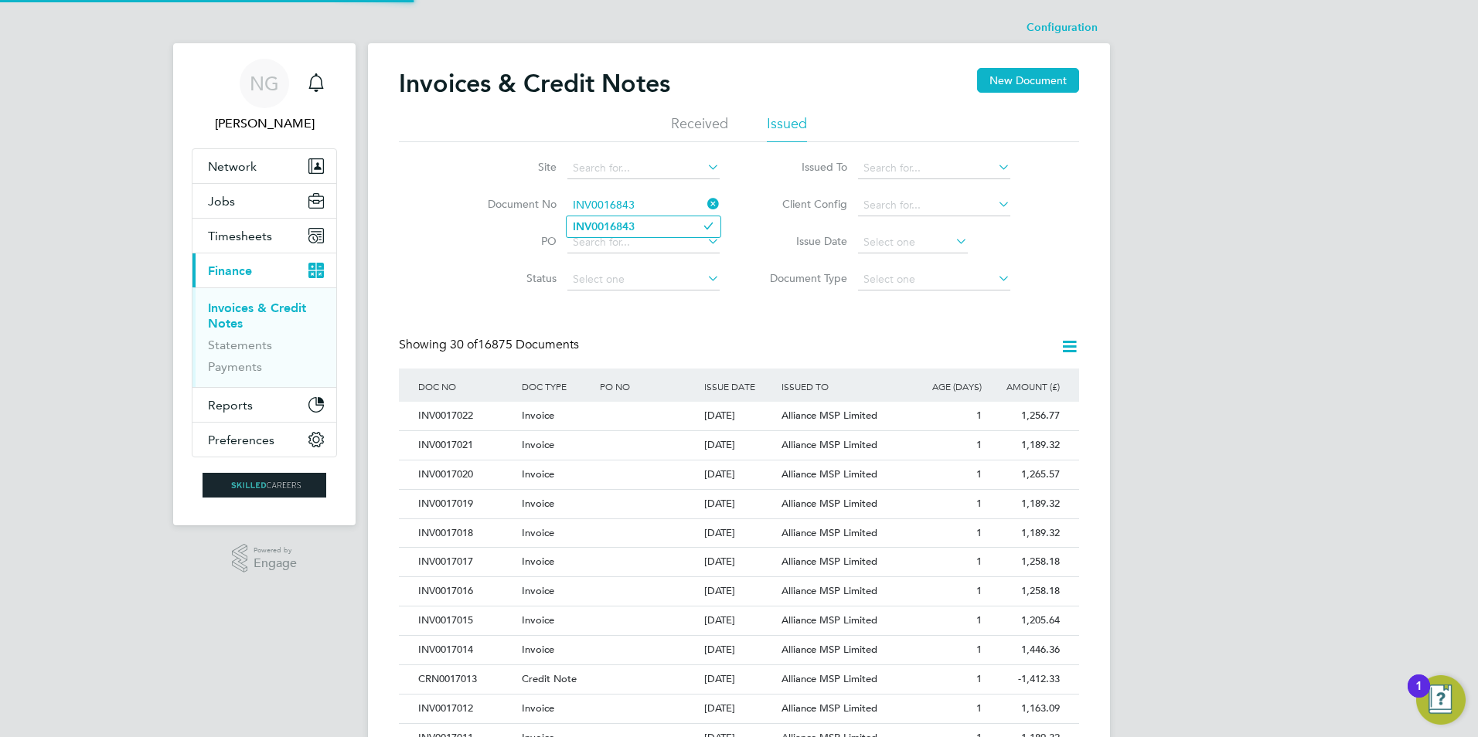
type input "INV0016843"
click at [633, 227] on b "INV0016843" at bounding box center [604, 226] width 62 height 13
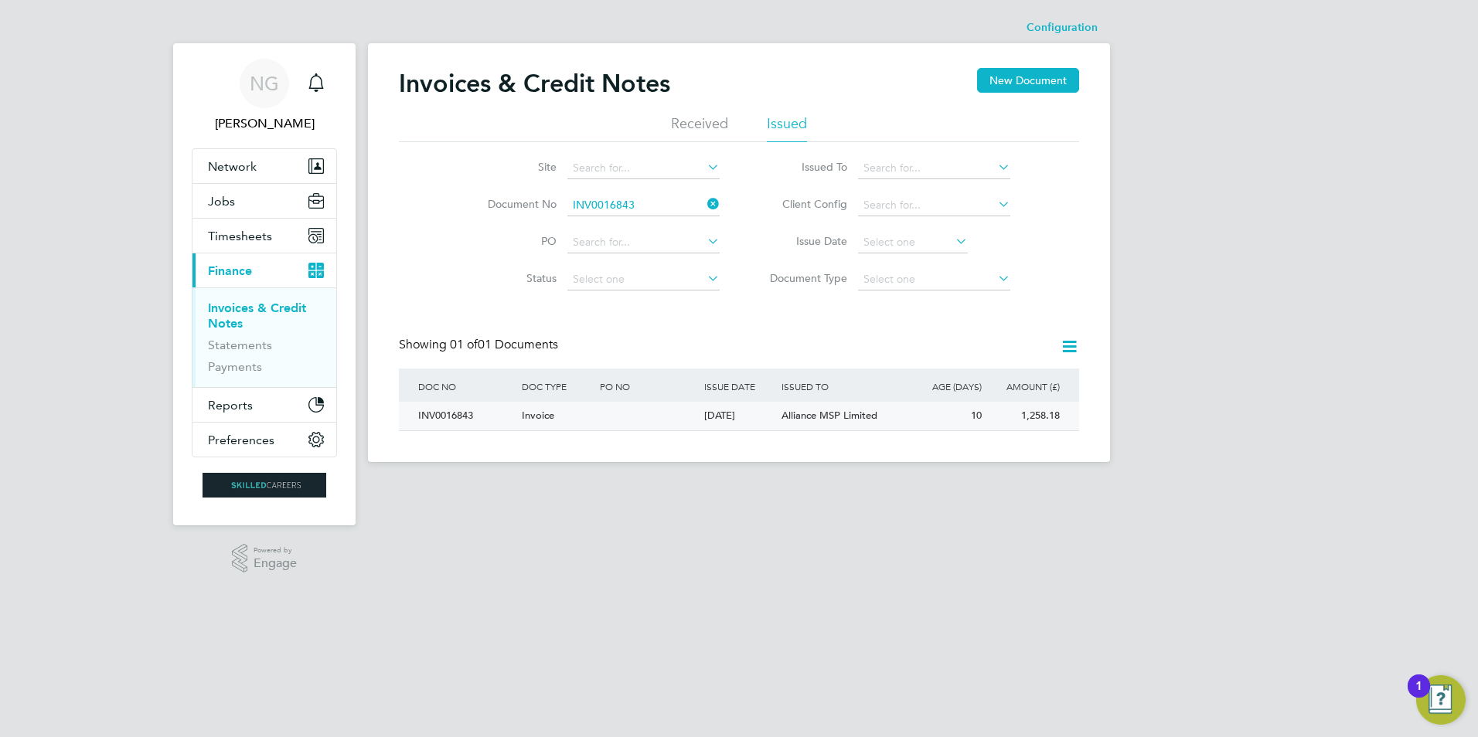
drag, startPoint x: 436, startPoint y: 428, endPoint x: 468, endPoint y: 428, distance: 32.5
click at [436, 428] on div "INV0016843" at bounding box center [466, 416] width 104 height 29
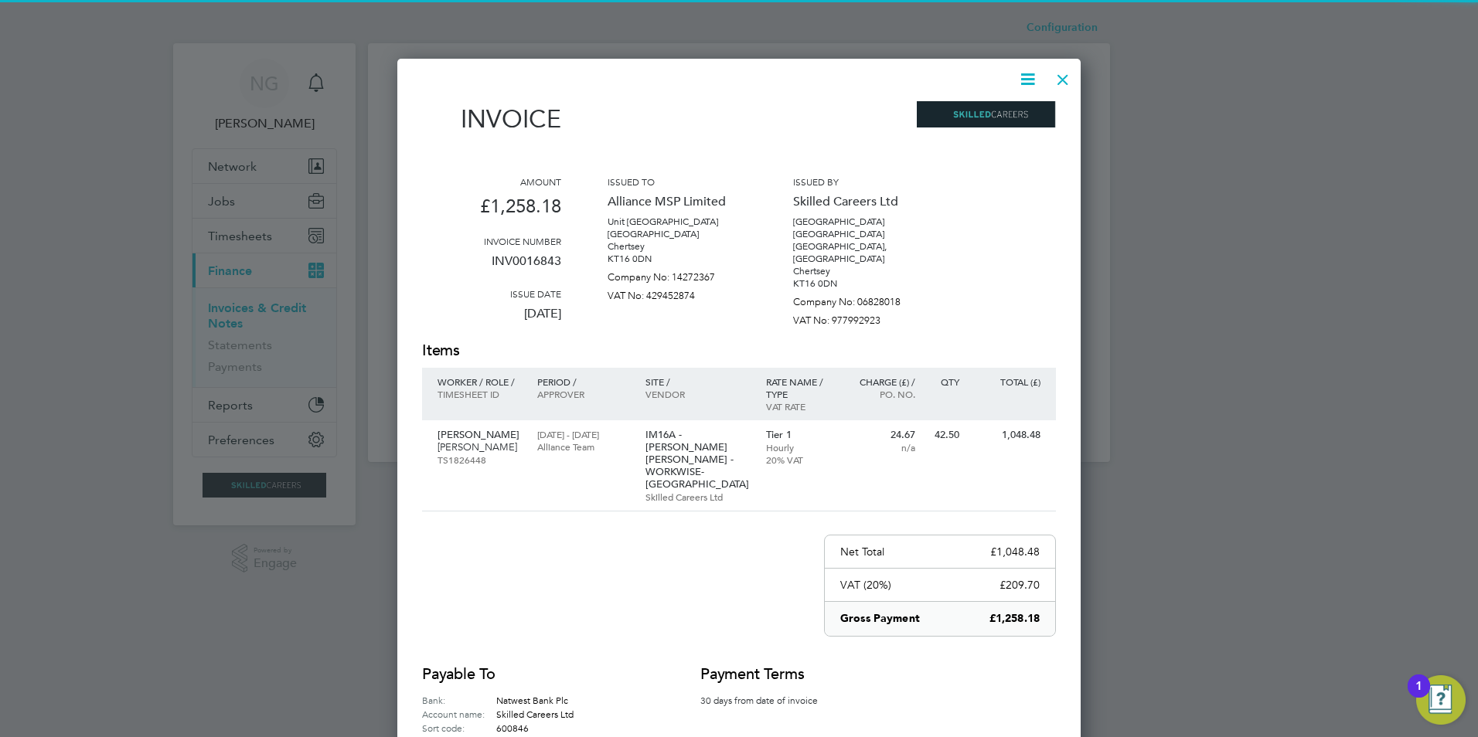
click at [1031, 74] on icon at bounding box center [1027, 79] width 19 height 19
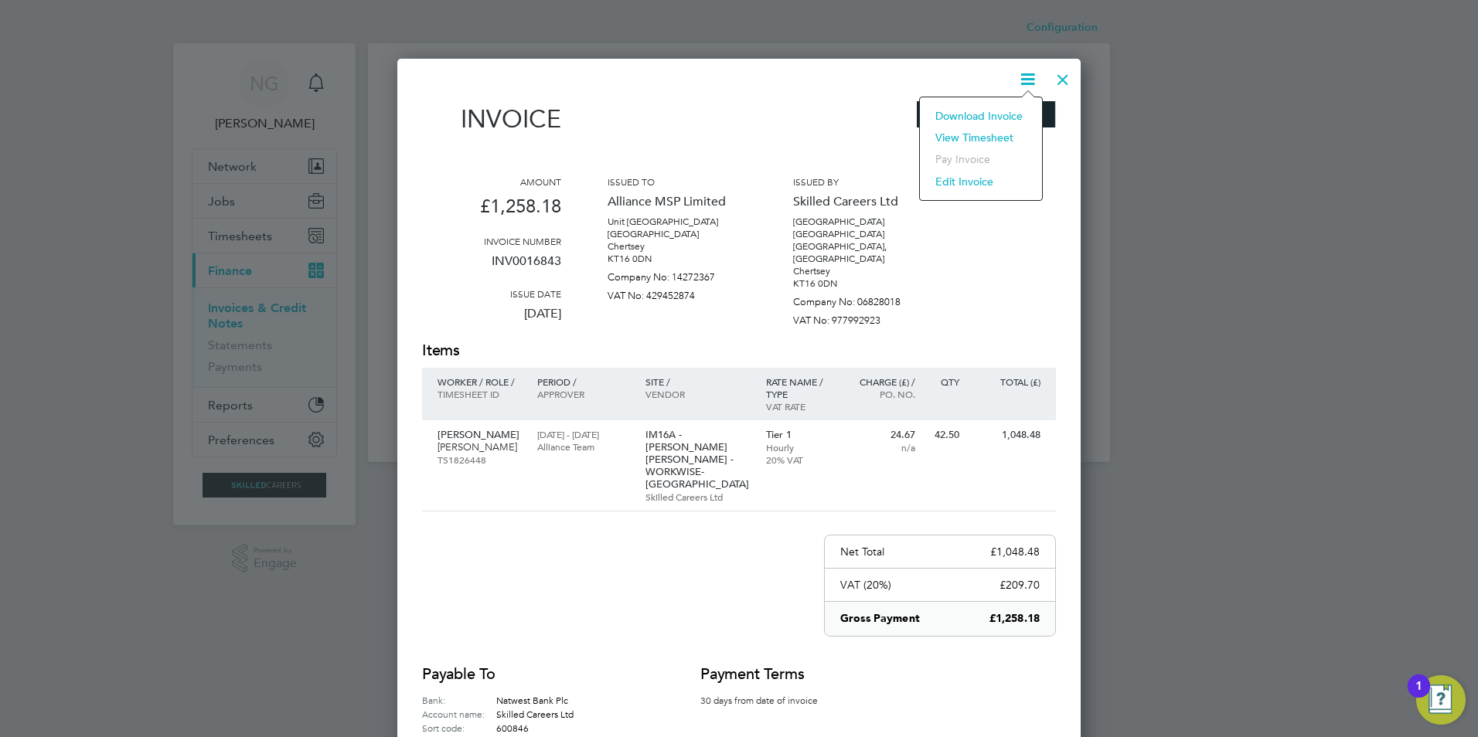
click at [1006, 115] on li "Download Invoice" at bounding box center [981, 116] width 107 height 22
drag, startPoint x: 1064, startPoint y: 79, endPoint x: 960, endPoint y: 194, distance: 154.9
click at [1064, 79] on div at bounding box center [1063, 76] width 28 height 28
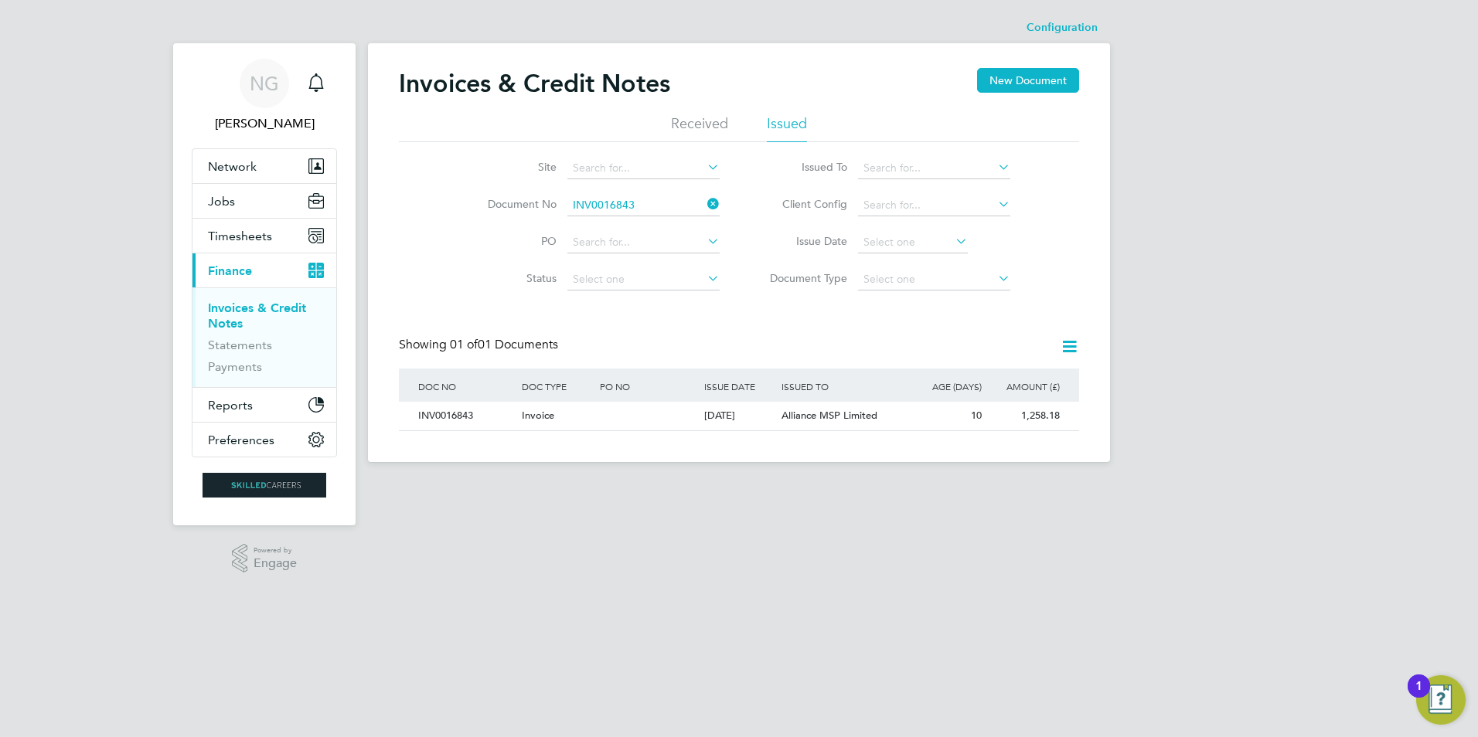
click at [649, 193] on li "Document No INV0016843" at bounding box center [593, 205] width 291 height 37
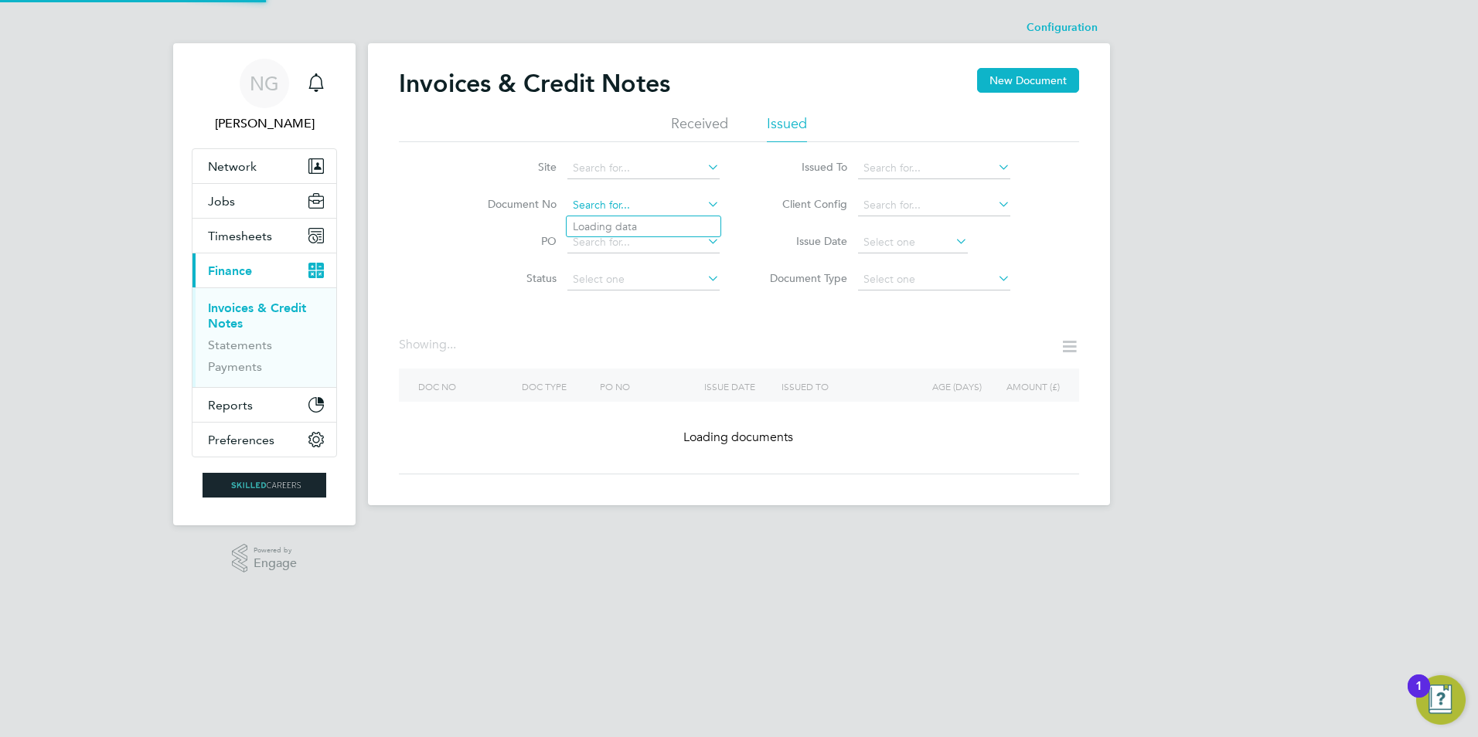
click at [656, 198] on input at bounding box center [643, 206] width 152 height 22
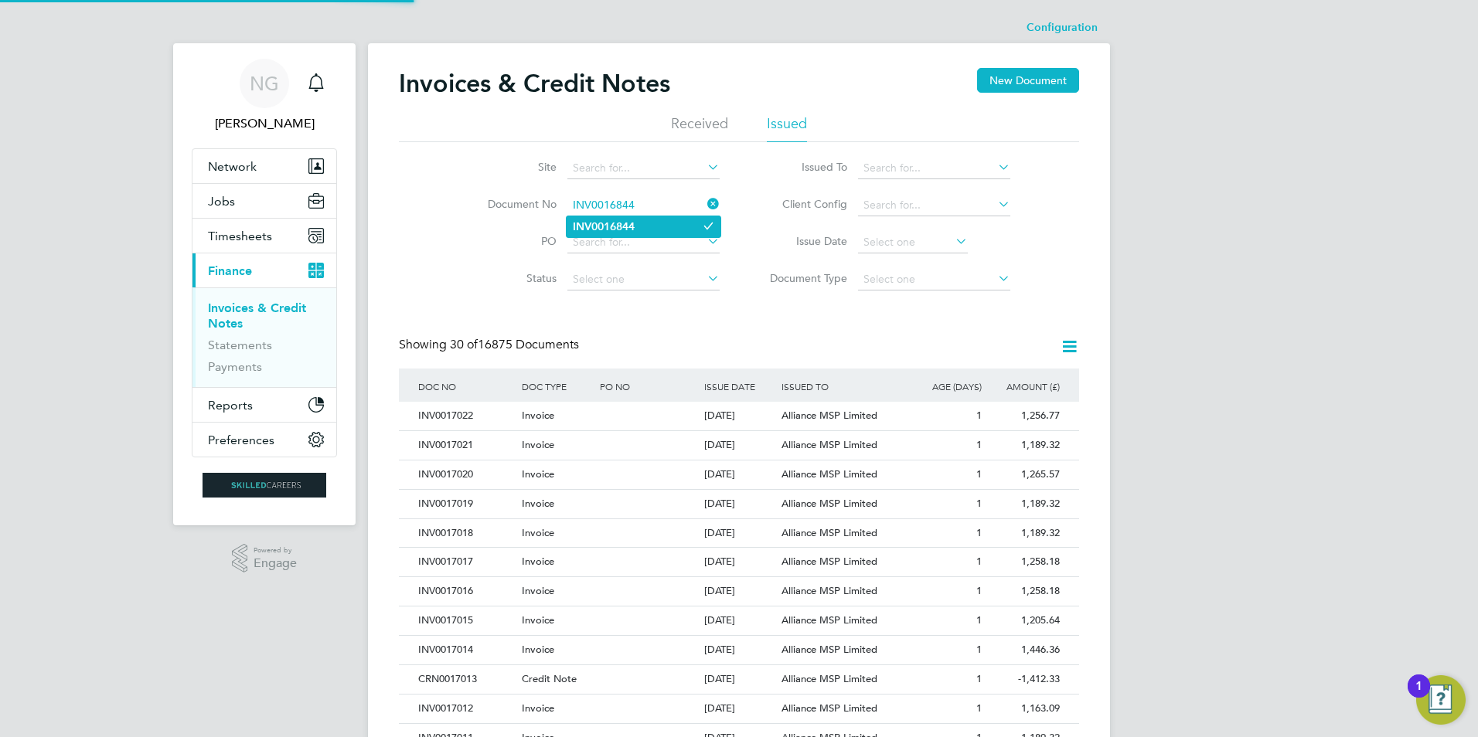
type input "INV0016844"
click at [630, 230] on b "INV0016844" at bounding box center [604, 226] width 62 height 13
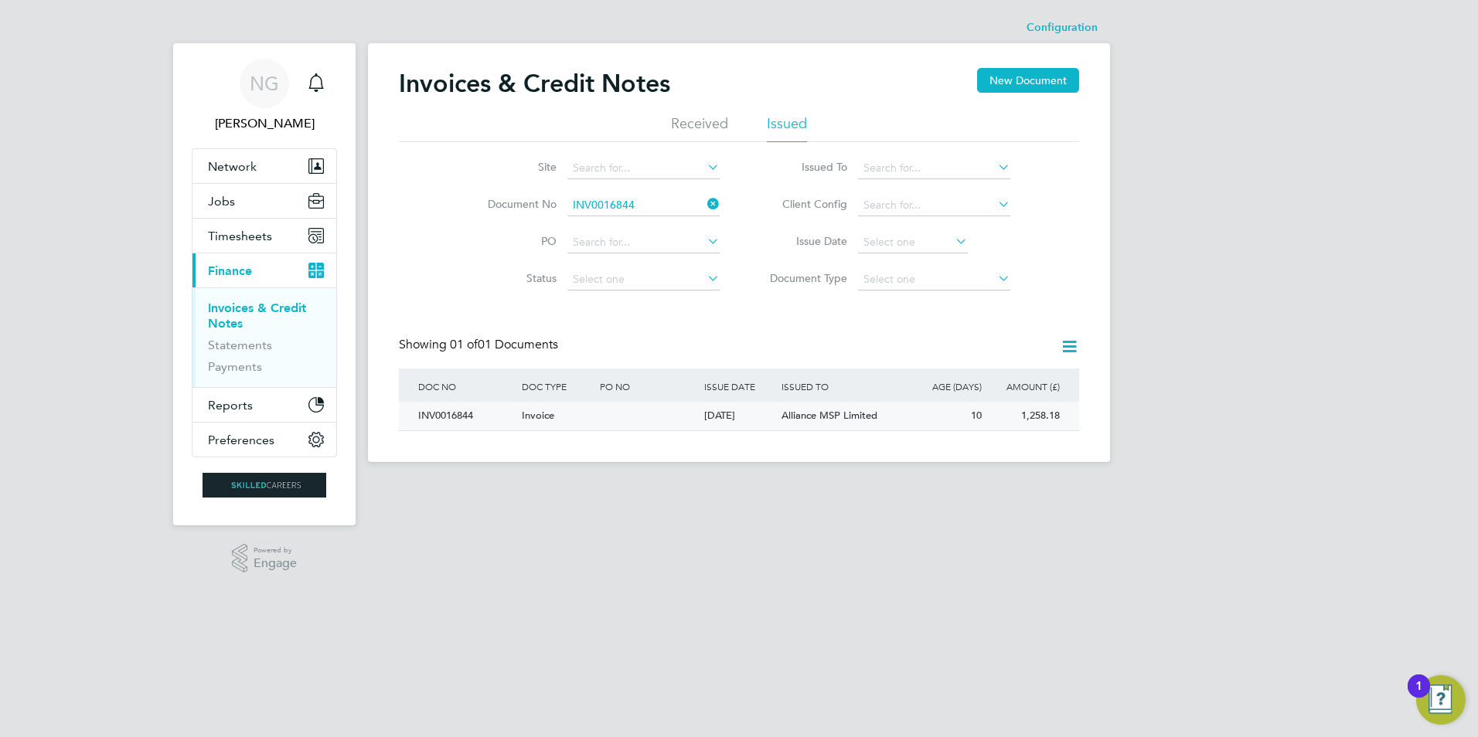
drag, startPoint x: 442, startPoint y: 410, endPoint x: 500, endPoint y: 417, distance: 58.4
click at [442, 410] on div "INV0016844" at bounding box center [466, 416] width 104 height 29
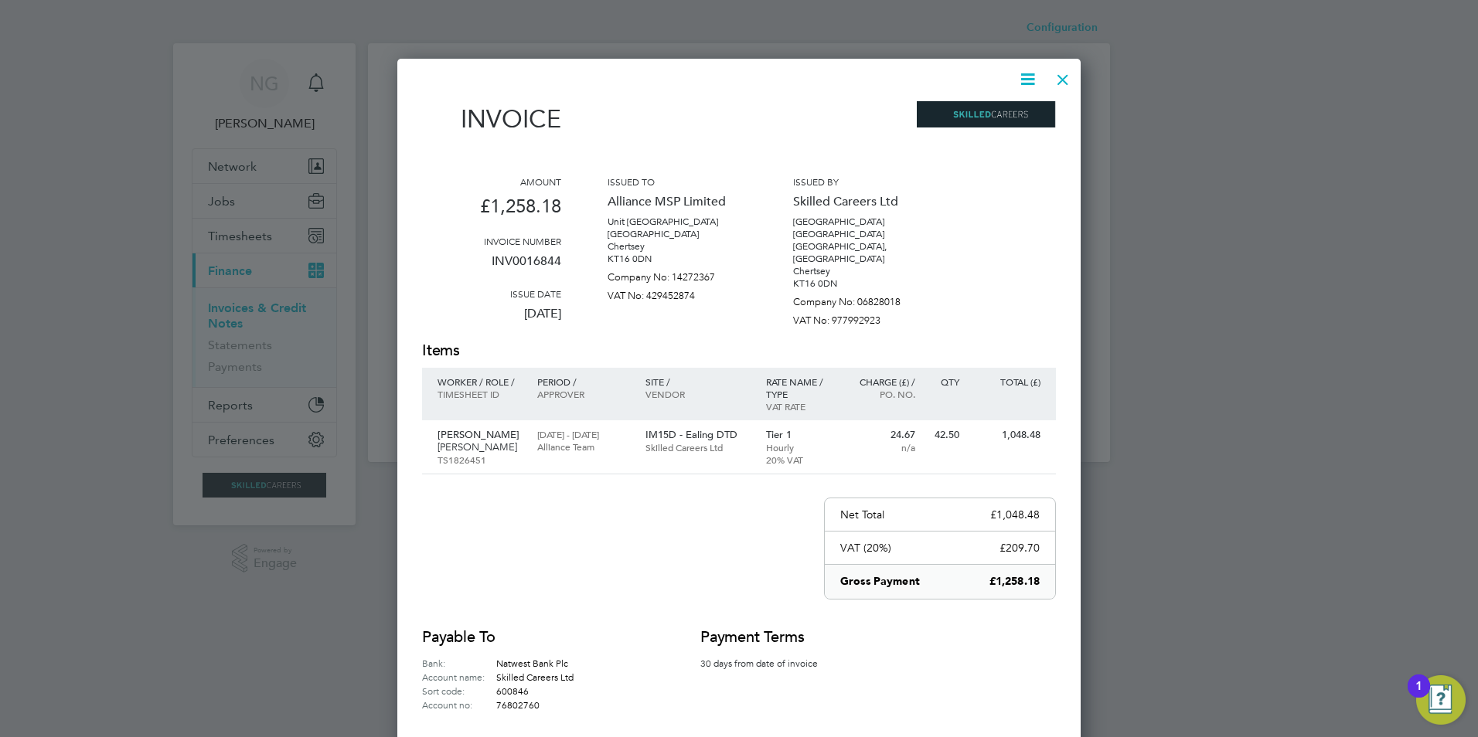
click at [1033, 74] on icon at bounding box center [1027, 79] width 19 height 19
click at [1013, 107] on li "Download Invoice" at bounding box center [981, 116] width 107 height 22
drag, startPoint x: 1064, startPoint y: 73, endPoint x: 1024, endPoint y: 128, distance: 67.0
click at [1064, 73] on div at bounding box center [1063, 76] width 28 height 28
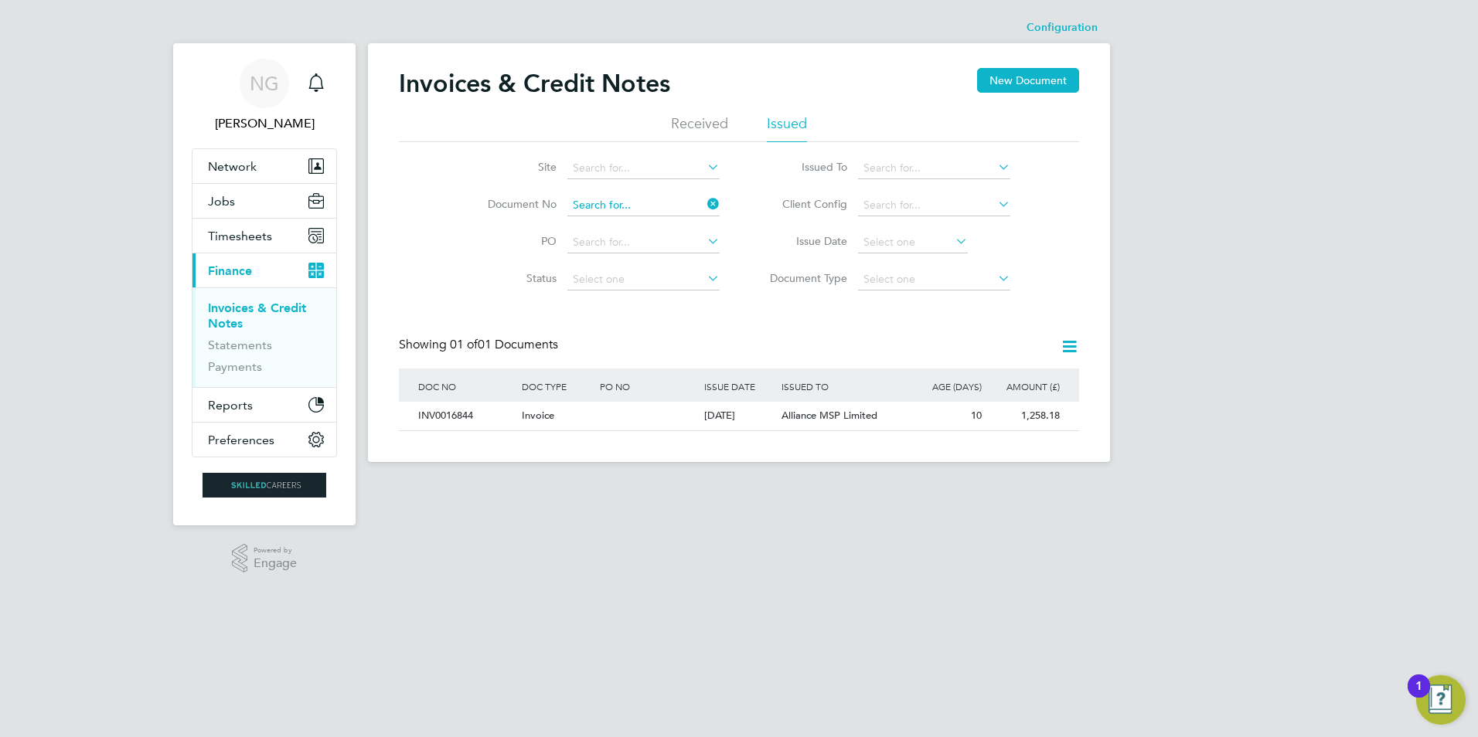
click at [652, 199] on input at bounding box center [643, 206] width 152 height 22
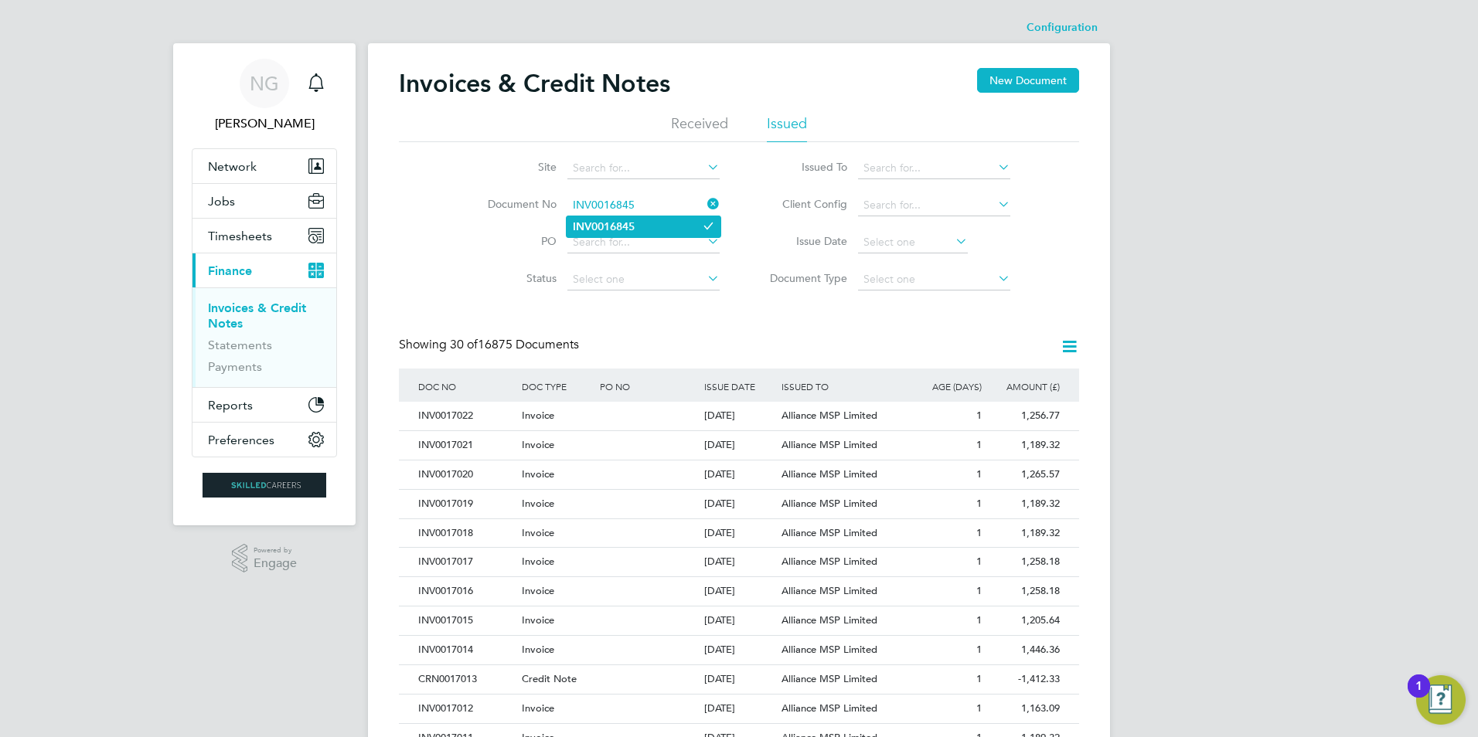
type input "INV0016845"
click at [611, 235] on li "INV0016845" at bounding box center [644, 226] width 154 height 21
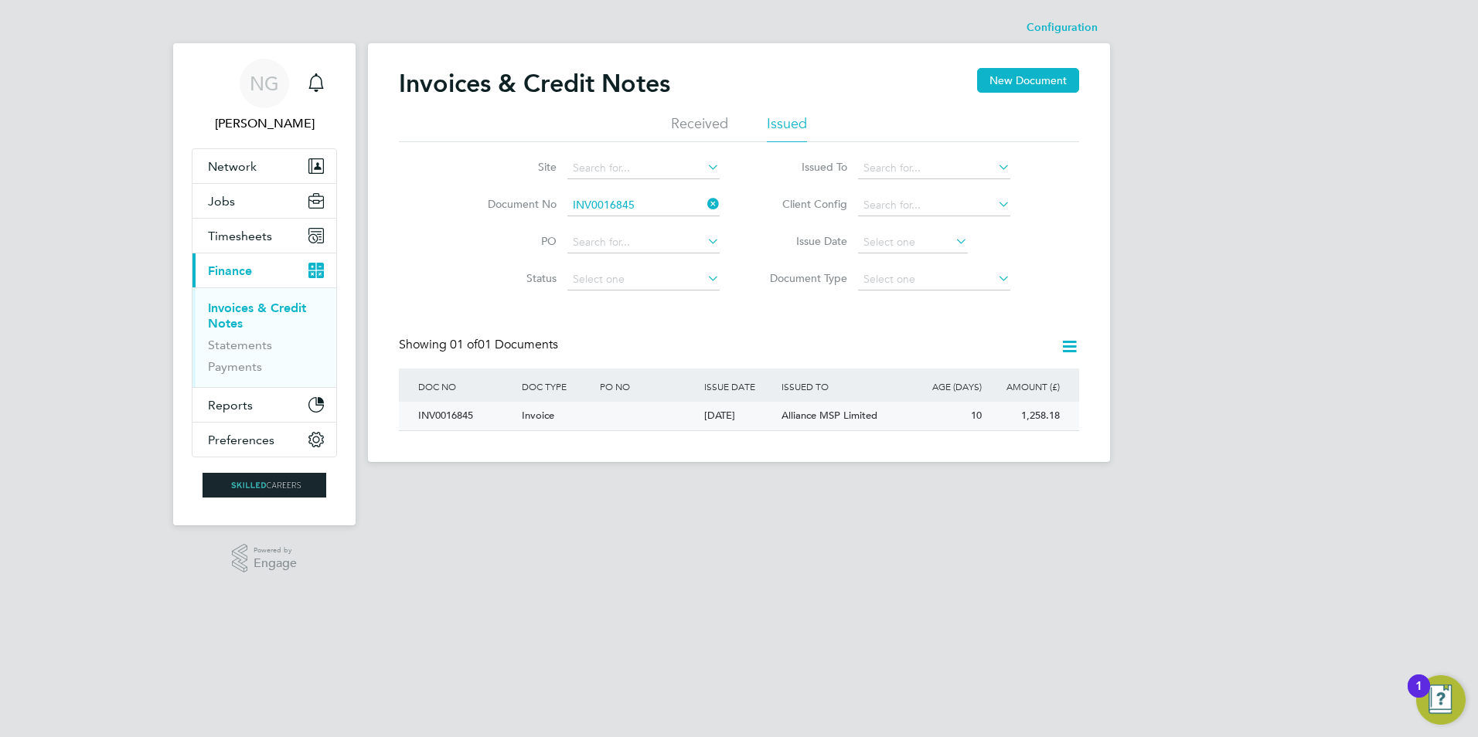
click at [446, 415] on div "INV0016845" at bounding box center [466, 416] width 104 height 29
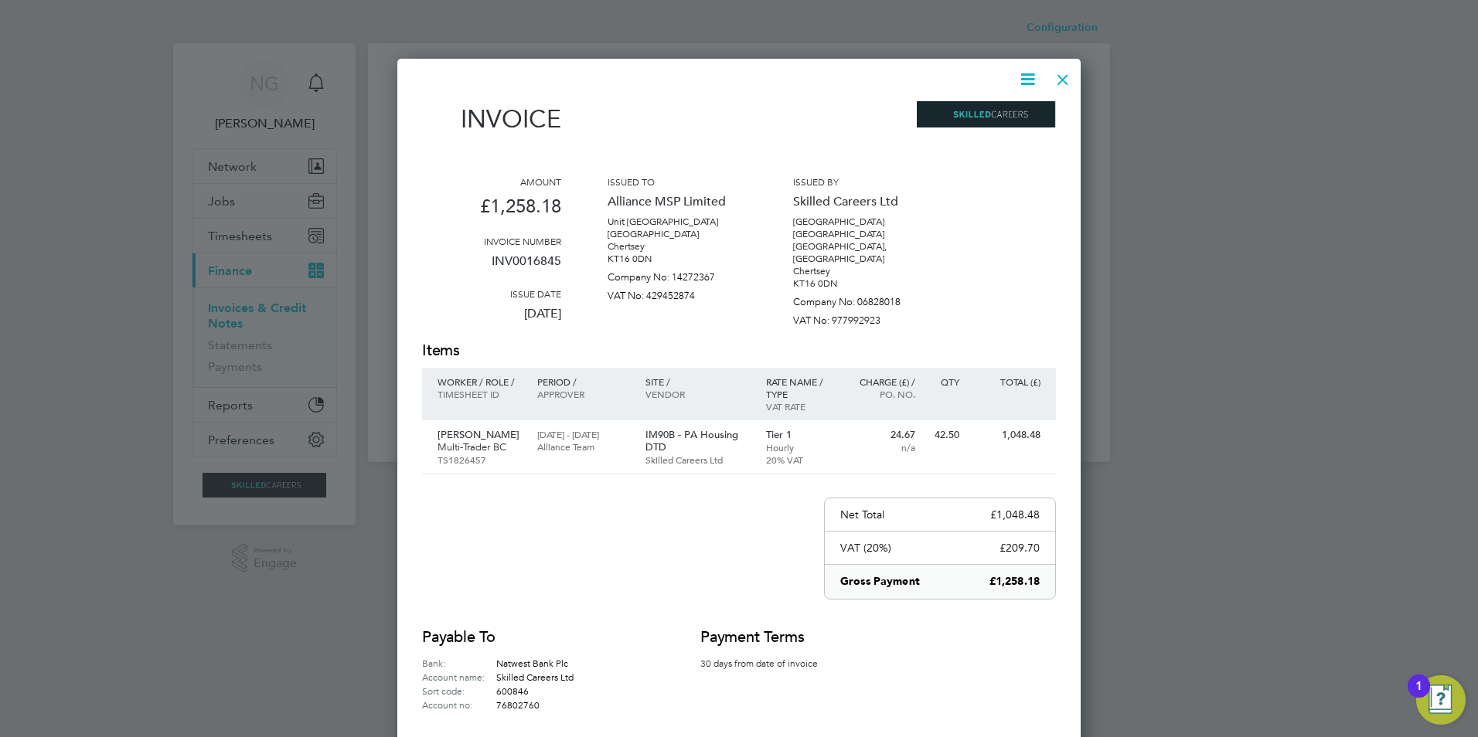
click at [1022, 75] on icon at bounding box center [1027, 79] width 19 height 19
click at [1013, 114] on li "Download Invoice" at bounding box center [981, 116] width 107 height 22
click at [1065, 77] on div at bounding box center [1063, 76] width 28 height 28
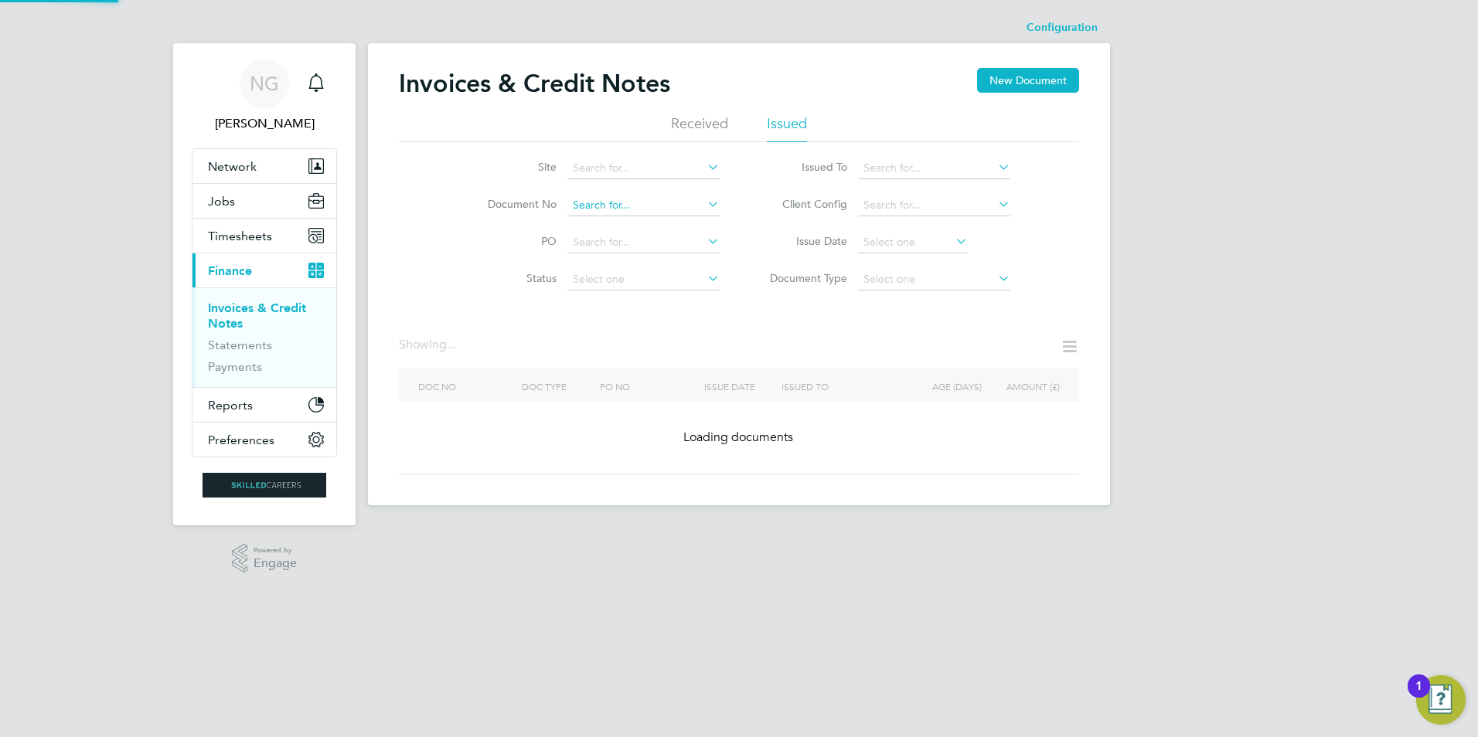
click at [676, 196] on input at bounding box center [643, 206] width 152 height 22
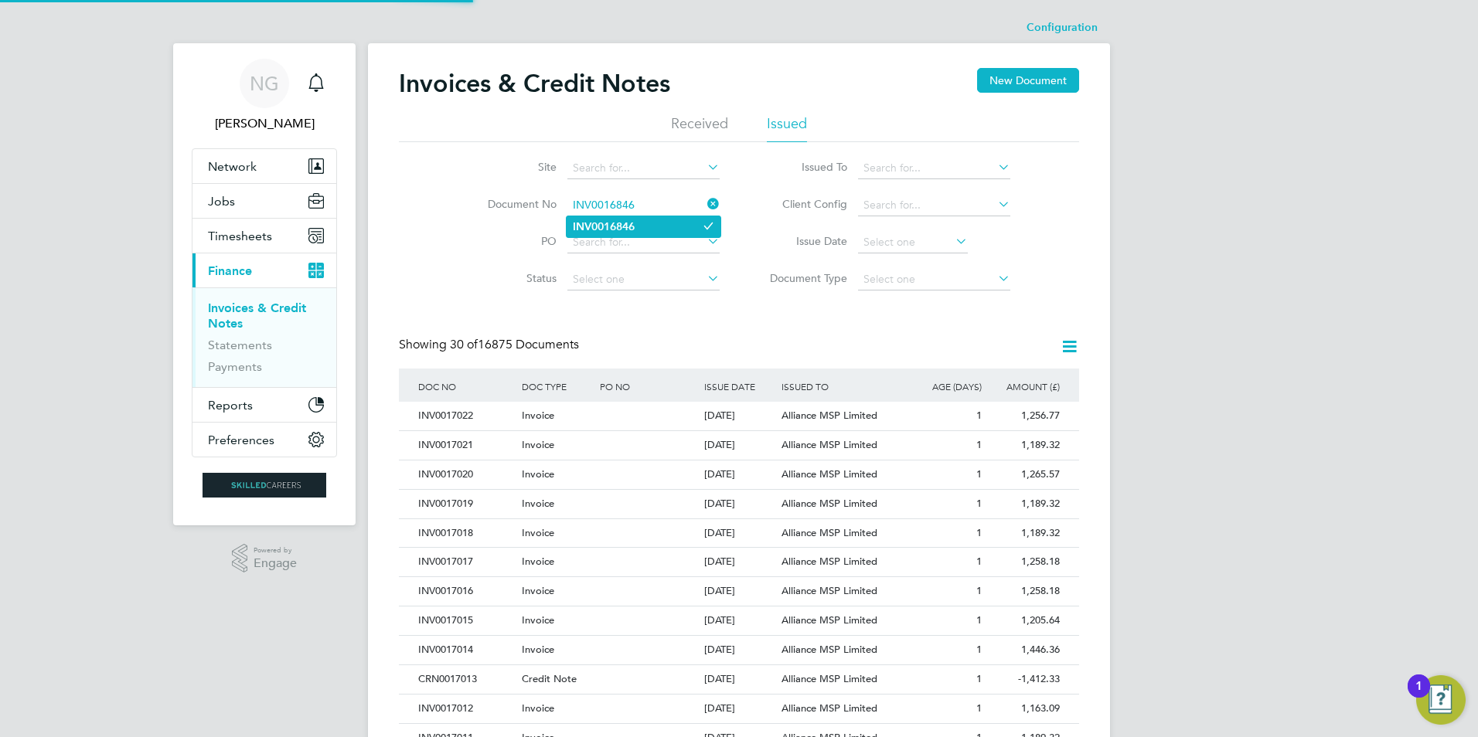
type input "INV0016846"
click at [620, 230] on b "INV0016846" at bounding box center [604, 226] width 62 height 13
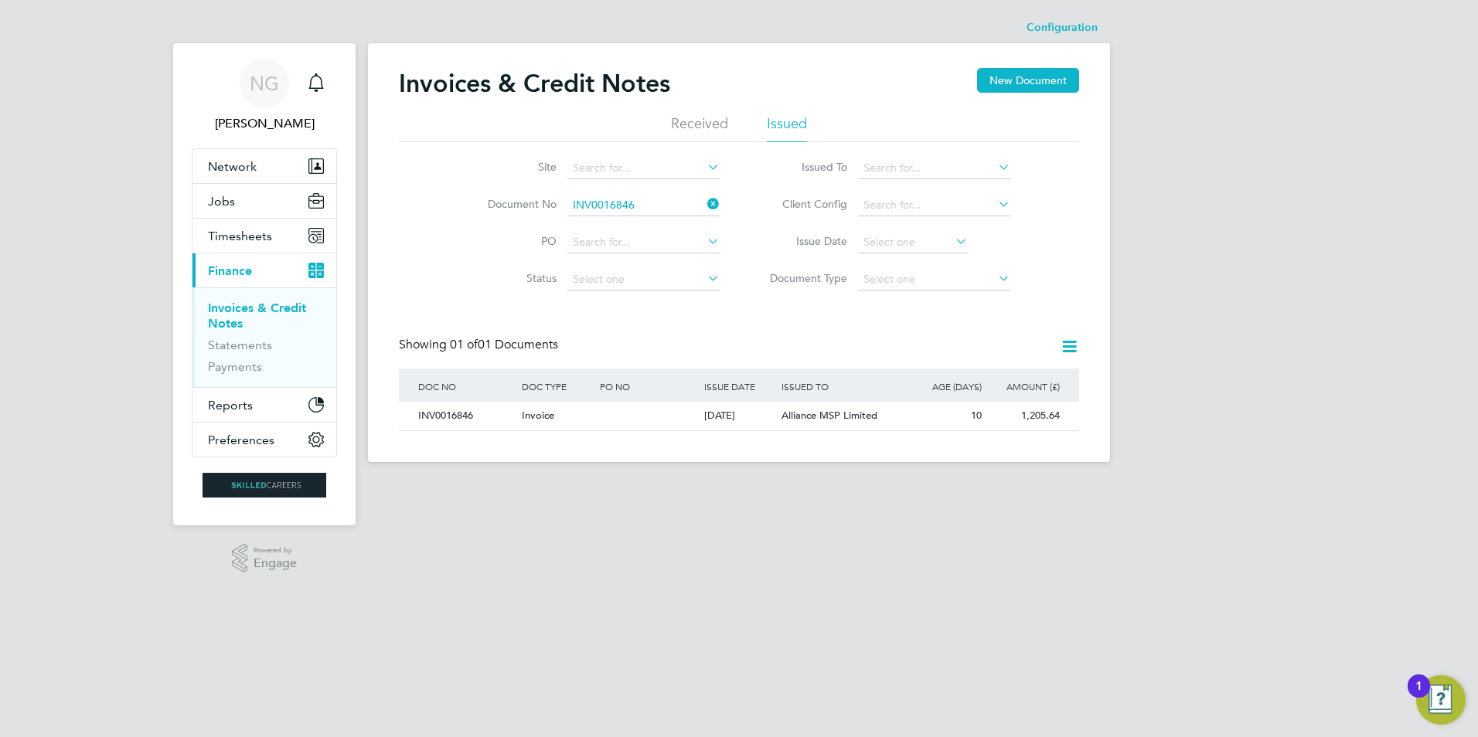
drag, startPoint x: 448, startPoint y: 417, endPoint x: 513, endPoint y: 436, distance: 68.3
click at [448, 417] on div "INV0016846" at bounding box center [466, 416] width 104 height 29
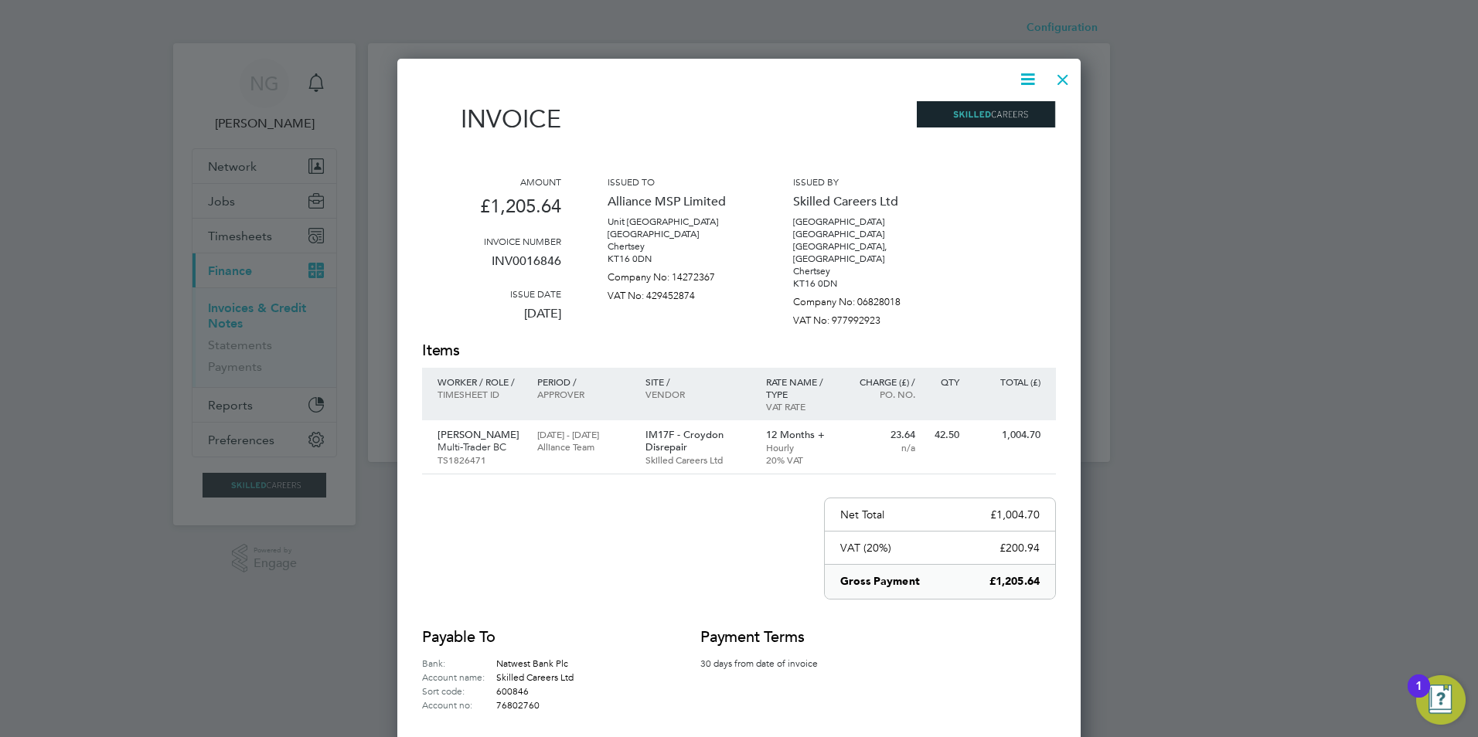
click at [1030, 80] on icon at bounding box center [1027, 79] width 19 height 19
click at [1013, 114] on li "Download Invoice" at bounding box center [981, 116] width 107 height 22
drag, startPoint x: 1068, startPoint y: 74, endPoint x: 1051, endPoint y: 114, distance: 42.6
click at [1068, 74] on div at bounding box center [1063, 76] width 28 height 28
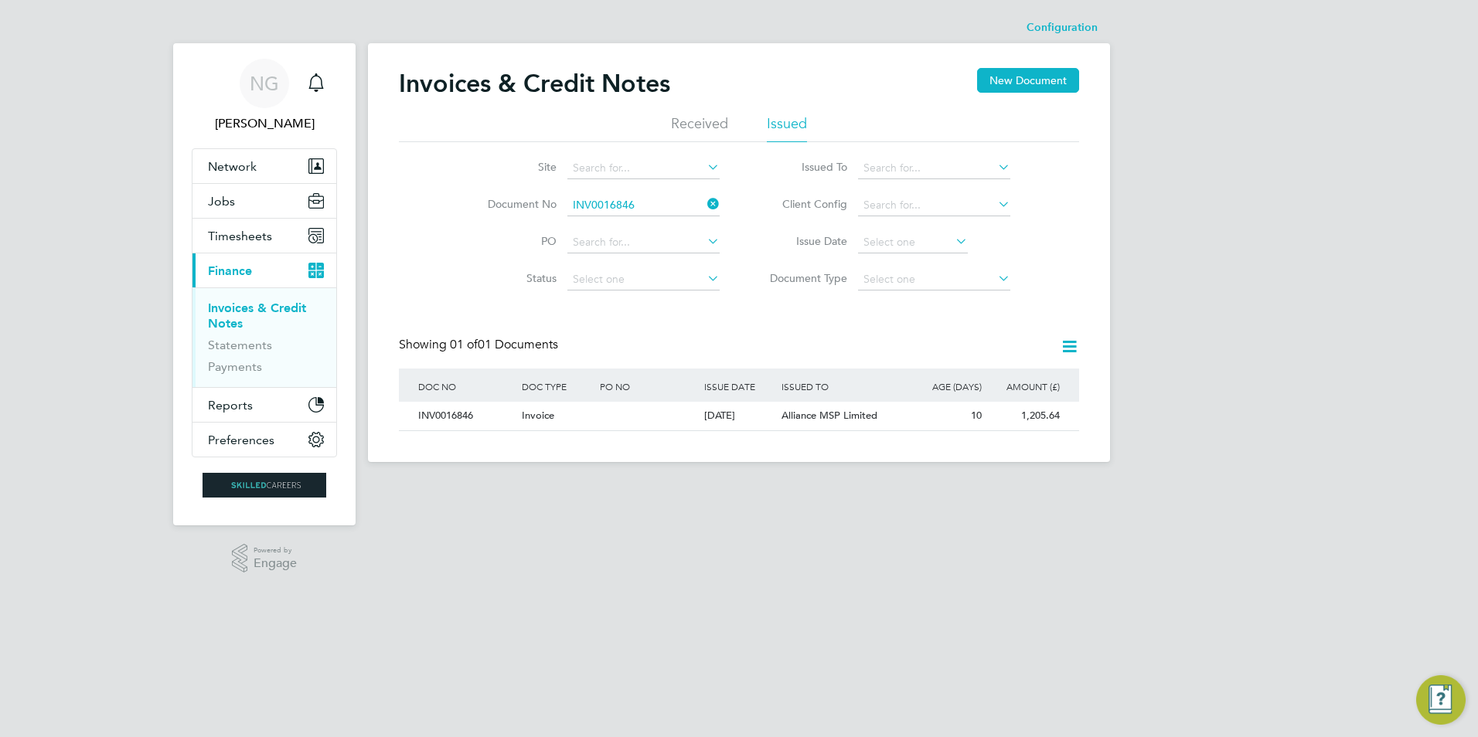
click at [944, 261] on li "Document Type" at bounding box center [884, 279] width 291 height 37
